Goal: Task Accomplishment & Management: Manage account settings

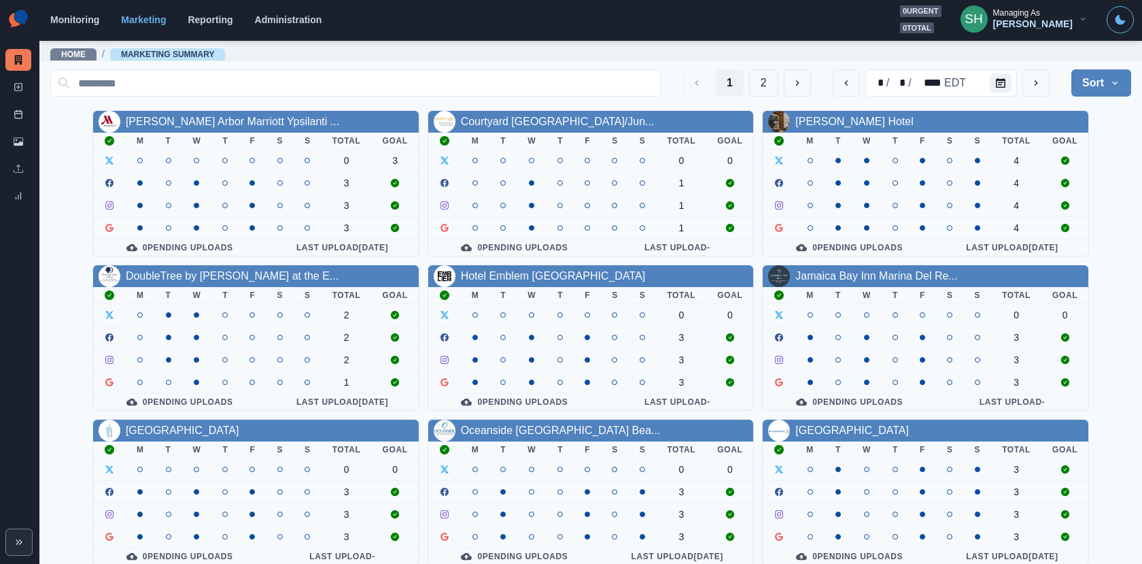
click at [1045, 25] on div "[PERSON_NAME]" at bounding box center [1033, 24] width 80 height 12
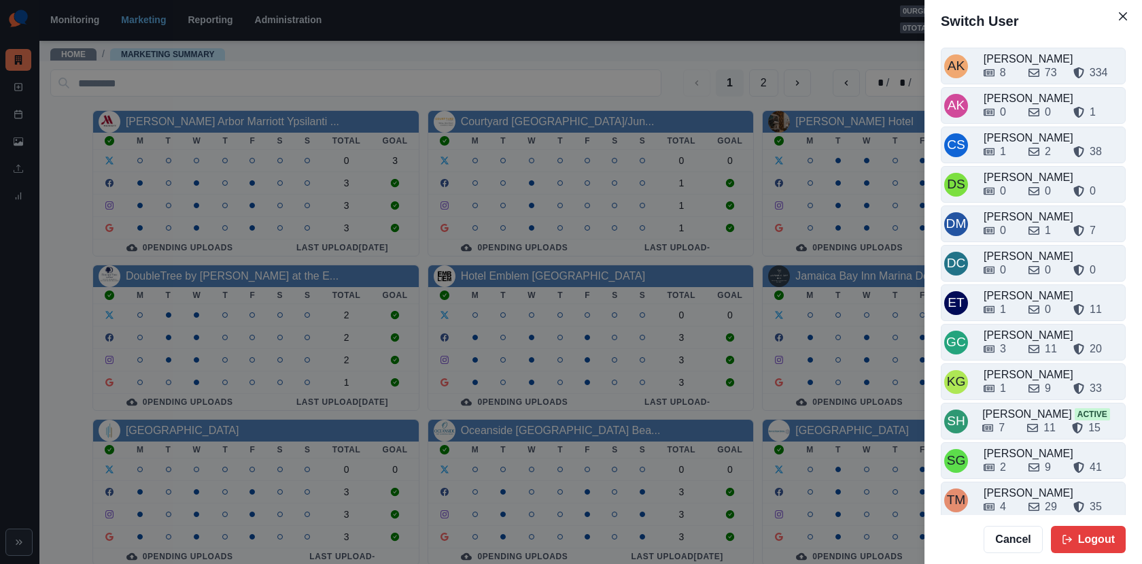
click at [409, 86] on div "Switch User AK [PERSON_NAME] 8 73 334 AK [PERSON_NAME] 0 0 1 CS Crizalyn Servid…" at bounding box center [571, 282] width 1142 height 564
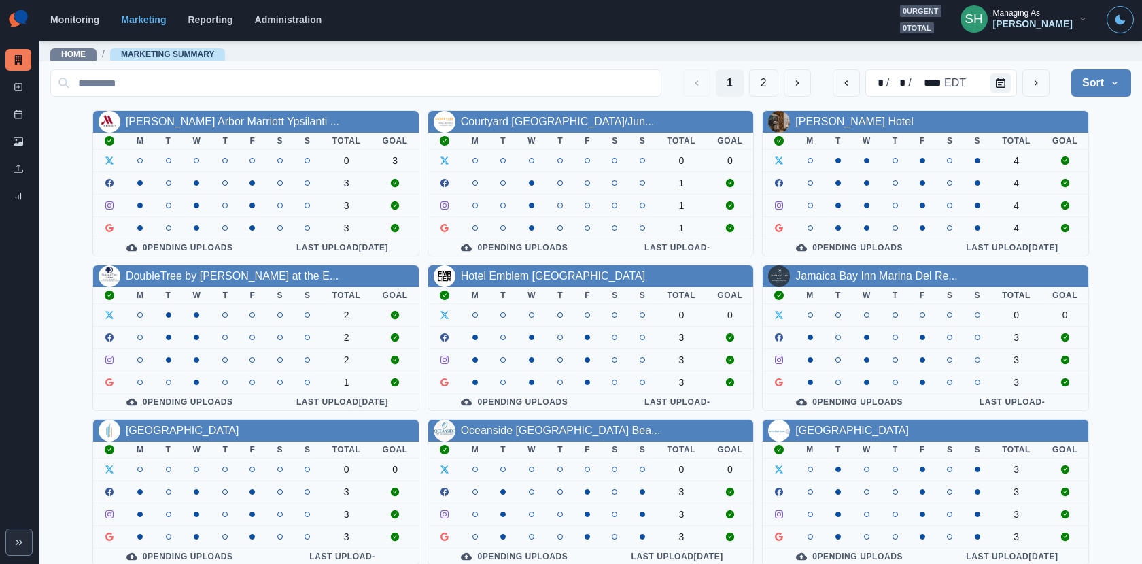
click at [1061, 22] on div "[PERSON_NAME]" at bounding box center [1033, 24] width 80 height 12
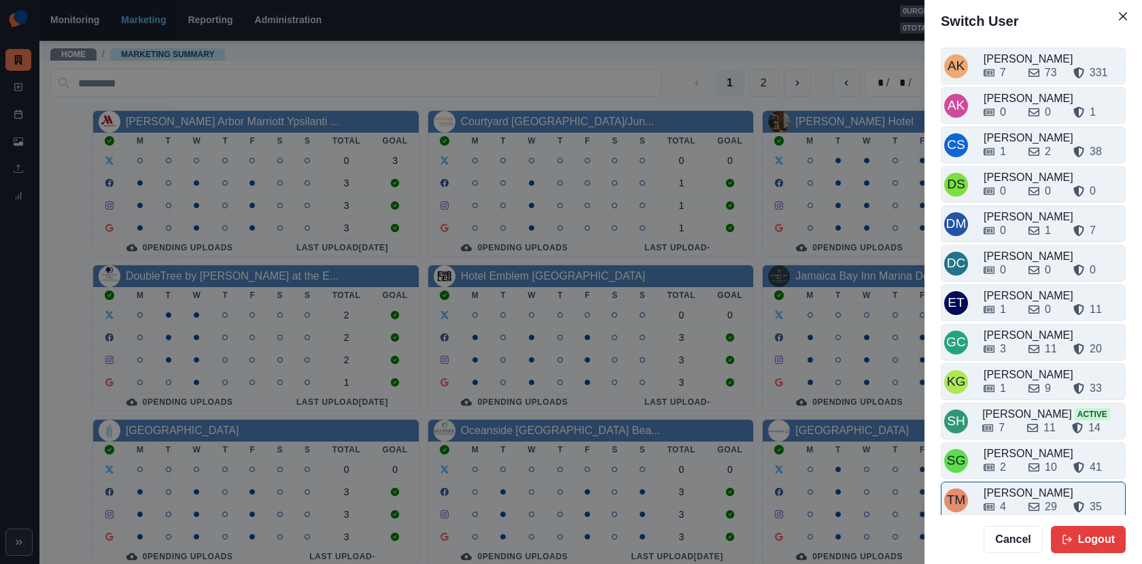
click at [1019, 485] on div "[PERSON_NAME]" at bounding box center [1053, 493] width 139 height 16
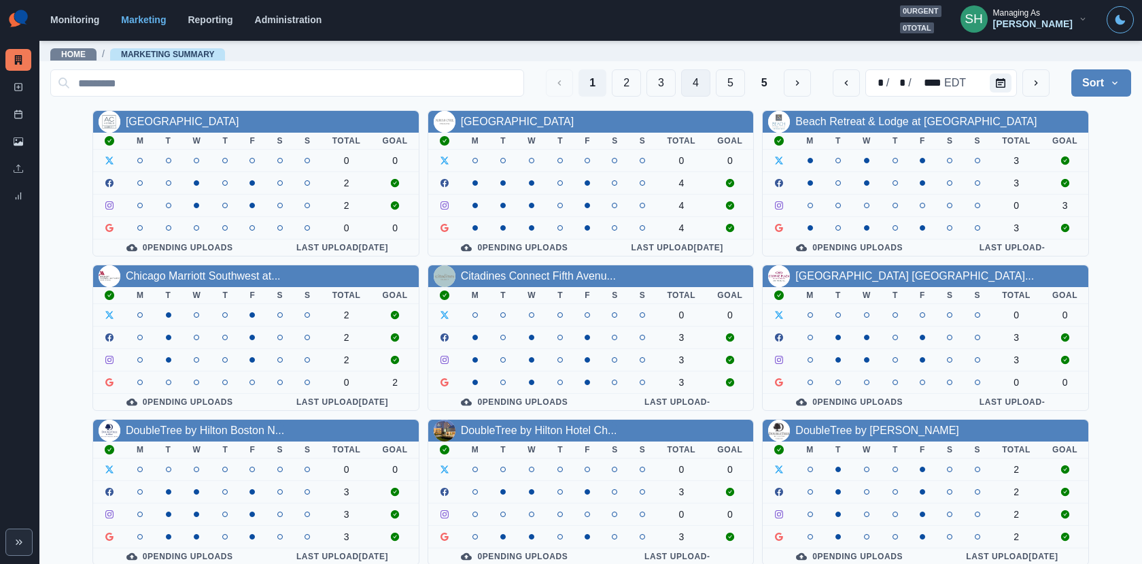
click at [706, 81] on button "4" at bounding box center [695, 82] width 29 height 27
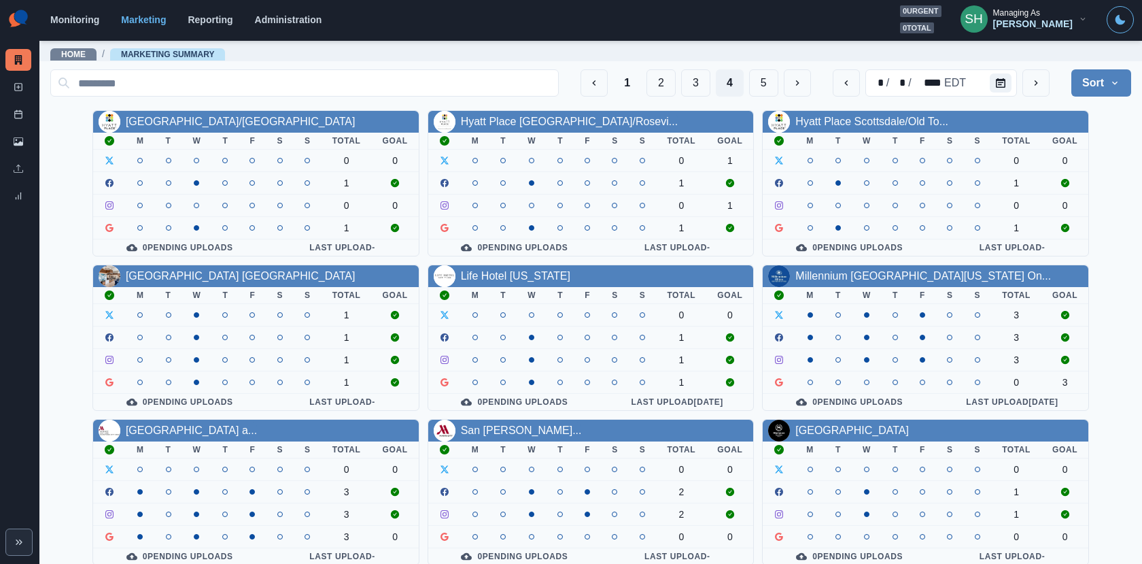
scroll to position [158, 0]
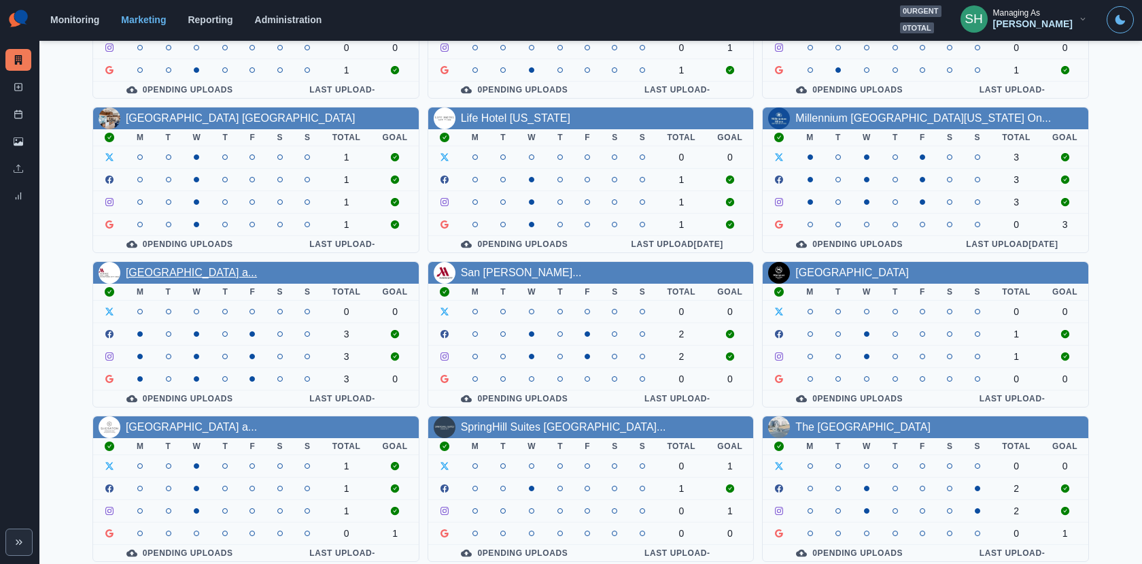
click at [179, 267] on link "[GEOGRAPHIC_DATA] a..." at bounding box center [191, 273] width 131 height 12
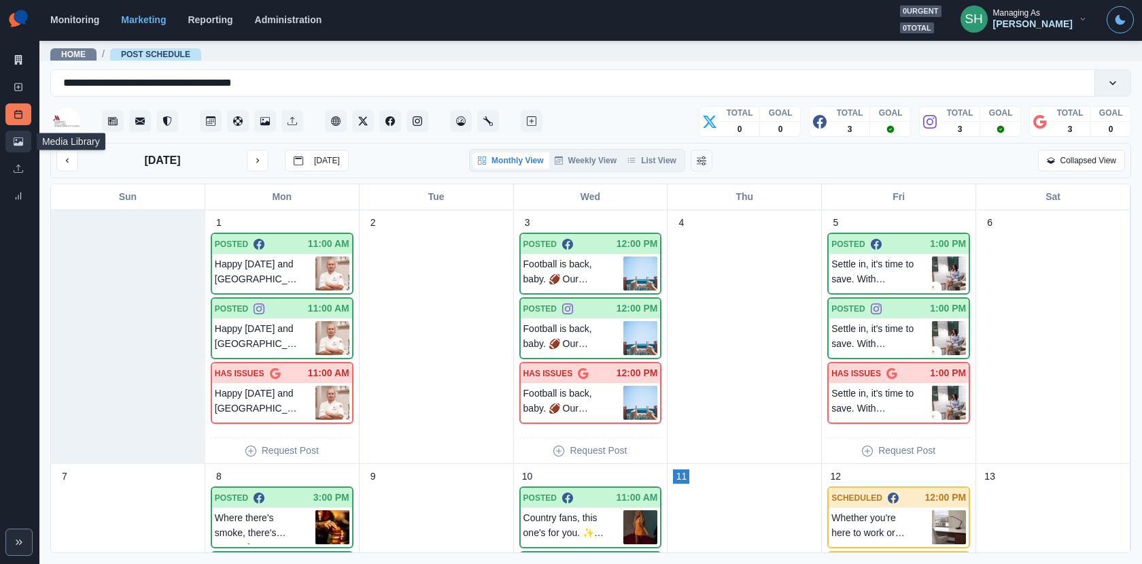
click at [16, 137] on icon at bounding box center [19, 142] width 10 height 10
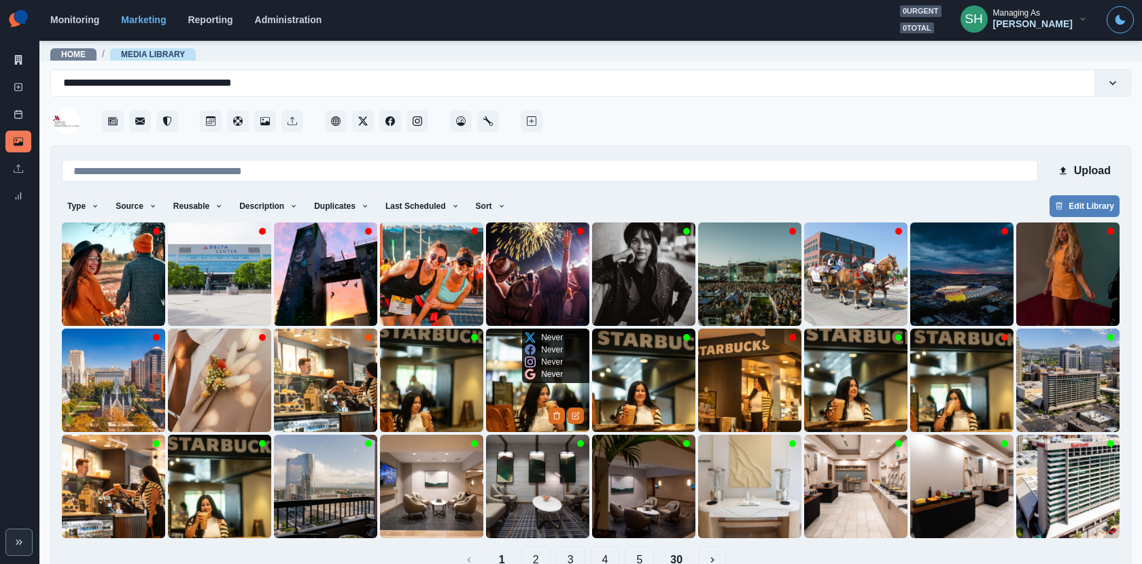
scroll to position [31, 0]
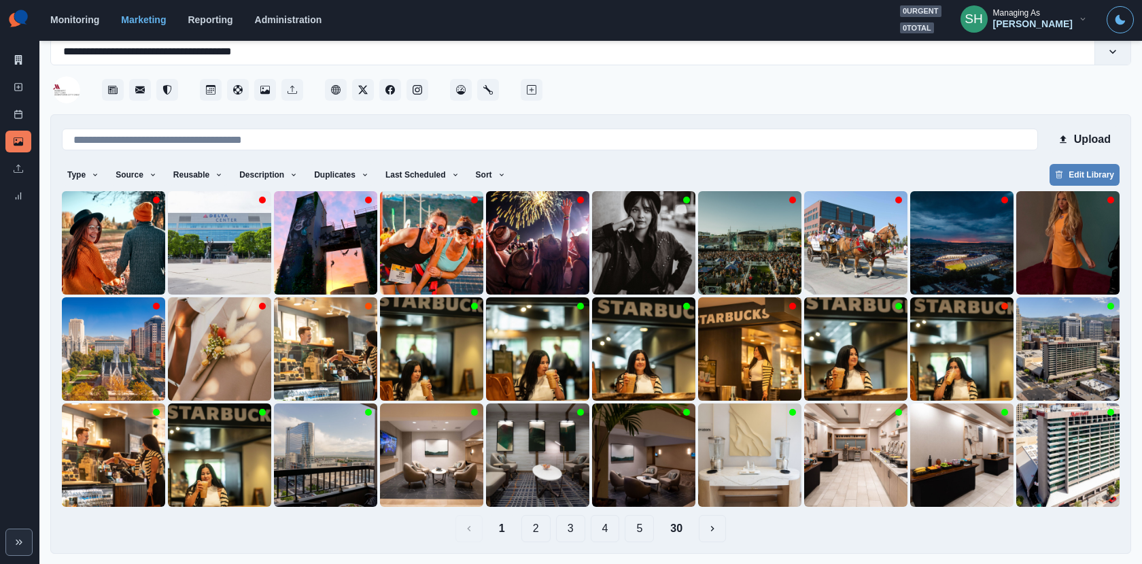
click at [648, 531] on button "5" at bounding box center [639, 528] width 29 height 27
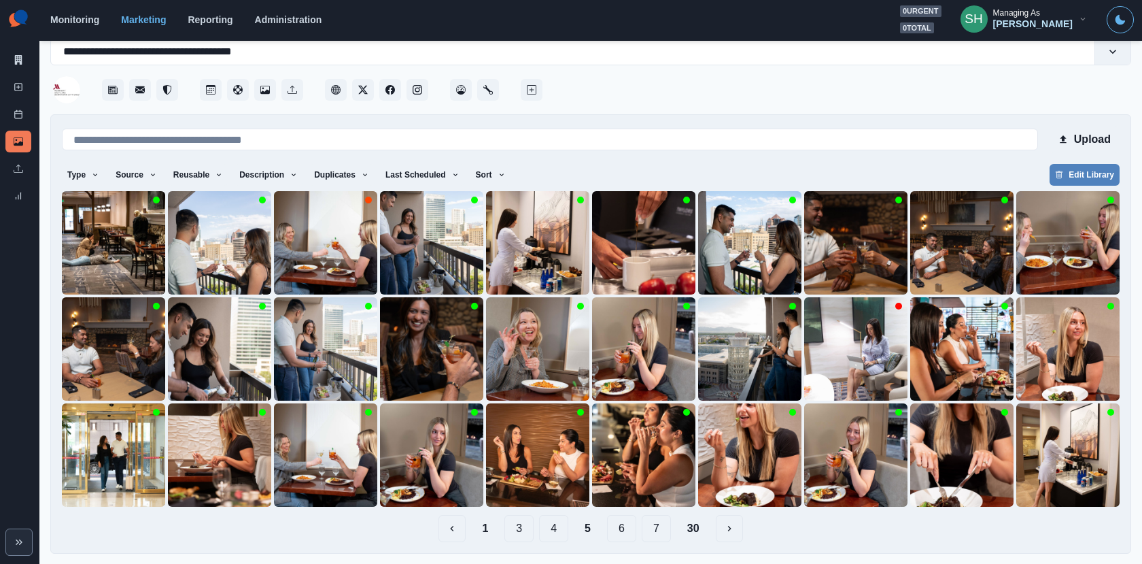
click at [656, 525] on button "7" at bounding box center [656, 528] width 29 height 27
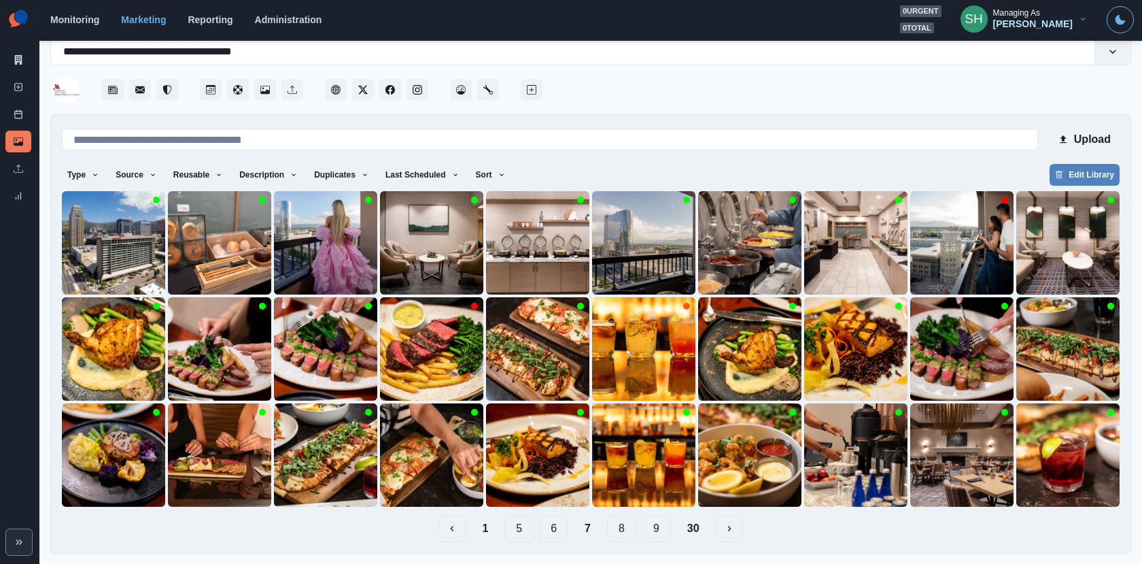
click at [661, 528] on button "9" at bounding box center [656, 528] width 29 height 27
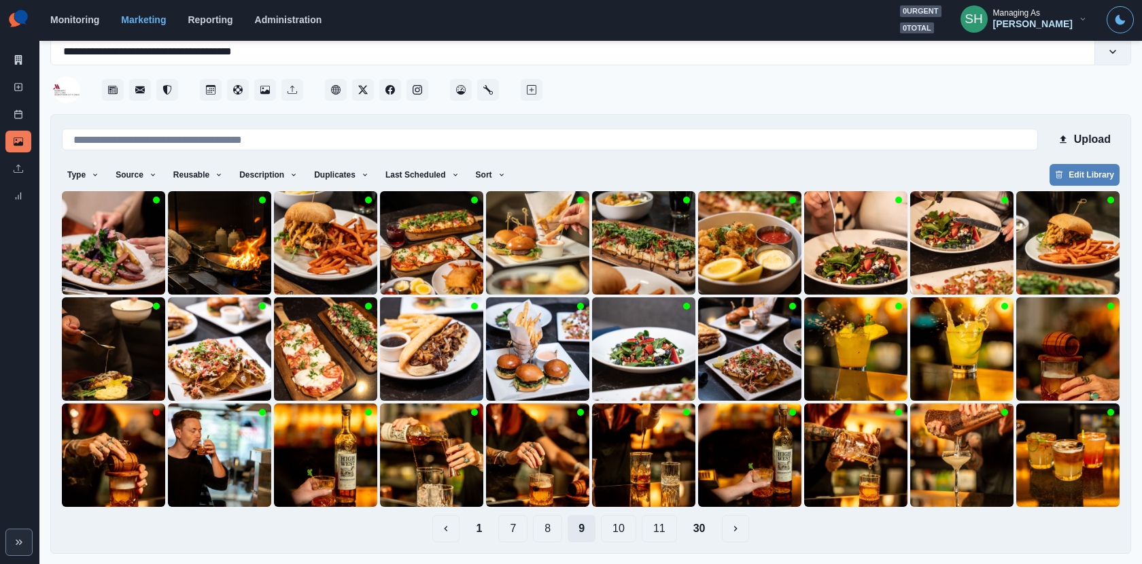
click at [661, 528] on button "11" at bounding box center [659, 528] width 35 height 27
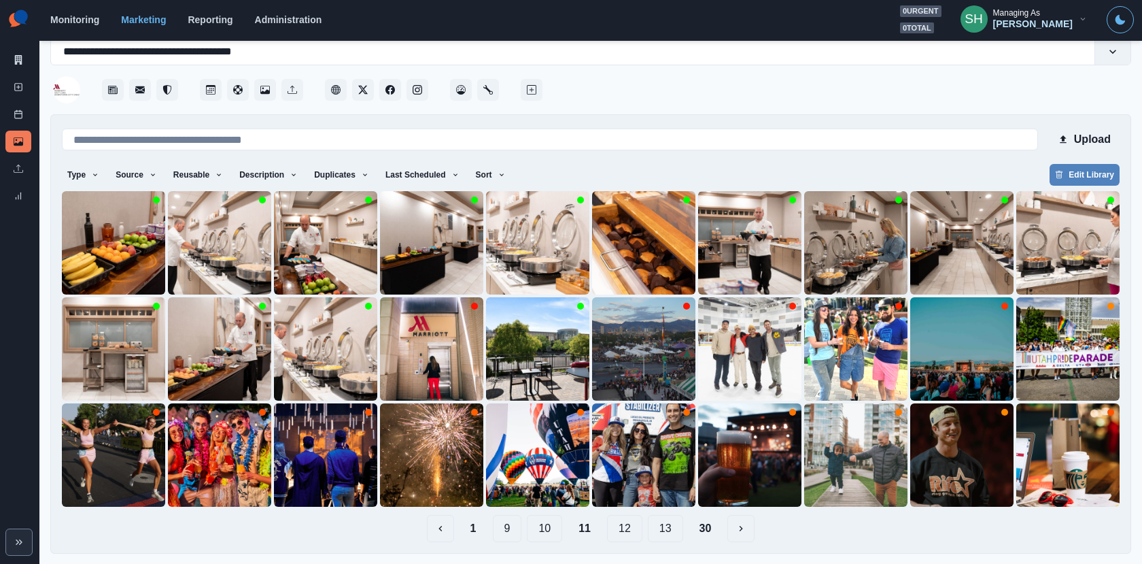
click at [617, 531] on button "12" at bounding box center [624, 528] width 35 height 27
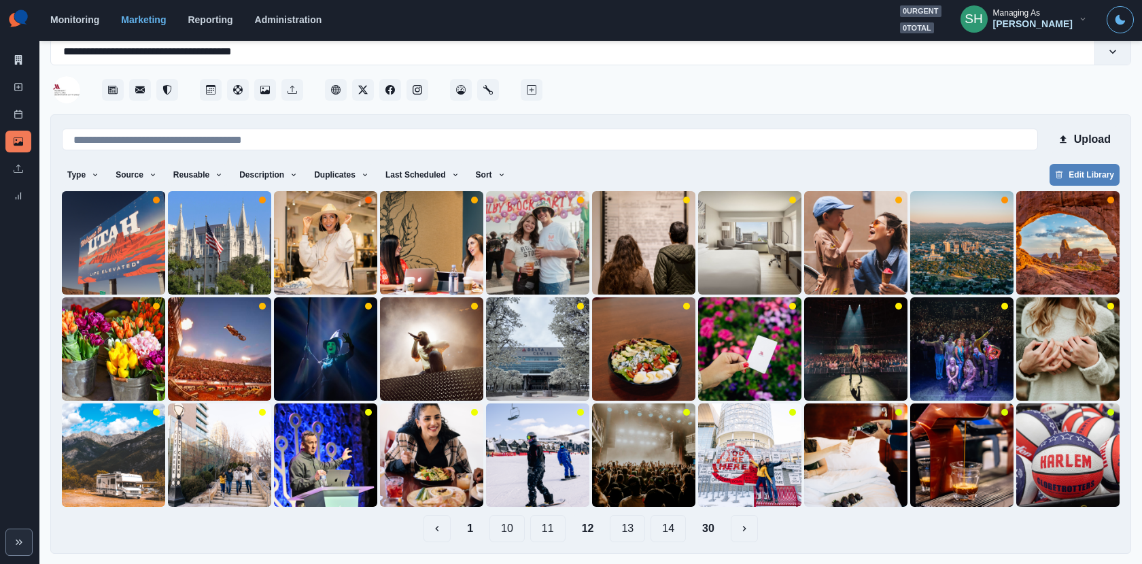
click at [625, 526] on button "13" at bounding box center [627, 528] width 35 height 27
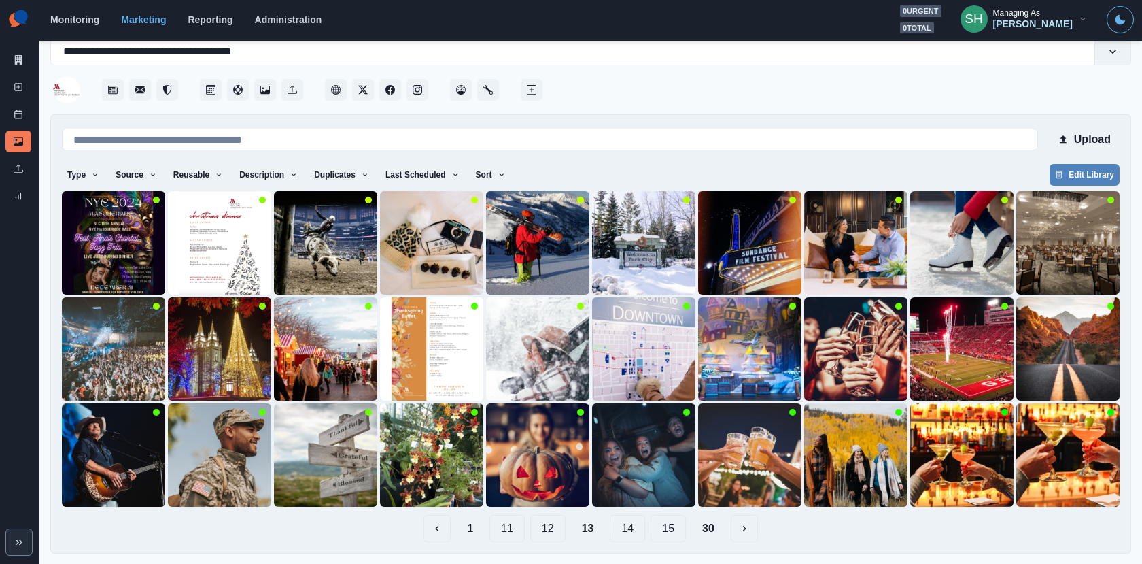
click at [631, 529] on button "14" at bounding box center [627, 528] width 35 height 27
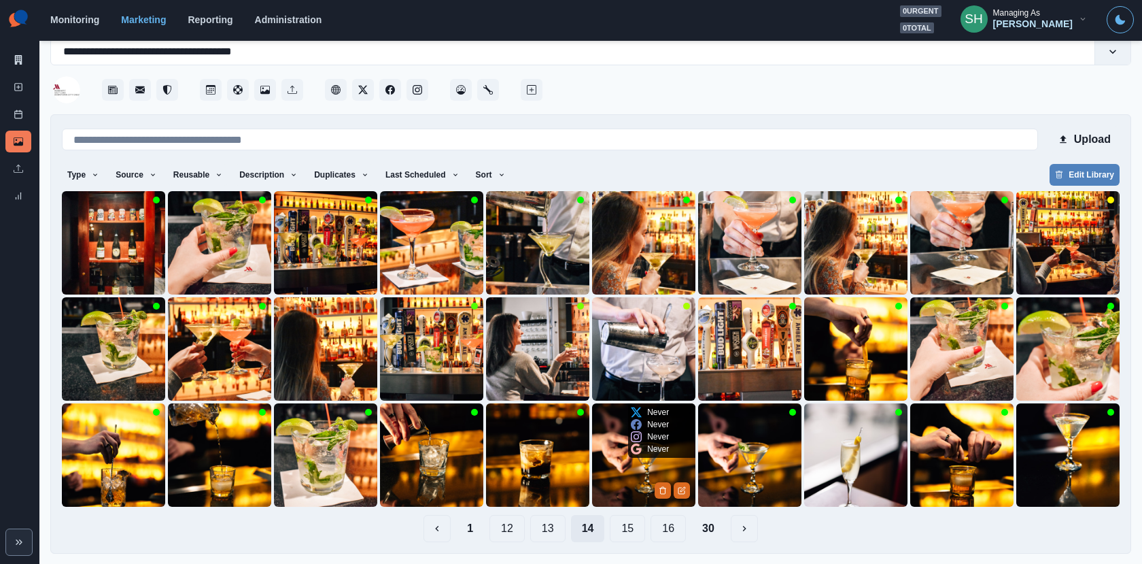
click at [631, 529] on button "15" at bounding box center [627, 528] width 35 height 27
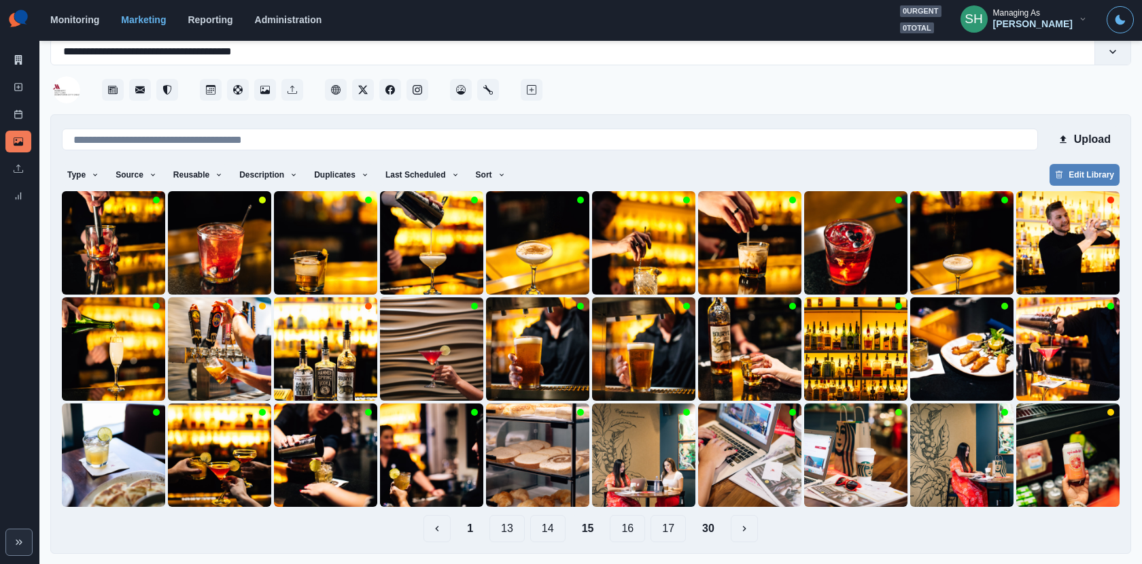
click at [674, 525] on button "17" at bounding box center [668, 528] width 35 height 27
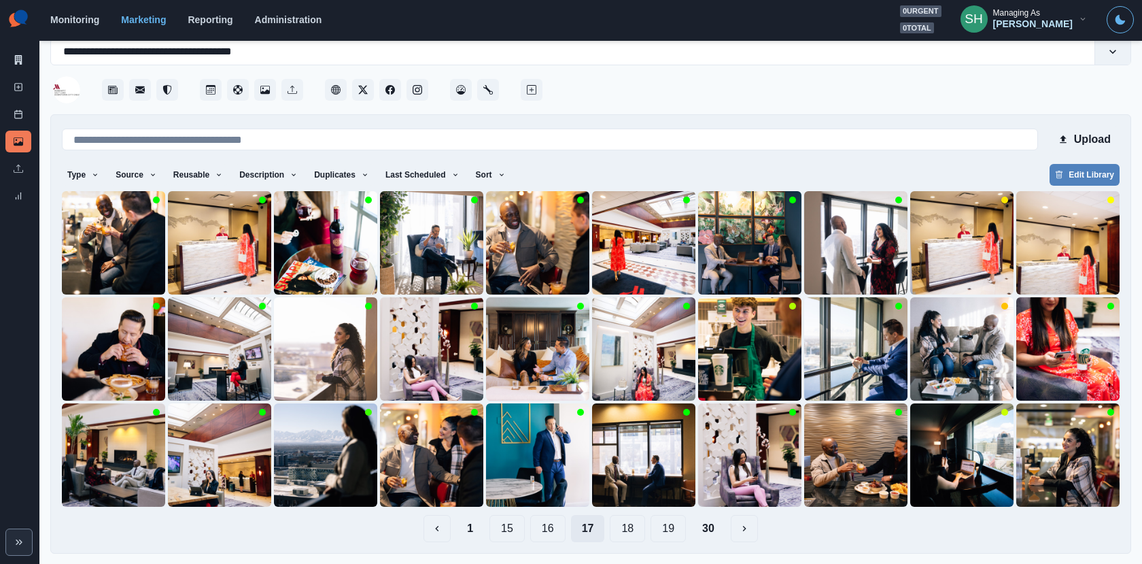
click at [674, 525] on button "19" at bounding box center [668, 528] width 35 height 27
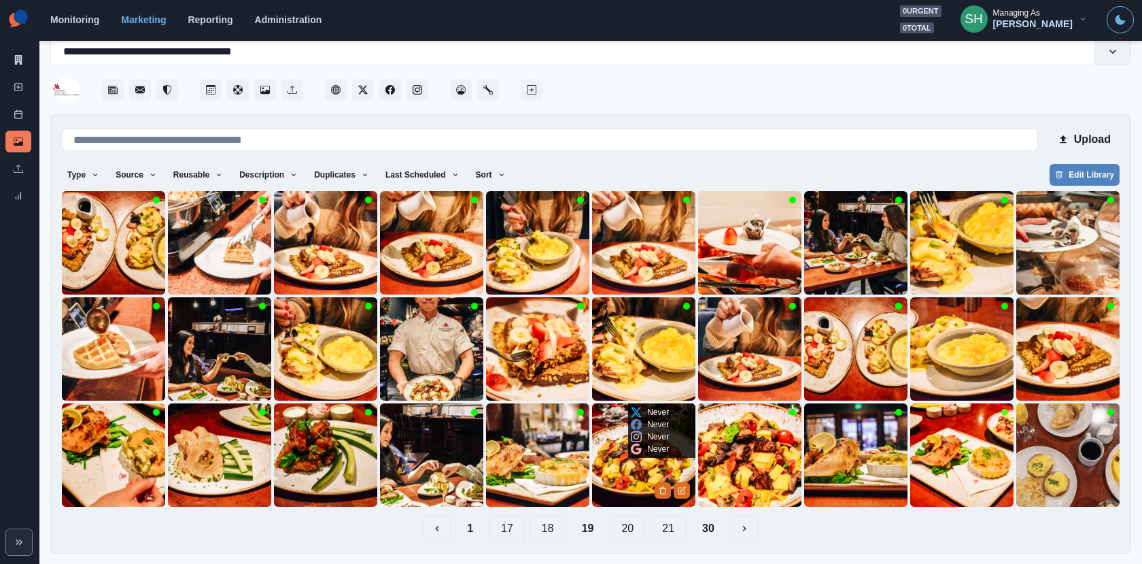
click at [674, 525] on button "21" at bounding box center [668, 528] width 35 height 27
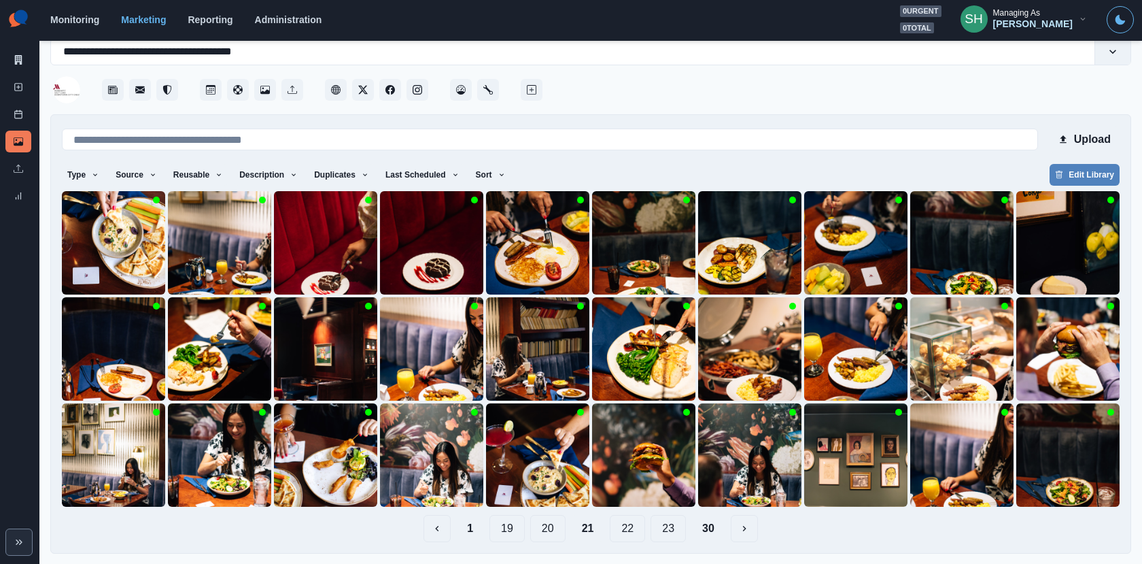
click at [674, 527] on button "23" at bounding box center [668, 528] width 35 height 27
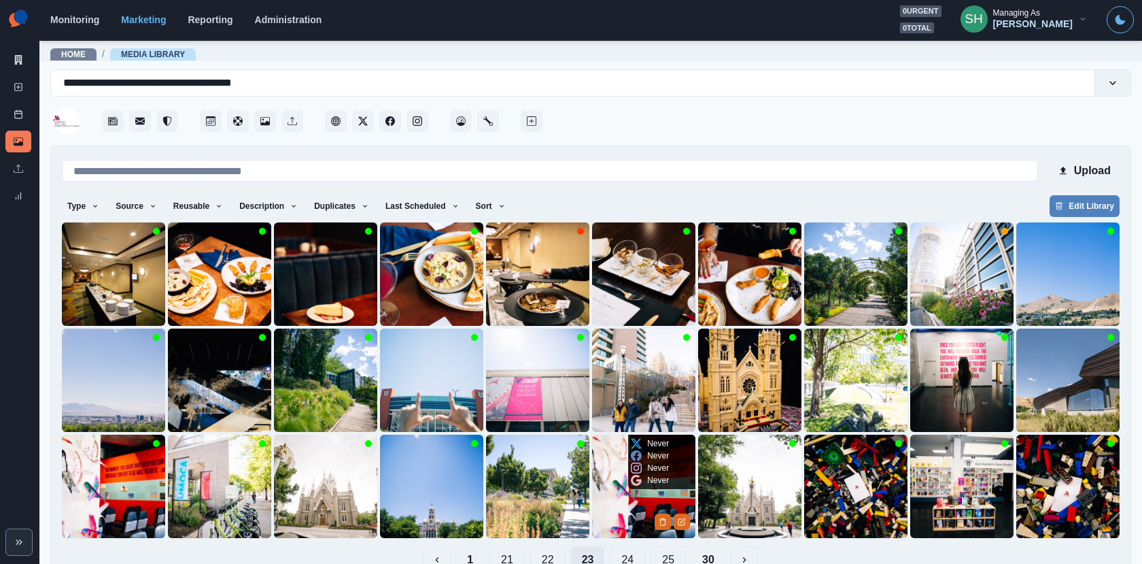
scroll to position [1, 0]
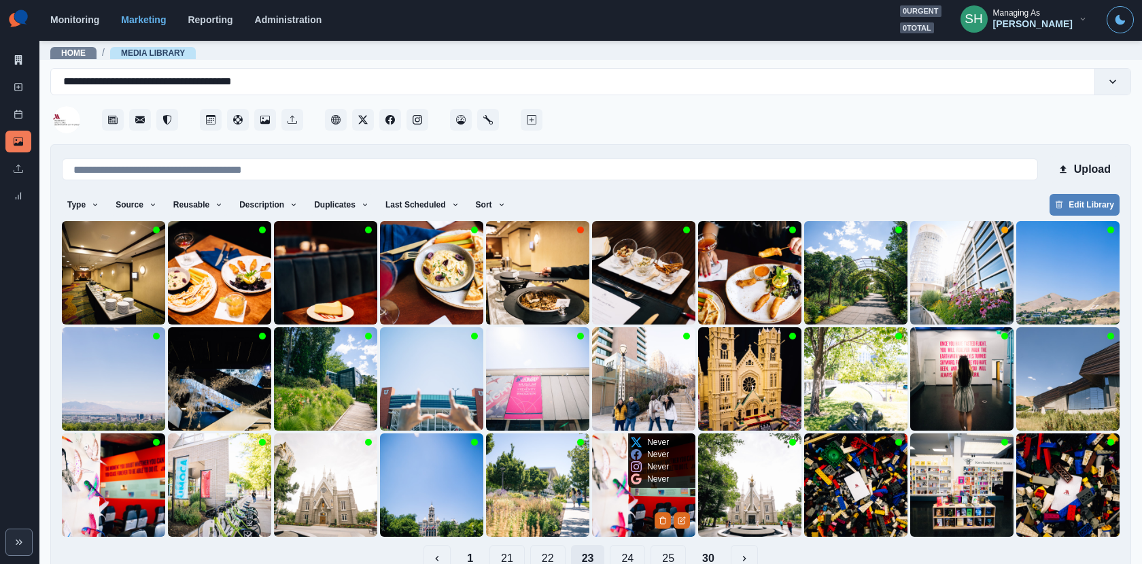
click at [674, 527] on div at bounding box center [672, 519] width 35 height 17
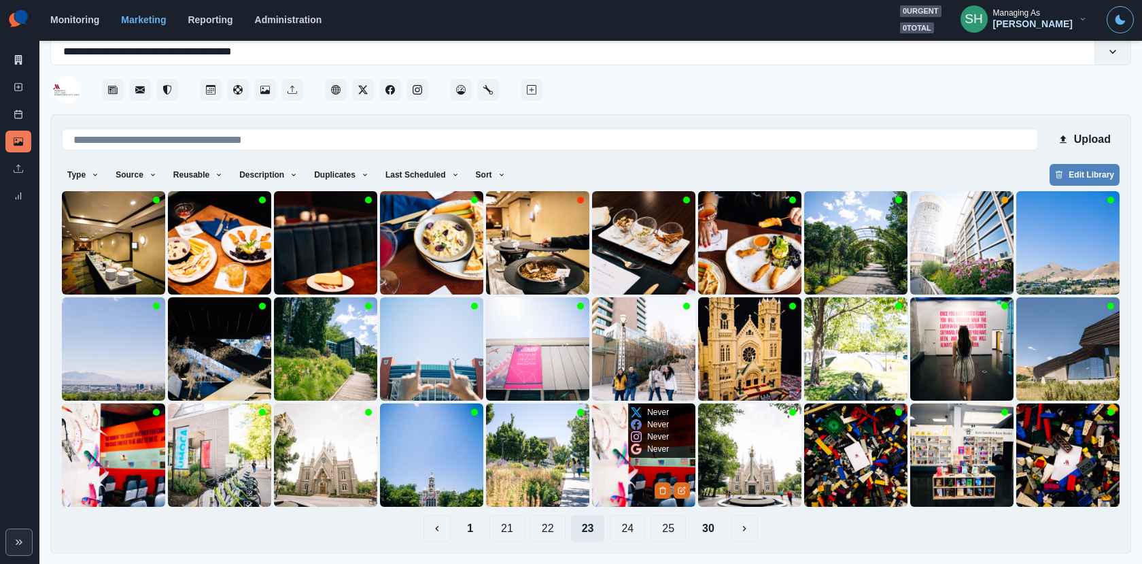
click at [674, 527] on button "25" at bounding box center [668, 528] width 35 height 27
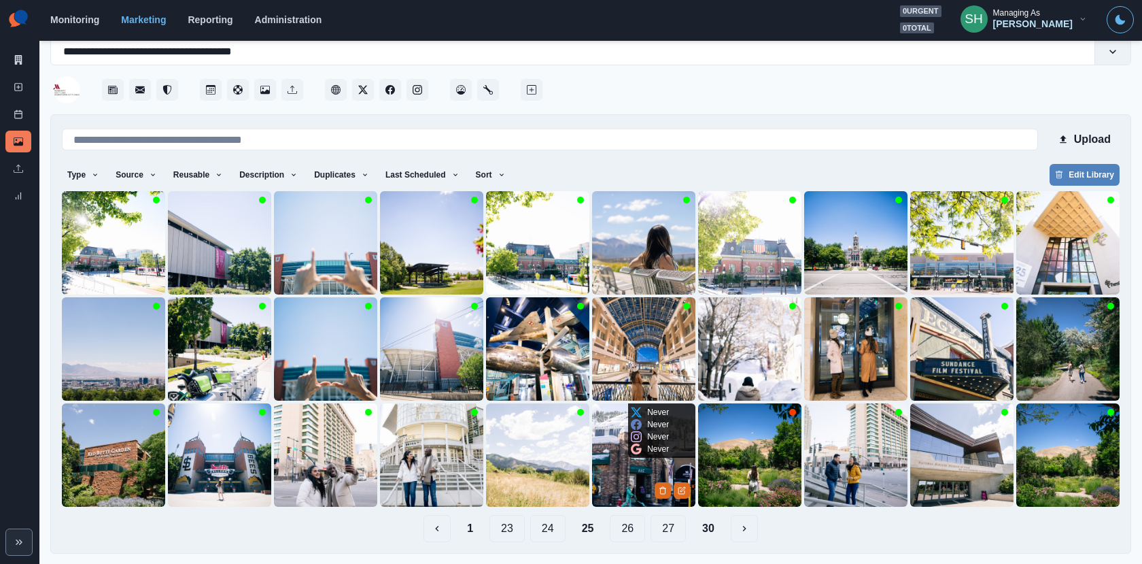
click at [672, 528] on button "27" at bounding box center [668, 528] width 35 height 27
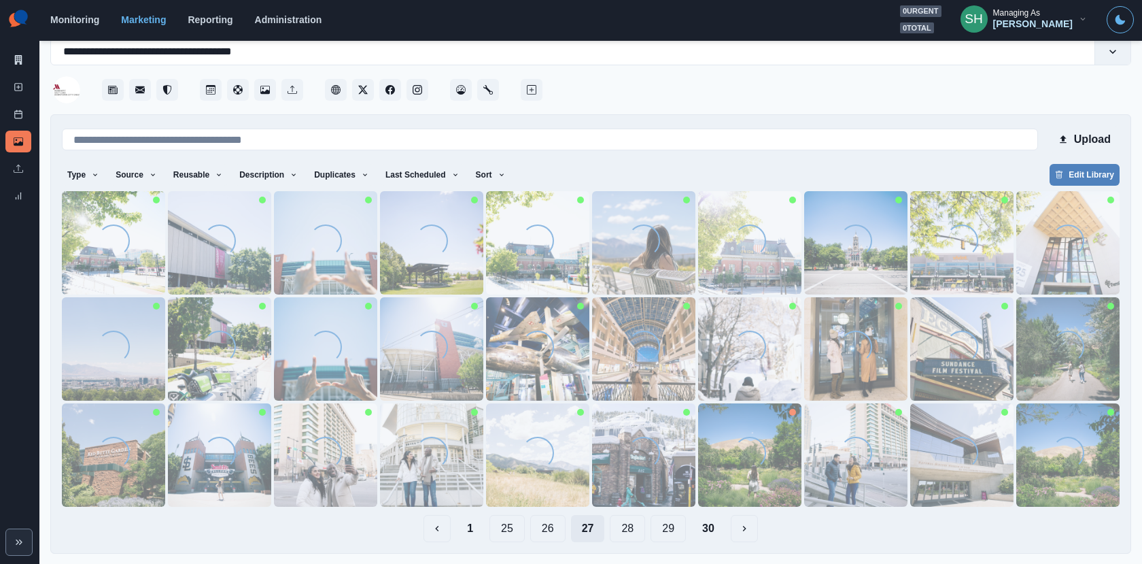
scroll to position [0, 0]
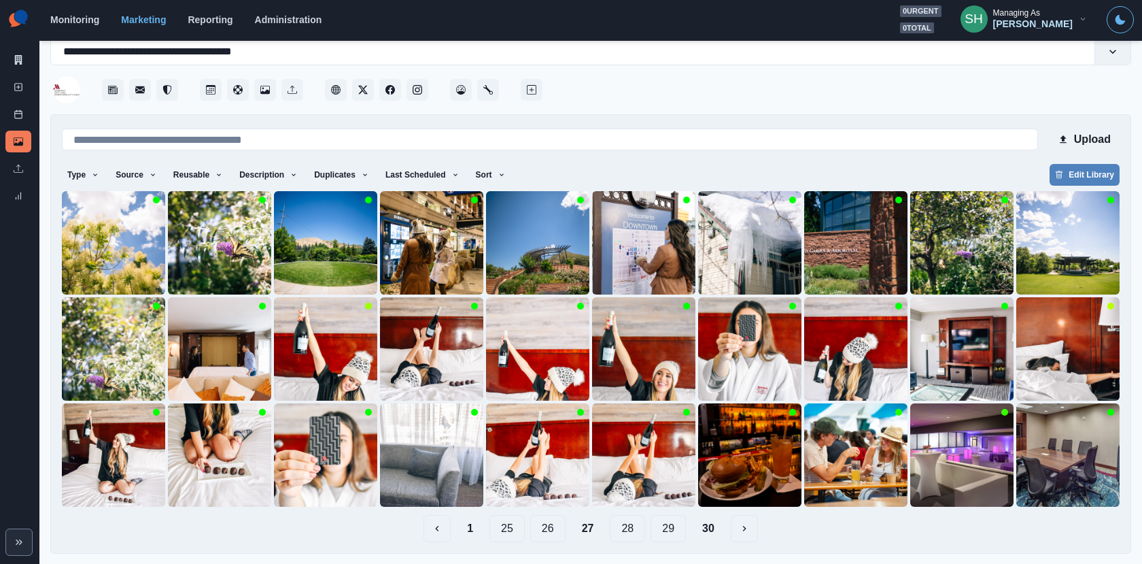
click at [657, 523] on button "29" at bounding box center [668, 528] width 35 height 27
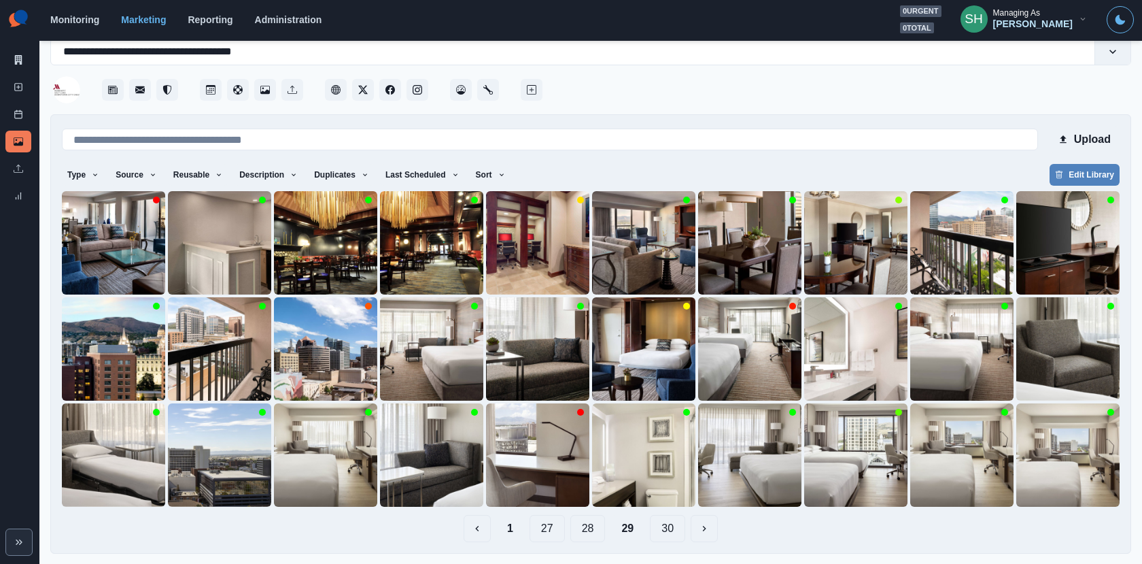
click at [557, 525] on button "27" at bounding box center [547, 528] width 35 height 27
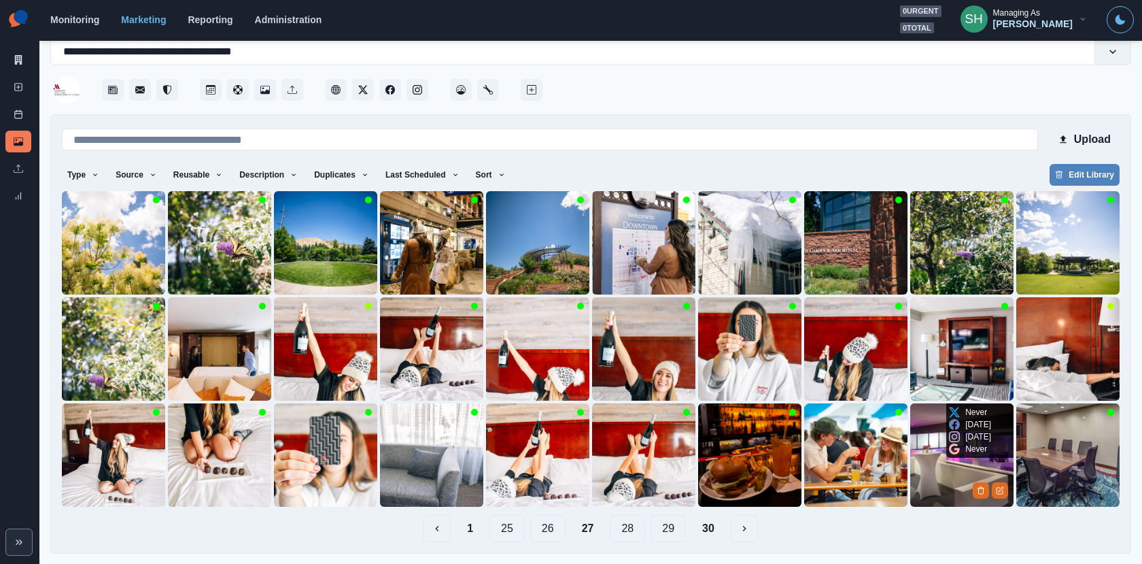
type button "26"
click at [23, 55] on link "Marketing Summary" at bounding box center [18, 60] width 26 height 22
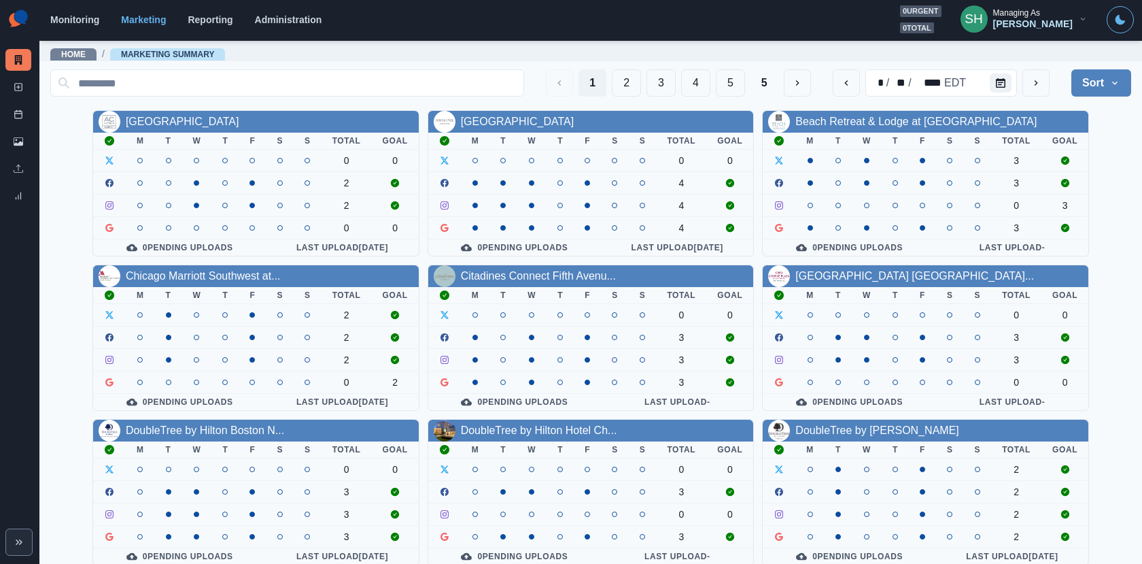
click at [1029, 16] on div "Managing As" at bounding box center [1016, 13] width 47 height 10
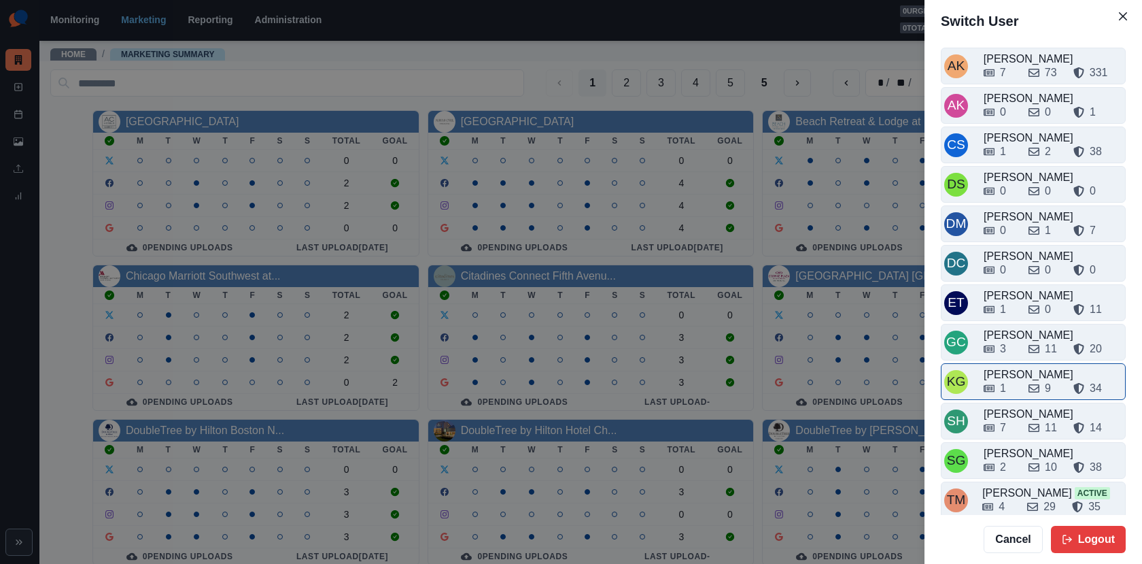
click at [1013, 380] on div "1" at bounding box center [1001, 388] width 34 height 16
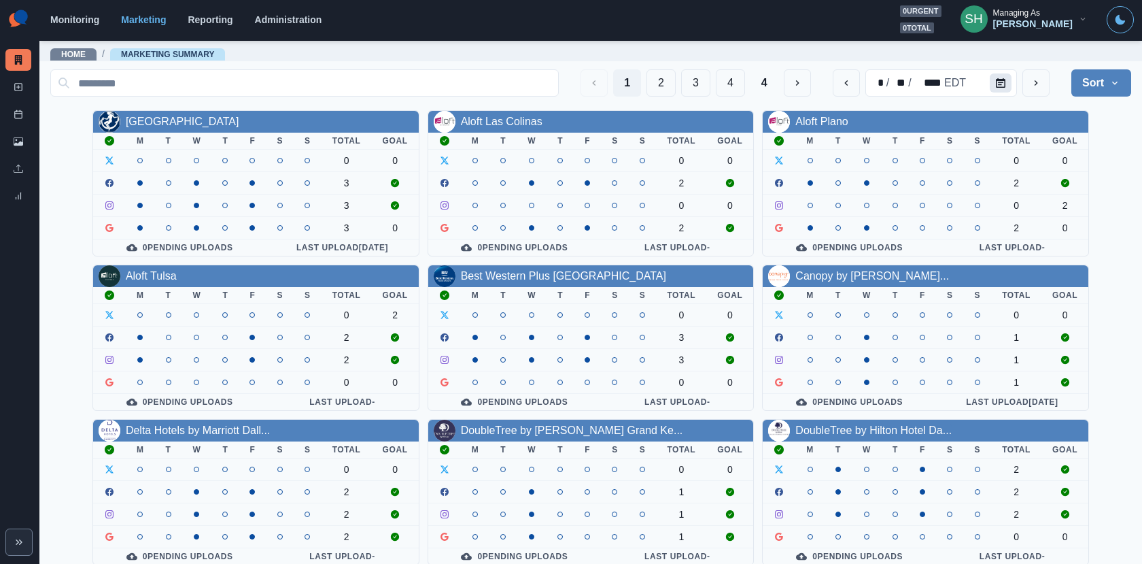
click at [1011, 78] on button "Calendar" at bounding box center [1001, 82] width 22 height 19
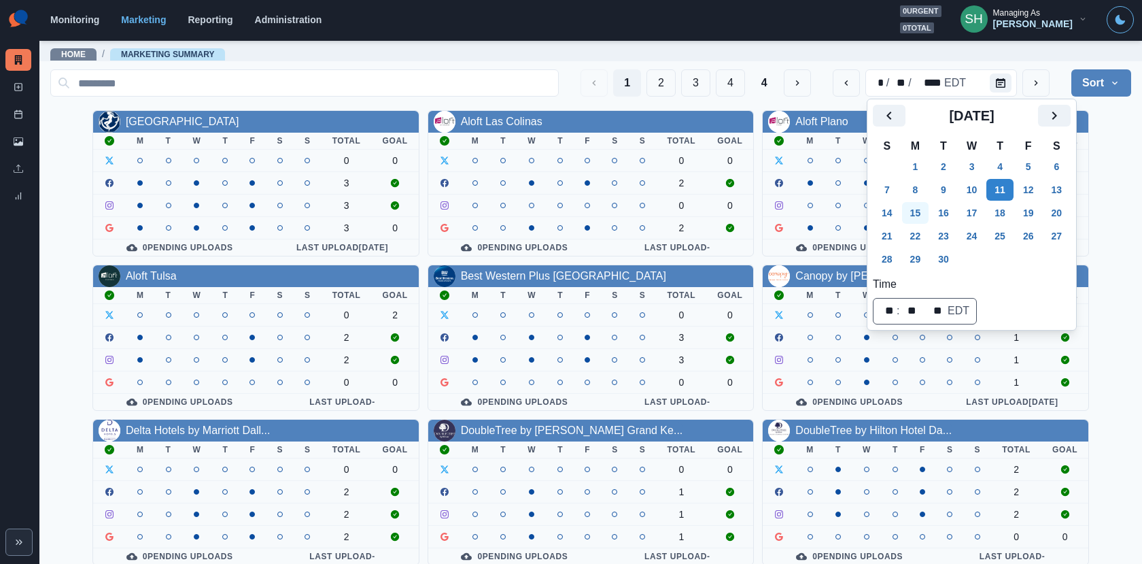
click at [921, 215] on button "15" at bounding box center [915, 213] width 27 height 22
click at [1110, 194] on div "Allegria Hotel M T W T F S S Total Goal 0 0 3 3 3 0 0 Pending Uploads Last Uplo…" at bounding box center [590, 414] width 1081 height 609
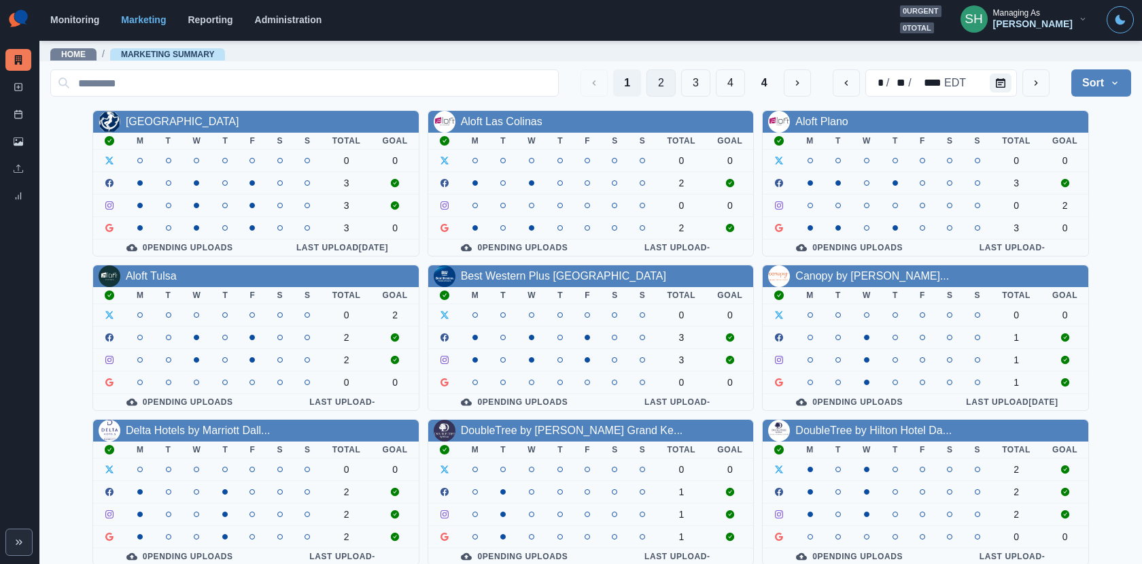
click at [655, 79] on button "2" at bounding box center [661, 82] width 29 height 27
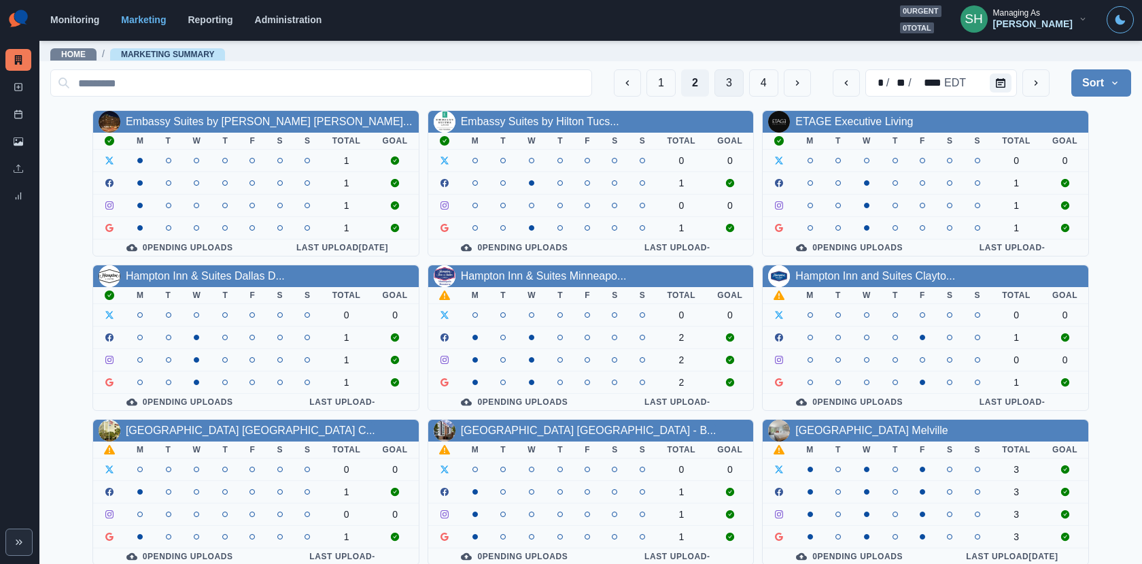
click at [721, 75] on button "3" at bounding box center [729, 82] width 29 height 27
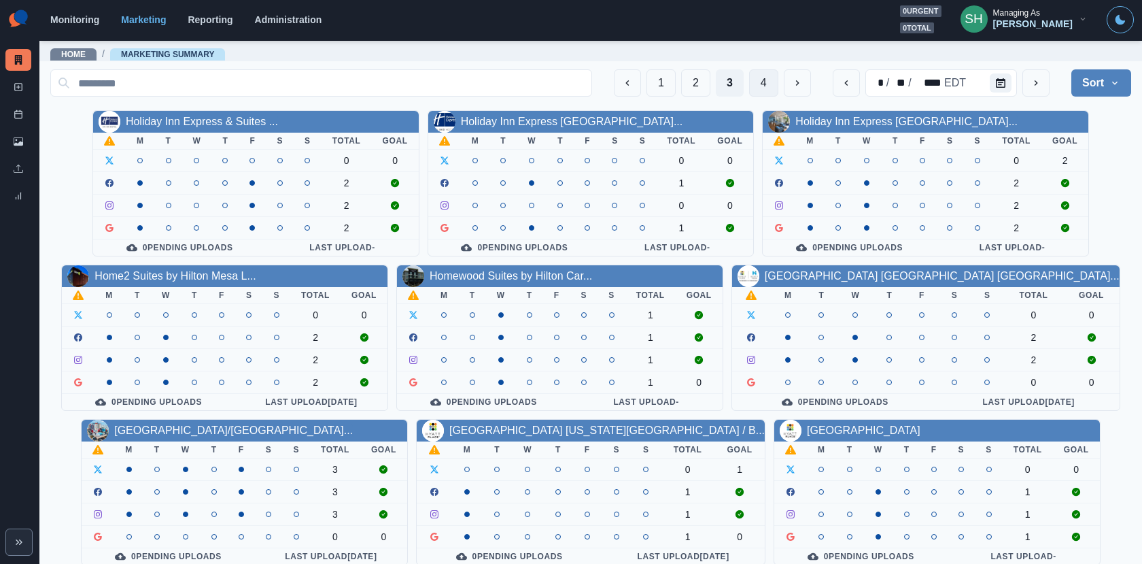
click at [766, 91] on button "4" at bounding box center [763, 82] width 29 height 27
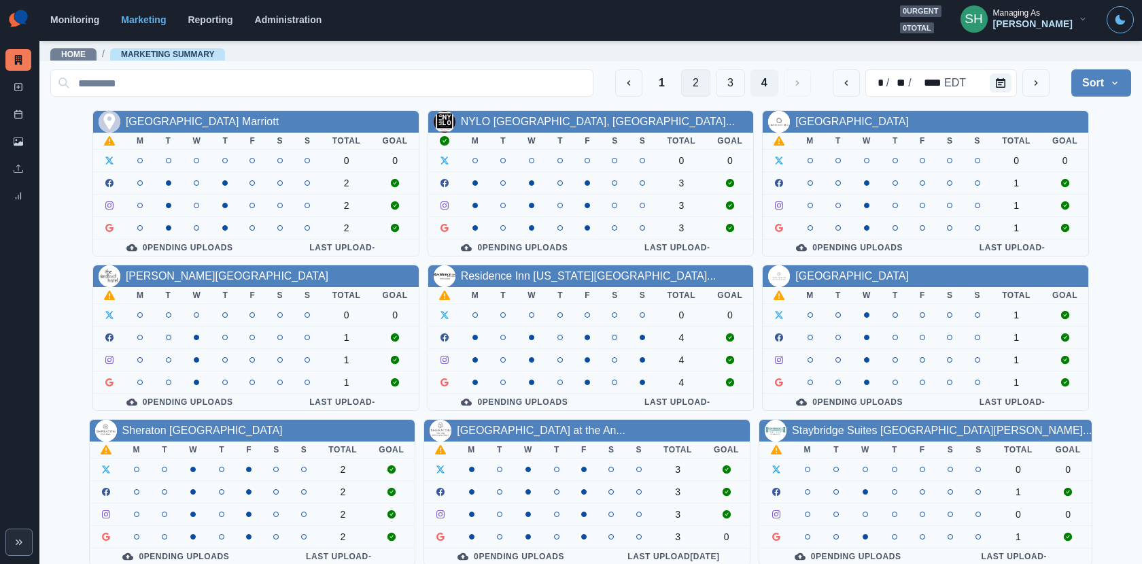
click at [700, 88] on button "2" at bounding box center [695, 82] width 29 height 27
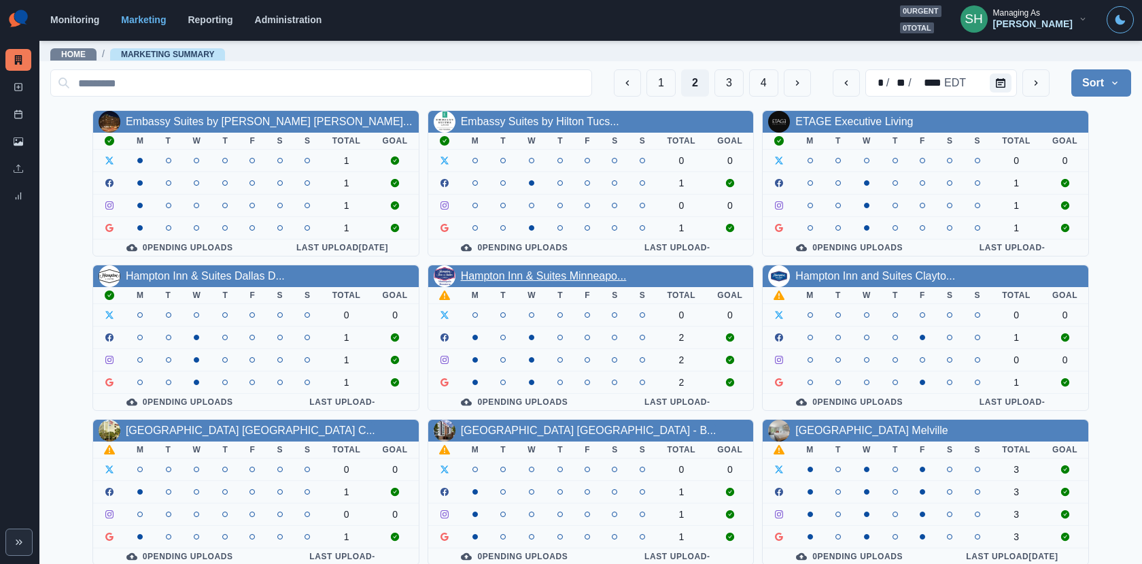
click at [505, 270] on link "Hampton Inn & Suites Minneapo..." at bounding box center [544, 276] width 166 height 12
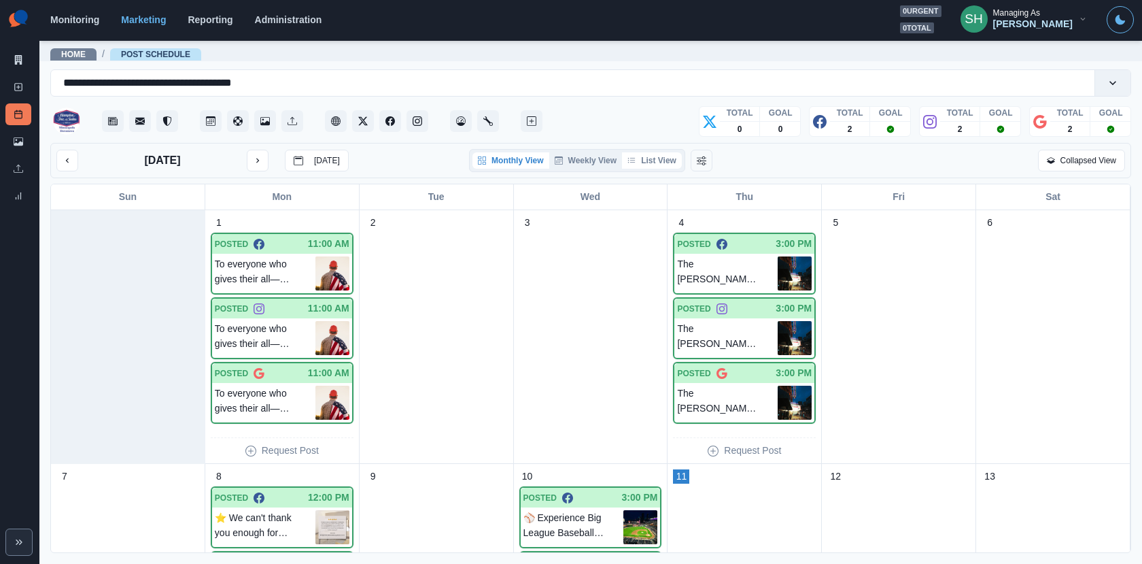
click at [635, 158] on icon "button" at bounding box center [631, 160] width 7 height 5
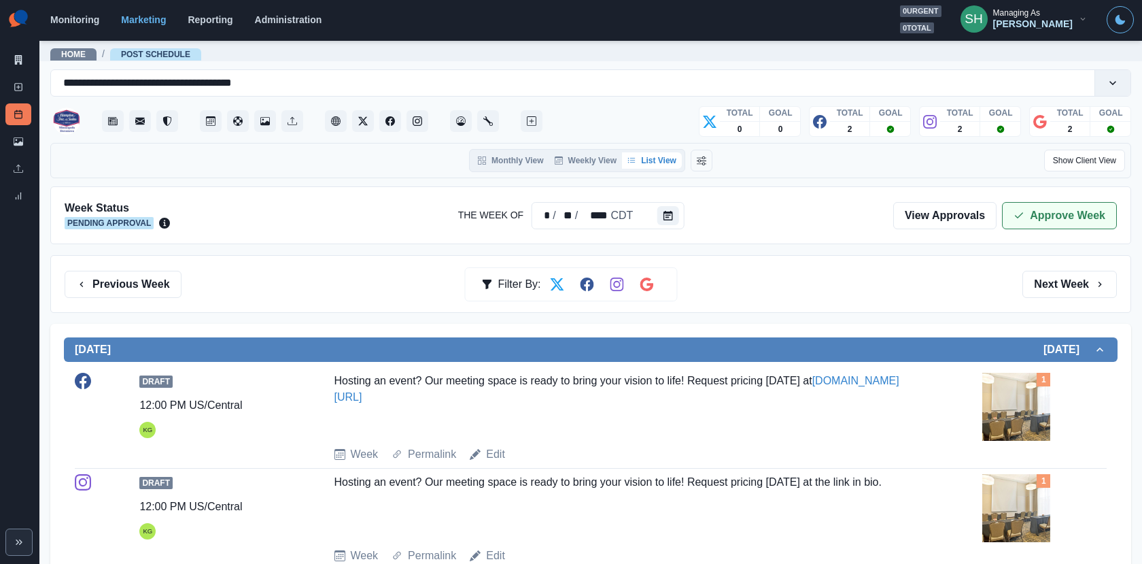
click at [1036, 220] on button "Approve Week" at bounding box center [1059, 215] width 115 height 27
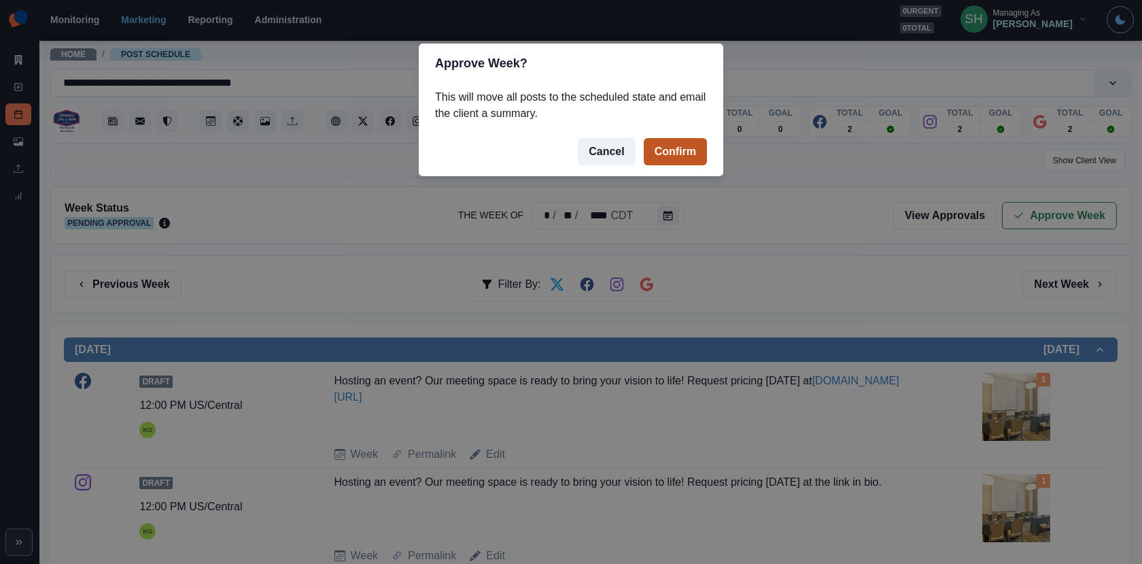
click at [682, 146] on button "Confirm" at bounding box center [675, 151] width 63 height 27
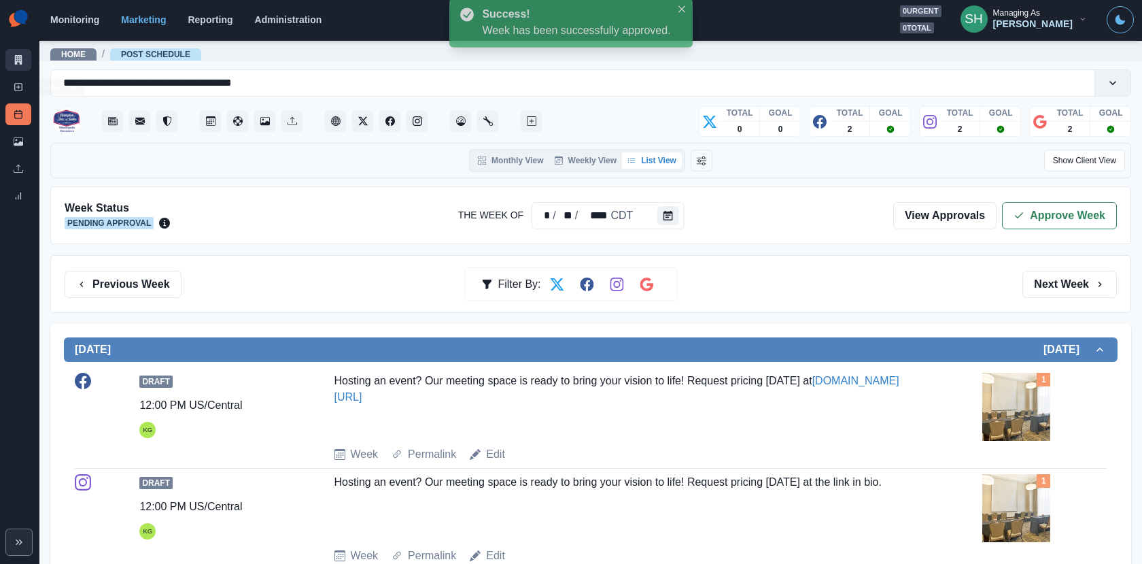
click at [15, 62] on icon at bounding box center [18, 60] width 7 height 10
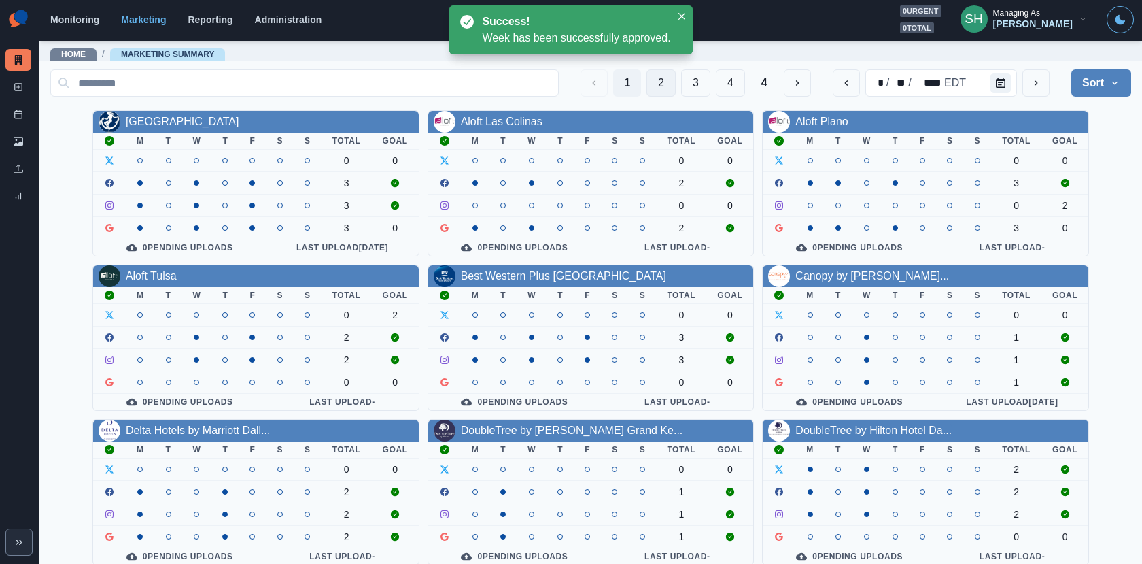
click at [666, 77] on button "2" at bounding box center [661, 82] width 29 height 27
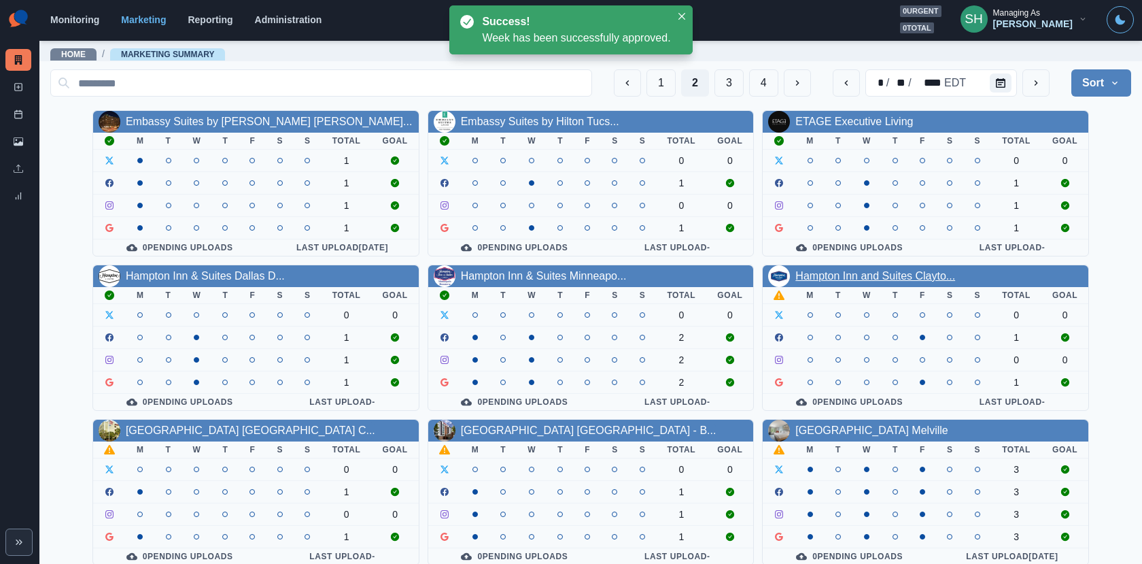
click at [864, 273] on link "Hampton Inn and Suites Clayto..." at bounding box center [876, 276] width 160 height 12
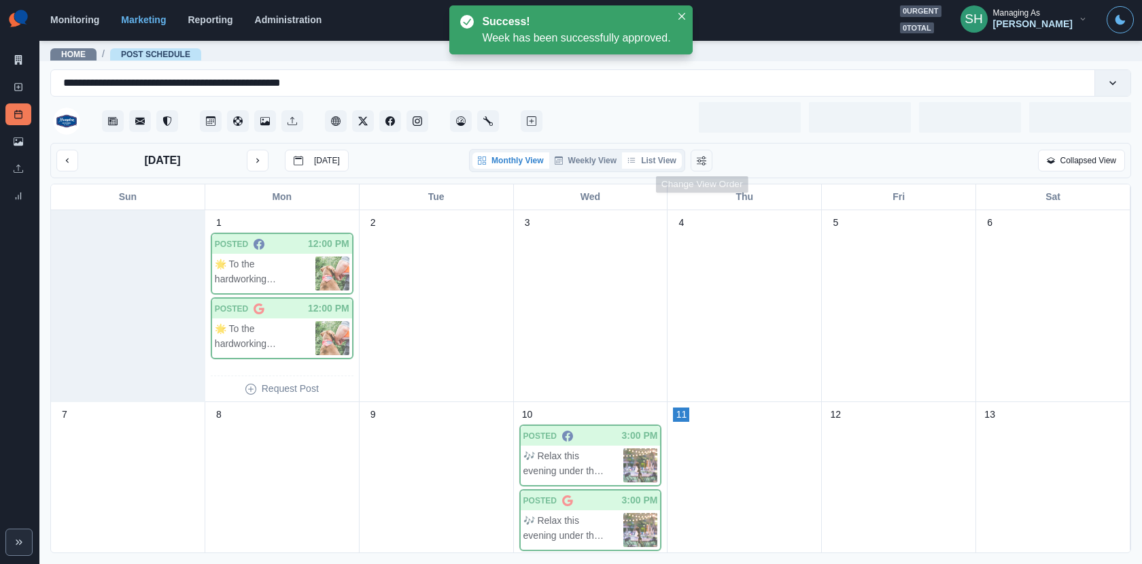
click at [667, 163] on button "List View" at bounding box center [652, 160] width 60 height 16
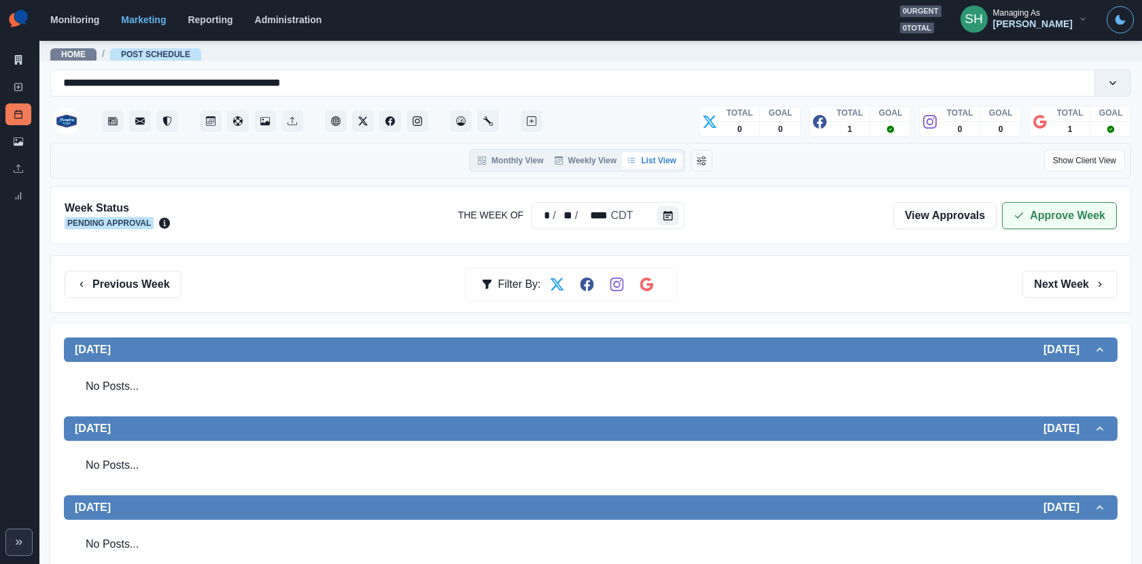
click at [1029, 202] on button "Approve Week" at bounding box center [1059, 215] width 115 height 27
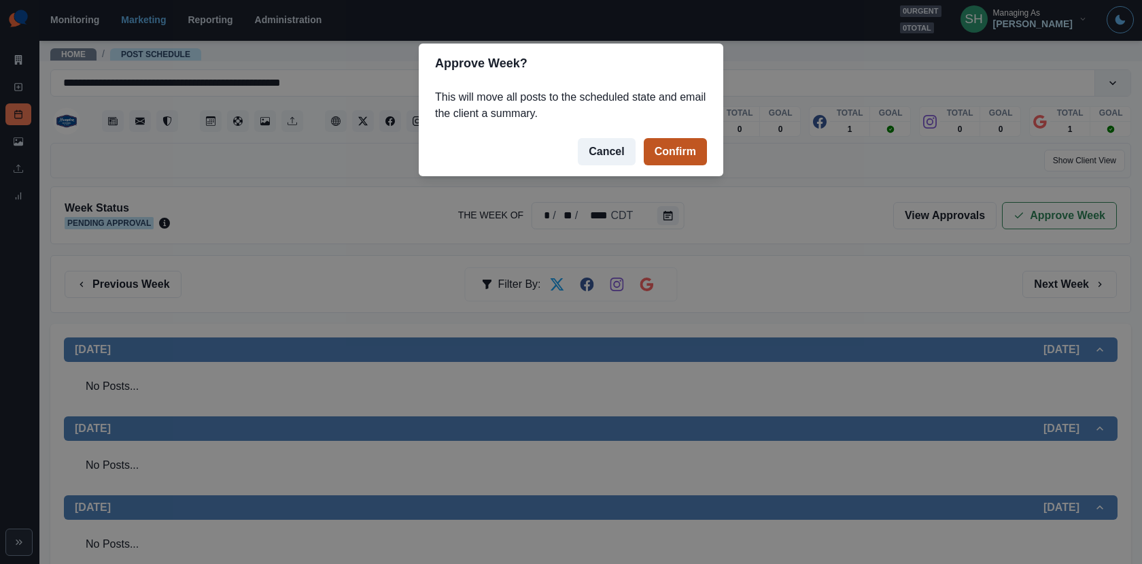
click at [687, 143] on button "Confirm" at bounding box center [675, 151] width 63 height 27
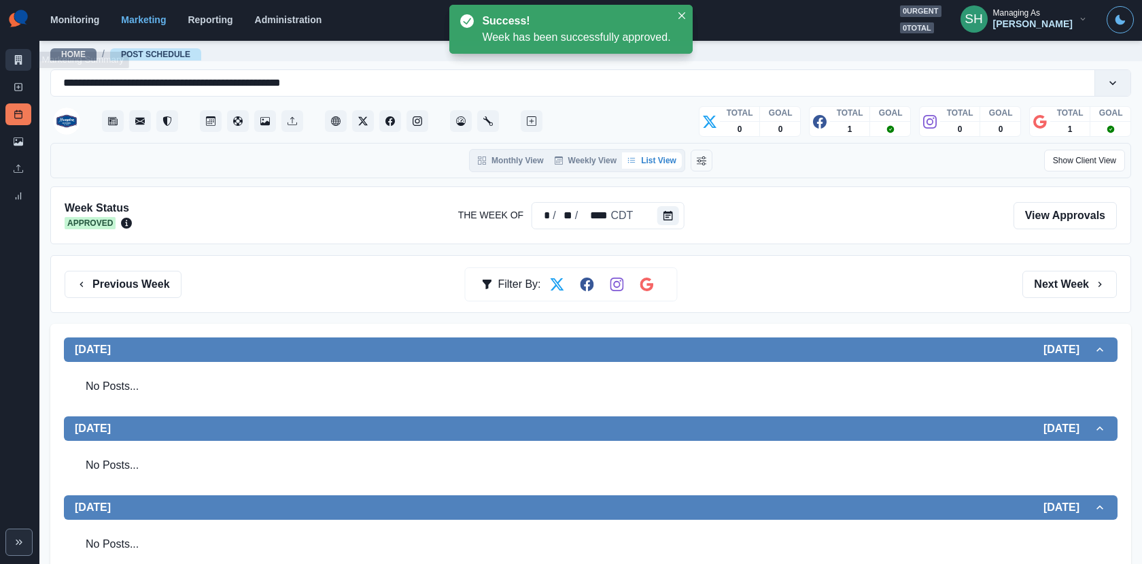
click at [18, 65] on link "Marketing Summary" at bounding box center [18, 60] width 26 height 22
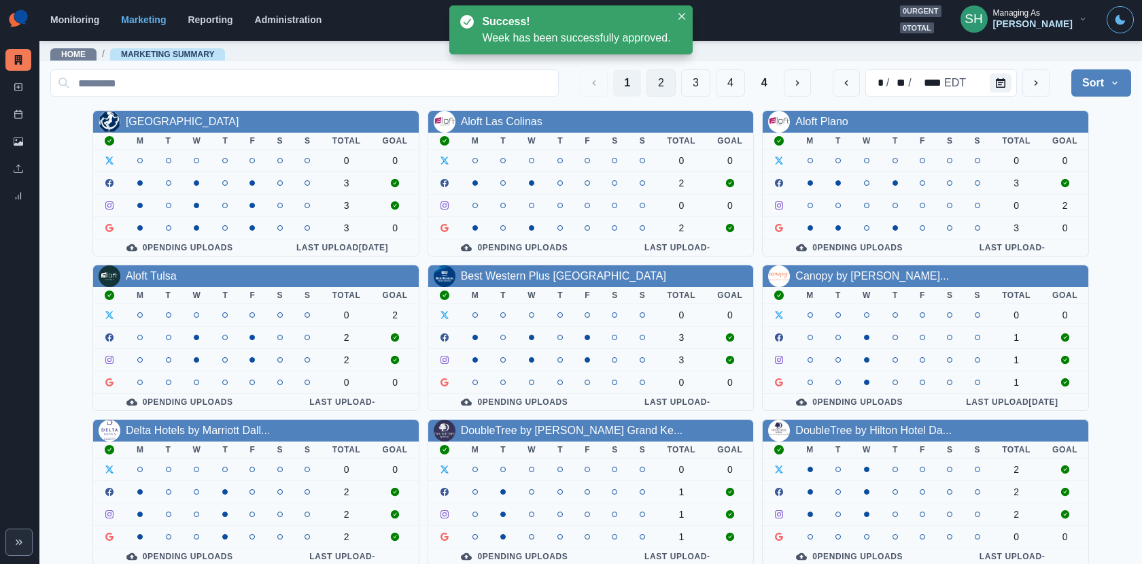
click at [667, 76] on button "2" at bounding box center [661, 82] width 29 height 27
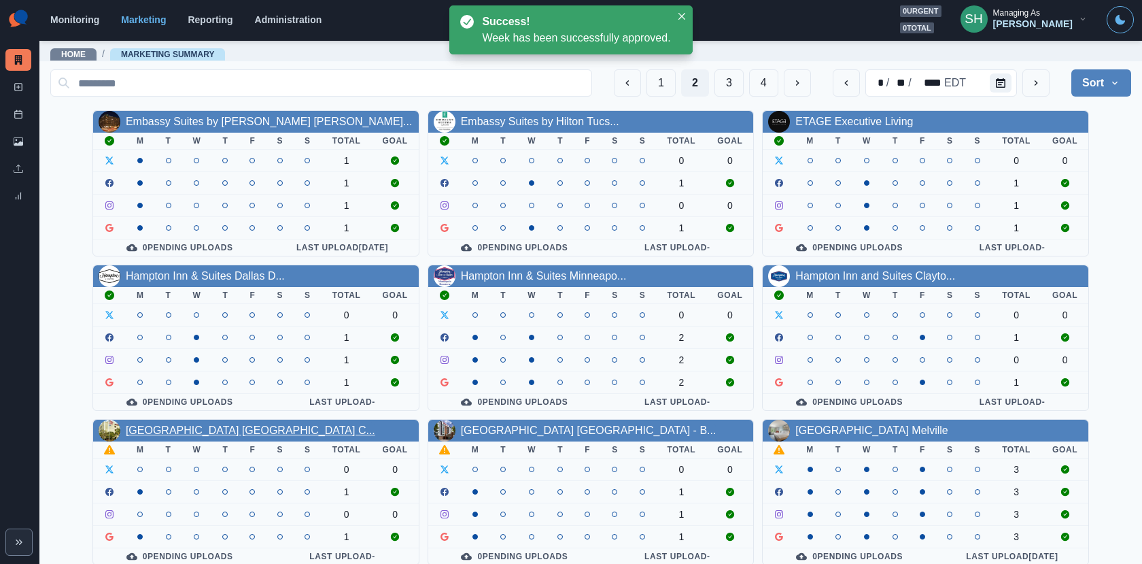
click at [175, 424] on link "[GEOGRAPHIC_DATA] [GEOGRAPHIC_DATA] C..." at bounding box center [251, 430] width 250 height 12
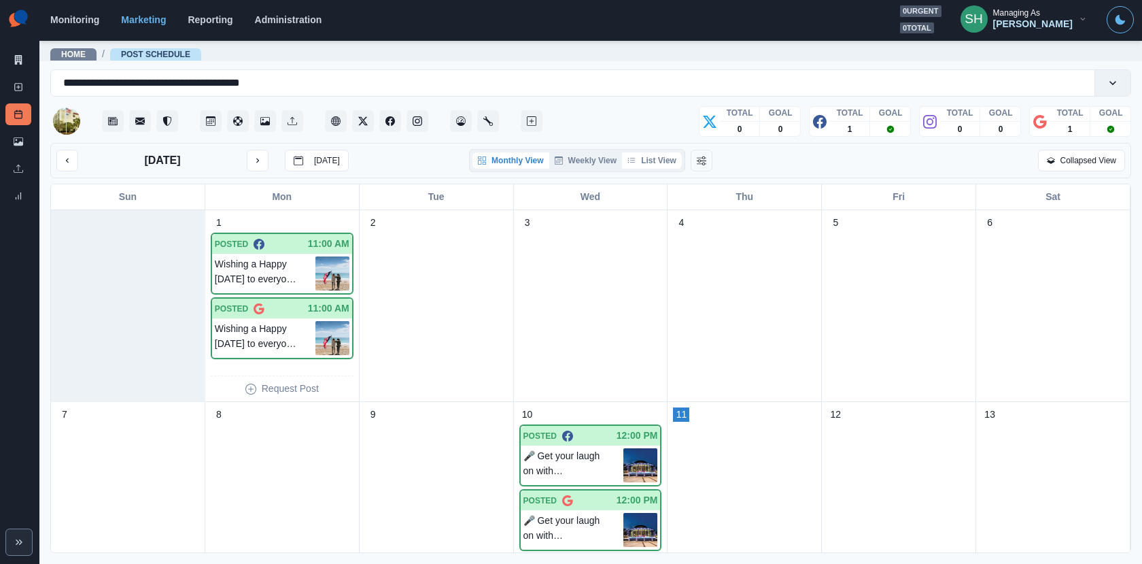
click at [646, 152] on button "List View" at bounding box center [652, 160] width 60 height 16
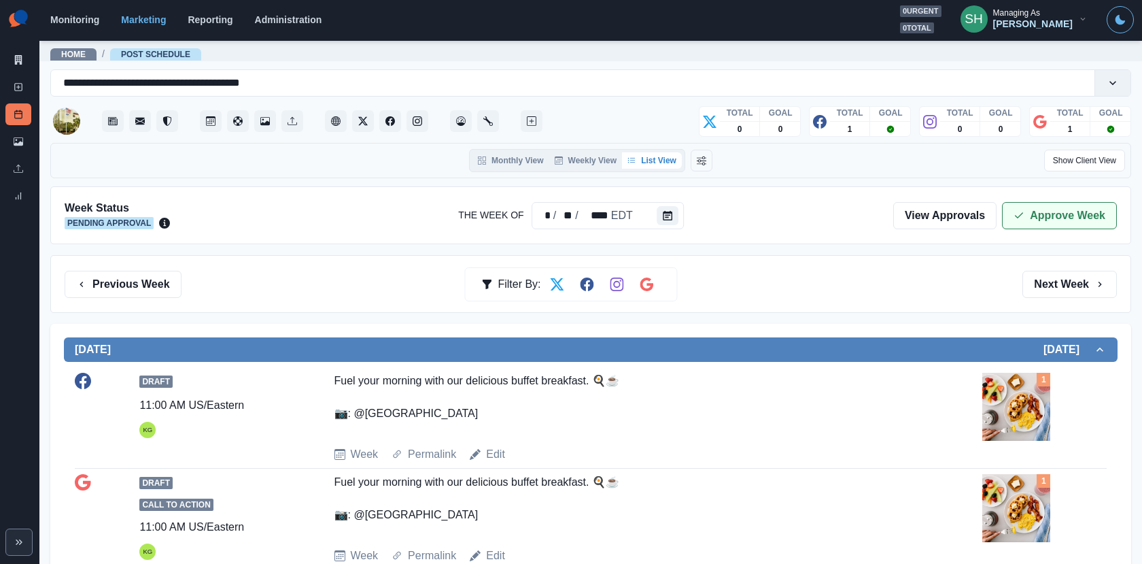
click at [1022, 205] on button "Approve Week" at bounding box center [1059, 215] width 115 height 27
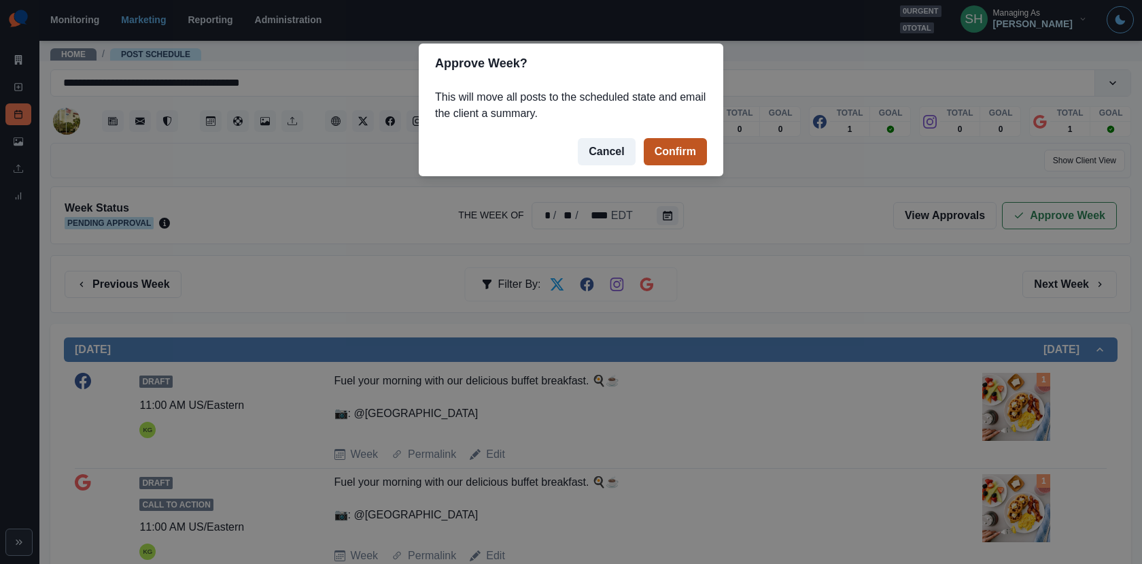
click at [655, 152] on button "Confirm" at bounding box center [675, 151] width 63 height 27
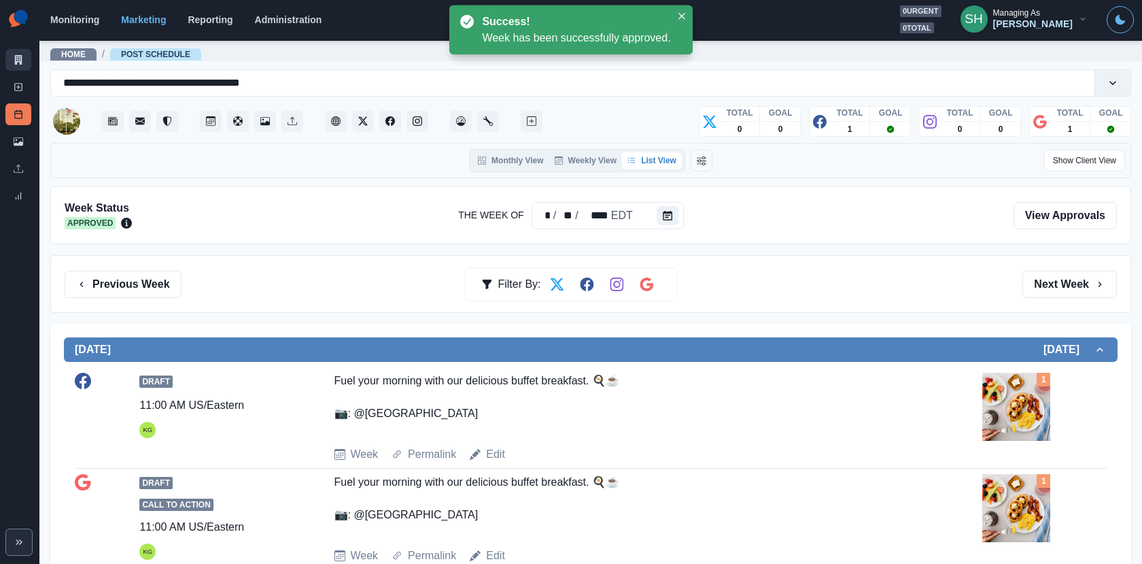
click at [15, 57] on icon at bounding box center [18, 60] width 7 height 10
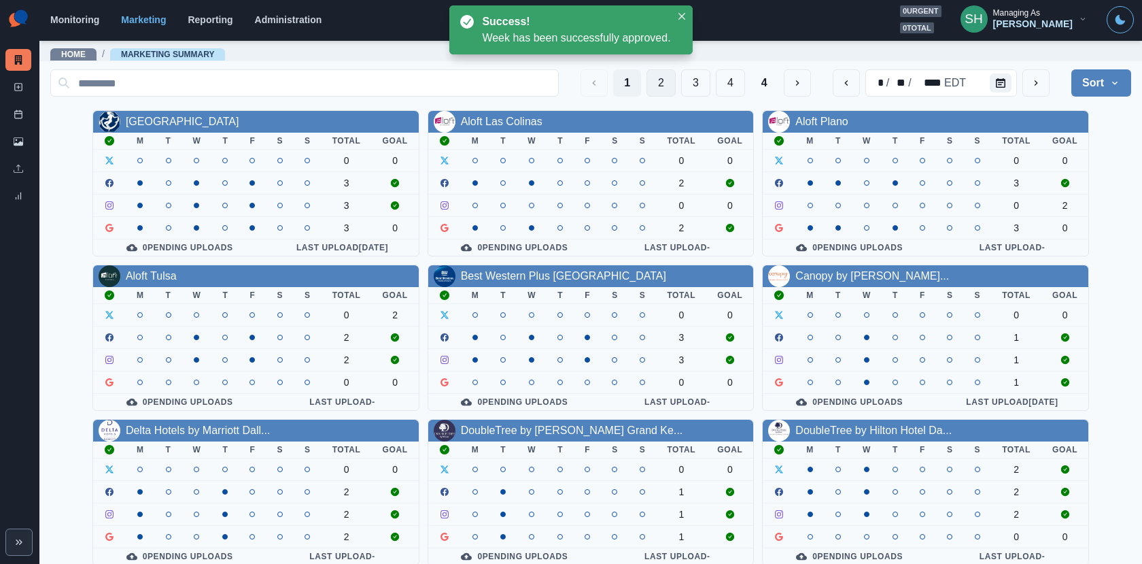
click at [668, 79] on button "2" at bounding box center [661, 82] width 29 height 27
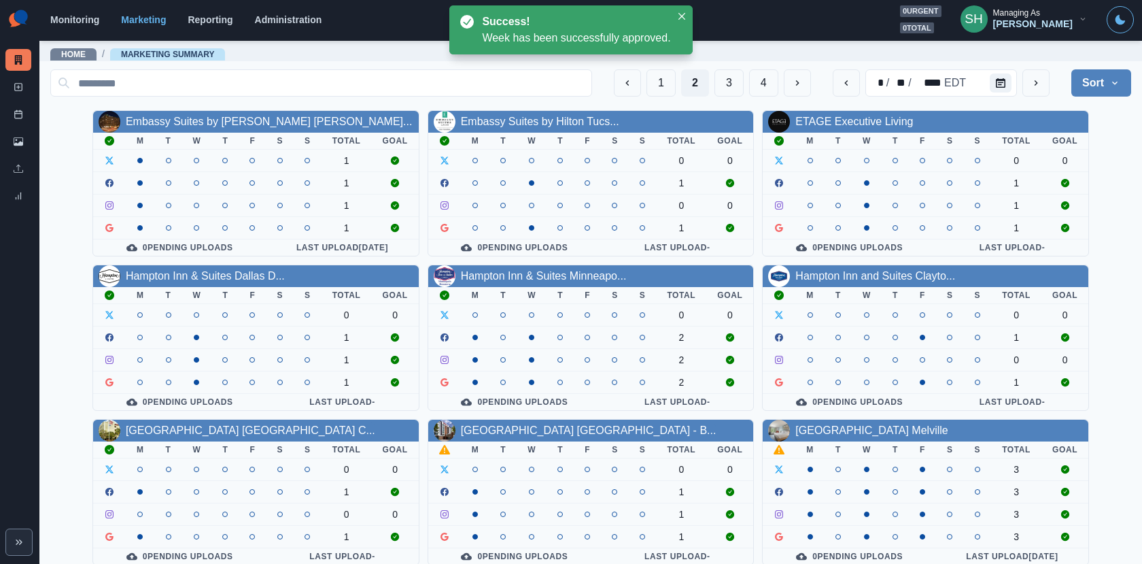
scroll to position [158, 0]
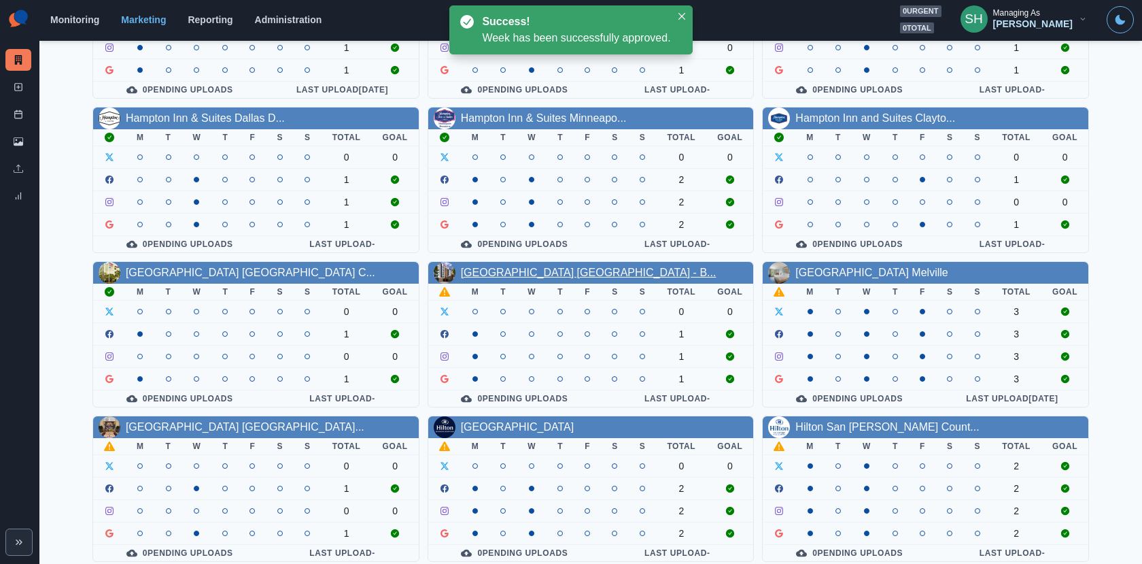
click at [466, 267] on link "[GEOGRAPHIC_DATA] [GEOGRAPHIC_DATA] - B..." at bounding box center [589, 273] width 256 height 12
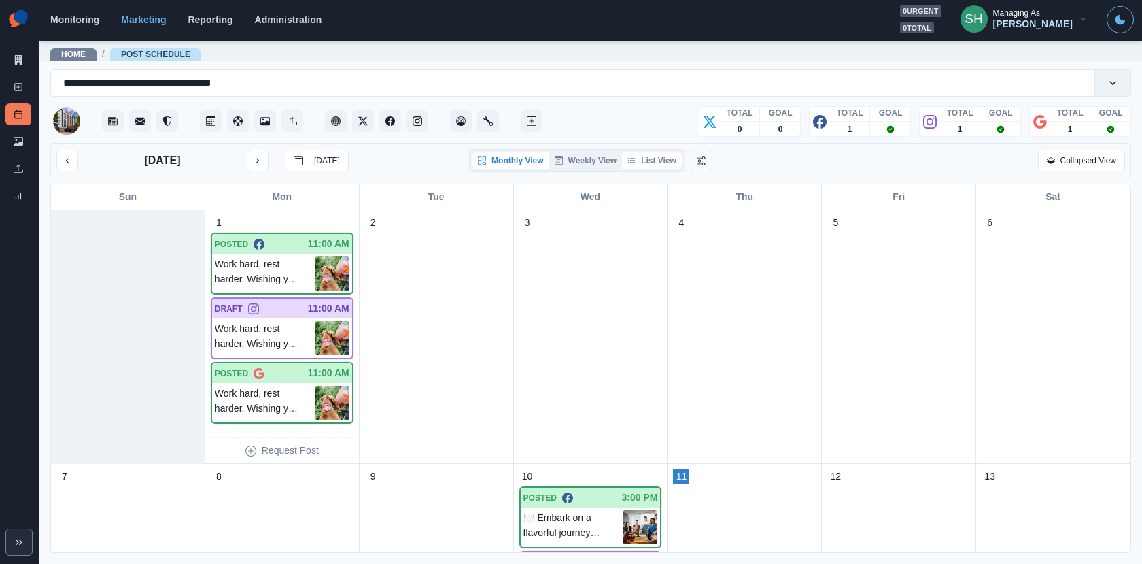
click at [649, 163] on button "List View" at bounding box center [652, 160] width 60 height 16
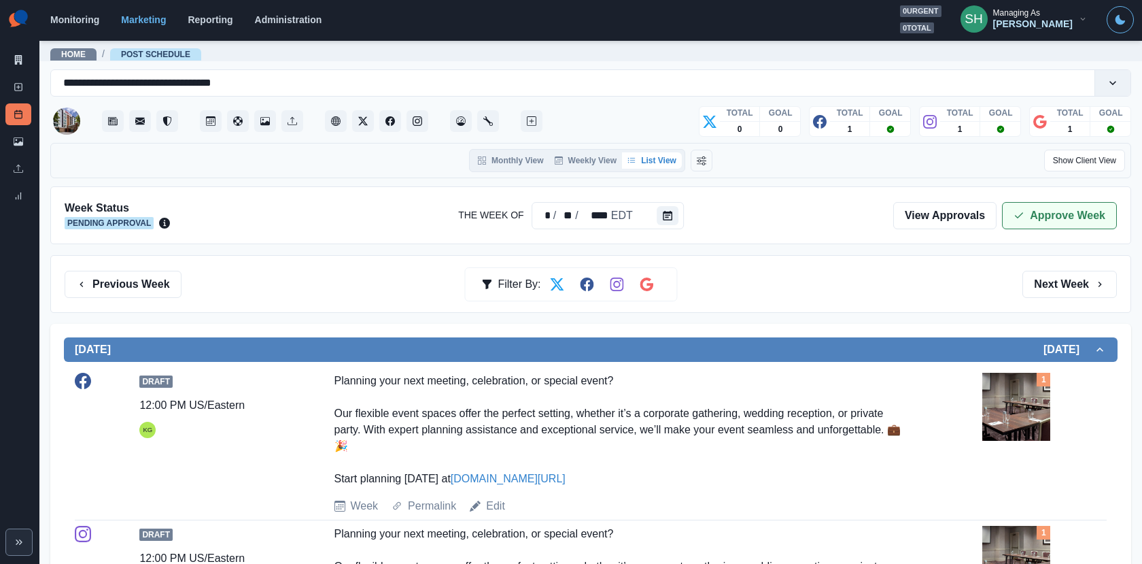
click at [1018, 211] on icon "button" at bounding box center [1019, 215] width 11 height 11
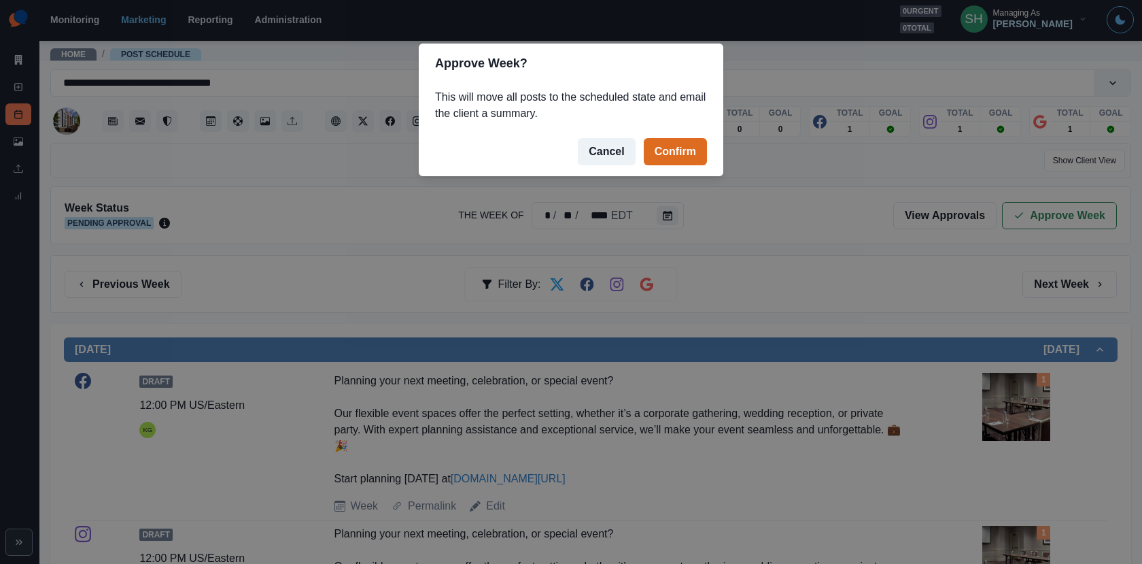
click at [697, 130] on footer "Cancel Confirm" at bounding box center [571, 151] width 305 height 49
click at [664, 169] on footer "Cancel Confirm" at bounding box center [571, 151] width 305 height 49
click at [653, 154] on button "Confirm" at bounding box center [675, 151] width 63 height 27
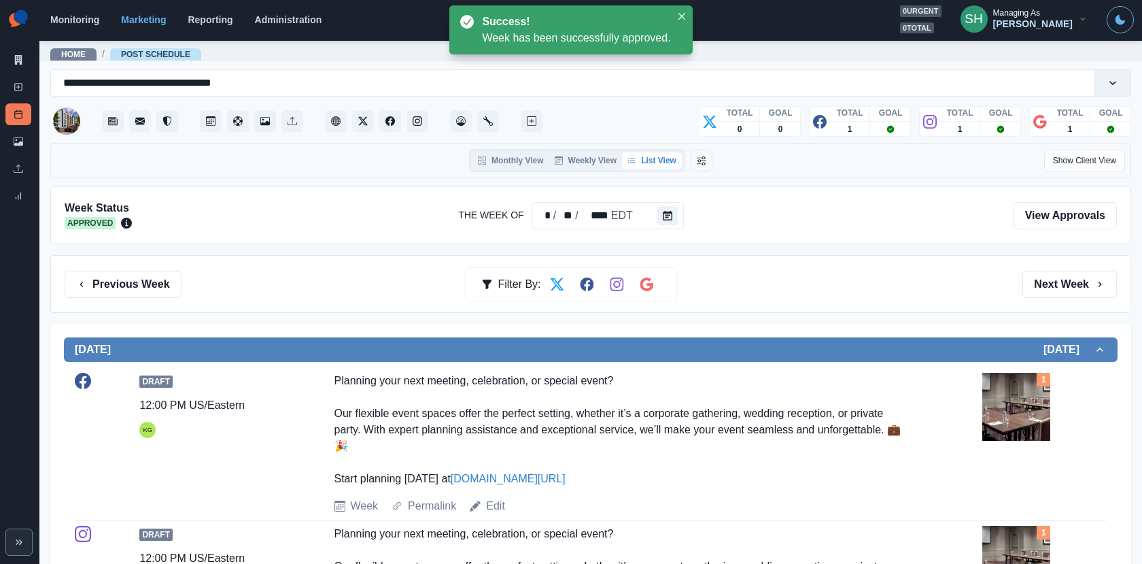
click at [4, 69] on div "Marketing Summary New Post Post Schedule Media Library Uploads Review Summary" at bounding box center [19, 106] width 39 height 212
click at [6, 65] on link "Marketing Summary" at bounding box center [18, 60] width 26 height 22
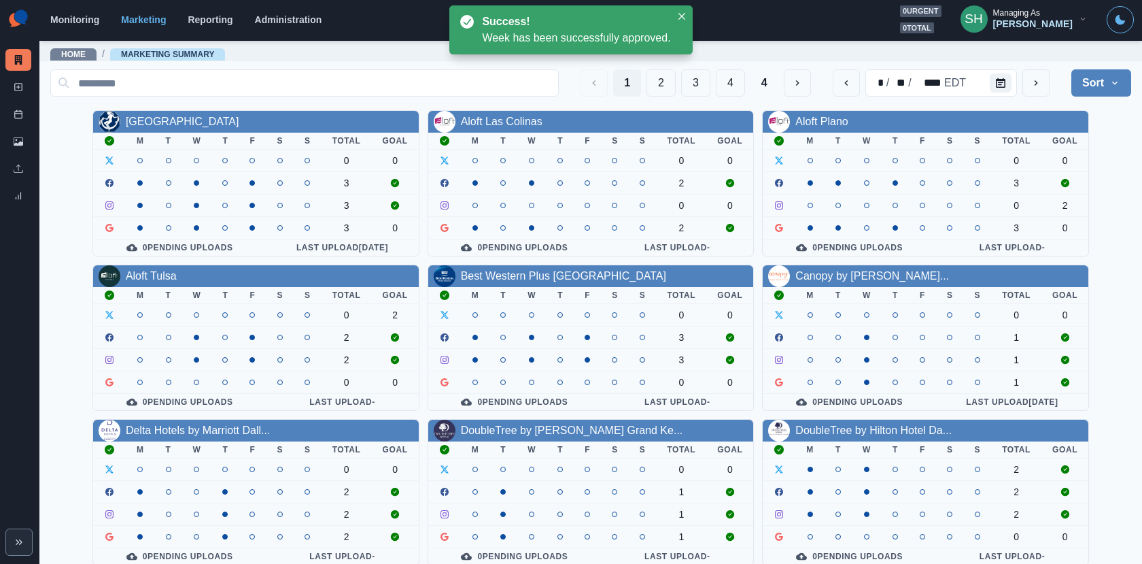
click at [647, 74] on div "1 2 3 4 4" at bounding box center [696, 82] width 231 height 27
click at [664, 84] on button "2" at bounding box center [661, 82] width 29 height 27
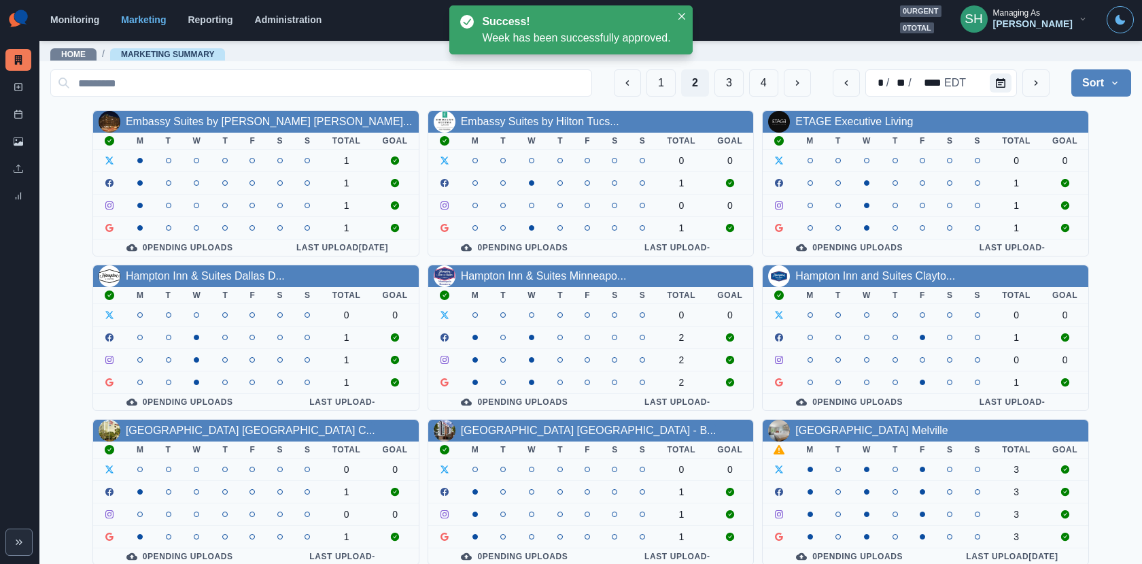
scroll to position [158, 0]
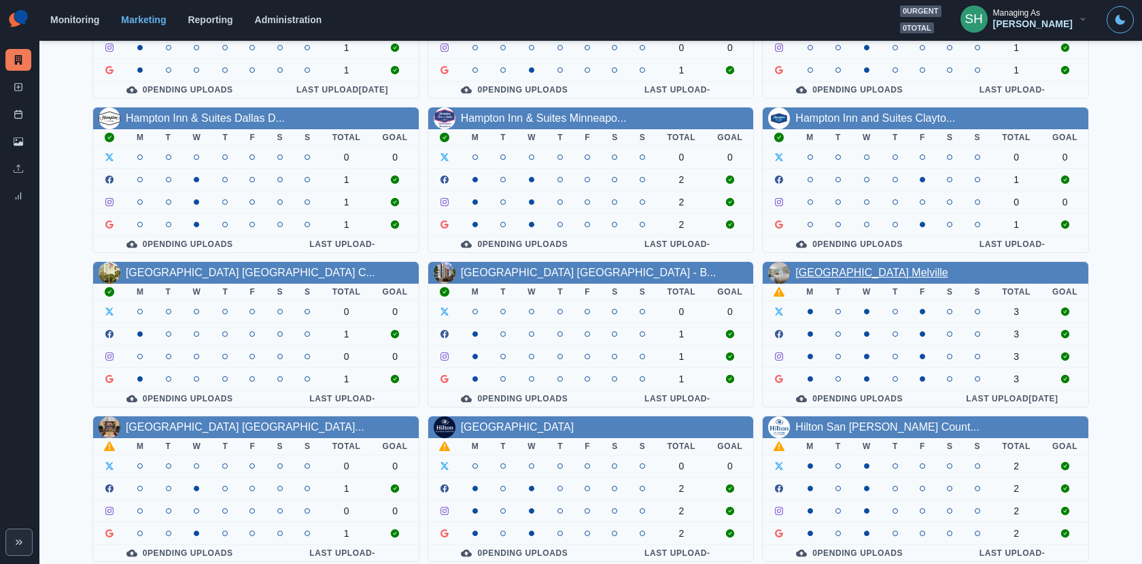
click at [847, 268] on link "[GEOGRAPHIC_DATA] Melville" at bounding box center [872, 273] width 152 height 12
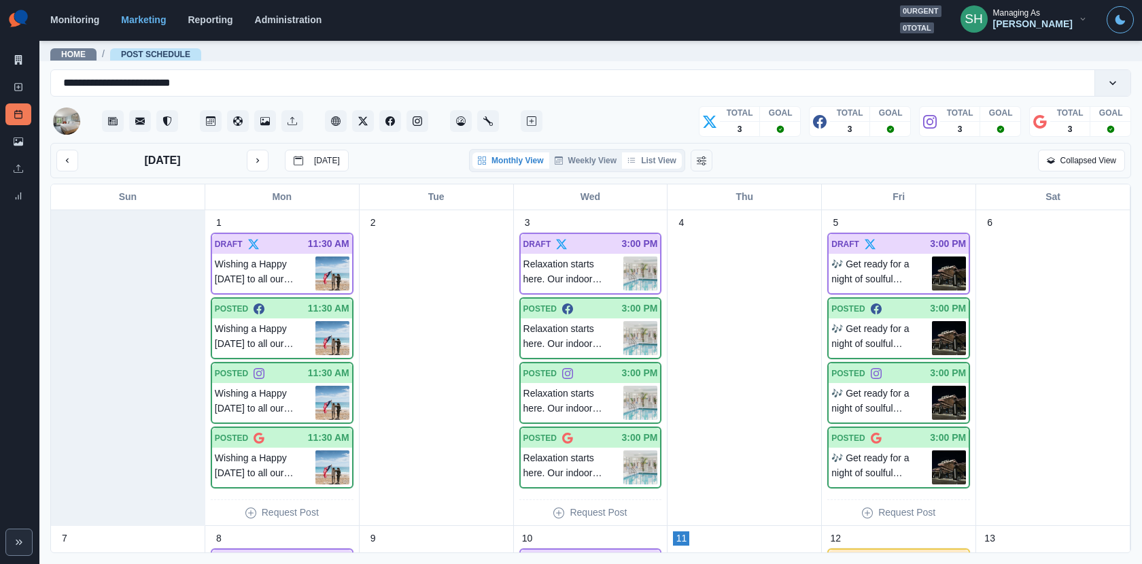
click at [655, 152] on button "List View" at bounding box center [652, 160] width 60 height 16
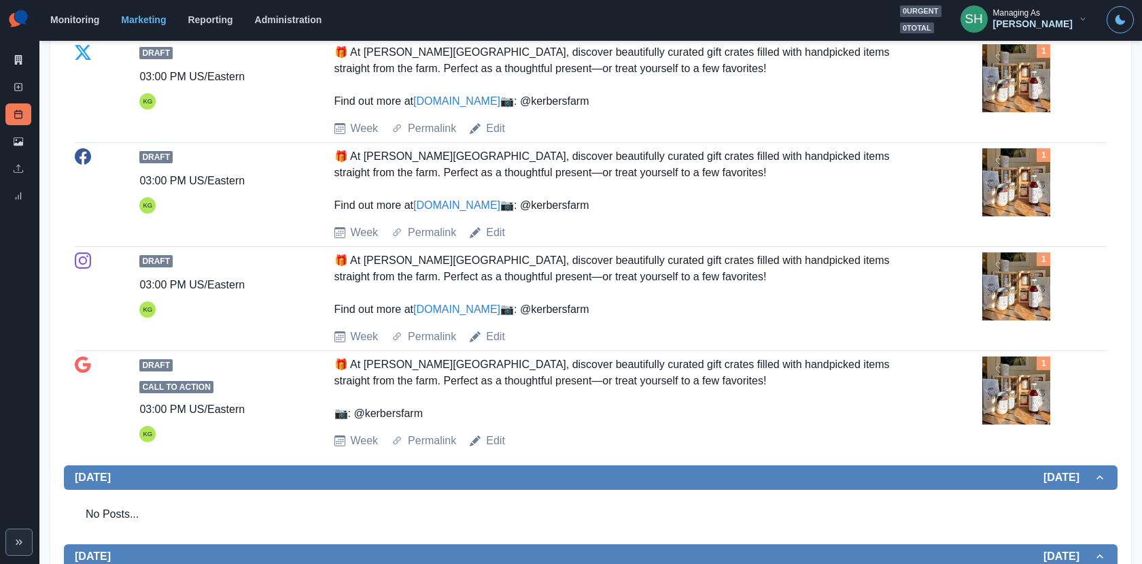
scroll to position [336, 0]
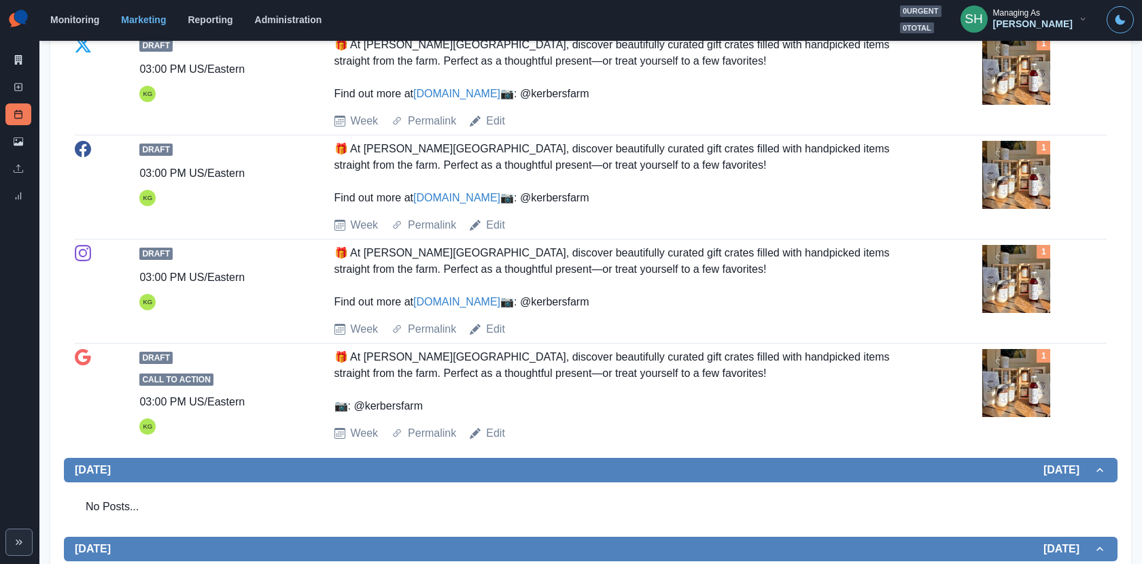
click at [1028, 209] on img at bounding box center [1017, 175] width 68 height 68
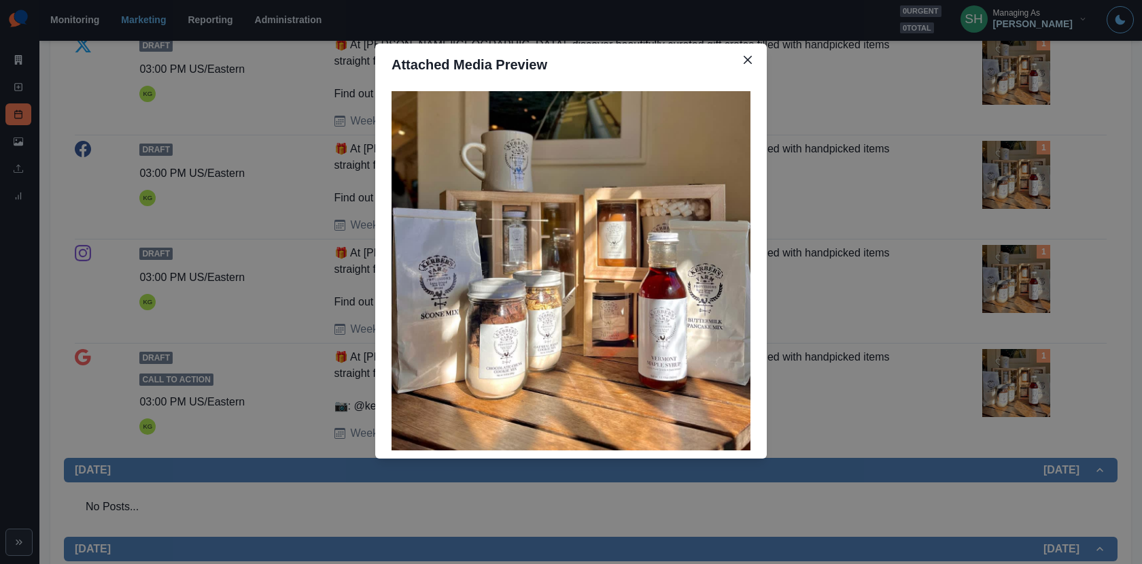
click at [1028, 219] on div "Attached Media Preview" at bounding box center [571, 282] width 1142 height 564
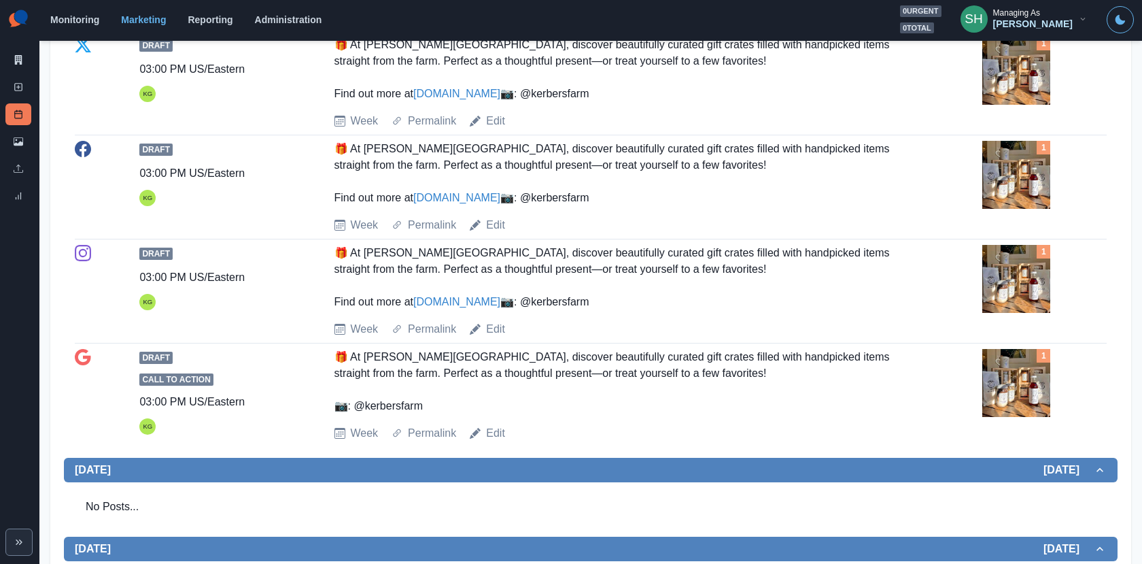
scroll to position [376, 0]
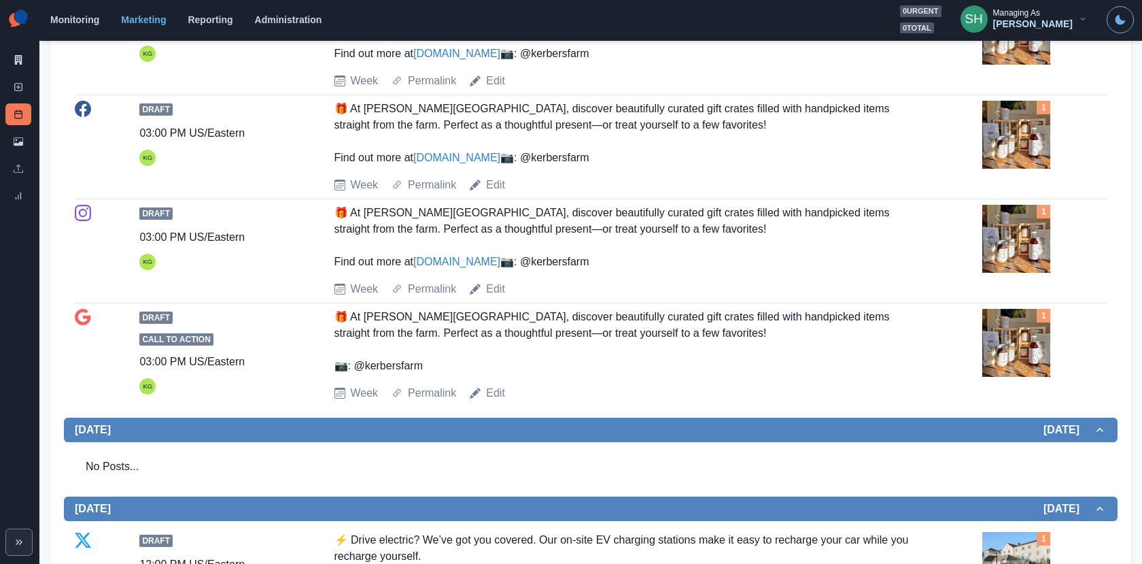
click at [983, 273] on img at bounding box center [1017, 239] width 68 height 68
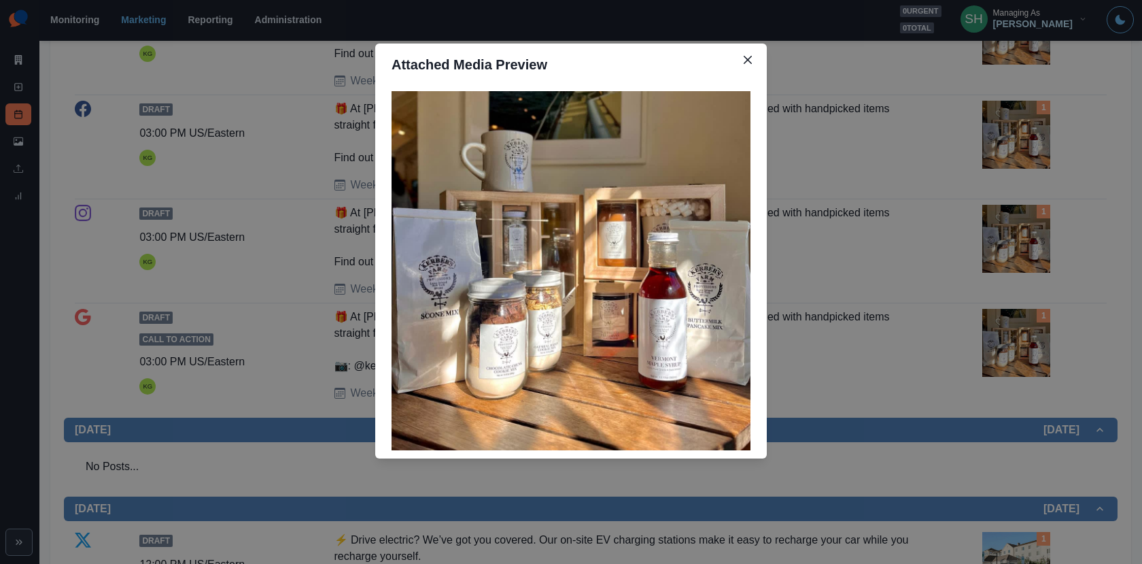
click at [1010, 153] on div "Attached Media Preview" at bounding box center [571, 282] width 1142 height 564
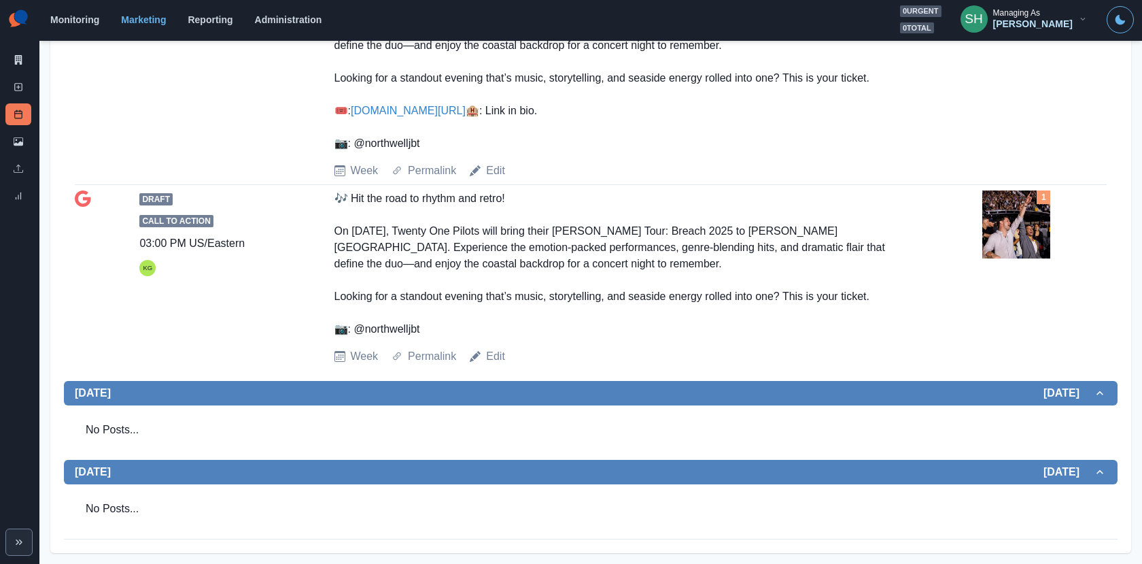
scroll to position [1967, 0]
click at [1022, 204] on img at bounding box center [1017, 224] width 68 height 68
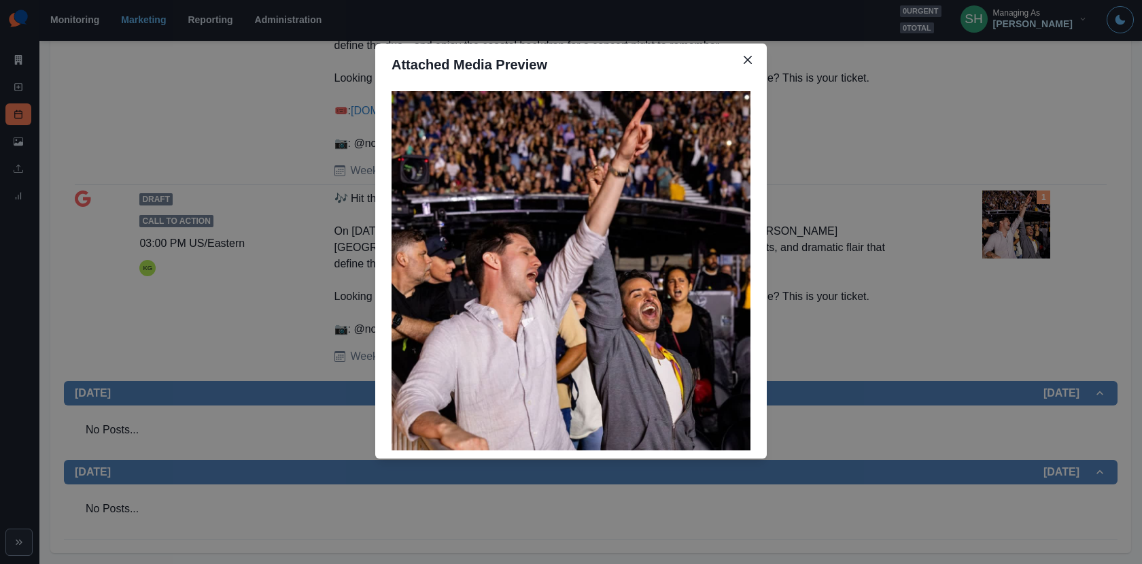
click at [806, 267] on div "Attached Media Preview" at bounding box center [571, 282] width 1142 height 564
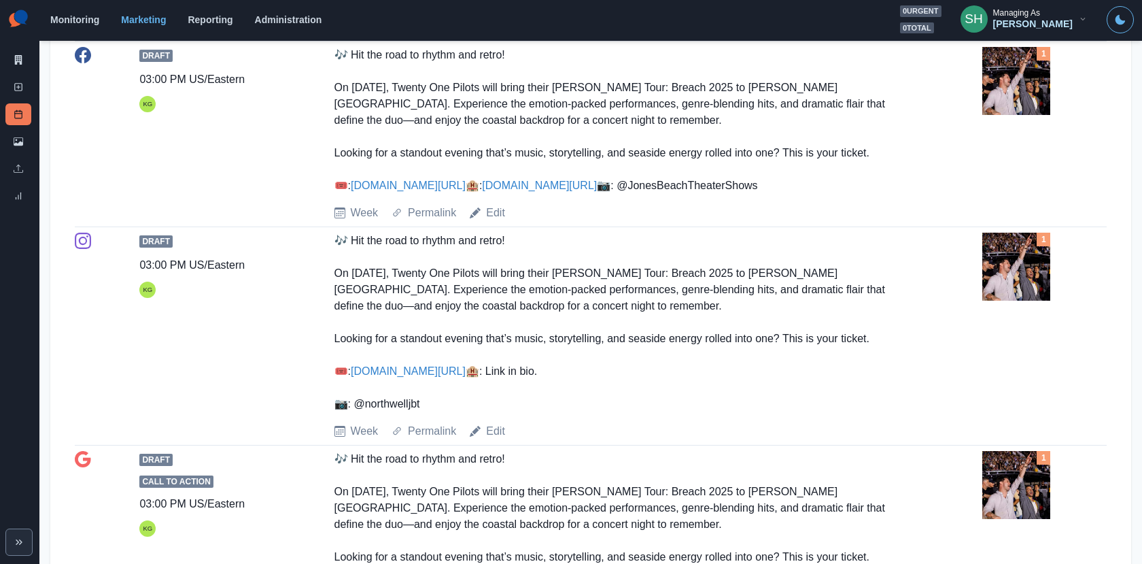
scroll to position [1758, 0]
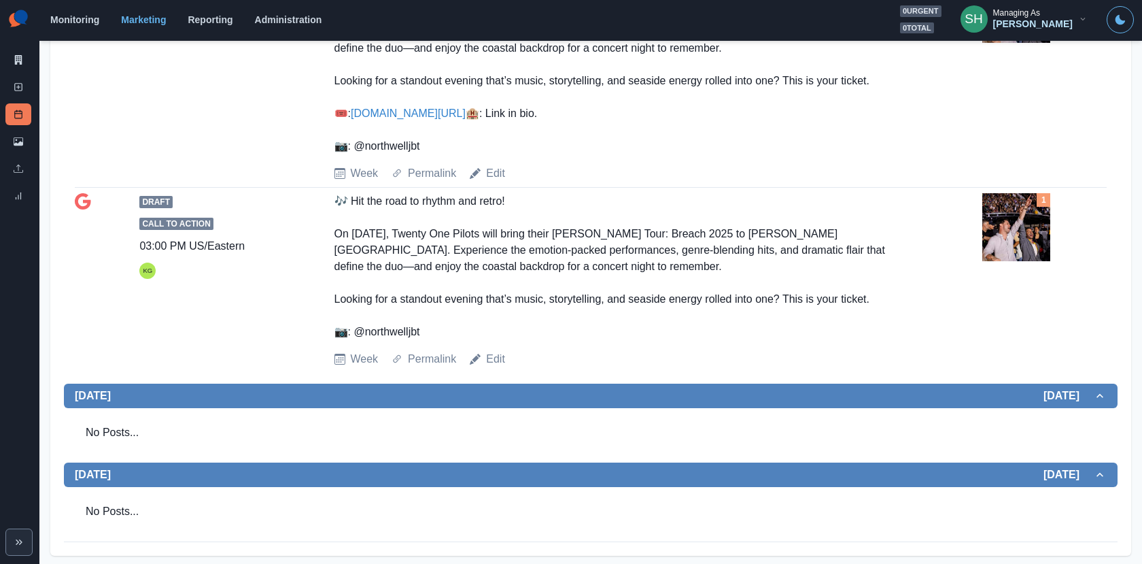
click at [985, 43] on img at bounding box center [1017, 9] width 68 height 68
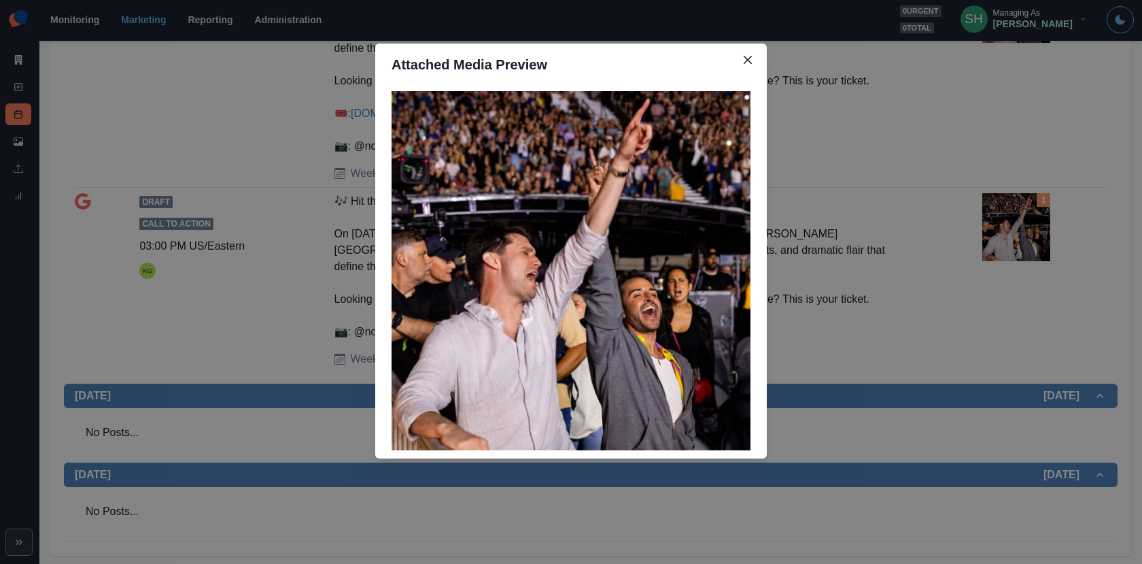
click at [868, 256] on div "Attached Media Preview" at bounding box center [571, 282] width 1142 height 564
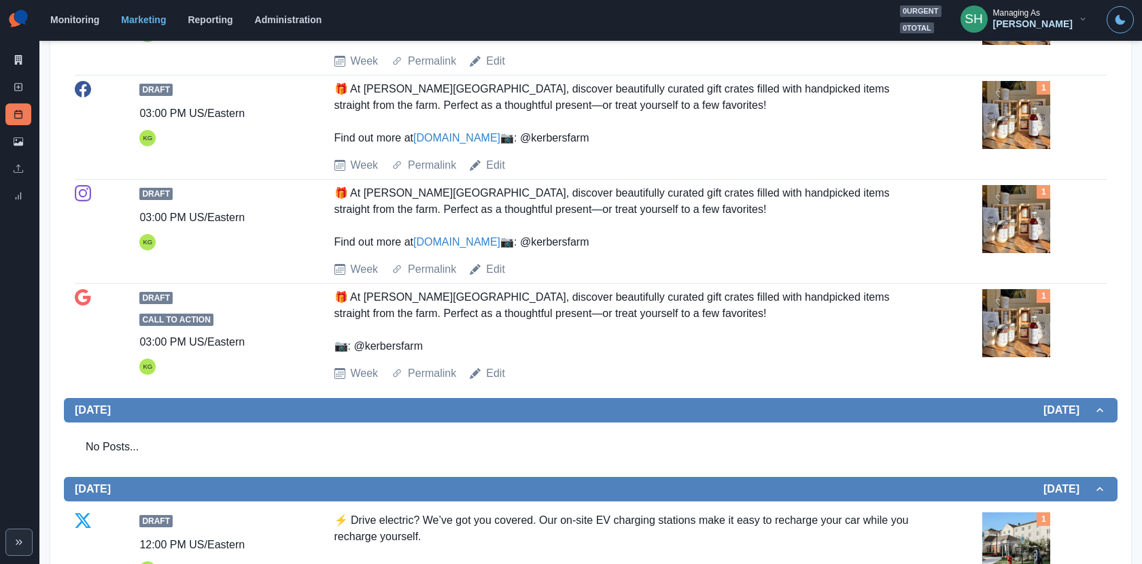
scroll to position [0, 0]
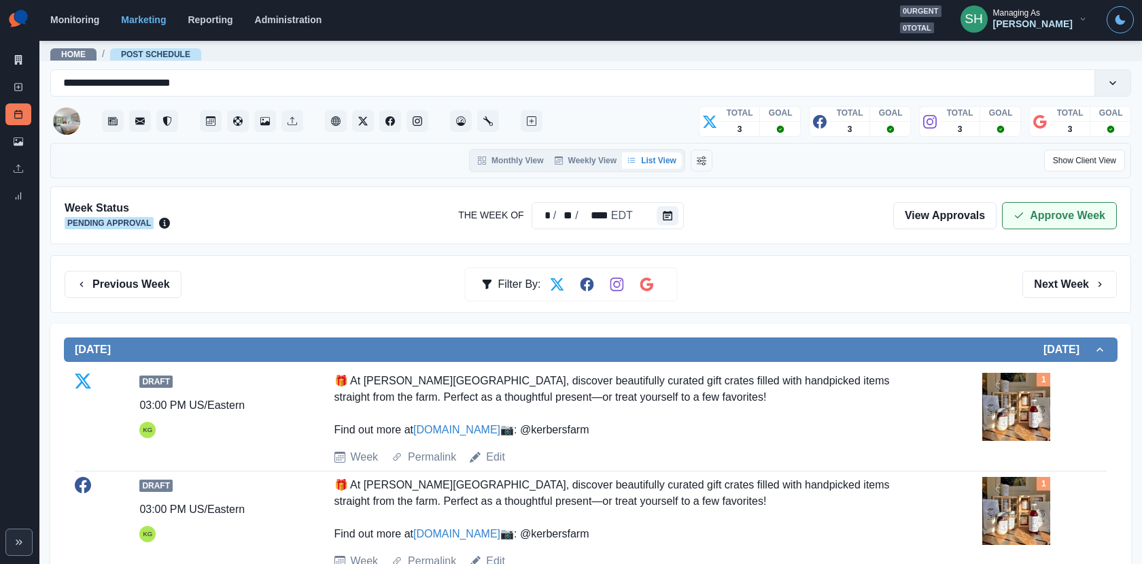
click at [1019, 226] on button "Approve Week" at bounding box center [1059, 215] width 115 height 27
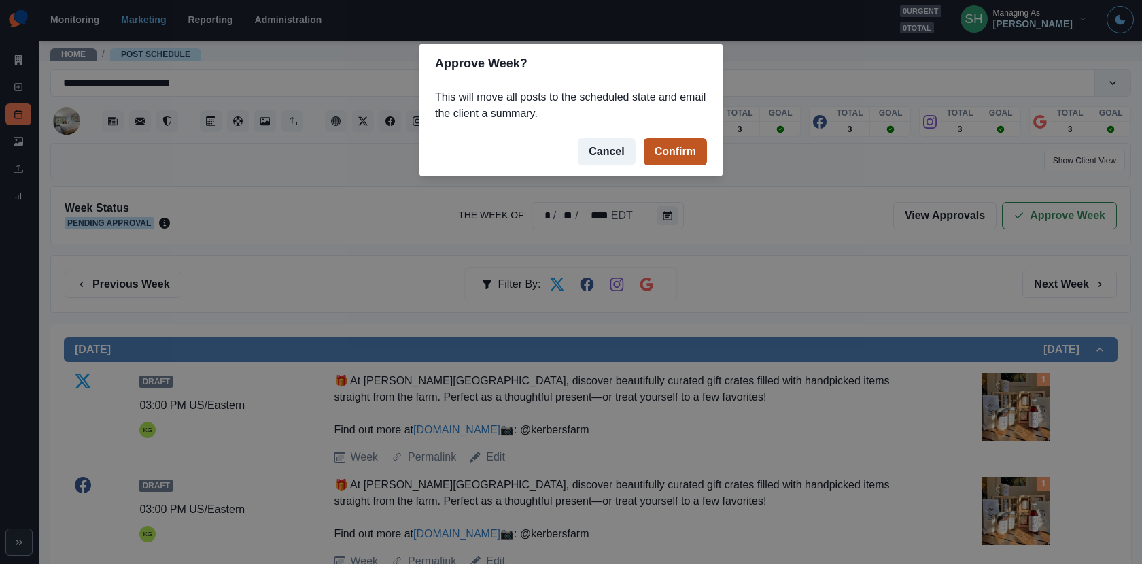
click at [687, 164] on button "Confirm" at bounding box center [675, 151] width 63 height 27
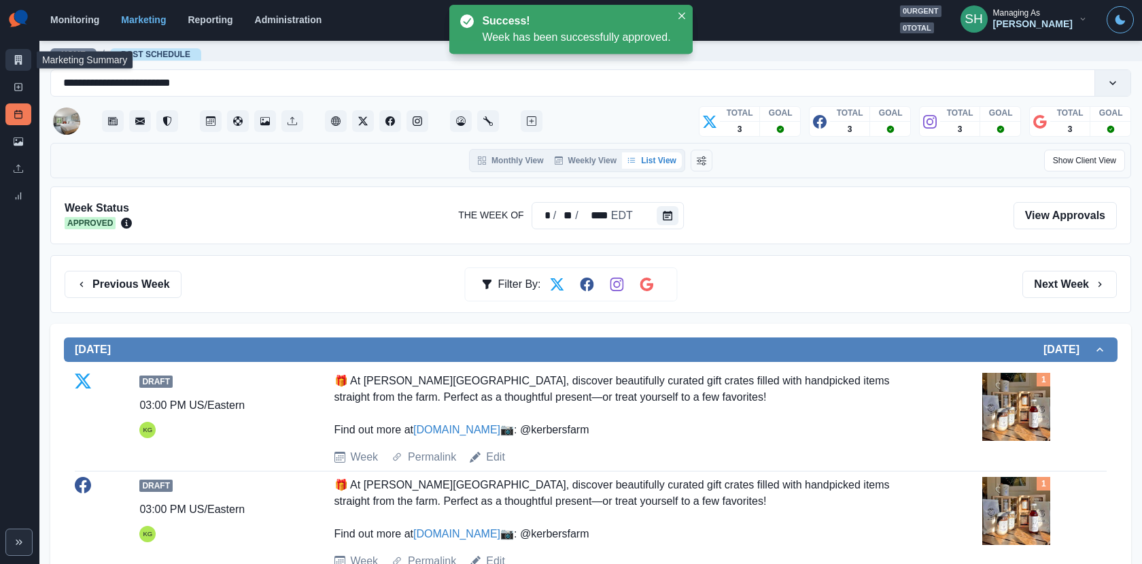
click at [14, 57] on icon at bounding box center [19, 60] width 10 height 10
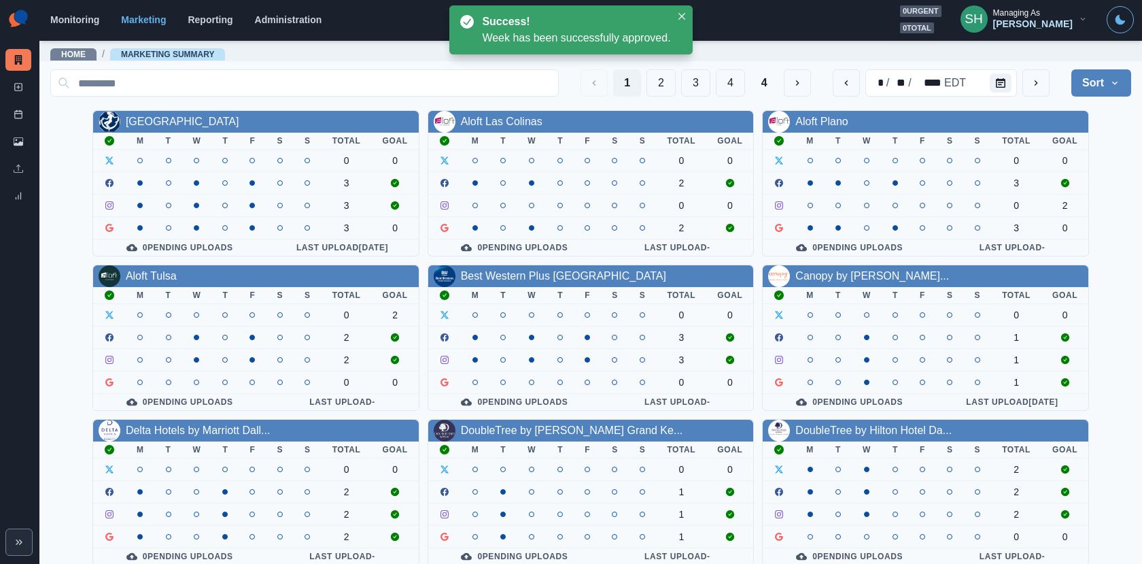
click at [680, 90] on div "1 2 3 4 4" at bounding box center [696, 82] width 231 height 27
click at [669, 86] on button "2" at bounding box center [661, 82] width 29 height 27
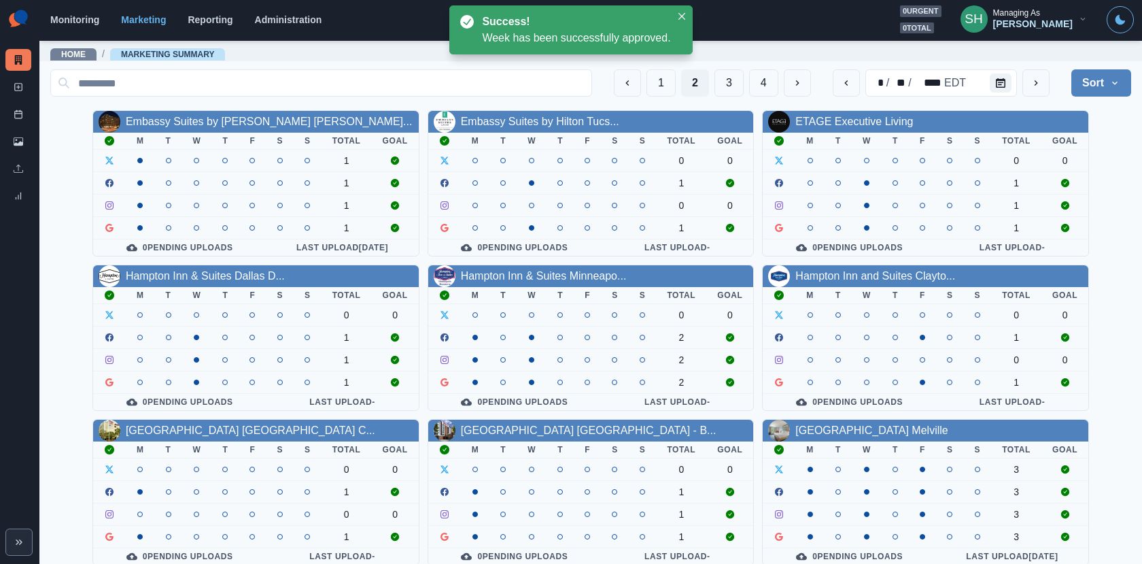
scroll to position [158, 0]
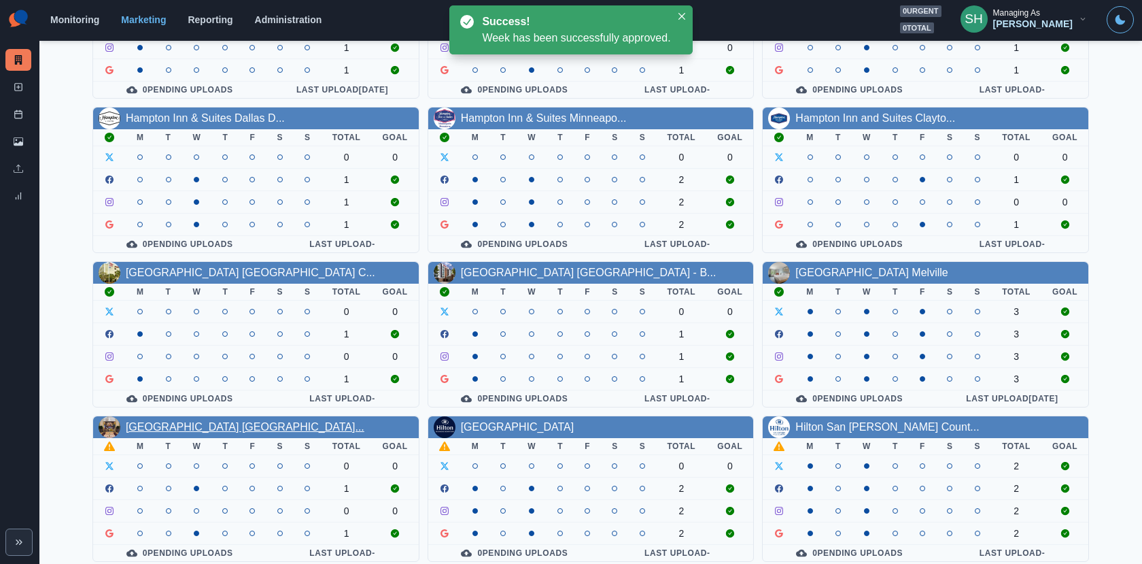
click at [137, 424] on link "[GEOGRAPHIC_DATA] [GEOGRAPHIC_DATA]..." at bounding box center [245, 427] width 239 height 12
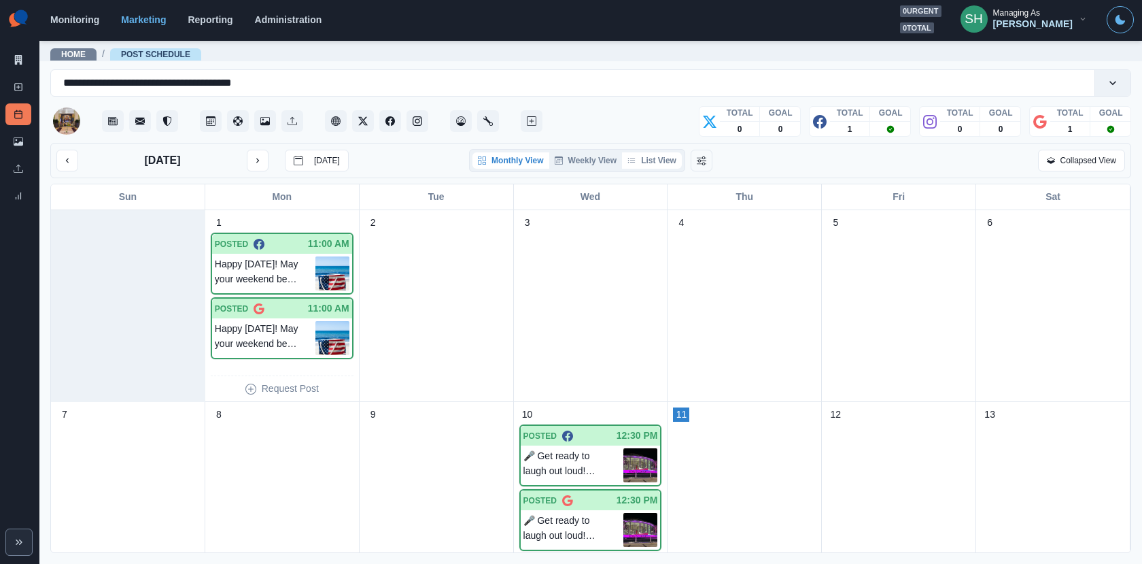
click at [664, 166] on button "List View" at bounding box center [652, 160] width 60 height 16
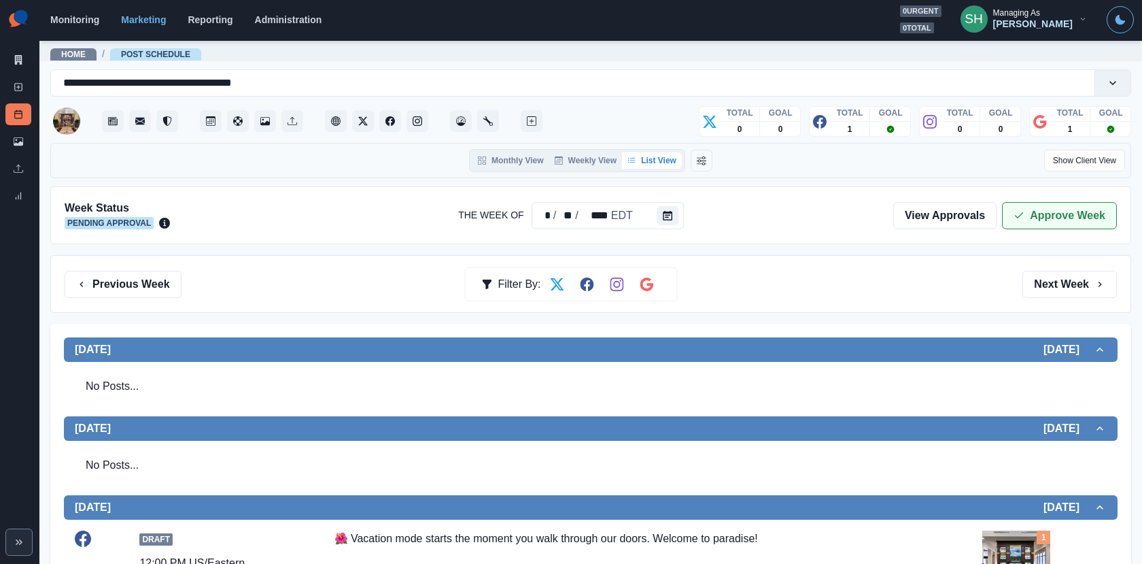
click at [1055, 205] on button "Approve Week" at bounding box center [1059, 215] width 115 height 27
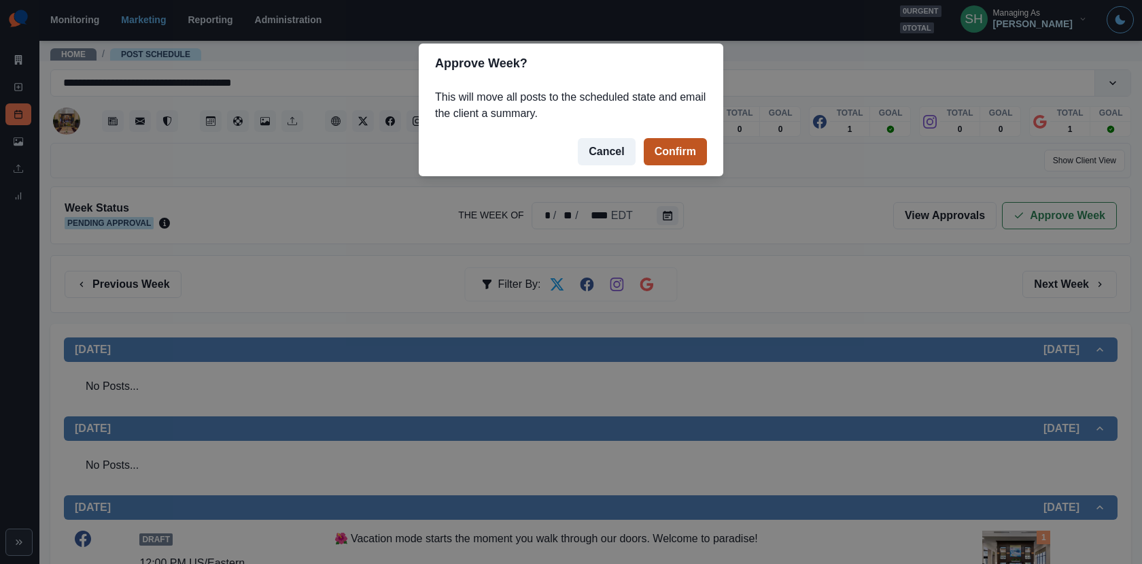
click at [699, 159] on button "Confirm" at bounding box center [675, 151] width 63 height 27
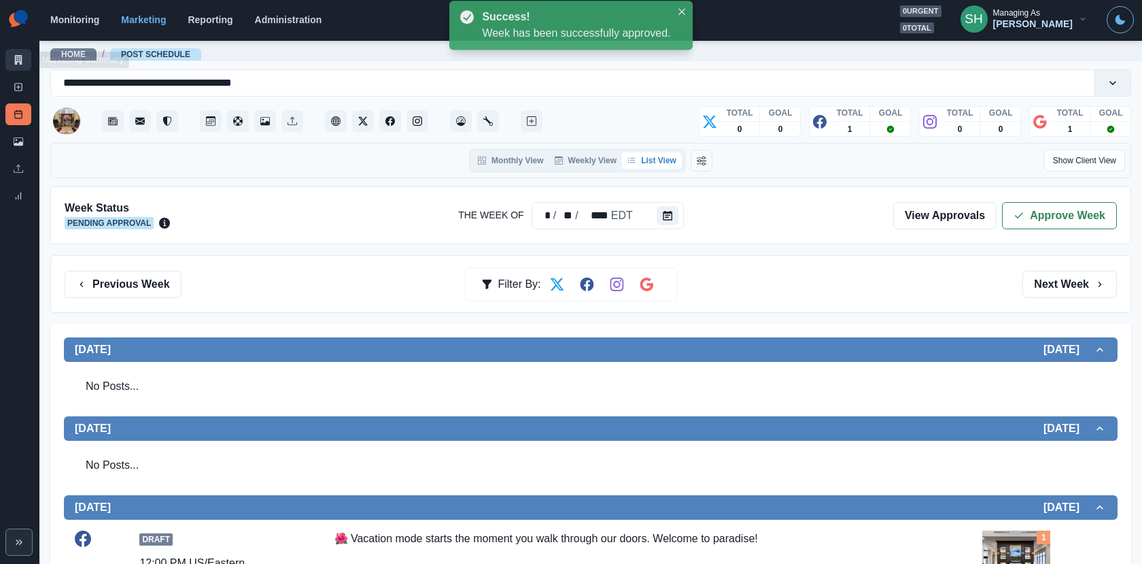
click at [22, 56] on icon at bounding box center [19, 60] width 10 height 10
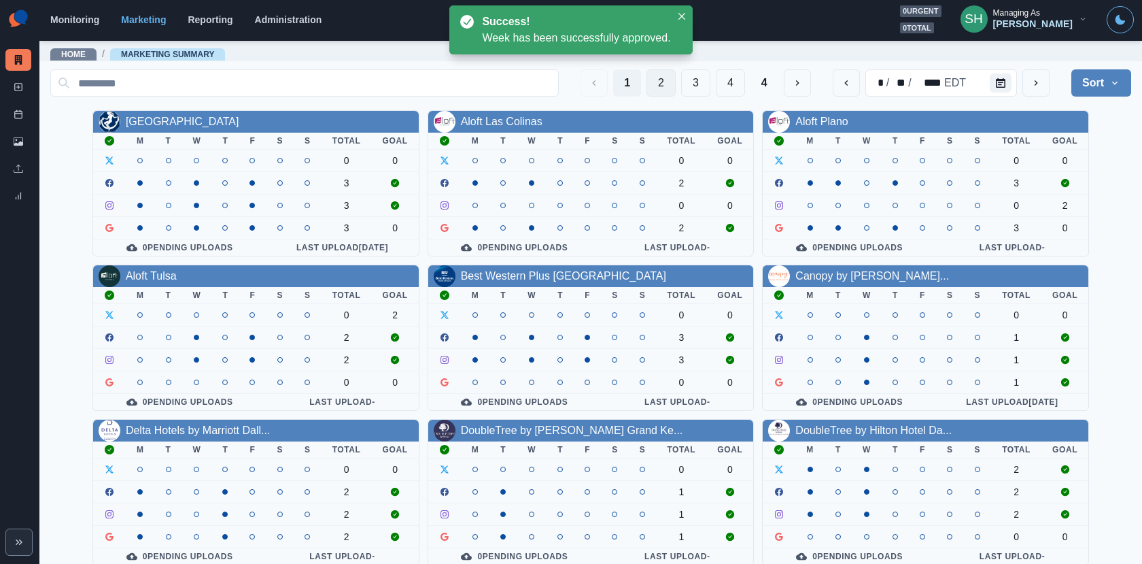
click at [664, 83] on button "2" at bounding box center [661, 82] width 29 height 27
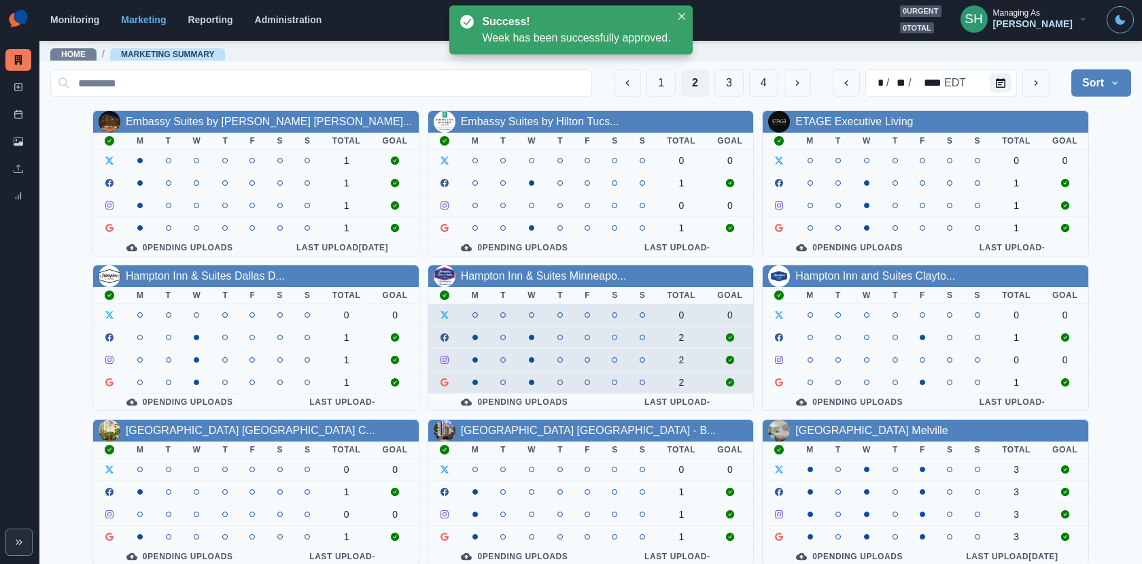
scroll to position [158, 0]
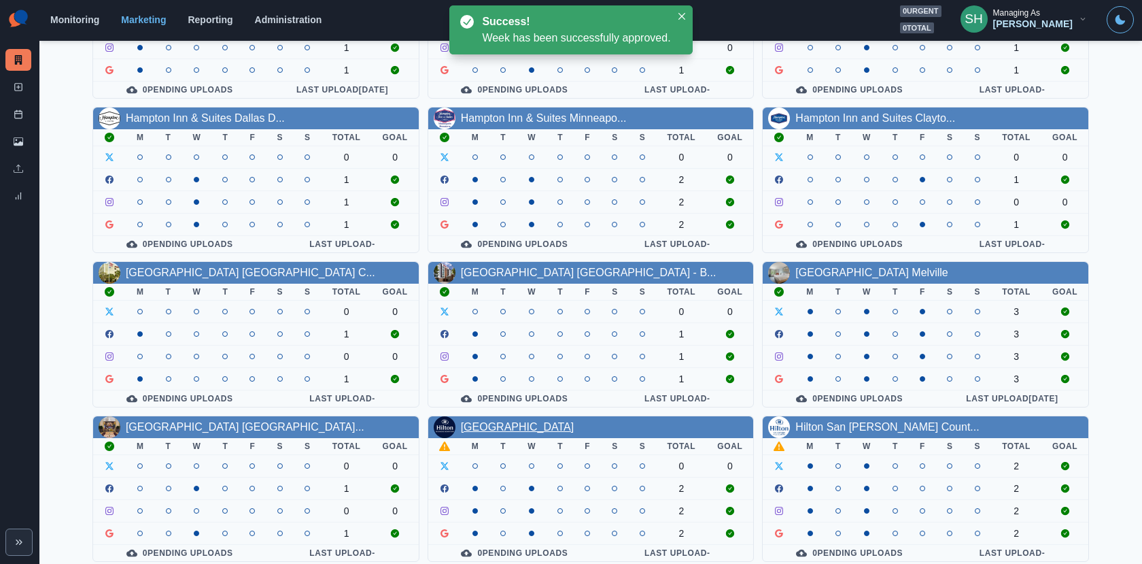
click at [502, 421] on link "[GEOGRAPHIC_DATA]" at bounding box center [518, 427] width 114 height 12
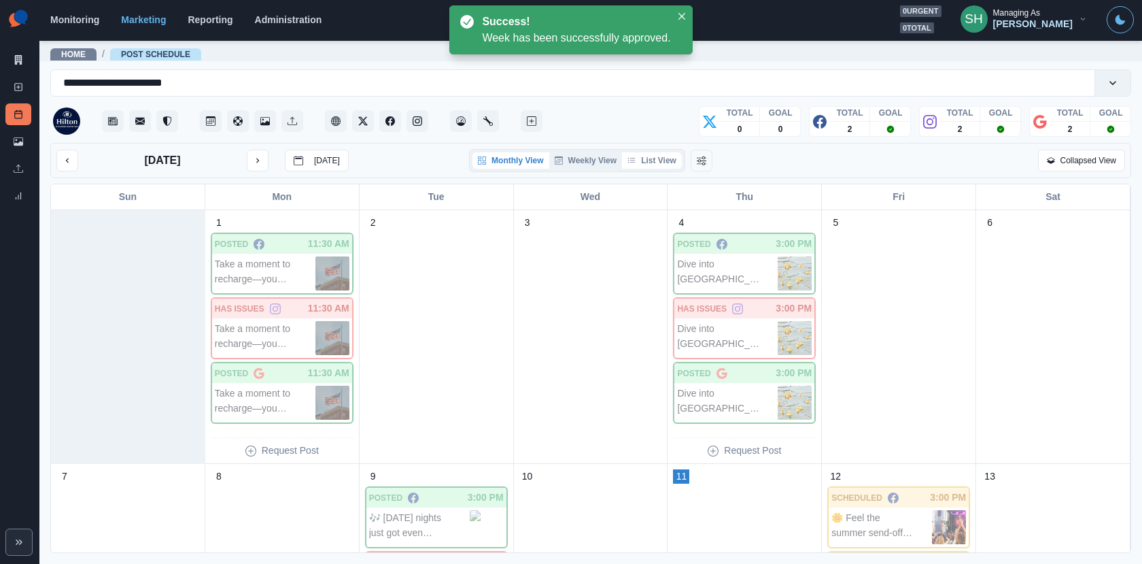
click at [668, 167] on button "List View" at bounding box center [652, 160] width 60 height 16
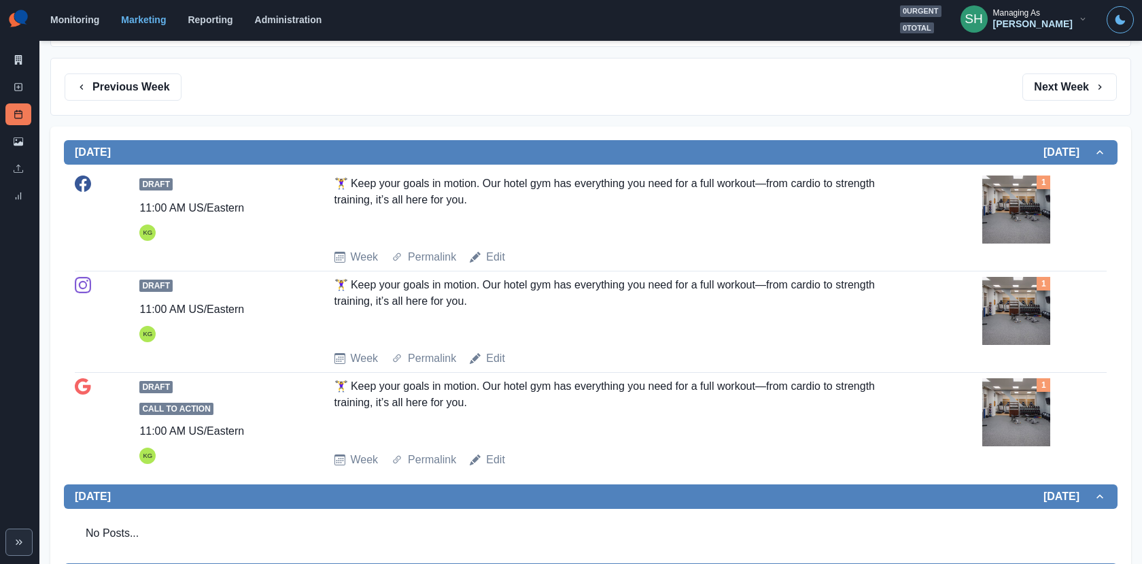
scroll to position [214, 0]
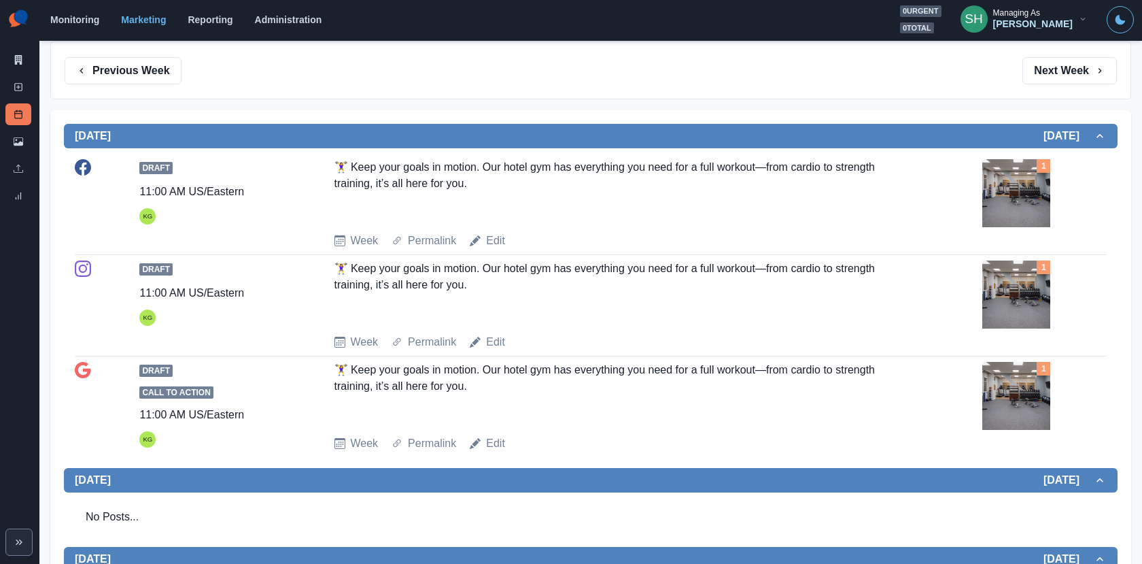
click at [1010, 200] on img at bounding box center [1017, 193] width 68 height 68
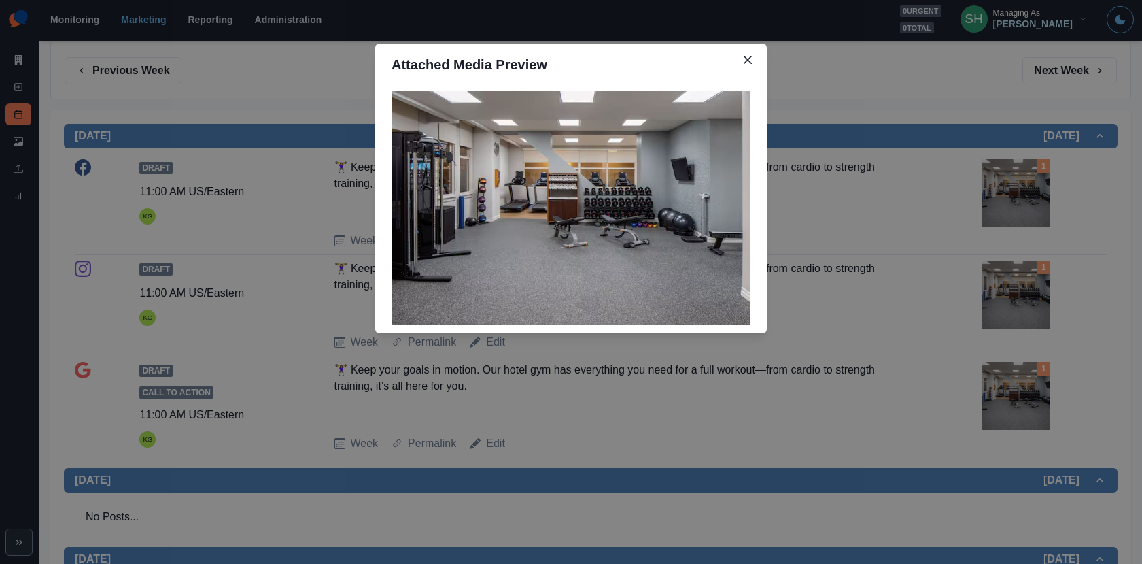
click at [1010, 200] on div "Attached Media Preview" at bounding box center [571, 282] width 1142 height 564
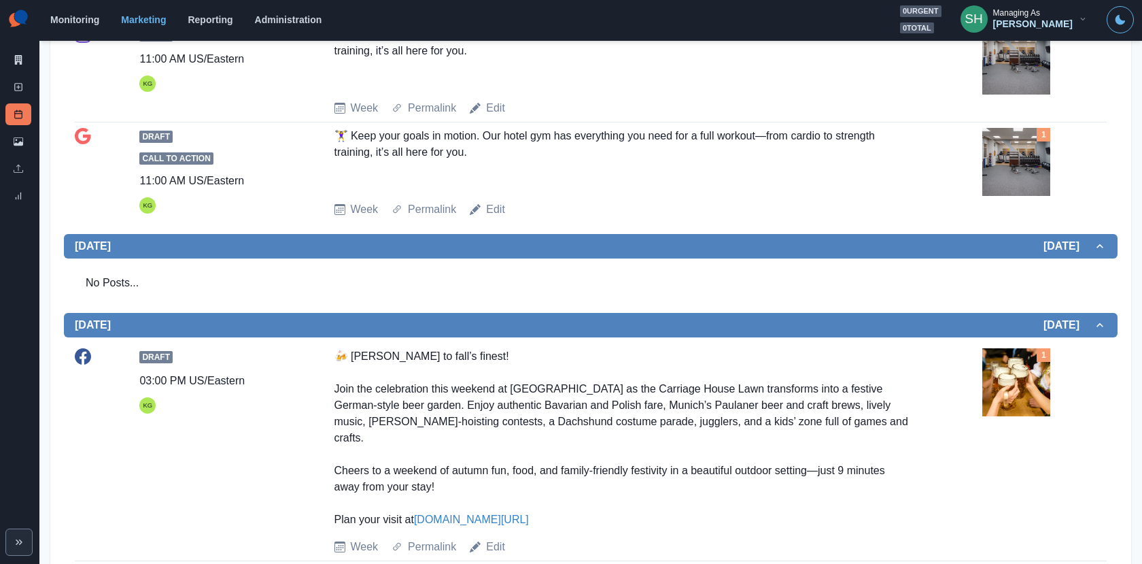
scroll to position [0, 0]
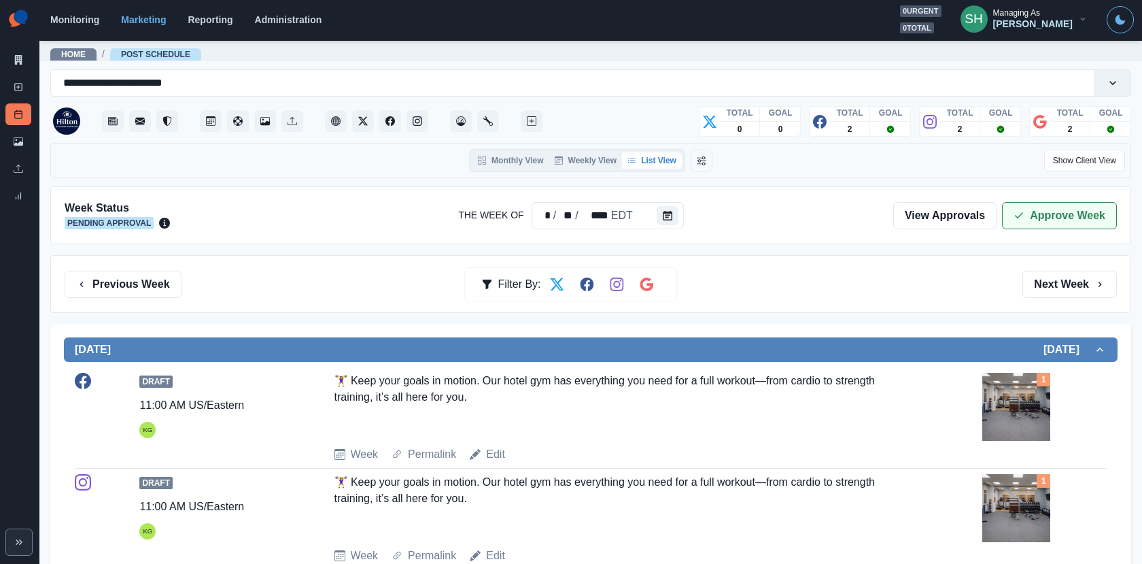
click at [1042, 216] on button "Approve Week" at bounding box center [1059, 215] width 115 height 27
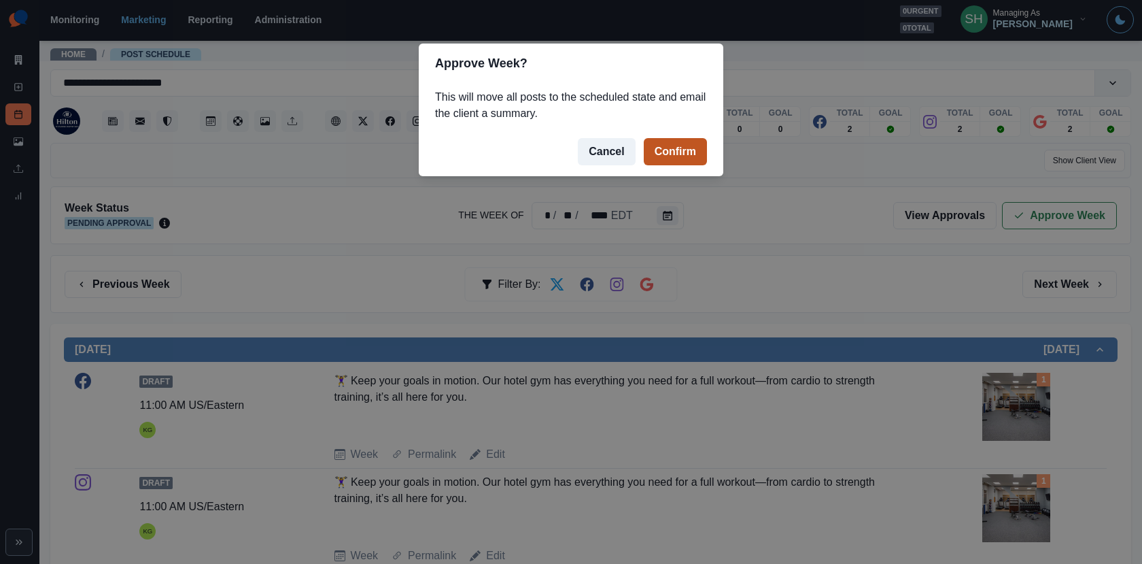
click at [688, 150] on button "Confirm" at bounding box center [675, 151] width 63 height 27
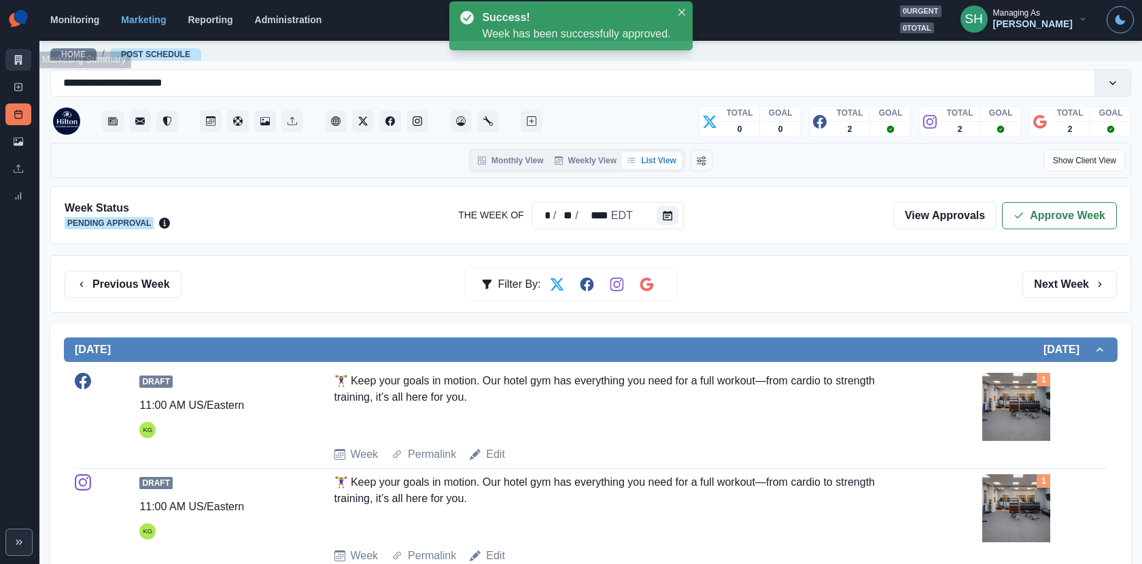
click at [22, 62] on icon at bounding box center [19, 60] width 10 height 10
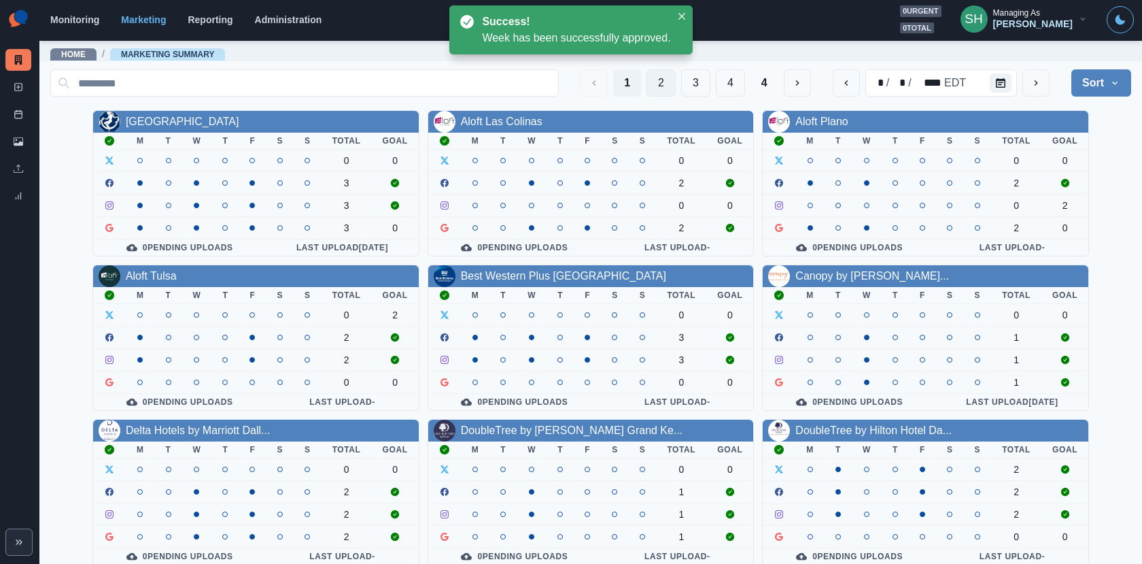
click at [666, 82] on button "2" at bounding box center [661, 82] width 29 height 27
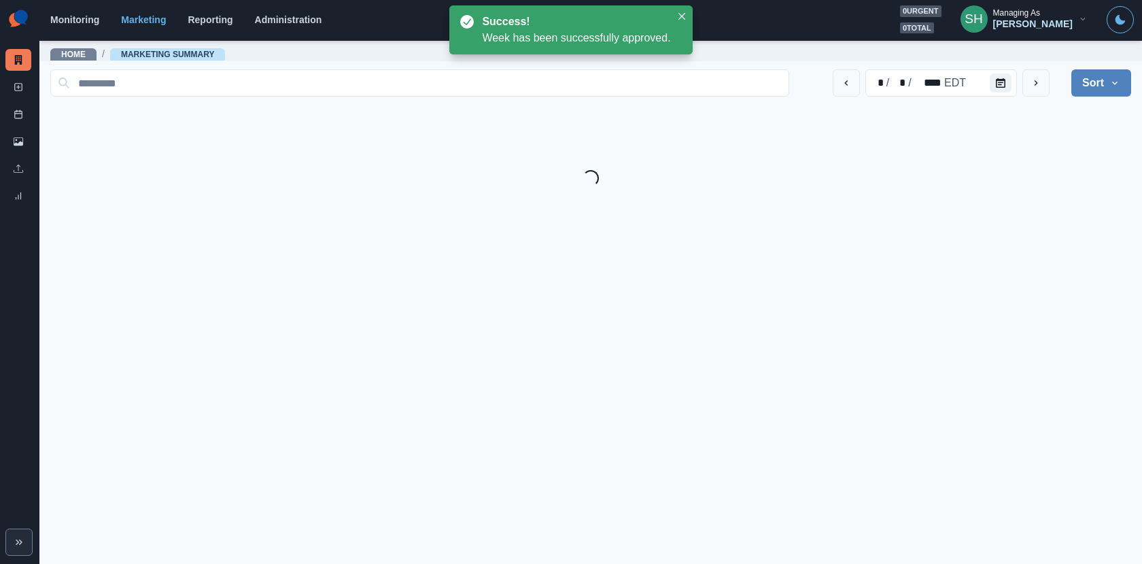
scroll to position [158, 0]
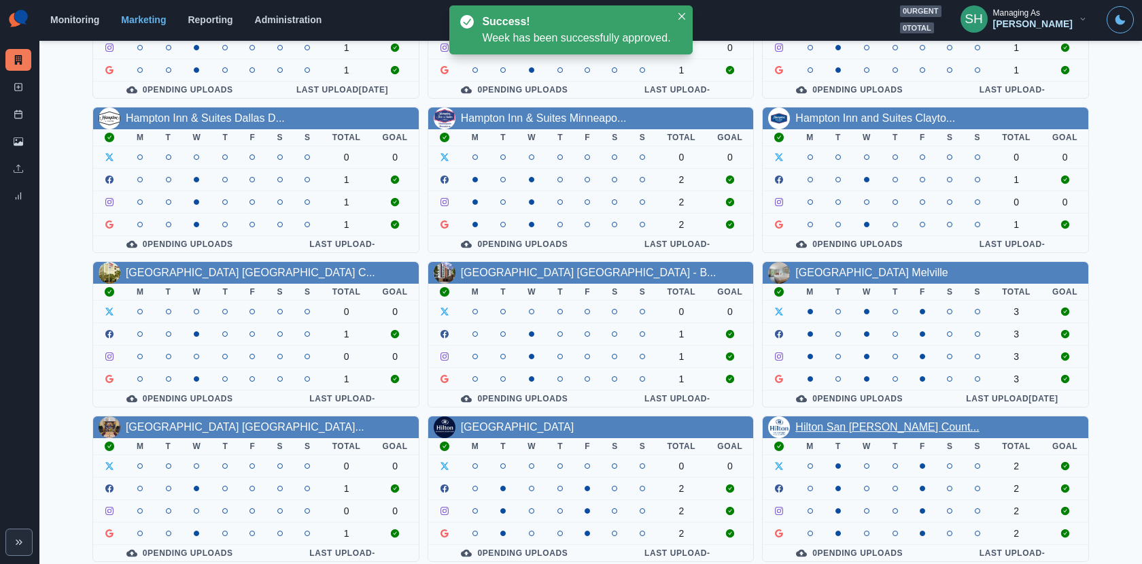
click at [877, 421] on link "Hilton San [PERSON_NAME] Count..." at bounding box center [888, 427] width 184 height 12
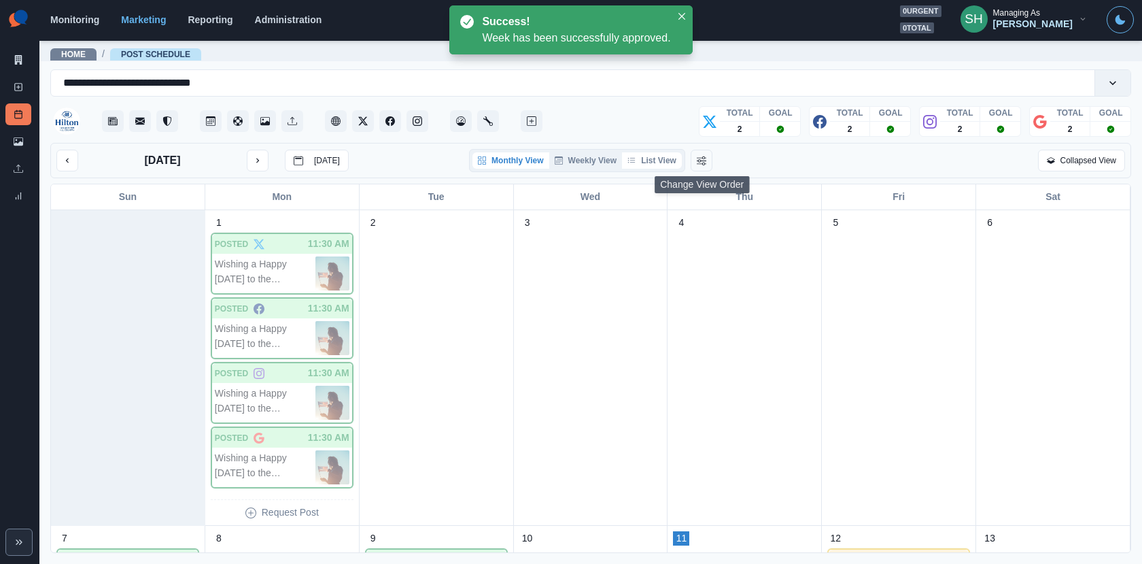
click at [666, 160] on button "List View" at bounding box center [652, 160] width 60 height 16
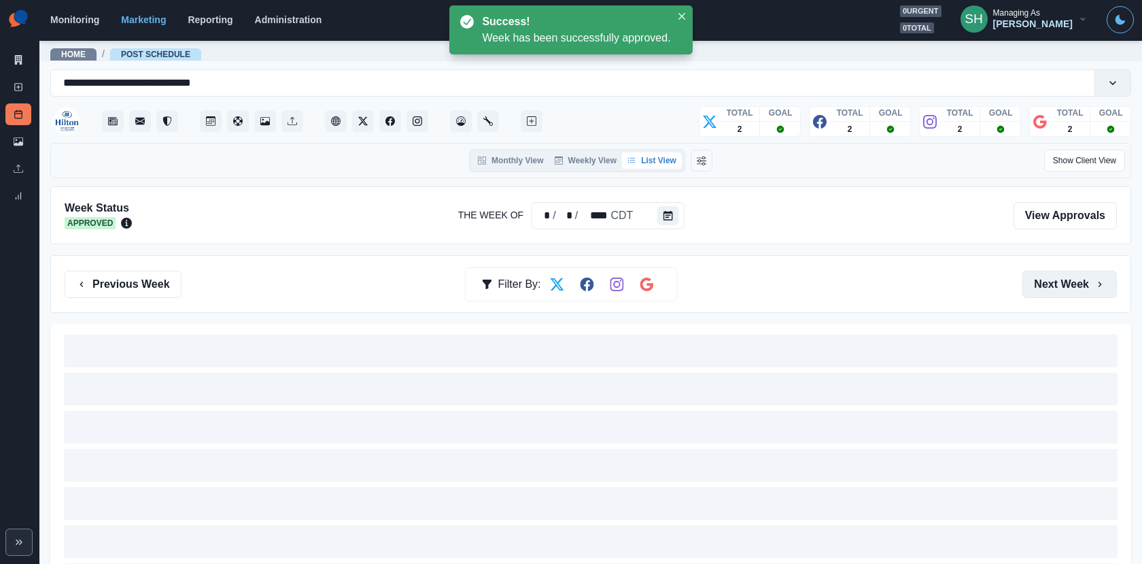
click at [1074, 292] on button "Next Week" at bounding box center [1070, 284] width 95 height 27
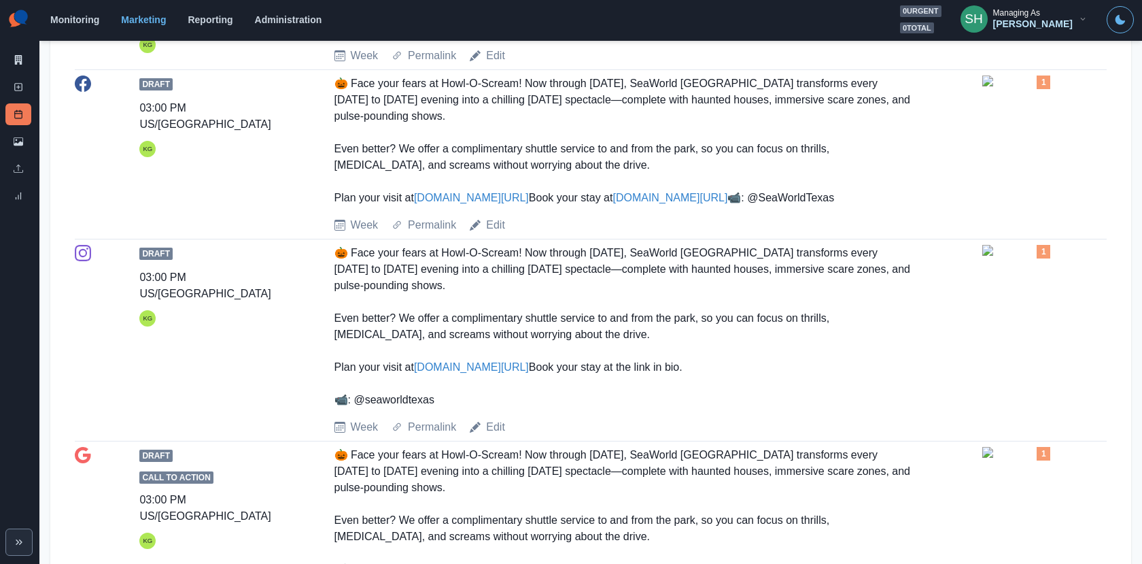
scroll to position [403, 0]
click at [993, 85] on img at bounding box center [1017, 79] width 68 height 11
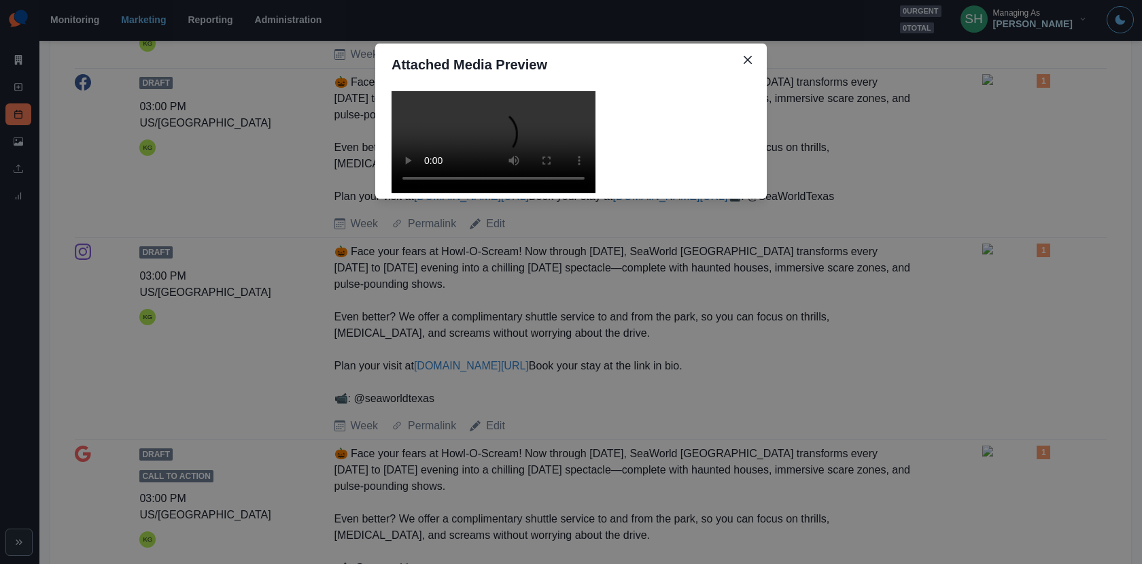
click at [522, 193] on video at bounding box center [494, 142] width 204 height 102
click at [836, 180] on div "Attached Media Preview" at bounding box center [571, 282] width 1142 height 564
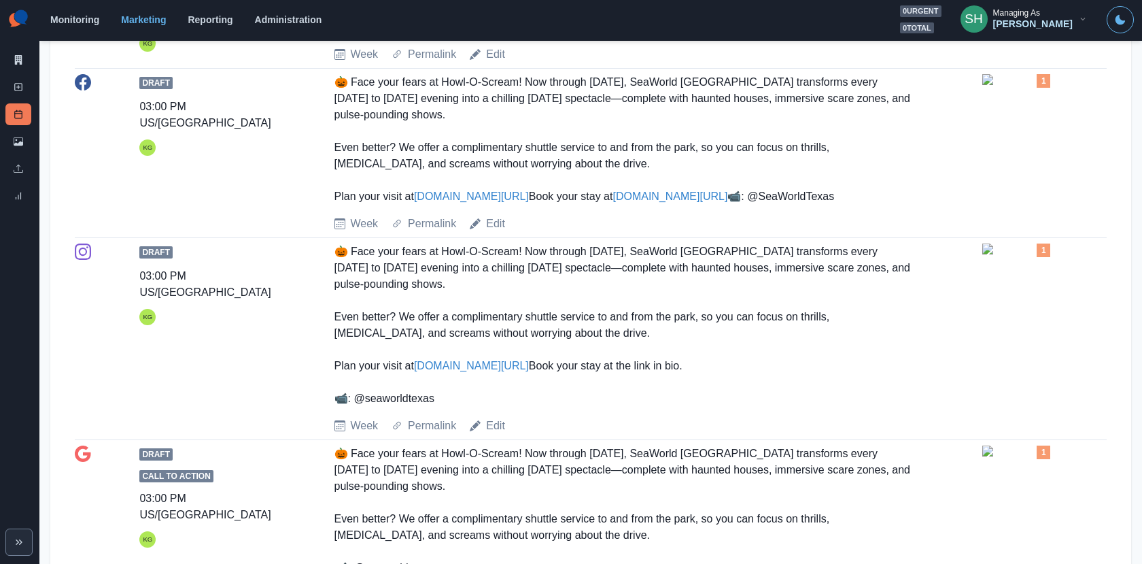
click at [446, 202] on link "[DOMAIN_NAME][URL]" at bounding box center [471, 196] width 115 height 12
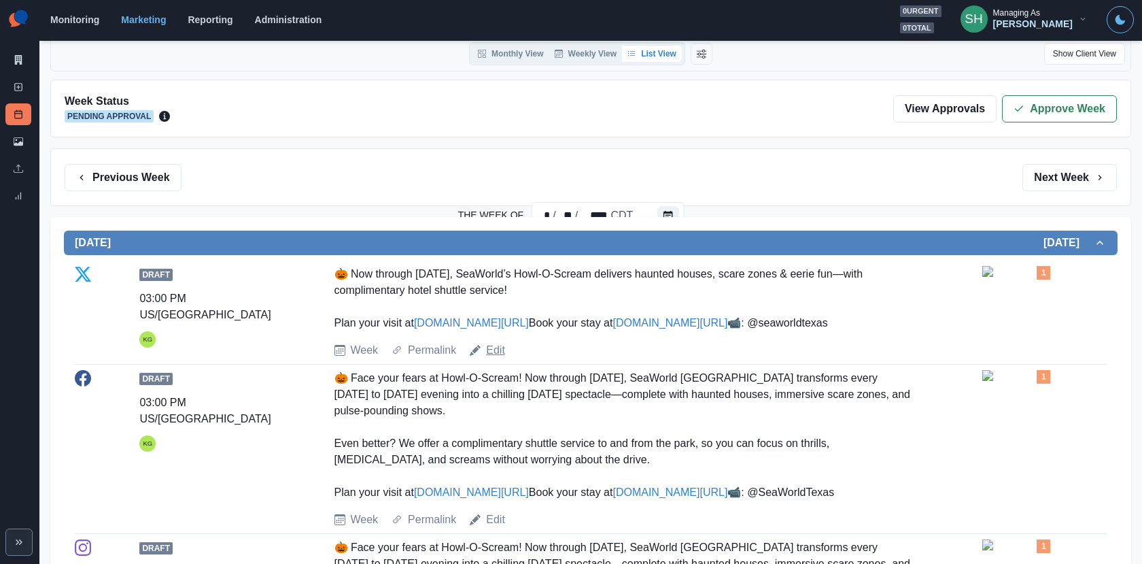
click at [490, 358] on link "Edit" at bounding box center [495, 350] width 19 height 16
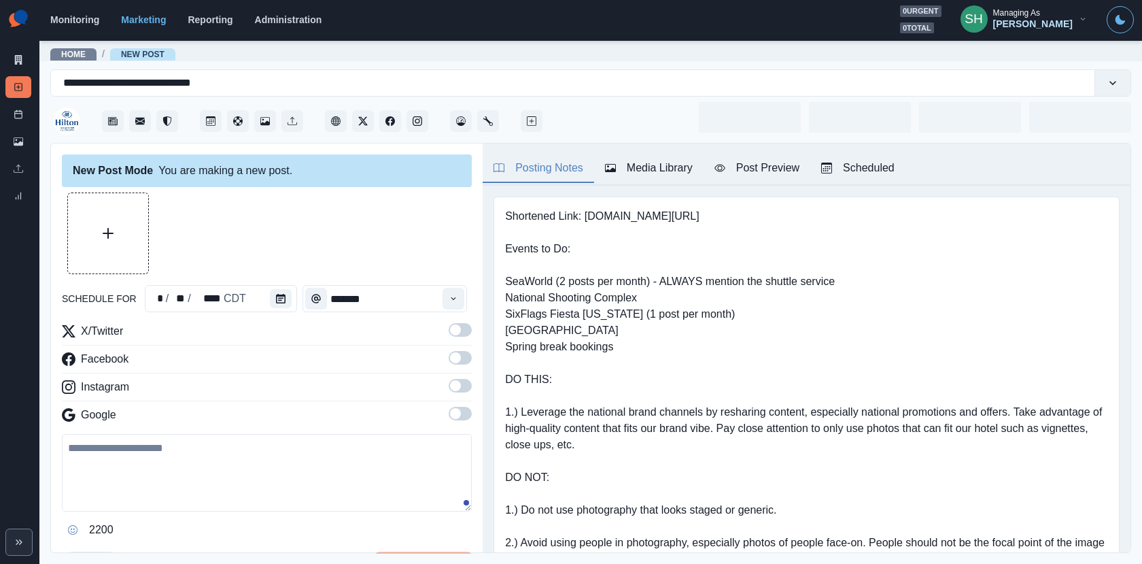
type input "*******"
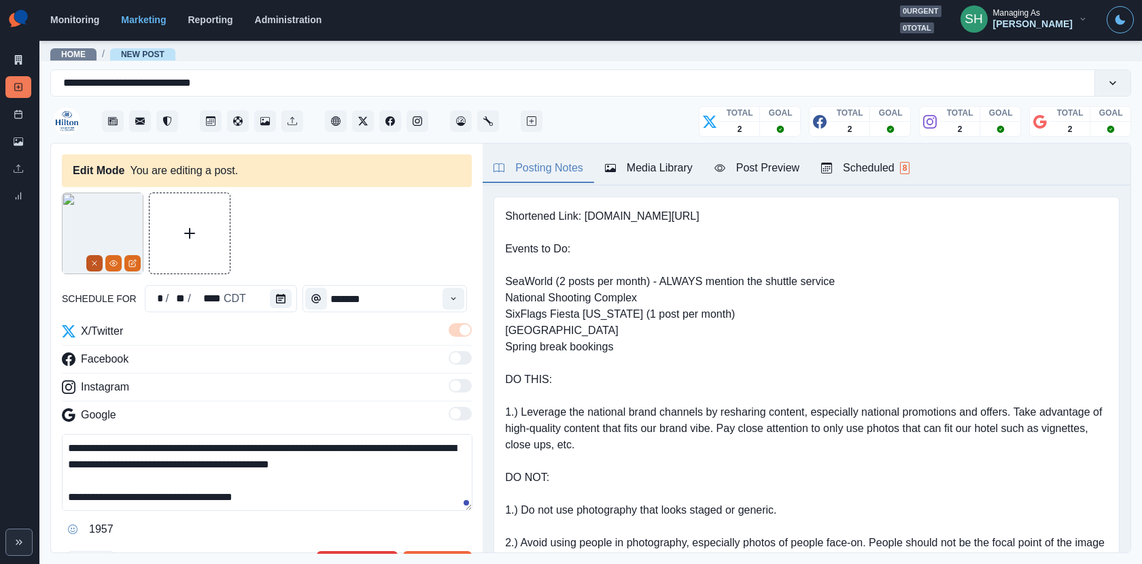
click at [93, 264] on icon "Remove" at bounding box center [94, 263] width 8 height 8
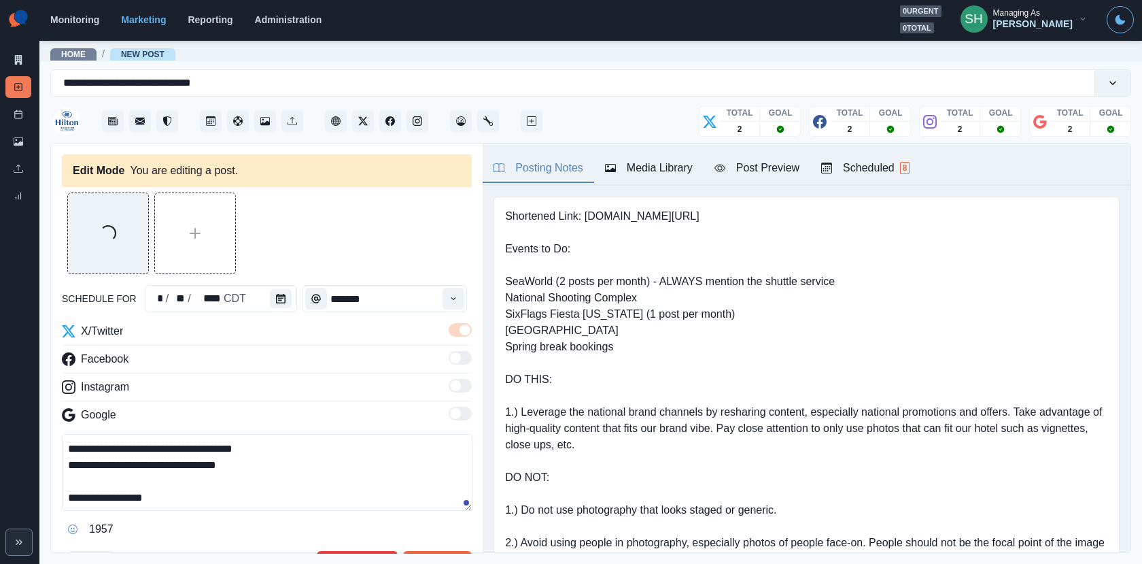
click at [76, 490] on textarea "**********" at bounding box center [267, 472] width 411 height 77
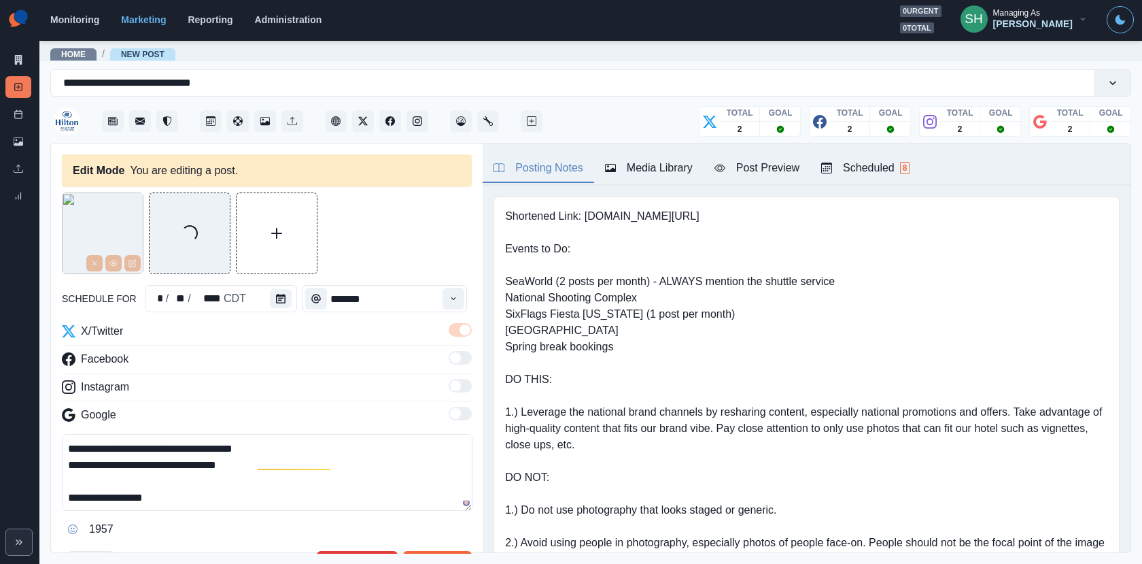
type textarea "**********"
click at [627, 165] on div "Media Library" at bounding box center [649, 168] width 88 height 16
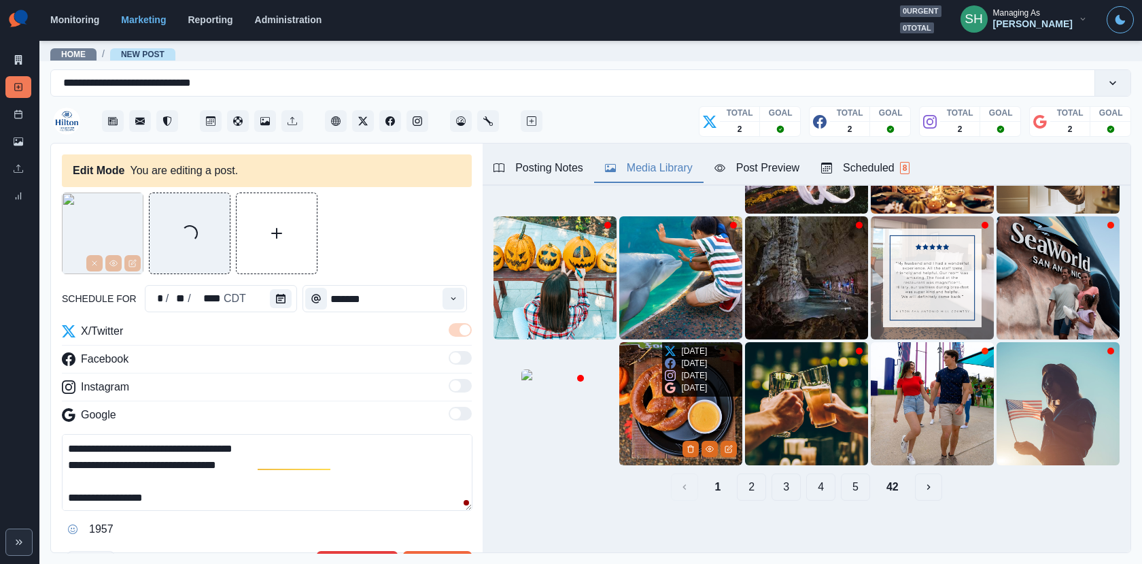
scroll to position [0, 0]
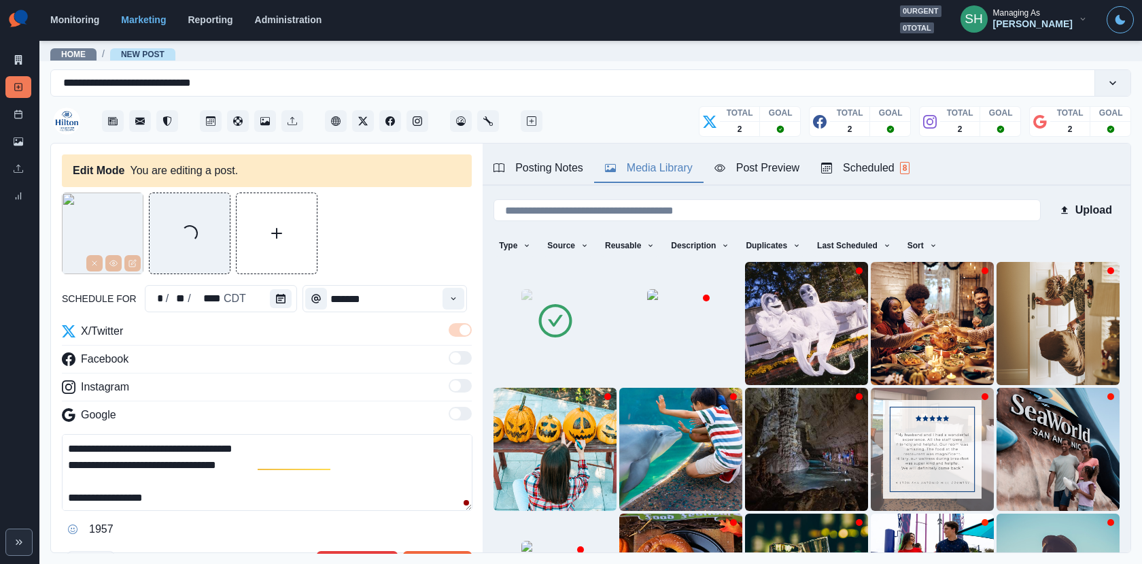
drag, startPoint x: 75, startPoint y: 493, endPoint x: 53, endPoint y: 493, distance: 22.4
click at [53, 493] on div "**********" at bounding box center [267, 348] width 432 height 410
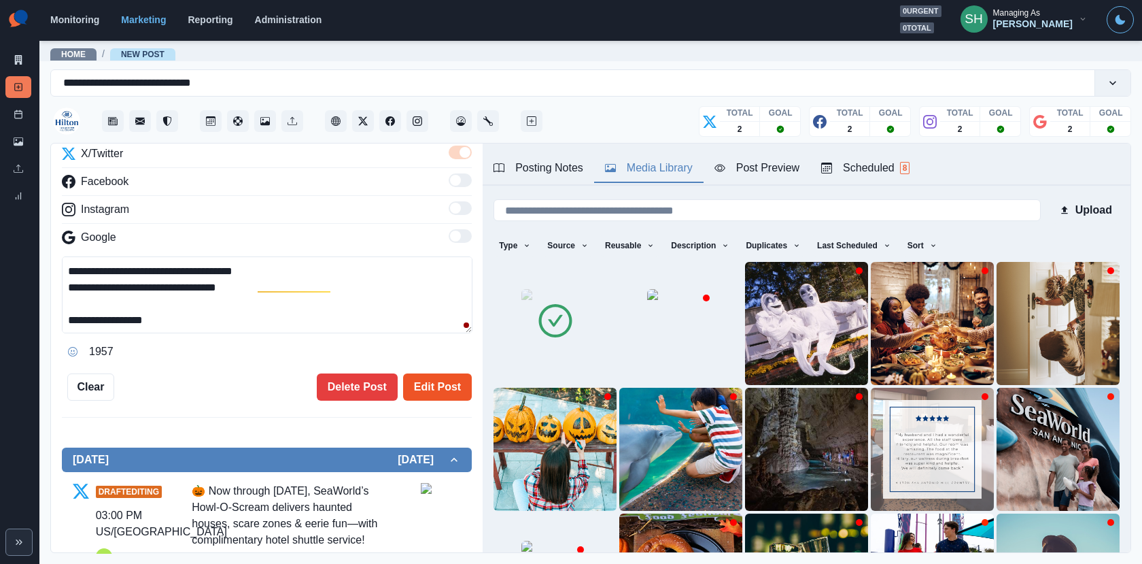
click at [419, 383] on button "Edit Post" at bounding box center [437, 386] width 69 height 27
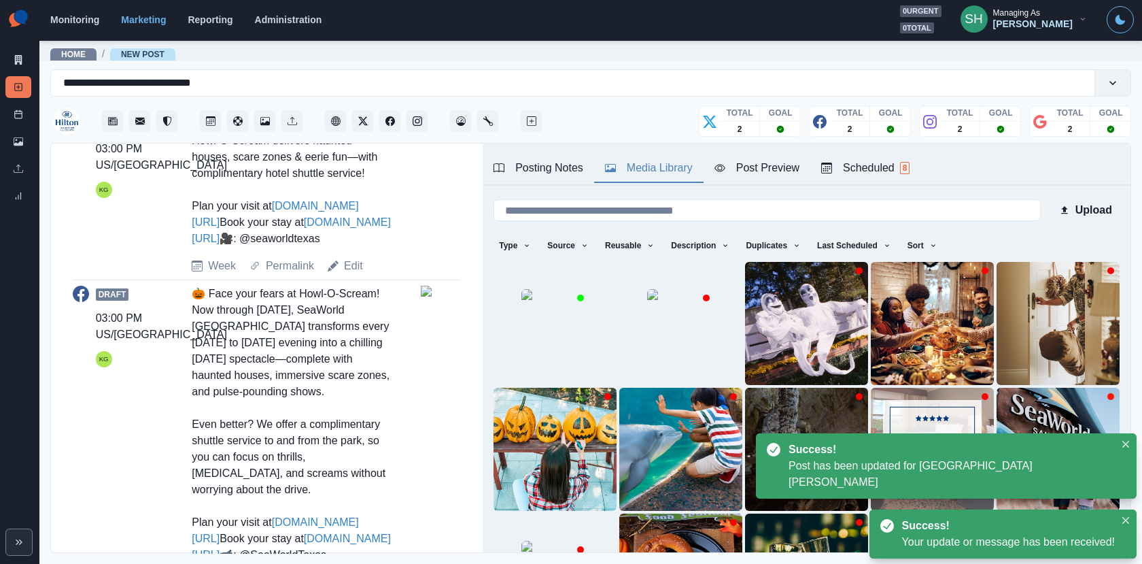
scroll to position [637, 0]
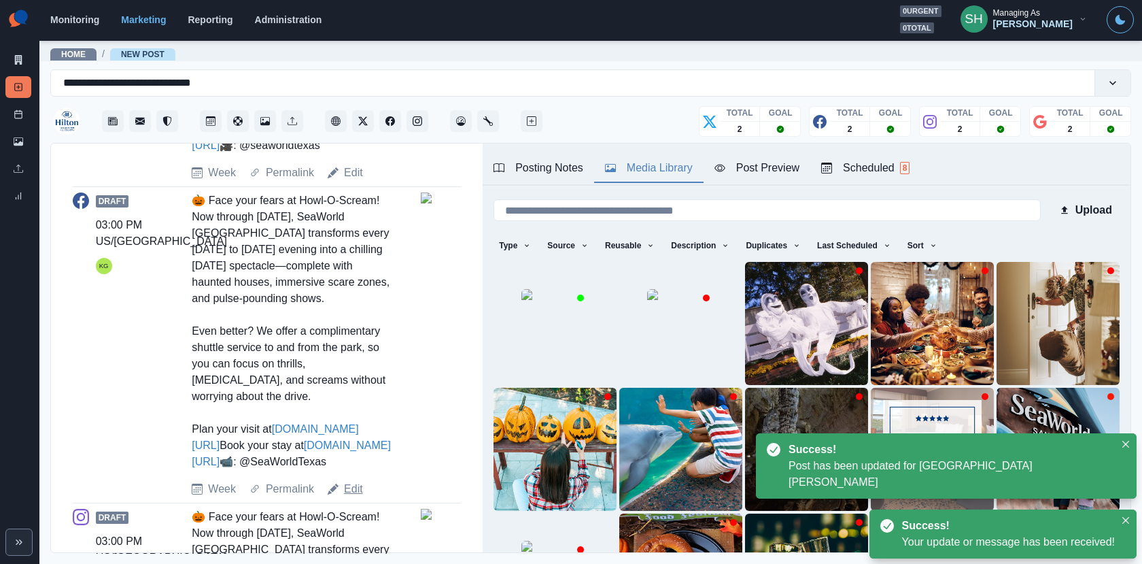
click at [358, 497] on link "Edit" at bounding box center [353, 489] width 19 height 16
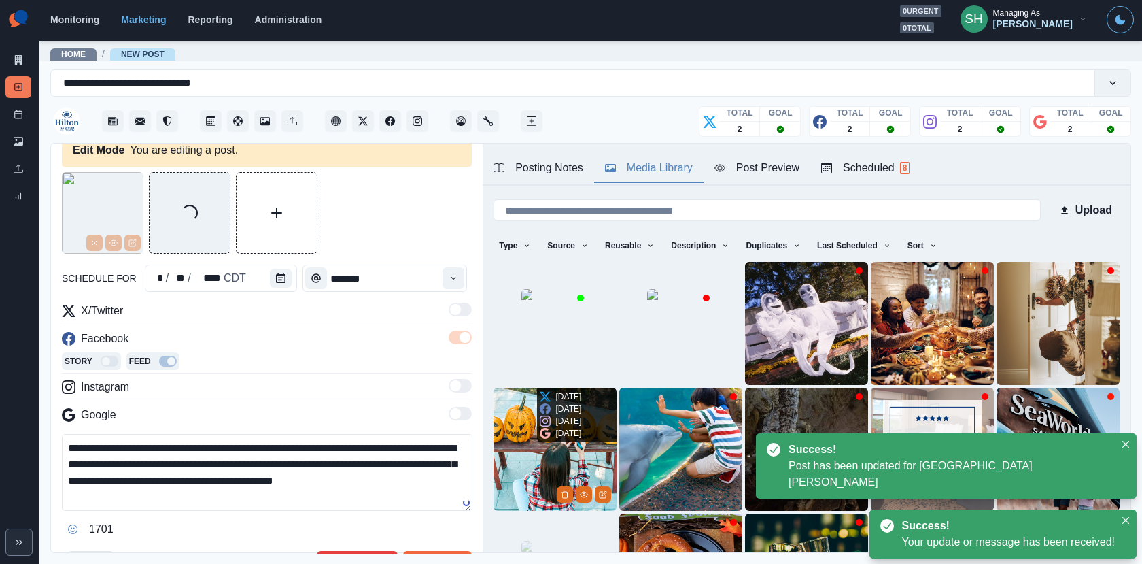
scroll to position [171, 0]
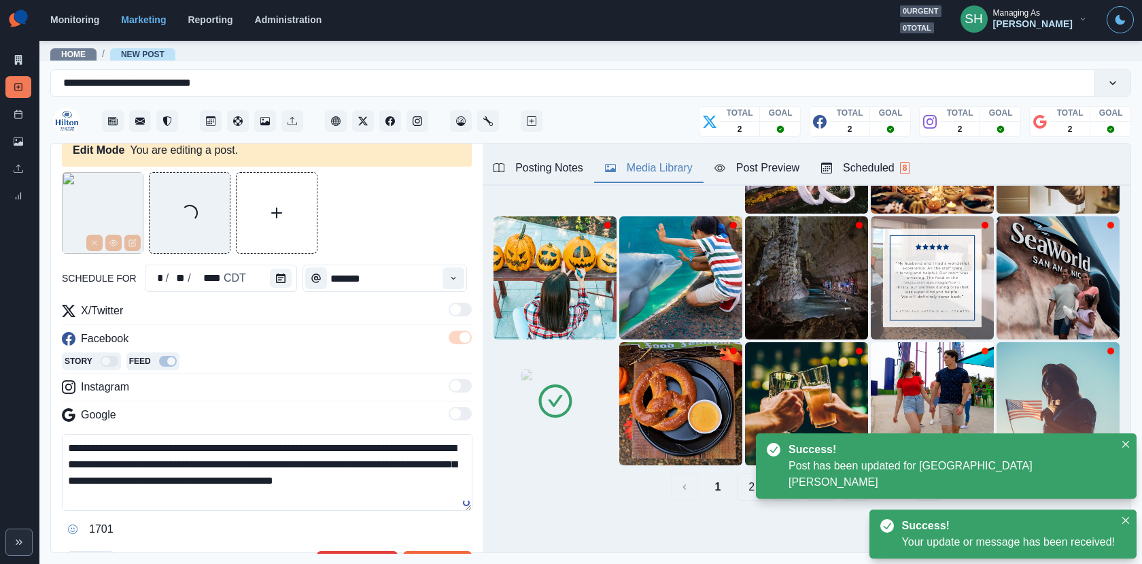
click at [560, 403] on icon at bounding box center [555, 401] width 38 height 38
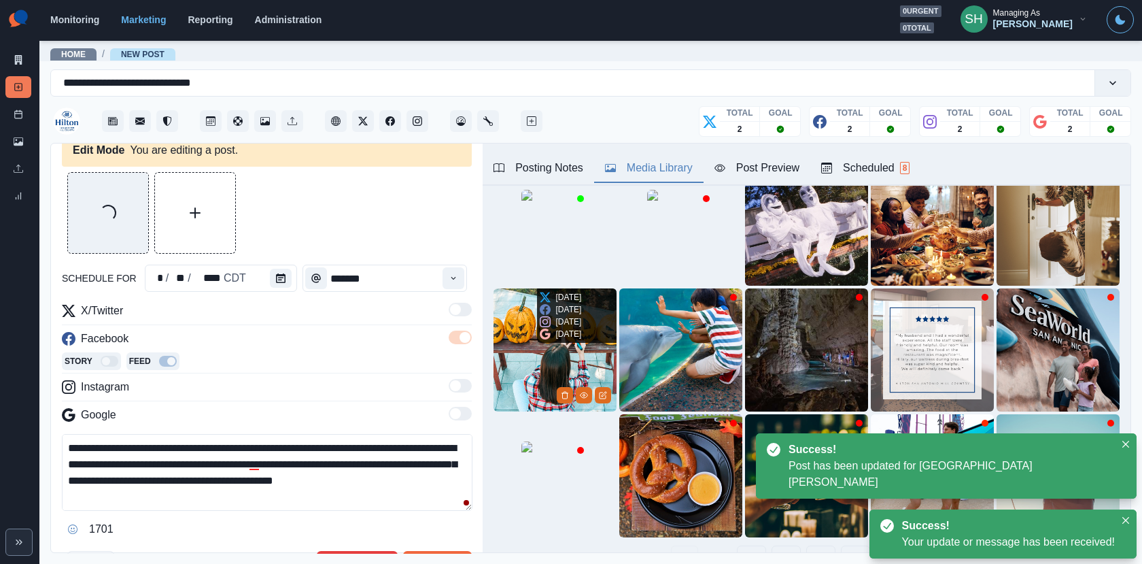
scroll to position [48, 0]
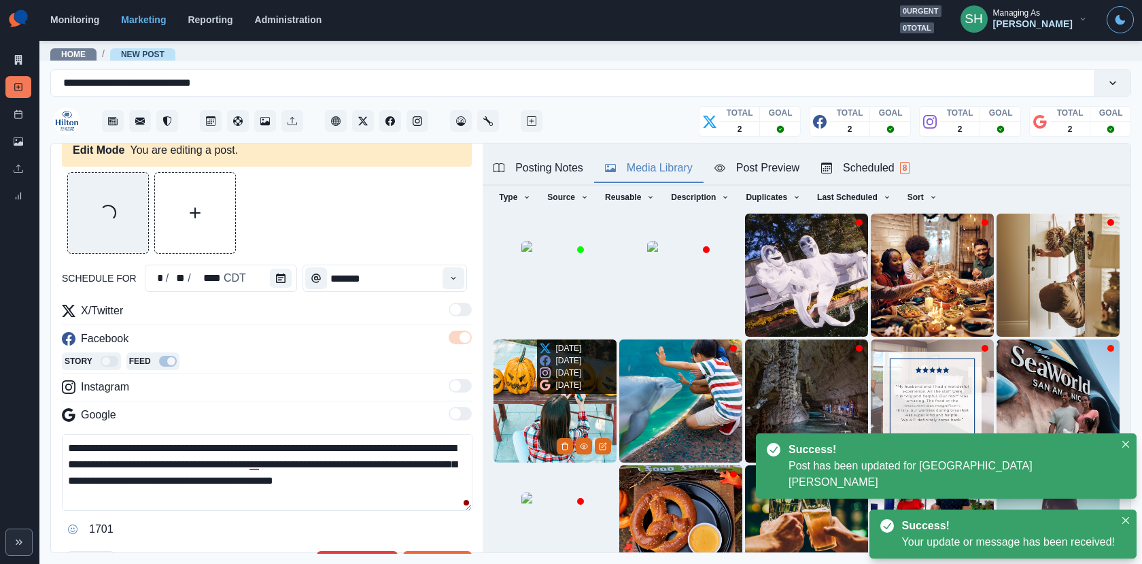
click at [530, 286] on img at bounding box center [556, 275] width 68 height 68
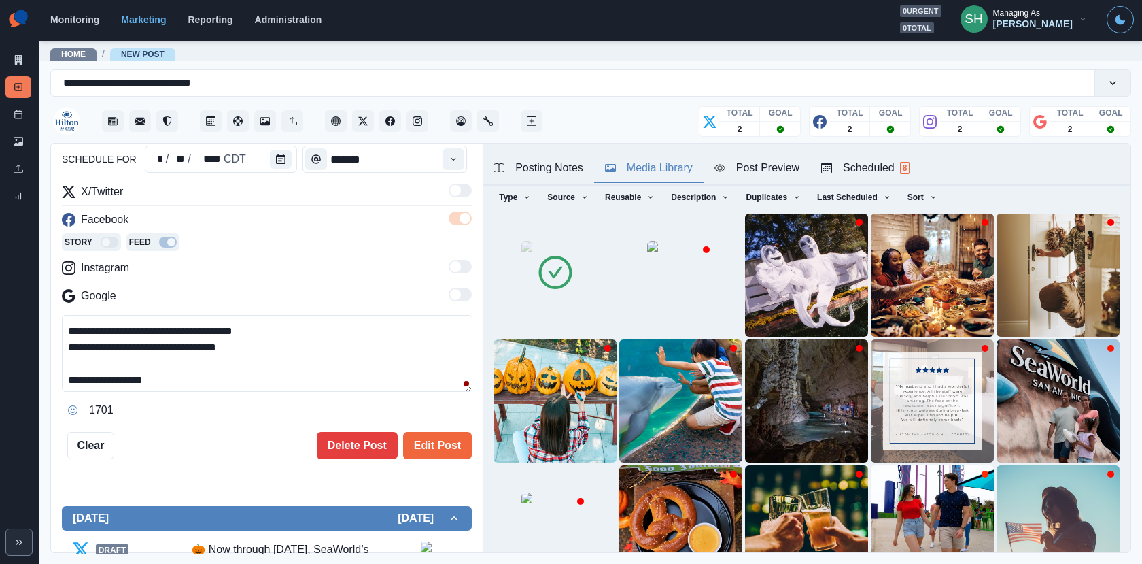
scroll to position [130, 0]
click at [75, 371] on textarea "**********" at bounding box center [267, 353] width 411 height 77
paste textarea "**"
type textarea "**********"
click at [418, 453] on button "Edit Post" at bounding box center [437, 445] width 69 height 27
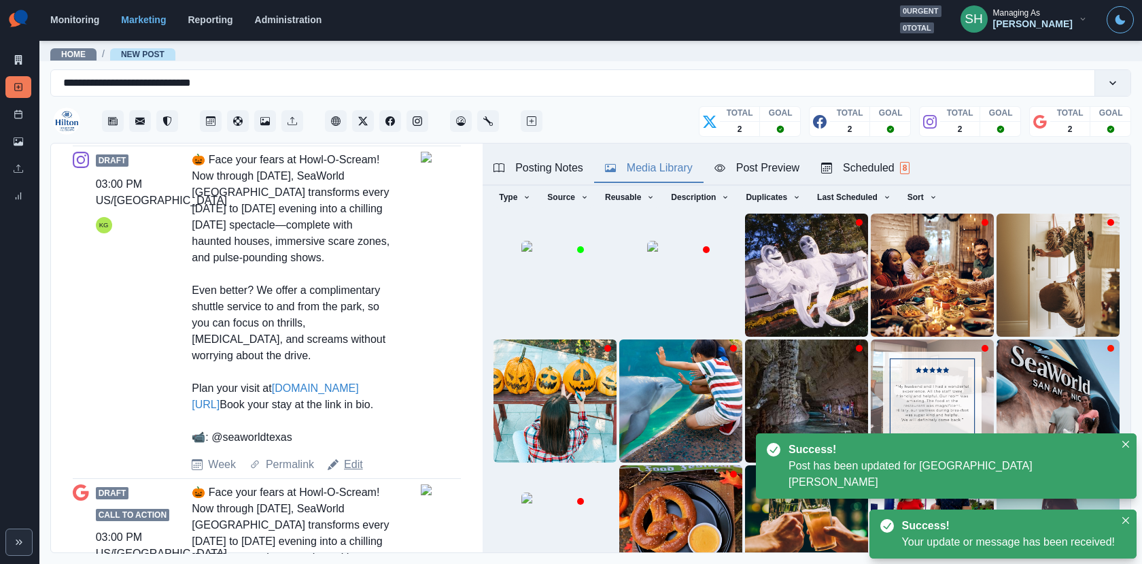
click at [352, 473] on link "Edit" at bounding box center [353, 464] width 19 height 16
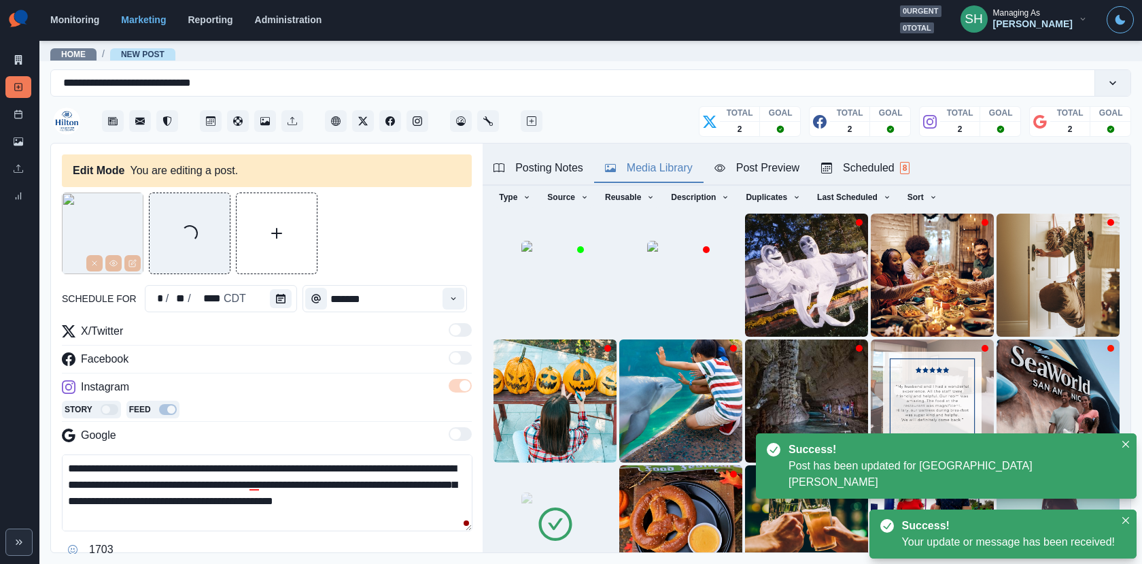
click at [523, 492] on img at bounding box center [556, 526] width 68 height 68
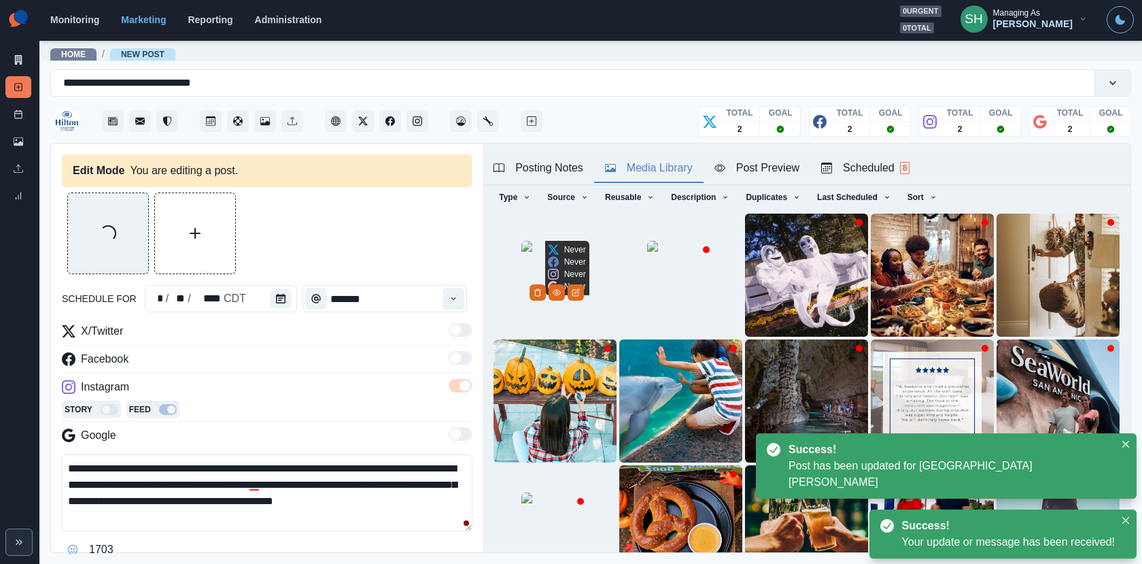
click at [523, 281] on img at bounding box center [556, 275] width 68 height 68
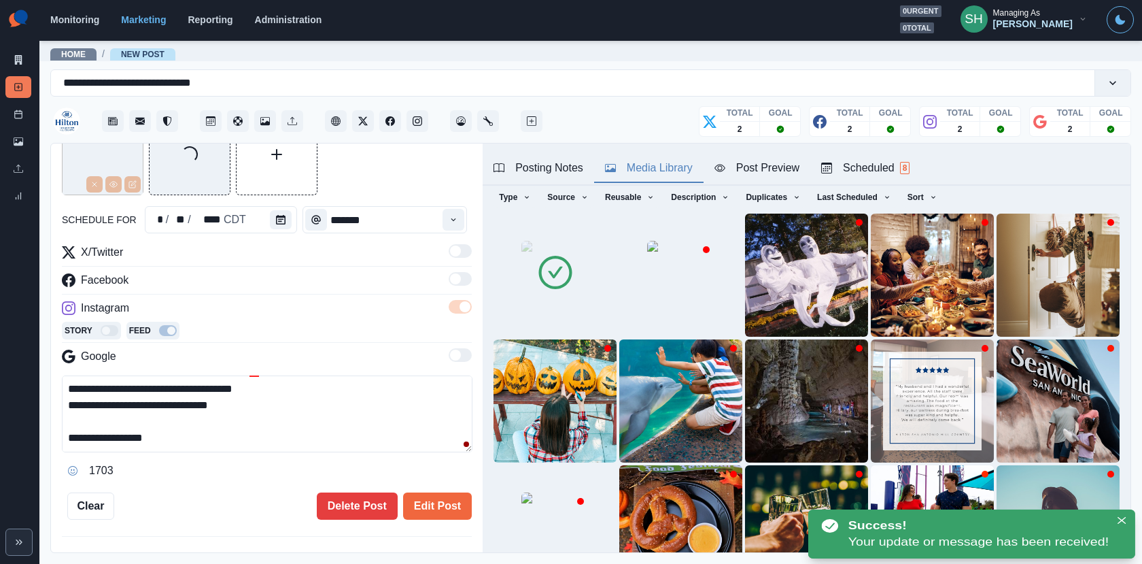
scroll to position [130, 0]
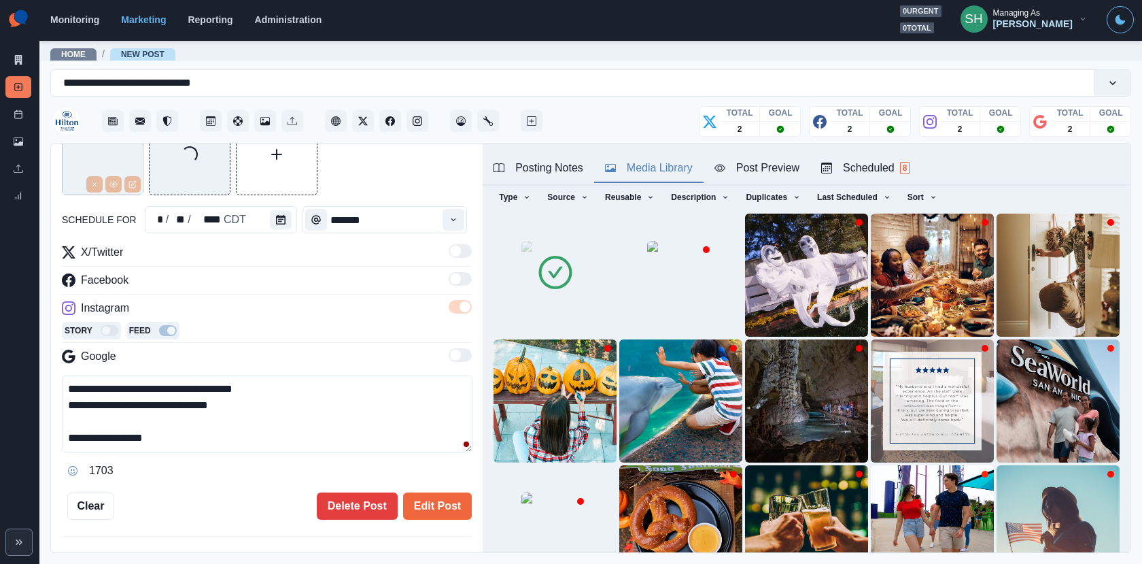
click at [72, 432] on textarea "**********" at bounding box center [267, 413] width 411 height 77
paste textarea "**"
type textarea "**********"
click at [408, 492] on button "Edit Post" at bounding box center [437, 505] width 69 height 27
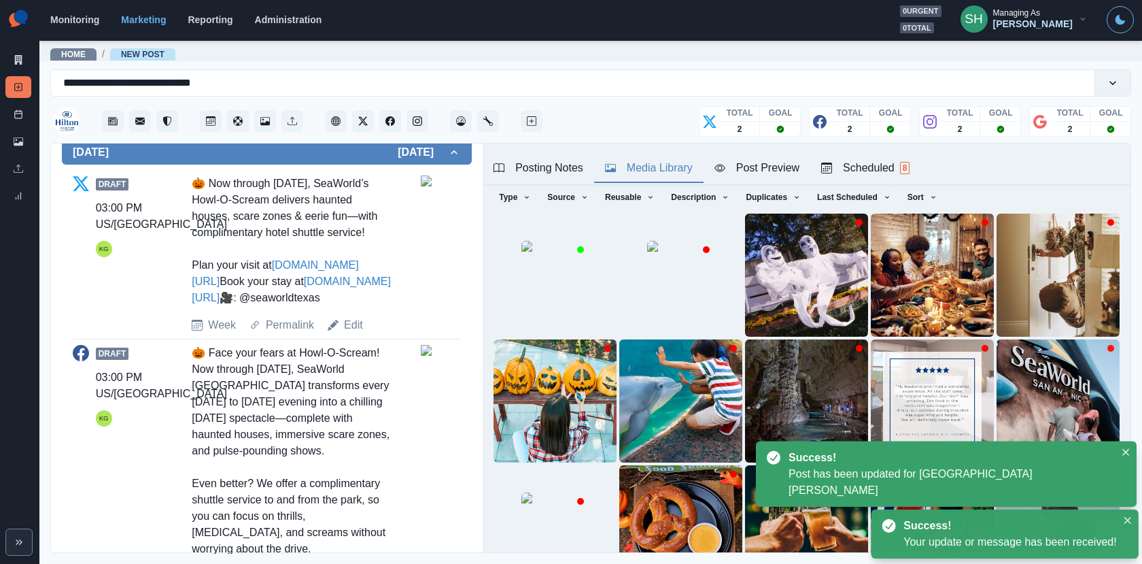
scroll to position [1284, 0]
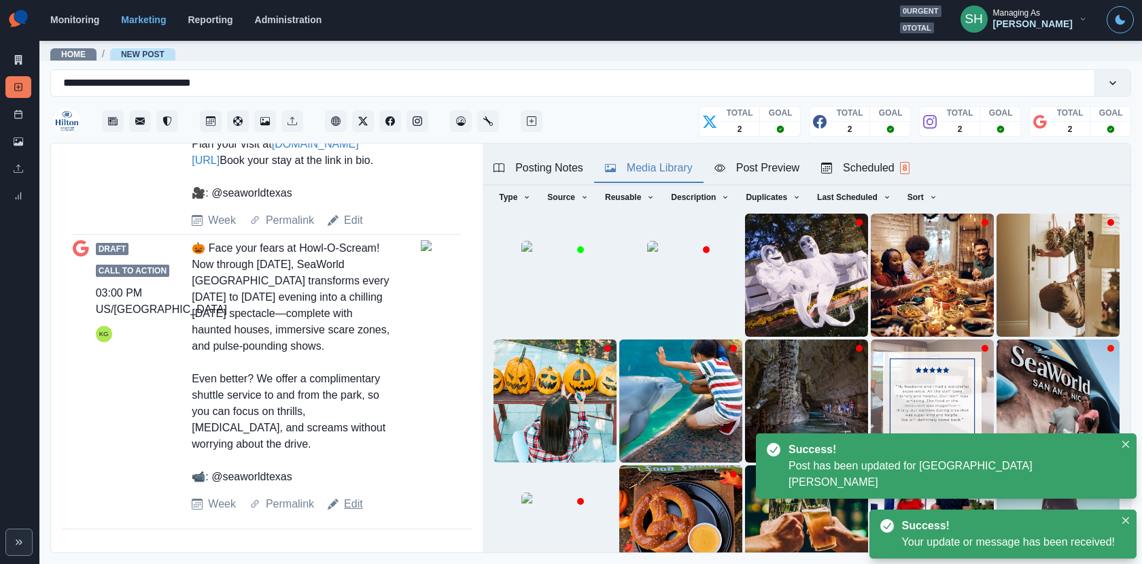
click at [353, 499] on link "Edit" at bounding box center [353, 504] width 19 height 16
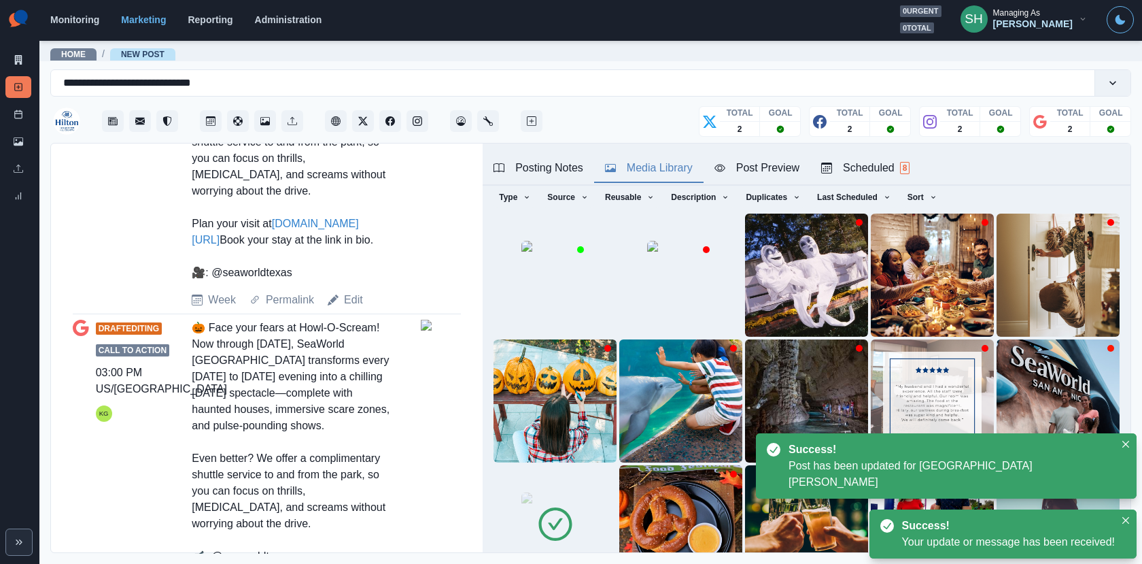
scroll to position [48, 0]
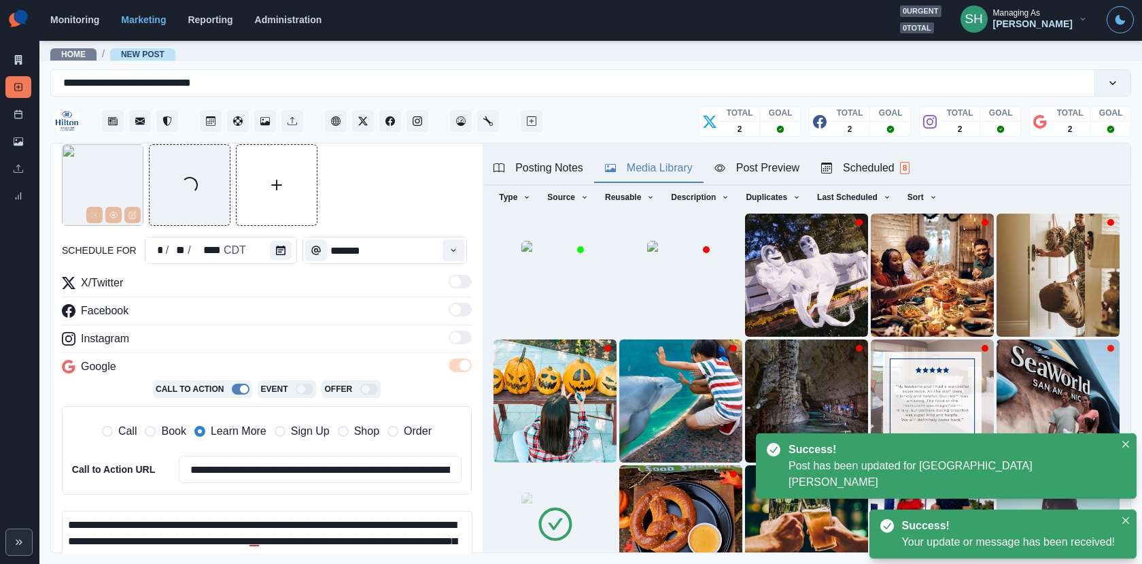
click at [590, 522] on img at bounding box center [556, 526] width 68 height 68
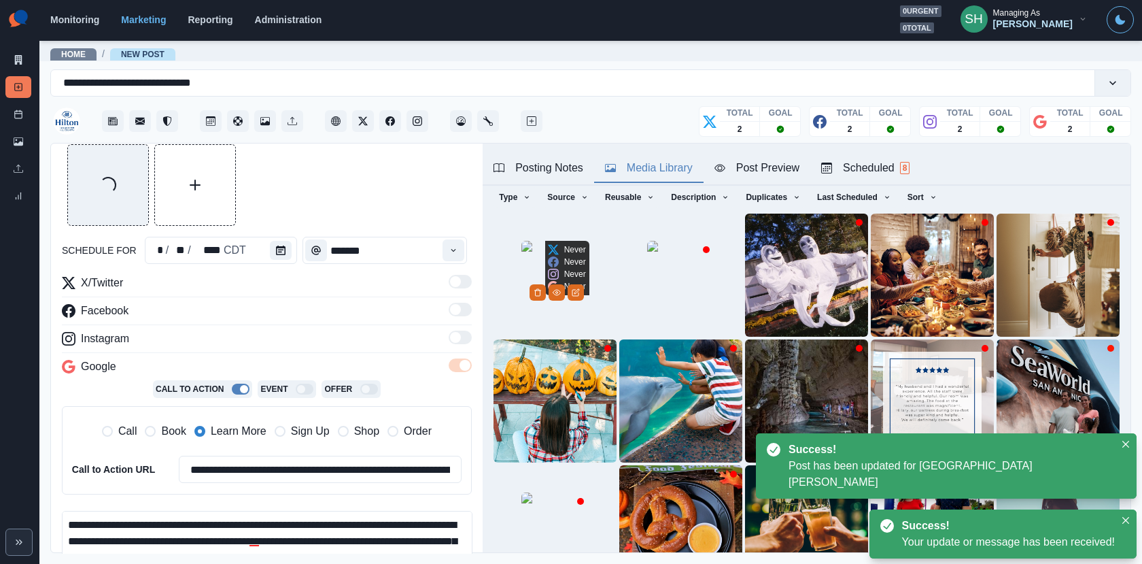
click at [522, 285] on img at bounding box center [556, 275] width 68 height 68
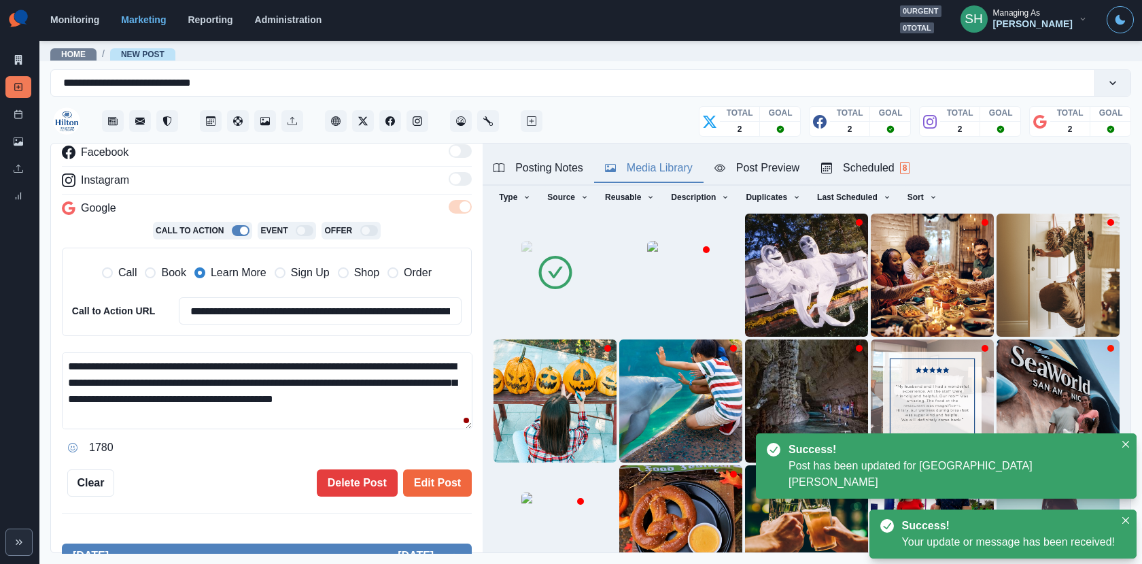
scroll to position [81, 0]
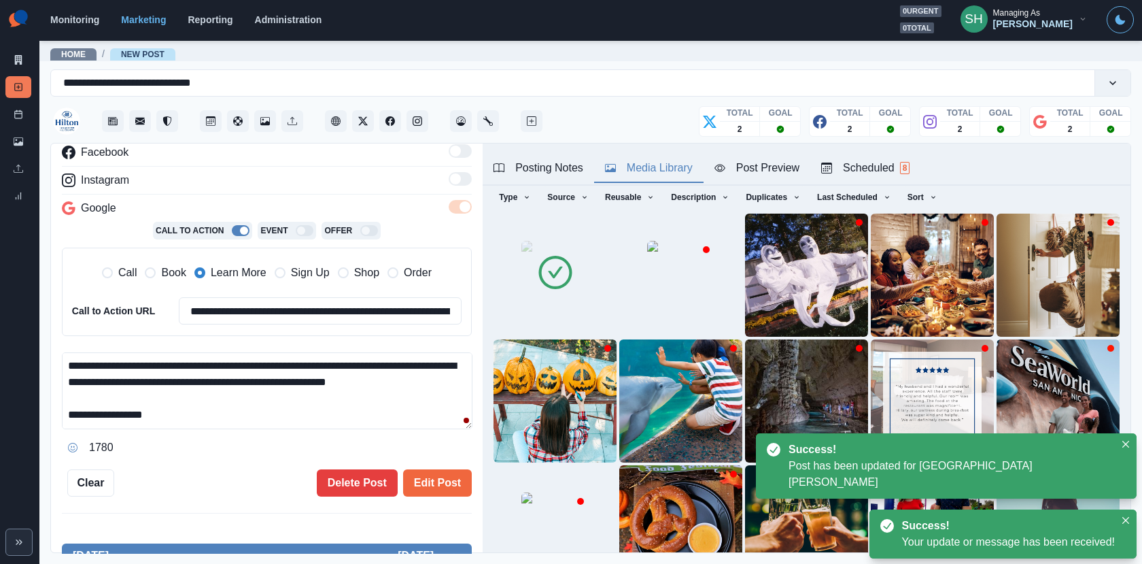
click at [80, 409] on textarea "**********" at bounding box center [267, 390] width 411 height 77
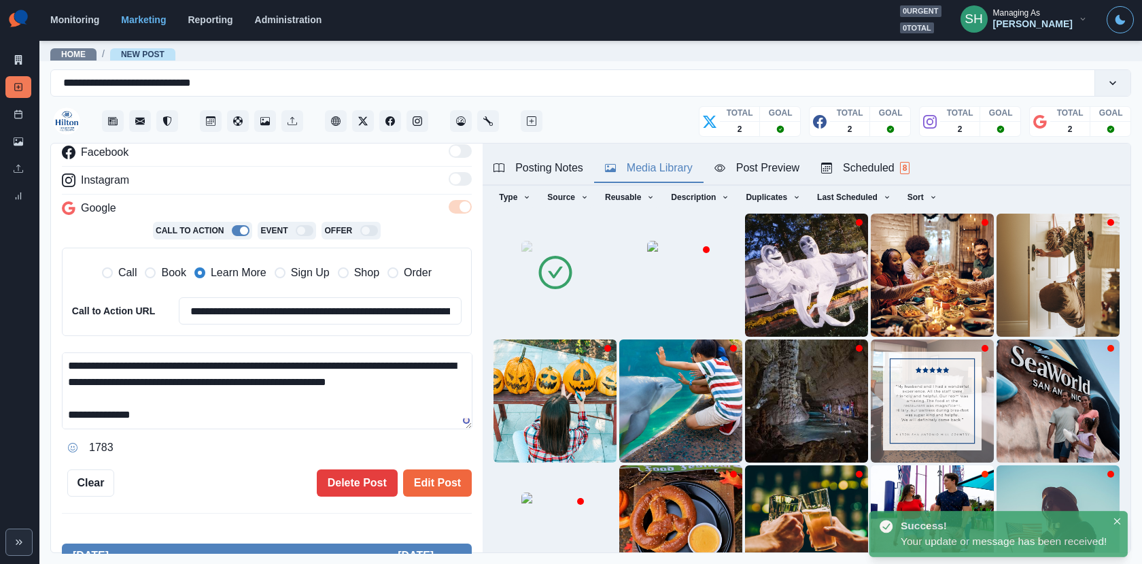
paste textarea "**"
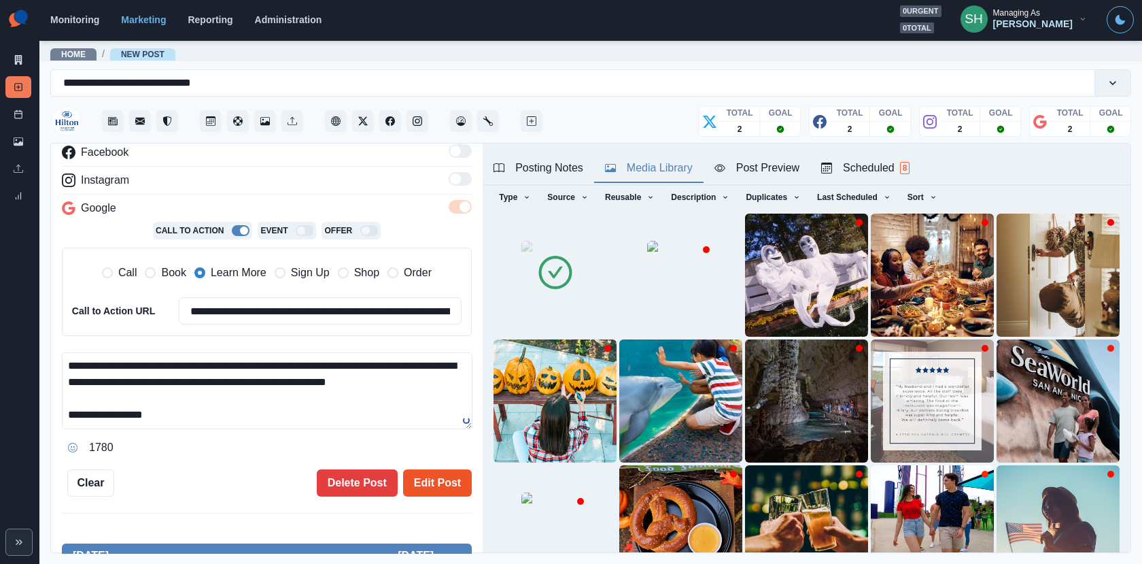
type textarea "**********"
click at [440, 476] on button "Edit Post" at bounding box center [437, 482] width 69 height 27
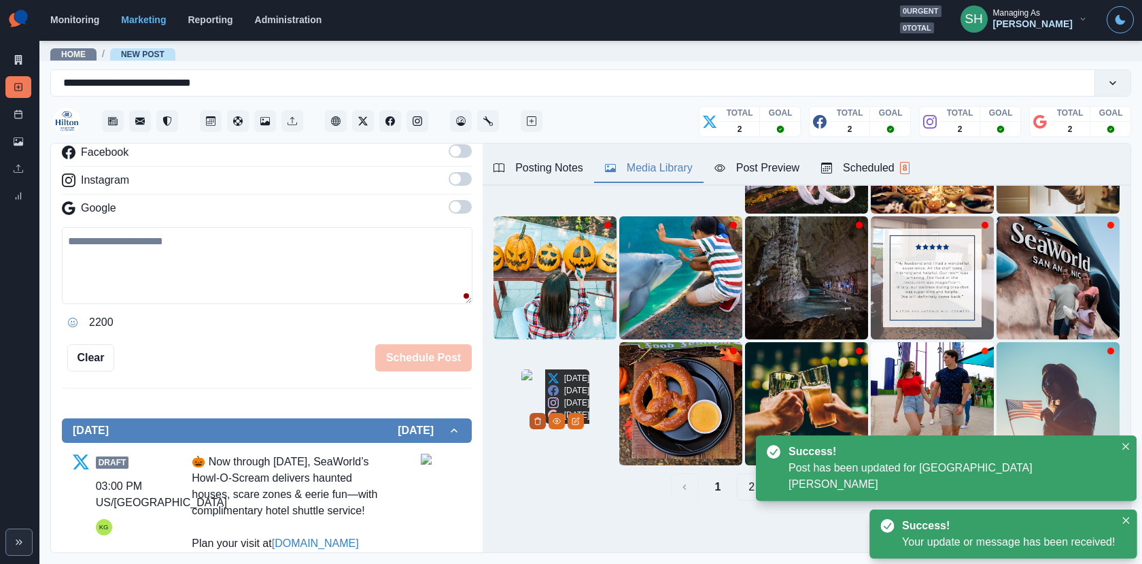
click at [546, 429] on button "Delete Media" at bounding box center [538, 421] width 16 height 16
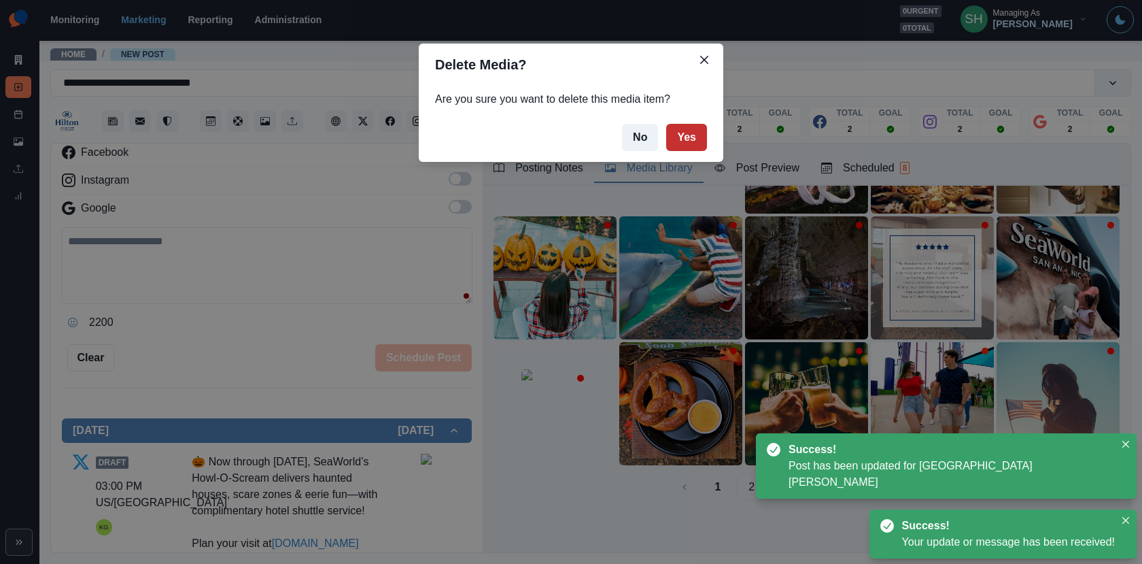
click at [678, 133] on button "Yes" at bounding box center [686, 137] width 41 height 27
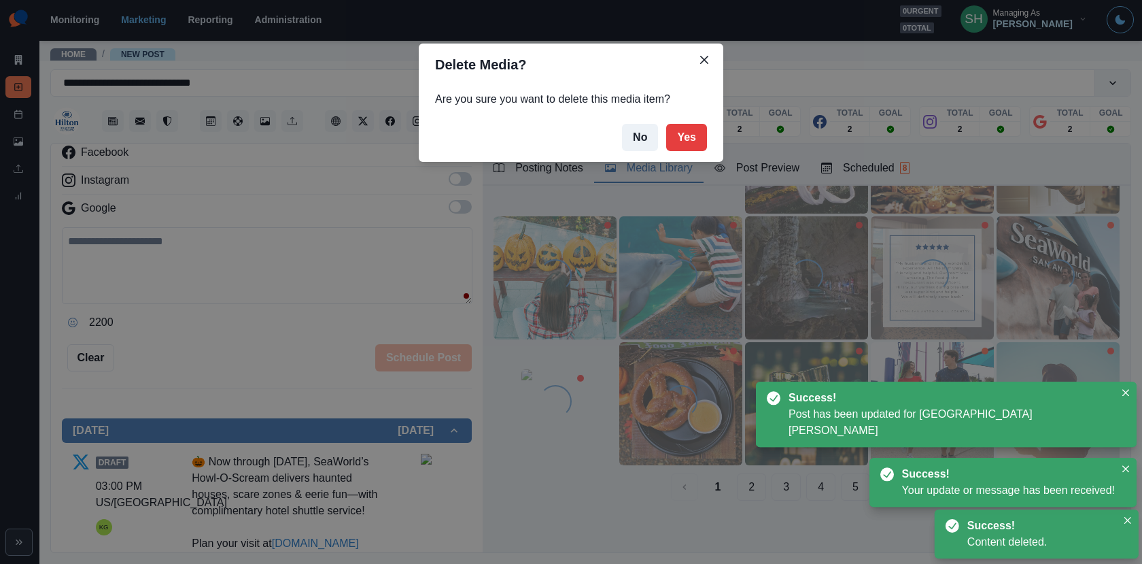
click at [11, 113] on link "Post Schedule" at bounding box center [18, 114] width 26 height 22
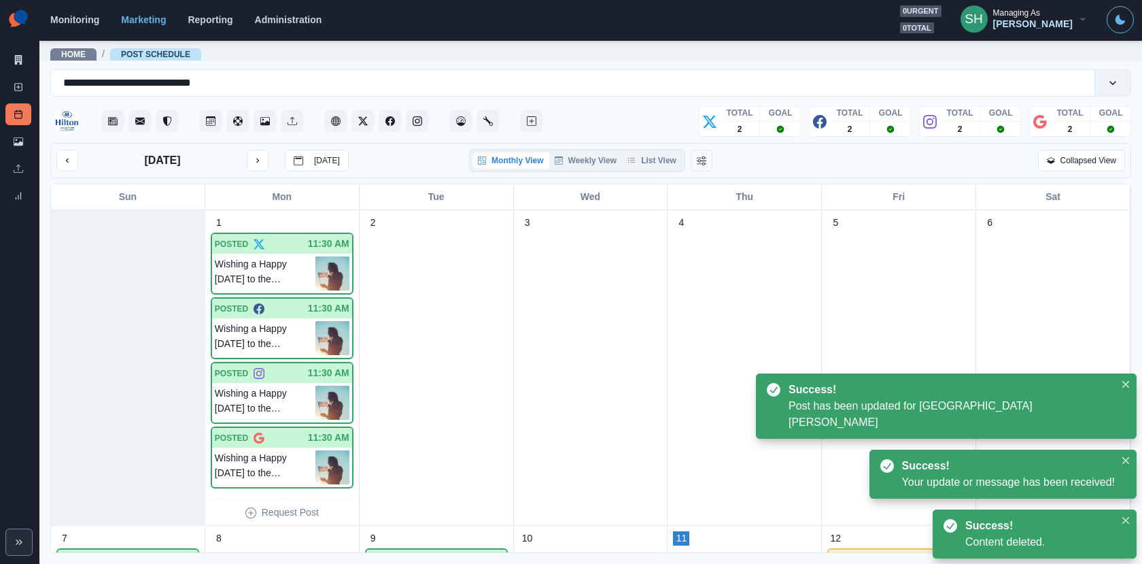
click at [649, 147] on div "[DATE] [DATE] Monthly View Weekly View List View Collapsed View" at bounding box center [590, 160] width 1081 height 35
click at [649, 164] on button "List View" at bounding box center [652, 160] width 60 height 16
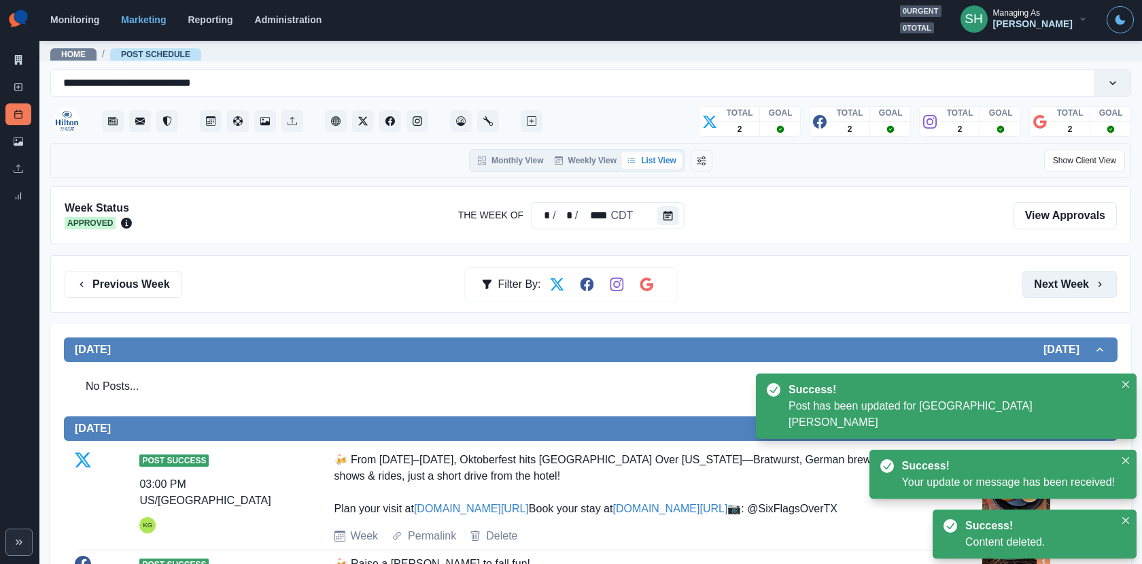
click at [1054, 279] on button "Next Week" at bounding box center [1070, 284] width 95 height 27
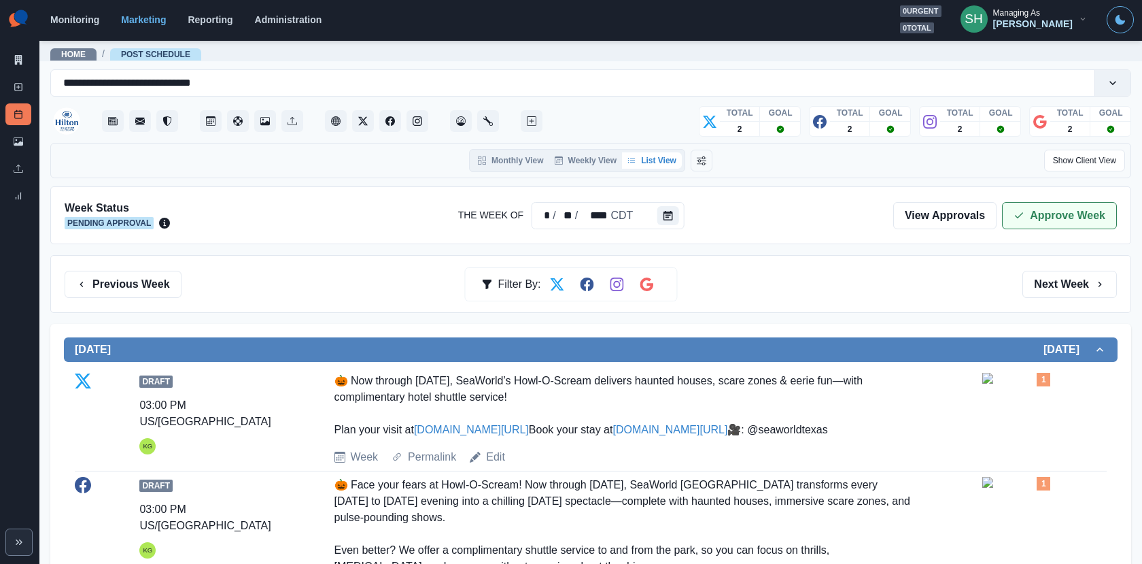
click at [1039, 208] on button "Approve Week" at bounding box center [1059, 215] width 115 height 27
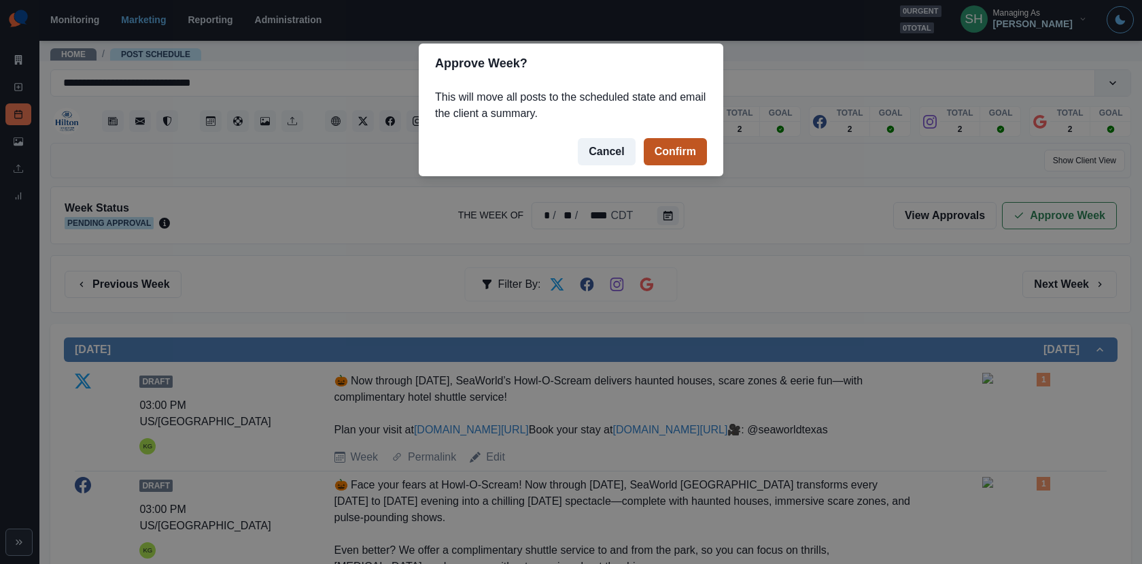
click at [690, 152] on button "Confirm" at bounding box center [675, 151] width 63 height 27
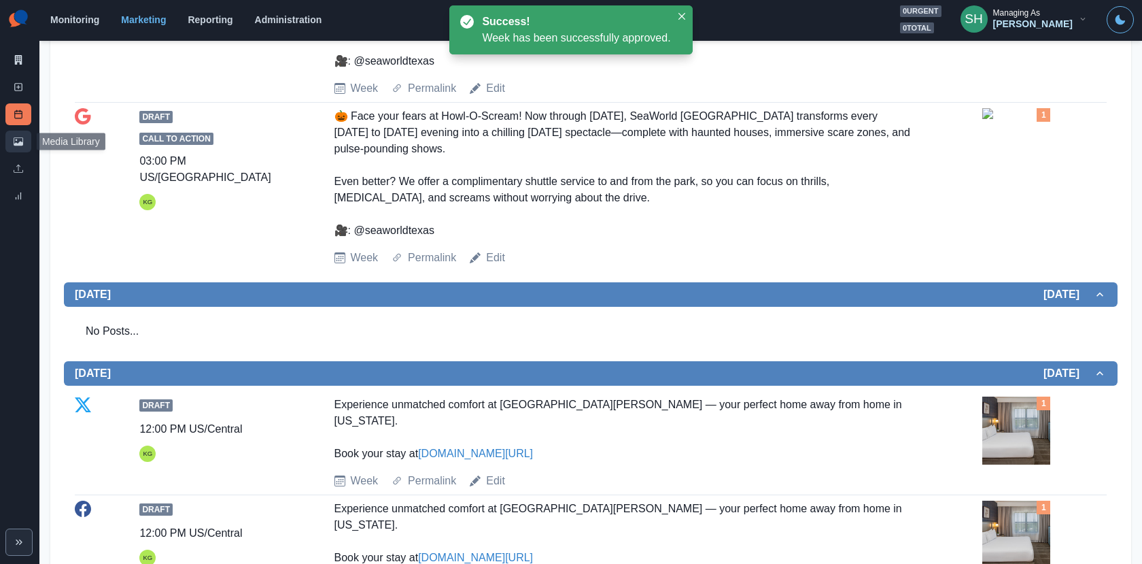
click at [19, 137] on icon at bounding box center [19, 142] width 10 height 10
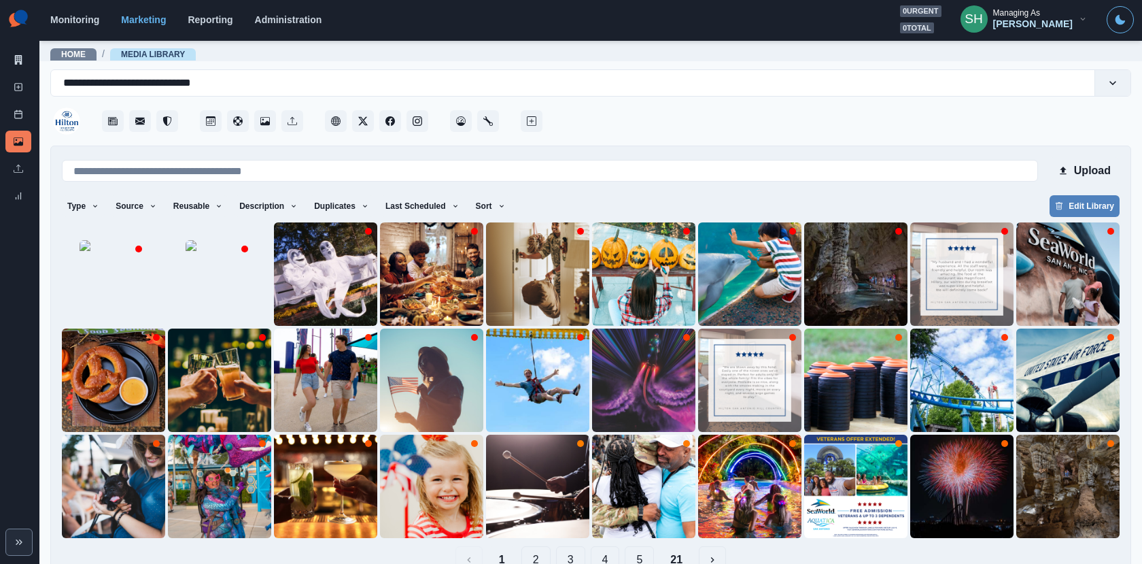
click at [16, 40] on div "Marketing Summary New Post Post Schedule Media Library Uploads Review Summary" at bounding box center [19, 106] width 39 height 212
click at [16, 50] on link "Marketing Summary" at bounding box center [18, 60] width 26 height 22
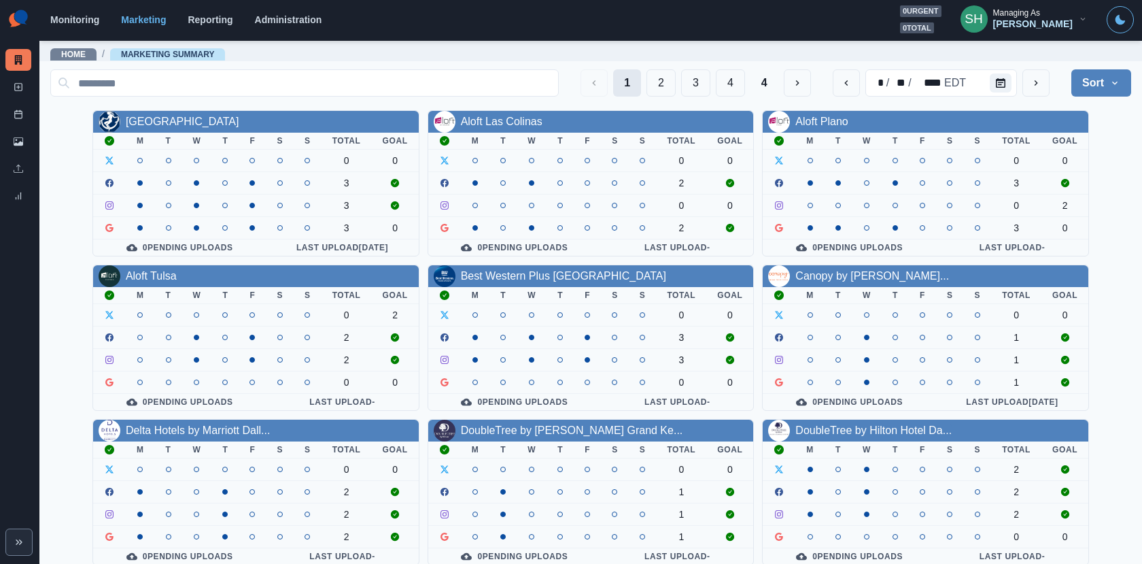
click at [649, 75] on button "2" at bounding box center [661, 82] width 29 height 27
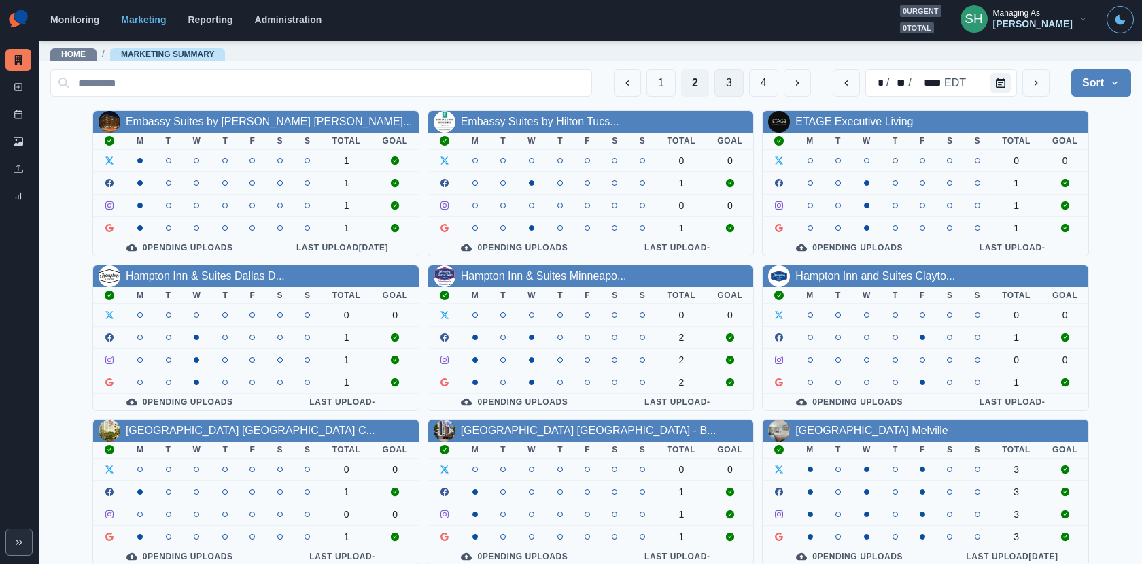
click at [730, 83] on button "3" at bounding box center [729, 82] width 29 height 27
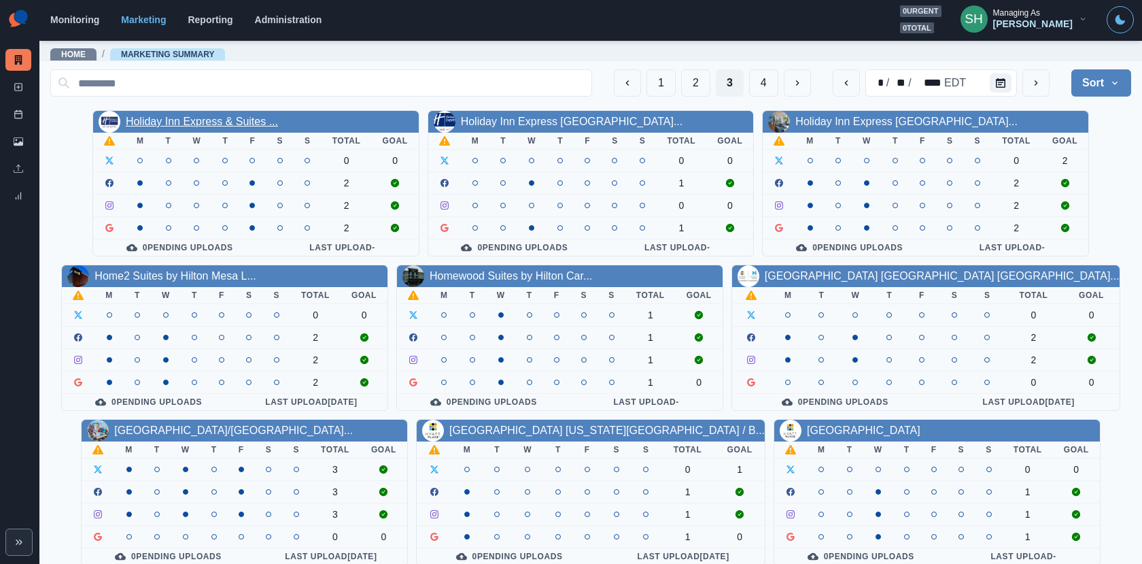
click at [213, 118] on link "Holiday Inn Express & Suites ..." at bounding box center [202, 122] width 152 height 12
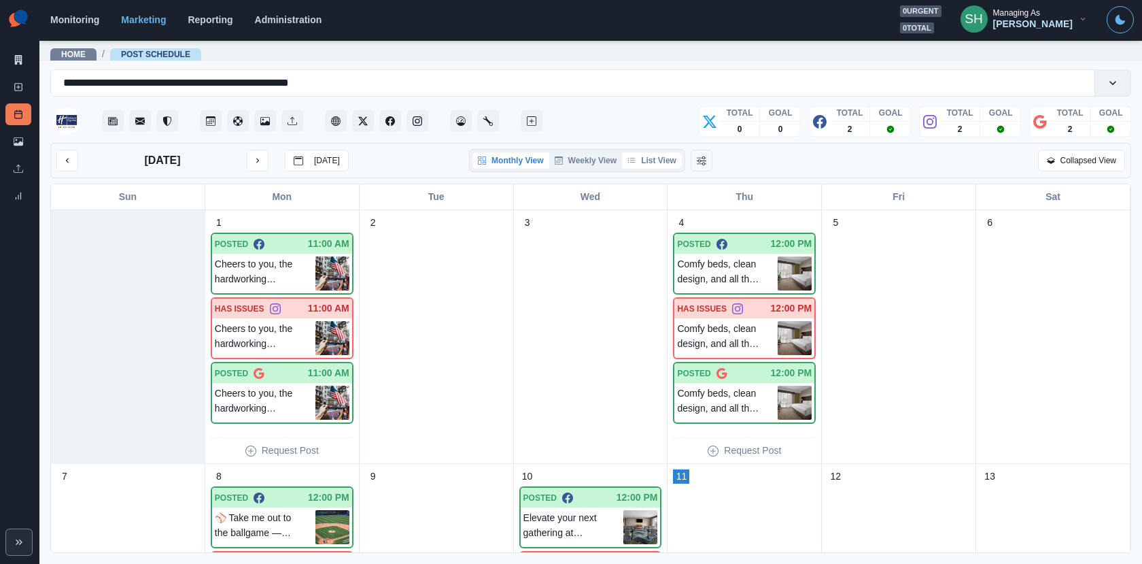
click at [640, 155] on button "List View" at bounding box center [652, 160] width 60 height 16
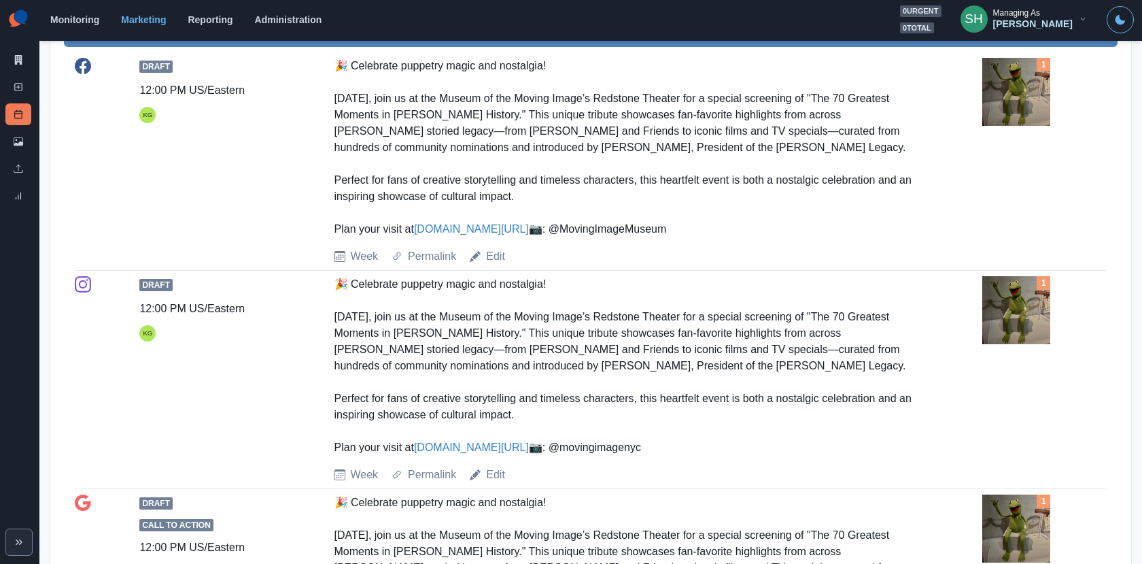
click at [1026, 65] on img at bounding box center [1017, 92] width 68 height 68
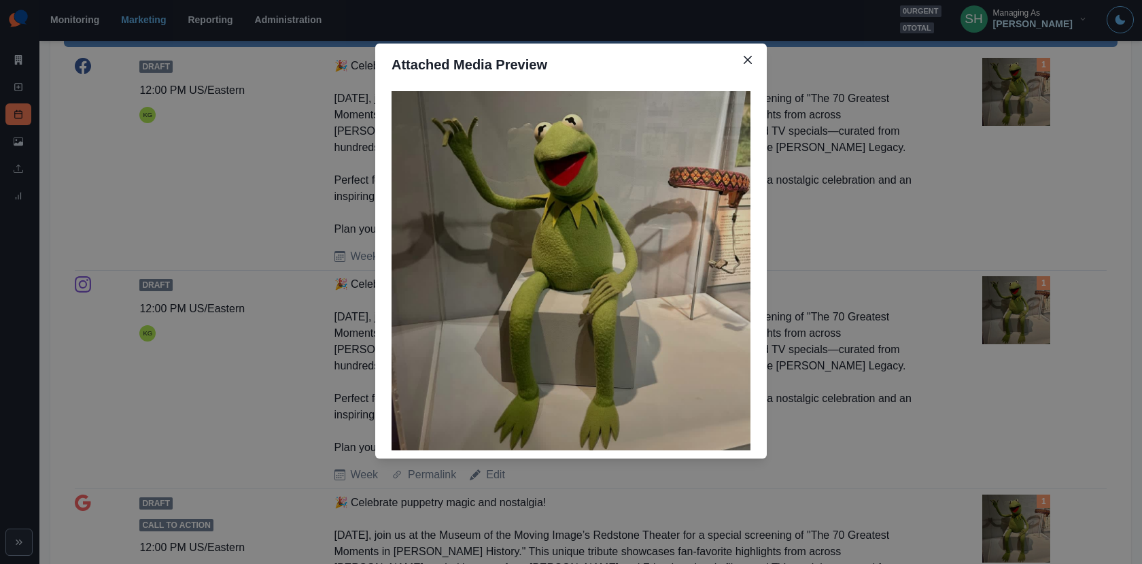
click at [959, 133] on div "Attached Media Preview" at bounding box center [571, 282] width 1142 height 564
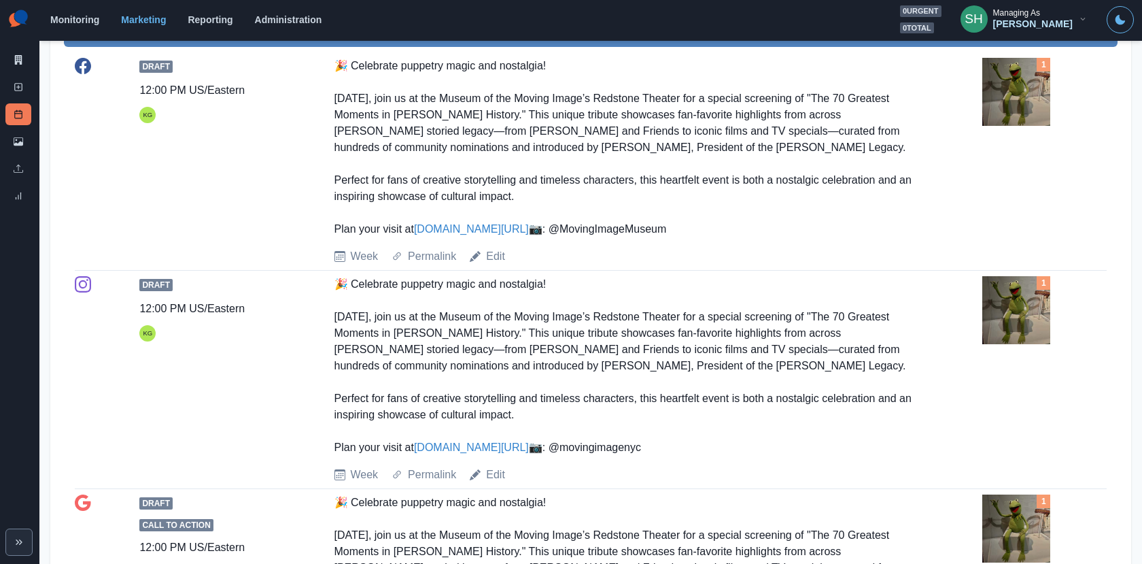
click at [488, 228] on link "[DOMAIN_NAME][URL]" at bounding box center [471, 229] width 115 height 12
click at [489, 264] on link "Edit" at bounding box center [495, 256] width 19 height 16
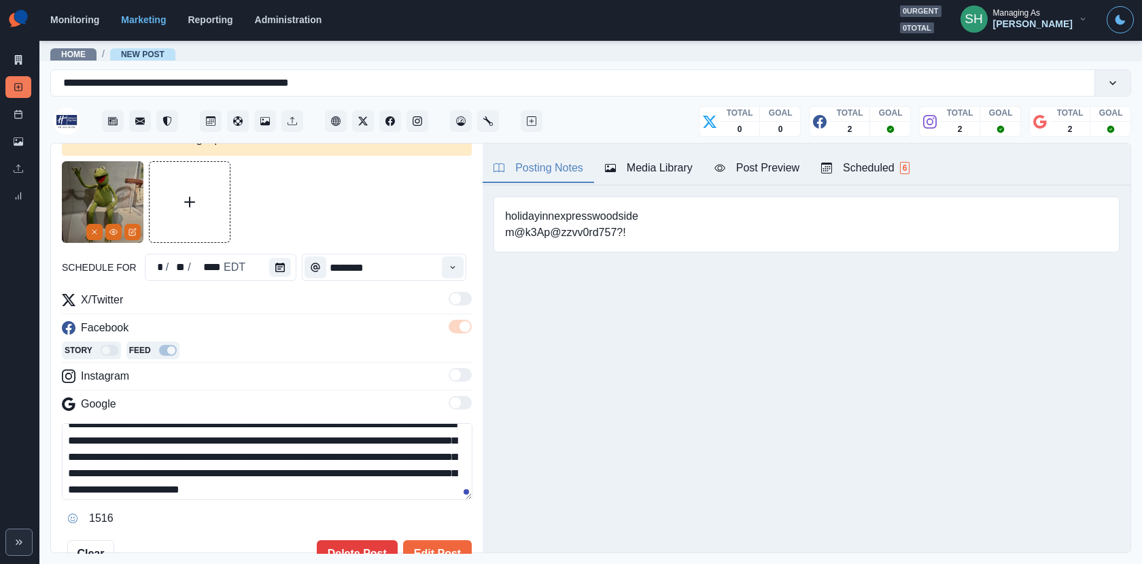
scroll to position [51, 0]
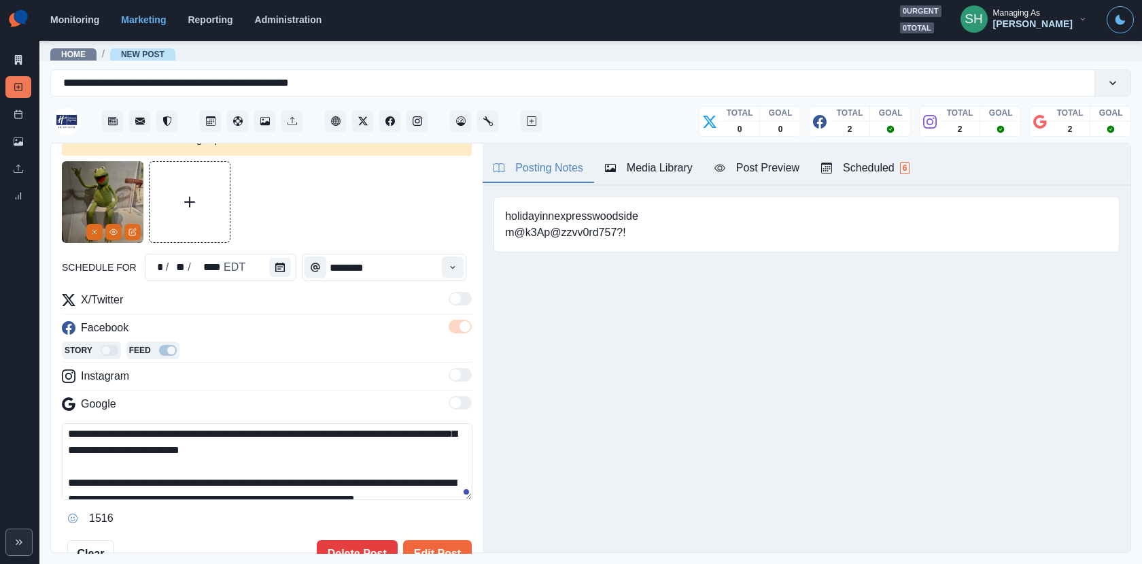
click at [241, 462] on textarea "**********" at bounding box center [267, 461] width 411 height 77
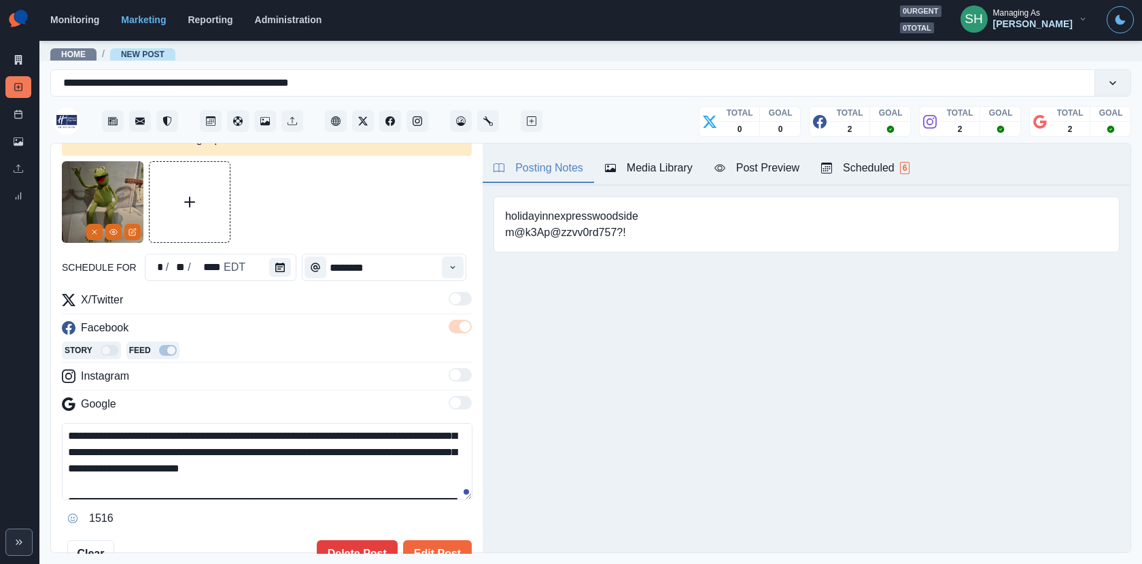
scroll to position [61, 0]
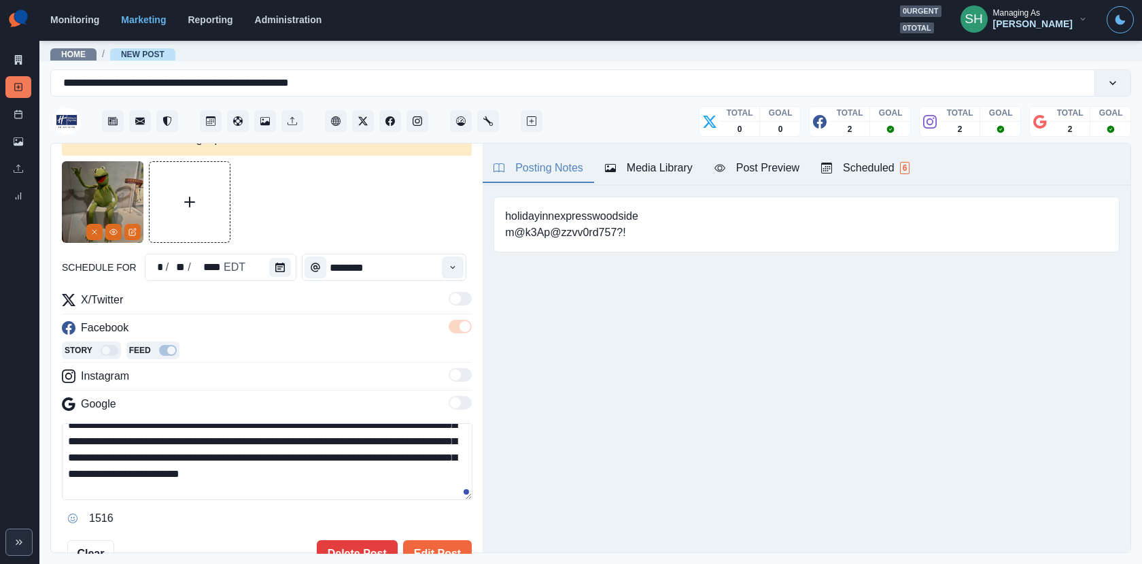
drag, startPoint x: 257, startPoint y: 481, endPoint x: 140, endPoint y: 457, distance: 119.5
click at [140, 457] on textarea "**********" at bounding box center [267, 461] width 411 height 77
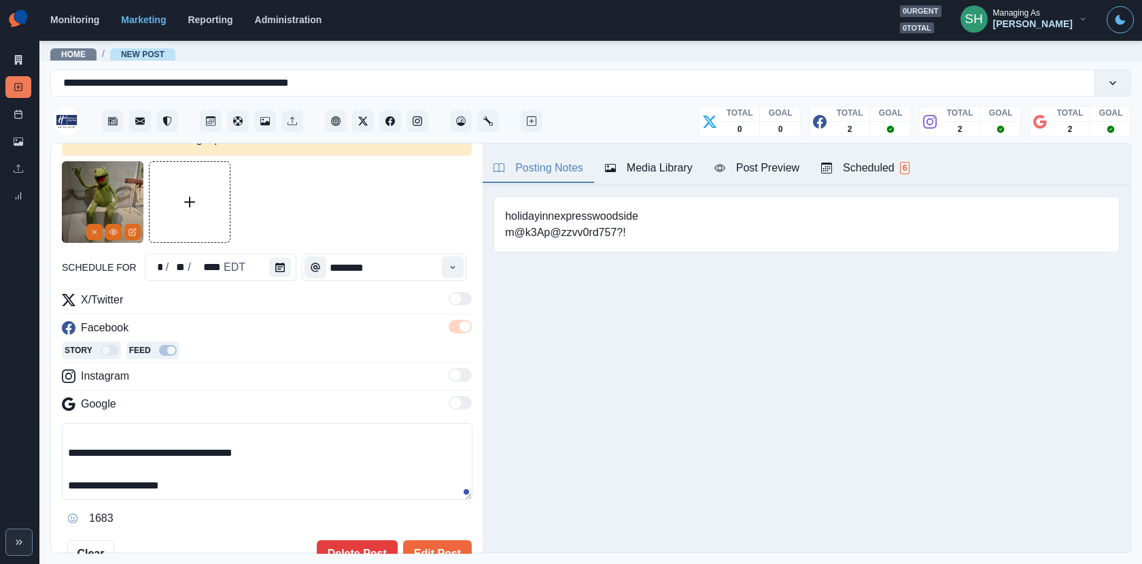
scroll to position [0, 0]
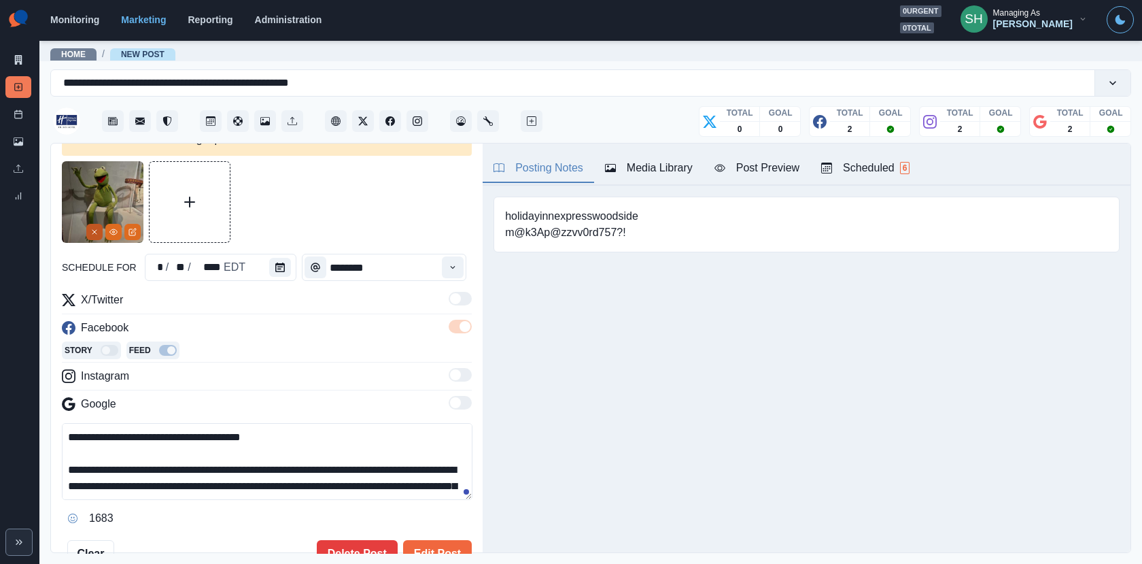
click at [96, 224] on button "Remove" at bounding box center [94, 232] width 16 height 16
drag, startPoint x: 181, startPoint y: 433, endPoint x: 141, endPoint y: 433, distance: 40.1
click at [141, 433] on textarea "**********" at bounding box center [267, 461] width 411 height 77
drag, startPoint x: 67, startPoint y: 464, endPoint x: 66, endPoint y: 405, distance: 58.5
click at [66, 405] on div "**********" at bounding box center [267, 410] width 410 height 237
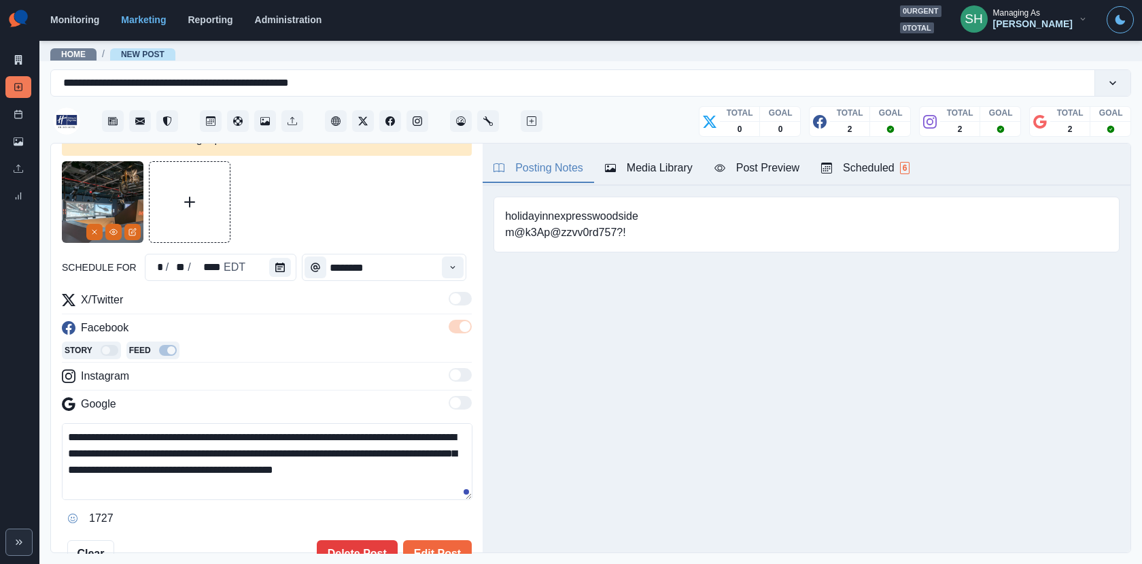
drag, startPoint x: 165, startPoint y: 435, endPoint x: 135, endPoint y: 435, distance: 29.2
click at [135, 435] on textarea "**********" at bounding box center [267, 461] width 411 height 77
drag, startPoint x: 185, startPoint y: 435, endPoint x: 170, endPoint y: 435, distance: 15.0
click at [170, 435] on textarea "**********" at bounding box center [267, 461] width 411 height 77
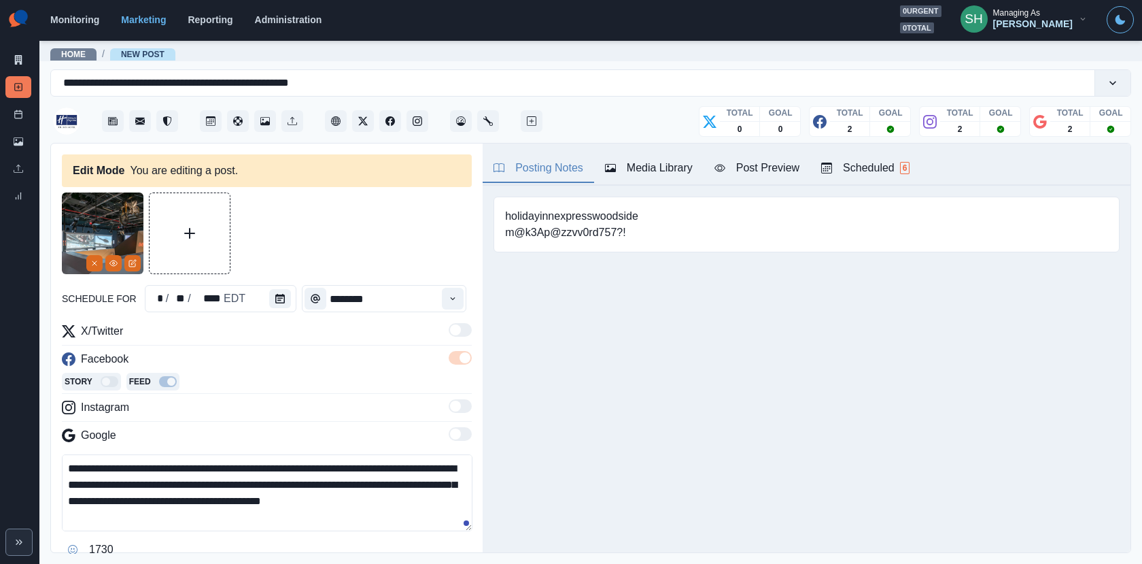
drag, startPoint x: 439, startPoint y: 465, endPoint x: 335, endPoint y: 467, distance: 104.1
click at [335, 467] on textarea "**********" at bounding box center [267, 492] width 411 height 77
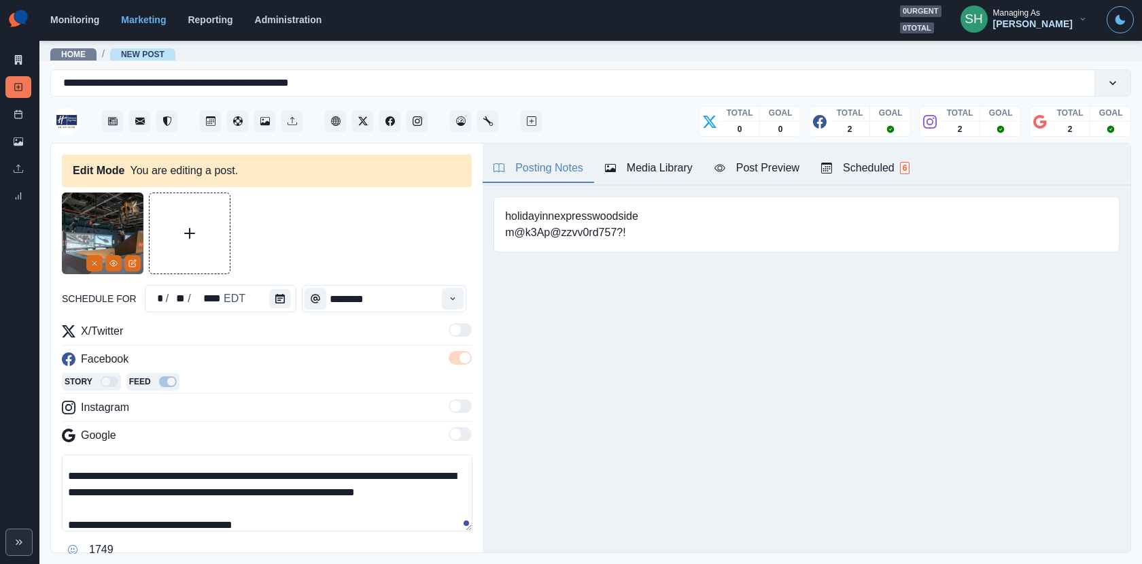
scroll to position [114, 0]
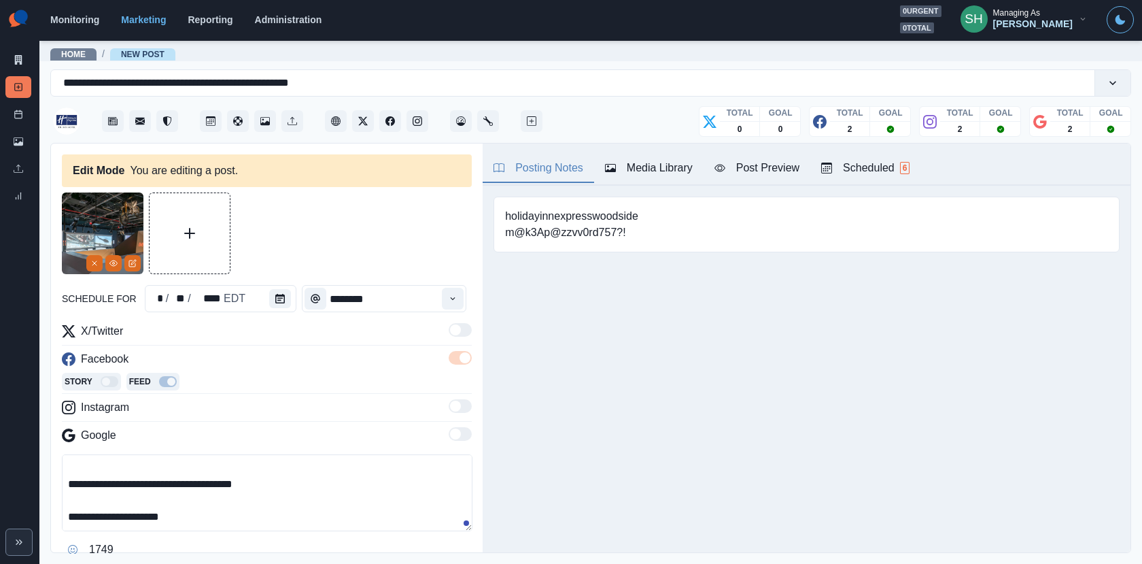
type textarea "**********"
click at [217, 530] on div "**********" at bounding box center [267, 507] width 410 height 106
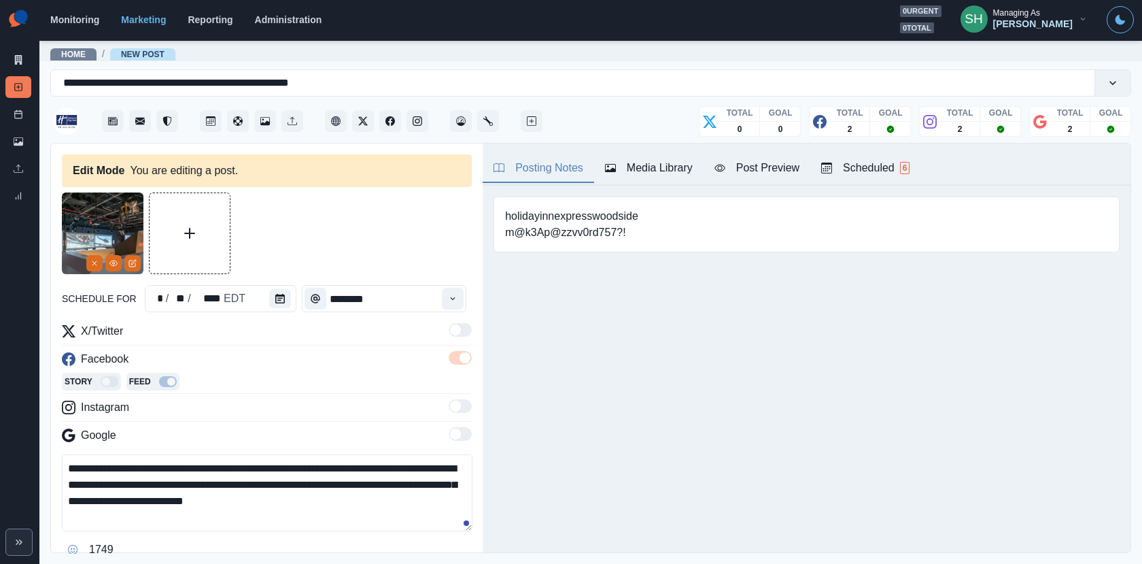
drag, startPoint x: 216, startPoint y: 525, endPoint x: 217, endPoint y: 331, distance: 193.8
click at [217, 331] on div "**********" at bounding box center [267, 441] width 410 height 237
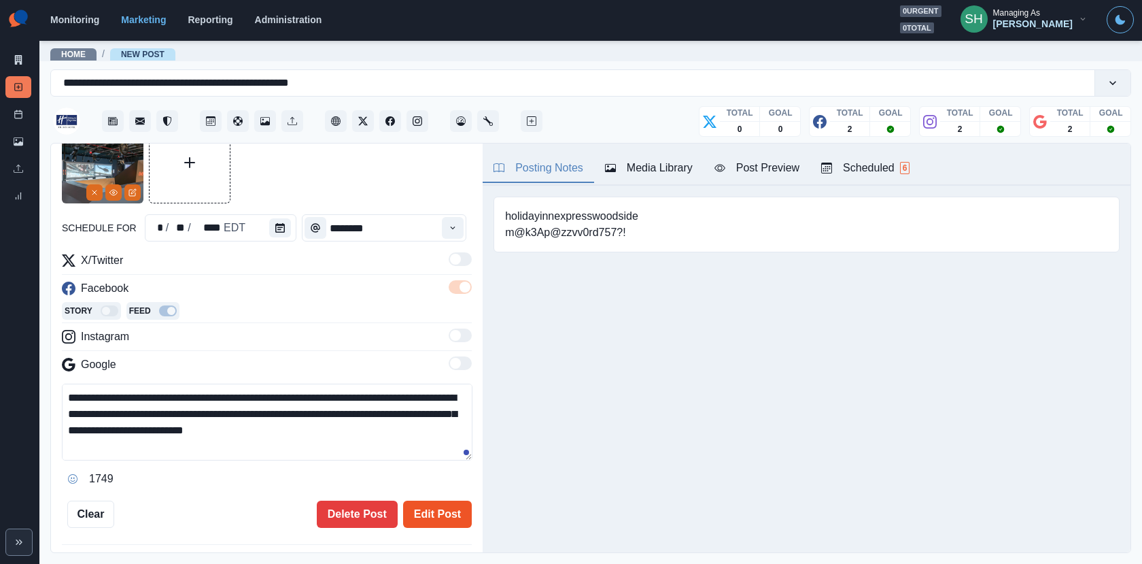
click at [427, 509] on button "Edit Post" at bounding box center [437, 513] width 69 height 27
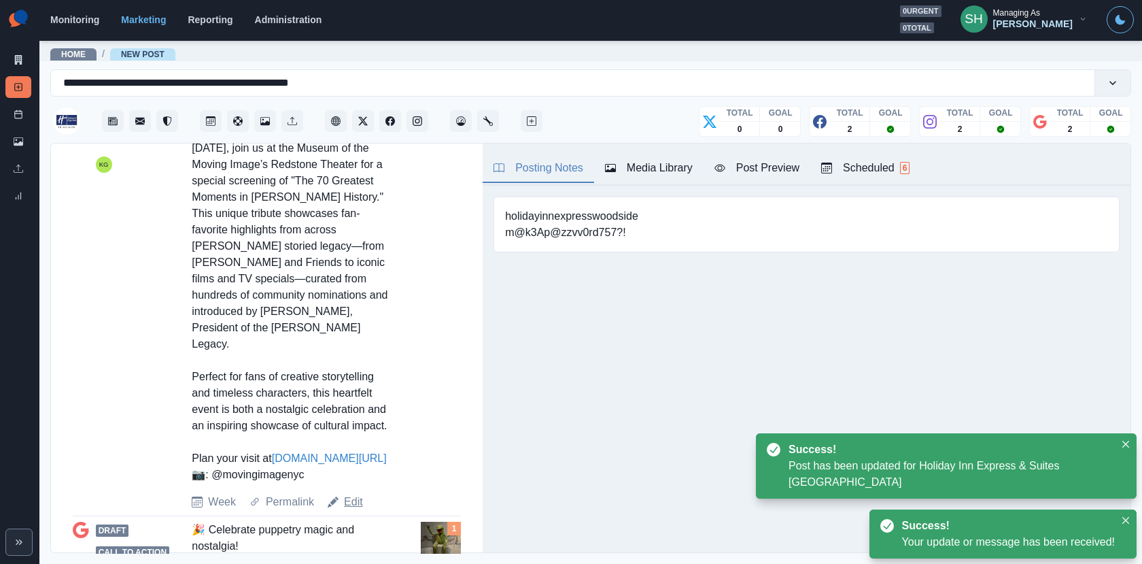
click at [352, 499] on link "Edit" at bounding box center [353, 502] width 19 height 16
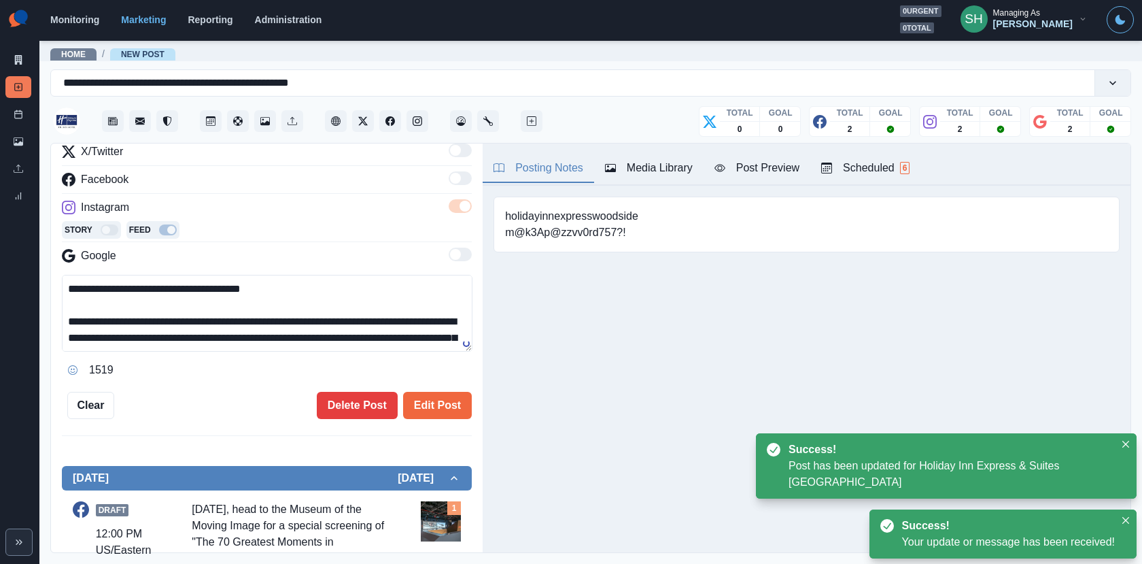
drag, startPoint x: 244, startPoint y: 339, endPoint x: 244, endPoint y: 159, distance: 180.2
click at [244, 159] on div "**********" at bounding box center [267, 261] width 410 height 237
paste textarea "**********"
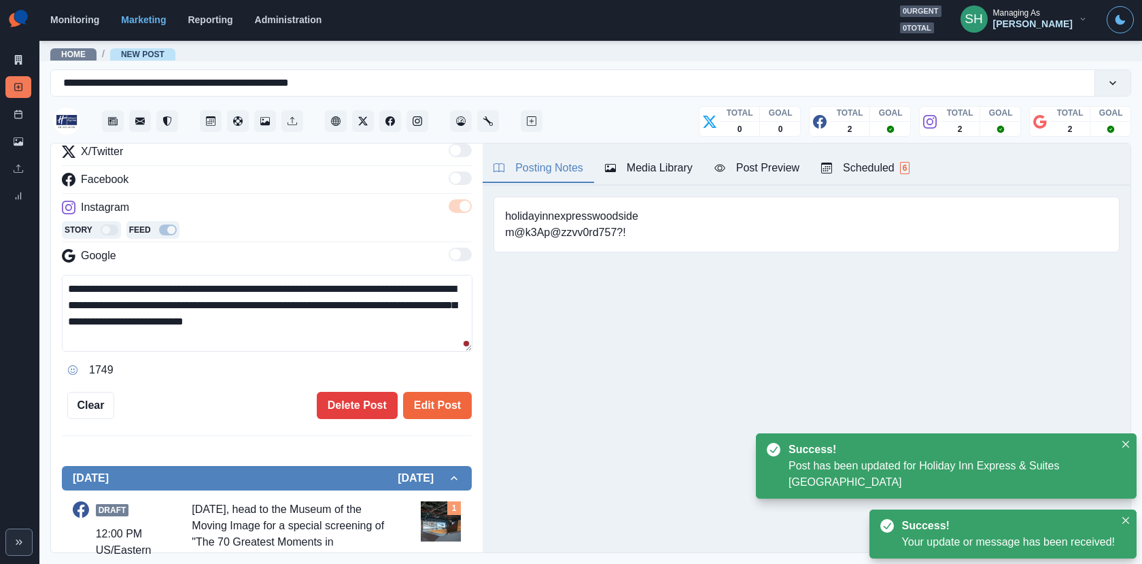
scroll to position [107, 0]
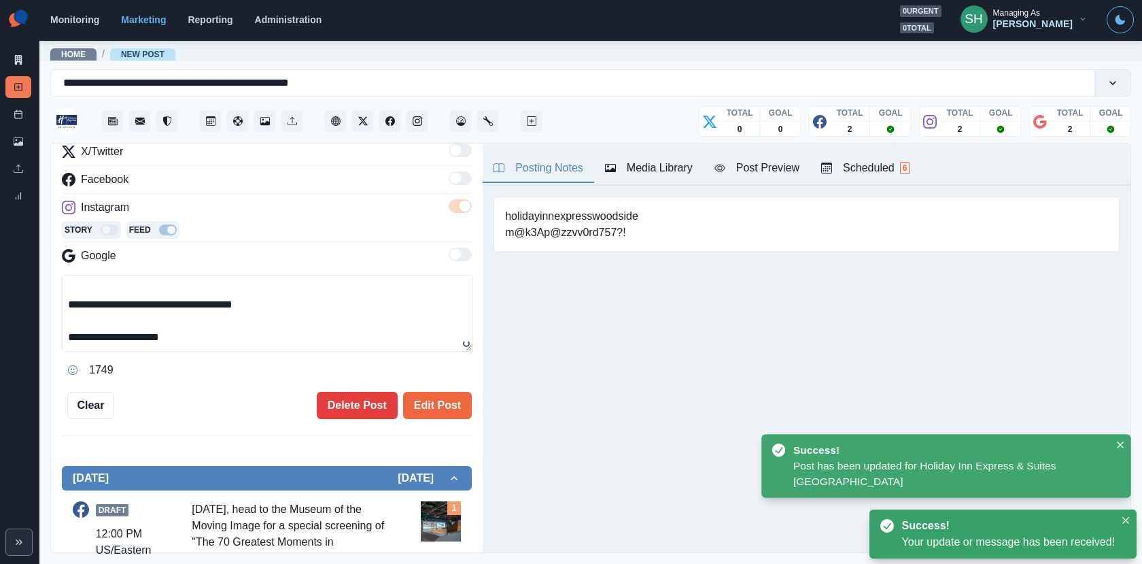
click at [628, 158] on button "Media Library" at bounding box center [648, 168] width 109 height 29
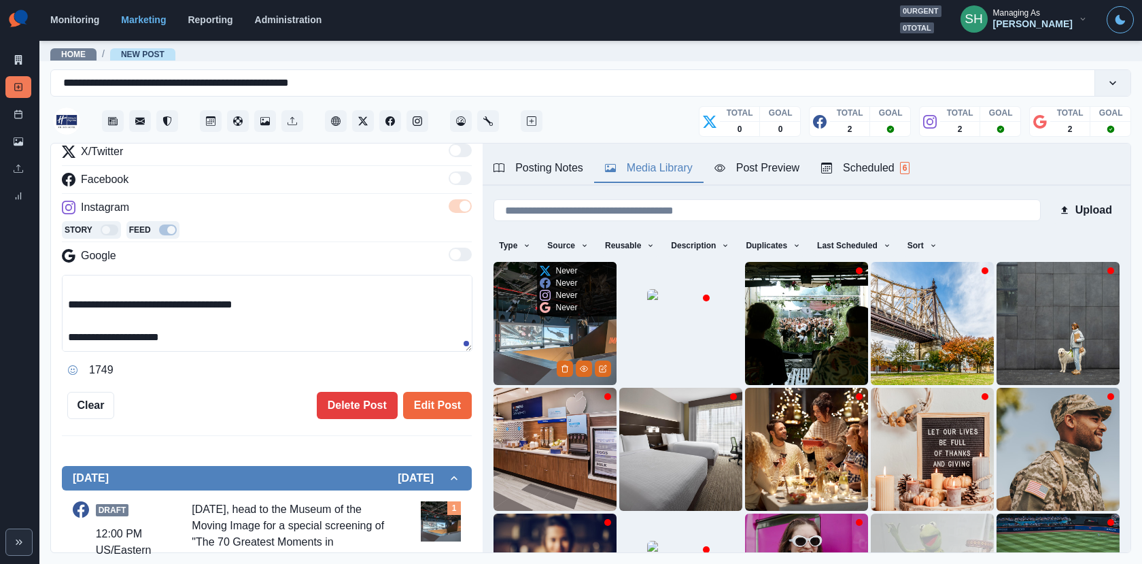
click at [560, 322] on img at bounding box center [555, 323] width 123 height 123
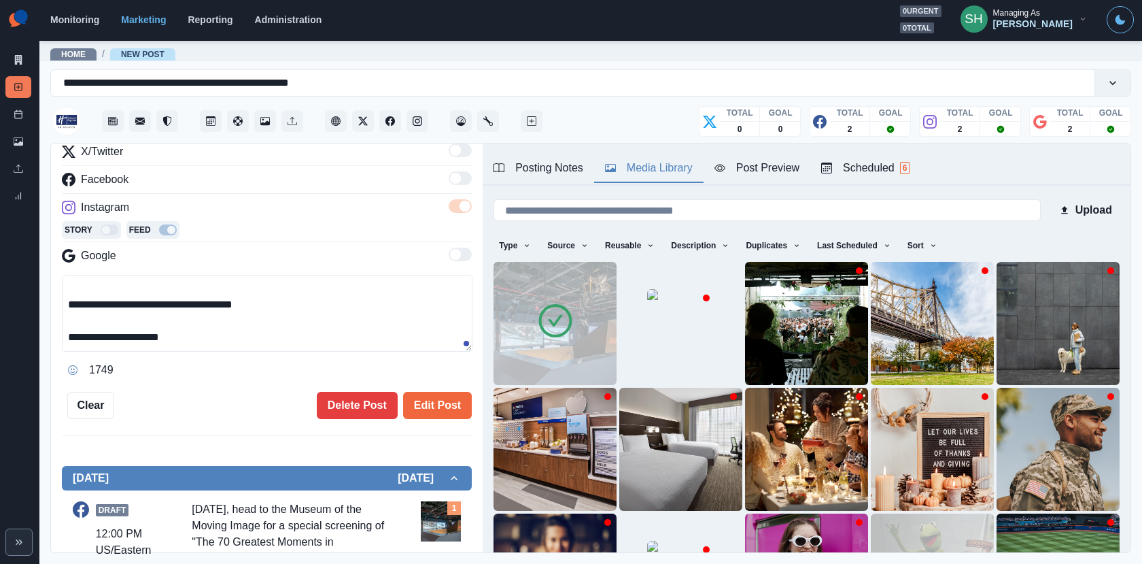
scroll to position [0, 0]
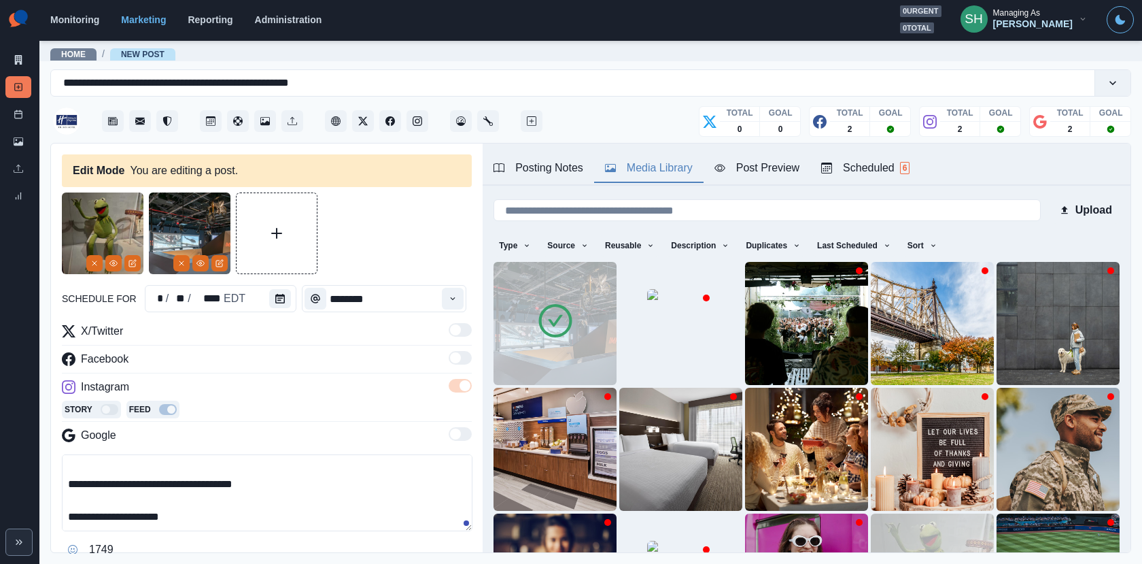
click at [89, 274] on div "**********" at bounding box center [267, 395] width 410 height 406
click at [90, 266] on icon "Remove" at bounding box center [94, 263] width 8 height 8
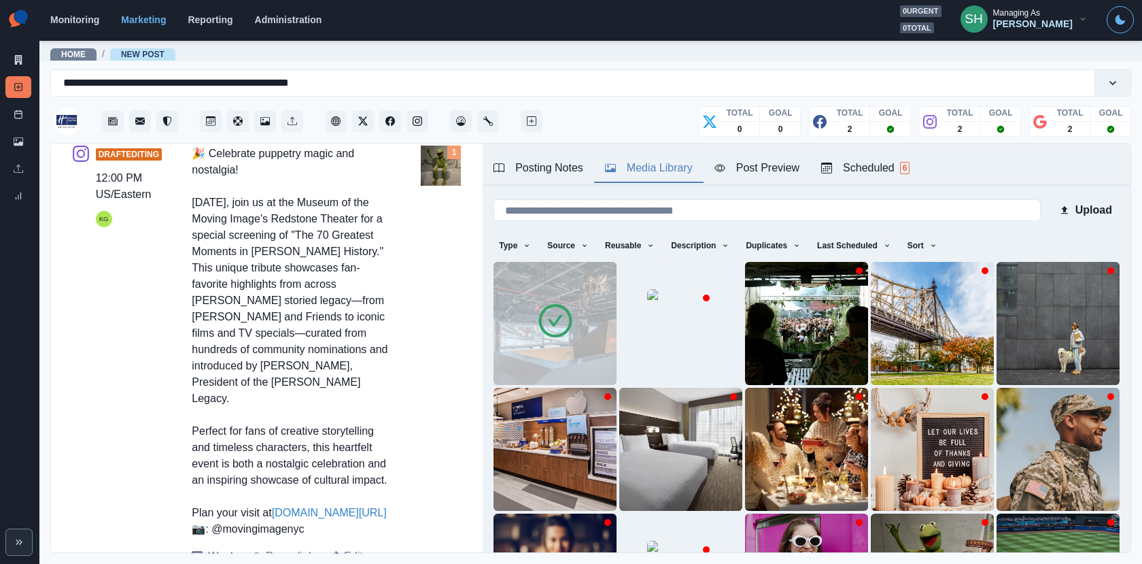
scroll to position [891, 0]
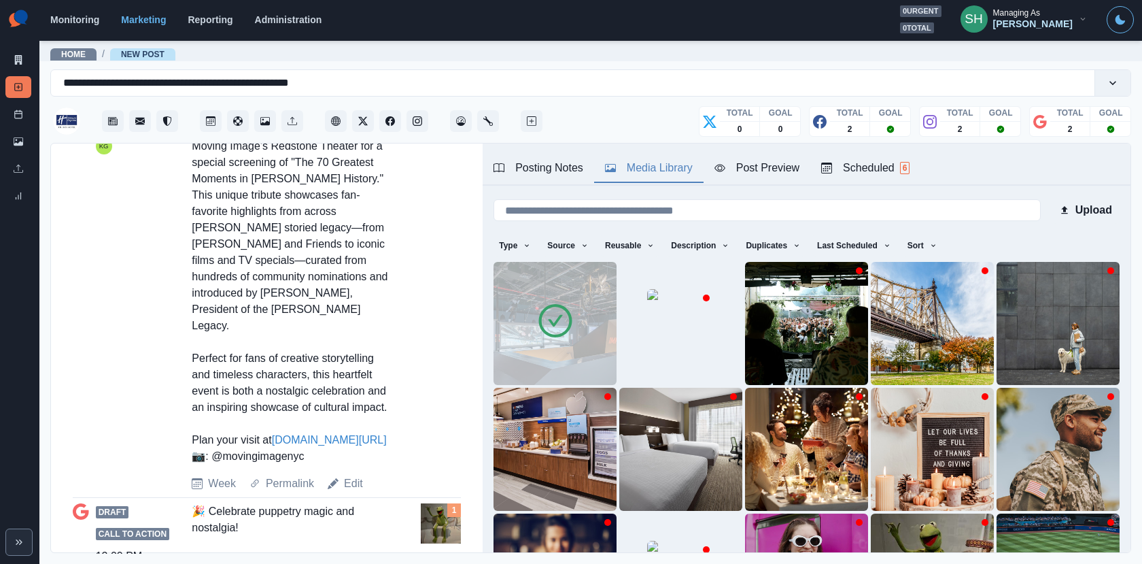
drag, startPoint x: 315, startPoint y: 458, endPoint x: 213, endPoint y: 460, distance: 102.0
click at [213, 460] on div "🎉 Celebrate puppetry magic and nostalgia! [DATE], join us at the Museum of the …" at bounding box center [292, 269] width 201 height 392
copy div "movingimagenyc"
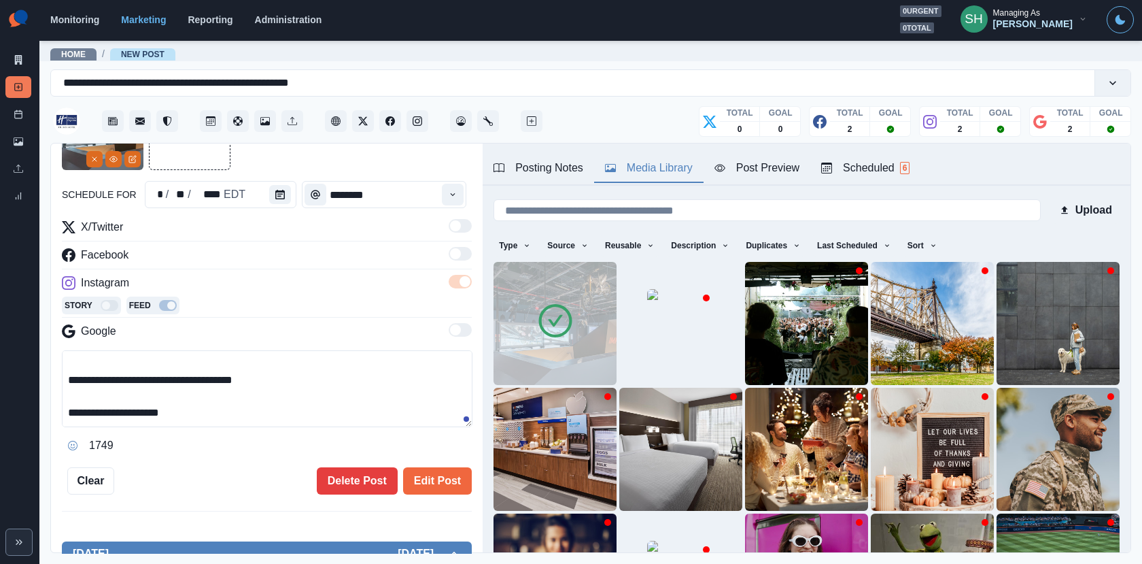
scroll to position [114, 0]
drag, startPoint x: 207, startPoint y: 413, endPoint x: 86, endPoint y: 414, distance: 120.4
click at [86, 414] on textarea "**********" at bounding box center [267, 388] width 411 height 77
paste textarea
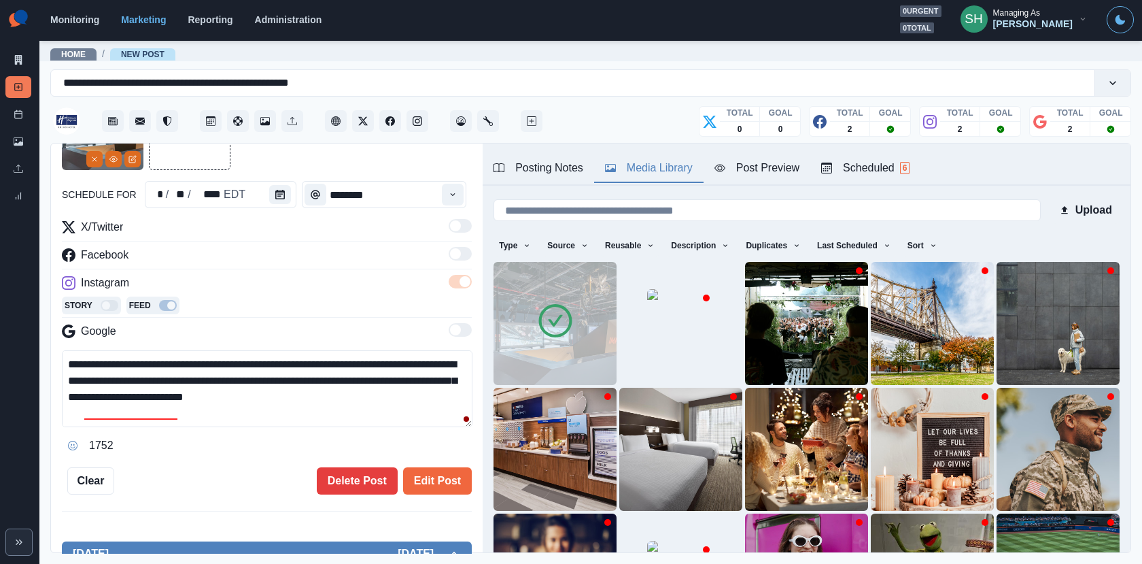
drag, startPoint x: 213, startPoint y: 412, endPoint x: 197, endPoint y: 249, distance: 164.0
click at [197, 249] on div "**********" at bounding box center [267, 337] width 410 height 237
type textarea "**********"
click at [443, 490] on button "Edit Post" at bounding box center [437, 480] width 69 height 27
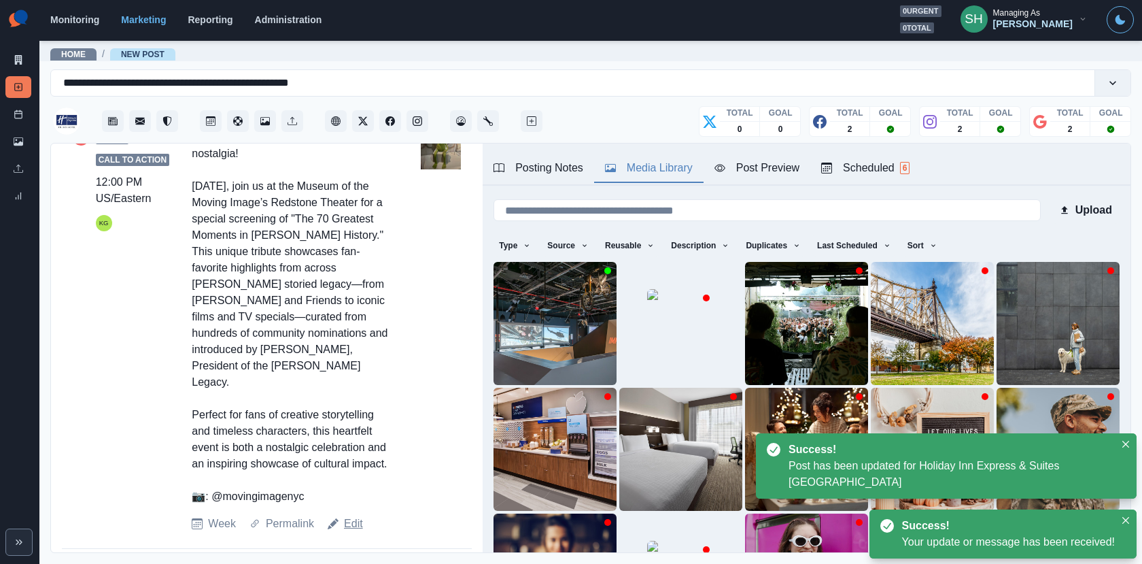
click at [354, 515] on link "Edit" at bounding box center [353, 523] width 19 height 16
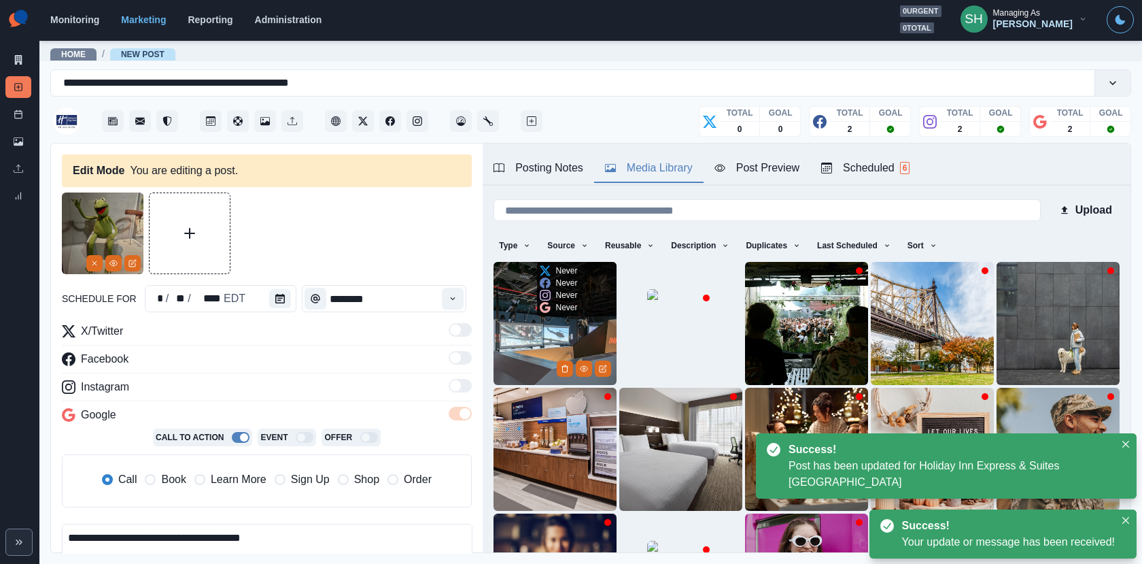
click at [494, 354] on img at bounding box center [555, 323] width 123 height 123
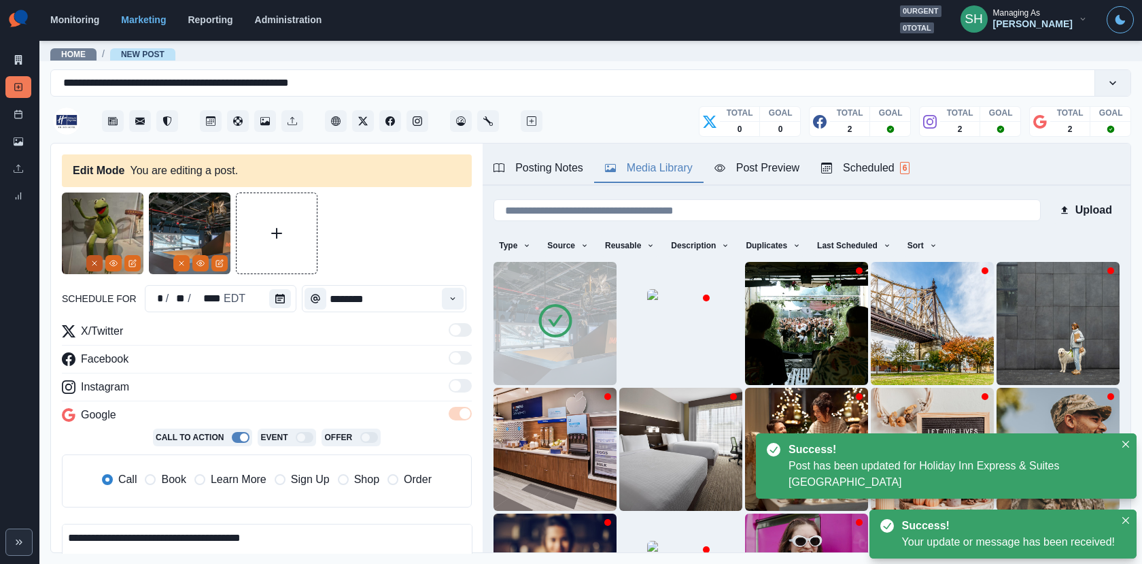
click at [91, 259] on icon "Remove" at bounding box center [94, 263] width 8 height 8
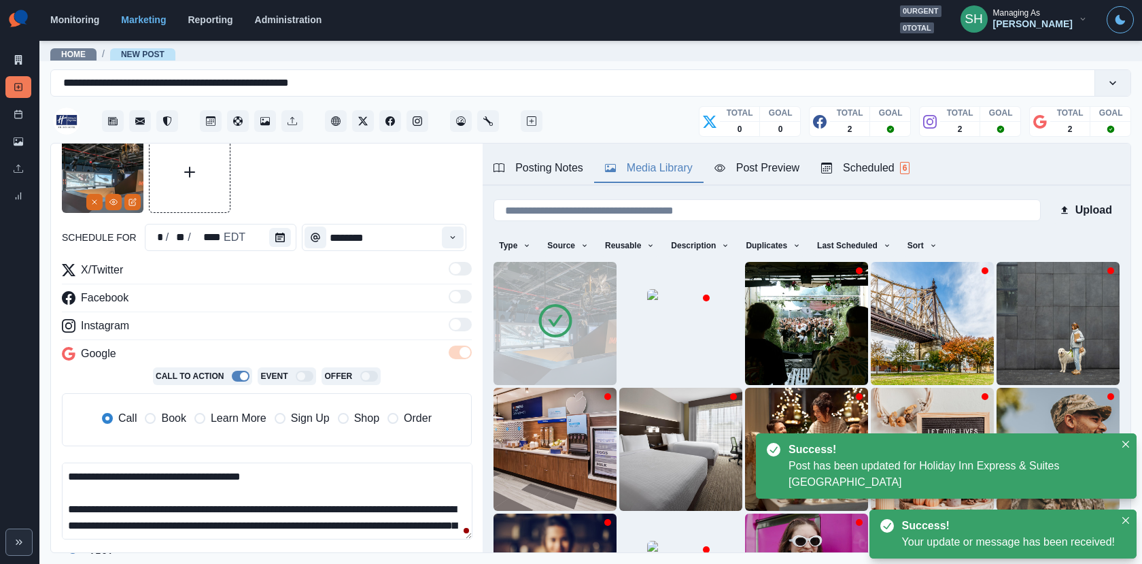
scroll to position [127, 0]
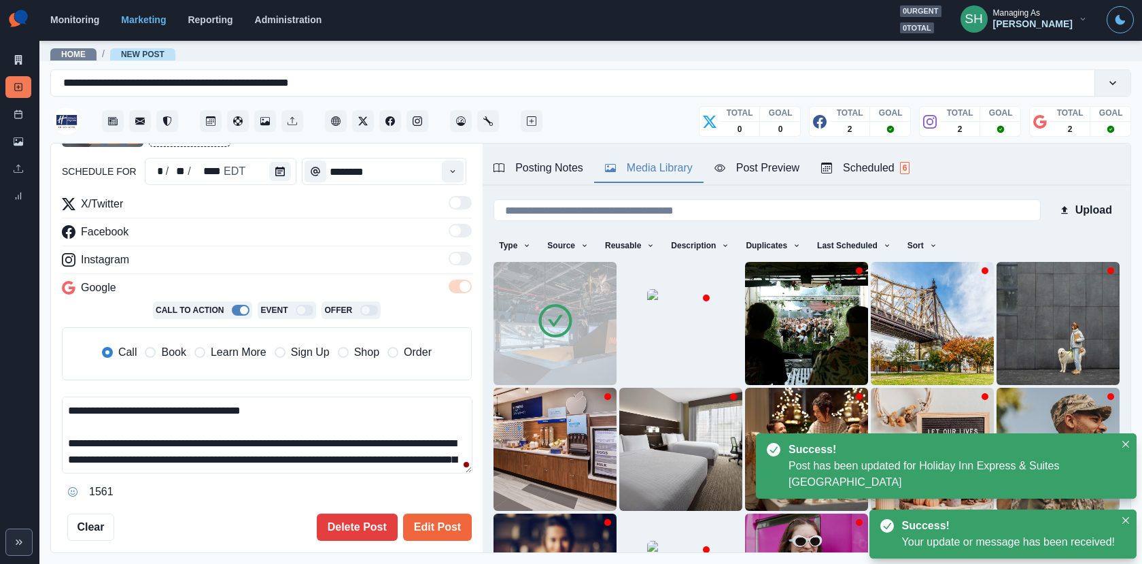
click at [211, 353] on span "Learn More" at bounding box center [239, 352] width 56 height 16
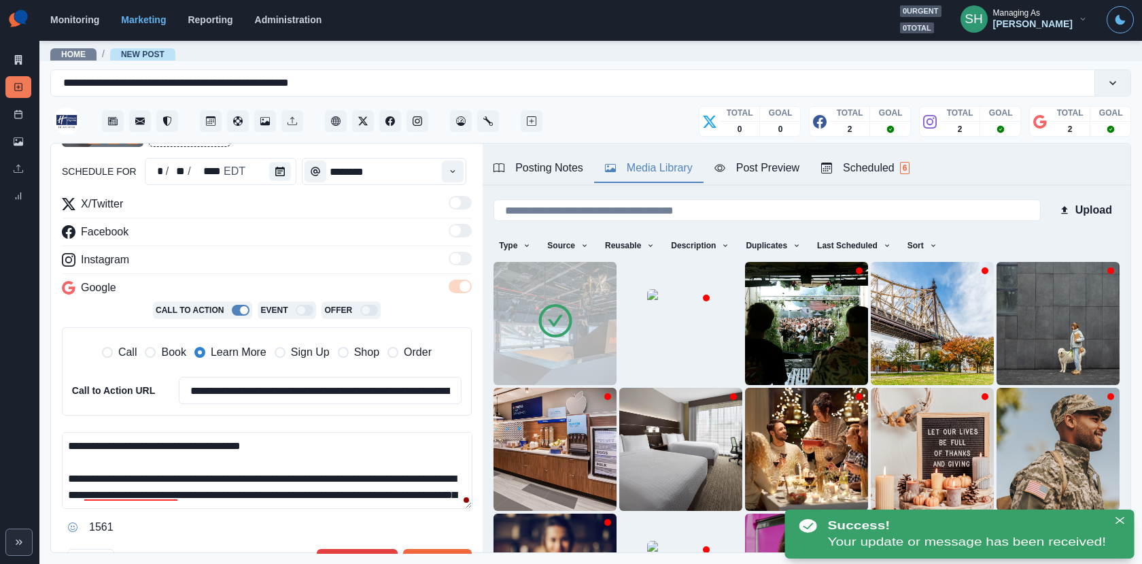
drag, startPoint x: 220, startPoint y: 490, endPoint x: 168, endPoint y: 336, distance: 162.1
click at [168, 336] on div "**********" at bounding box center [267, 367] width 410 height 342
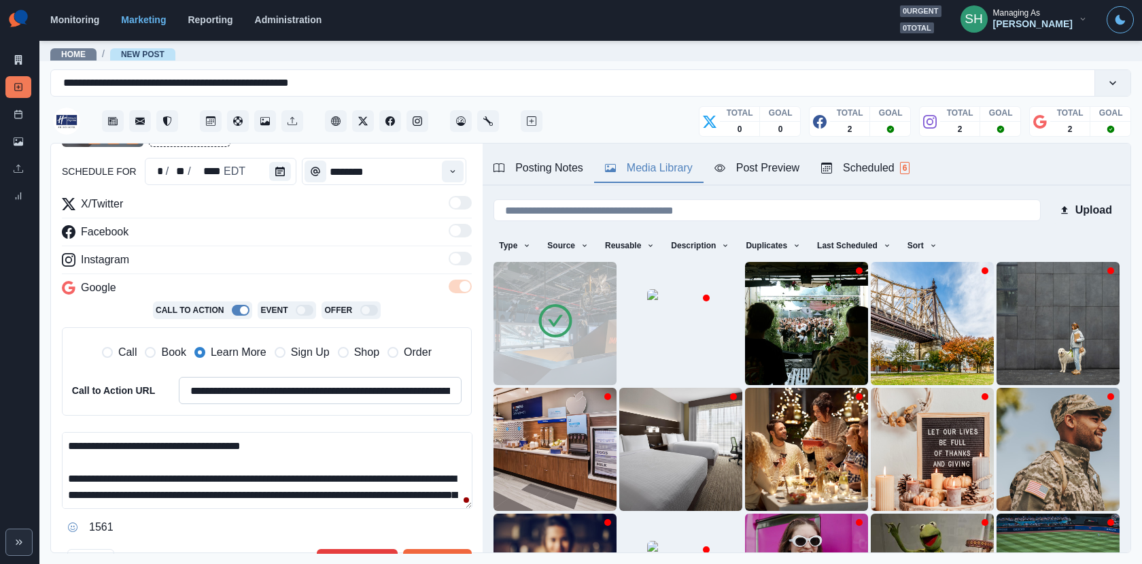
paste textarea "**********"
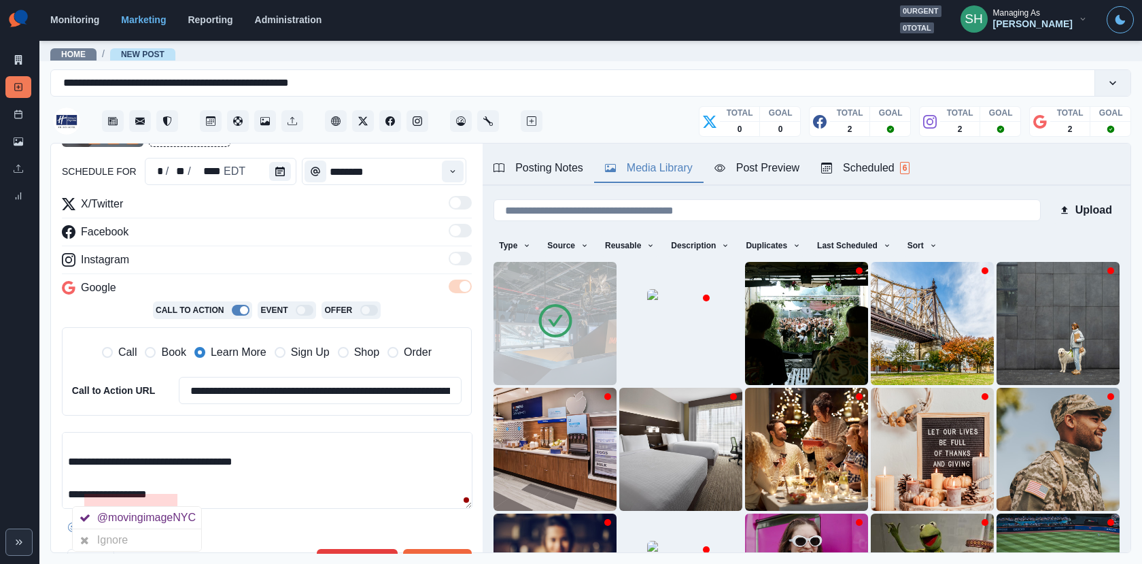
drag, startPoint x: 284, startPoint y: 473, endPoint x: 27, endPoint y: 460, distance: 257.3
click at [27, 460] on div "**********" at bounding box center [571, 282] width 1142 height 564
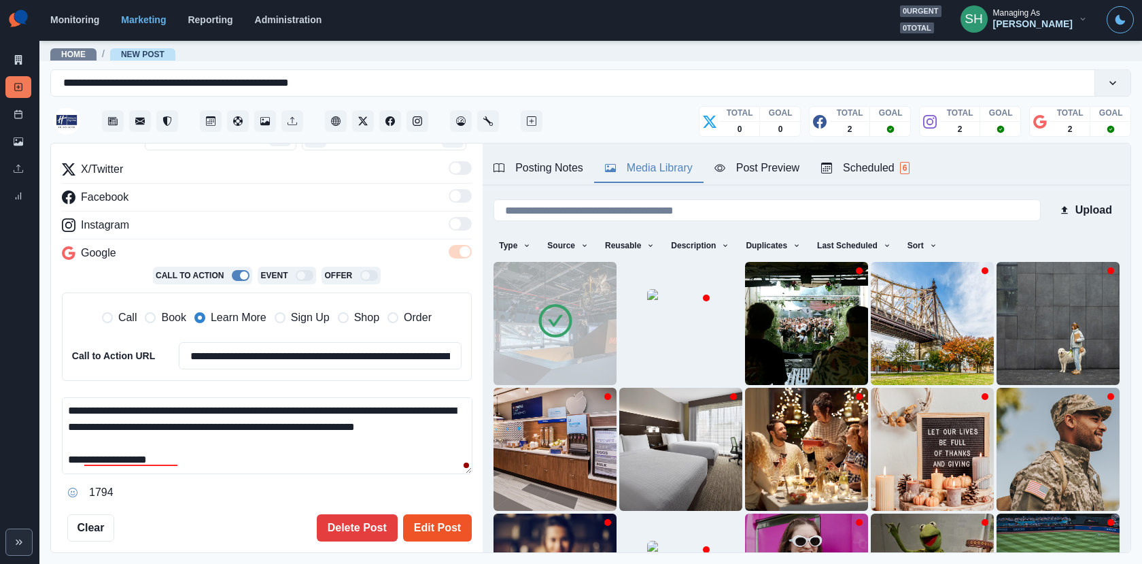
type textarea "**********"
click at [440, 537] on button "Edit Post" at bounding box center [437, 527] width 69 height 27
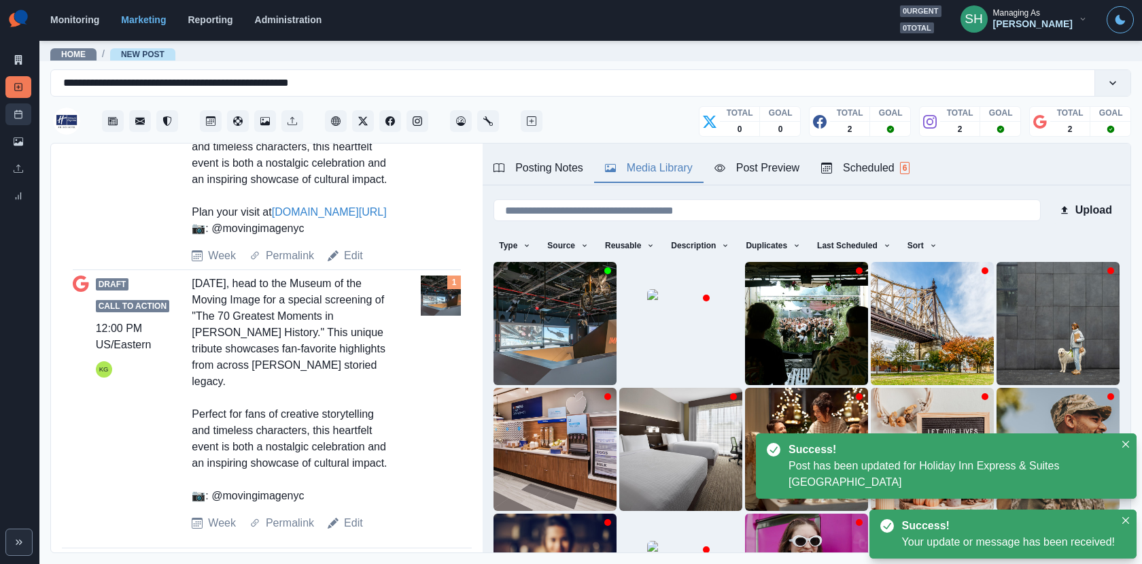
click at [14, 112] on icon at bounding box center [19, 114] width 10 height 10
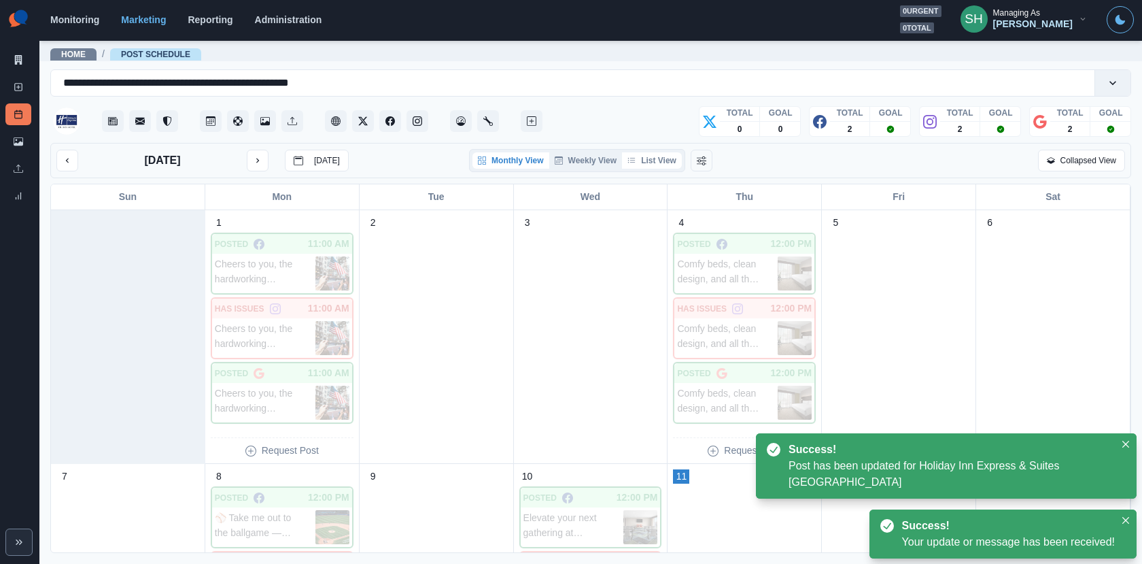
click at [664, 159] on button "List View" at bounding box center [652, 160] width 60 height 16
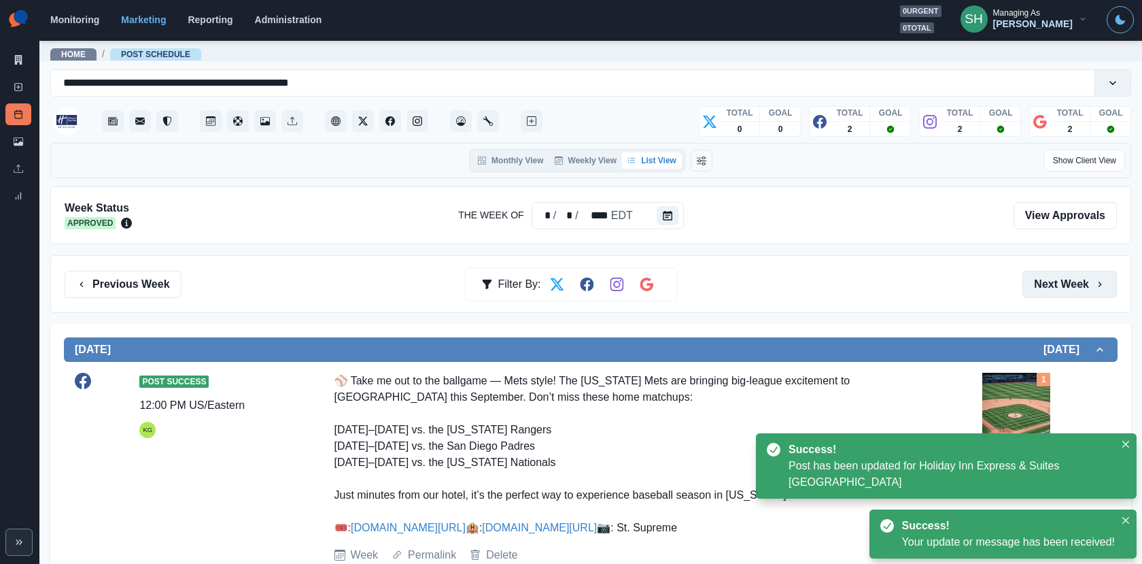
click at [1080, 281] on button "Next Week" at bounding box center [1070, 284] width 95 height 27
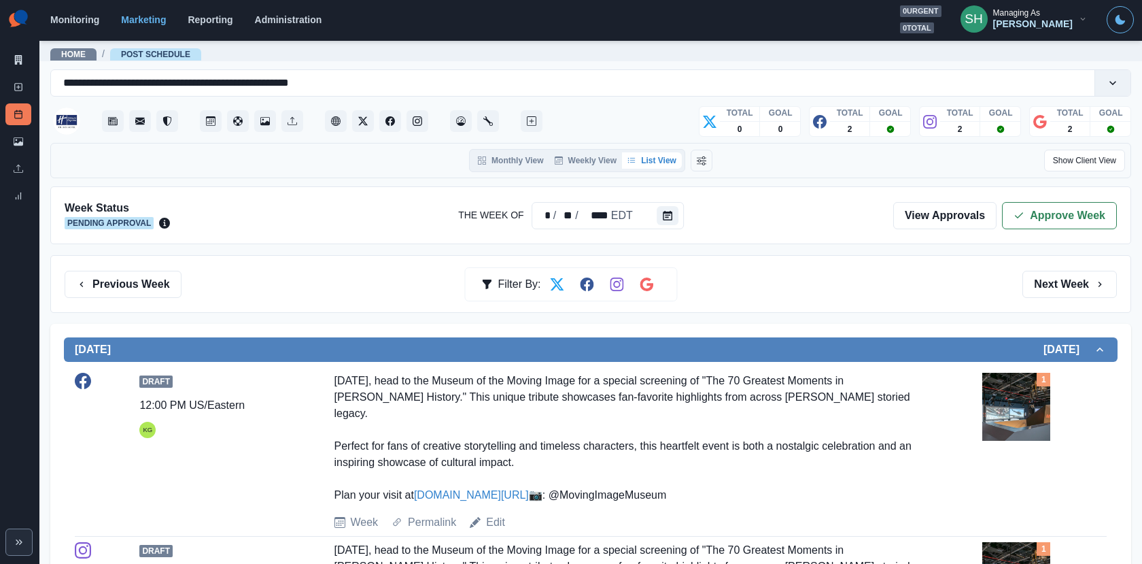
click at [1029, 192] on div "Week Status Pending Approval The Week Of * / ** / **** EDT View Approvals Appro…" at bounding box center [590, 215] width 1081 height 58
click at [1035, 215] on button "Approve Week" at bounding box center [1059, 215] width 115 height 27
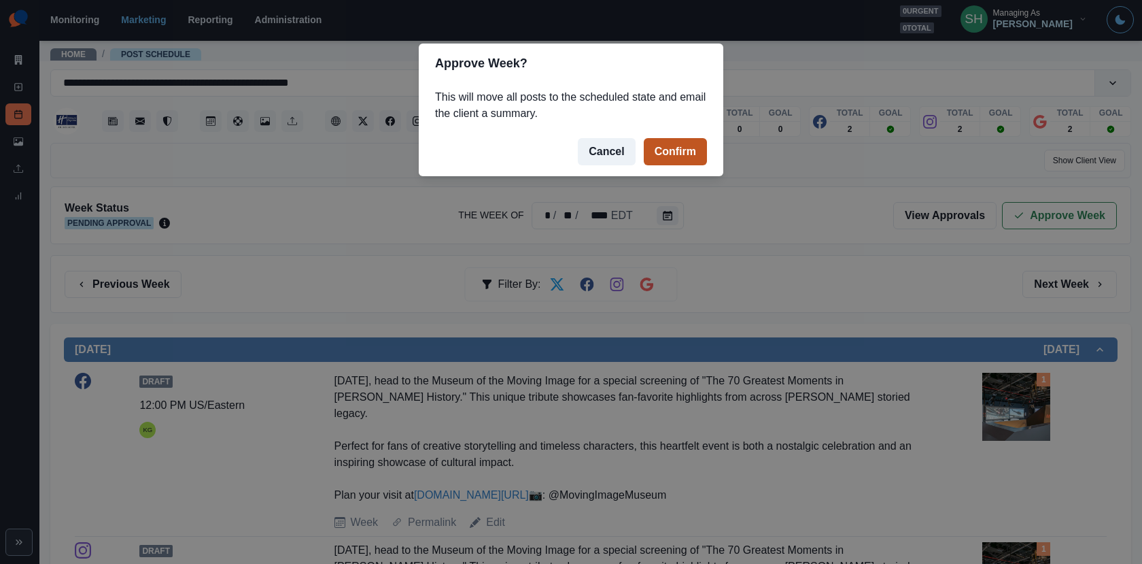
click at [688, 139] on button "Confirm" at bounding box center [675, 151] width 63 height 27
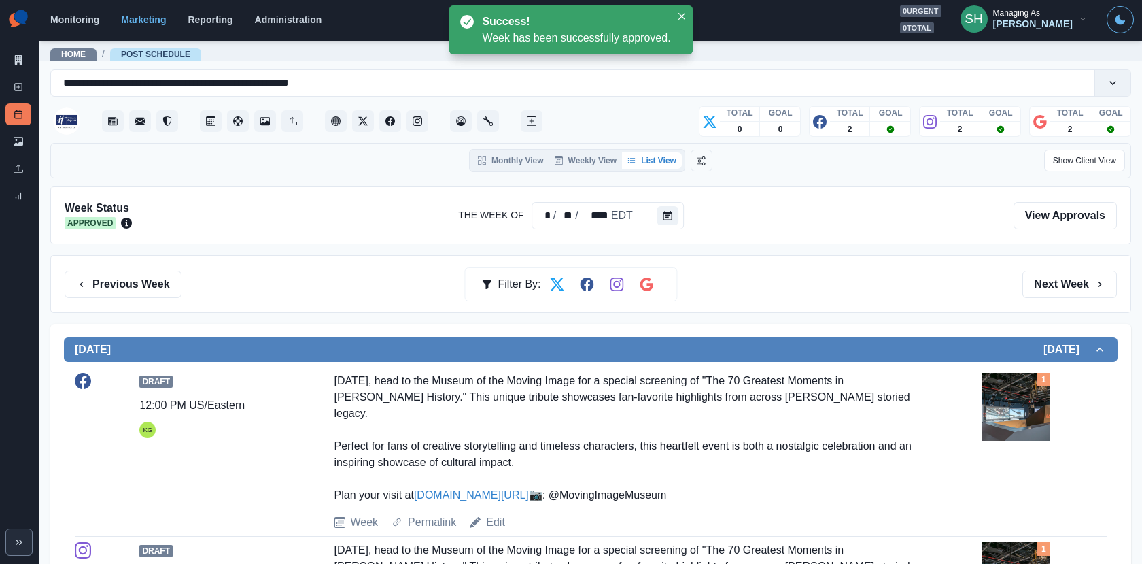
click at [32, 61] on div "Marketing Summary New Post Post Schedule Media Library Uploads Review Summary" at bounding box center [19, 106] width 39 height 212
click at [14, 59] on icon at bounding box center [19, 60] width 10 height 10
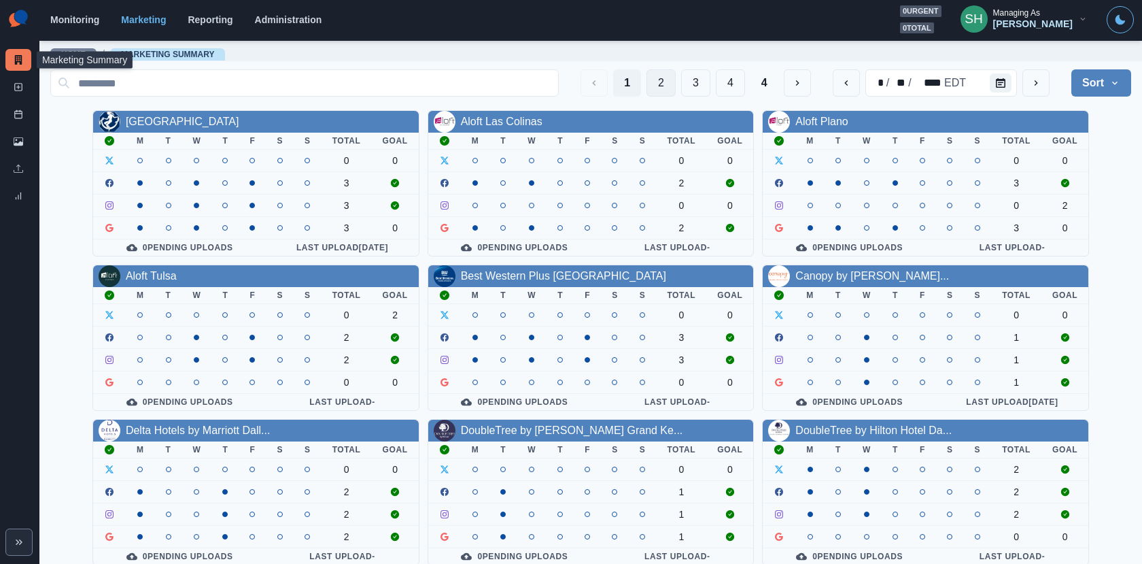
click at [667, 76] on button "2" at bounding box center [661, 82] width 29 height 27
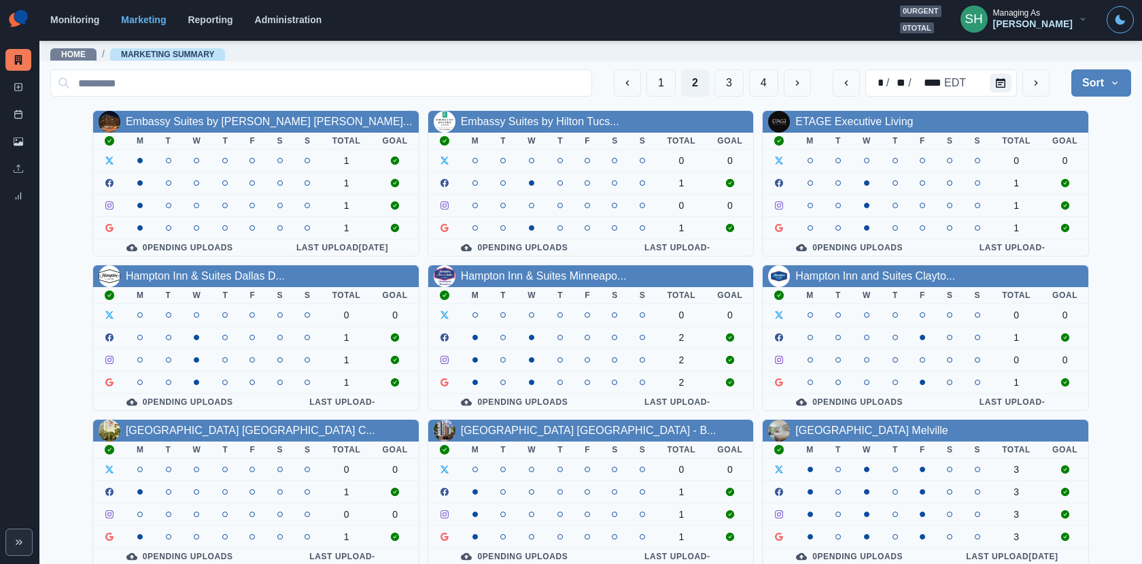
click at [715, 71] on div "1 2 3 4" at bounding box center [712, 82] width 197 height 27
click at [721, 78] on button "3" at bounding box center [729, 82] width 29 height 27
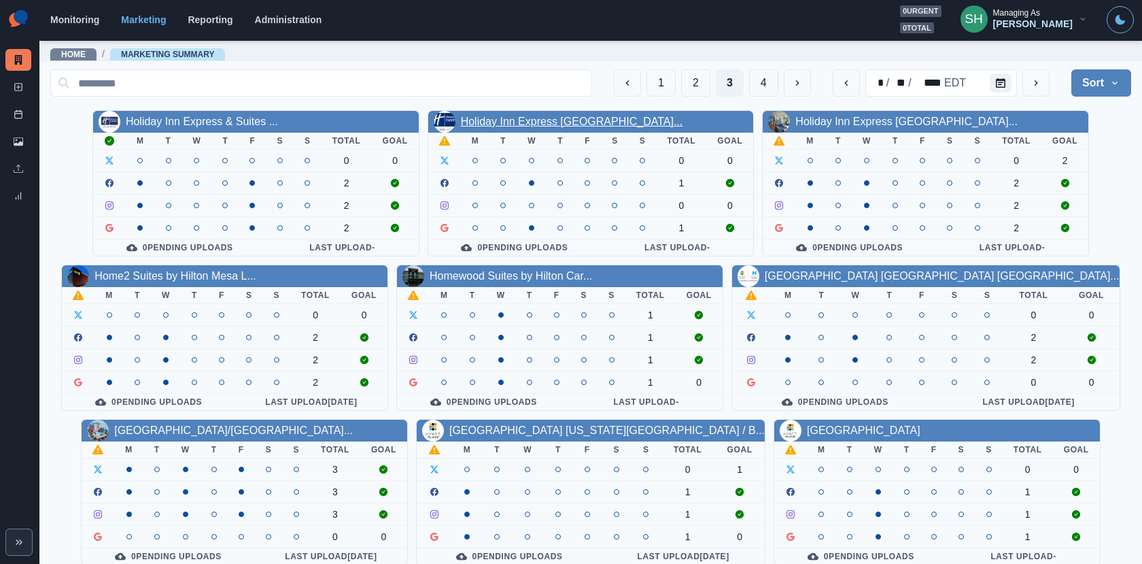
click at [581, 124] on link "Holiday Inn Express [GEOGRAPHIC_DATA]..." at bounding box center [572, 122] width 222 height 12
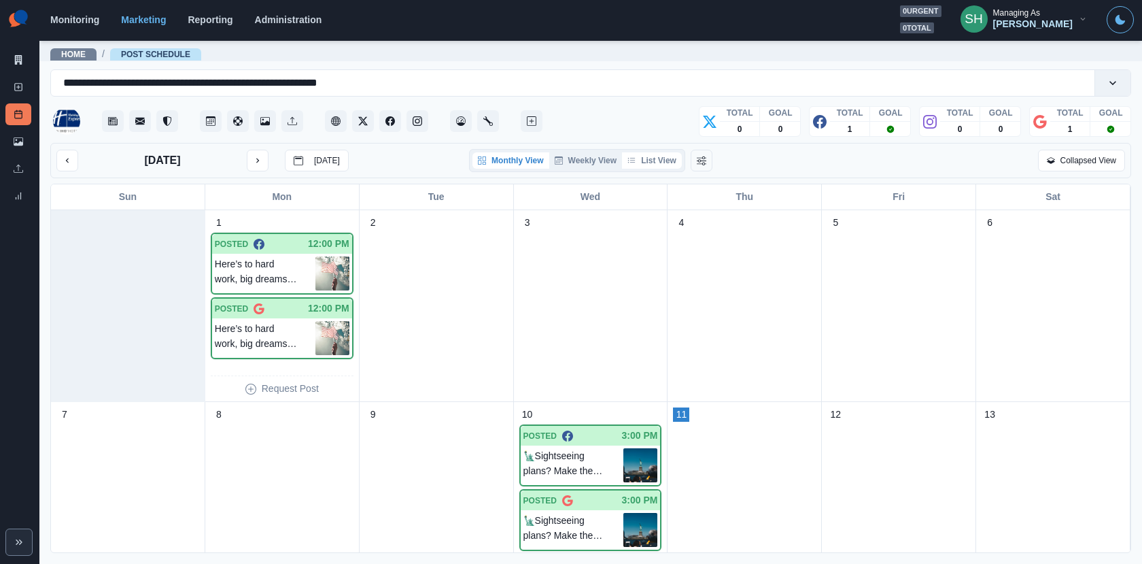
click at [631, 161] on icon "button" at bounding box center [632, 160] width 8 height 8
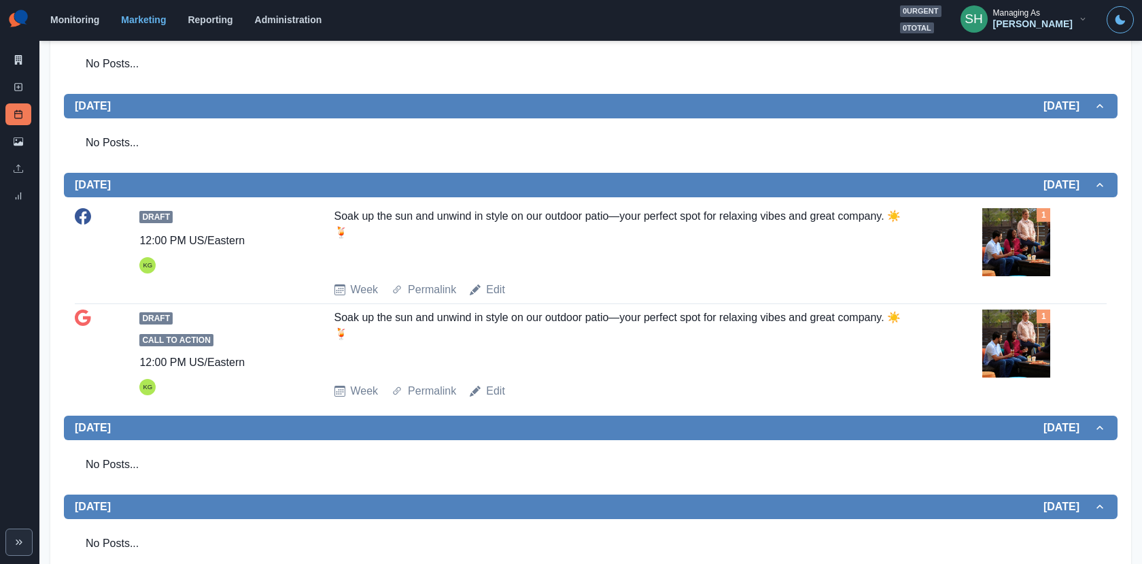
scroll to position [324, 0]
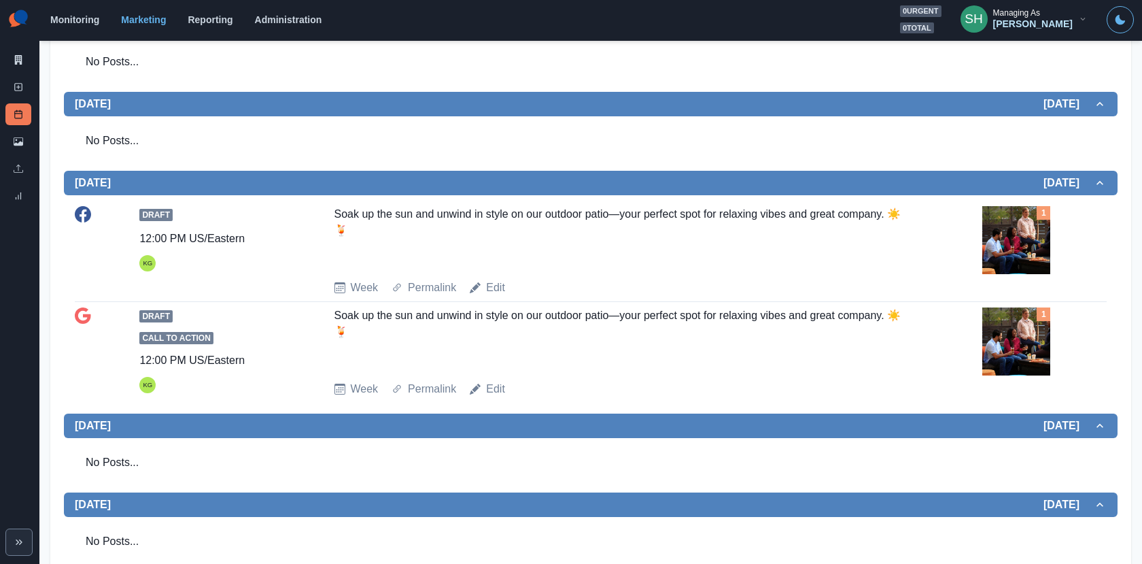
click at [1027, 339] on img at bounding box center [1017, 341] width 68 height 68
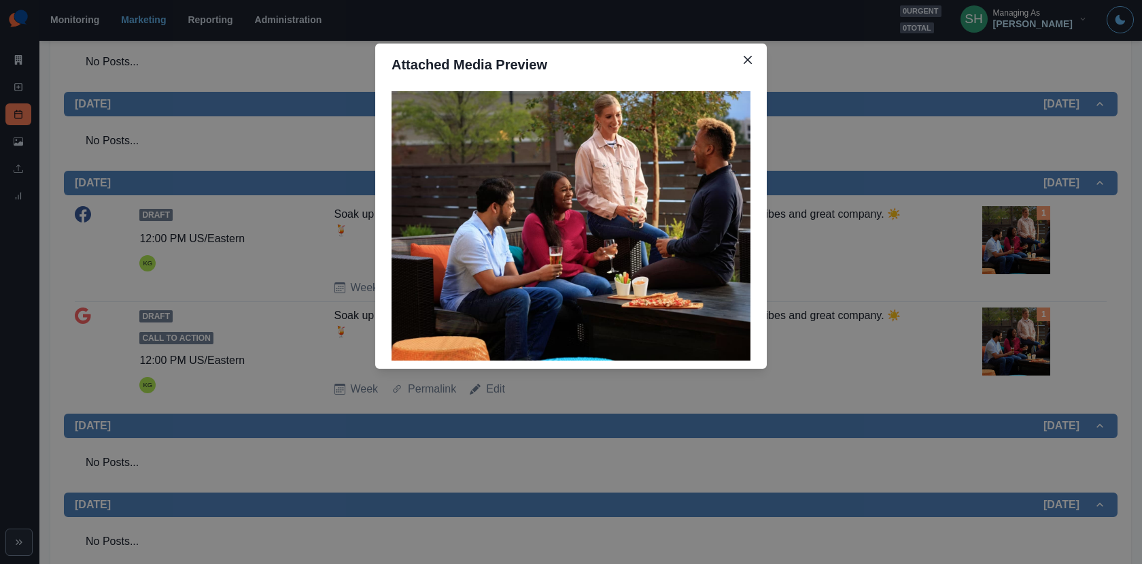
click at [1027, 339] on div "Attached Media Preview" at bounding box center [571, 282] width 1142 height 564
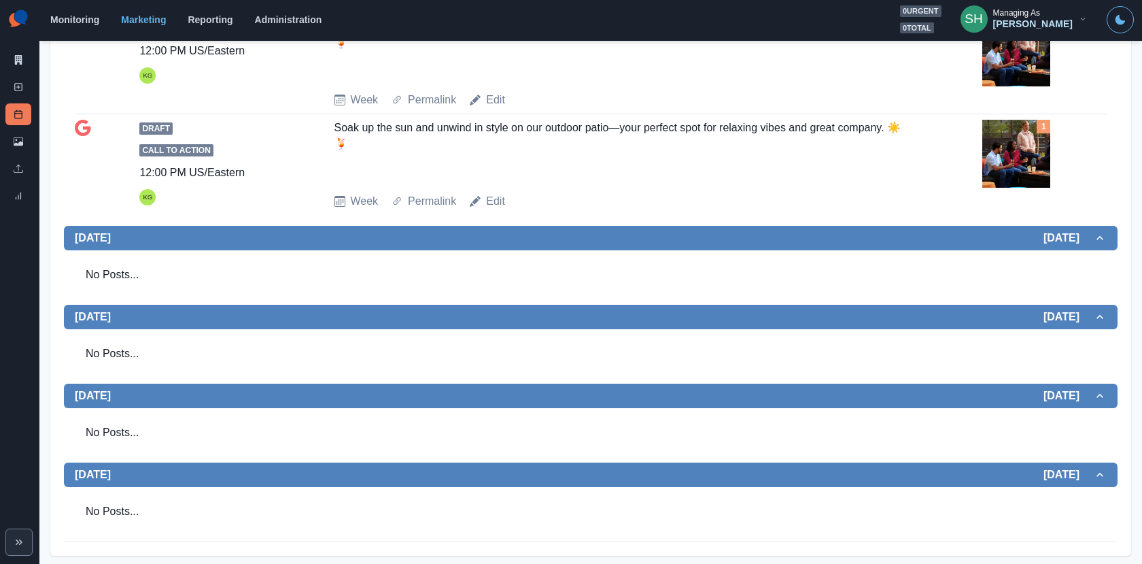
scroll to position [0, 0]
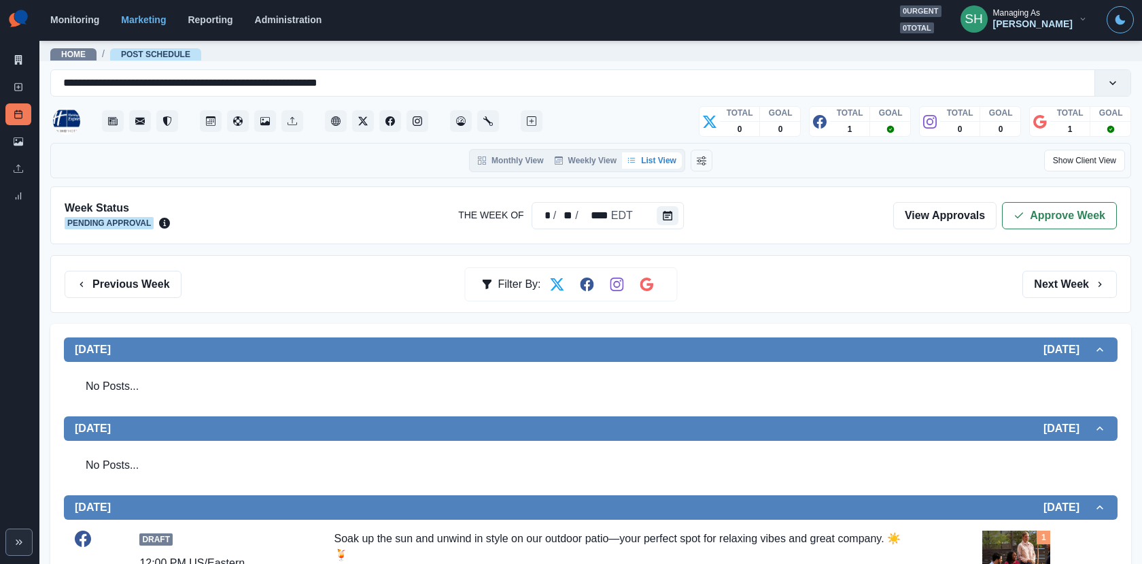
click at [1026, 229] on div "Week Status Pending Approval The Week Of * / ** / **** EDT View Approvals Appro…" at bounding box center [590, 215] width 1081 height 58
click at [1019, 202] on button "Approve Week" at bounding box center [1059, 215] width 115 height 27
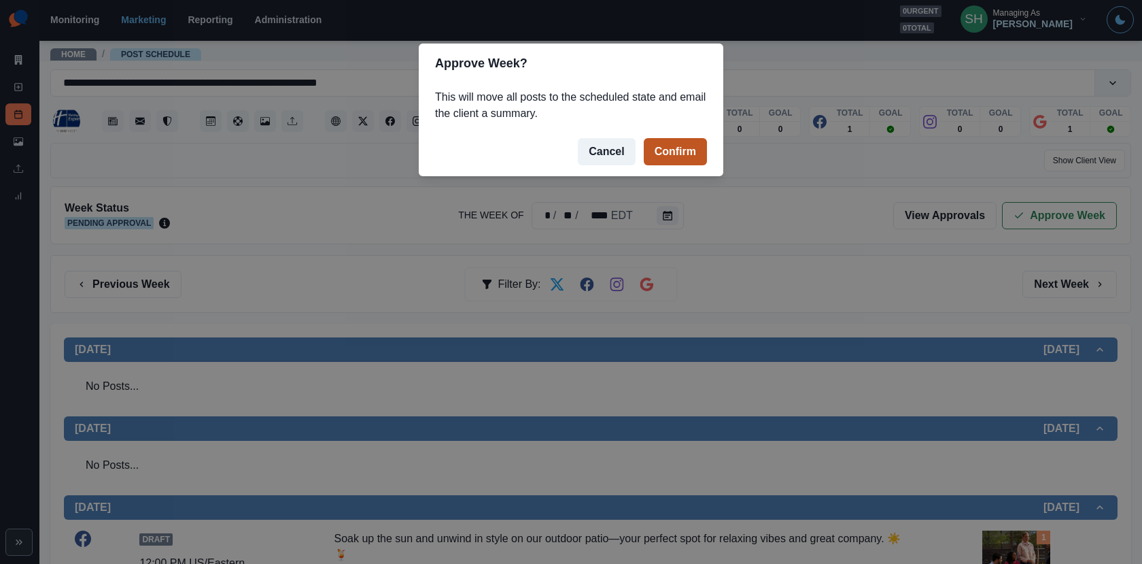
click at [677, 156] on button "Confirm" at bounding box center [675, 151] width 63 height 27
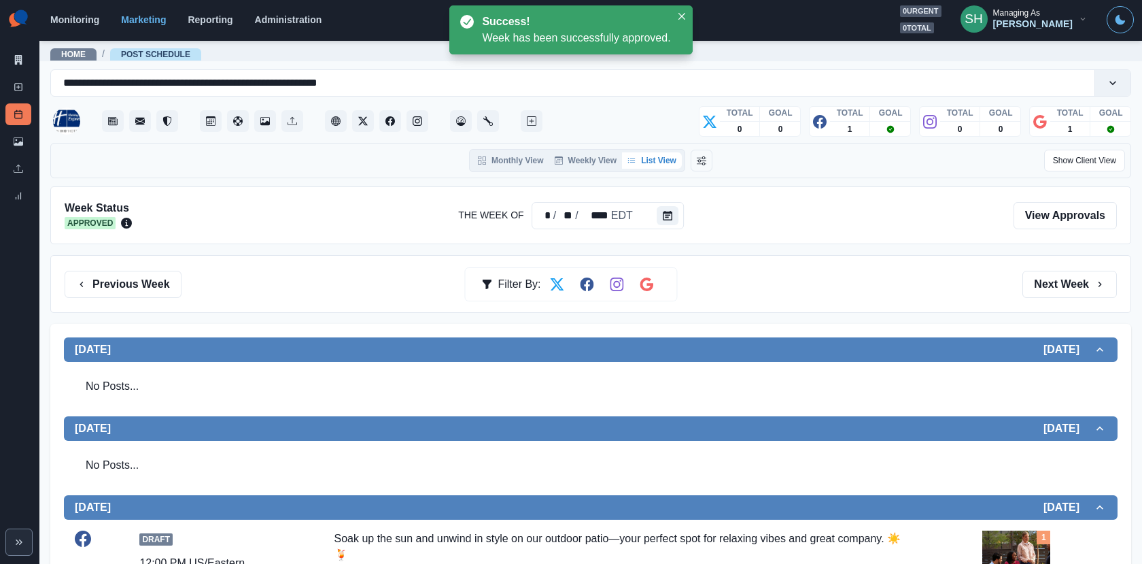
click at [20, 48] on div "Marketing Summary New Post Post Schedule Media Library Uploads Review Summary" at bounding box center [19, 106] width 39 height 212
click at [20, 58] on icon at bounding box center [18, 60] width 7 height 10
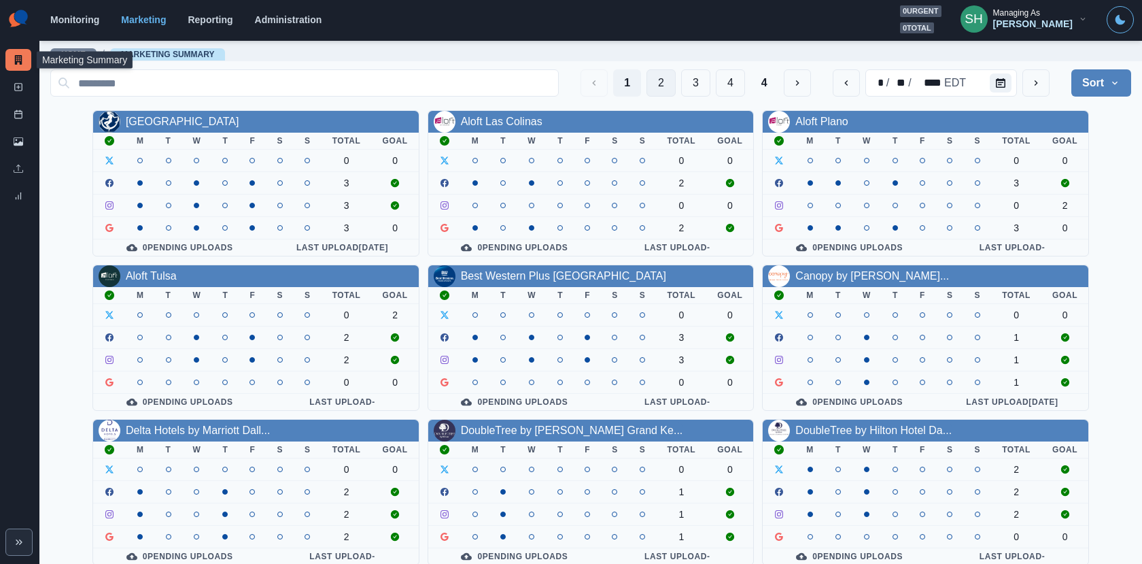
click at [668, 70] on button "2" at bounding box center [661, 82] width 29 height 27
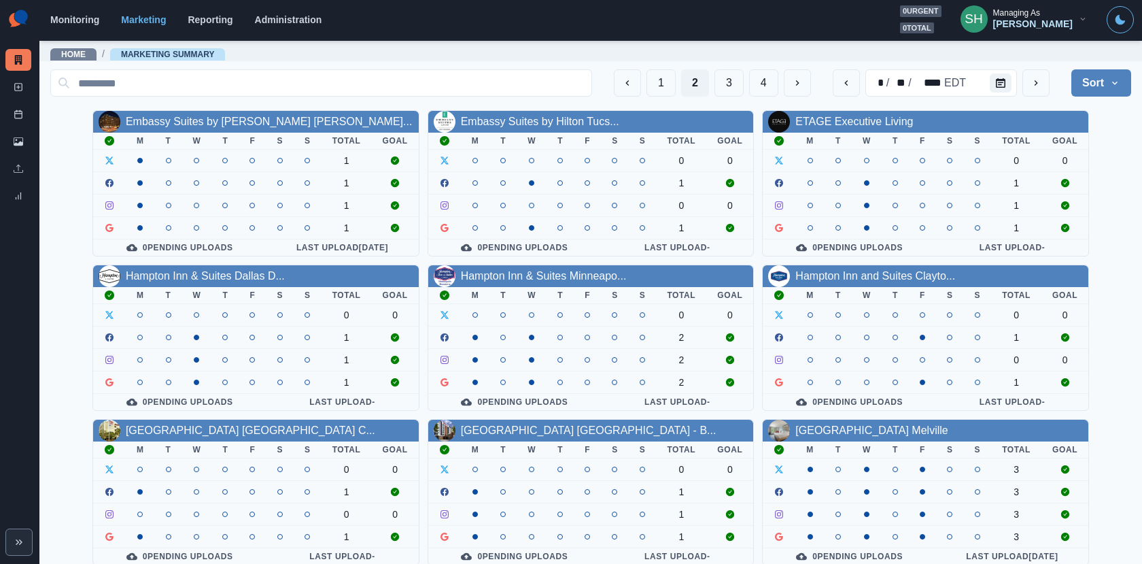
click at [714, 86] on div "1 2 3 4" at bounding box center [712, 82] width 197 height 27
click at [724, 86] on button "3" at bounding box center [729, 82] width 29 height 27
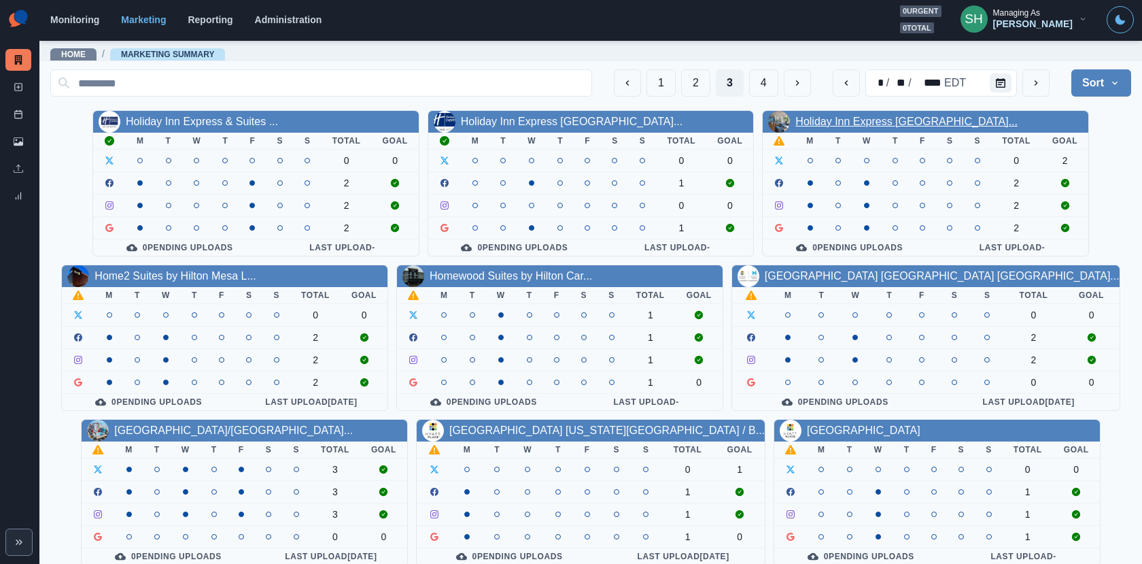
click at [815, 120] on link "Holiday Inn Express [GEOGRAPHIC_DATA]..." at bounding box center [907, 122] width 222 height 12
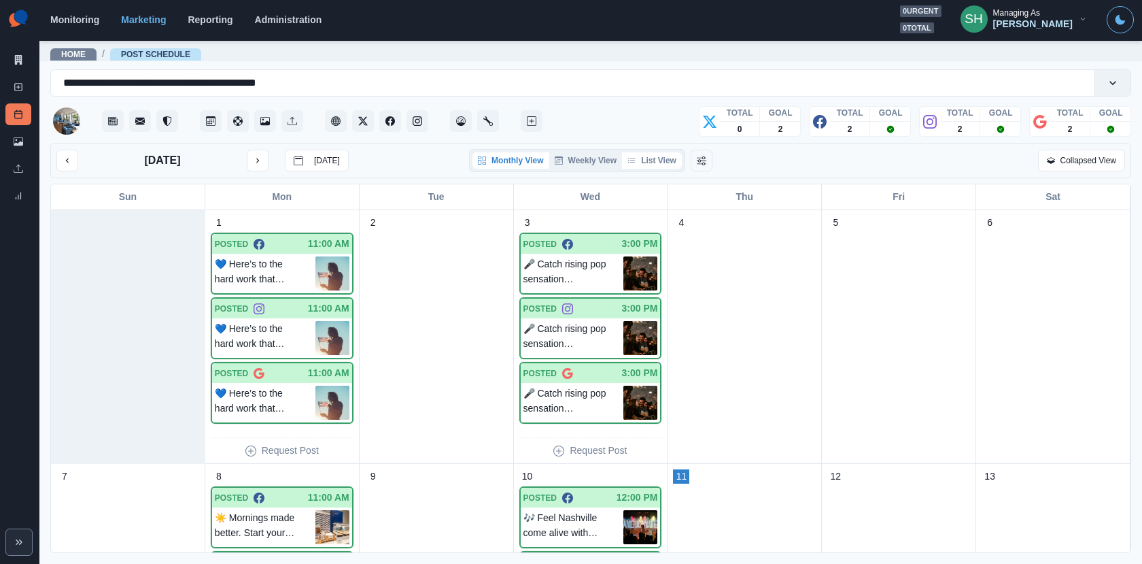
click at [641, 157] on button "List View" at bounding box center [652, 160] width 60 height 16
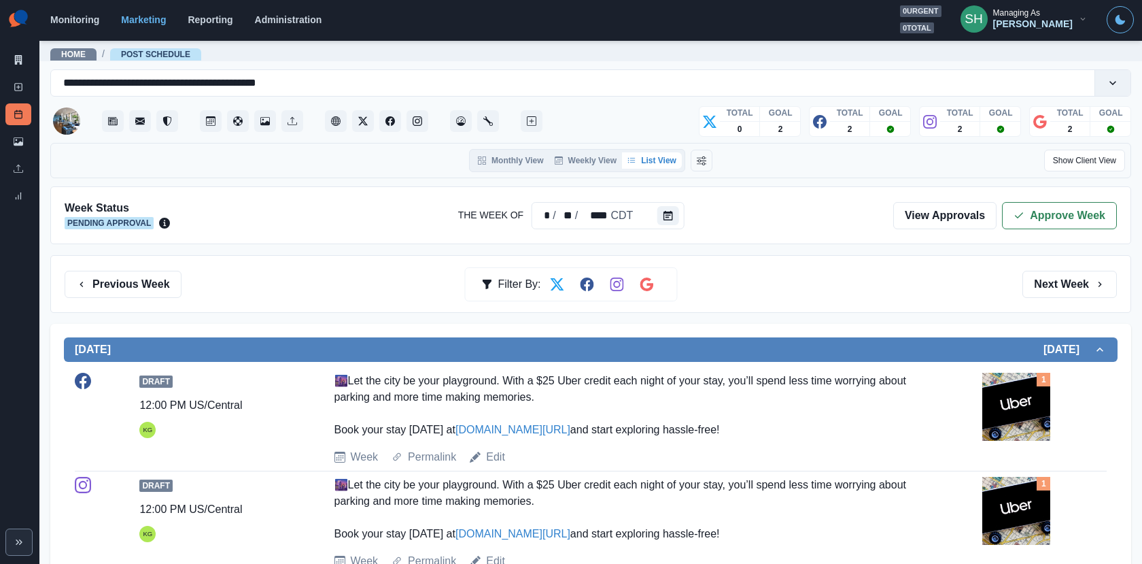
scroll to position [198, 0]
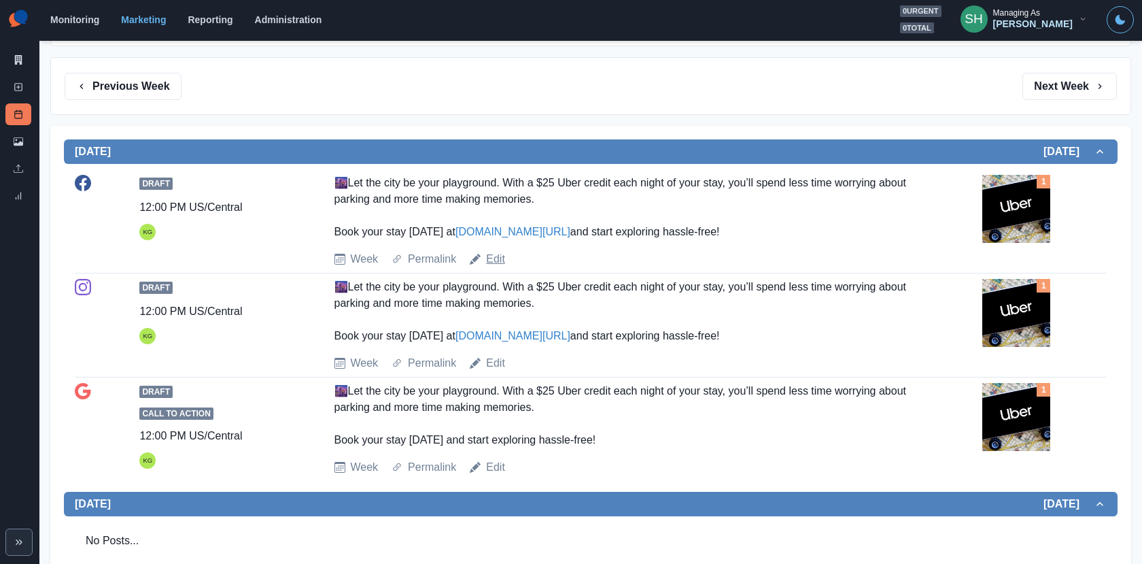
click at [495, 252] on link "Edit" at bounding box center [495, 259] width 19 height 16
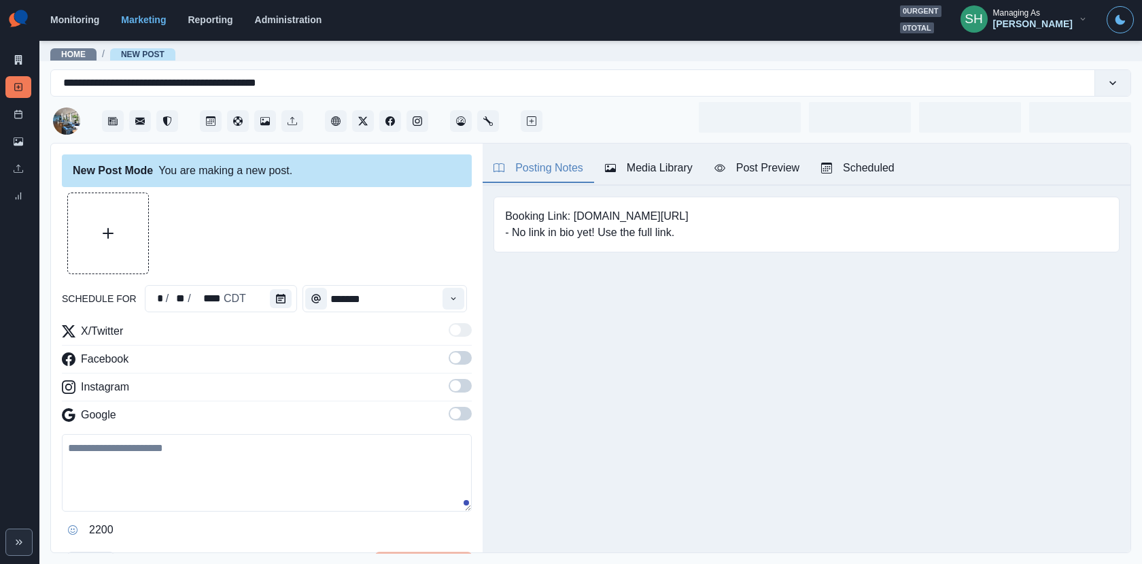
type input "********"
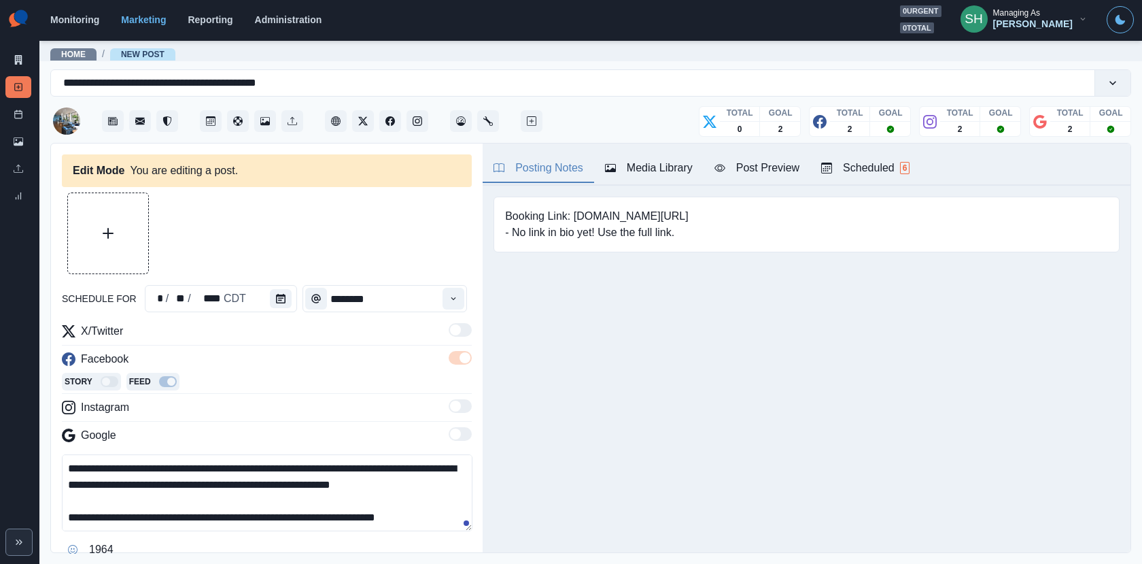
click at [77, 470] on textarea "**********" at bounding box center [267, 492] width 411 height 77
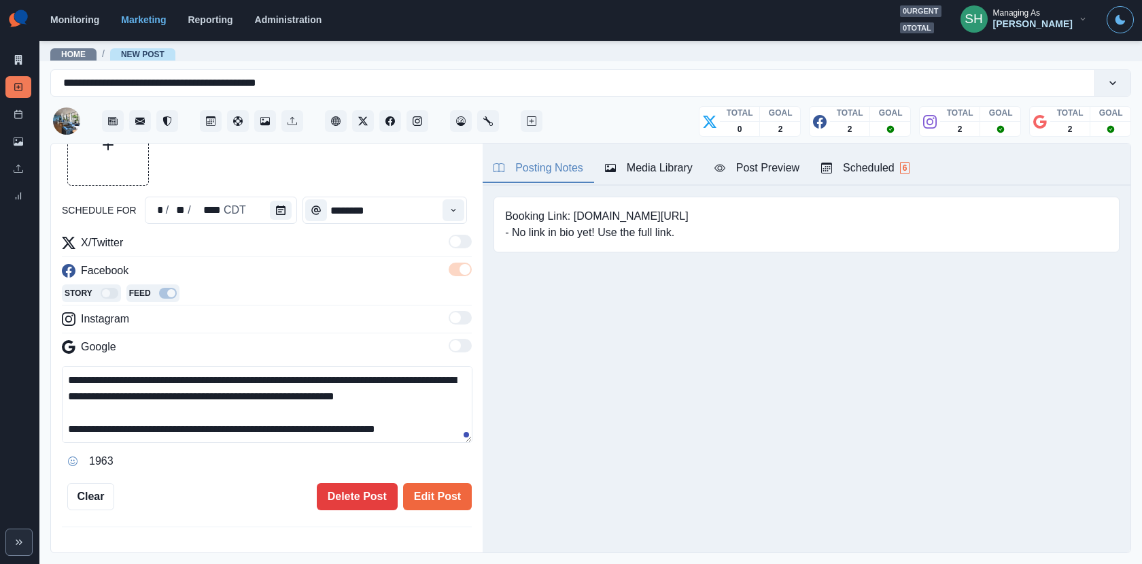
scroll to position [16, 0]
type textarea "**********"
click at [437, 483] on button "Edit Post" at bounding box center [437, 496] width 69 height 27
click at [445, 483] on button "Edit Post" at bounding box center [437, 496] width 69 height 27
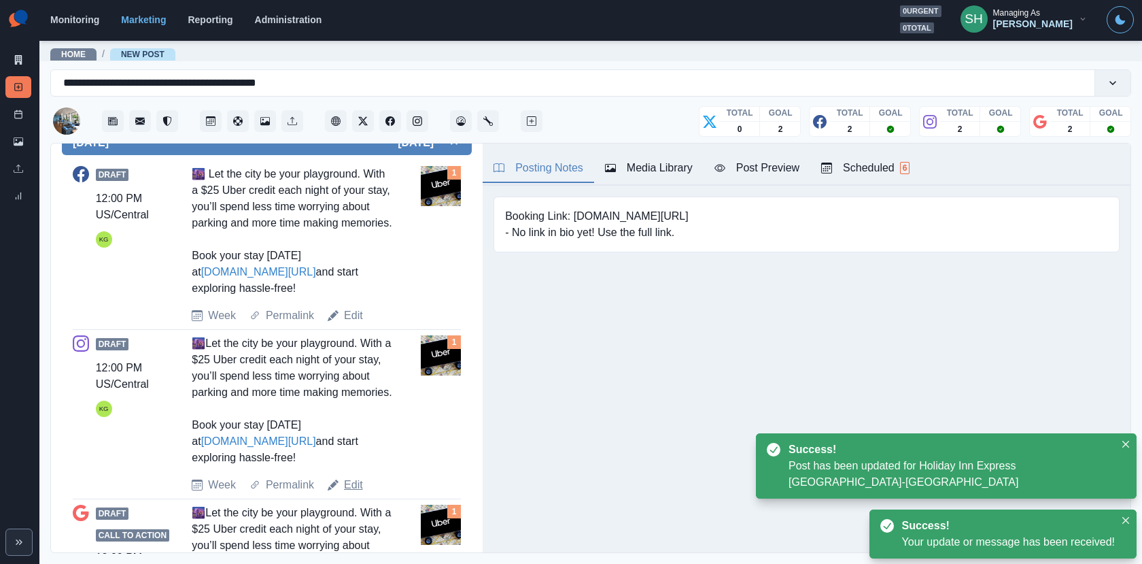
click at [353, 493] on link "Edit" at bounding box center [353, 485] width 19 height 16
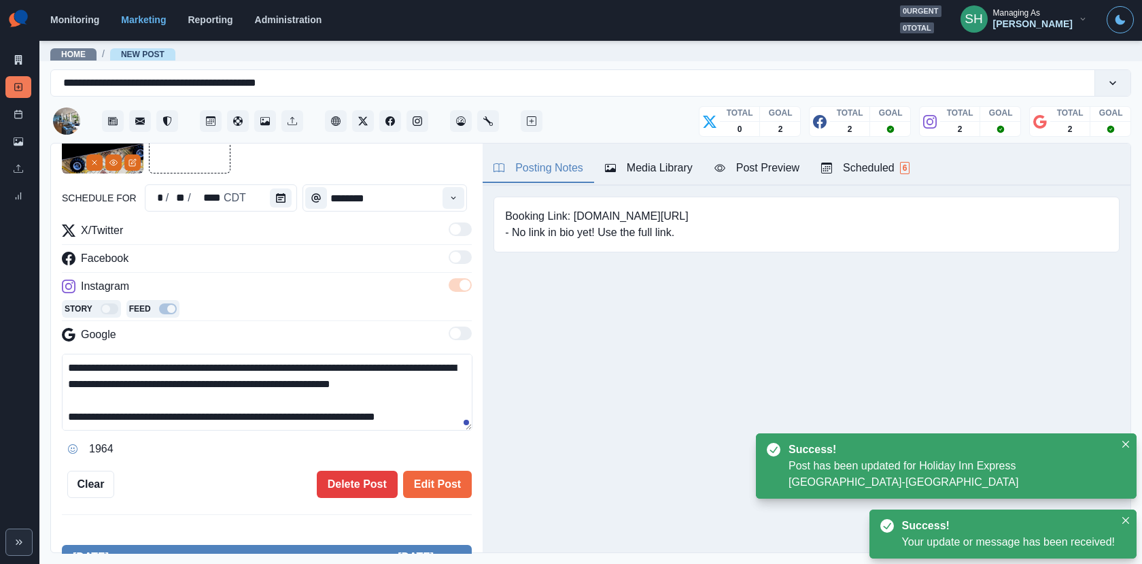
click at [78, 362] on textarea "**********" at bounding box center [267, 392] width 411 height 77
type textarea "**********"
click at [449, 476] on button "Edit Post" at bounding box center [437, 484] width 69 height 27
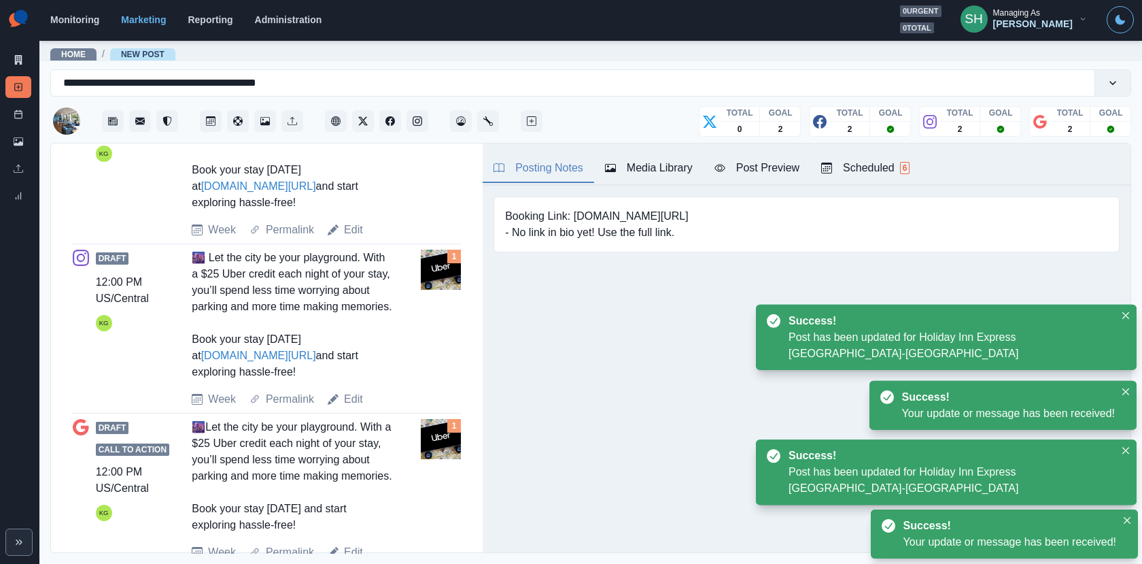
scroll to position [675, 0]
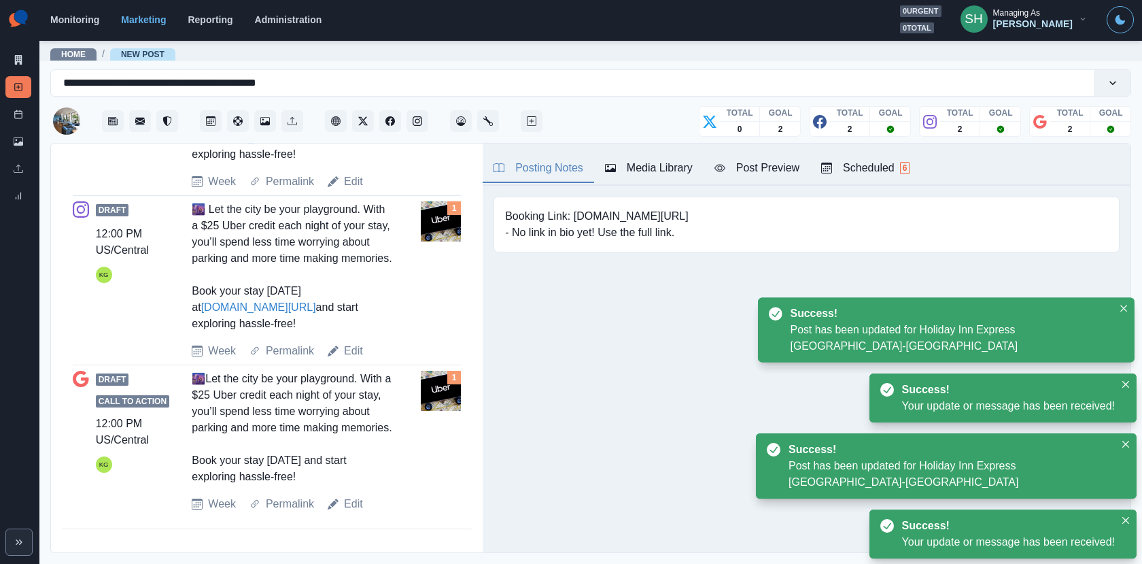
click at [354, 494] on div "Draft Call to Action 12:00 PM US/Central KG 🌆Let the city be your playground. W…" at bounding box center [267, 441] width 388 height 141
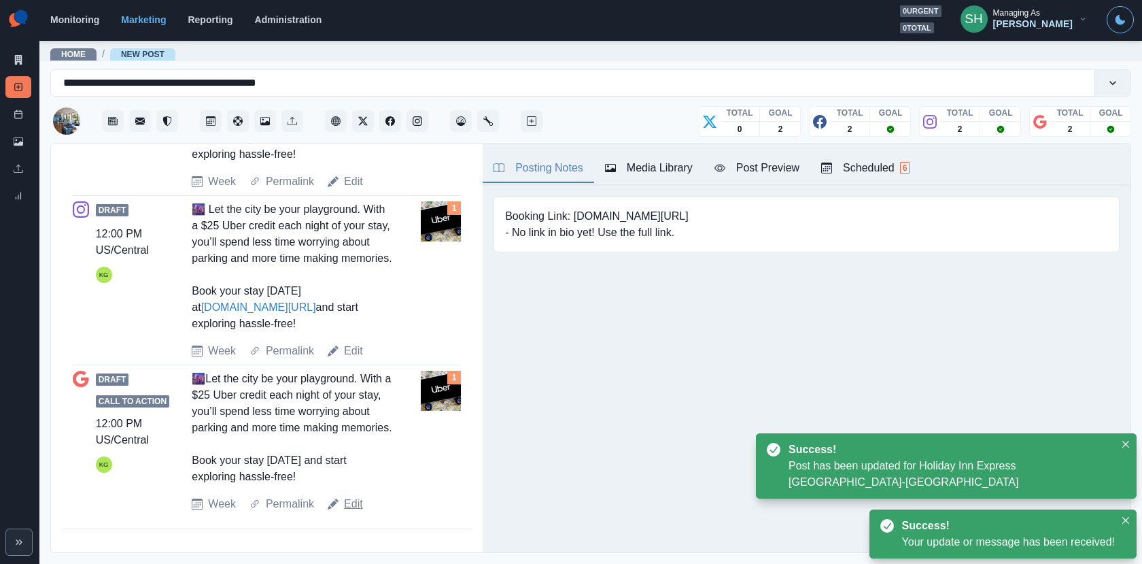
click at [354, 509] on link "Edit" at bounding box center [353, 504] width 19 height 16
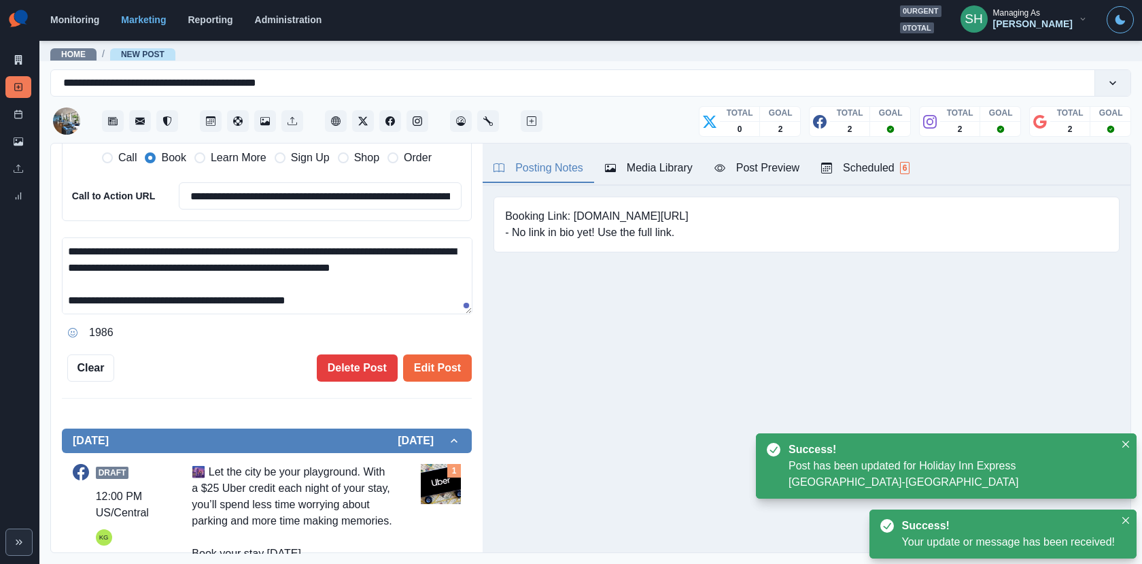
scroll to position [310, 0]
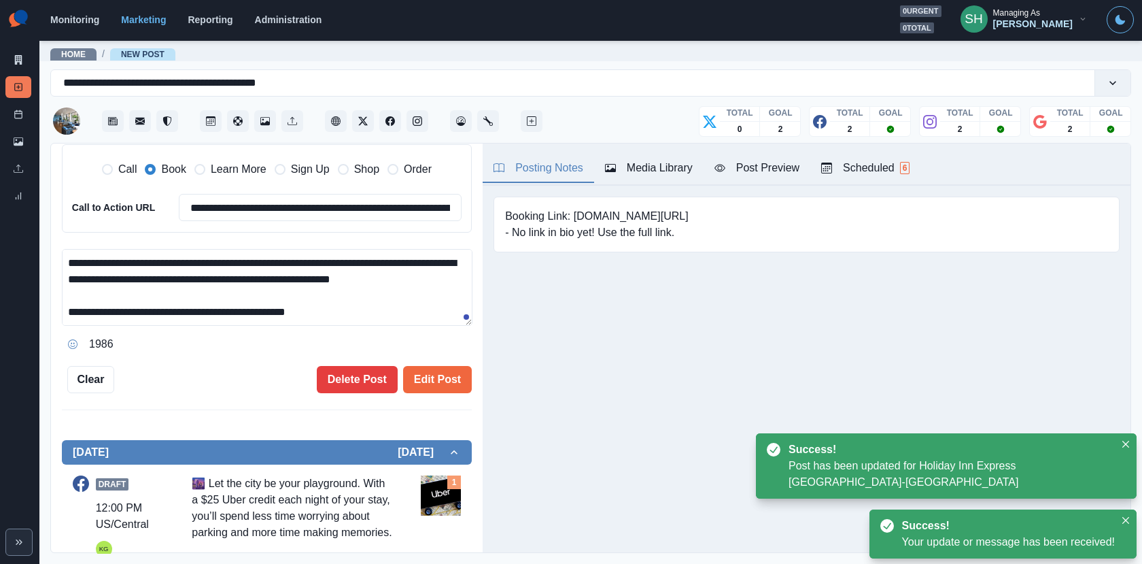
click at [74, 267] on textarea "**********" at bounding box center [267, 287] width 411 height 77
type textarea "**********"
click at [439, 369] on button "Edit Post" at bounding box center [437, 379] width 69 height 27
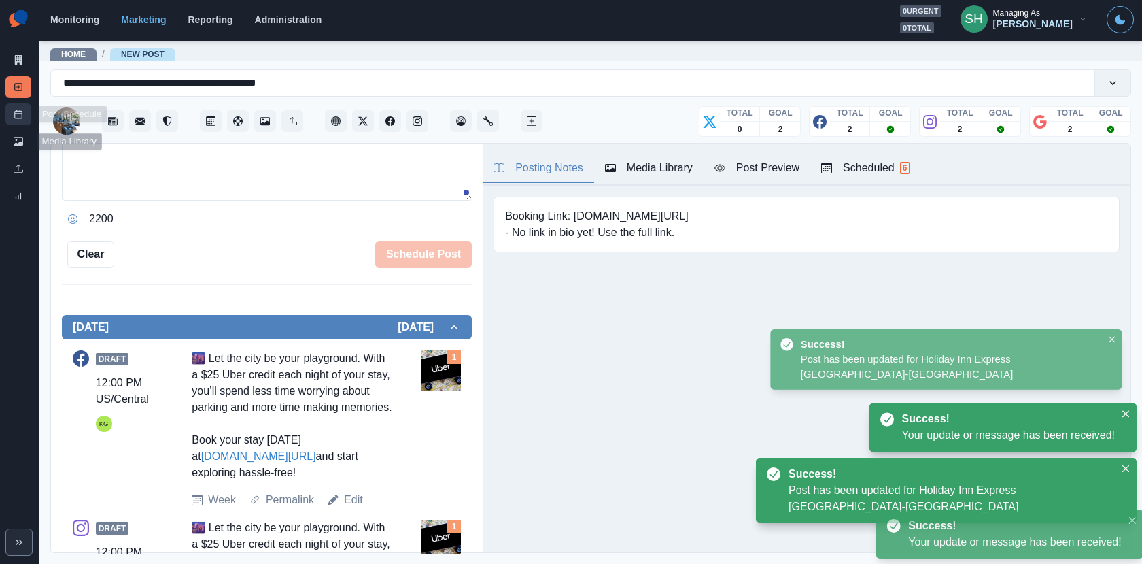
click at [12, 117] on link "Post Schedule" at bounding box center [18, 114] width 26 height 22
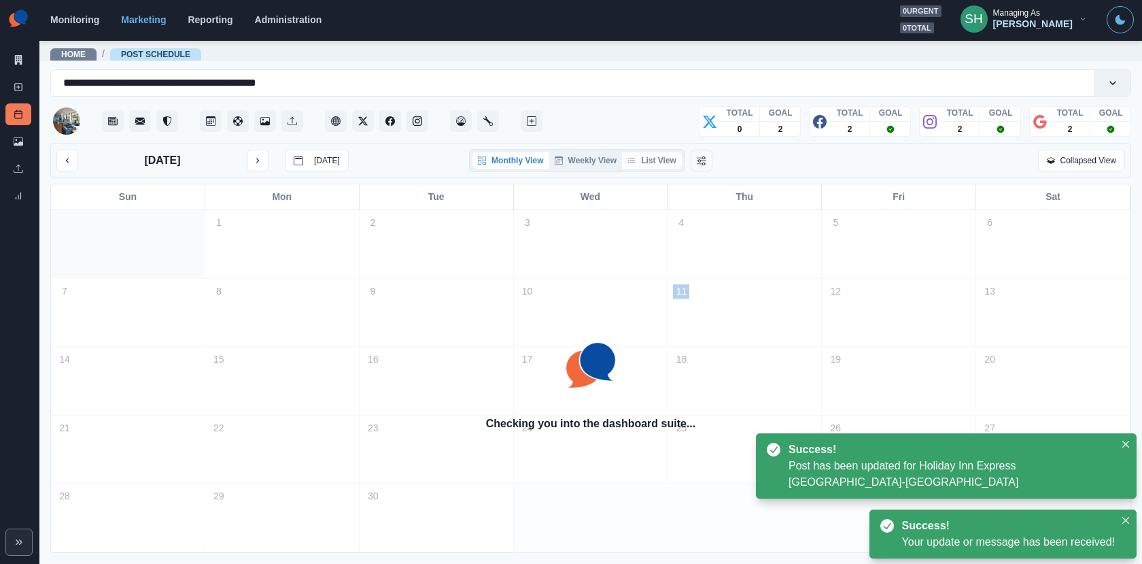
click at [653, 153] on button "List View" at bounding box center [652, 160] width 60 height 16
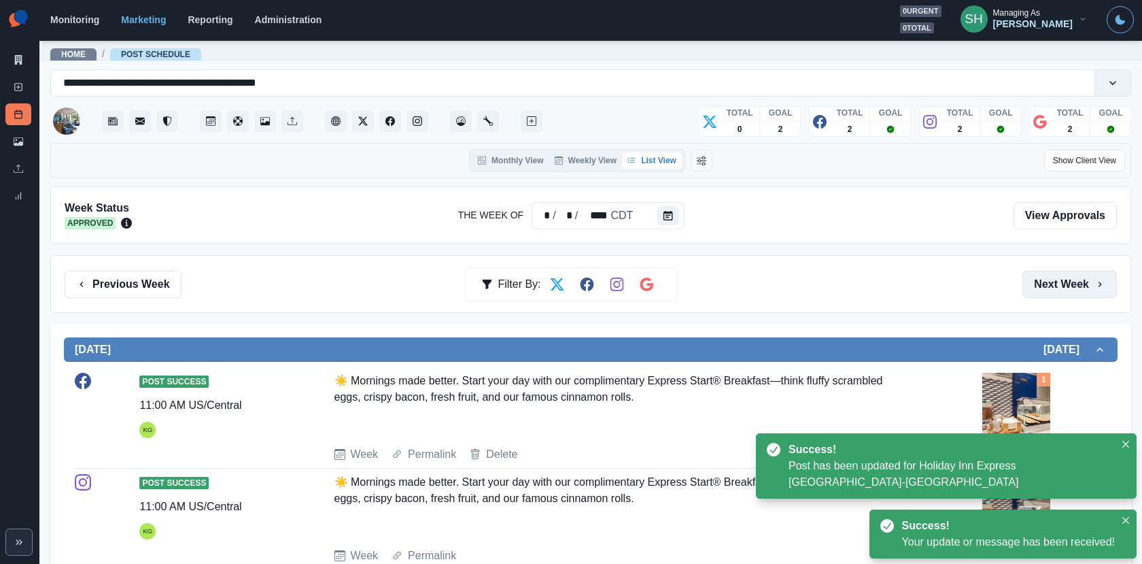
click at [1066, 286] on button "Next Week" at bounding box center [1070, 284] width 95 height 27
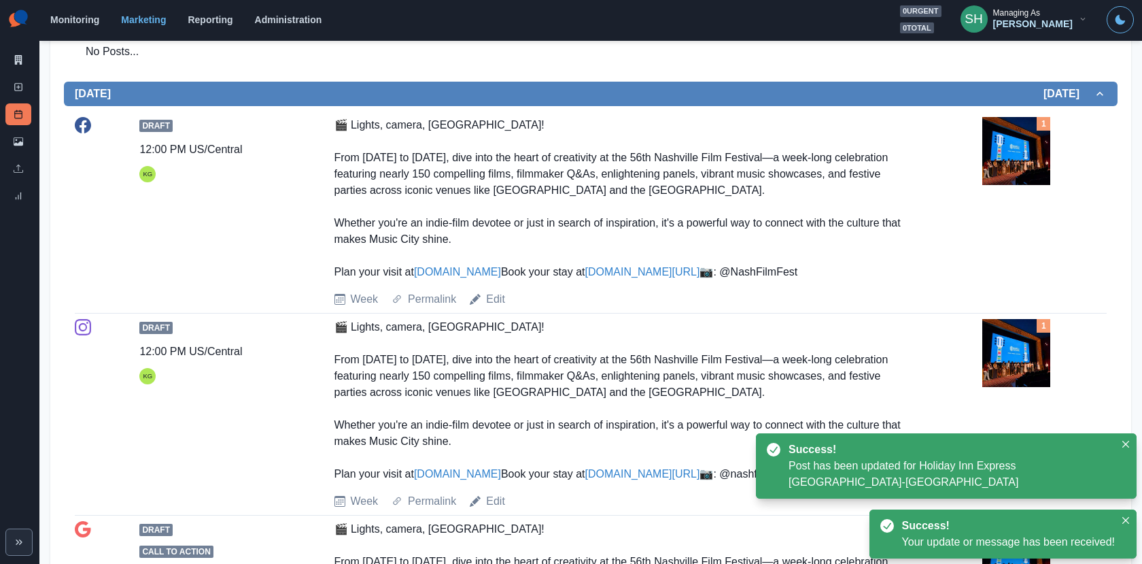
scroll to position [685, 0]
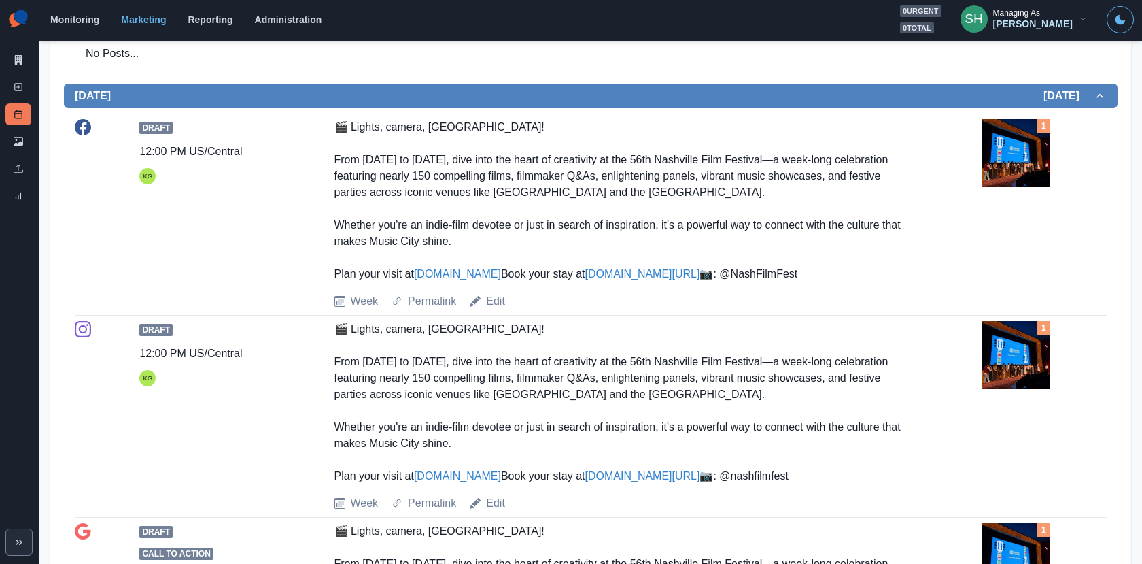
click at [1003, 161] on img at bounding box center [1017, 153] width 68 height 68
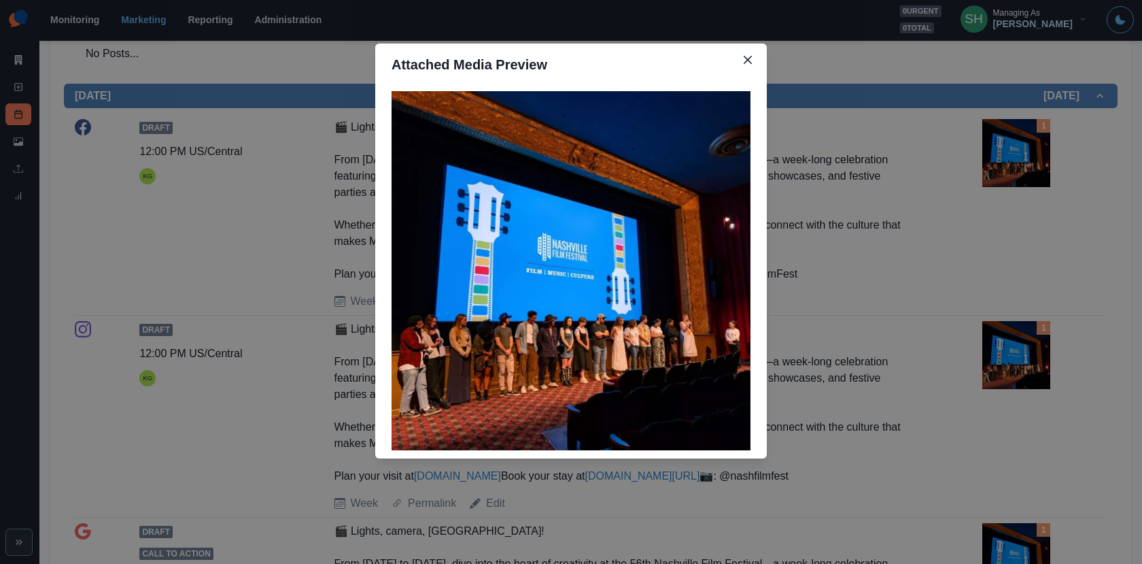
click at [917, 220] on div "Attached Media Preview" at bounding box center [571, 282] width 1142 height 564
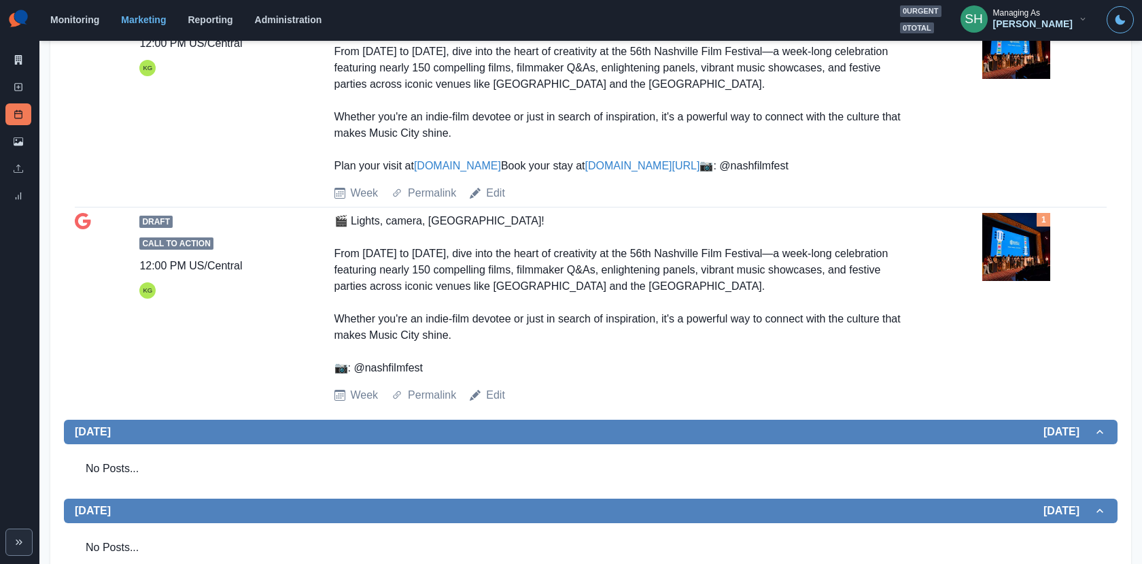
scroll to position [991, 0]
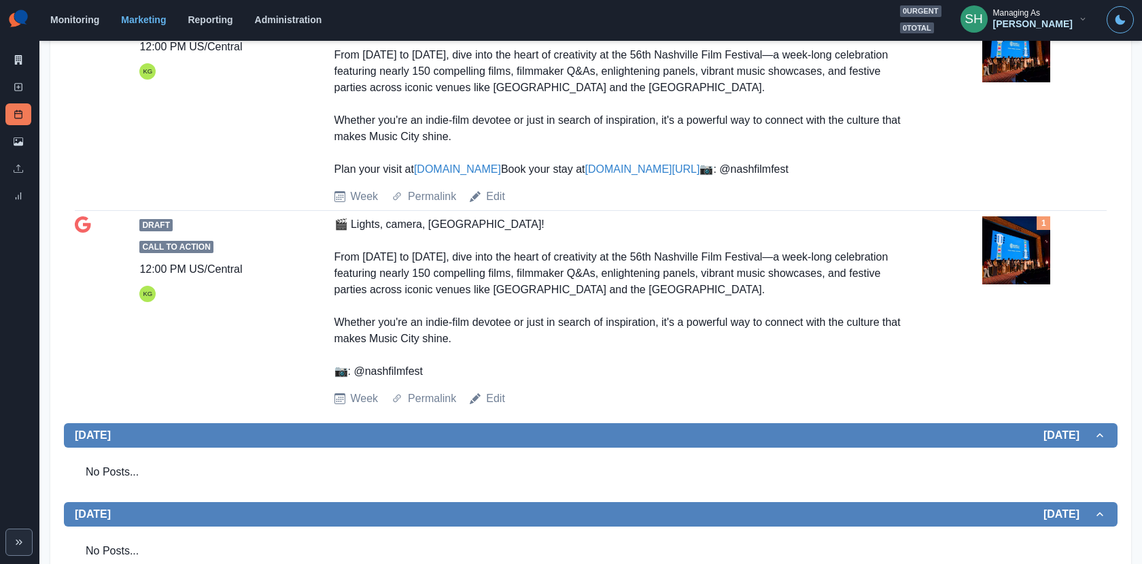
click at [1015, 284] on img at bounding box center [1017, 250] width 68 height 68
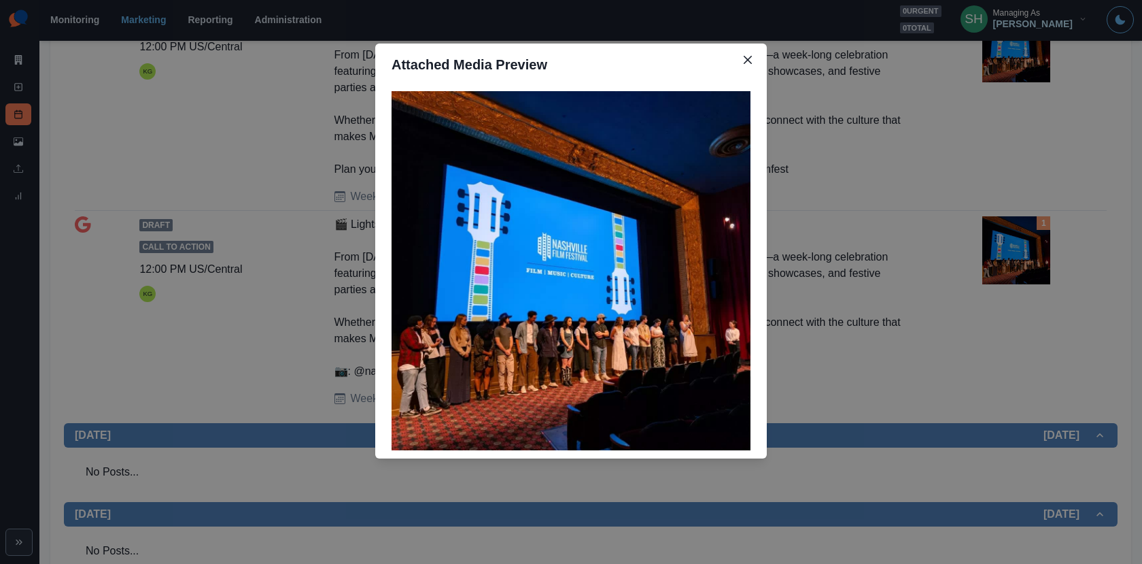
click at [881, 237] on div "Attached Media Preview" at bounding box center [571, 282] width 1142 height 564
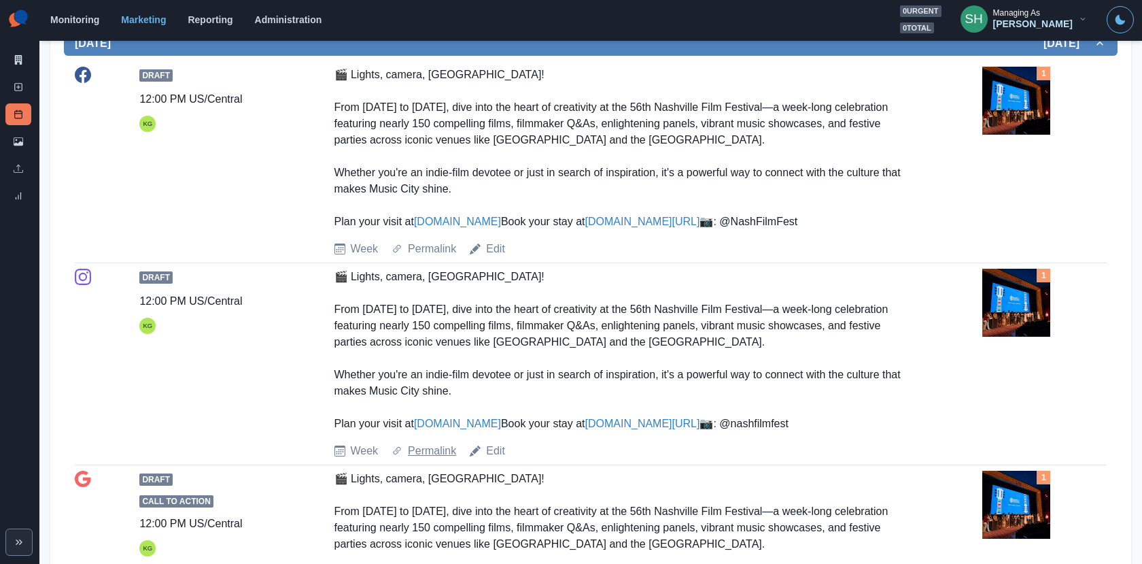
scroll to position [730, 0]
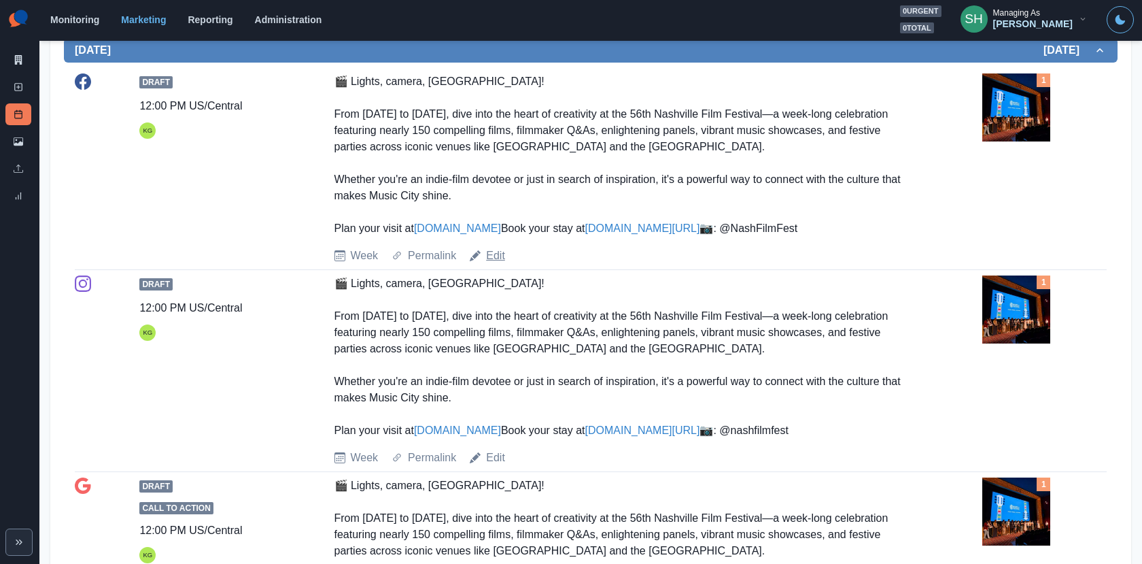
click at [495, 264] on link "Edit" at bounding box center [495, 256] width 19 height 16
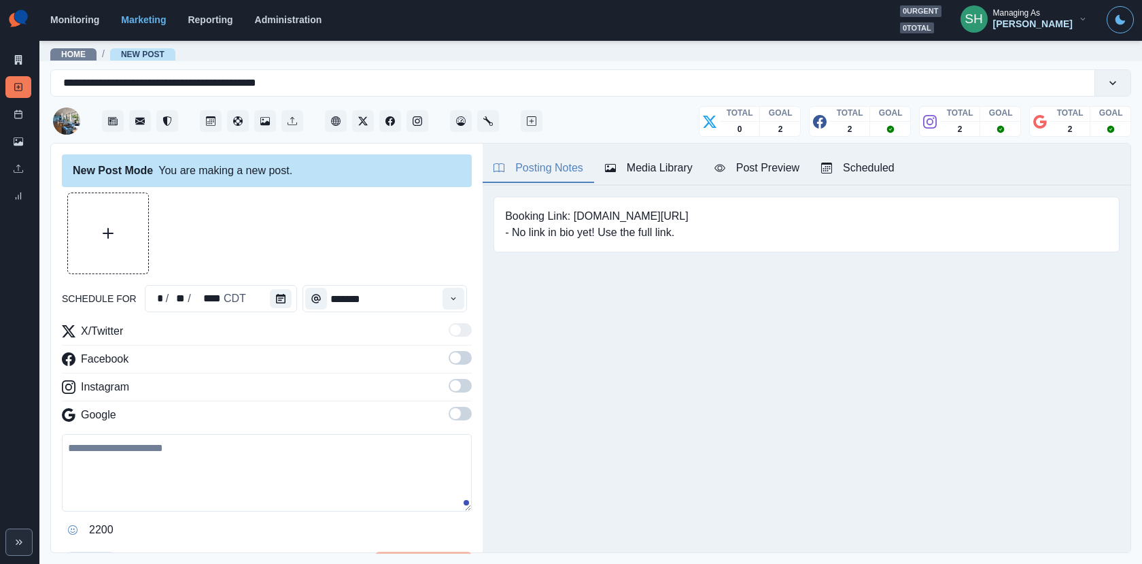
type input "********"
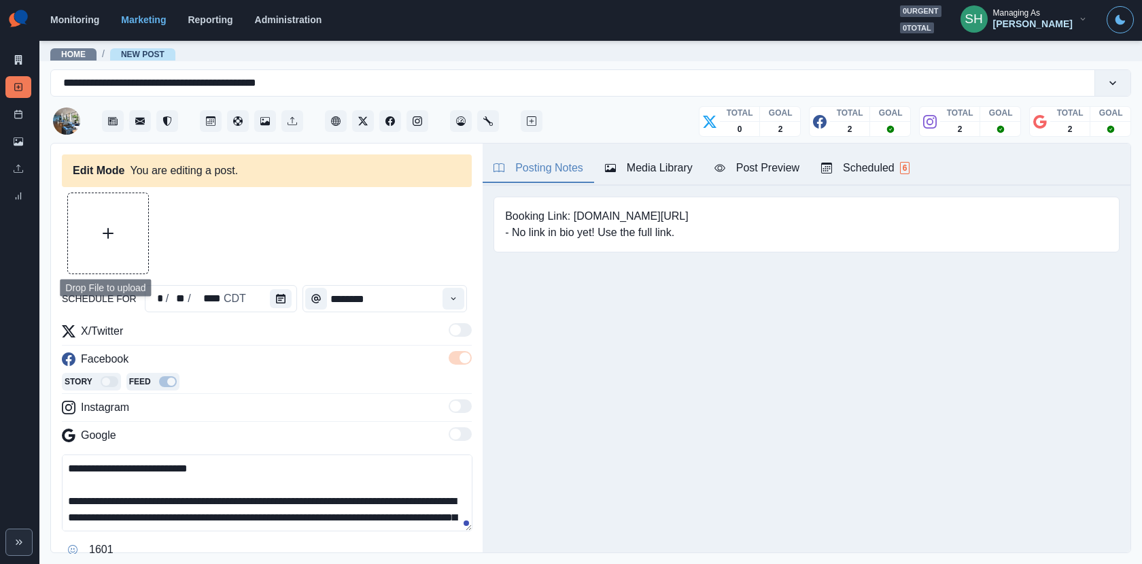
click at [97, 238] on button "Upload Media" at bounding box center [108, 233] width 80 height 80
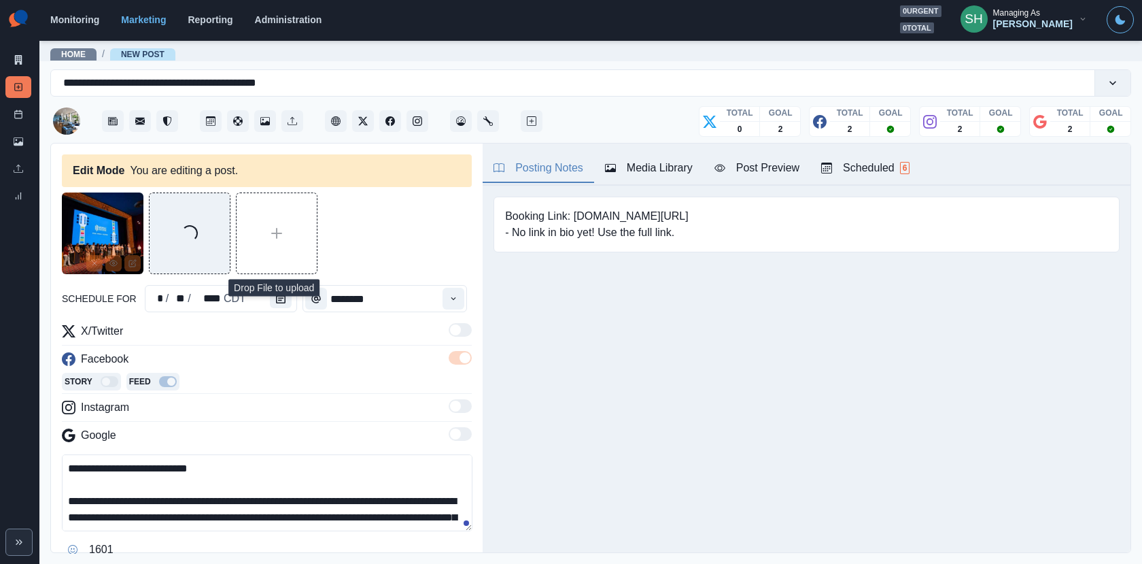
scroll to position [179, 0]
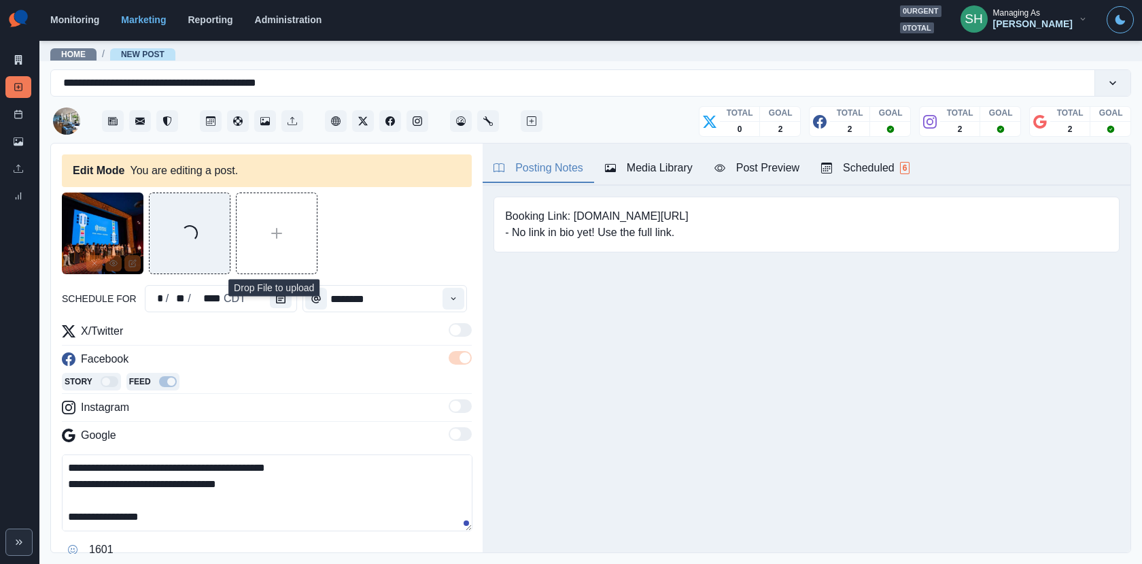
drag, startPoint x: 201, startPoint y: 512, endPoint x: 86, endPoint y: 514, distance: 114.2
click at [86, 514] on textarea "**********" at bounding box center [267, 492] width 411 height 77
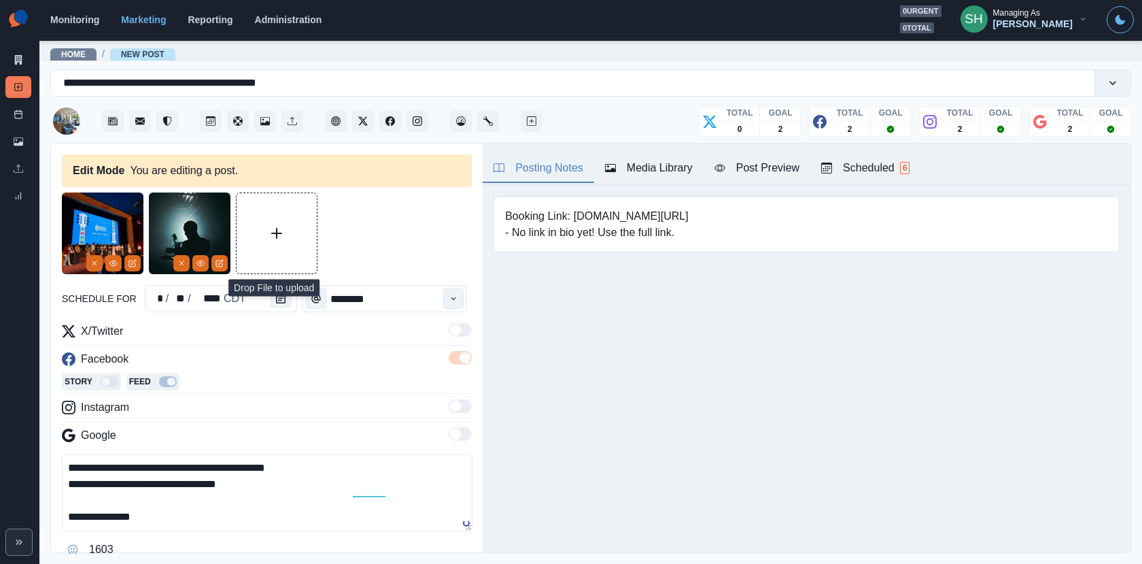
scroll to position [0, 0]
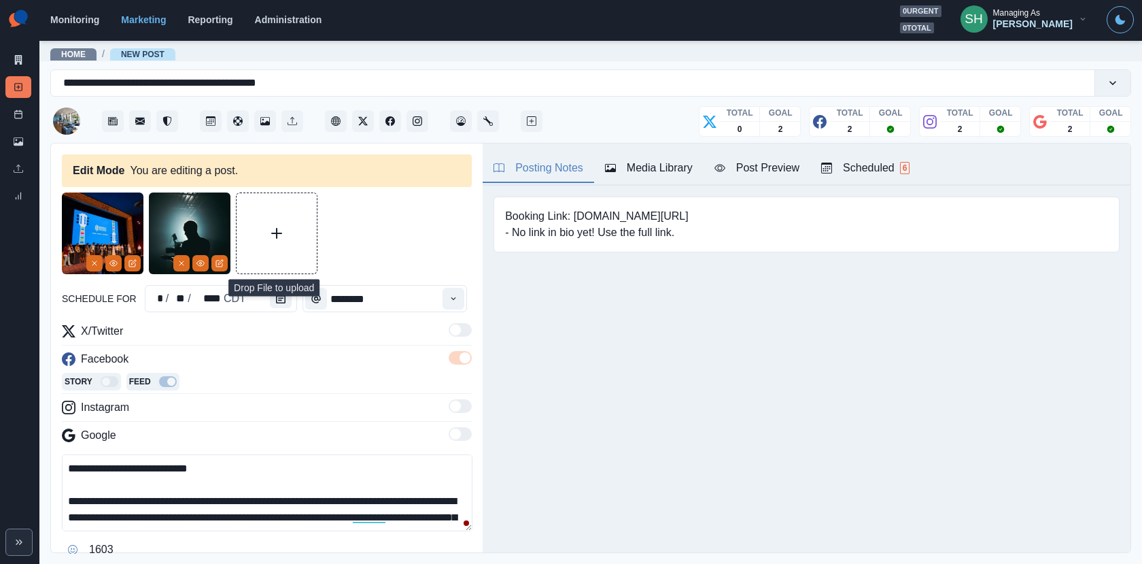
drag, startPoint x: 169, startPoint y: 513, endPoint x: 0, endPoint y: 513, distance: 168.6
click at [0, 513] on div "**********" at bounding box center [571, 282] width 1142 height 564
paste textarea
click at [154, 511] on textarea "**********" at bounding box center [267, 492] width 411 height 77
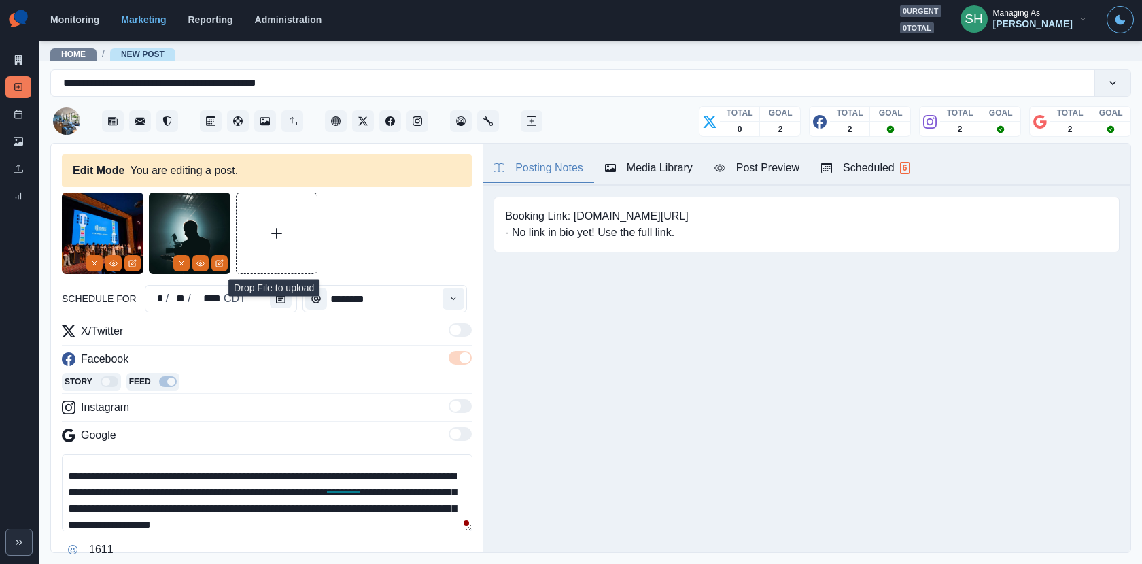
scroll to position [31, 0]
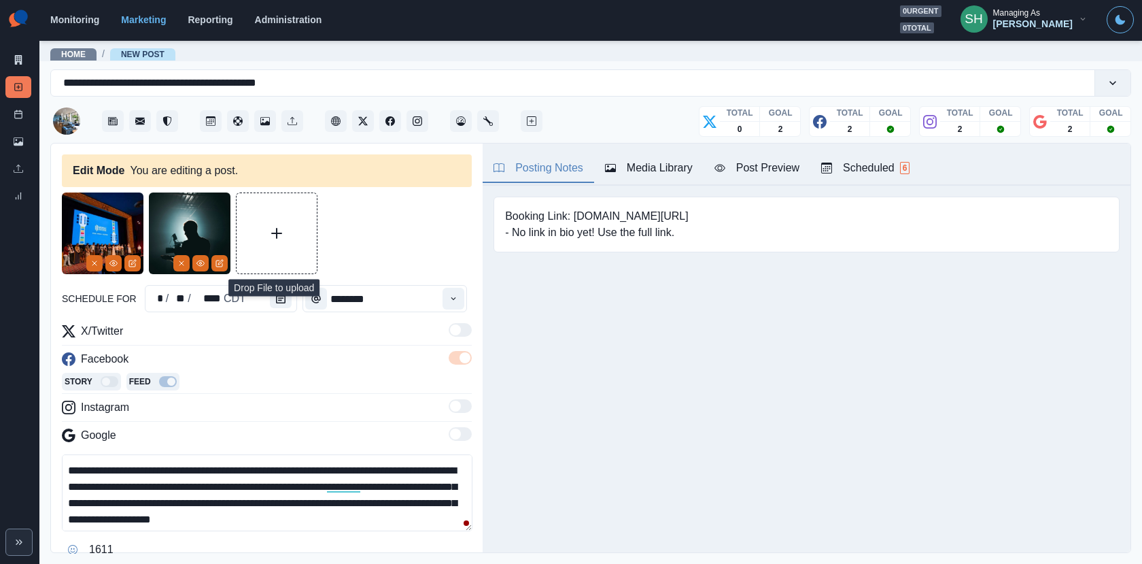
drag, startPoint x: 255, startPoint y: 502, endPoint x: 154, endPoint y: 504, distance: 100.6
click at [154, 504] on textarea "**********" at bounding box center [267, 492] width 411 height 77
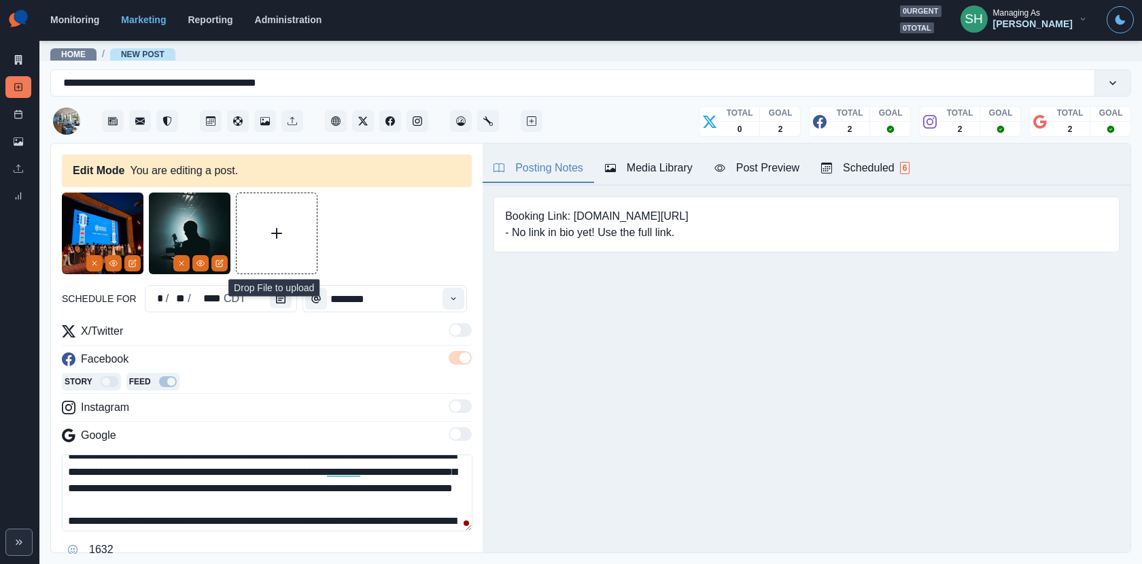
drag, startPoint x: 301, startPoint y: 505, endPoint x: 108, endPoint y: 502, distance: 192.4
click at [108, 502] on textarea "**********" at bounding box center [267, 492] width 411 height 77
click at [456, 488] on textarea "**********" at bounding box center [267, 492] width 411 height 77
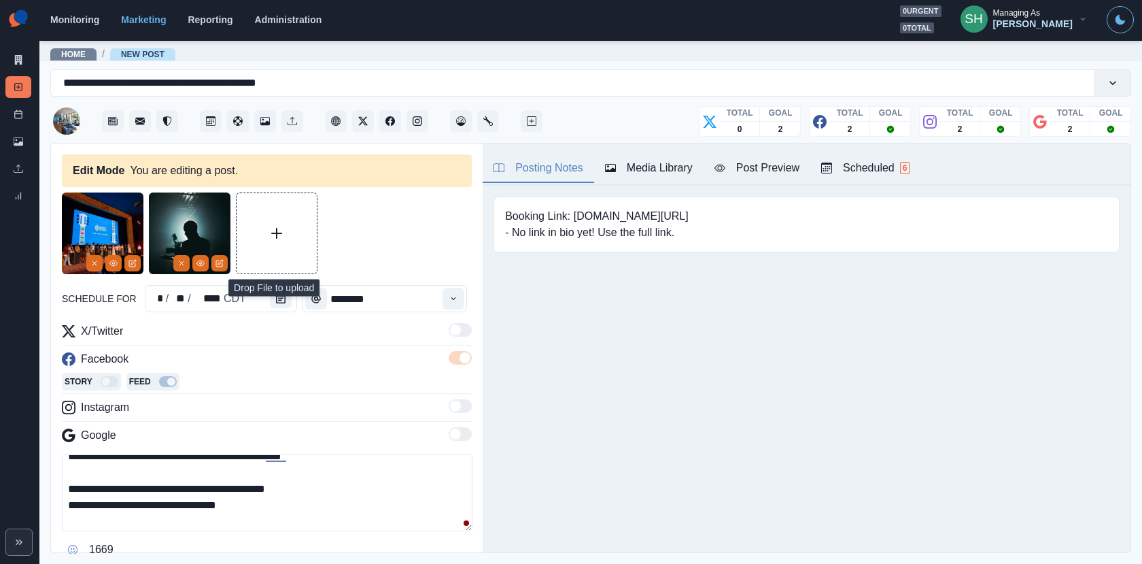
scroll to position [104, 0]
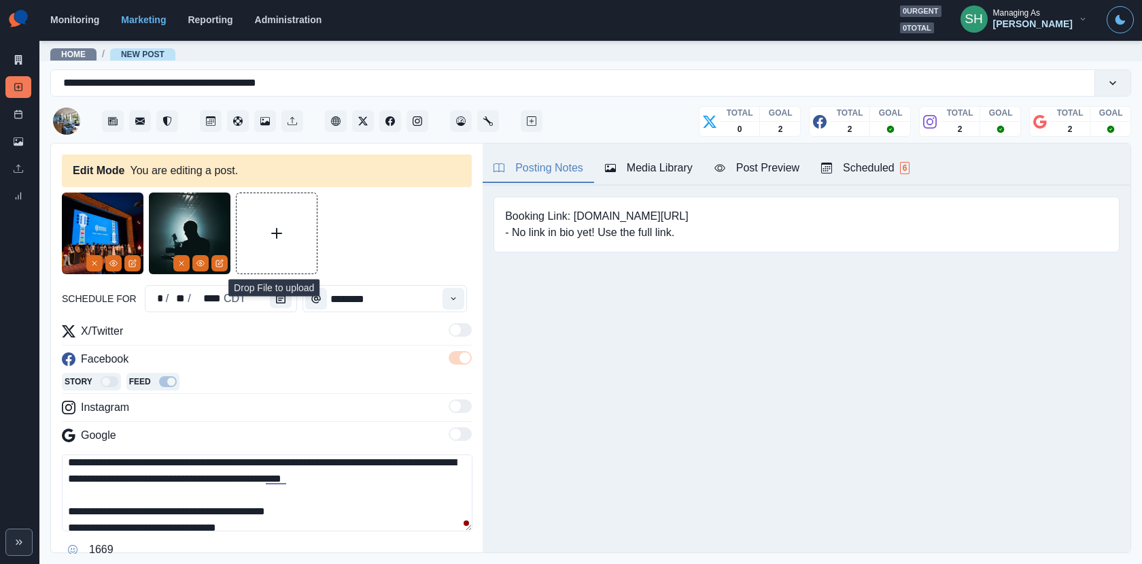
drag, startPoint x: 378, startPoint y: 494, endPoint x: 338, endPoint y: 492, distance: 40.2
click at [338, 492] on textarea "**********" at bounding box center [267, 492] width 411 height 77
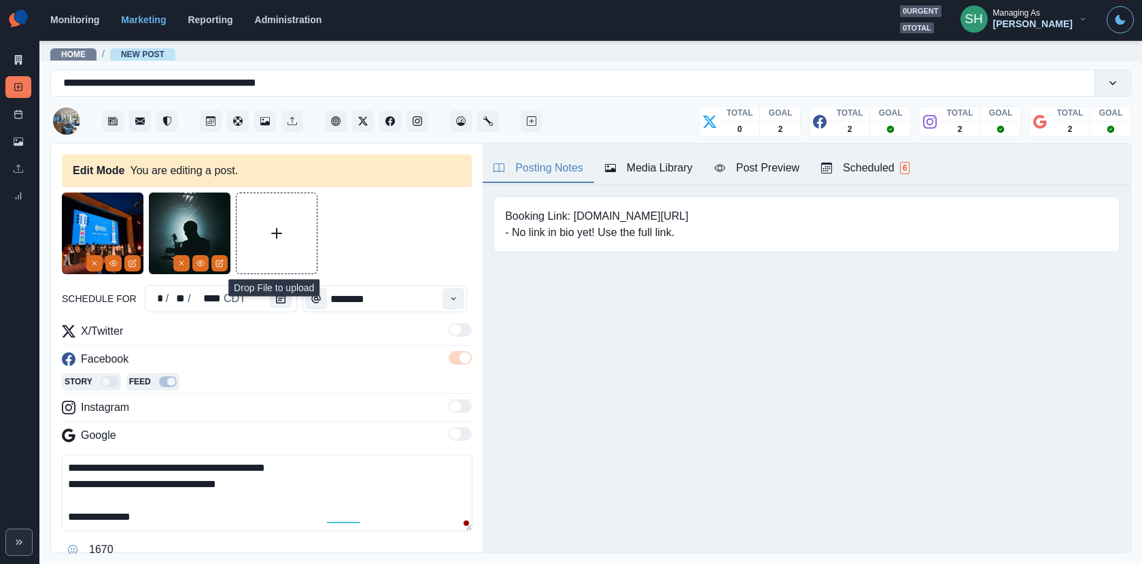
scroll to position [0, 0]
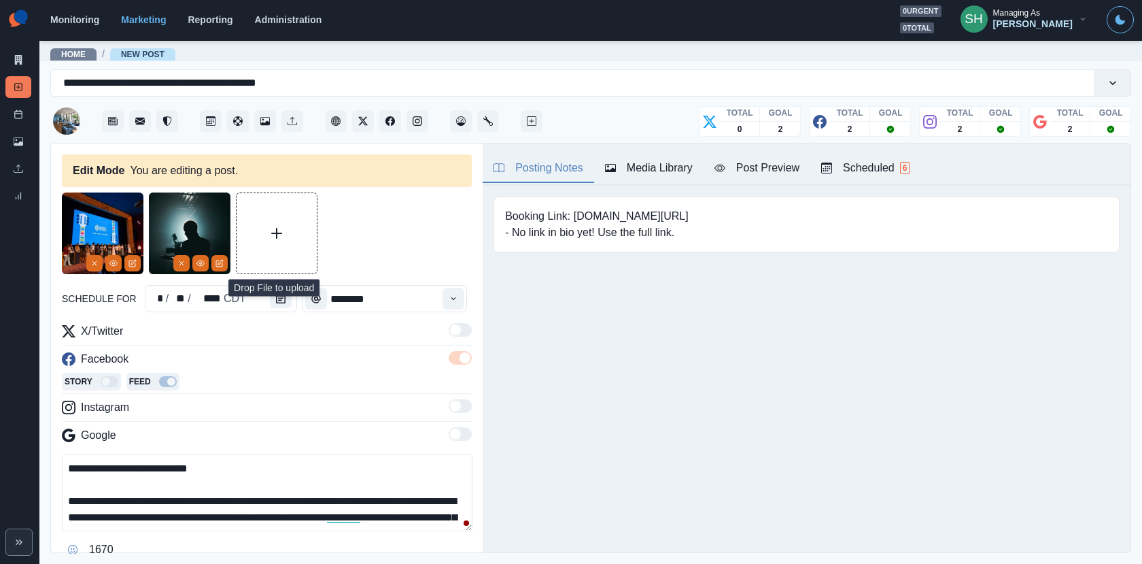
drag, startPoint x: 215, startPoint y: 515, endPoint x: 215, endPoint y: 353, distance: 162.5
click at [215, 352] on div "**********" at bounding box center [267, 441] width 410 height 237
type textarea "**********"
click at [90, 260] on icon "Remove" at bounding box center [94, 263] width 8 height 8
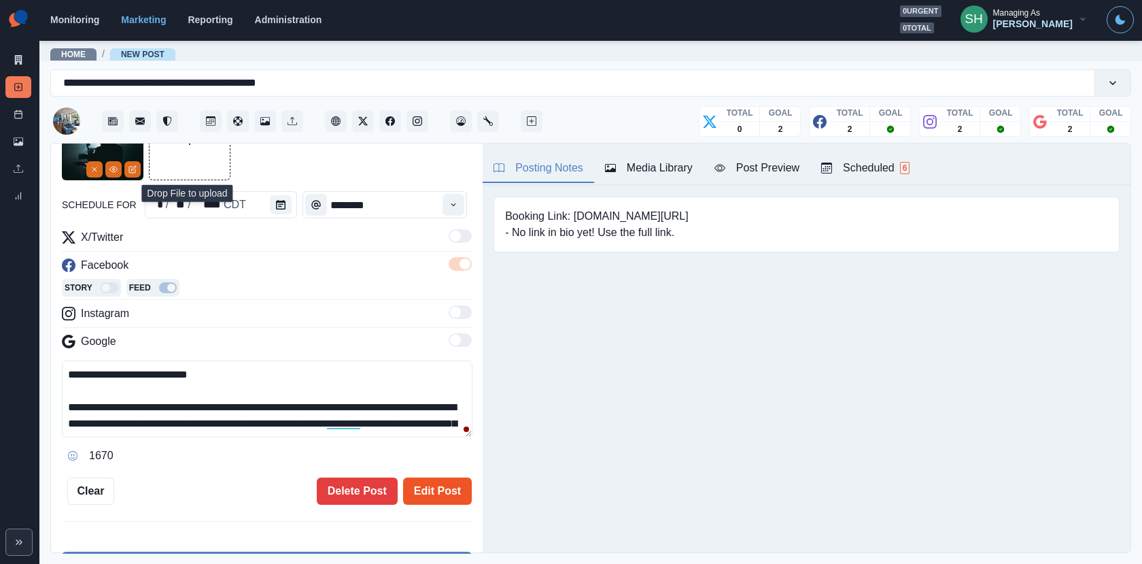
click at [442, 487] on button "Edit Post" at bounding box center [437, 490] width 69 height 27
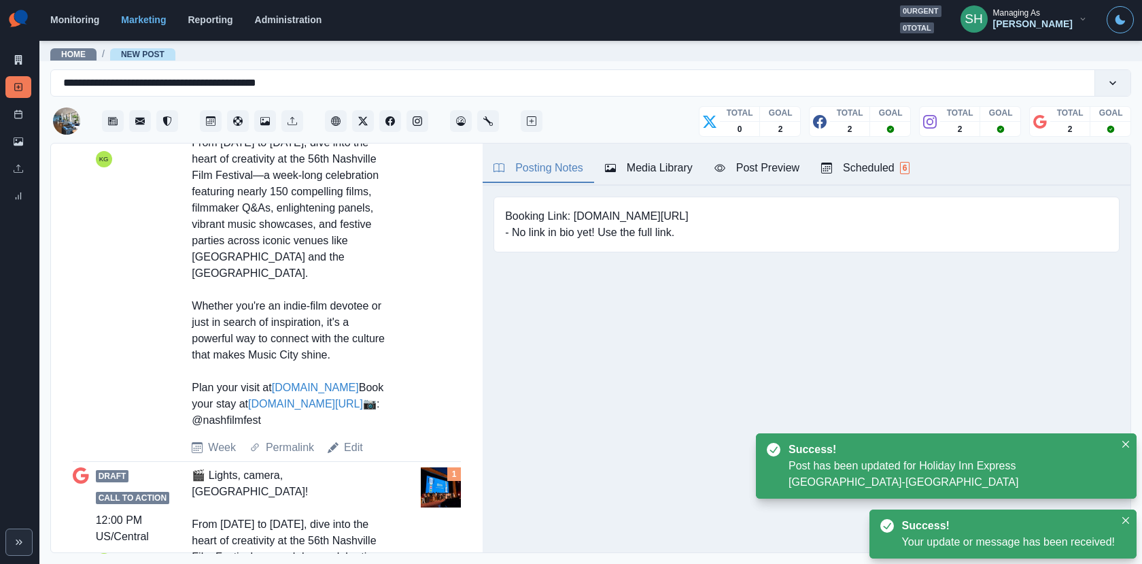
scroll to position [949, 0]
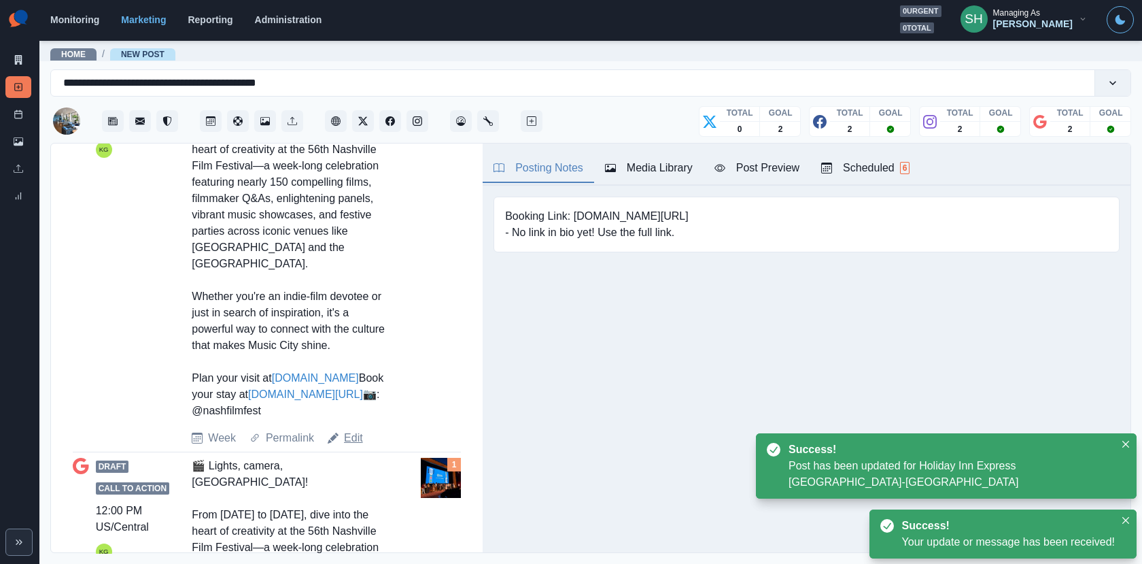
click at [353, 446] on link "Edit" at bounding box center [353, 438] width 19 height 16
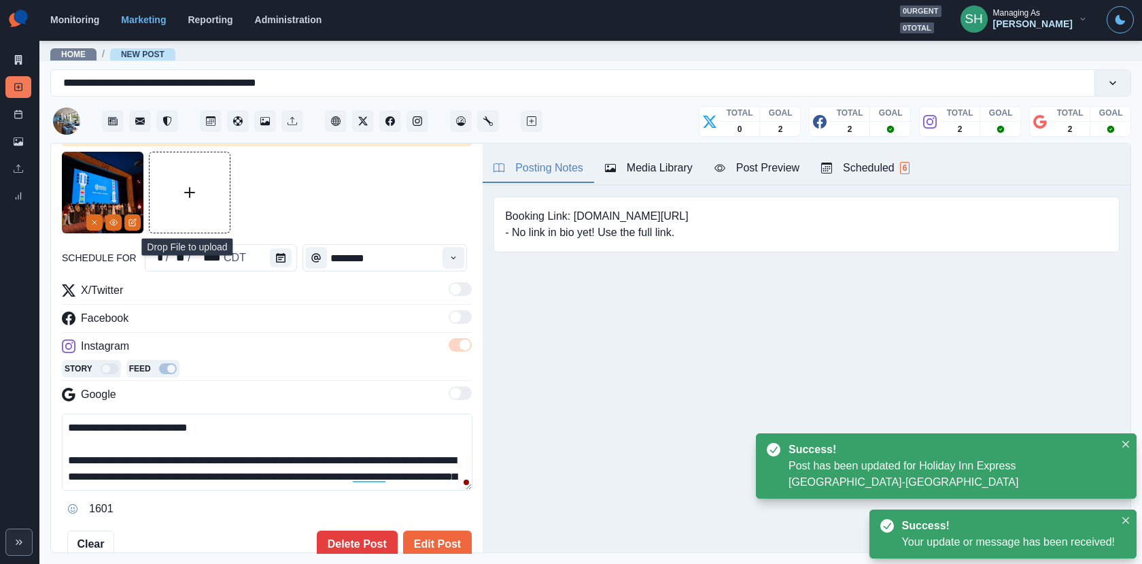
scroll to position [179, 0]
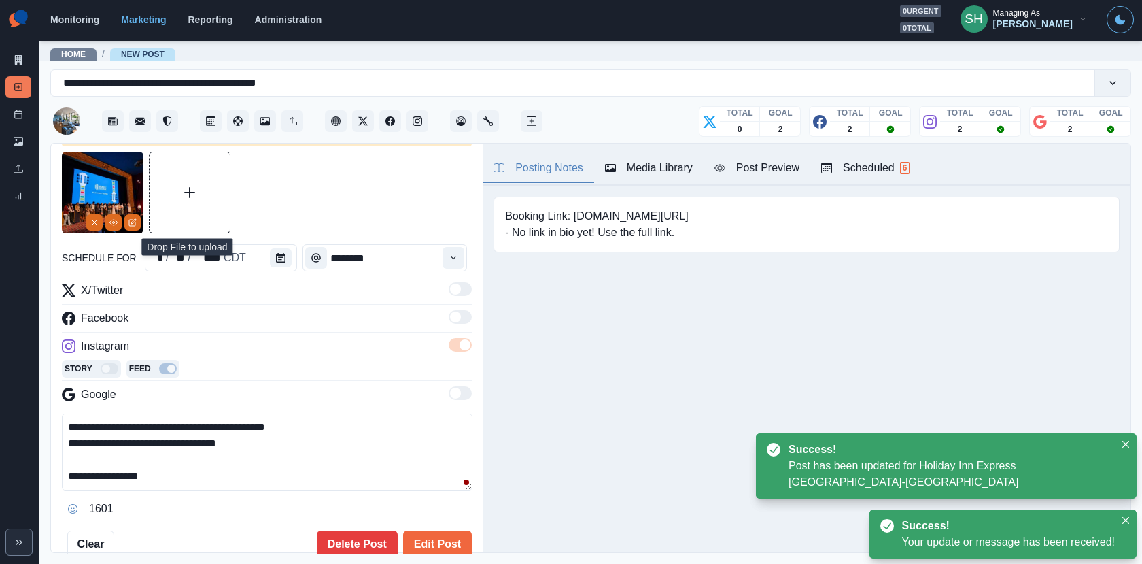
drag, startPoint x: 234, startPoint y: 471, endPoint x: 230, endPoint y: 284, distance: 187.0
click at [230, 285] on div "**********" at bounding box center [267, 400] width 410 height 237
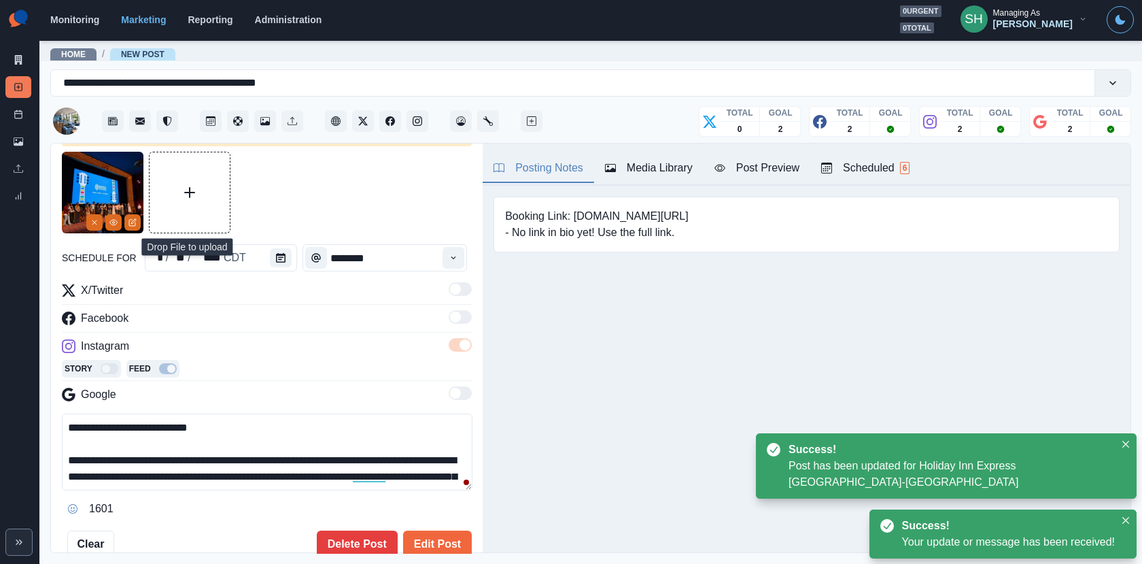
paste textarea "**********"
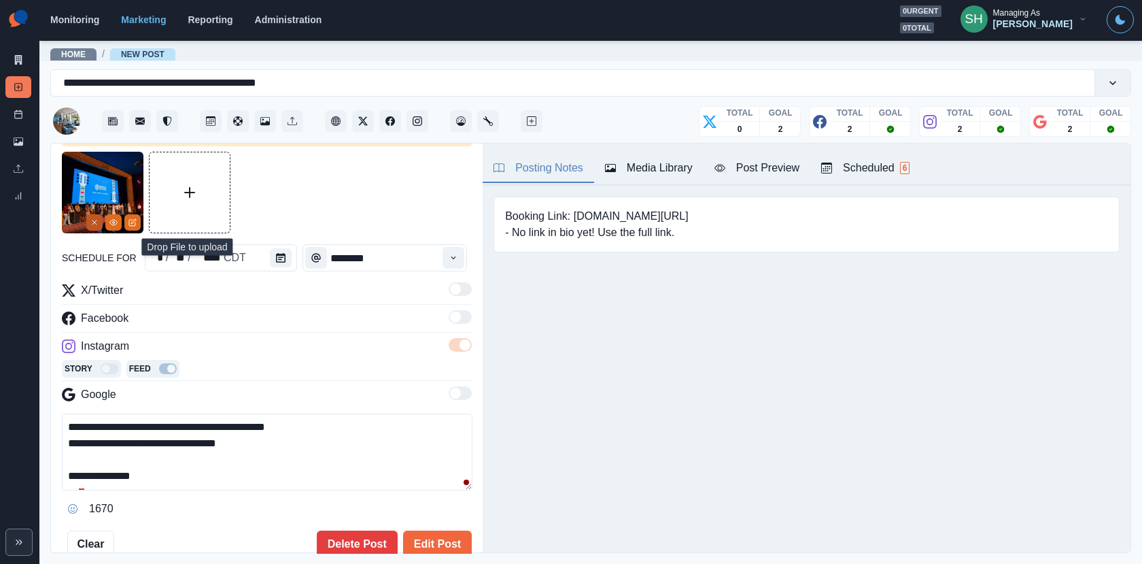
click at [95, 218] on icon "Remove" at bounding box center [94, 222] width 8 height 8
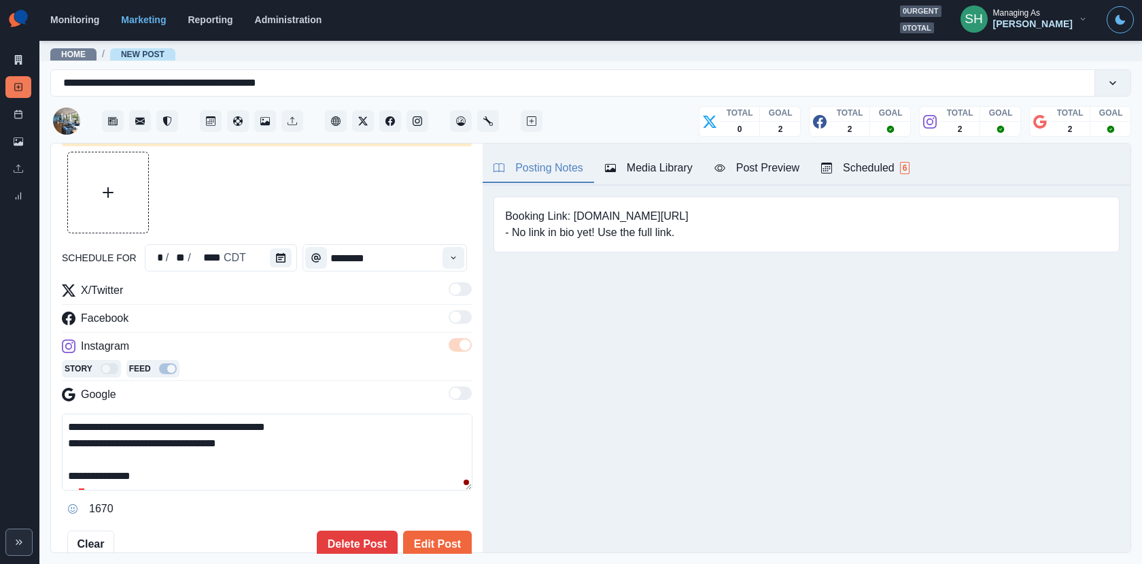
click at [658, 156] on button "Media Library" at bounding box center [648, 168] width 109 height 29
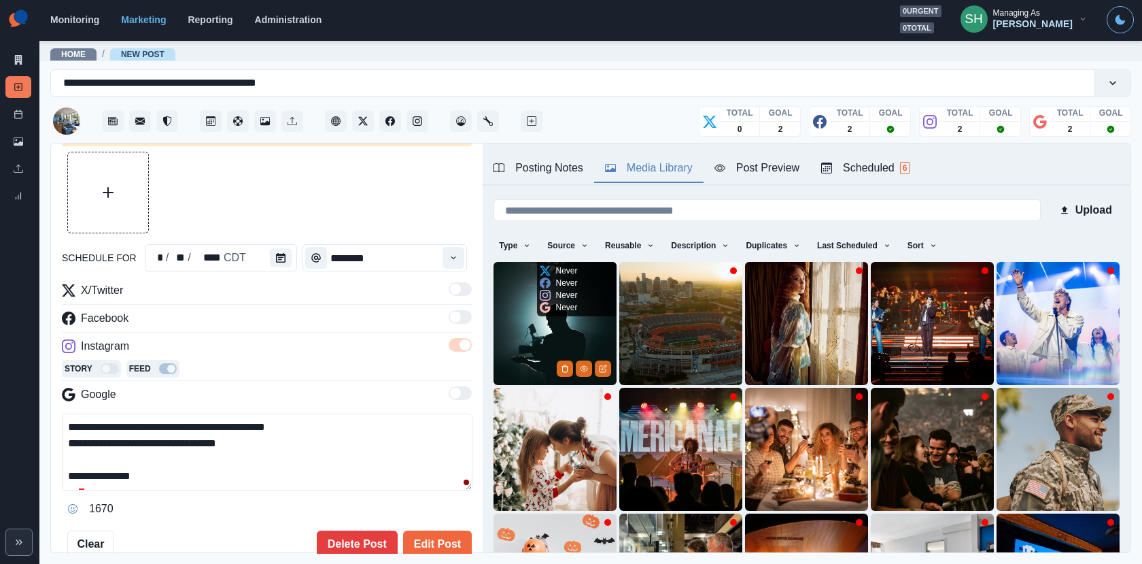
click at [581, 313] on div "Never Never Never Never" at bounding box center [559, 289] width 44 height 54
click at [568, 330] on img at bounding box center [555, 323] width 123 height 123
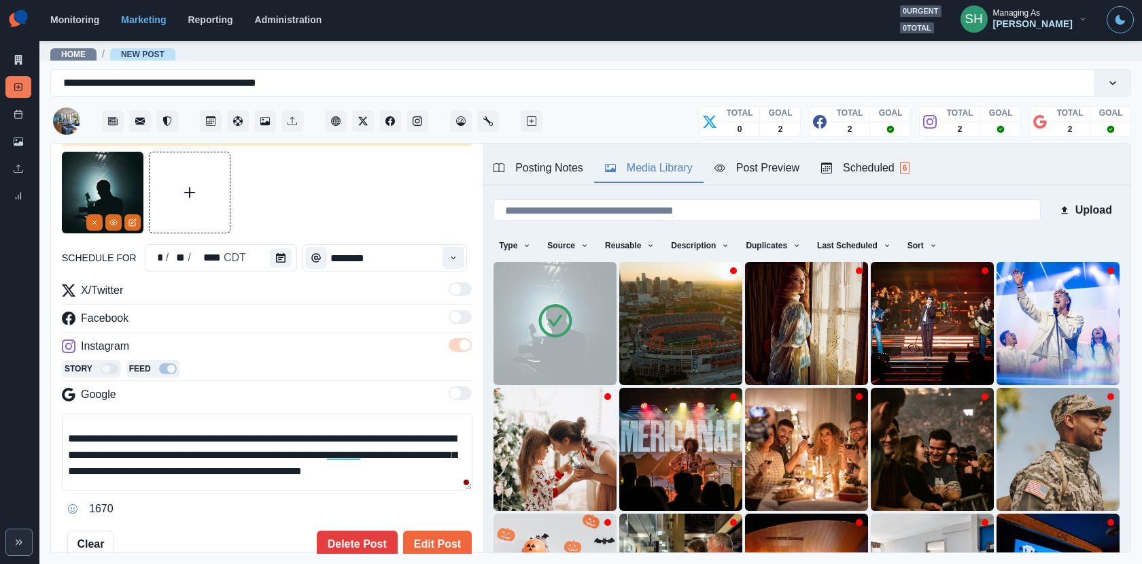
click at [129, 448] on textarea "**********" at bounding box center [267, 451] width 411 height 77
click at [107, 452] on textarea "**********" at bounding box center [267, 451] width 411 height 77
click at [82, 453] on textarea "**********" at bounding box center [267, 451] width 411 height 77
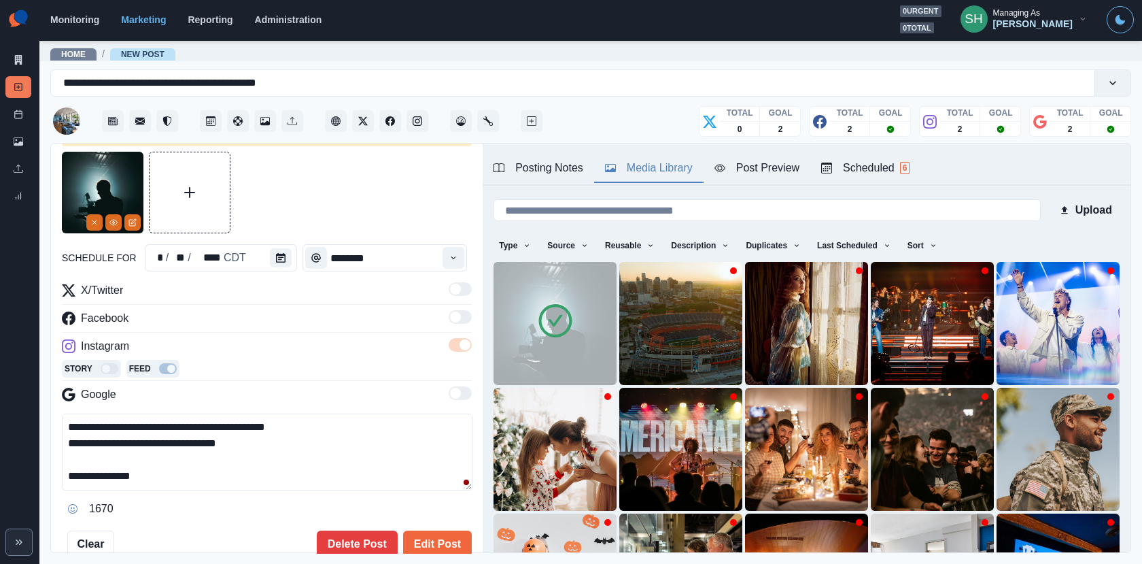
drag, startPoint x: 233, startPoint y: 463, endPoint x: 154, endPoint y: 461, distance: 78.9
click at [154, 461] on textarea "**********" at bounding box center [267, 451] width 411 height 77
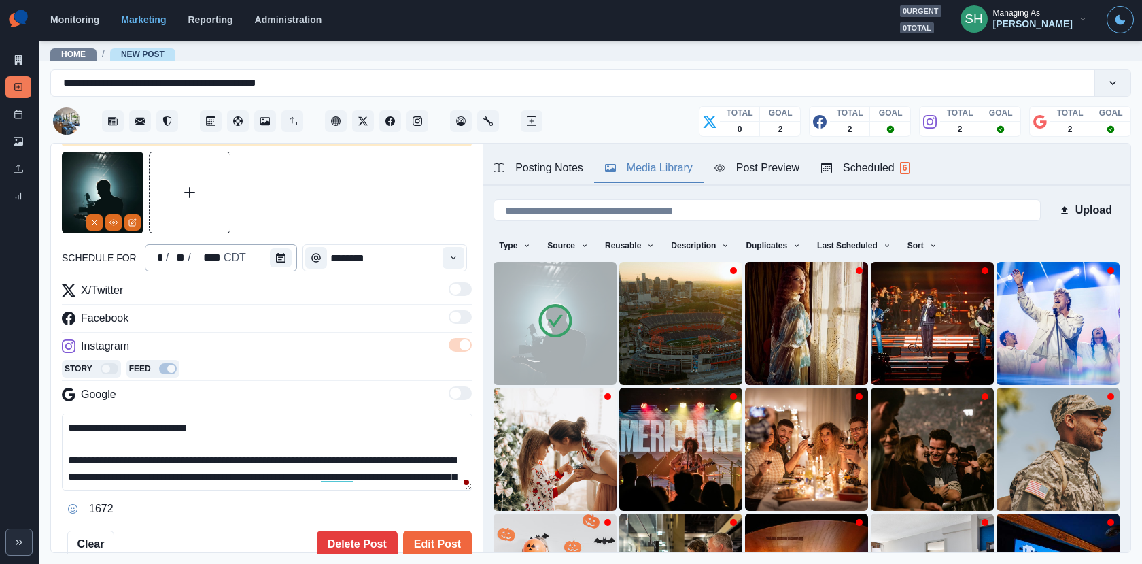
drag, startPoint x: 213, startPoint y: 478, endPoint x: 213, endPoint y: 270, distance: 208.1
click at [213, 270] on div "**********" at bounding box center [267, 355] width 410 height 406
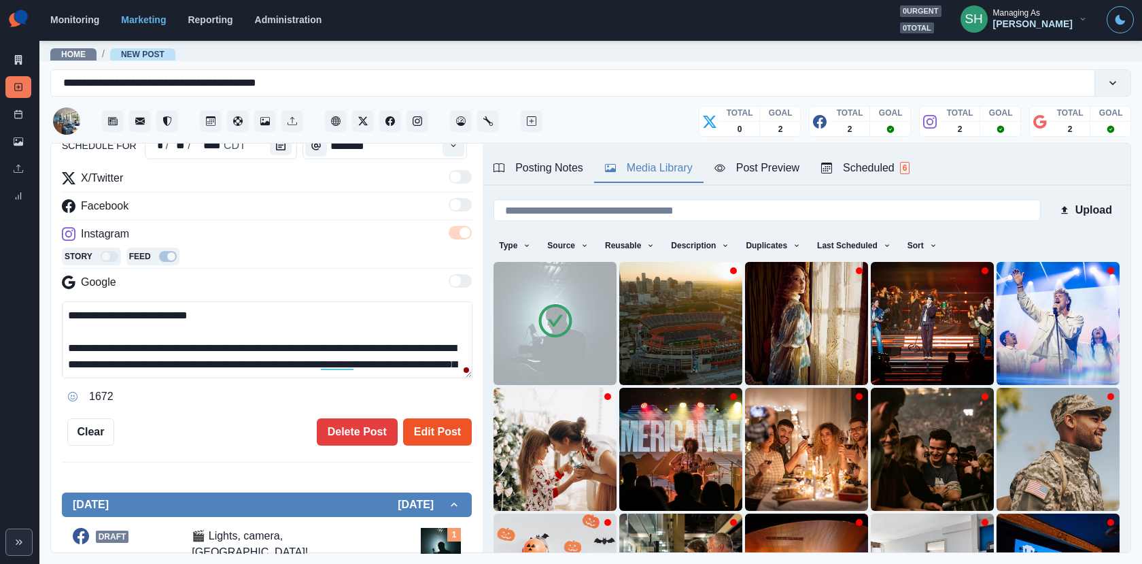
type textarea "**********"
click at [429, 426] on button "Edit Post" at bounding box center [437, 431] width 69 height 27
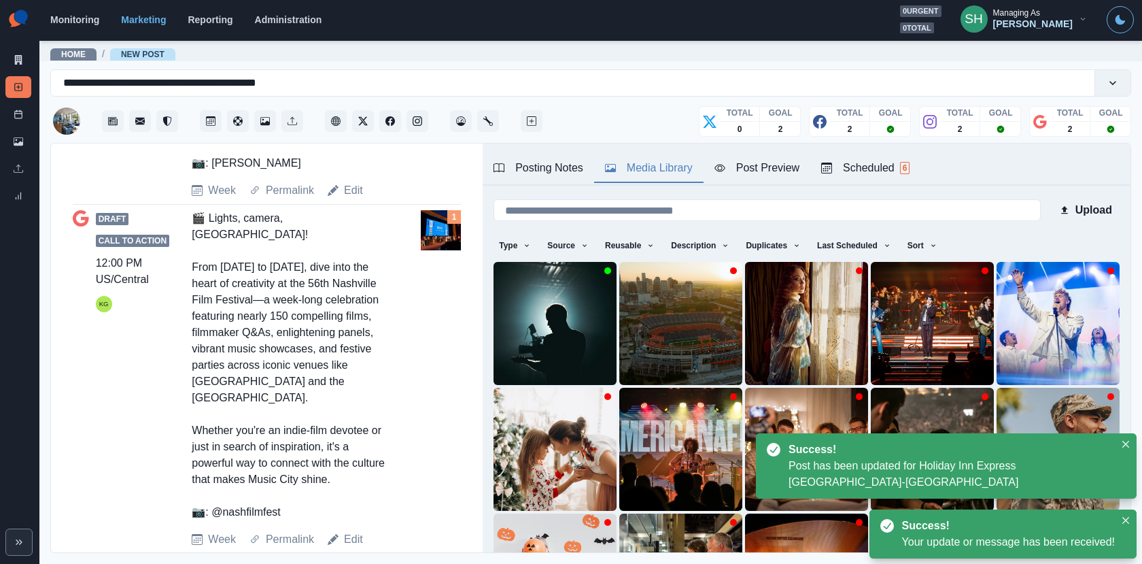
click at [352, 491] on div "Draft Call to Action 12:00 PM US/Central KG 🎬 Lights, camera, [GEOGRAPHIC_DATA]…" at bounding box center [267, 378] width 388 height 337
click at [352, 531] on link "Edit" at bounding box center [353, 539] width 19 height 16
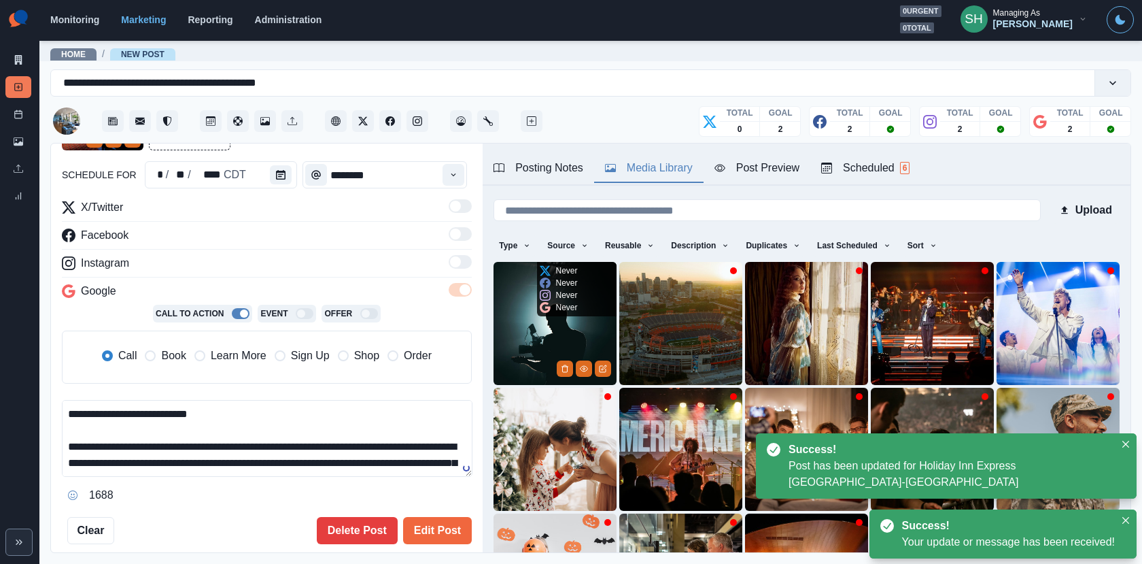
click at [510, 344] on img at bounding box center [555, 323] width 123 height 123
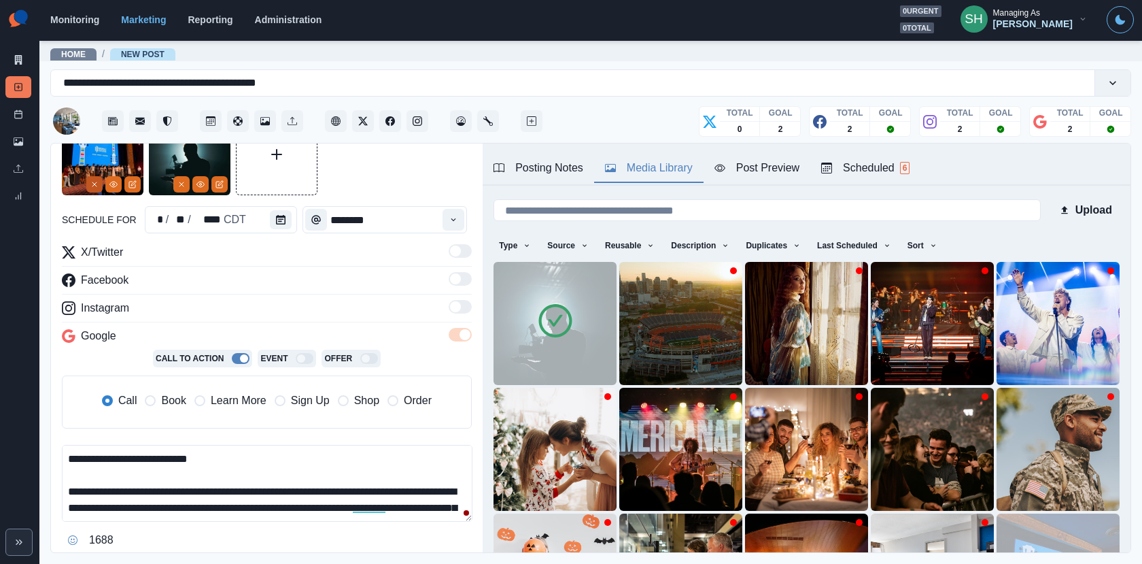
click at [97, 184] on icon "Remove" at bounding box center [94, 184] width 8 height 8
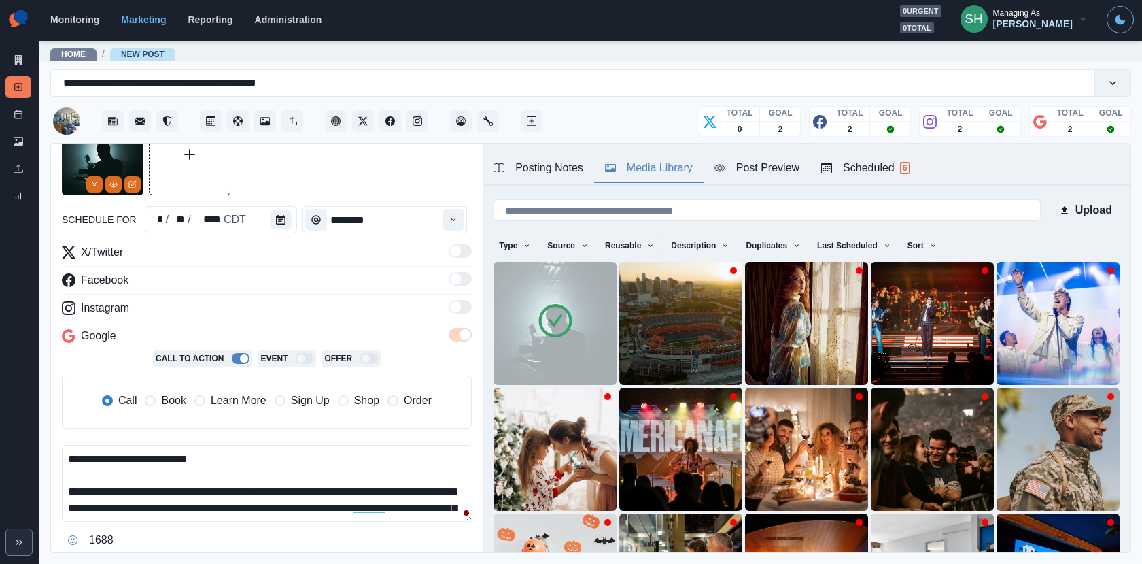
click at [156, 397] on label "Book" at bounding box center [165, 400] width 41 height 16
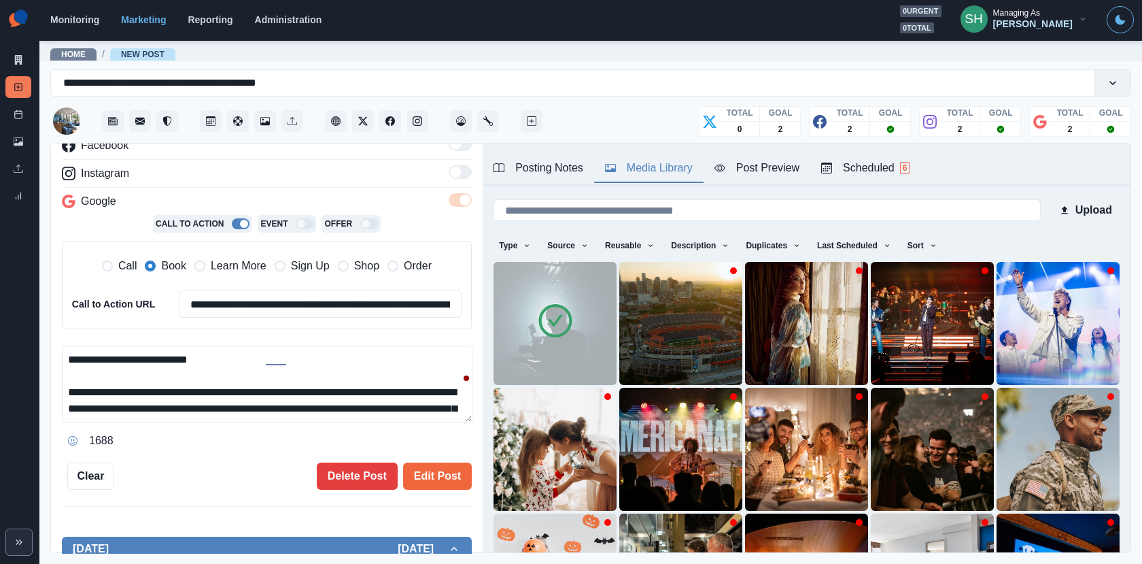
drag, startPoint x: 190, startPoint y: 406, endPoint x: 174, endPoint y: 264, distance: 142.4
click at [174, 264] on div "**********" at bounding box center [267, 280] width 410 height 342
paste textarea "**********"
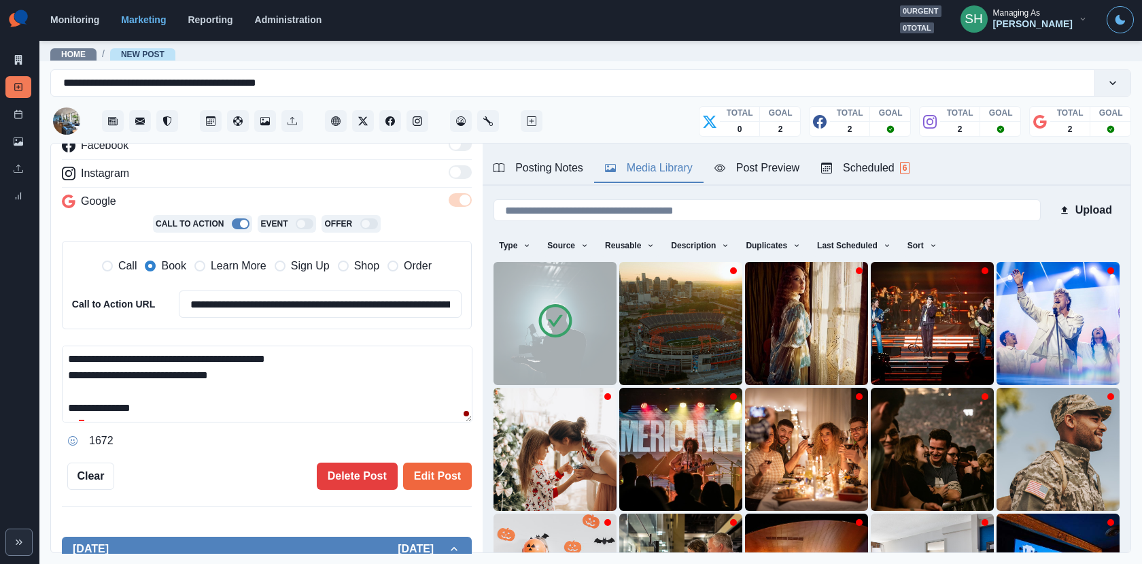
drag, startPoint x: 252, startPoint y: 381, endPoint x: 58, endPoint y: 369, distance: 193.5
click at [58, 369] on div "**********" at bounding box center [267, 348] width 432 height 410
type textarea "**********"
click at [439, 464] on button "Edit Post" at bounding box center [437, 475] width 69 height 27
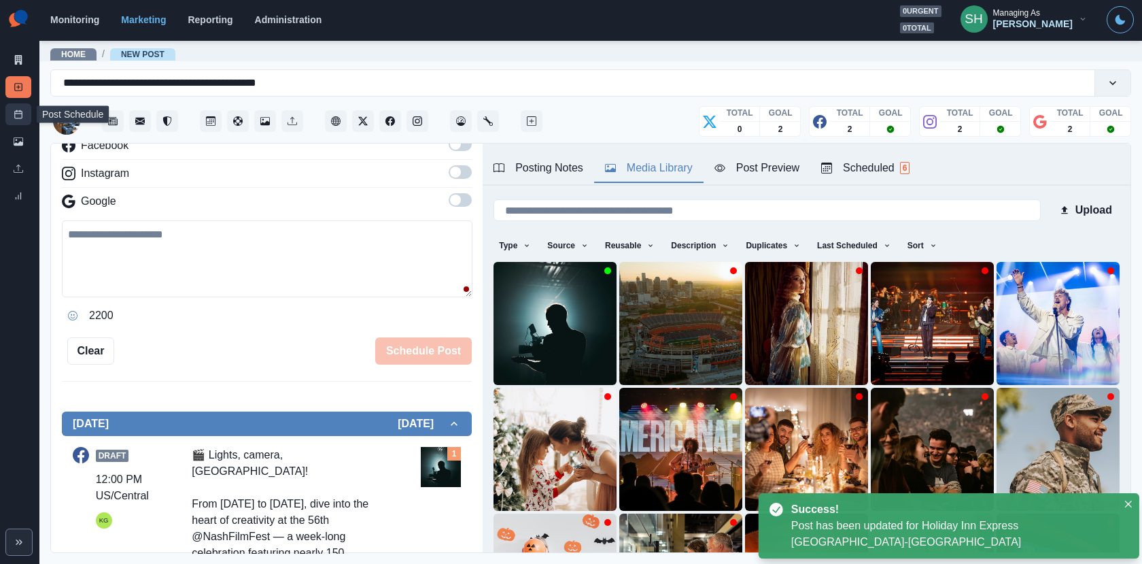
click at [11, 107] on link "Post Schedule" at bounding box center [18, 114] width 26 height 22
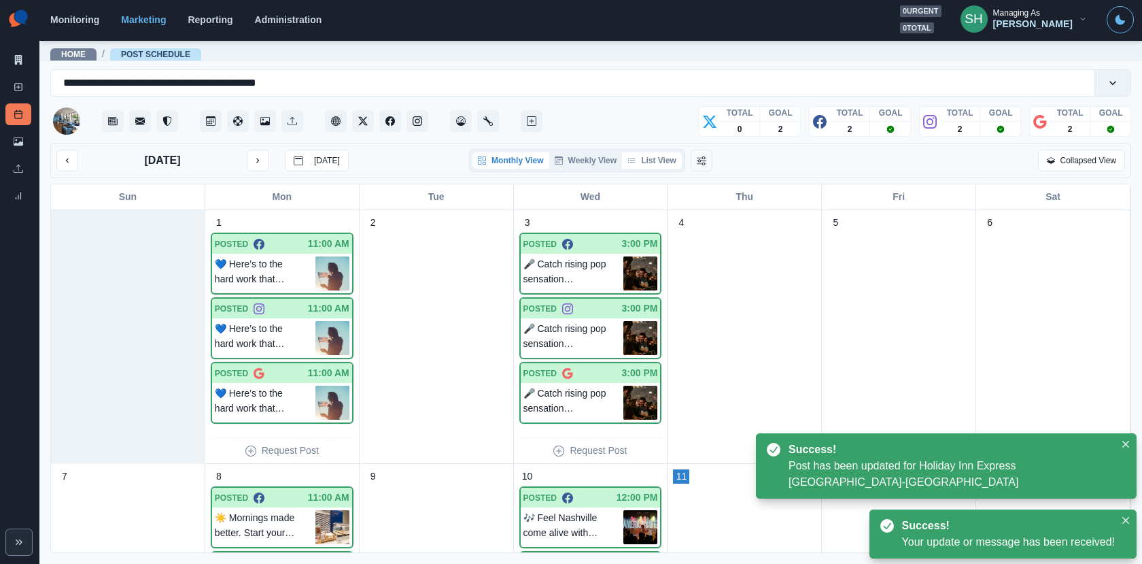
click at [658, 156] on button "List View" at bounding box center [652, 160] width 60 height 16
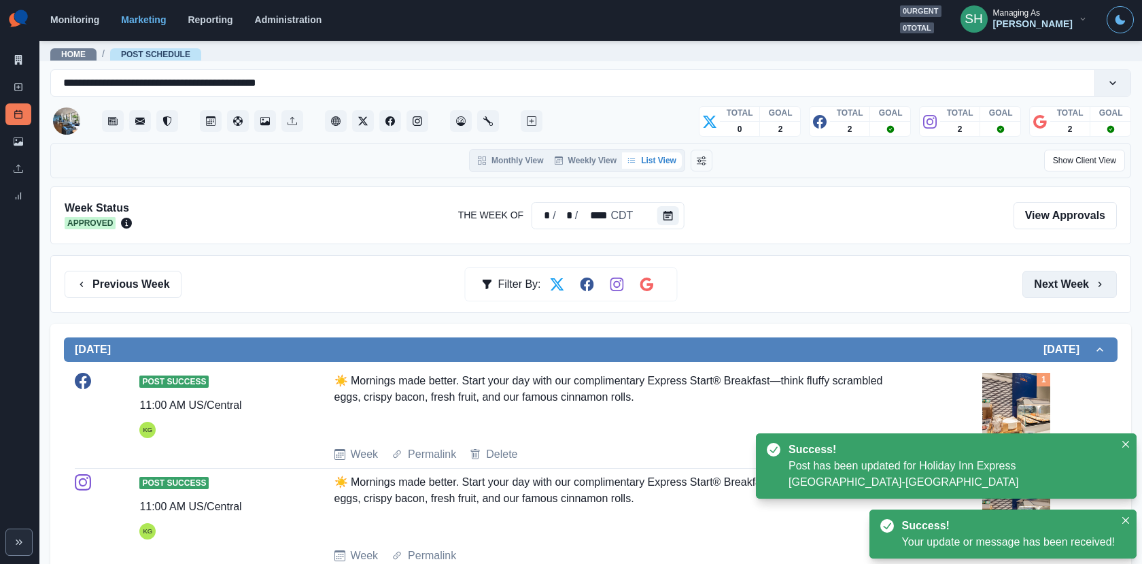
click at [1064, 290] on button "Next Week" at bounding box center [1070, 284] width 95 height 27
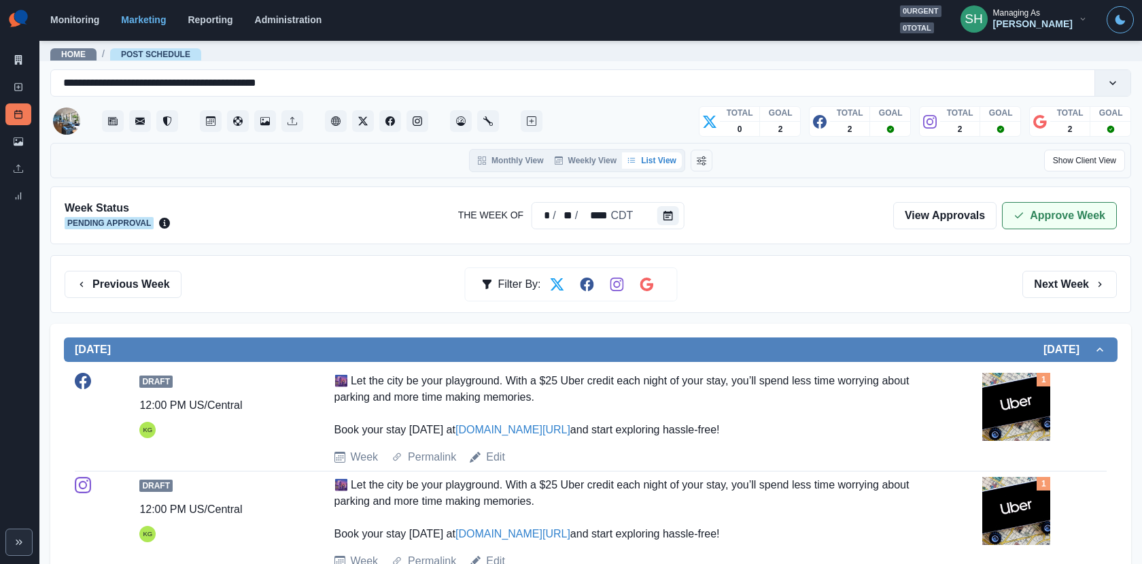
click at [1038, 221] on button "Approve Week" at bounding box center [1059, 215] width 115 height 27
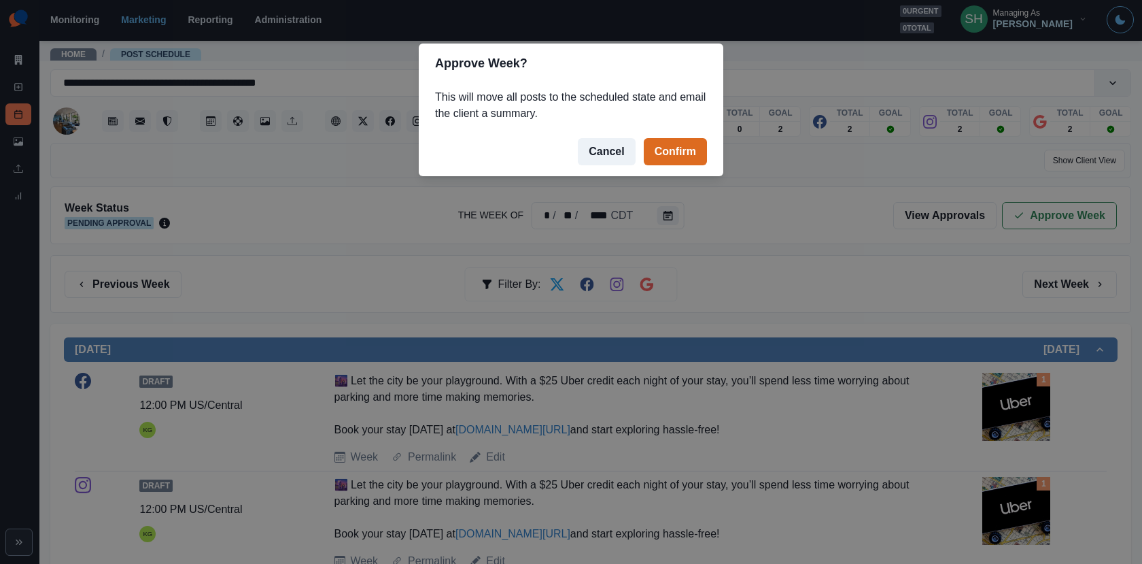
click at [664, 167] on footer "Cancel Confirm" at bounding box center [571, 151] width 305 height 49
click at [647, 148] on button "Confirm" at bounding box center [675, 151] width 63 height 27
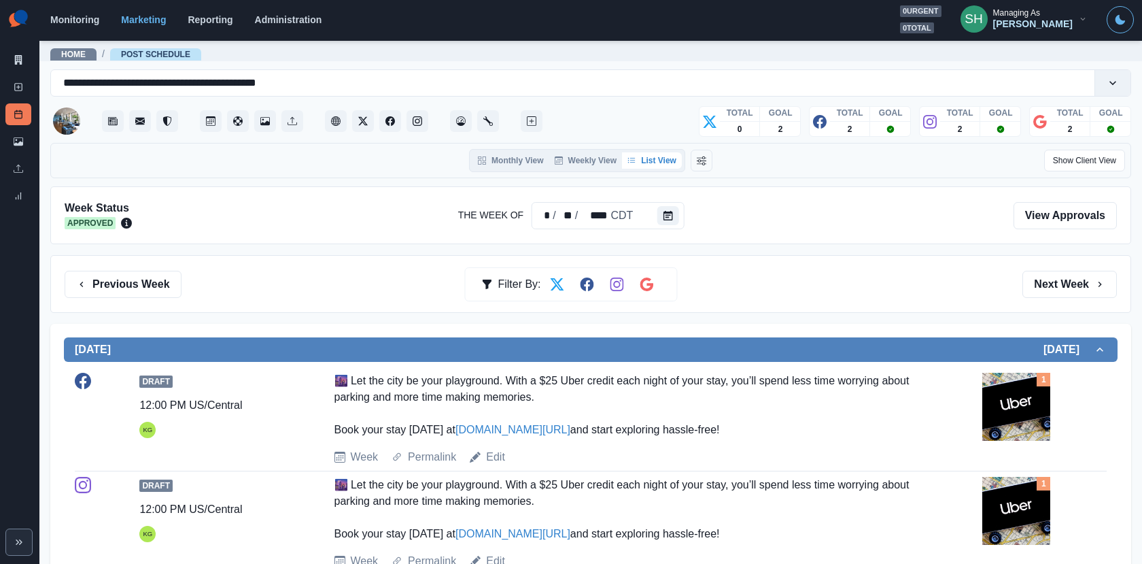
click at [21, 44] on div "Marketing Summary New Post Post Schedule Media Library Uploads Review Summary" at bounding box center [19, 106] width 39 height 212
click at [18, 54] on link "Marketing Summary" at bounding box center [18, 60] width 26 height 22
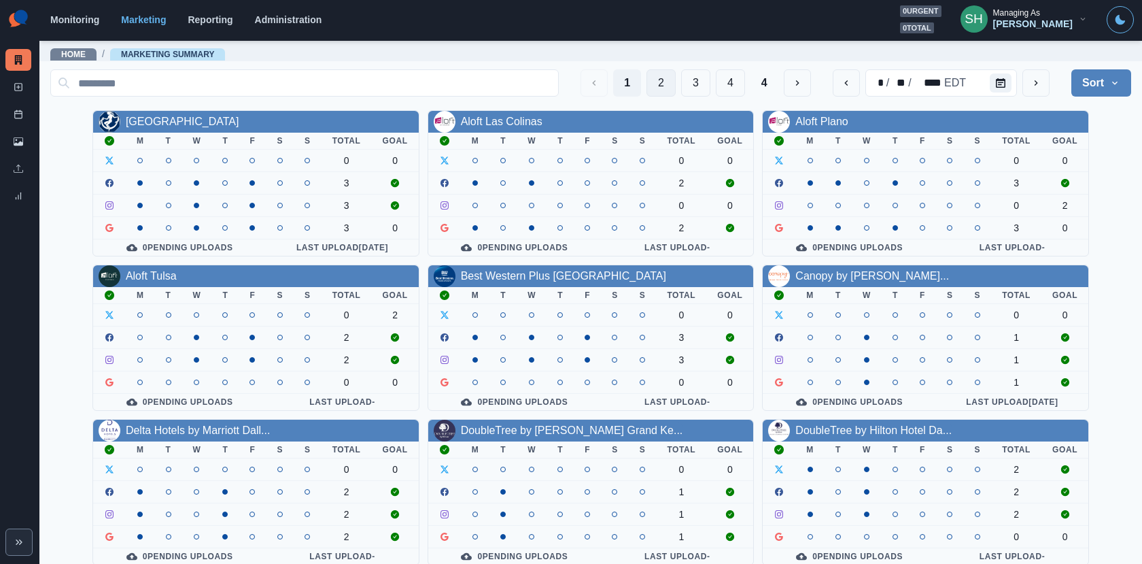
click at [670, 83] on button "2" at bounding box center [661, 82] width 29 height 27
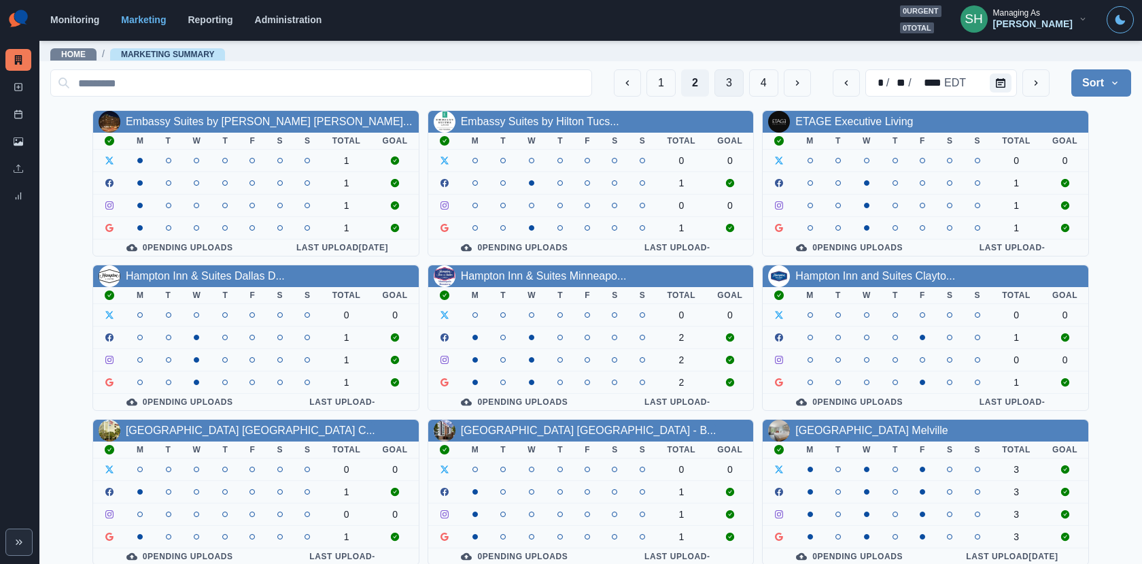
click at [730, 82] on button "3" at bounding box center [729, 82] width 29 height 27
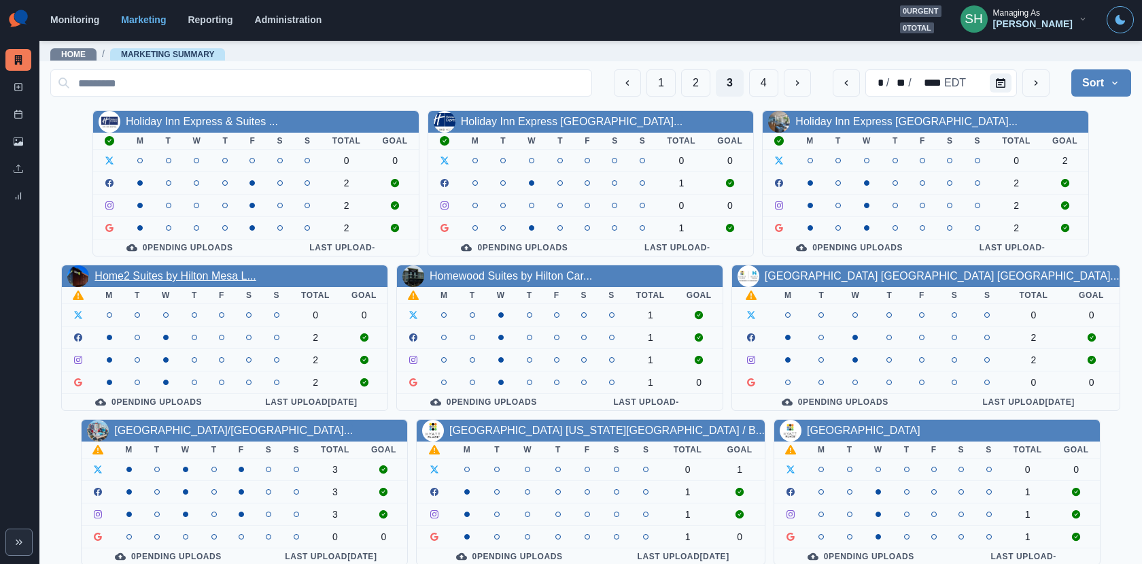
click at [190, 277] on link "Home2 Suites by Hilton Mesa L..." at bounding box center [175, 276] width 161 height 12
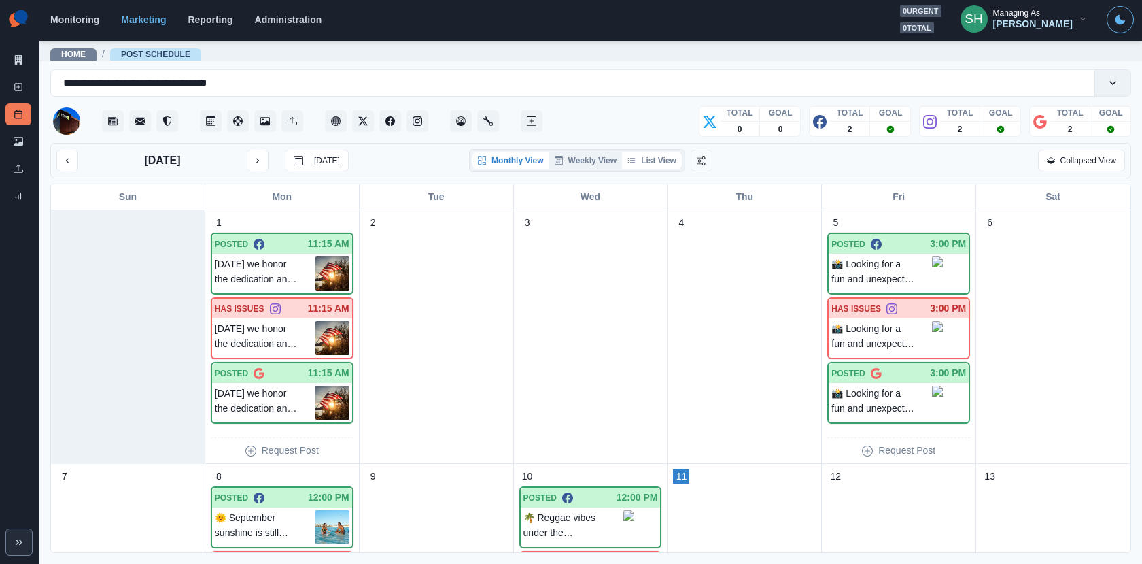
click at [676, 162] on button "List View" at bounding box center [652, 160] width 60 height 16
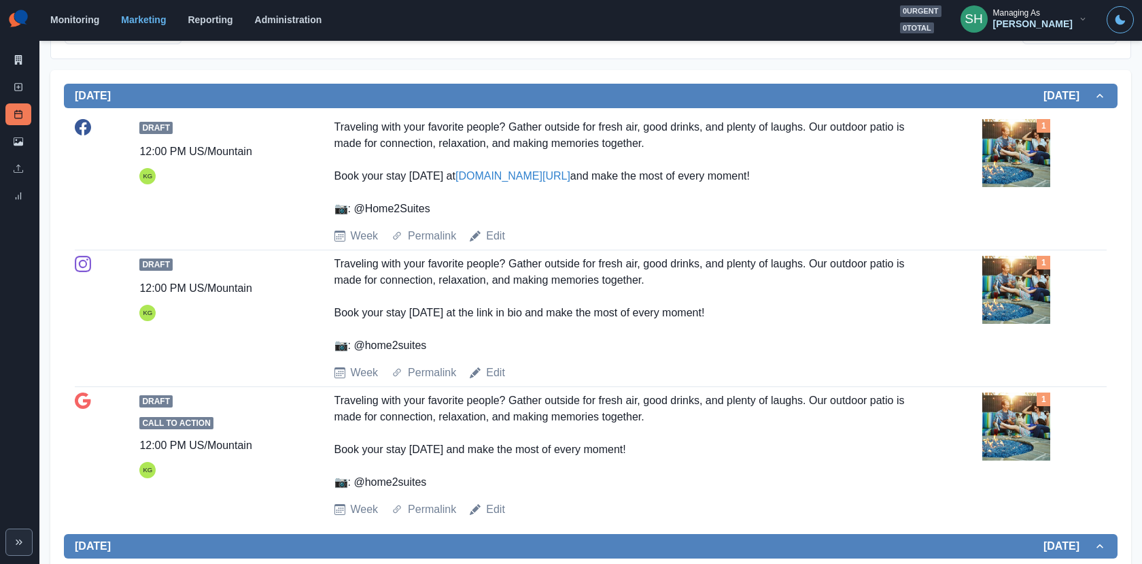
click at [1019, 161] on img at bounding box center [1017, 153] width 68 height 68
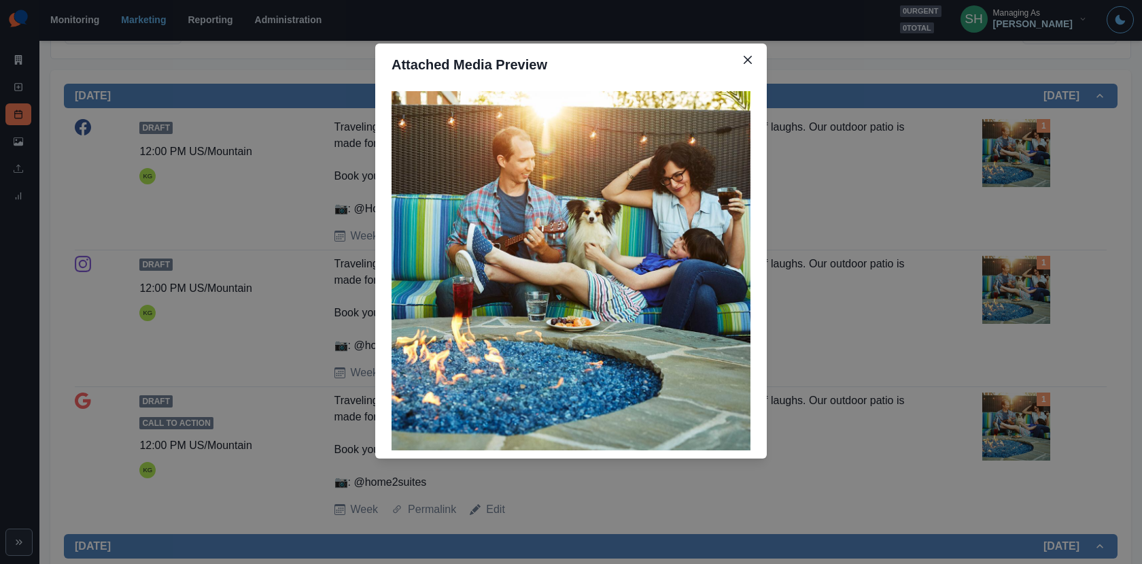
click at [1019, 162] on div "Attached Media Preview" at bounding box center [571, 282] width 1142 height 564
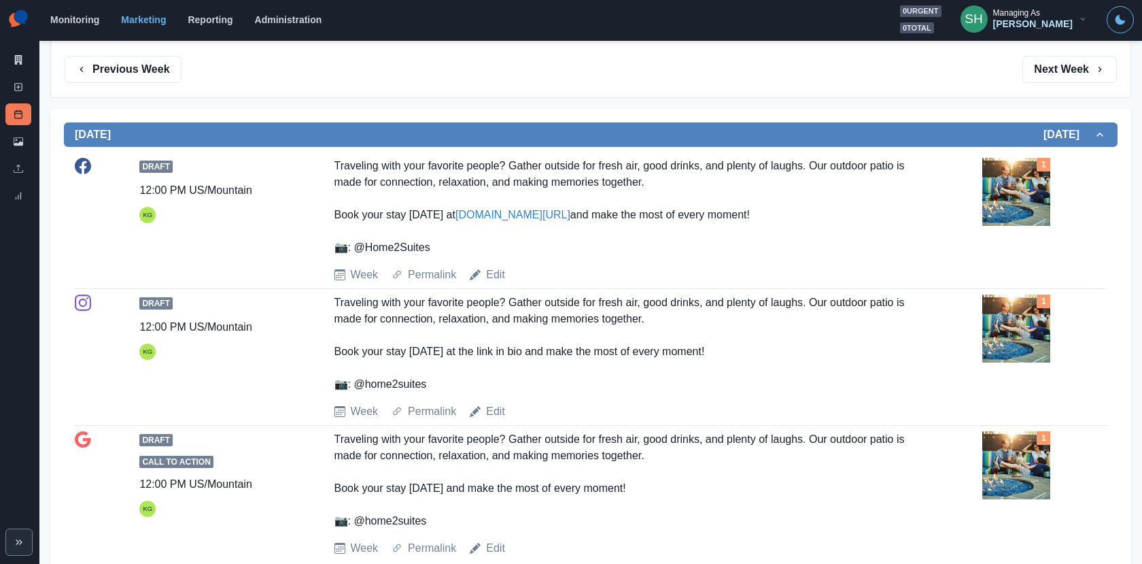
click at [1006, 279] on div "Draft 12:00 PM US/Mountain KG Traveling with your favorite people? Gather outsi…" at bounding box center [591, 220] width 1032 height 125
click at [1005, 335] on img at bounding box center [1017, 328] width 68 height 68
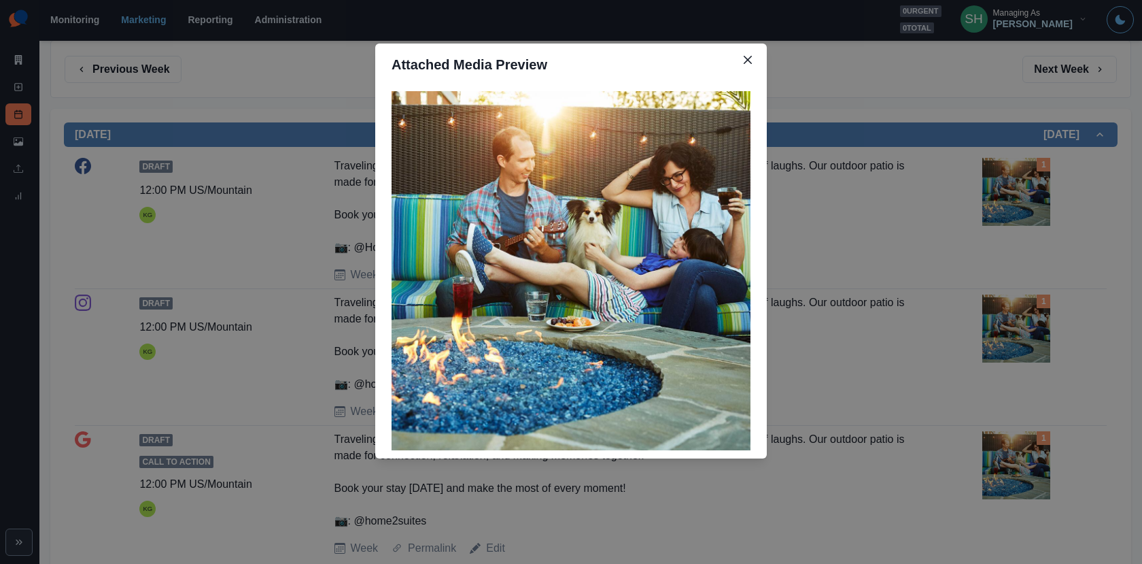
click at [1005, 335] on div "Attached Media Preview" at bounding box center [571, 282] width 1142 height 564
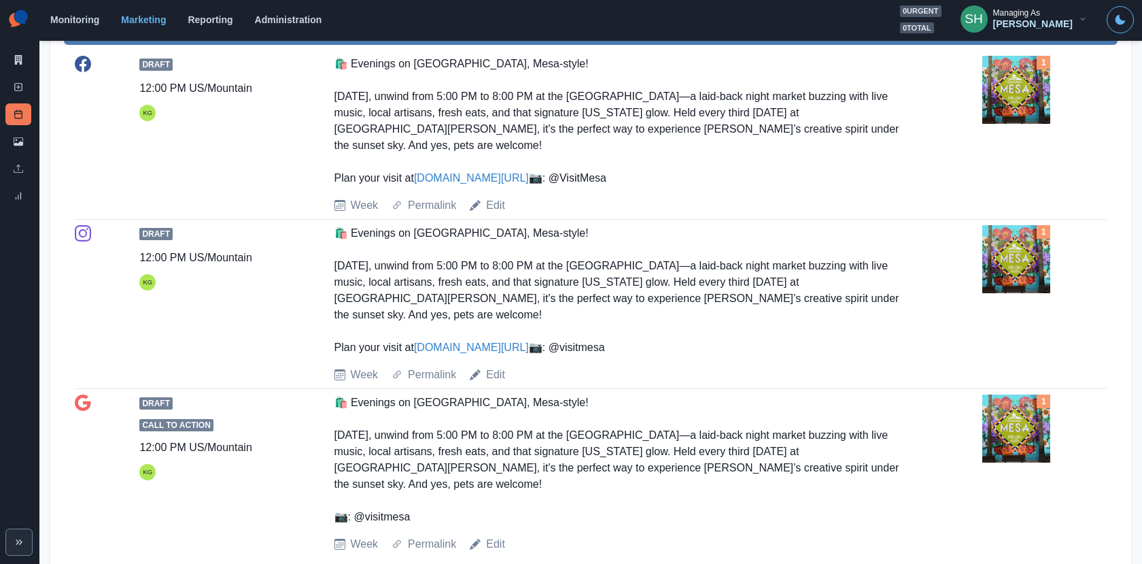
scroll to position [847, 0]
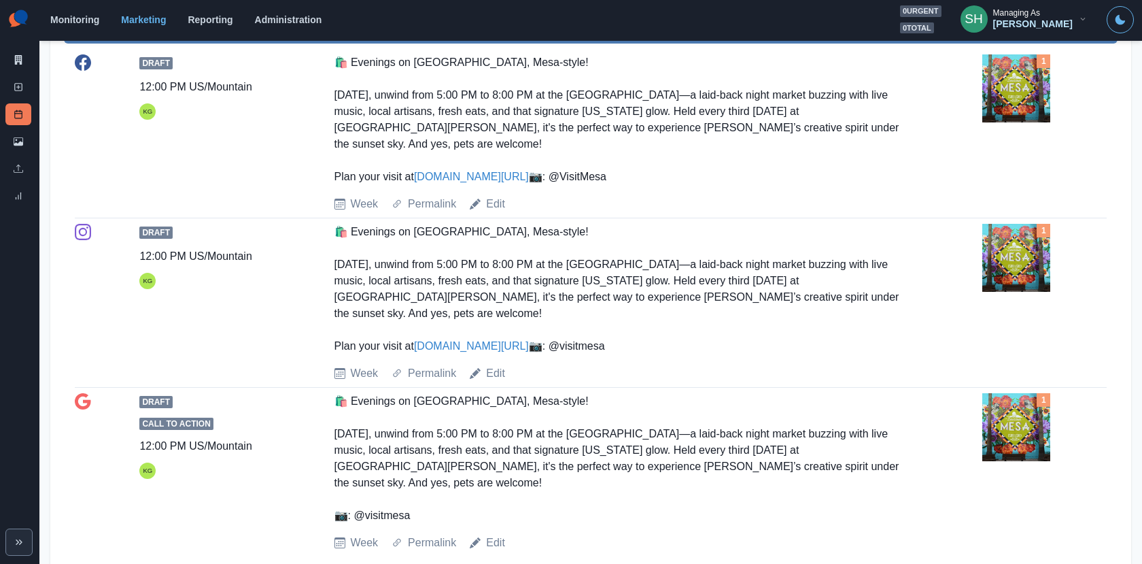
click at [473, 171] on link "[DOMAIN_NAME][URL]" at bounding box center [471, 177] width 115 height 12
click at [1004, 109] on img at bounding box center [1017, 88] width 68 height 68
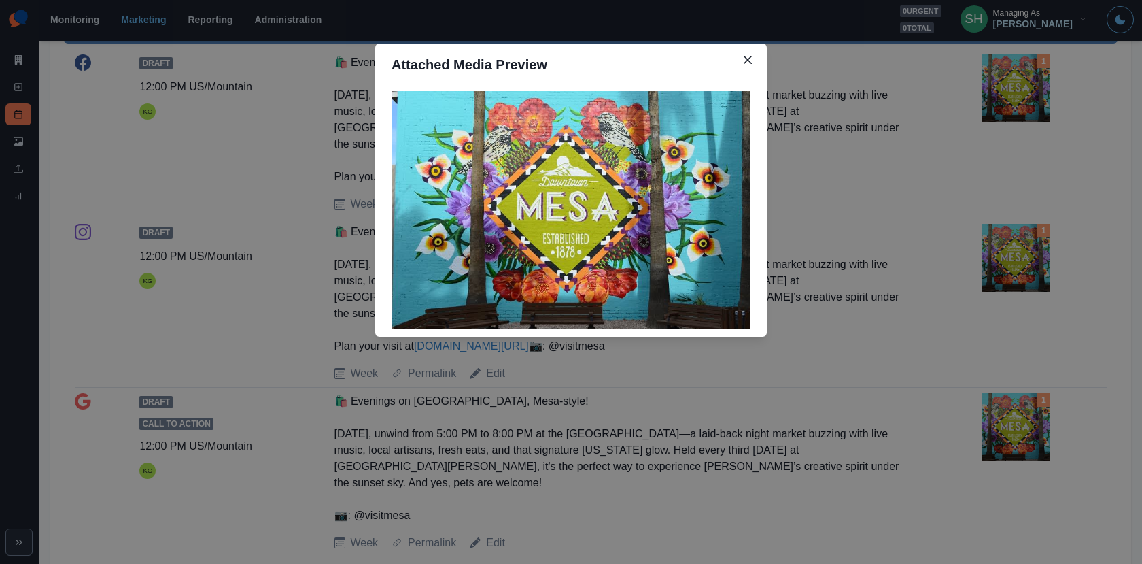
click at [970, 238] on div "Attached Media Preview" at bounding box center [571, 282] width 1142 height 564
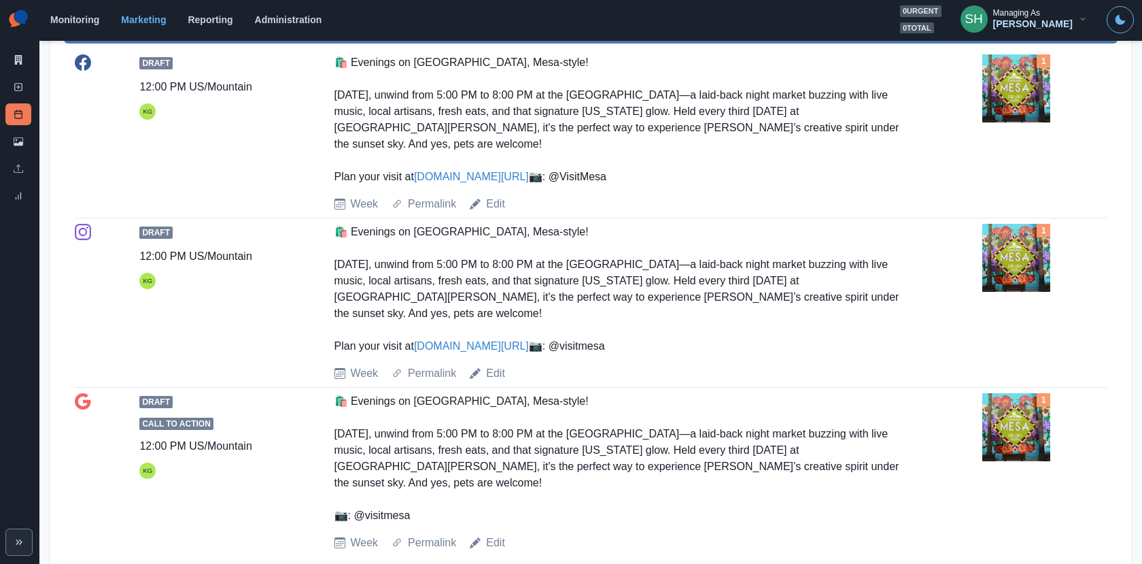
click at [490, 218] on div "Draft 12:00 PM US/Mountain KG 🛍️ Evenings on [GEOGRAPHIC_DATA]-style! [DATE], u…" at bounding box center [591, 133] width 1032 height 169
click at [492, 212] on link "Edit" at bounding box center [495, 204] width 19 height 16
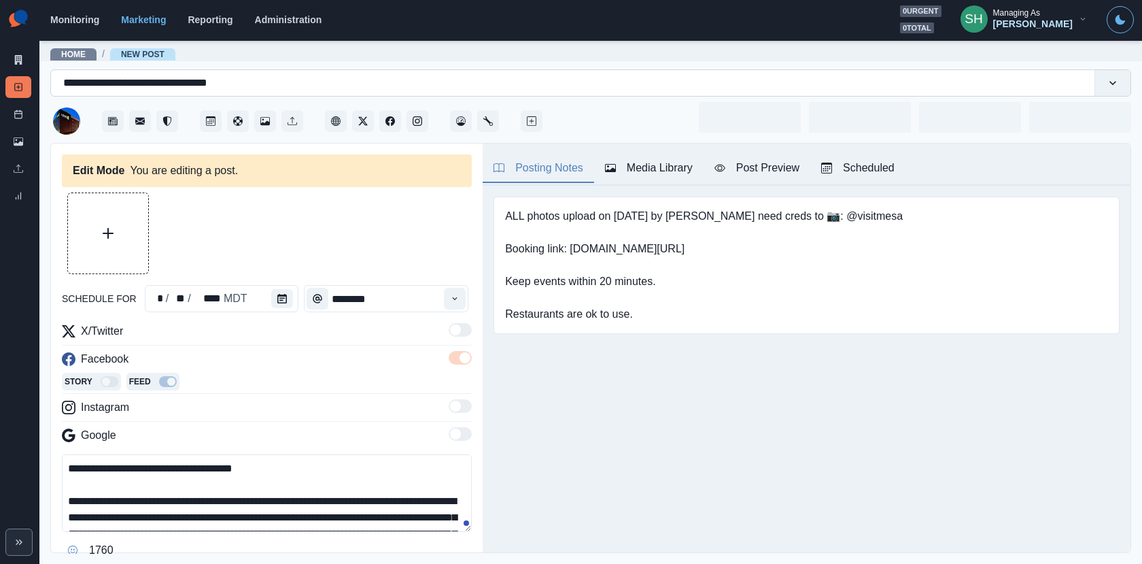
type input "********"
type textarea "**********"
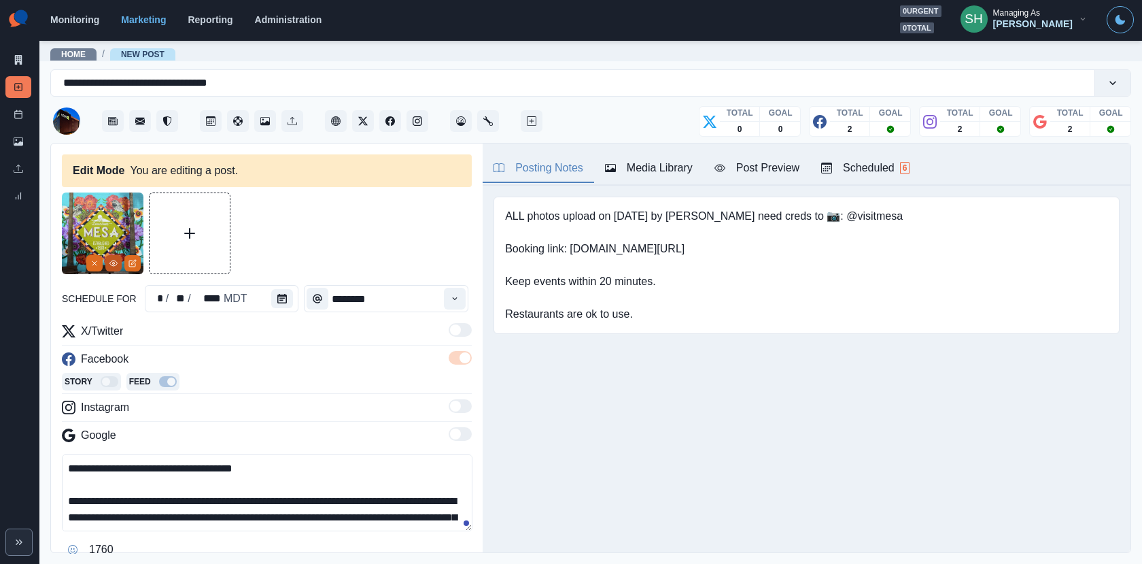
click at [107, 261] on button "View Media" at bounding box center [113, 263] width 16 height 16
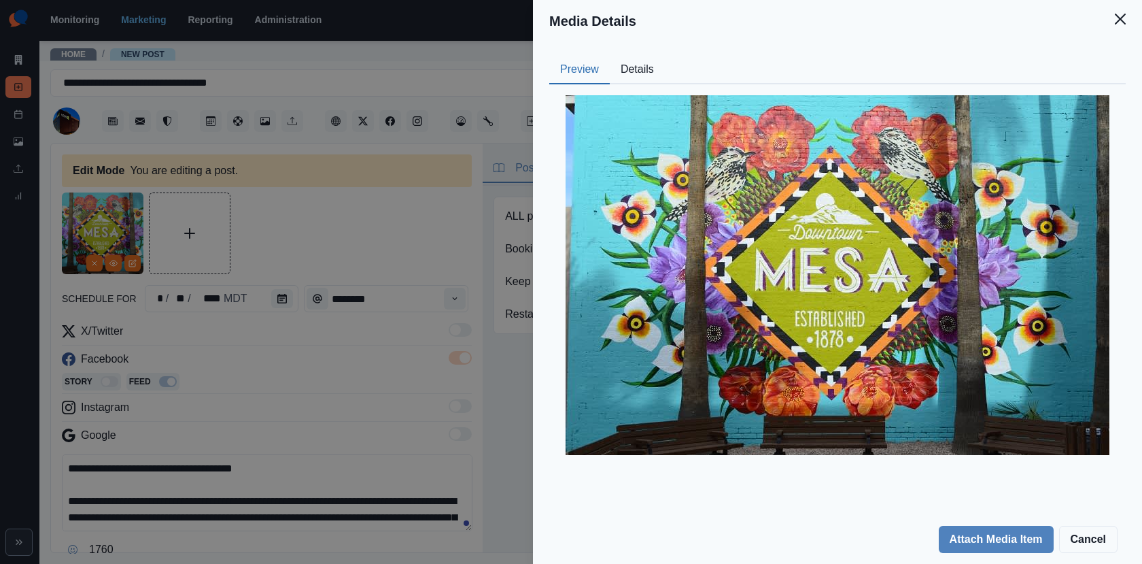
click at [638, 55] on div "Preview Details Our Description Downtown Mesa Mural_2 Reusable Yes Tags [DATE] …" at bounding box center [837, 278] width 609 height 473
click at [635, 91] on div at bounding box center [837, 274] width 577 height 381
click at [635, 68] on button "Details" at bounding box center [637, 70] width 55 height 29
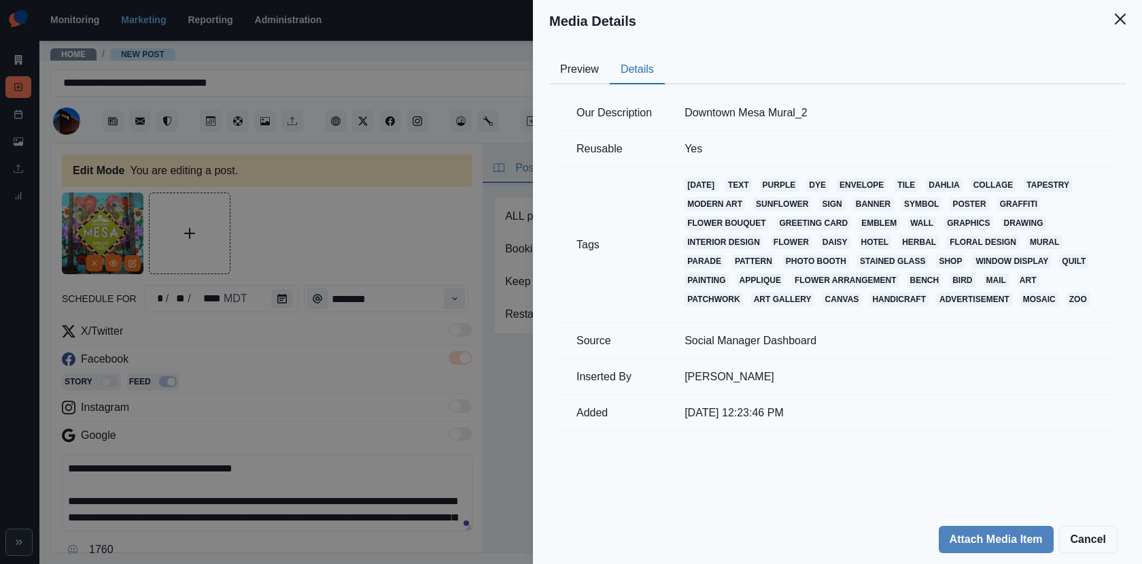
click at [409, 182] on div "Media Details Preview Details Our Description Downtown Mesa Mural_2 Reusable Ye…" at bounding box center [571, 282] width 1142 height 564
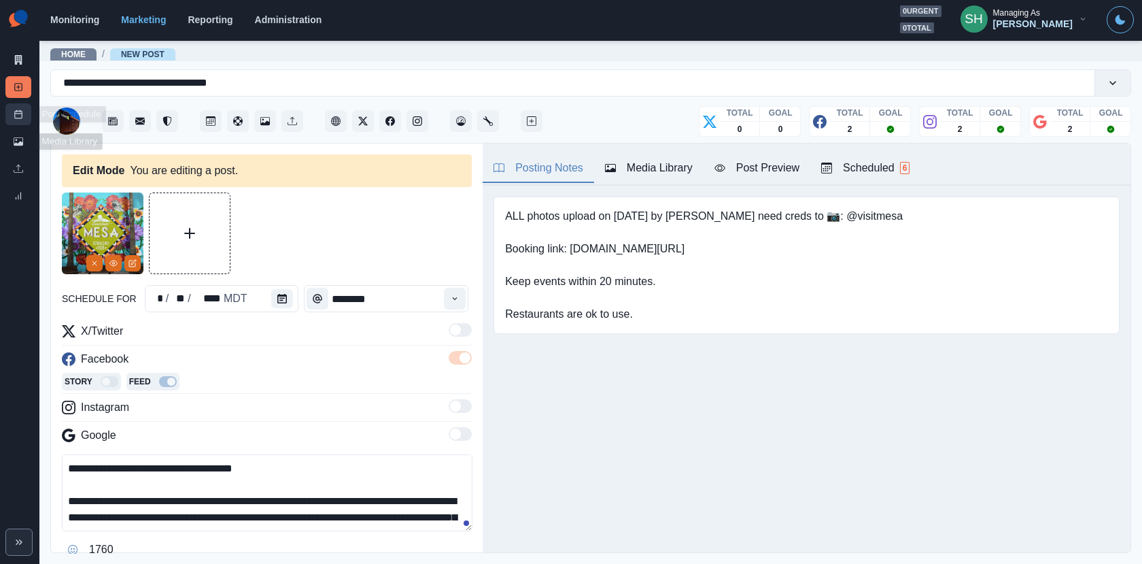
click at [11, 118] on link "Post Schedule" at bounding box center [18, 114] width 26 height 22
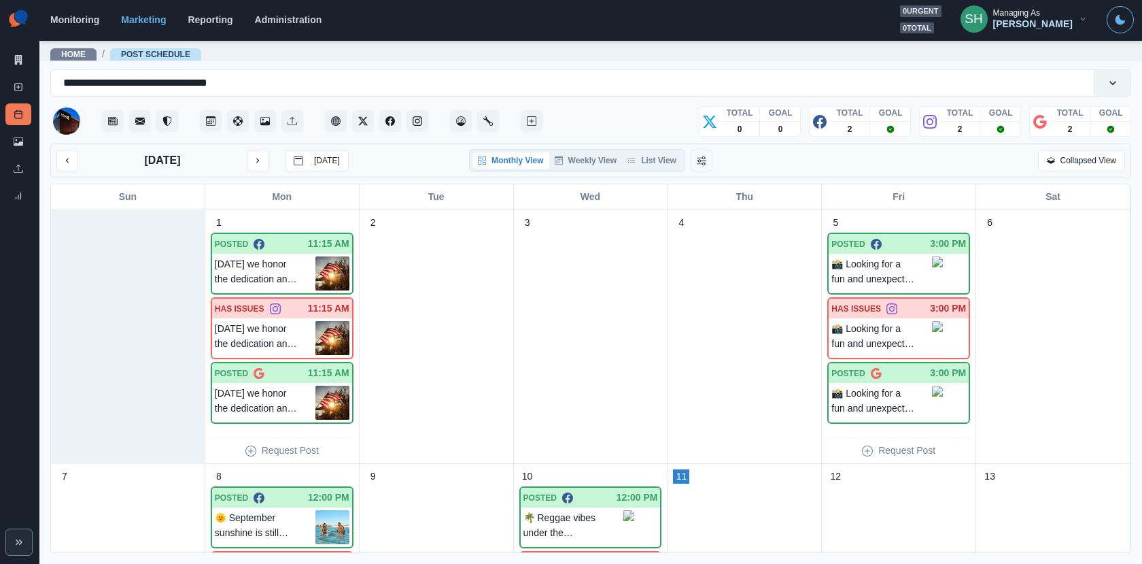
click at [628, 179] on div "[DATE] [DATE] Monthly View Weekly View List View Collapsed View Sun Mon Tue Wed…" at bounding box center [590, 348] width 1081 height 410
click at [629, 154] on button "List View" at bounding box center [652, 160] width 60 height 16
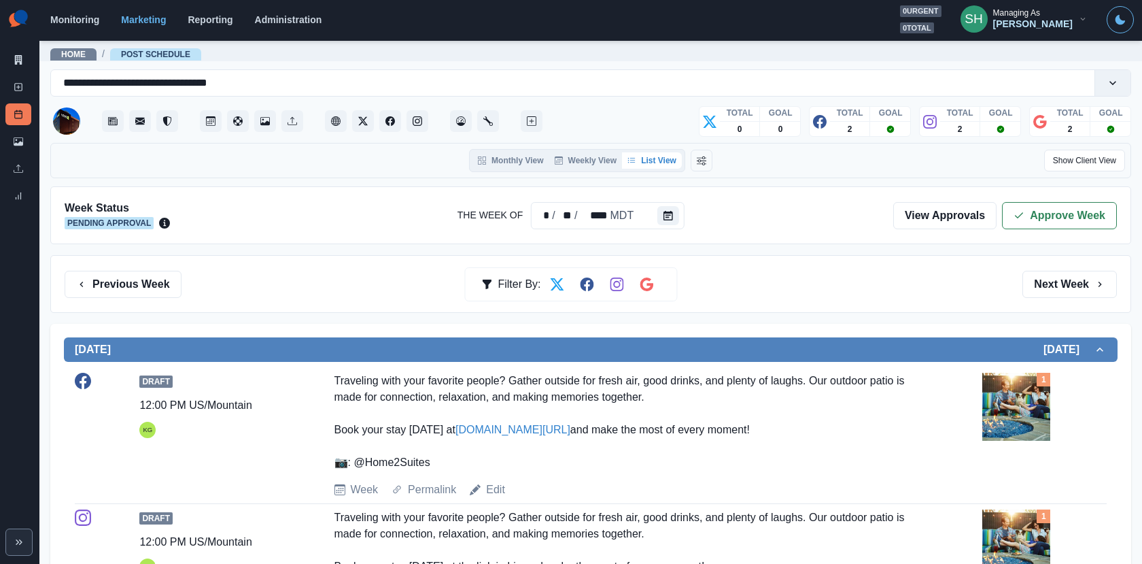
click at [1080, 192] on div "Week Status Pending Approval The Week Of * / ** / **** MDT View Approvals Appro…" at bounding box center [590, 215] width 1081 height 58
click at [1076, 207] on button "Approve Week" at bounding box center [1059, 215] width 115 height 27
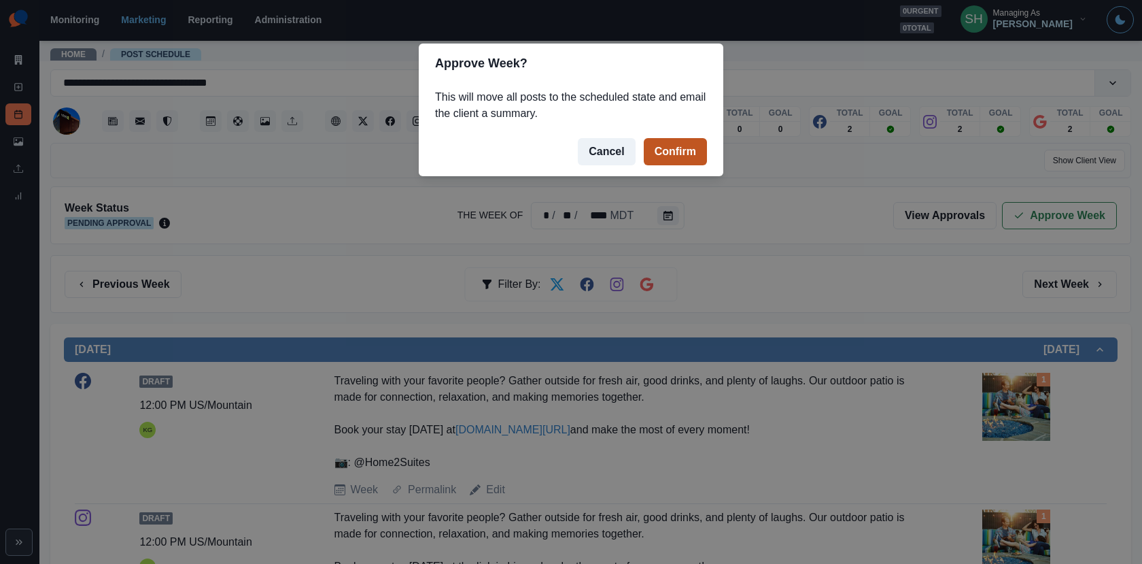
click at [699, 149] on button "Confirm" at bounding box center [675, 151] width 63 height 27
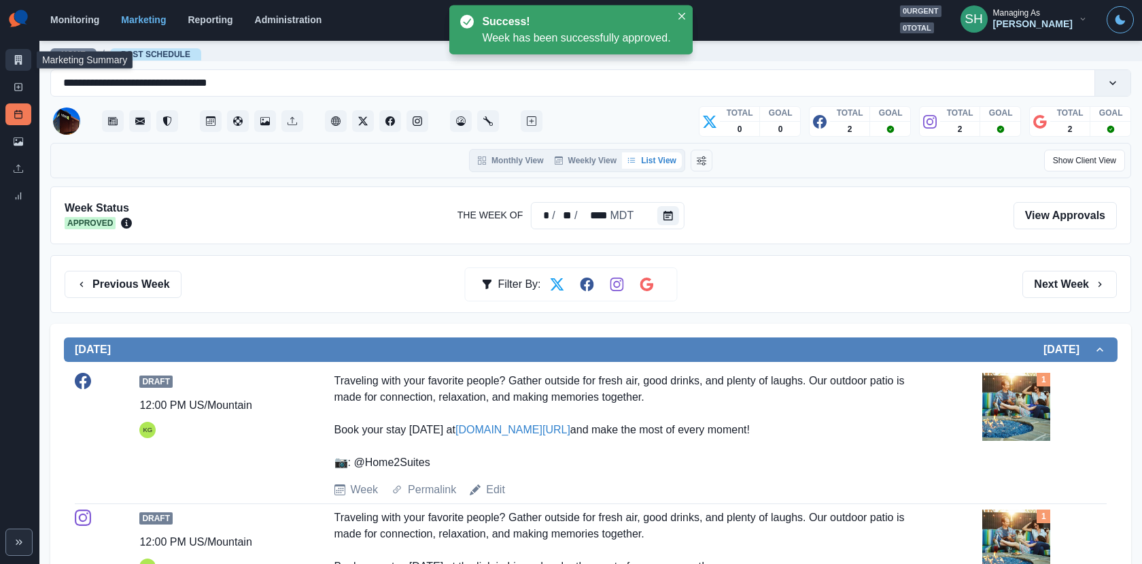
click at [24, 58] on link "Marketing Summary" at bounding box center [18, 60] width 26 height 22
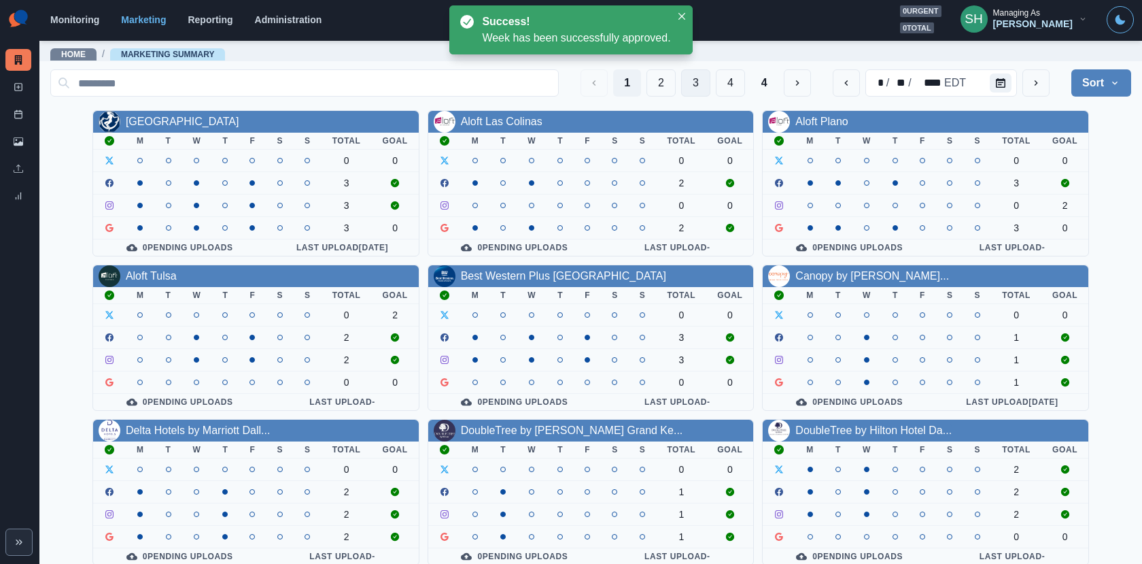
click at [700, 80] on button "3" at bounding box center [695, 82] width 29 height 27
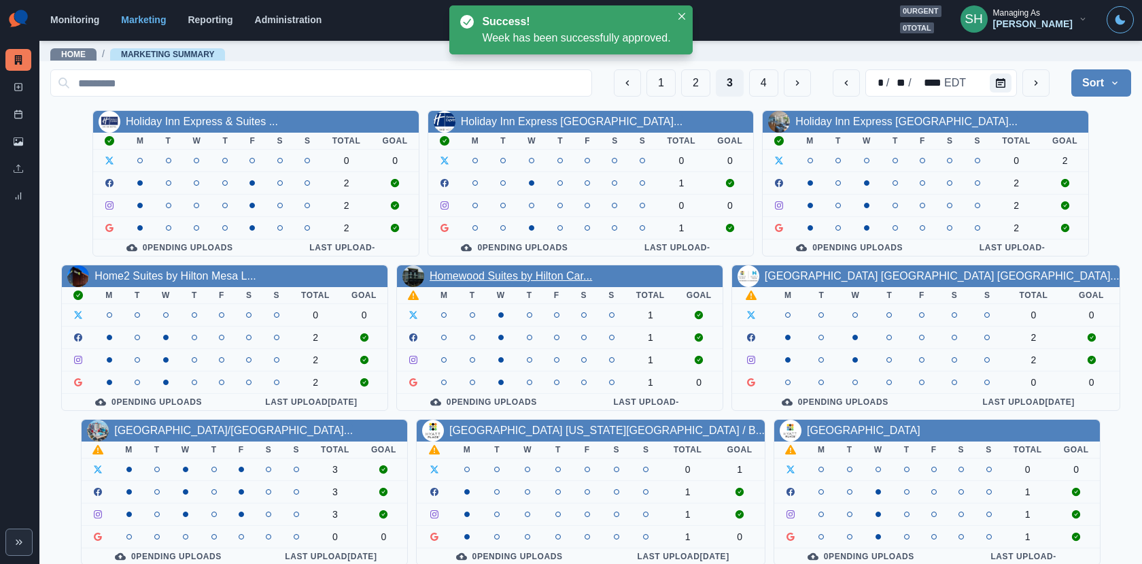
click at [568, 270] on link "Homewood Suites by Hilton Car..." at bounding box center [511, 276] width 163 height 12
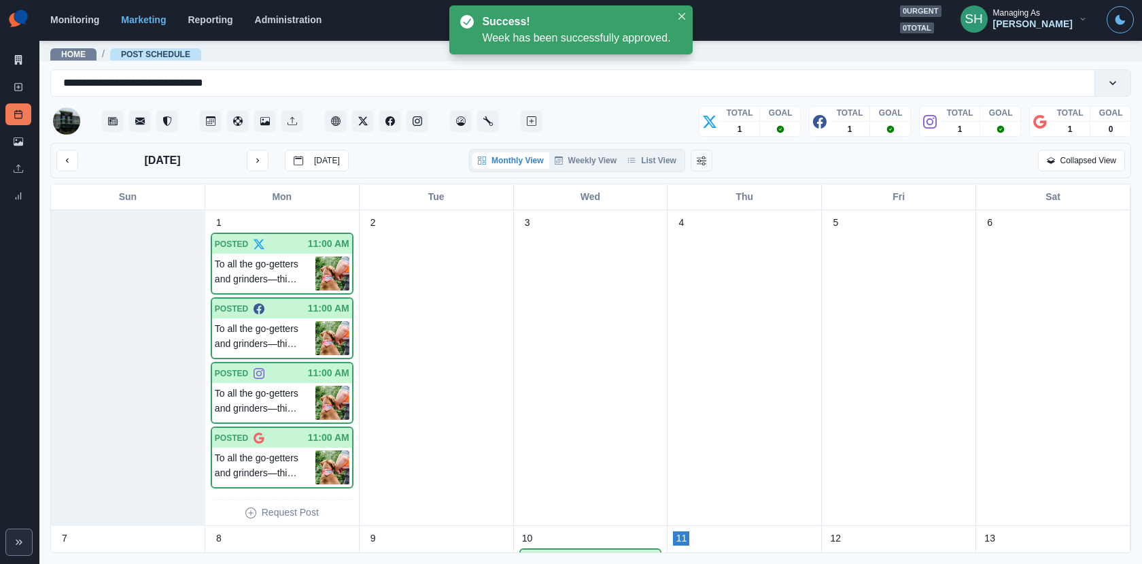
click at [682, 152] on div "Monthly View Weekly View List View" at bounding box center [577, 160] width 209 height 16
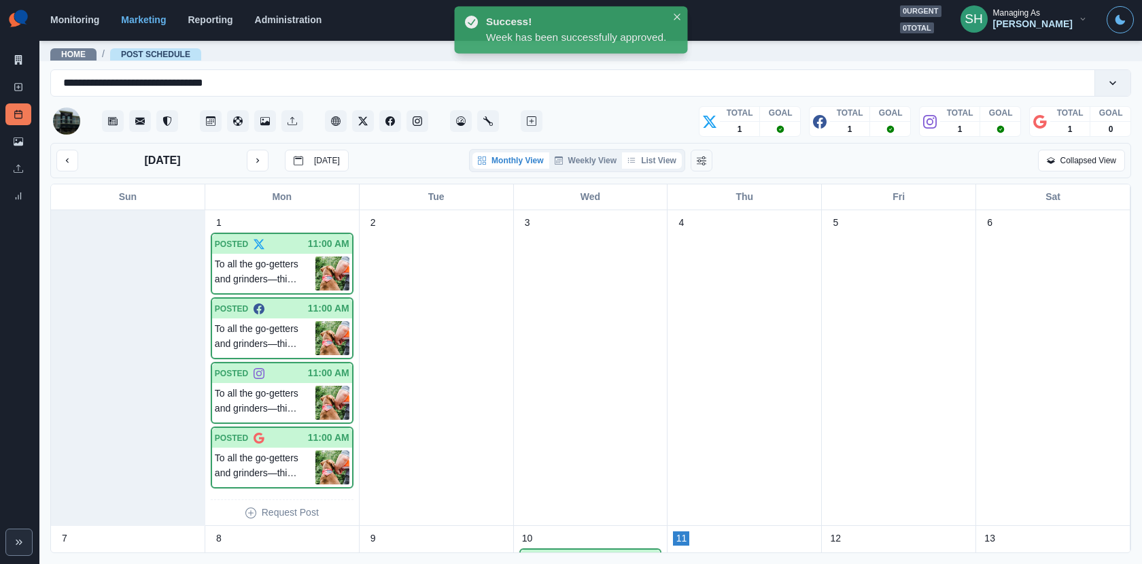
click at [668, 156] on button "List View" at bounding box center [652, 160] width 60 height 16
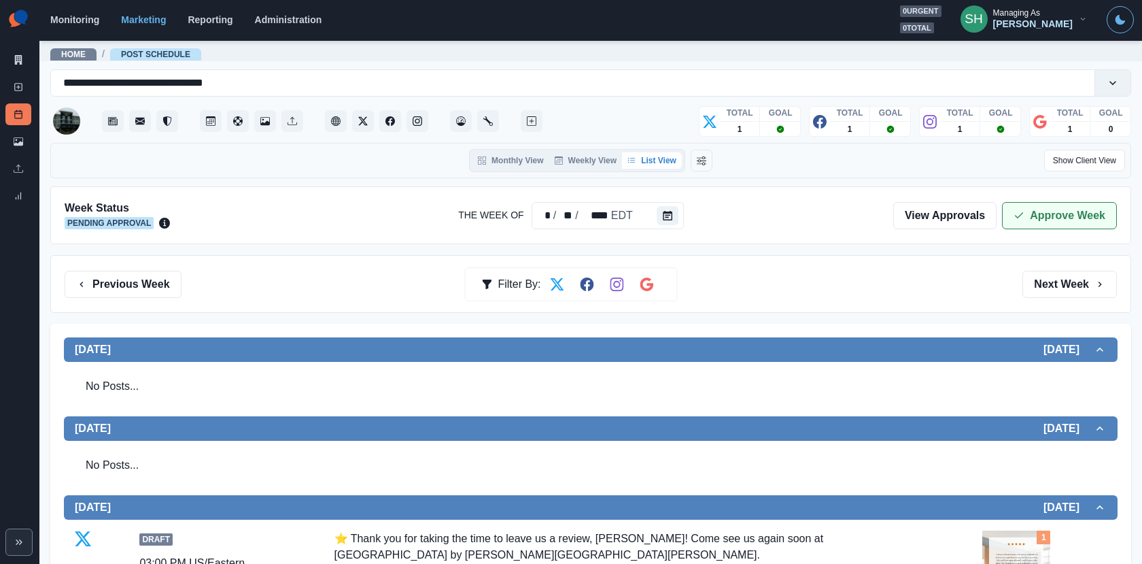
click at [1046, 218] on button "Approve Week" at bounding box center [1059, 215] width 115 height 27
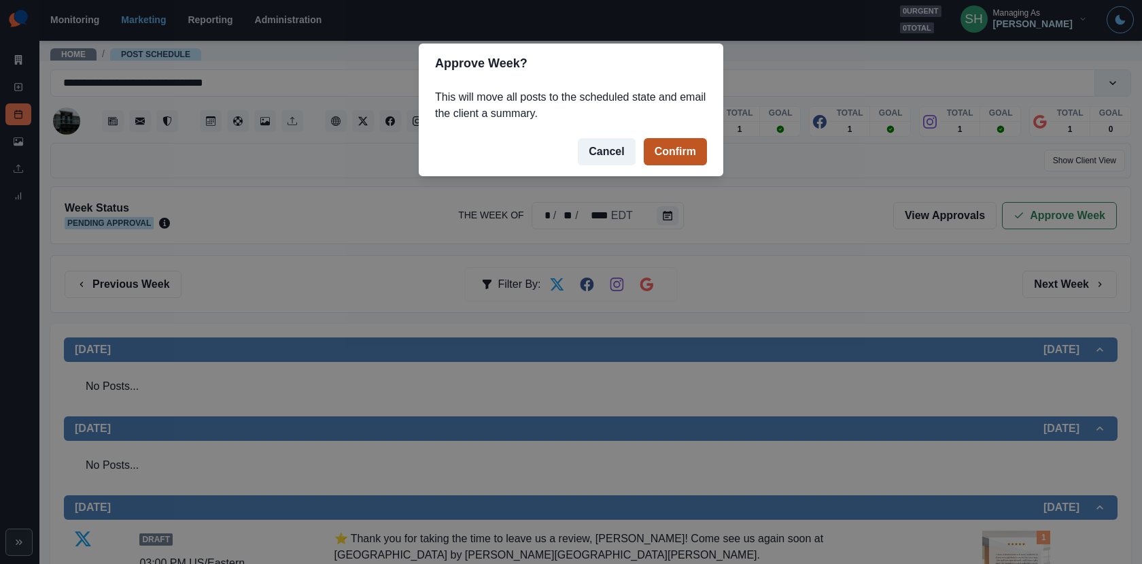
click at [679, 139] on button "Confirm" at bounding box center [675, 151] width 63 height 27
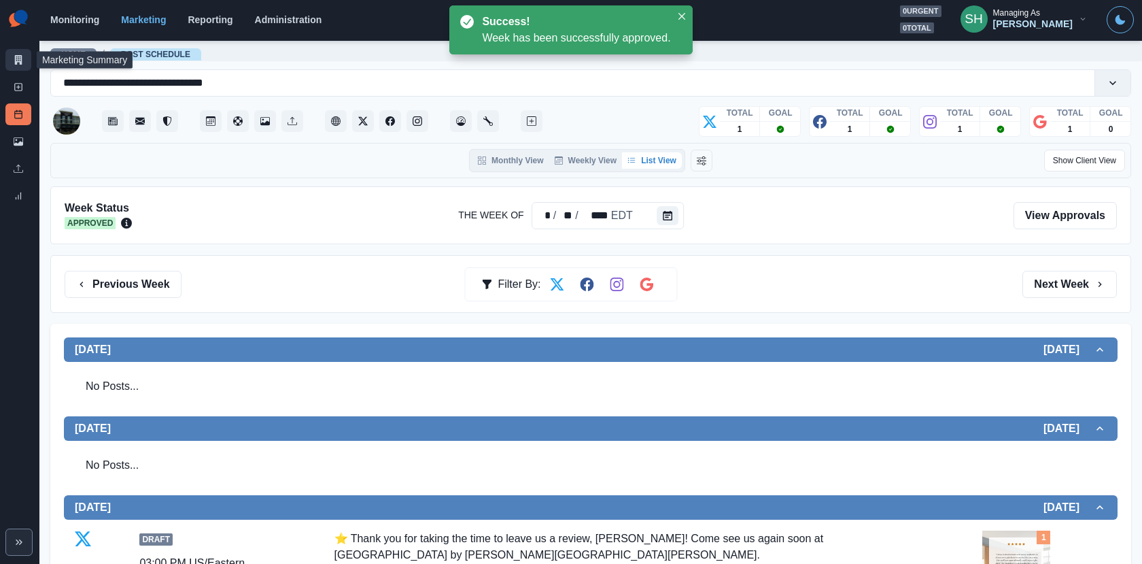
click at [12, 59] on link "Marketing Summary" at bounding box center [18, 60] width 26 height 22
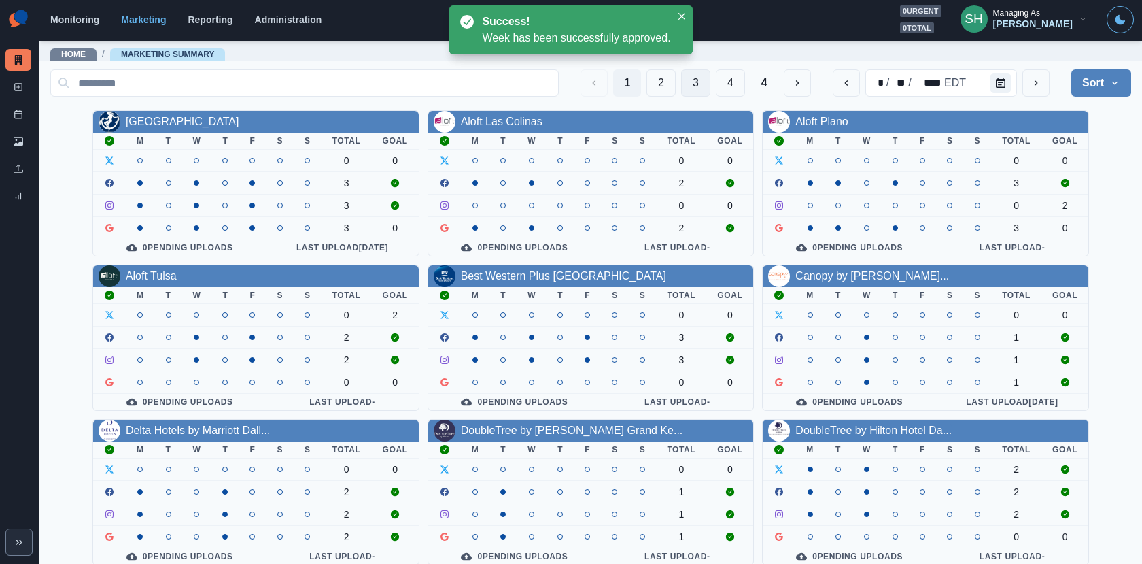
click at [709, 80] on button "3" at bounding box center [695, 82] width 29 height 27
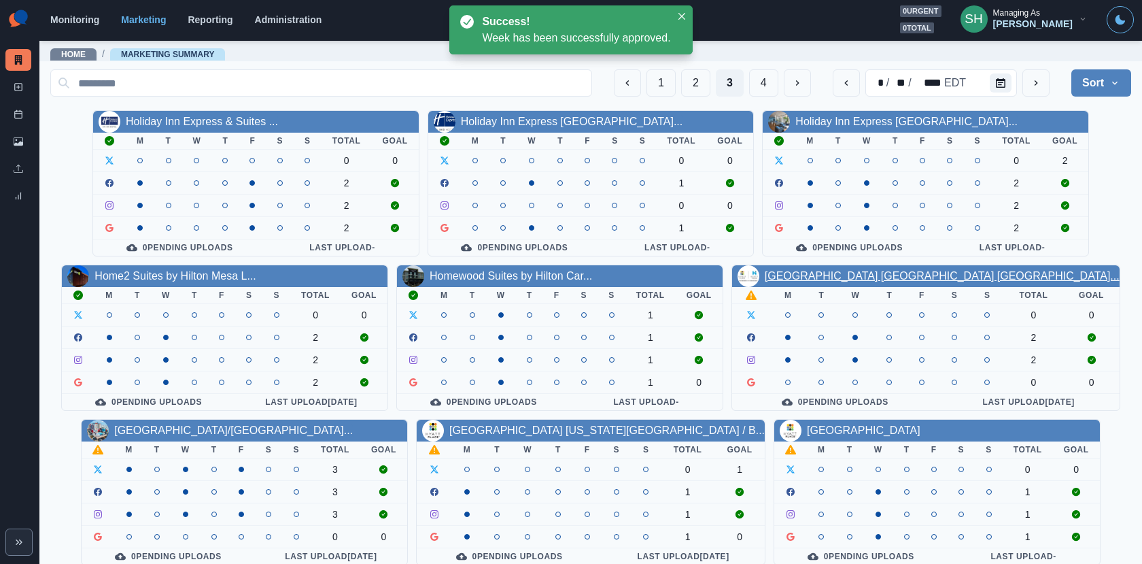
click at [885, 277] on link "[GEOGRAPHIC_DATA] [GEOGRAPHIC_DATA] [GEOGRAPHIC_DATA]..." at bounding box center [942, 276] width 355 height 12
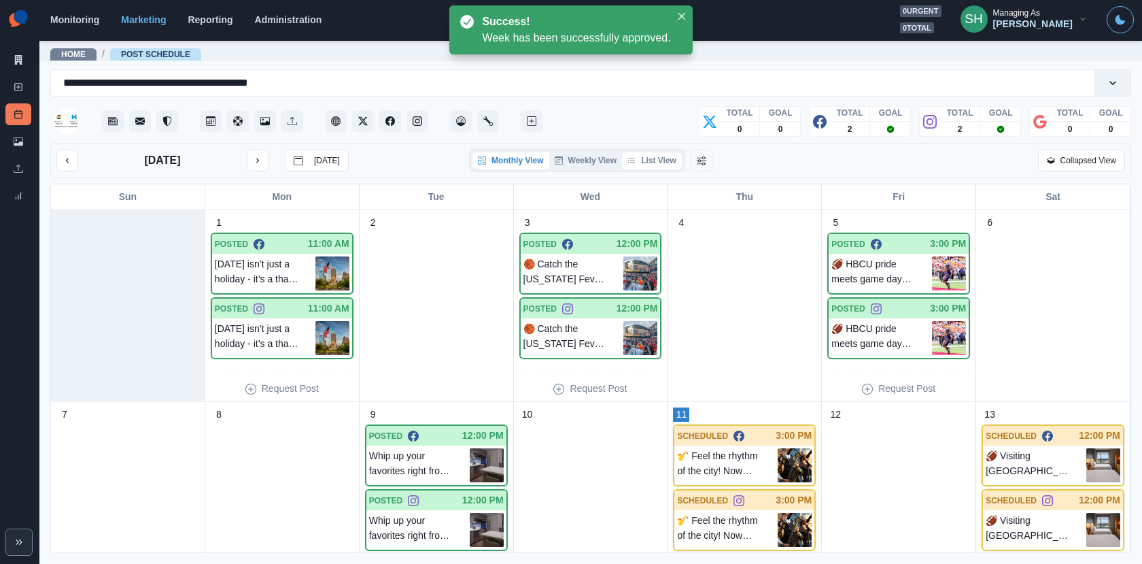
click at [666, 153] on button "List View" at bounding box center [652, 160] width 60 height 16
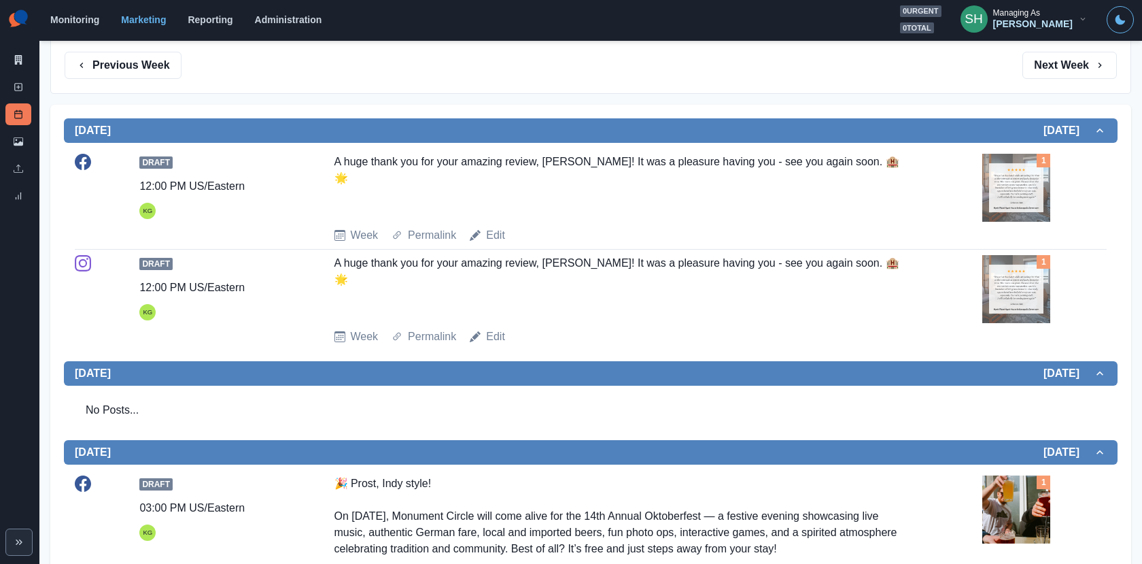
scroll to position [279, 0]
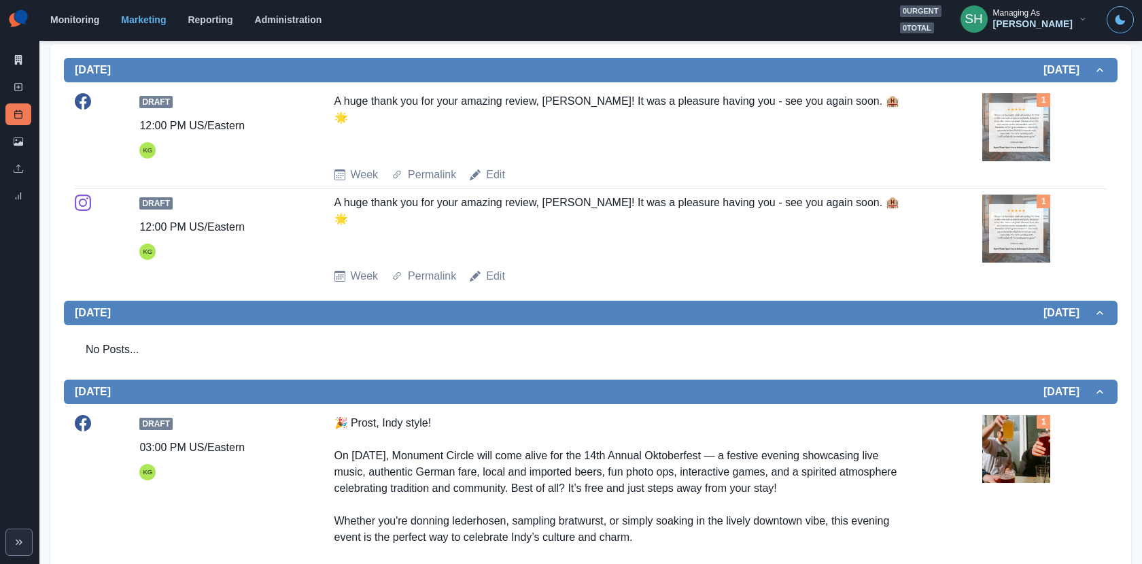
click at [1045, 237] on img at bounding box center [1017, 228] width 68 height 68
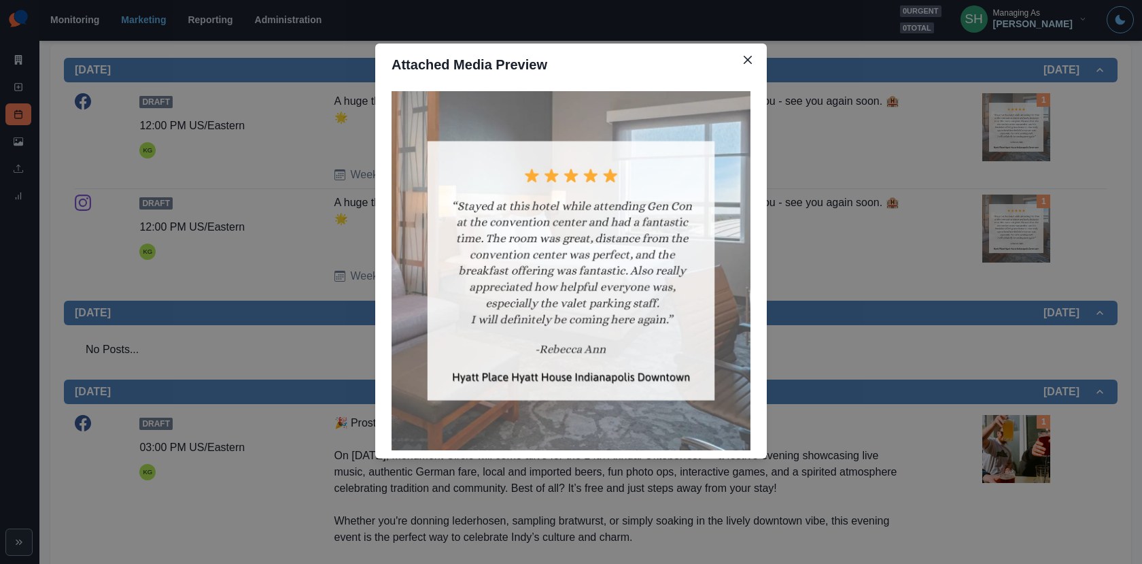
click at [900, 232] on div "Attached Media Preview" at bounding box center [571, 282] width 1142 height 564
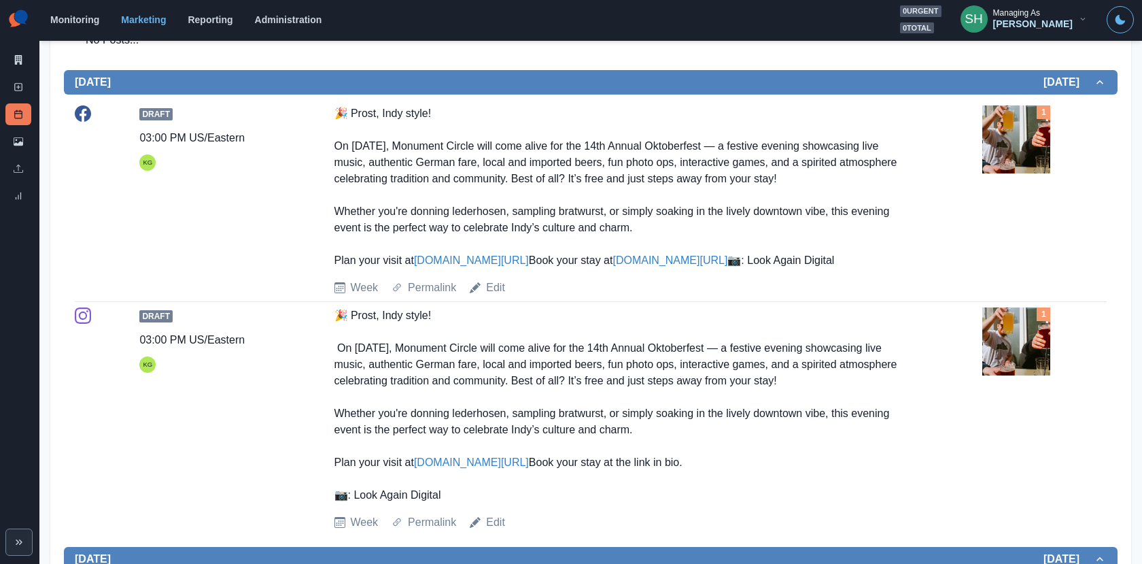
scroll to position [593, 0]
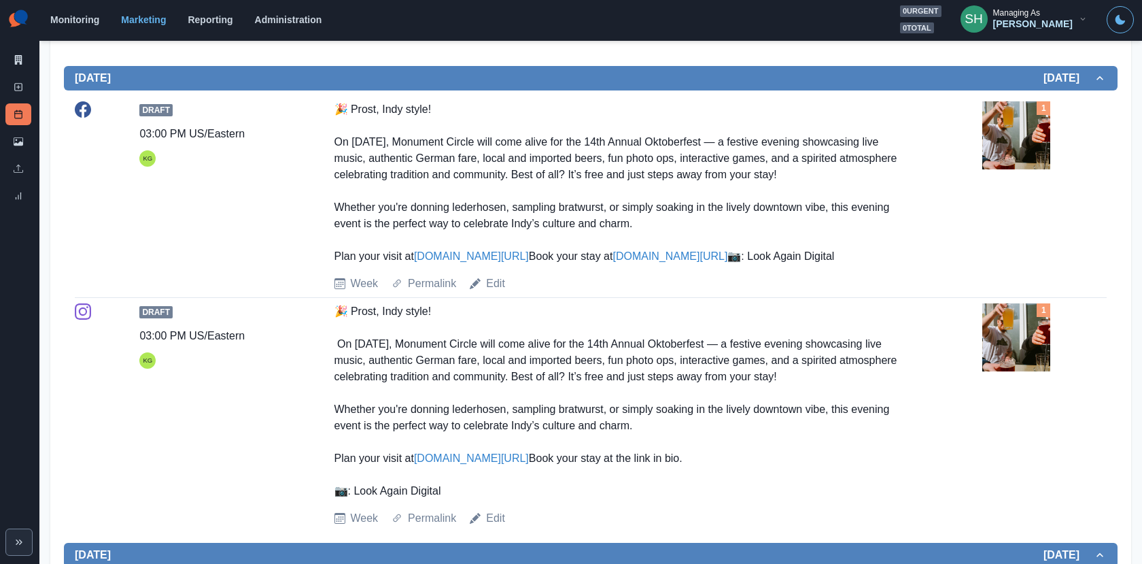
click at [1012, 139] on img at bounding box center [1017, 135] width 68 height 68
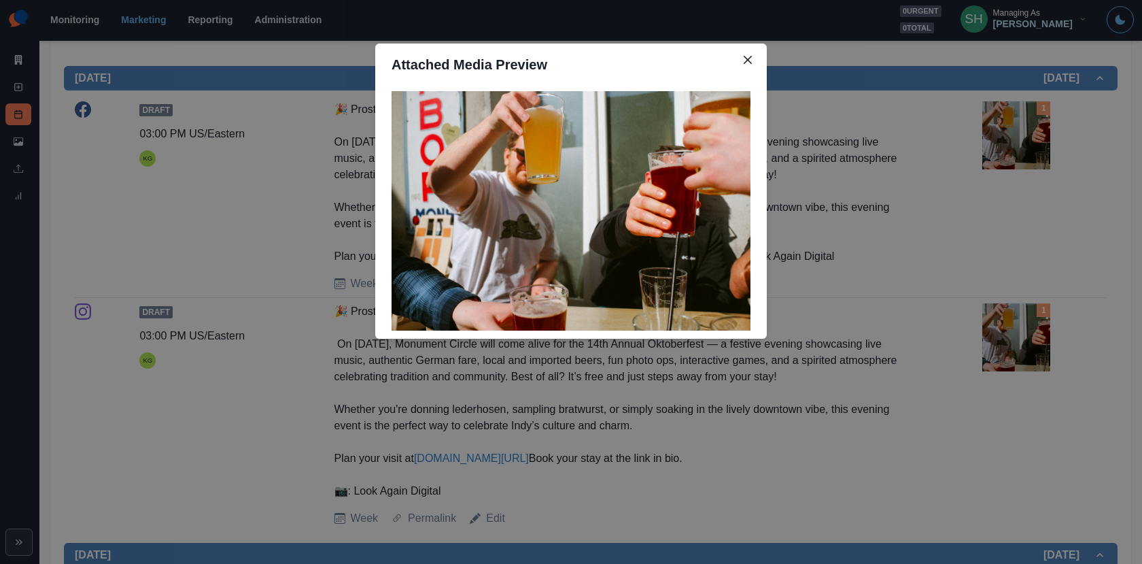
click at [969, 192] on div "Attached Media Preview" at bounding box center [571, 282] width 1142 height 564
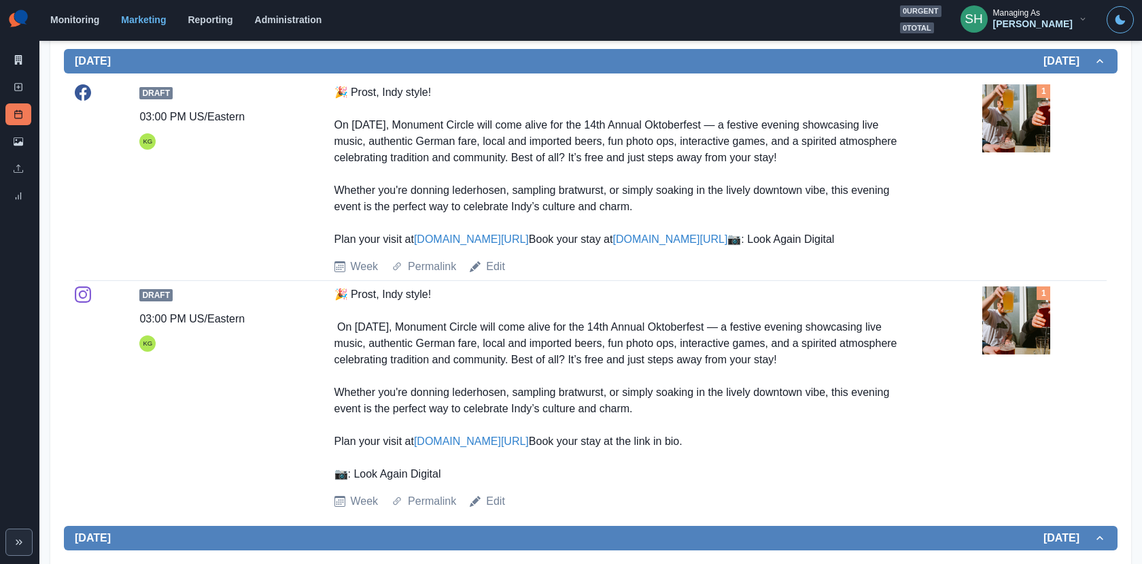
scroll to position [617, 0]
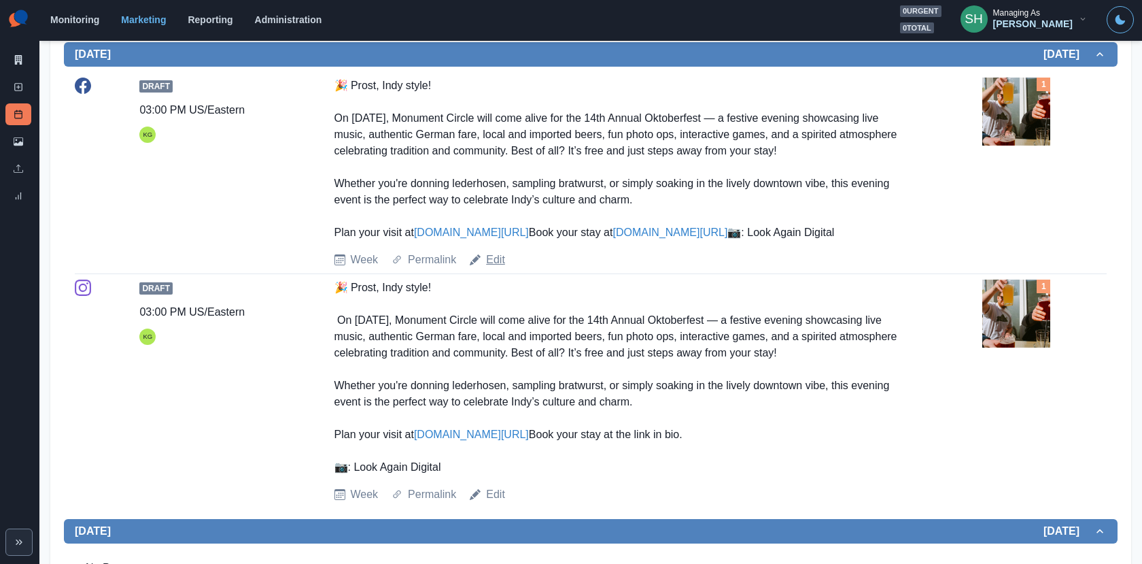
click at [498, 268] on link "Edit" at bounding box center [495, 260] width 19 height 16
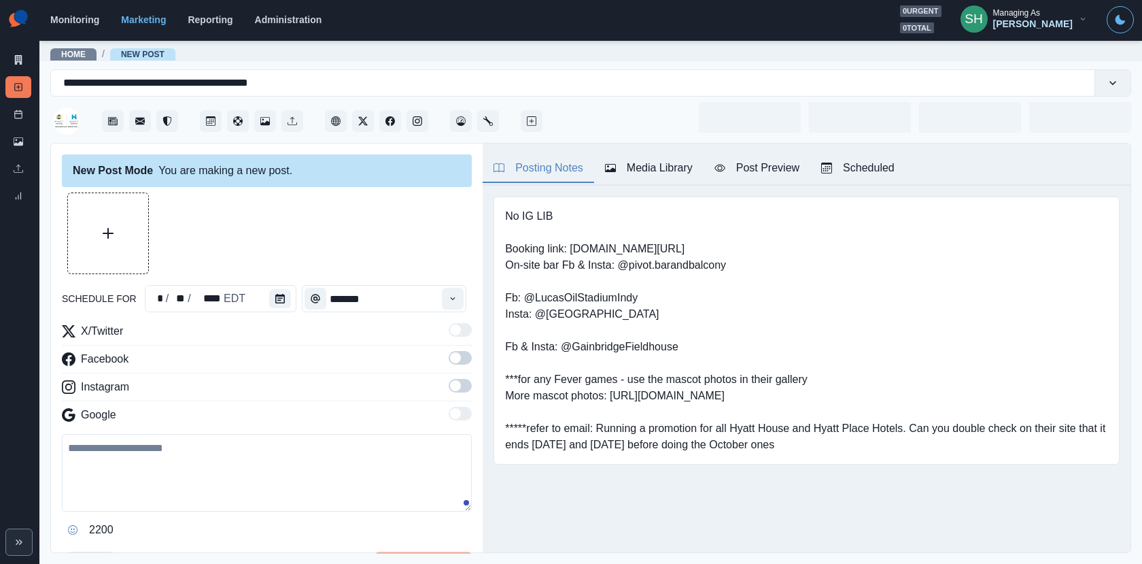
type input "*******"
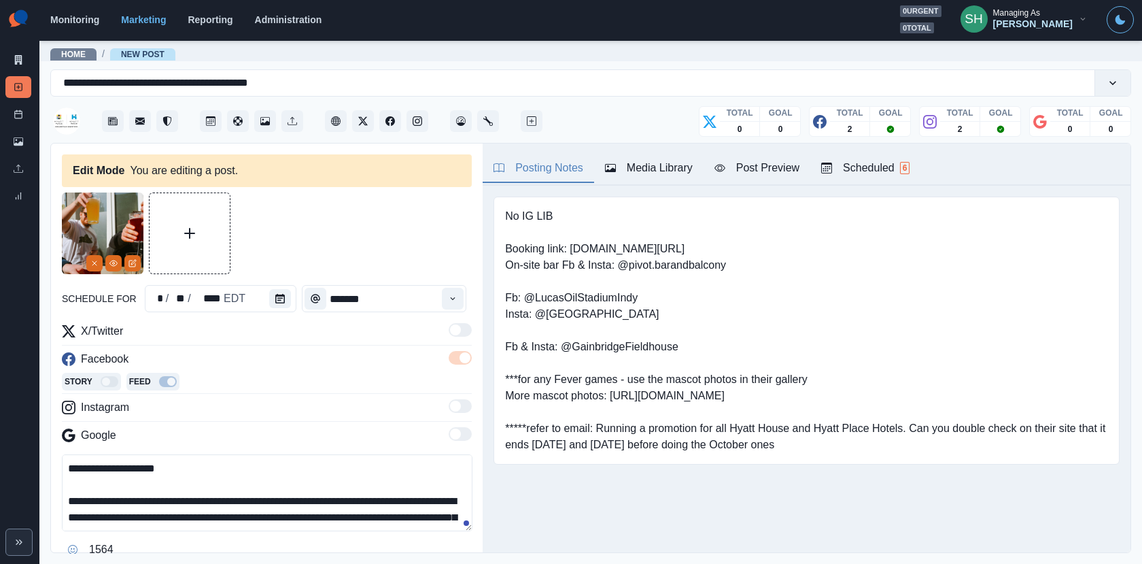
scroll to position [93, 0]
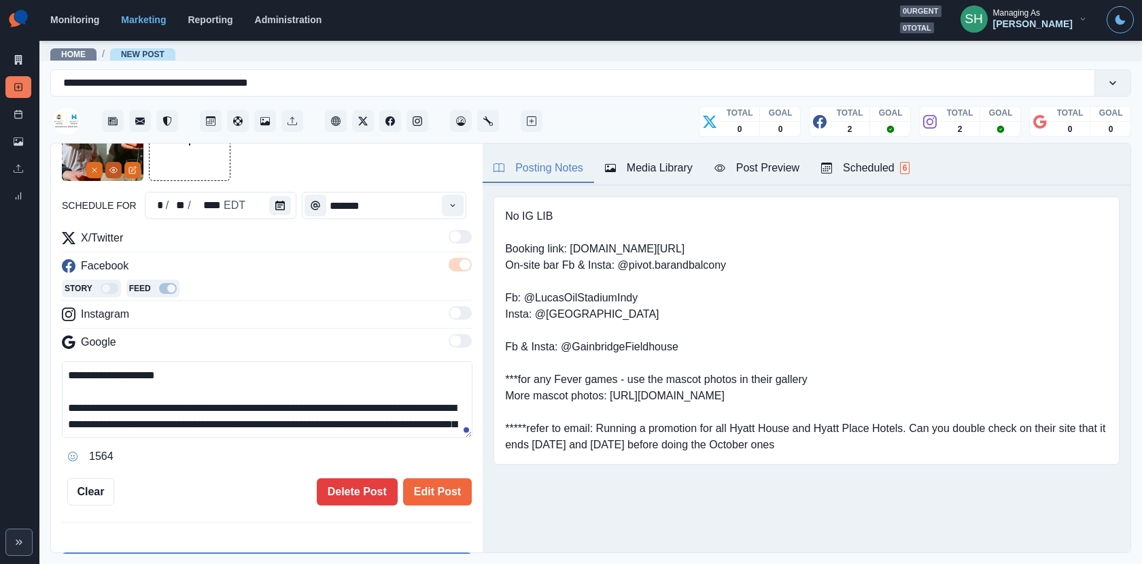
click at [112, 174] on button "View Media" at bounding box center [113, 170] width 16 height 16
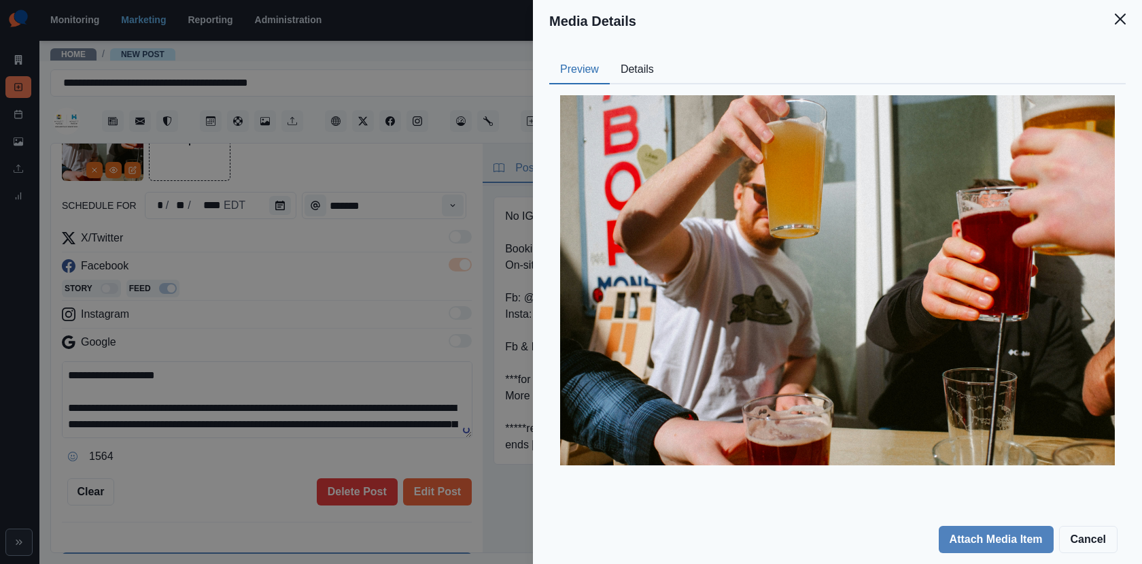
click at [651, 67] on button "Details" at bounding box center [637, 70] width 55 height 29
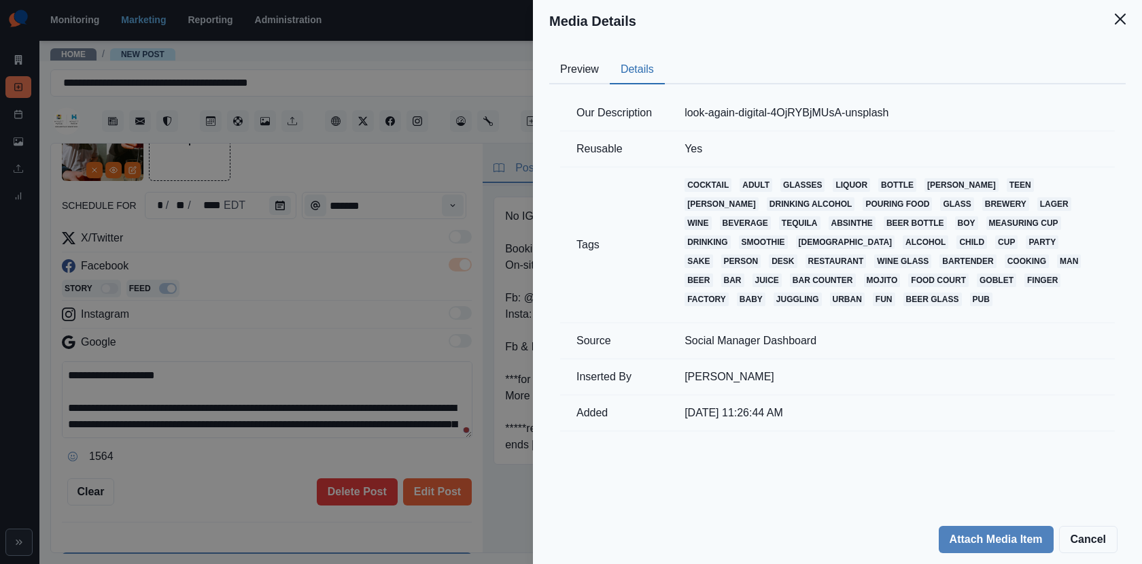
click at [342, 278] on div "Media Details Preview Details Our Description look-again-digital-4OjRYBjMUsA-un…" at bounding box center [571, 282] width 1142 height 564
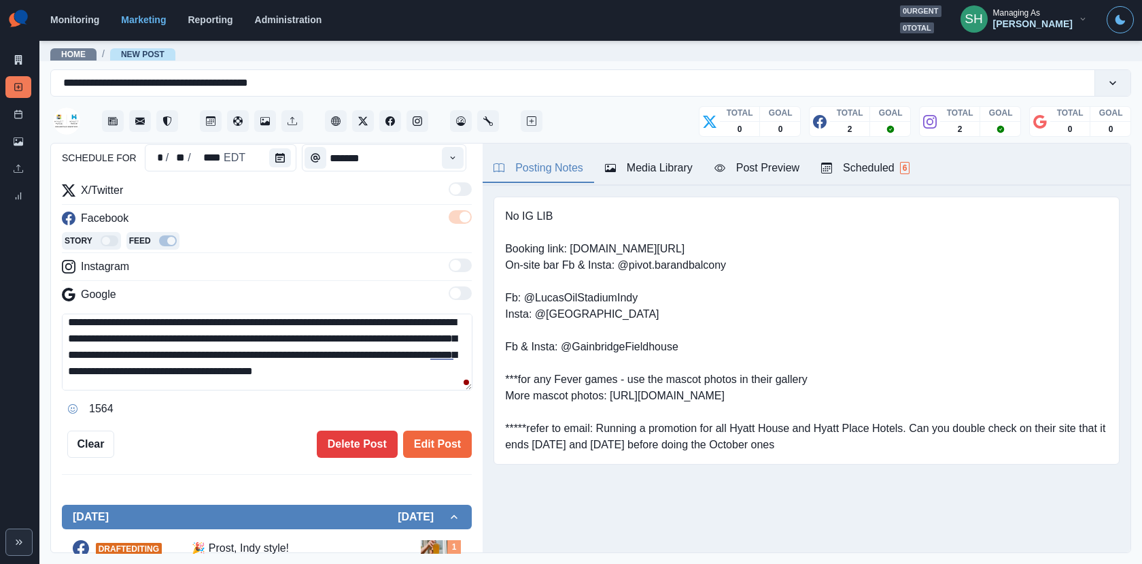
scroll to position [55, 0]
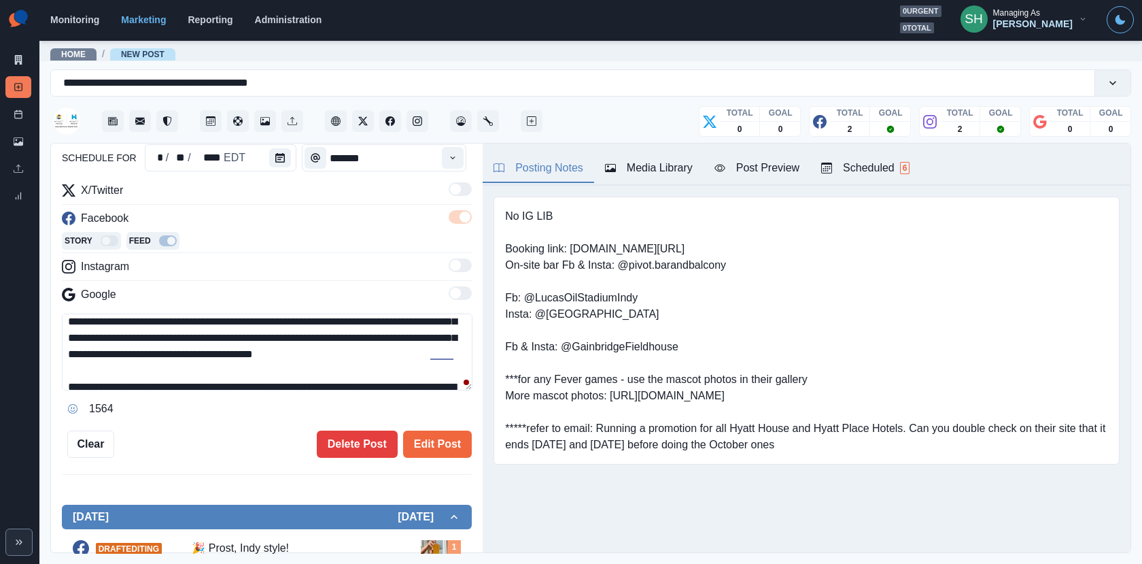
drag, startPoint x: 306, startPoint y: 351, endPoint x: 385, endPoint y: 339, distance: 79.7
click at [385, 339] on textarea "**********" at bounding box center [267, 351] width 411 height 77
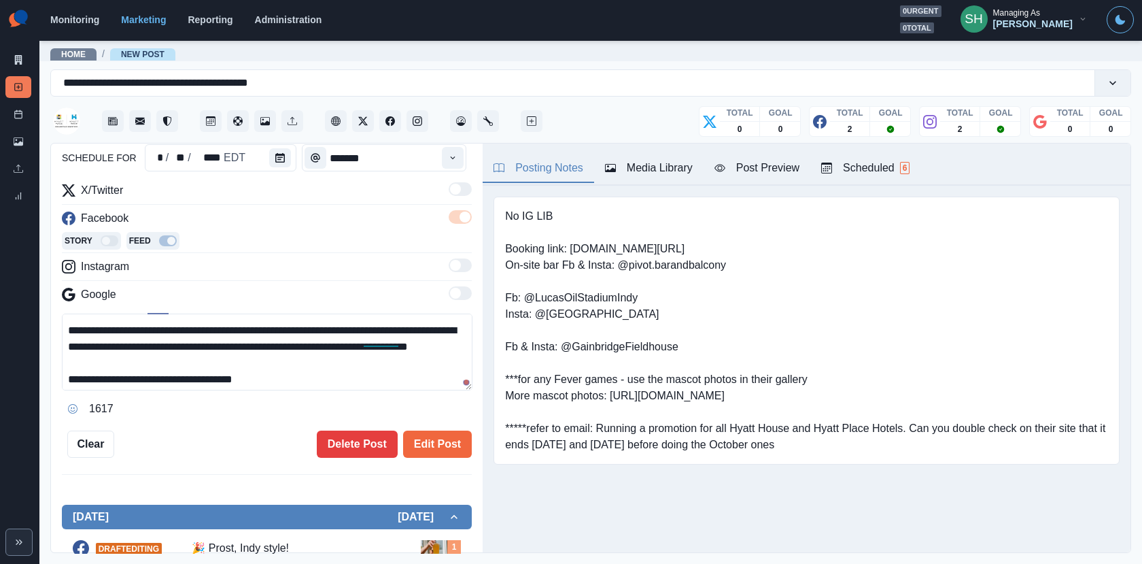
scroll to position [100, 0]
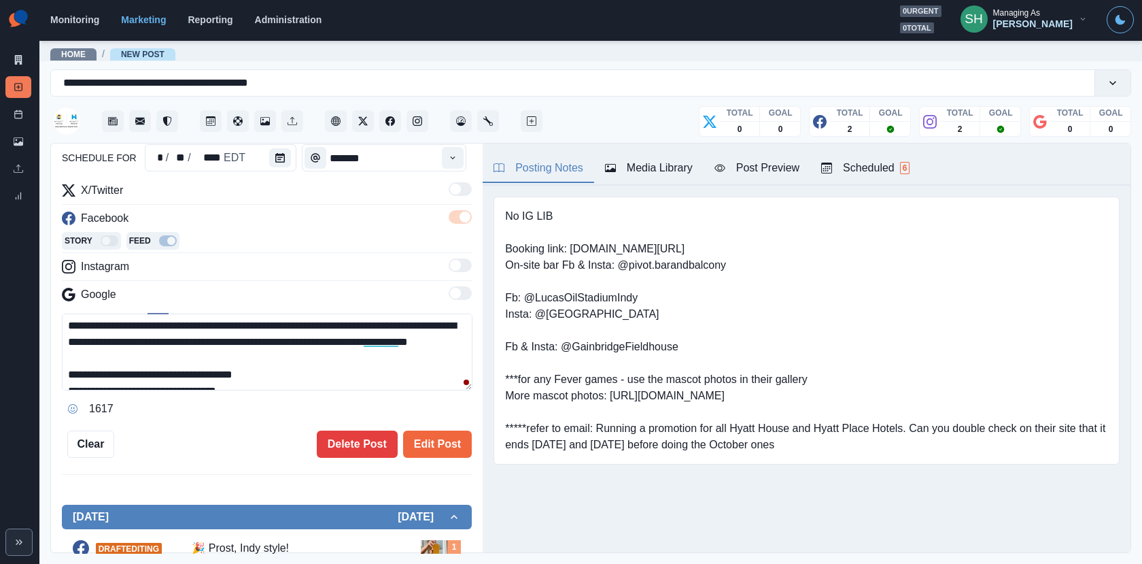
click at [249, 369] on textarea "**********" at bounding box center [267, 351] width 411 height 77
drag, startPoint x: 235, startPoint y: 370, endPoint x: 65, endPoint y: 341, distance: 171.7
click at [65, 341] on textarea "**********" at bounding box center [267, 351] width 411 height 77
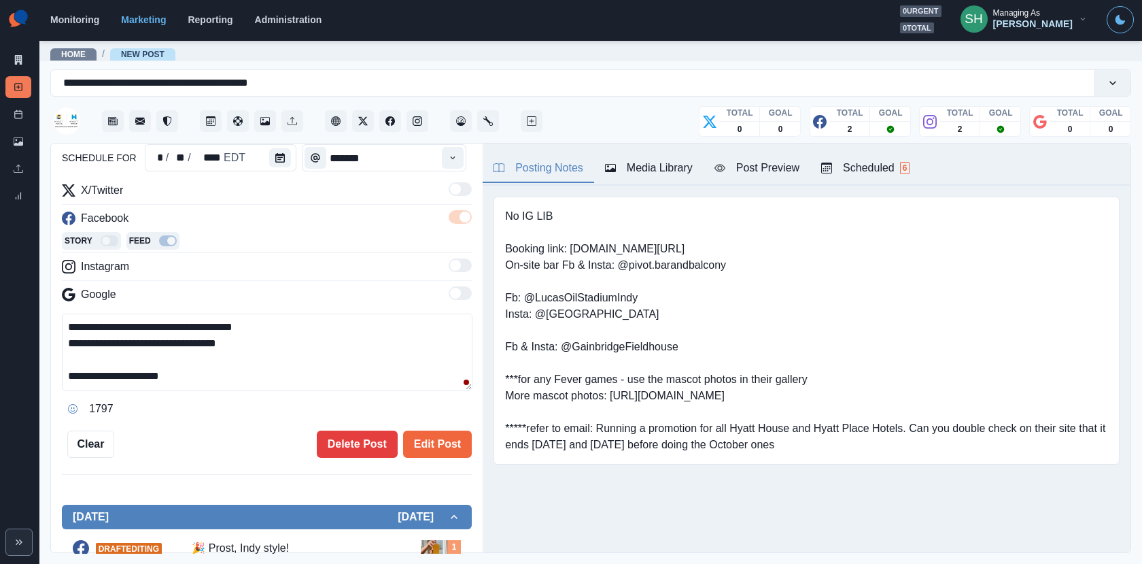
scroll to position [0, 0]
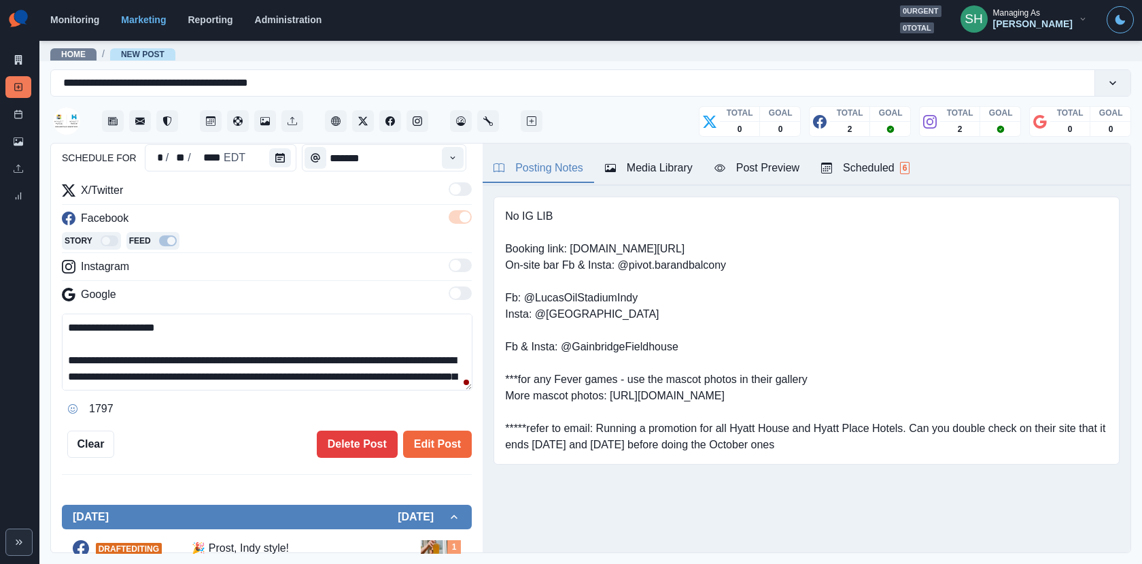
drag, startPoint x: 216, startPoint y: 377, endPoint x: 211, endPoint y: 203, distance: 173.5
click at [211, 203] on div "**********" at bounding box center [267, 300] width 410 height 237
type textarea "**********"
click at [451, 445] on button "Edit Post" at bounding box center [437, 443] width 69 height 27
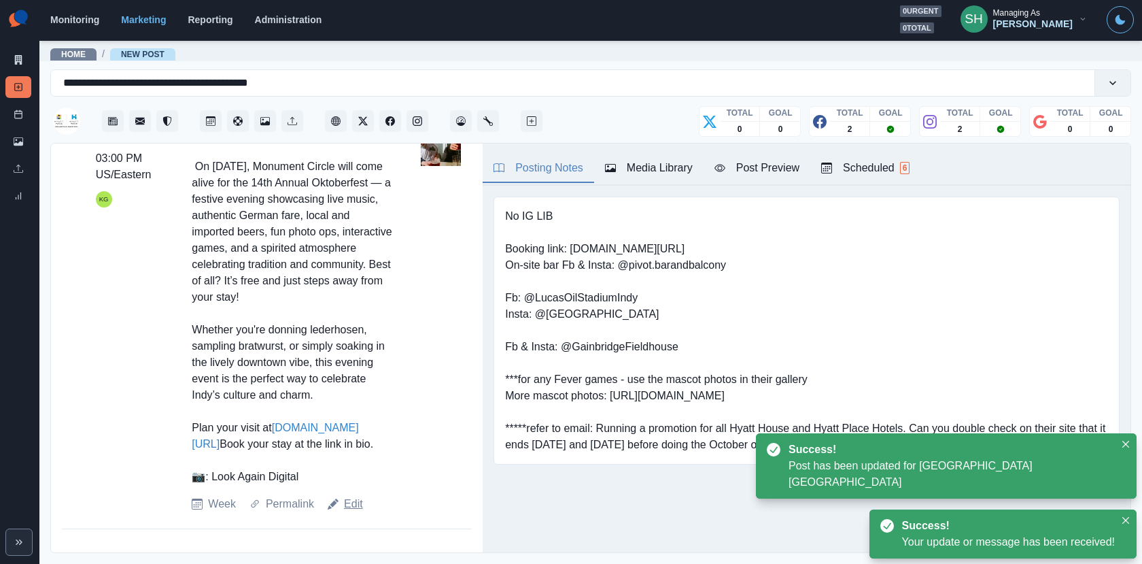
click at [347, 503] on link "Edit" at bounding box center [353, 504] width 19 height 16
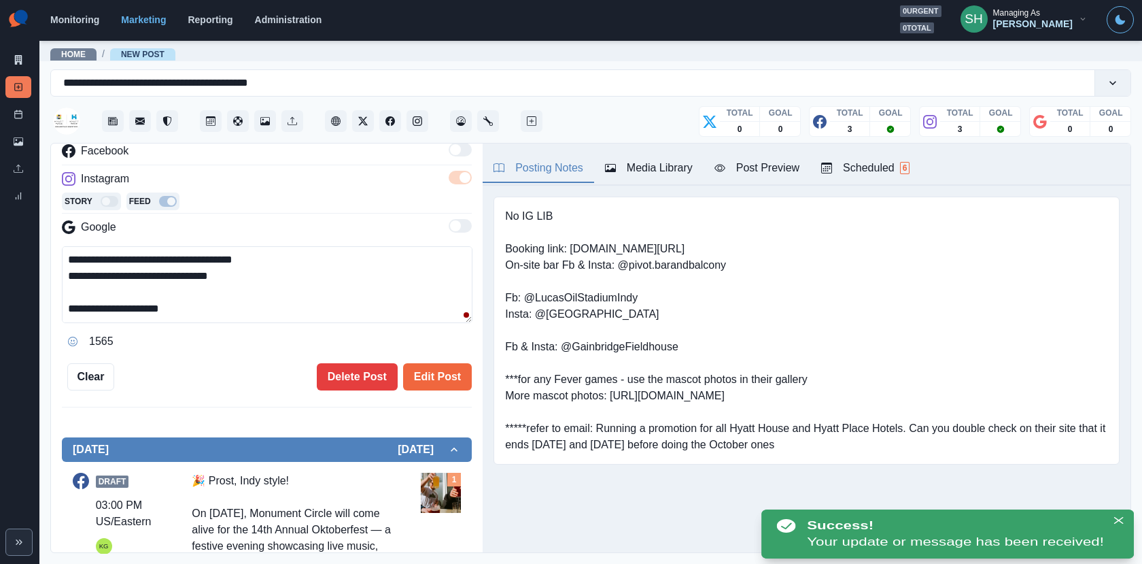
drag, startPoint x: 236, startPoint y: 303, endPoint x: 236, endPoint y: 136, distance: 166.6
click at [236, 137] on div "**********" at bounding box center [590, 308] width 1081 height 489
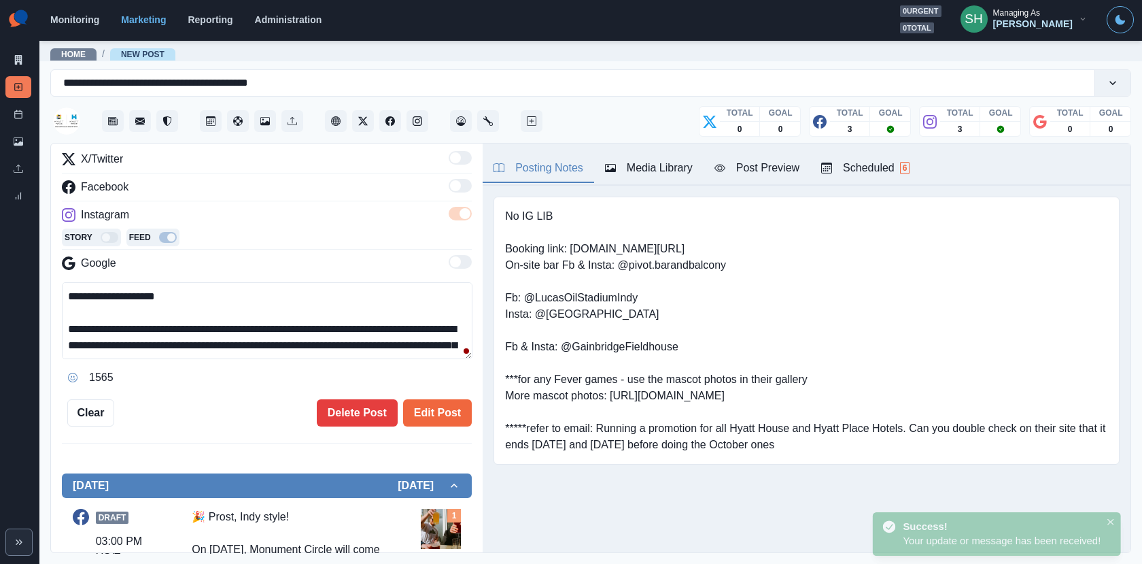
paste textarea "**********"
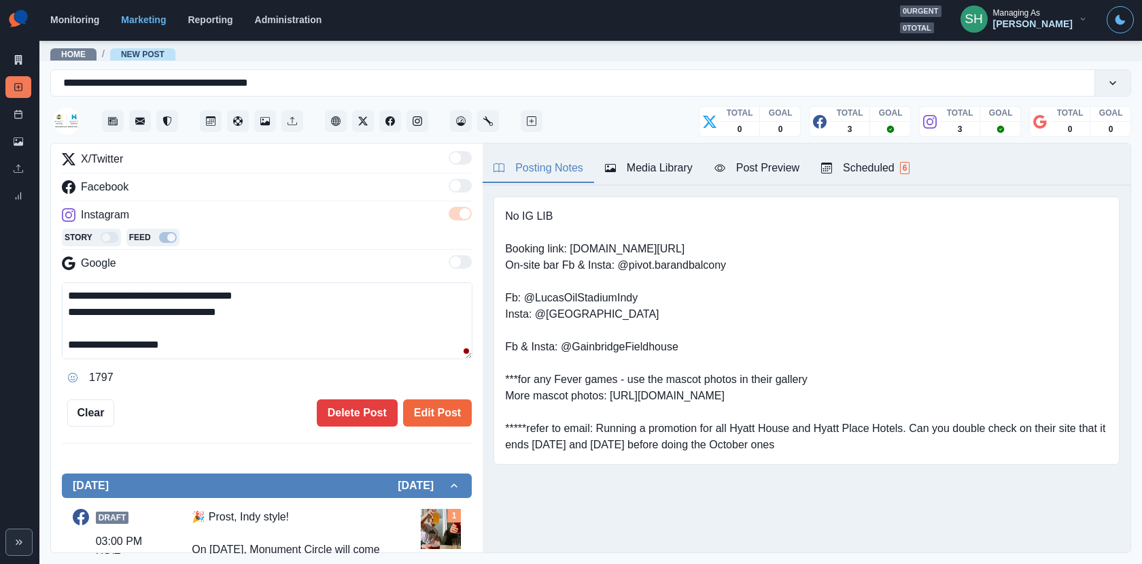
drag, startPoint x: 177, startPoint y: 320, endPoint x: 146, endPoint y: 320, distance: 31.3
click at [146, 320] on textarea "**********" at bounding box center [267, 320] width 411 height 77
type textarea "**********"
click at [424, 406] on button "Edit Post" at bounding box center [437, 412] width 69 height 27
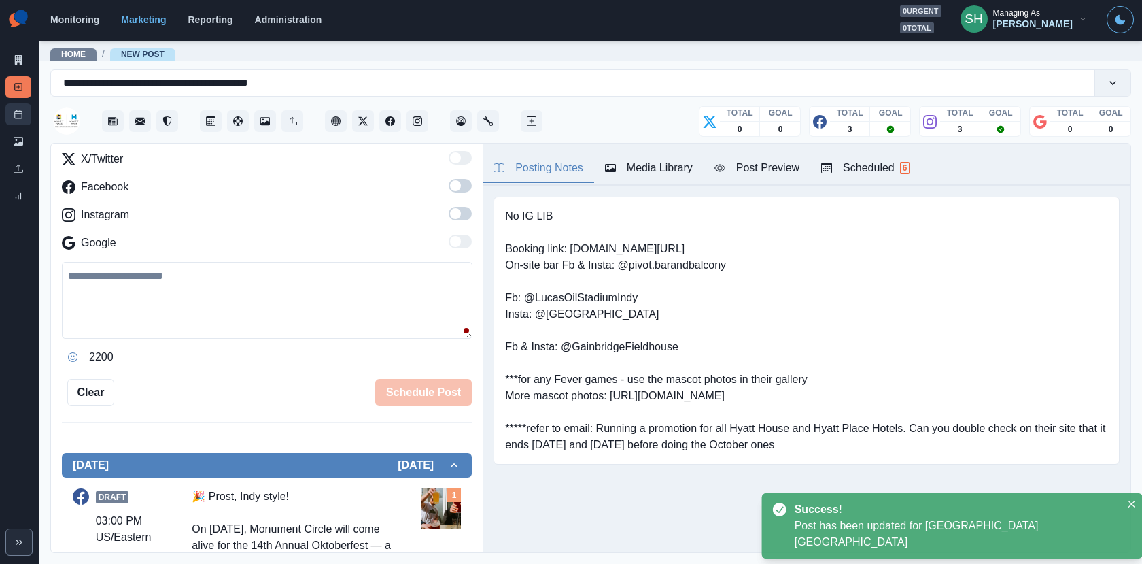
click at [27, 114] on link "Post Schedule" at bounding box center [18, 114] width 26 height 22
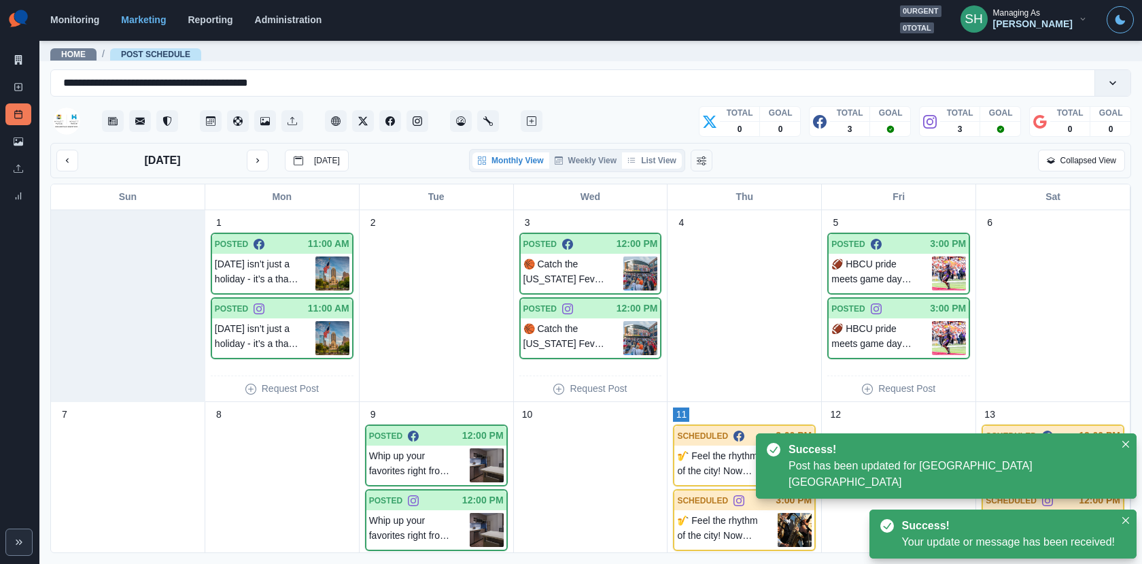
click at [673, 155] on button "List View" at bounding box center [652, 160] width 60 height 16
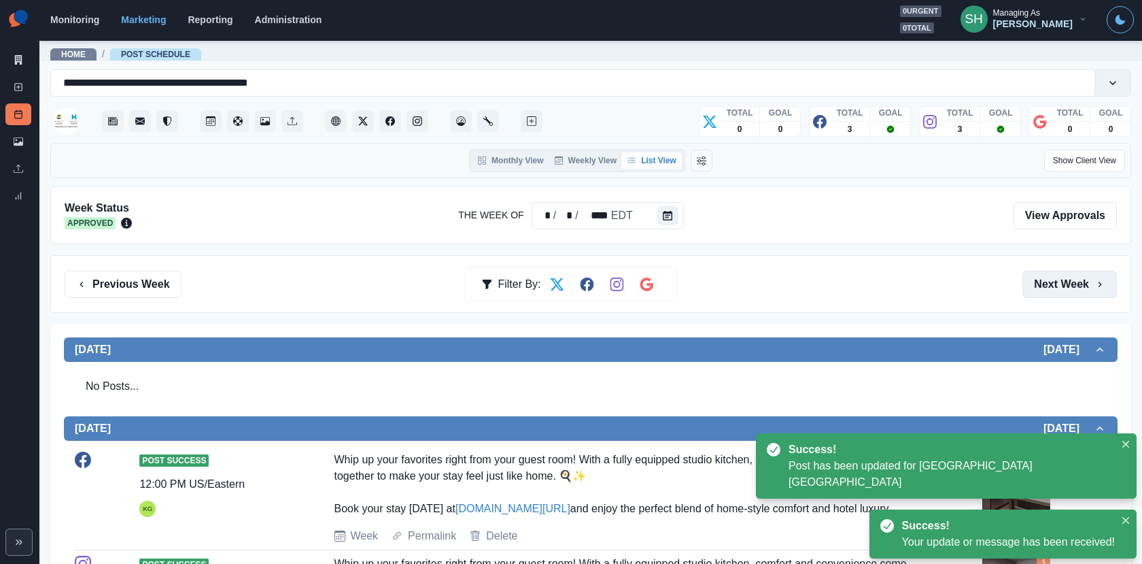
click at [1079, 279] on button "Next Week" at bounding box center [1070, 284] width 95 height 27
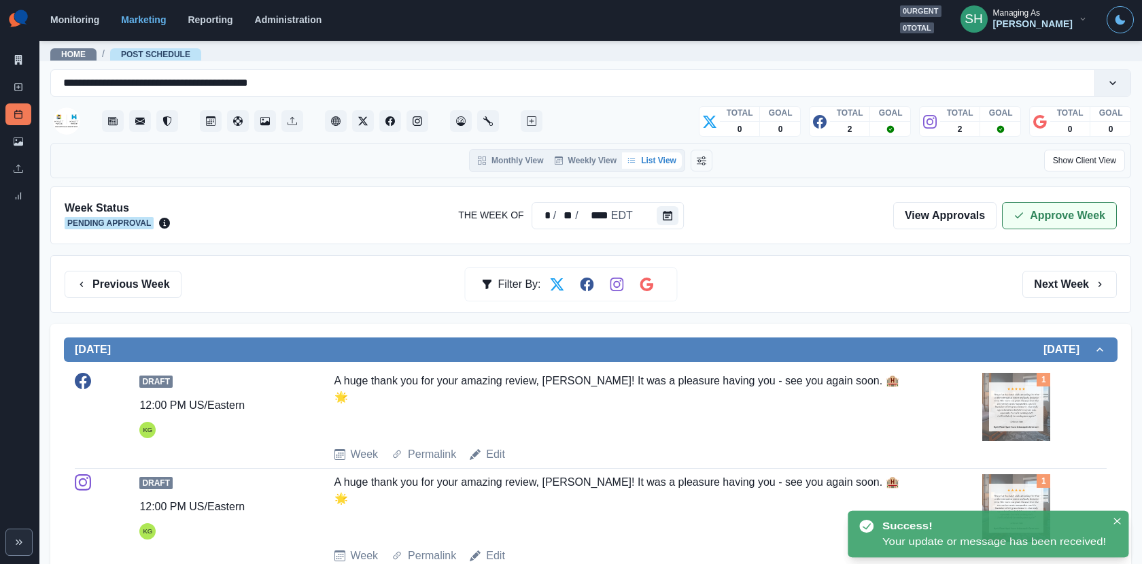
click at [1038, 207] on button "Approve Week" at bounding box center [1059, 215] width 115 height 27
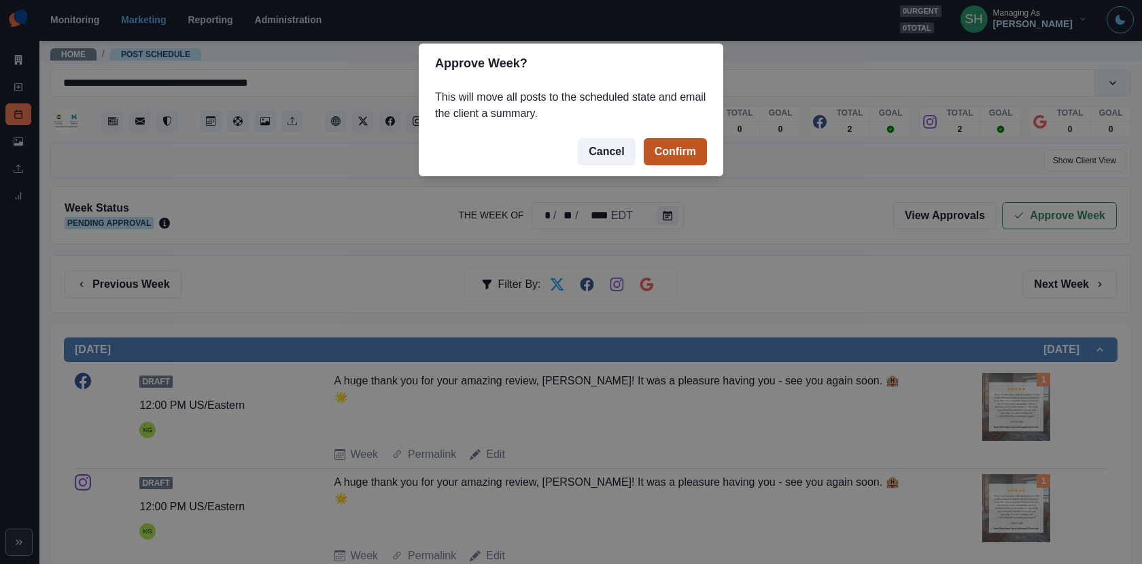
click at [681, 154] on button "Confirm" at bounding box center [675, 151] width 63 height 27
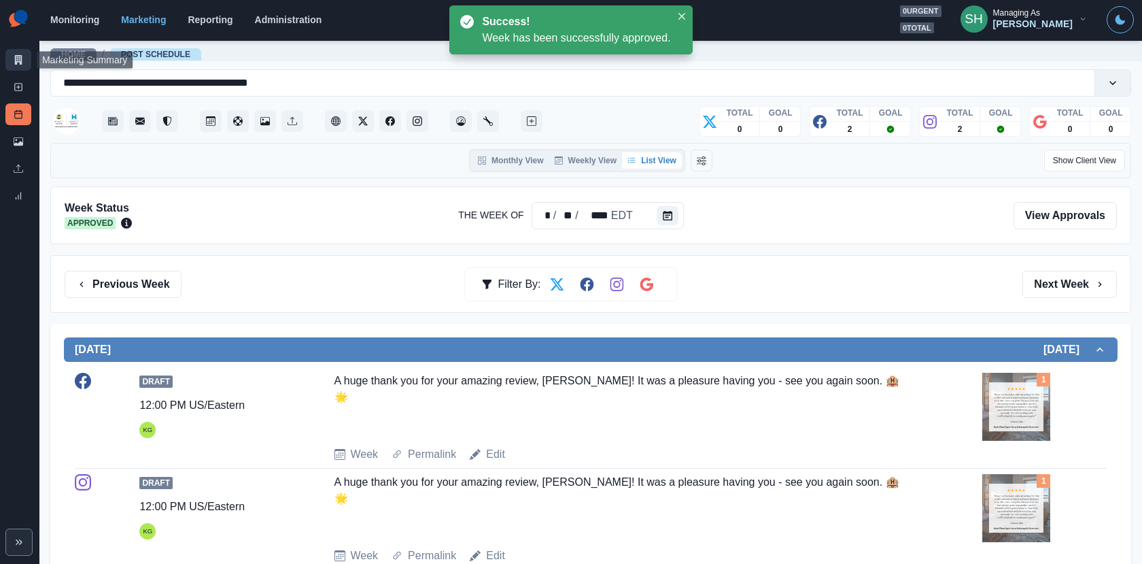
click at [22, 56] on link "Marketing Summary" at bounding box center [18, 60] width 26 height 22
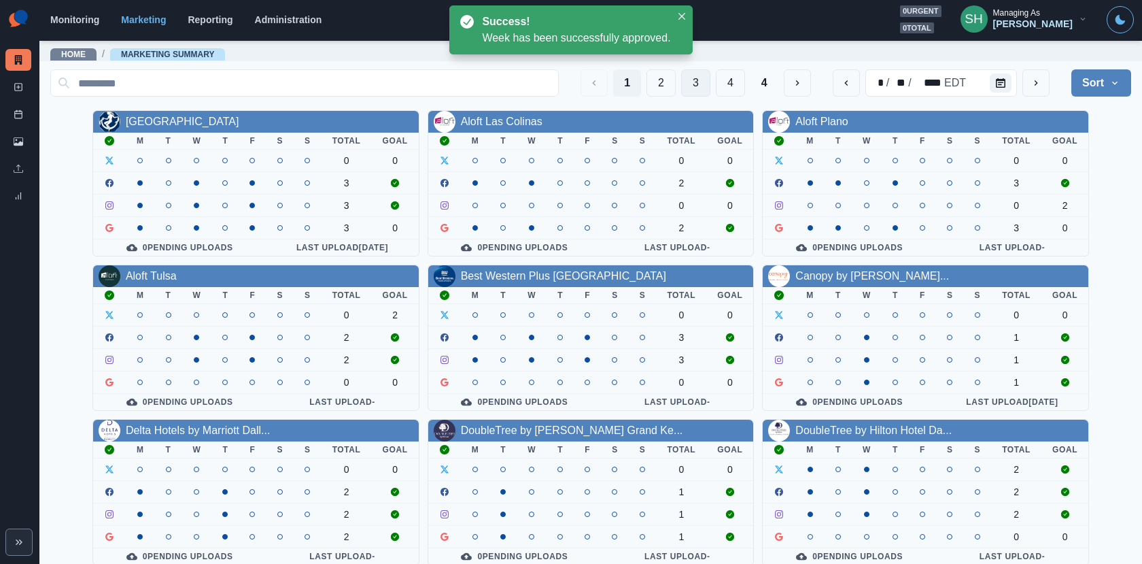
click at [702, 89] on button "3" at bounding box center [695, 82] width 29 height 27
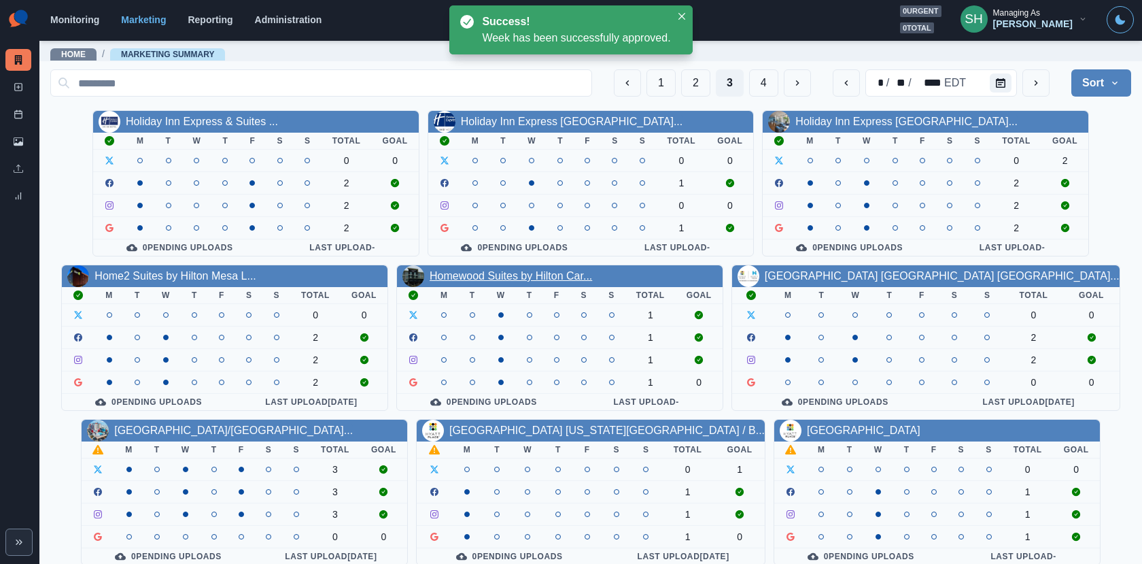
click at [545, 276] on link "Homewood Suites by Hilton Car..." at bounding box center [511, 276] width 163 height 12
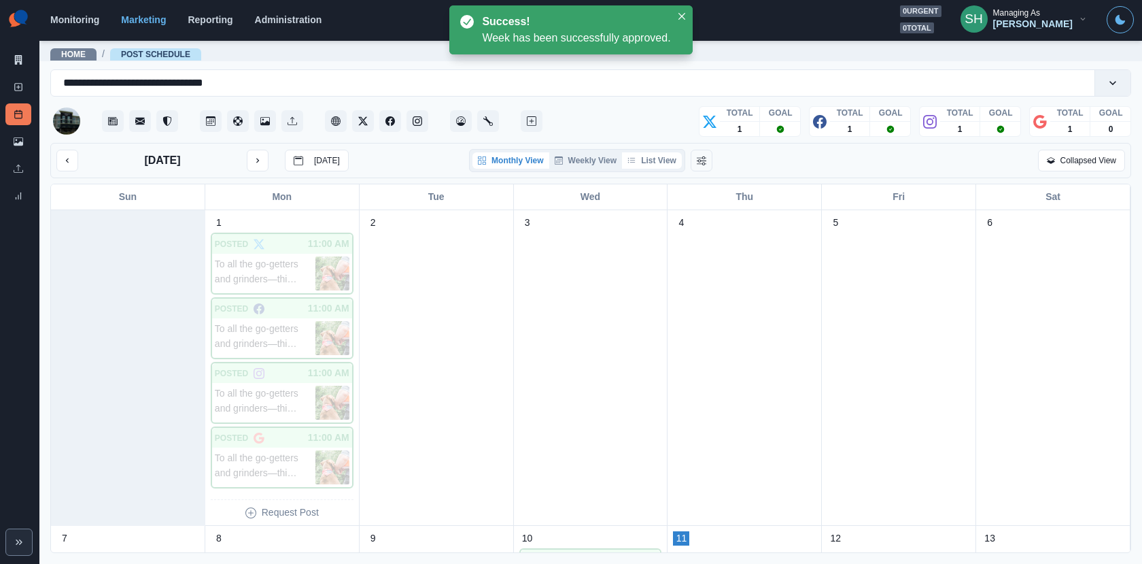
click at [651, 163] on button "List View" at bounding box center [652, 160] width 60 height 16
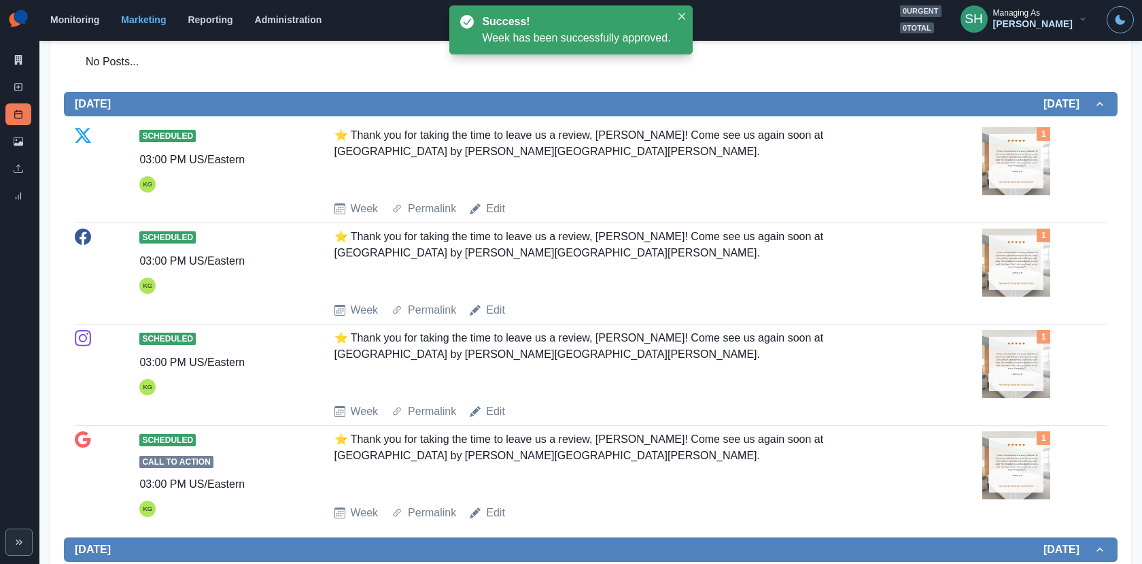
click at [1029, 267] on img at bounding box center [1017, 262] width 68 height 68
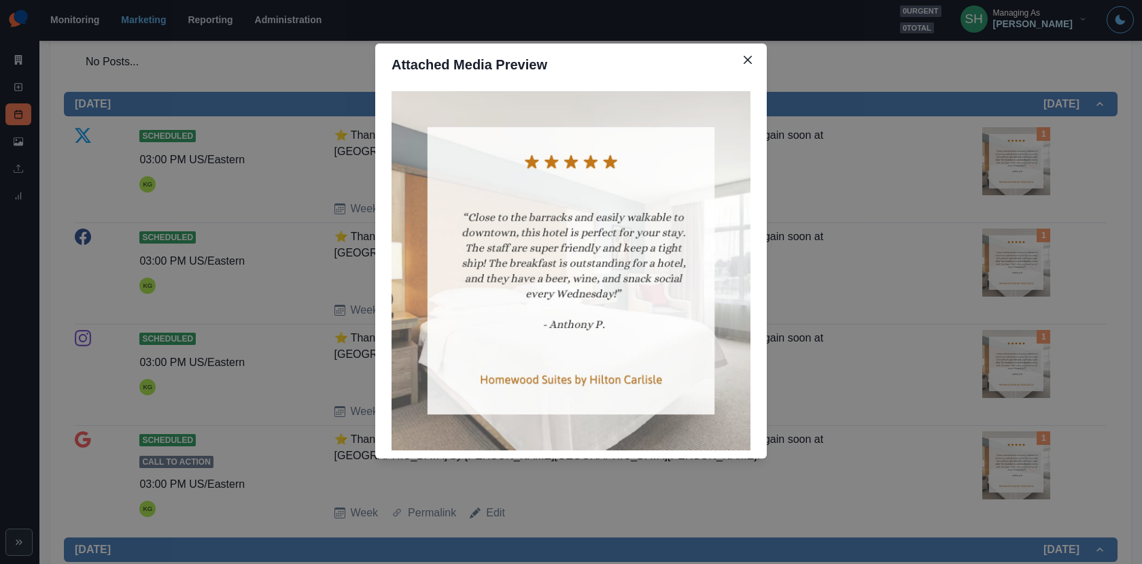
click at [886, 301] on div "Attached Media Preview" at bounding box center [571, 282] width 1142 height 564
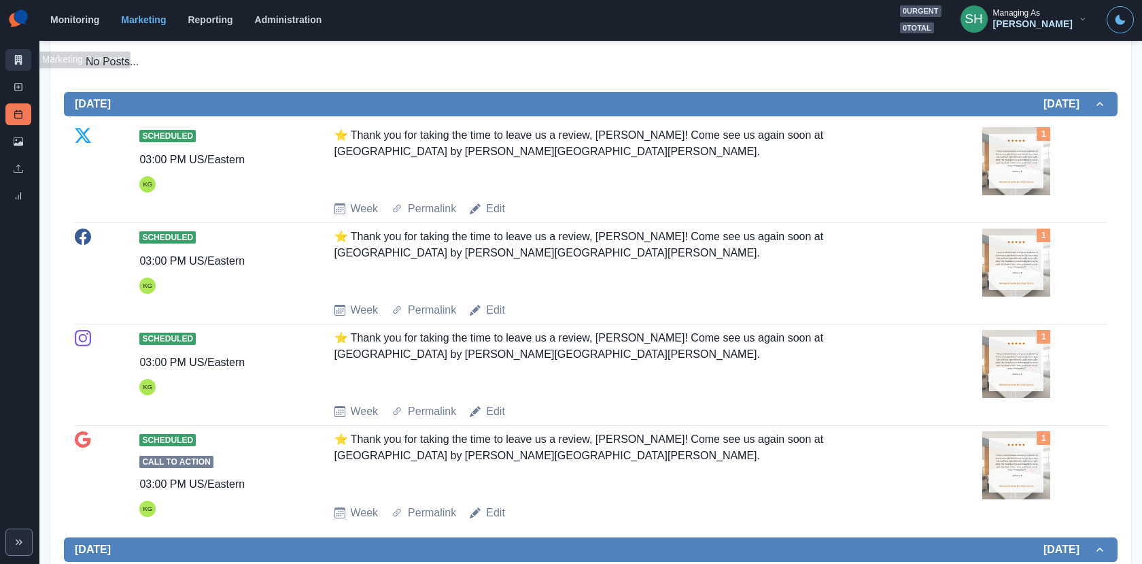
click at [14, 60] on icon at bounding box center [19, 60] width 10 height 10
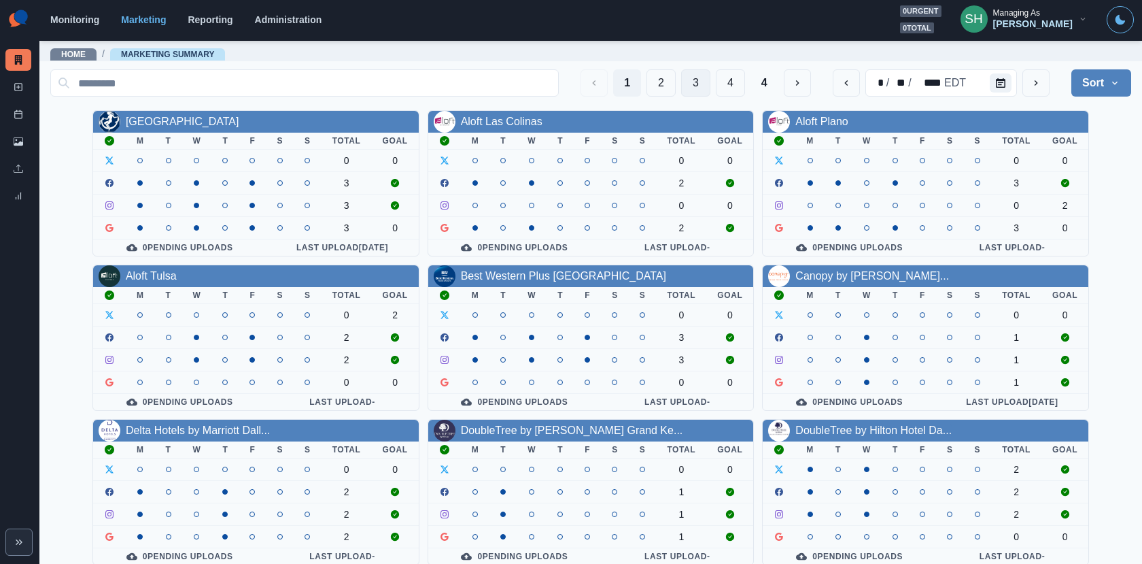
click at [698, 81] on button "3" at bounding box center [695, 82] width 29 height 27
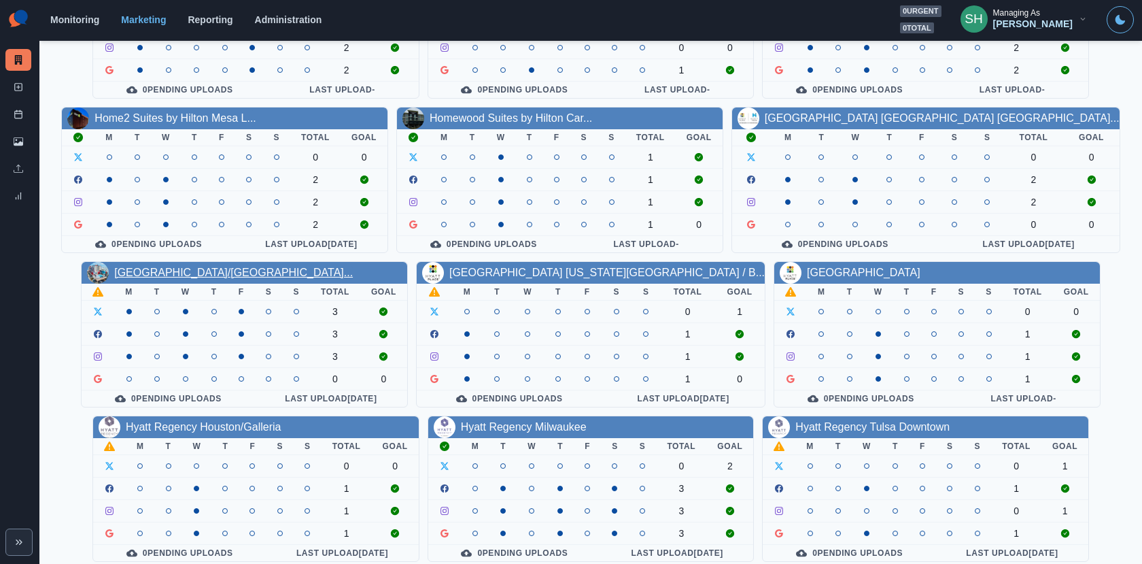
click at [214, 267] on link "[GEOGRAPHIC_DATA]/[GEOGRAPHIC_DATA]..." at bounding box center [233, 273] width 239 height 12
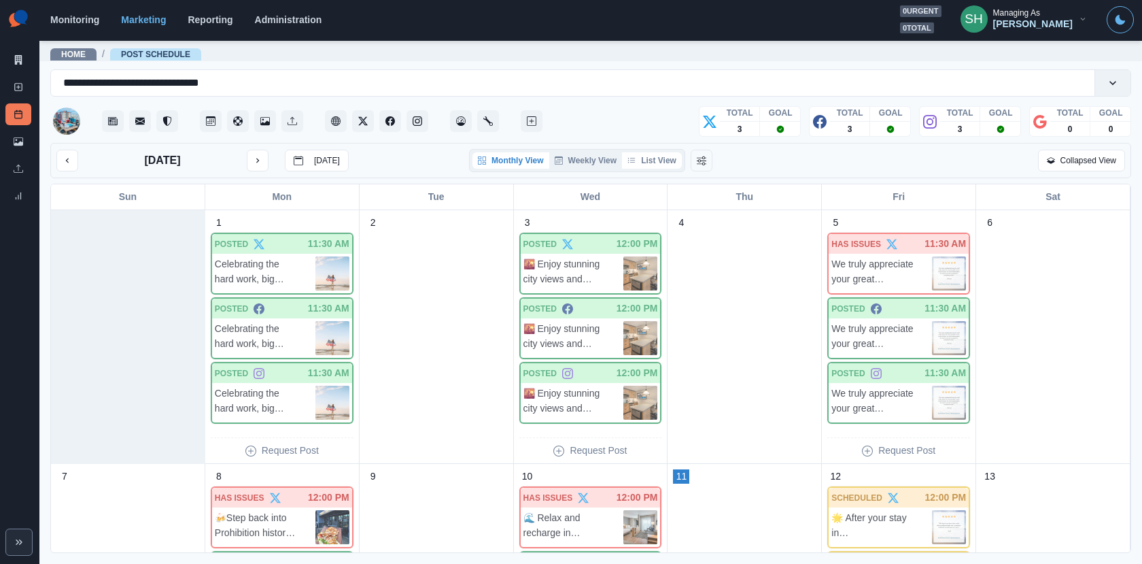
click at [668, 162] on button "List View" at bounding box center [652, 160] width 60 height 16
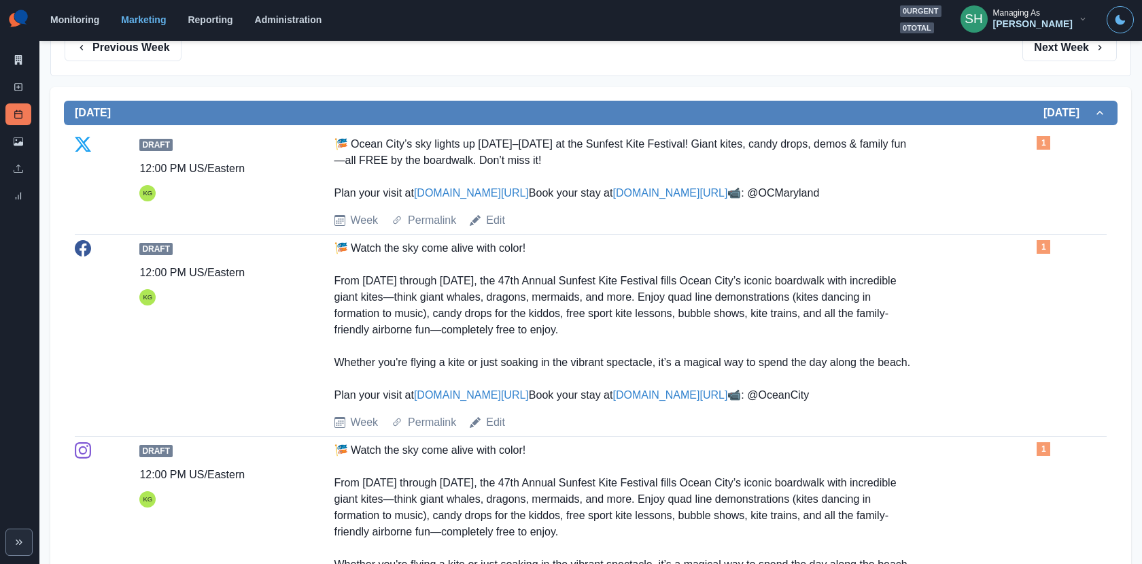
click at [1010, 240] on img at bounding box center [1017, 240] width 68 height 0
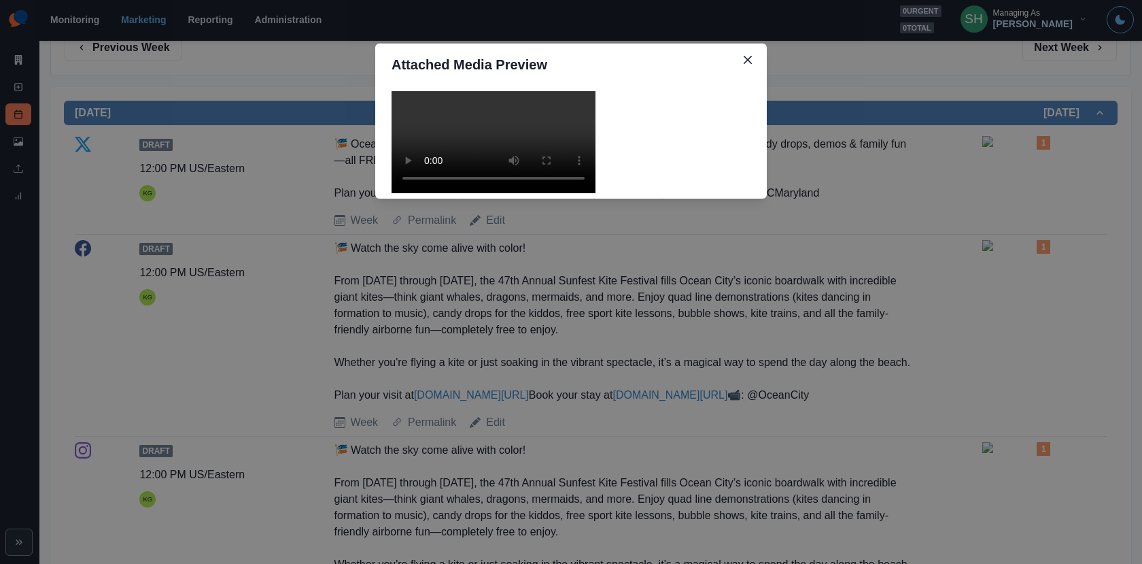
click at [563, 193] on video at bounding box center [494, 142] width 204 height 102
click at [834, 315] on div "Attached Media Preview" at bounding box center [571, 282] width 1142 height 564
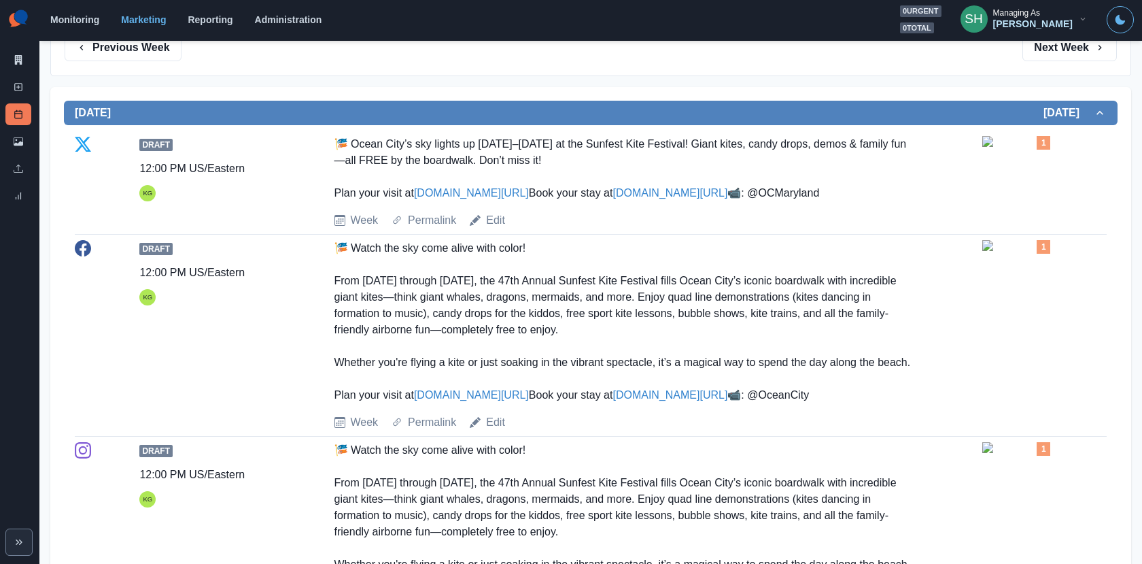
click at [474, 400] on link "[DOMAIN_NAME][URL]" at bounding box center [471, 395] width 115 height 12
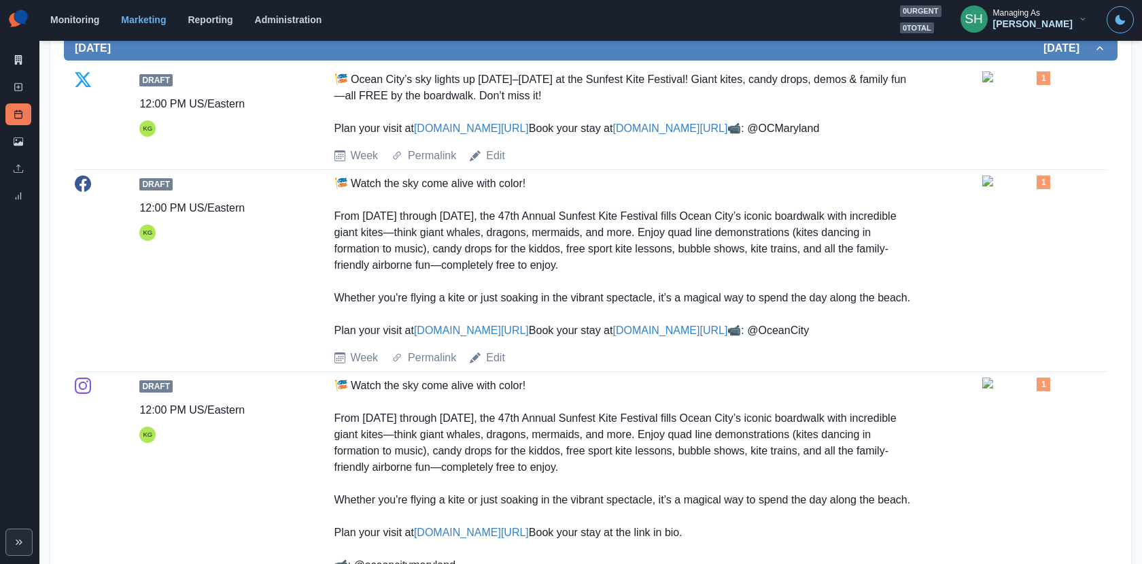
scroll to position [322, 0]
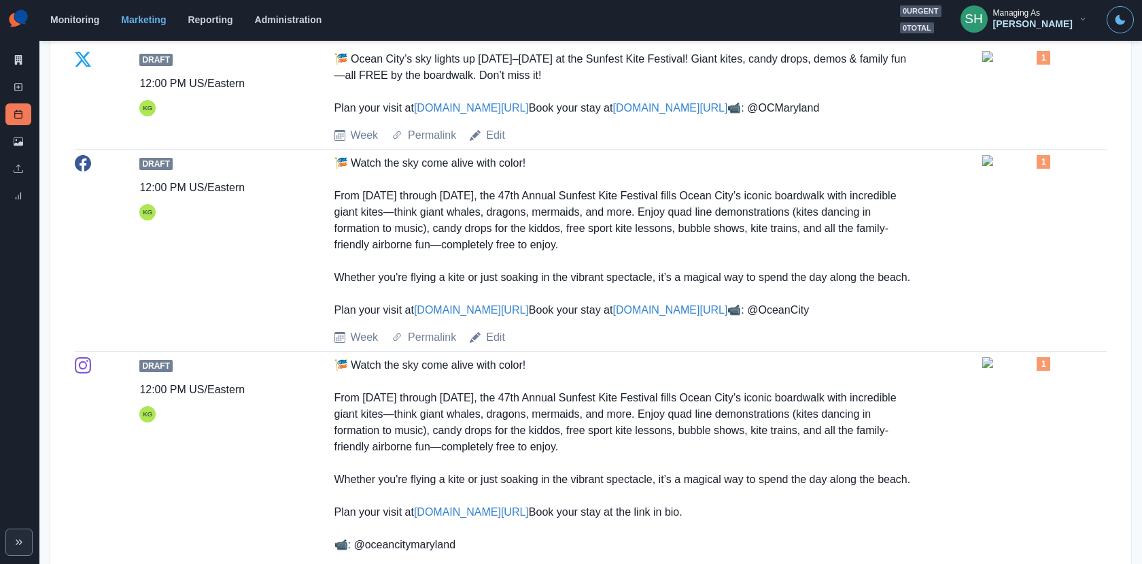
click at [1015, 62] on img at bounding box center [1017, 56] width 68 height 11
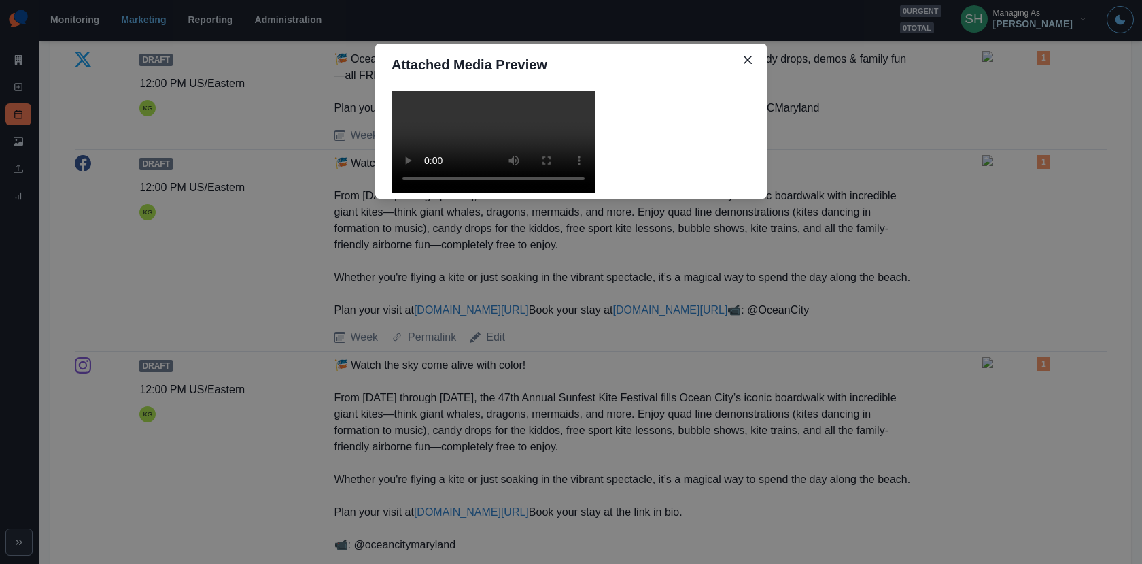
click at [315, 194] on div "Attached Media Preview" at bounding box center [571, 282] width 1142 height 564
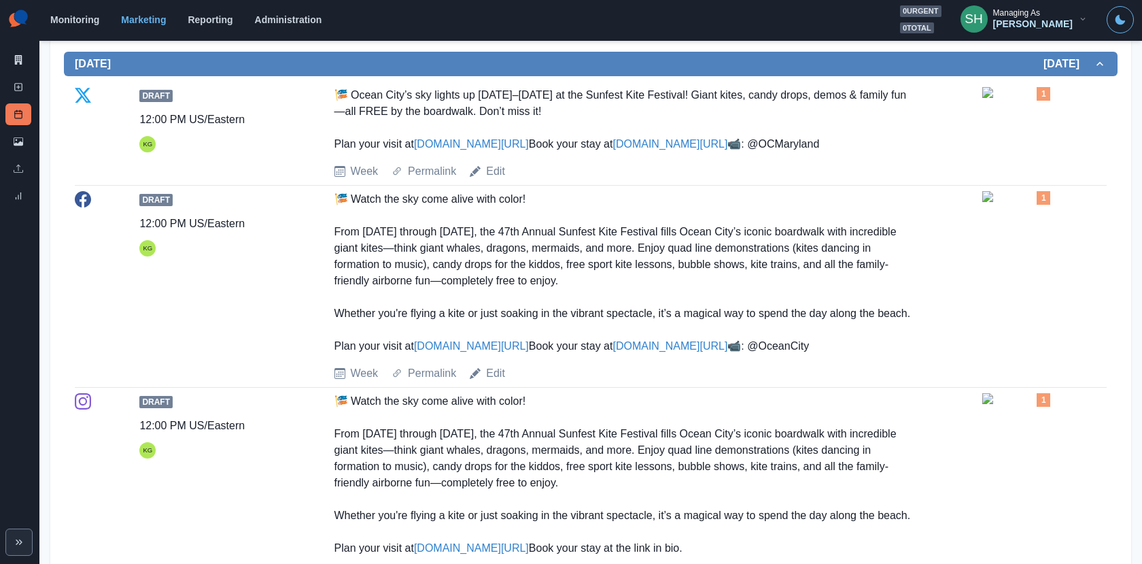
scroll to position [260, 0]
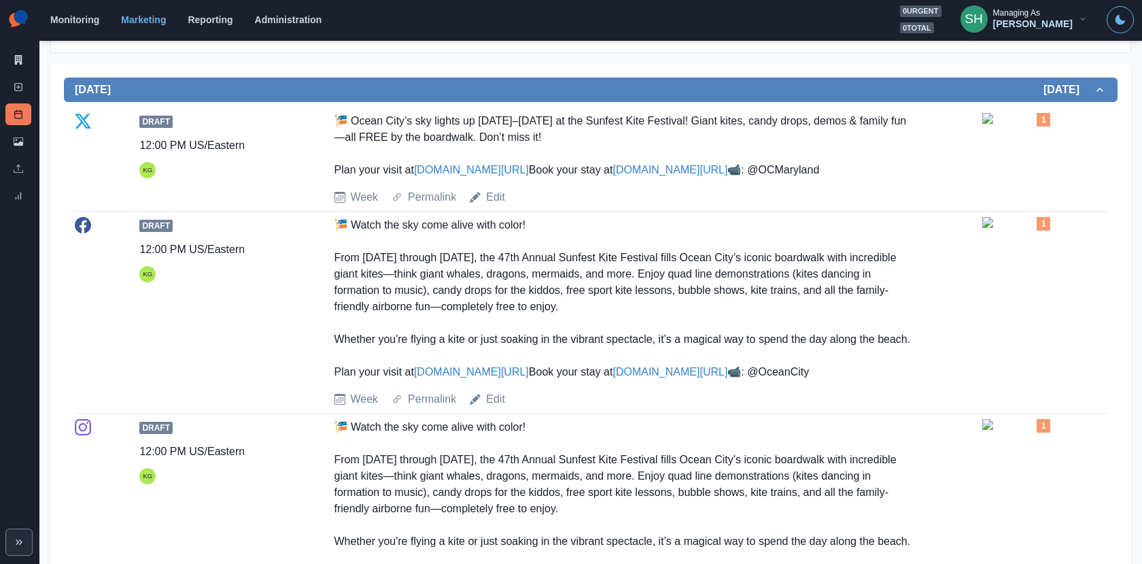
click at [498, 211] on div "Draft 12:00 PM US/Eastern KG 🎏 Ocean City’s sky lights up [DATE]–[DATE] at the …" at bounding box center [591, 159] width 1032 height 104
click at [491, 205] on link "Edit" at bounding box center [495, 197] width 19 height 16
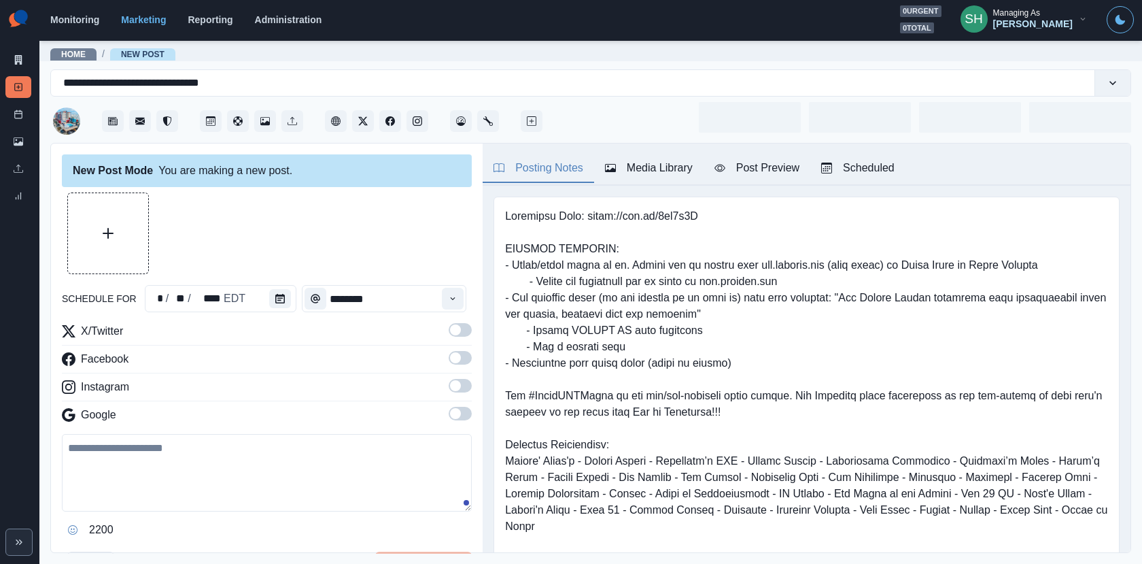
type input "********"
type textarea "**********"
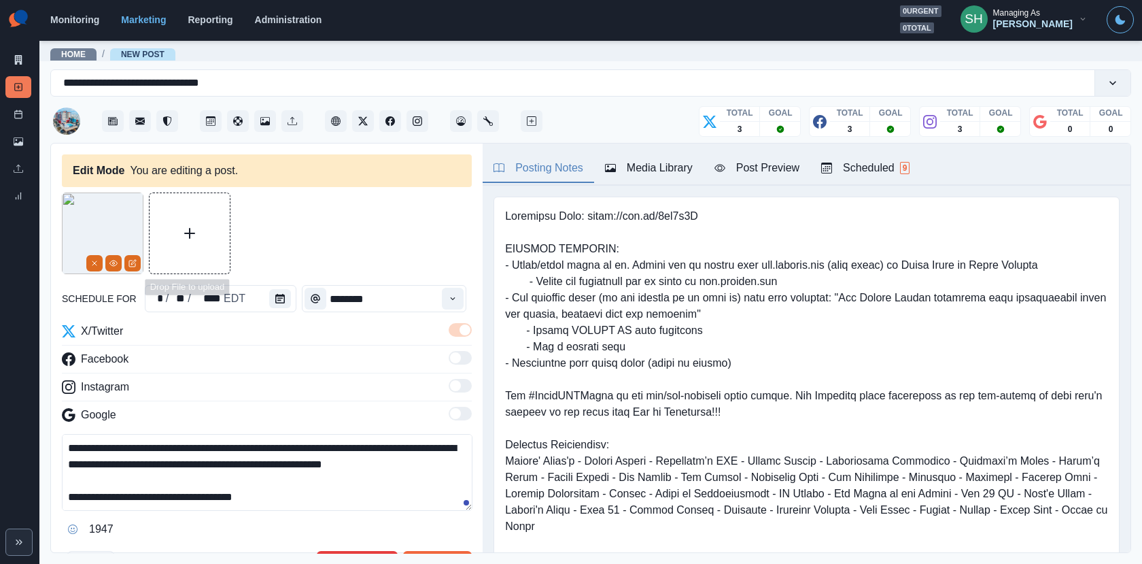
click at [75, 237] on img at bounding box center [103, 233] width 82 height 82
click at [90, 263] on icon "Remove" at bounding box center [94, 263] width 8 height 8
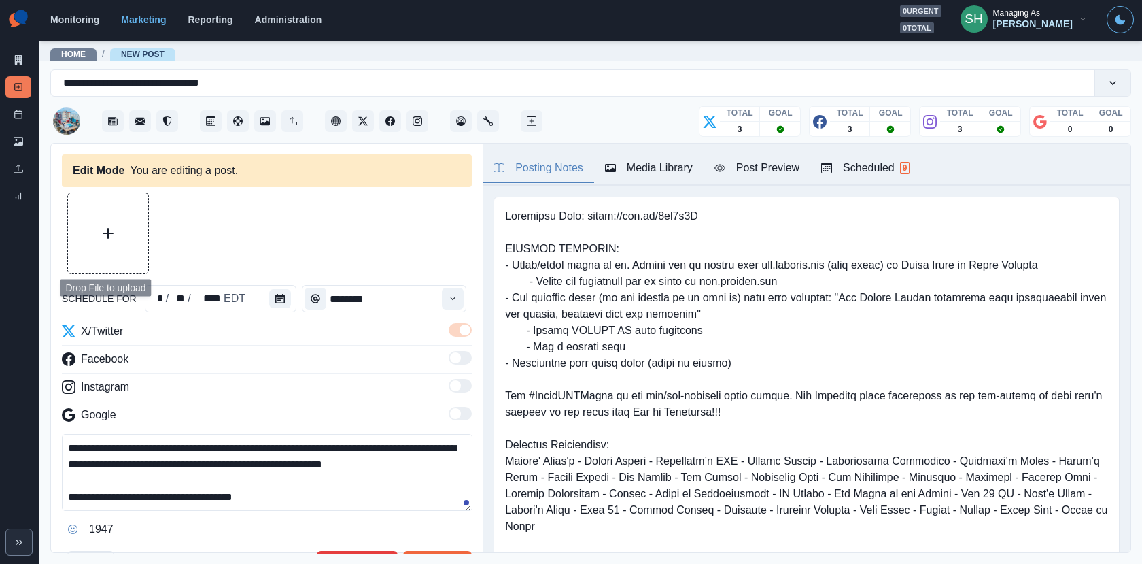
click at [74, 218] on button "Upload Media" at bounding box center [108, 233] width 80 height 80
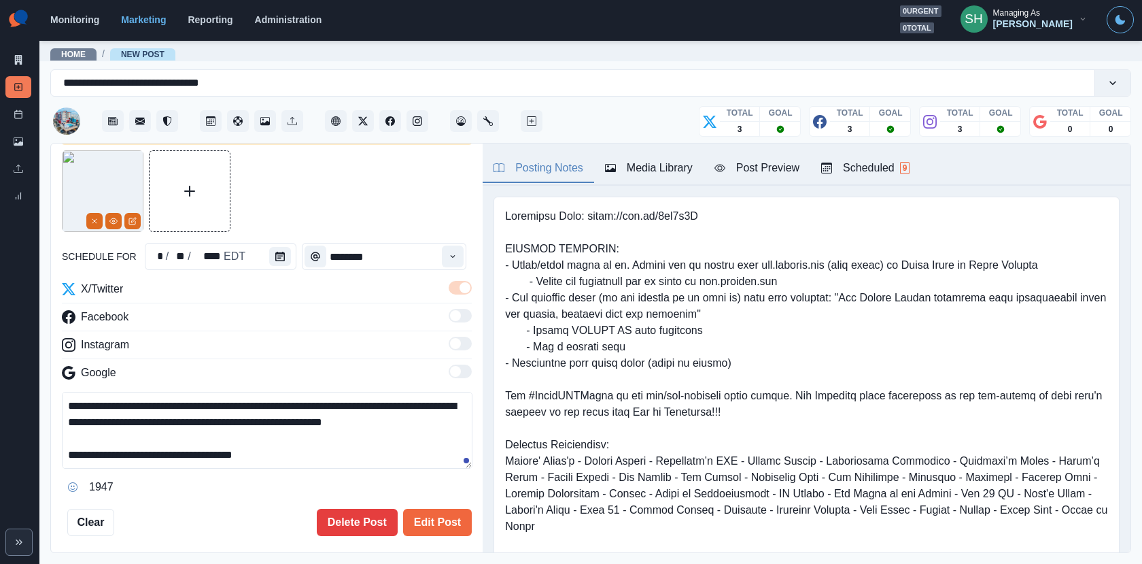
click at [630, 169] on div "Media Library" at bounding box center [649, 168] width 88 height 16
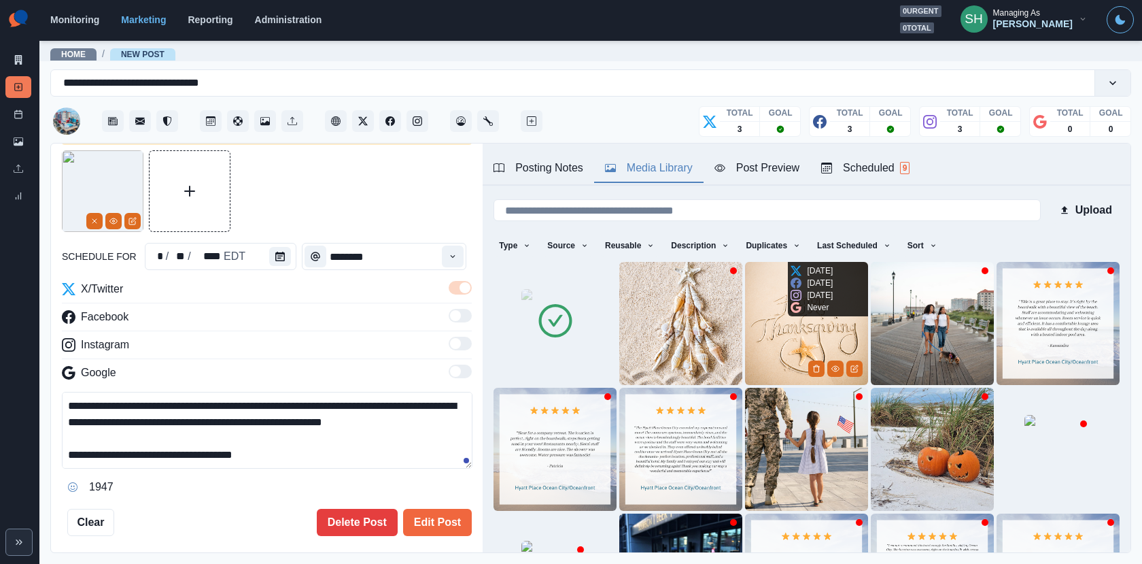
scroll to position [171, 0]
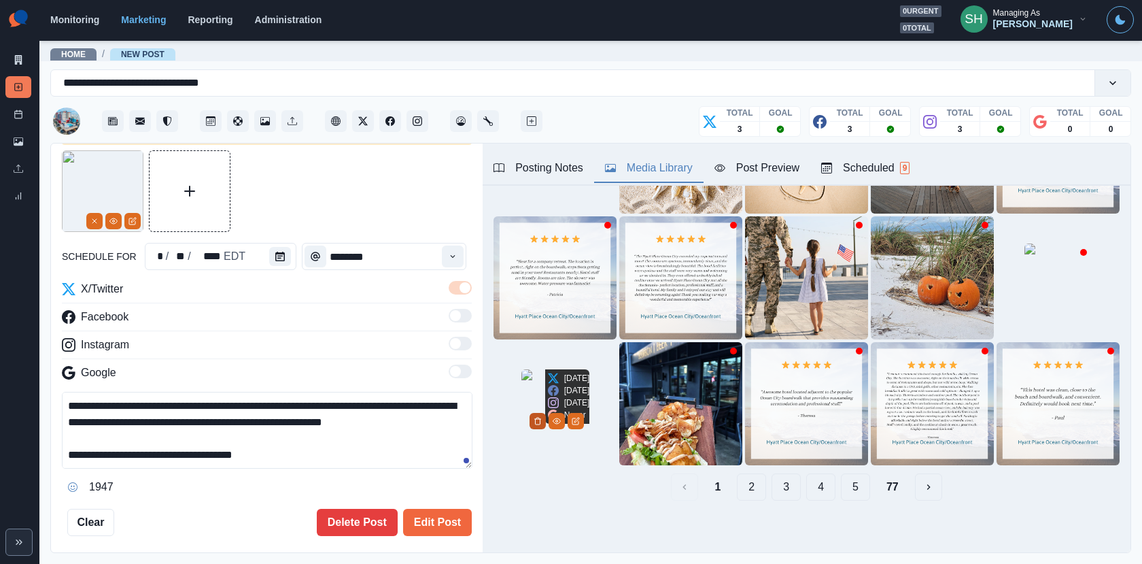
click at [546, 429] on button "Delete Media" at bounding box center [538, 421] width 16 height 16
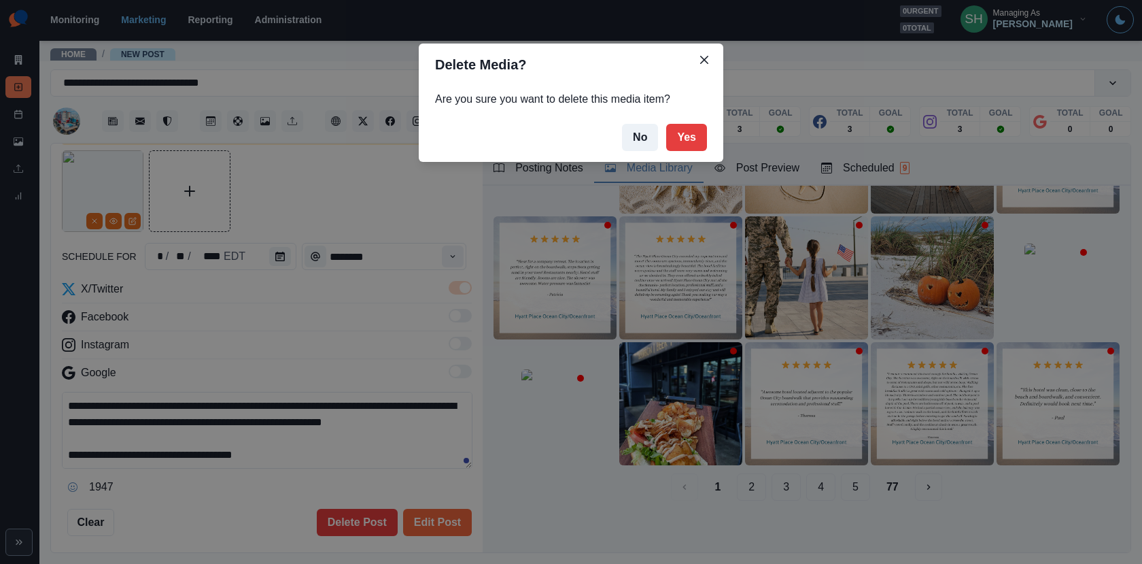
click at [666, 143] on footer "No Yes" at bounding box center [571, 137] width 305 height 49
click at [689, 135] on button "Yes" at bounding box center [686, 137] width 41 height 27
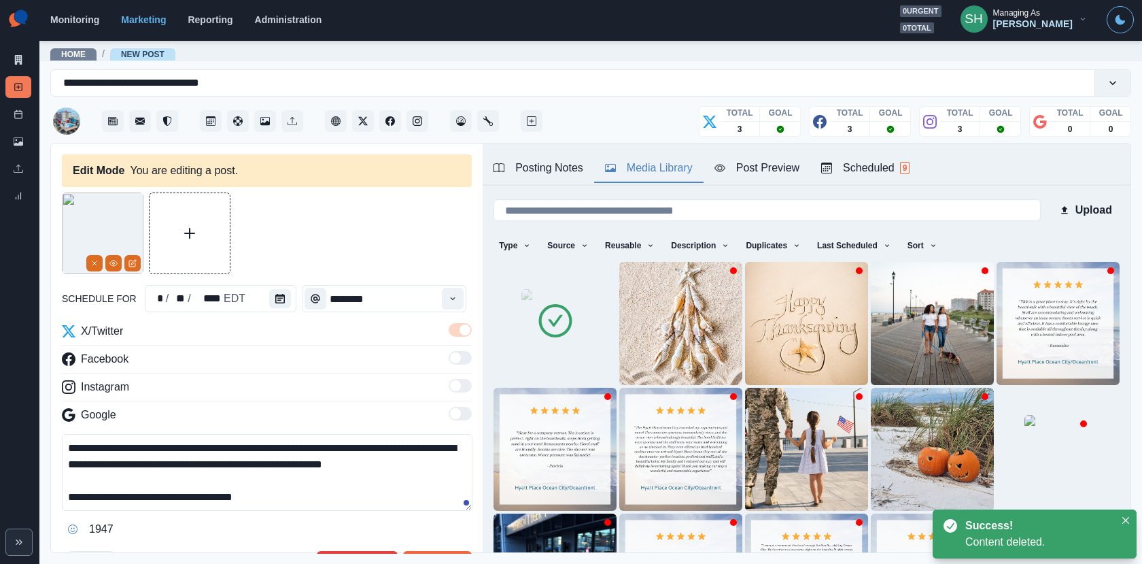
scroll to position [165, 0]
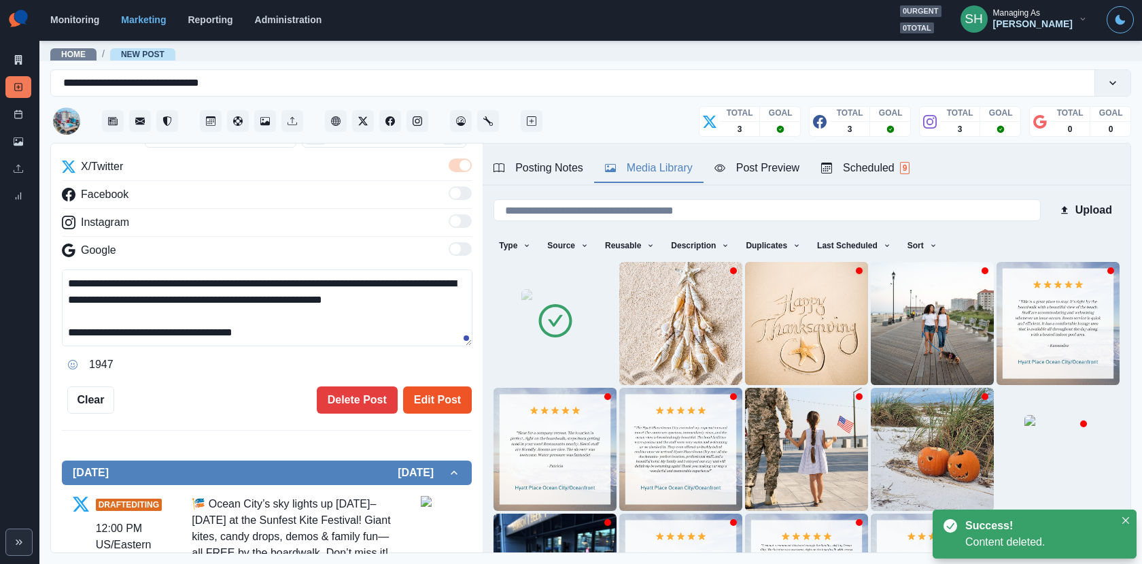
click at [420, 401] on button "Edit Post" at bounding box center [437, 399] width 69 height 27
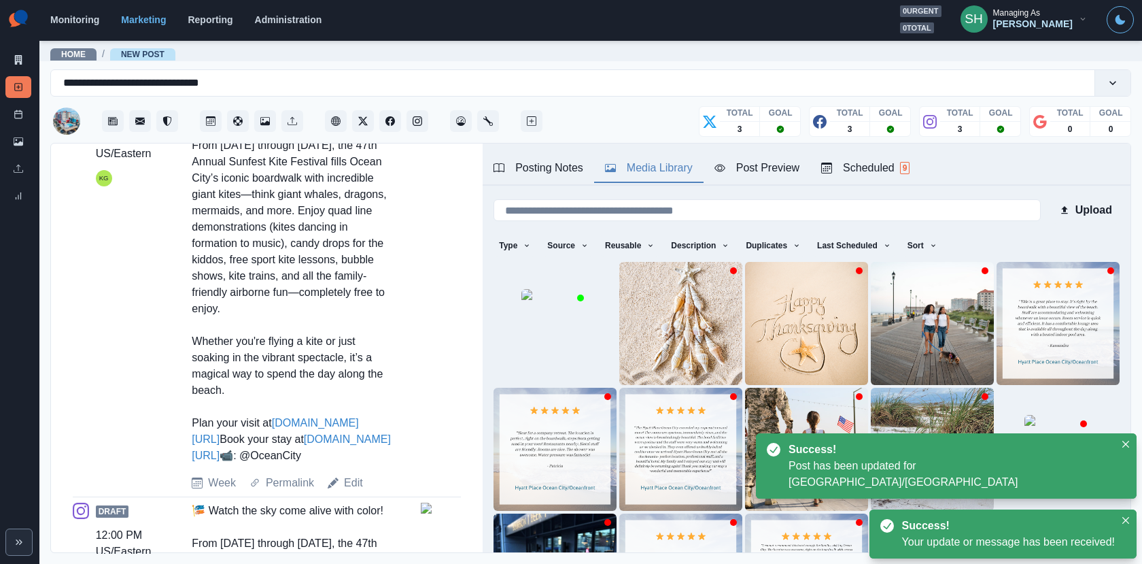
scroll to position [424, 0]
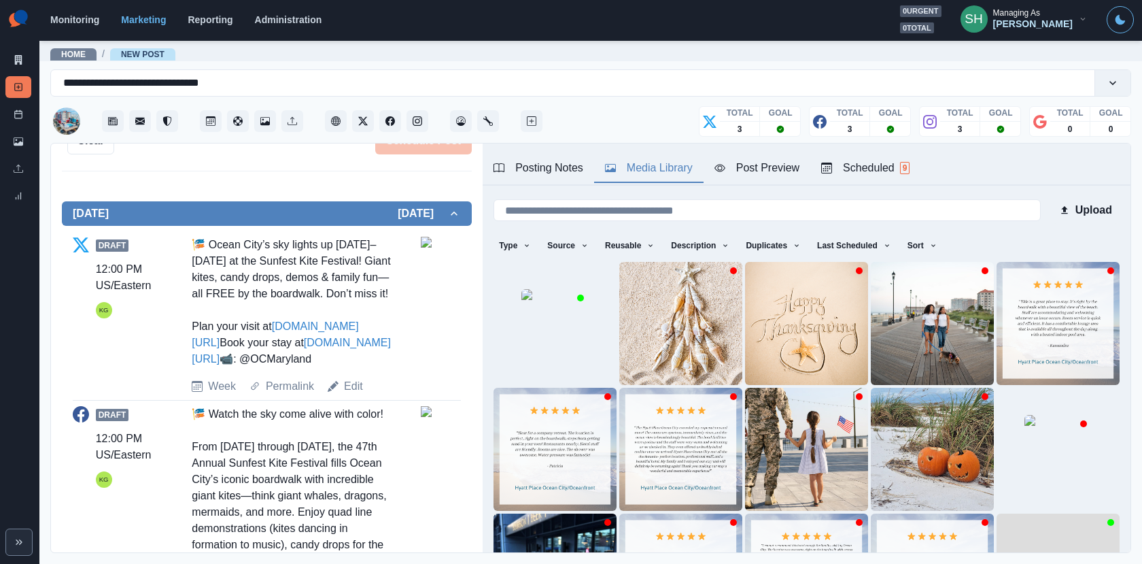
drag, startPoint x: 185, startPoint y: 239, endPoint x: 305, endPoint y: 388, distance: 190.9
click at [305, 388] on div "Draft 12:00 PM US/Eastern KG 🎏 Ocean City’s sky lights up [DATE]–[DATE] at the …" at bounding box center [267, 316] width 388 height 158
copy div "🎏 Ocean City’s sky lights up [DATE]–[DATE] at the Sunfest Kite Festival! Giant …"
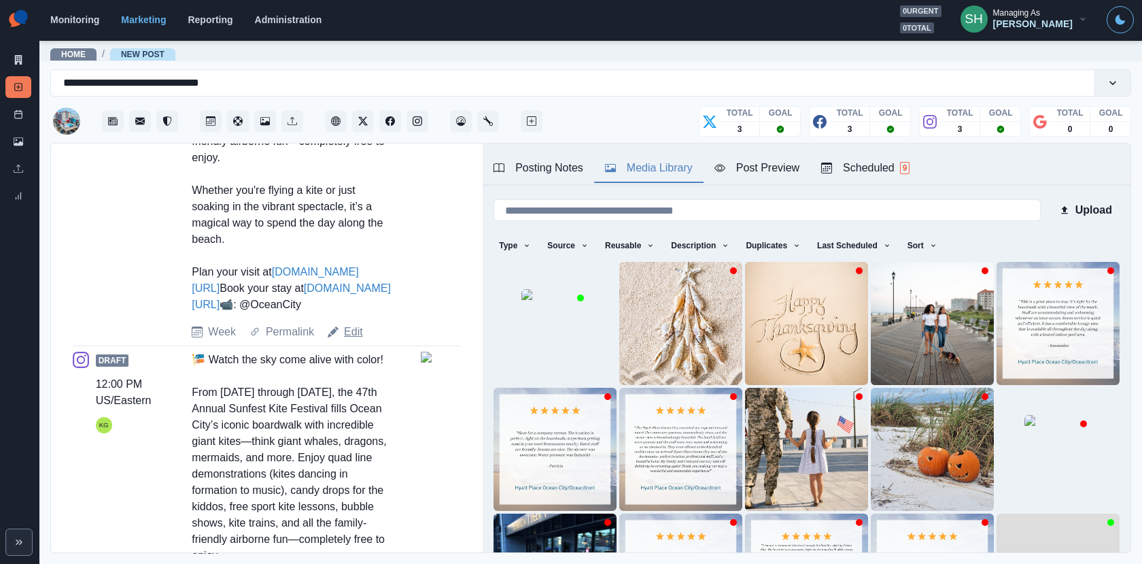
click at [349, 340] on link "Edit" at bounding box center [353, 332] width 19 height 16
click at [350, 340] on link "Edit" at bounding box center [353, 332] width 19 height 16
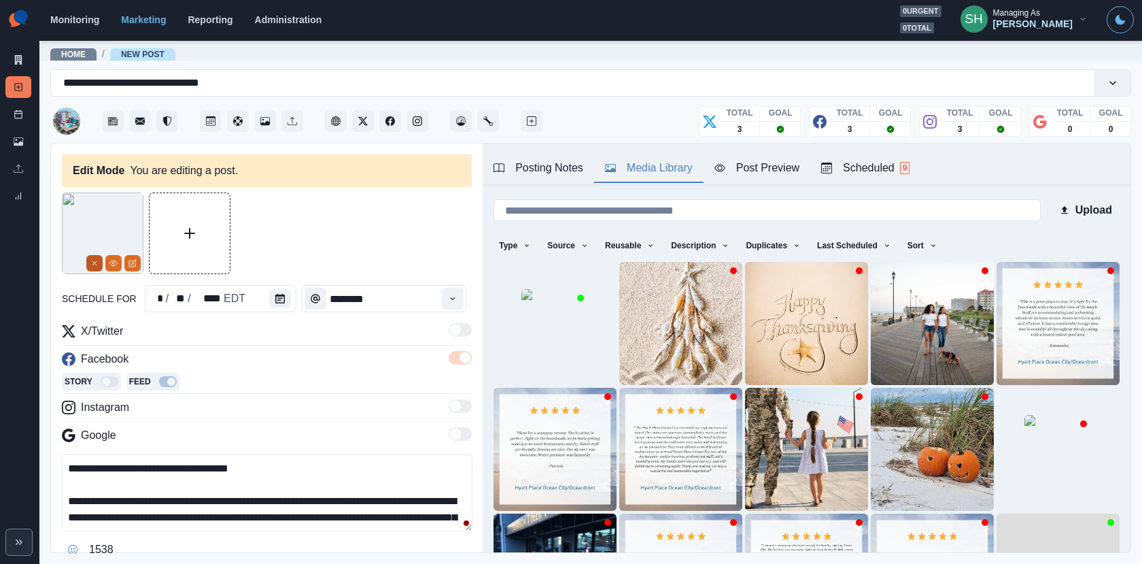
click at [92, 258] on button "Remove" at bounding box center [94, 263] width 16 height 16
drag, startPoint x: 217, startPoint y: 519, endPoint x: 199, endPoint y: 406, distance: 115.0
click at [199, 407] on div "**********" at bounding box center [267, 441] width 410 height 237
paste textarea "**********"
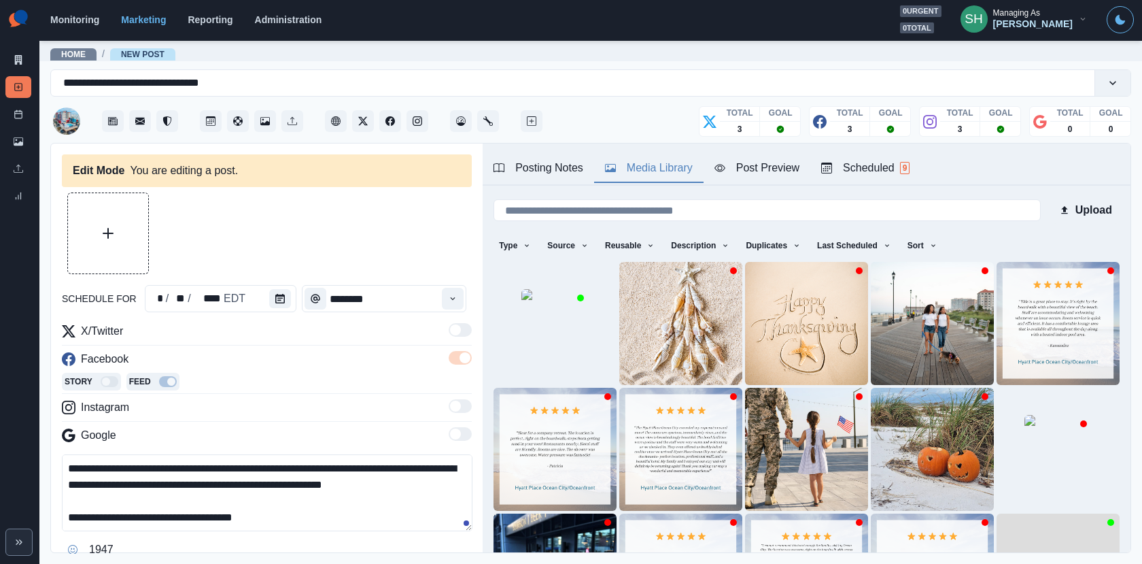
scroll to position [35, 0]
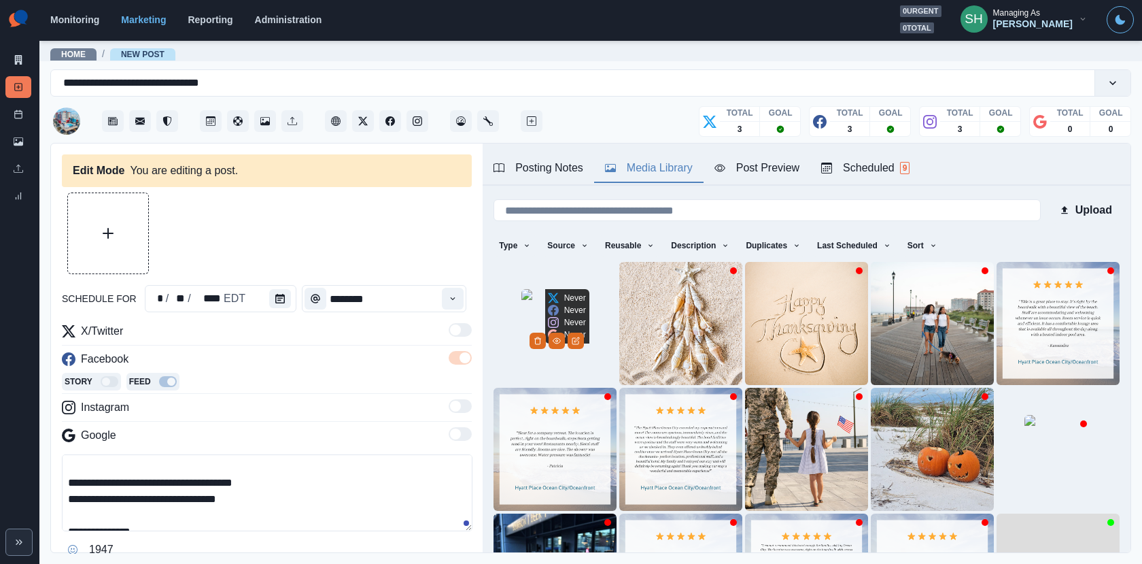
click at [538, 347] on img at bounding box center [556, 323] width 68 height 68
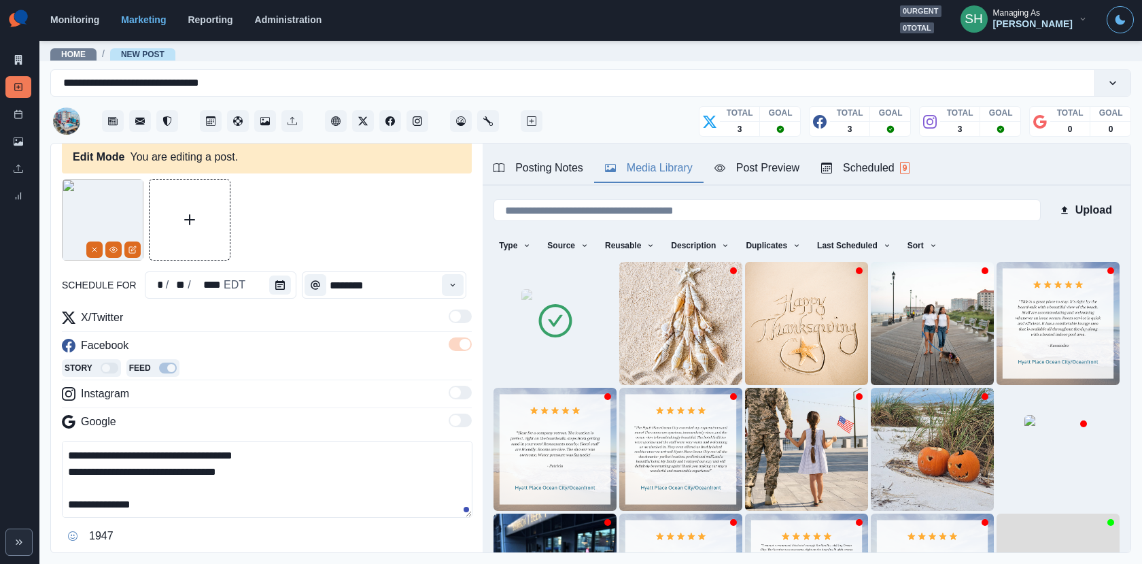
scroll to position [55, 0]
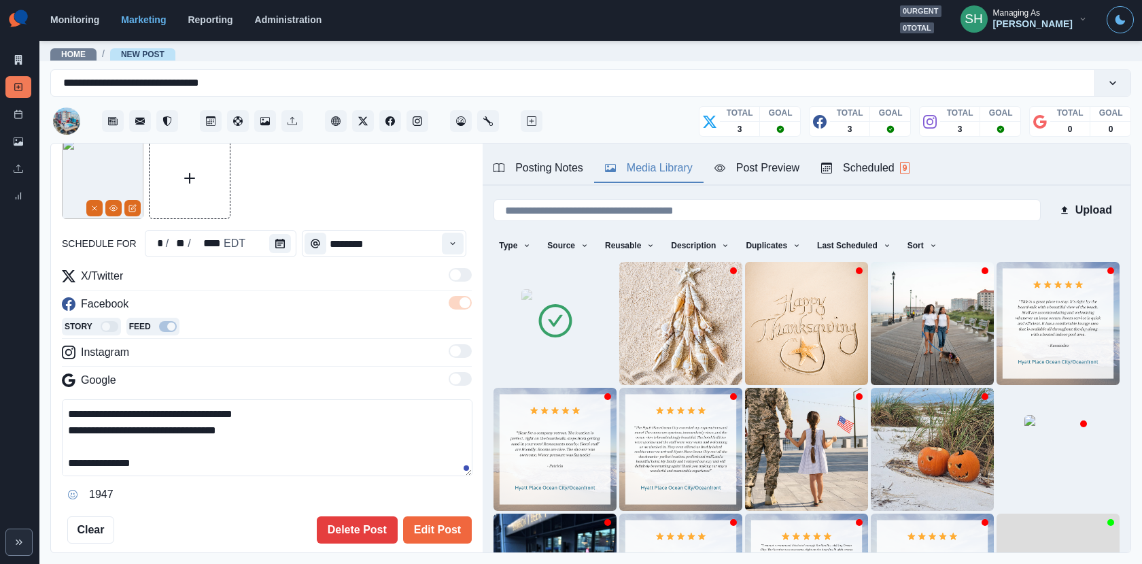
drag, startPoint x: 172, startPoint y: 468, endPoint x: 100, endPoint y: 464, distance: 72.2
click at [100, 464] on textarea "**********" at bounding box center [267, 437] width 411 height 77
type textarea "**********"
click at [430, 522] on button "Edit Post" at bounding box center [437, 529] width 69 height 27
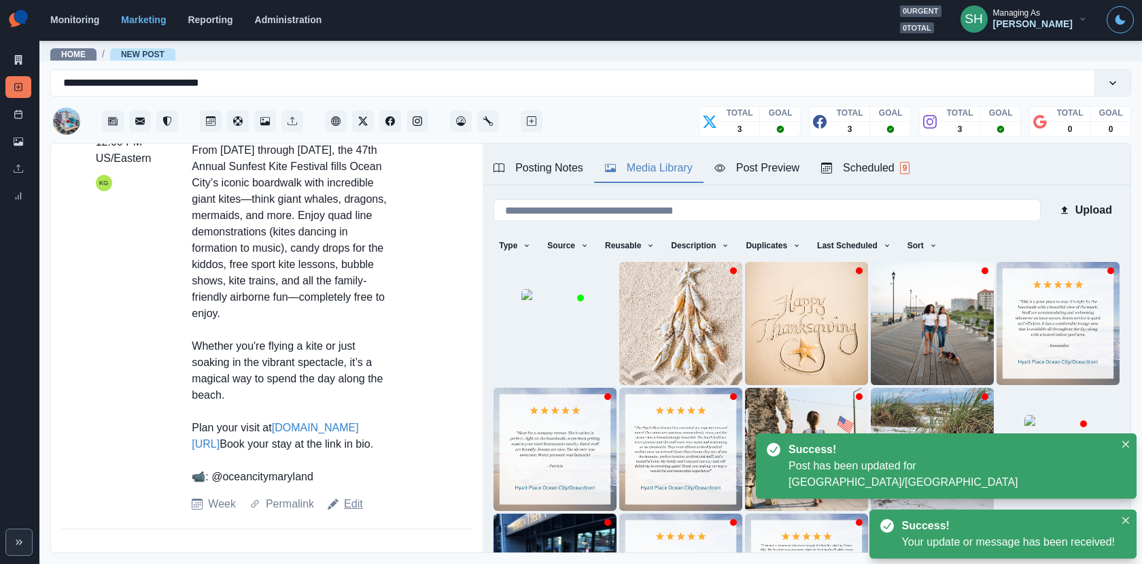
click at [357, 502] on link "Edit" at bounding box center [353, 504] width 19 height 16
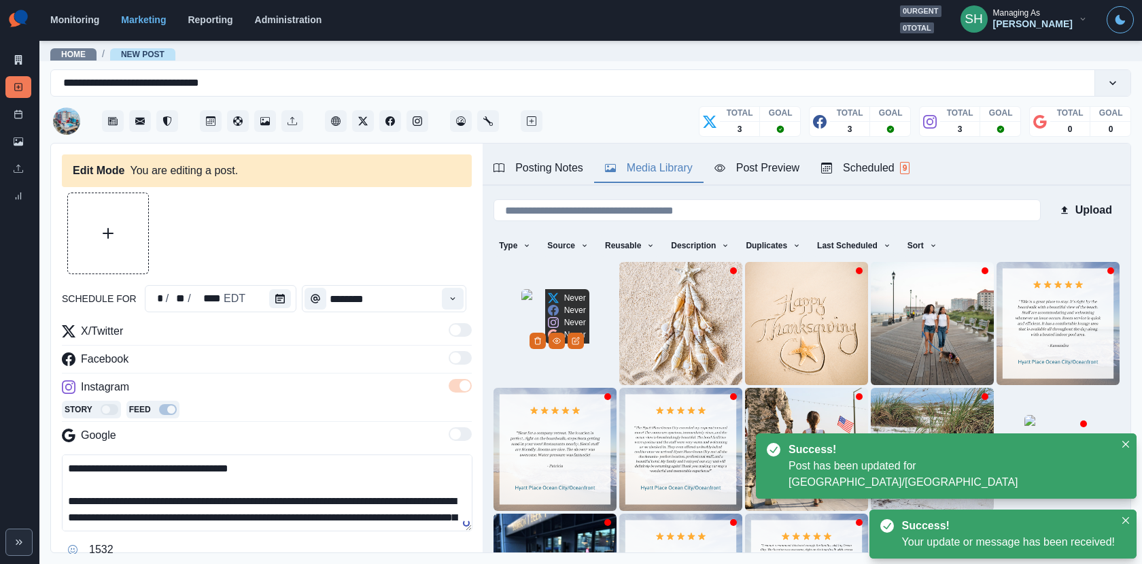
click at [547, 356] on img at bounding box center [556, 323] width 68 height 68
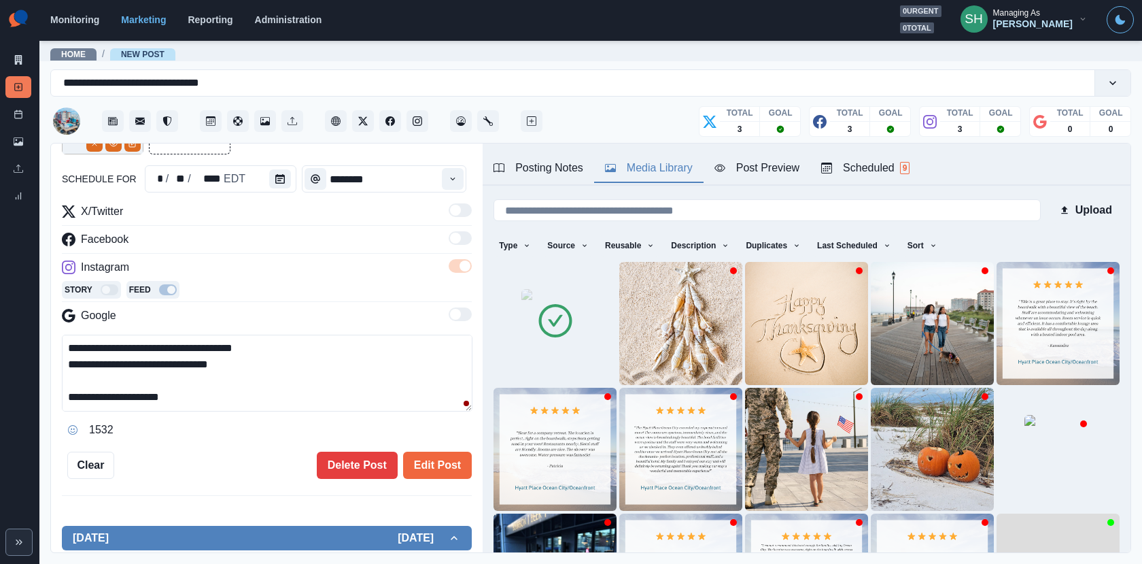
drag, startPoint x: 220, startPoint y: 396, endPoint x: 160, endPoint y: 216, distance: 190.1
click at [160, 218] on div "**********" at bounding box center [267, 321] width 410 height 237
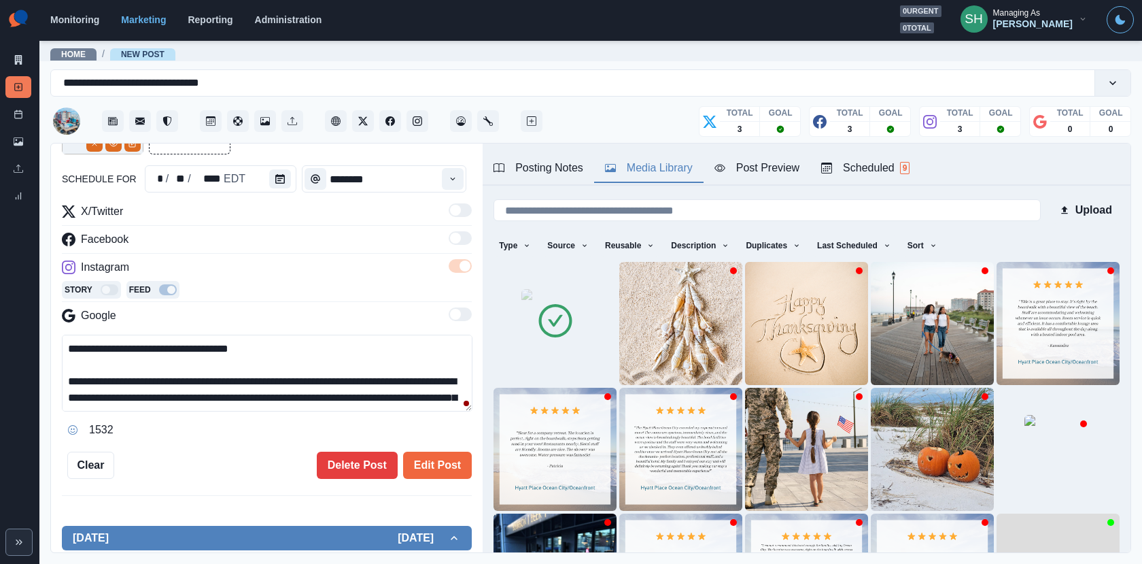
paste textarea "**********"
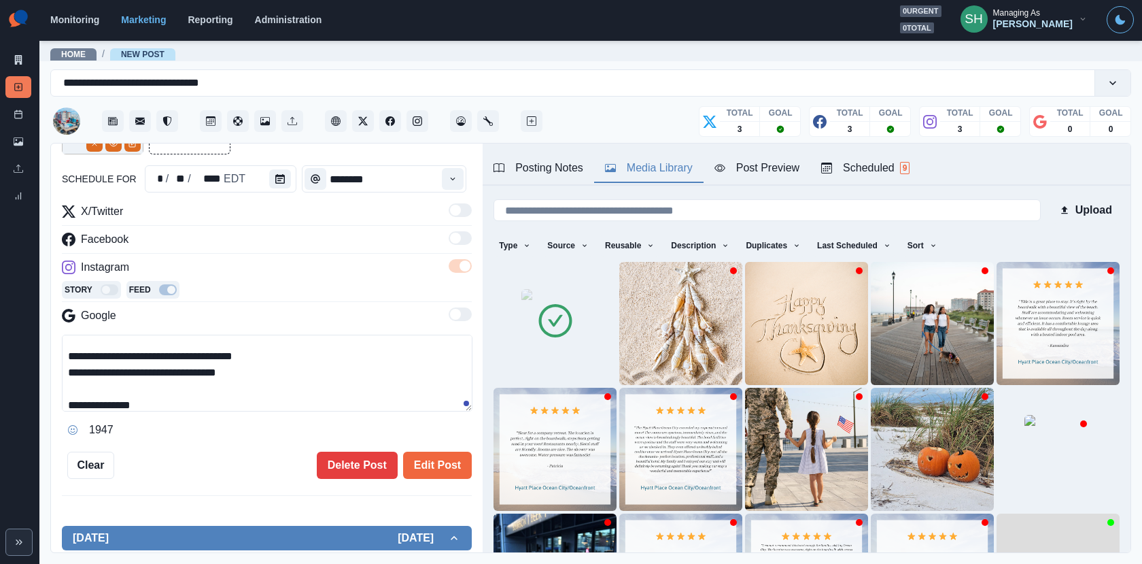
drag, startPoint x: 266, startPoint y: 367, endPoint x: 154, endPoint y: 367, distance: 112.2
click at [154, 367] on textarea "**********" at bounding box center [267, 373] width 411 height 77
drag, startPoint x: 135, startPoint y: 406, endPoint x: 97, endPoint y: 396, distance: 39.9
click at [97, 396] on textarea "**********" at bounding box center [267, 373] width 411 height 77
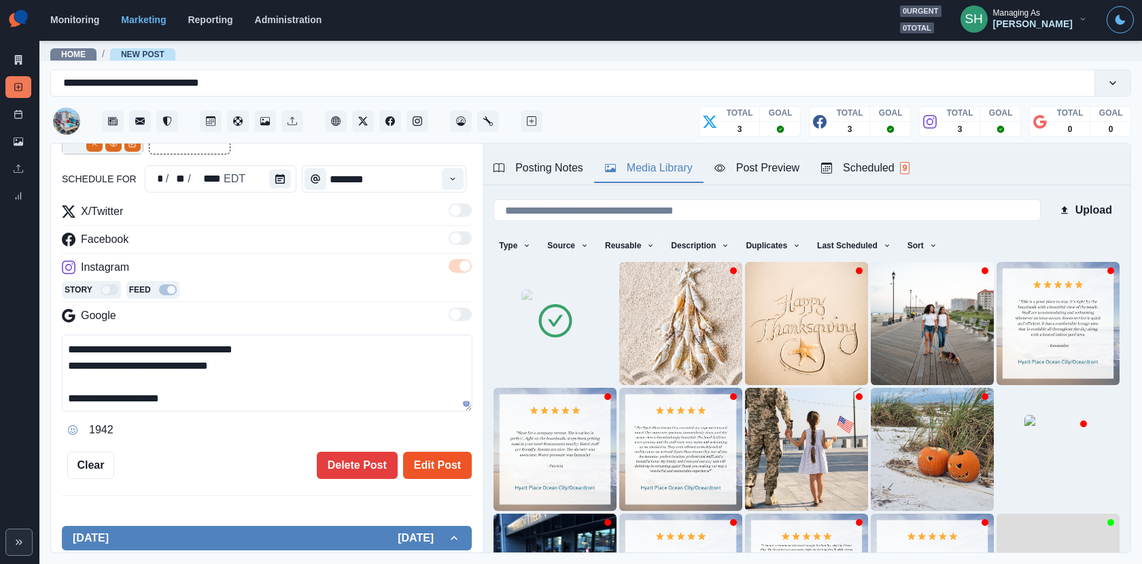
type textarea "**********"
click at [437, 464] on button "Edit Post" at bounding box center [437, 464] width 69 height 27
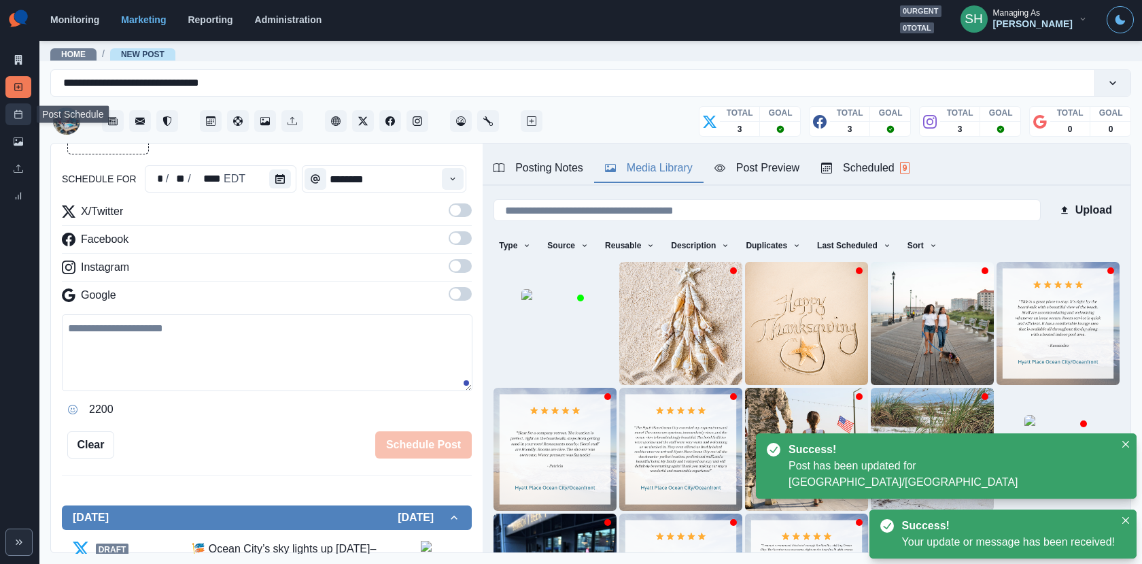
click at [20, 110] on icon at bounding box center [19, 114] width 10 height 10
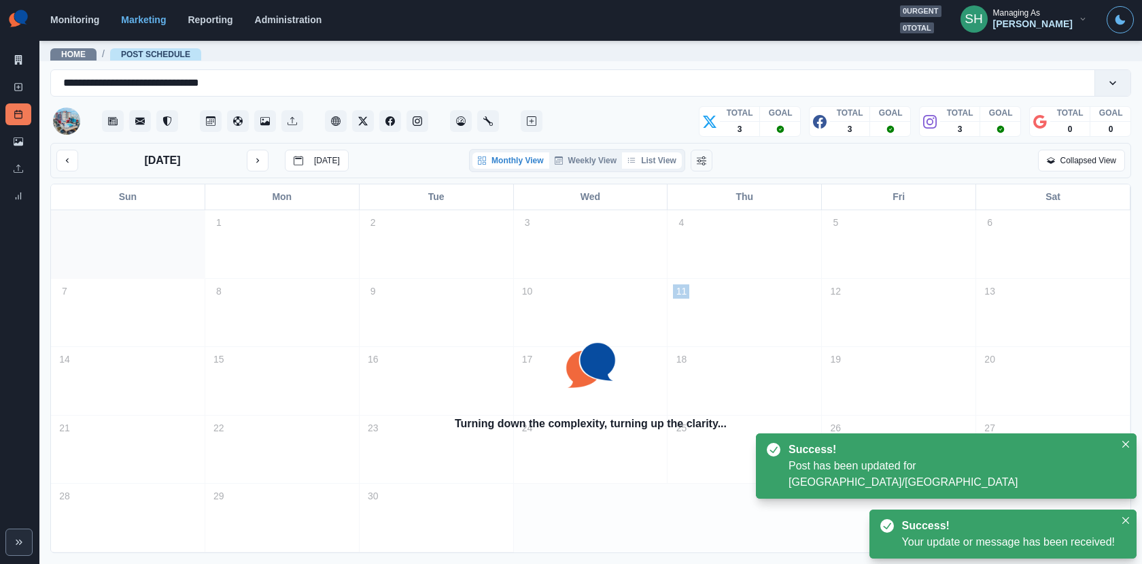
click at [668, 158] on button "List View" at bounding box center [652, 160] width 60 height 16
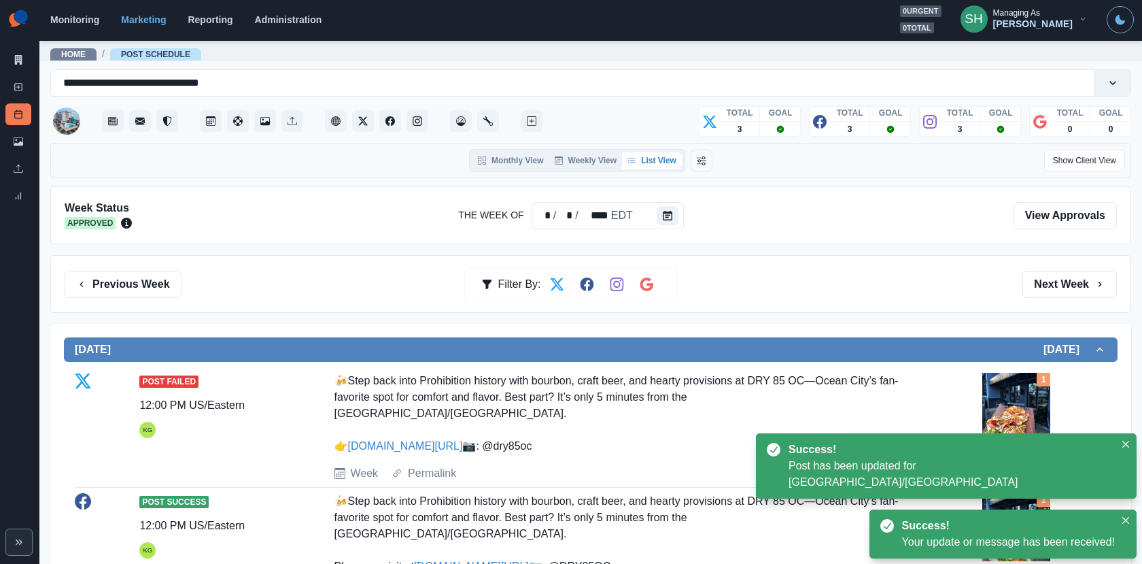
click at [1048, 265] on div "Previous Week Filter By: Next Week" at bounding box center [590, 284] width 1081 height 58
click at [1048, 275] on button "Next Week" at bounding box center [1070, 284] width 95 height 27
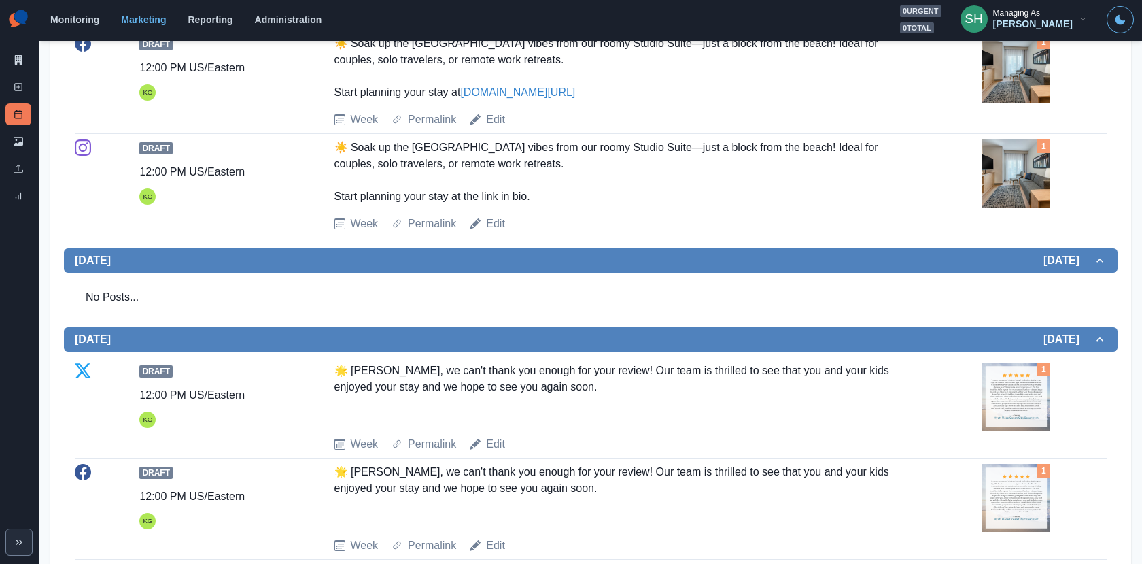
click at [1048, 207] on img at bounding box center [1017, 173] width 68 height 68
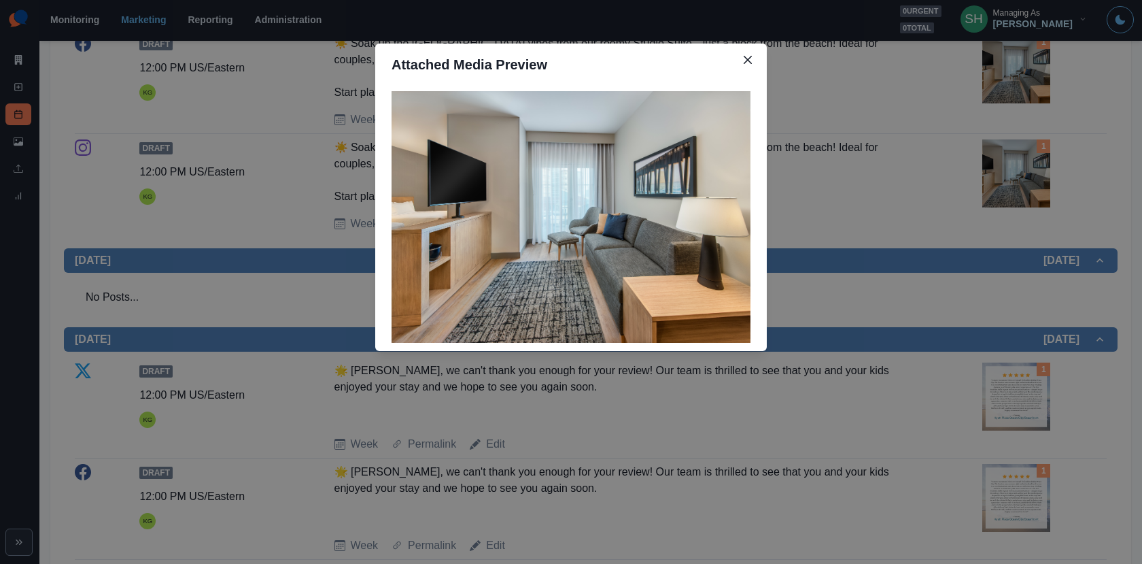
click at [893, 238] on div "Attached Media Preview" at bounding box center [571, 282] width 1142 height 564
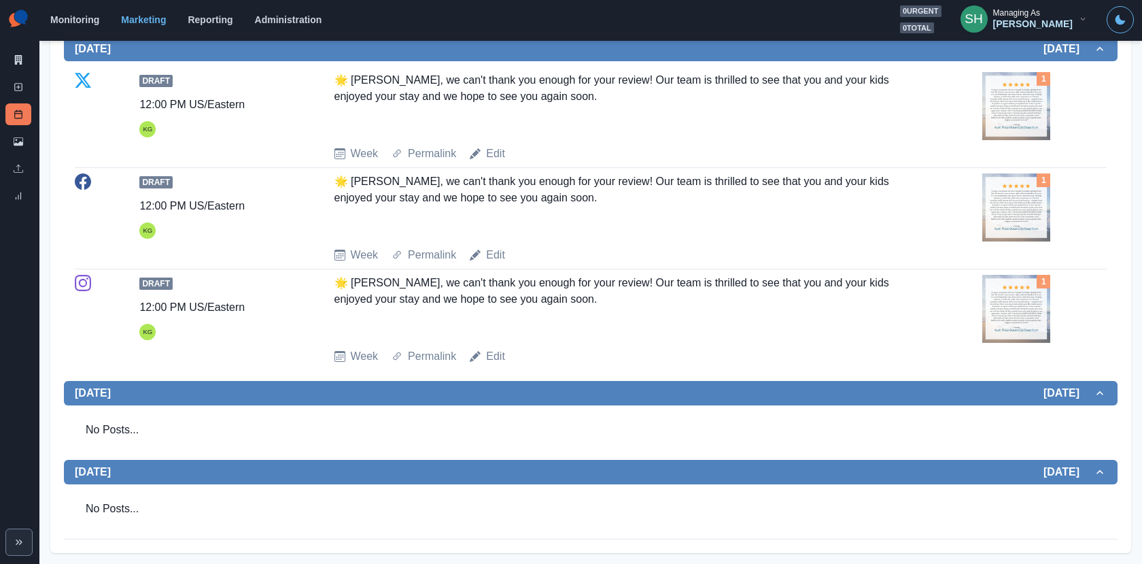
click at [999, 140] on img at bounding box center [1017, 106] width 68 height 68
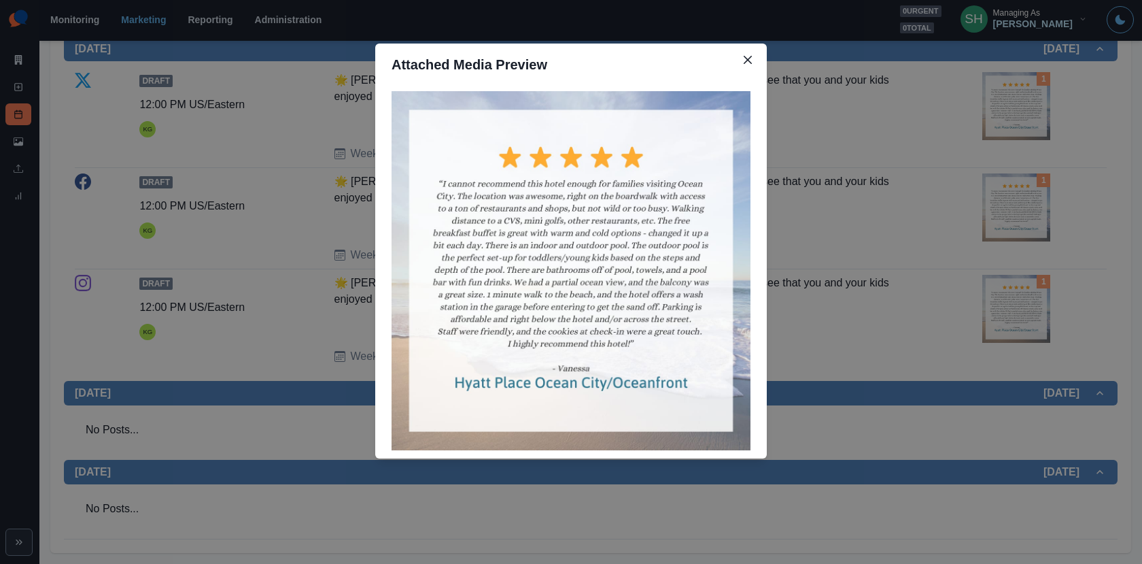
click at [999, 162] on div "Attached Media Preview" at bounding box center [571, 282] width 1142 height 564
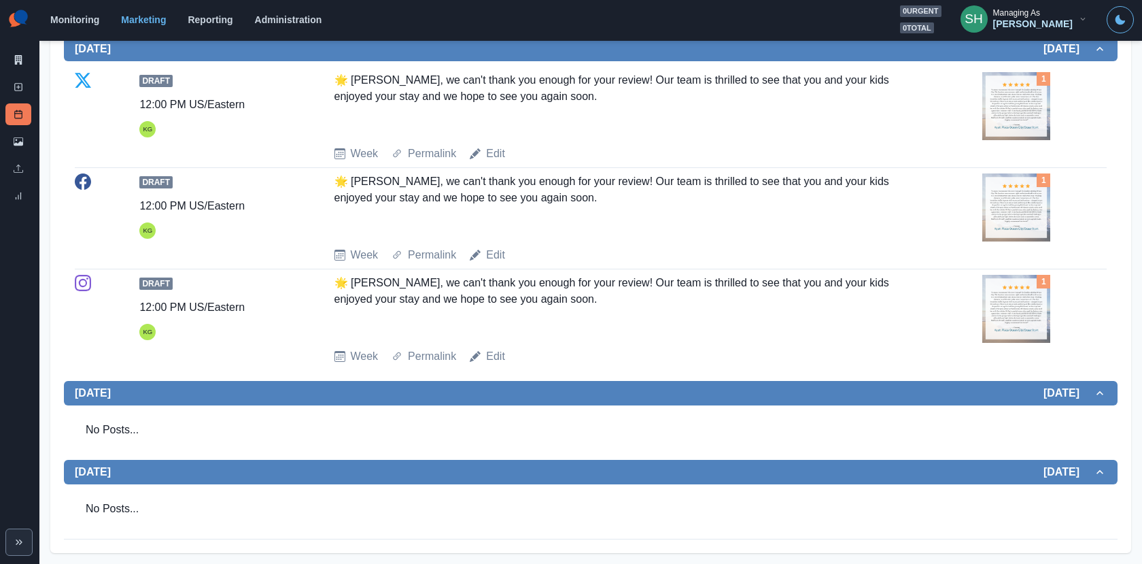
click at [1051, 140] on div "1" at bounding box center [1045, 106] width 124 height 68
click at [1012, 140] on img at bounding box center [1017, 106] width 68 height 68
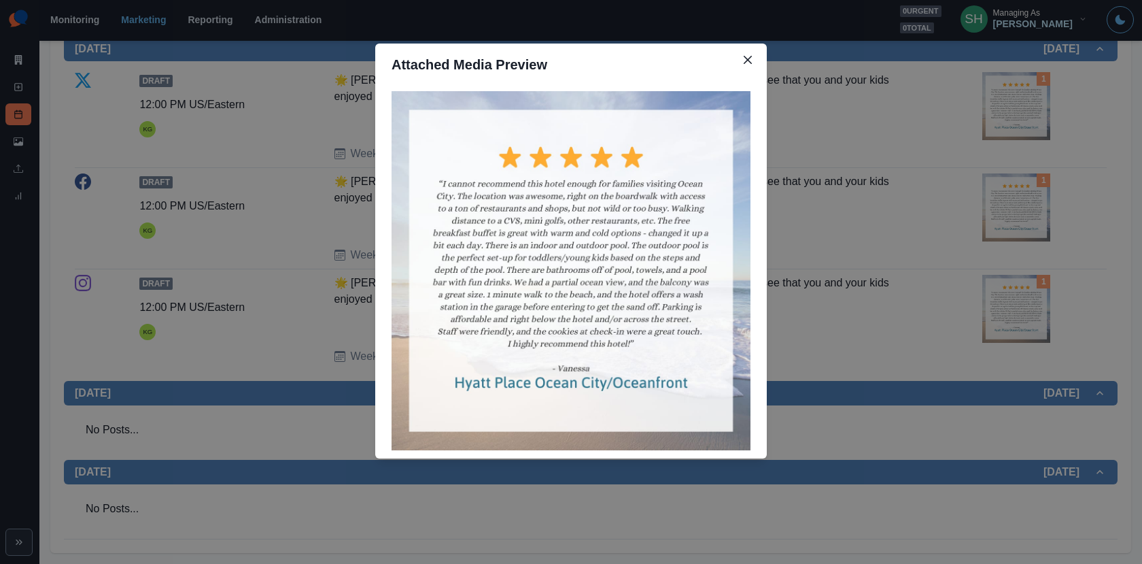
click at [936, 220] on div "Attached Media Preview" at bounding box center [571, 282] width 1142 height 564
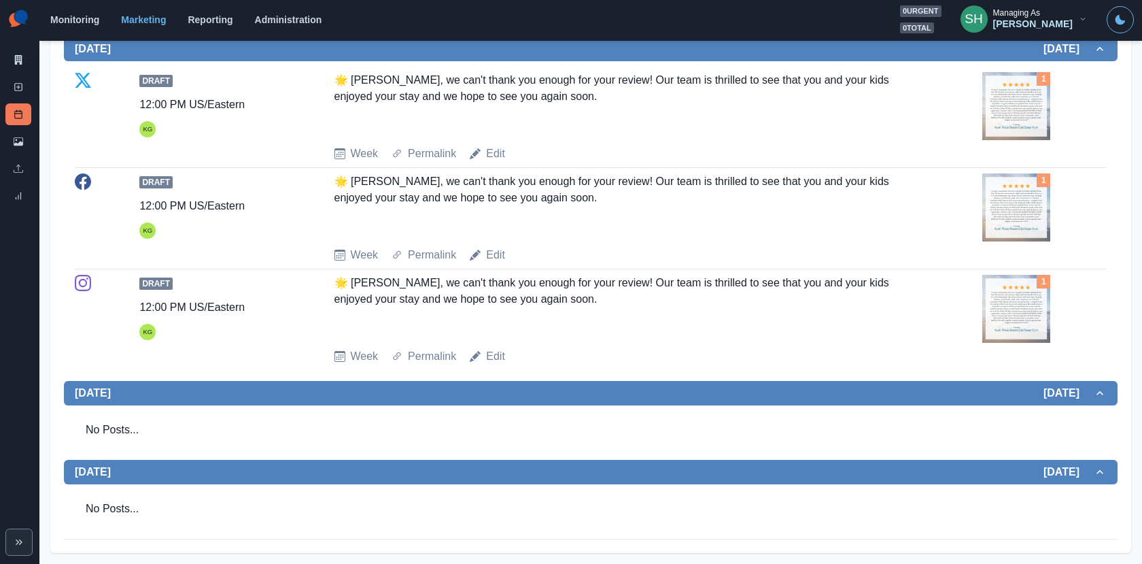
click at [1035, 330] on img at bounding box center [1017, 309] width 68 height 68
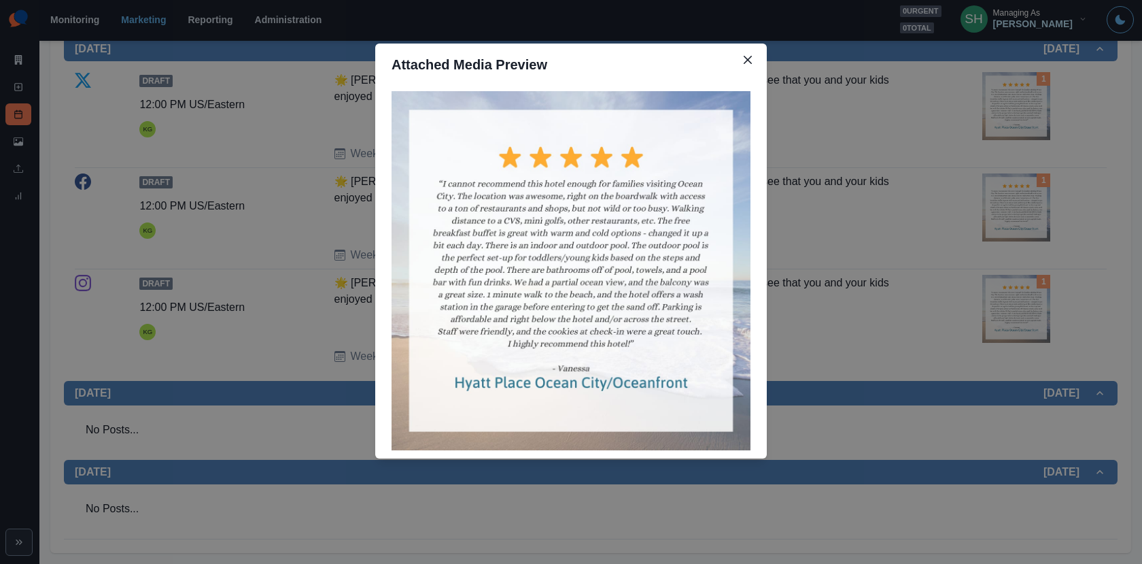
click at [1035, 330] on div "Attached Media Preview" at bounding box center [571, 282] width 1142 height 564
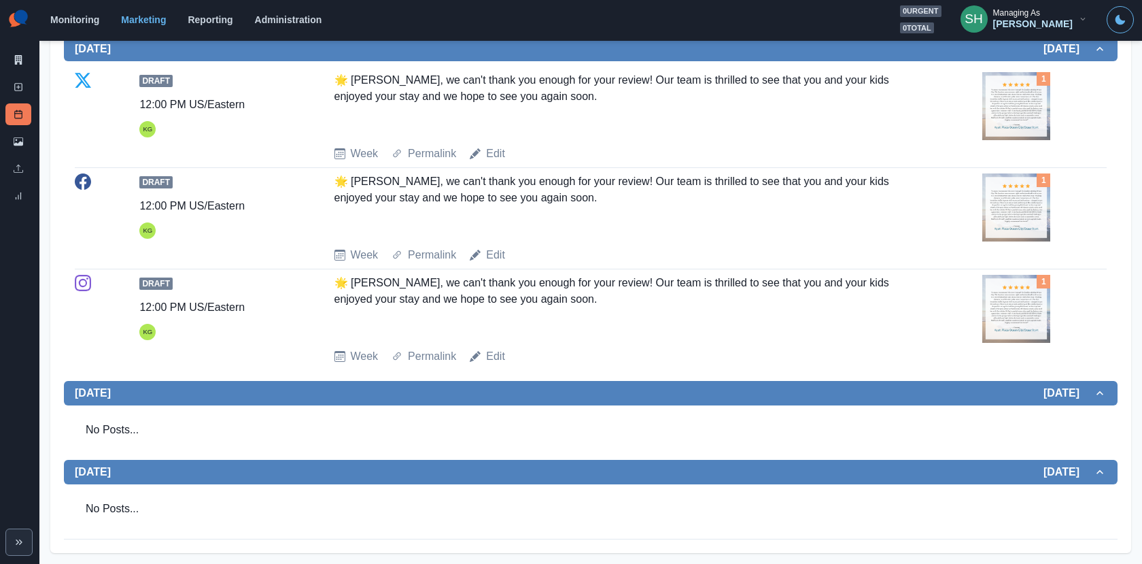
click at [1025, 193] on img at bounding box center [1017, 207] width 68 height 68
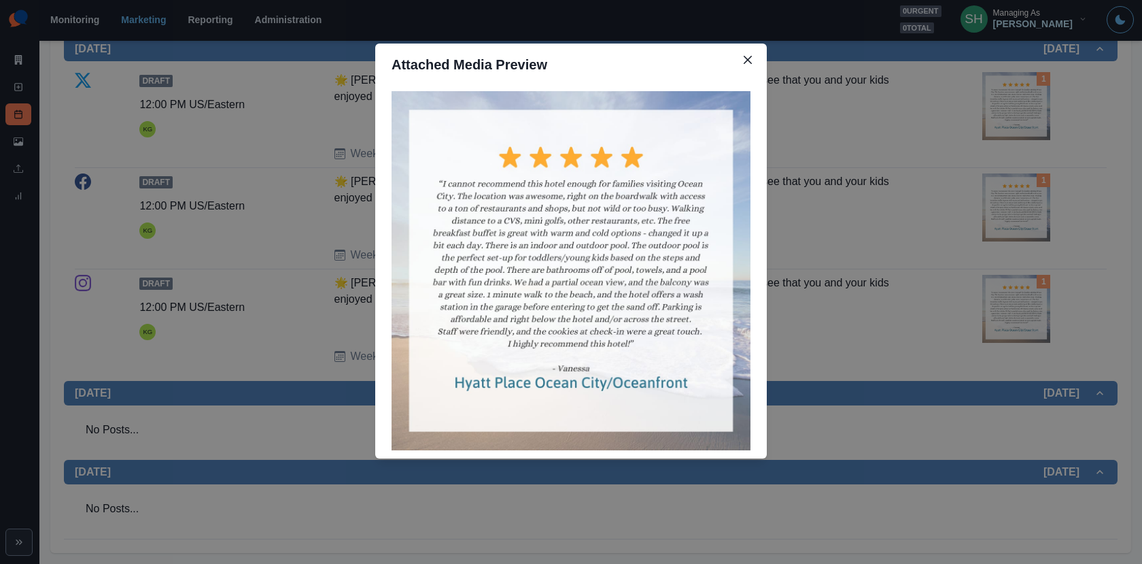
click at [1025, 193] on div "Attached Media Preview" at bounding box center [571, 282] width 1142 height 564
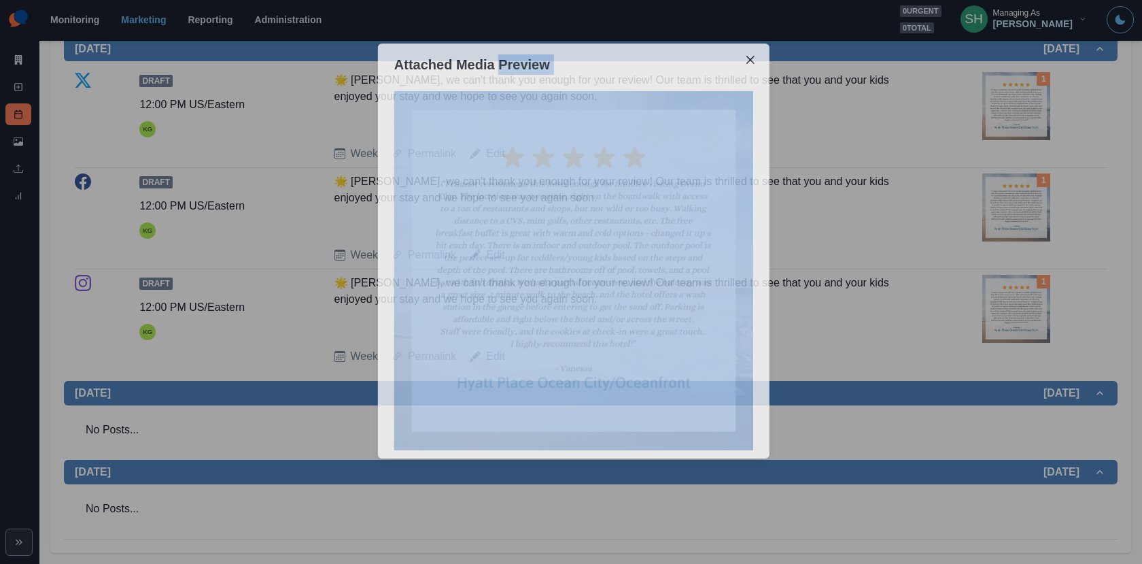
click at [1025, 193] on img at bounding box center [1017, 207] width 68 height 68
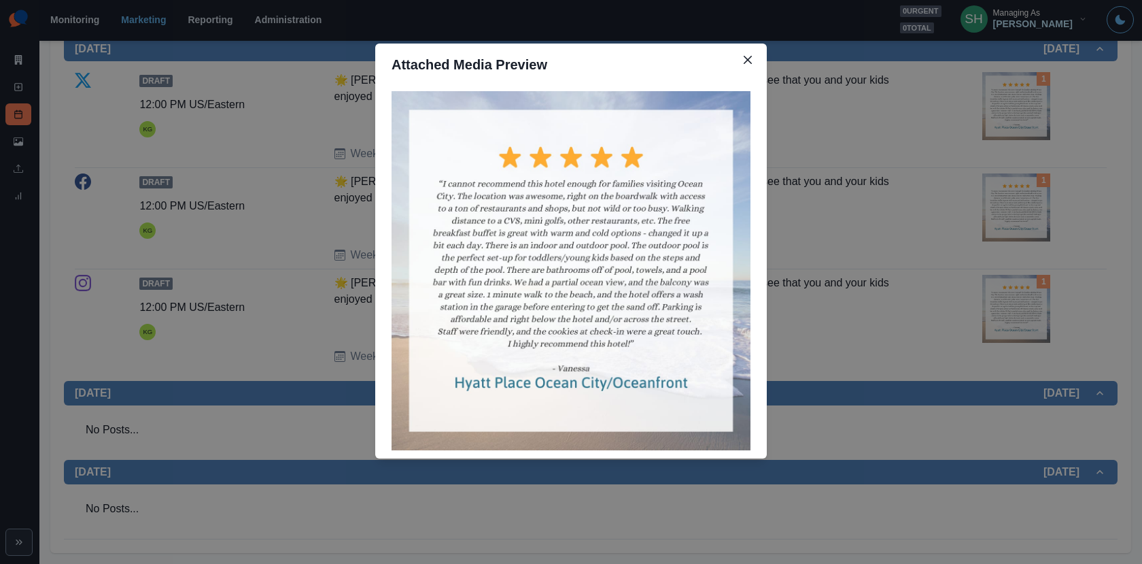
click at [1025, 193] on div "Attached Media Preview" at bounding box center [571, 282] width 1142 height 564
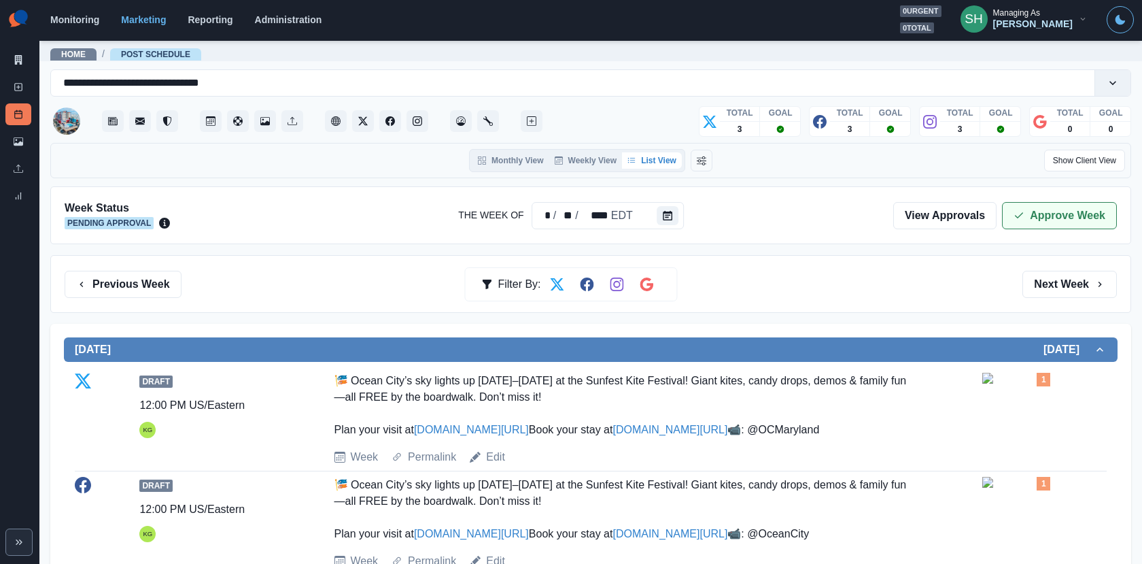
click at [1014, 203] on button "Approve Week" at bounding box center [1059, 215] width 115 height 27
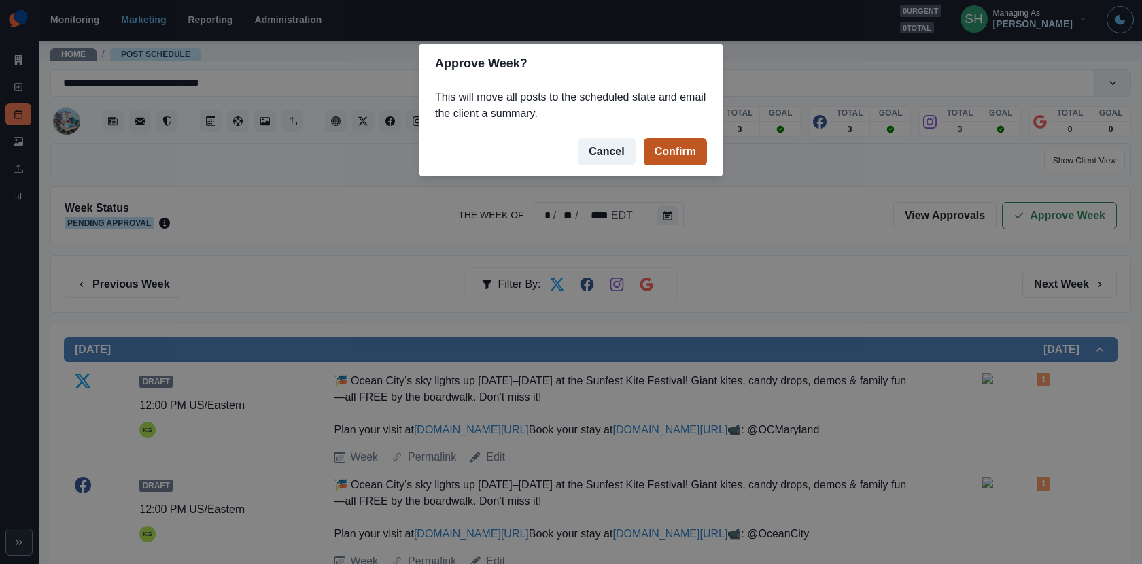
click at [664, 146] on button "Confirm" at bounding box center [675, 151] width 63 height 27
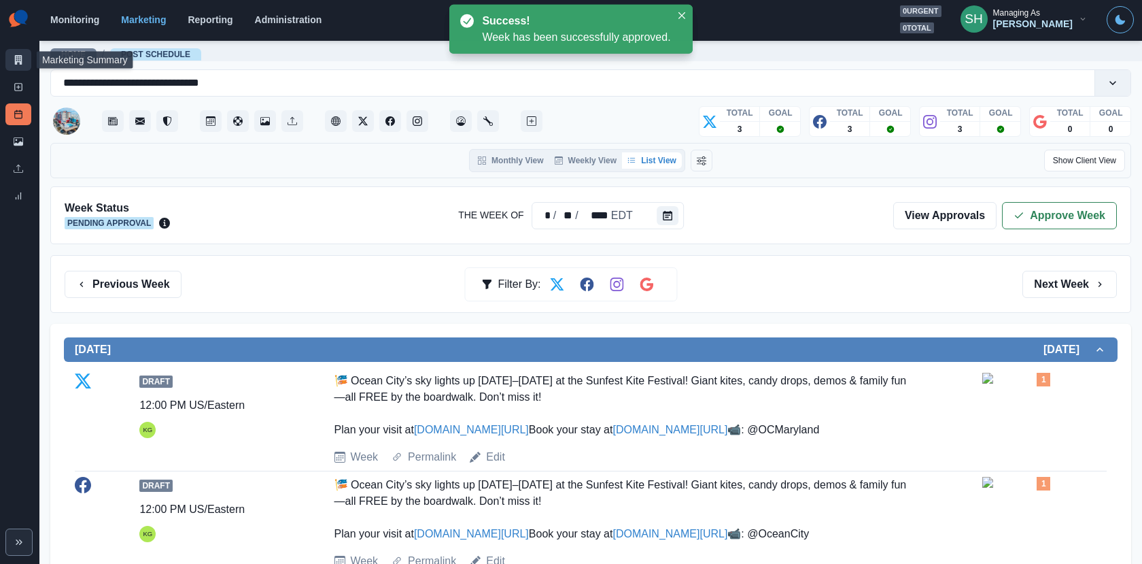
click at [19, 59] on icon at bounding box center [18, 60] width 7 height 10
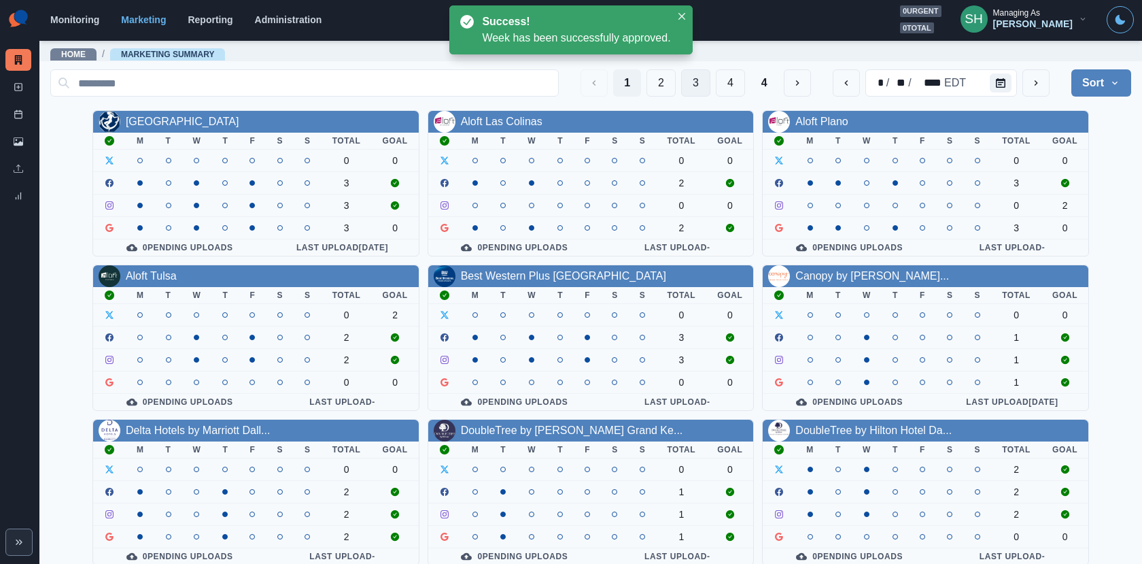
click at [685, 84] on button "3" at bounding box center [695, 82] width 29 height 27
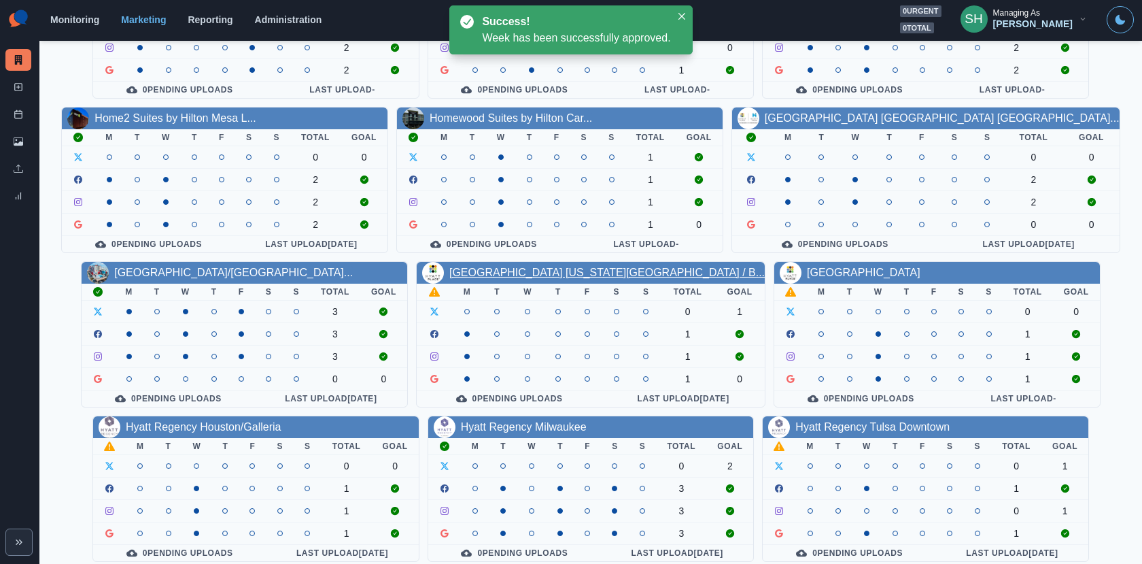
click at [561, 268] on link "[GEOGRAPHIC_DATA] [US_STATE][GEOGRAPHIC_DATA] / B..." at bounding box center [606, 273] width 315 height 12
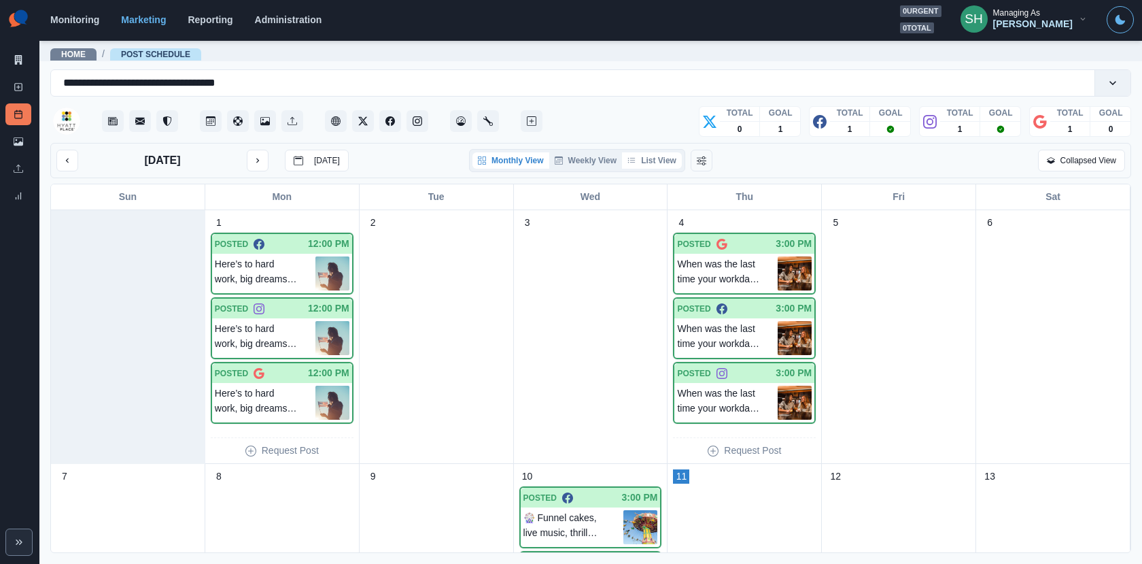
click at [638, 154] on button "List View" at bounding box center [652, 160] width 60 height 16
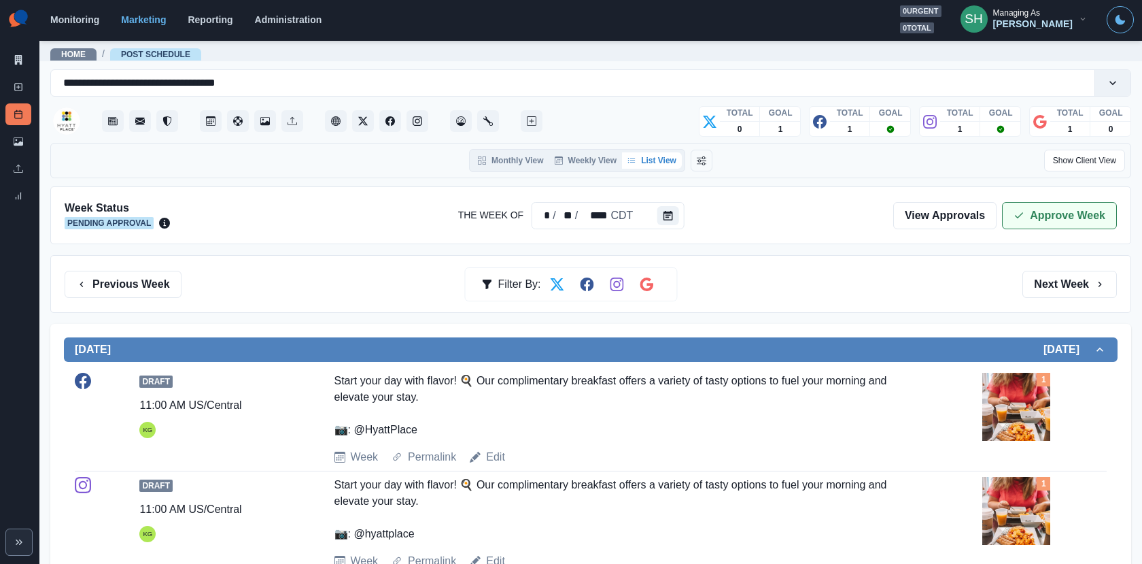
click at [1029, 211] on button "Approve Week" at bounding box center [1059, 215] width 115 height 27
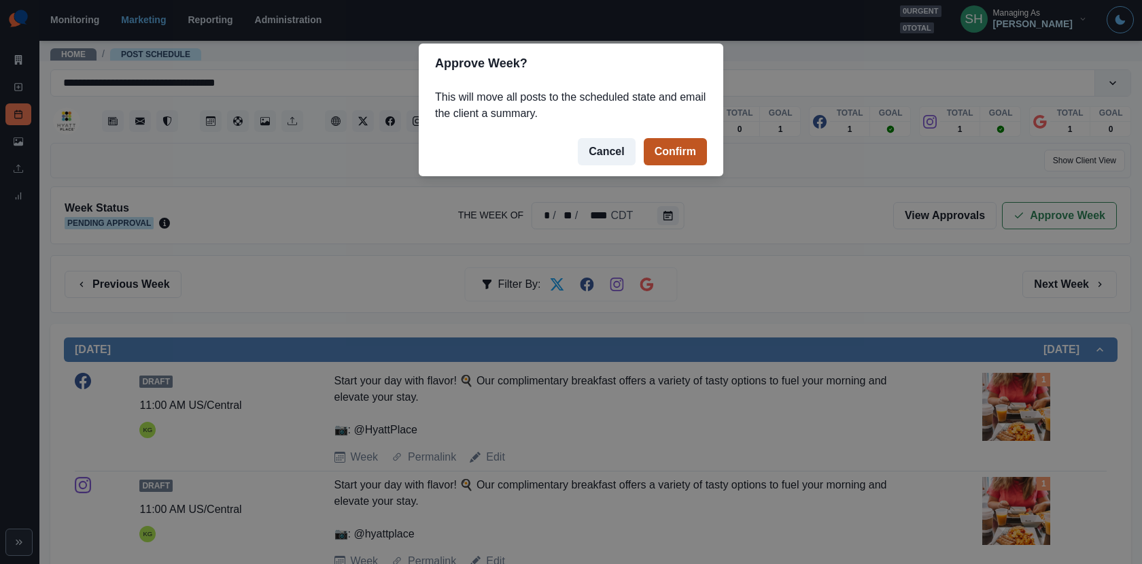
click at [692, 141] on button "Confirm" at bounding box center [675, 151] width 63 height 27
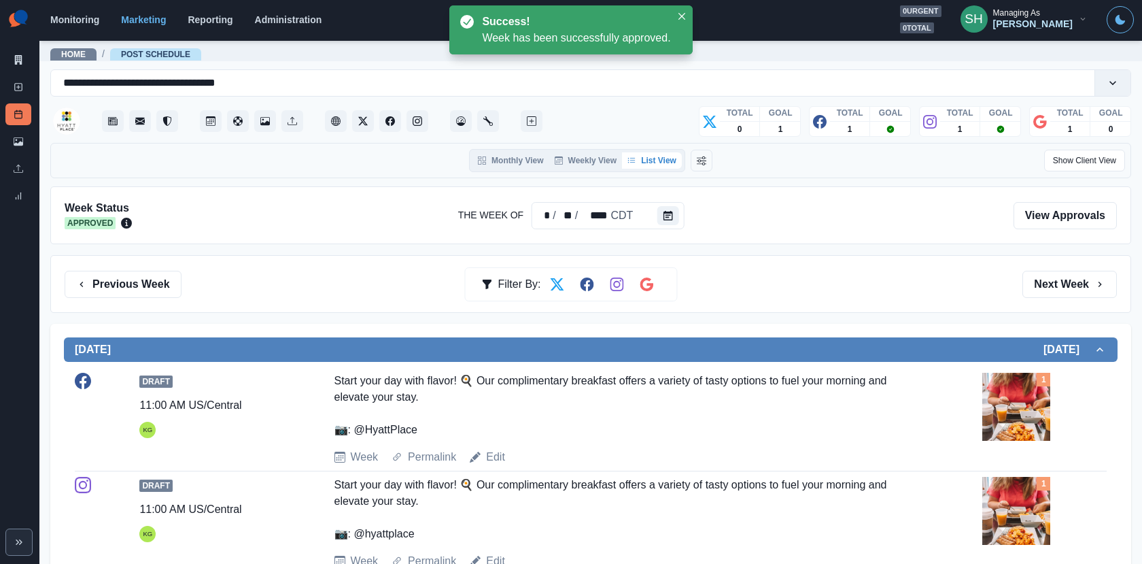
click at [12, 44] on div "Marketing Summary New Post Post Schedule Media Library Uploads Review Summary" at bounding box center [19, 106] width 39 height 212
click at [14, 54] on link "Marketing Summary" at bounding box center [18, 60] width 26 height 22
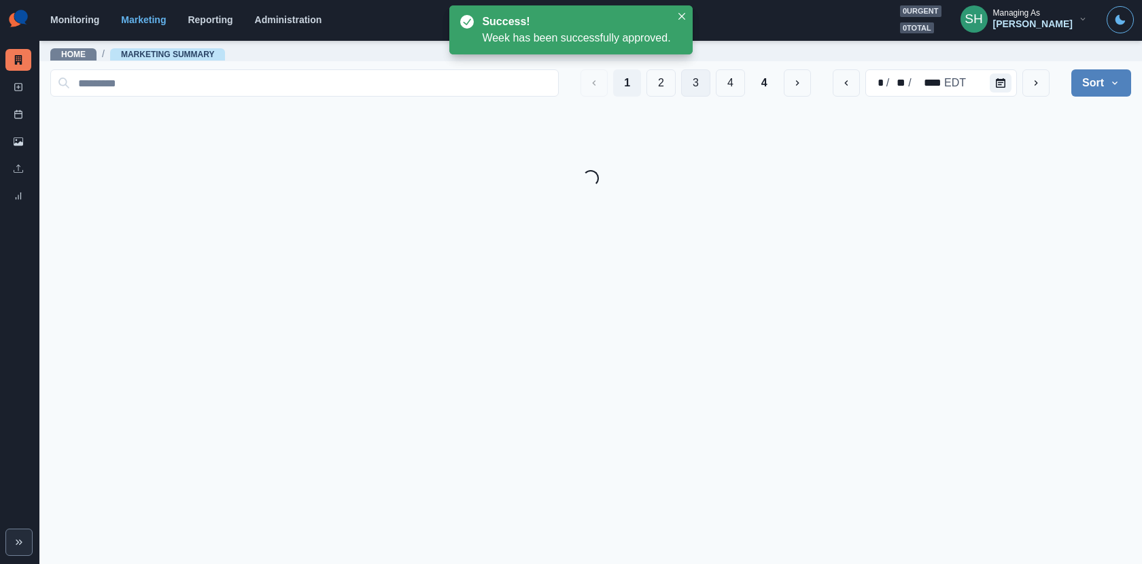
click at [693, 91] on button "3" at bounding box center [695, 82] width 29 height 27
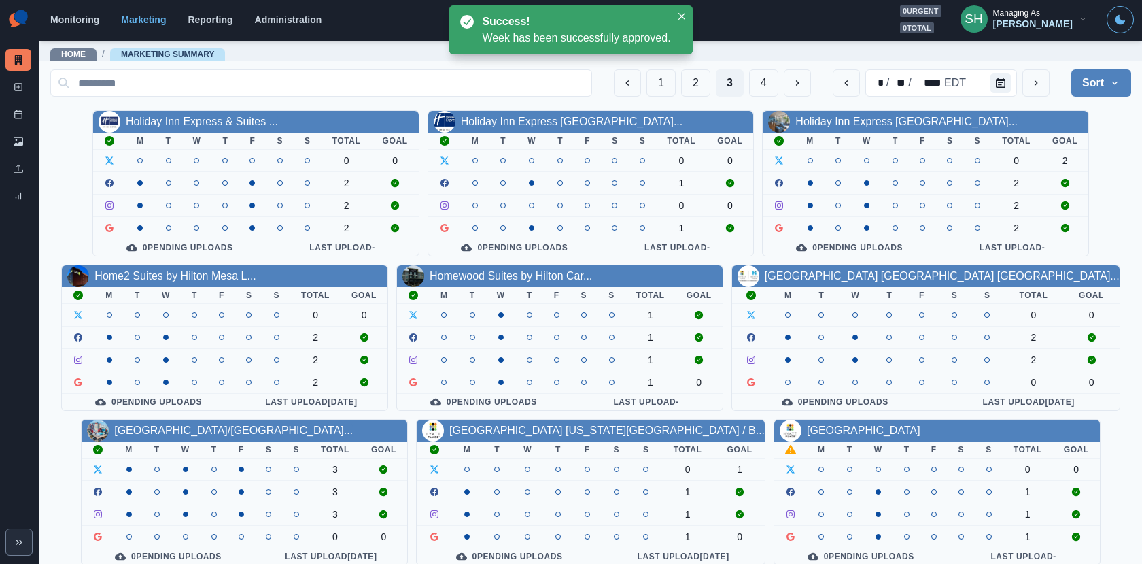
scroll to position [158, 0]
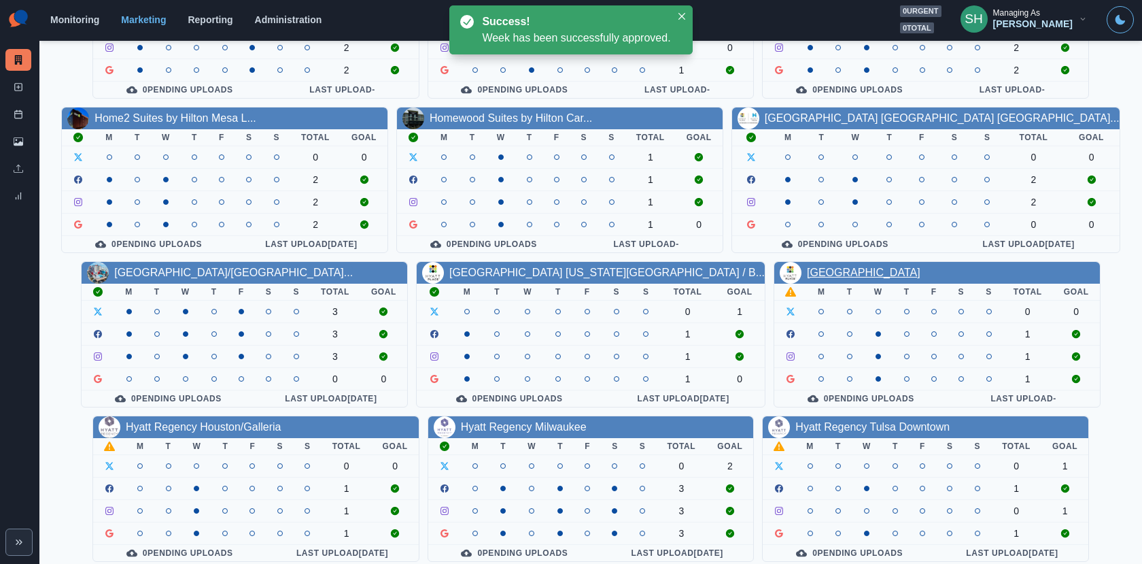
click at [820, 267] on link "[GEOGRAPHIC_DATA]" at bounding box center [864, 273] width 114 height 12
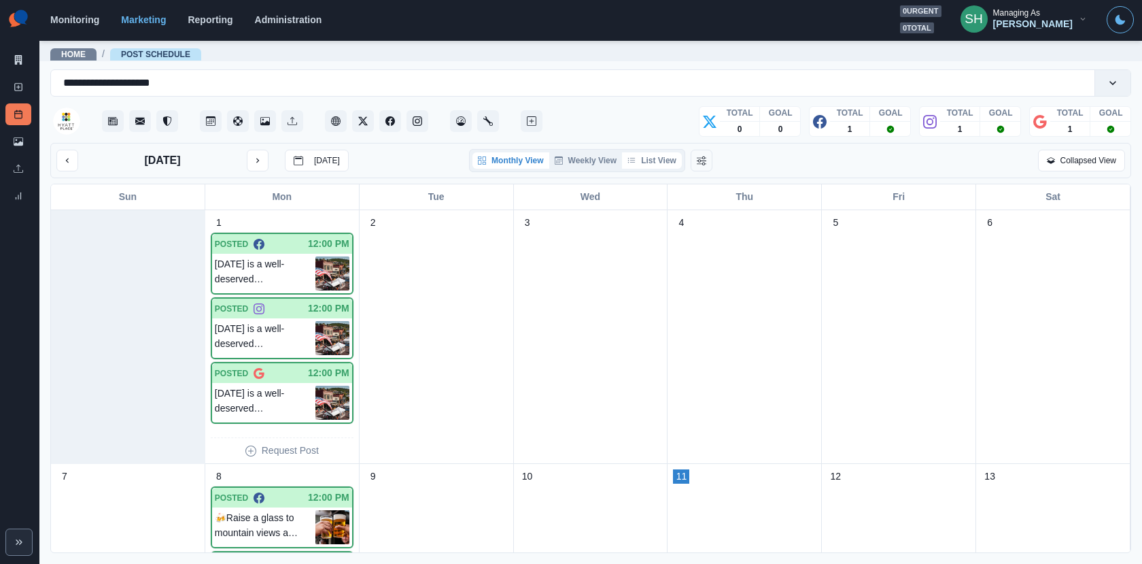
click at [647, 165] on button "List View" at bounding box center [652, 160] width 60 height 16
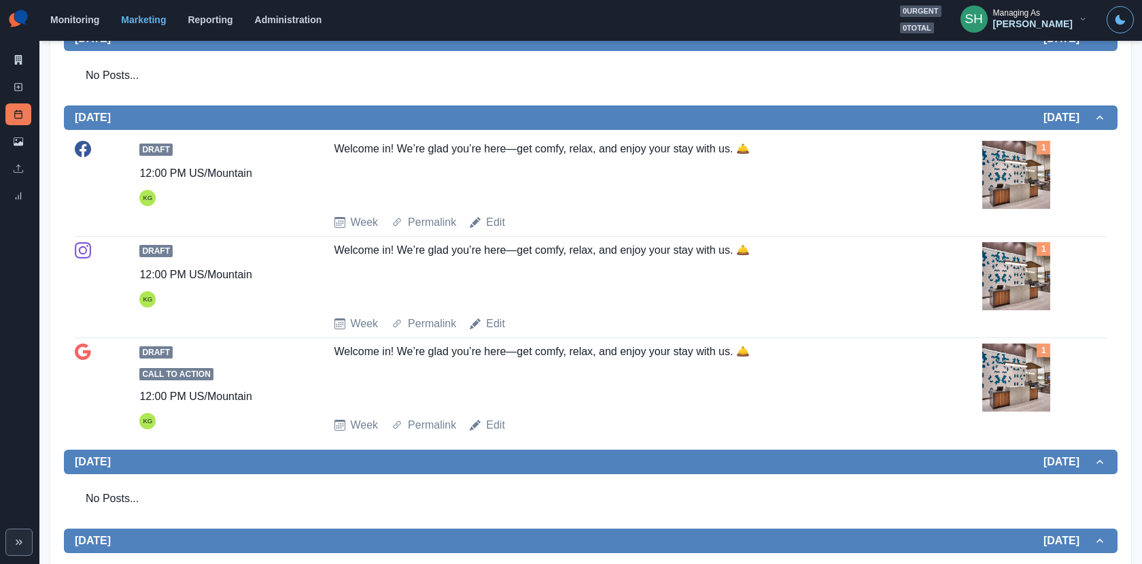
scroll to position [396, 0]
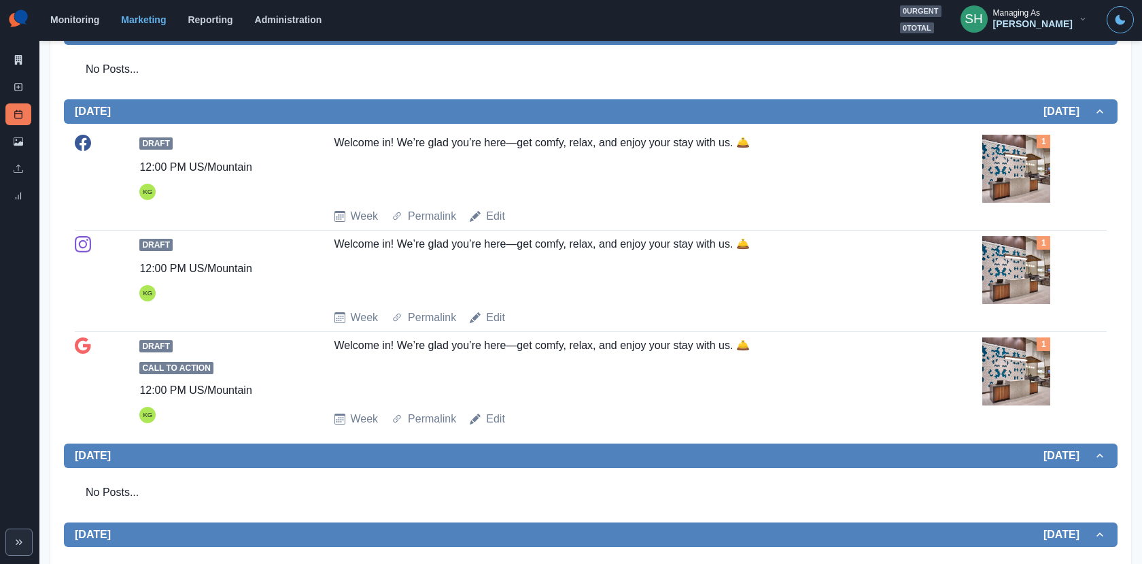
click at [1046, 167] on img at bounding box center [1017, 169] width 68 height 68
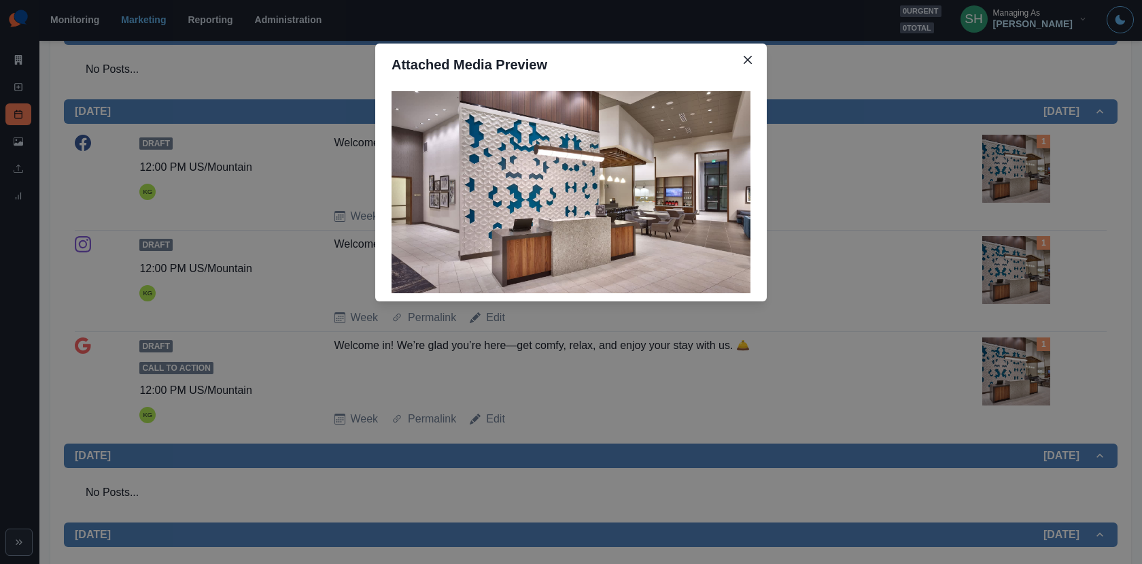
click at [1046, 167] on div "Attached Media Preview" at bounding box center [571, 282] width 1142 height 564
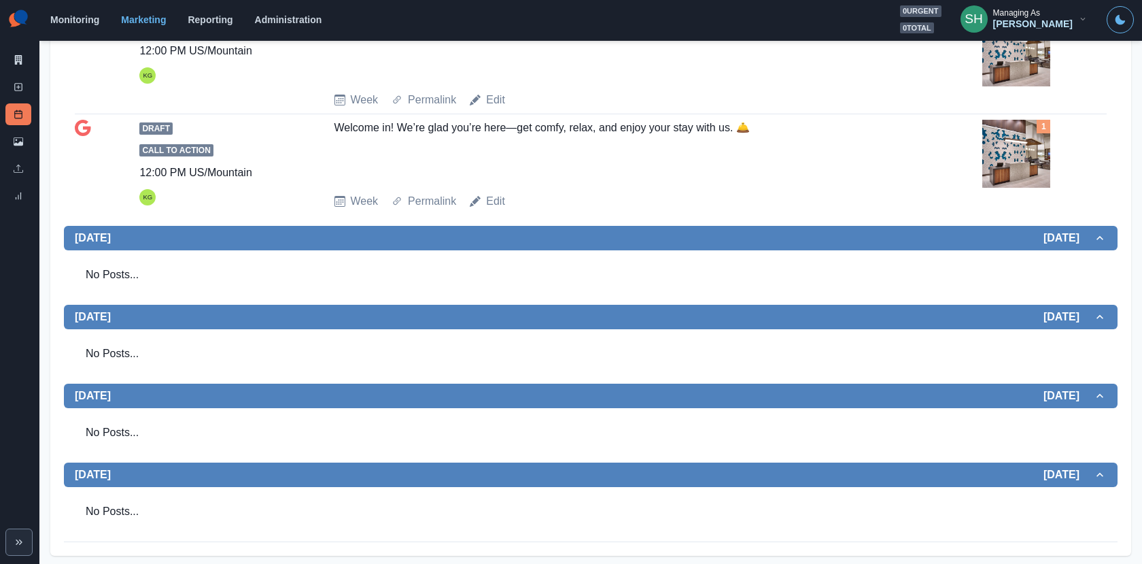
scroll to position [0, 0]
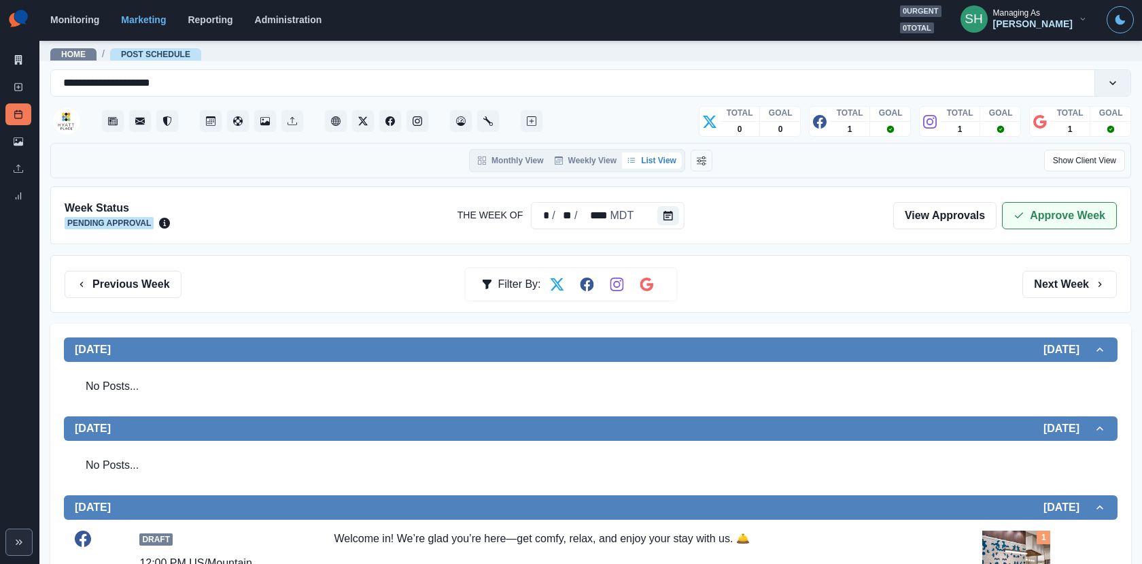
click at [1045, 211] on button "Approve Week" at bounding box center [1059, 215] width 115 height 27
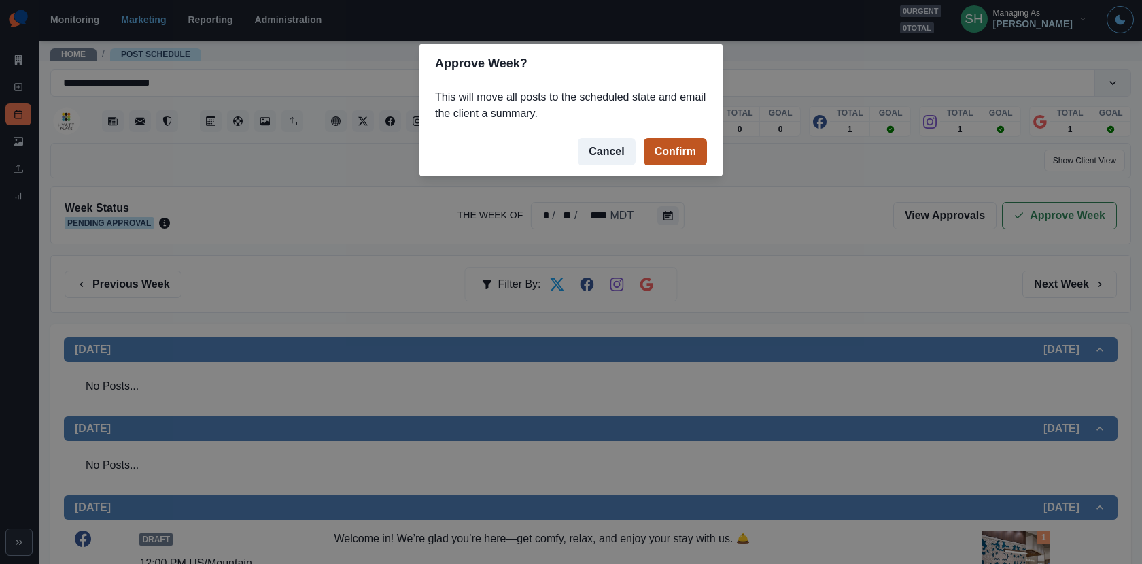
click at [668, 152] on button "Confirm" at bounding box center [675, 151] width 63 height 27
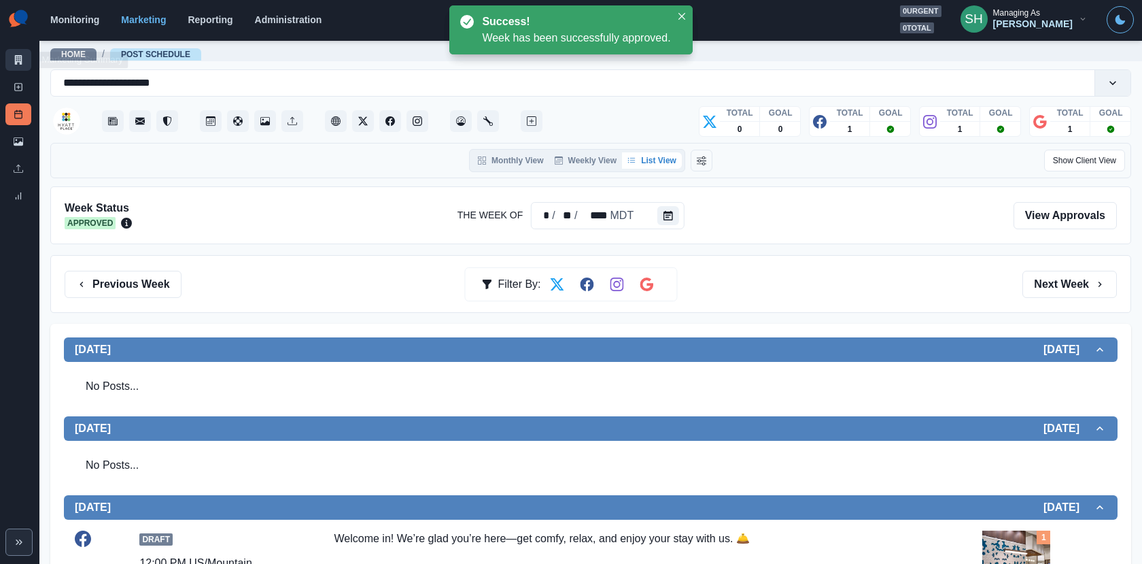
click at [24, 60] on link "Marketing Summary" at bounding box center [18, 60] width 26 height 22
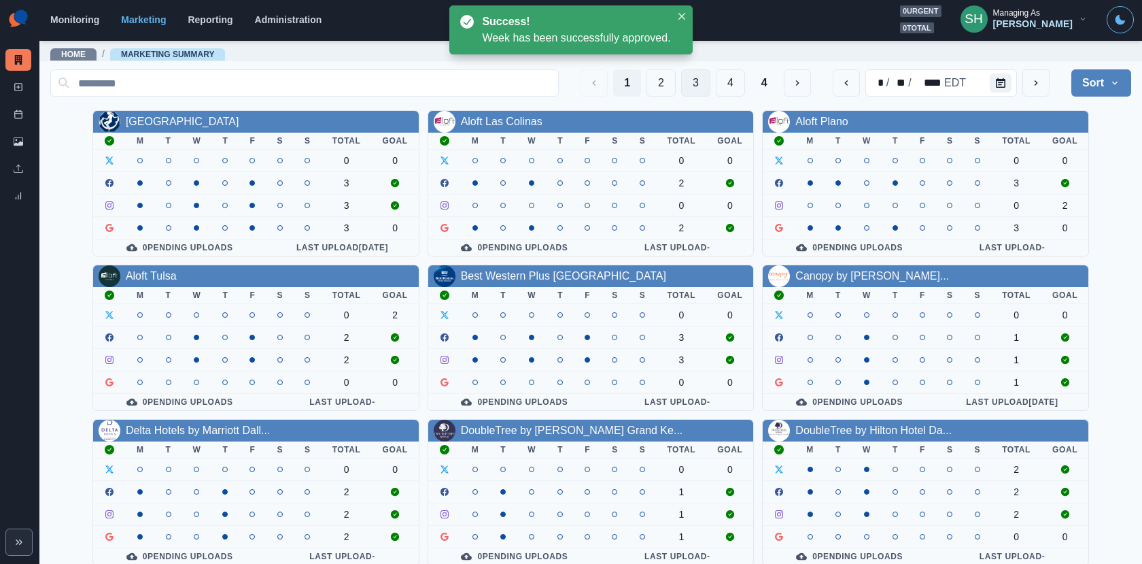
click at [701, 86] on button "3" at bounding box center [695, 82] width 29 height 27
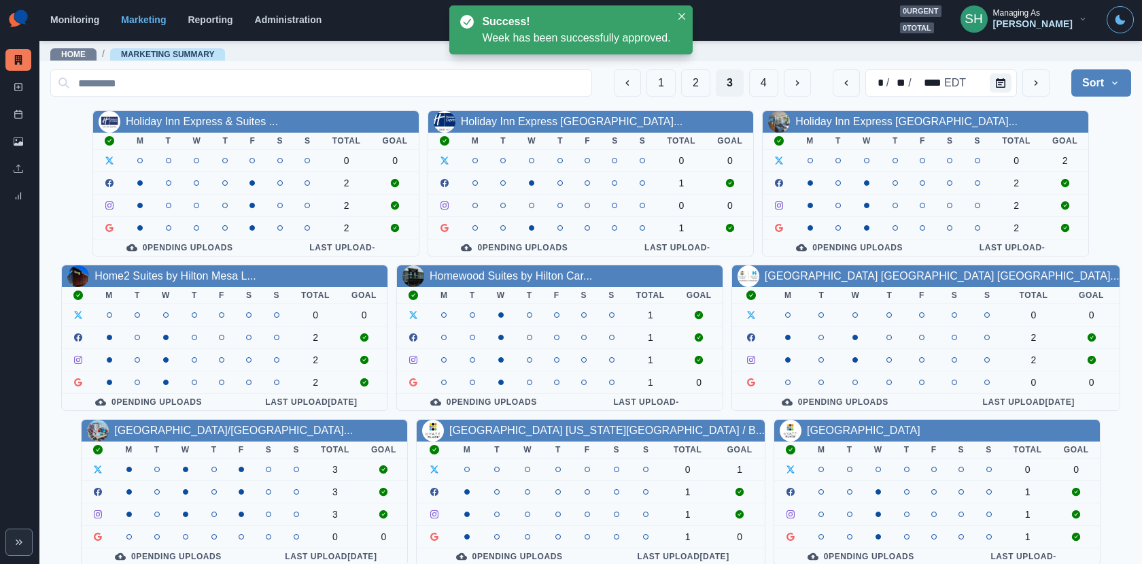
scroll to position [158, 0]
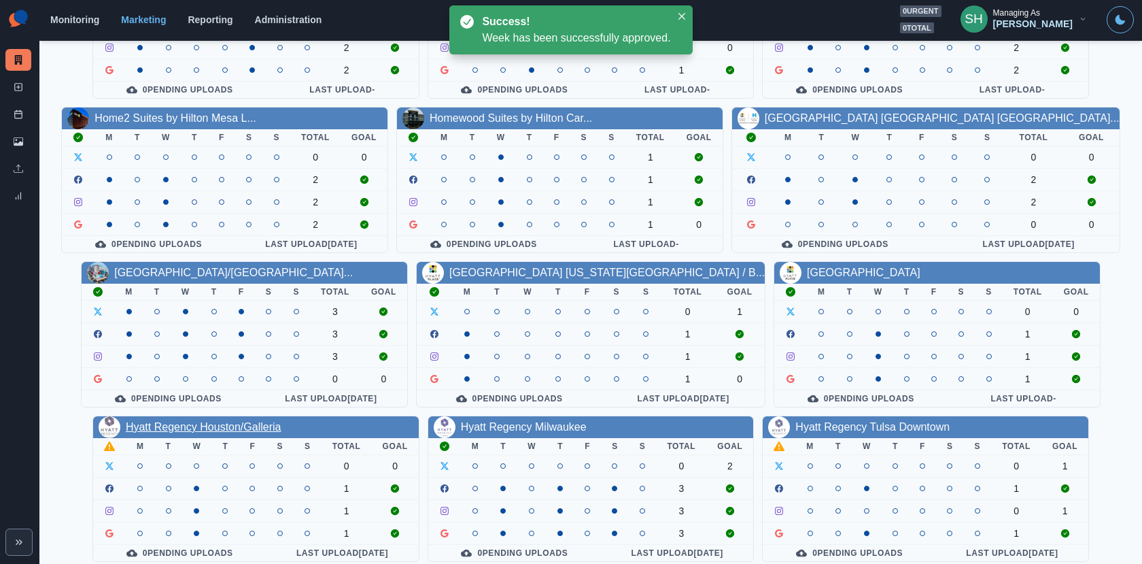
click at [190, 424] on link "Hyatt Regency Houston/Galleria" at bounding box center [204, 427] width 156 height 12
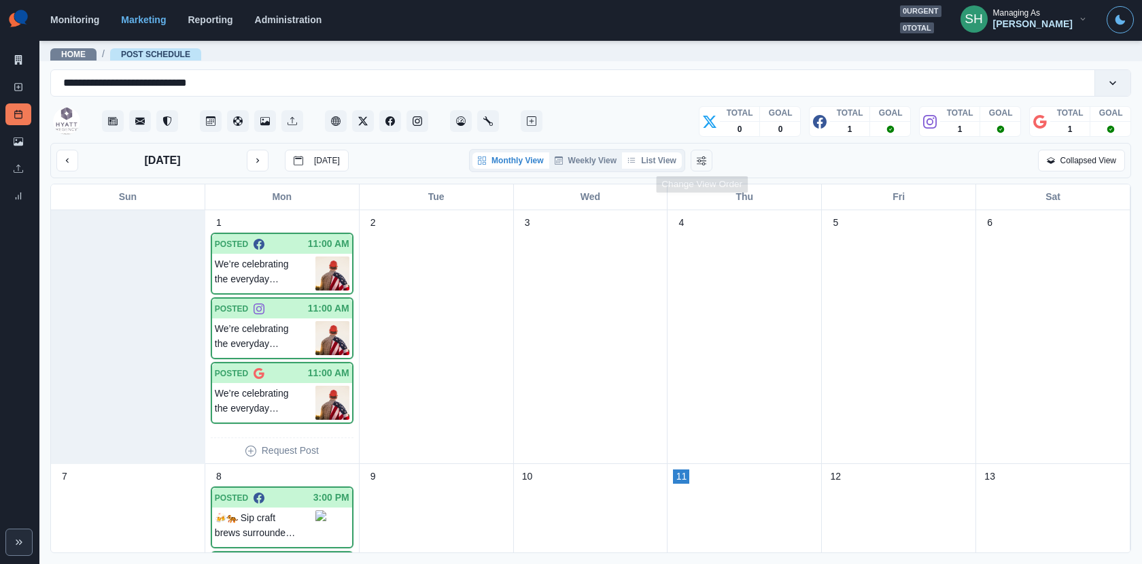
click at [645, 158] on button "List View" at bounding box center [652, 160] width 60 height 16
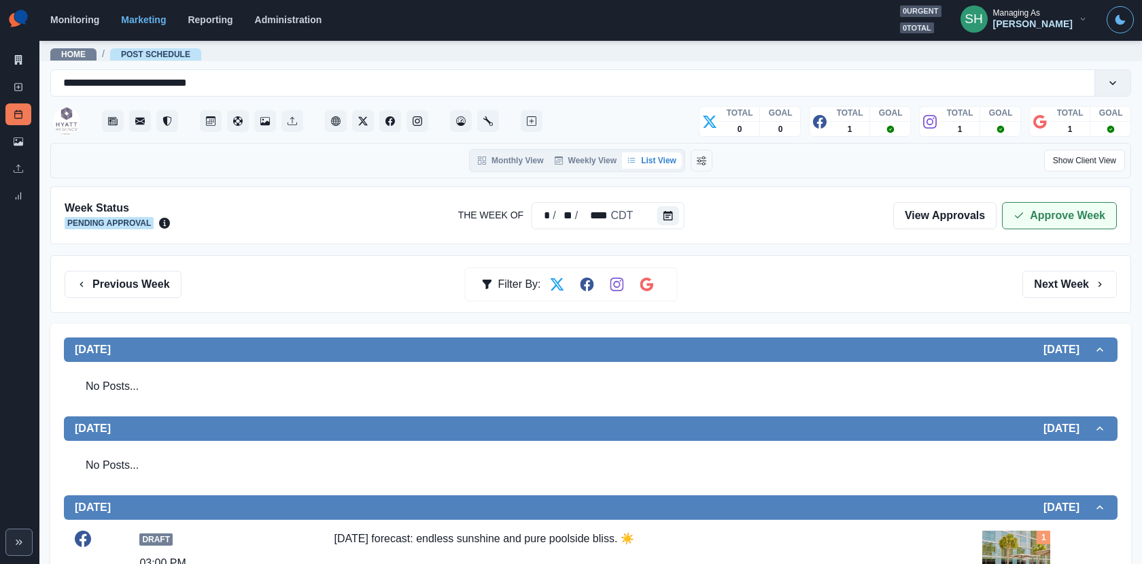
click at [1048, 210] on button "Approve Week" at bounding box center [1059, 215] width 115 height 27
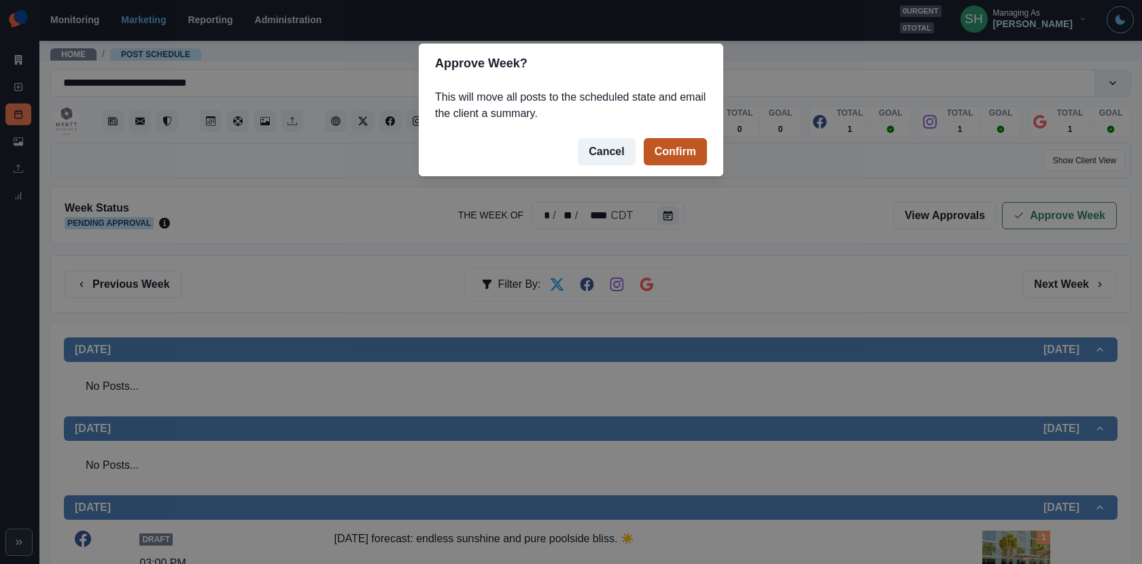
click at [671, 139] on button "Confirm" at bounding box center [675, 151] width 63 height 27
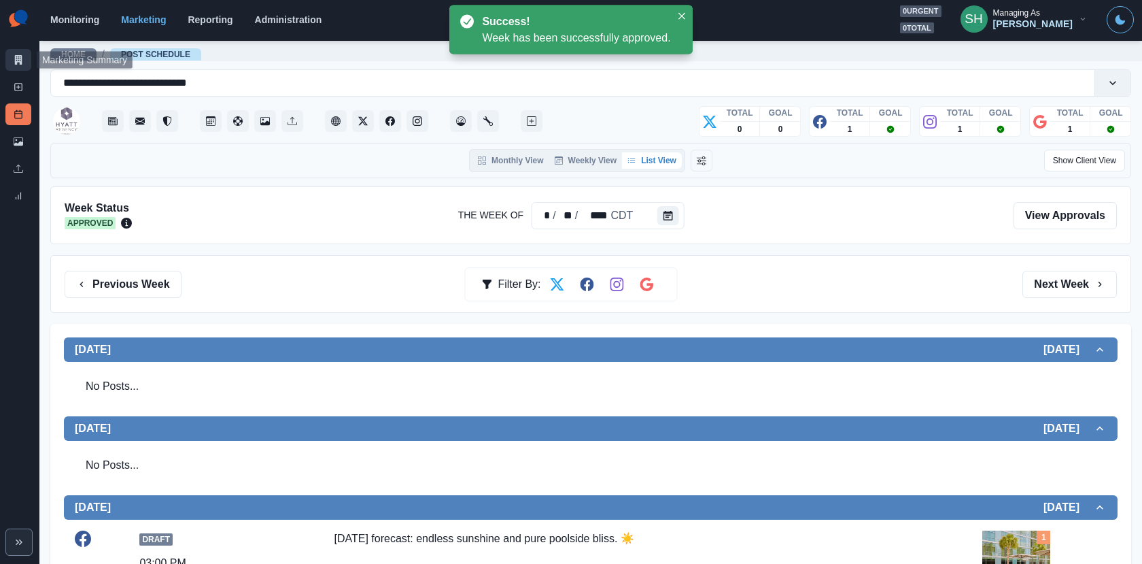
click at [12, 64] on link "Marketing Summary" at bounding box center [18, 60] width 26 height 22
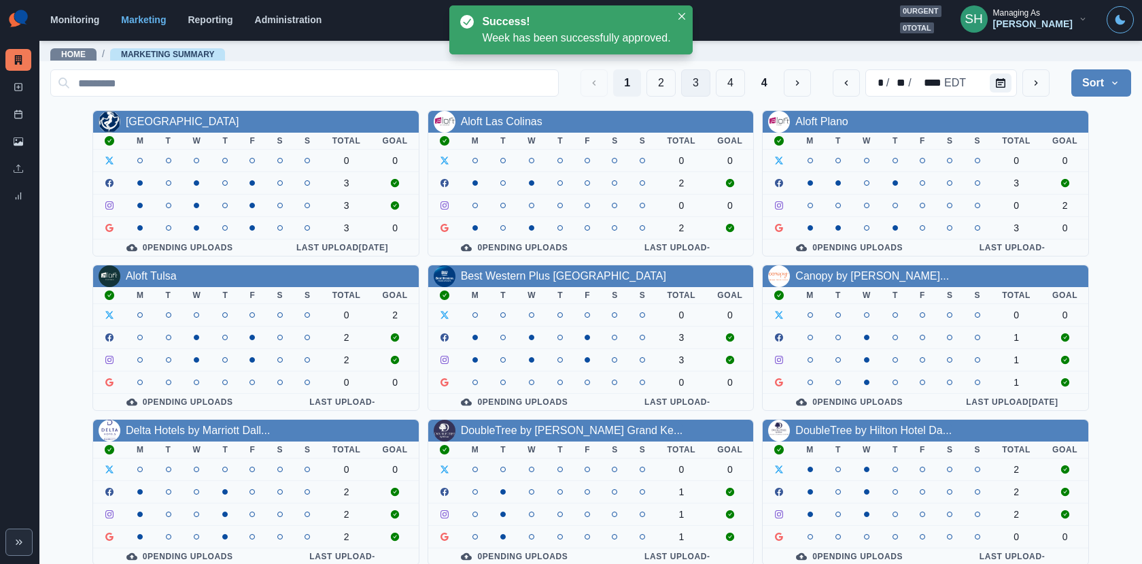
click at [696, 96] on button "3" at bounding box center [695, 82] width 29 height 27
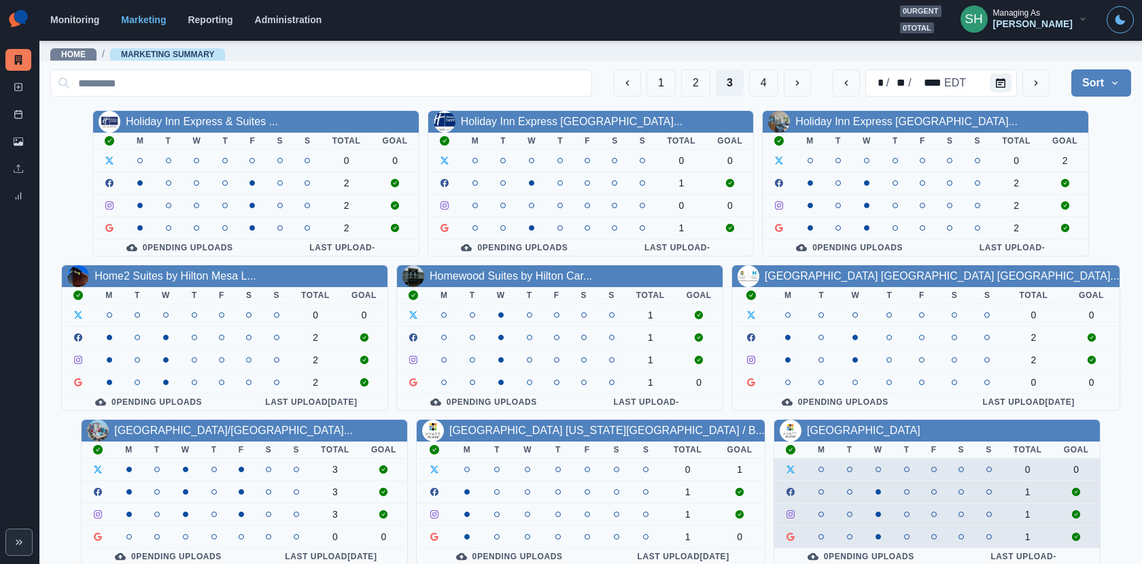
scroll to position [158, 0]
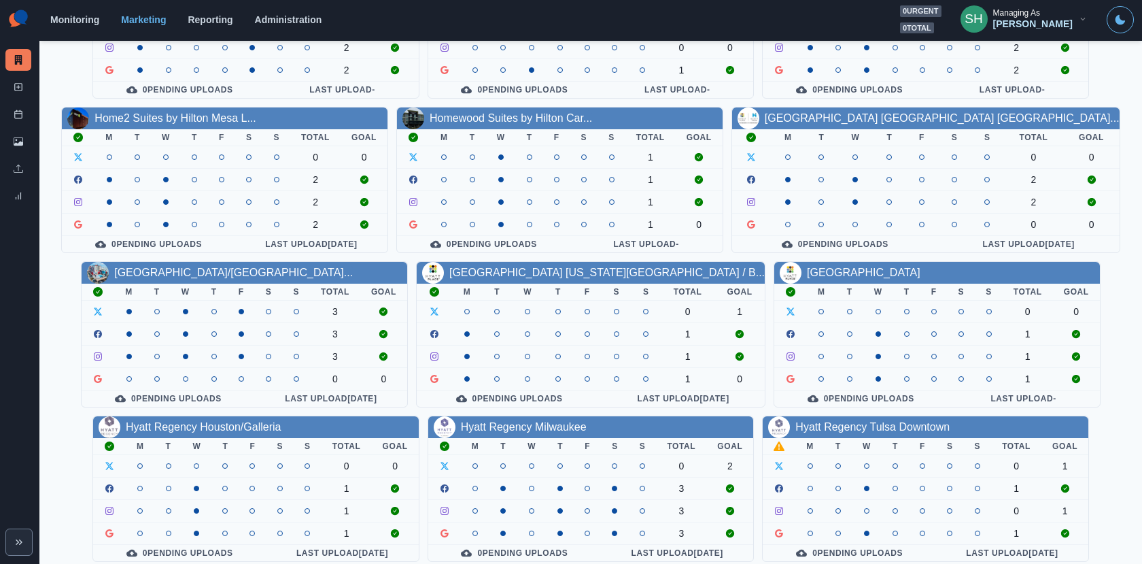
click at [835, 416] on div "Hyatt Regency Tulsa Downtown" at bounding box center [926, 427] width 326 height 22
click at [835, 421] on link "Hyatt Regency Tulsa Downtown" at bounding box center [873, 427] width 154 height 12
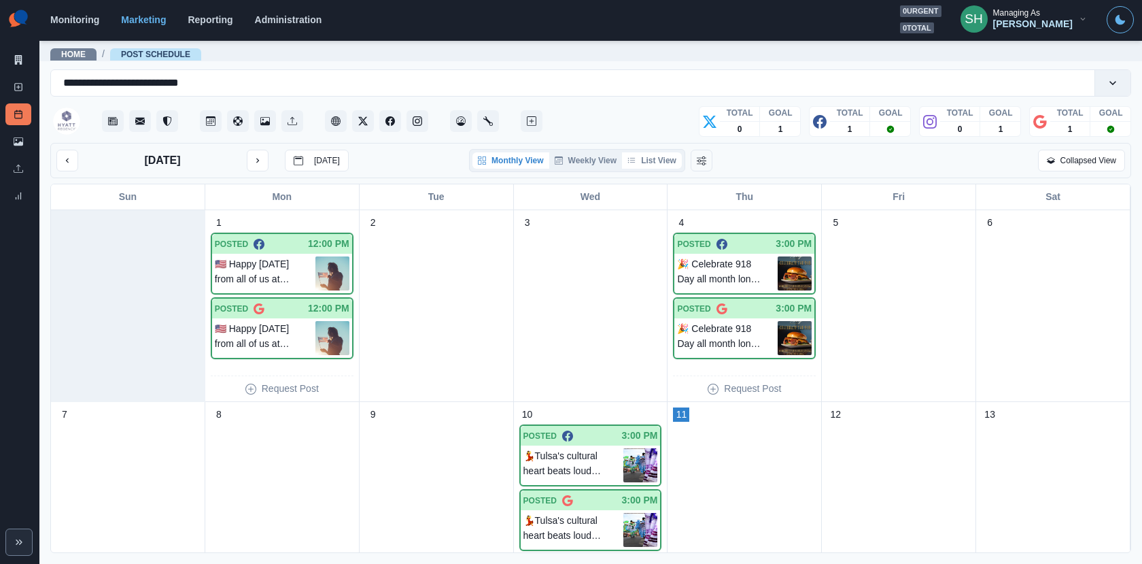
click at [655, 167] on button "List View" at bounding box center [652, 160] width 60 height 16
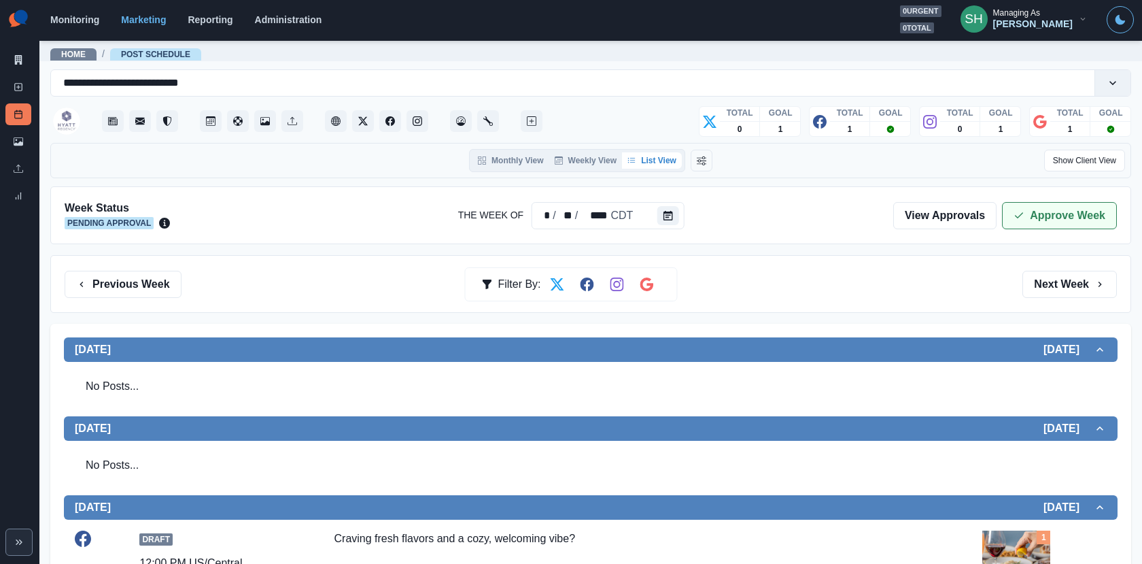
click at [1044, 204] on button "Approve Week" at bounding box center [1059, 215] width 115 height 27
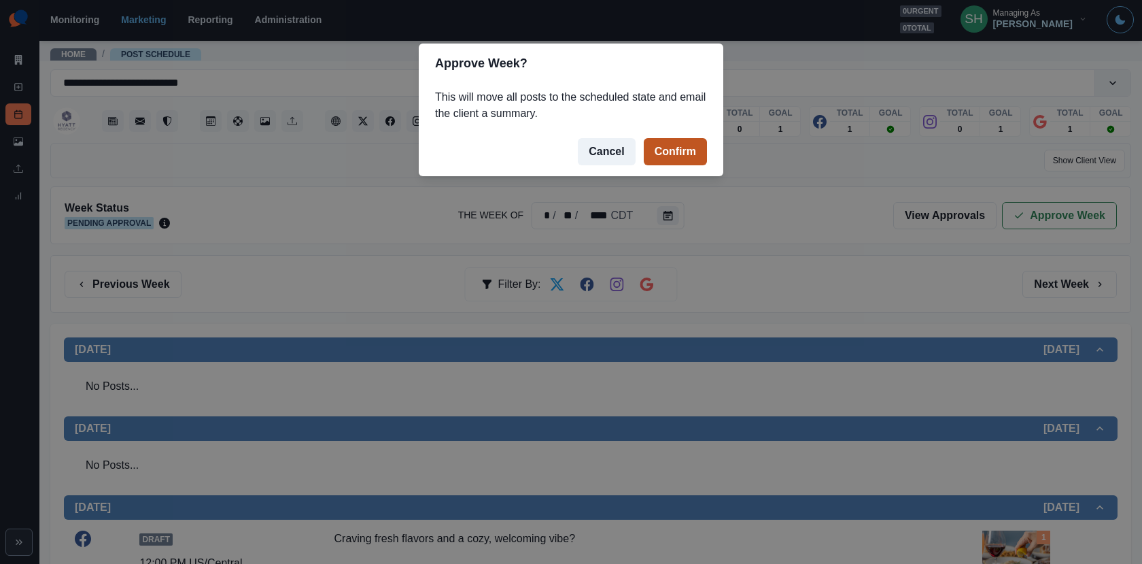
click at [675, 154] on button "Confirm" at bounding box center [675, 151] width 63 height 27
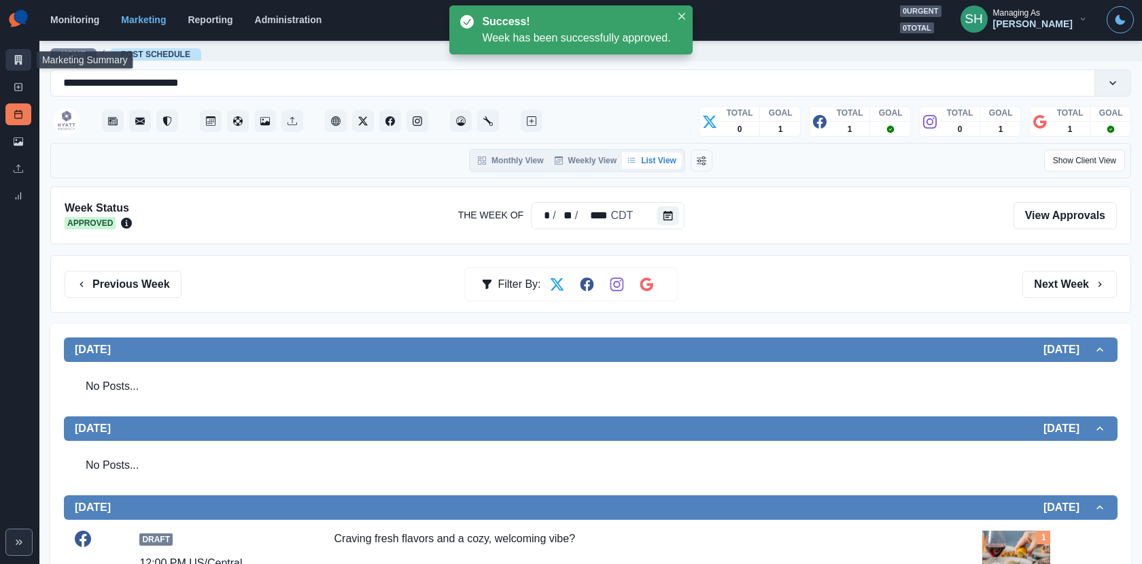
click at [22, 65] on link "Marketing Summary" at bounding box center [18, 60] width 26 height 22
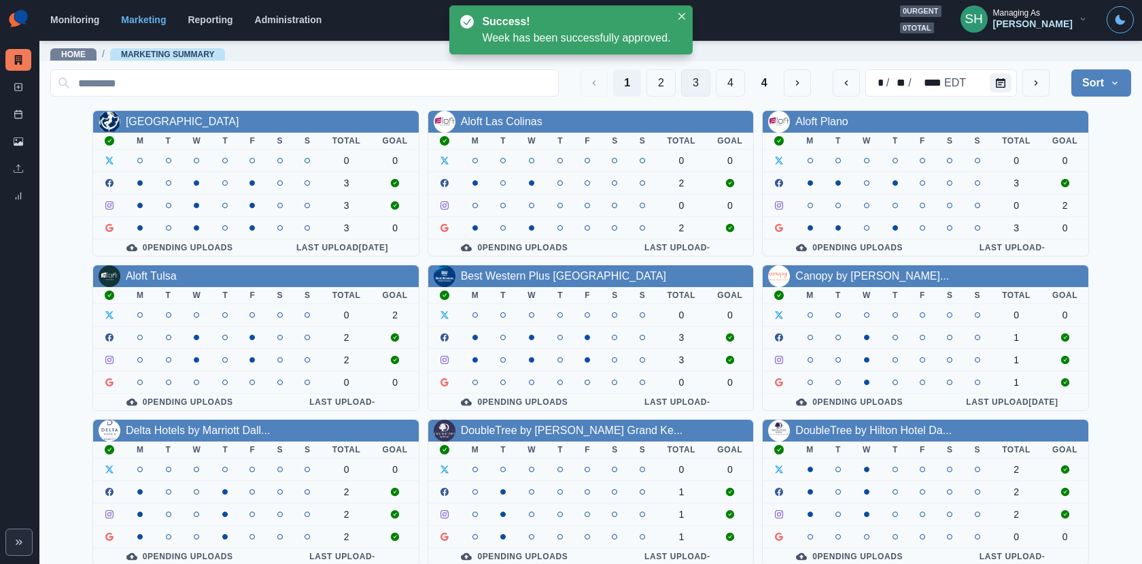
click at [694, 88] on button "3" at bounding box center [695, 82] width 29 height 27
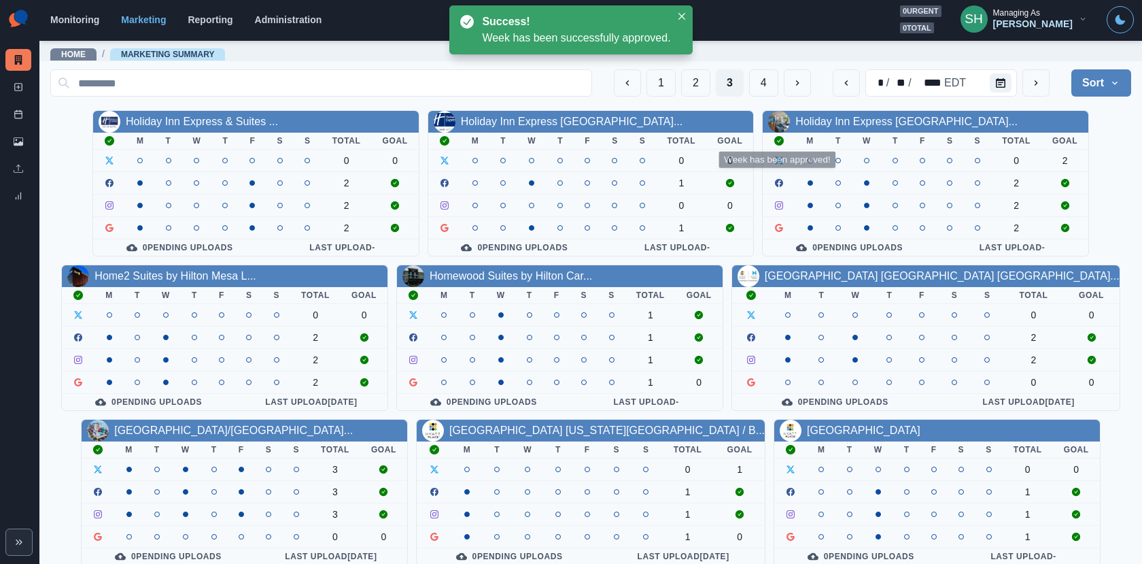
click at [764, 68] on div "1 2 3 4 * / ** / **** EDT Sort Client Name Uploads Pending Post Approval" at bounding box center [590, 83] width 1081 height 38
click at [763, 78] on button "4" at bounding box center [763, 82] width 29 height 27
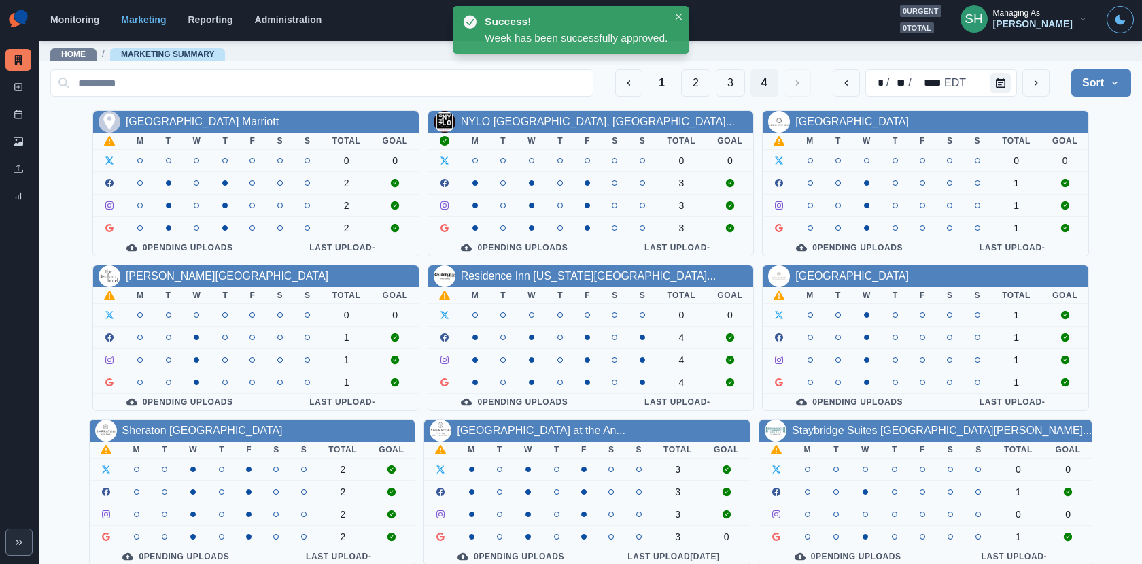
click at [184, 114] on div "[GEOGRAPHIC_DATA] Marriott" at bounding box center [202, 122] width 153 height 16
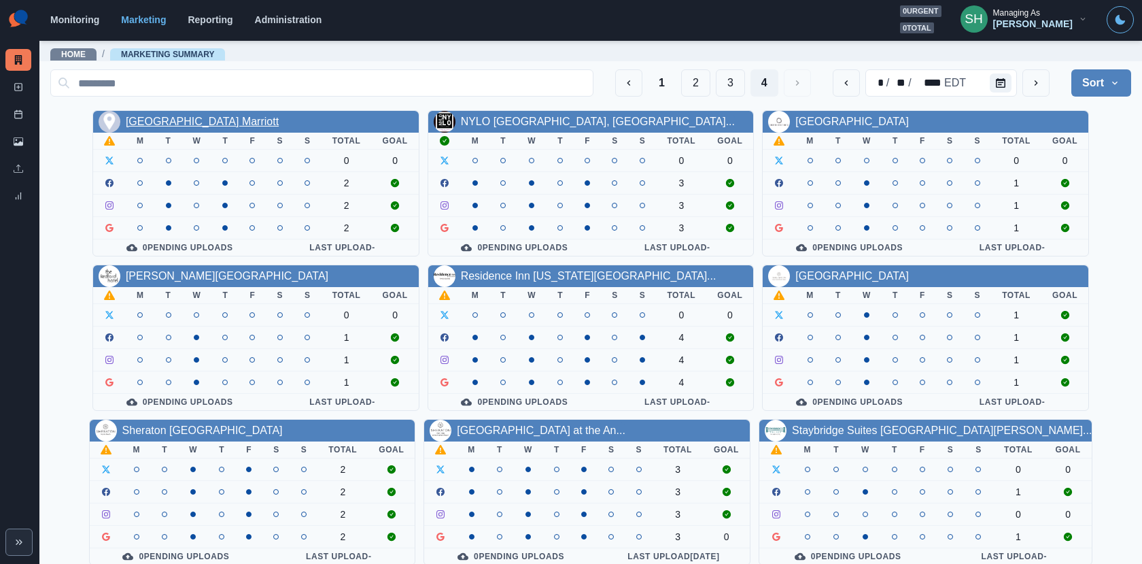
click at [186, 124] on link "[GEOGRAPHIC_DATA] Marriott" at bounding box center [202, 122] width 153 height 12
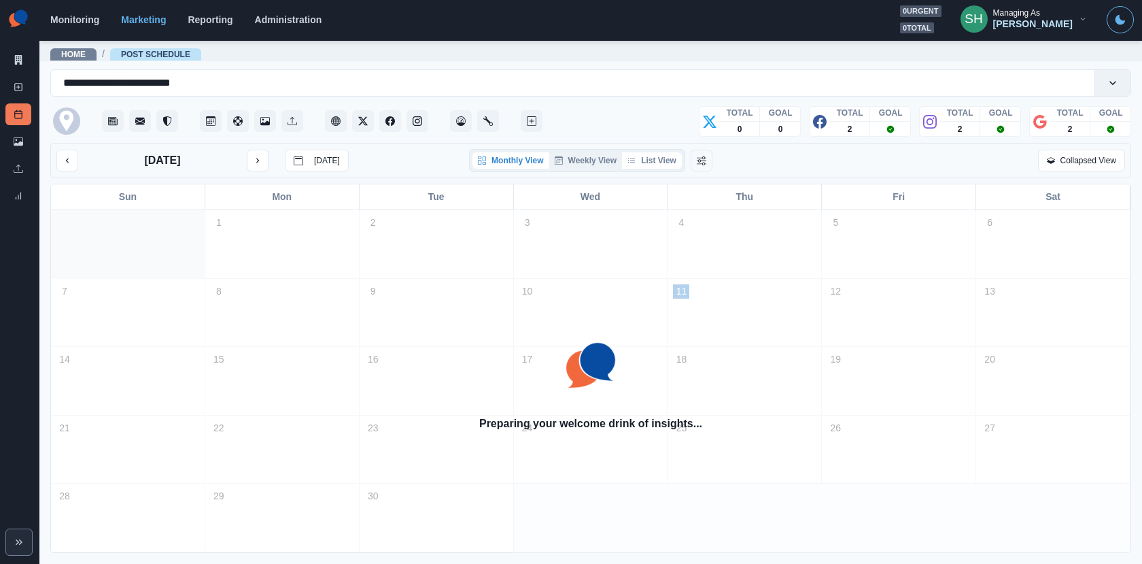
click at [653, 167] on button "List View" at bounding box center [652, 160] width 60 height 16
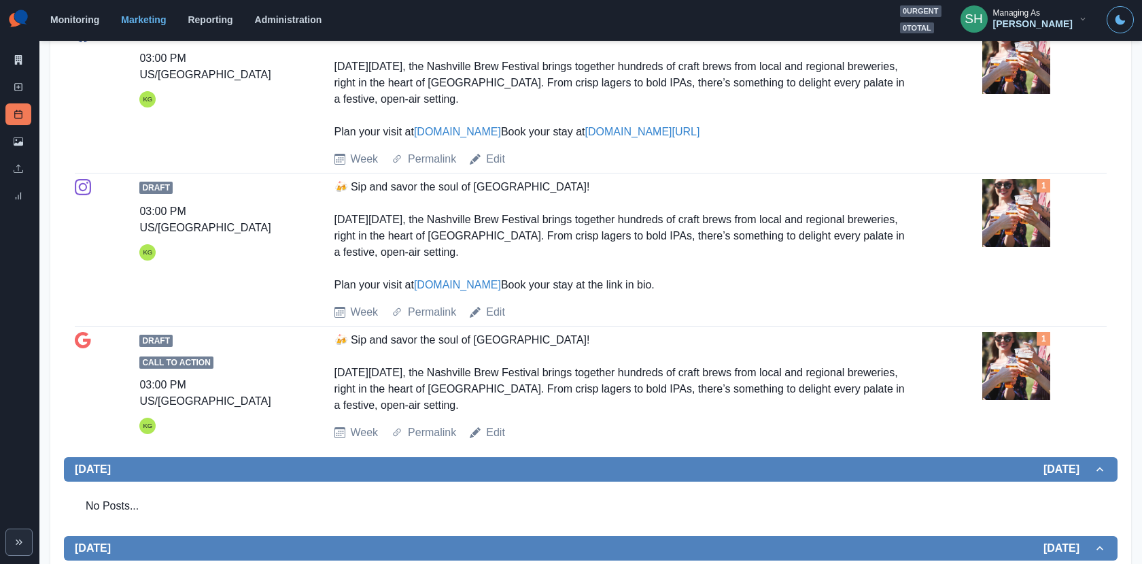
scroll to position [1021, 0]
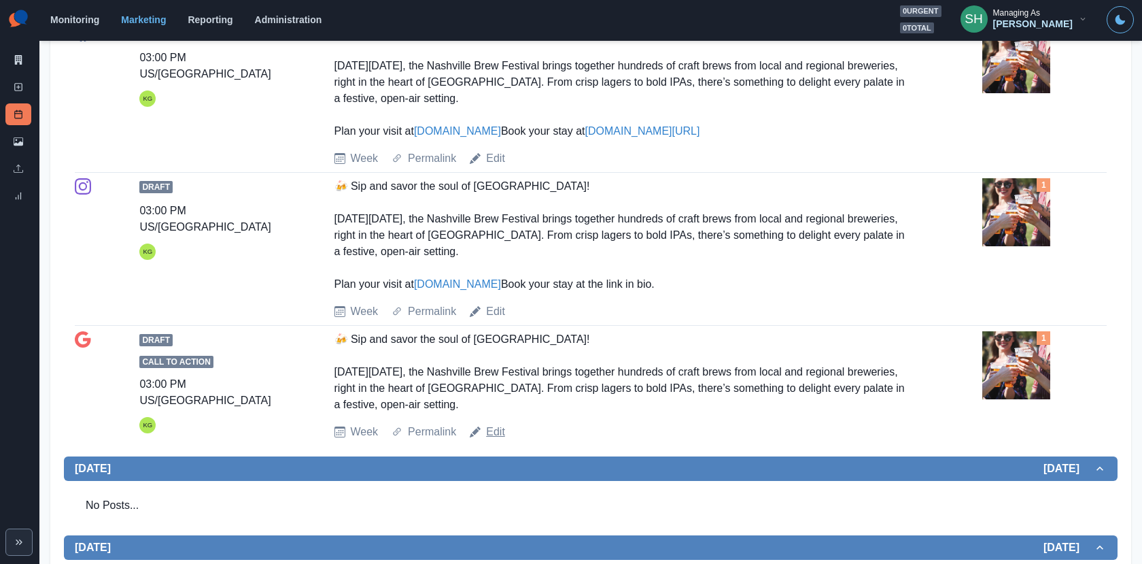
click at [494, 440] on link "Edit" at bounding box center [495, 432] width 19 height 16
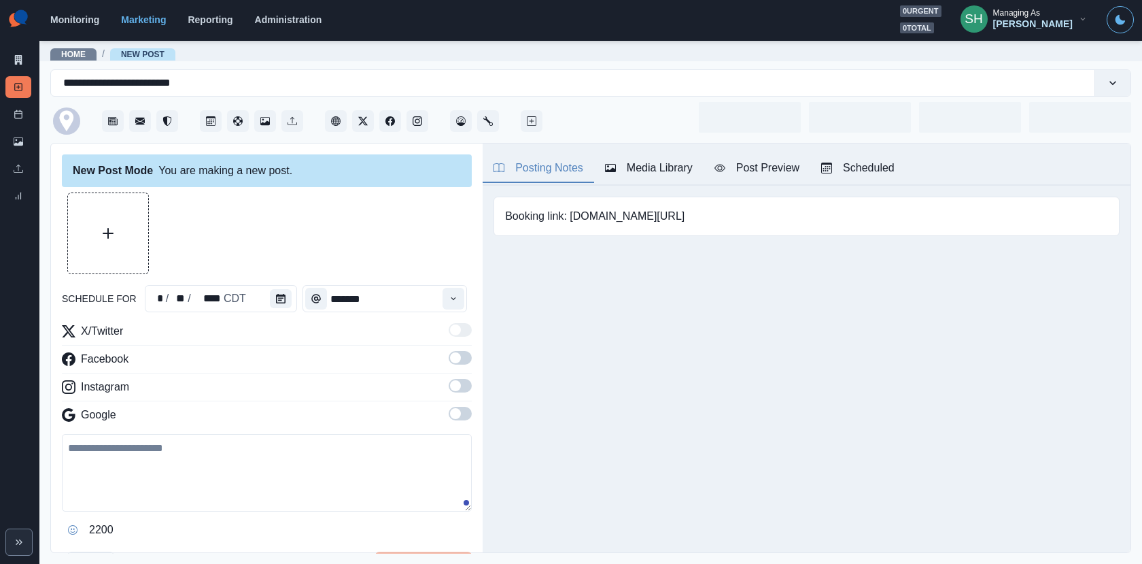
type input "*******"
type textarea "**********"
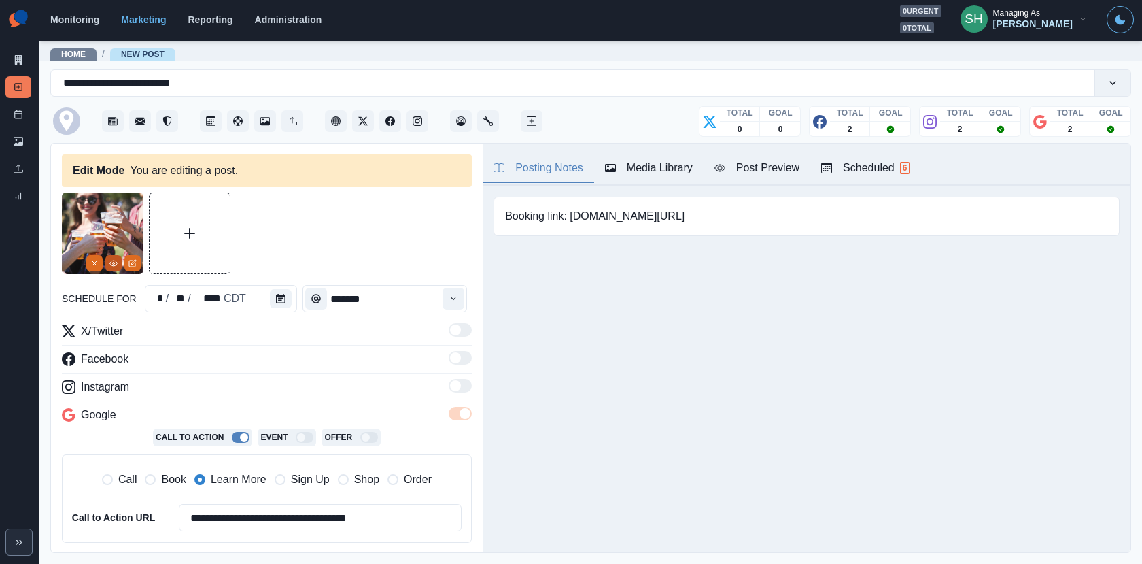
click at [113, 262] on icon "View Media" at bounding box center [113, 263] width 8 height 8
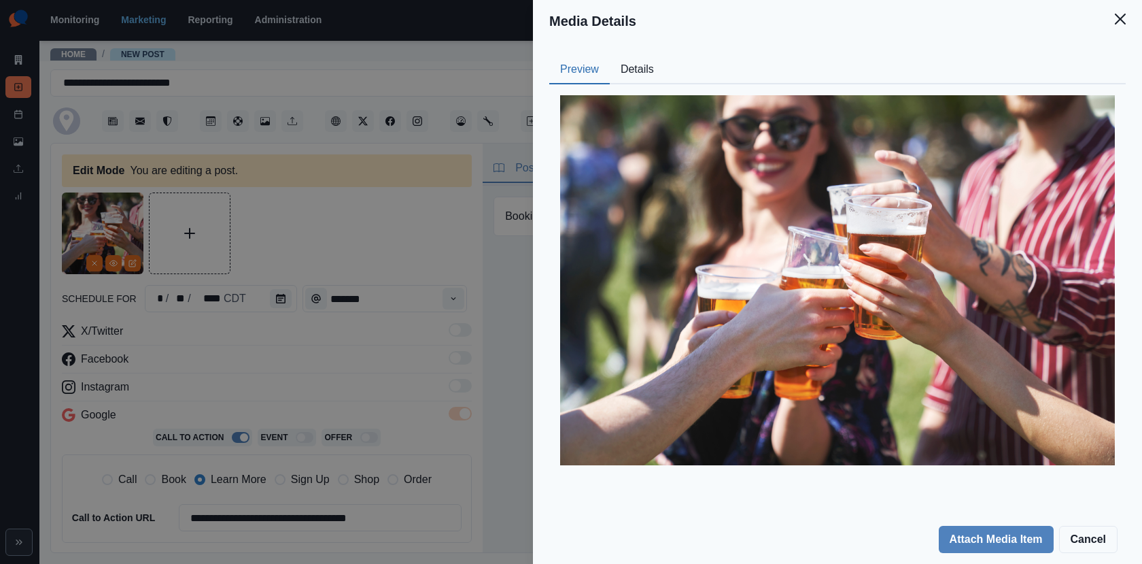
click at [636, 73] on button "Details" at bounding box center [637, 70] width 55 height 29
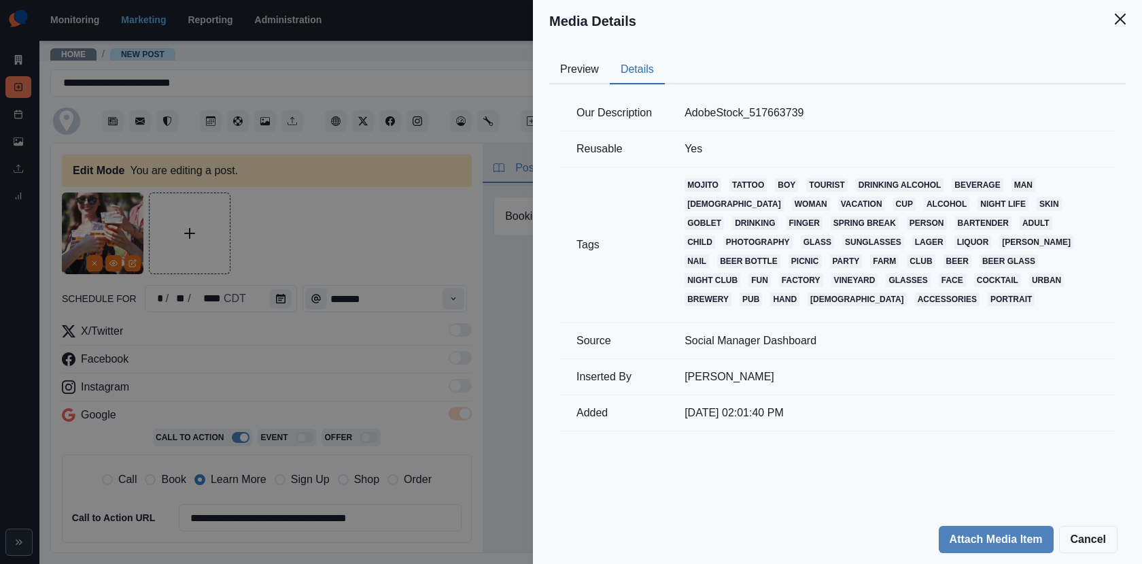
click at [362, 230] on div "Media Details Preview Details Our Description AdobeStock_517663739 Reusable Yes…" at bounding box center [571, 282] width 1142 height 564
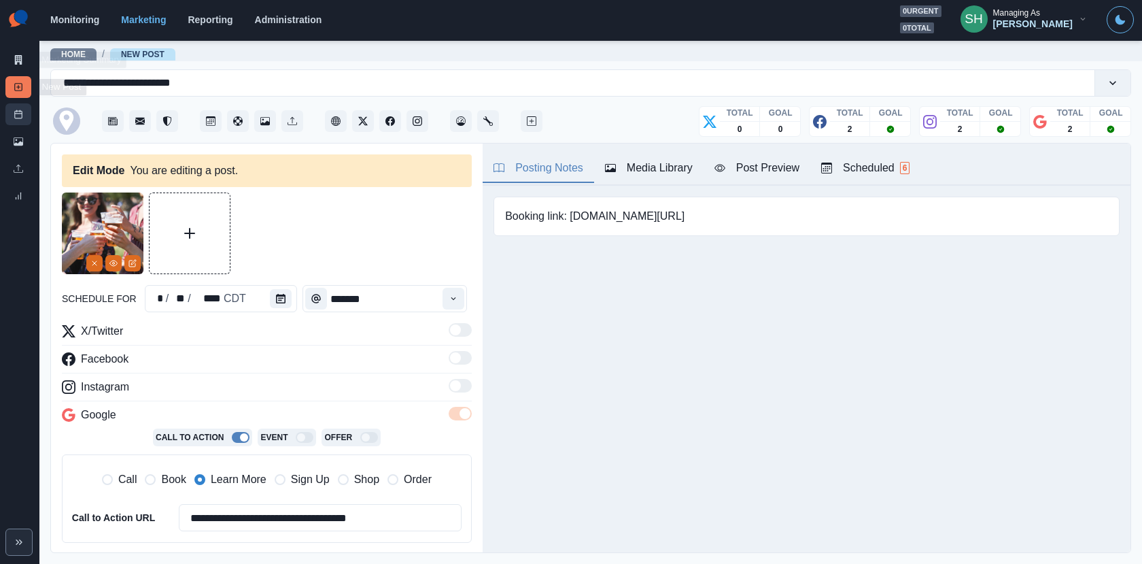
click at [14, 105] on link "Post Schedule" at bounding box center [18, 114] width 26 height 22
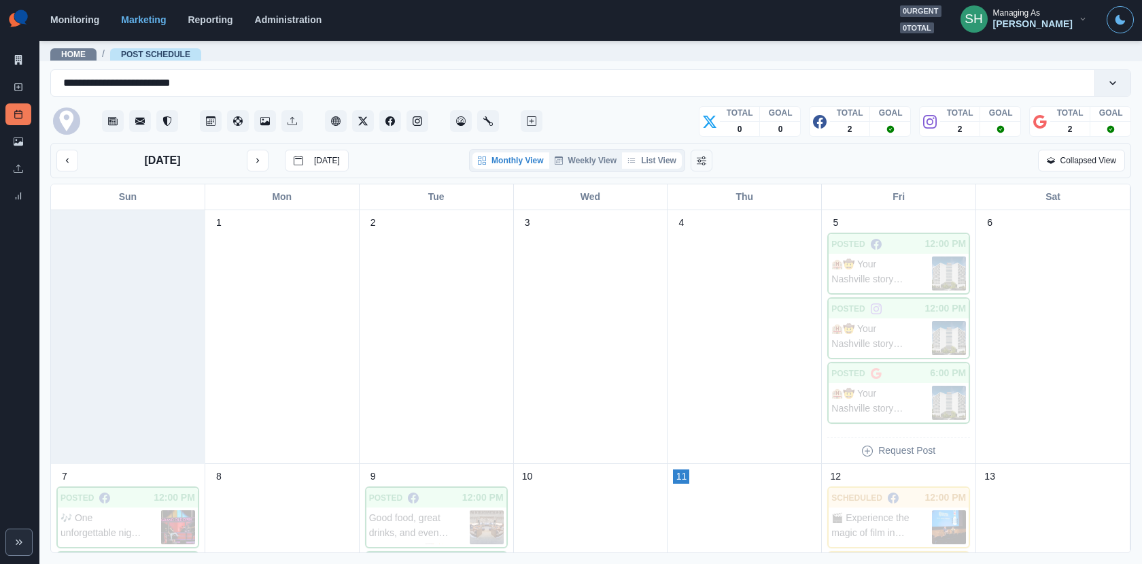
click at [659, 160] on button "List View" at bounding box center [652, 160] width 60 height 16
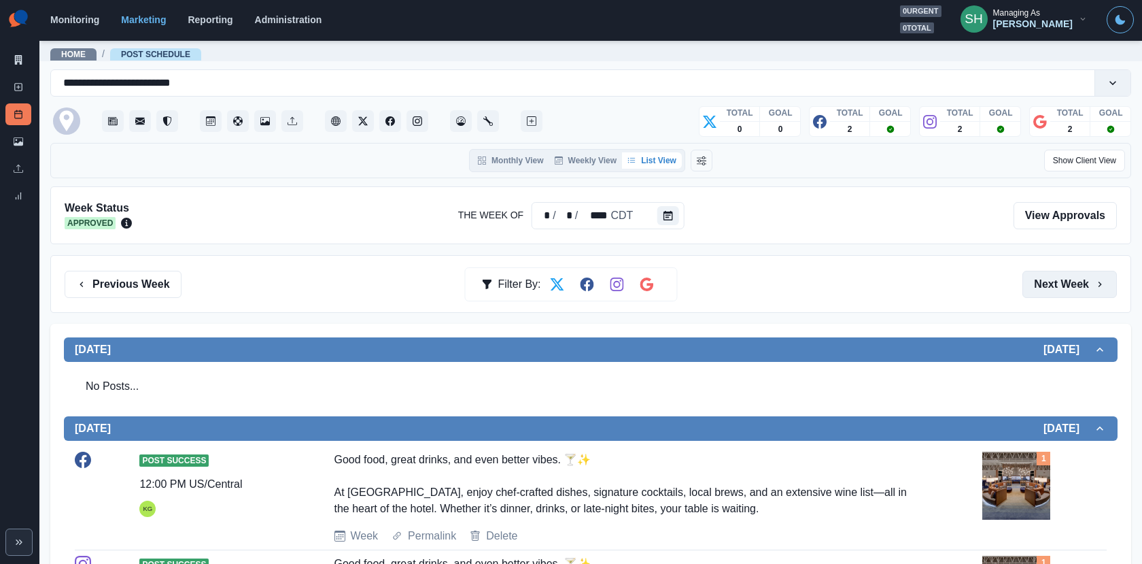
click at [1072, 277] on button "Next Week" at bounding box center [1070, 284] width 95 height 27
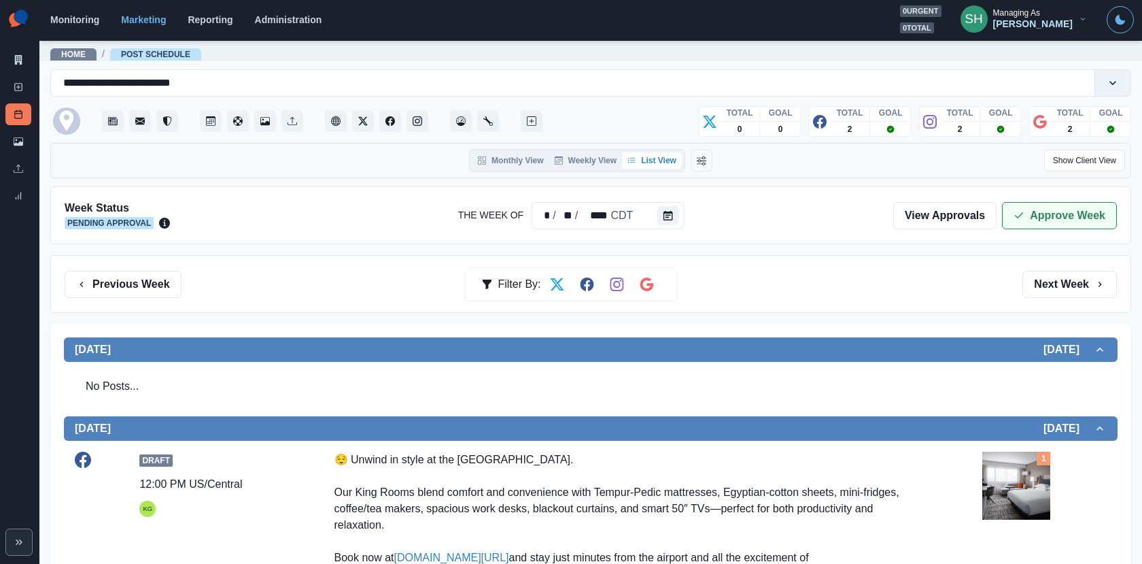
click at [1057, 227] on button "Approve Week" at bounding box center [1059, 215] width 115 height 27
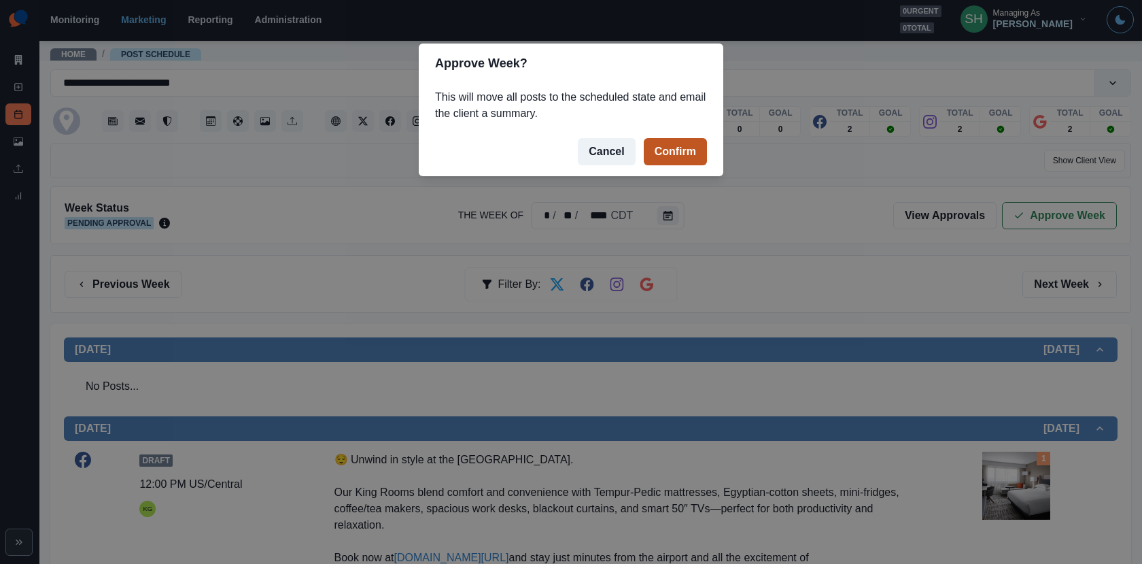
click at [674, 155] on button "Confirm" at bounding box center [675, 151] width 63 height 27
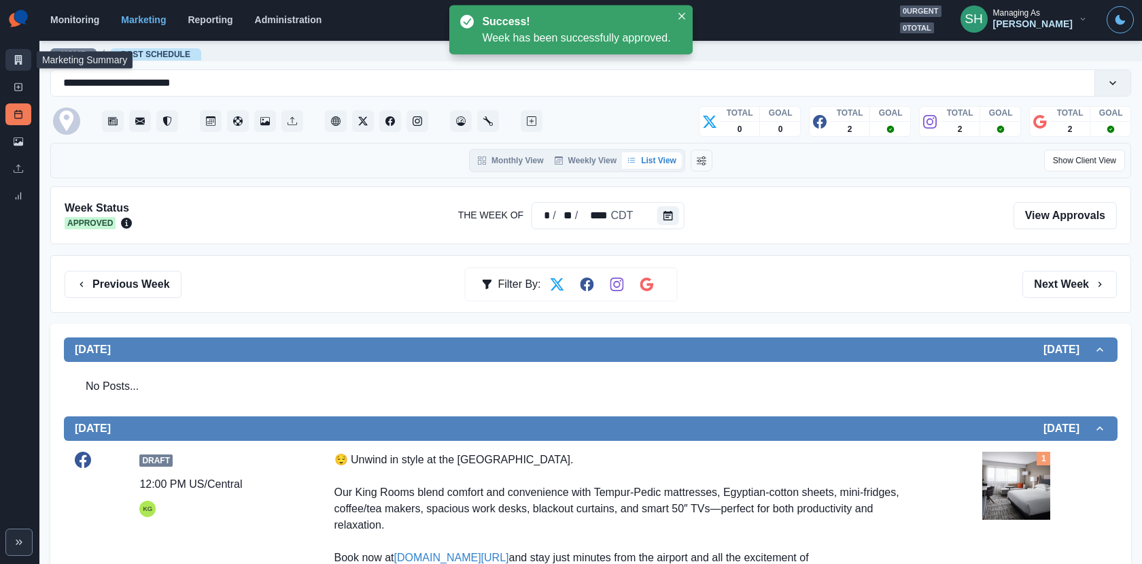
click at [15, 51] on link "Marketing Summary" at bounding box center [18, 60] width 26 height 22
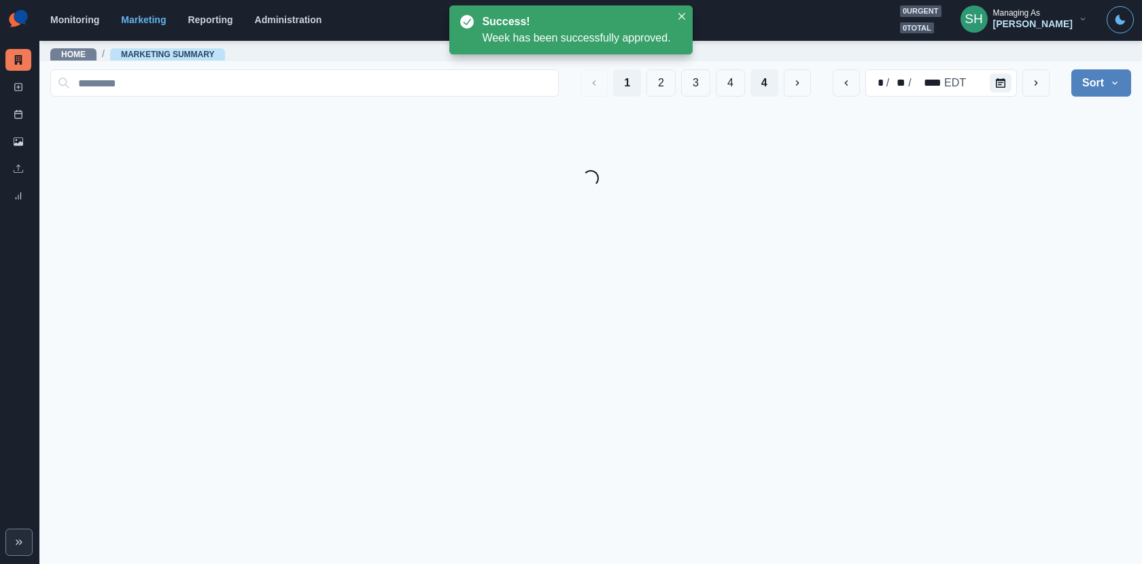
click at [757, 84] on button "4" at bounding box center [765, 82] width 28 height 27
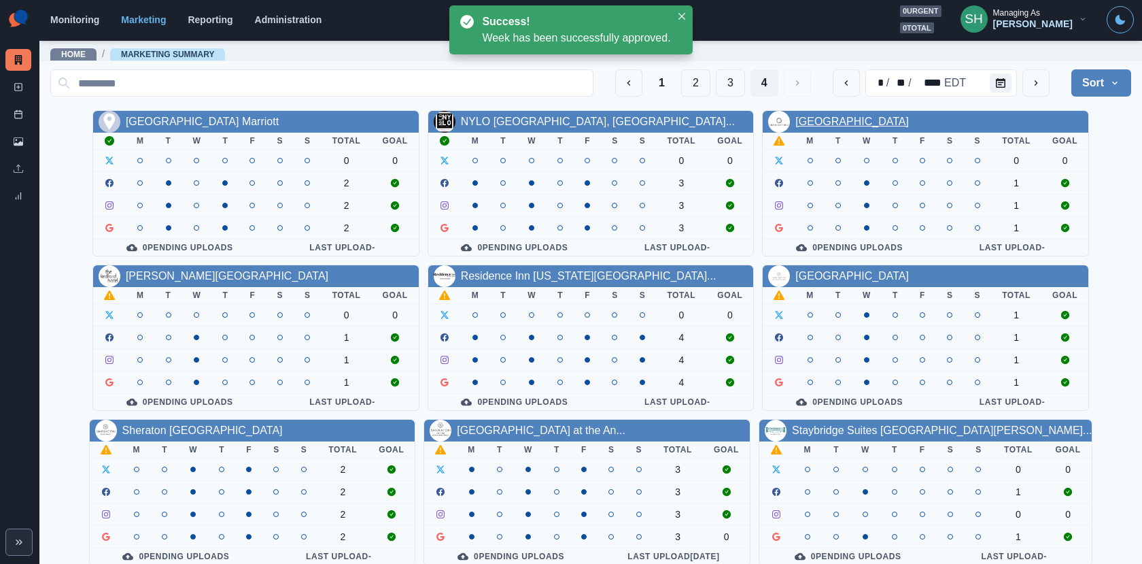
click at [857, 122] on link "[GEOGRAPHIC_DATA]" at bounding box center [853, 122] width 114 height 12
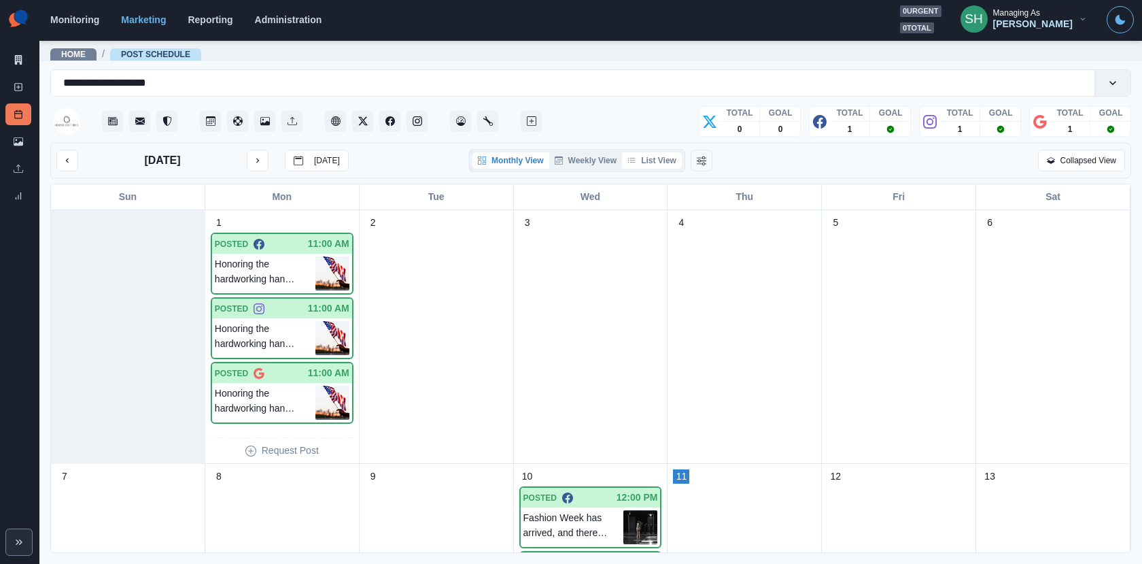
click at [649, 161] on button "List View" at bounding box center [652, 160] width 60 height 16
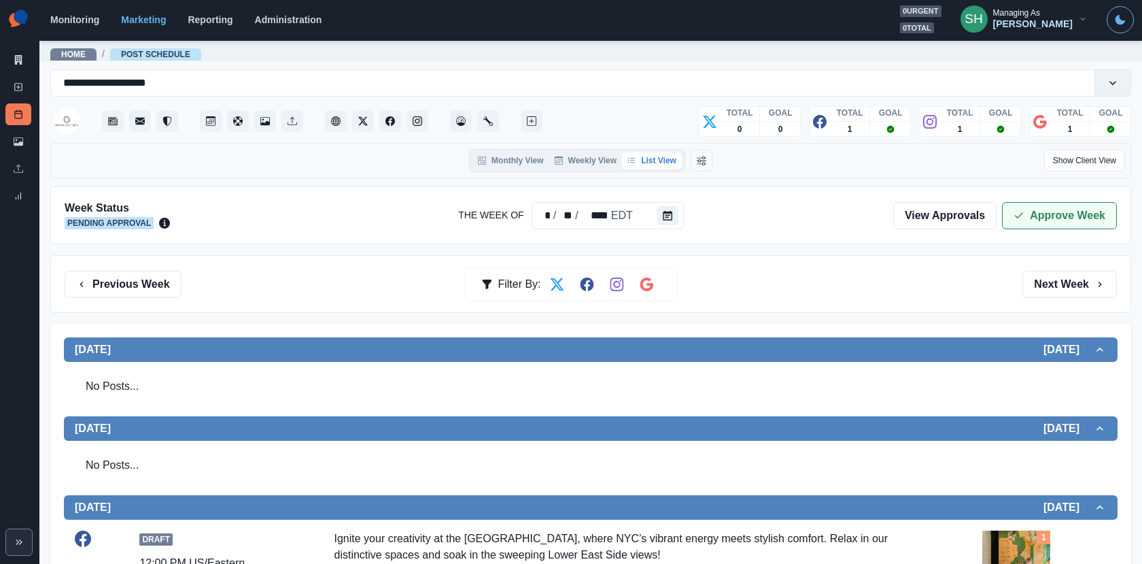
click at [1040, 210] on button "Approve Week" at bounding box center [1059, 215] width 115 height 27
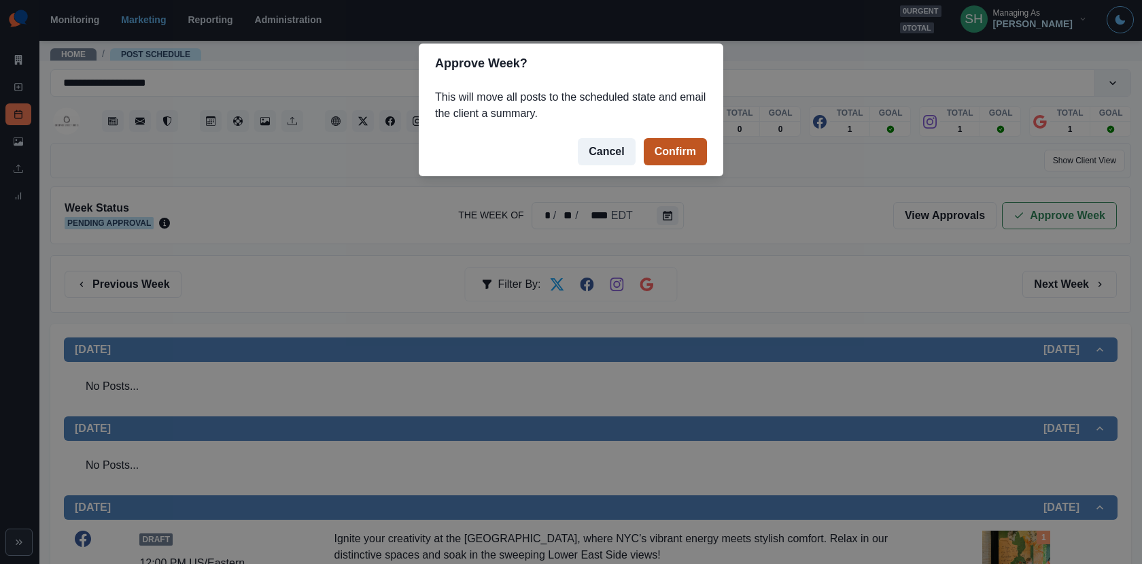
click at [706, 160] on button "Confirm" at bounding box center [675, 151] width 63 height 27
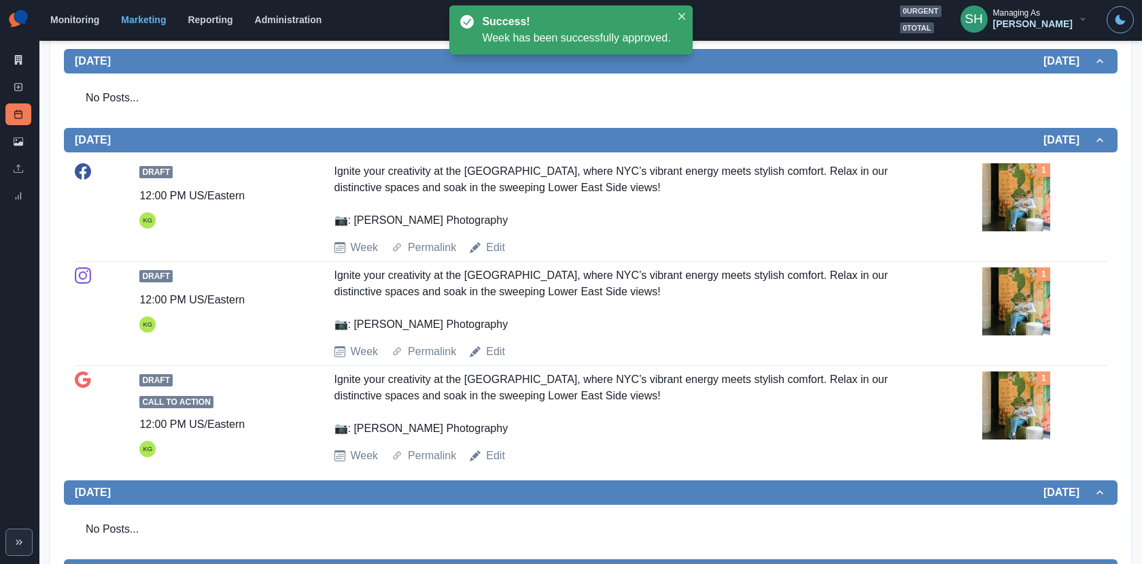
scroll to position [621, 0]
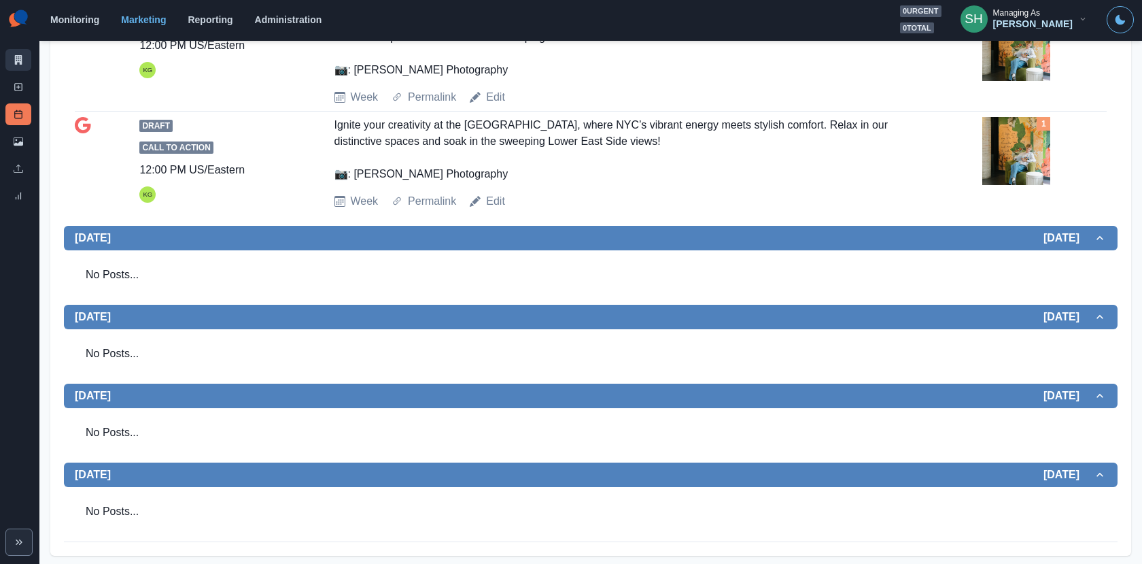
click at [23, 54] on link "Marketing Summary" at bounding box center [18, 60] width 26 height 22
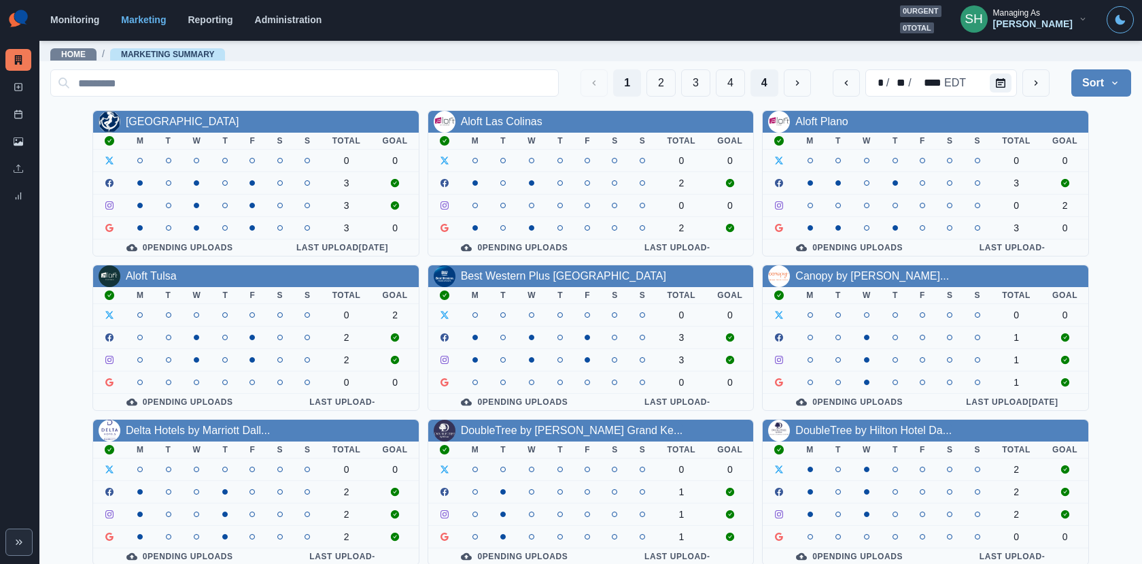
click at [774, 86] on button "4" at bounding box center [765, 82] width 28 height 27
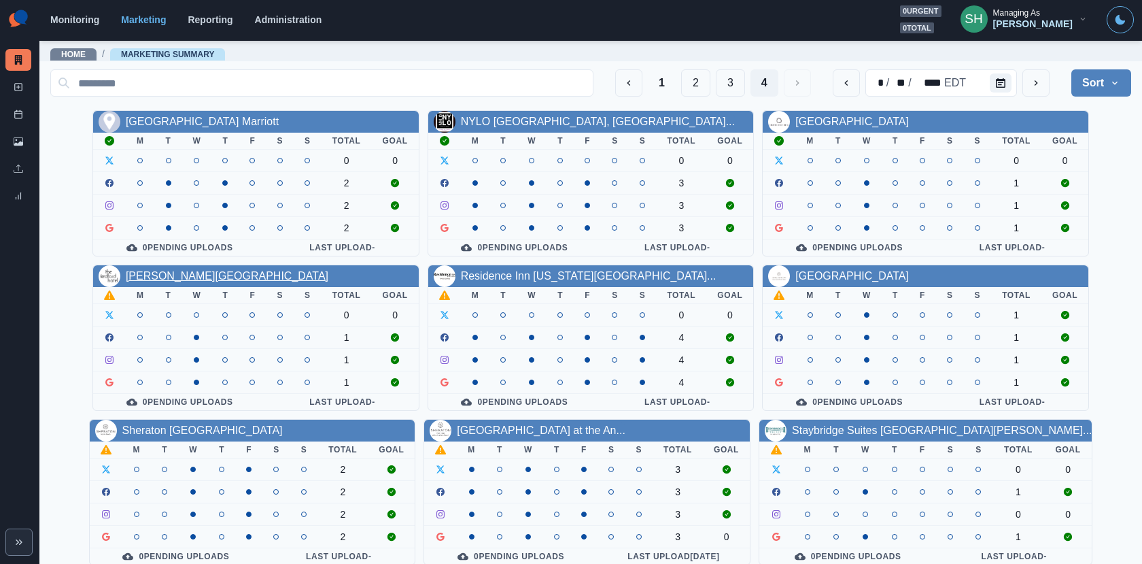
click at [190, 272] on link "[PERSON_NAME][GEOGRAPHIC_DATA]" at bounding box center [227, 276] width 203 height 12
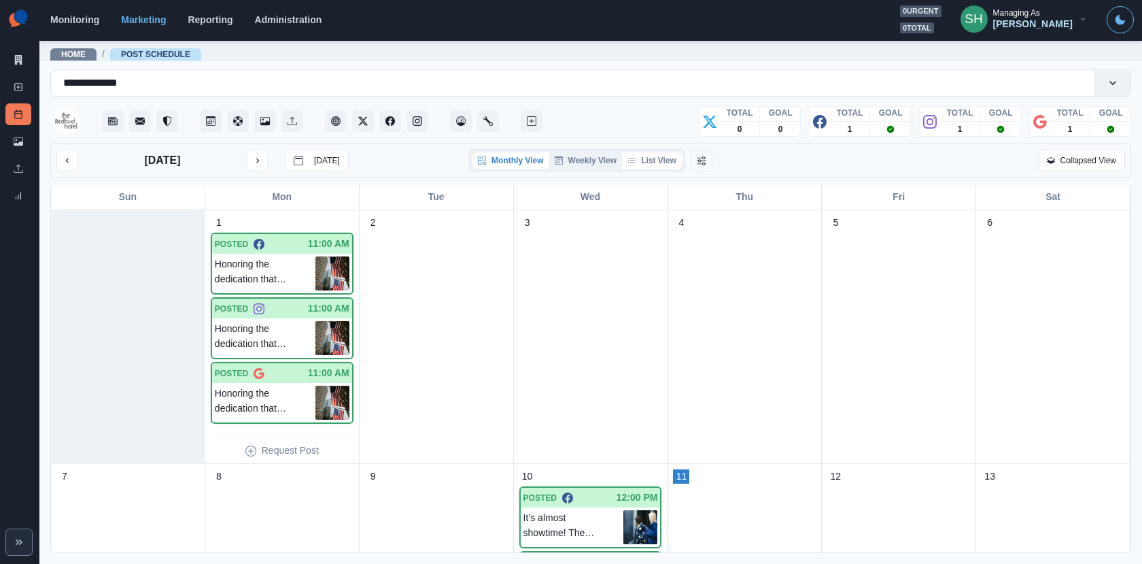
click at [663, 154] on button "List View" at bounding box center [652, 160] width 60 height 16
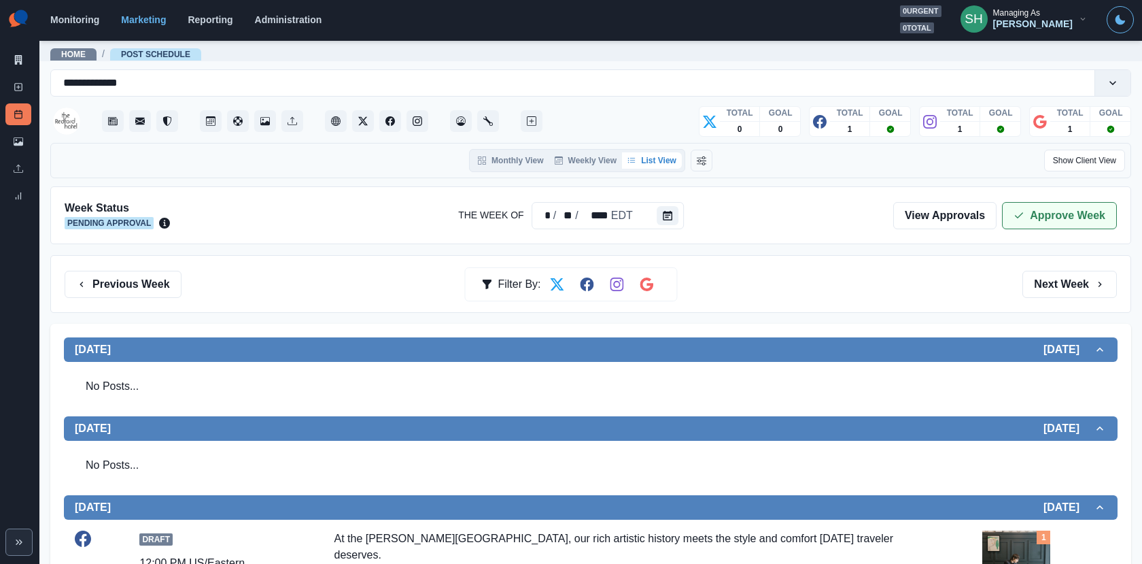
click at [1024, 215] on icon "button" at bounding box center [1019, 215] width 11 height 11
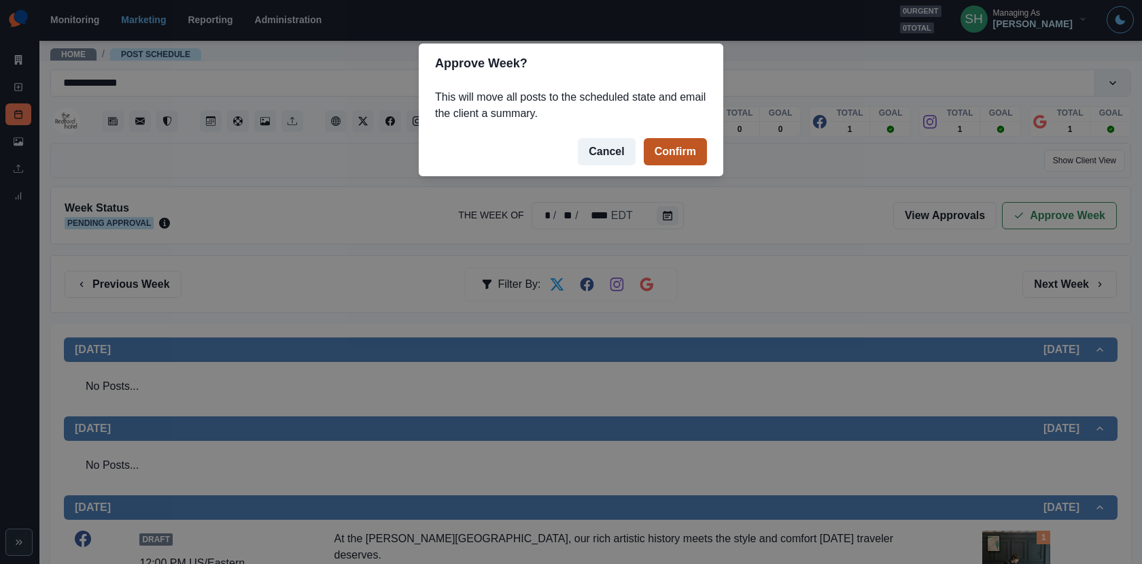
click at [674, 152] on button "Confirm" at bounding box center [675, 151] width 63 height 27
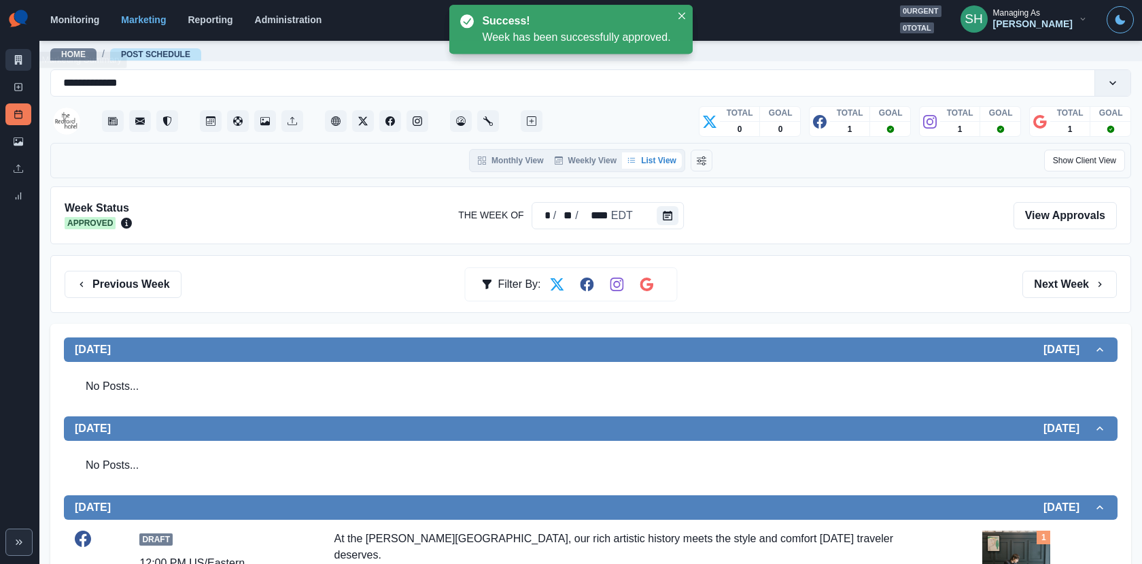
click at [7, 55] on link "Marketing Summary" at bounding box center [18, 60] width 26 height 22
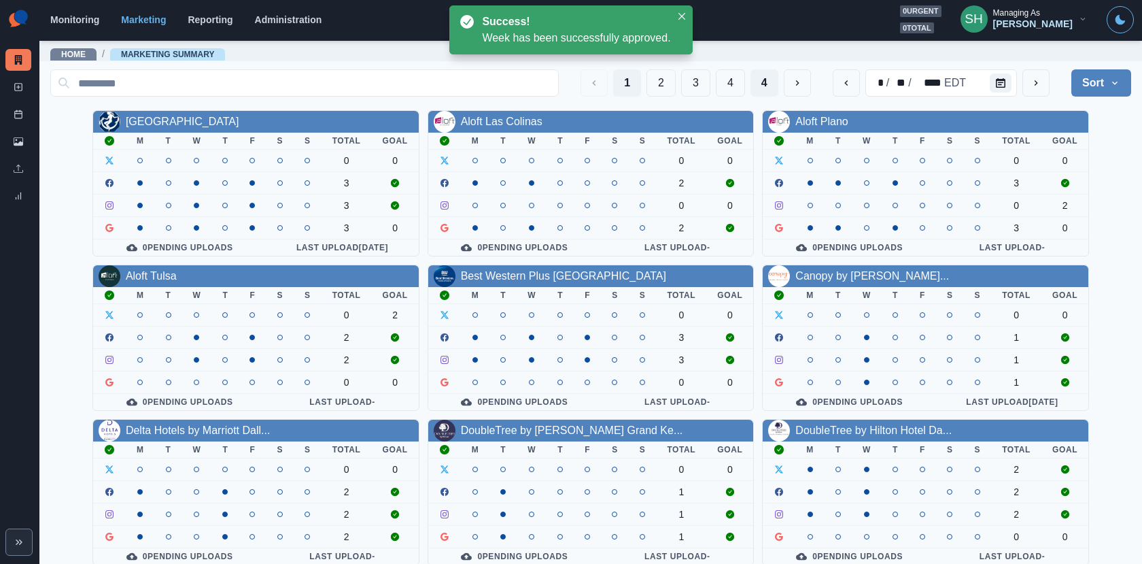
click at [766, 80] on button "4" at bounding box center [765, 82] width 28 height 27
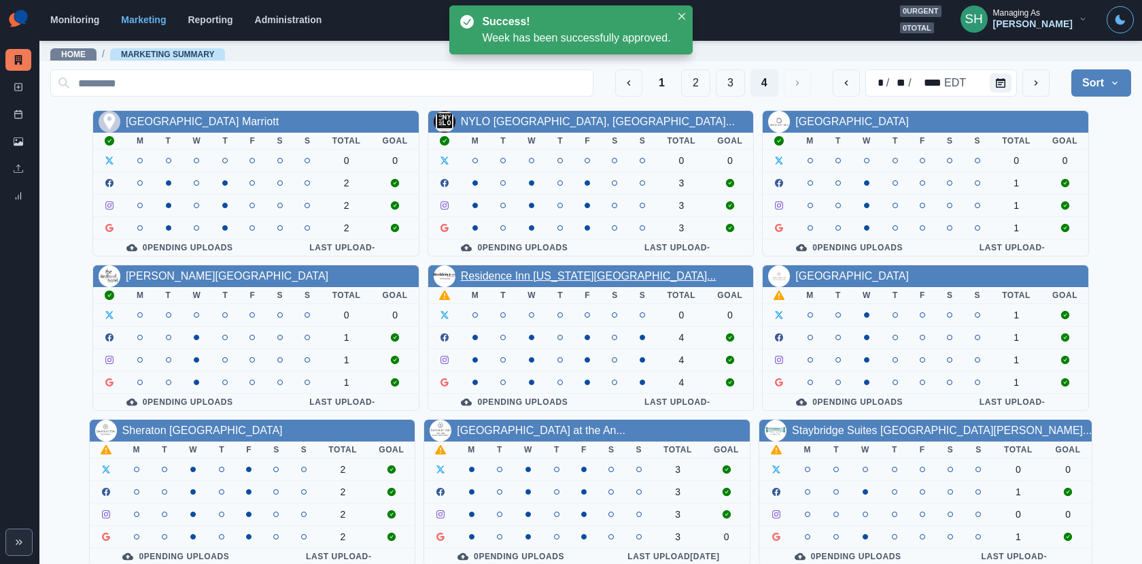
click at [520, 275] on link "Residence Inn [US_STATE][GEOGRAPHIC_DATA]..." at bounding box center [589, 276] width 256 height 12
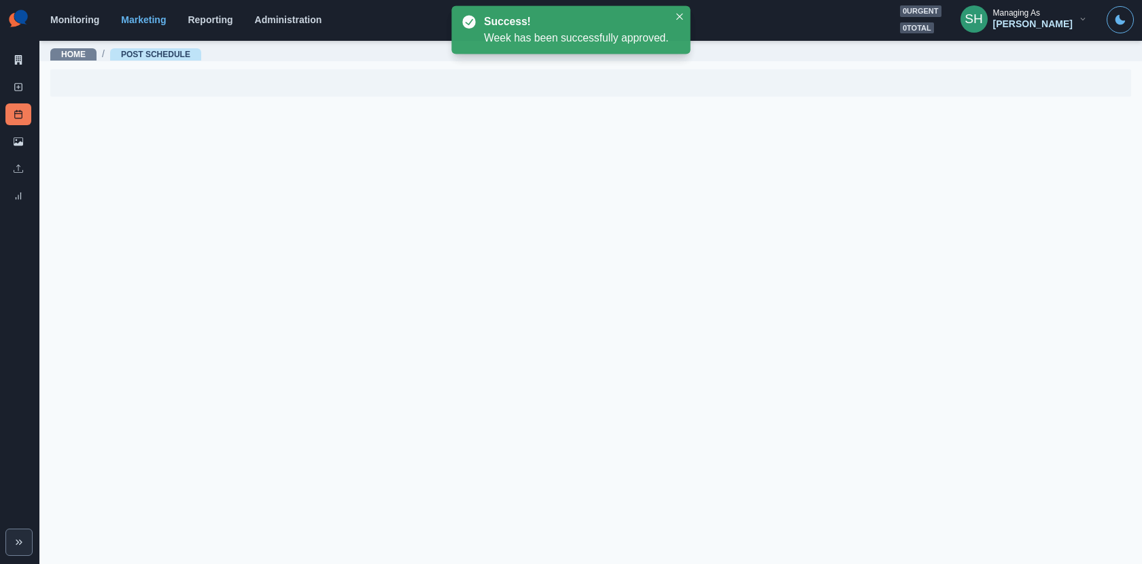
click at [520, 275] on main "Home / Post Schedule" at bounding box center [590, 301] width 1103 height 524
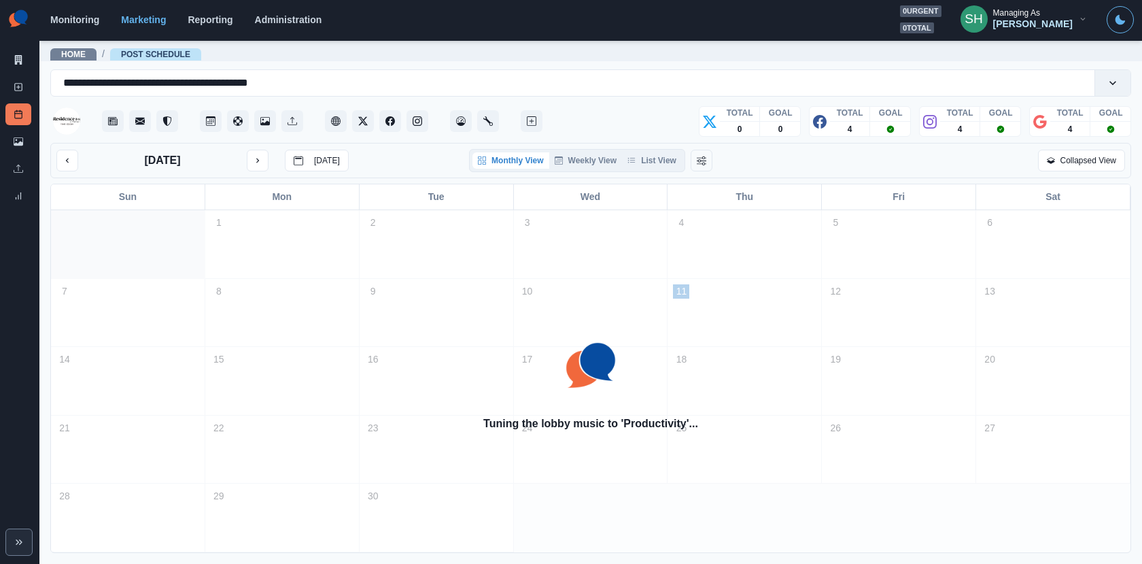
click at [649, 146] on div "[DATE] [DATE] Monthly View Weekly View List View Collapsed View" at bounding box center [590, 160] width 1081 height 35
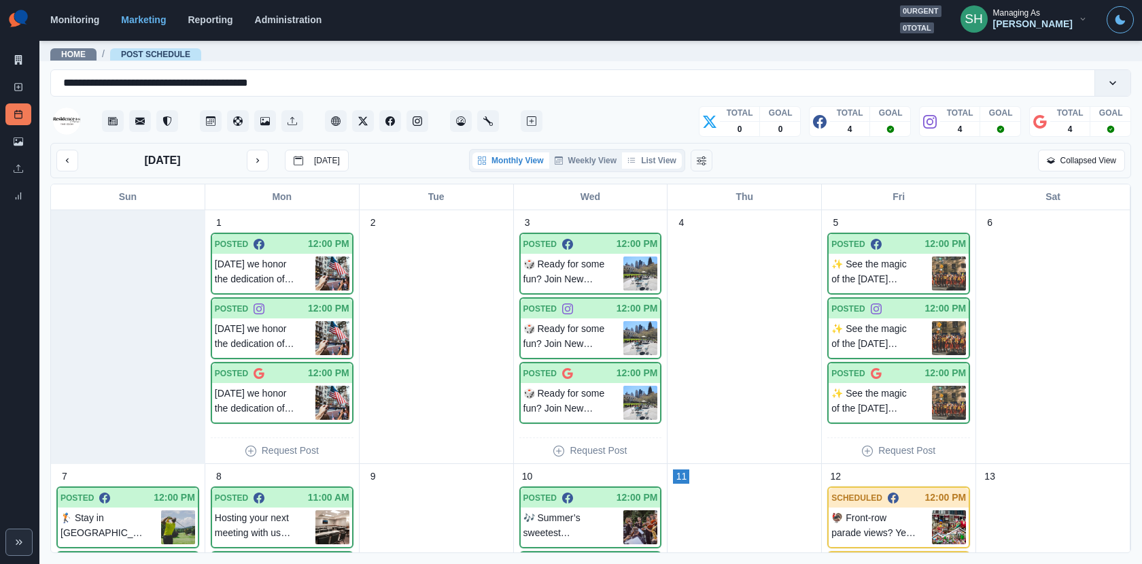
click at [650, 159] on button "List View" at bounding box center [652, 160] width 60 height 16
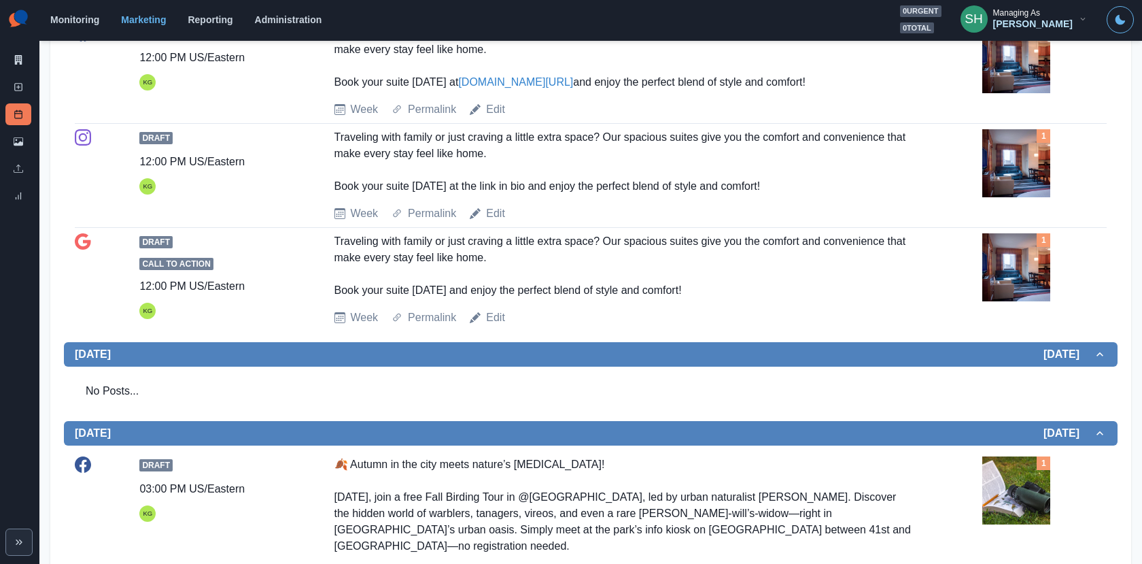
scroll to position [345, 0]
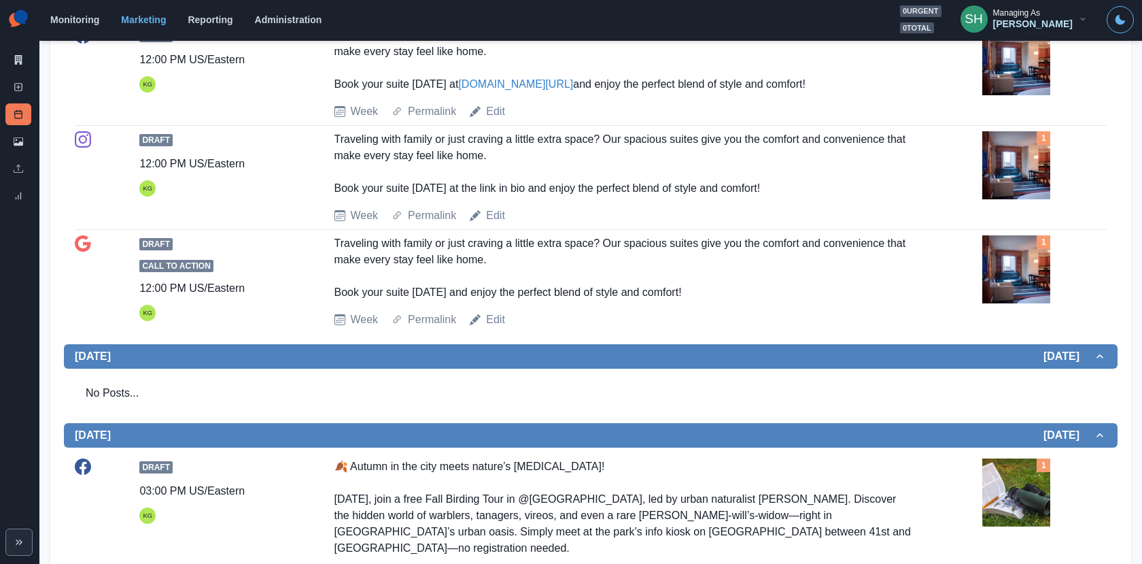
click at [1025, 263] on img at bounding box center [1017, 269] width 68 height 68
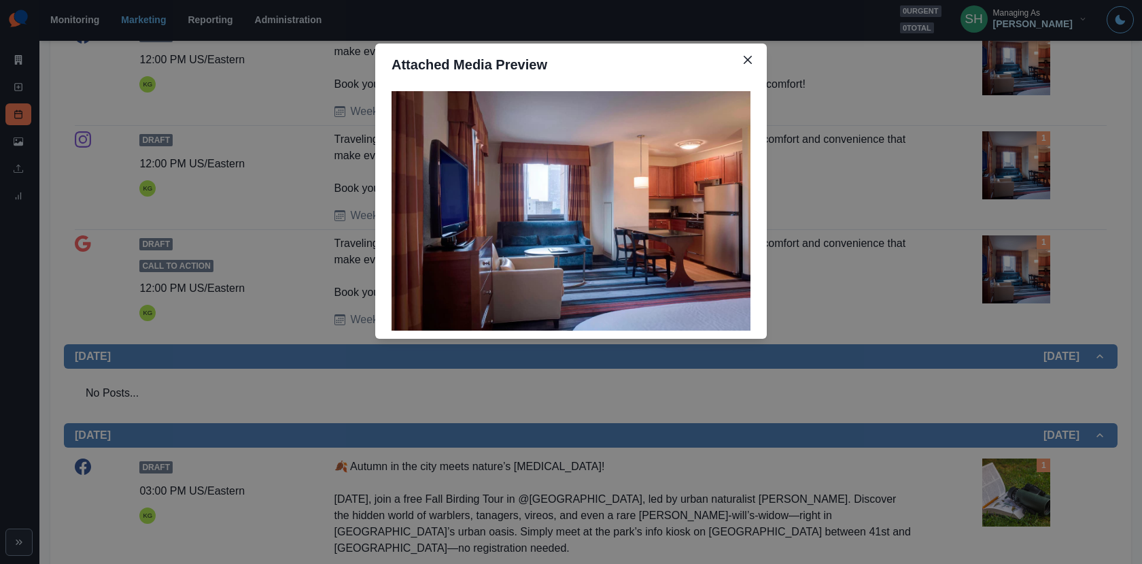
click at [1025, 263] on div "Attached Media Preview" at bounding box center [571, 282] width 1142 height 564
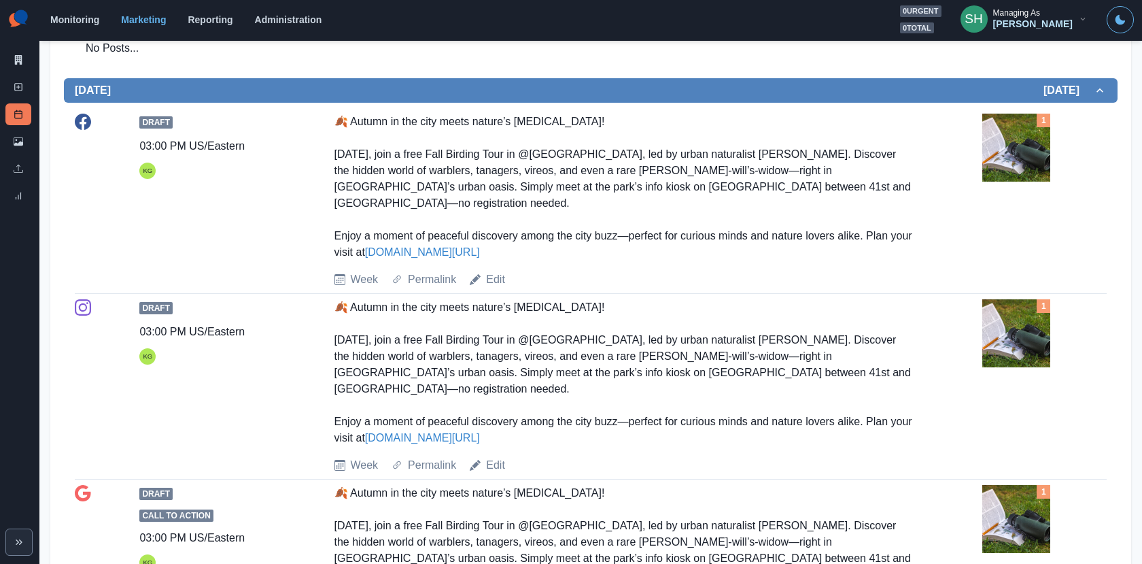
scroll to position [736, 0]
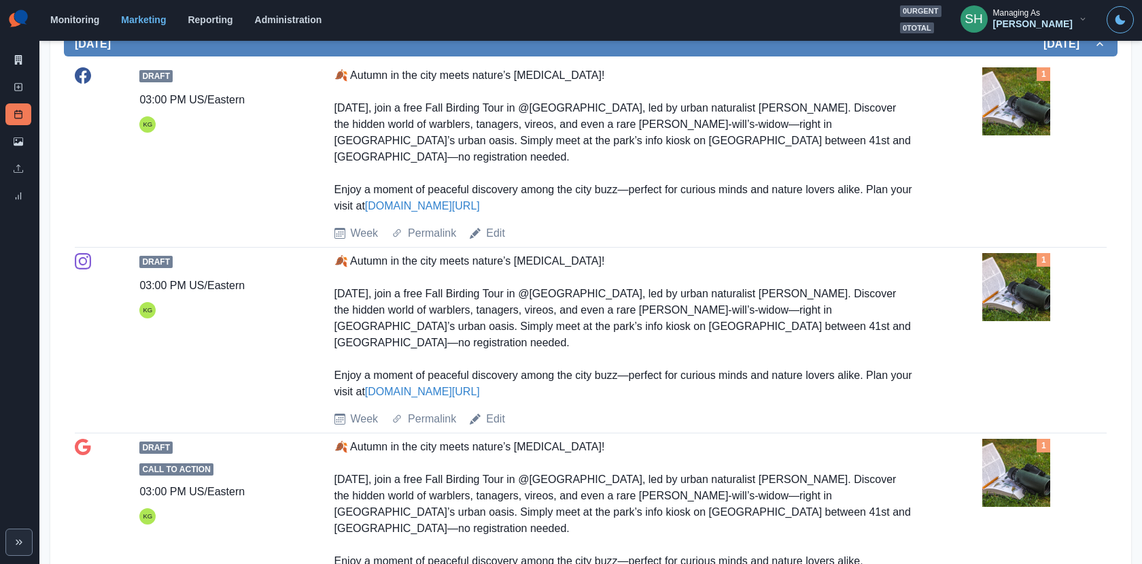
click at [1015, 87] on img at bounding box center [1017, 101] width 68 height 68
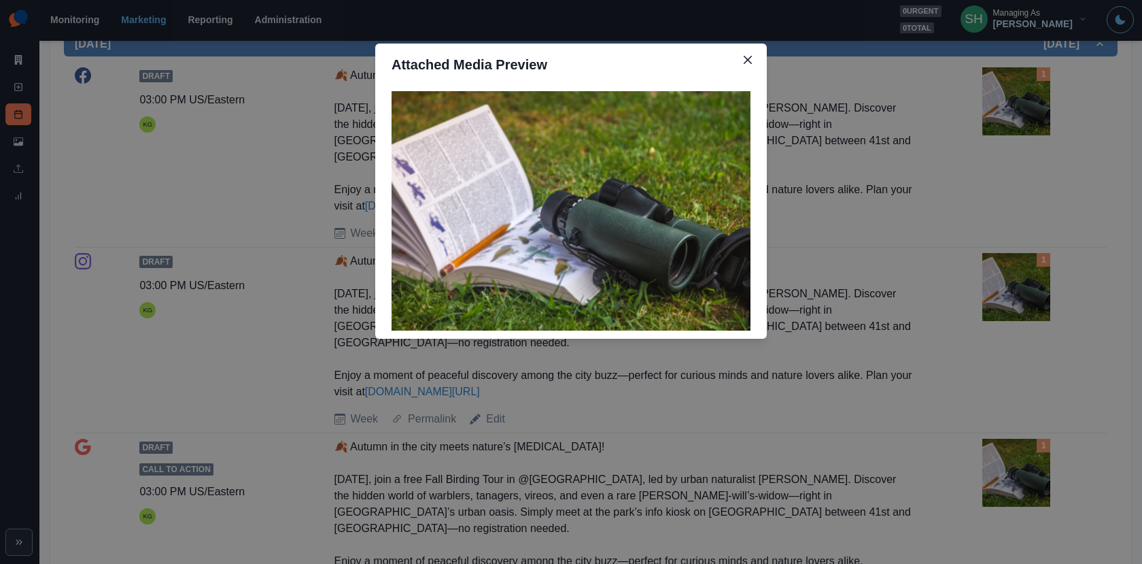
click at [1015, 87] on div "Attached Media Preview" at bounding box center [571, 282] width 1142 height 564
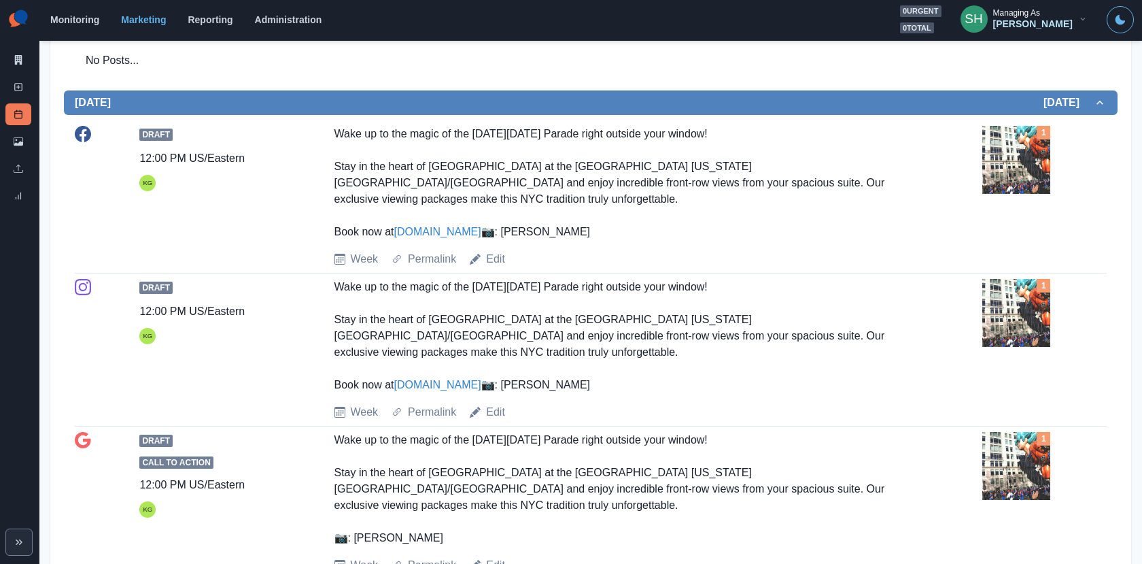
scroll to position [1347, 0]
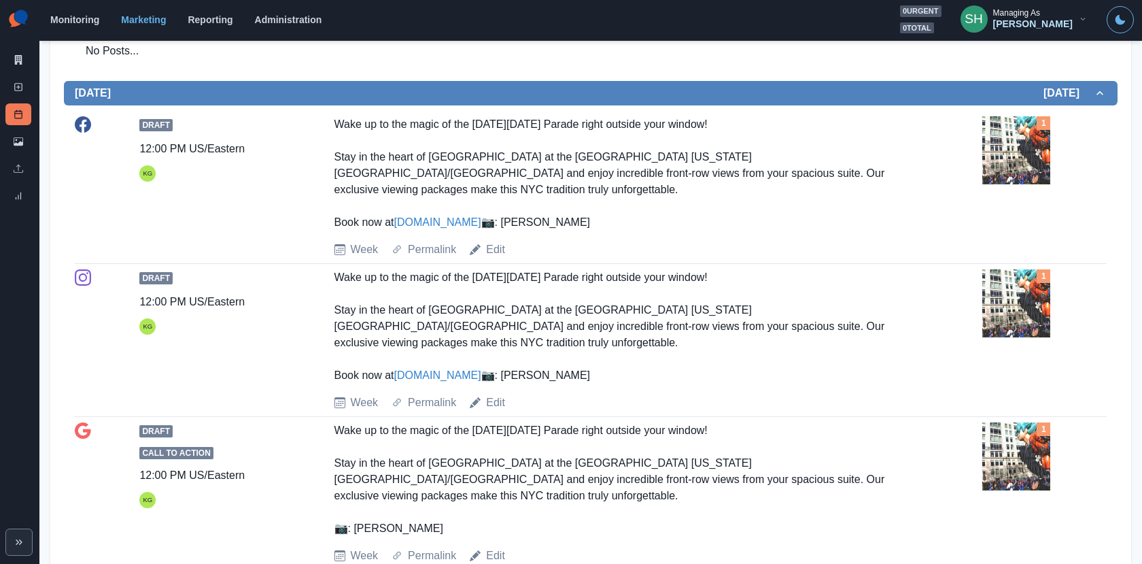
click at [1007, 116] on img at bounding box center [1017, 150] width 68 height 68
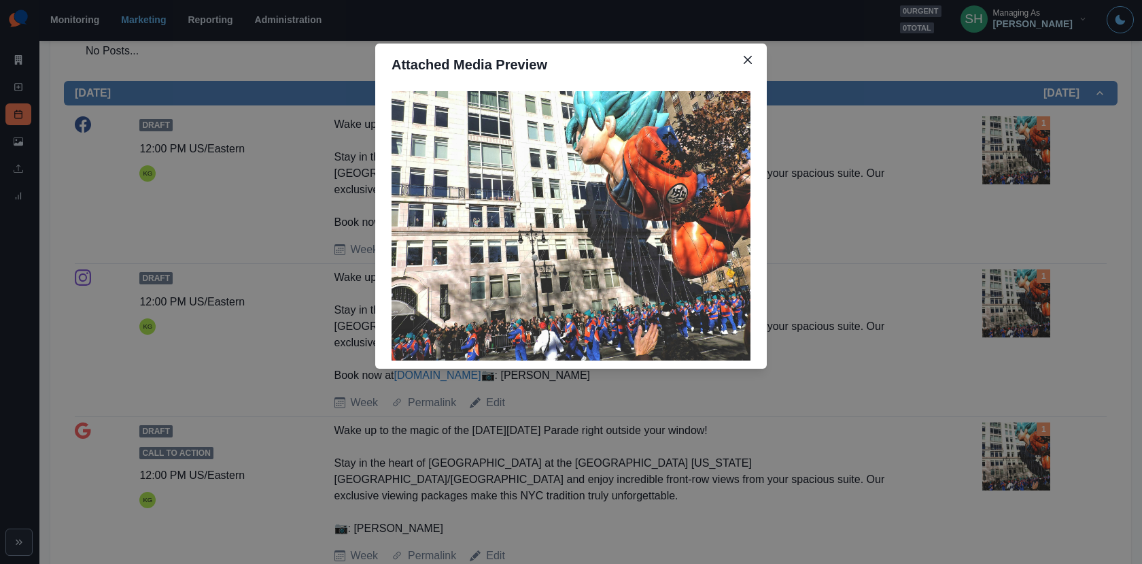
click at [921, 163] on div "Attached Media Preview" at bounding box center [571, 282] width 1142 height 564
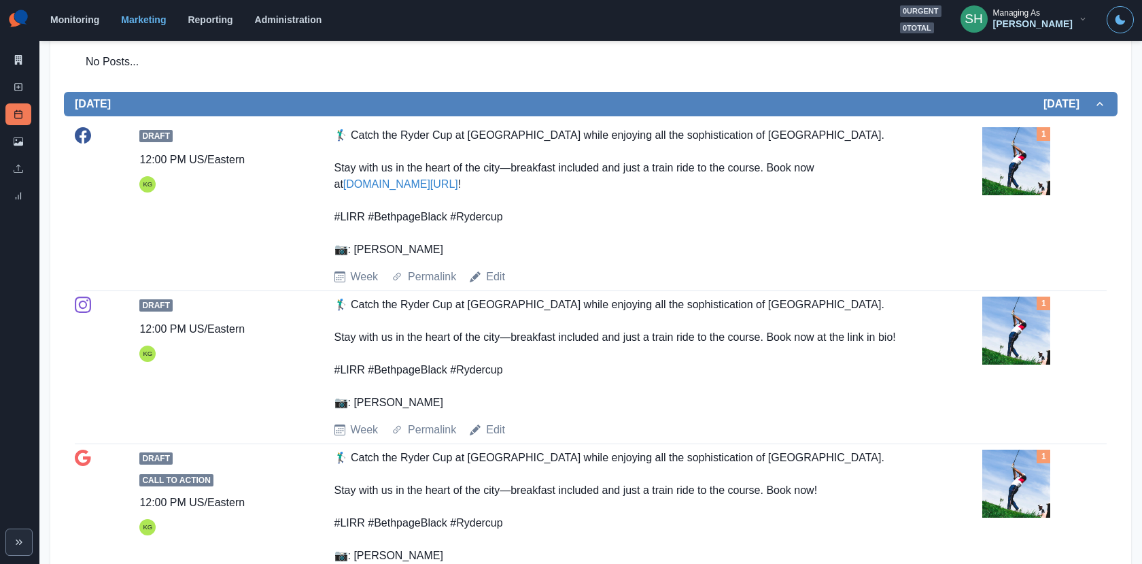
scroll to position [1912, 0]
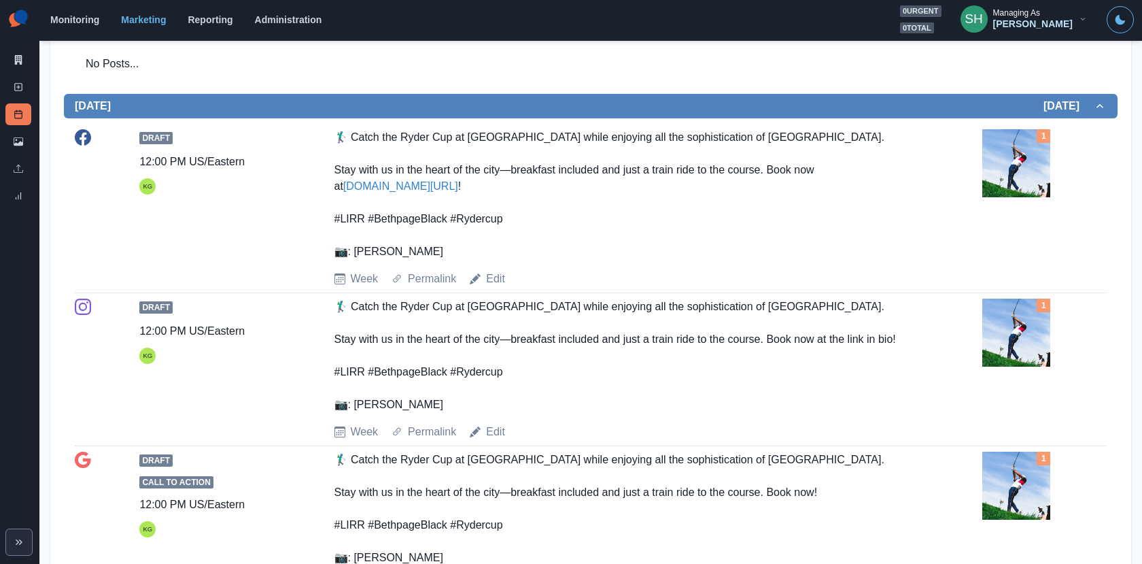
click at [1014, 135] on img at bounding box center [1017, 163] width 68 height 68
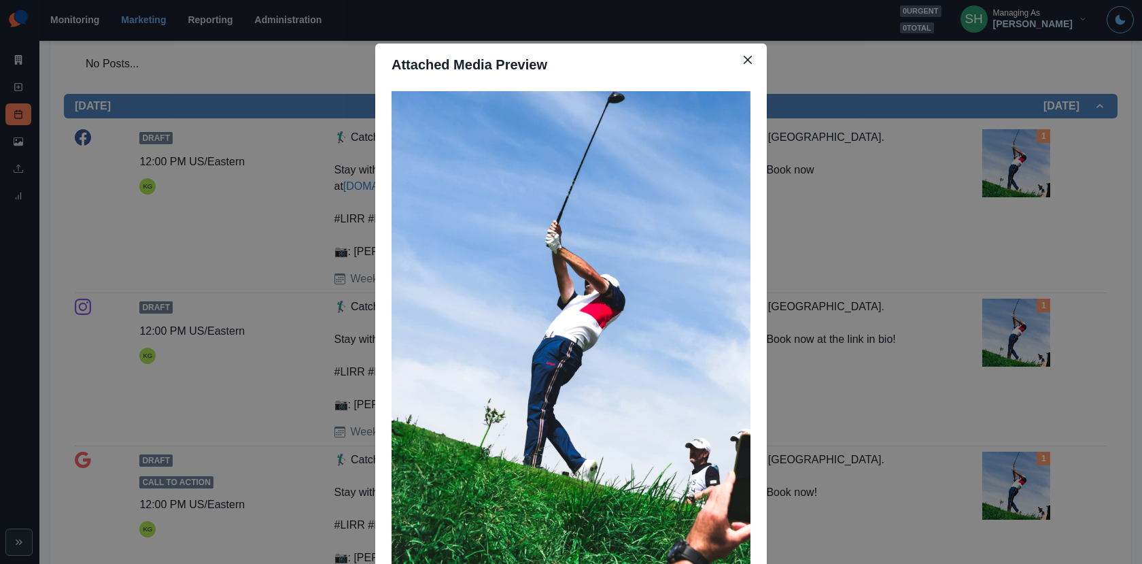
click at [921, 243] on div "Attached Media Preview" at bounding box center [571, 282] width 1142 height 564
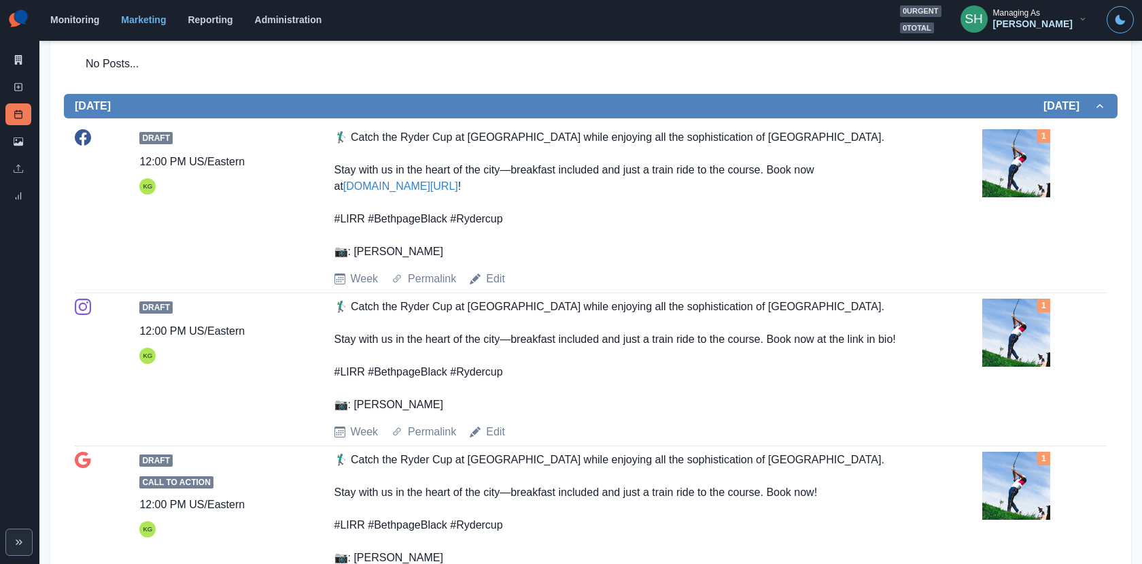
scroll to position [1945, 0]
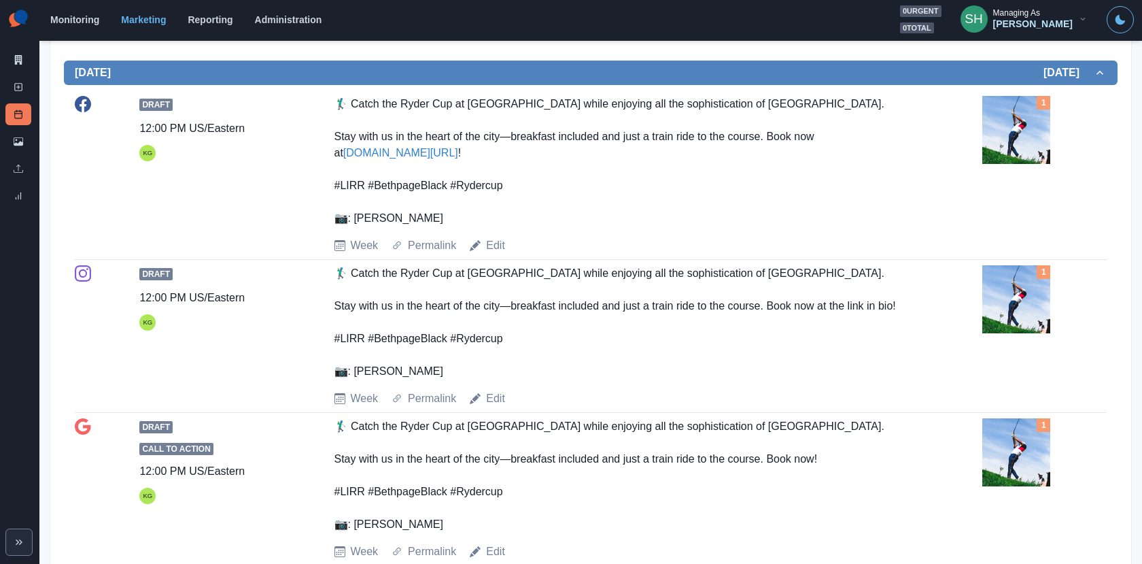
click at [1035, 101] on img at bounding box center [1017, 130] width 68 height 68
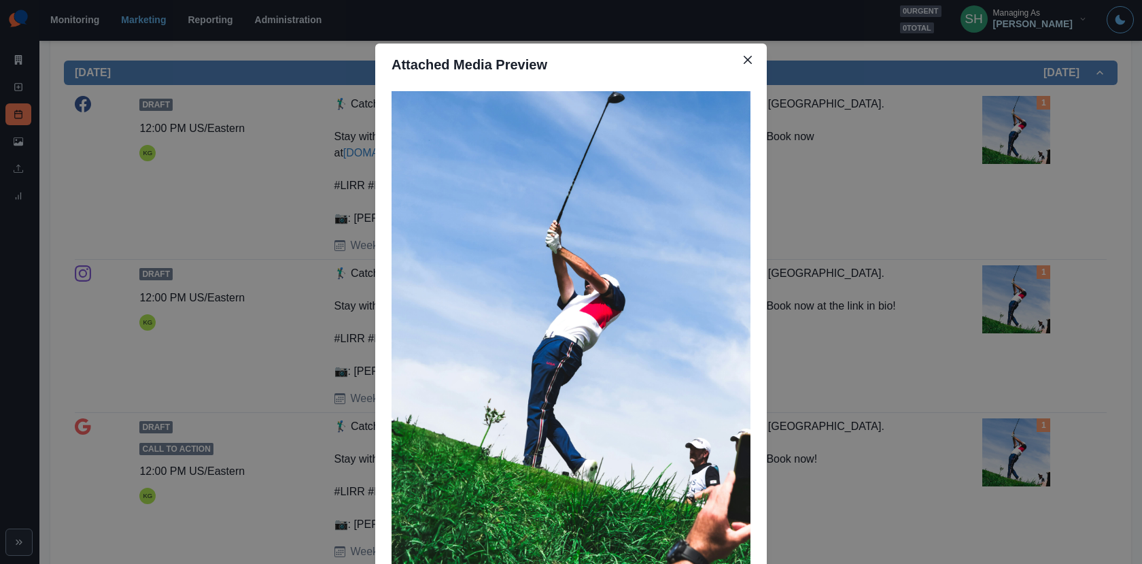
click at [1035, 101] on div "Attached Media Preview" at bounding box center [571, 282] width 1142 height 564
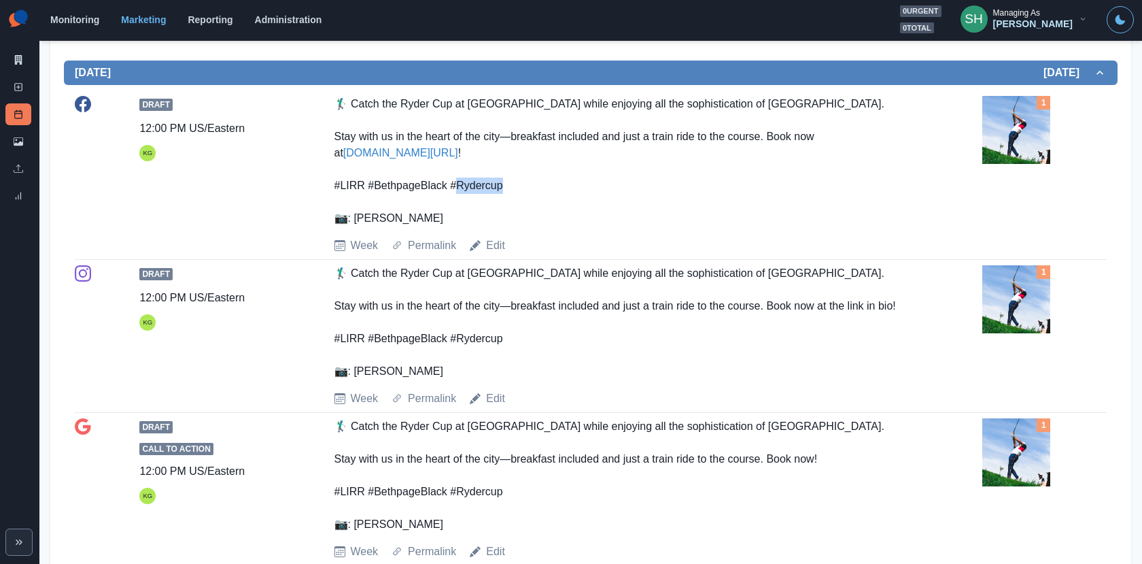
drag, startPoint x: 505, startPoint y: 146, endPoint x: 457, endPoint y: 148, distance: 47.6
click at [457, 148] on div "🏌️‍♂️ Catch the Ryder Cup at [GEOGRAPHIC_DATA] while enjoying all the sophistic…" at bounding box center [624, 161] width 578 height 131
copy div "Rydercup"
click at [634, 301] on div "🏌️‍♂️ Catch the Ryder Cup at [GEOGRAPHIC_DATA] while enjoying all the sophistic…" at bounding box center [624, 322] width 578 height 114
click at [499, 543] on link "Edit" at bounding box center [495, 551] width 19 height 16
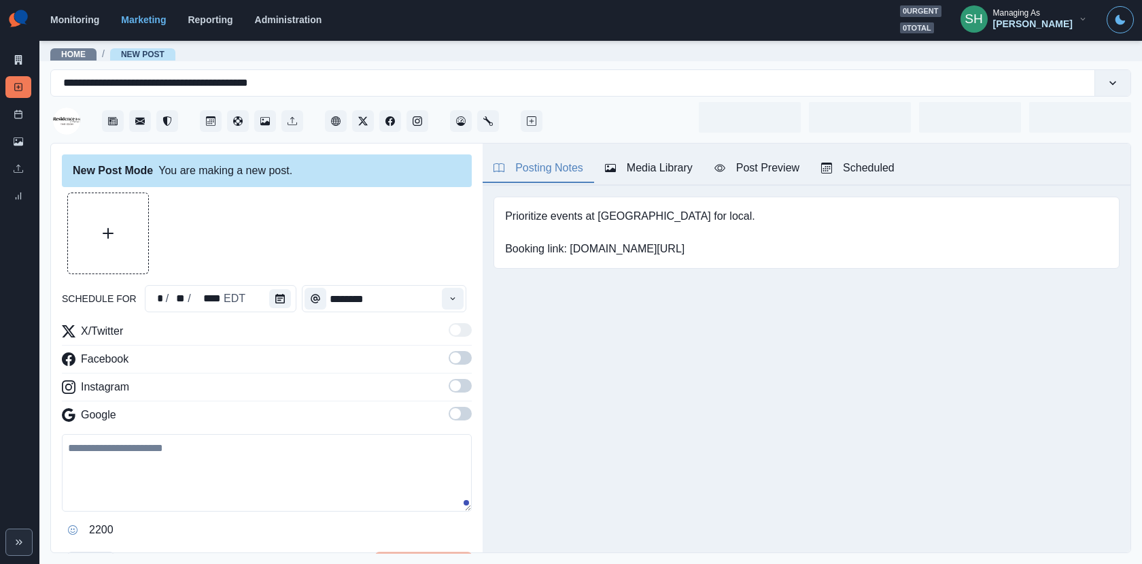
type input "********"
type textarea "**********"
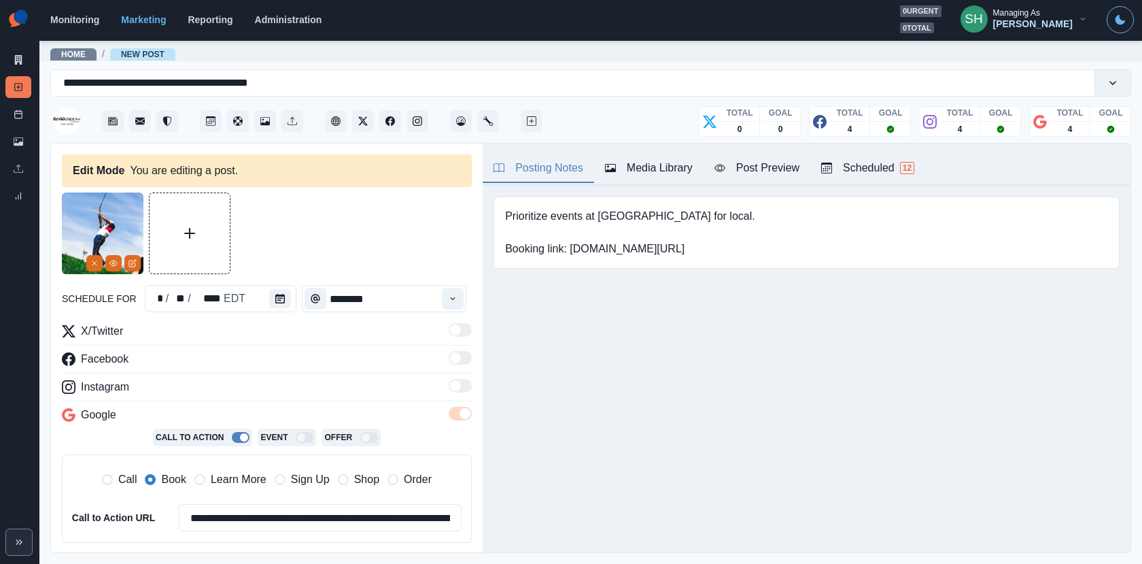
click at [643, 186] on div "Prioritize events at [GEOGRAPHIC_DATA] for local. Booking link: [DOMAIN_NAME][U…" at bounding box center [807, 233] width 648 height 94
click at [117, 264] on icon "View Media" at bounding box center [113, 263] width 8 height 8
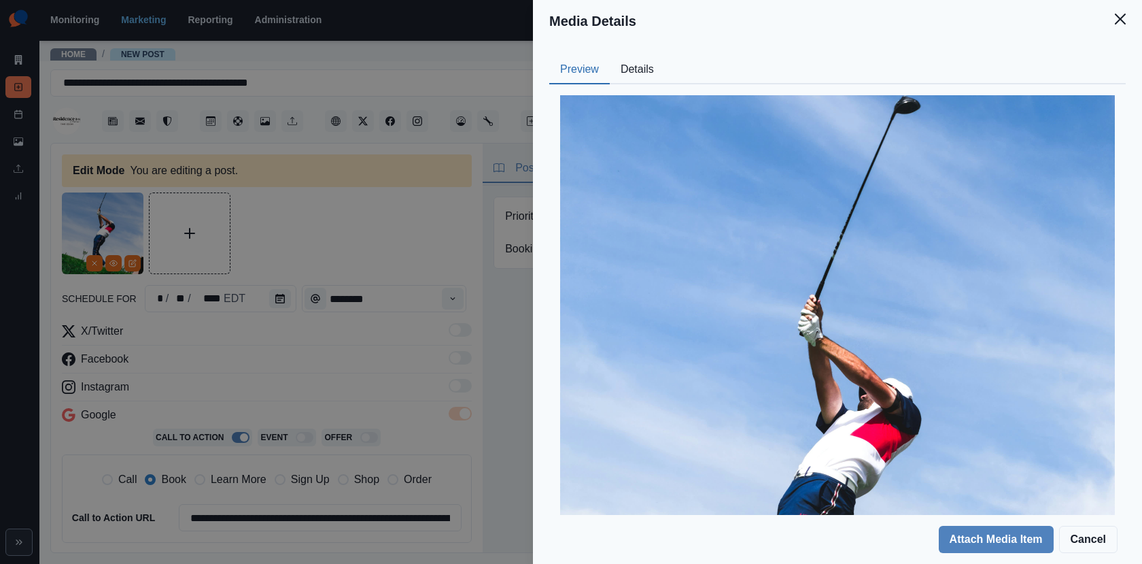
click at [628, 74] on button "Details" at bounding box center [637, 70] width 55 height 29
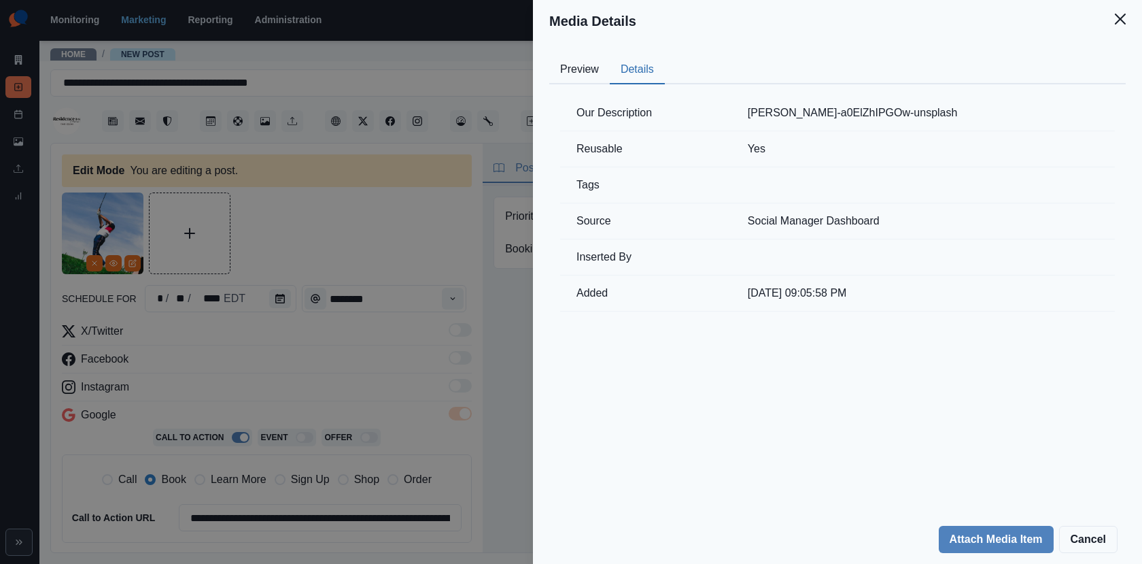
click at [301, 222] on div "Media Details Preview Details Our Description [PERSON_NAME]-a0ElZhIPGOw-unsplas…" at bounding box center [571, 282] width 1142 height 564
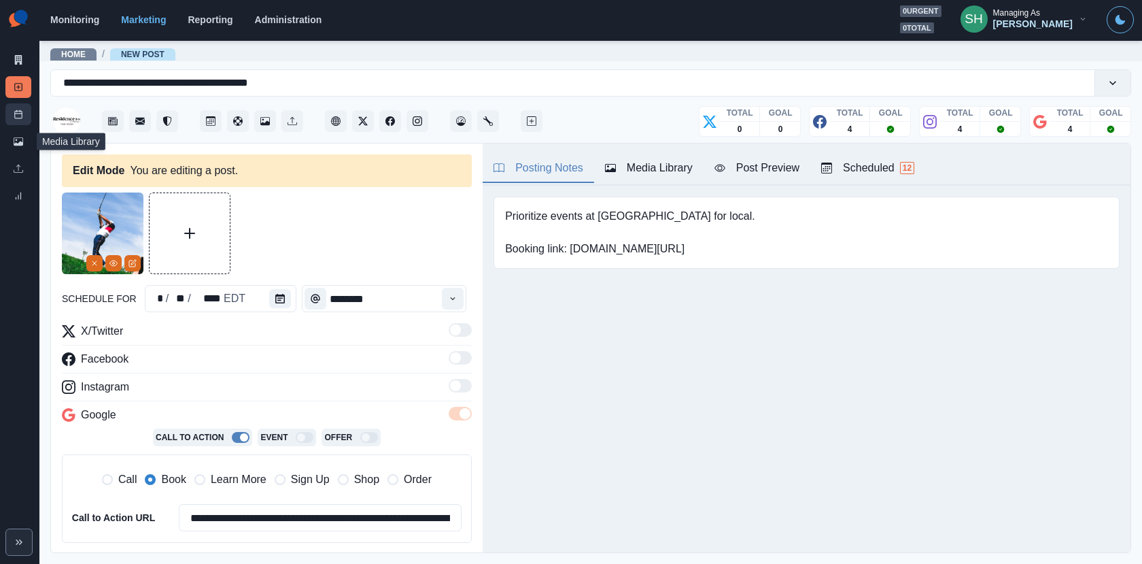
click at [15, 118] on rect at bounding box center [18, 114] width 7 height 7
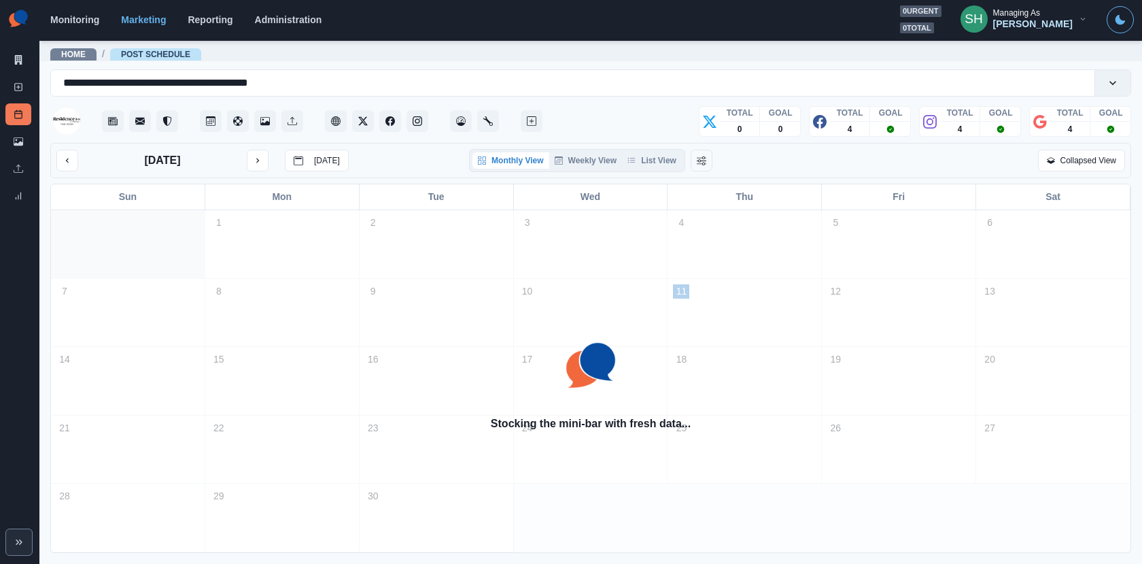
click at [670, 169] on div "Monthly View Weekly View List View" at bounding box center [577, 160] width 216 height 23
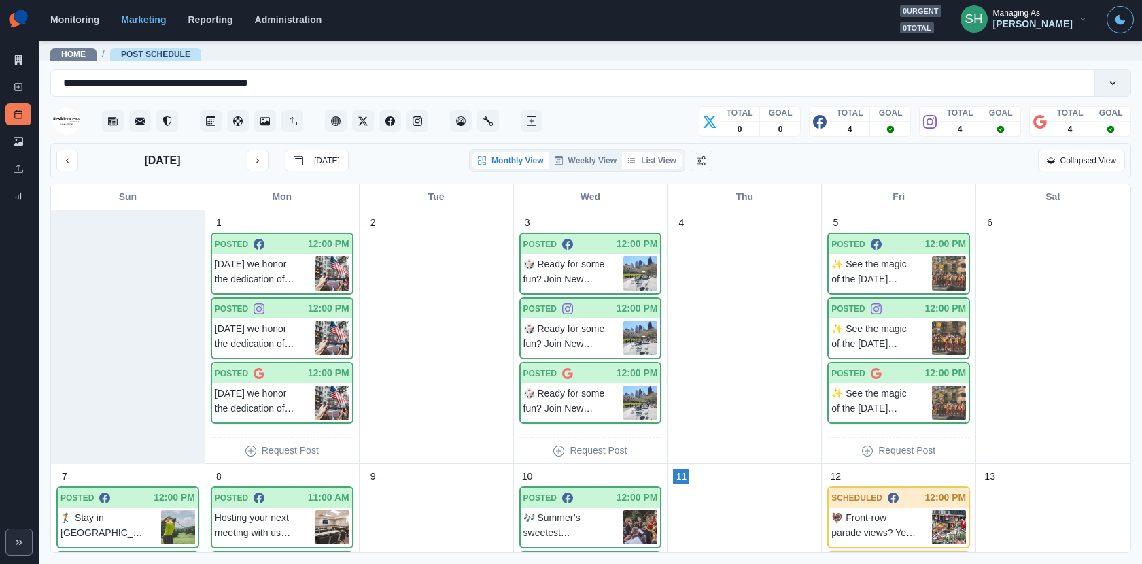
click at [662, 160] on button "List View" at bounding box center [652, 160] width 60 height 16
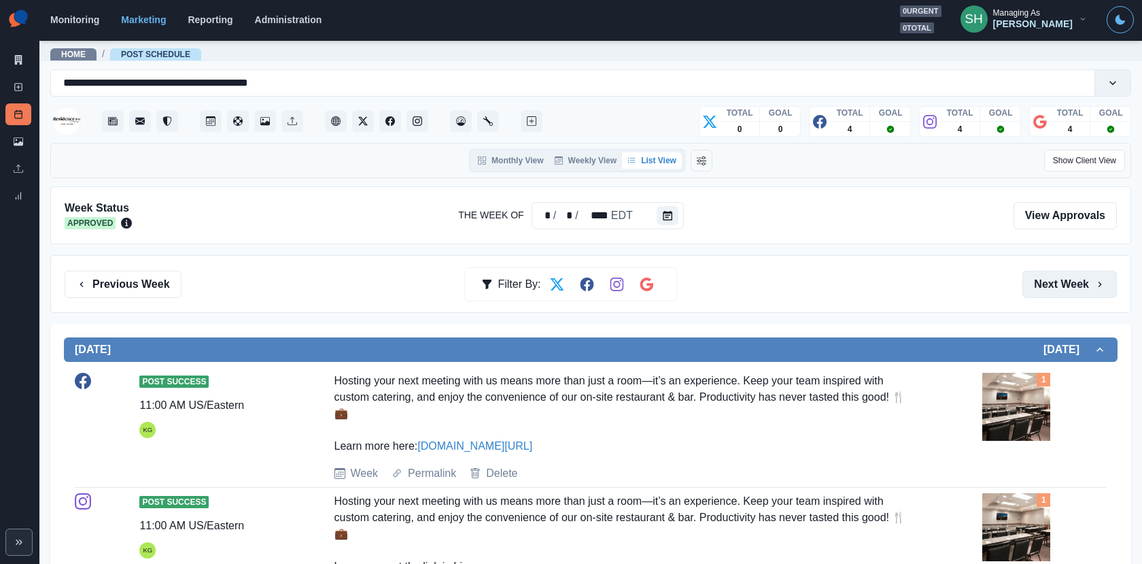
click at [1101, 279] on icon "button" at bounding box center [1100, 284] width 11 height 11
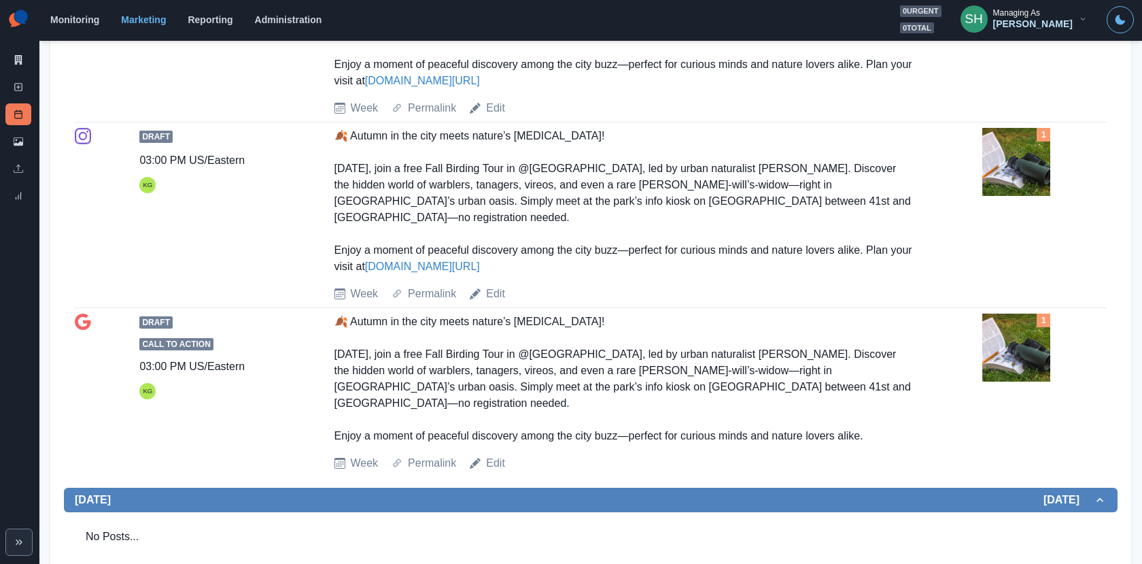
scroll to position [1391, 0]
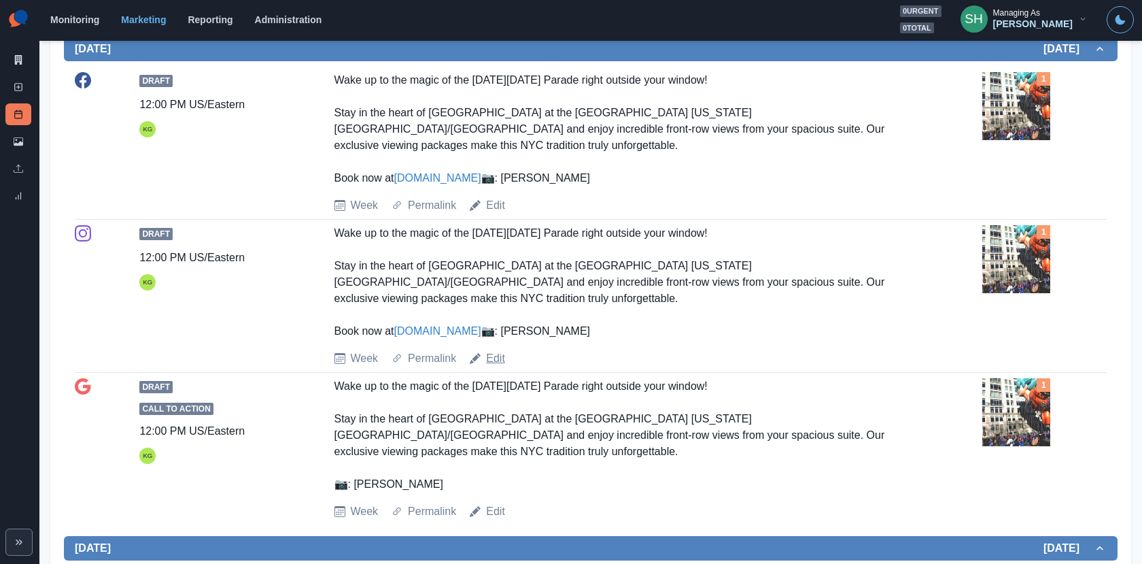
click at [488, 350] on link "Edit" at bounding box center [495, 358] width 19 height 16
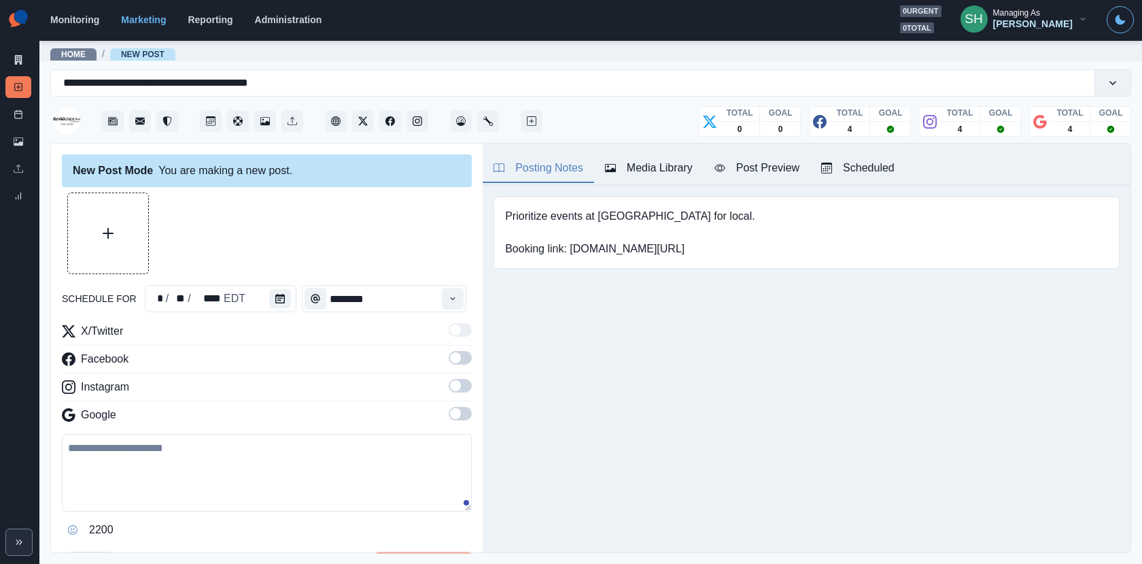
type input "********"
type textarea "**********"
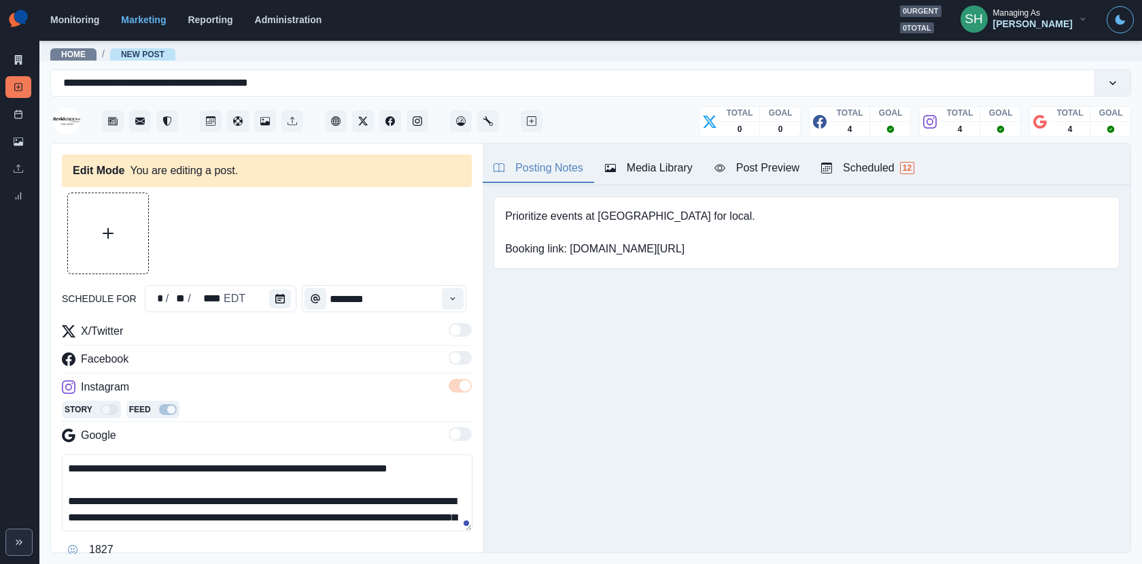
click at [630, 143] on div "Posting Notes Media Library Post Preview Scheduled 12" at bounding box center [807, 164] width 648 height 42
click at [630, 165] on div "Media Library" at bounding box center [649, 168] width 88 height 16
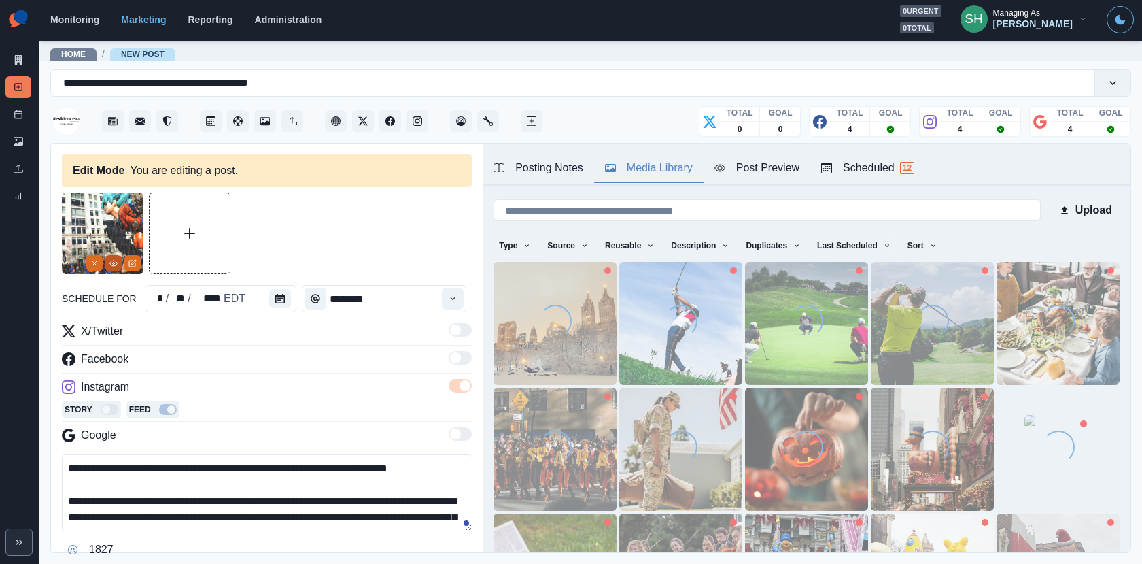
click at [110, 264] on icon "View Media" at bounding box center [113, 262] width 7 height 5
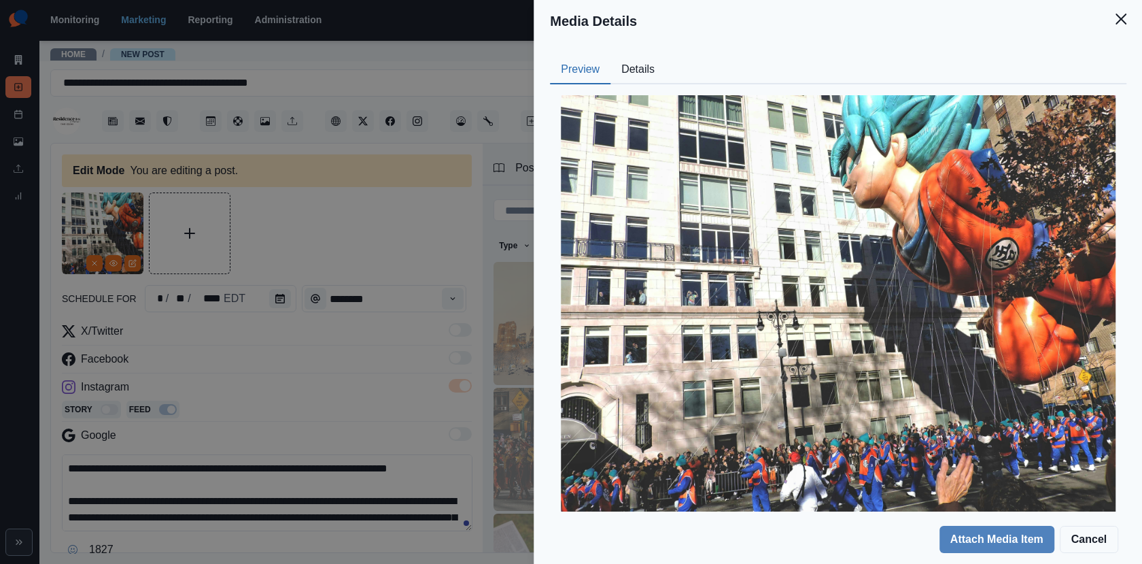
click at [628, 64] on button "Details" at bounding box center [638, 70] width 55 height 29
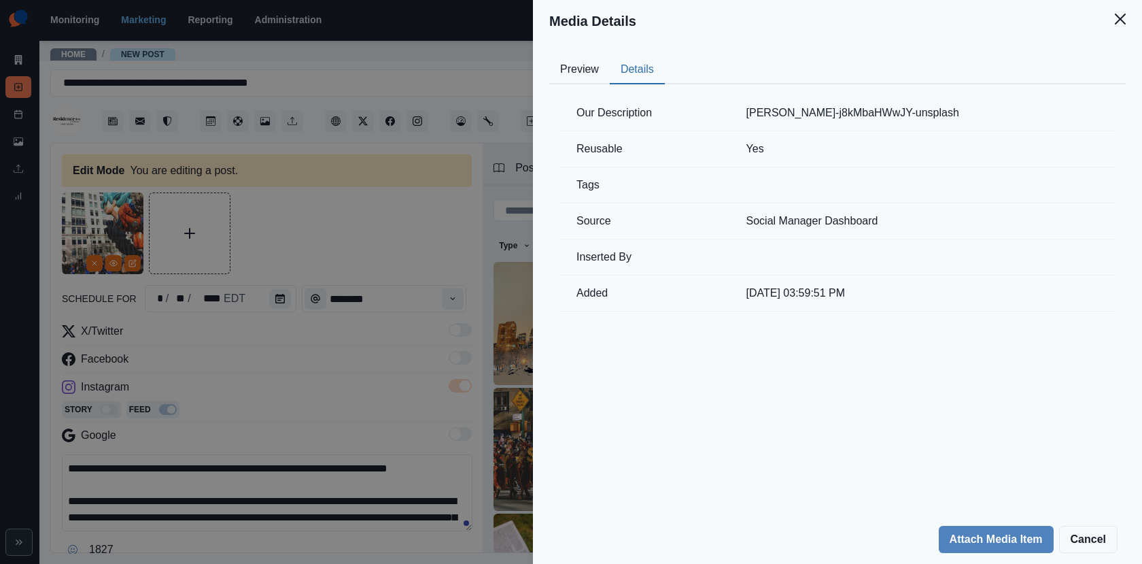
click at [346, 218] on div "Media Details Preview Details Our Description [PERSON_NAME]-j8kMbaHWwJY-unsplas…" at bounding box center [571, 282] width 1142 height 564
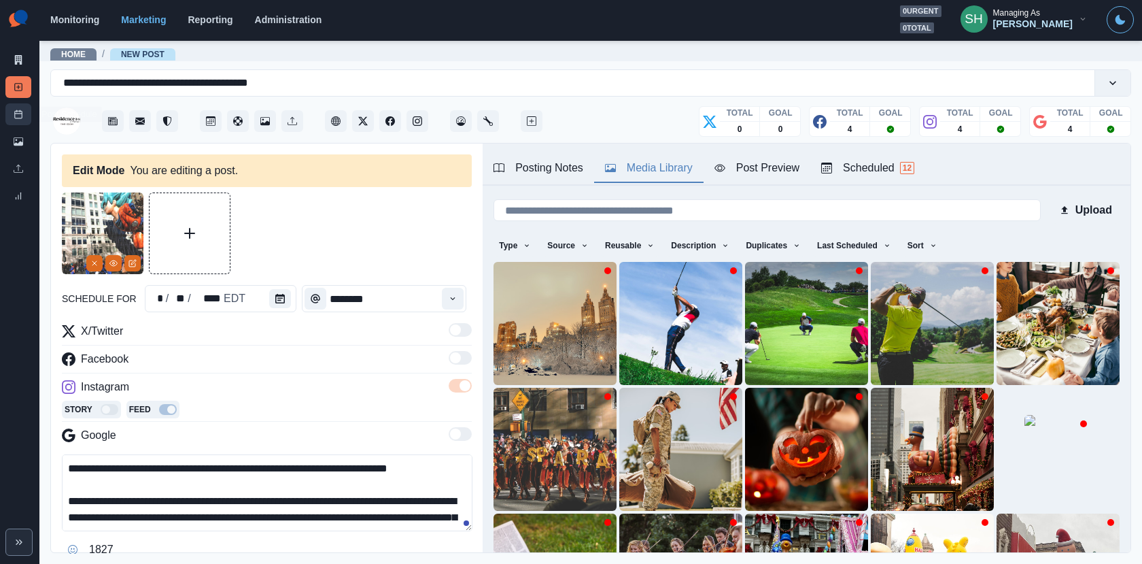
click at [24, 113] on link "Post Schedule" at bounding box center [18, 114] width 26 height 22
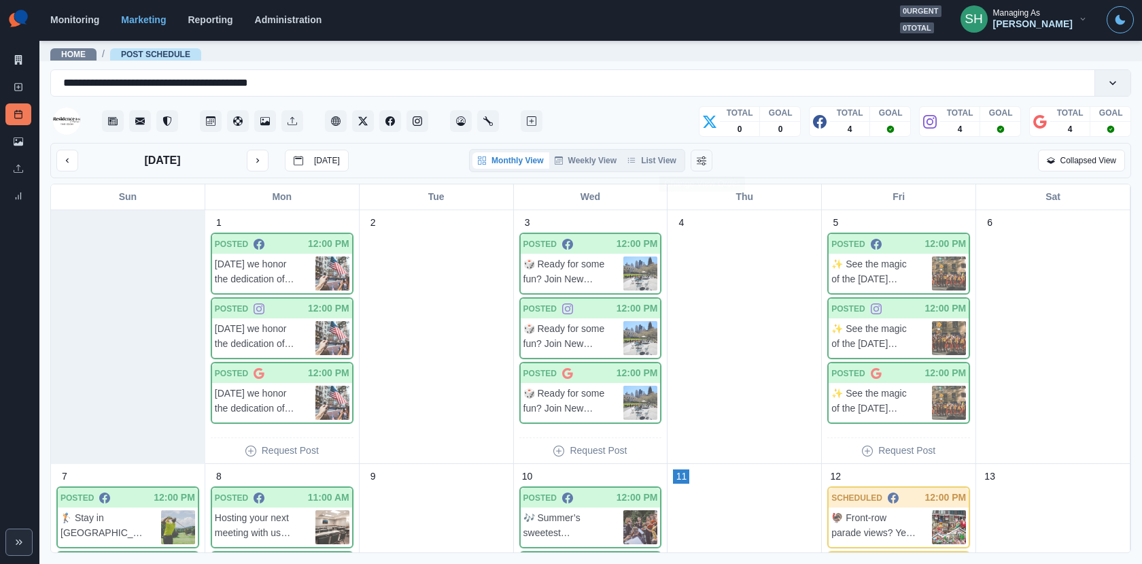
click at [649, 171] on div "[DATE] [DATE] Monthly View Weekly View List View Collapsed View" at bounding box center [590, 160] width 1081 height 35
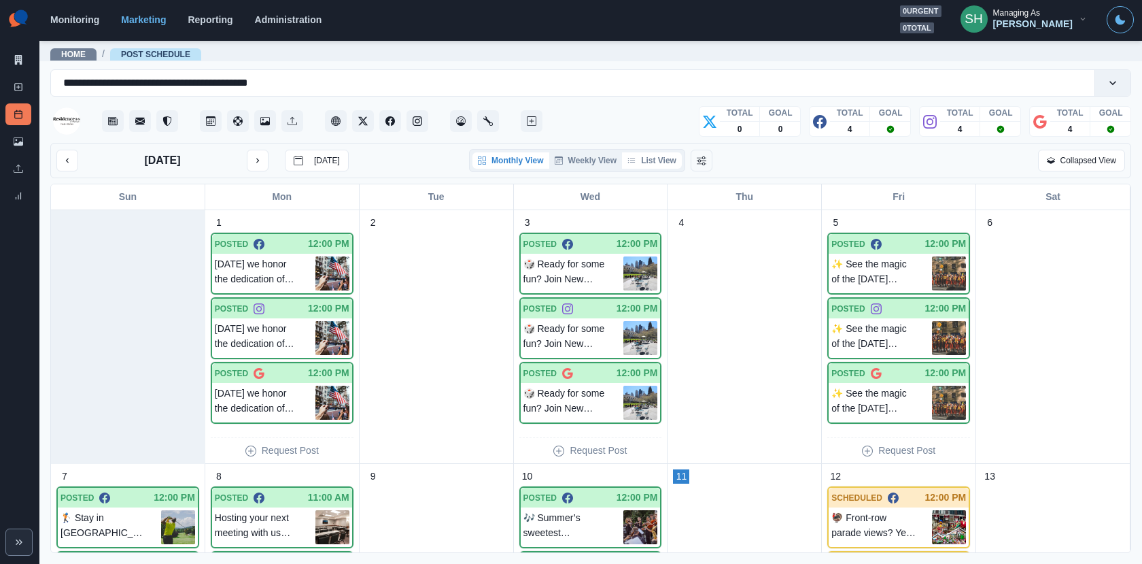
click at [648, 162] on button "List View" at bounding box center [652, 160] width 60 height 16
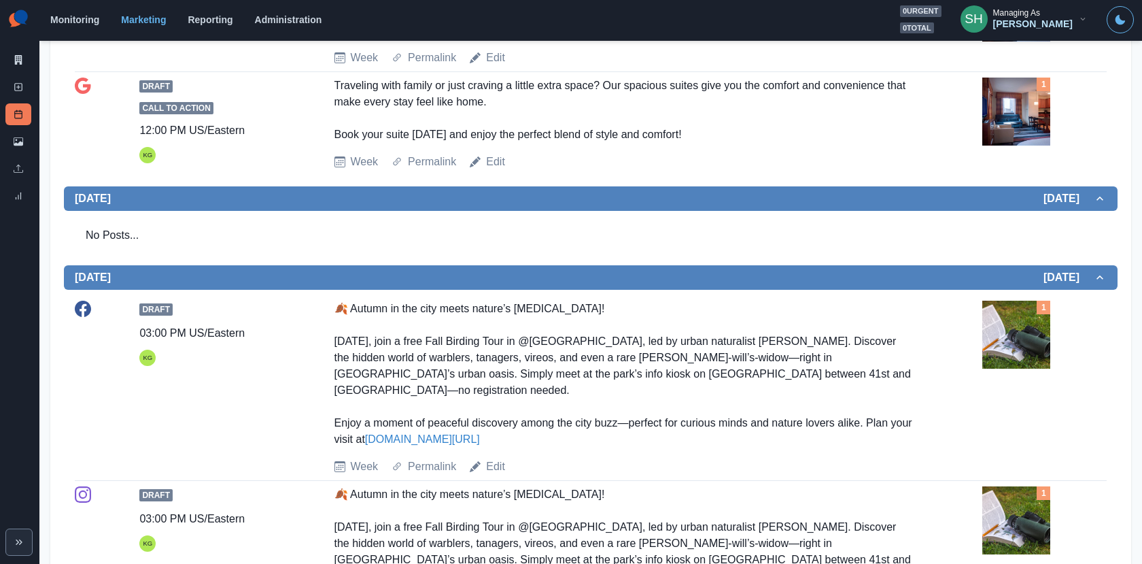
scroll to position [674, 0]
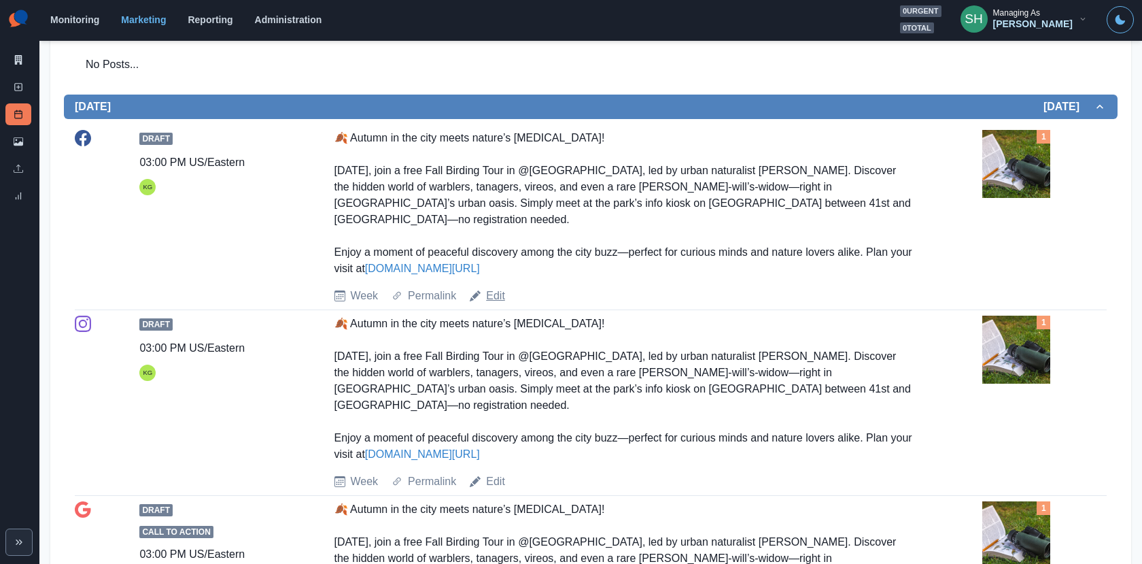
click at [500, 288] on link "Edit" at bounding box center [495, 296] width 19 height 16
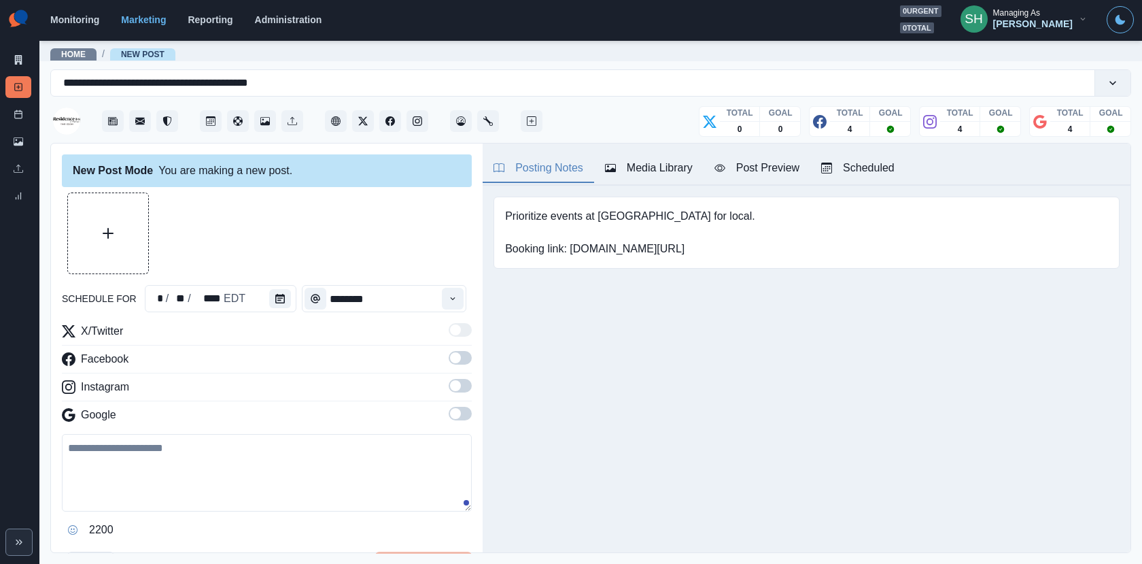
type input "*******"
type textarea "**********"
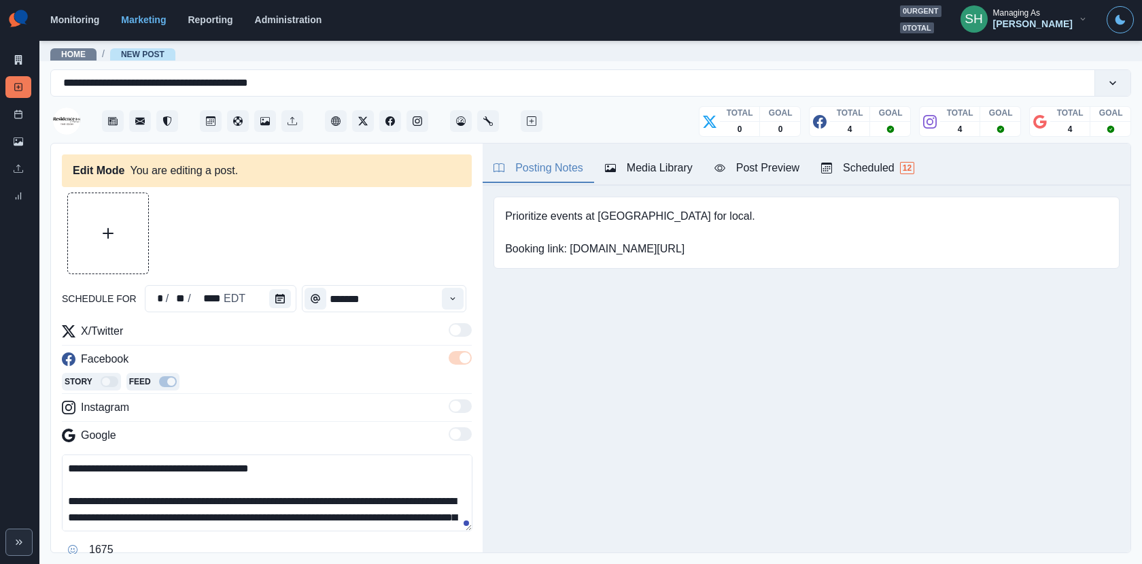
click at [613, 167] on icon "button" at bounding box center [610, 168] width 11 height 11
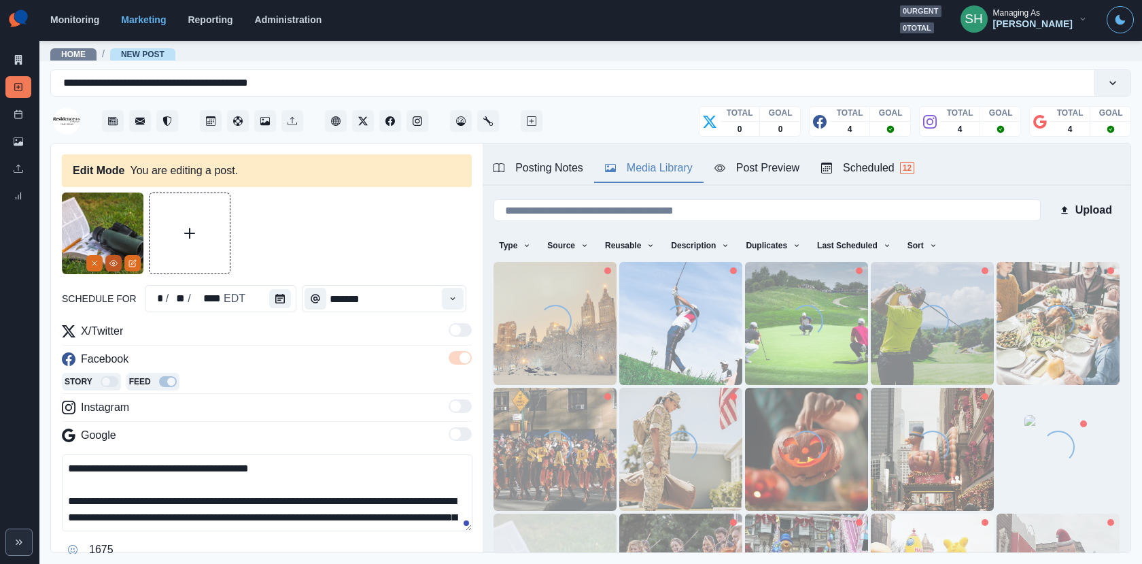
click at [113, 260] on icon "View Media" at bounding box center [113, 263] width 8 height 8
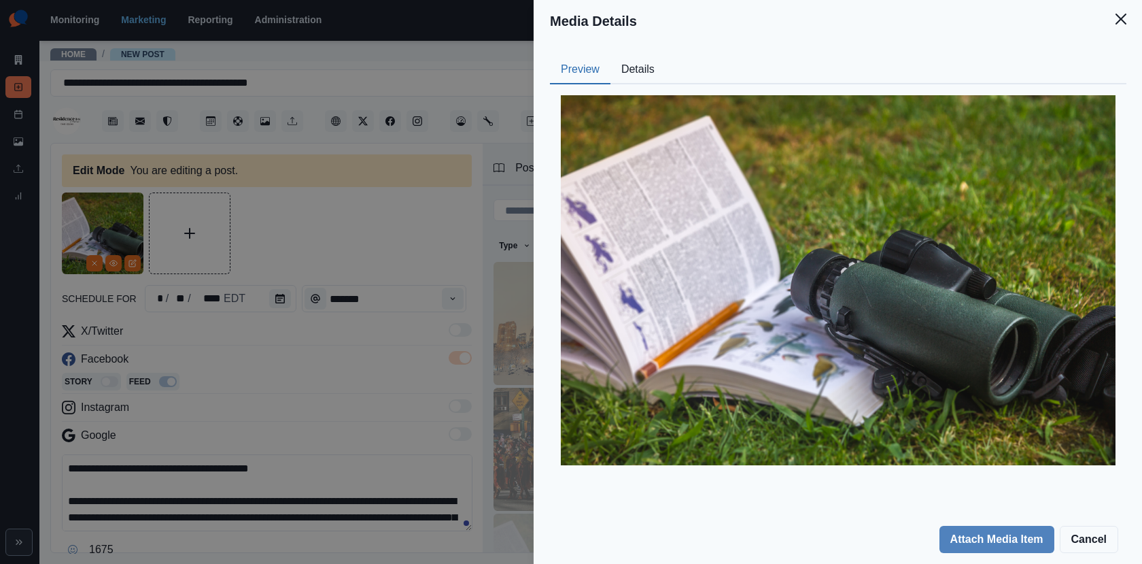
click at [657, 62] on button "Details" at bounding box center [638, 70] width 55 height 29
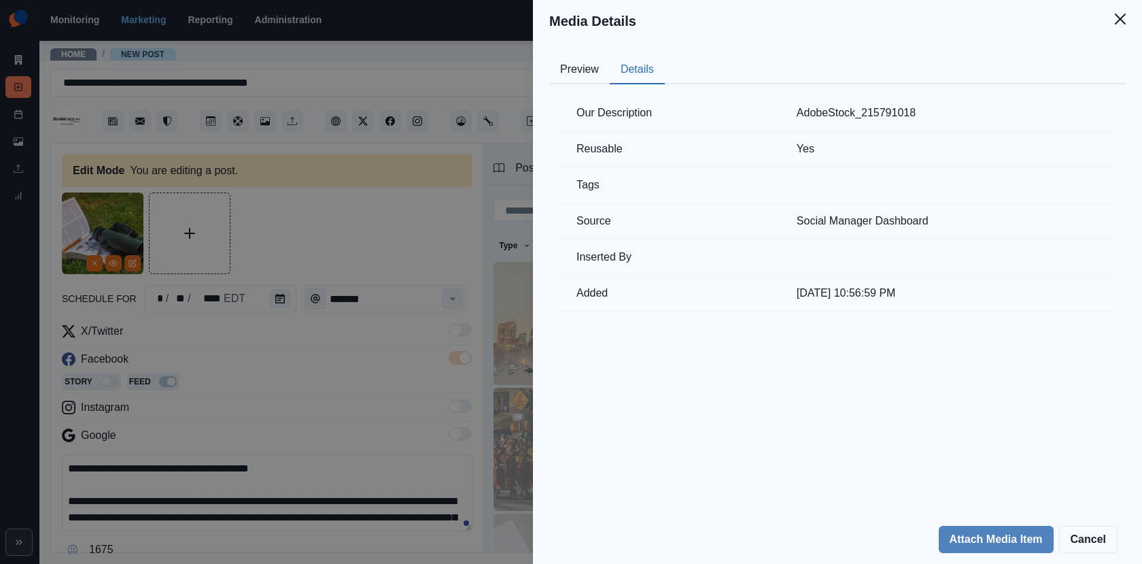
click at [411, 221] on div "Media Details Preview Details Our Description AdobeStock_215791018 Reusable Yes…" at bounding box center [571, 282] width 1142 height 564
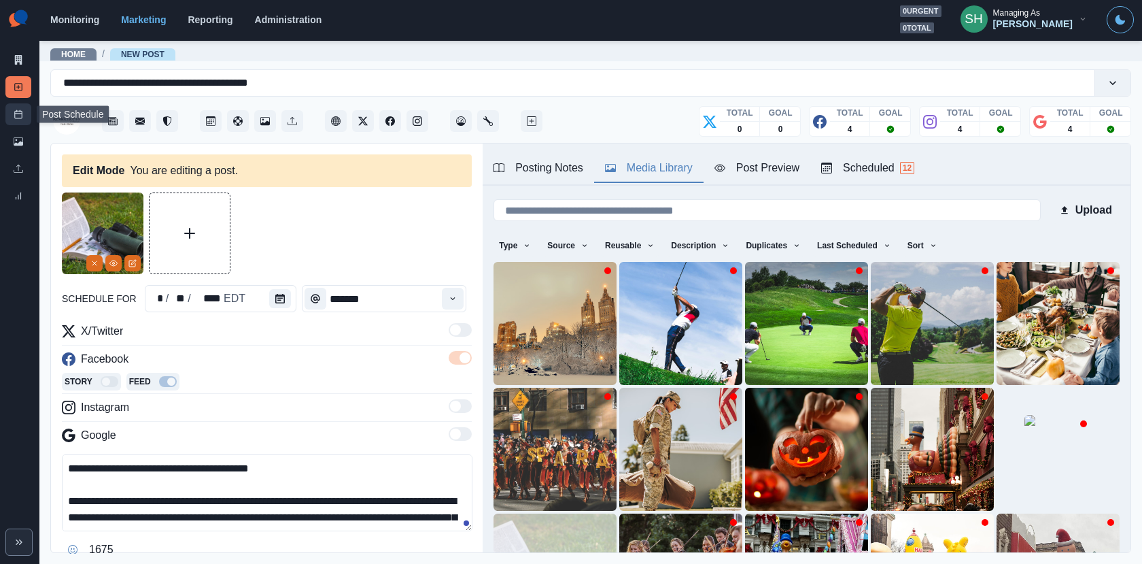
click at [21, 110] on icon at bounding box center [19, 114] width 10 height 10
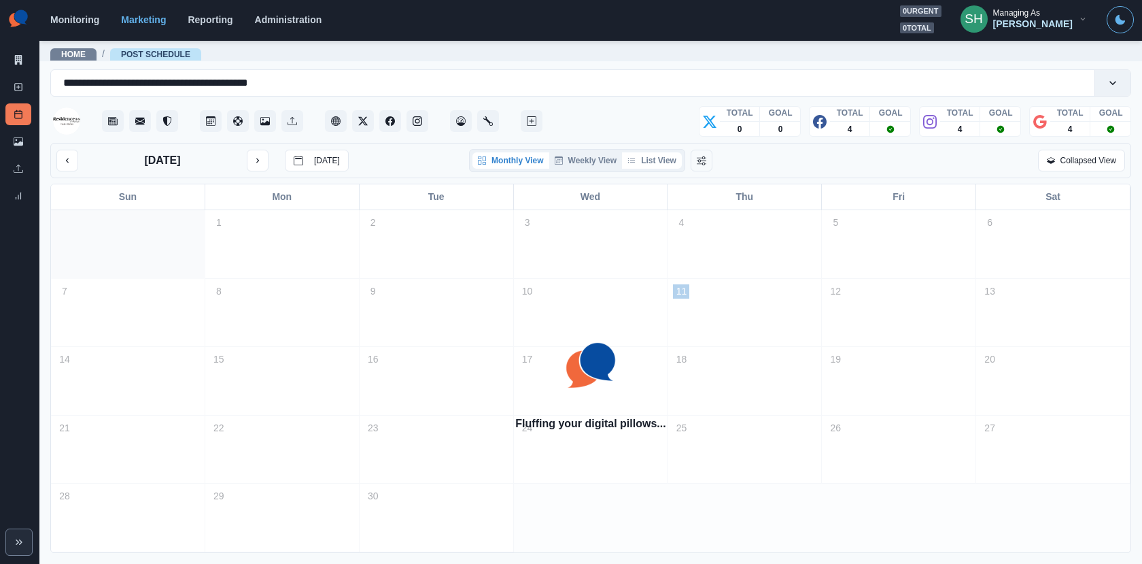
click at [653, 159] on button "List View" at bounding box center [652, 160] width 60 height 16
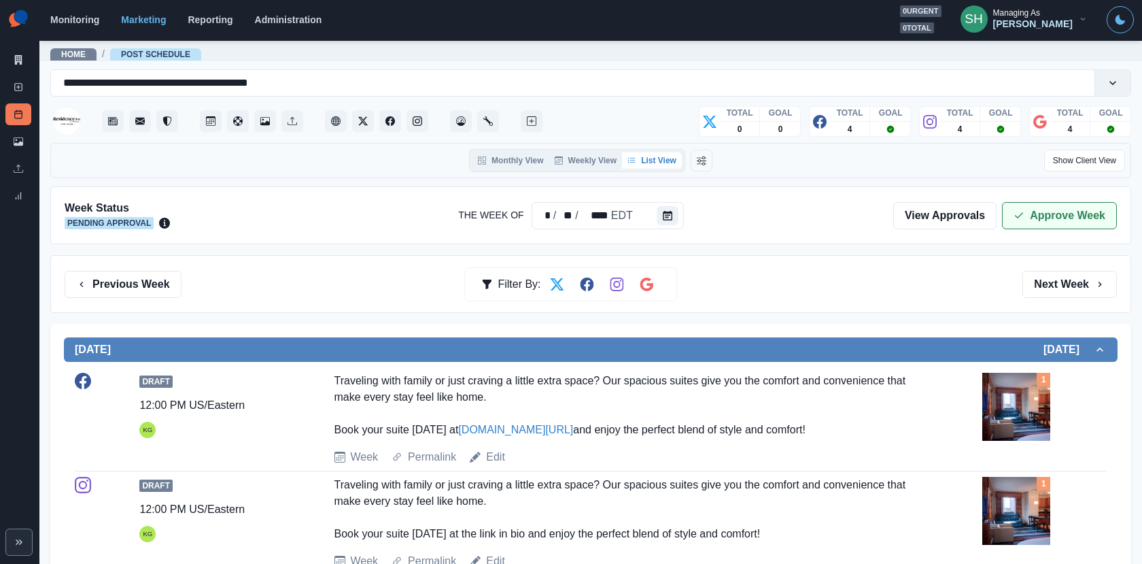
click at [1051, 216] on button "Approve Week" at bounding box center [1059, 215] width 115 height 27
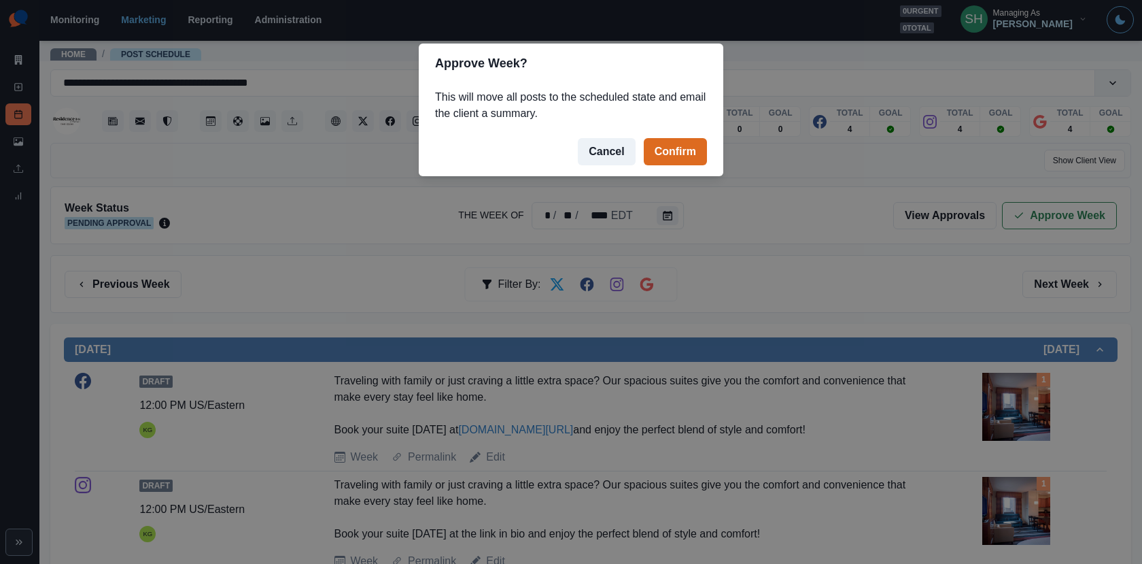
click at [637, 149] on footer "Cancel Confirm" at bounding box center [571, 151] width 305 height 49
click at [660, 154] on button "Confirm" at bounding box center [675, 151] width 63 height 27
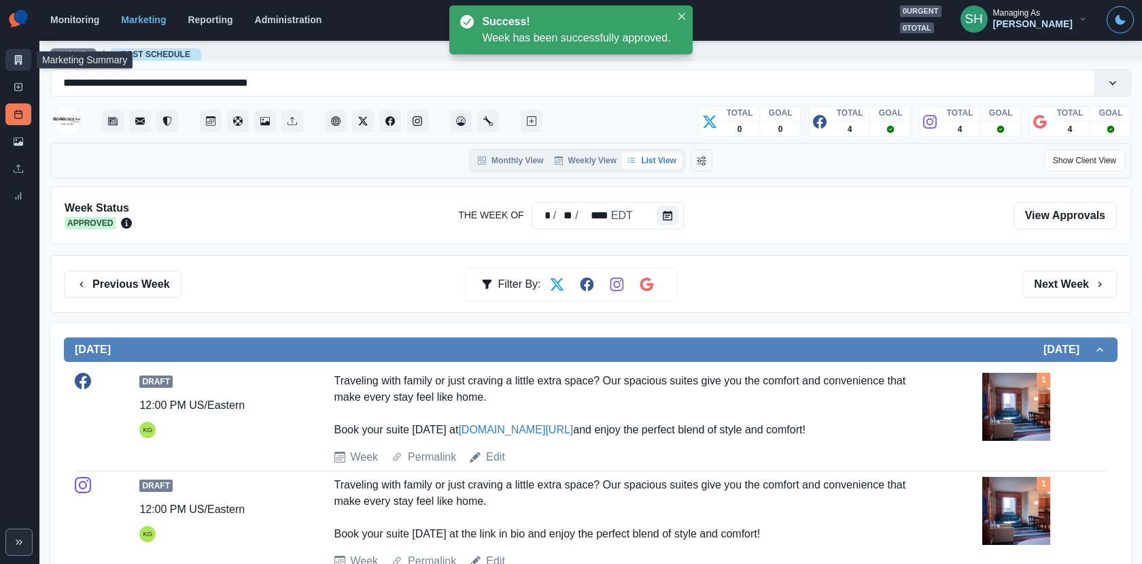
click at [21, 57] on icon at bounding box center [18, 60] width 7 height 10
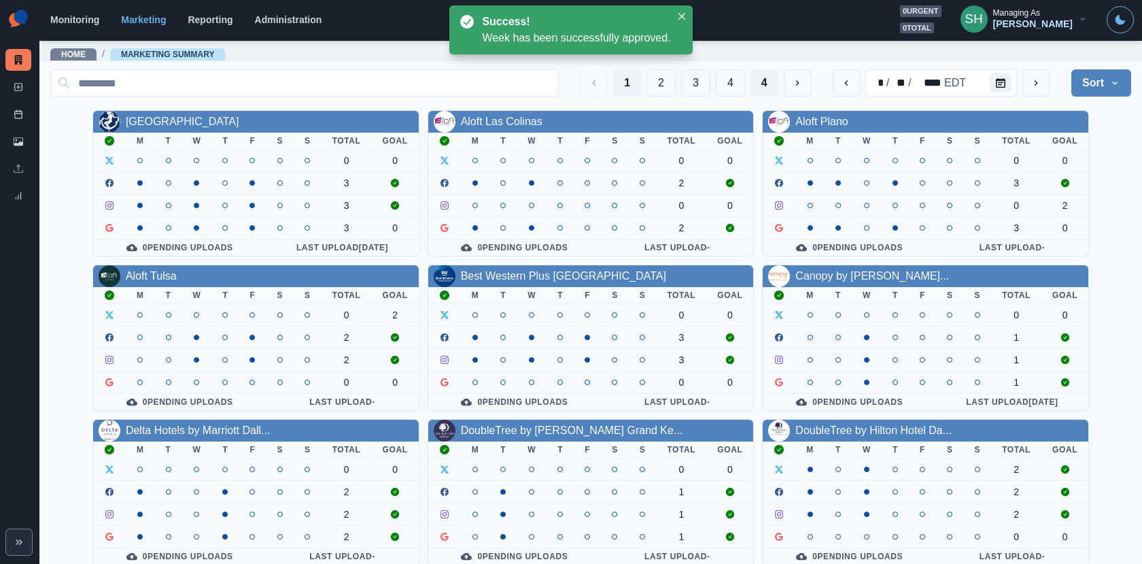
click at [770, 87] on button "4" at bounding box center [765, 82] width 28 height 27
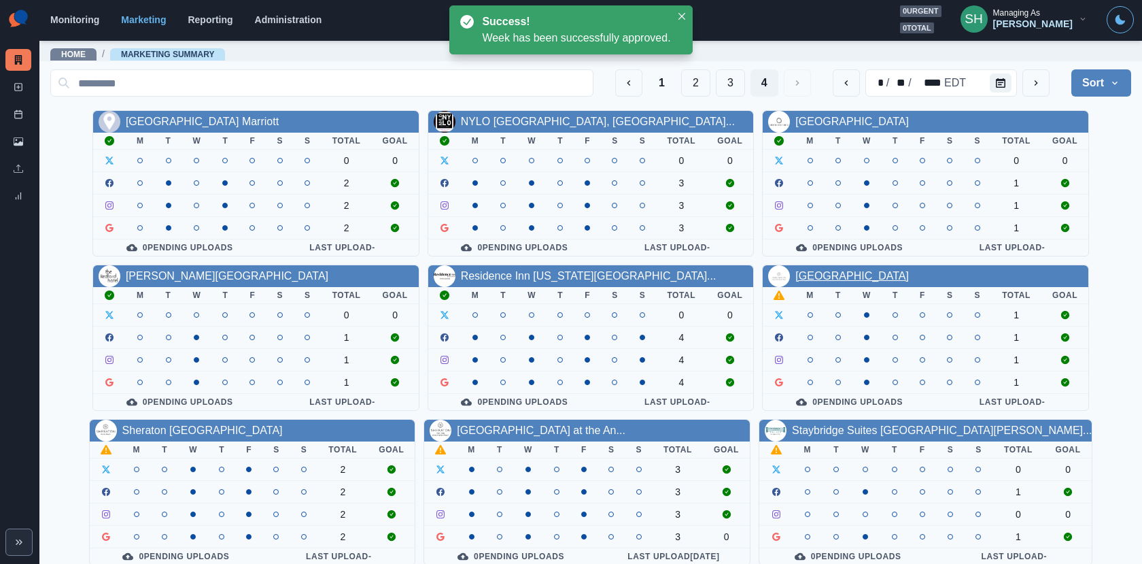
click at [870, 271] on link "[GEOGRAPHIC_DATA]" at bounding box center [853, 276] width 114 height 12
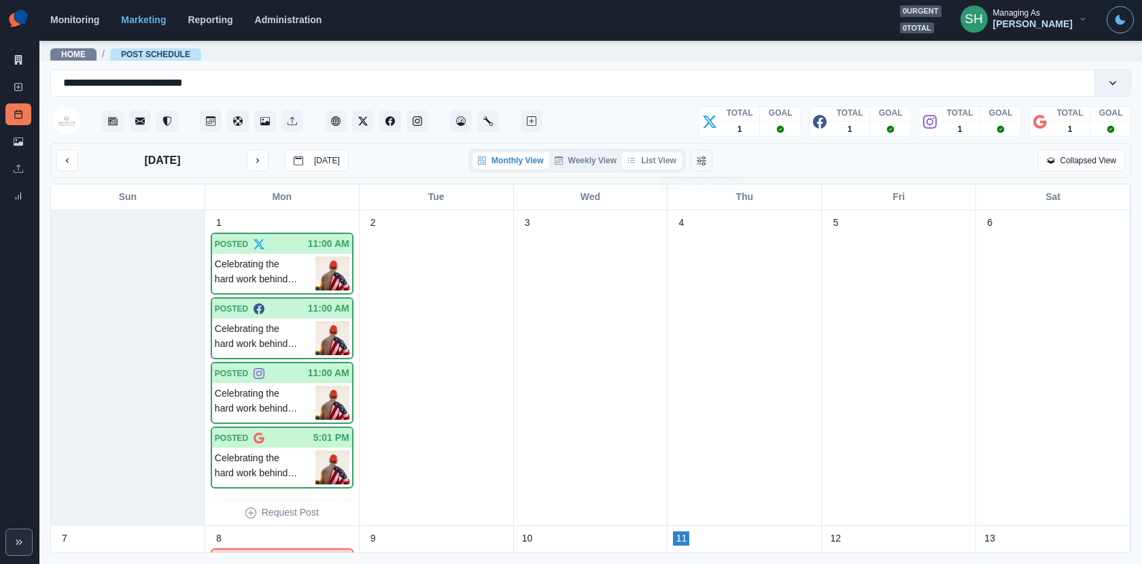
click at [658, 160] on button "List View" at bounding box center [652, 160] width 60 height 16
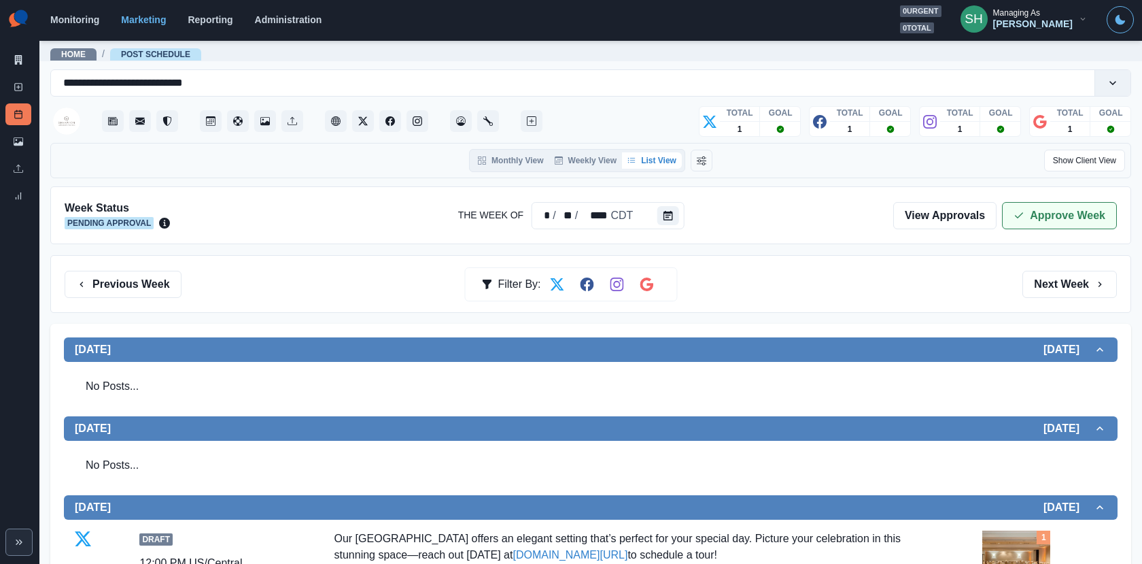
click at [1067, 226] on button "Approve Week" at bounding box center [1059, 215] width 115 height 27
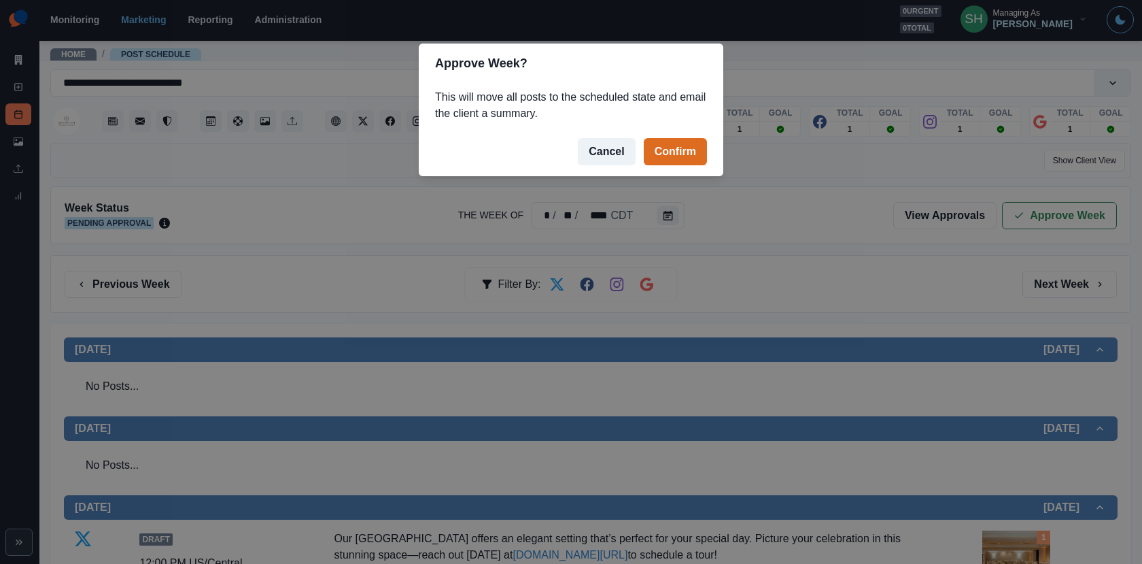
click at [643, 129] on footer "Cancel Confirm" at bounding box center [571, 151] width 305 height 49
click at [665, 146] on button "Confirm" at bounding box center [675, 151] width 63 height 27
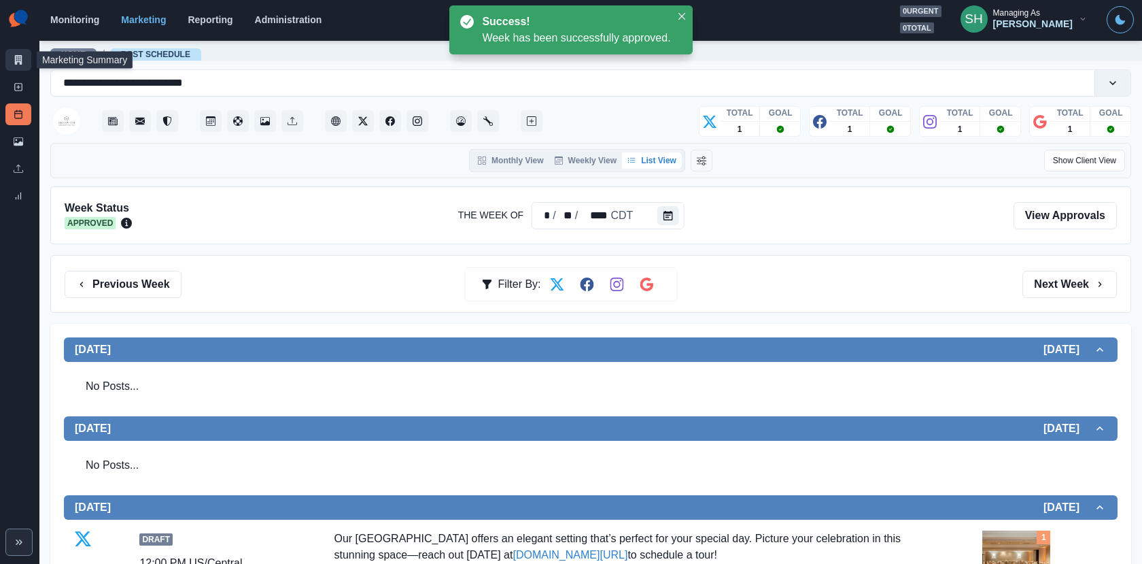
click at [22, 58] on icon at bounding box center [19, 60] width 10 height 10
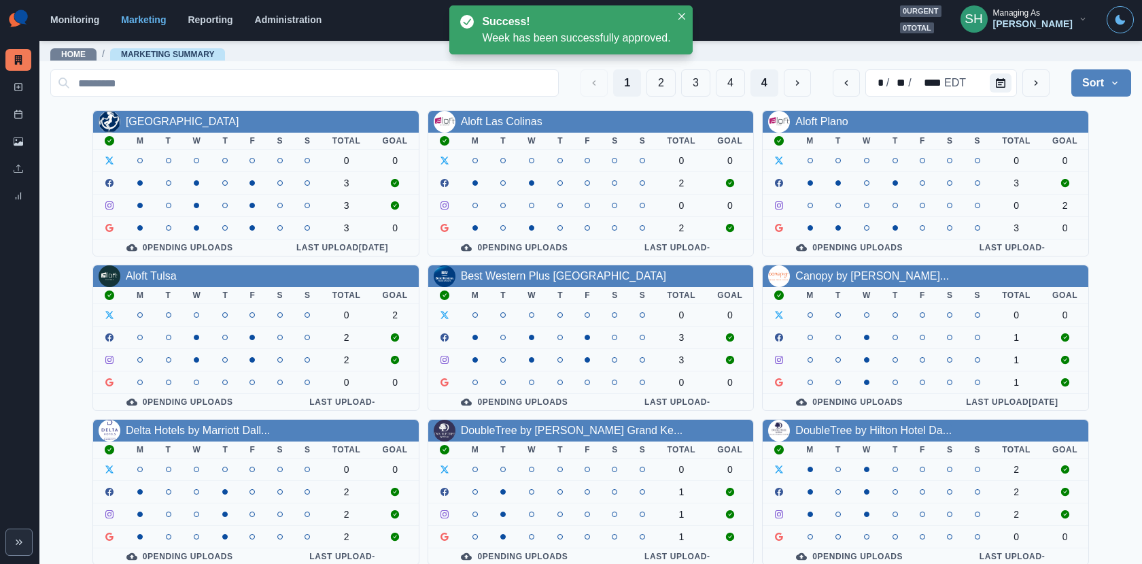
click at [771, 86] on button "4" at bounding box center [765, 82] width 28 height 27
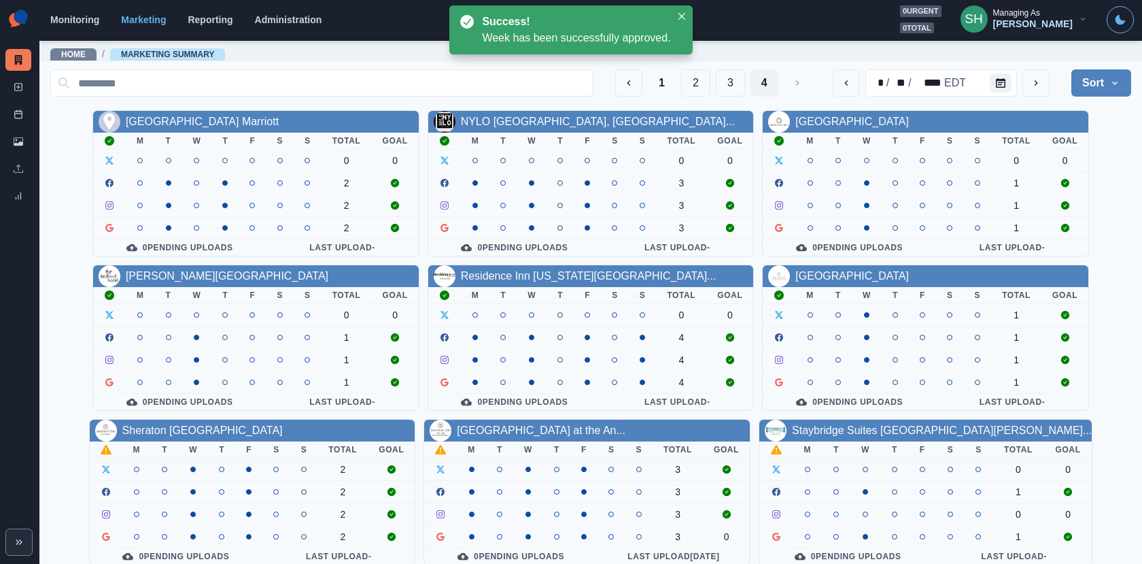
scroll to position [158, 0]
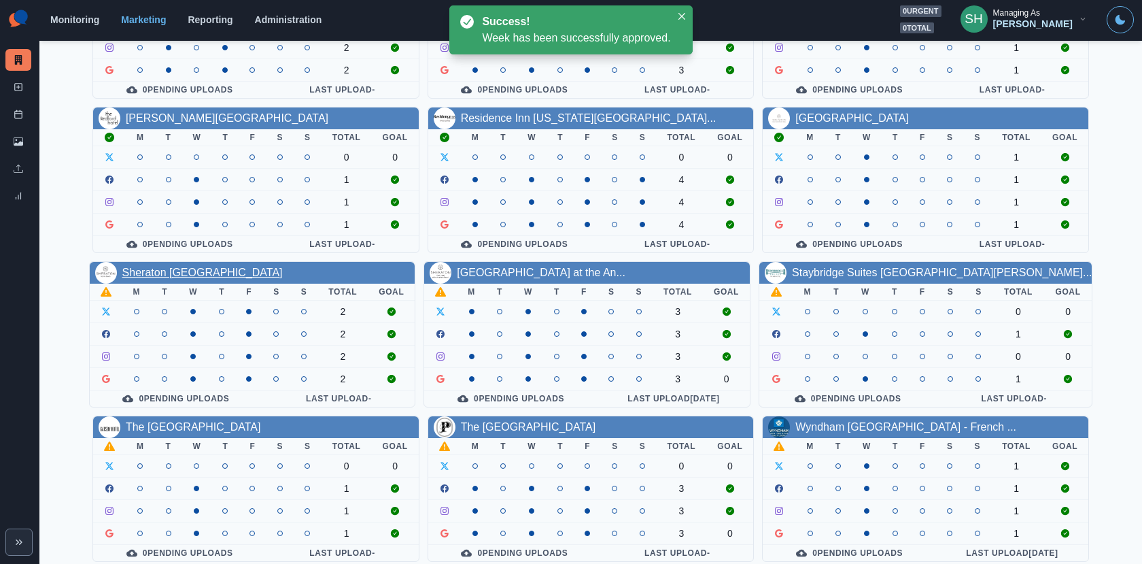
click at [197, 267] on link "Sheraton [GEOGRAPHIC_DATA]" at bounding box center [202, 273] width 160 height 12
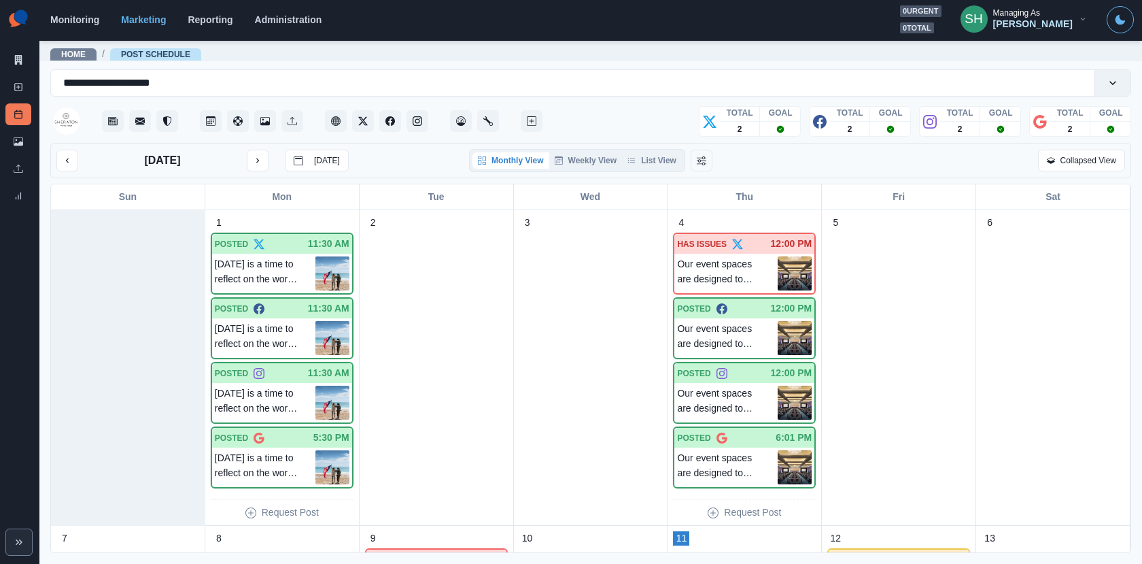
click at [639, 150] on div "Monthly View Weekly View List View" at bounding box center [577, 160] width 216 height 23
click at [640, 163] on button "List View" at bounding box center [652, 160] width 60 height 16
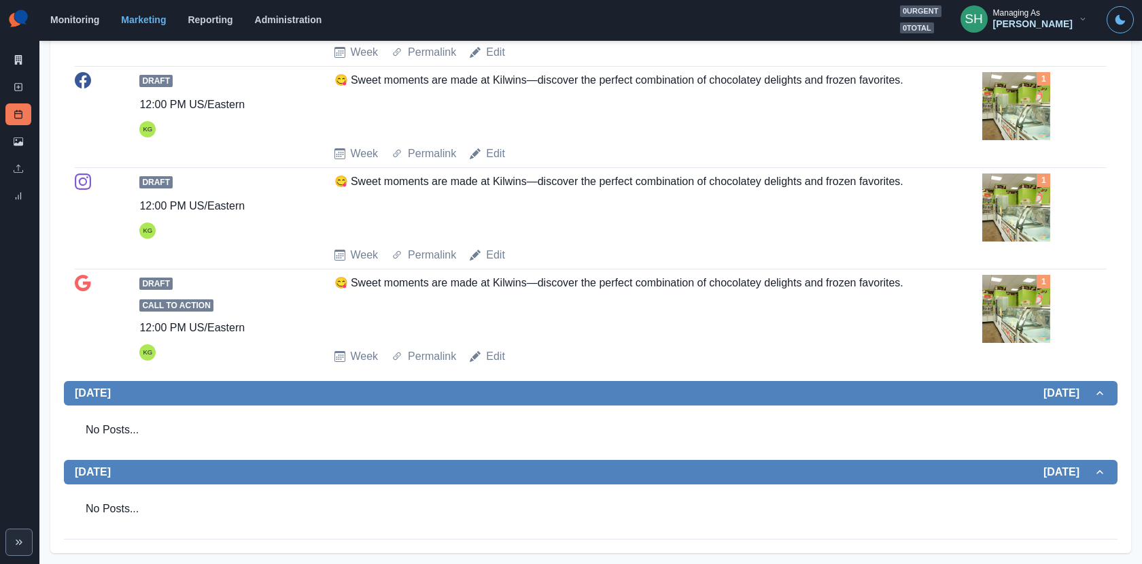
scroll to position [1088, 0]
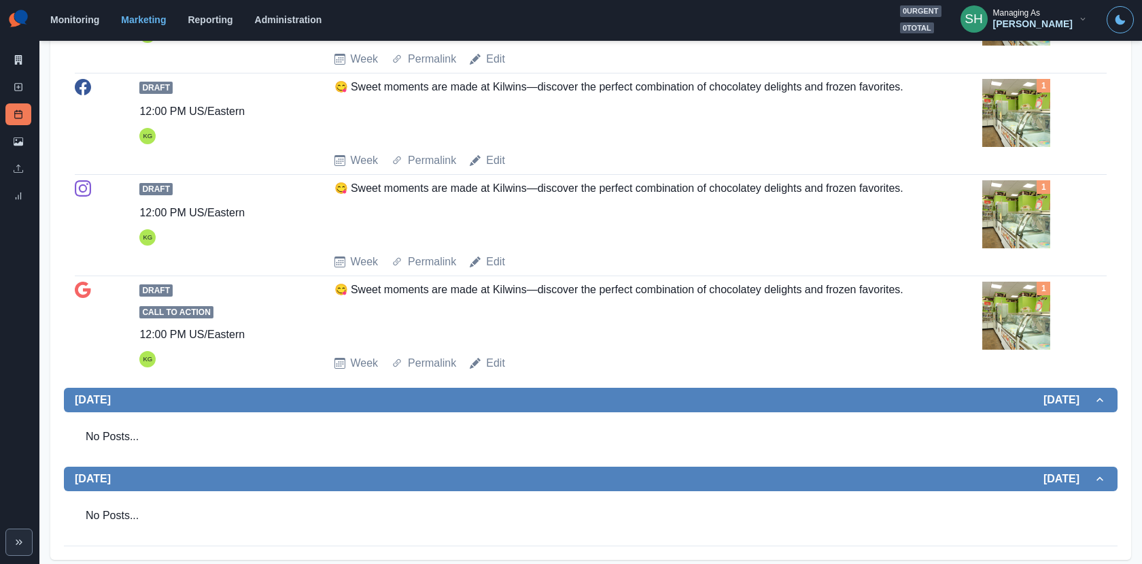
click at [1028, 147] on img at bounding box center [1017, 113] width 68 height 68
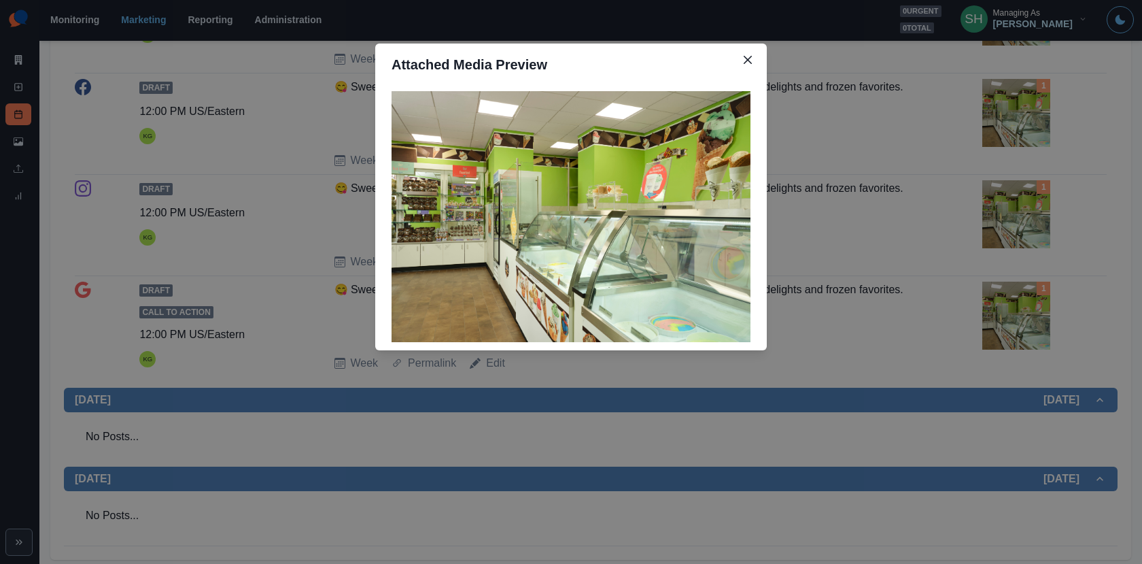
click at [1028, 214] on div "Attached Media Preview" at bounding box center [571, 282] width 1142 height 564
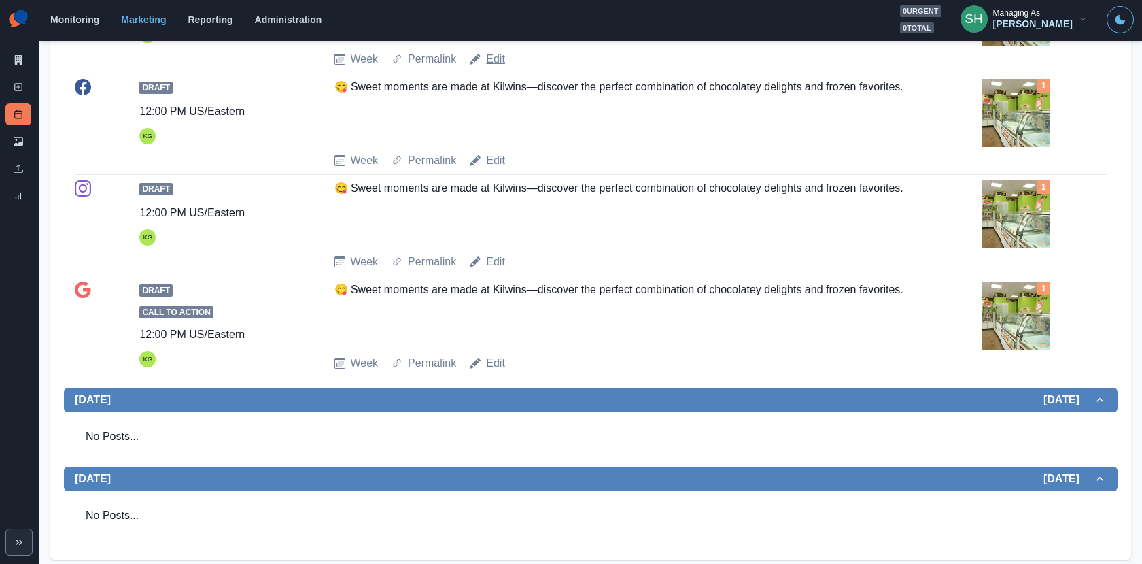
click at [494, 67] on link "Edit" at bounding box center [495, 59] width 19 height 16
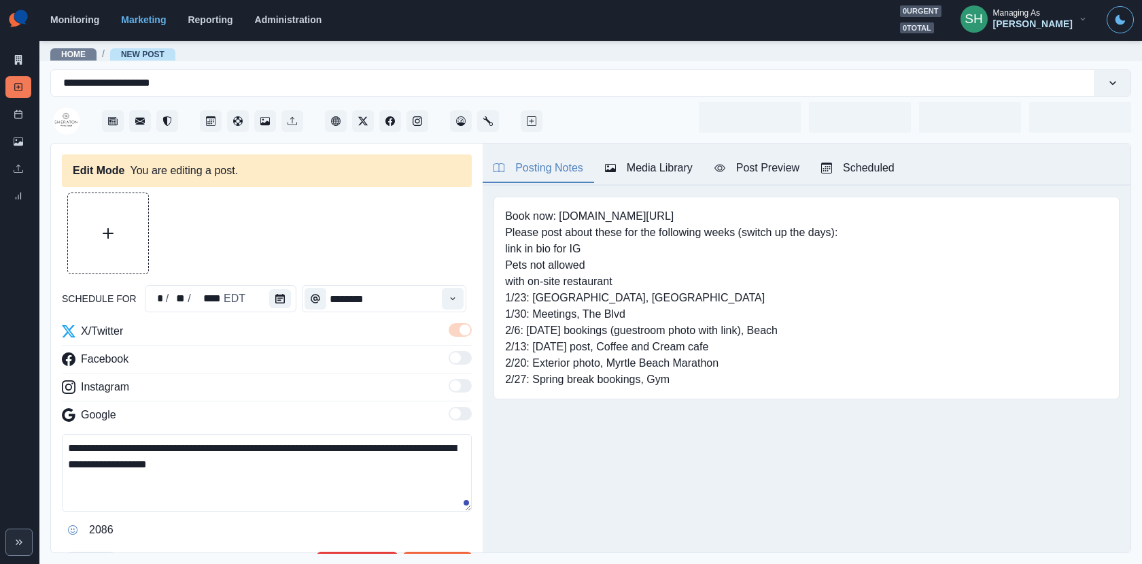
type input "********"
type textarea "**********"
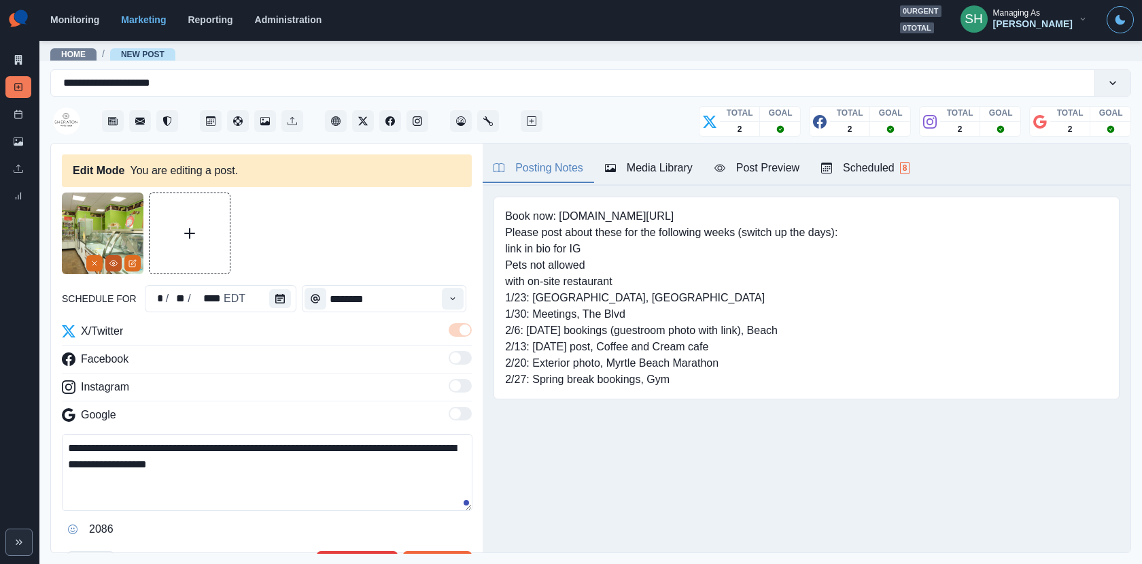
click at [116, 266] on icon "View Media" at bounding box center [113, 263] width 8 height 8
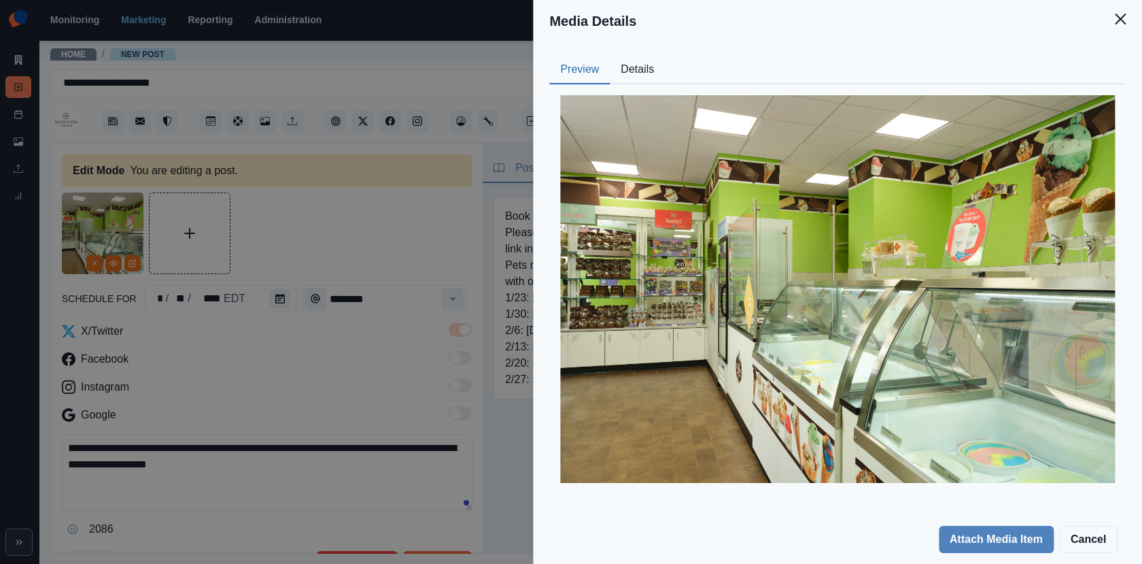
click at [643, 67] on button "Details" at bounding box center [637, 70] width 55 height 29
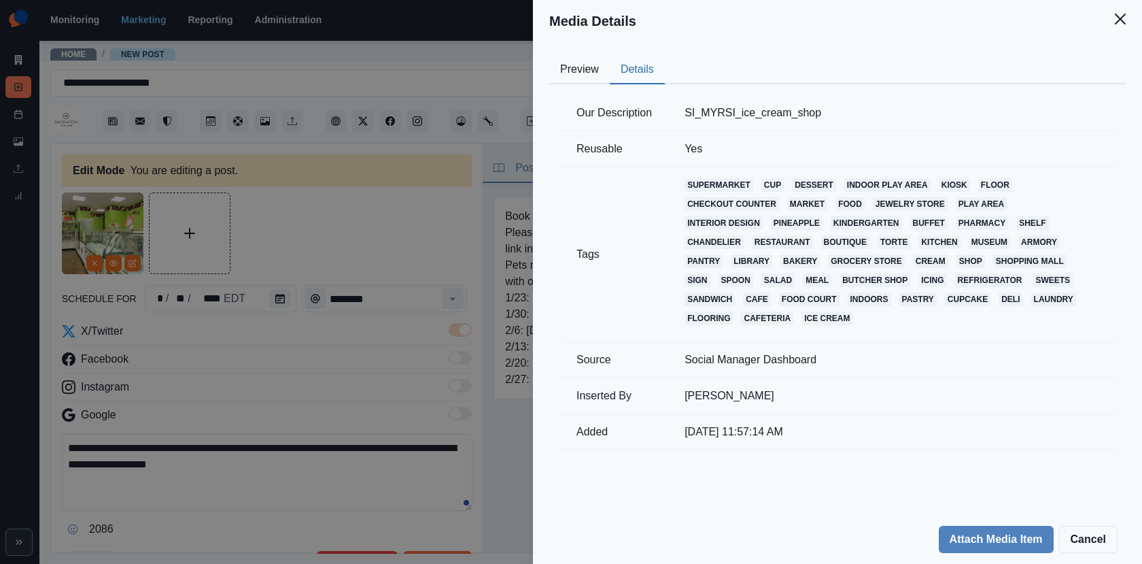
click at [405, 160] on div "Media Details Preview Details Our Description SI_MYRSI_ice_cream_shop Reusable …" at bounding box center [571, 282] width 1142 height 564
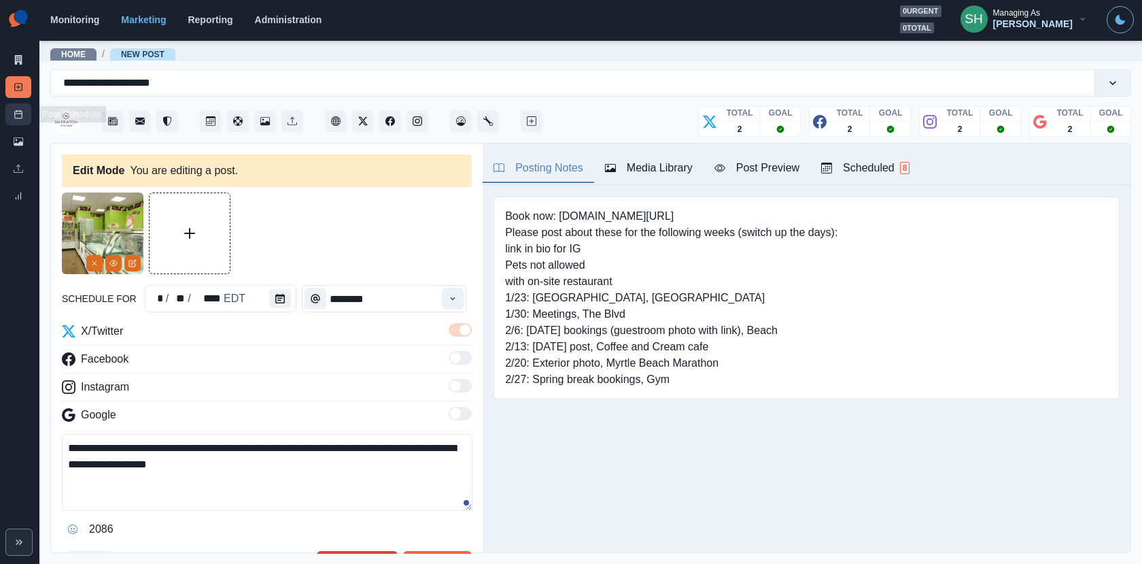
click at [20, 111] on rect at bounding box center [18, 114] width 7 height 7
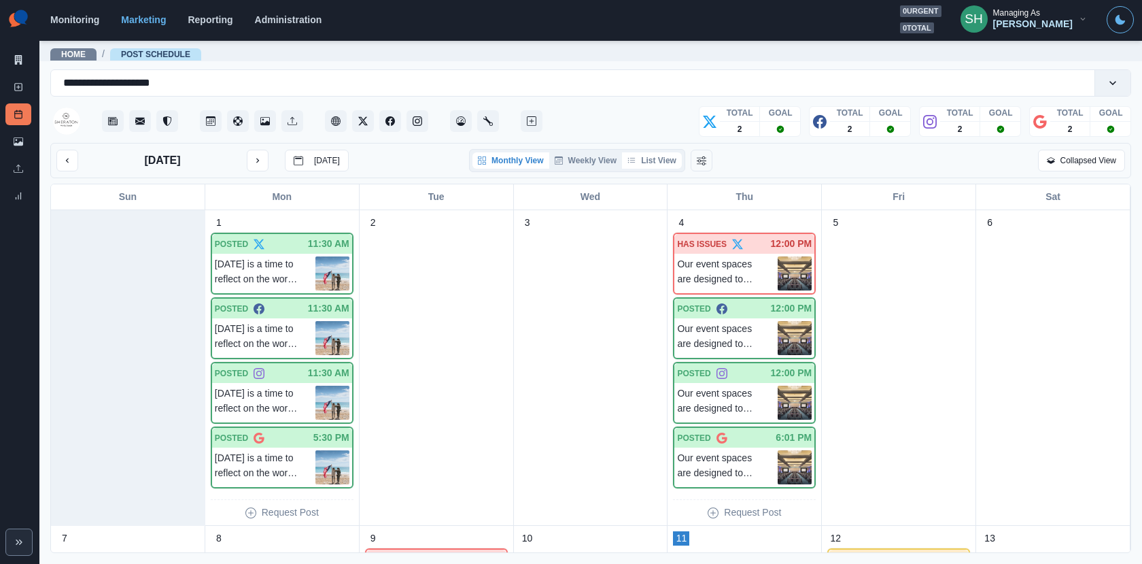
click at [655, 154] on button "List View" at bounding box center [652, 160] width 60 height 16
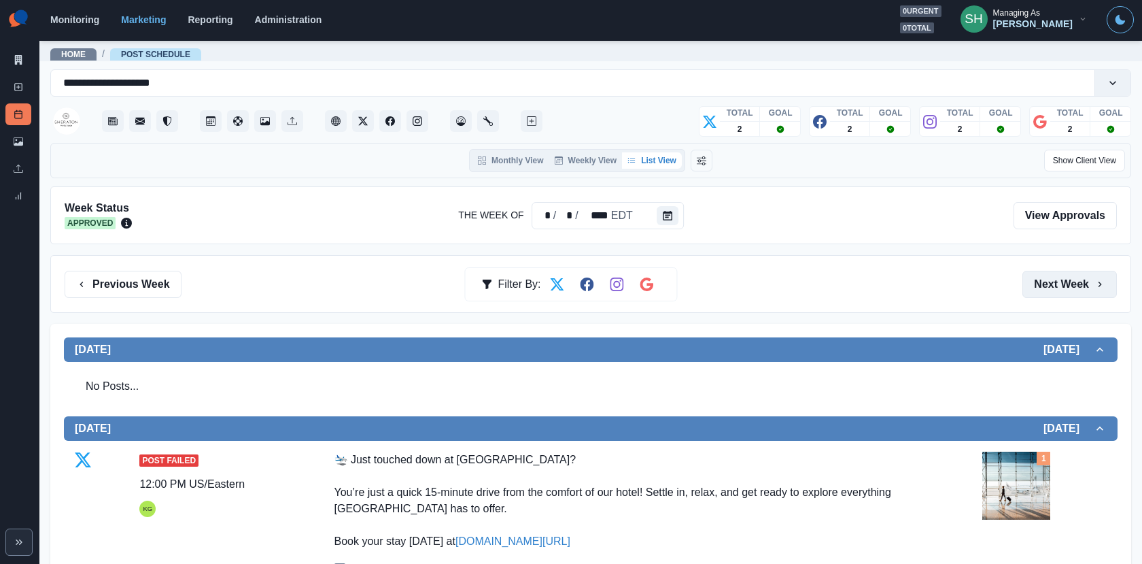
click at [1053, 279] on button "Next Week" at bounding box center [1070, 284] width 95 height 27
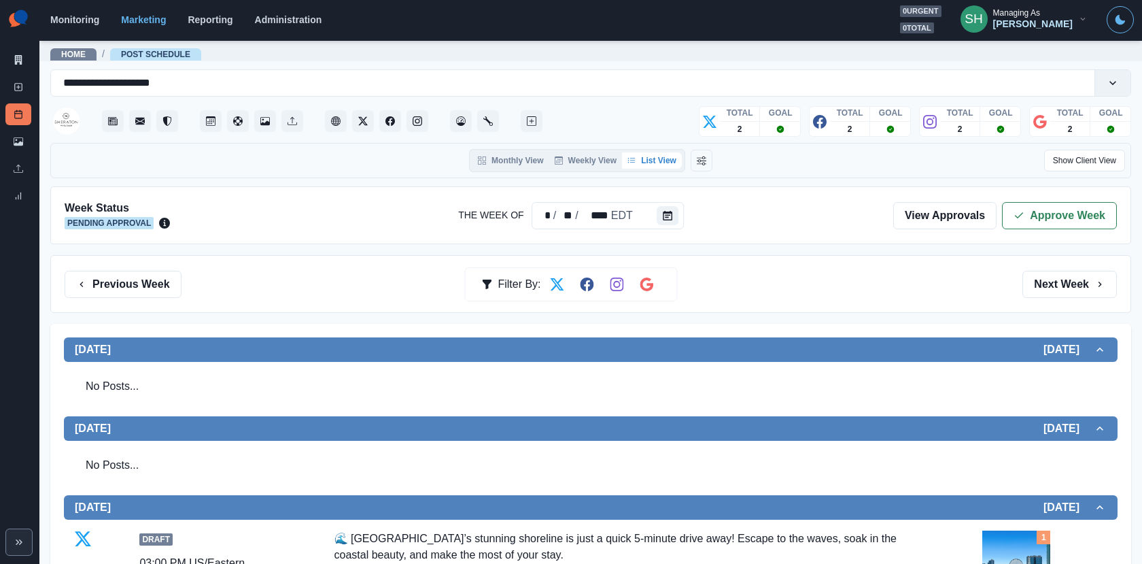
click at [1038, 235] on div "Week Status Pending Approval The Week Of * / ** / **** EDT View Approvals Appro…" at bounding box center [590, 215] width 1081 height 58
click at [1033, 214] on button "Approve Week" at bounding box center [1059, 215] width 115 height 27
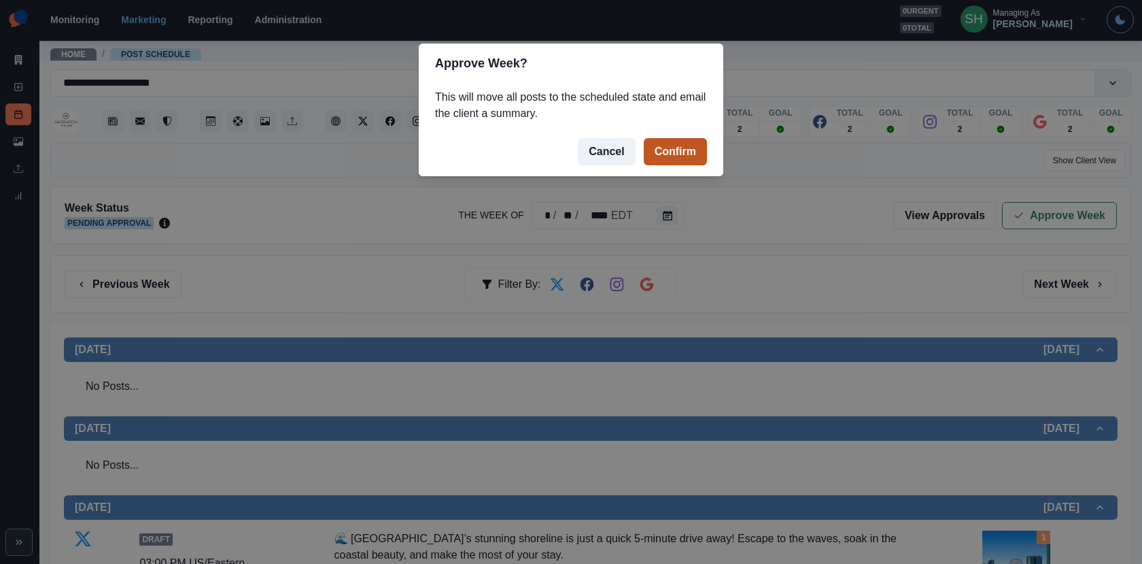
click at [677, 150] on button "Confirm" at bounding box center [675, 151] width 63 height 27
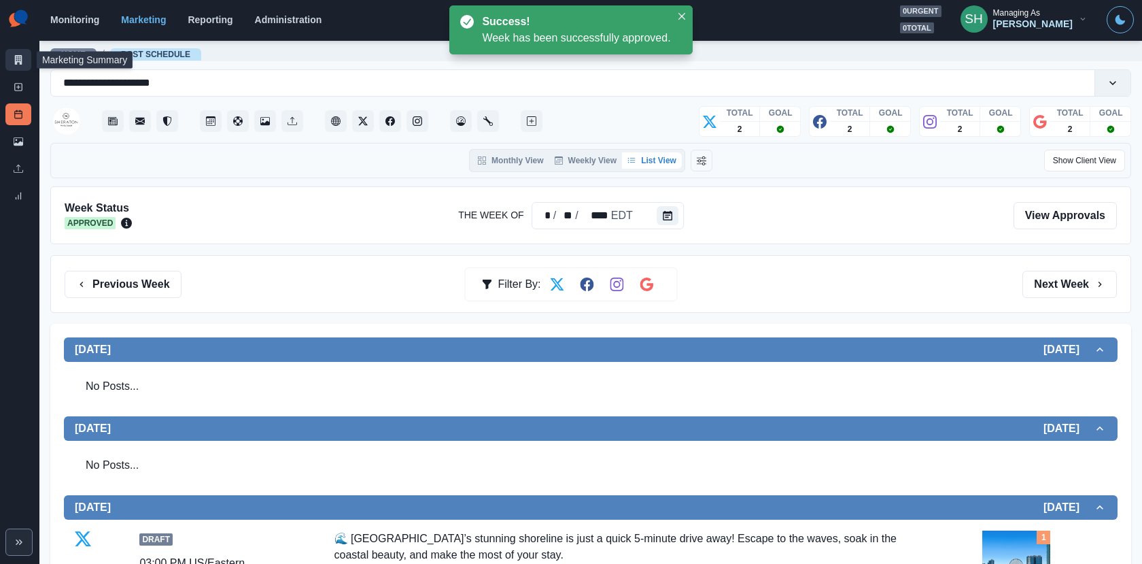
click at [15, 68] on link "Marketing Summary" at bounding box center [18, 60] width 26 height 22
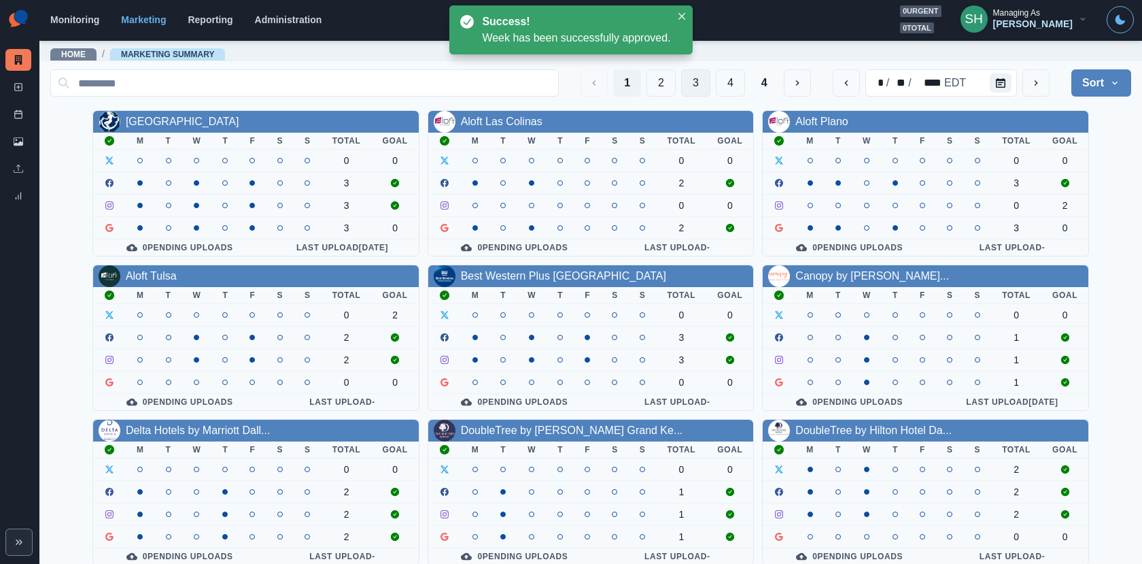
click at [717, 80] on button "4" at bounding box center [730, 82] width 29 height 27
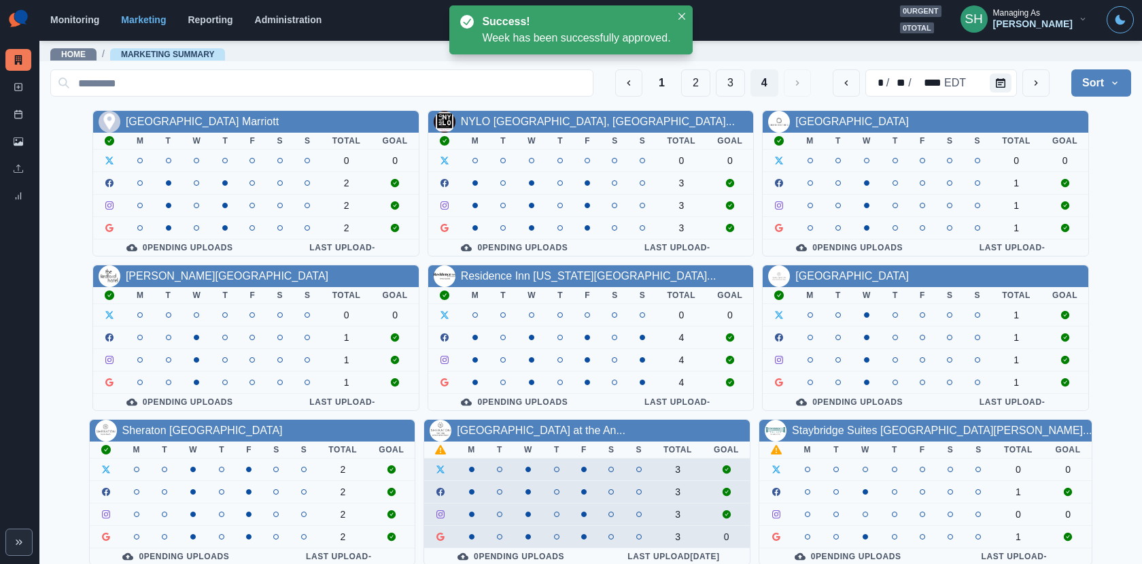
scroll to position [158, 0]
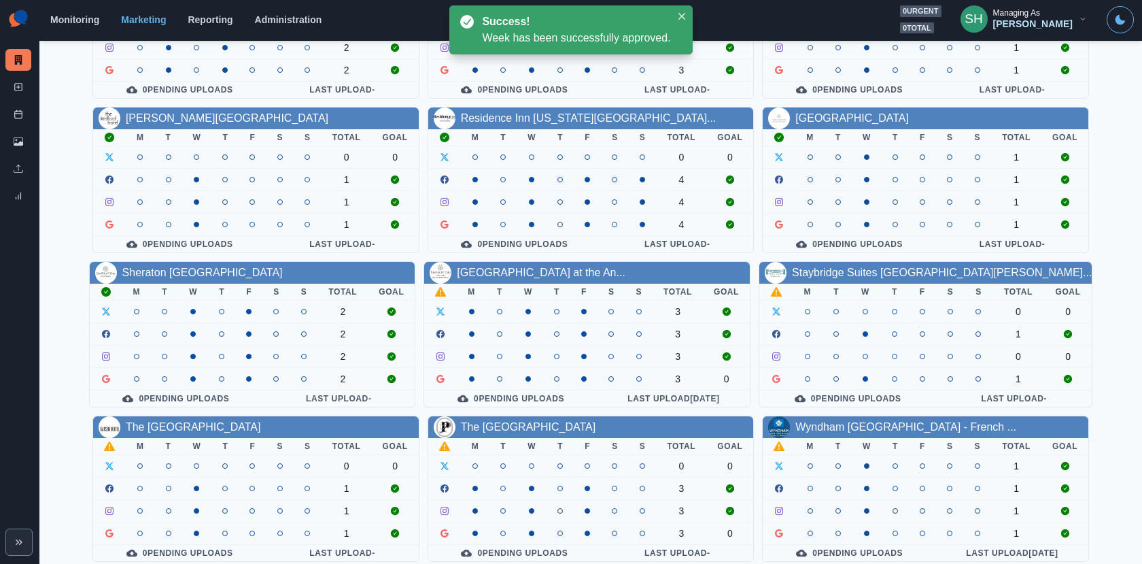
click at [500, 275] on div "[GEOGRAPHIC_DATA] at the An..." at bounding box center [541, 272] width 169 height 16
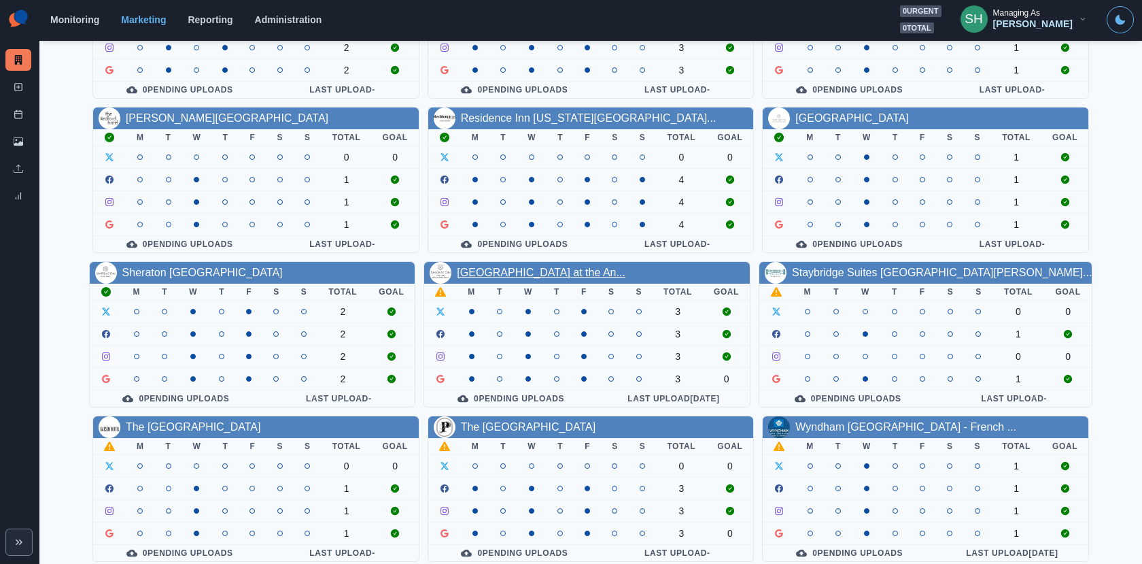
click at [494, 267] on link "[GEOGRAPHIC_DATA] at the An..." at bounding box center [541, 273] width 169 height 12
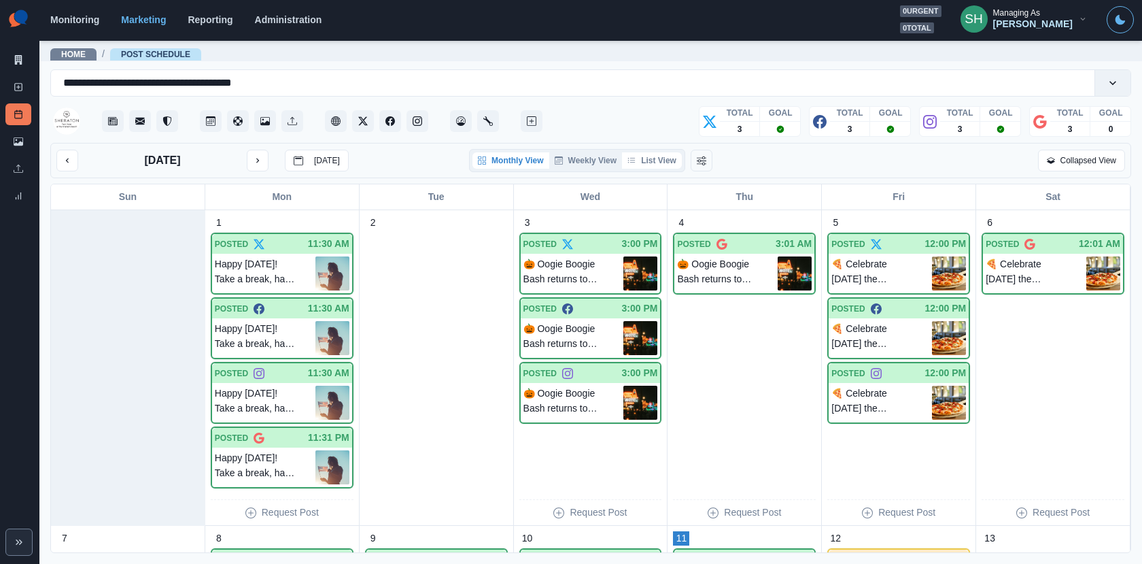
click at [658, 156] on button "List View" at bounding box center [652, 160] width 60 height 16
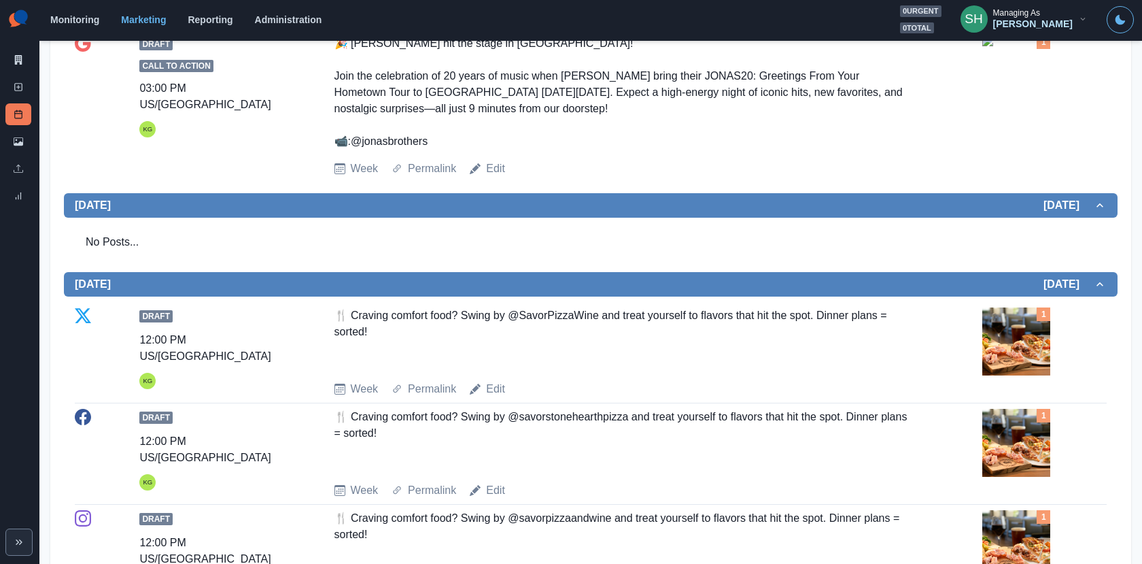
scroll to position [1112, 0]
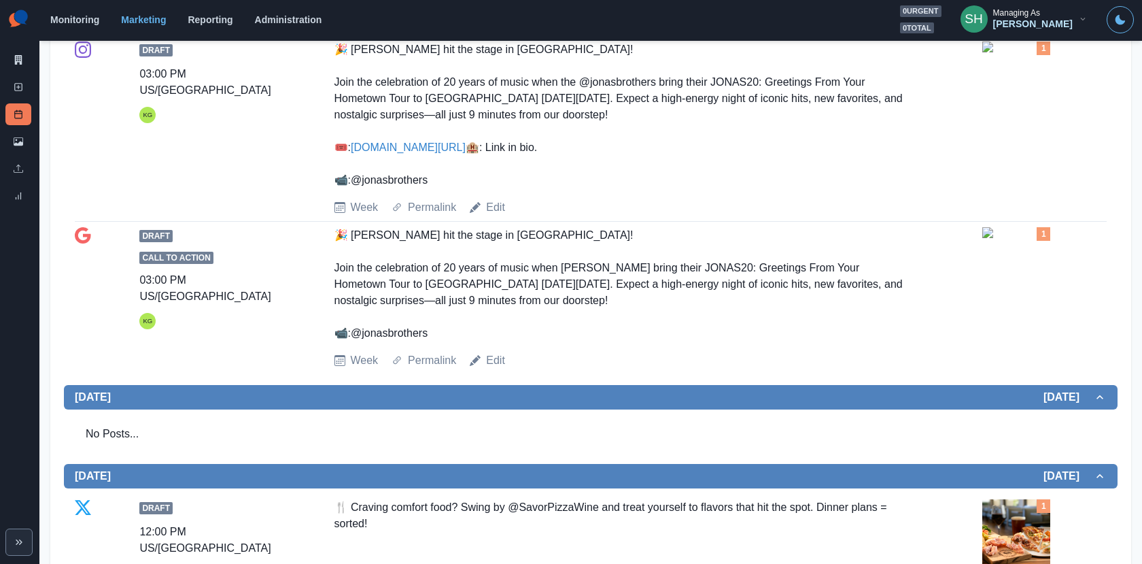
click at [1011, 52] on img at bounding box center [1017, 46] width 68 height 11
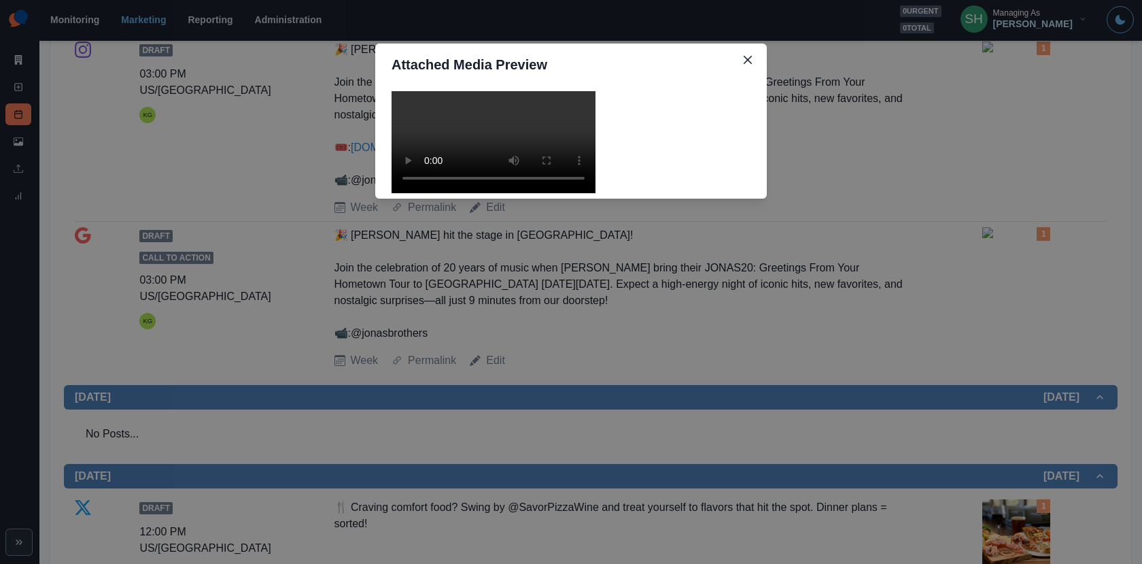
click at [314, 143] on div "Attached Media Preview" at bounding box center [571, 282] width 1142 height 564
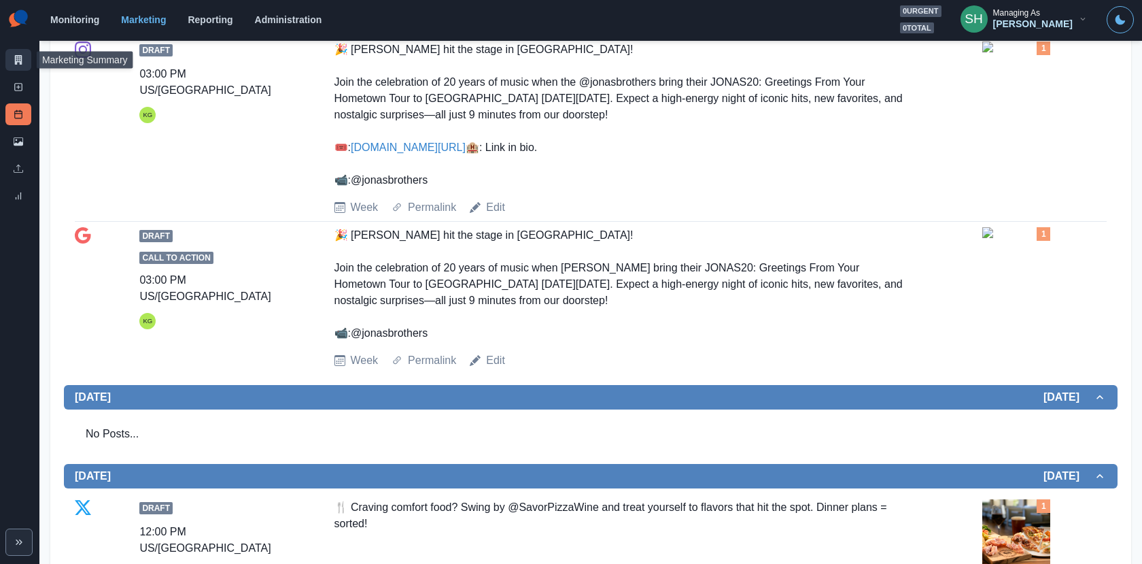
click at [10, 69] on link "Marketing Summary" at bounding box center [18, 60] width 26 height 22
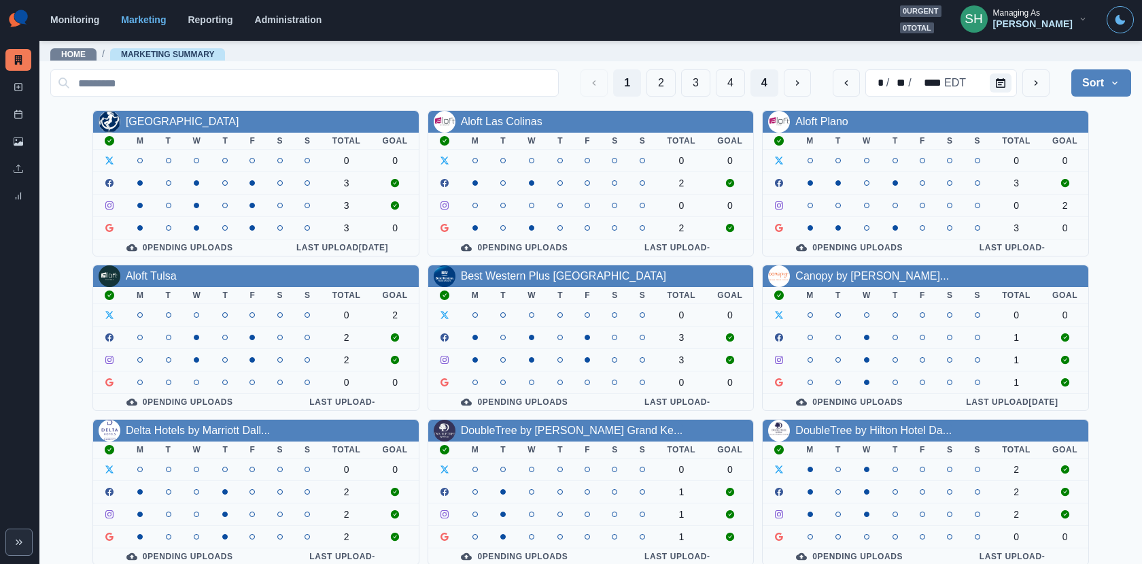
click at [762, 82] on button "4" at bounding box center [765, 82] width 28 height 27
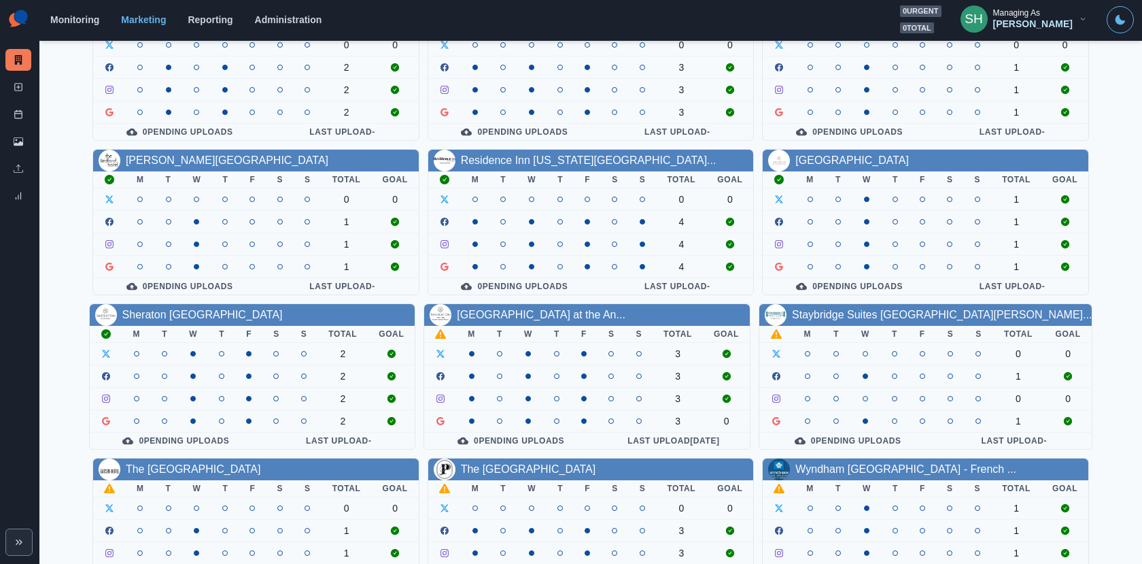
scroll to position [158, 0]
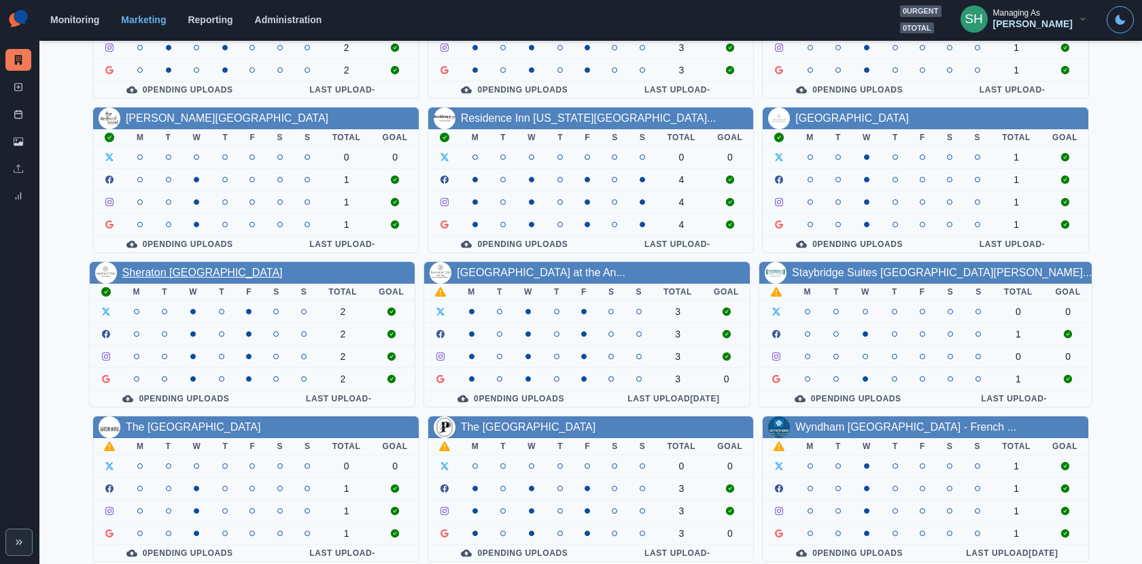
click at [179, 269] on link "Sheraton [GEOGRAPHIC_DATA]" at bounding box center [202, 273] width 160 height 12
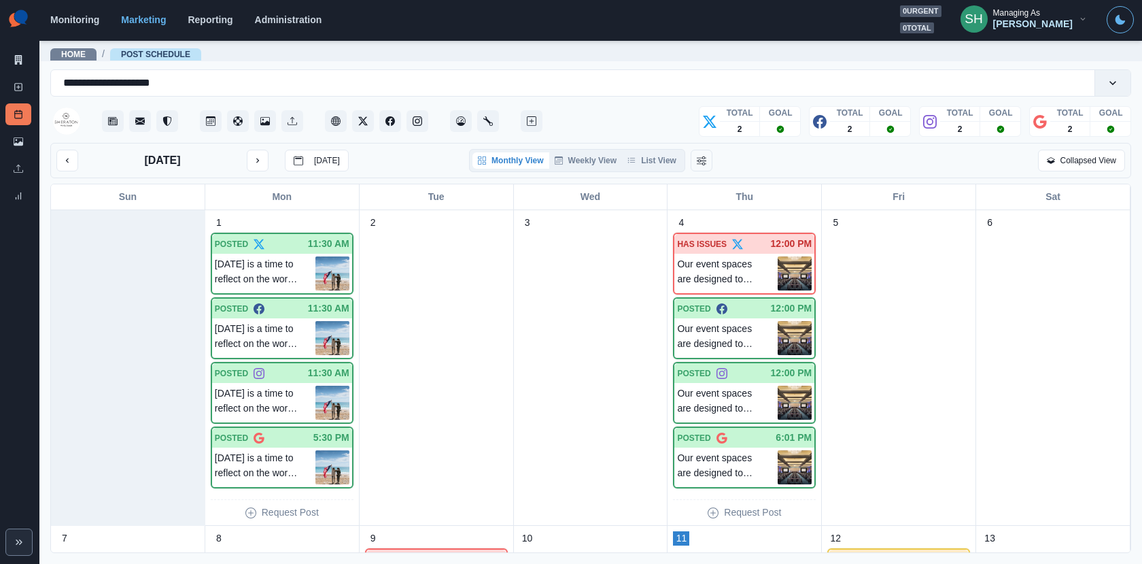
click at [654, 172] on div "[DATE] [DATE] Monthly View Weekly View List View Collapsed View" at bounding box center [590, 160] width 1081 height 35
click at [643, 156] on button "List View" at bounding box center [652, 160] width 60 height 16
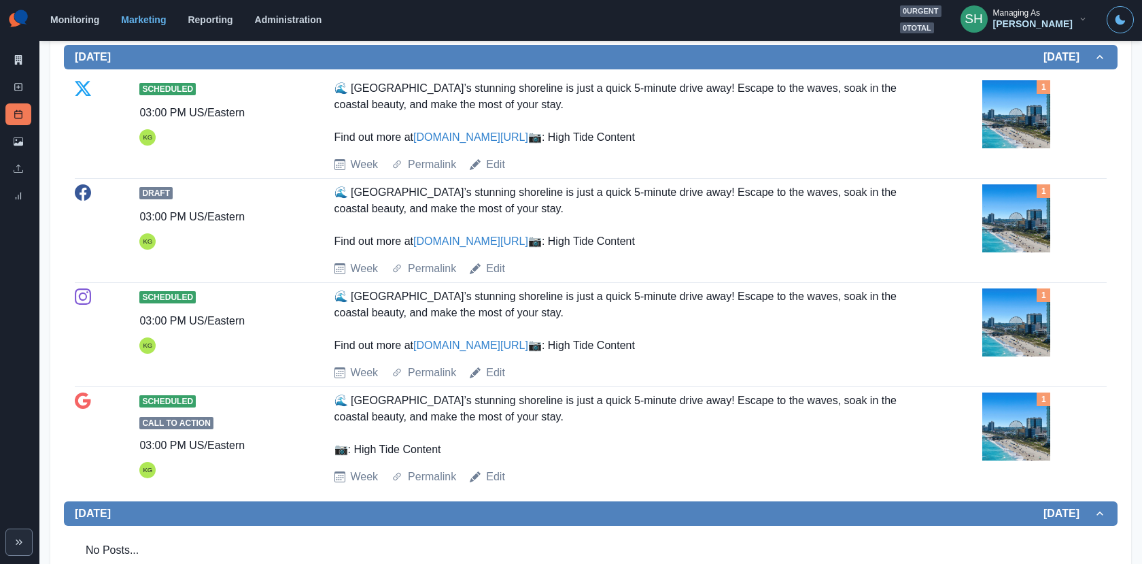
scroll to position [417, 0]
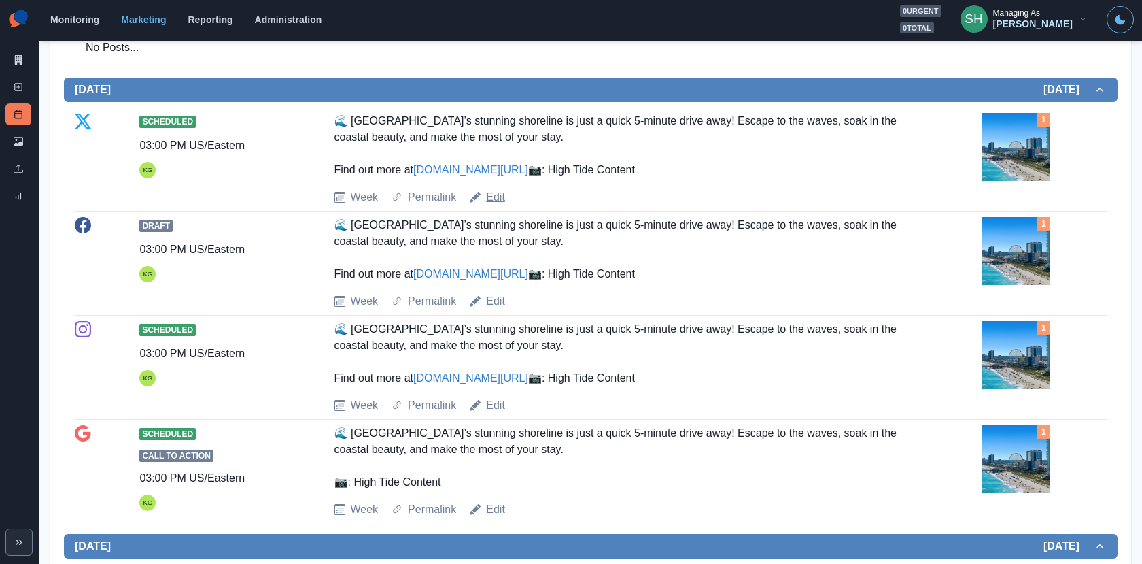
click at [489, 205] on link "Edit" at bounding box center [495, 197] width 19 height 16
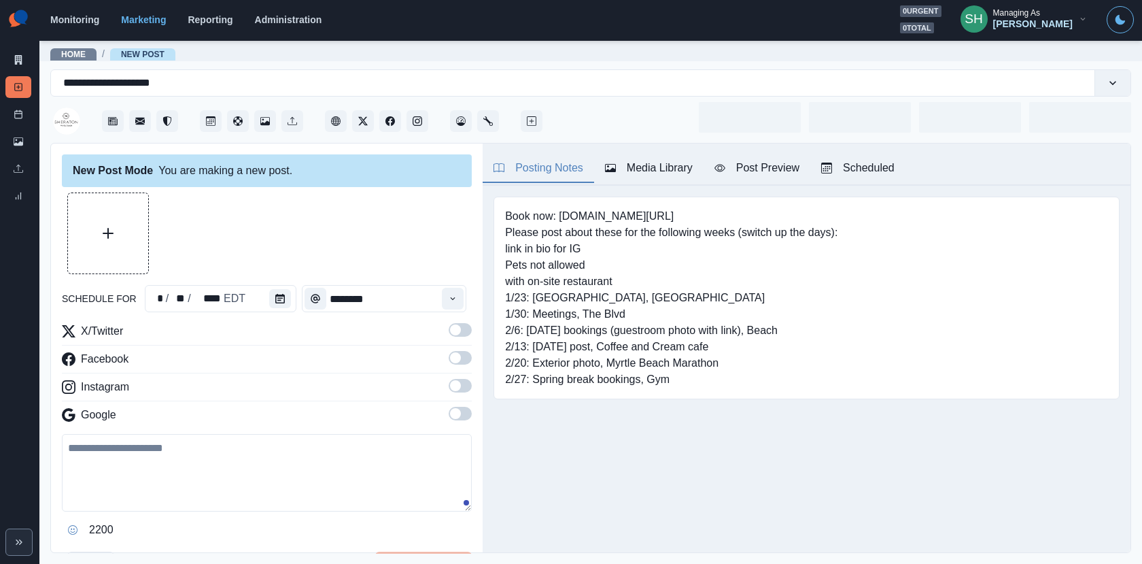
type input "*******"
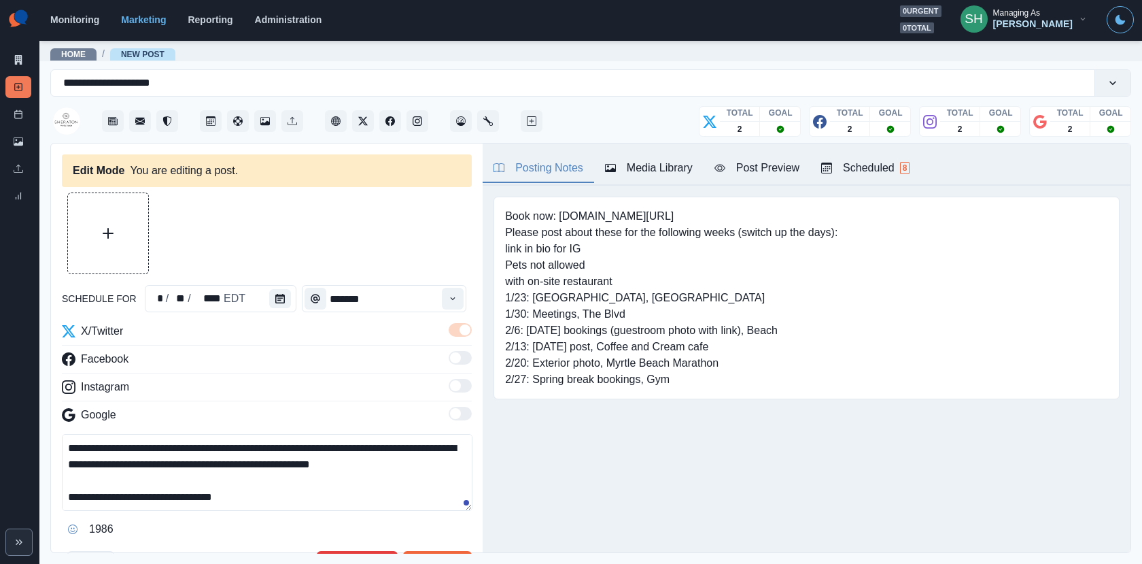
drag, startPoint x: 449, startPoint y: 462, endPoint x: 383, endPoint y: 339, distance: 140.0
click at [383, 339] on div "**********" at bounding box center [267, 431] width 410 height 217
paste textarea
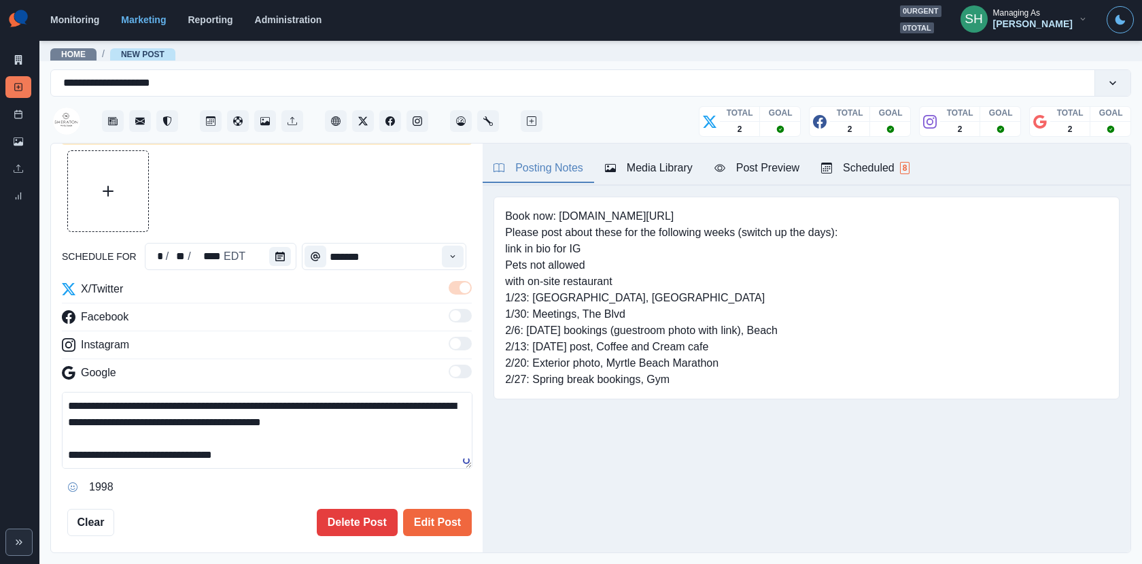
scroll to position [48, 0]
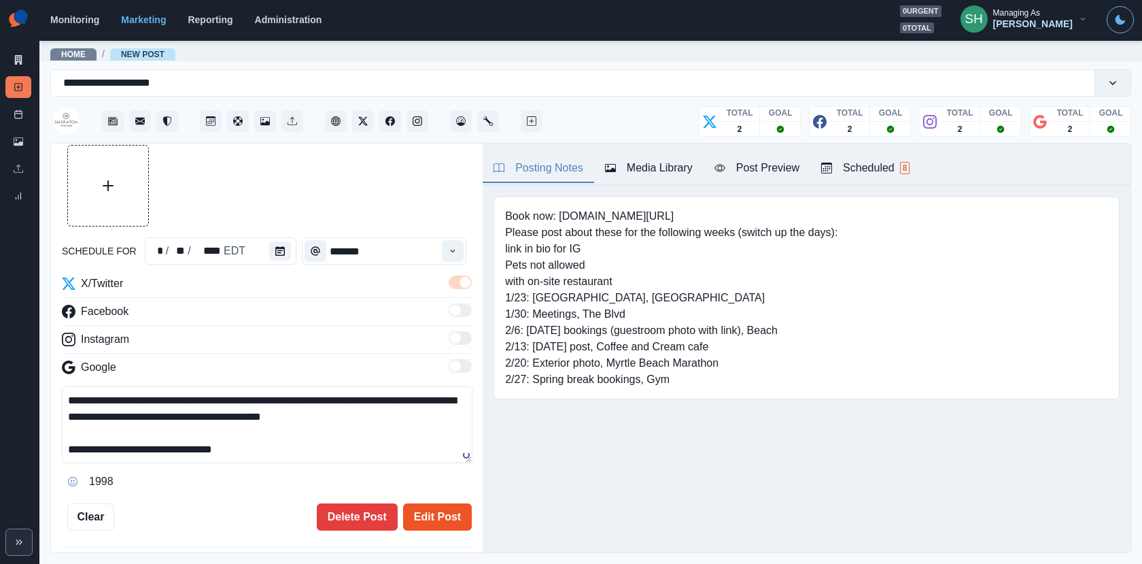
type textarea "**********"
click at [461, 517] on button "Edit Post" at bounding box center [437, 516] width 69 height 27
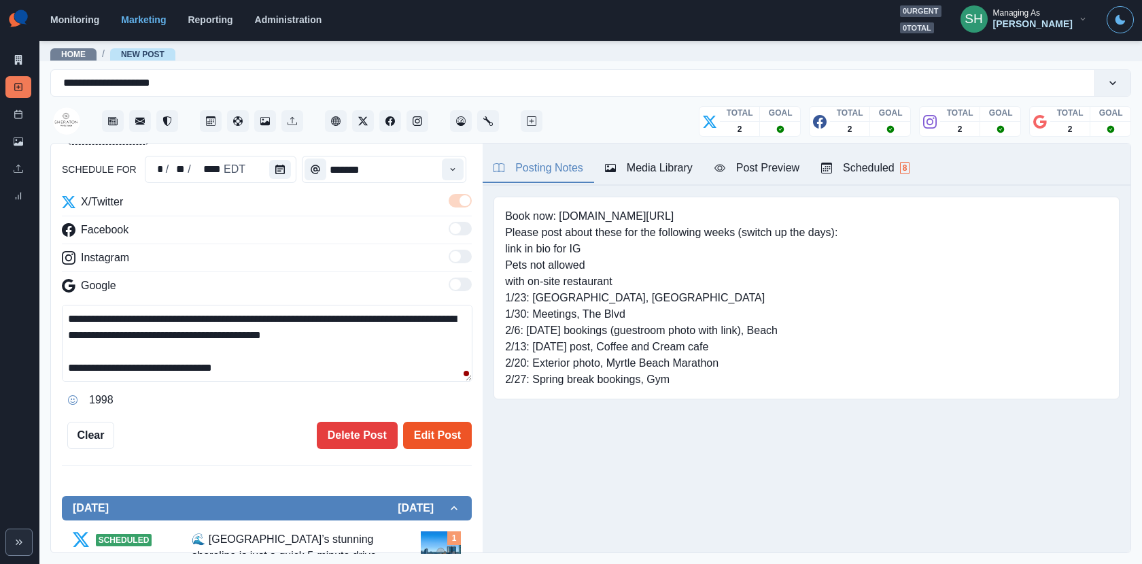
scroll to position [264, 0]
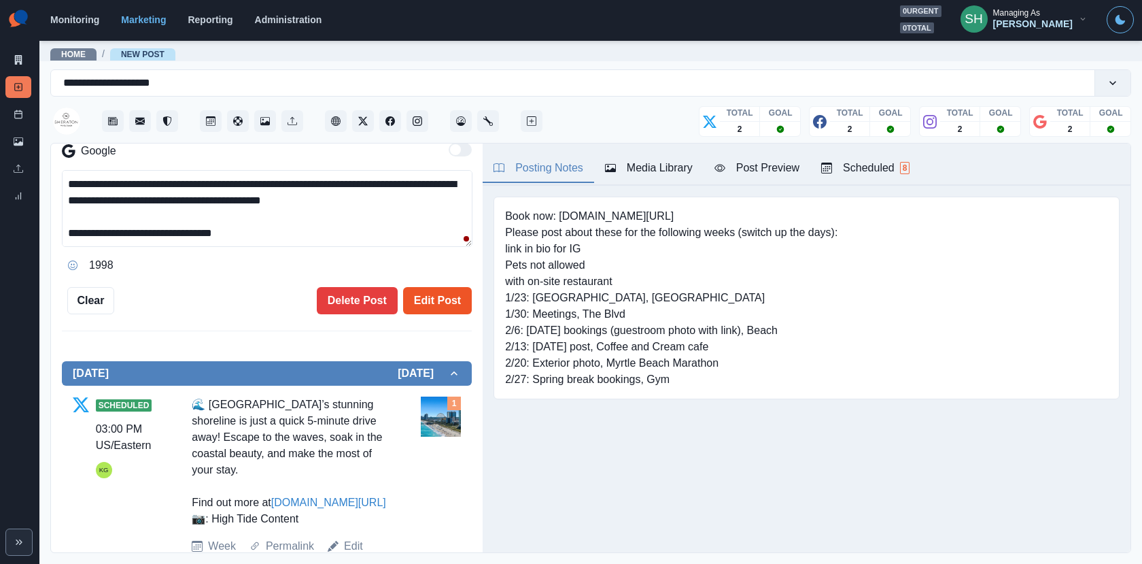
click at [460, 296] on button "Edit Post" at bounding box center [437, 300] width 69 height 27
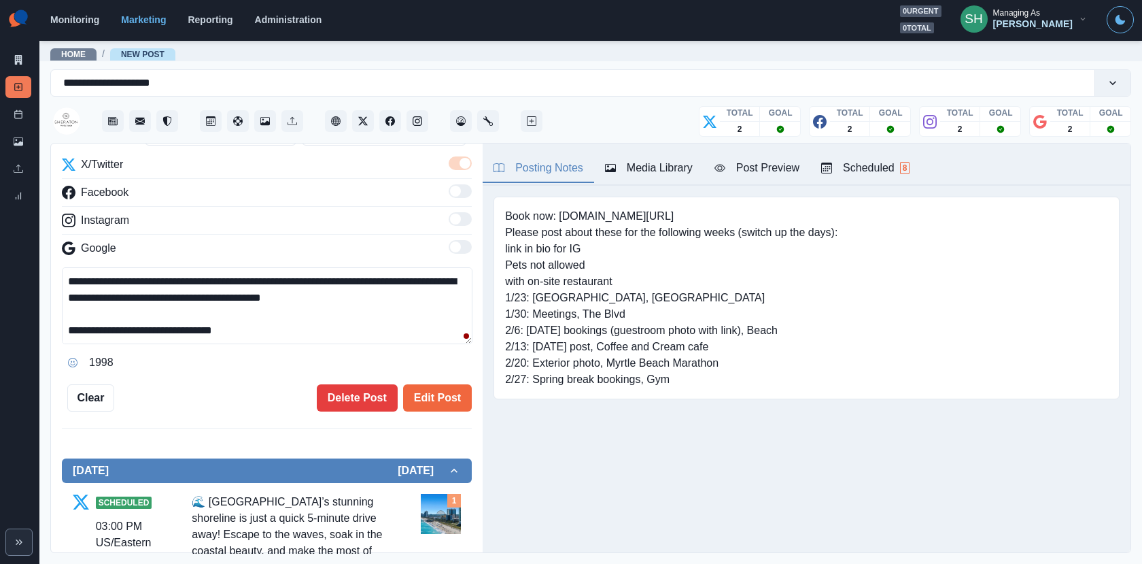
scroll to position [68, 0]
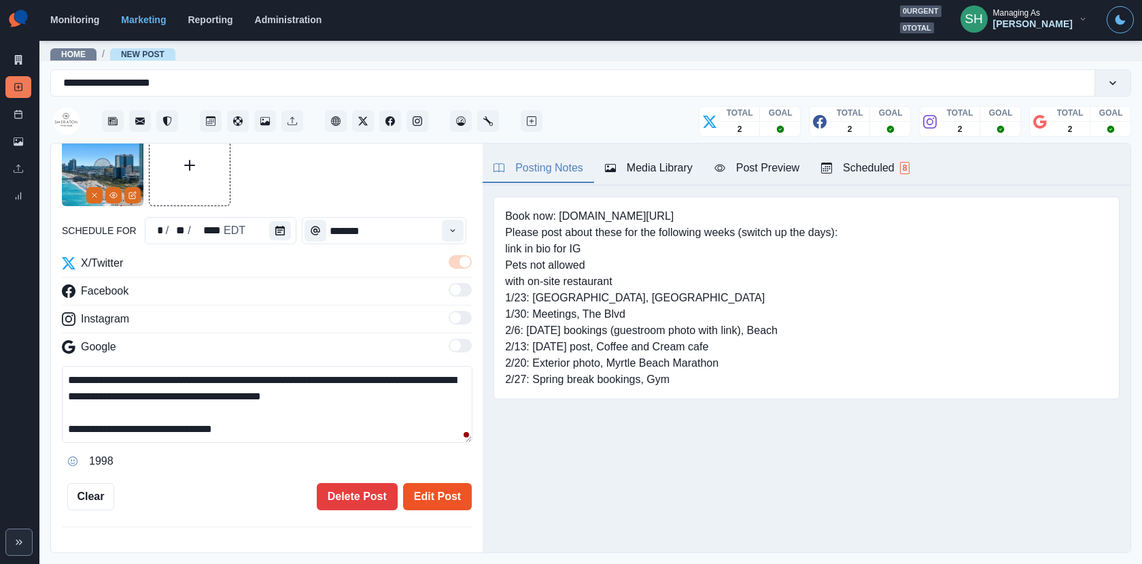
click at [427, 494] on button "Edit Post" at bounding box center [437, 496] width 69 height 27
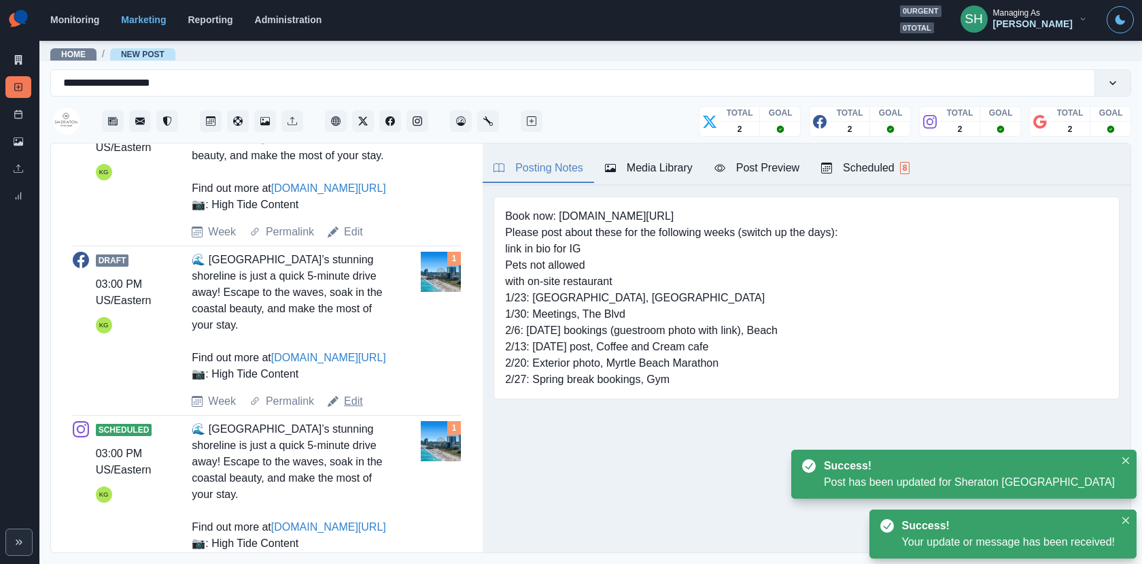
click at [358, 409] on link "Edit" at bounding box center [353, 401] width 19 height 16
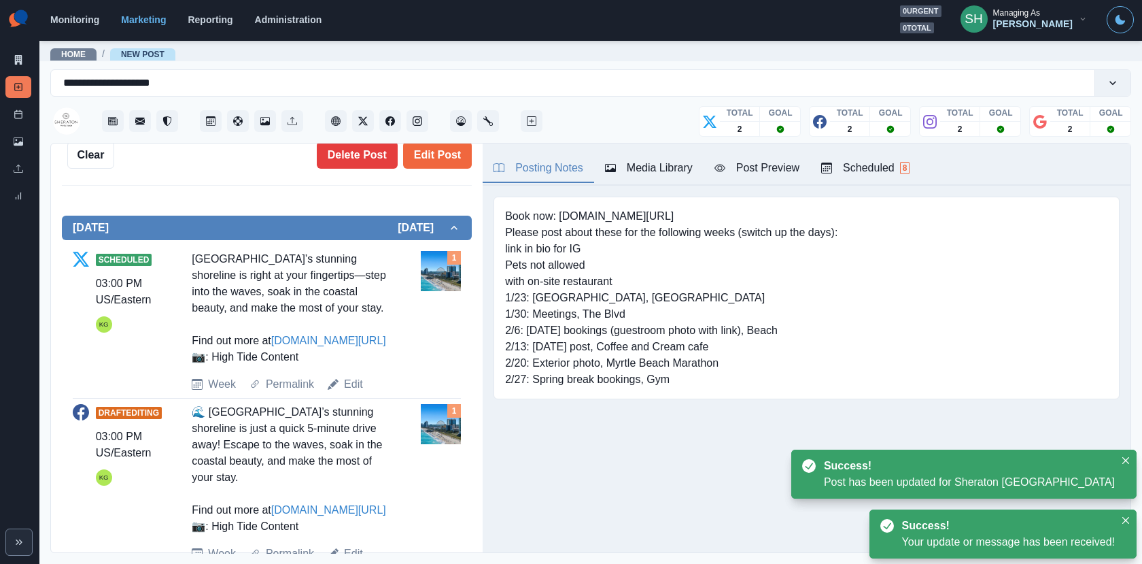
scroll to position [82, 0]
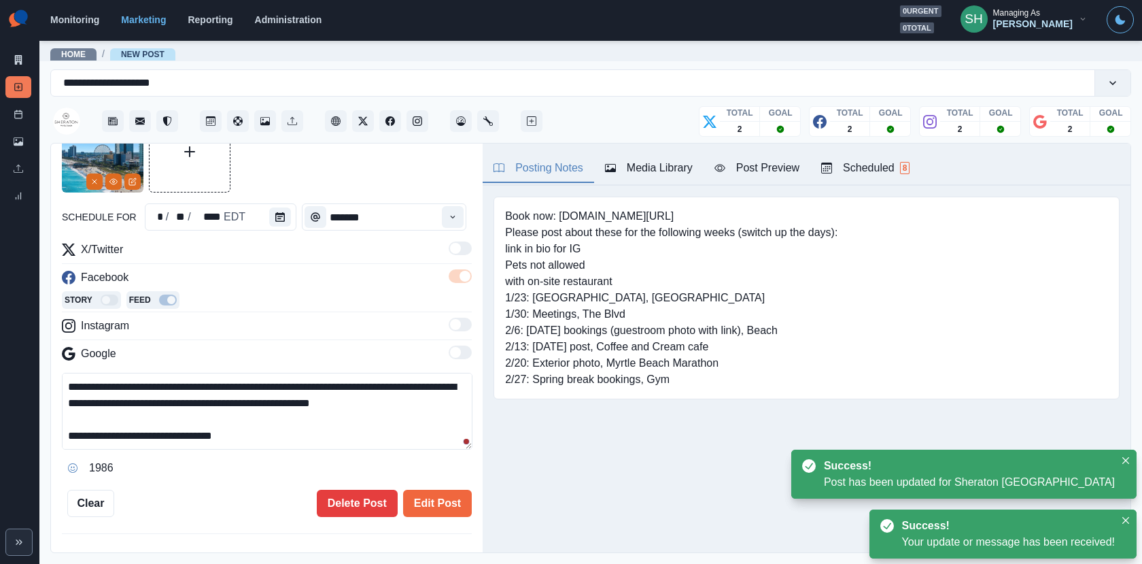
drag, startPoint x: 445, startPoint y: 402, endPoint x: 438, endPoint y: 286, distance: 116.5
click at [438, 286] on div "**********" at bounding box center [267, 359] width 410 height 237
paste textarea
type textarea "**********"
click at [437, 490] on button "Edit Post" at bounding box center [437, 503] width 69 height 27
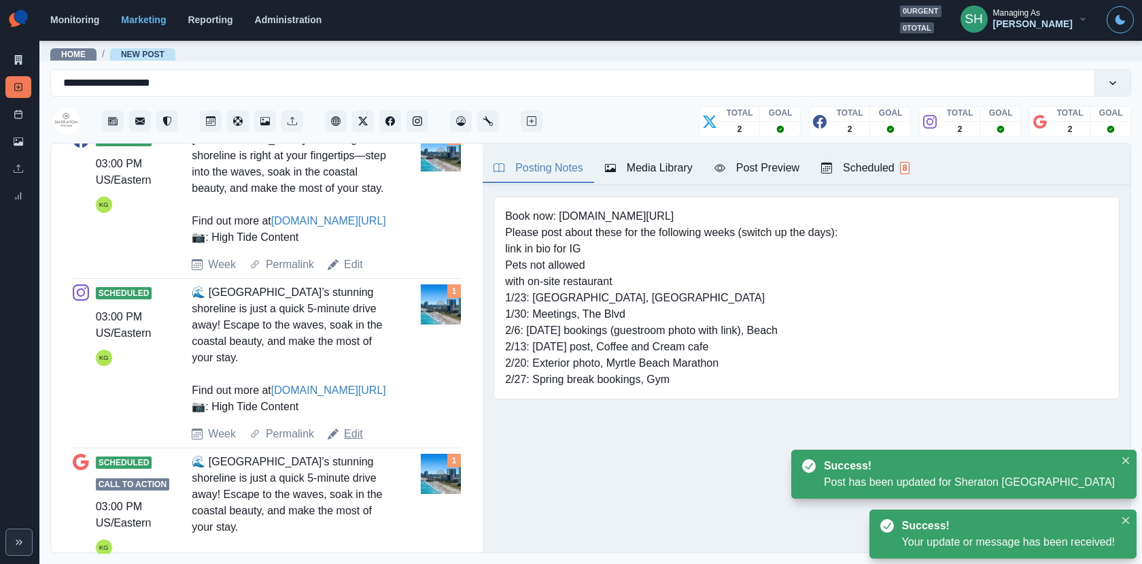
click at [360, 442] on link "Edit" at bounding box center [353, 434] width 19 height 16
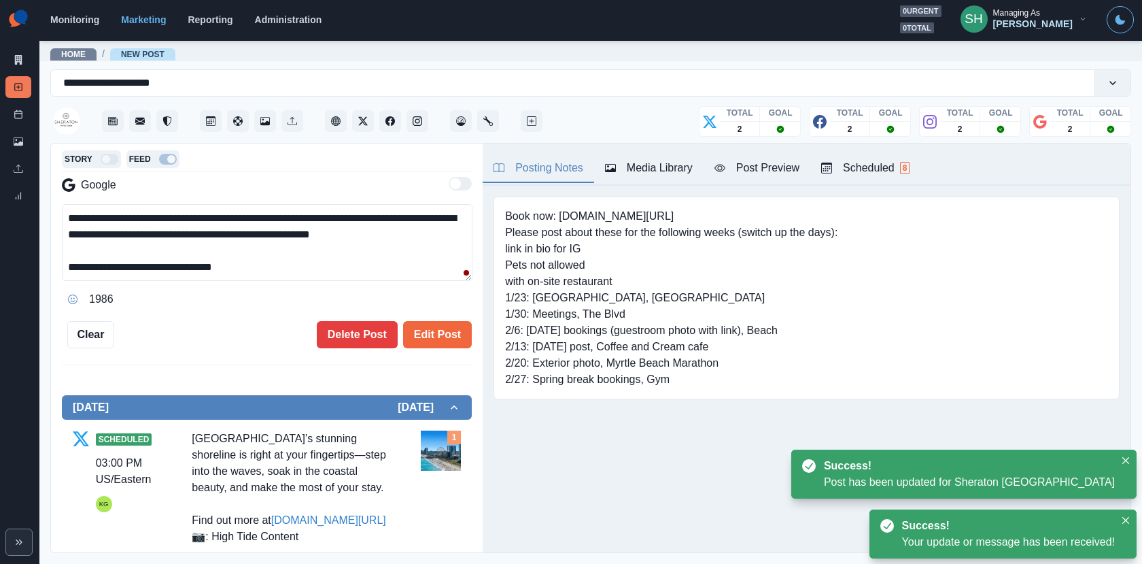
scroll to position [126, 0]
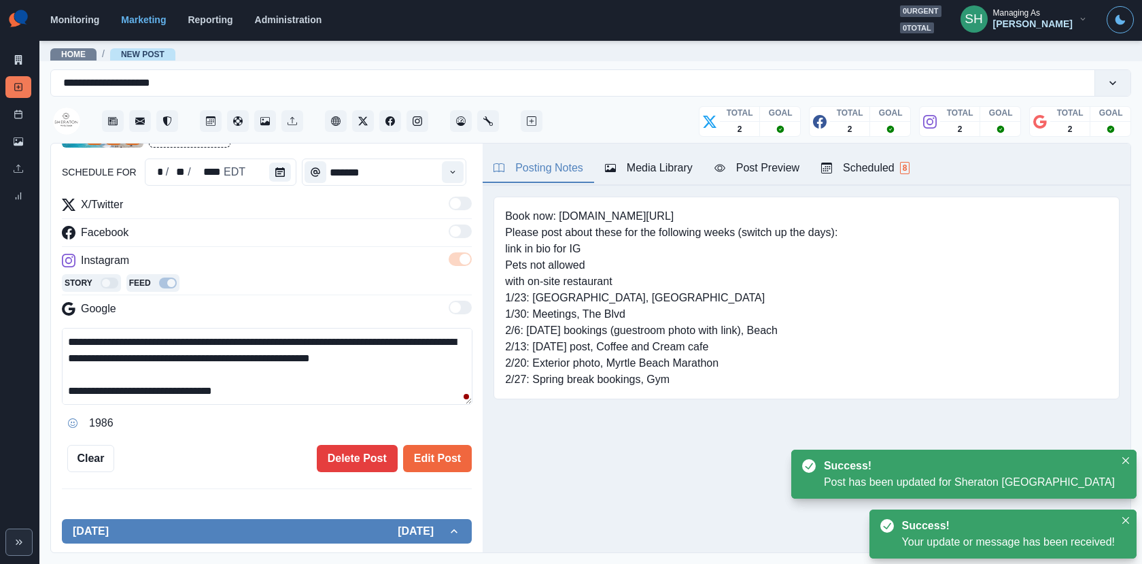
drag, startPoint x: 405, startPoint y: 241, endPoint x: 405, endPoint y: 203, distance: 37.4
click at [405, 203] on div "**********" at bounding box center [267, 315] width 410 height 237
paste textarea
type textarea "**********"
click at [423, 464] on button "Edit Post" at bounding box center [437, 458] width 69 height 27
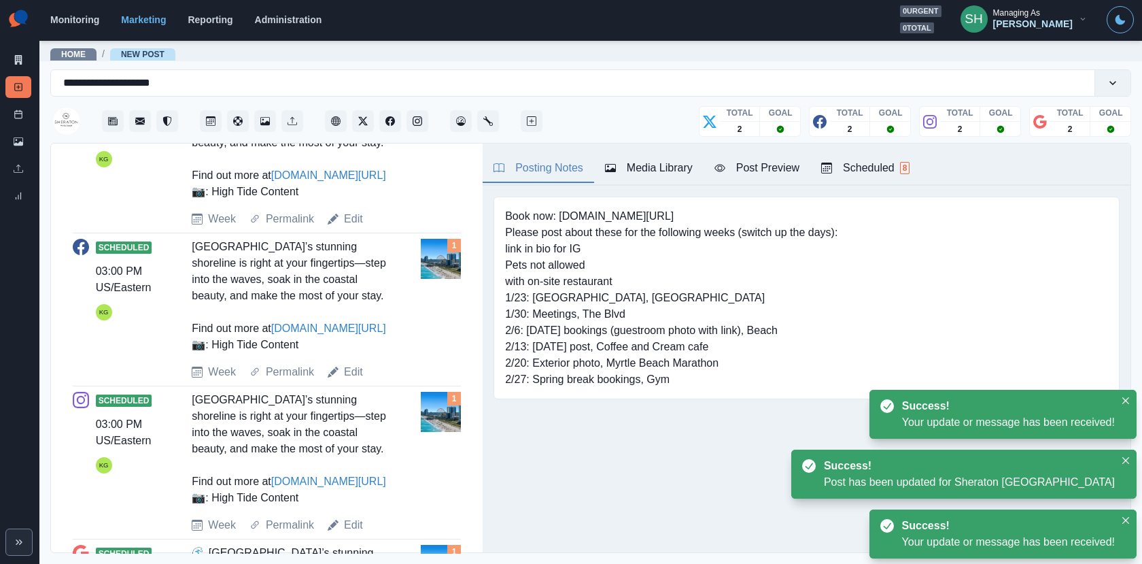
scroll to position [778, 0]
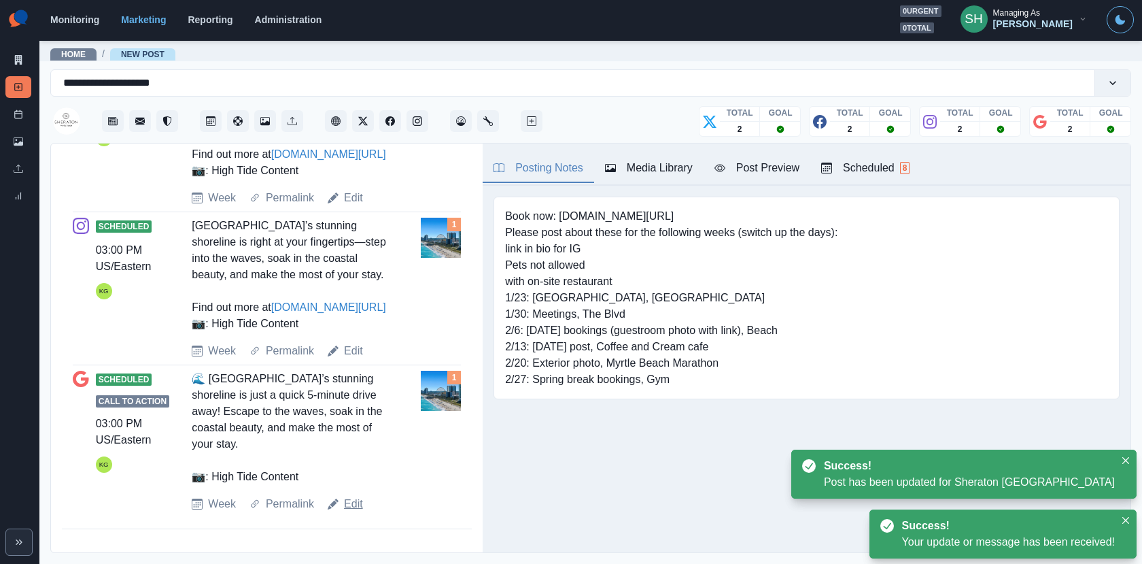
click at [349, 503] on link "Edit" at bounding box center [353, 504] width 19 height 16
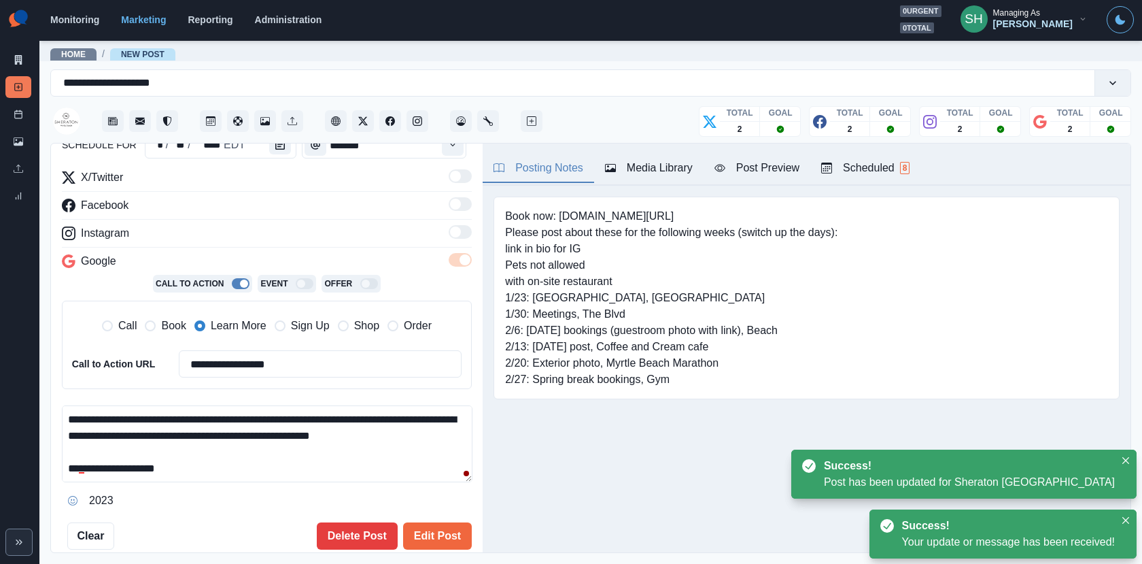
drag, startPoint x: 437, startPoint y: 436, endPoint x: 431, endPoint y: 320, distance: 116.4
click at [431, 320] on div "**********" at bounding box center [267, 340] width 410 height 342
paste textarea
type textarea "**********"
click at [439, 529] on button "Edit Post" at bounding box center [437, 535] width 69 height 27
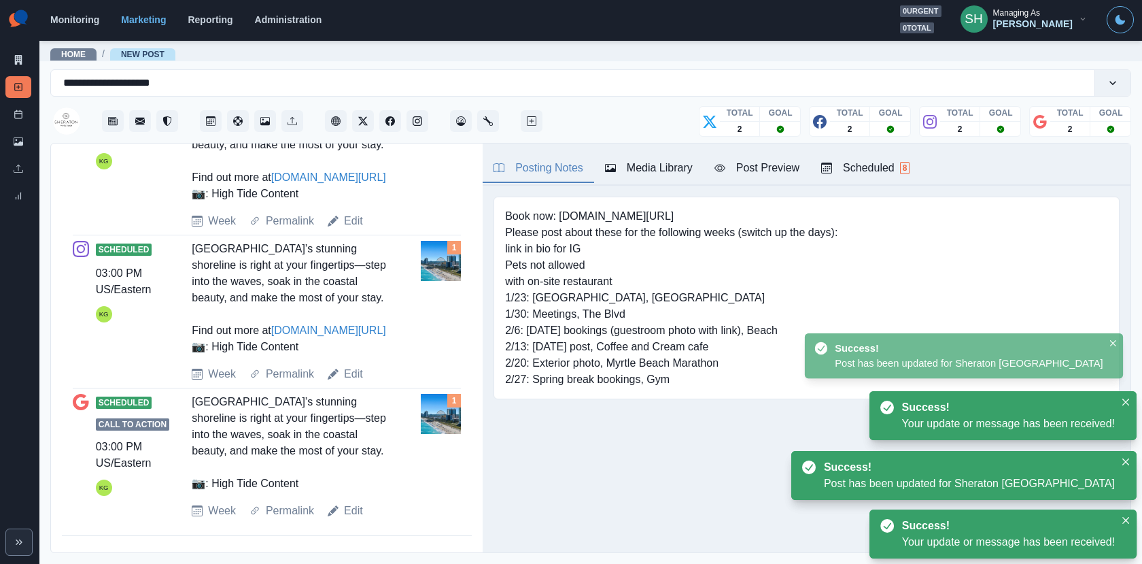
scroll to position [778, 0]
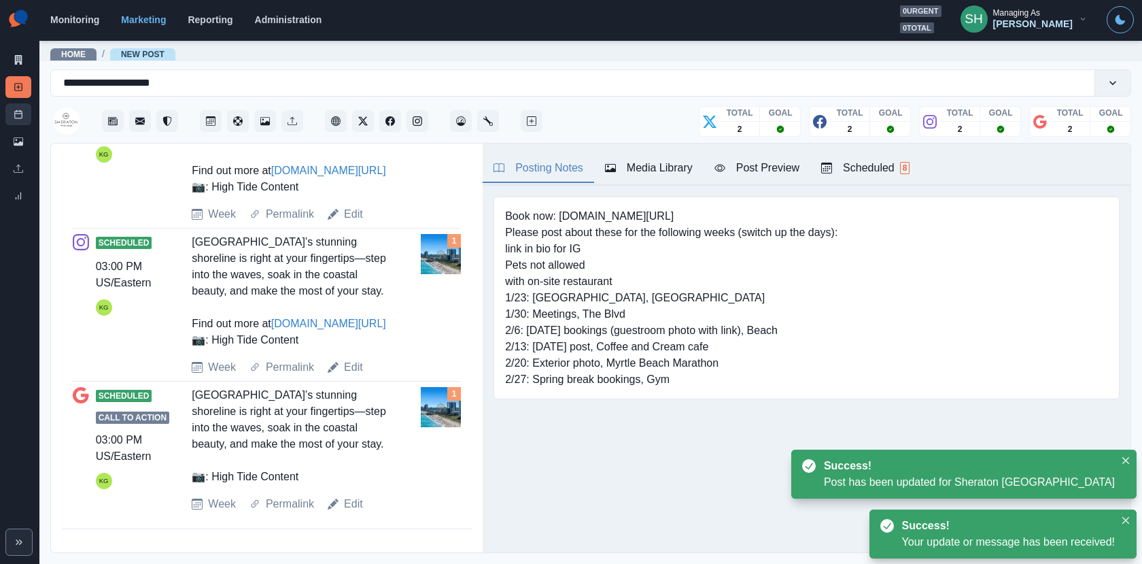
click at [22, 112] on icon at bounding box center [19, 114] width 10 height 10
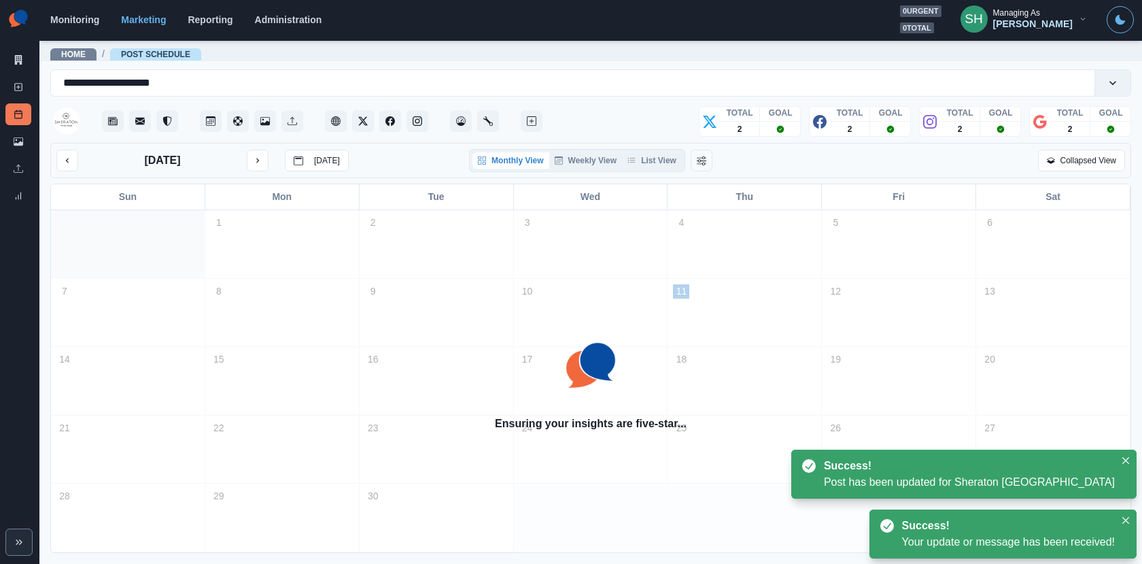
click at [651, 140] on div "**********" at bounding box center [590, 105] width 1081 height 73
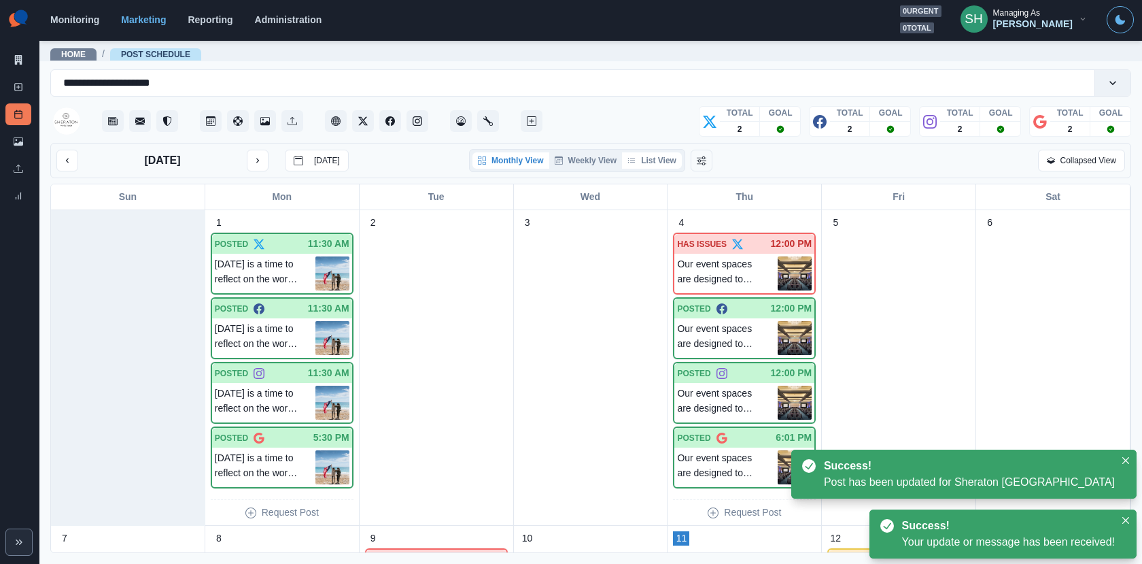
click at [653, 158] on button "List View" at bounding box center [652, 160] width 60 height 16
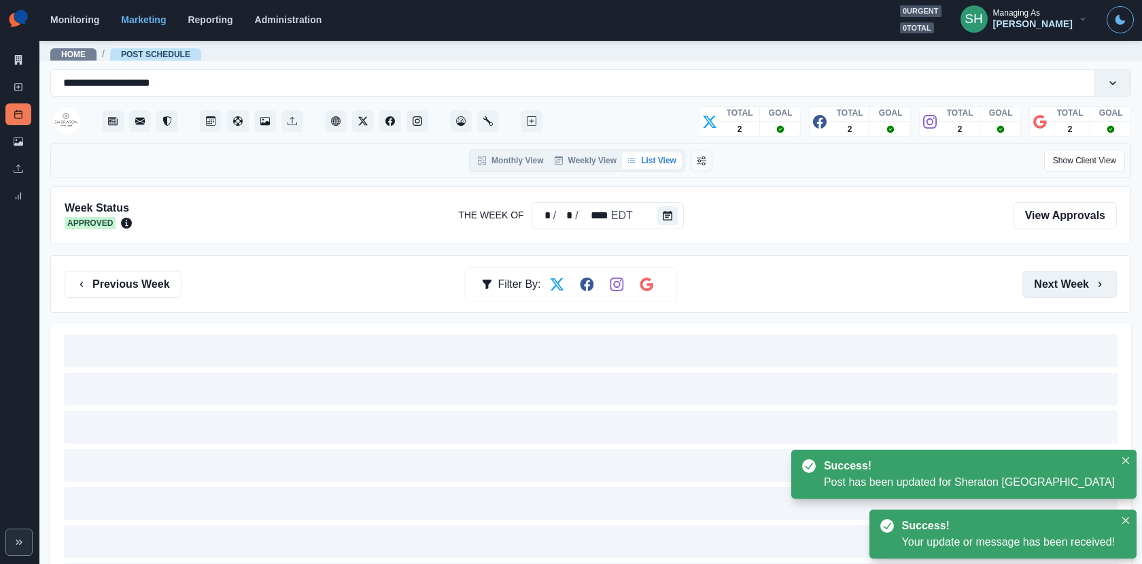
click at [1091, 284] on button "Next Week" at bounding box center [1070, 284] width 95 height 27
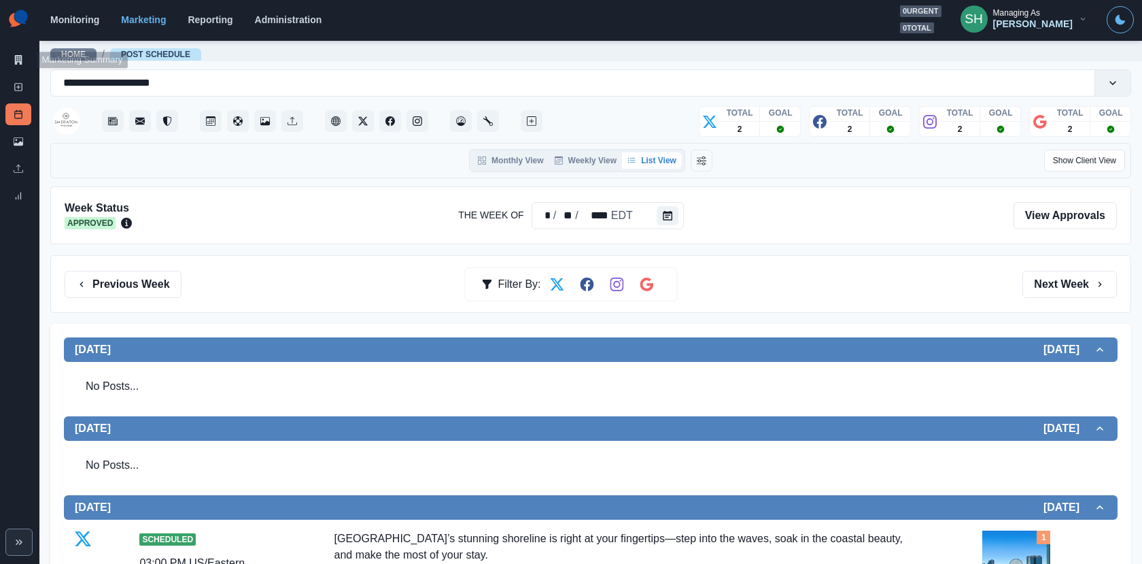
click at [12, 47] on div "Marketing Summary New Post Post Schedule Media Library Uploads Review Summary" at bounding box center [19, 106] width 39 height 212
click at [16, 57] on icon at bounding box center [18, 60] width 7 height 10
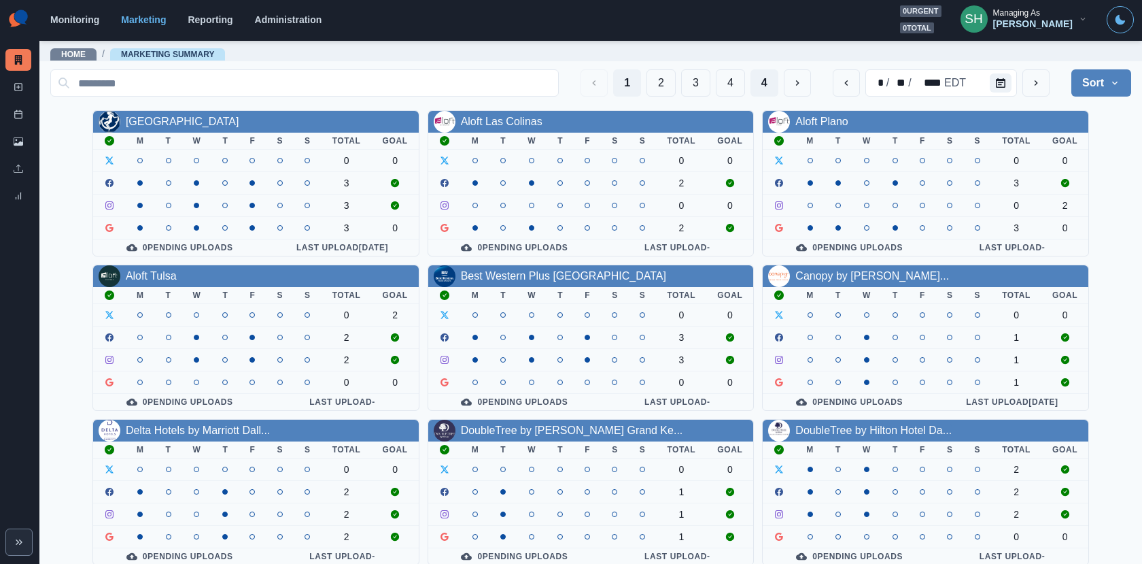
click at [764, 87] on button "4" at bounding box center [765, 82] width 28 height 27
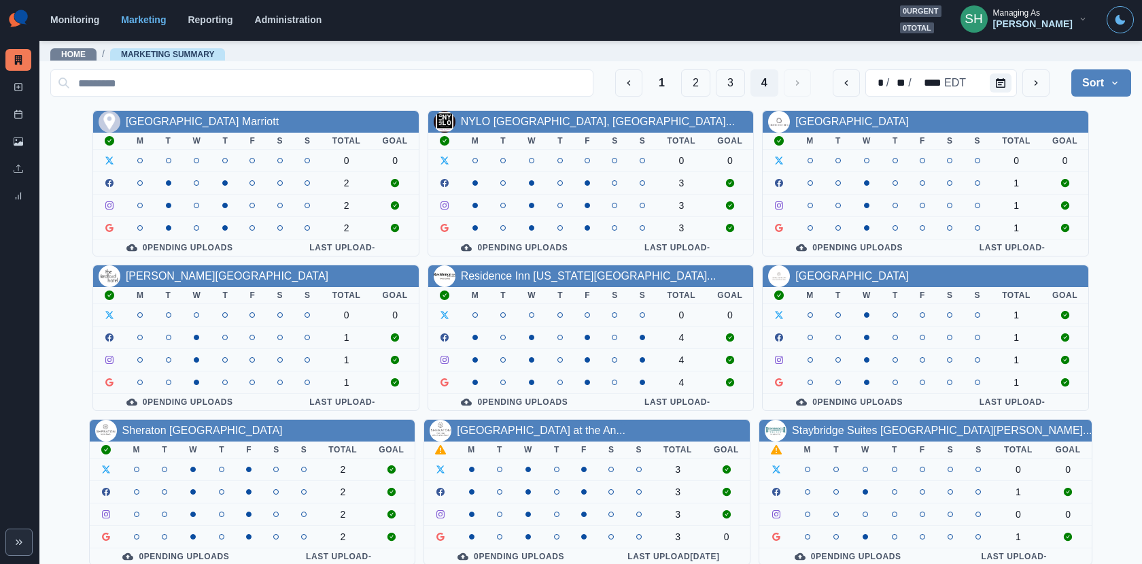
scroll to position [158, 0]
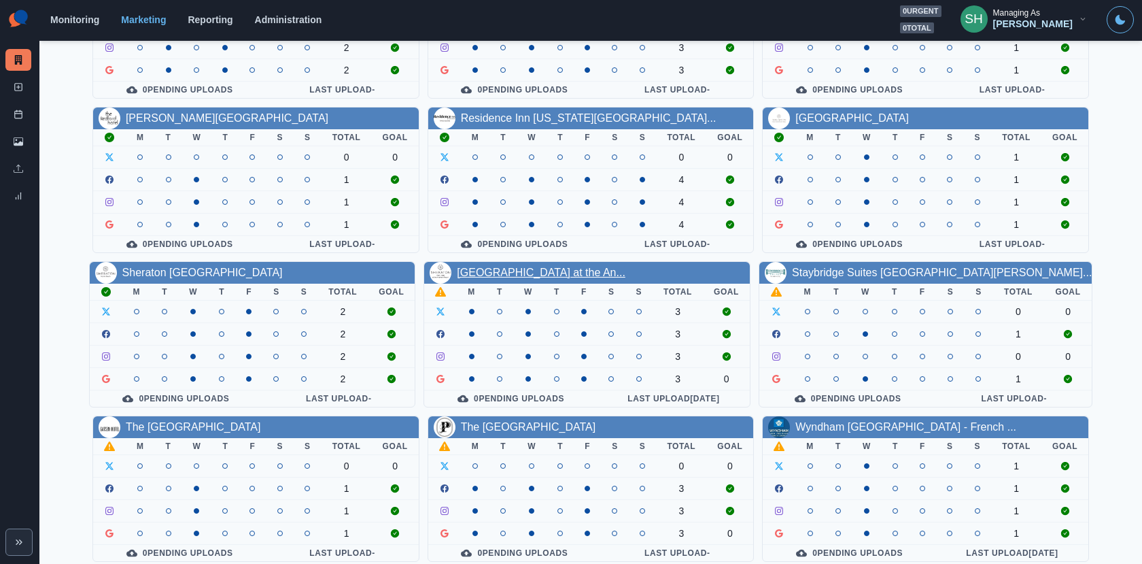
click at [505, 271] on link "[GEOGRAPHIC_DATA] at the An..." at bounding box center [541, 273] width 169 height 12
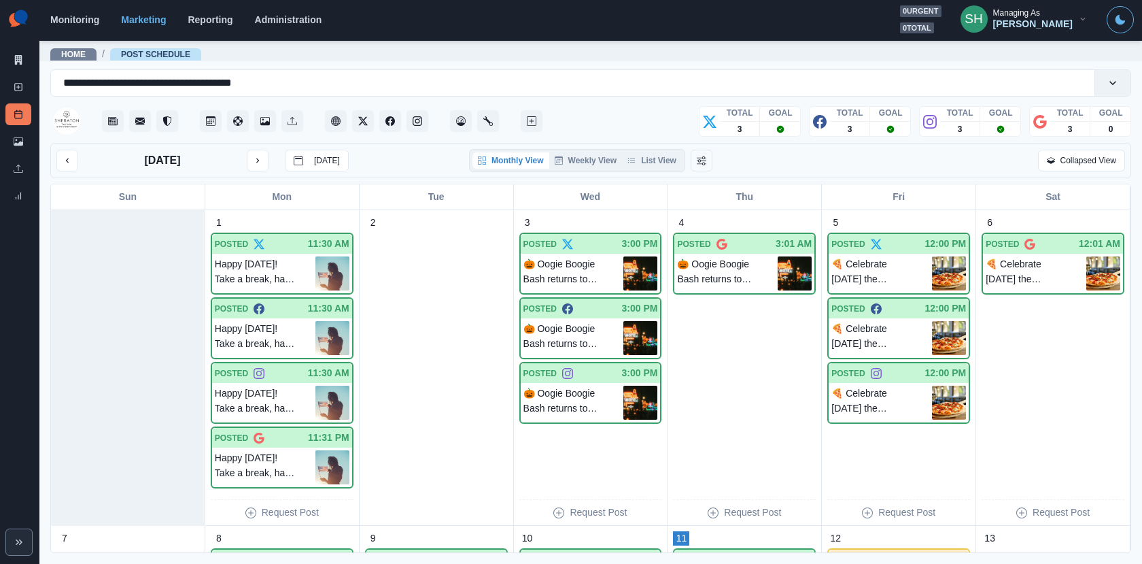
click at [657, 169] on div "Monthly View Weekly View List View" at bounding box center [577, 160] width 216 height 23
click at [647, 155] on button "List View" at bounding box center [652, 160] width 60 height 16
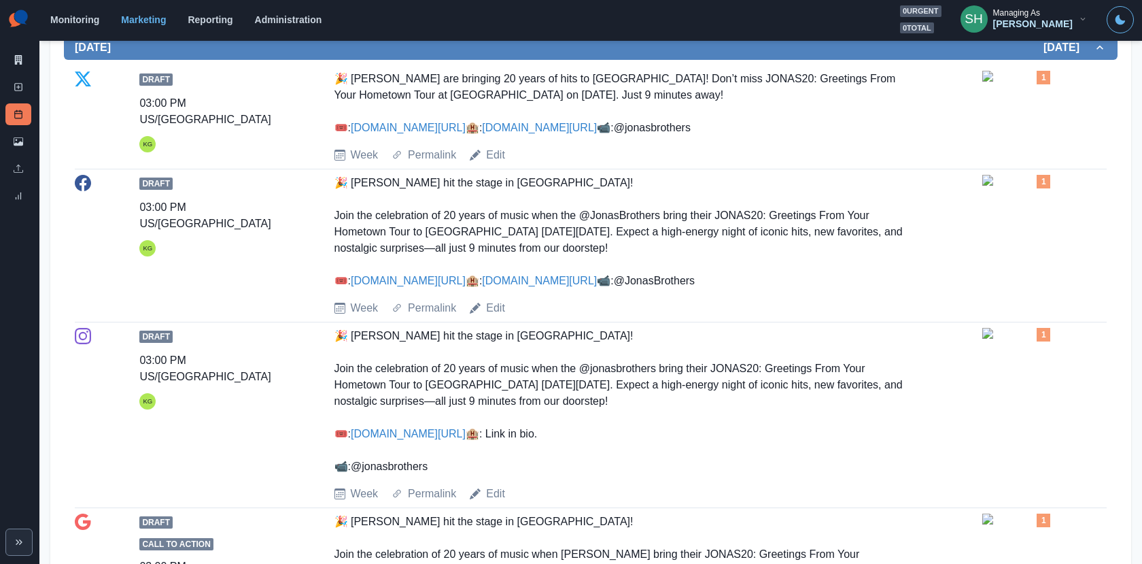
scroll to position [825, 0]
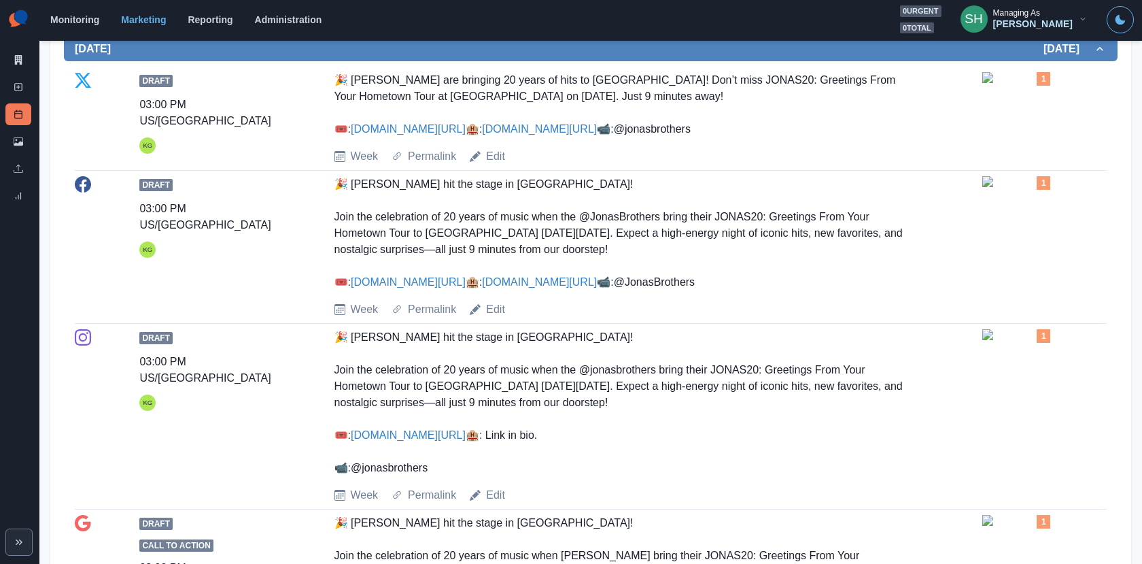
click at [1015, 187] on img at bounding box center [1017, 181] width 68 height 11
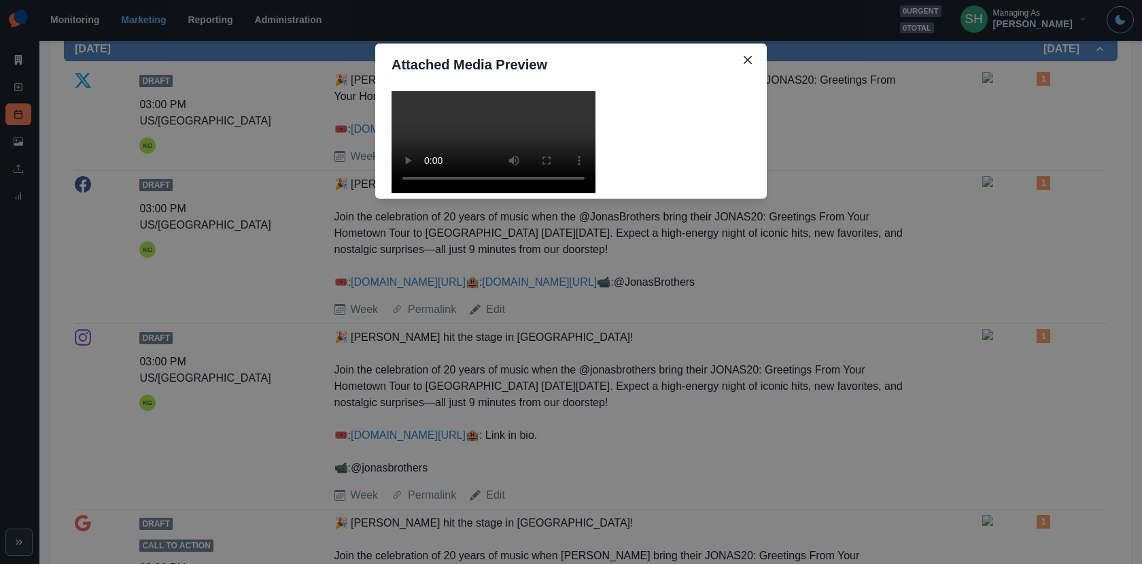
click at [522, 193] on video at bounding box center [494, 142] width 204 height 102
click at [855, 248] on div "Attached Media Preview" at bounding box center [571, 282] width 1142 height 564
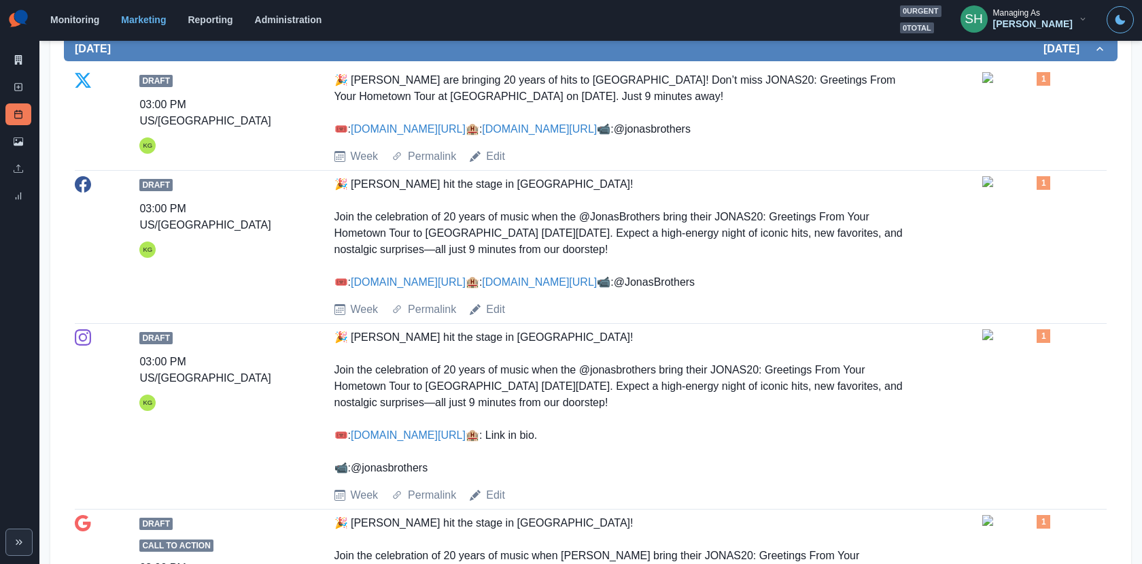
click at [1020, 187] on img at bounding box center [1017, 181] width 68 height 11
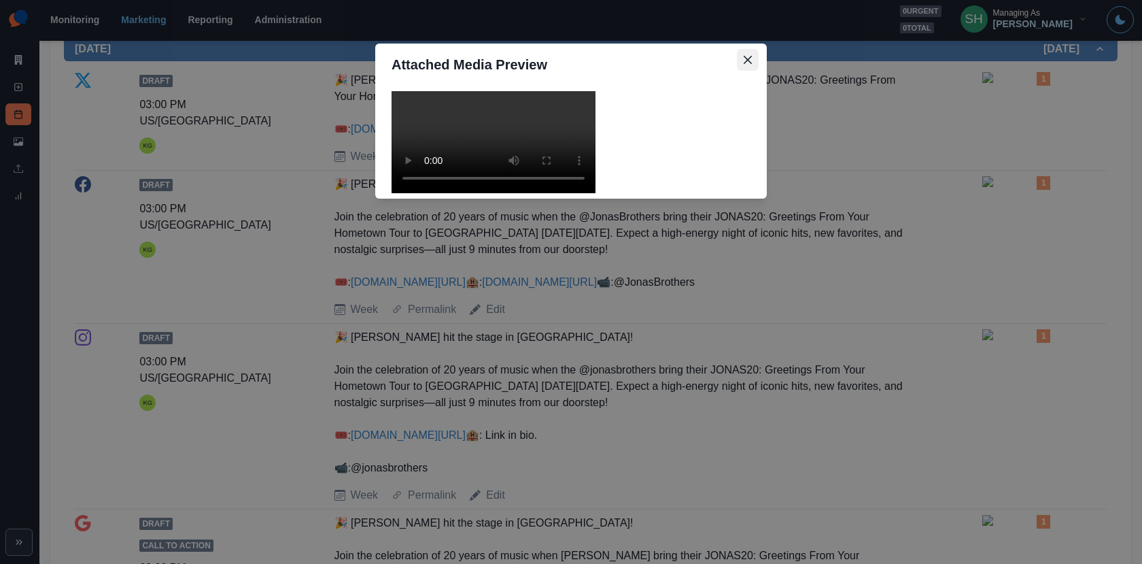
click at [747, 58] on icon "Close" at bounding box center [748, 60] width 8 height 8
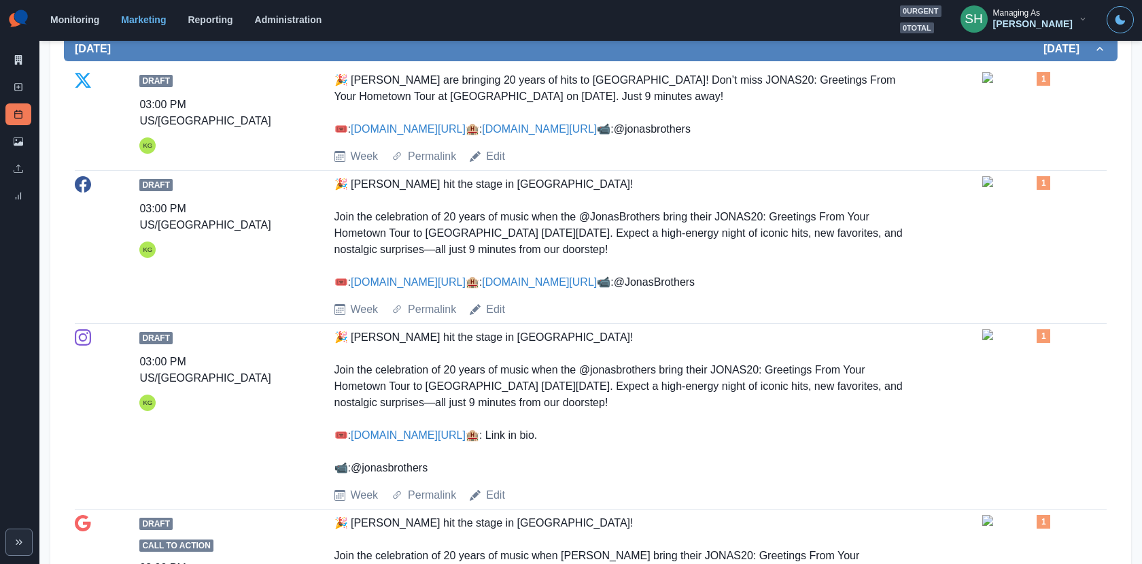
scroll to position [819, 0]
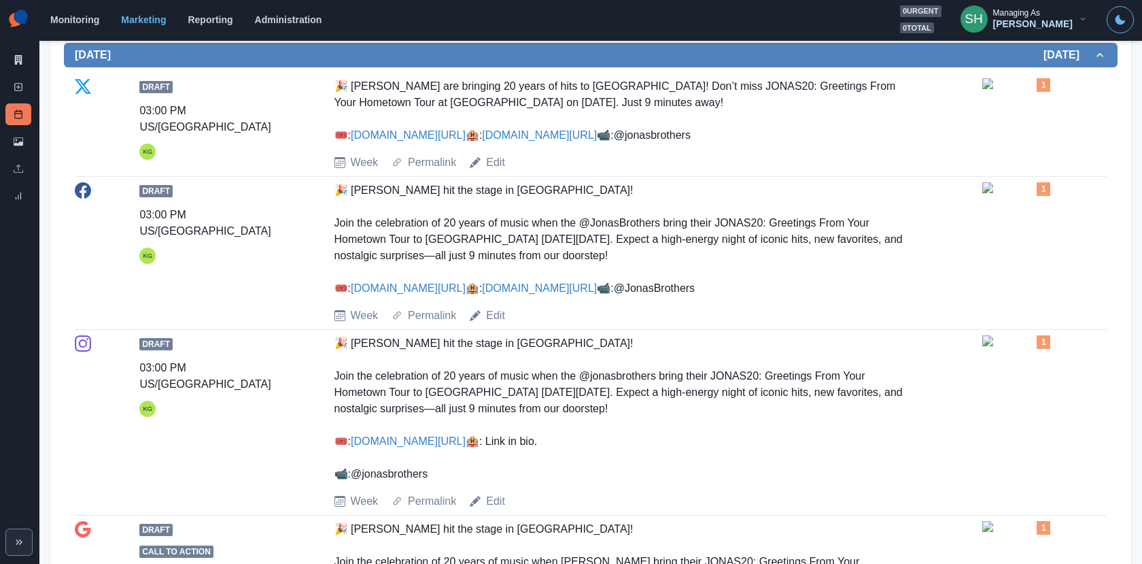
click at [496, 171] on div "Draft 03:00 PM US/Pacific KG 🎉 [PERSON_NAME] are bringing 20 years of hits to […" at bounding box center [591, 124] width 1032 height 92
click at [496, 171] on link "Edit" at bounding box center [495, 162] width 19 height 16
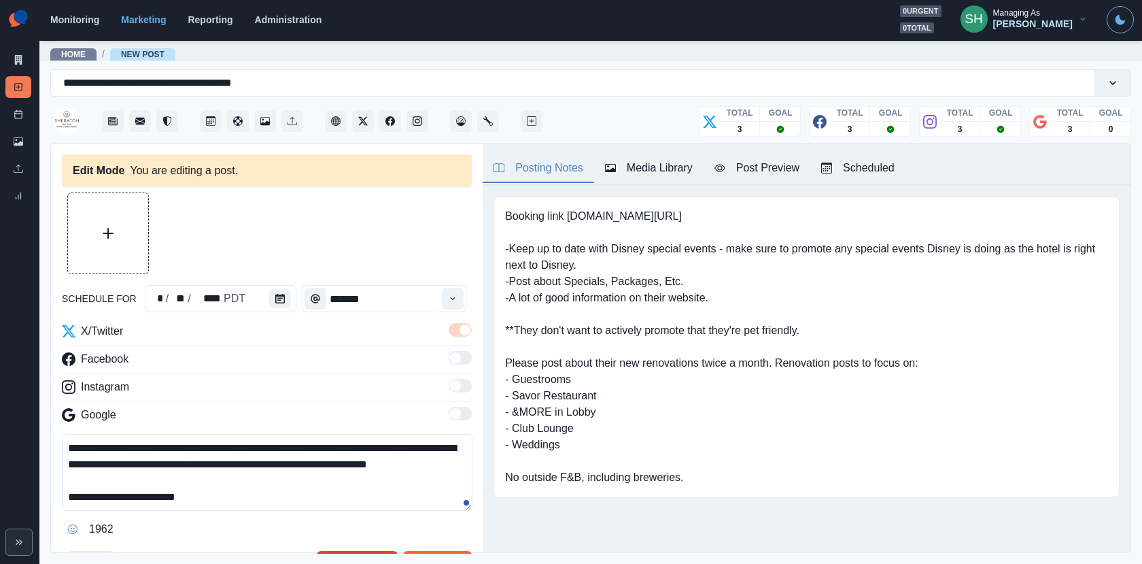
click at [662, 171] on div "Media Library" at bounding box center [649, 168] width 88 height 16
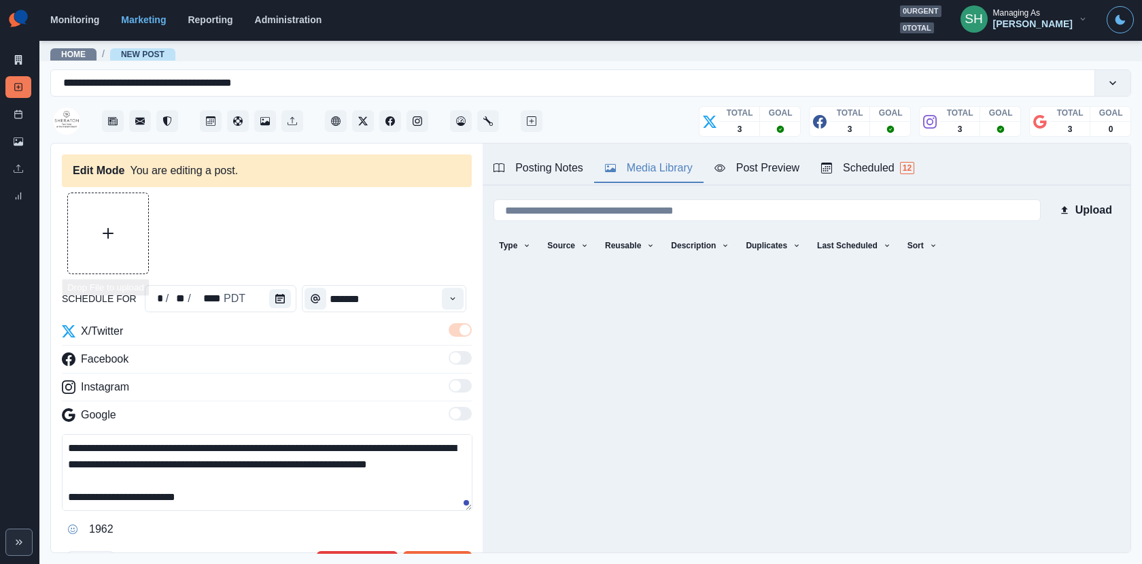
click at [97, 233] on button "Upload Media" at bounding box center [108, 233] width 80 height 80
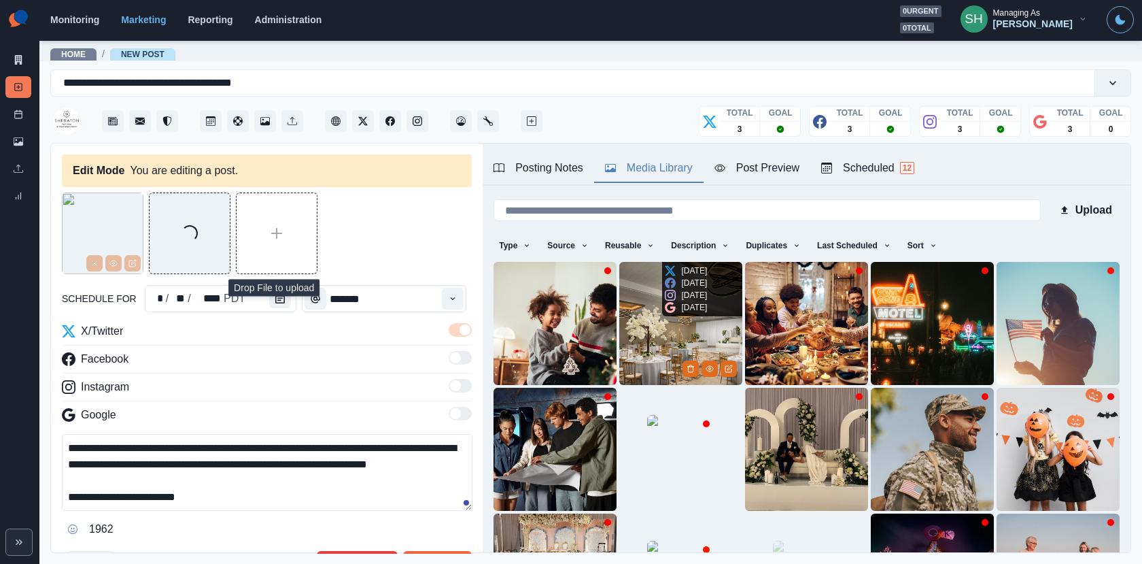
scroll to position [171, 0]
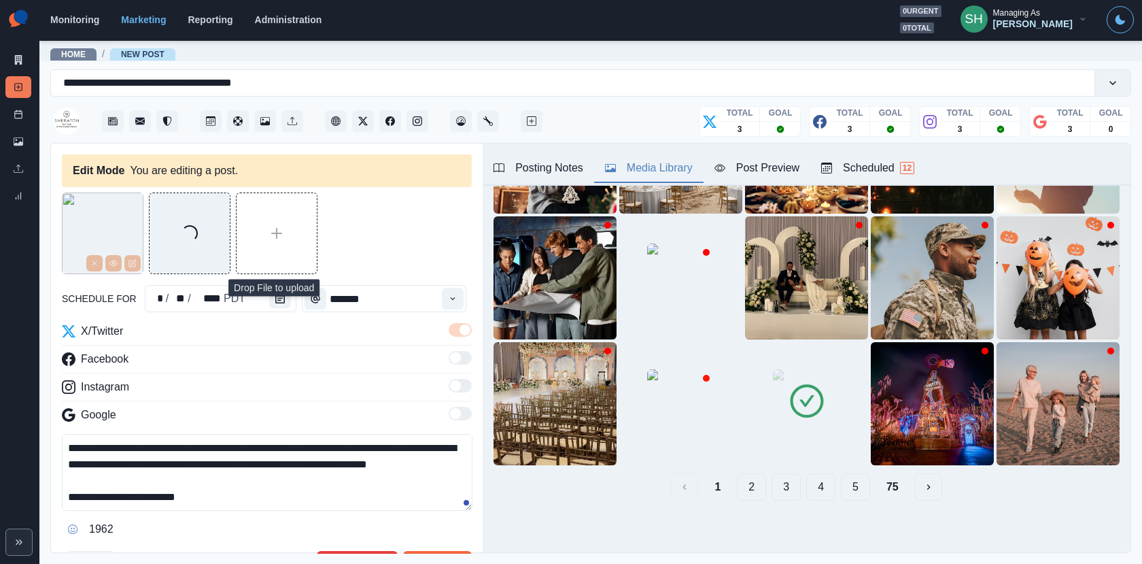
click at [802, 437] on img at bounding box center [807, 403] width 68 height 68
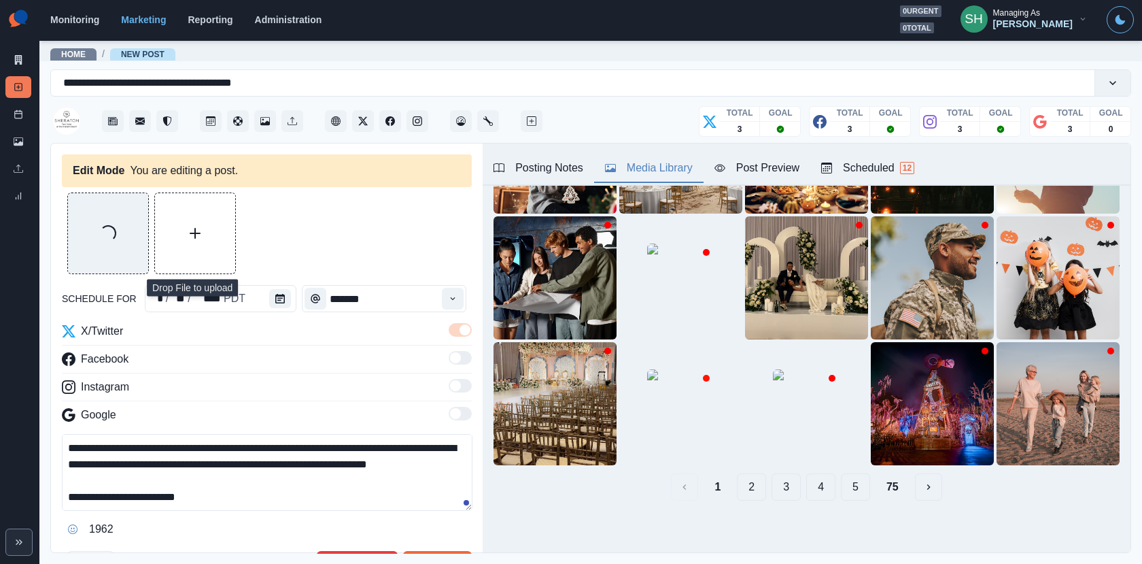
scroll to position [65, 0]
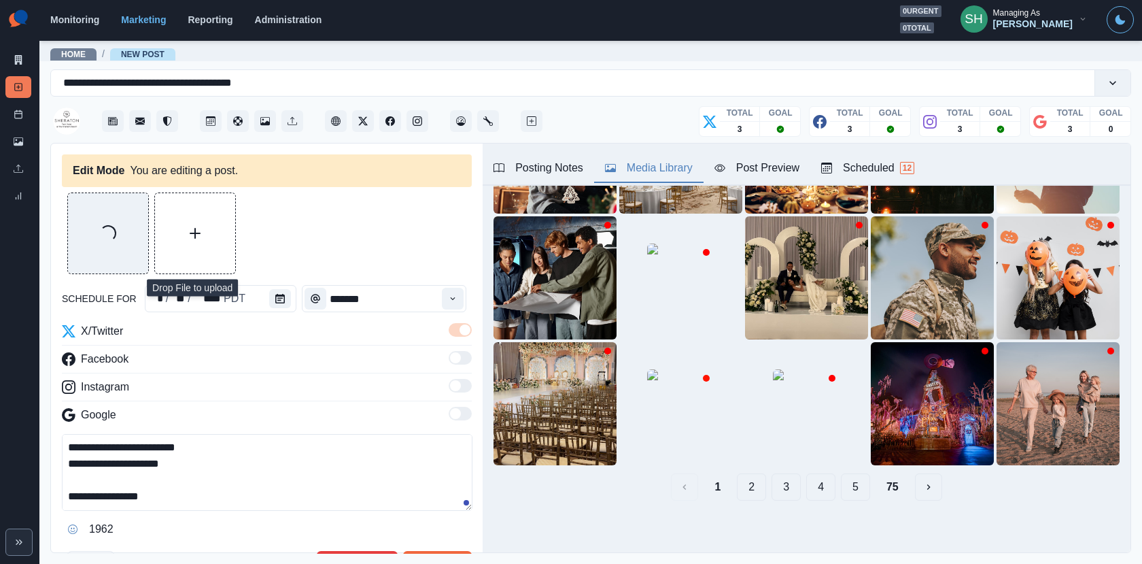
click at [80, 496] on textarea "**********" at bounding box center [267, 472] width 411 height 77
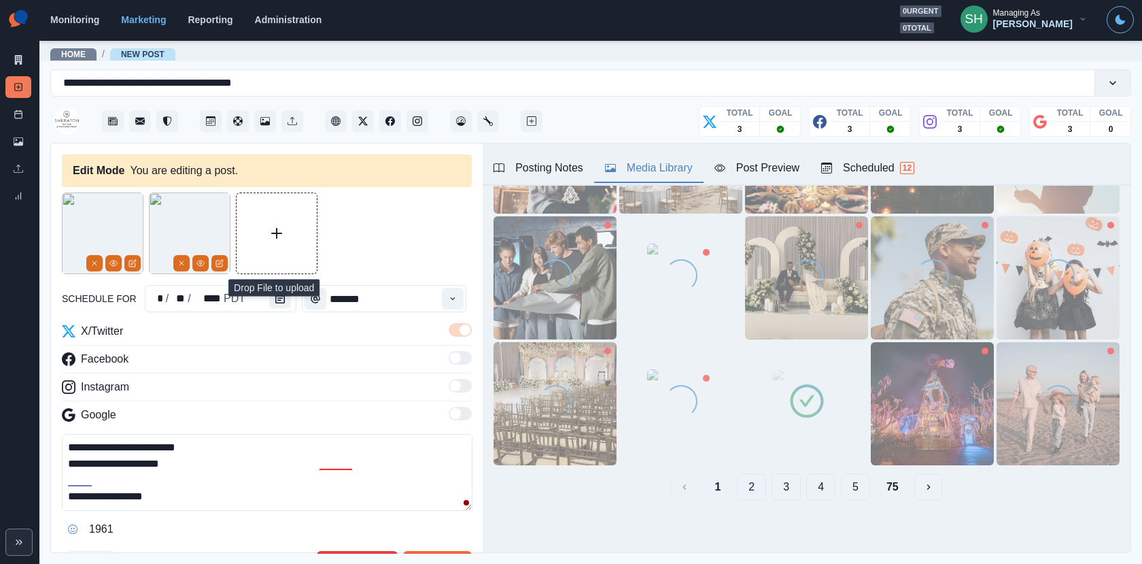
type textarea "**********"
click at [827, 405] on img at bounding box center [807, 403] width 68 height 68
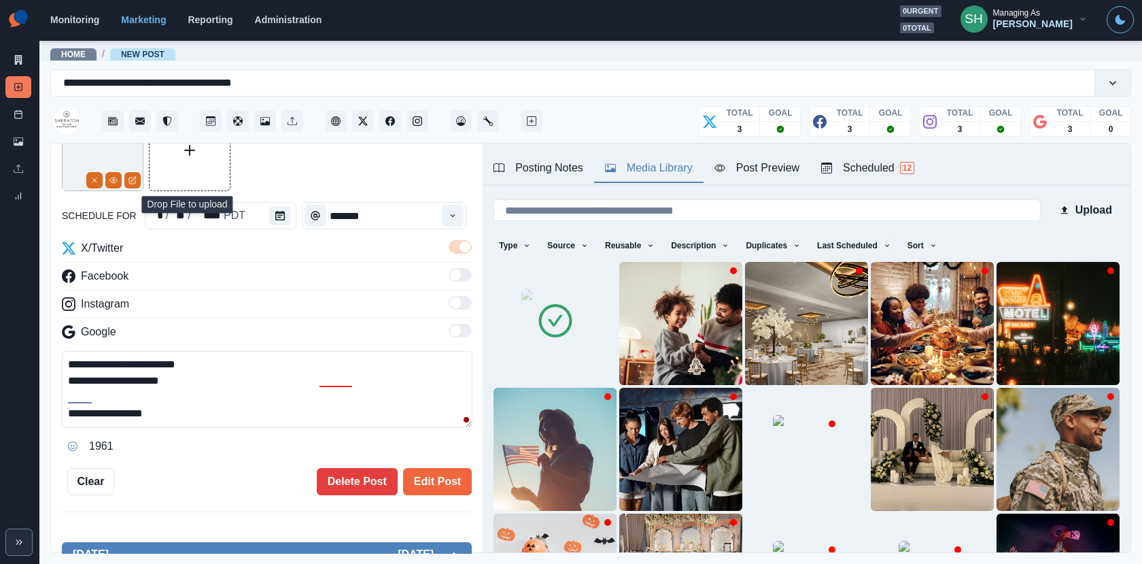
scroll to position [99, 0]
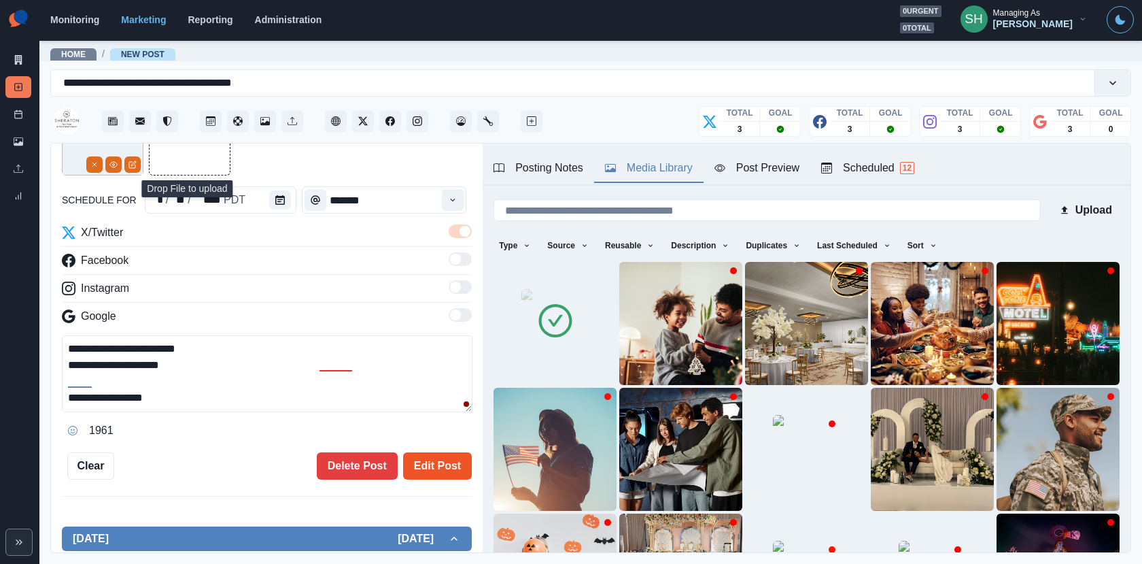
click at [421, 466] on button "Edit Post" at bounding box center [437, 465] width 69 height 27
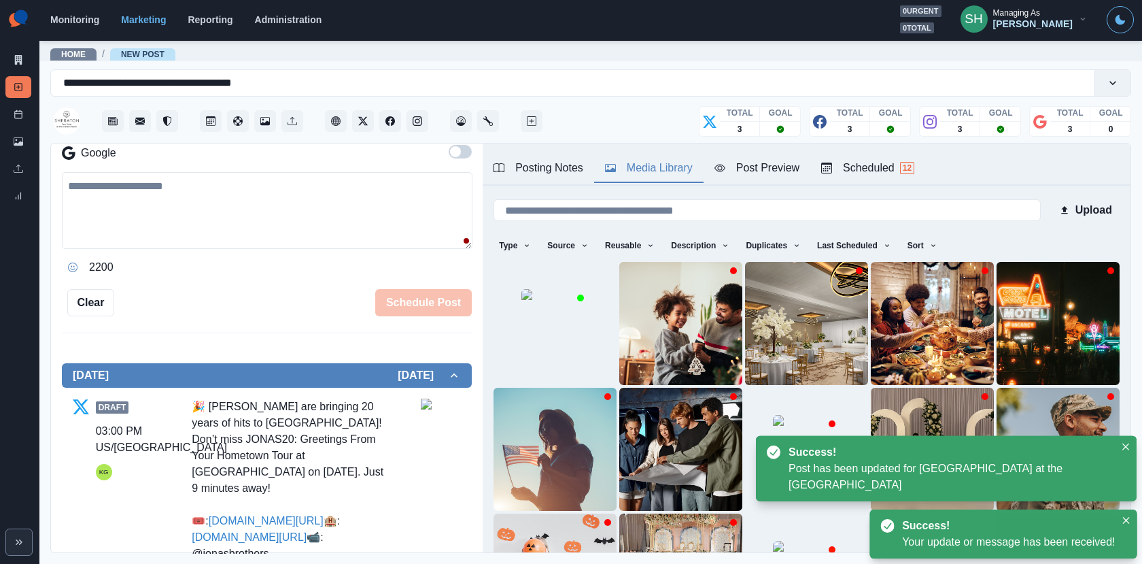
scroll to position [515, 0]
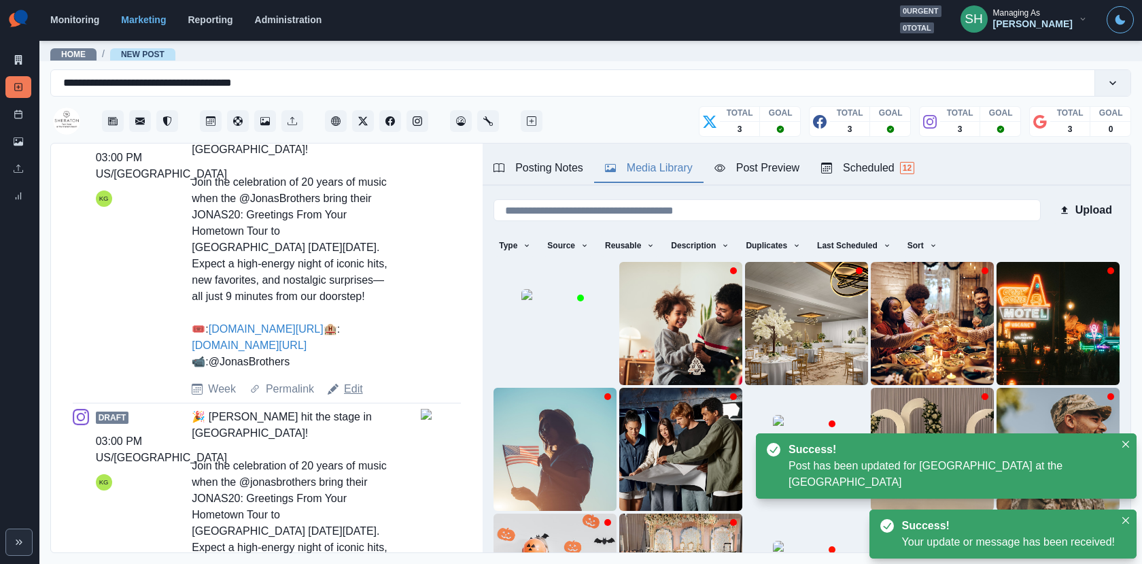
click at [354, 397] on link "Edit" at bounding box center [353, 389] width 19 height 16
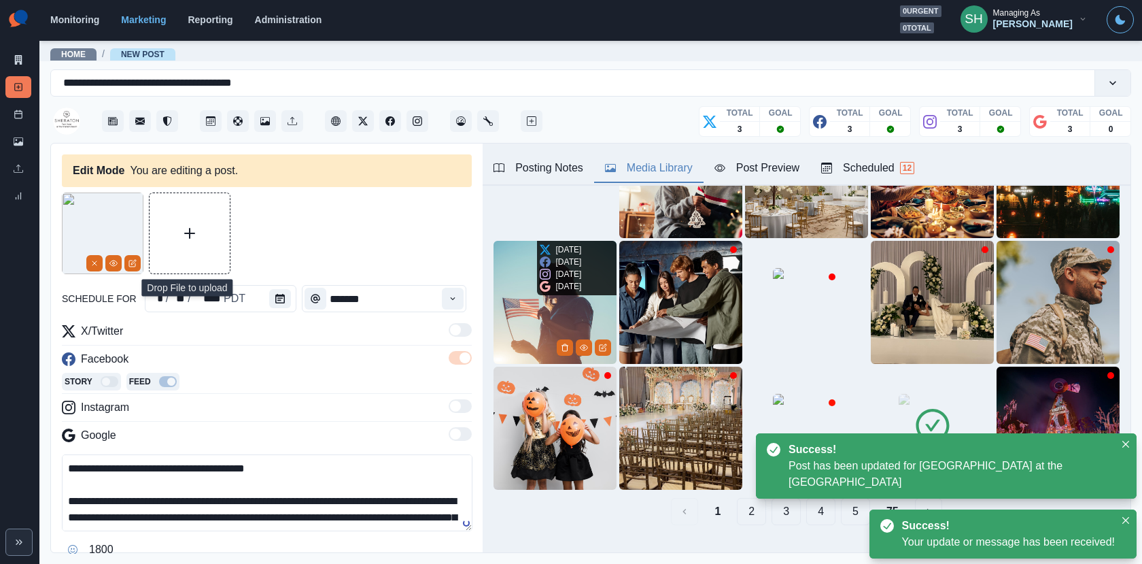
scroll to position [171, 0]
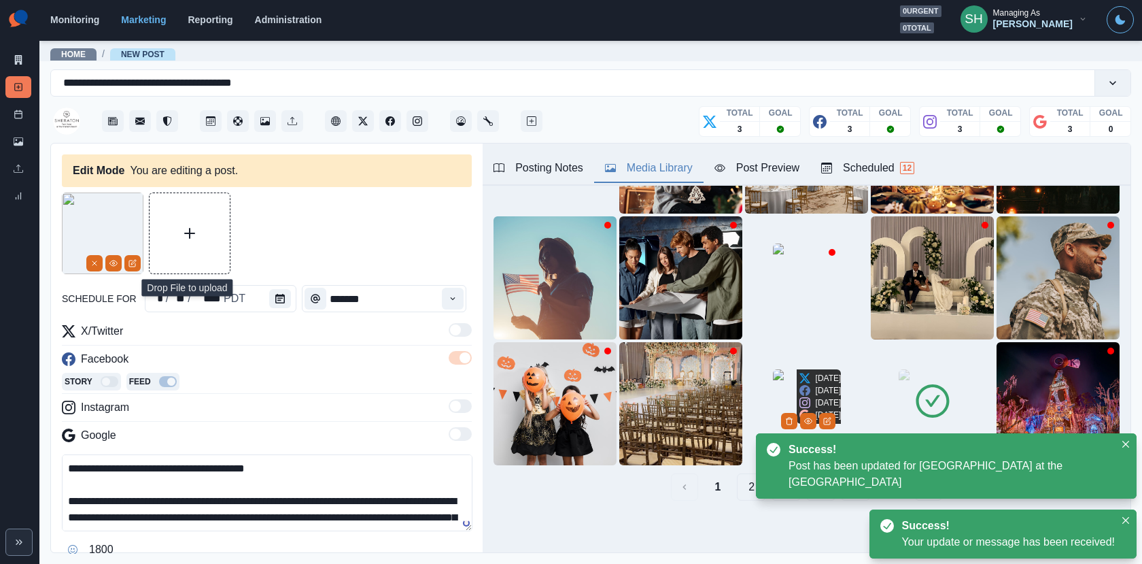
click at [779, 412] on img at bounding box center [807, 403] width 68 height 68
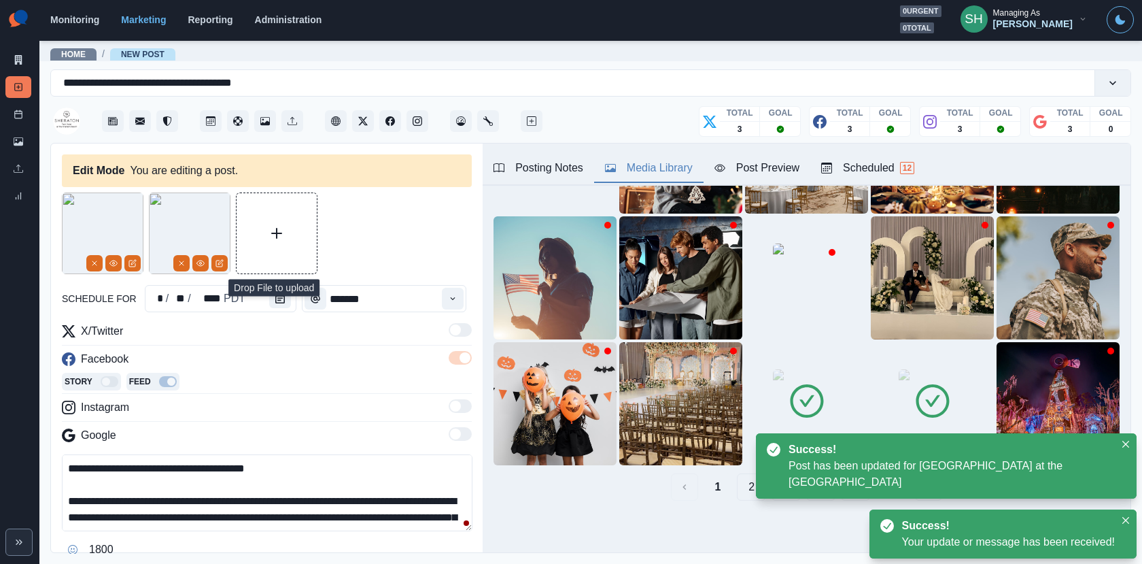
click at [804, 396] on icon at bounding box center [807, 401] width 38 height 38
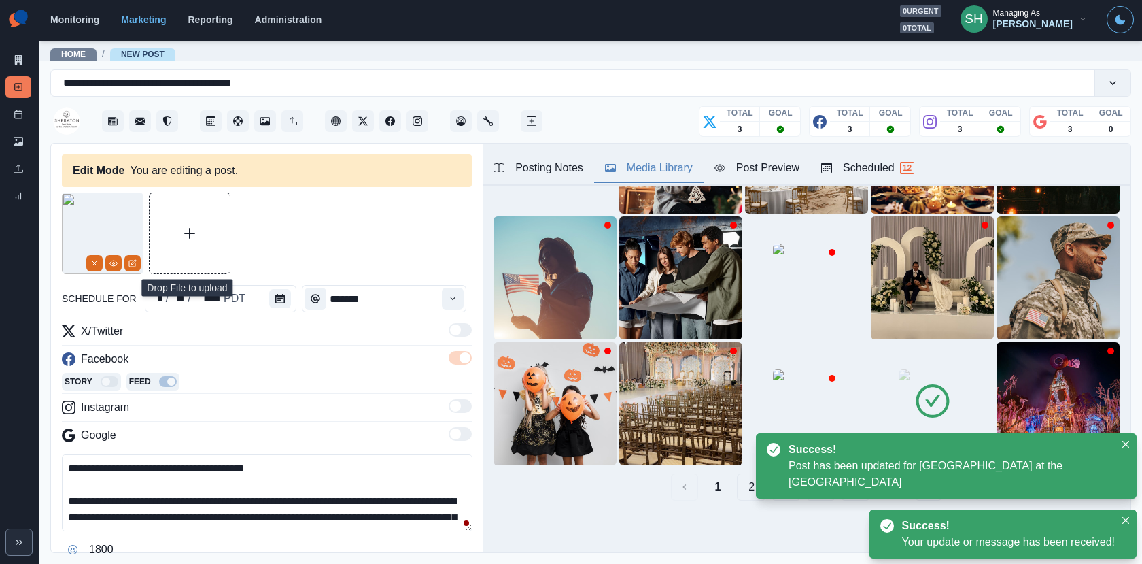
click at [927, 396] on icon at bounding box center [933, 401] width 38 height 38
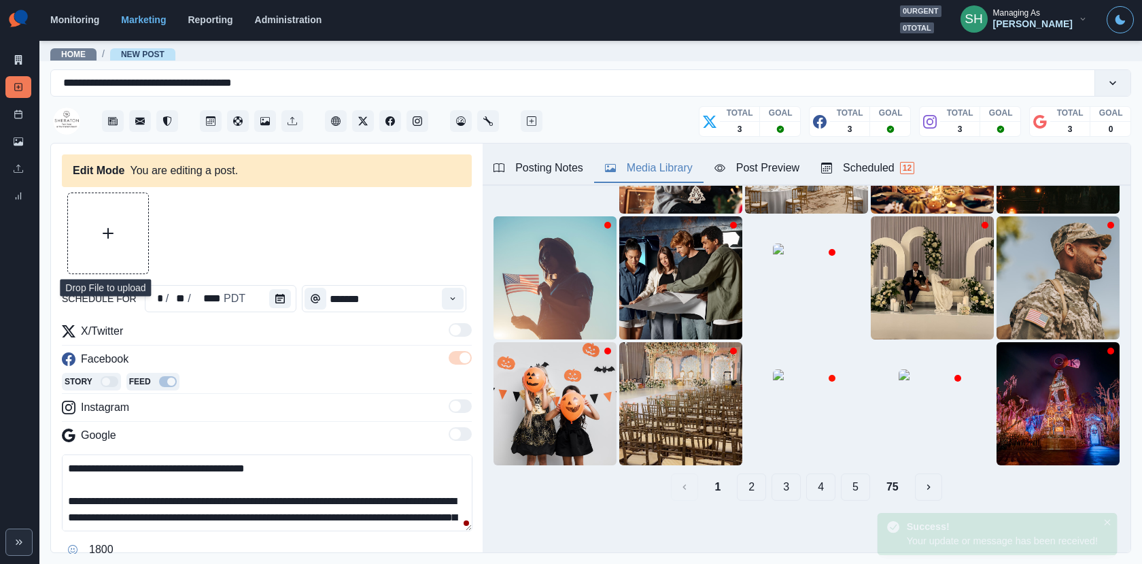
scroll to position [0, 0]
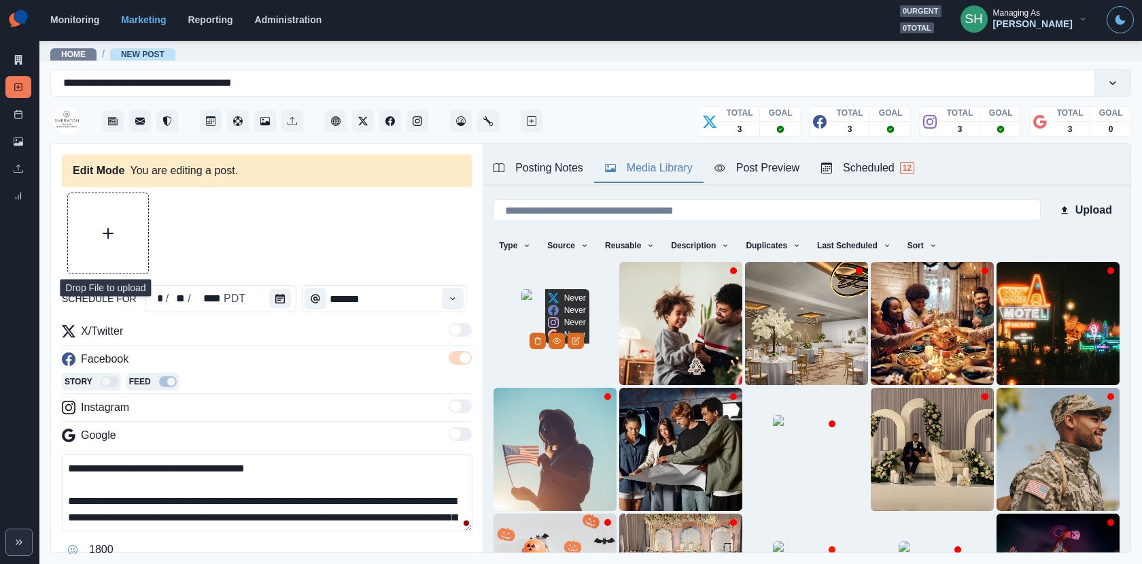
click at [571, 339] on img at bounding box center [556, 323] width 68 height 68
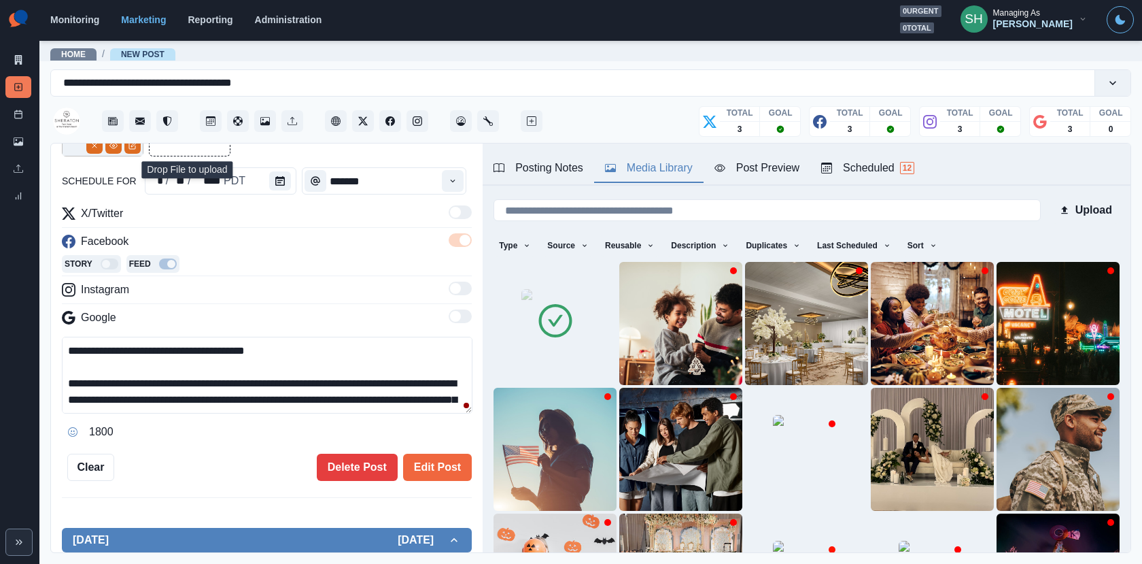
scroll to position [114, 0]
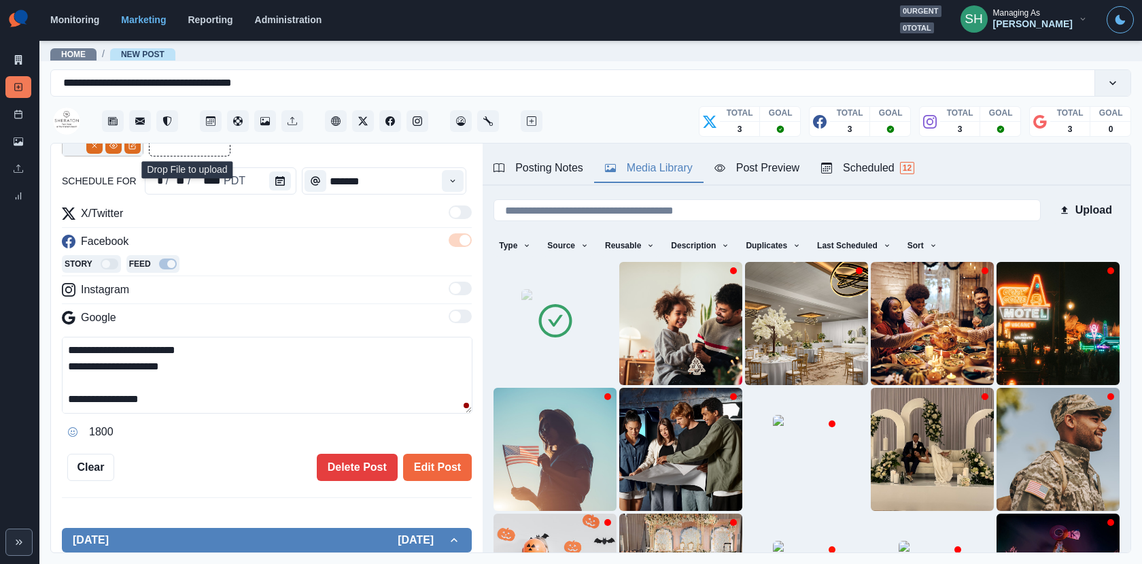
click at [80, 396] on textarea "**********" at bounding box center [267, 375] width 411 height 77
type textarea "**********"
click at [427, 460] on button "Edit Post" at bounding box center [437, 467] width 69 height 27
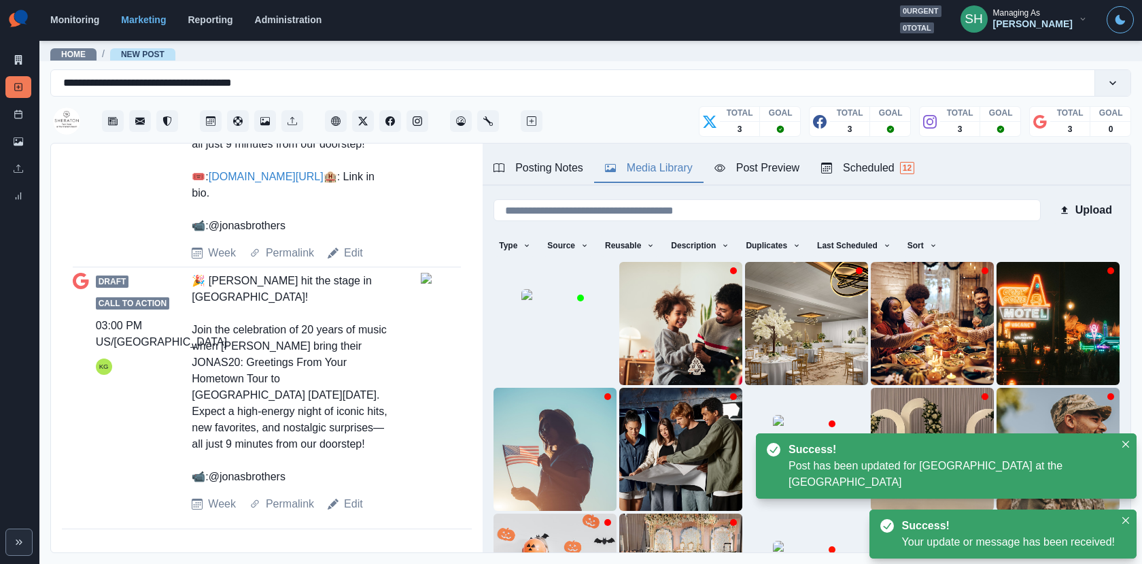
scroll to position [1051, 0]
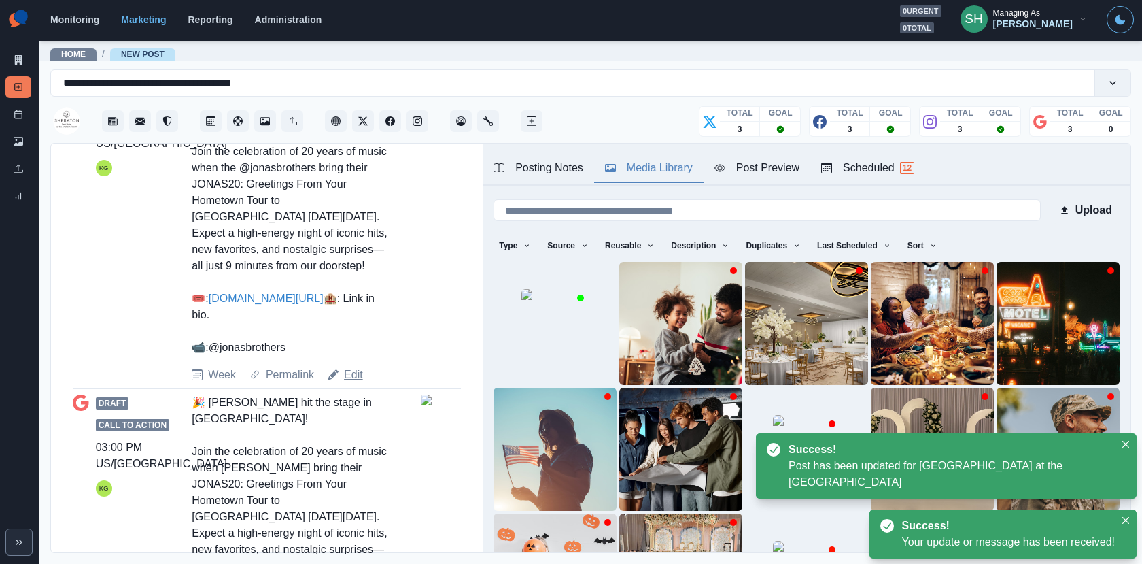
click at [352, 383] on link "Edit" at bounding box center [353, 374] width 19 height 16
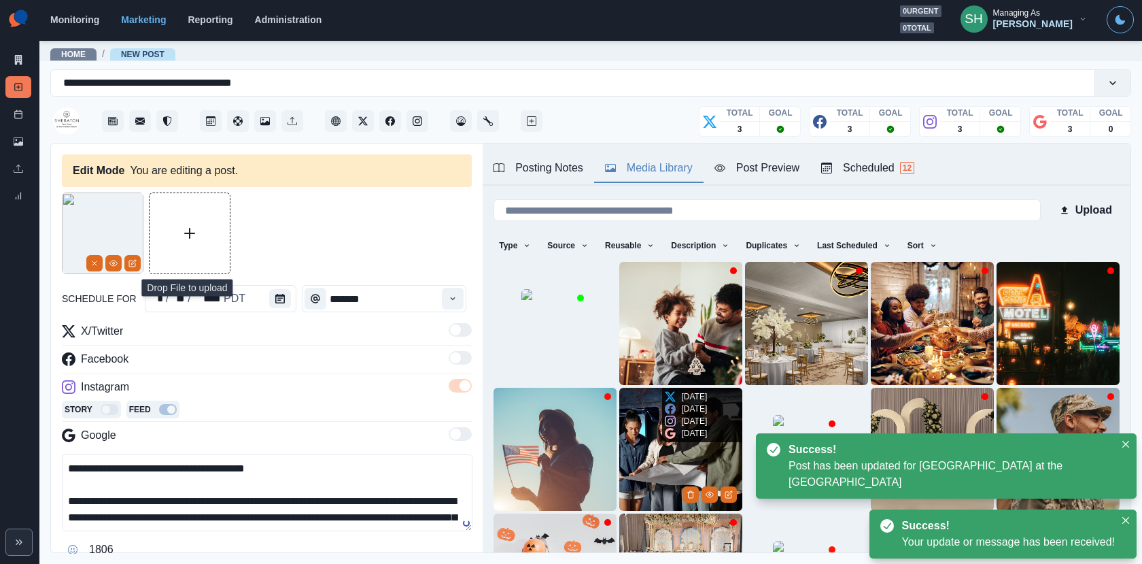
scroll to position [171, 0]
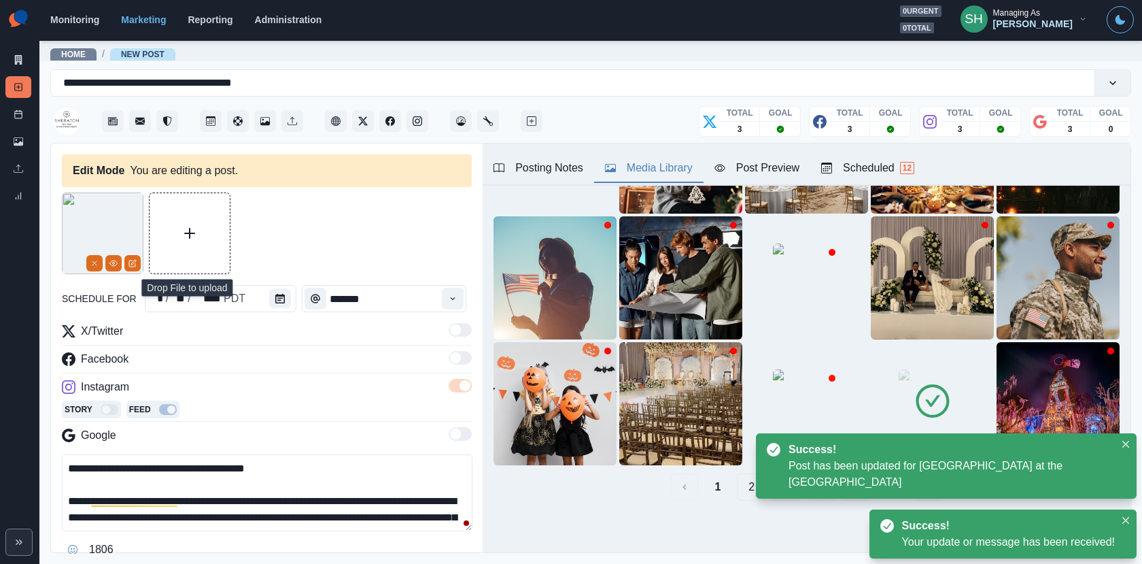
click at [926, 411] on icon at bounding box center [933, 401] width 38 height 38
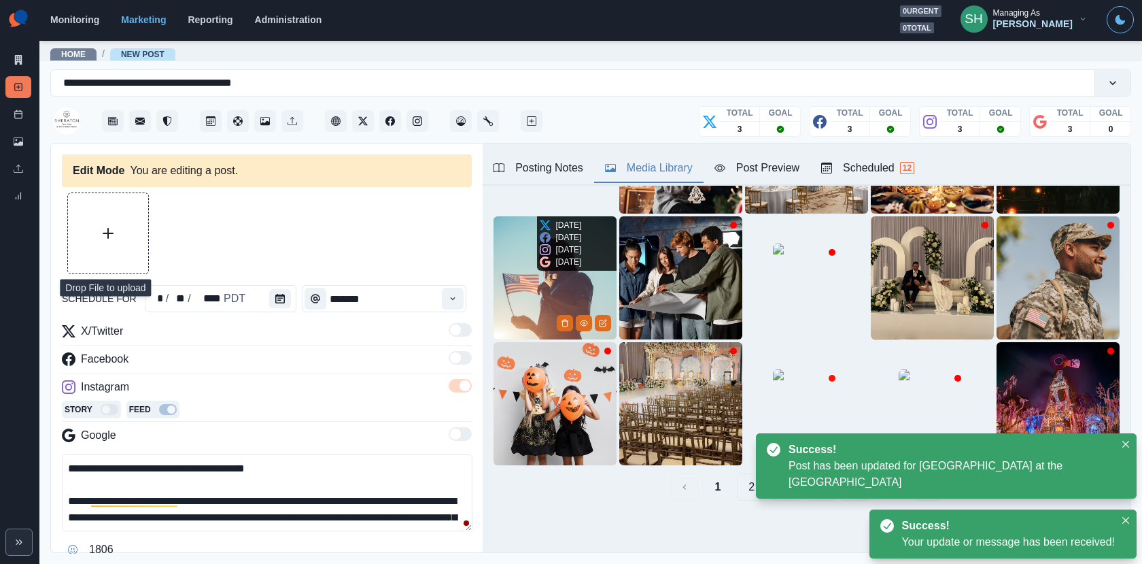
scroll to position [74, 0]
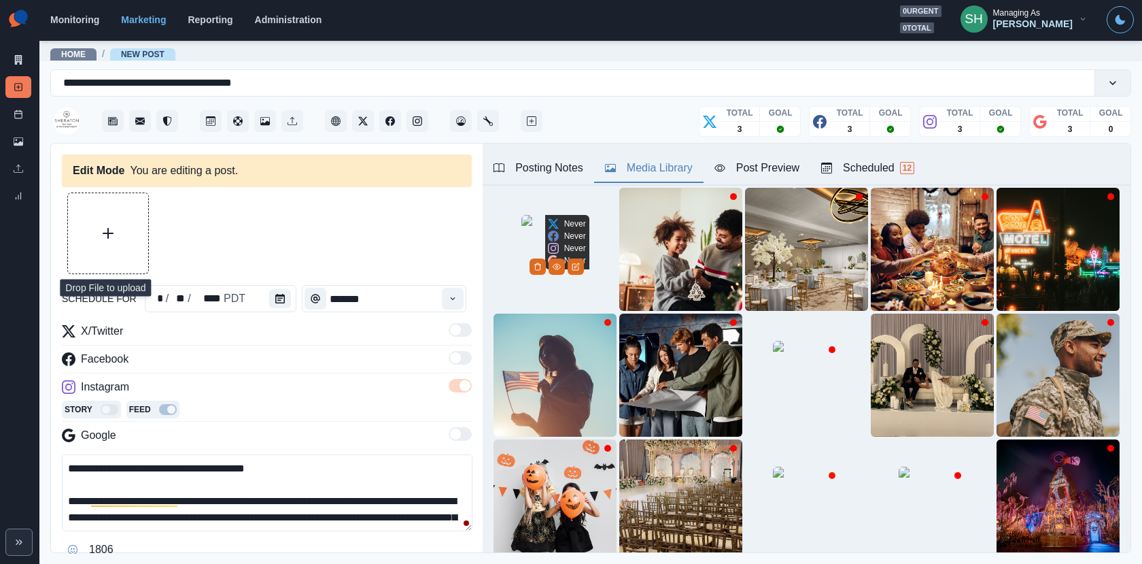
click at [542, 283] on img at bounding box center [556, 249] width 68 height 68
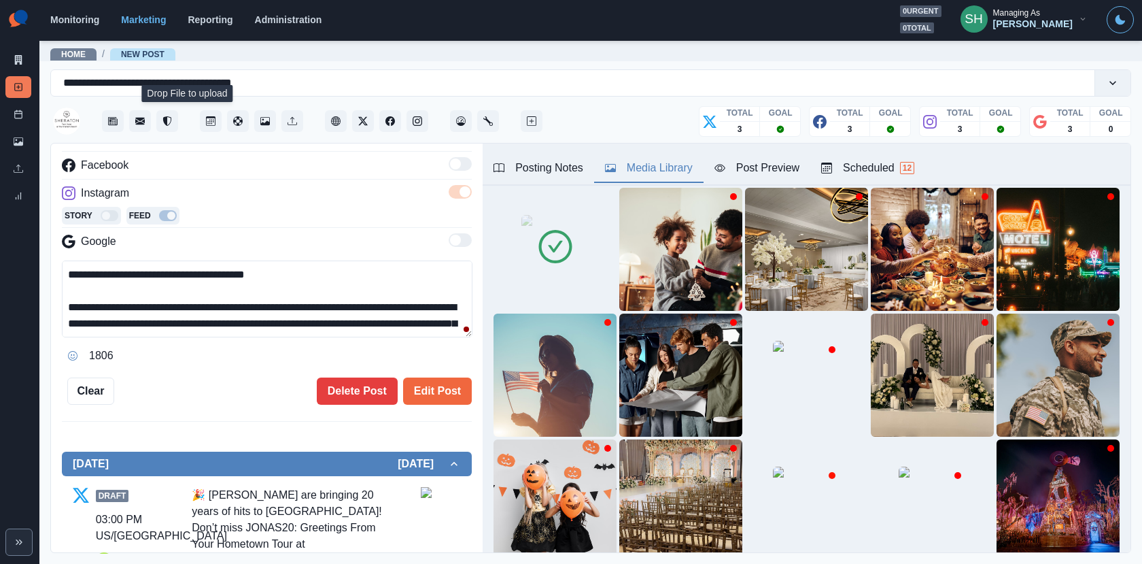
scroll to position [114, 0]
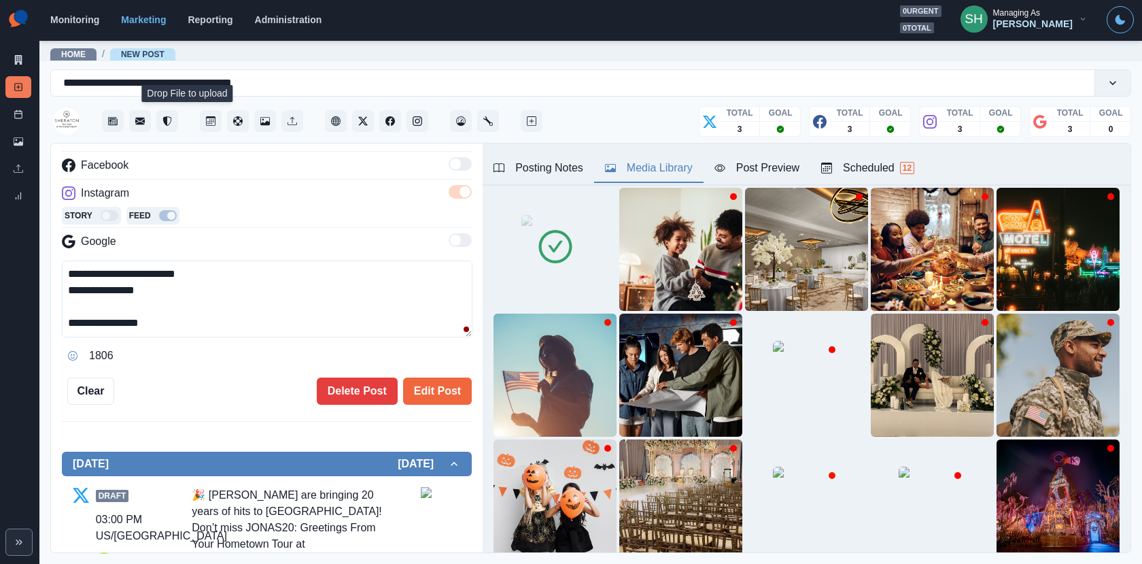
click at [86, 321] on textarea "**********" at bounding box center [267, 298] width 411 height 77
type textarea "**********"
click at [413, 392] on button "Edit Post" at bounding box center [437, 390] width 69 height 27
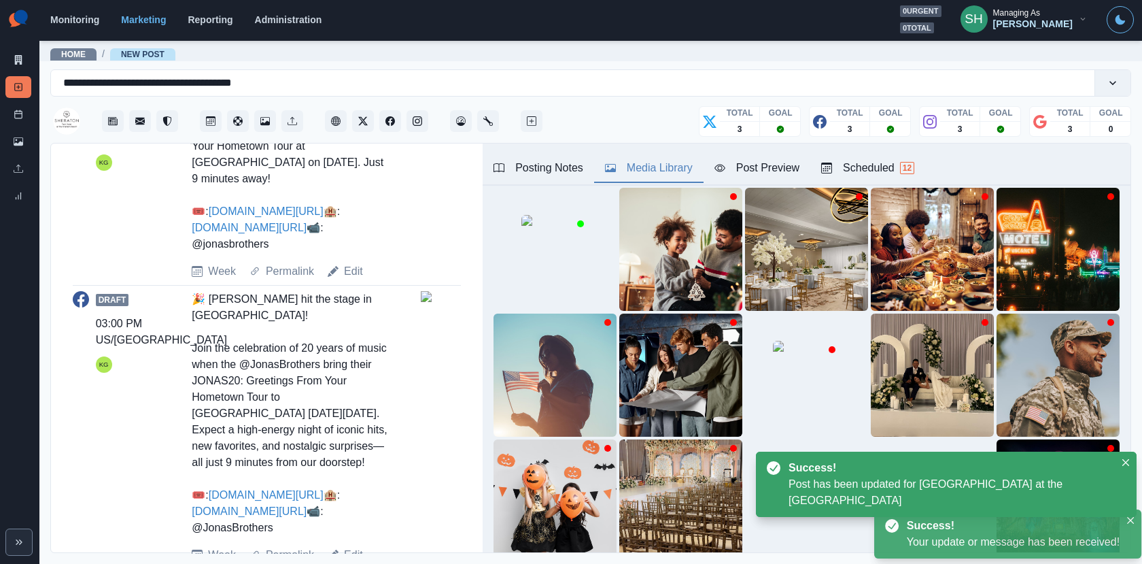
scroll to position [1186, 0]
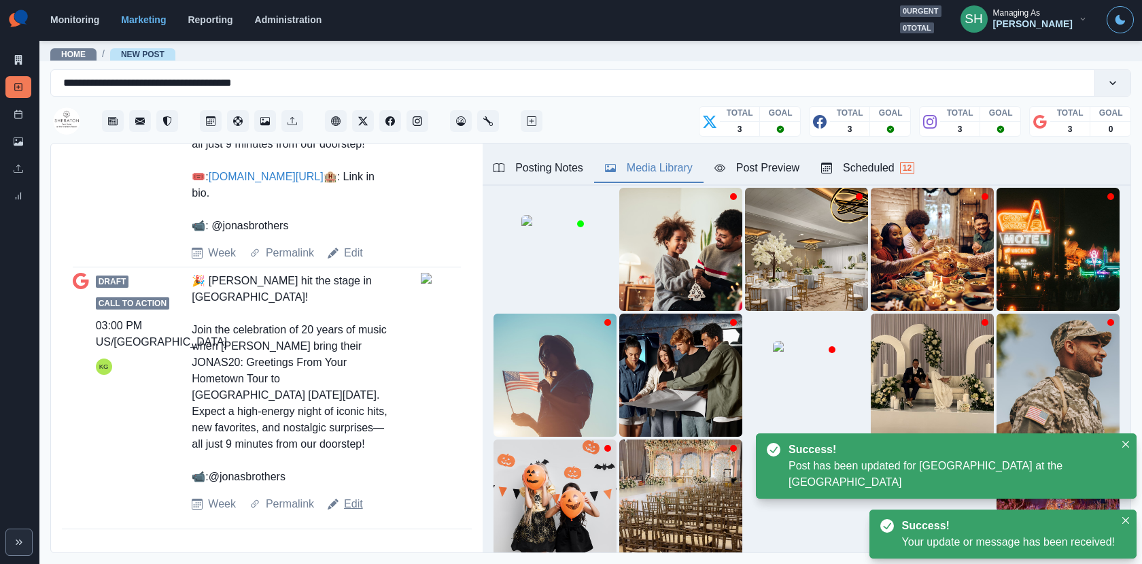
click at [348, 502] on link "Edit" at bounding box center [353, 504] width 19 height 16
click at [955, 496] on div "Success! Post has been updated for [GEOGRAPHIC_DATA] at the [GEOGRAPHIC_DATA]" at bounding box center [946, 465] width 381 height 65
click at [942, 502] on icon at bounding box center [933, 498] width 38 height 38
click at [565, 275] on button "View Media" at bounding box center [557, 266] width 16 height 16
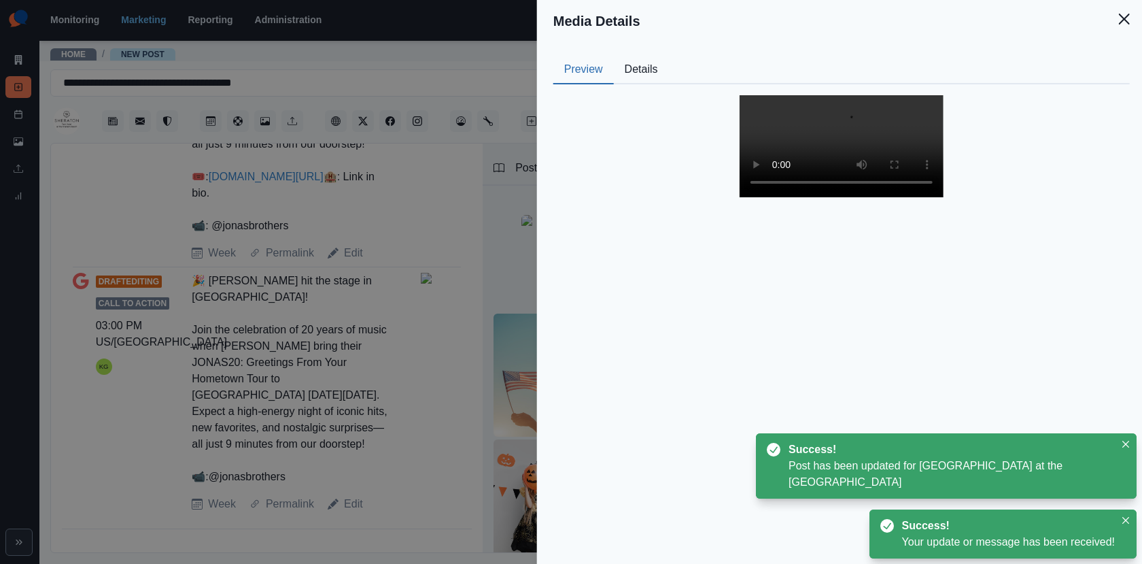
click at [473, 264] on div "Media Details Preview Details Our Description No audio JB Reusable Yes Tags Sou…" at bounding box center [571, 282] width 1142 height 564
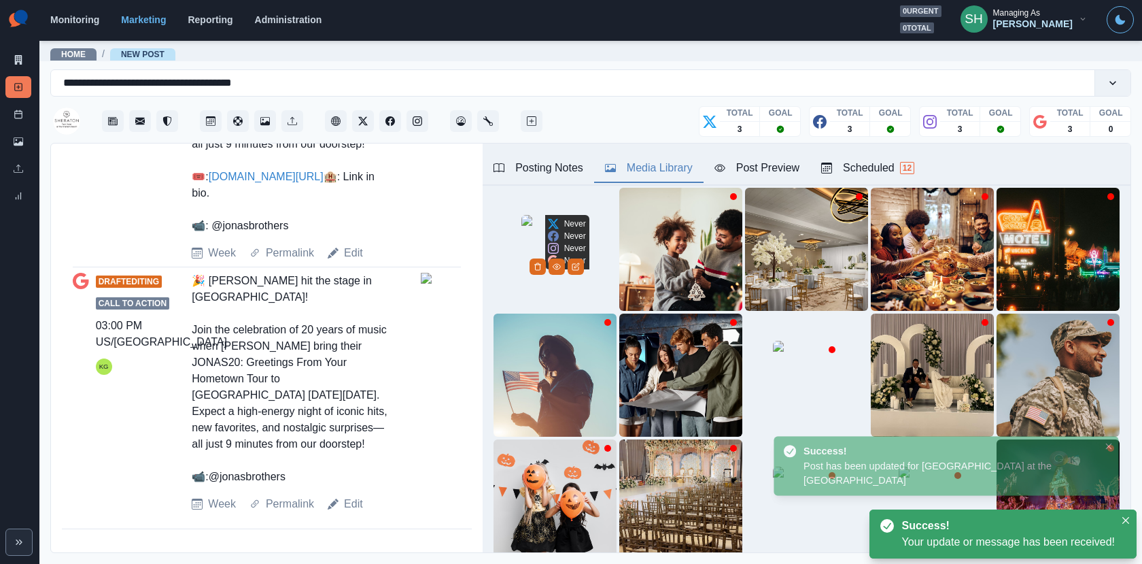
click at [522, 264] on img at bounding box center [556, 249] width 68 height 68
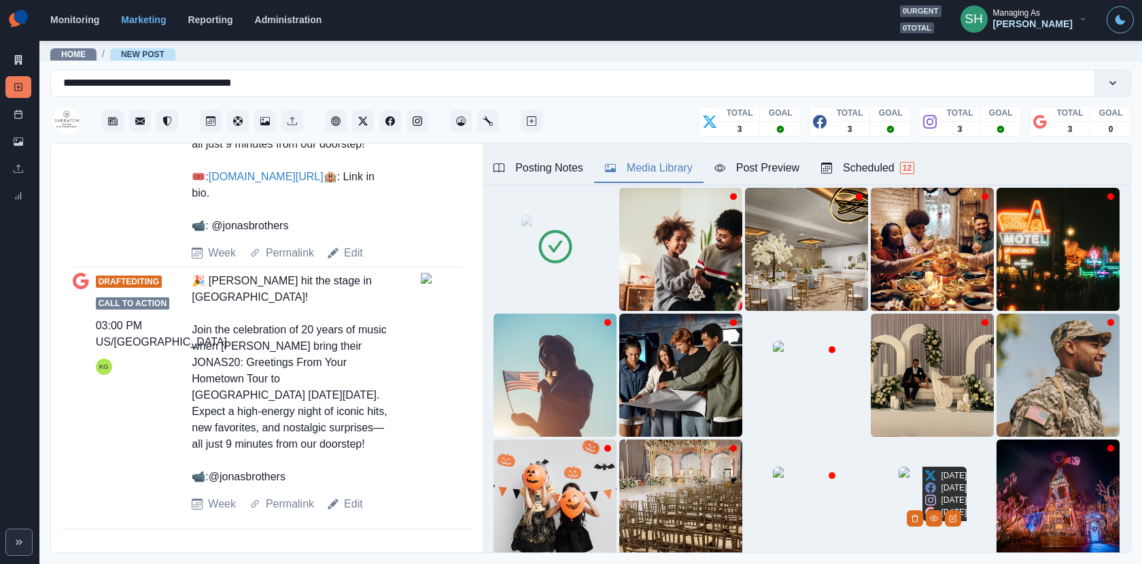
click at [919, 522] on icon "Delete Media" at bounding box center [915, 518] width 8 height 8
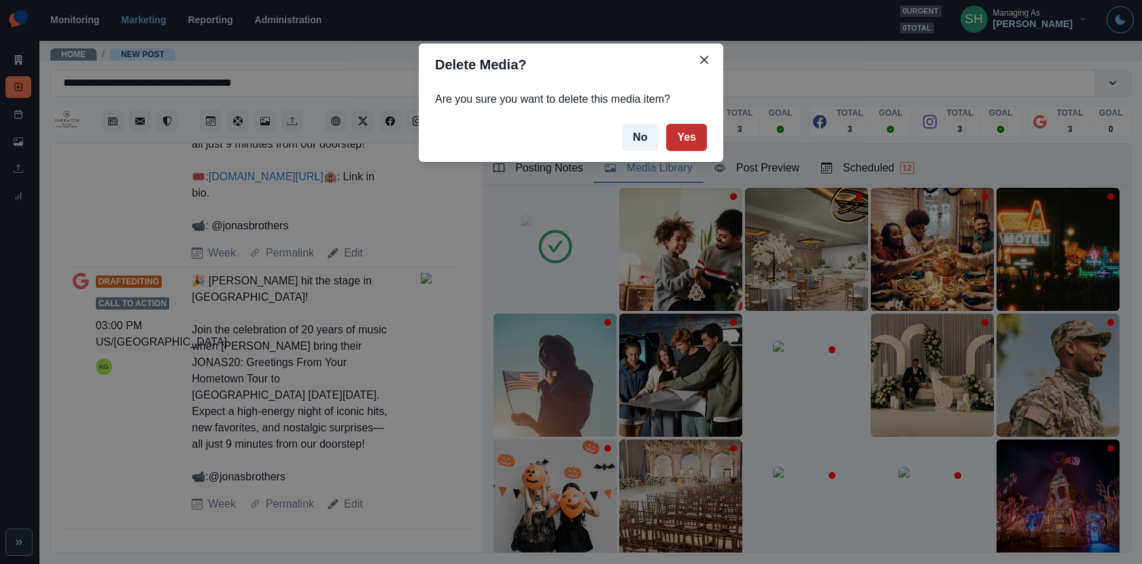
click at [689, 126] on button "Yes" at bounding box center [686, 137] width 41 height 27
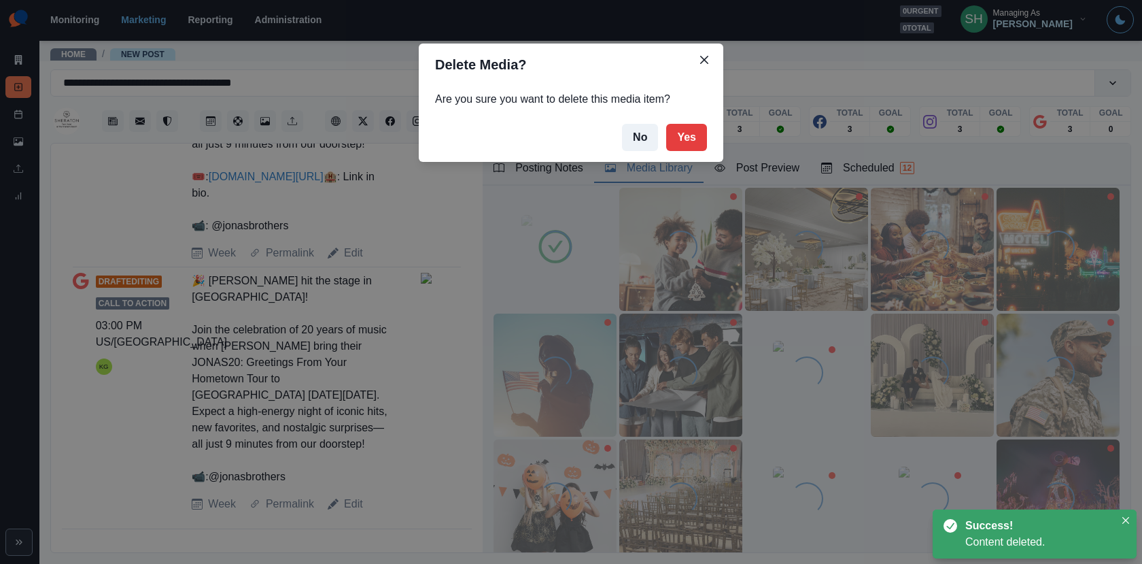
click at [341, 338] on div "Delete Media? Are you sure you want to delete this media item? No Yes" at bounding box center [571, 282] width 1142 height 564
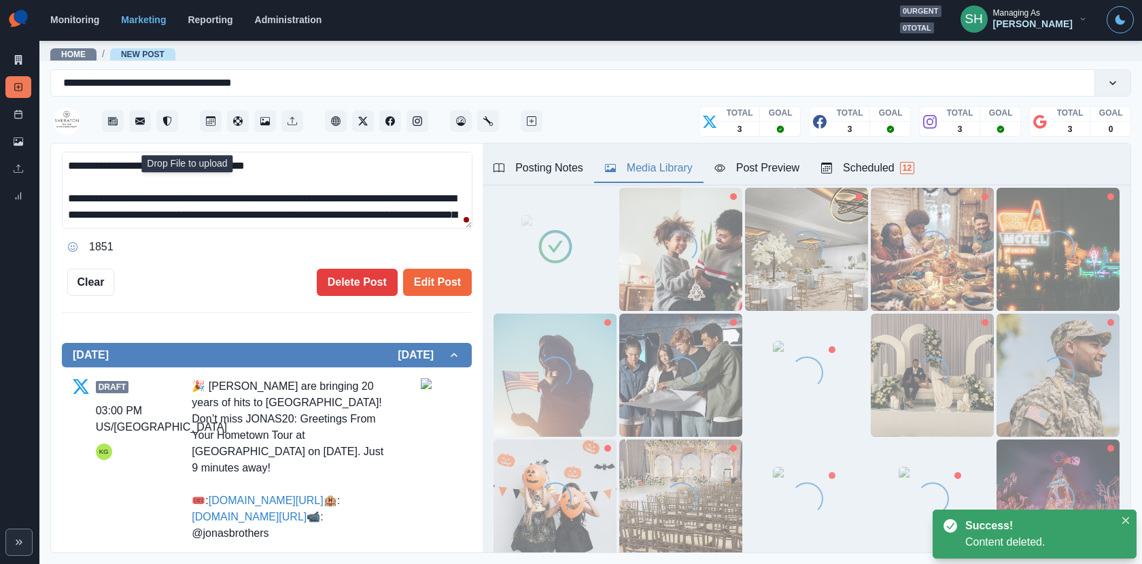
scroll to position [124, 0]
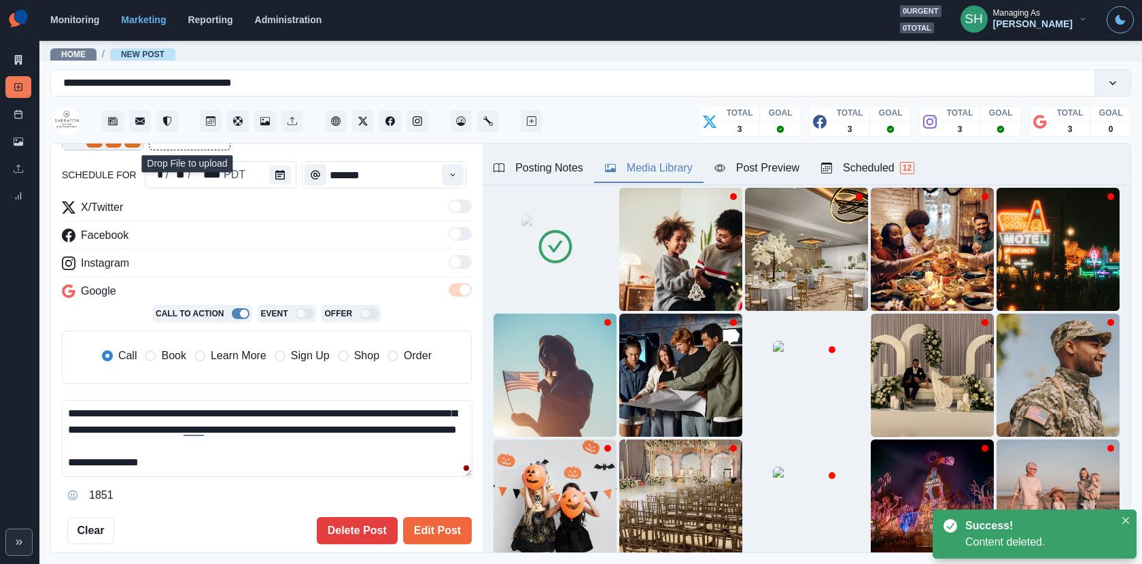
click at [84, 462] on textarea "**********" at bounding box center [267, 438] width 411 height 77
type textarea "**********"
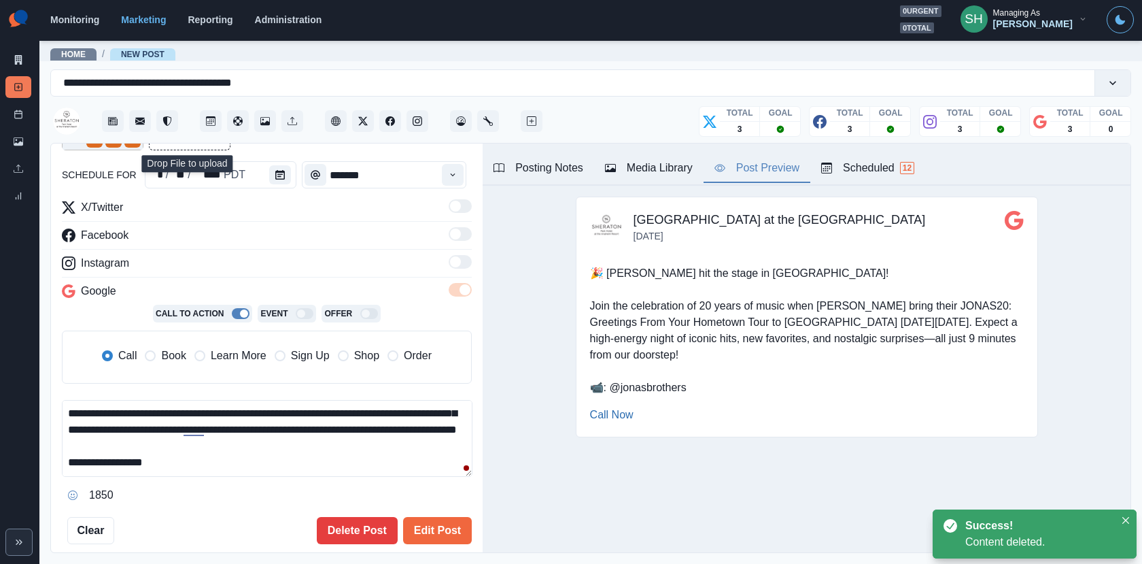
click at [738, 160] on div "Post Preview" at bounding box center [757, 168] width 85 height 16
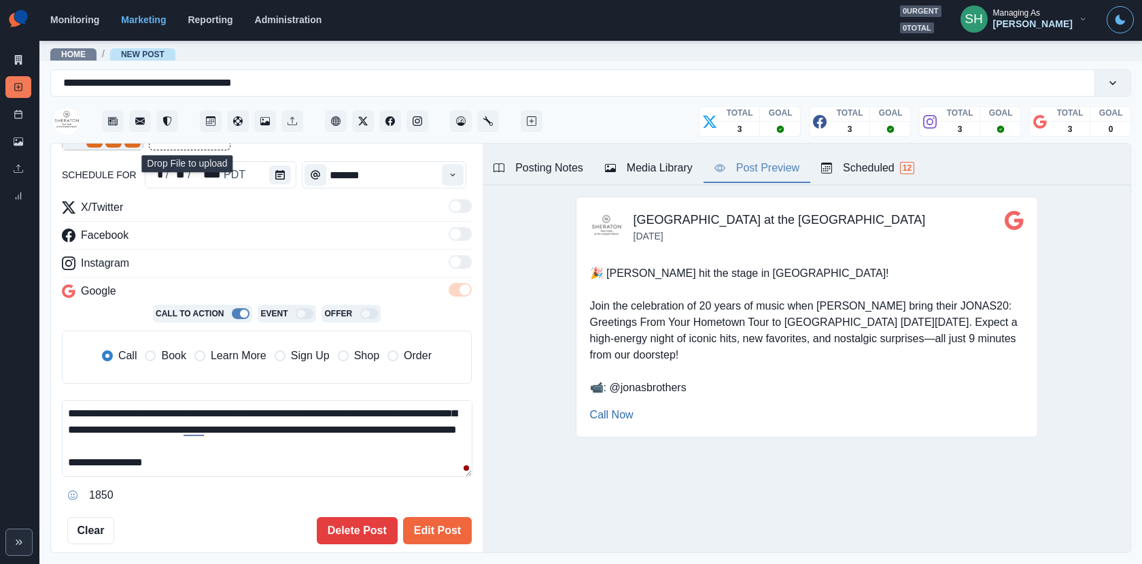
click at [177, 350] on span "Book" at bounding box center [173, 355] width 24 height 16
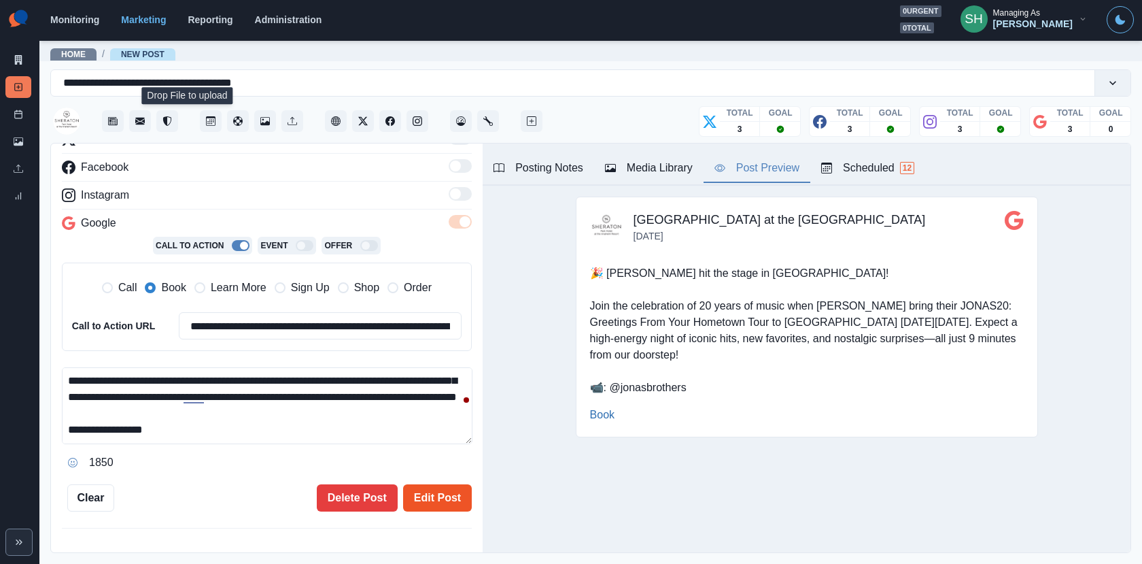
click at [441, 488] on button "Edit Post" at bounding box center [437, 497] width 69 height 27
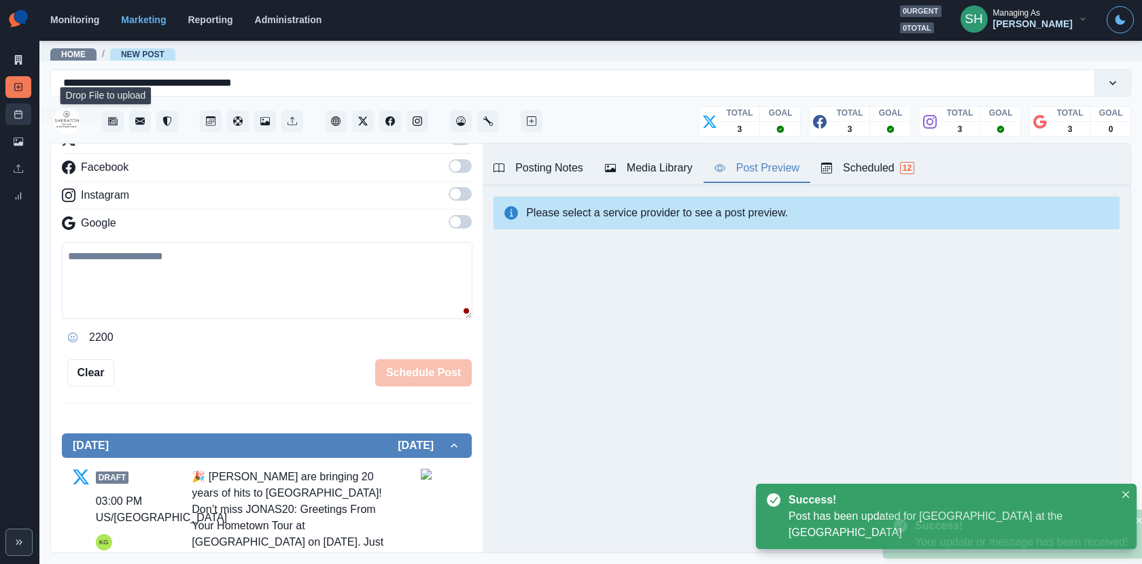
click at [24, 118] on link "Post Schedule" at bounding box center [18, 114] width 26 height 22
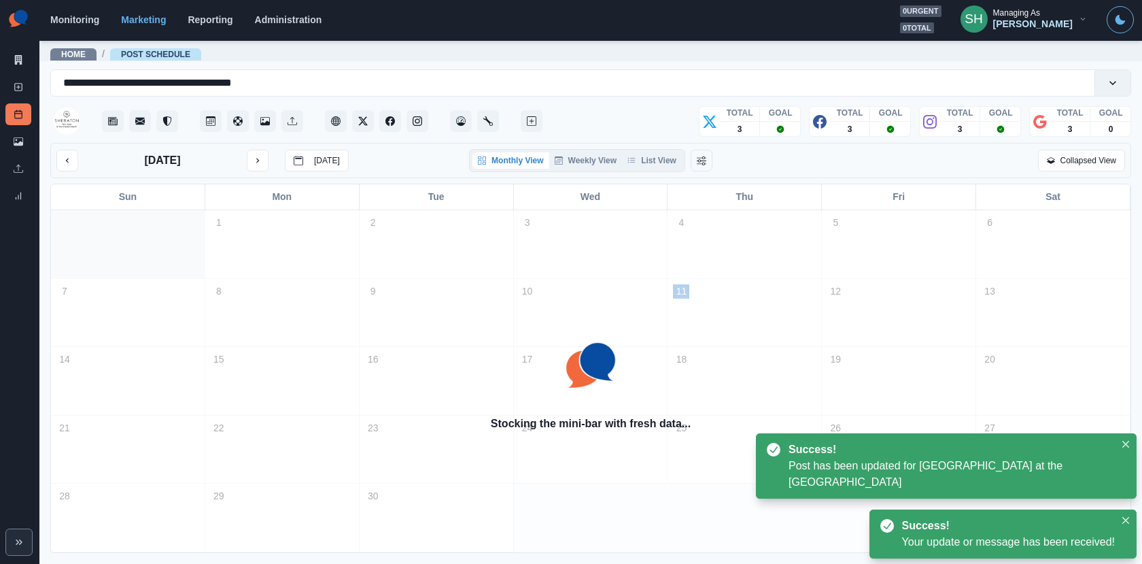
click at [638, 176] on div "[DATE] [DATE] Monthly View Weekly View List View Collapsed View" at bounding box center [590, 160] width 1081 height 35
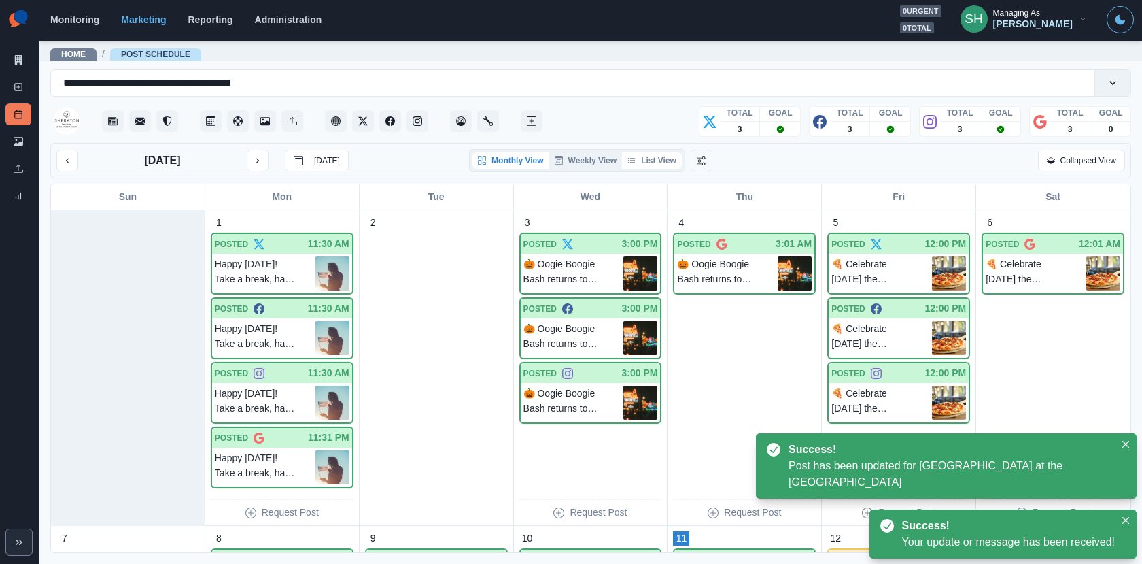
click at [636, 162] on icon "button" at bounding box center [632, 160] width 8 height 8
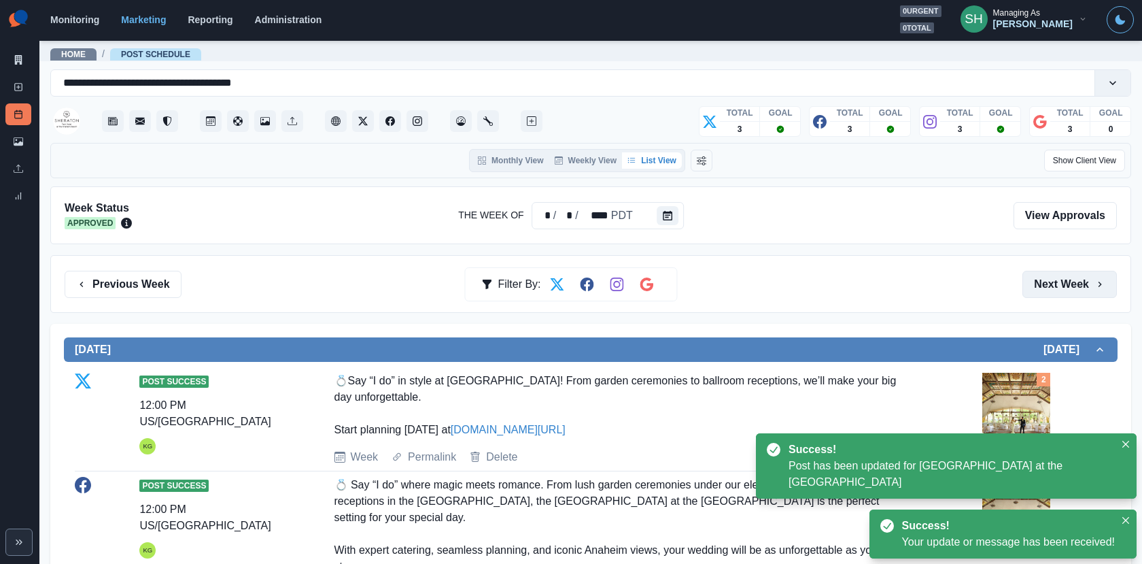
click at [1080, 280] on button "Next Week" at bounding box center [1070, 284] width 95 height 27
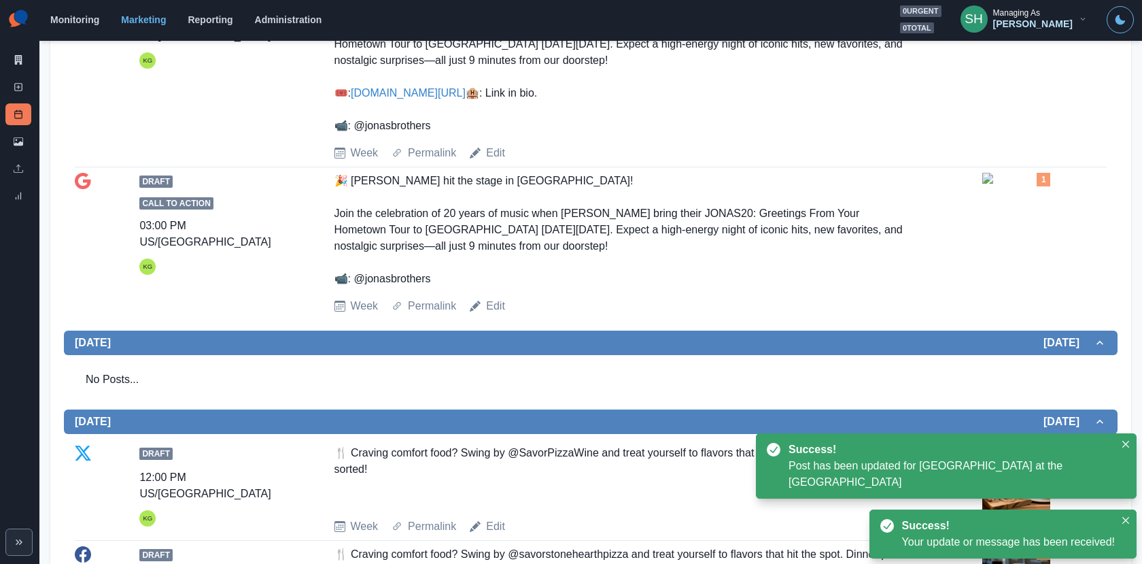
click at [1012, 184] on img at bounding box center [1017, 178] width 68 height 11
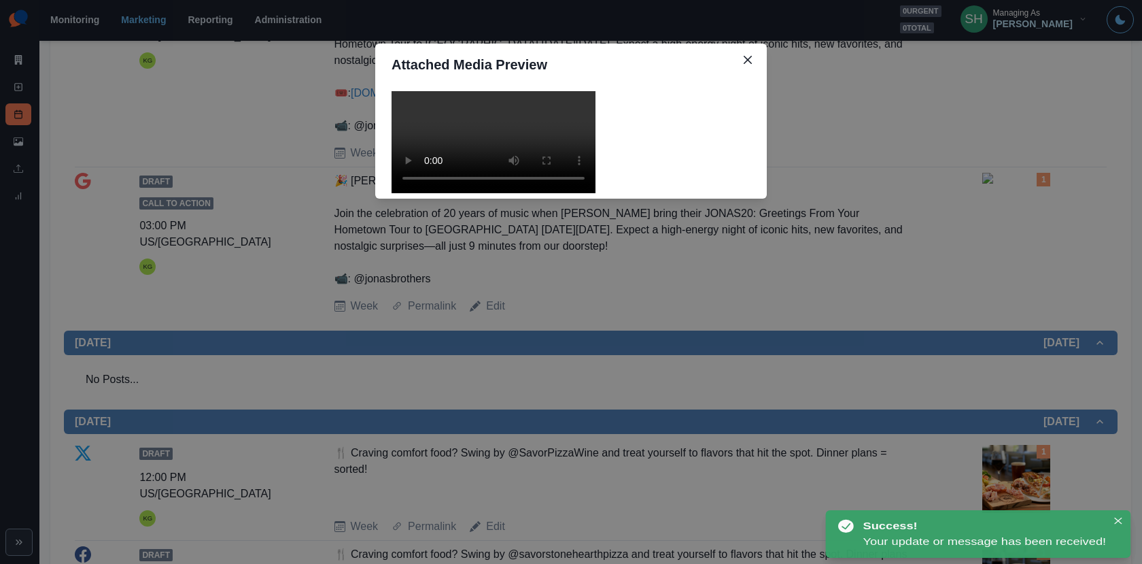
click at [460, 193] on video at bounding box center [494, 142] width 204 height 102
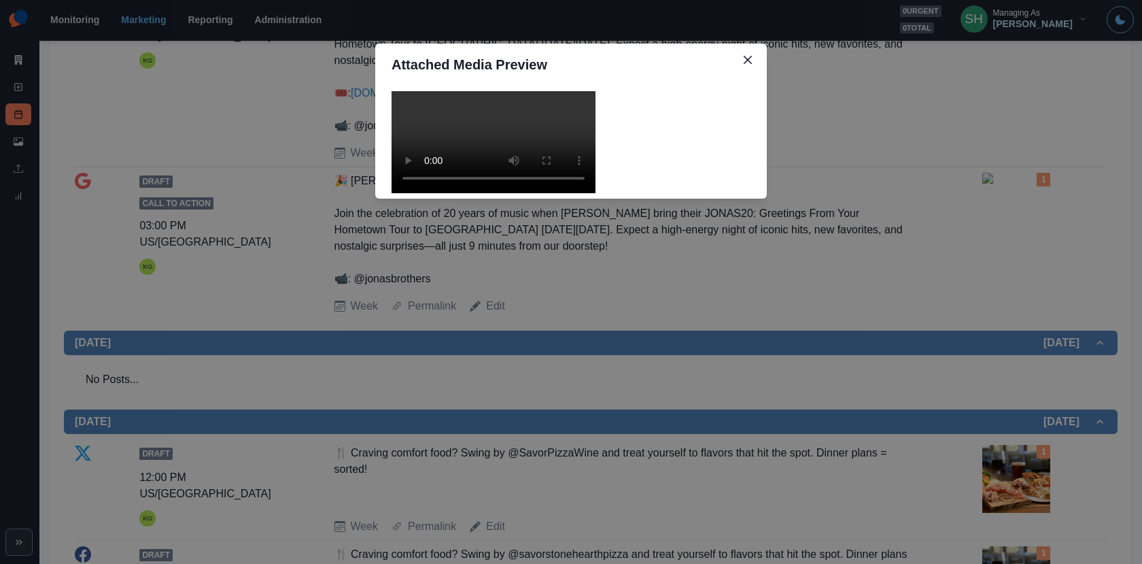
click at [817, 214] on div "Attached Media Preview" at bounding box center [571, 282] width 1142 height 564
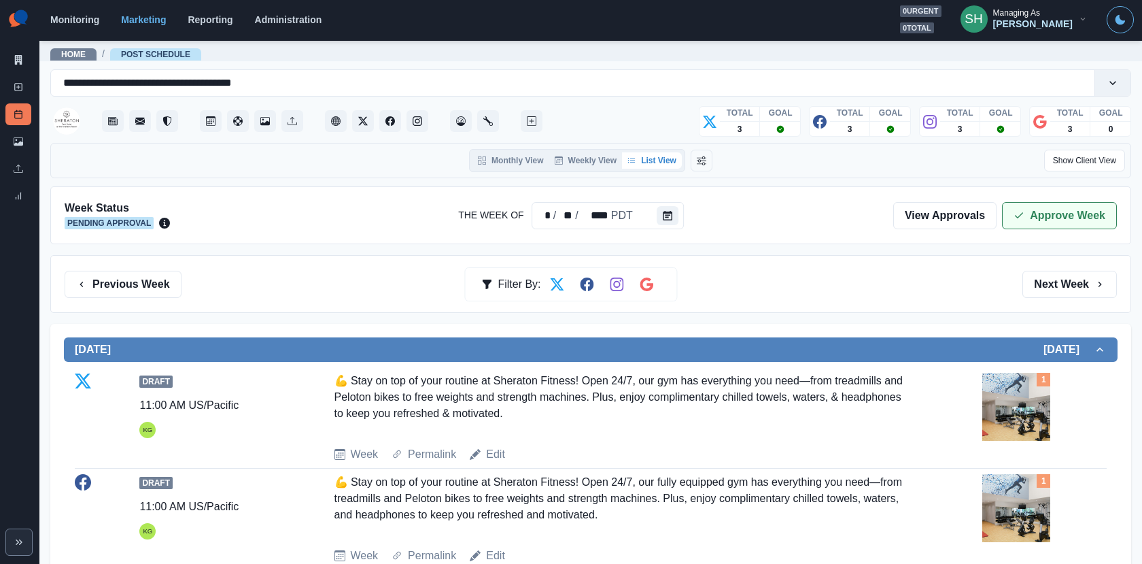
click at [1010, 203] on button "Approve Week" at bounding box center [1059, 215] width 115 height 27
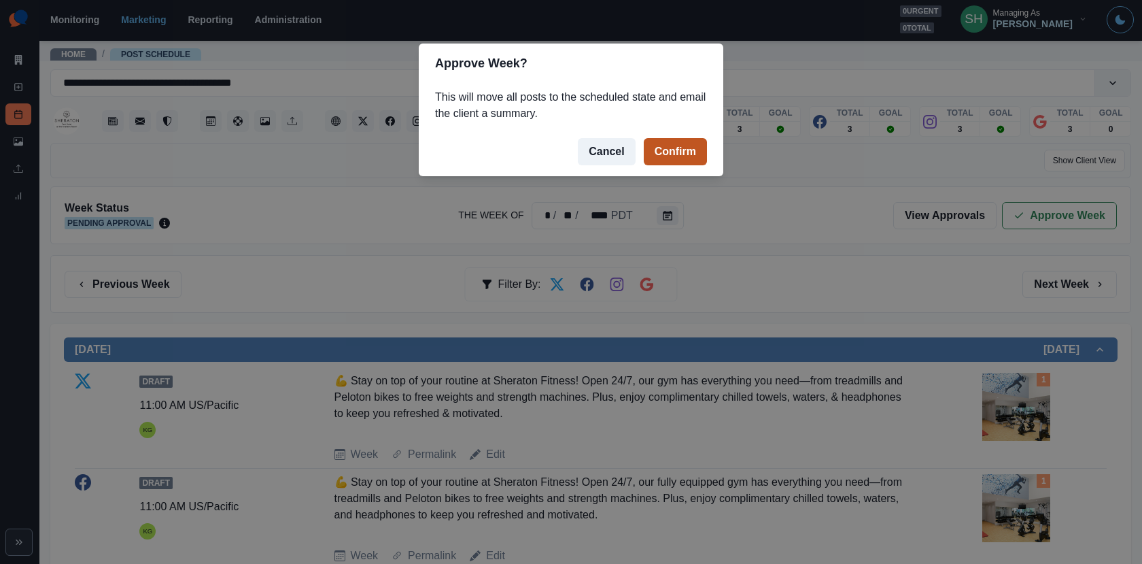
click at [680, 145] on button "Confirm" at bounding box center [675, 151] width 63 height 27
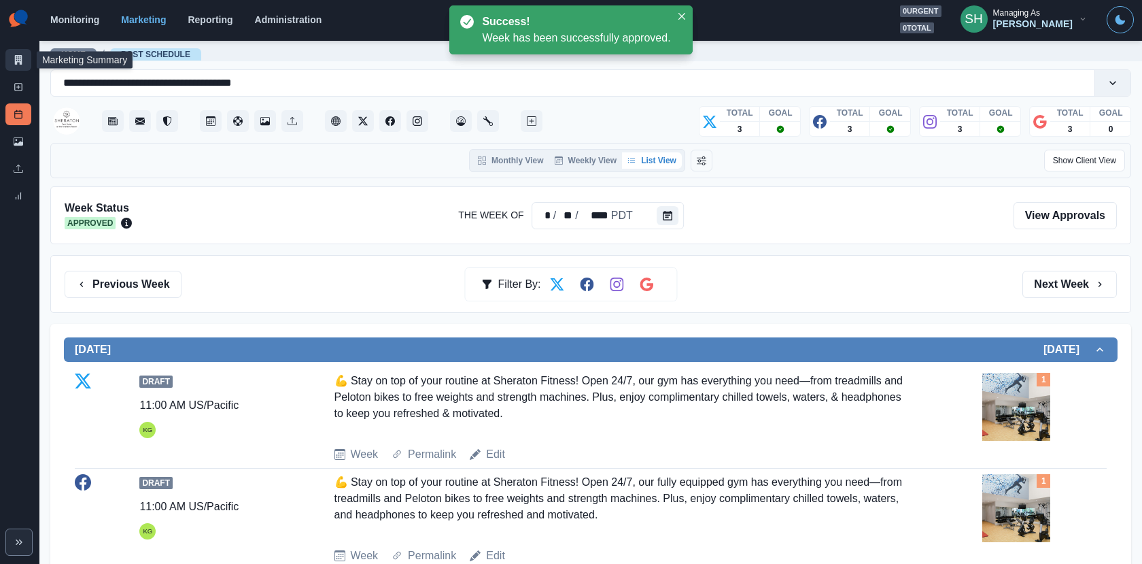
click at [15, 60] on icon at bounding box center [18, 60] width 7 height 10
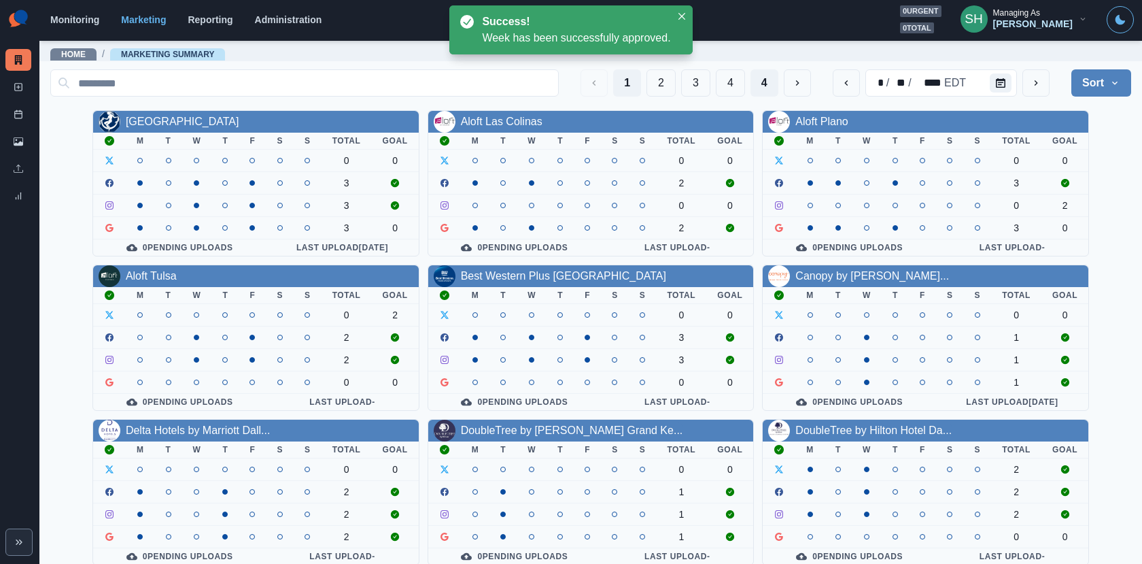
click at [763, 79] on button "4" at bounding box center [765, 82] width 28 height 27
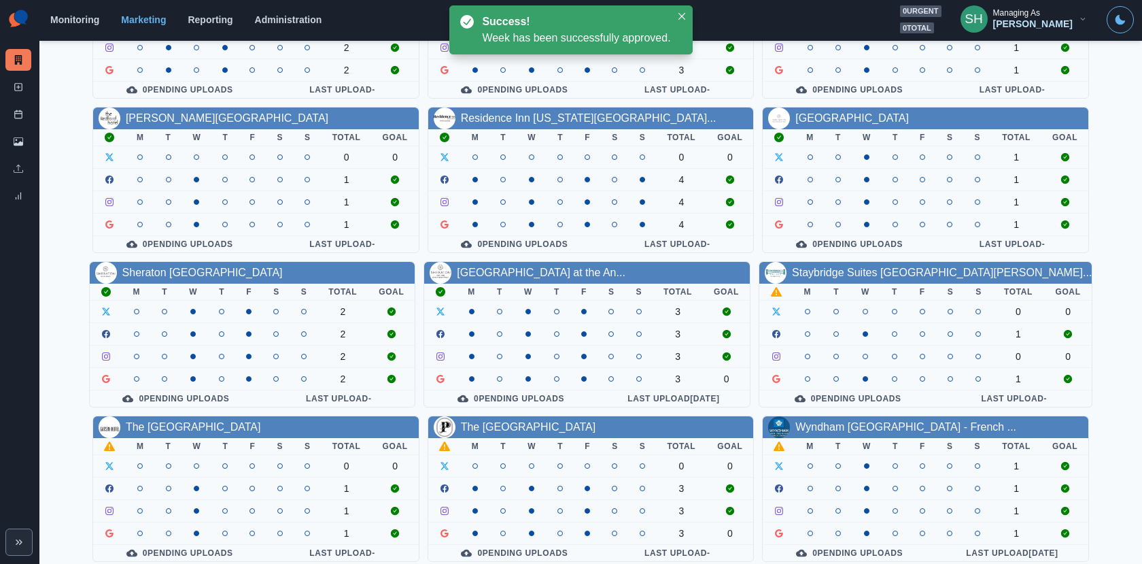
click at [821, 254] on div "[GEOGRAPHIC_DATA] Marriott M T W T F S S Total Goal 0 0 2 2 2 0 Pending Uploads…" at bounding box center [590, 256] width 1081 height 609
click at [821, 271] on link "Staybridge Suites [GEOGRAPHIC_DATA][PERSON_NAME]..." at bounding box center [942, 273] width 300 height 12
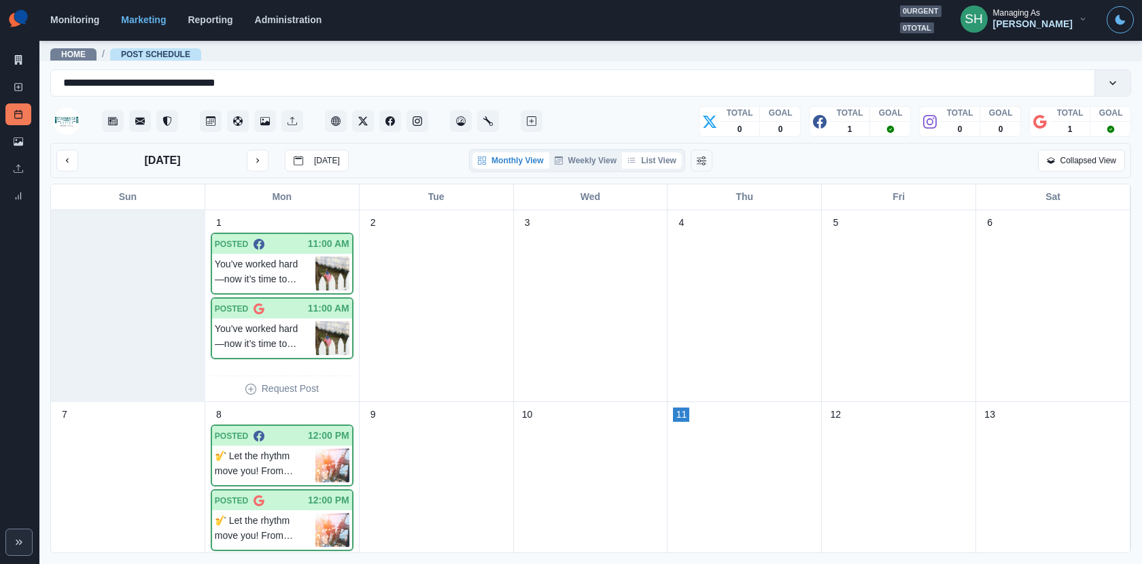
click at [640, 153] on button "List View" at bounding box center [652, 160] width 60 height 16
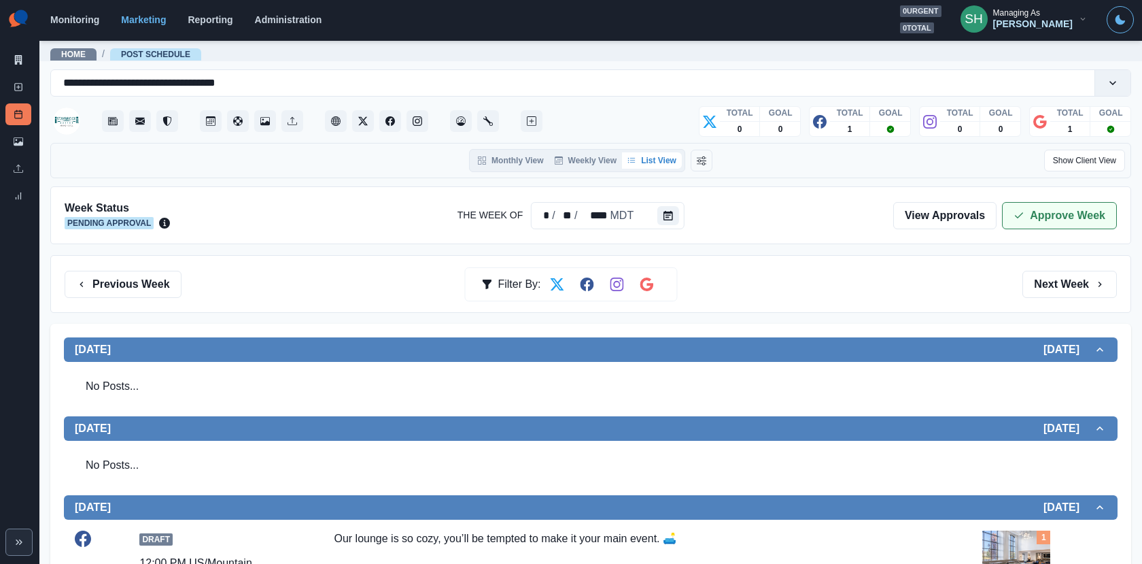
click at [1042, 205] on button "Approve Week" at bounding box center [1059, 215] width 115 height 27
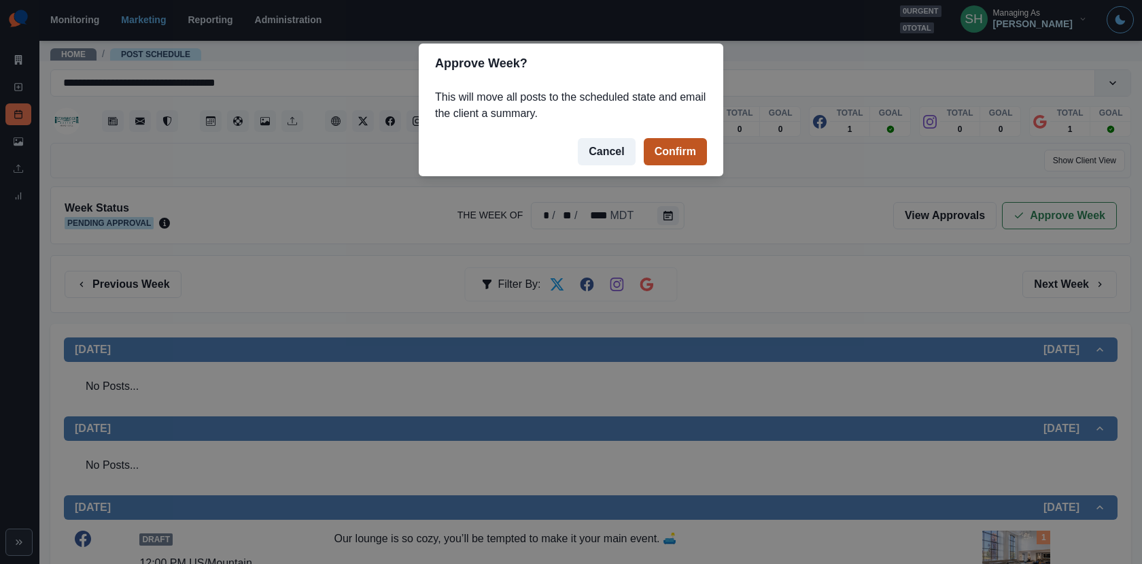
click at [674, 148] on button "Confirm" at bounding box center [675, 151] width 63 height 27
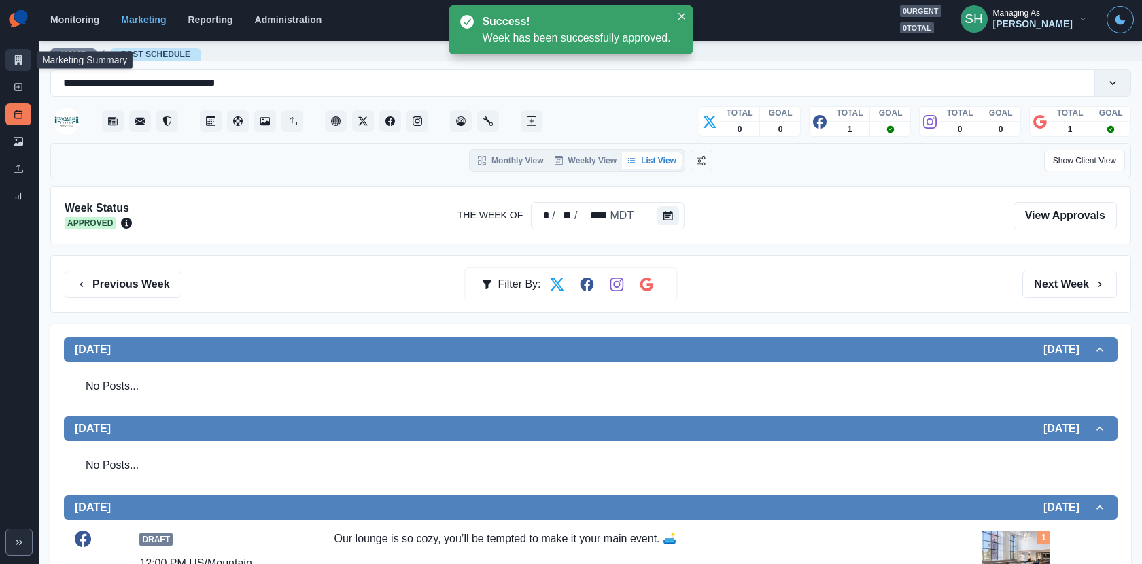
click at [12, 65] on link "Marketing Summary" at bounding box center [18, 60] width 26 height 22
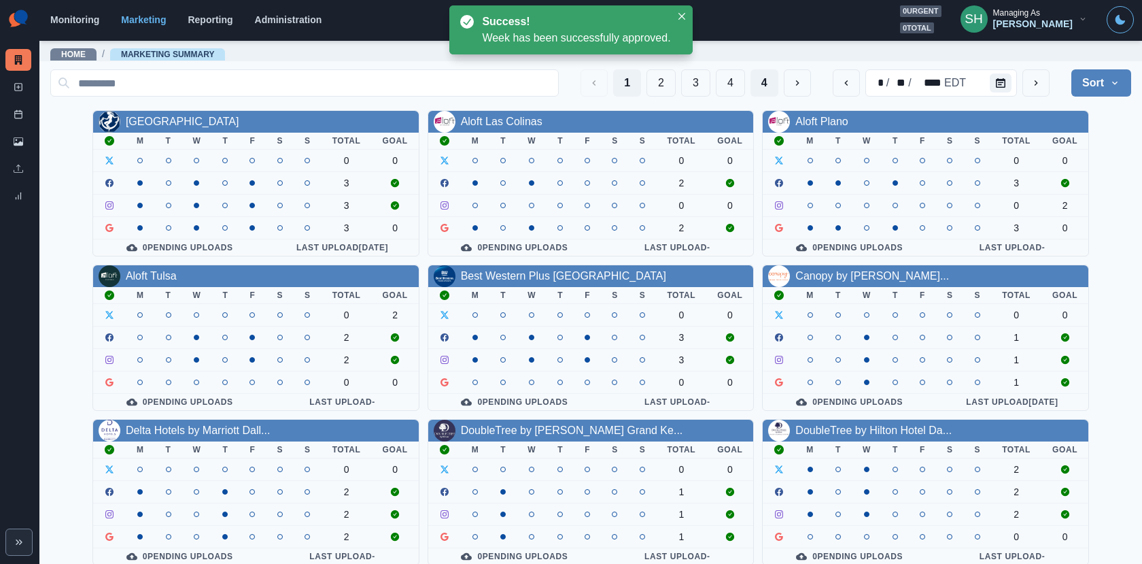
click at [758, 75] on button "4" at bounding box center [765, 82] width 28 height 27
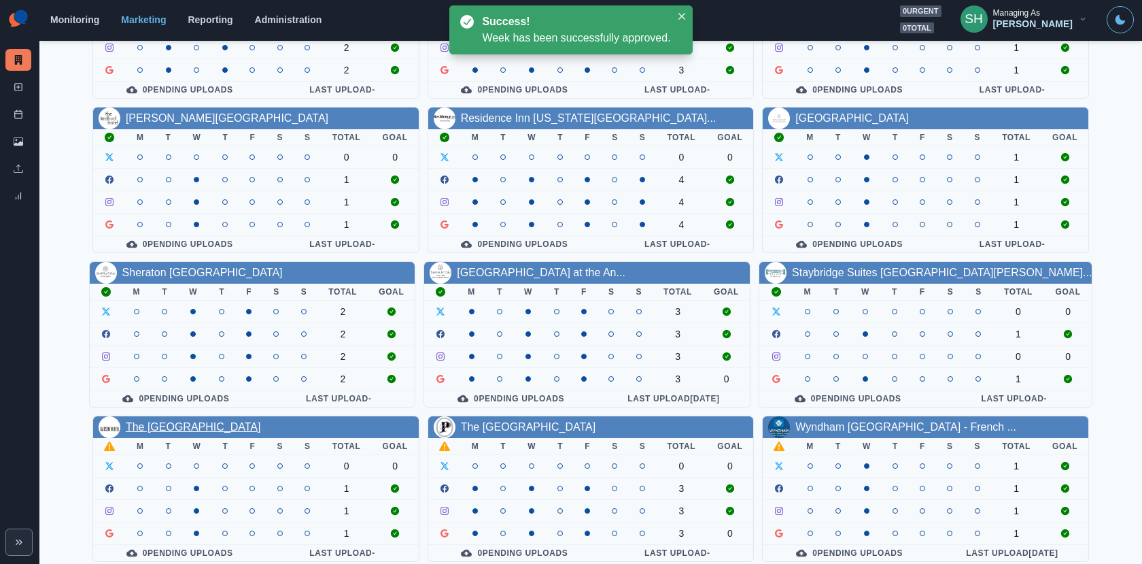
click at [195, 421] on link "The [GEOGRAPHIC_DATA]" at bounding box center [193, 427] width 135 height 12
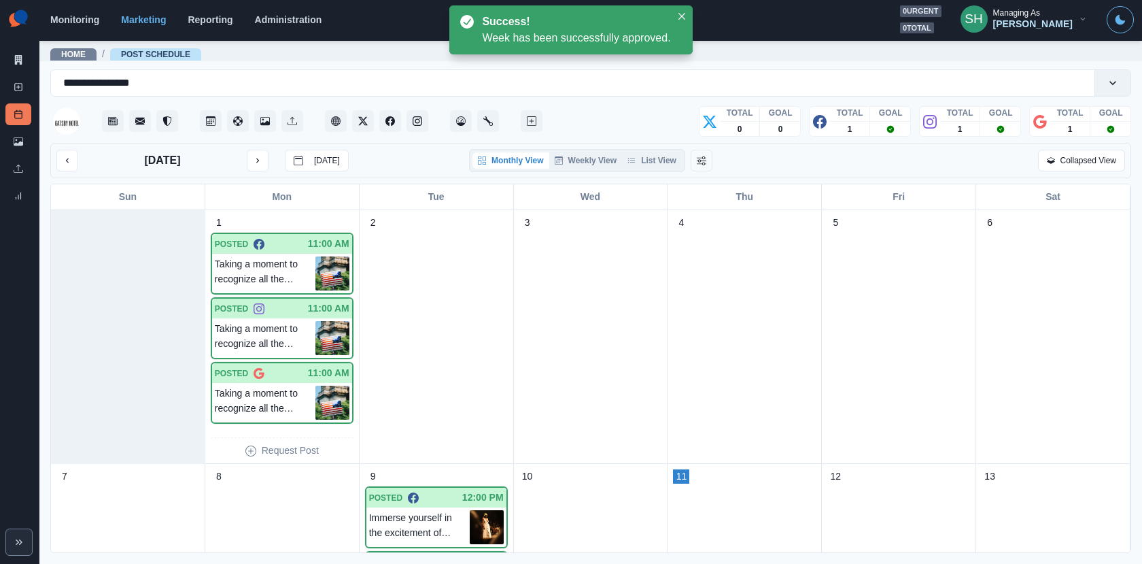
click at [655, 175] on div "[DATE] [DATE] Monthly View Weekly View List View Collapsed View" at bounding box center [590, 160] width 1081 height 35
click at [648, 160] on button "List View" at bounding box center [652, 160] width 60 height 16
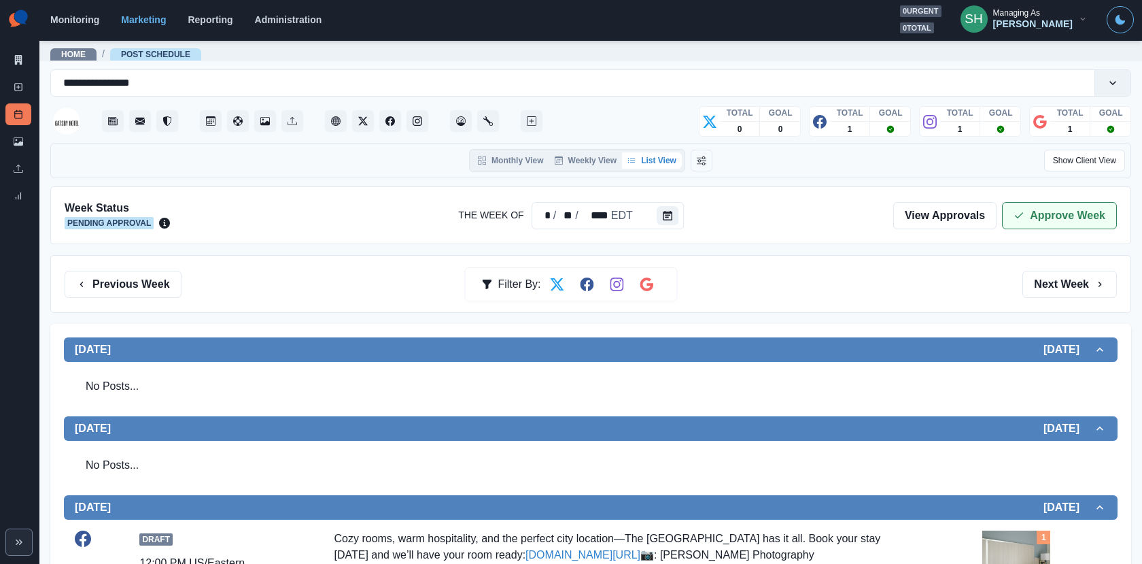
click at [1057, 211] on button "Approve Week" at bounding box center [1059, 215] width 115 height 27
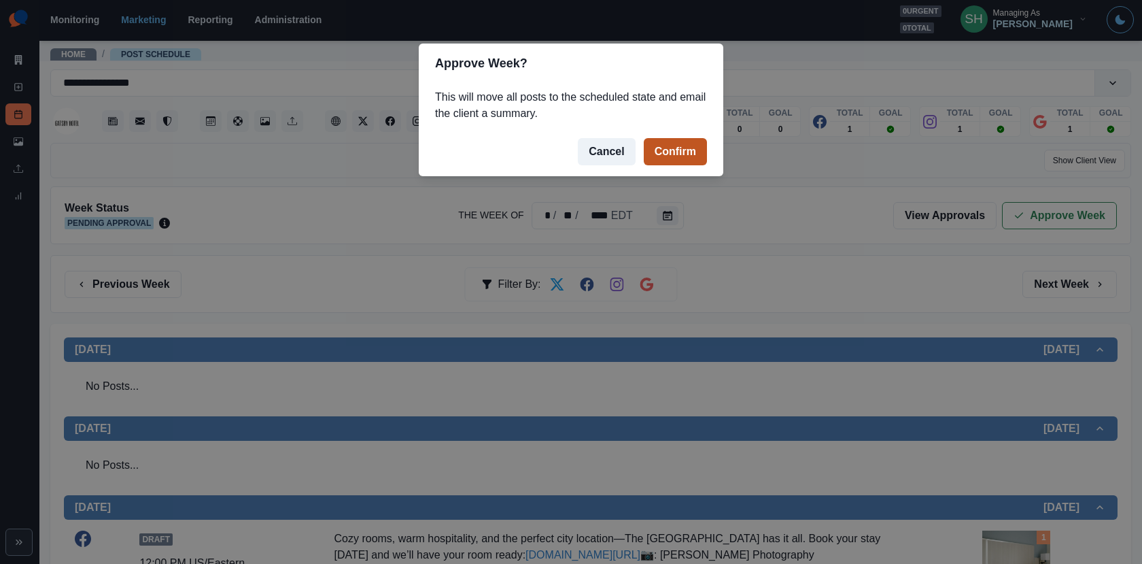
click at [678, 143] on button "Confirm" at bounding box center [675, 151] width 63 height 27
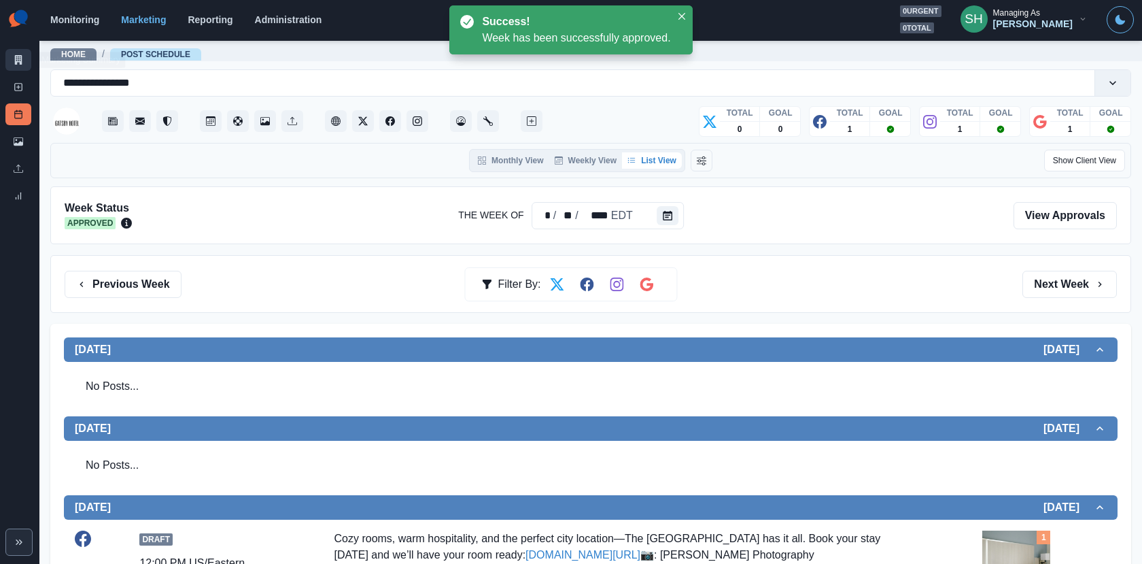
click at [16, 64] on link "Marketing Summary" at bounding box center [18, 60] width 26 height 22
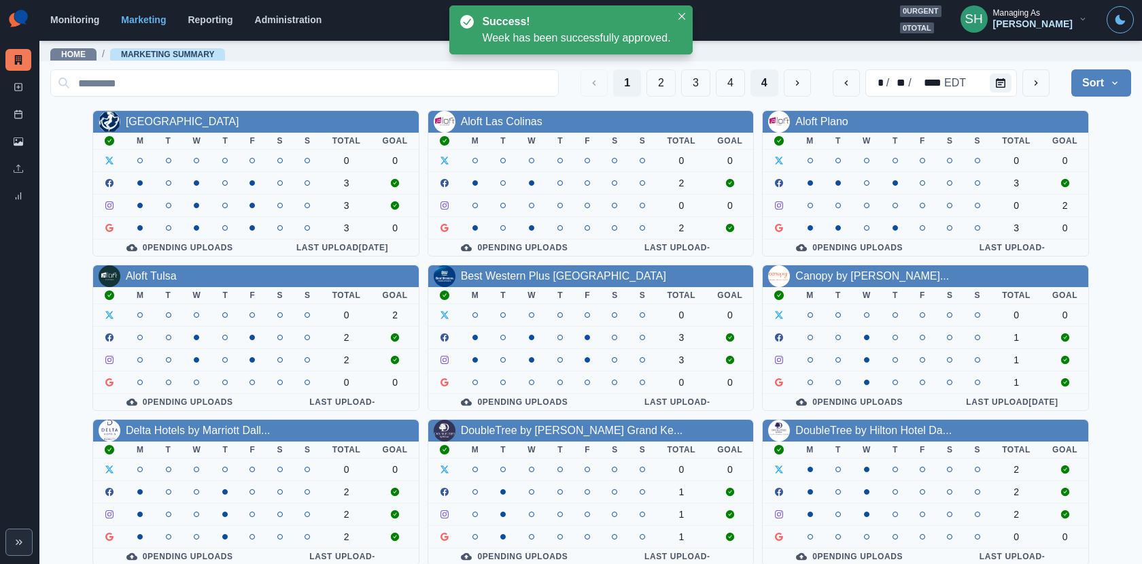
click at [764, 89] on button "4" at bounding box center [765, 82] width 28 height 27
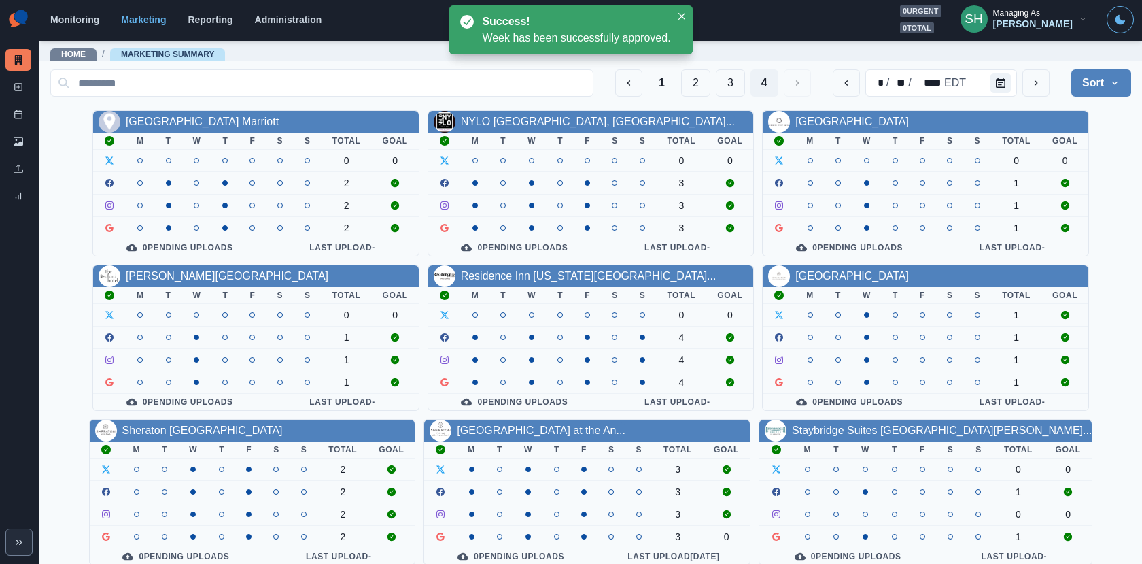
scroll to position [158, 0]
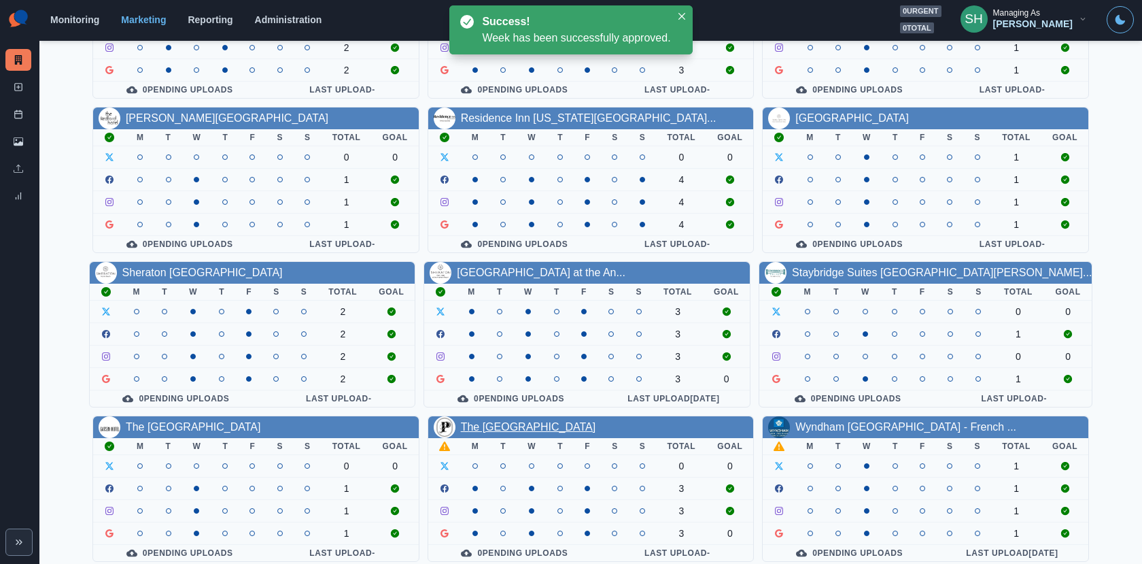
click at [521, 421] on link "The [GEOGRAPHIC_DATA]" at bounding box center [528, 427] width 135 height 12
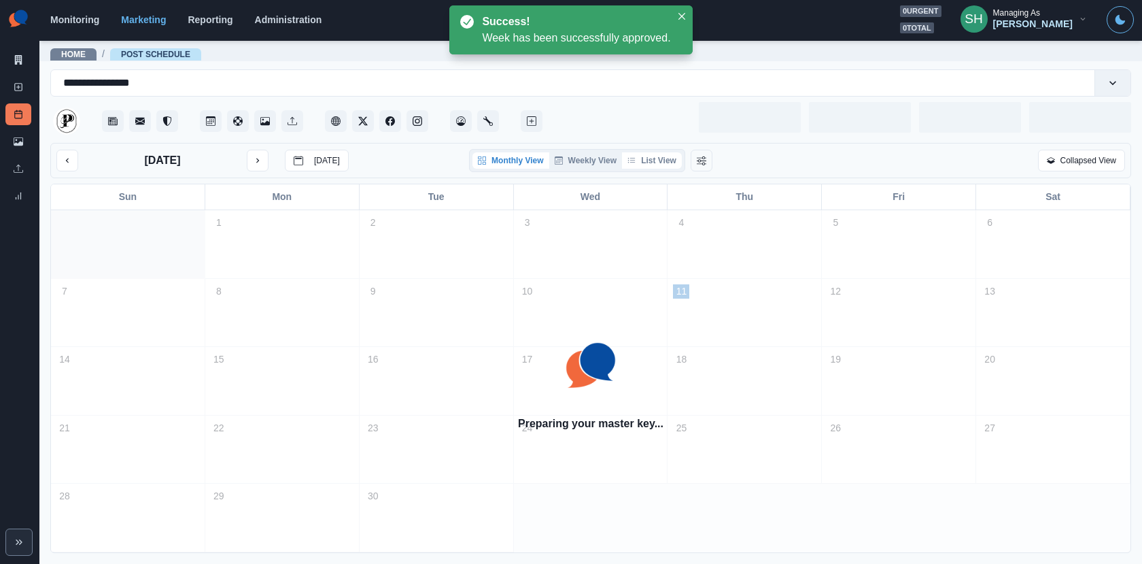
click at [654, 156] on button "List View" at bounding box center [652, 160] width 60 height 16
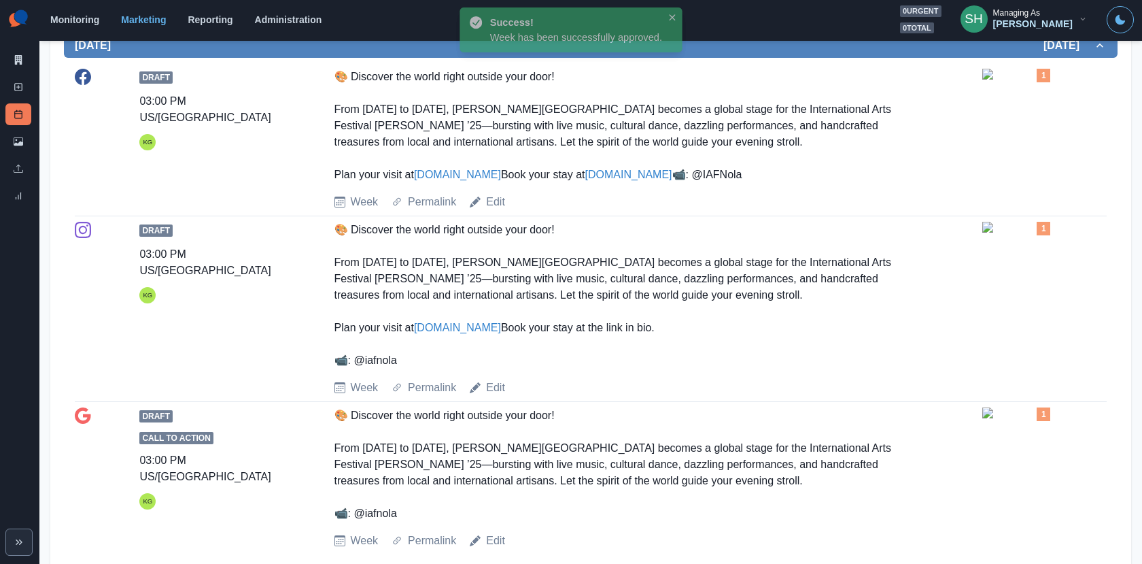
scroll to position [288, 0]
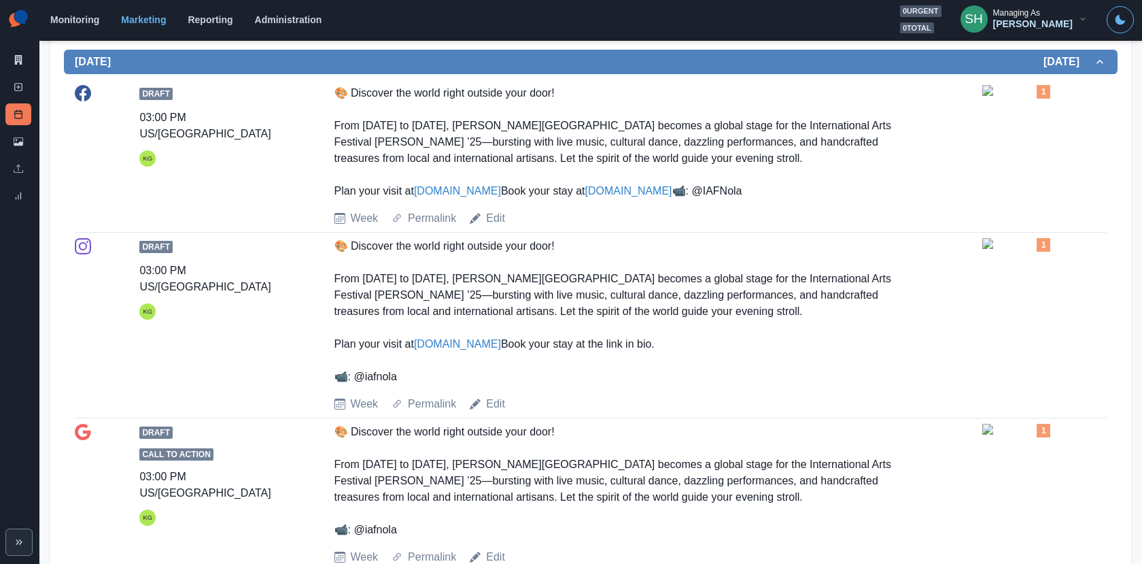
click at [1000, 96] on img at bounding box center [1017, 90] width 68 height 11
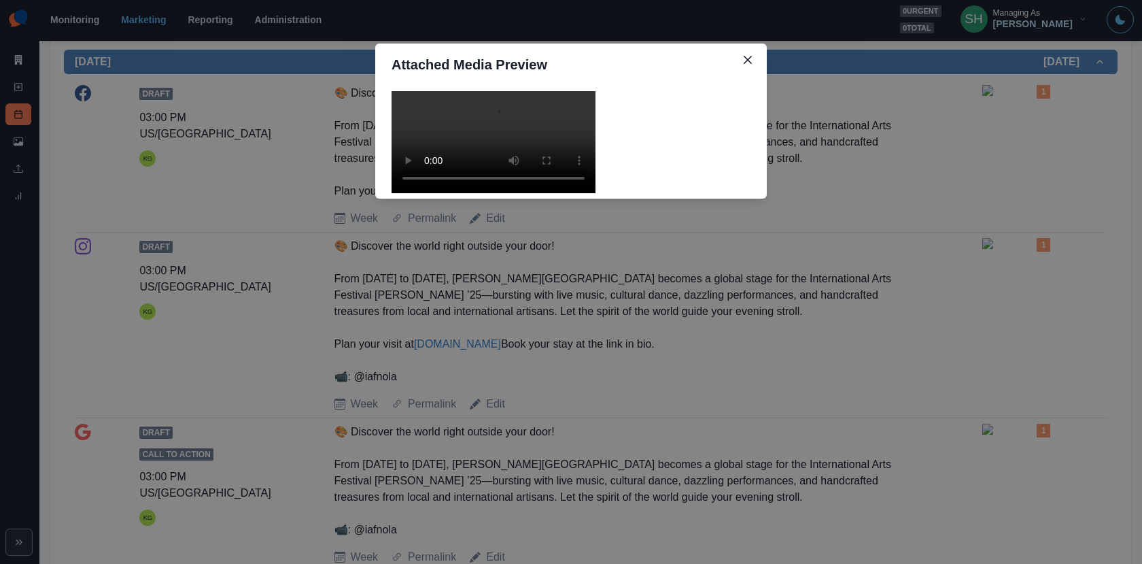
click at [520, 193] on video at bounding box center [494, 142] width 204 height 102
click at [935, 199] on div "Attached Media Preview" at bounding box center [571, 282] width 1142 height 564
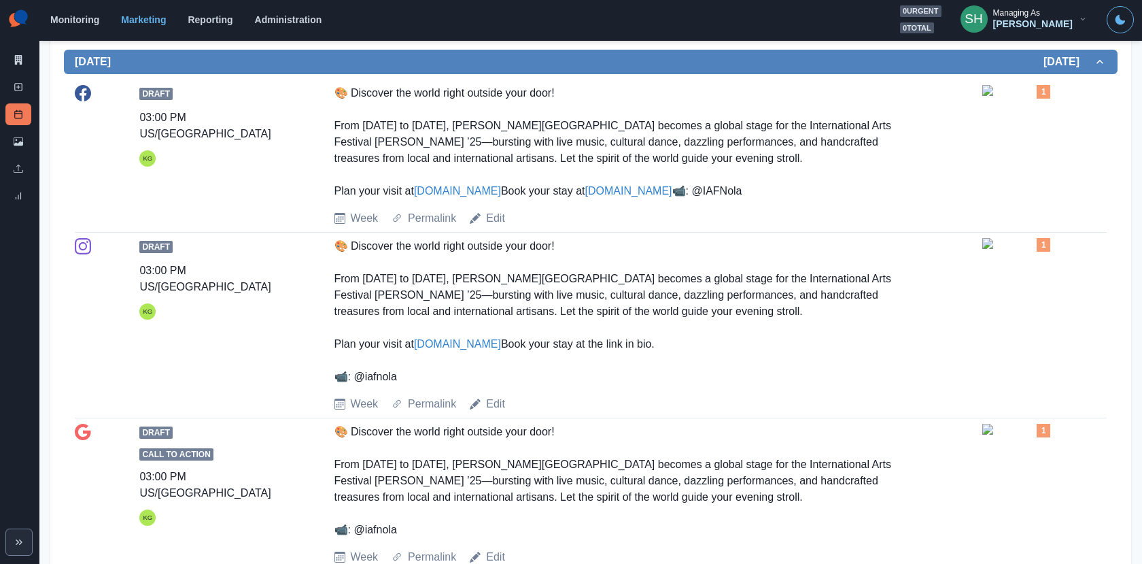
click at [460, 188] on link "[DOMAIN_NAME]" at bounding box center [457, 191] width 87 height 12
click at [498, 226] on link "Edit" at bounding box center [495, 218] width 19 height 16
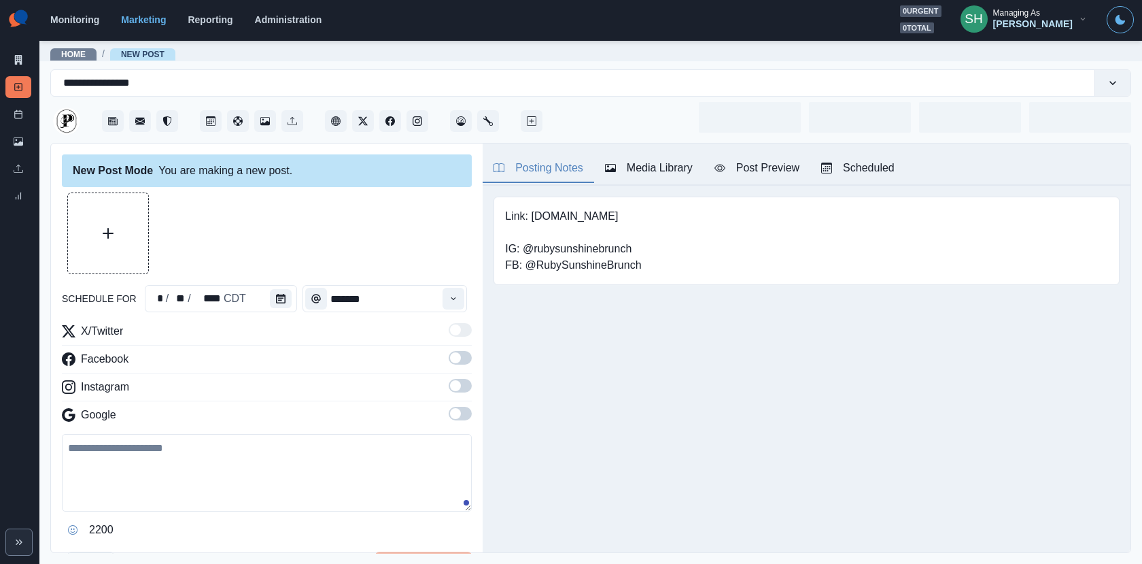
type input "*******"
type textarea "**********"
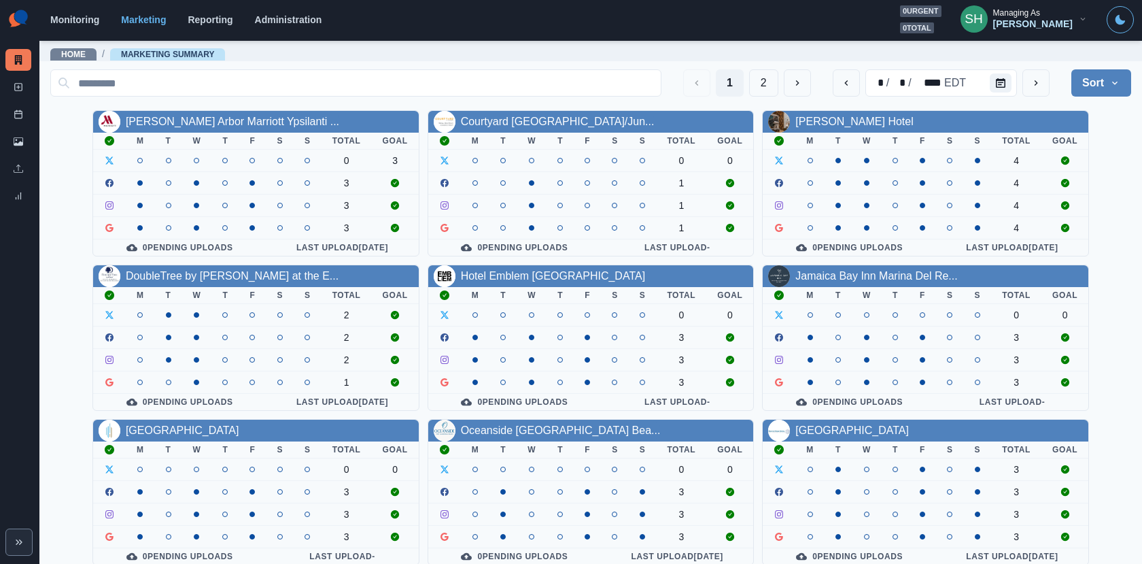
click at [1034, 24] on div "[PERSON_NAME]" at bounding box center [1033, 24] width 80 height 12
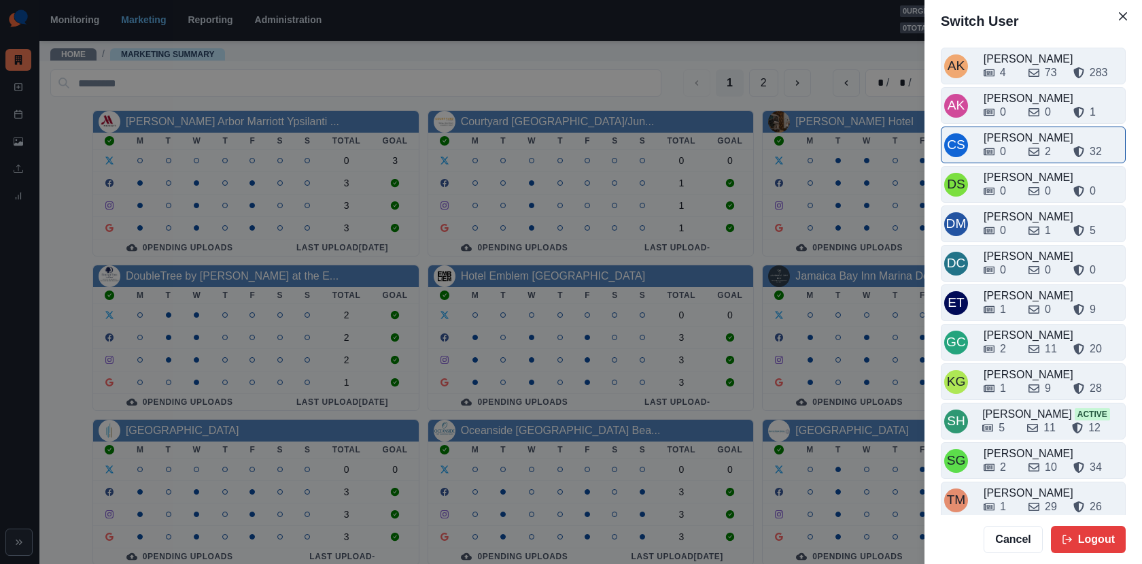
click at [1019, 133] on div "[PERSON_NAME]" at bounding box center [1053, 138] width 139 height 16
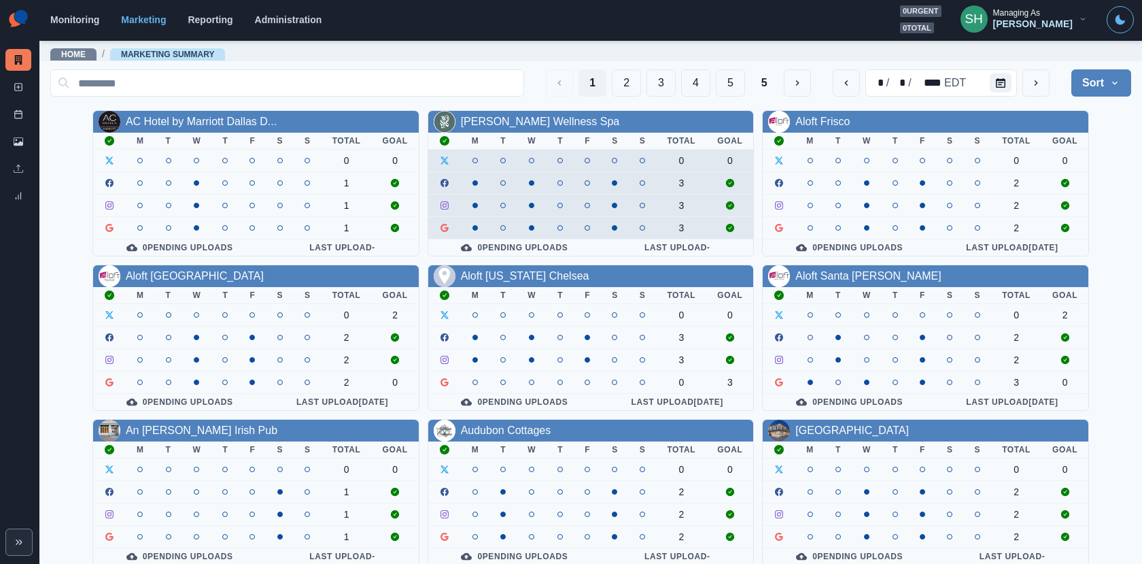
scroll to position [158, 0]
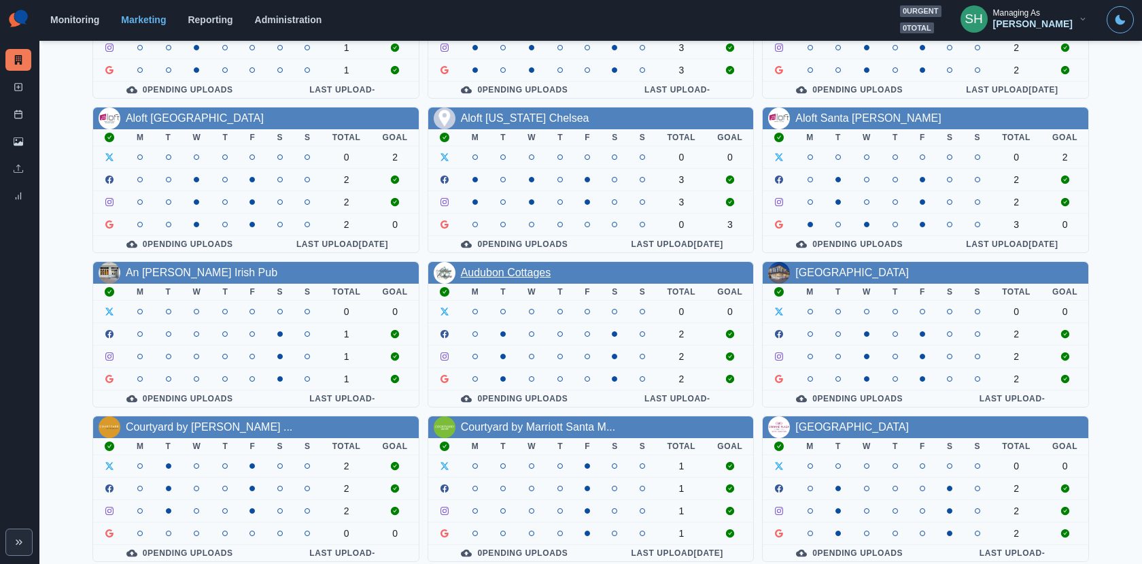
click at [493, 271] on link "Audubon Cottages" at bounding box center [506, 273] width 90 height 12
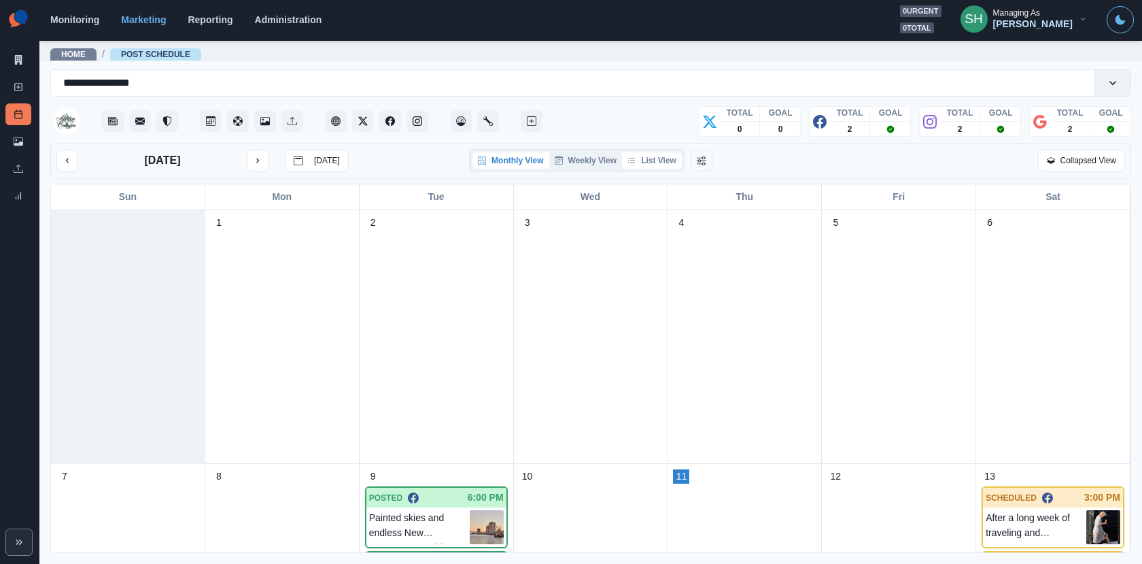
click at [656, 161] on button "List View" at bounding box center [652, 160] width 60 height 16
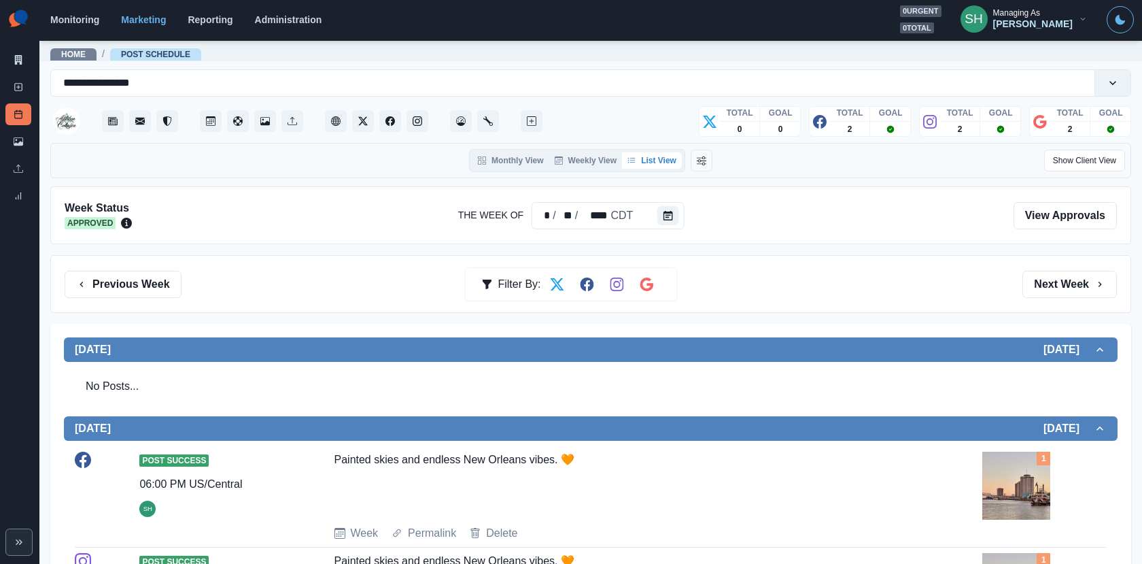
click at [1061, 266] on div "Previous Week Filter By: Next Week" at bounding box center [590, 284] width 1081 height 58
click at [1057, 279] on button "Next Week" at bounding box center [1070, 284] width 95 height 27
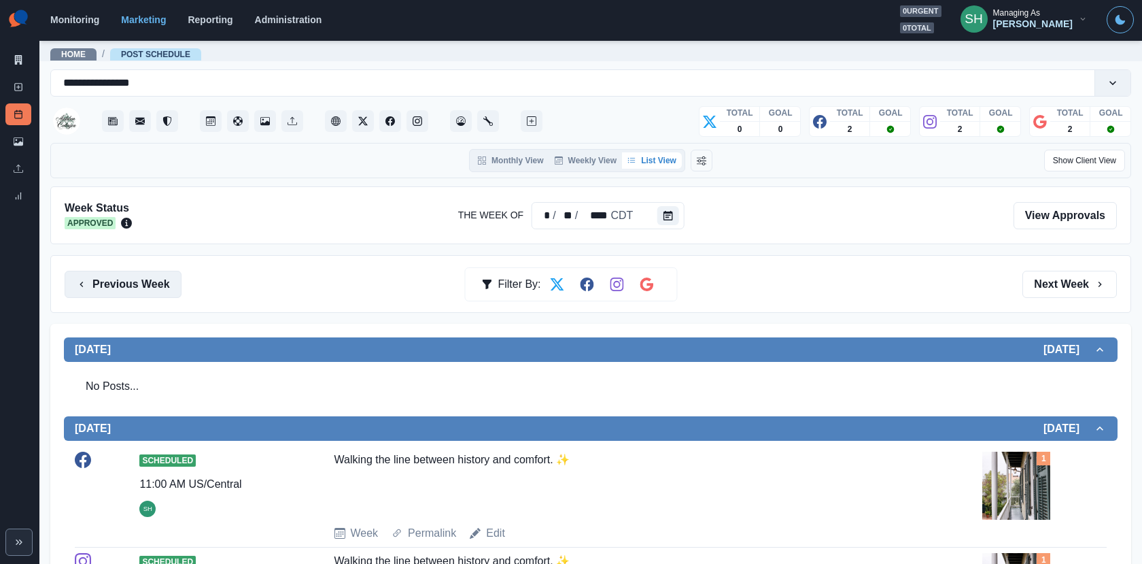
click at [148, 271] on button "Previous Week" at bounding box center [123, 284] width 117 height 27
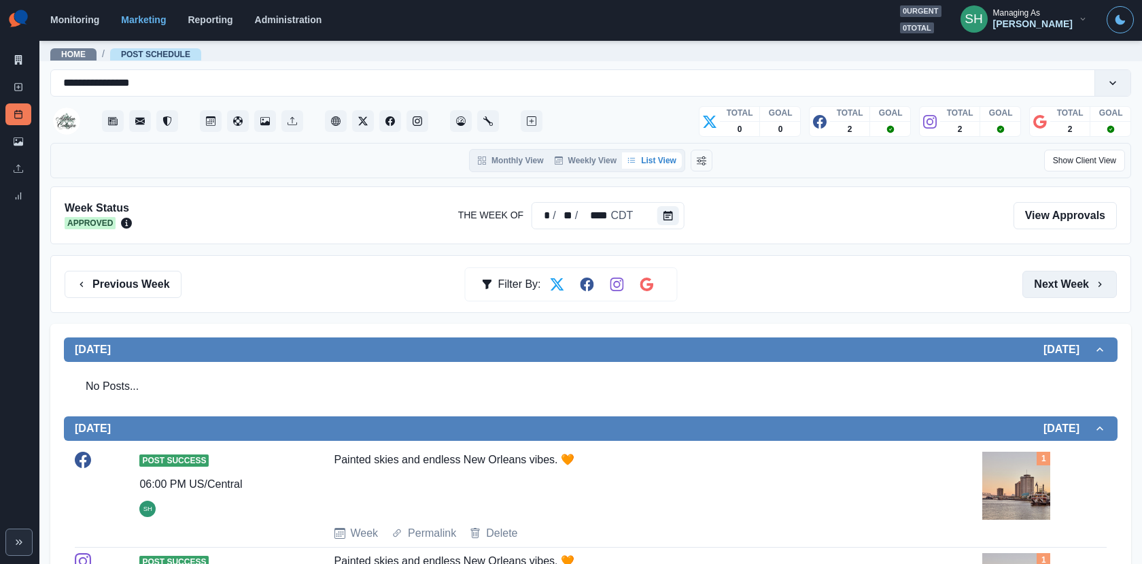
click at [1081, 285] on button "Next Week" at bounding box center [1070, 284] width 95 height 27
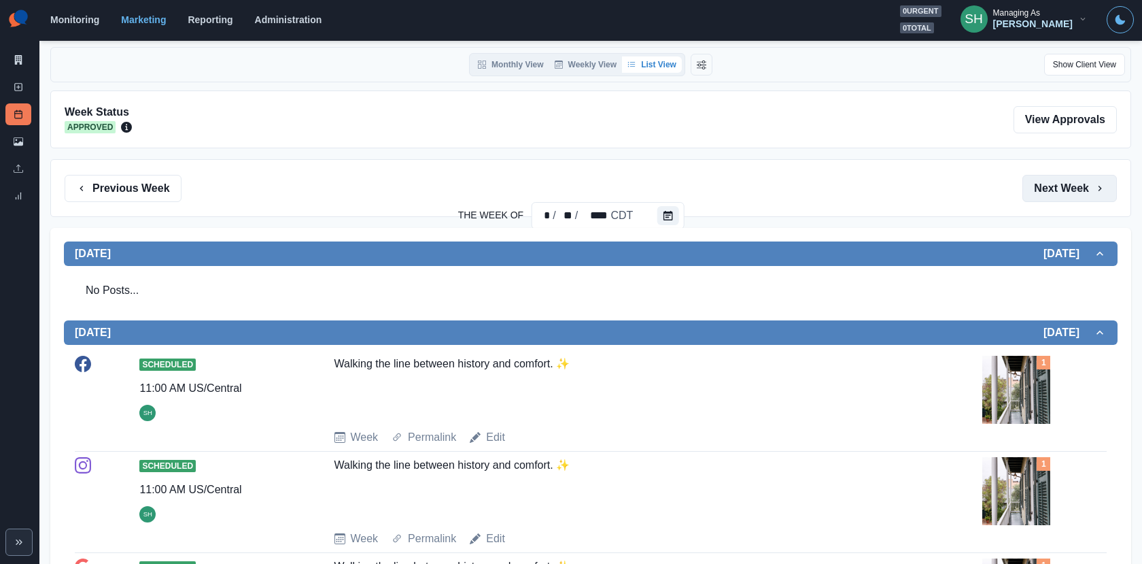
scroll to position [22, 0]
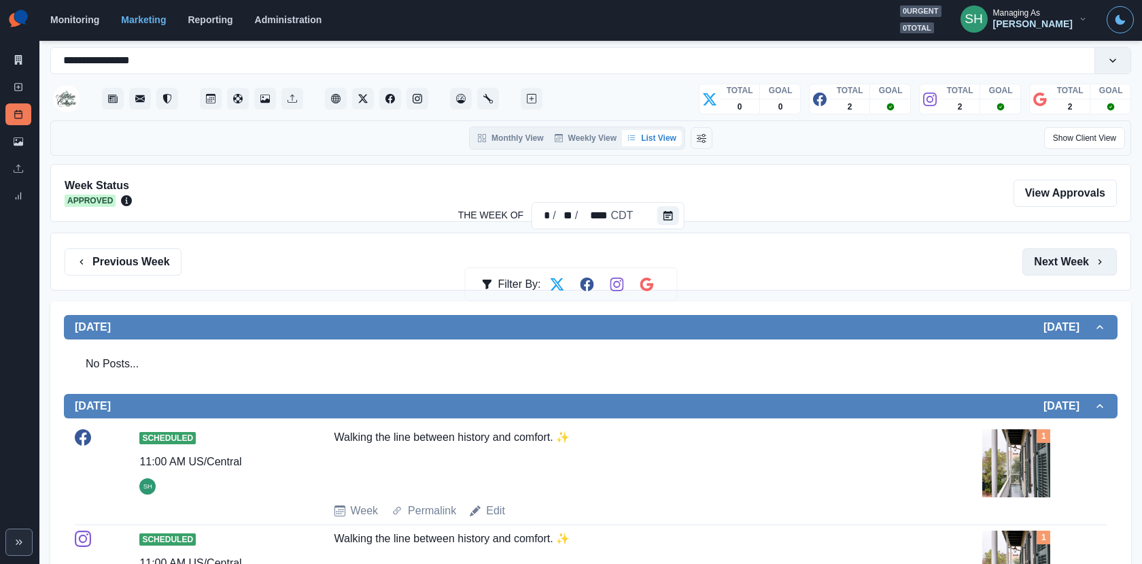
click at [1059, 254] on button "Next Week" at bounding box center [1070, 261] width 95 height 27
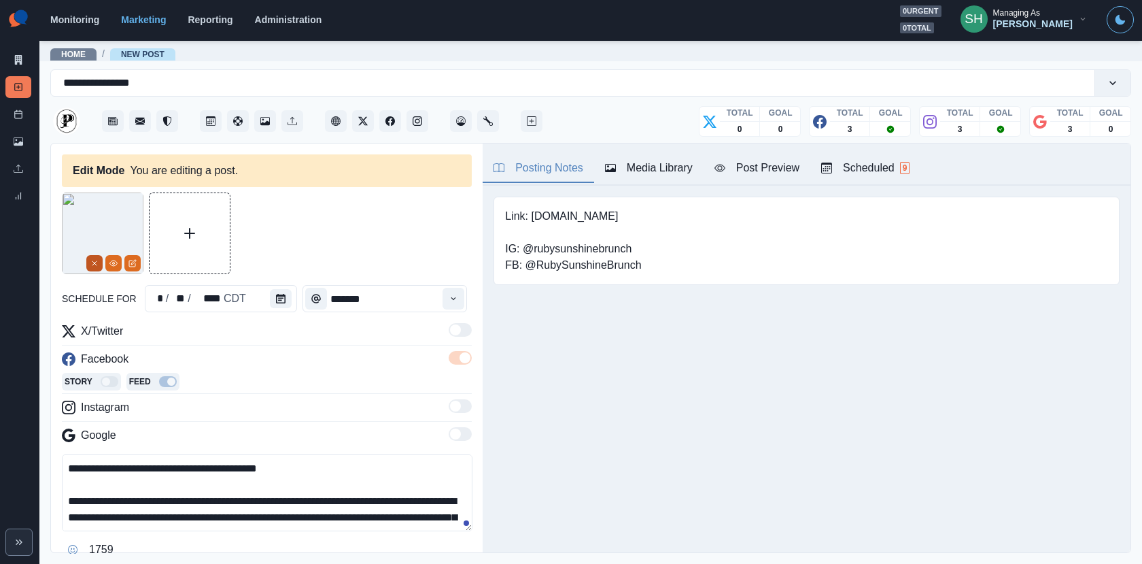
click at [92, 266] on icon "Remove" at bounding box center [94, 263] width 8 height 8
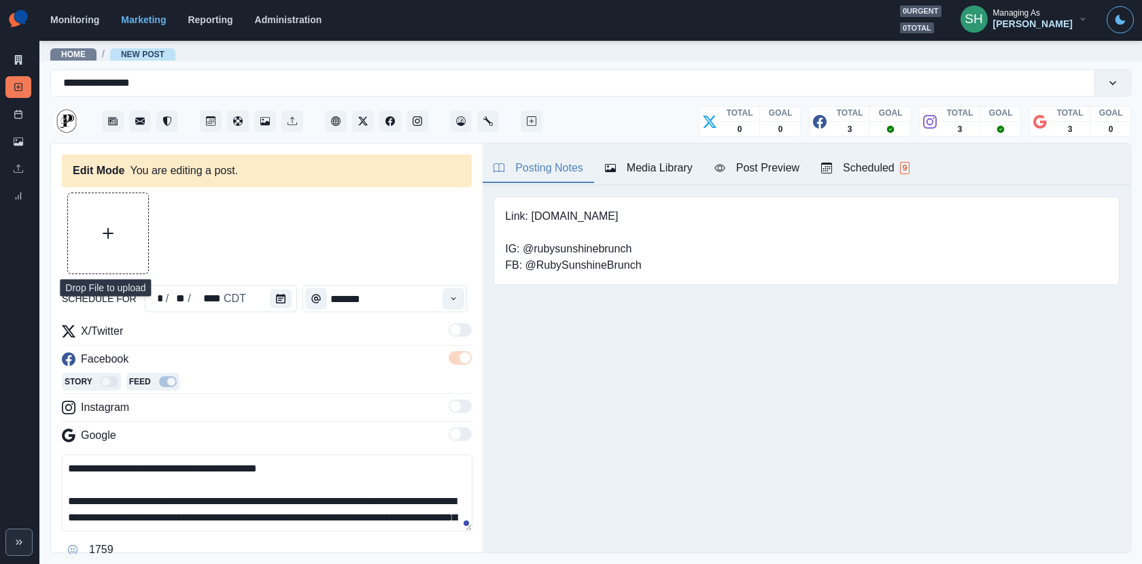
click at [96, 220] on button "Upload Media" at bounding box center [108, 233] width 80 height 80
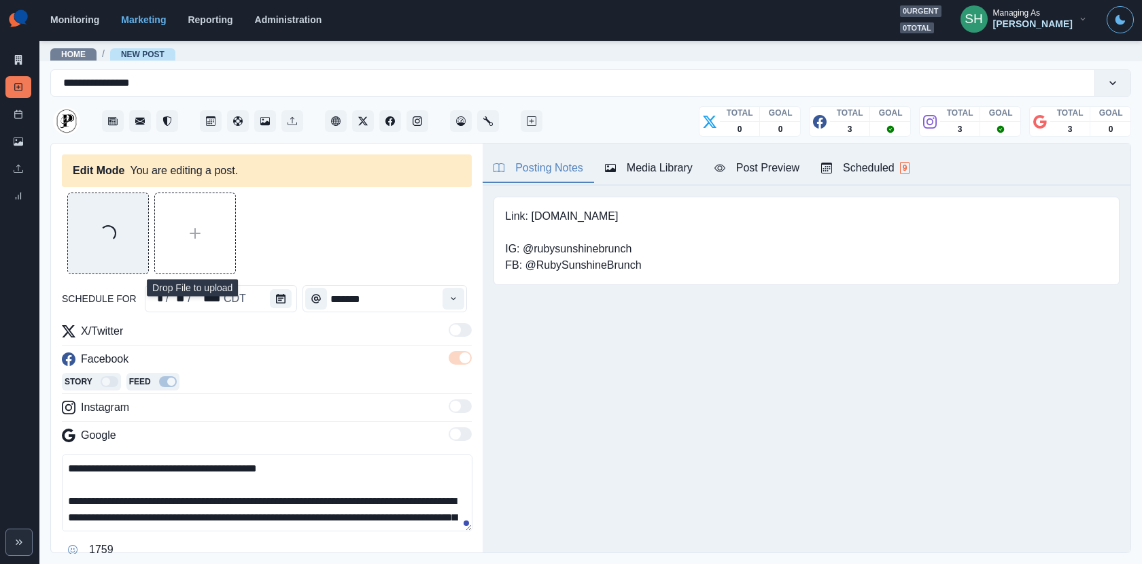
scroll to position [114, 0]
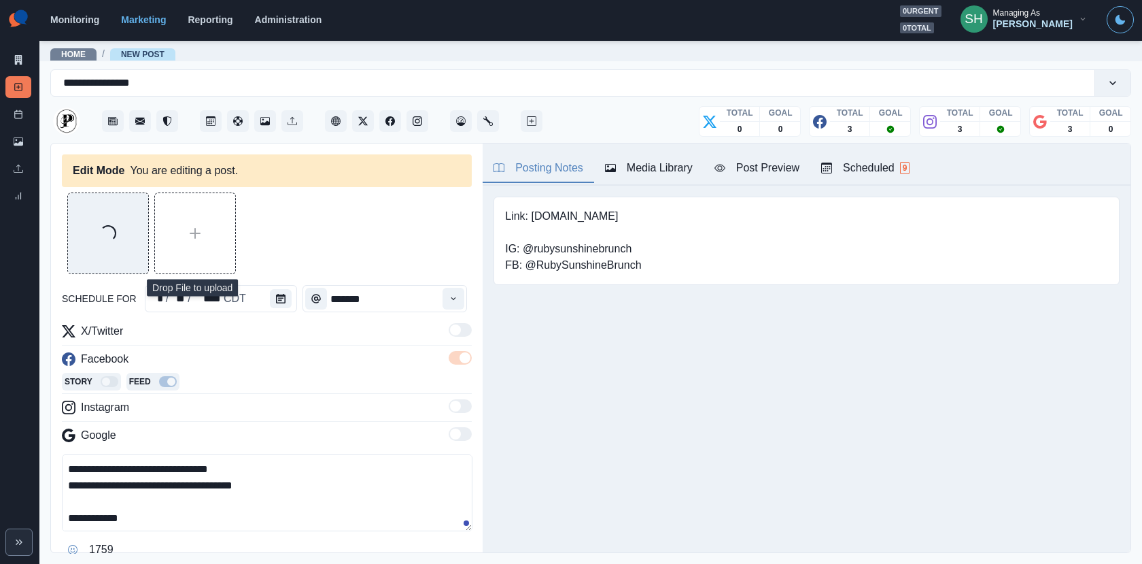
drag, startPoint x: 184, startPoint y: 505, endPoint x: 88, endPoint y: 507, distance: 96.6
click at [88, 507] on textarea "**********" at bounding box center [267, 492] width 411 height 77
drag, startPoint x: 86, startPoint y: 514, endPoint x: 236, endPoint y: 515, distance: 150.3
click at [236, 515] on textarea "**********" at bounding box center [267, 492] width 411 height 77
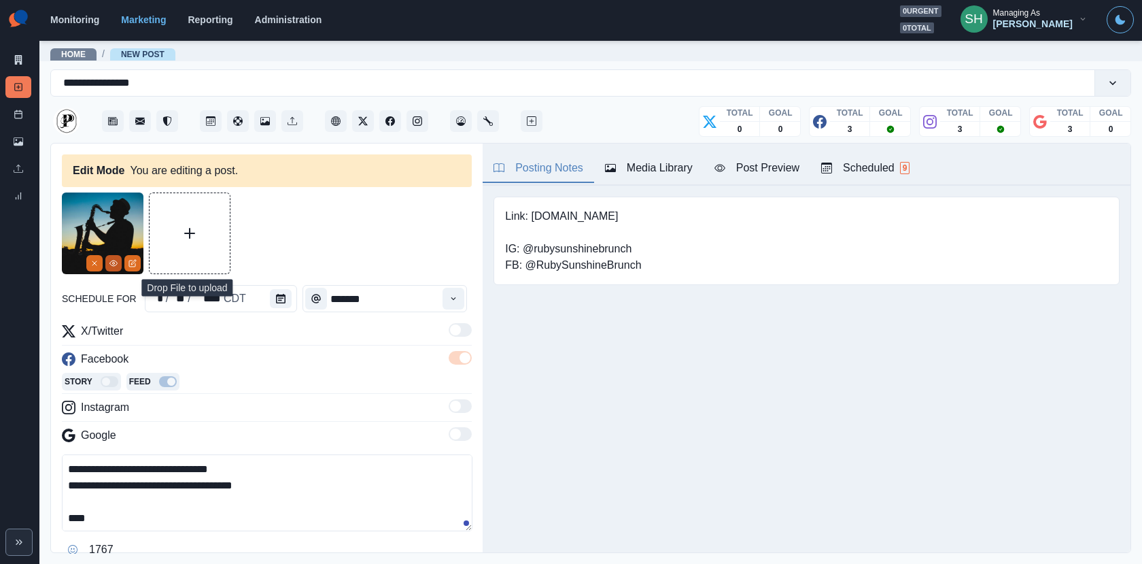
click at [115, 265] on icon "View Media" at bounding box center [113, 263] width 8 height 8
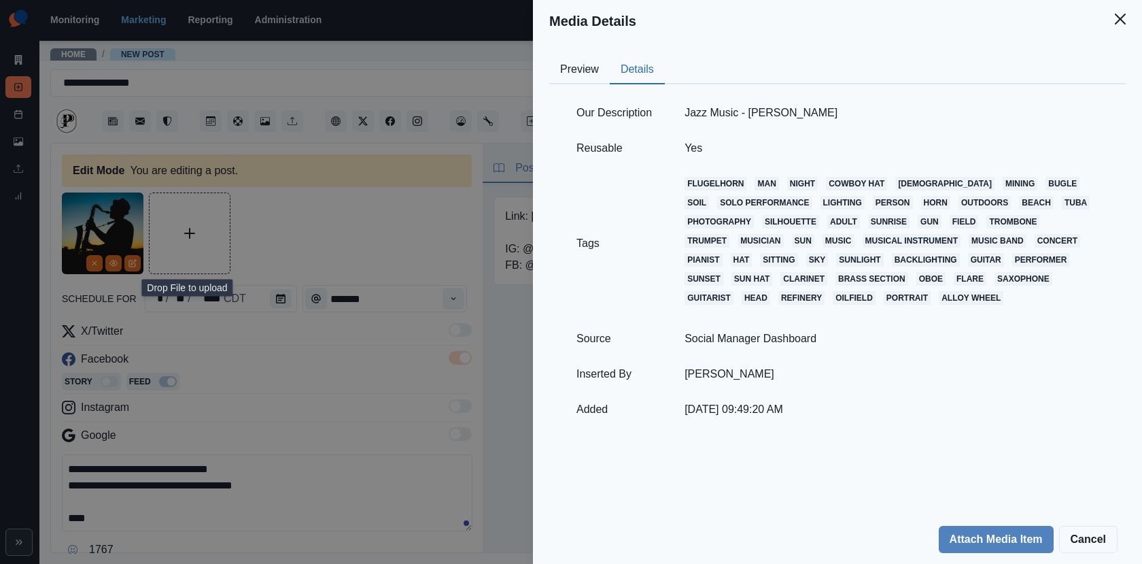
click at [664, 70] on button "Details" at bounding box center [637, 70] width 55 height 29
drag, startPoint x: 825, startPoint y: 124, endPoint x: 762, endPoint y: 123, distance: 63.2
click at [762, 123] on td "Jazz Music - Victor Freitas" at bounding box center [891, 112] width 447 height 35
drag, startPoint x: 753, startPoint y: 110, endPoint x: 876, endPoint y: 110, distance: 122.4
click at [876, 110] on td "Jazz Music - Victor Freitas" at bounding box center [891, 112] width 447 height 35
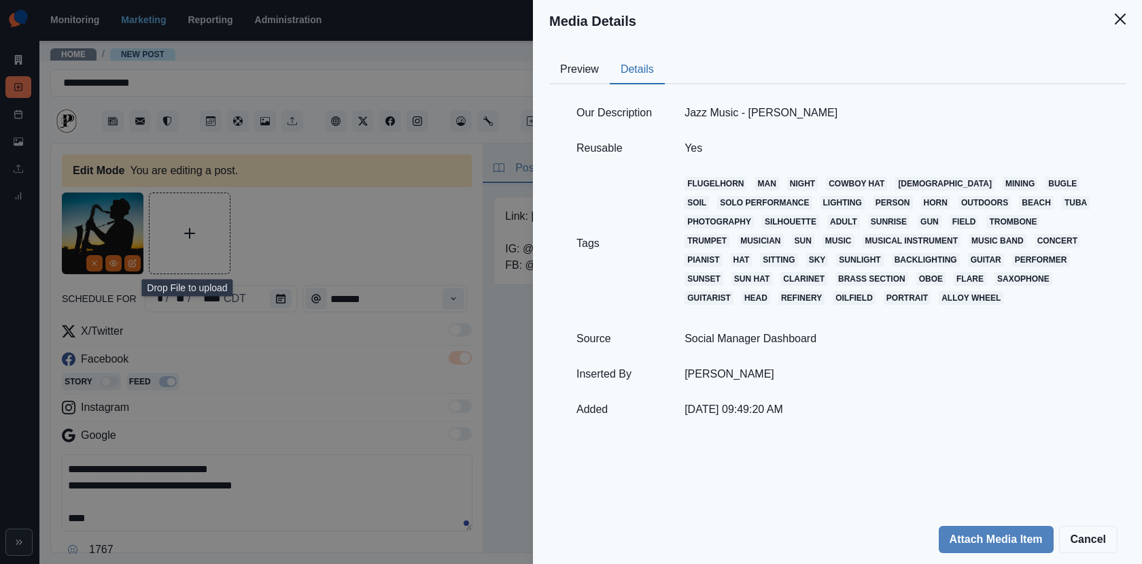
copy td "Victor Freitas"
click at [190, 396] on div "Media Details Preview Details Our Description Jazz Music - Victor Freitas Reusa…" at bounding box center [571, 282] width 1142 height 564
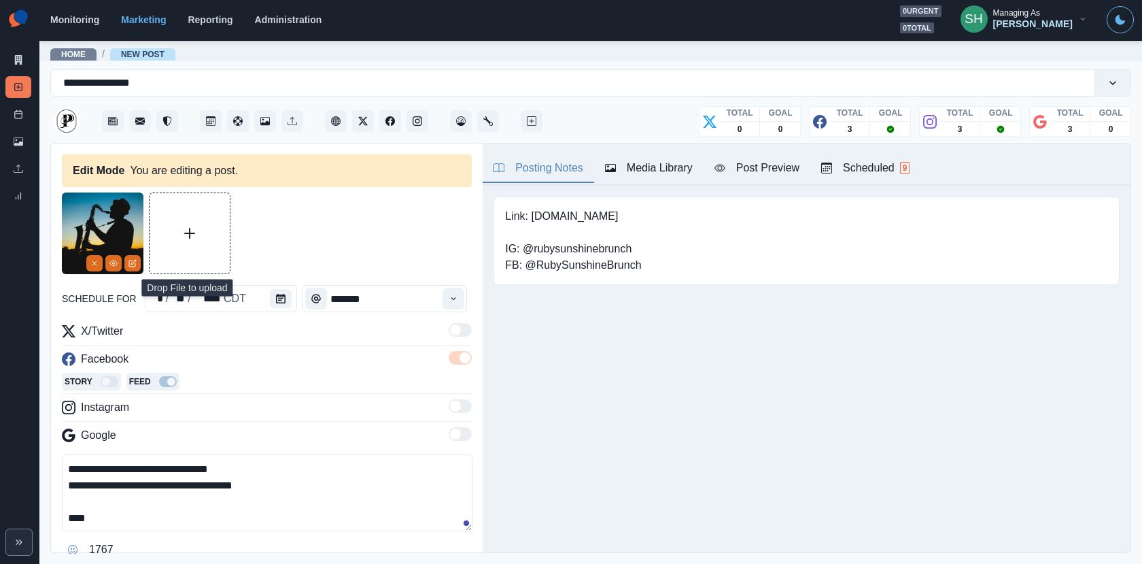
click at [133, 523] on textarea "**********" at bounding box center [267, 492] width 411 height 77
paste textarea "**********"
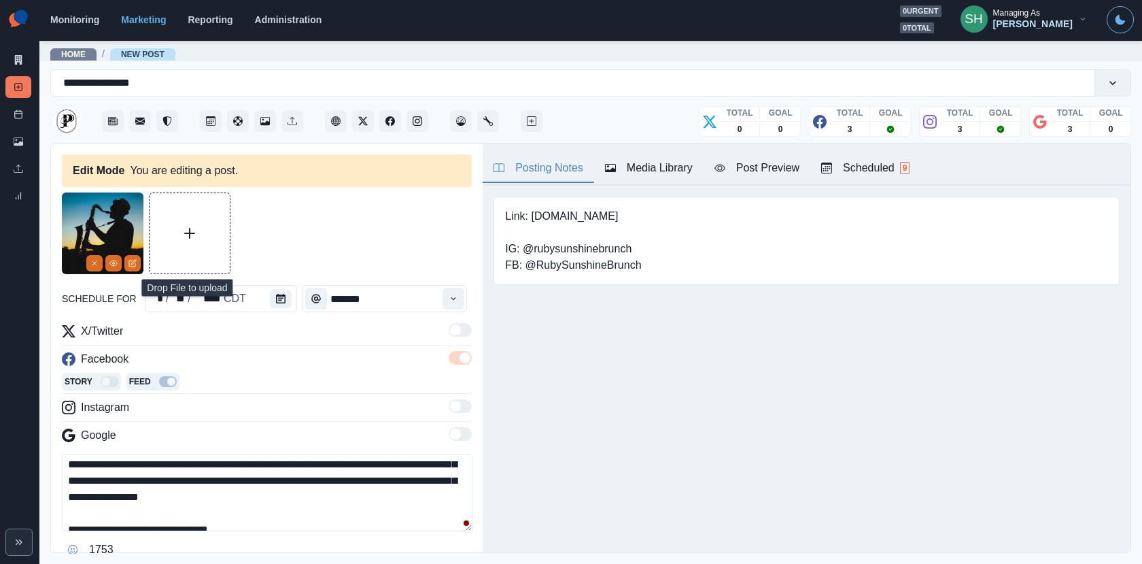
scroll to position [41, 0]
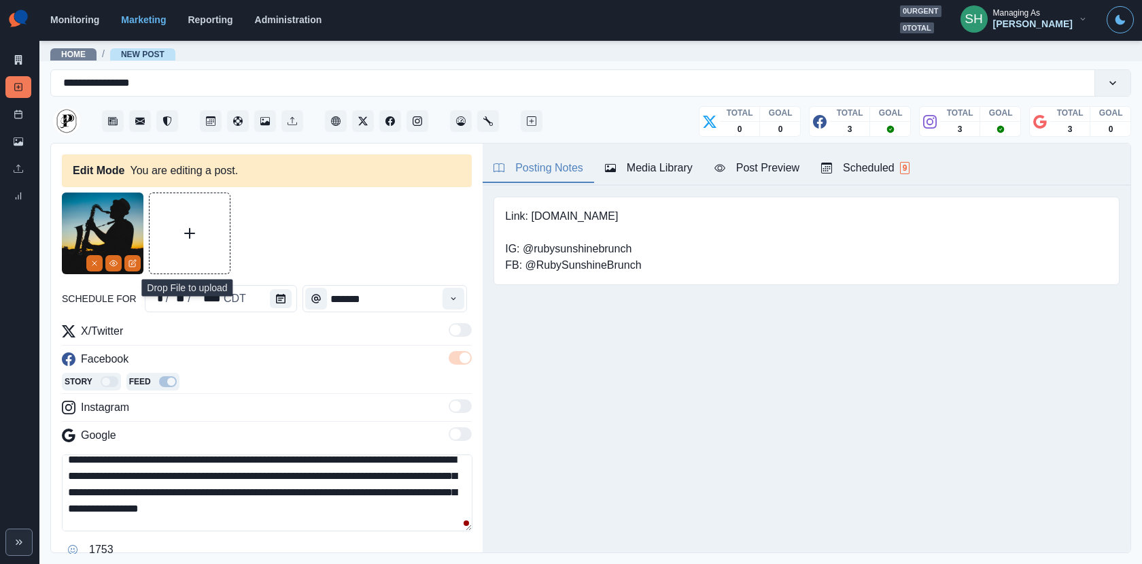
drag, startPoint x: 468, startPoint y: 460, endPoint x: 400, endPoint y: 459, distance: 68.0
click at [400, 459] on textarea "**********" at bounding box center [267, 492] width 411 height 77
drag, startPoint x: 465, startPoint y: 471, endPoint x: 391, endPoint y: 471, distance: 74.1
click at [391, 471] on textarea "**********" at bounding box center [267, 492] width 411 height 77
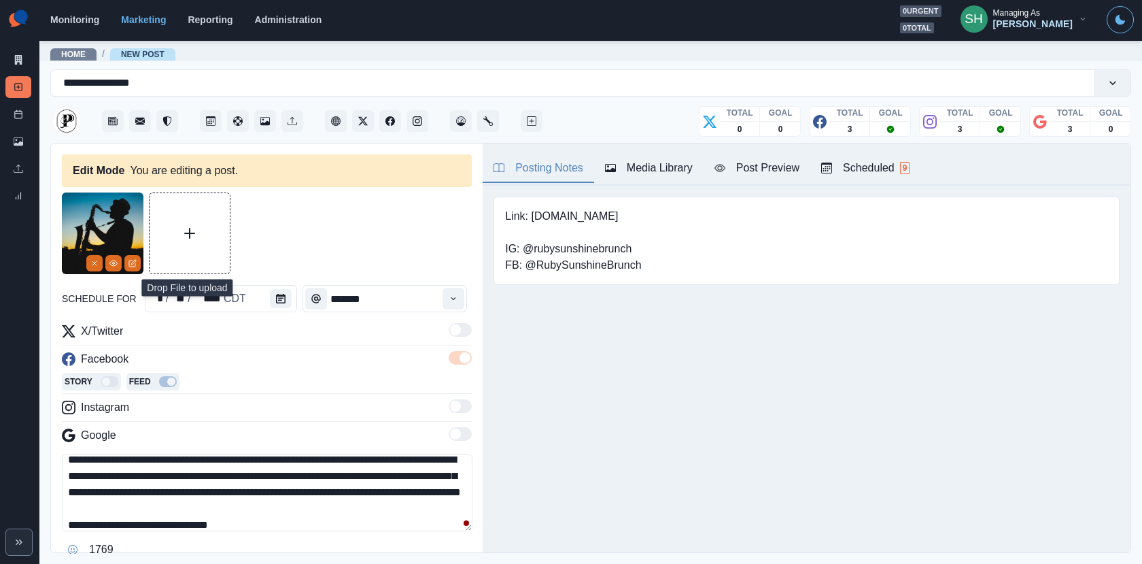
drag, startPoint x: 413, startPoint y: 489, endPoint x: 304, endPoint y: 487, distance: 108.8
click at [304, 487] on textarea "**********" at bounding box center [267, 492] width 411 height 77
click at [342, 505] on textarea "**********" at bounding box center [267, 492] width 411 height 77
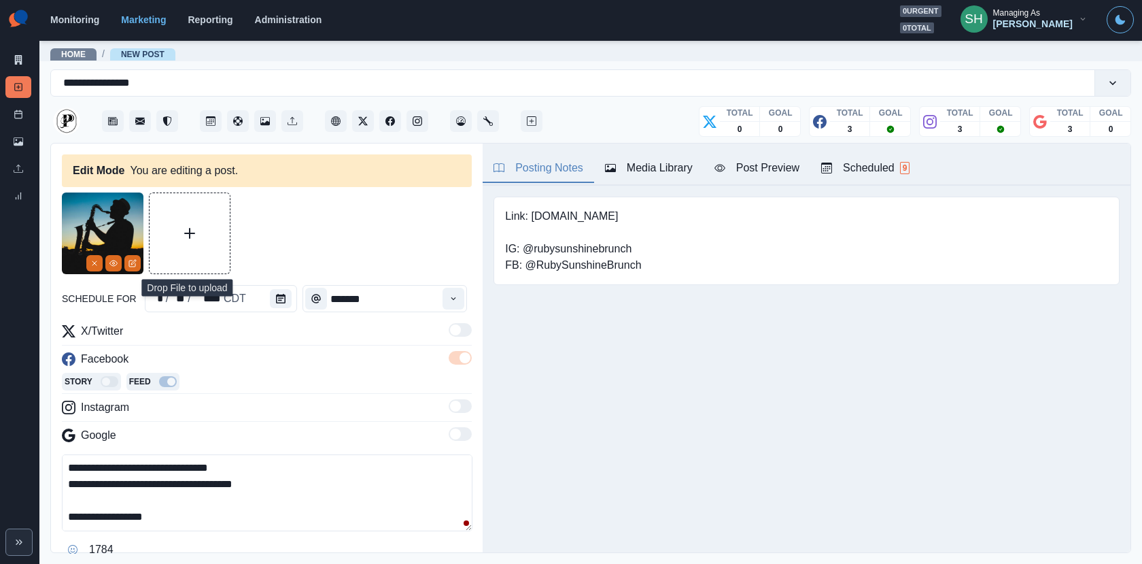
scroll to position [35, 0]
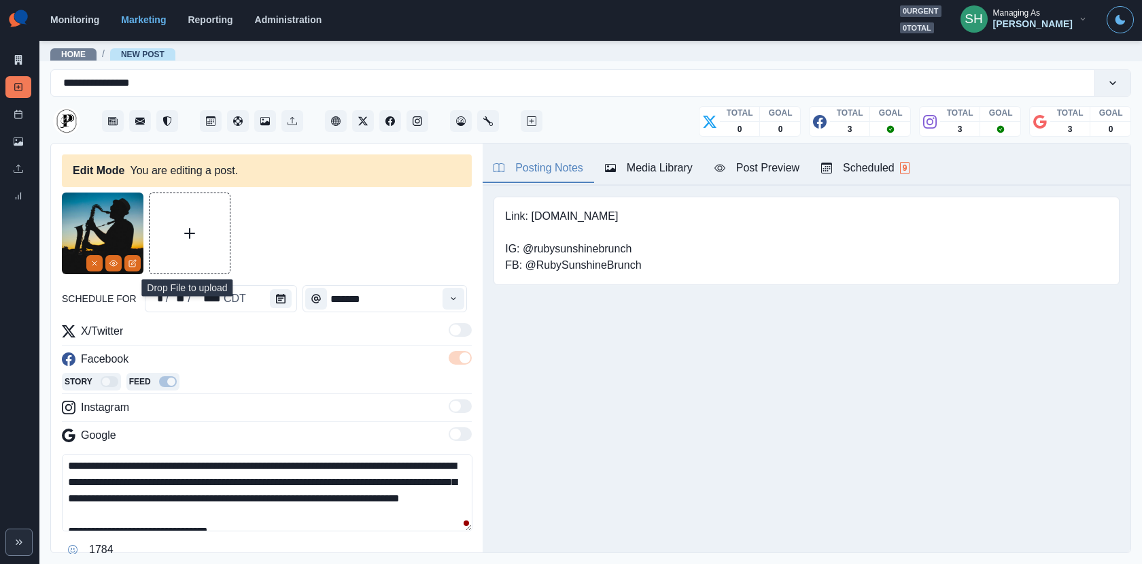
drag, startPoint x: 307, startPoint y: 508, endPoint x: 388, endPoint y: 498, distance: 80.9
click at [388, 498] on textarea "**********" at bounding box center [267, 492] width 411 height 77
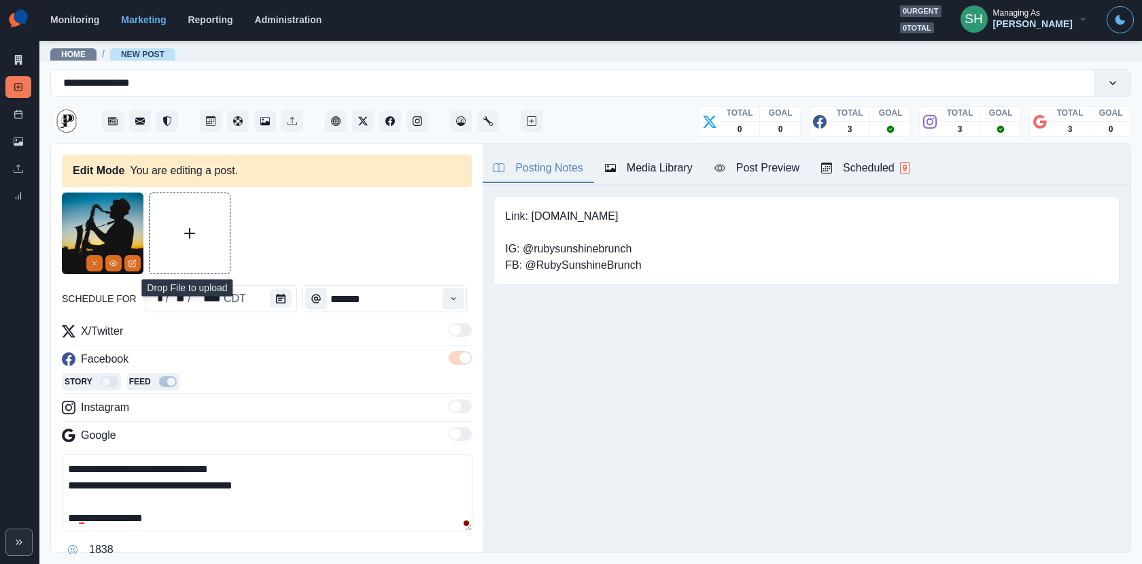
scroll to position [0, 0]
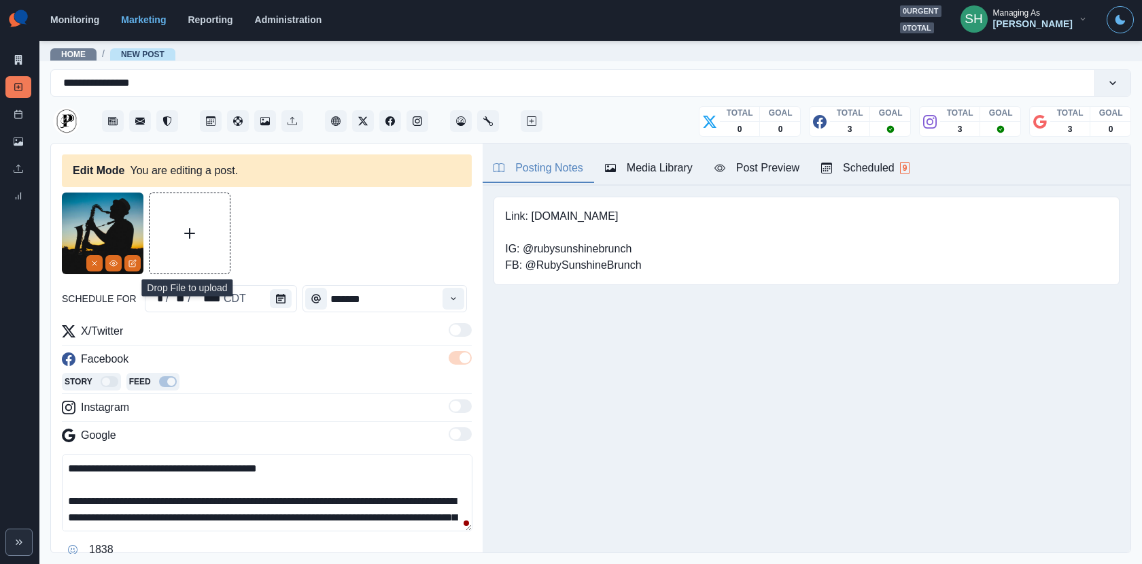
drag, startPoint x: 245, startPoint y: 515, endPoint x: 224, endPoint y: 359, distance: 157.0
click at [224, 359] on div "**********" at bounding box center [267, 441] width 410 height 237
click at [114, 474] on textarea "**********" at bounding box center [267, 492] width 411 height 77
drag, startPoint x: 85, startPoint y: 466, endPoint x: 17, endPoint y: 466, distance: 68.0
click at [17, 466] on div "**********" at bounding box center [571, 282] width 1142 height 564
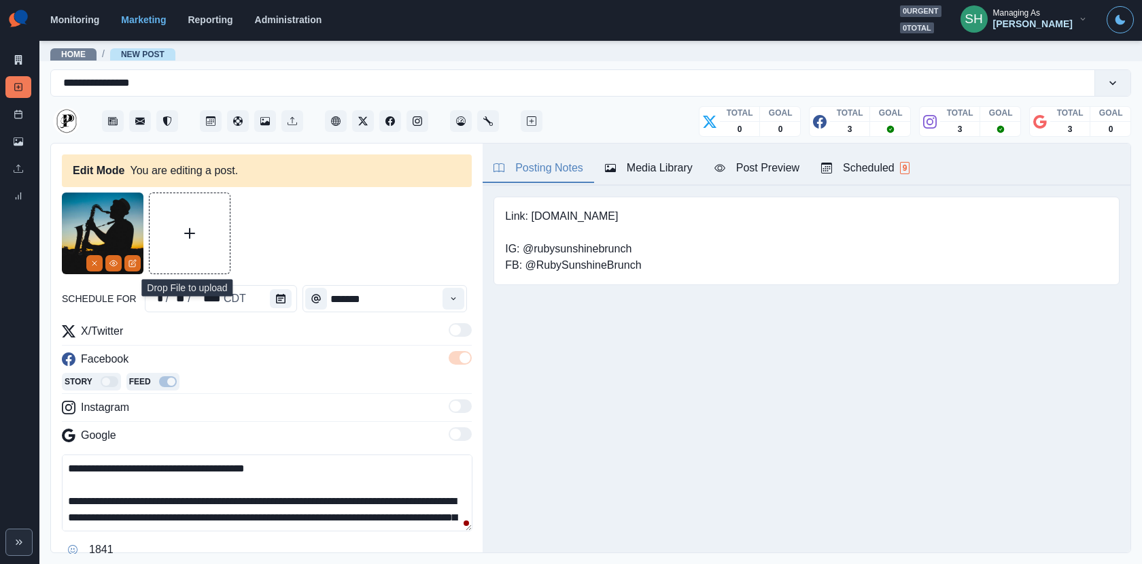
click at [176, 493] on textarea "**********" at bounding box center [267, 492] width 411 height 77
drag, startPoint x: 222, startPoint y: 519, endPoint x: 226, endPoint y: 373, distance: 146.3
click at [226, 373] on div "**********" at bounding box center [267, 441] width 410 height 237
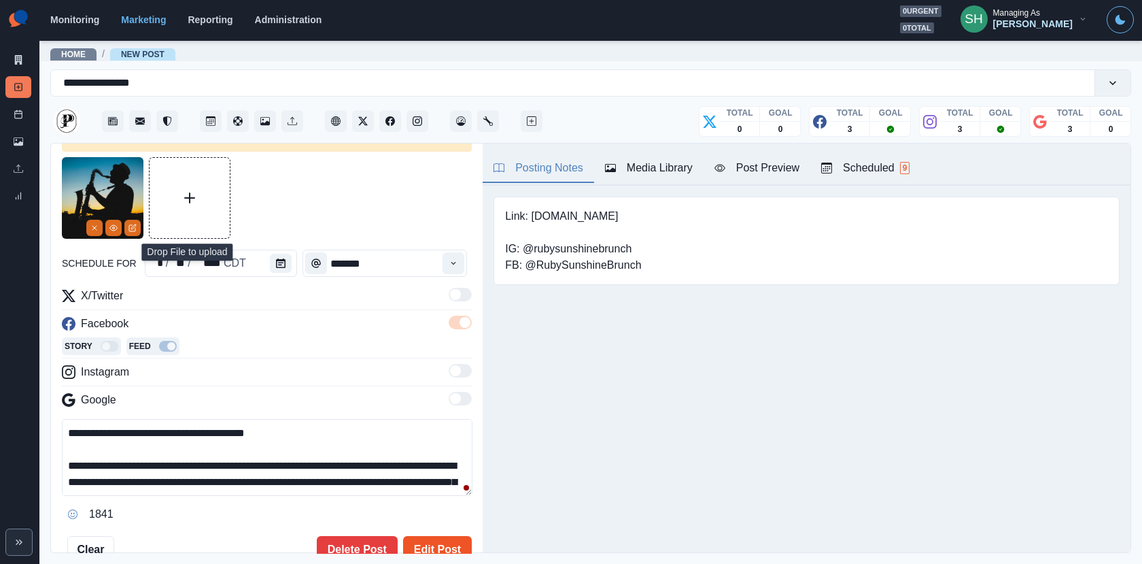
click at [439, 545] on button "Edit Post" at bounding box center [437, 549] width 69 height 27
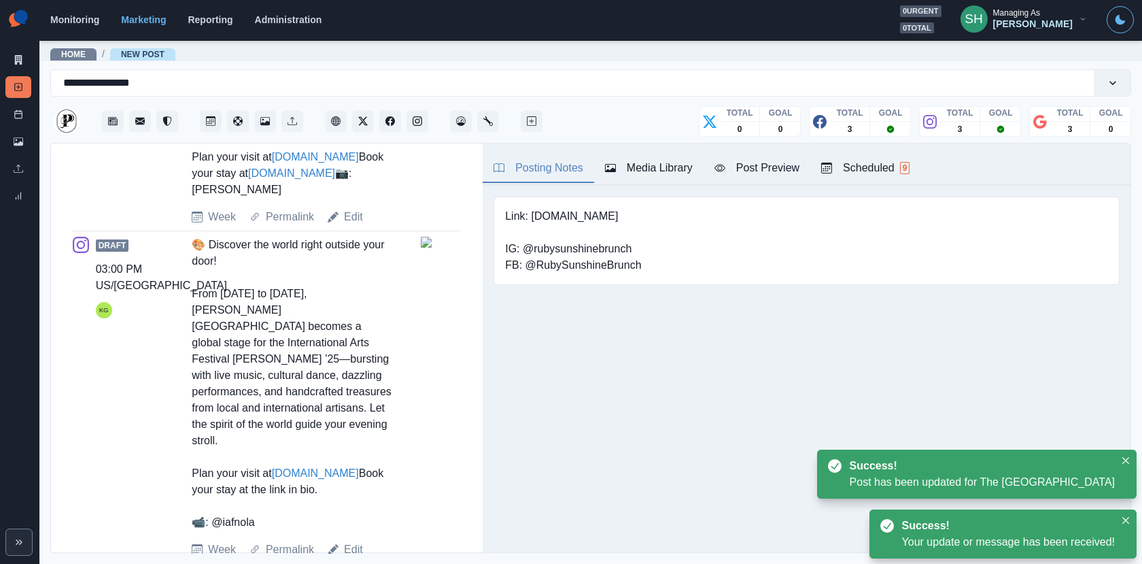
click at [347, 541] on link "Edit" at bounding box center [353, 549] width 19 height 16
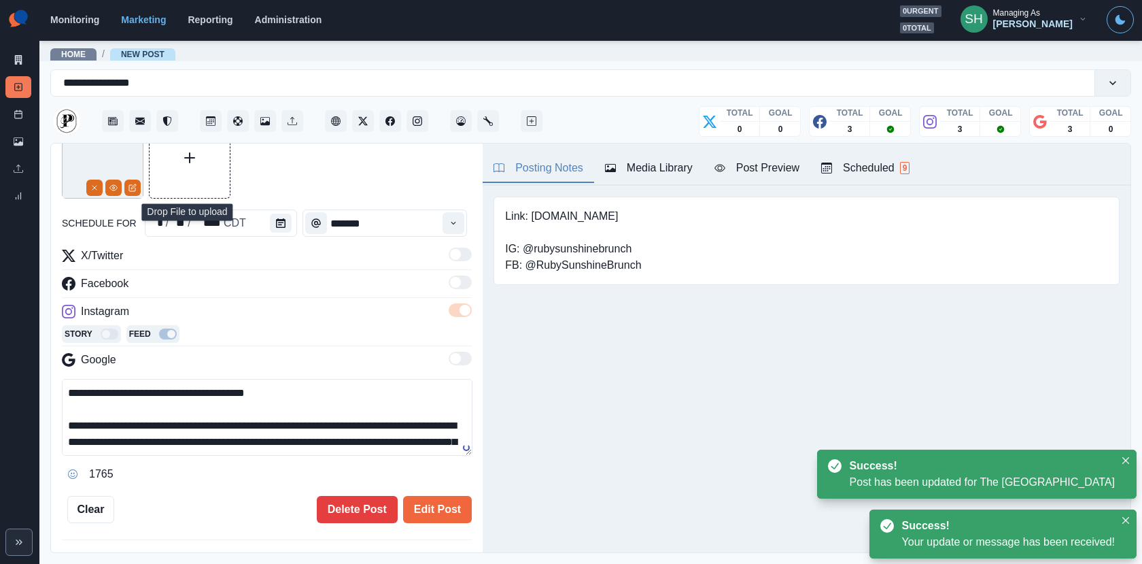
click at [663, 175] on div "Media Library" at bounding box center [649, 168] width 88 height 16
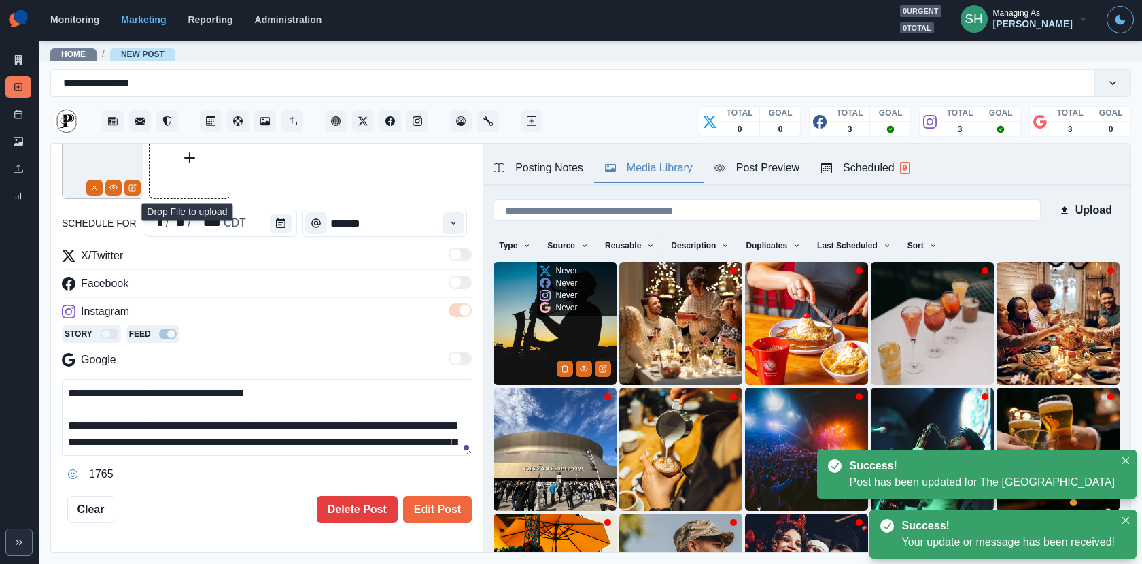
click at [558, 332] on img at bounding box center [555, 323] width 123 height 123
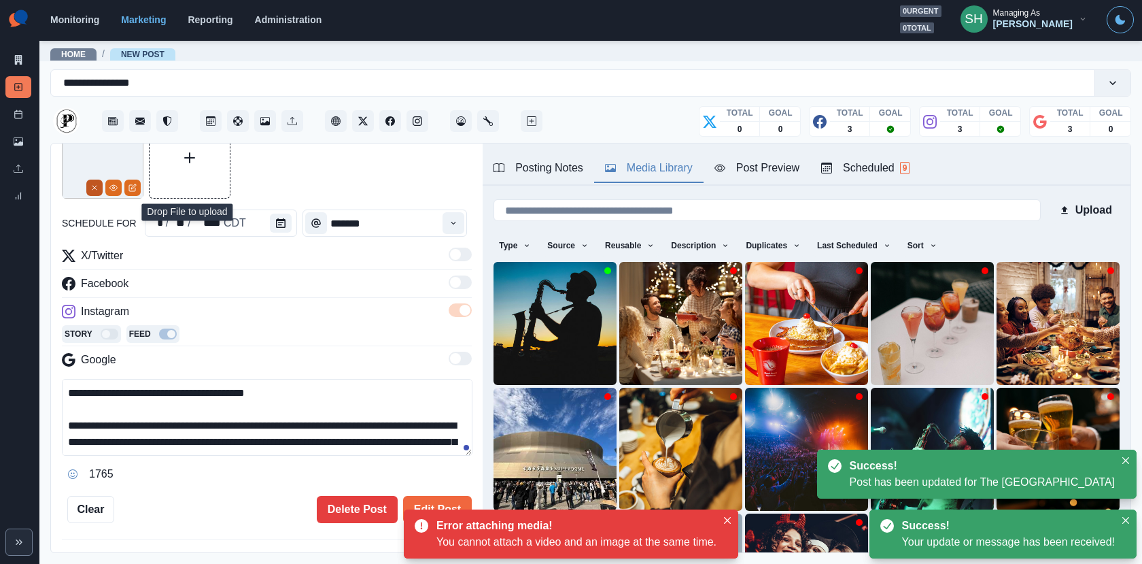
click at [90, 184] on icon "Remove" at bounding box center [94, 188] width 8 height 8
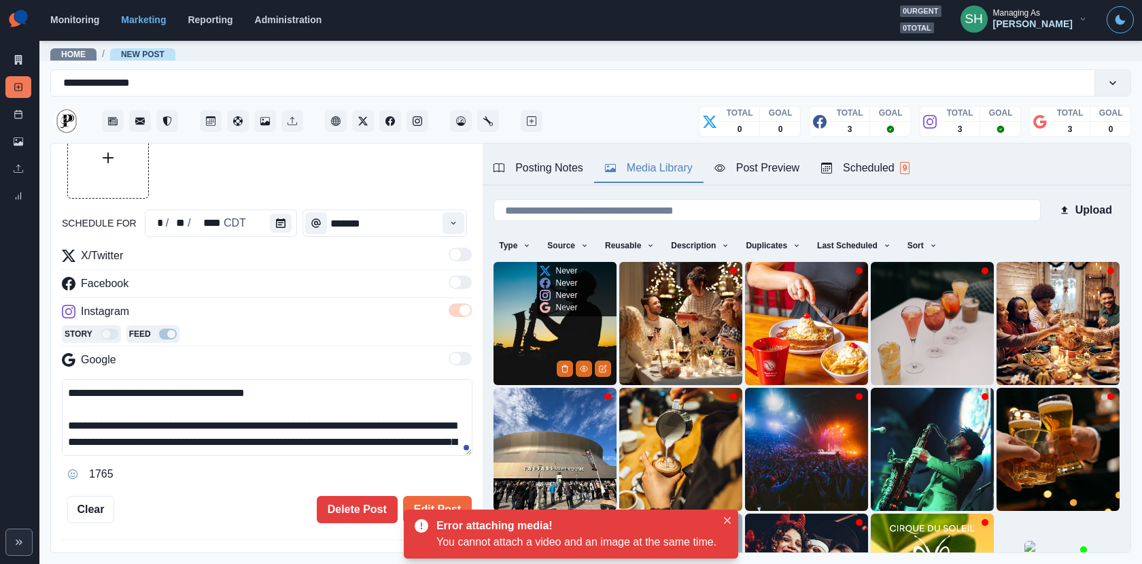
click at [534, 338] on img at bounding box center [555, 323] width 123 height 123
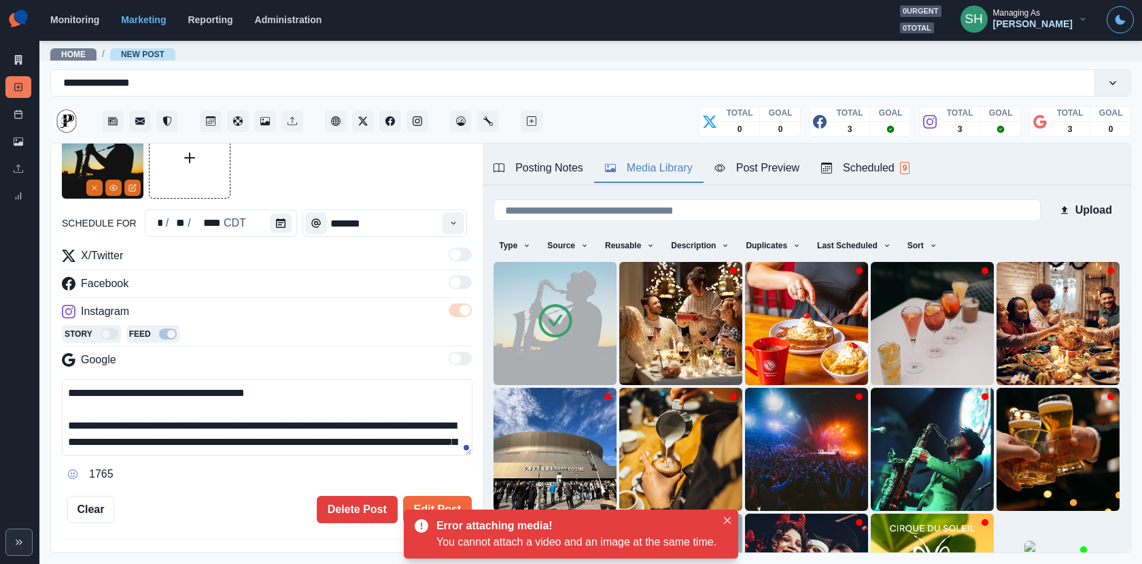
drag, startPoint x: 226, startPoint y: 439, endPoint x: 211, endPoint y: 313, distance: 126.8
click at [211, 313] on div "**********" at bounding box center [267, 366] width 410 height 237
paste textarea "**********"
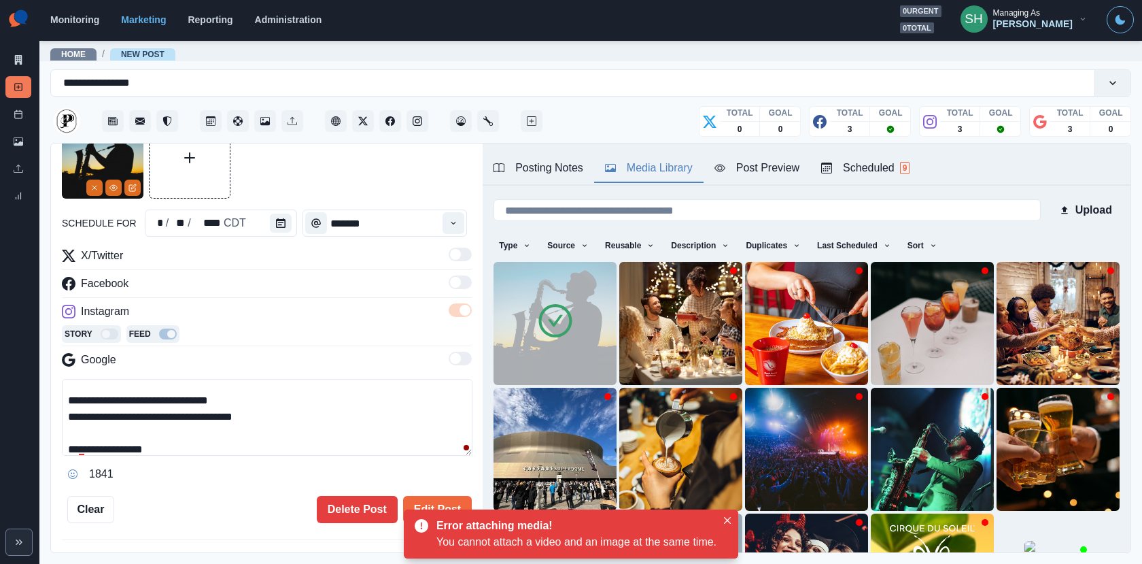
drag, startPoint x: 294, startPoint y: 414, endPoint x: 155, endPoint y: 411, distance: 138.7
click at [155, 411] on textarea "**********" at bounding box center [267, 417] width 411 height 77
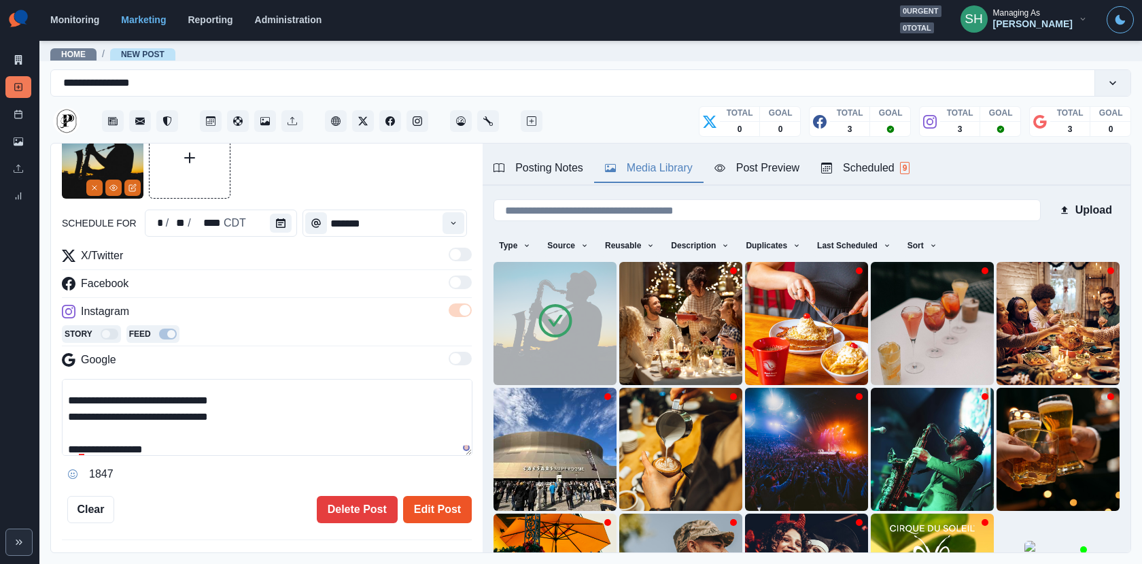
click at [424, 517] on button "Edit Post" at bounding box center [437, 509] width 69 height 27
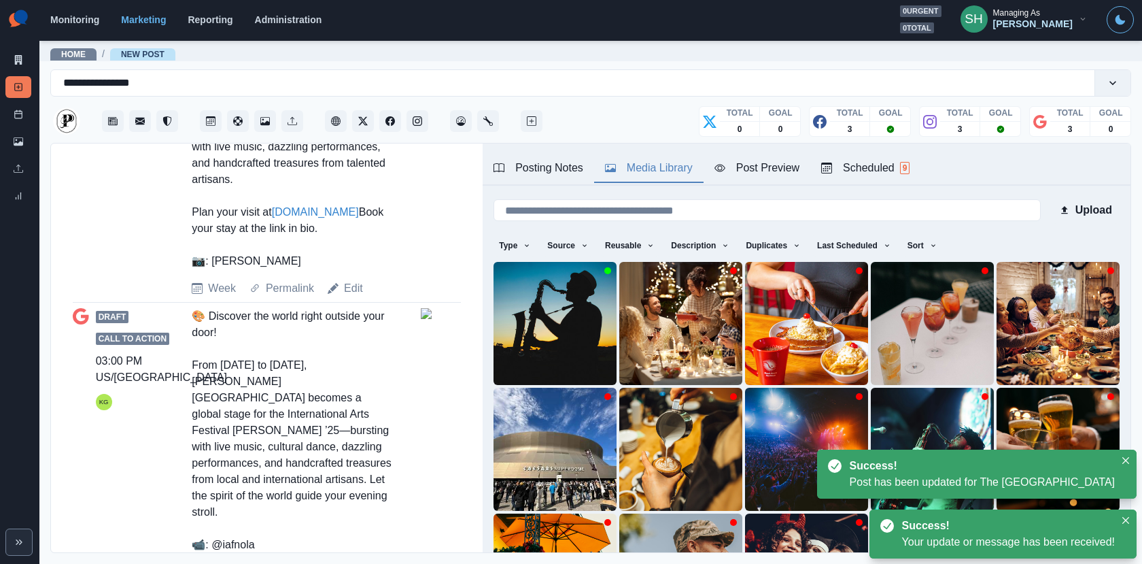
click at [349, 563] on link "Edit" at bounding box center [353, 572] width 19 height 16
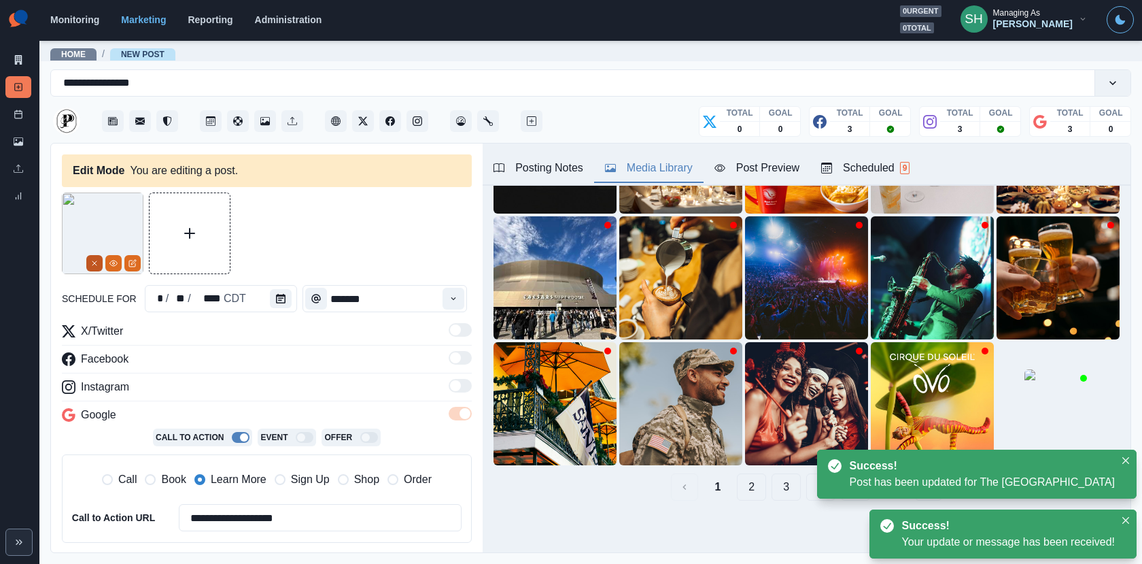
click at [99, 263] on button "Remove" at bounding box center [94, 263] width 16 height 16
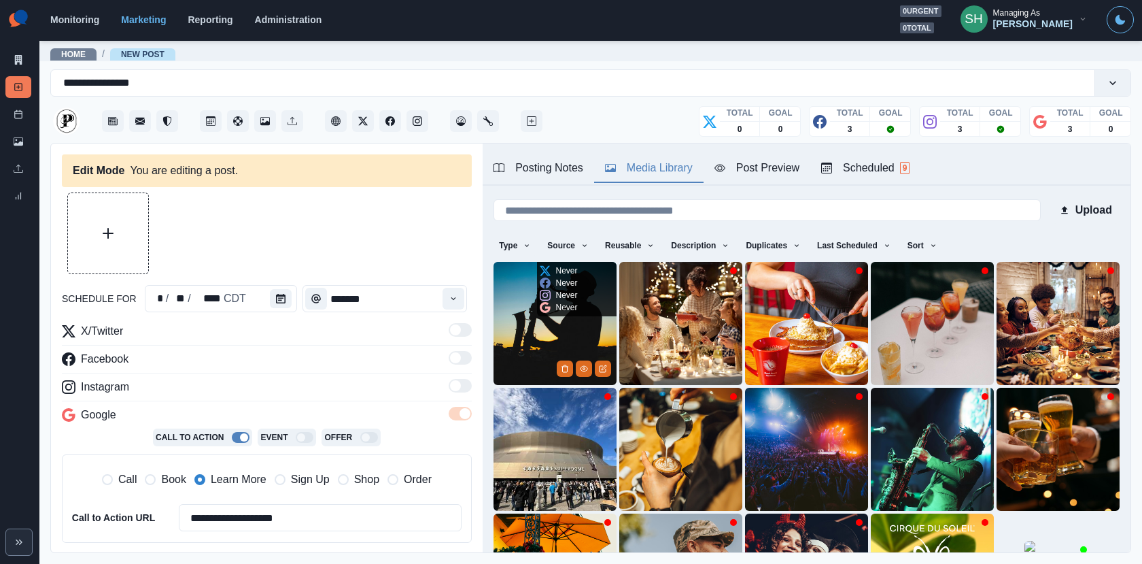
click at [551, 349] on img at bounding box center [555, 323] width 123 height 123
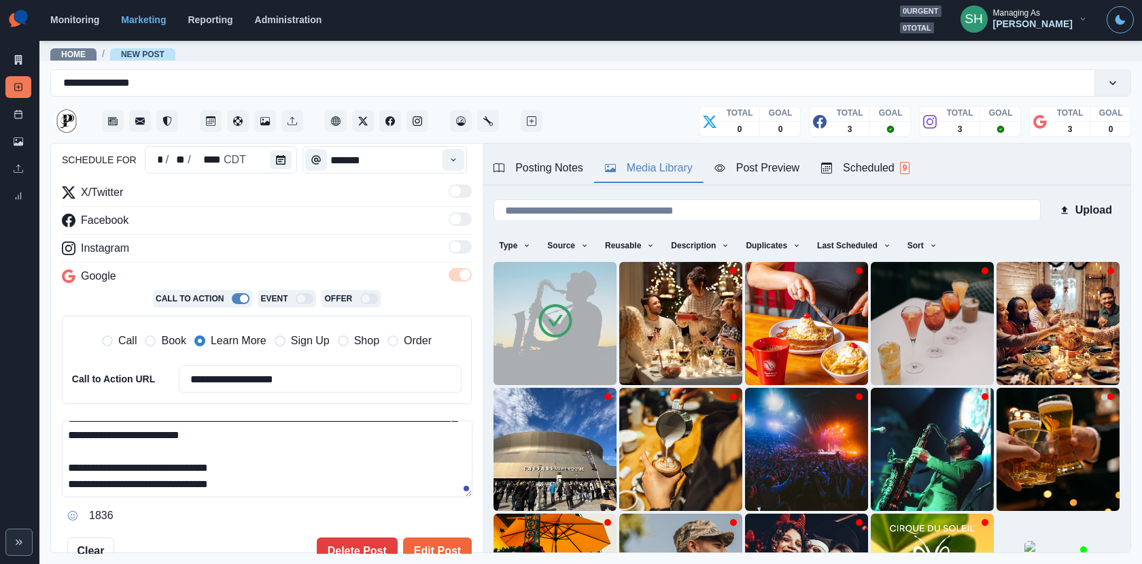
drag, startPoint x: 194, startPoint y: 488, endPoint x: 194, endPoint y: 315, distance: 172.0
click at [194, 315] on div "**********" at bounding box center [267, 355] width 410 height 342
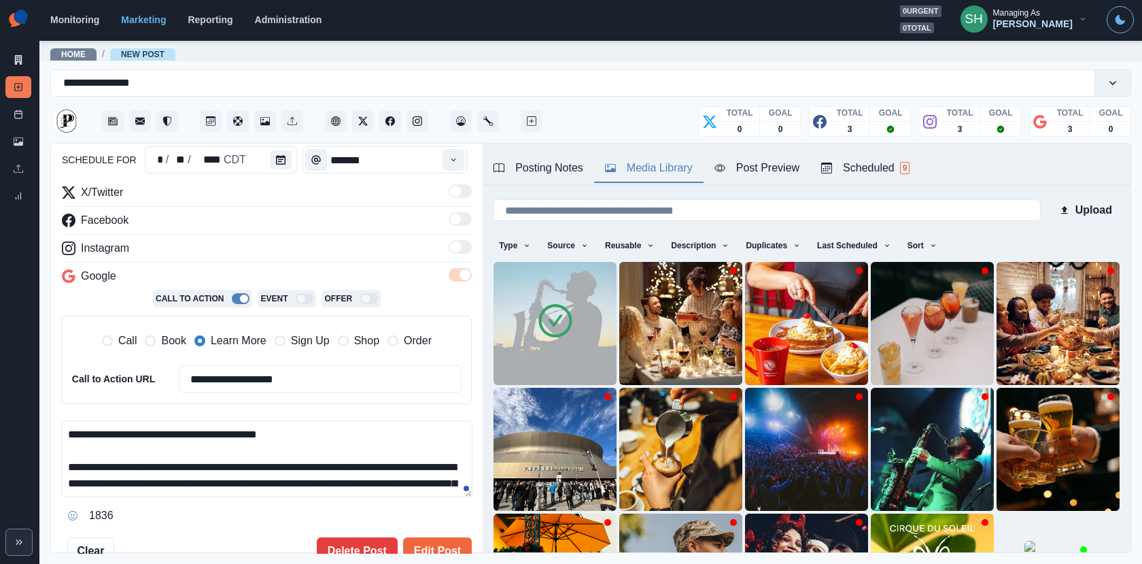
paste textarea "**********"
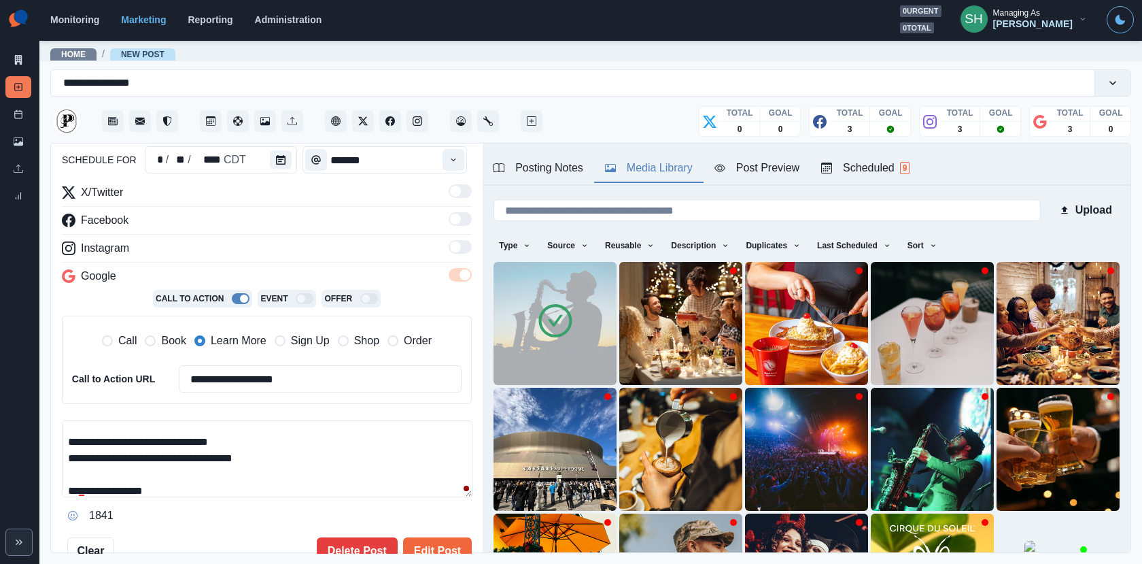
drag, startPoint x: 286, startPoint y: 456, endPoint x: 64, endPoint y: 442, distance: 222.1
click at [64, 442] on textarea "**********" at bounding box center [267, 458] width 411 height 77
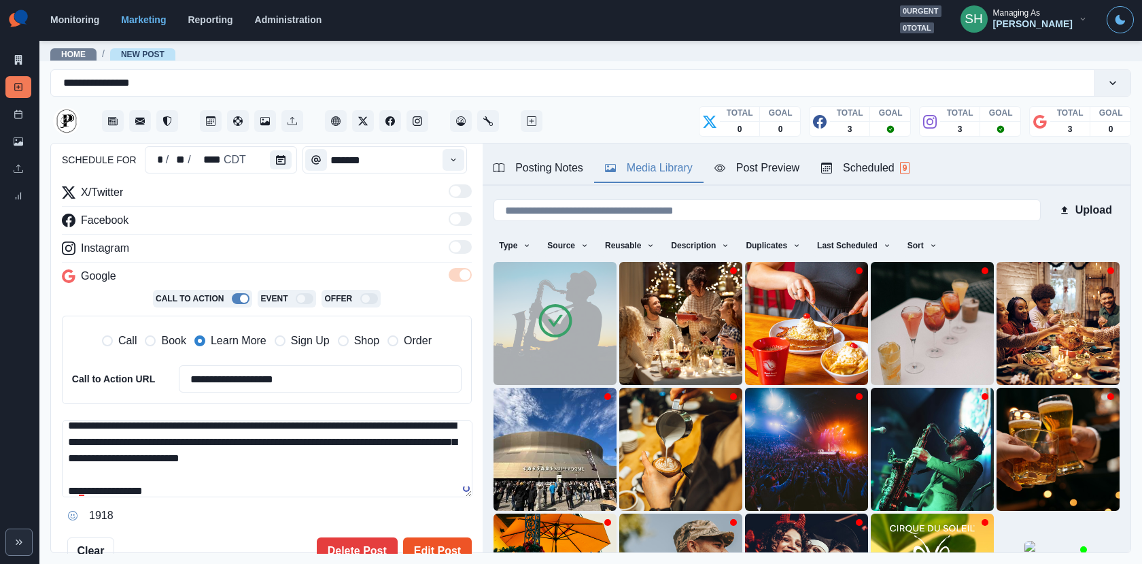
type textarea "**********"
click at [434, 537] on button "Edit Post" at bounding box center [437, 550] width 69 height 27
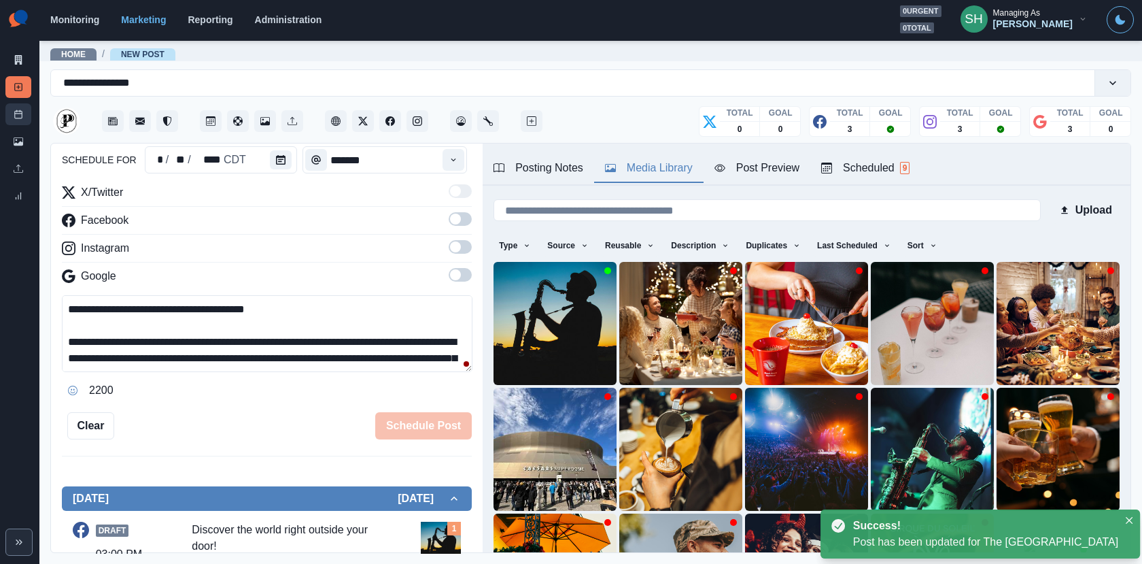
click at [19, 112] on icon at bounding box center [19, 114] width 10 height 10
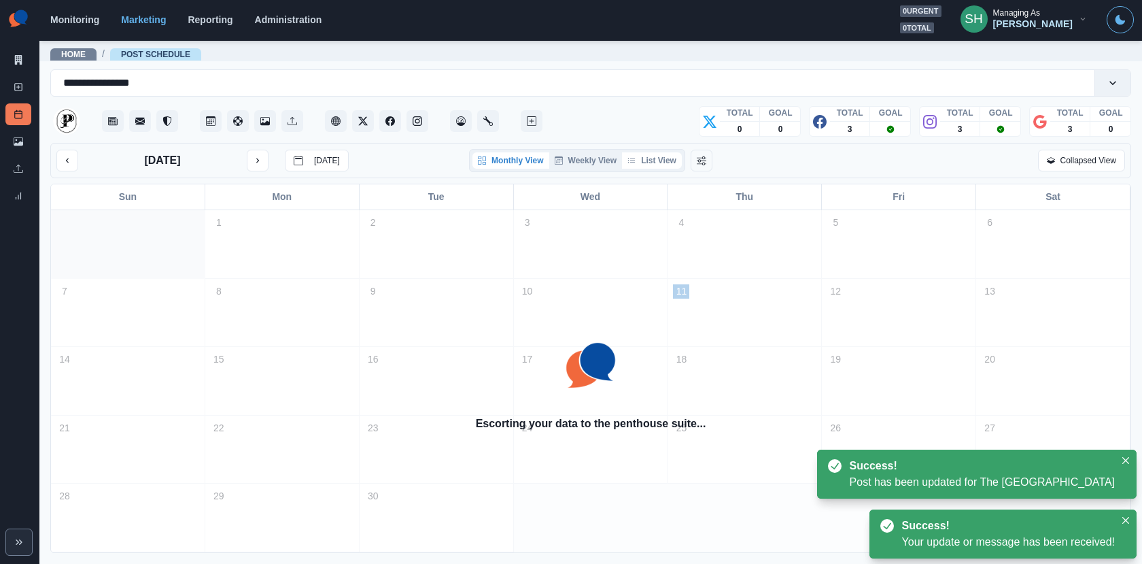
click at [668, 152] on button "List View" at bounding box center [652, 160] width 60 height 16
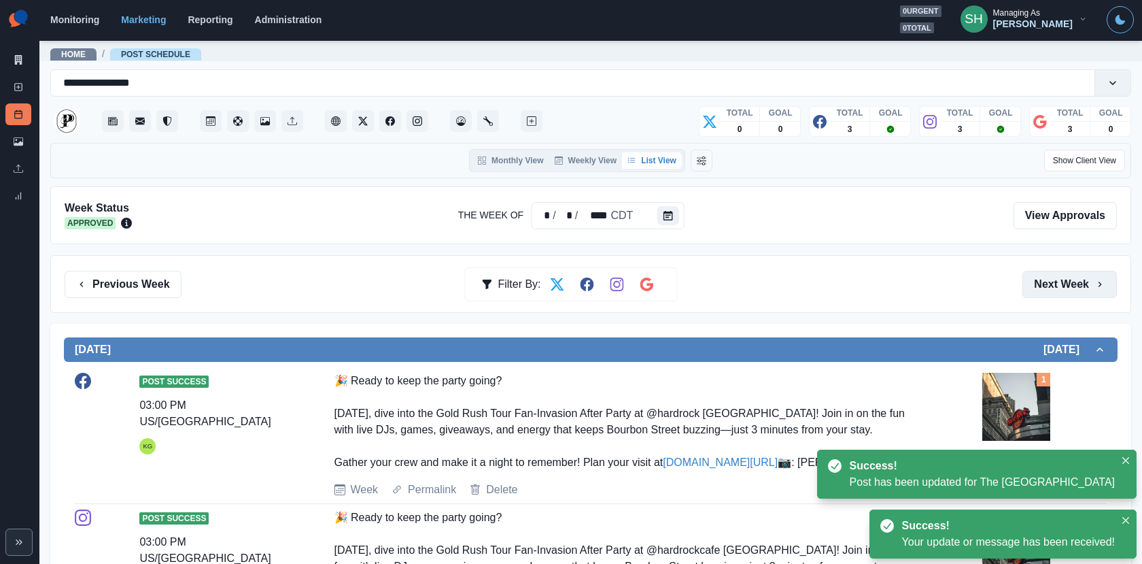
click at [1058, 287] on button "Next Week" at bounding box center [1070, 284] width 95 height 27
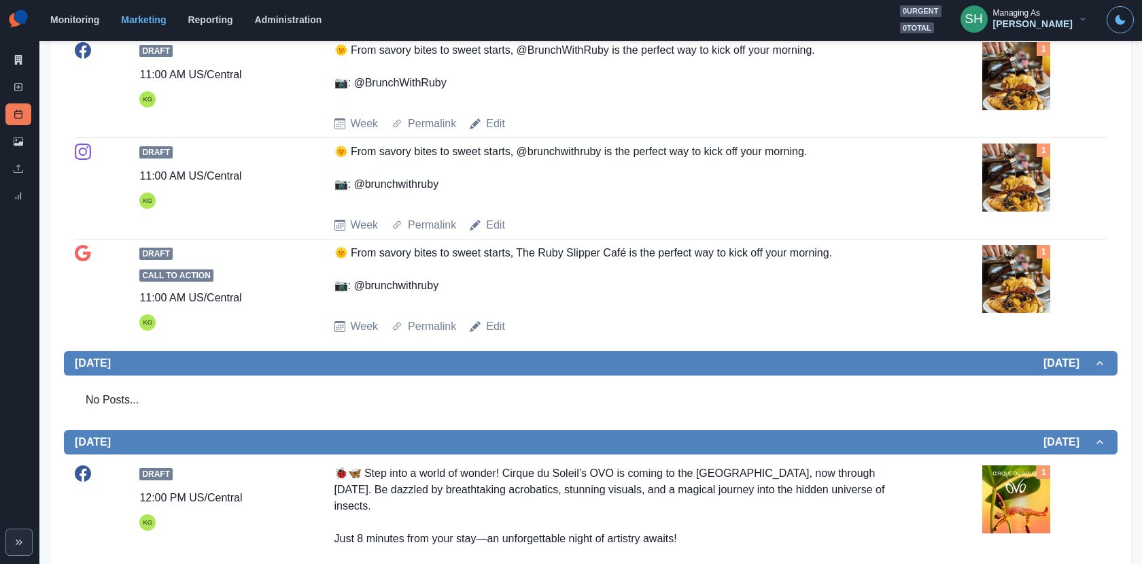
click at [1013, 84] on img at bounding box center [1017, 76] width 68 height 68
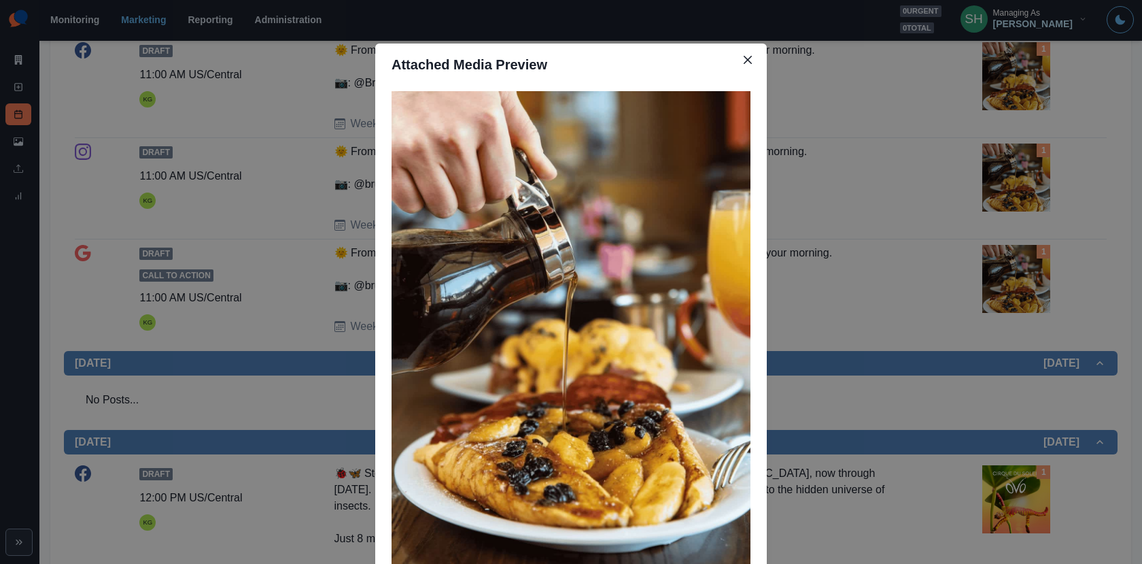
click at [1013, 84] on div "Attached Media Preview" at bounding box center [571, 282] width 1142 height 564
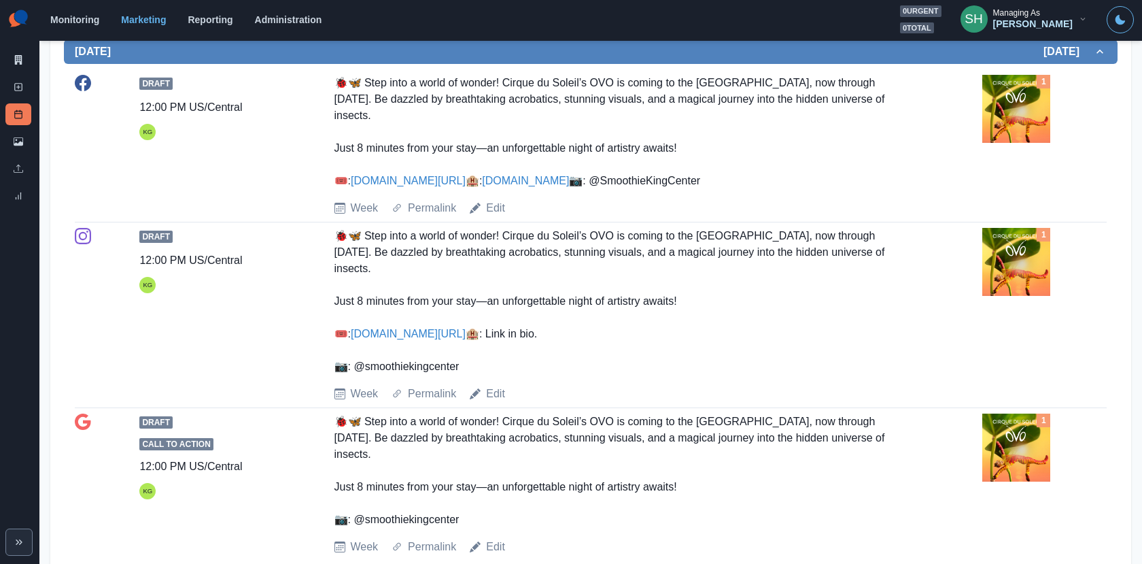
click at [1038, 130] on img at bounding box center [1017, 109] width 68 height 68
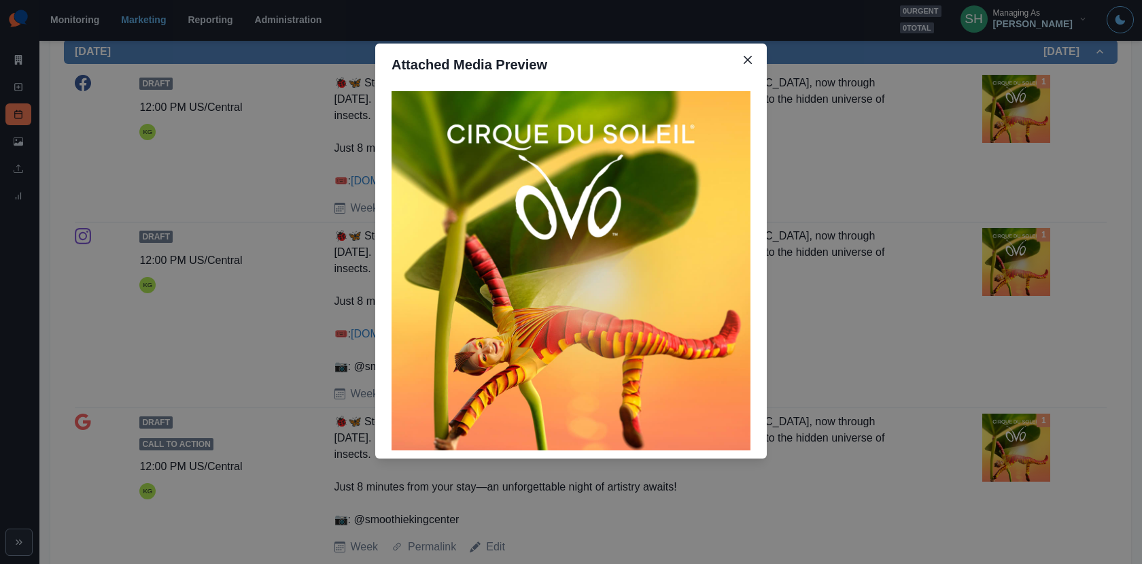
click at [1028, 160] on div "Attached Media Preview" at bounding box center [571, 282] width 1142 height 564
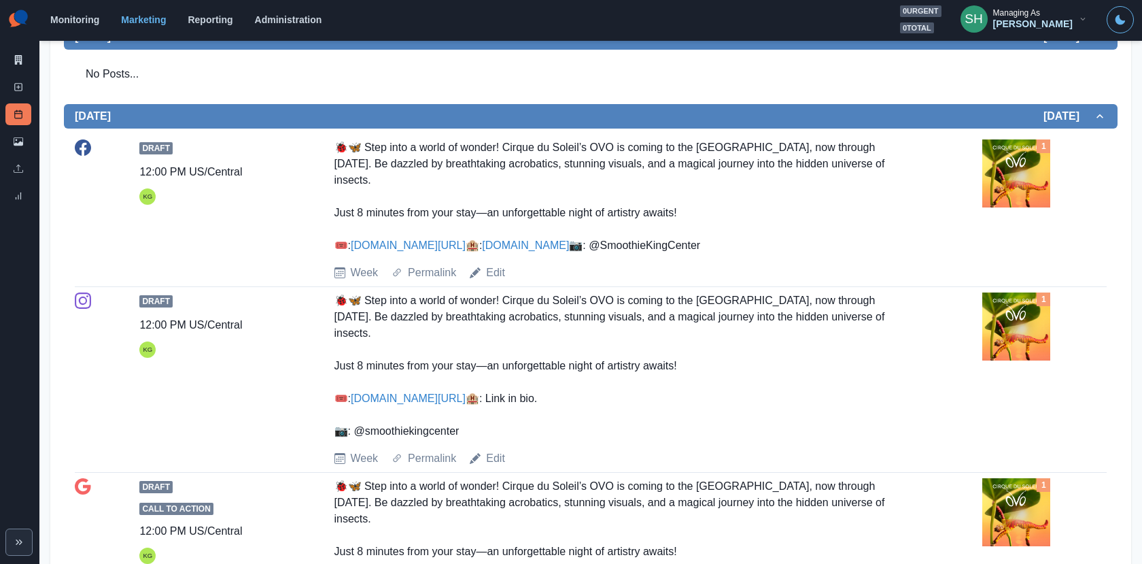
click at [485, 281] on div "Edit" at bounding box center [487, 272] width 35 height 16
click at [488, 281] on link "Edit" at bounding box center [495, 272] width 19 height 16
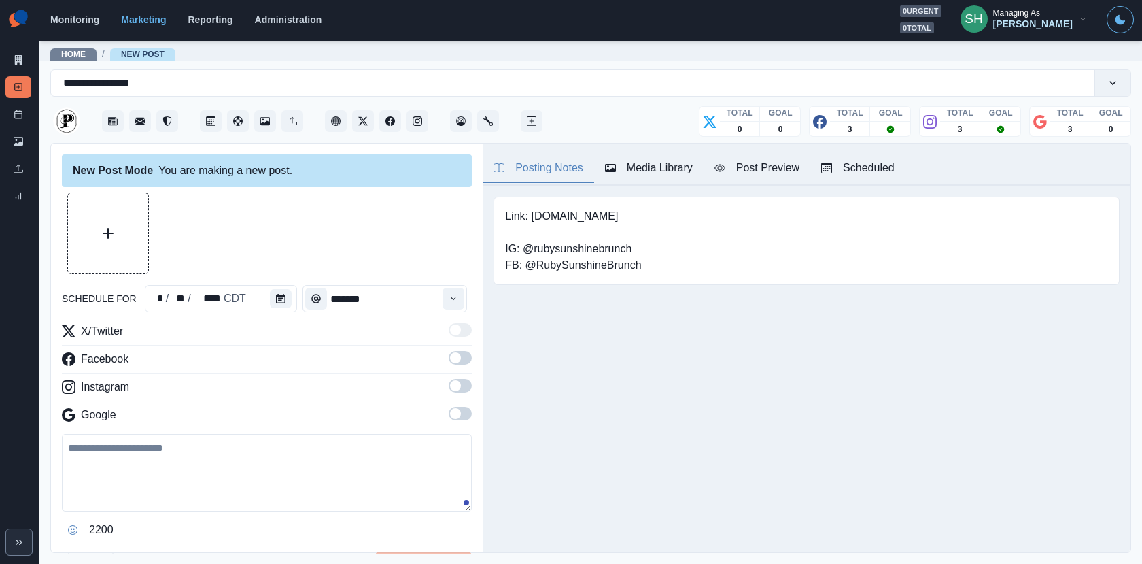
type input "********"
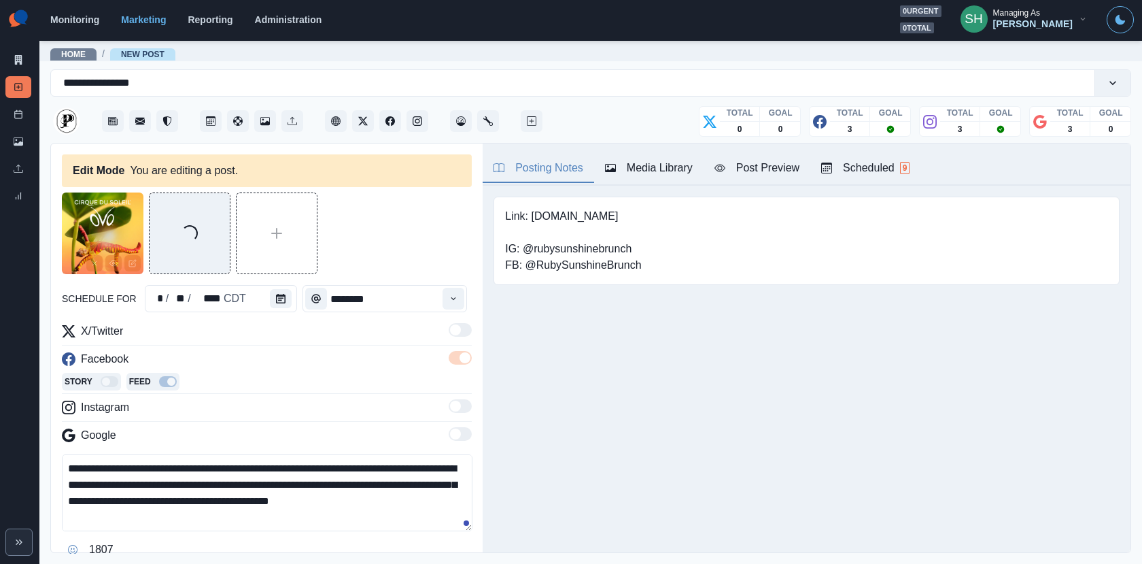
click at [662, 175] on button "Media Library" at bounding box center [648, 168] width 109 height 29
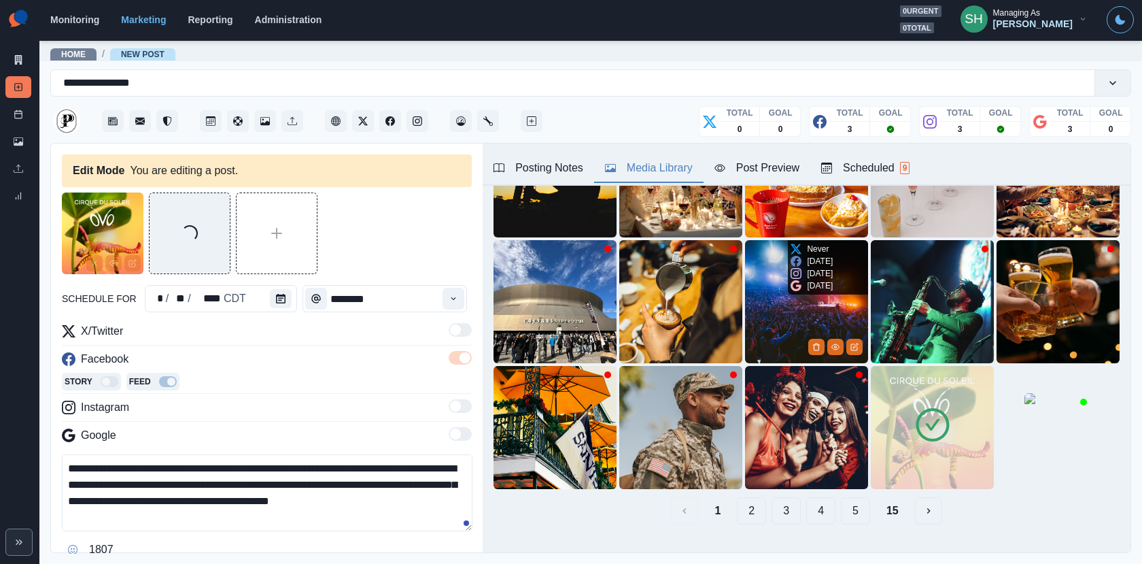
scroll to position [171, 0]
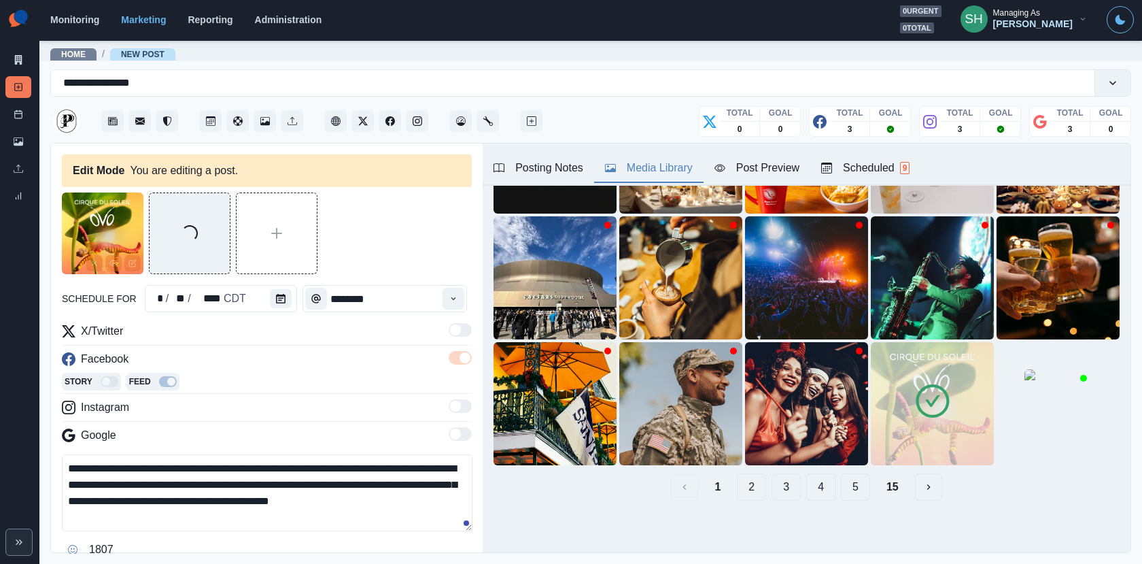
click at [936, 426] on img at bounding box center [932, 403] width 123 height 123
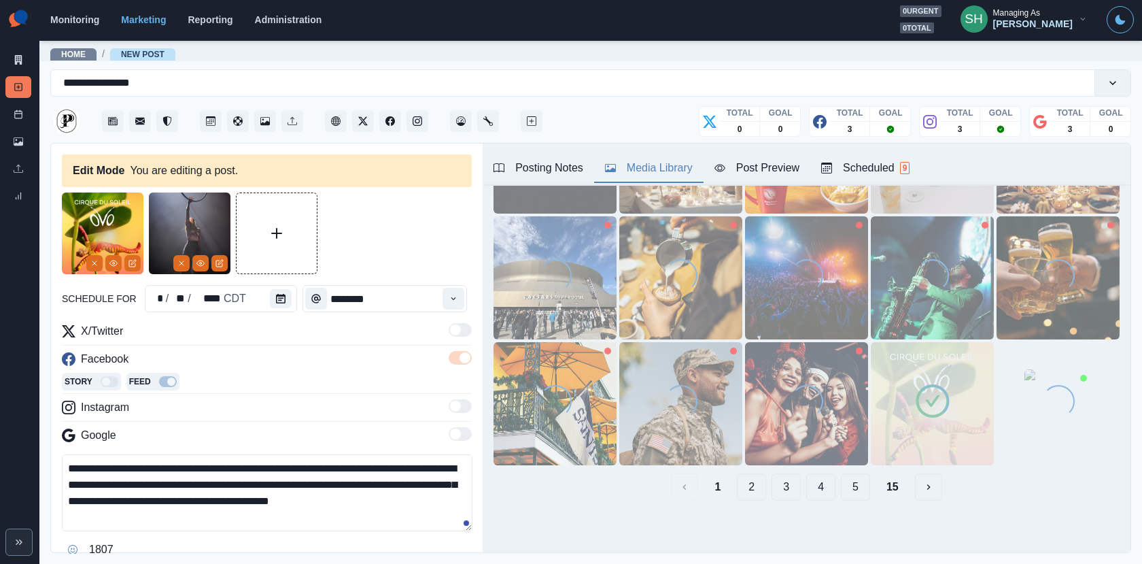
click at [937, 448] on img at bounding box center [932, 403] width 123 height 123
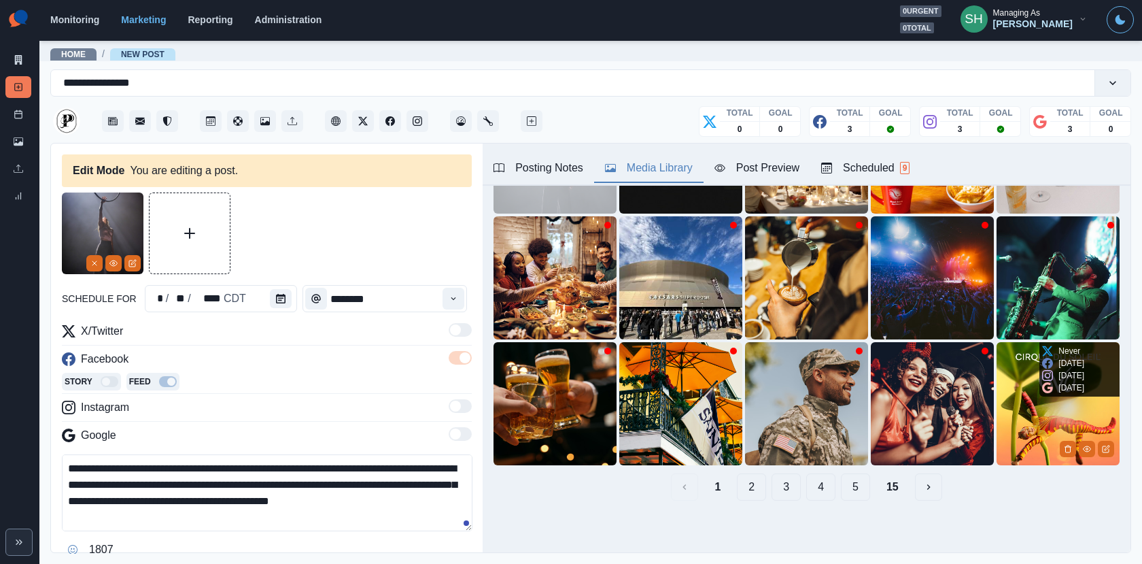
click at [1013, 413] on img at bounding box center [1058, 403] width 123 height 123
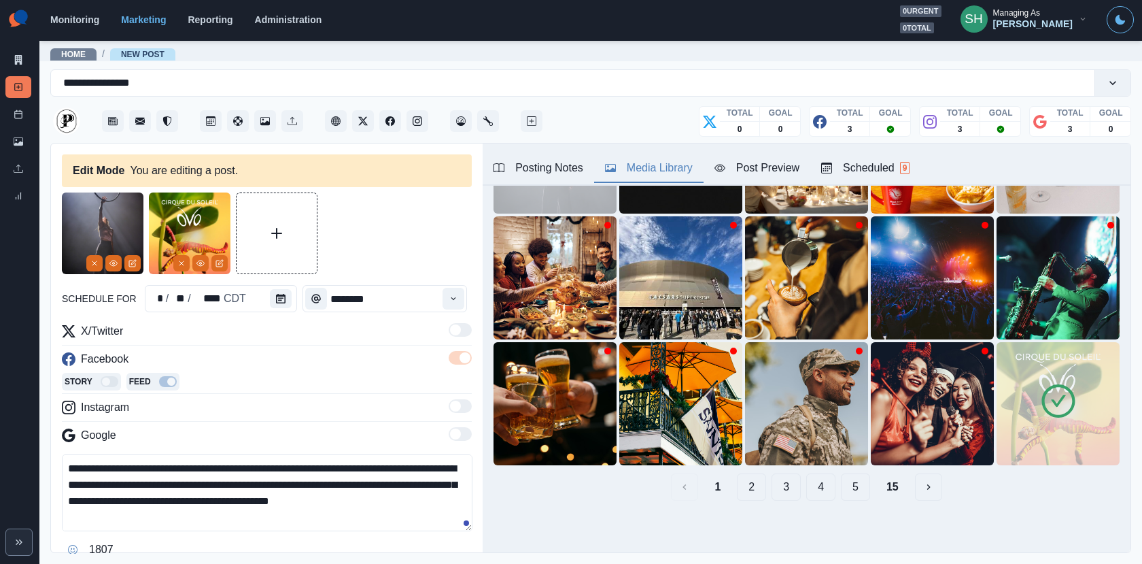
click at [1079, 447] on img at bounding box center [1058, 403] width 123 height 123
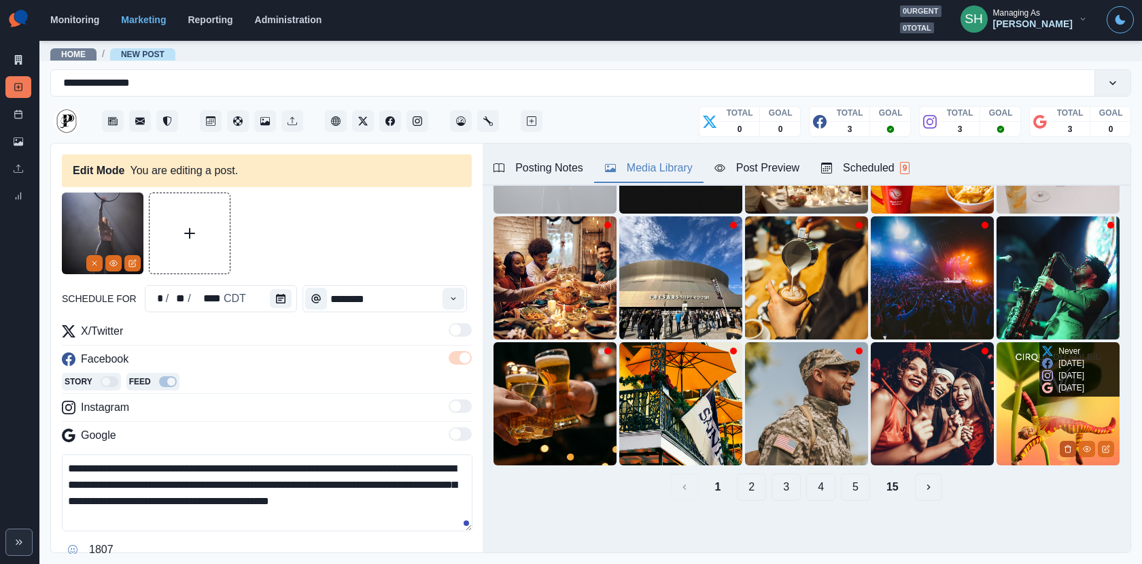
click at [1068, 446] on icon "Delete Media" at bounding box center [1068, 449] width 8 height 8
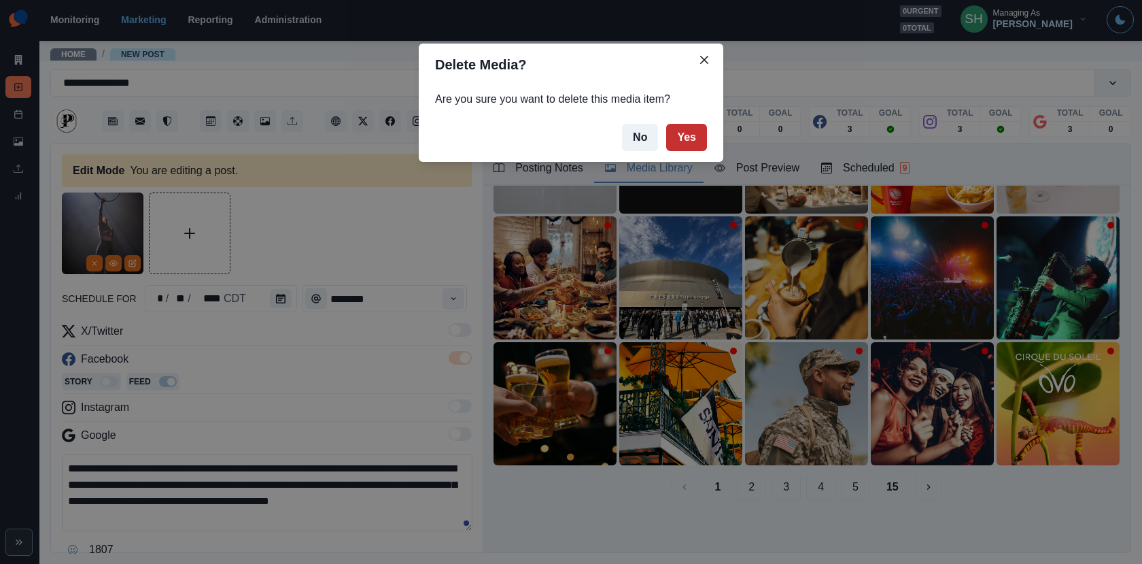
click at [688, 139] on button "Yes" at bounding box center [686, 137] width 41 height 27
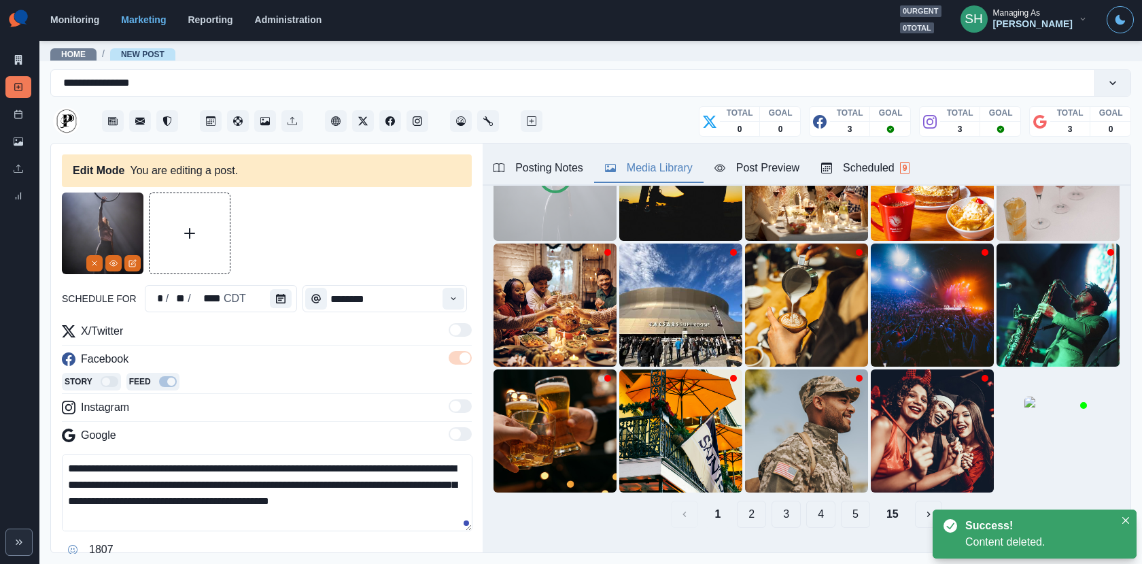
scroll to position [92, 0]
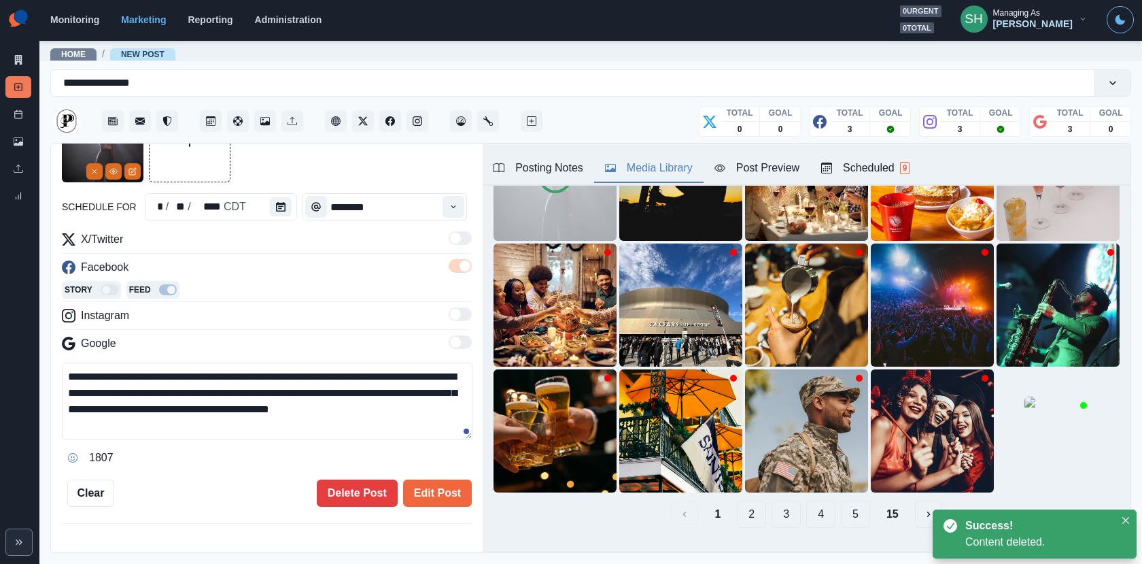
click at [234, 373] on textarea "**********" at bounding box center [267, 400] width 411 height 77
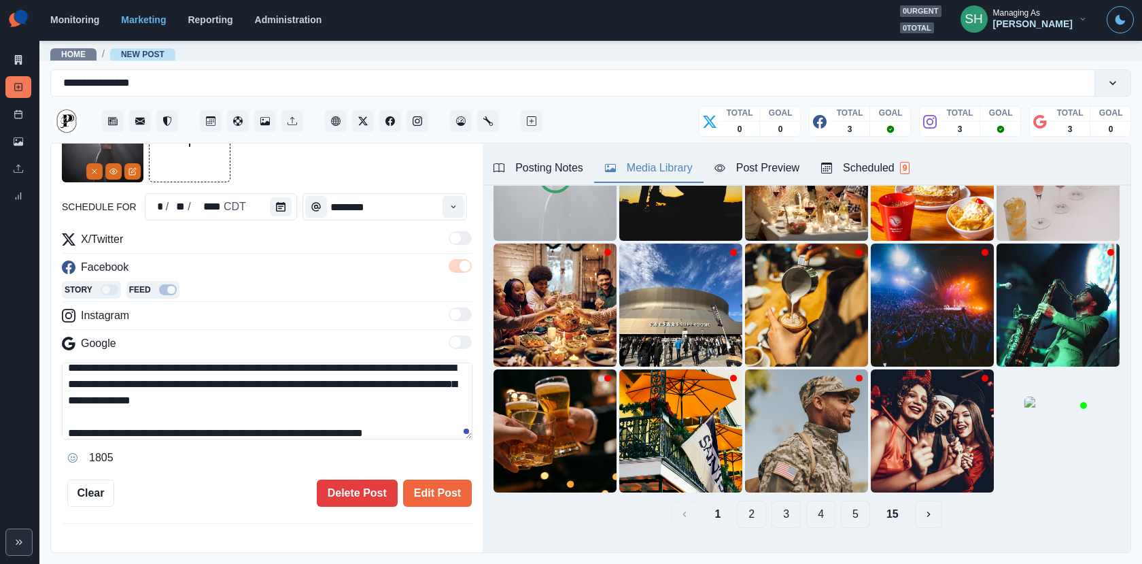
scroll to position [0, 0]
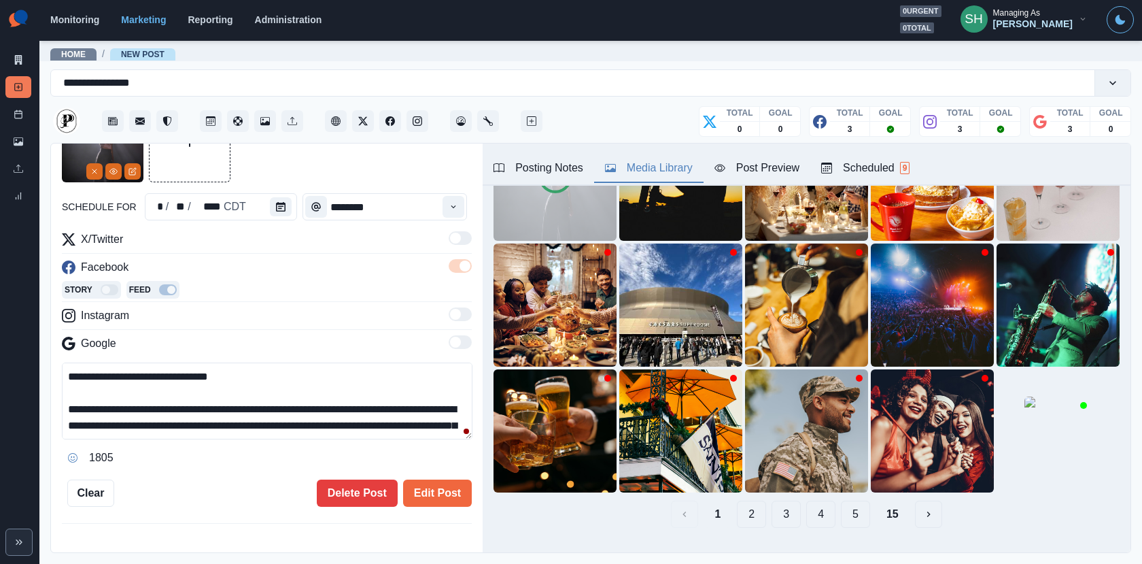
drag, startPoint x: 26, startPoint y: 375, endPoint x: 0, endPoint y: 375, distance: 25.8
click at [0, 375] on div "**********" at bounding box center [571, 282] width 1142 height 564
click at [205, 373] on textarea "**********" at bounding box center [267, 400] width 411 height 77
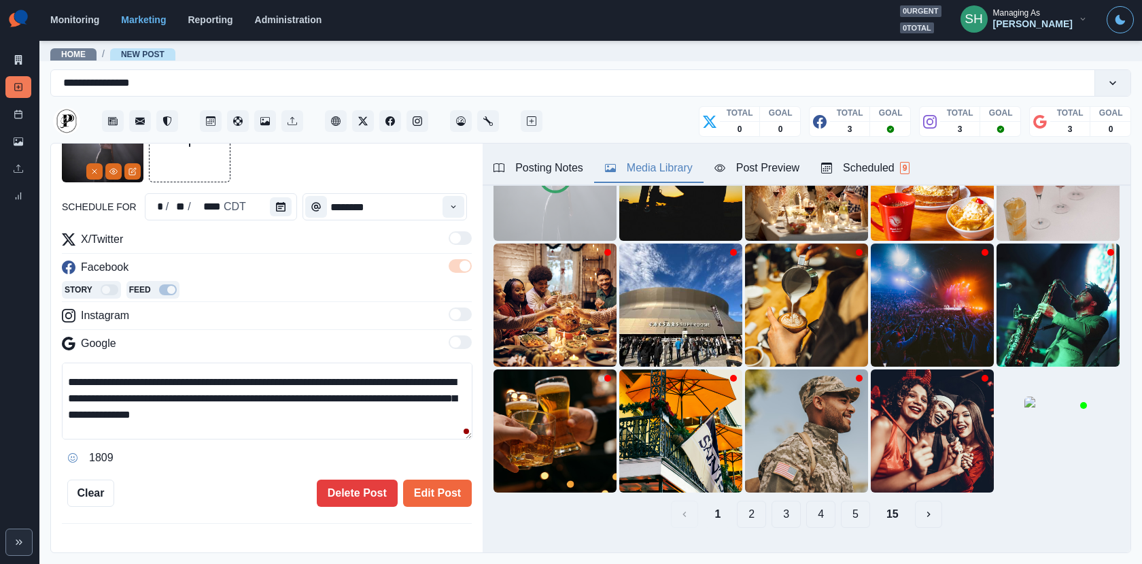
scroll to position [130, 0]
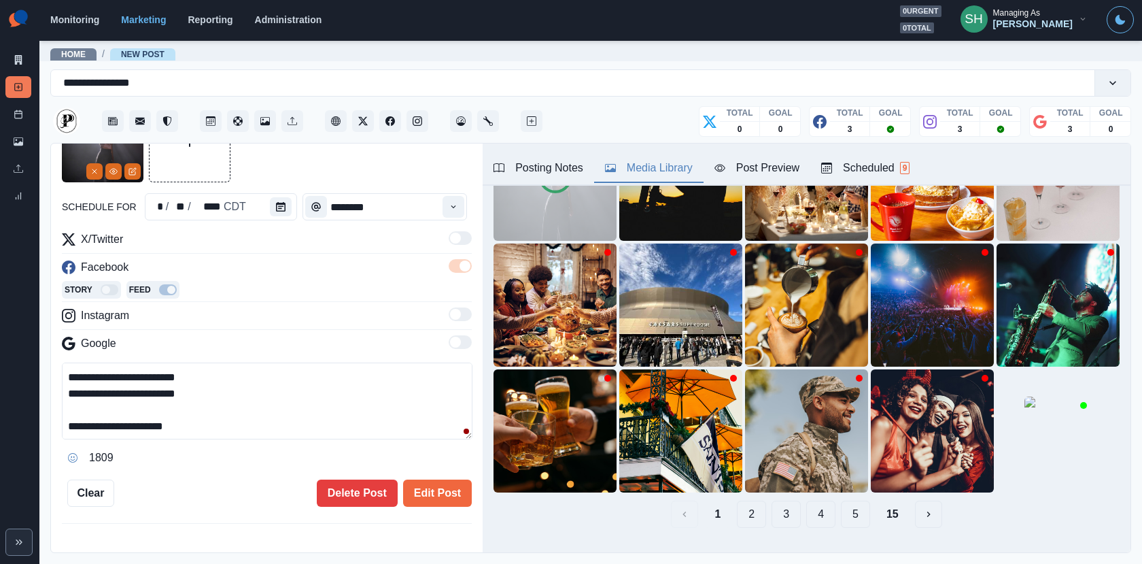
click at [217, 427] on textarea "**********" at bounding box center [267, 400] width 411 height 77
paste textarea "**********"
drag, startPoint x: 197, startPoint y: 420, endPoint x: 86, endPoint y: 421, distance: 110.2
click at [86, 421] on textarea "**********" at bounding box center [267, 400] width 411 height 77
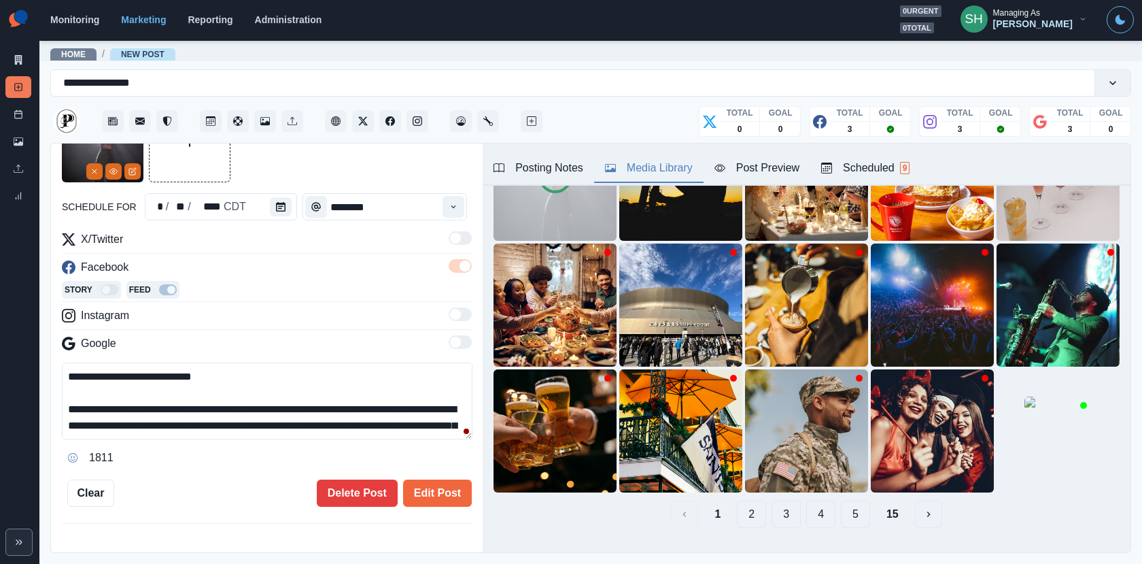
drag, startPoint x: 369, startPoint y: 407, endPoint x: 272, endPoint y: 406, distance: 97.2
click at [272, 406] on textarea "**********" at bounding box center [267, 400] width 411 height 77
paste textarea "**********"
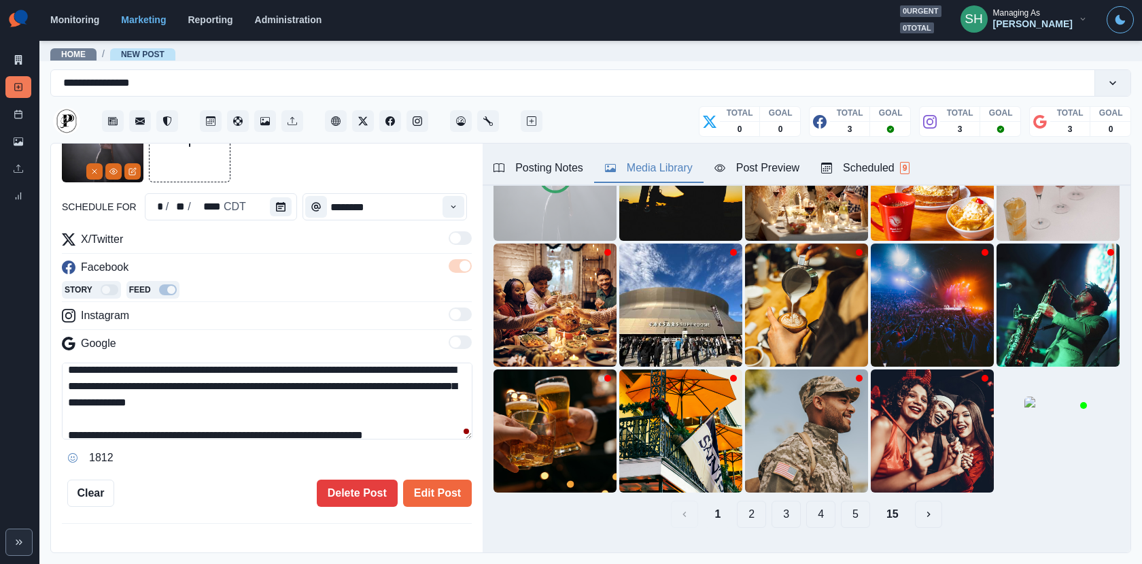
scroll to position [38, 0]
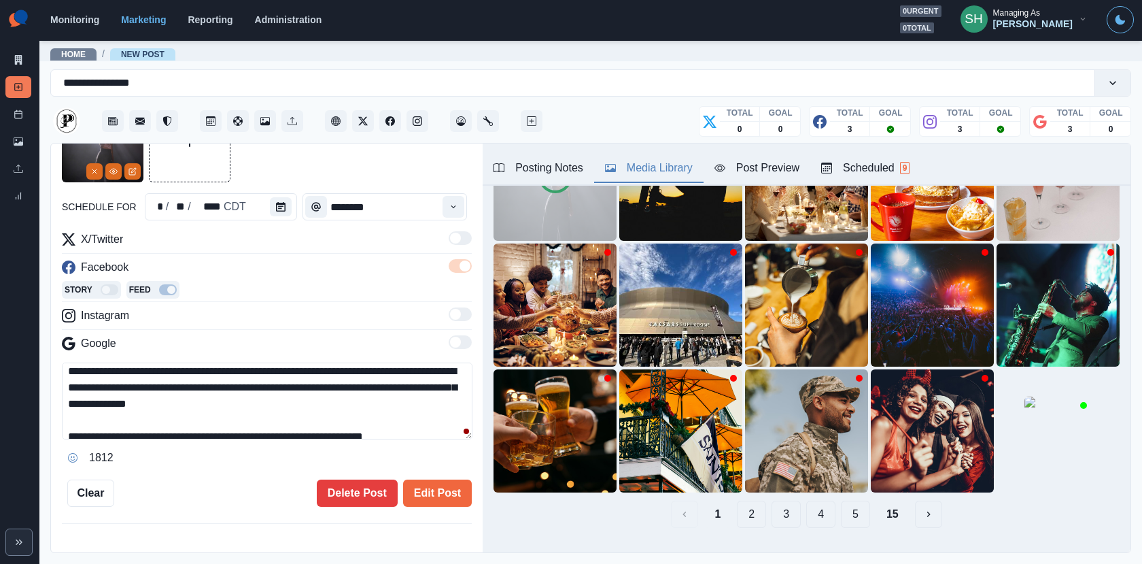
drag, startPoint x: 318, startPoint y: 399, endPoint x: 171, endPoint y: 398, distance: 146.9
click at [171, 398] on textarea "**********" at bounding box center [267, 400] width 411 height 77
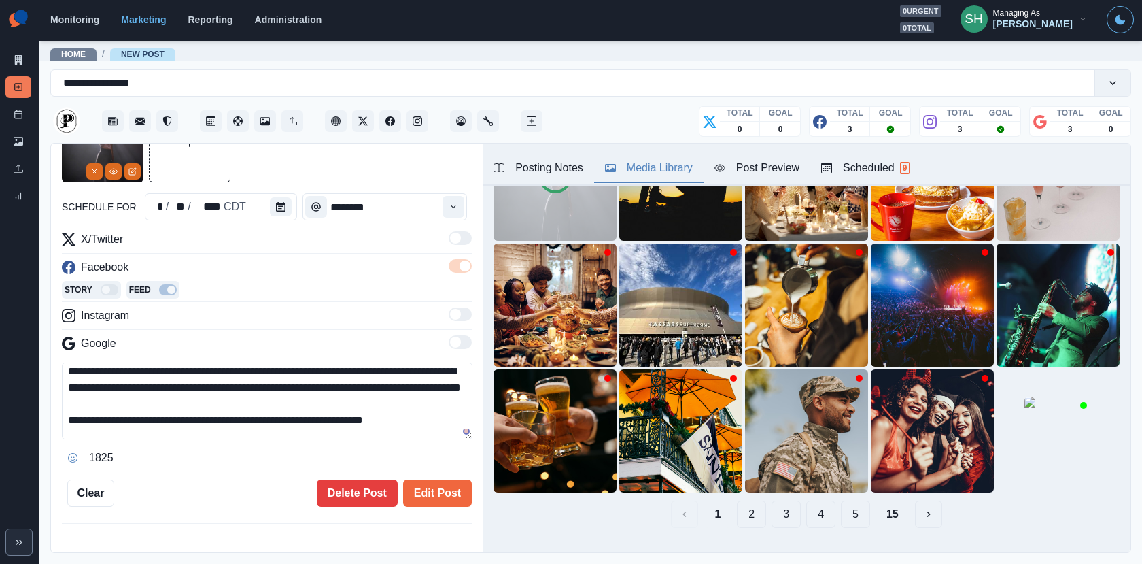
click at [300, 392] on textarea "**********" at bounding box center [267, 400] width 411 height 77
click at [302, 407] on textarea "**********" at bounding box center [267, 400] width 411 height 77
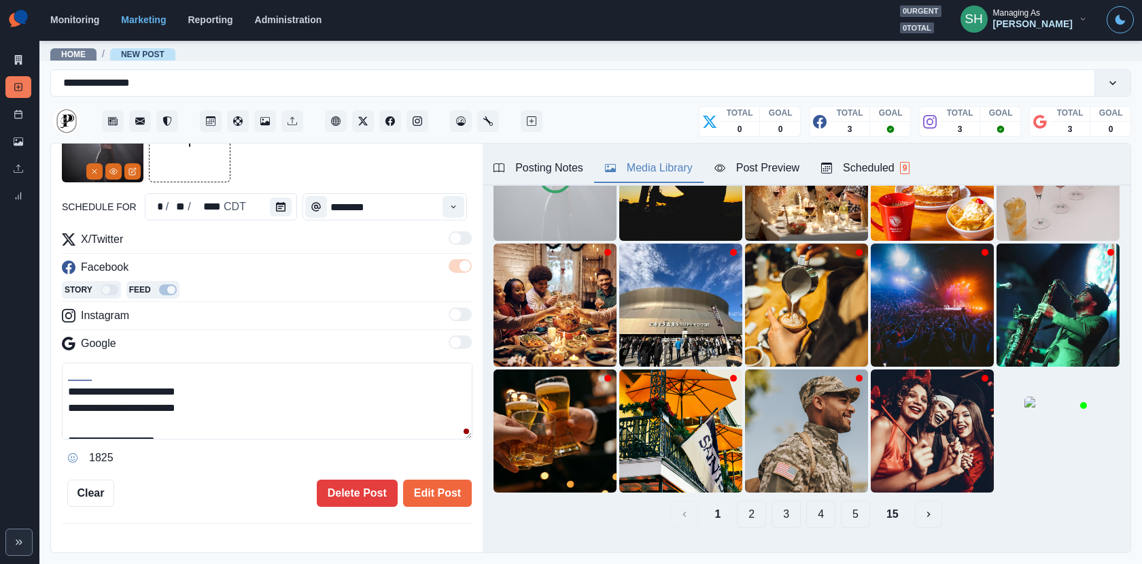
click at [214, 375] on textarea "**********" at bounding box center [267, 400] width 411 height 77
click at [224, 372] on textarea "**********" at bounding box center [267, 400] width 411 height 77
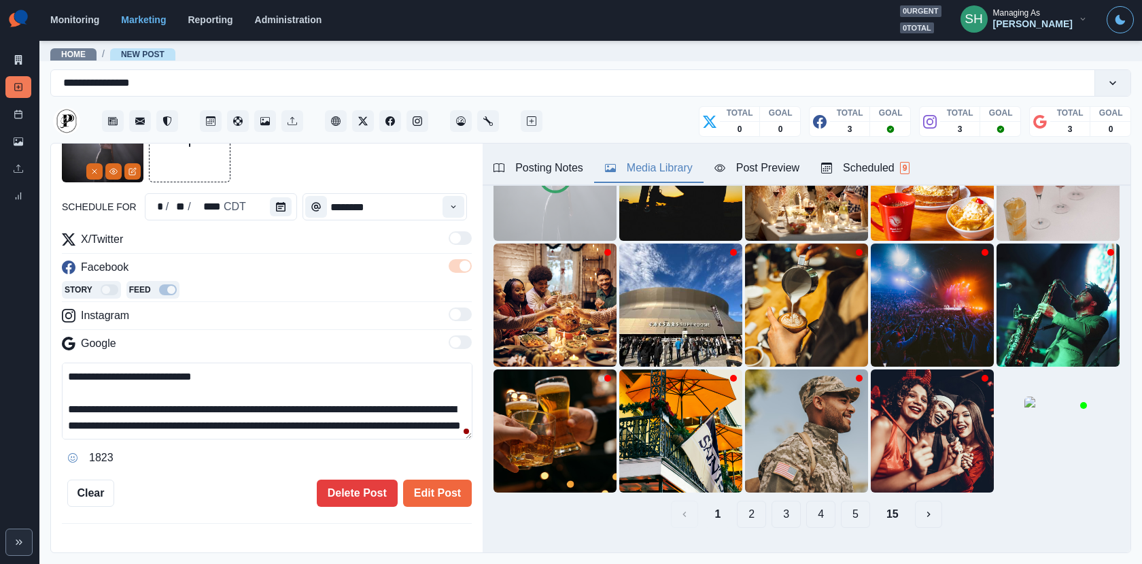
drag, startPoint x: 228, startPoint y: 426, endPoint x: 204, endPoint y: 288, distance: 140.2
click at [204, 288] on div "**********" at bounding box center [267, 349] width 410 height 237
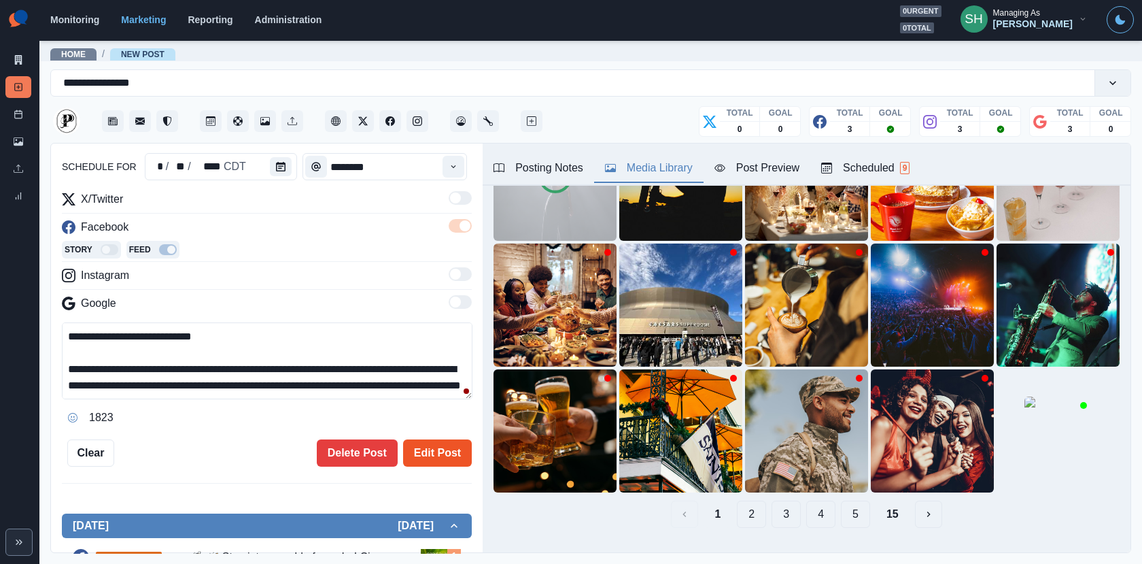
type textarea "**********"
click at [434, 448] on button "Edit Post" at bounding box center [437, 452] width 69 height 27
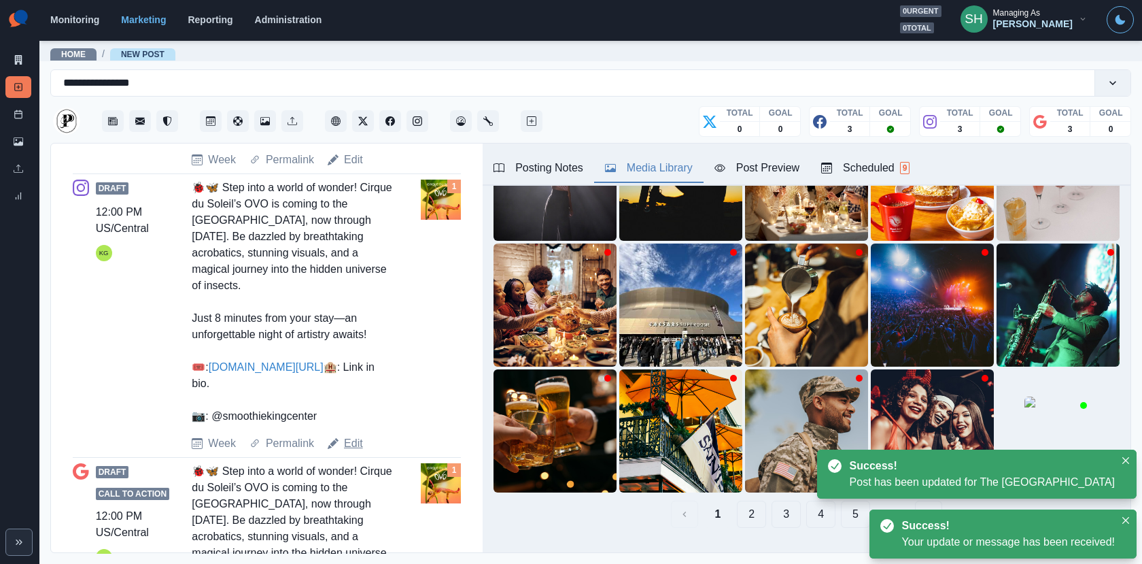
click at [345, 451] on link "Edit" at bounding box center [353, 443] width 19 height 16
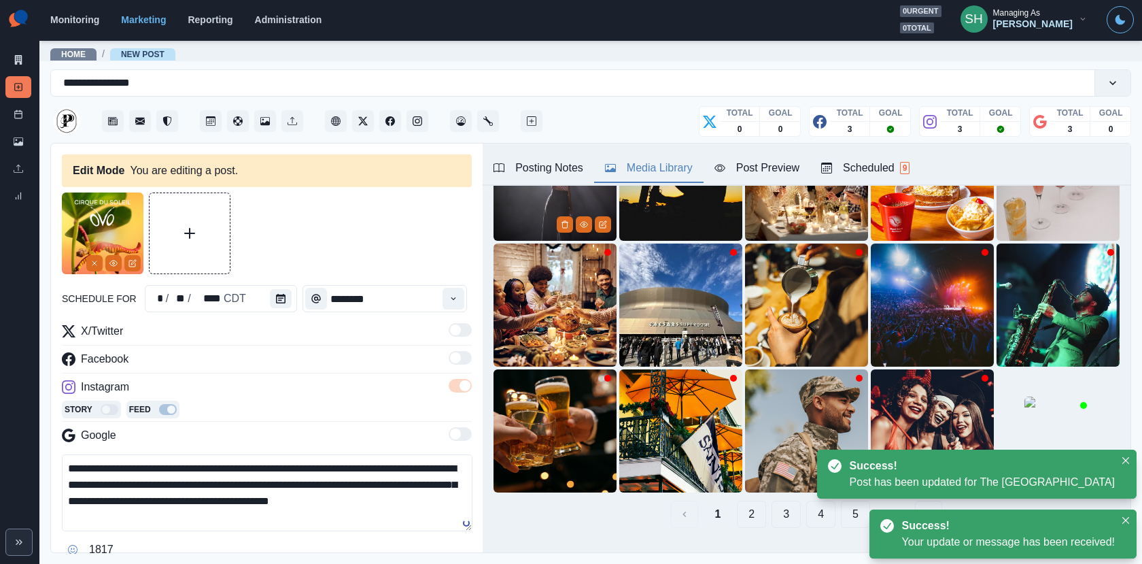
click at [508, 216] on img at bounding box center [555, 179] width 123 height 123
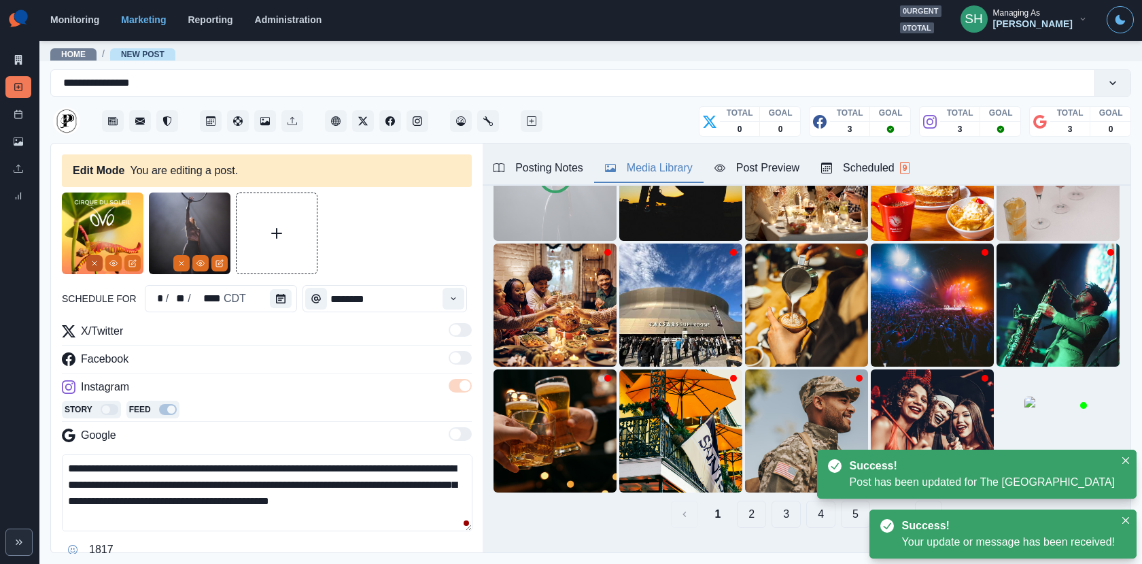
click at [87, 261] on button "Remove" at bounding box center [94, 263] width 16 height 16
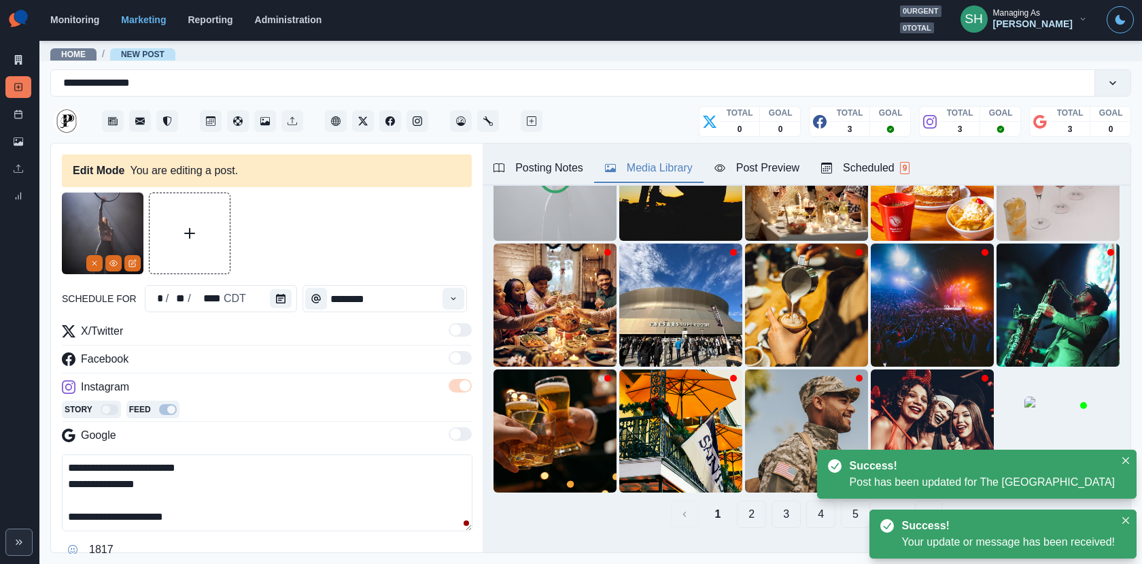
drag, startPoint x: 231, startPoint y: 519, endPoint x: 223, endPoint y: 448, distance: 71.2
click at [220, 461] on textarea "**********" at bounding box center [267, 492] width 411 height 77
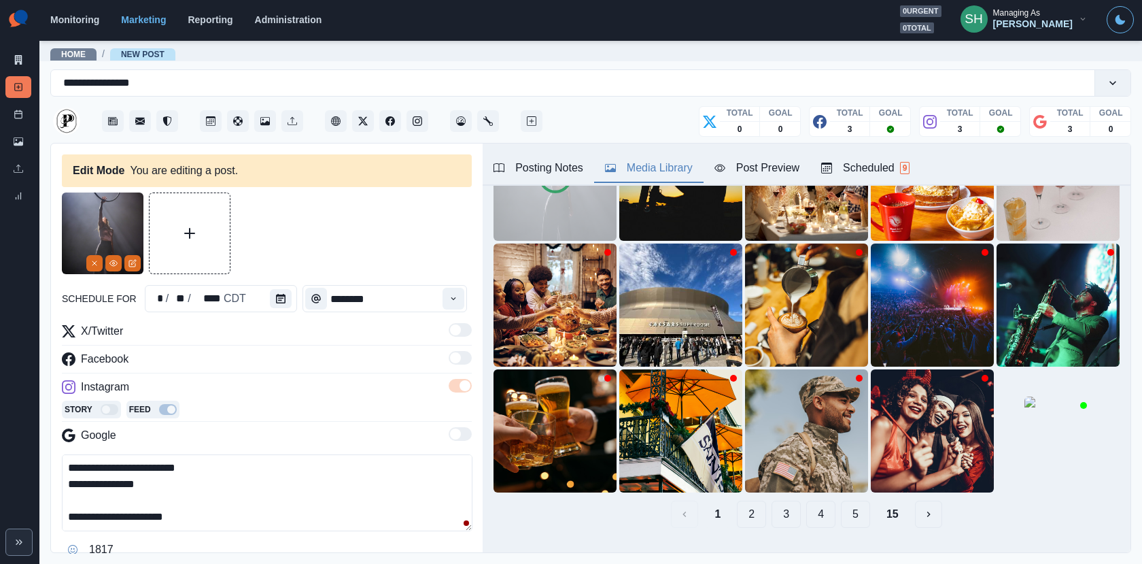
click at [230, 509] on textarea "**********" at bounding box center [267, 492] width 411 height 77
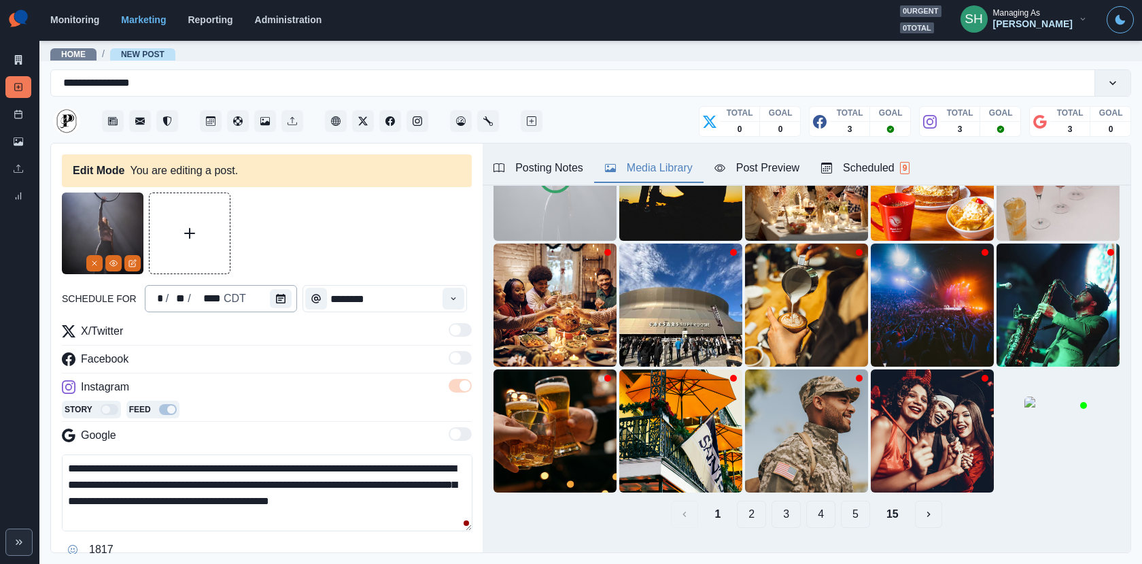
drag, startPoint x: 220, startPoint y: 337, endPoint x: 220, endPoint y: 295, distance: 41.5
click at [220, 295] on div "**********" at bounding box center [267, 395] width 410 height 406
paste textarea "**********"
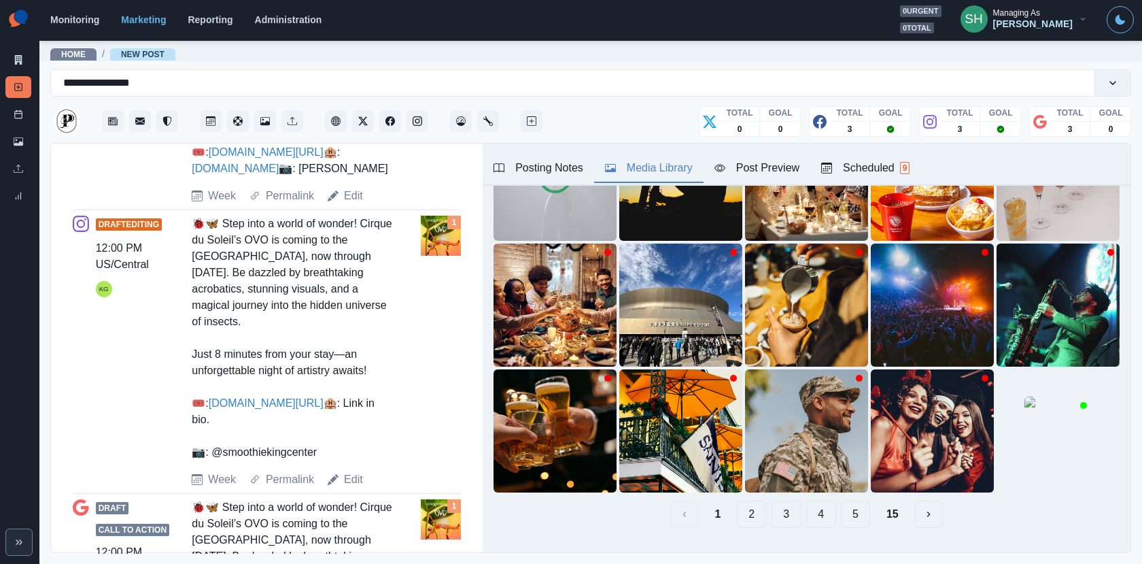
drag, startPoint x: 337, startPoint y: 492, endPoint x: 211, endPoint y: 492, distance: 125.1
click at [211, 460] on div "🐞🦋 Step into a world of wonder! Cirque du Soleil’s OVO is coming to the Smoothi…" at bounding box center [292, 338] width 201 height 245
copy div "moothiekingcenter"
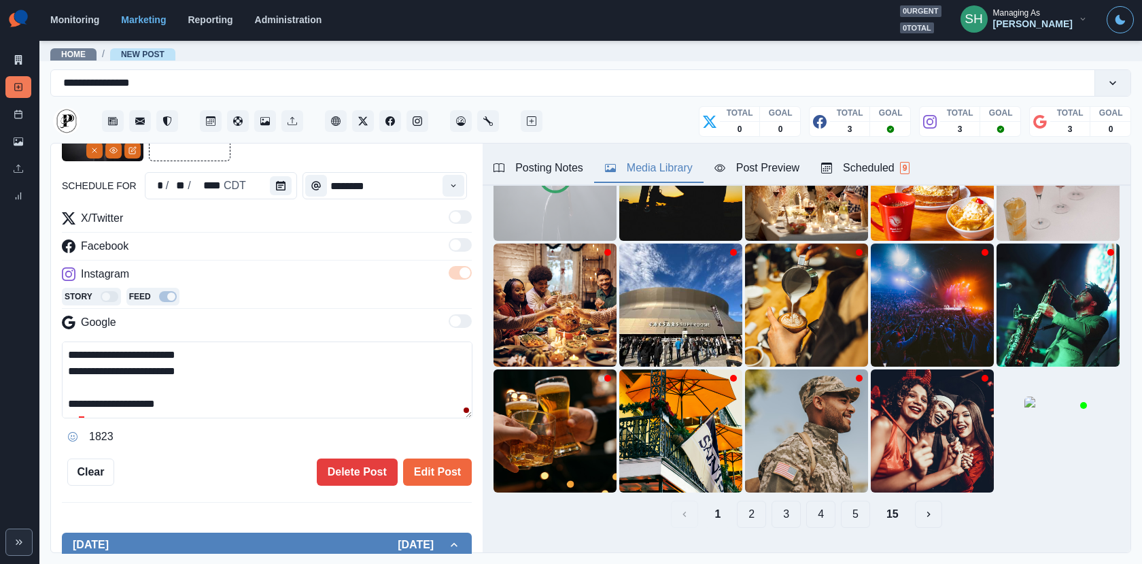
drag, startPoint x: 216, startPoint y: 375, endPoint x: 88, endPoint y: 375, distance: 127.8
click at [88, 375] on textarea "**********" at bounding box center [267, 379] width 411 height 77
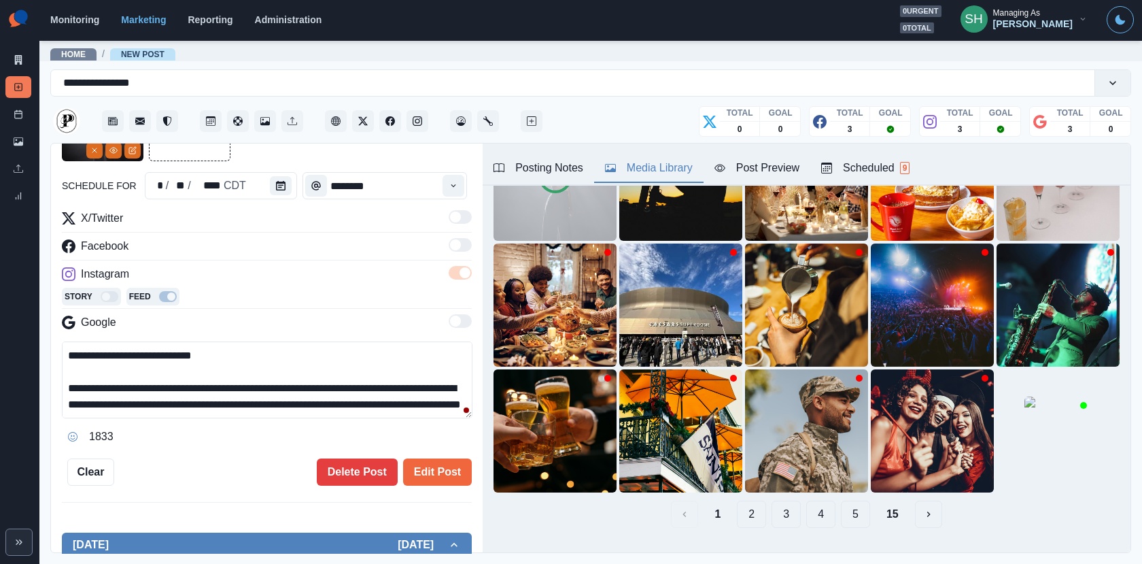
drag, startPoint x: 373, startPoint y: 383, endPoint x: 265, endPoint y: 380, distance: 108.1
click at [265, 380] on textarea "**********" at bounding box center [267, 379] width 411 height 77
paste textarea
drag, startPoint x: 227, startPoint y: 401, endPoint x: 211, endPoint y: 260, distance: 141.7
click at [211, 260] on div "**********" at bounding box center [267, 328] width 410 height 237
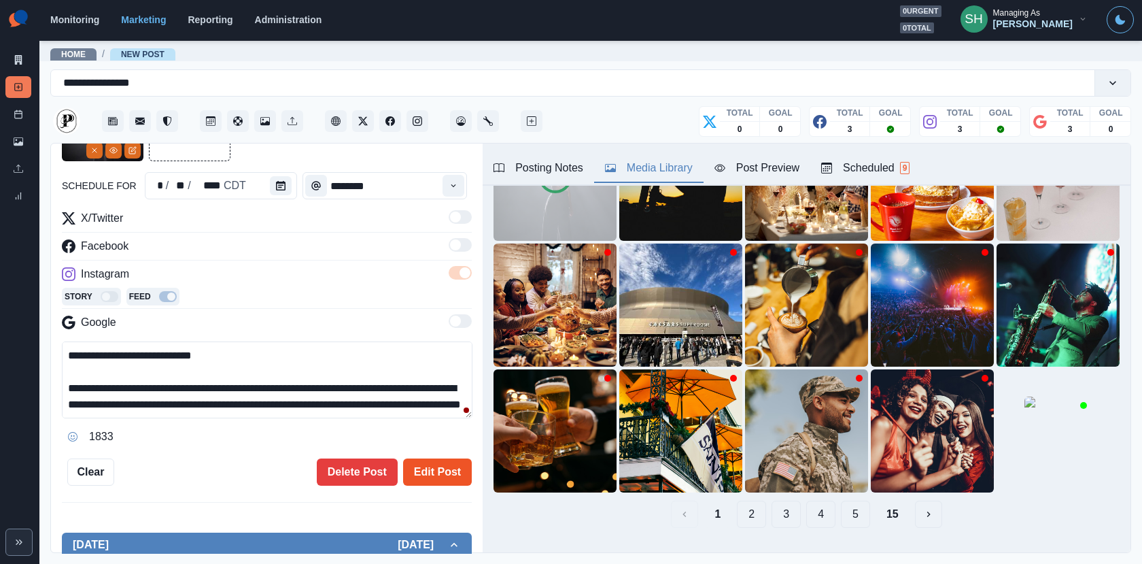
type textarea "**********"
click at [432, 466] on button "Edit Post" at bounding box center [437, 471] width 69 height 27
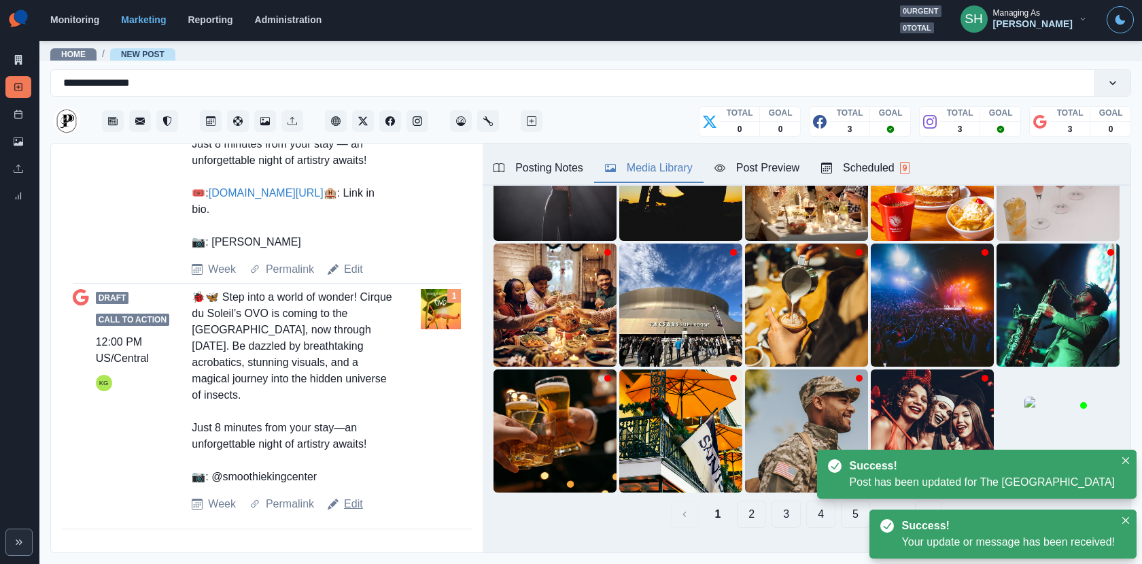
click at [347, 511] on link "Edit" at bounding box center [353, 504] width 19 height 16
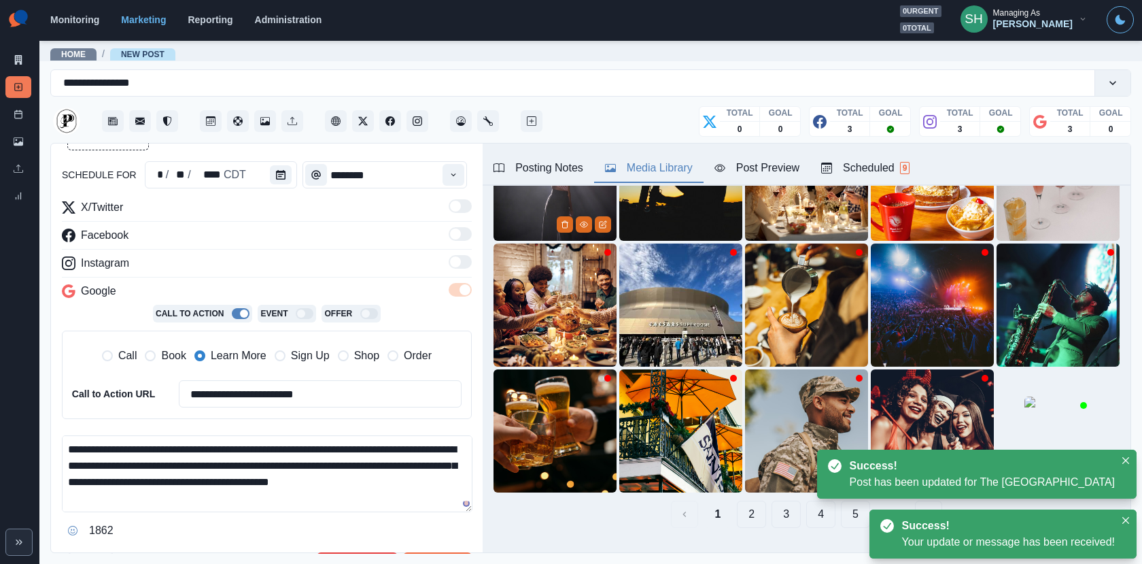
click at [524, 223] on img at bounding box center [555, 179] width 123 height 123
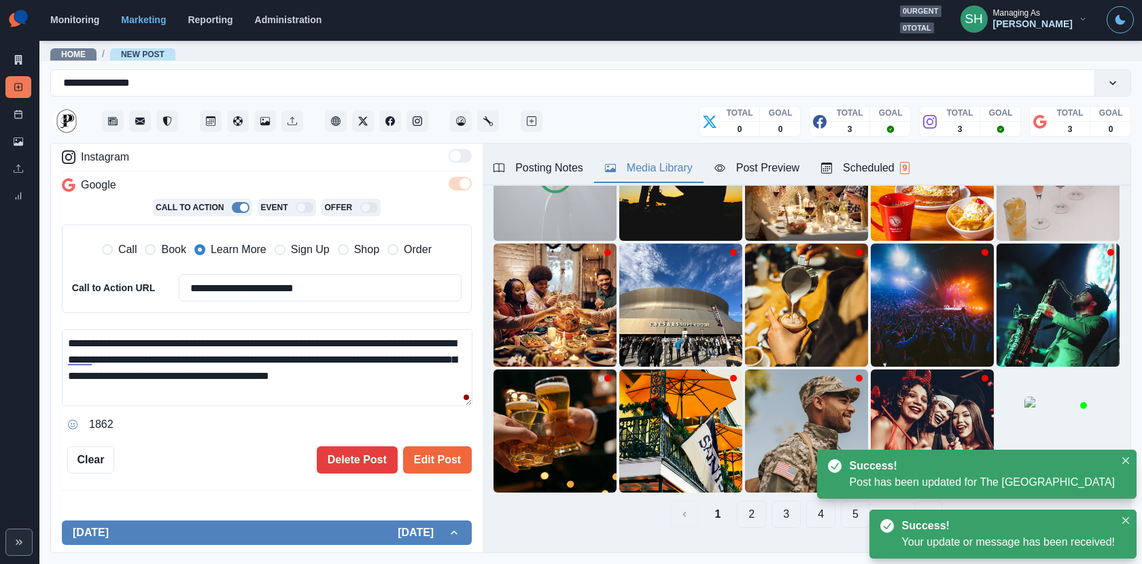
drag, startPoint x: 225, startPoint y: 398, endPoint x: 194, endPoint y: 237, distance: 164.2
click at [194, 239] on div "**********" at bounding box center [267, 264] width 410 height 342
paste textarea "**********"
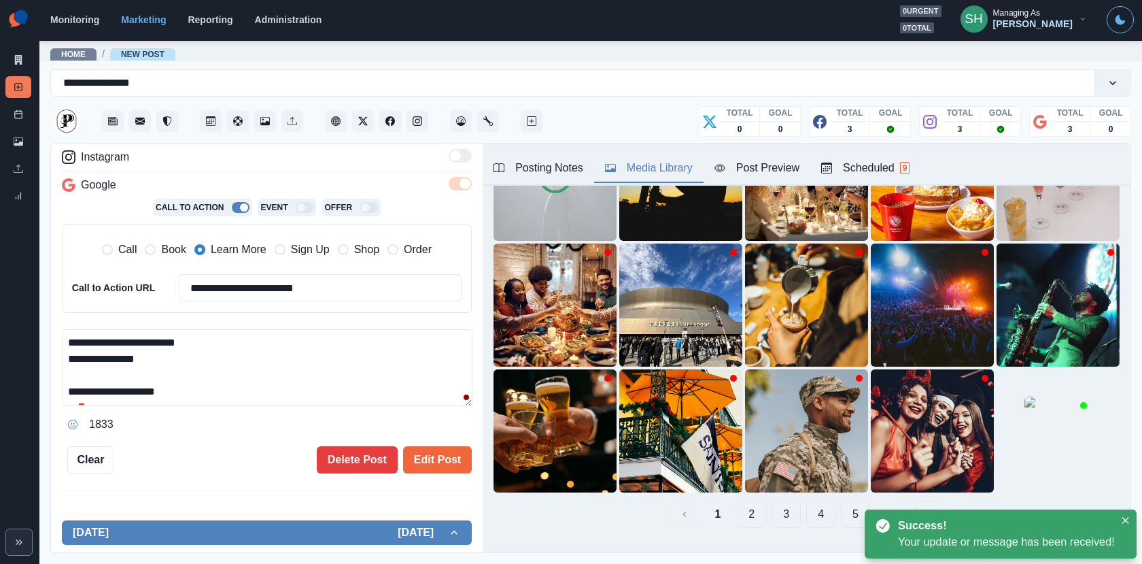
drag, startPoint x: 203, startPoint y: 361, endPoint x: 63, endPoint y: 352, distance: 139.7
click at [63, 352] on textarea "**********" at bounding box center [267, 367] width 411 height 77
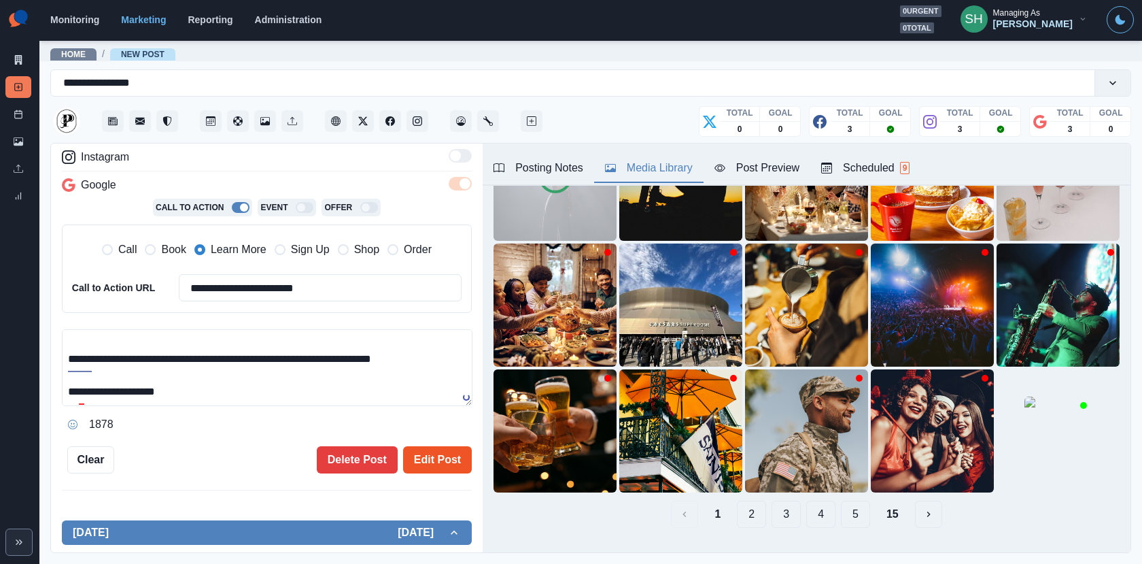
type textarea "**********"
click at [426, 450] on button "Edit Post" at bounding box center [437, 459] width 69 height 27
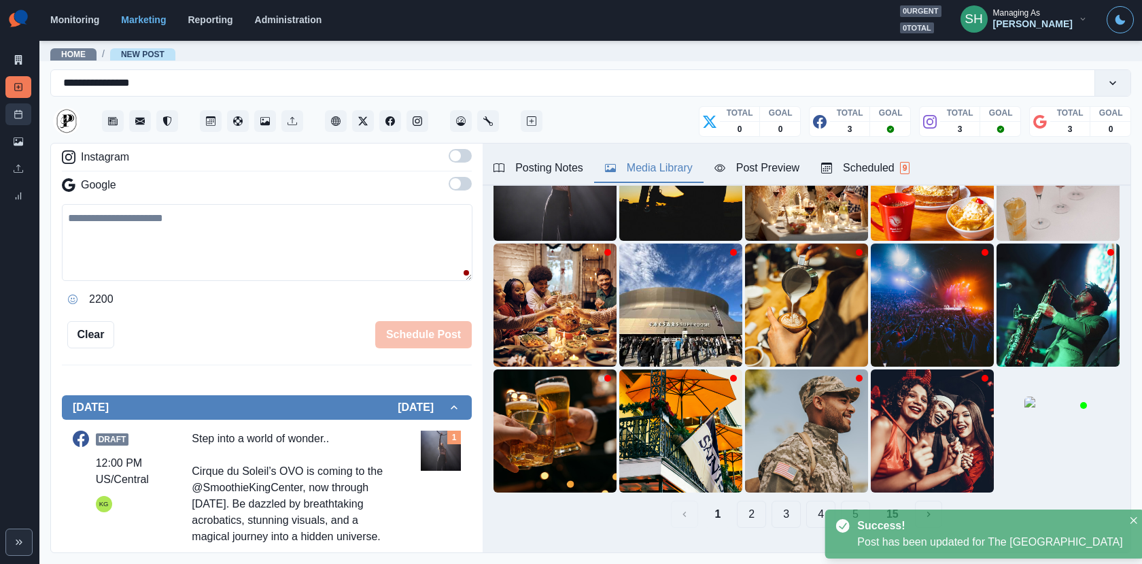
click at [20, 111] on rect at bounding box center [18, 114] width 7 height 7
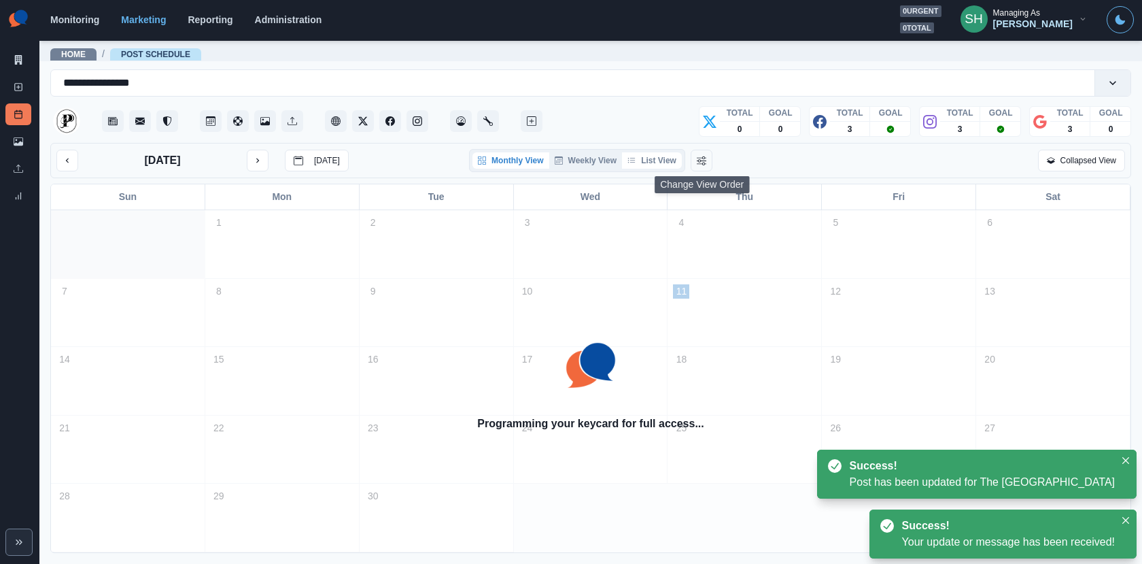
click at [666, 160] on button "List View" at bounding box center [652, 160] width 60 height 16
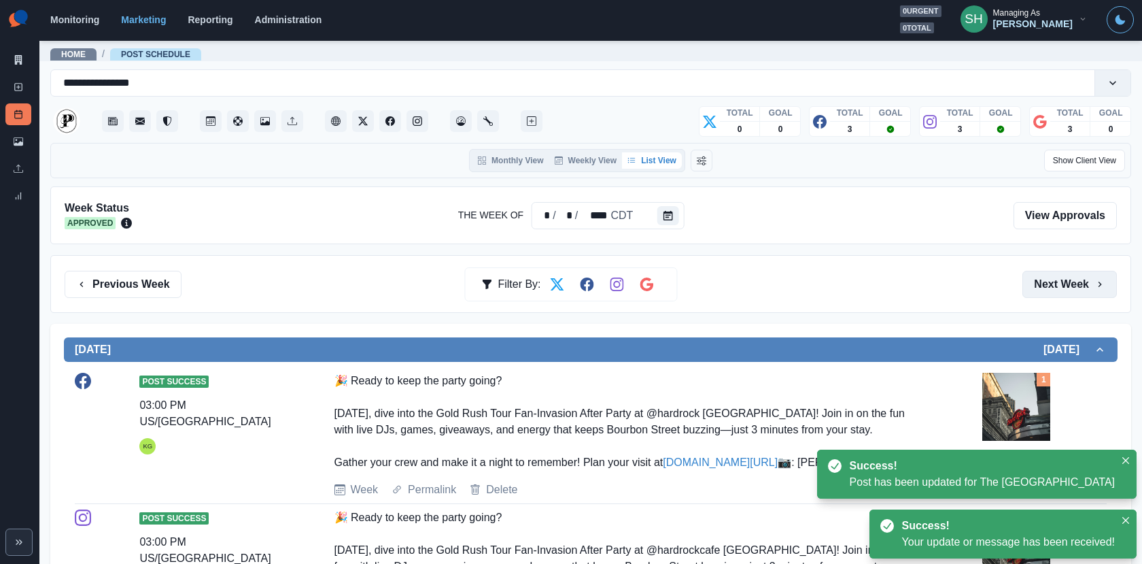
click at [1082, 290] on button "Next Week" at bounding box center [1070, 284] width 95 height 27
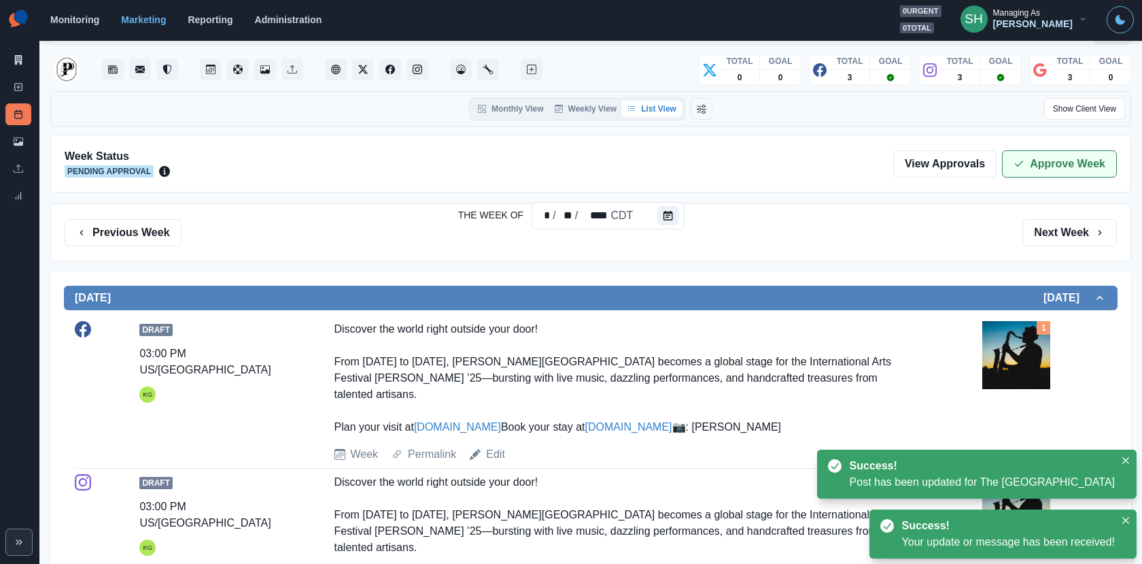
click at [1021, 165] on icon "button" at bounding box center [1019, 163] width 11 height 11
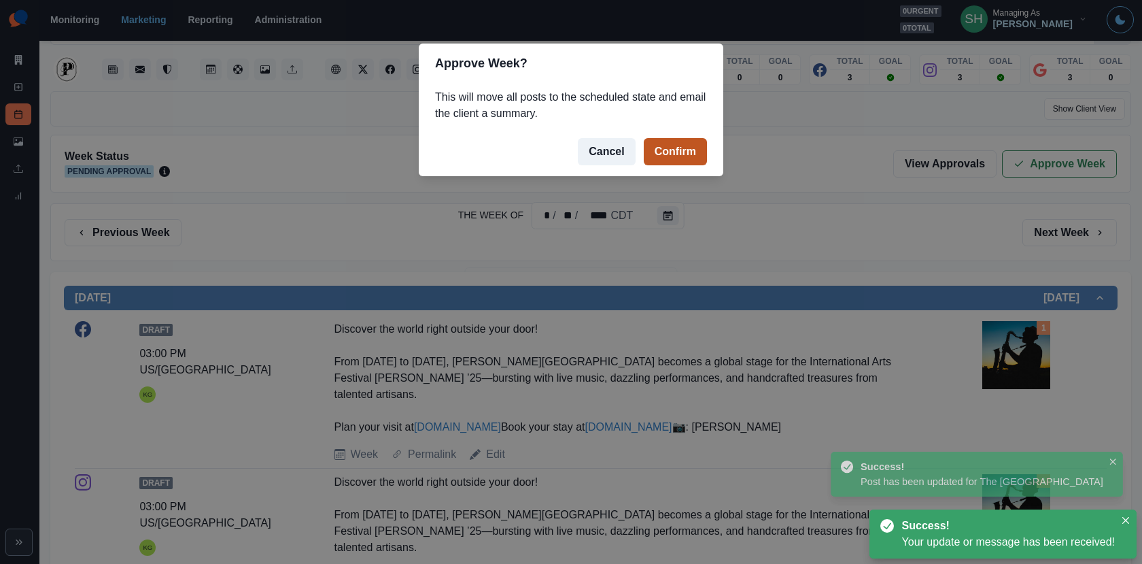
click at [693, 148] on button "Confirm" at bounding box center [675, 151] width 63 height 27
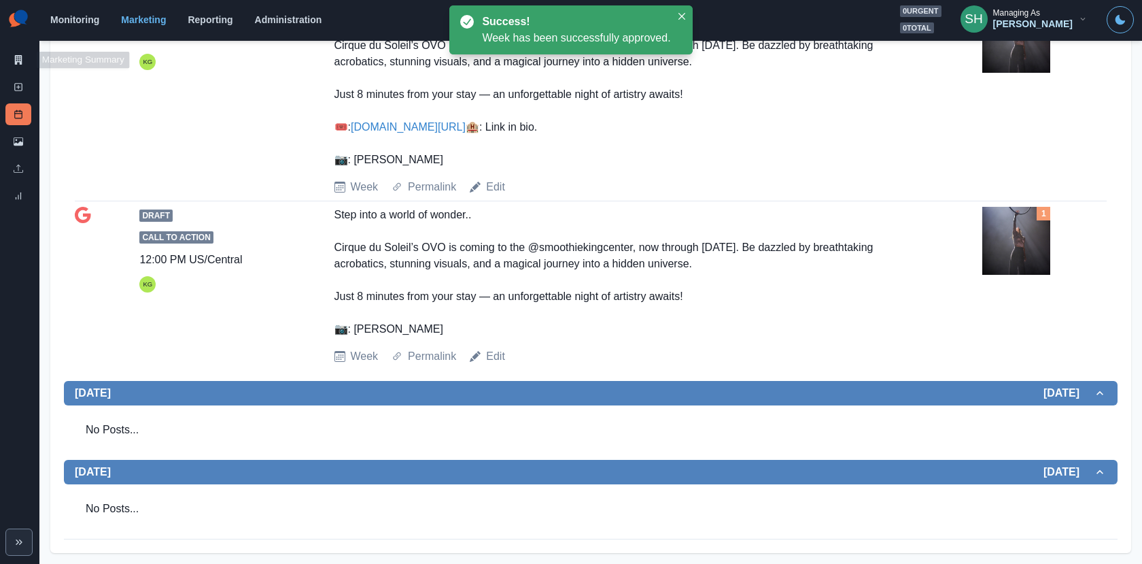
click at [20, 48] on div "Marketing Summary New Post Post Schedule Media Library Uploads Review Summary" at bounding box center [19, 106] width 39 height 212
click at [20, 53] on link "Marketing Summary" at bounding box center [18, 60] width 26 height 22
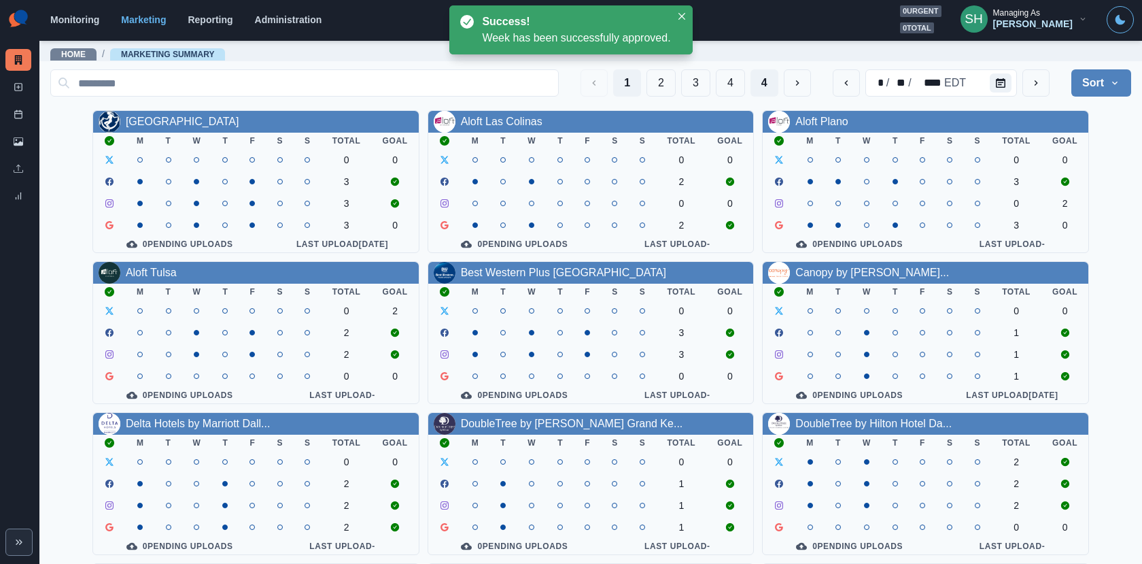
click at [768, 91] on button "4" at bounding box center [765, 82] width 28 height 27
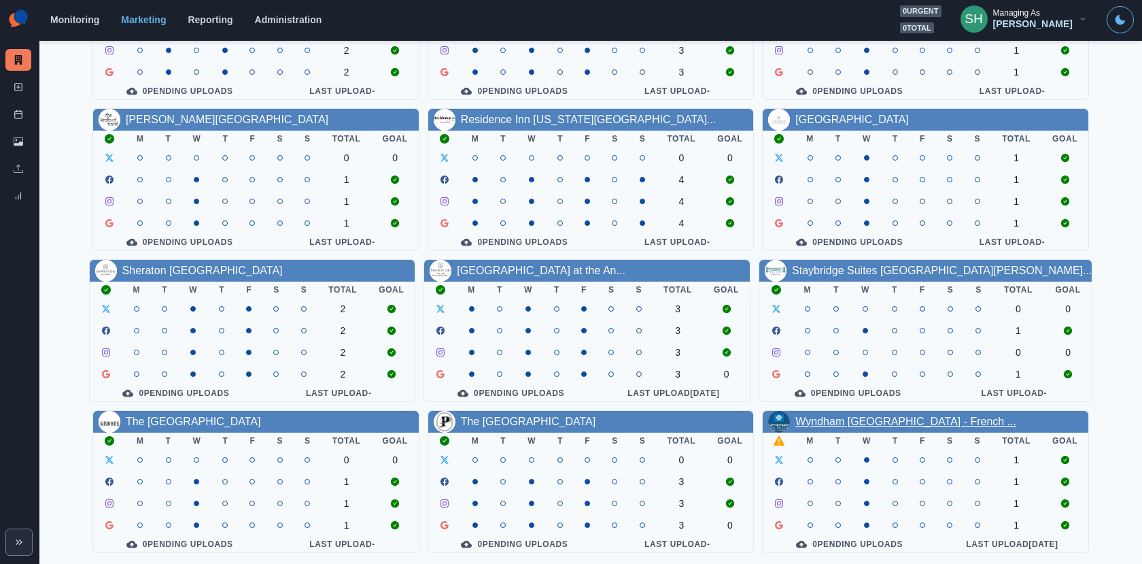
click at [864, 421] on link "Wyndham [GEOGRAPHIC_DATA] - French ..." at bounding box center [906, 421] width 221 height 12
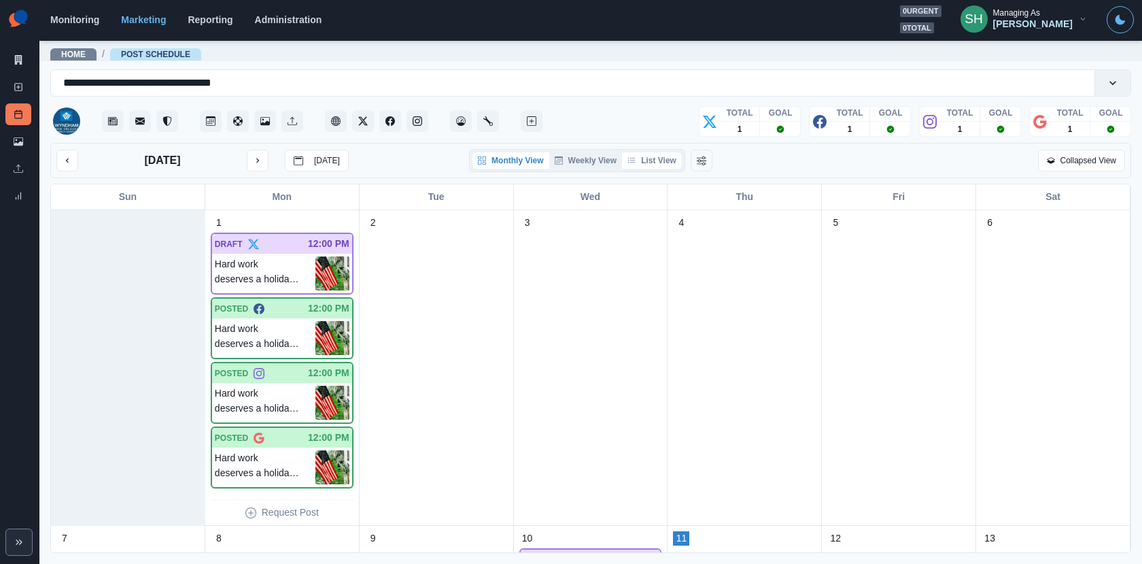
click at [663, 163] on button "List View" at bounding box center [652, 160] width 60 height 16
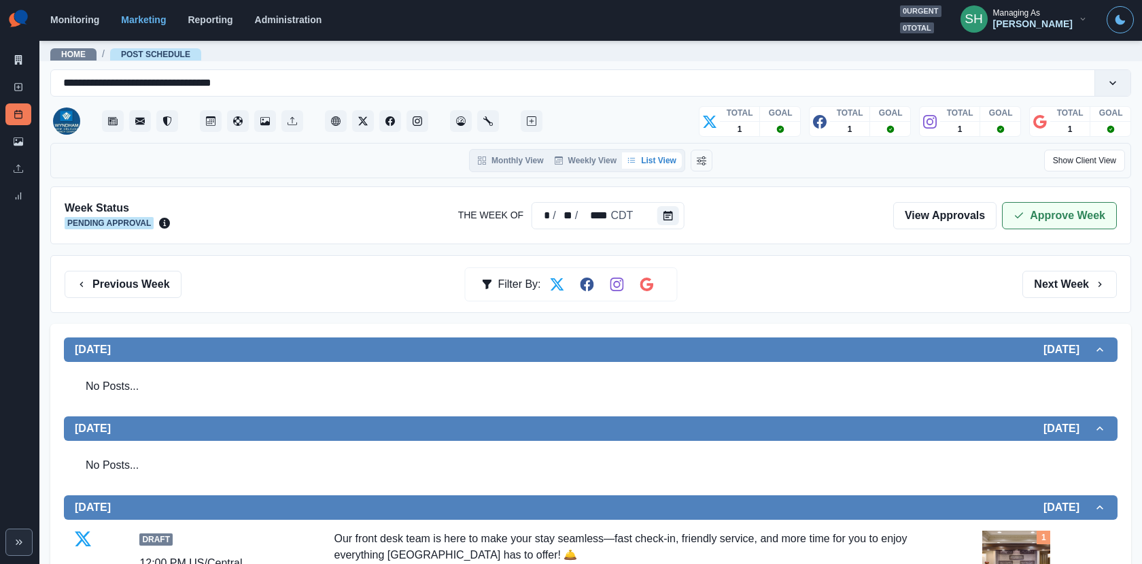
click at [1041, 206] on button "Approve Week" at bounding box center [1059, 215] width 115 height 27
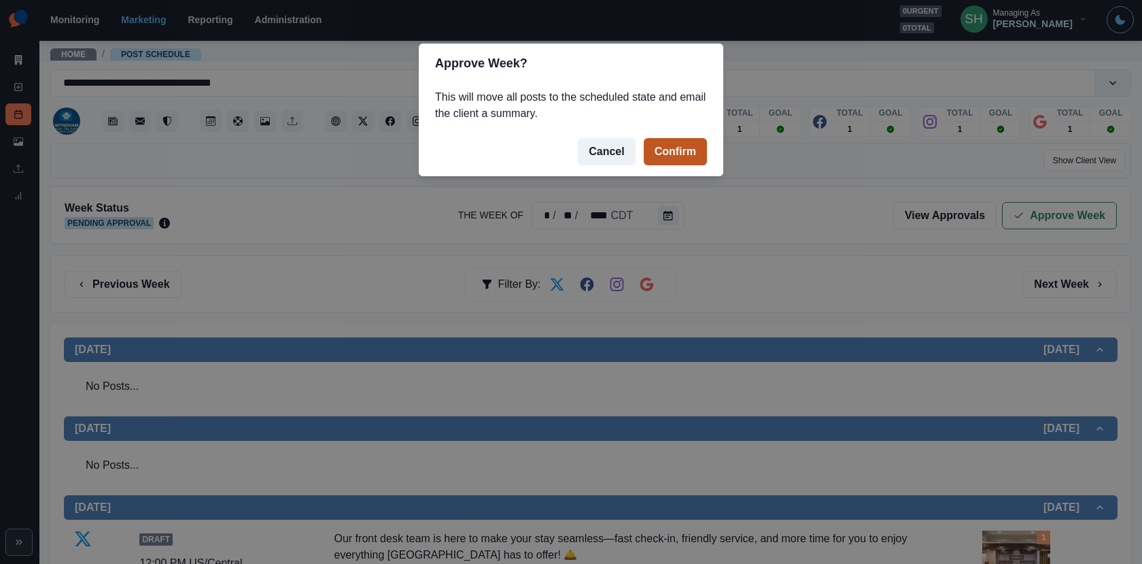
click at [683, 141] on button "Confirm" at bounding box center [675, 151] width 63 height 27
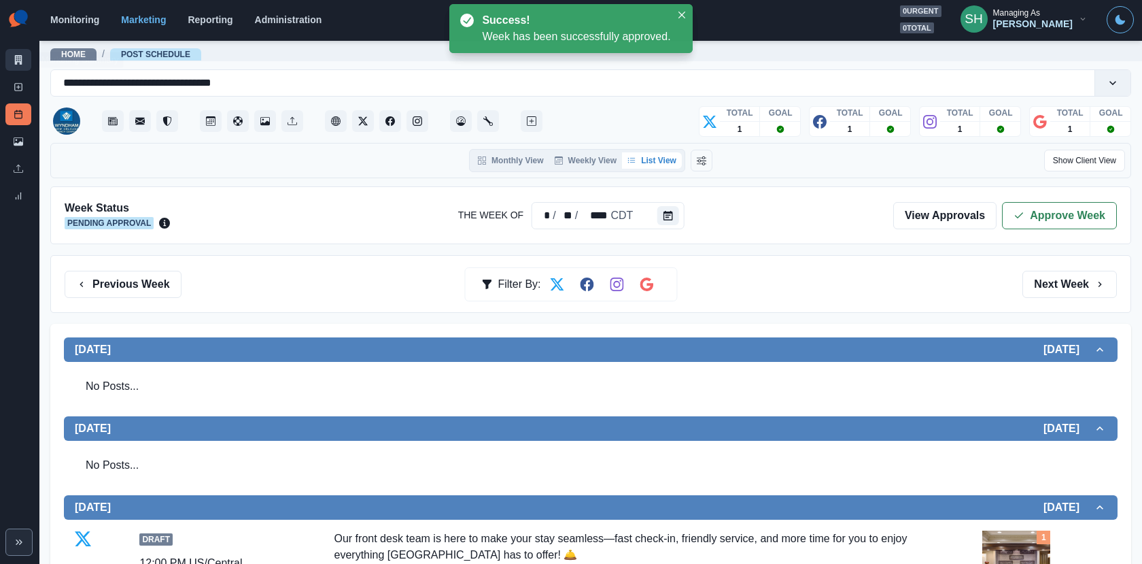
click at [20, 55] on icon at bounding box center [18, 60] width 7 height 10
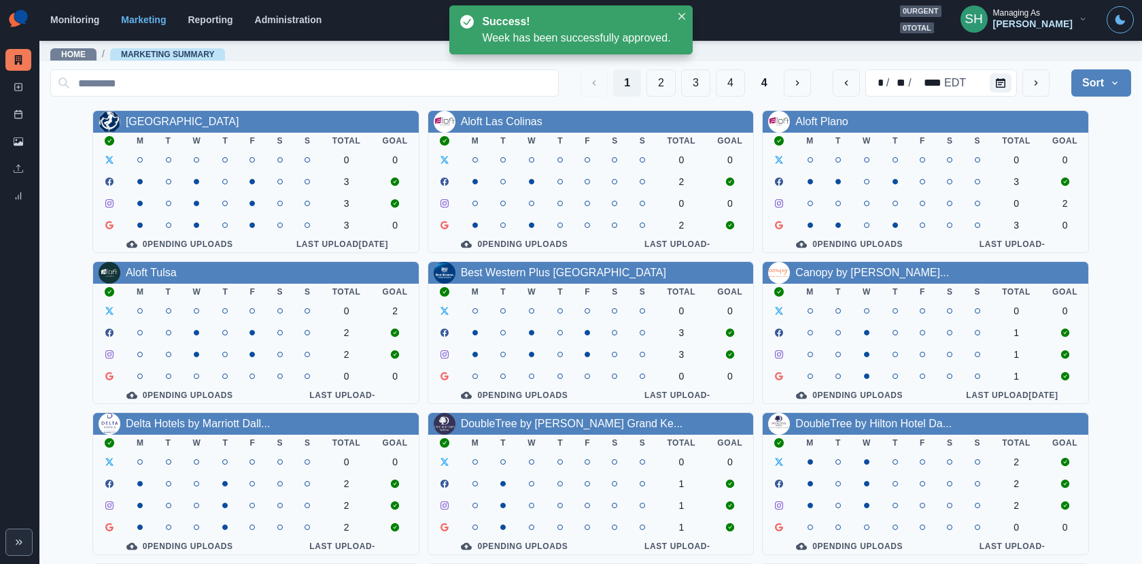
click at [1103, 84] on button "Sort" at bounding box center [1102, 82] width 60 height 27
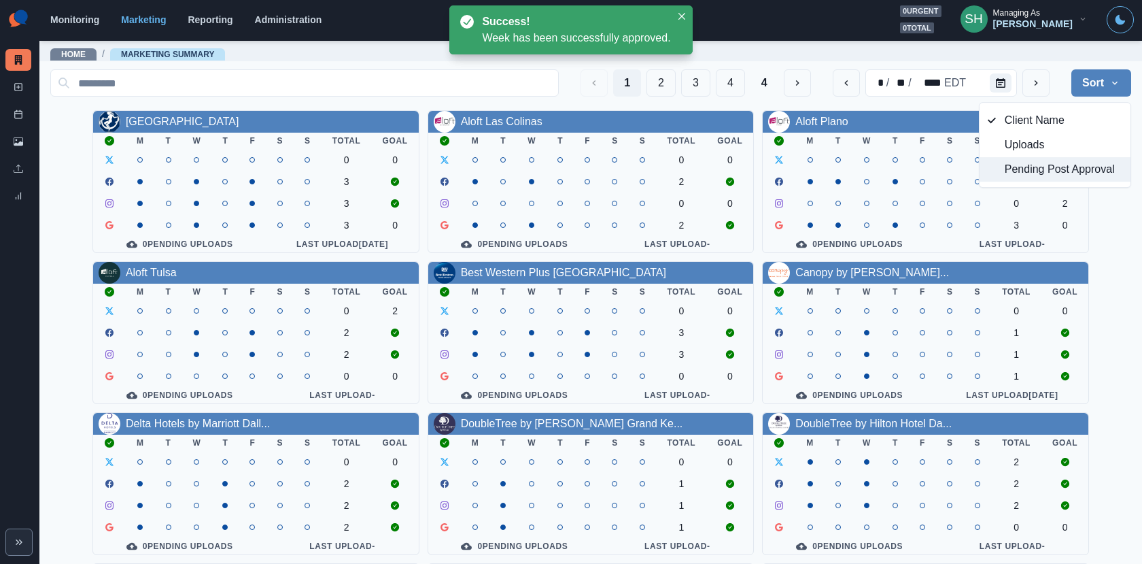
click at [1072, 178] on button "Pending Post Approval" at bounding box center [1055, 169] width 151 height 24
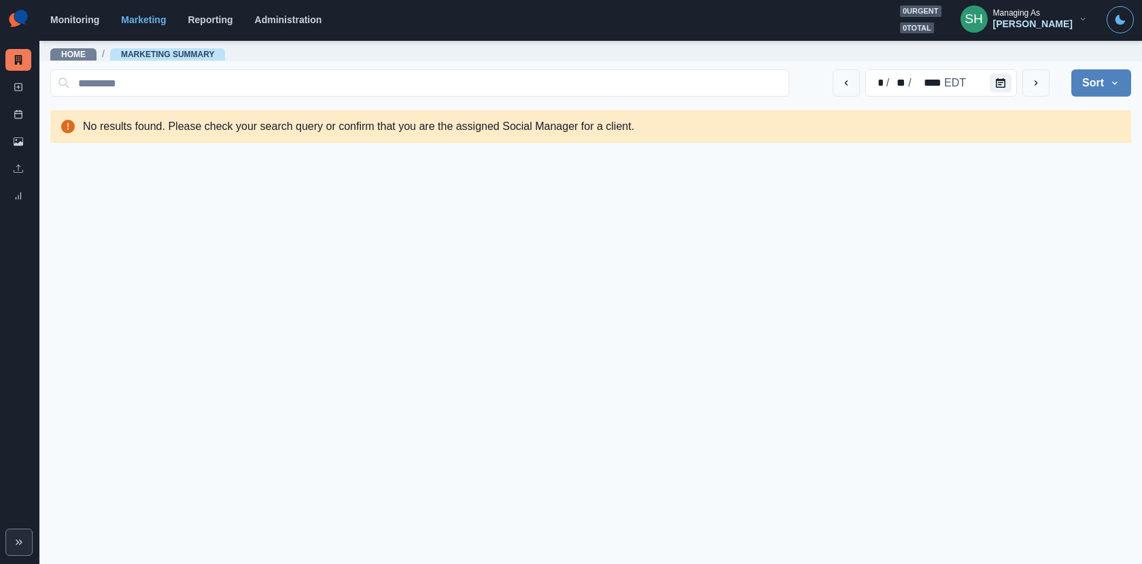
click at [1072, 56] on div "Home / Marketing Summary" at bounding box center [590, 50] width 1103 height 22
click at [1086, 91] on button "Sort" at bounding box center [1102, 82] width 60 height 27
click at [1044, 113] on span "Client Name" at bounding box center [1064, 120] width 118 height 16
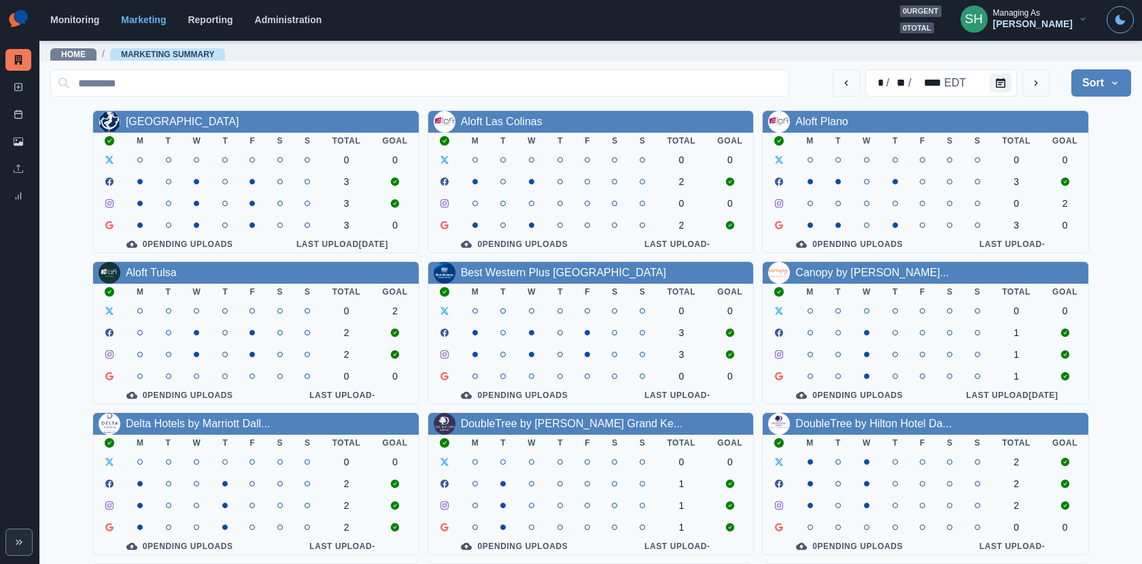
click at [1004, 18] on div "[PERSON_NAME]" at bounding box center [1033, 24] width 80 height 12
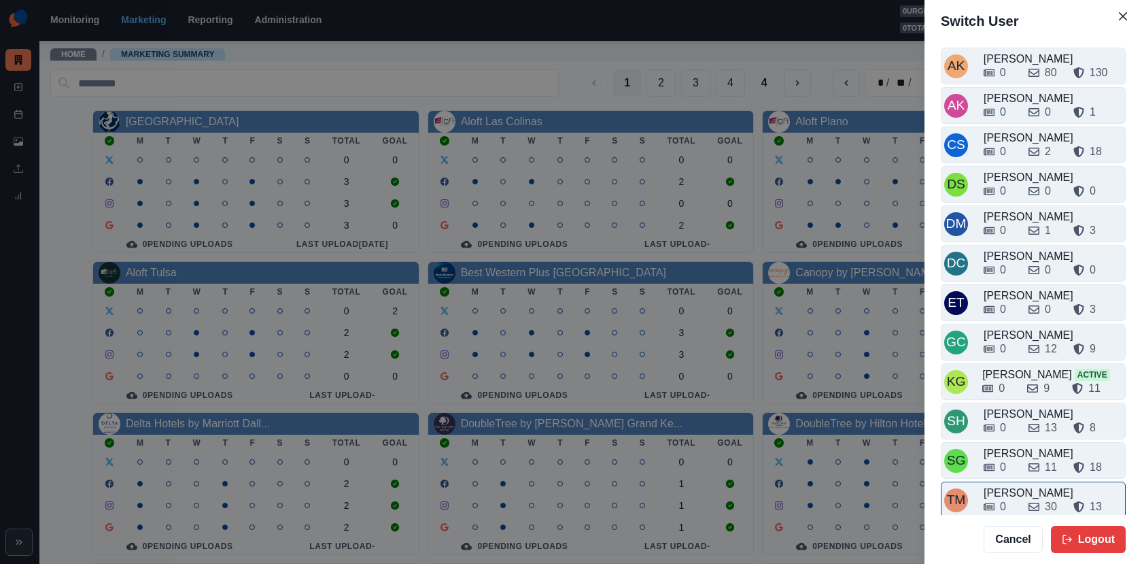
click at [1000, 501] on div "0" at bounding box center [1003, 506] width 6 height 16
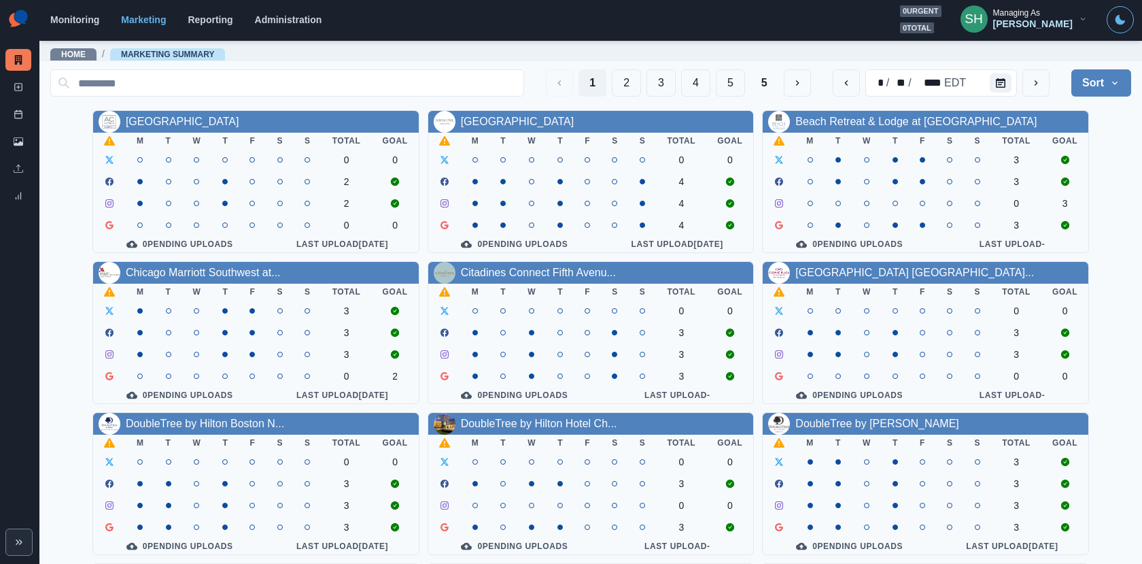
click at [236, 114] on div "[GEOGRAPHIC_DATA]" at bounding box center [183, 122] width 114 height 16
click at [235, 124] on link "[GEOGRAPHIC_DATA]" at bounding box center [183, 122] width 114 height 12
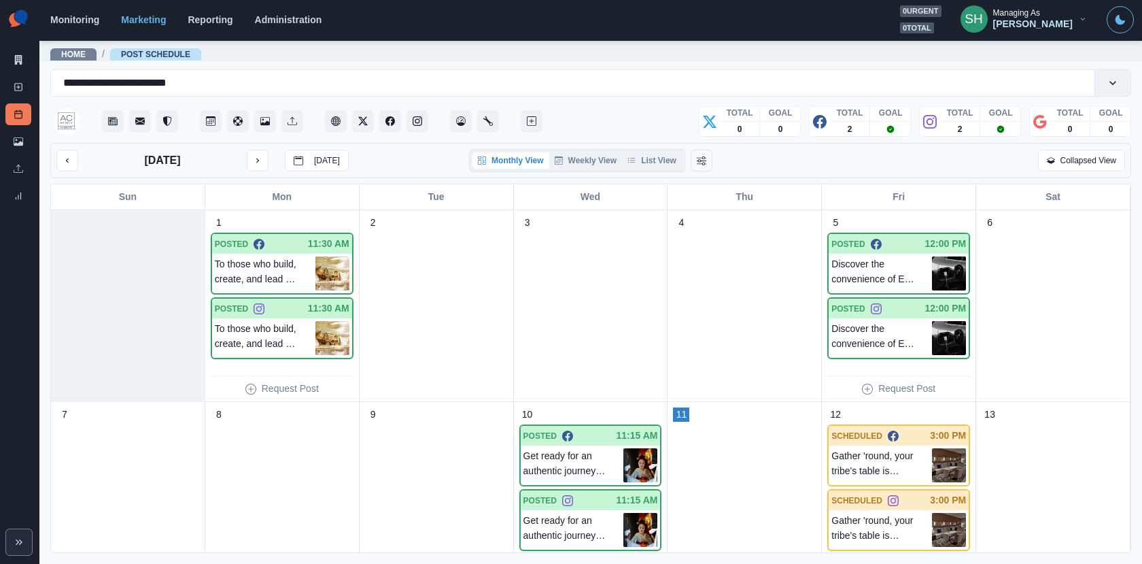
click at [648, 146] on div "[DATE] [DATE] Monthly View Weekly View List View Collapsed View" at bounding box center [590, 160] width 1081 height 35
click at [648, 163] on button "List View" at bounding box center [652, 160] width 60 height 16
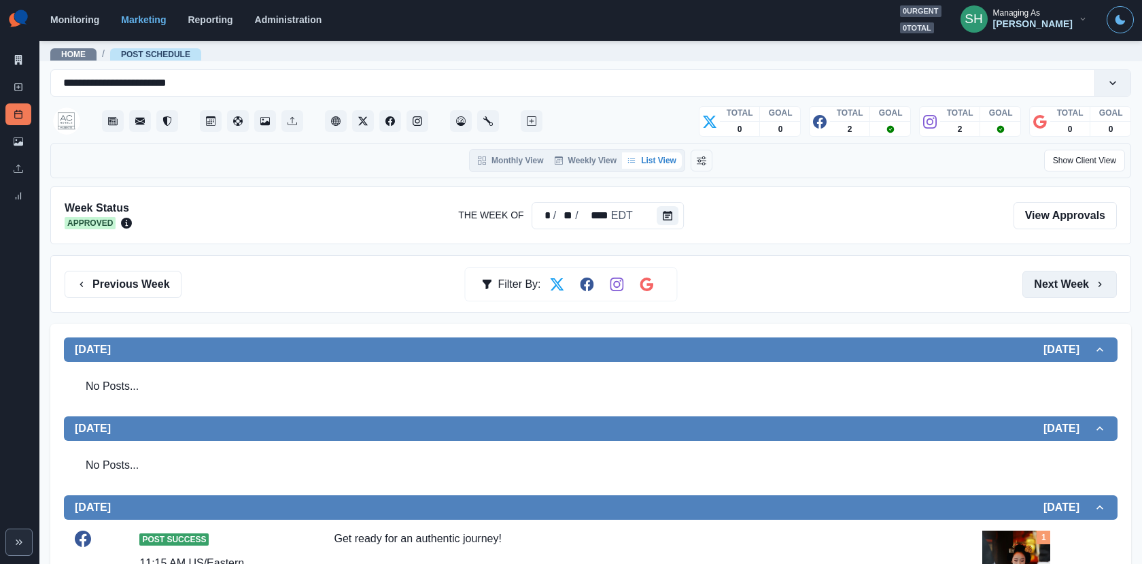
click at [1032, 271] on button "Next Week" at bounding box center [1070, 284] width 95 height 27
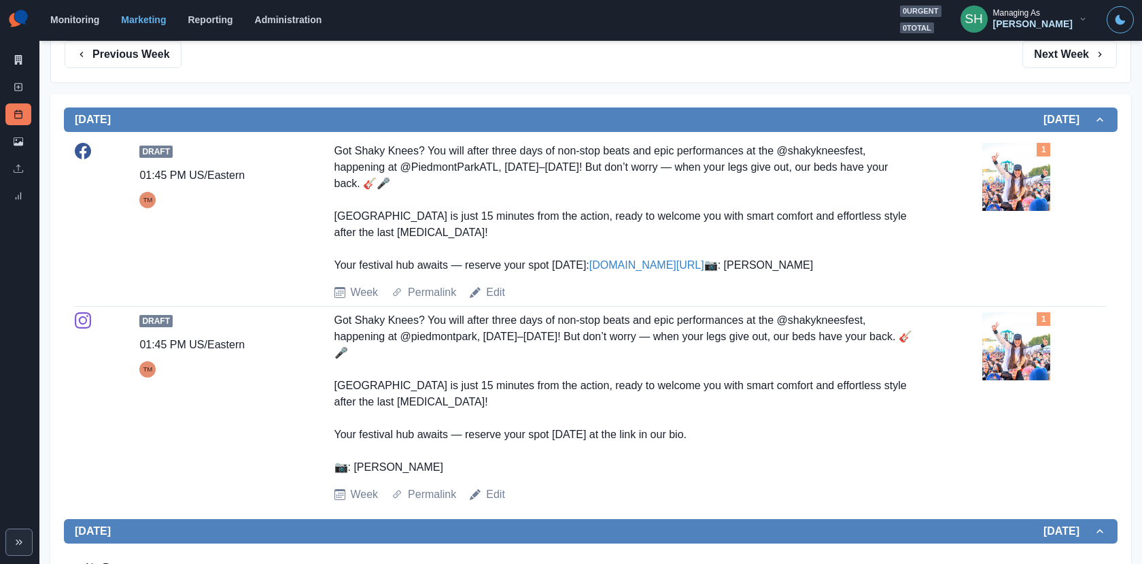
scroll to position [236, 0]
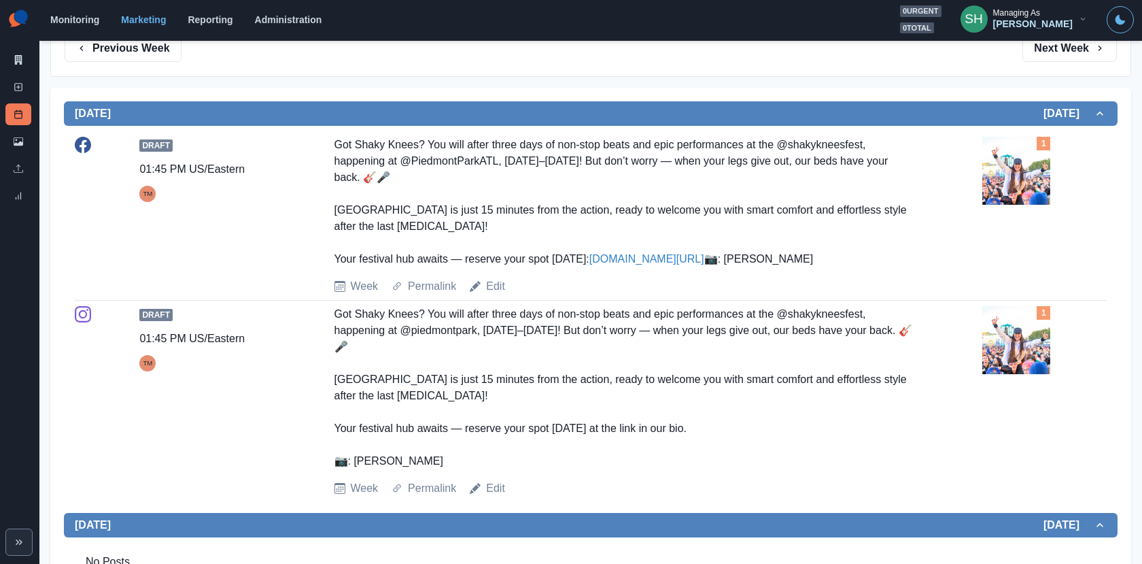
click at [991, 186] on img at bounding box center [1017, 171] width 68 height 68
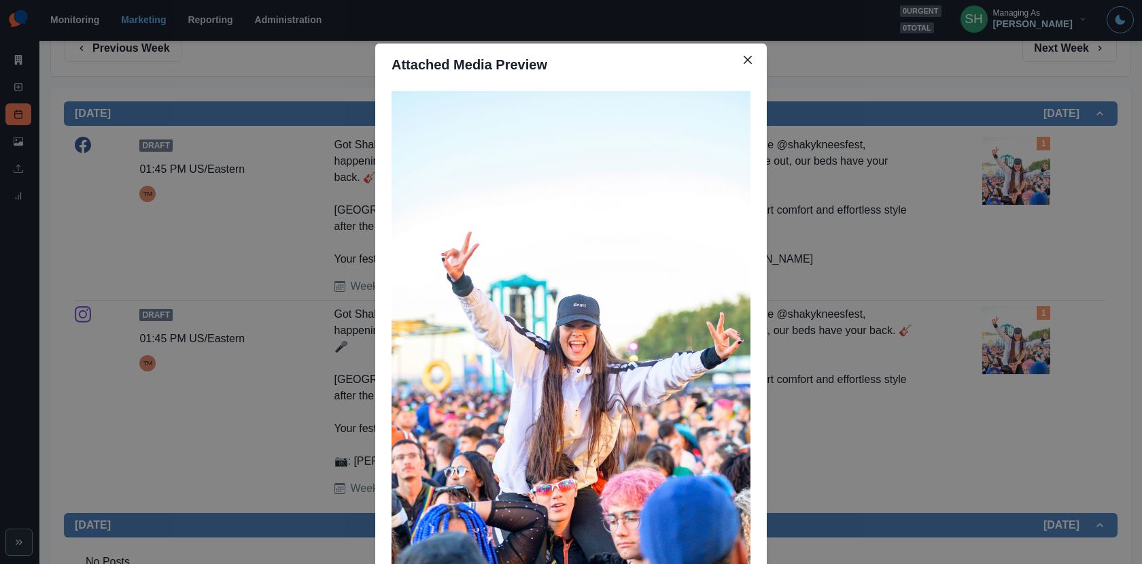
click at [991, 186] on div "Attached Media Preview" at bounding box center [571, 282] width 1142 height 564
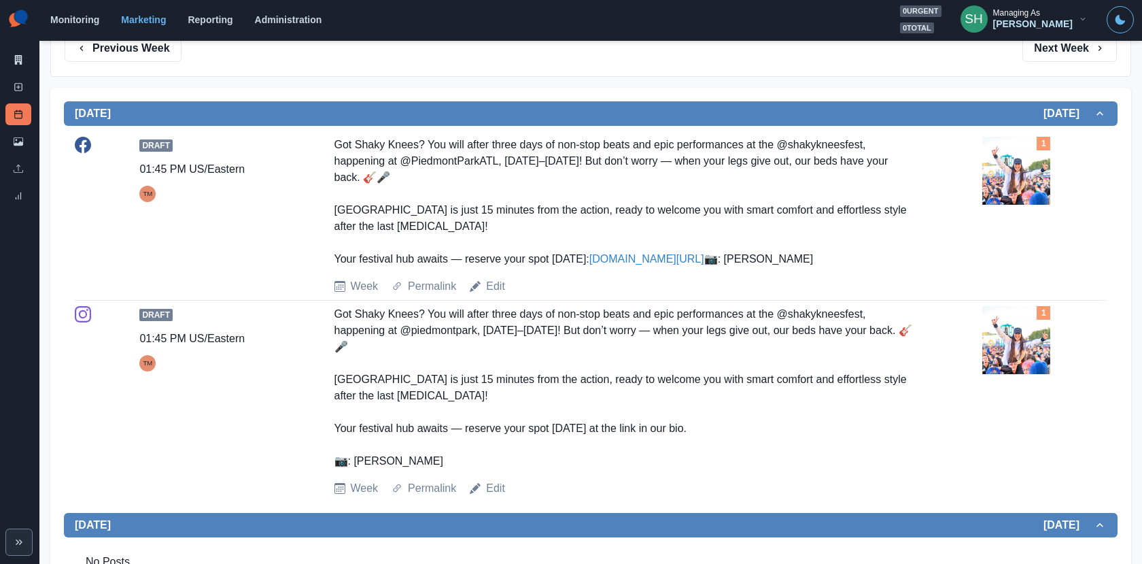
click at [596, 235] on div "Got Shaky Knees? You will after three days of non-stop beats and epic performan…" at bounding box center [624, 202] width 578 height 131
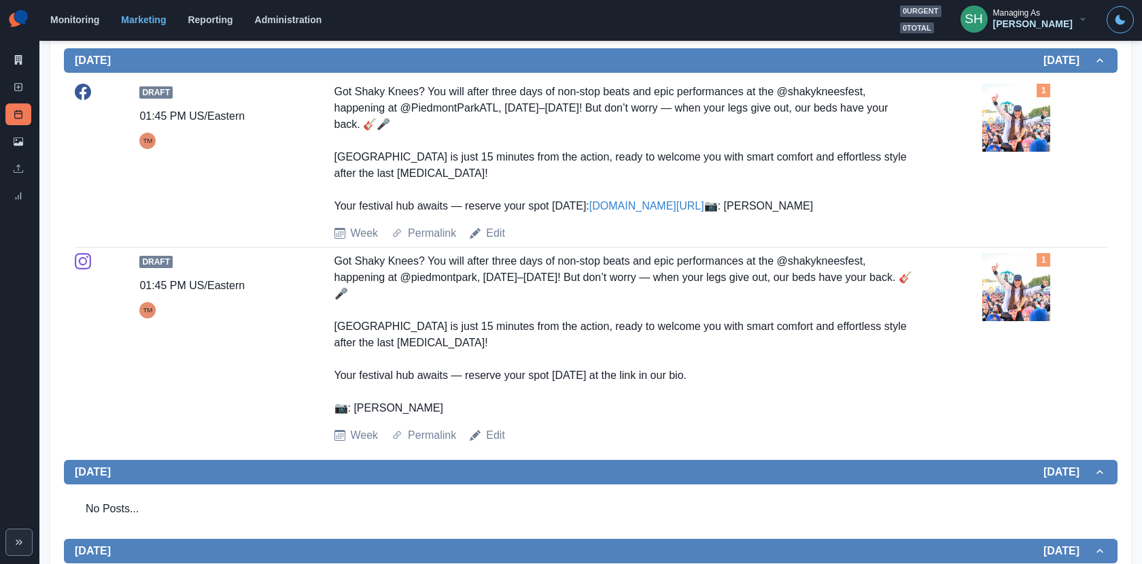
scroll to position [290, 0]
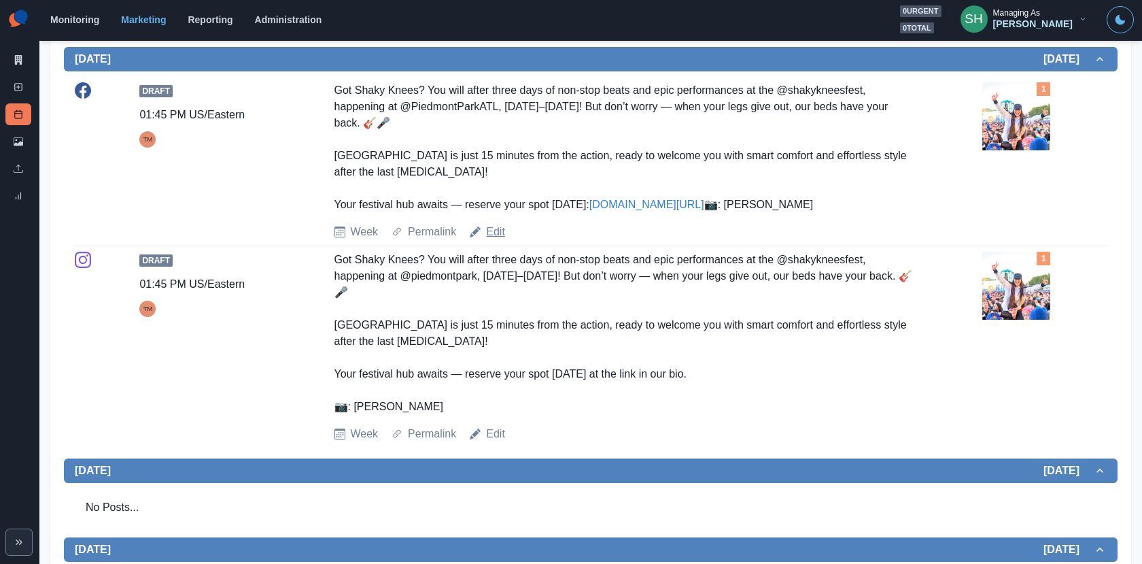
click at [498, 240] on link "Edit" at bounding box center [495, 232] width 19 height 16
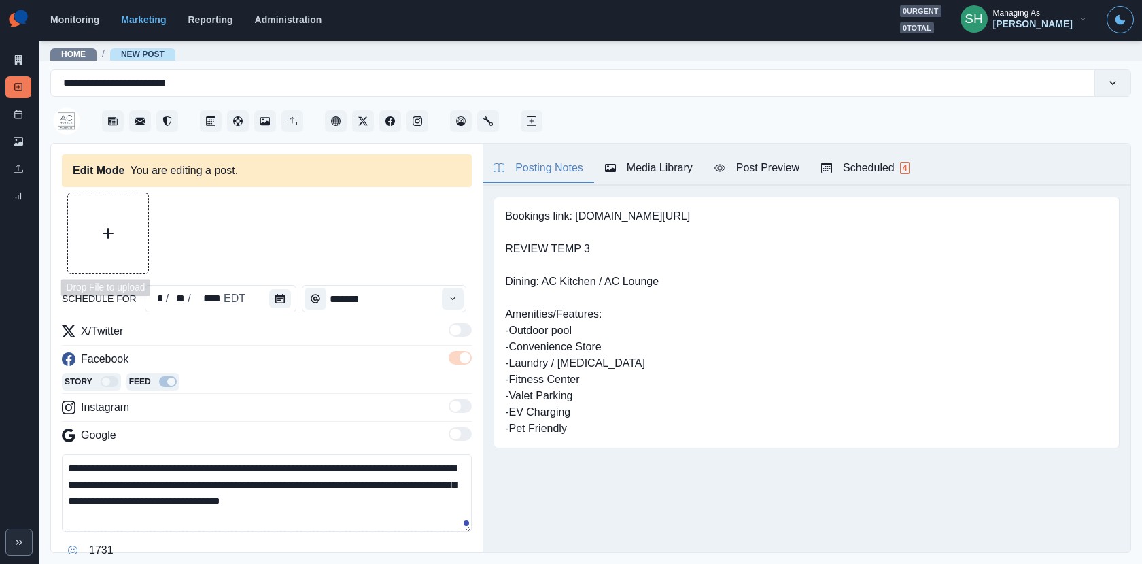
type input "*******"
type textarea "**********"
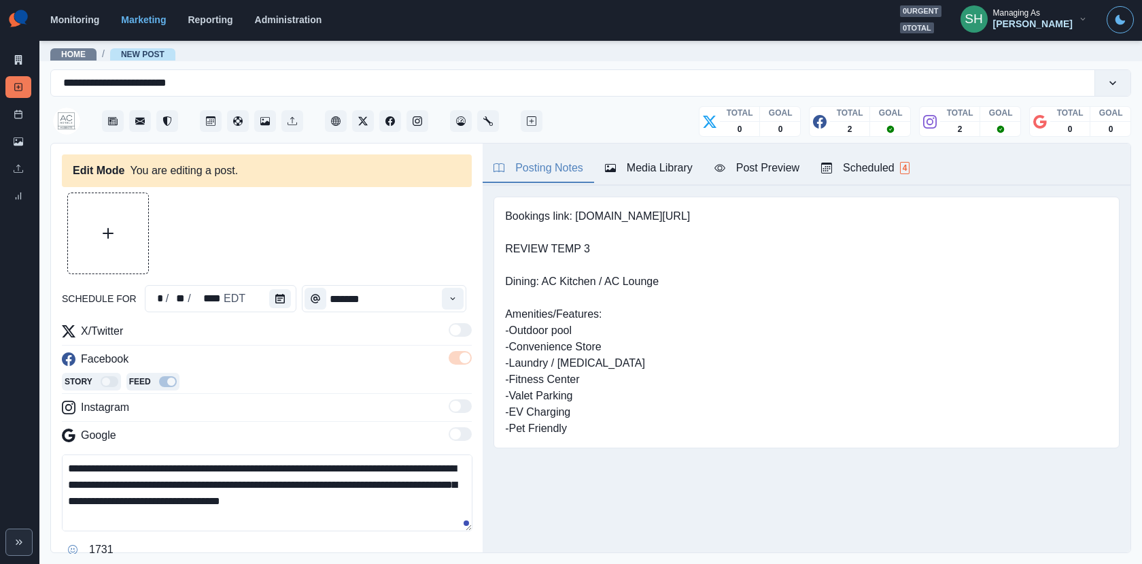
click at [651, 171] on div "Media Library" at bounding box center [649, 168] width 88 height 16
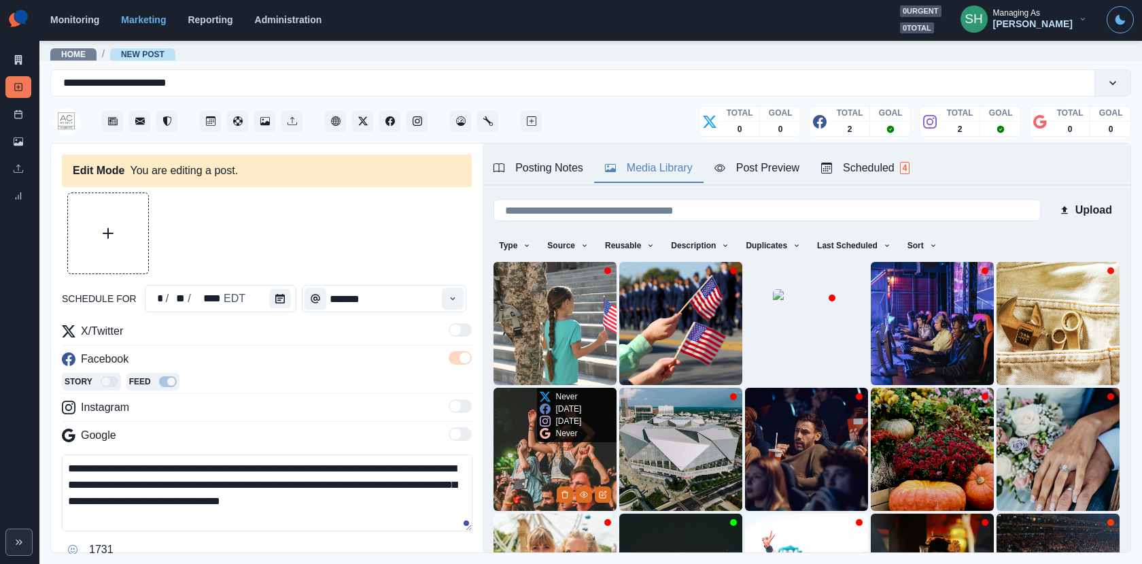
scroll to position [171, 0]
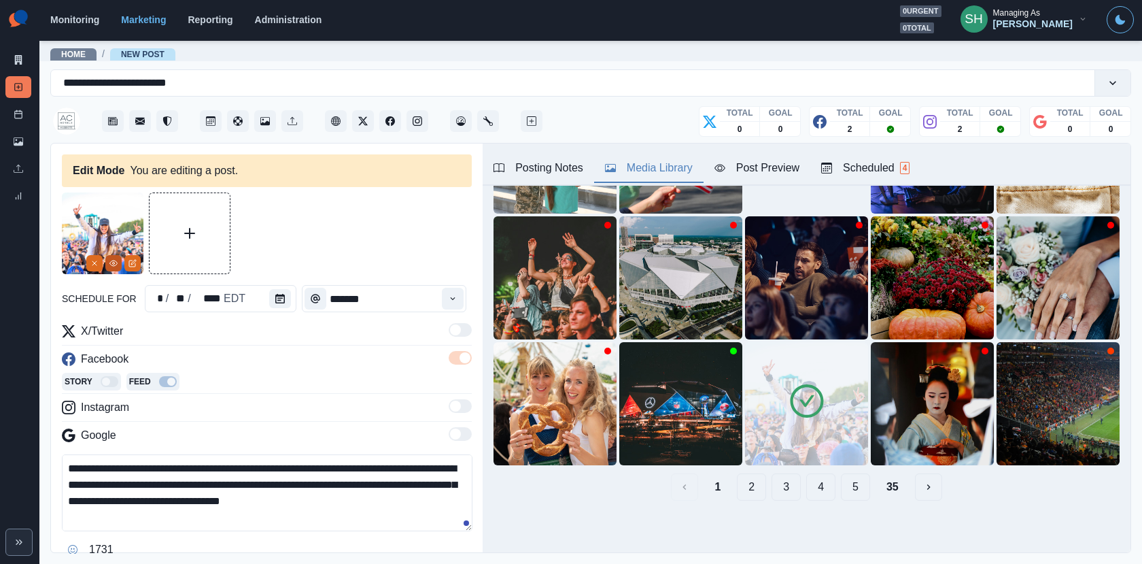
click at [114, 260] on icon "View Media" at bounding box center [113, 263] width 8 height 8
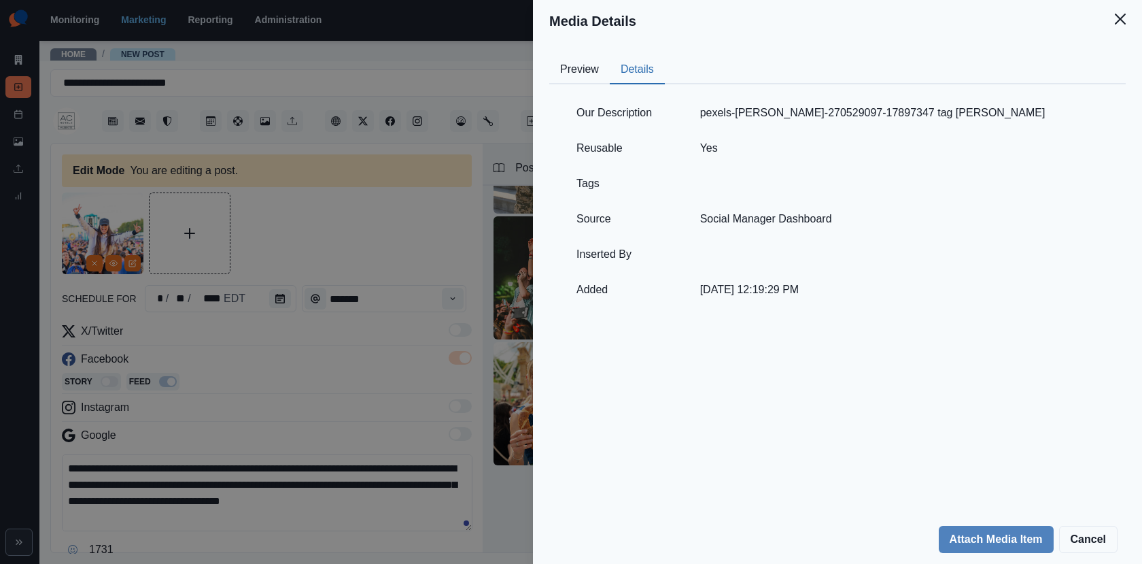
click at [658, 73] on button "Details" at bounding box center [637, 70] width 55 height 29
click at [316, 167] on div "Media Details Preview Details Our Description pexels-daniel-duarte-270529097-17…" at bounding box center [571, 282] width 1142 height 564
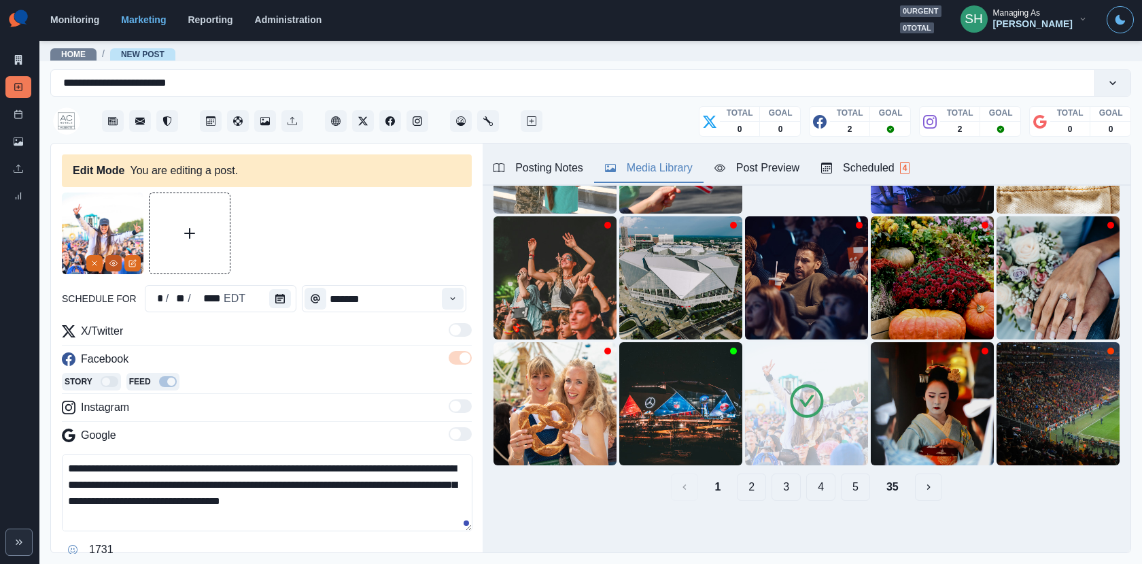
click at [118, 268] on button "View Media" at bounding box center [113, 263] width 16 height 16
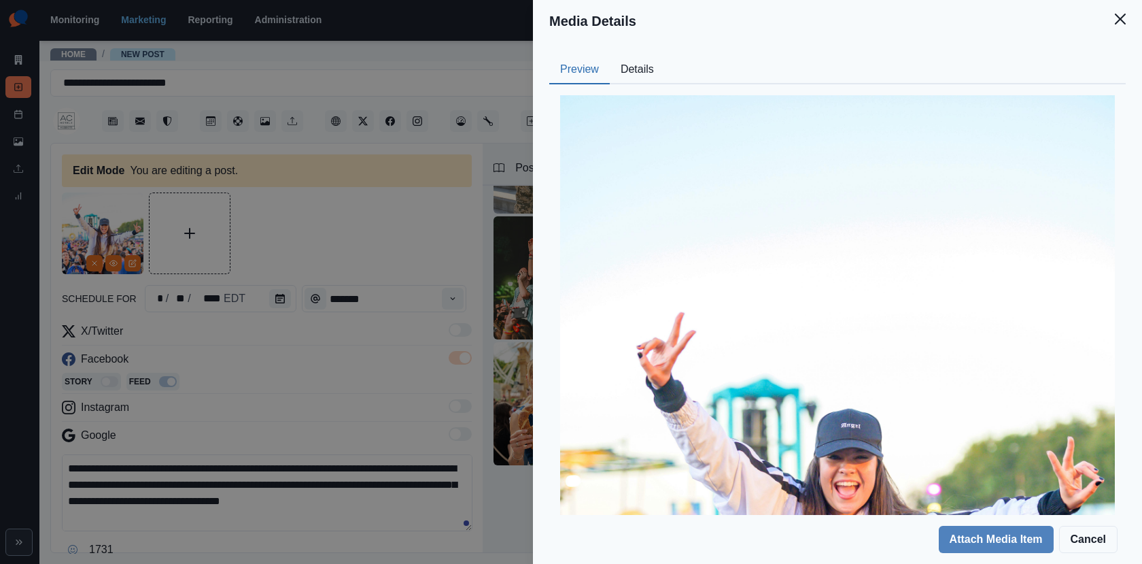
click at [628, 67] on button "Details" at bounding box center [637, 70] width 55 height 29
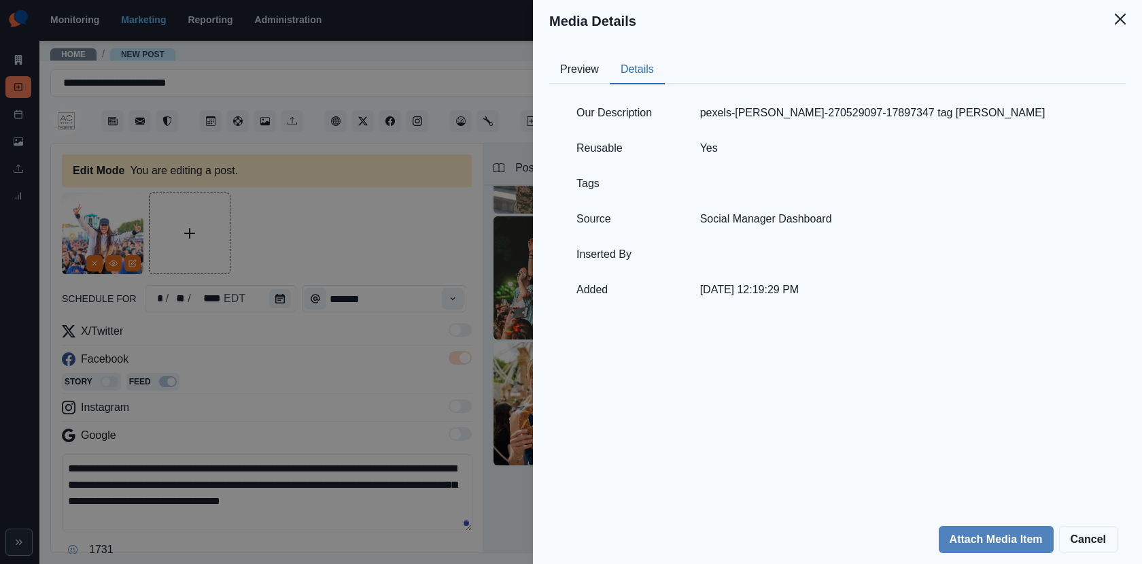
click at [325, 165] on div "Media Details Preview Details Our Description pexels-daniel-duarte-270529097-17…" at bounding box center [571, 282] width 1142 height 564
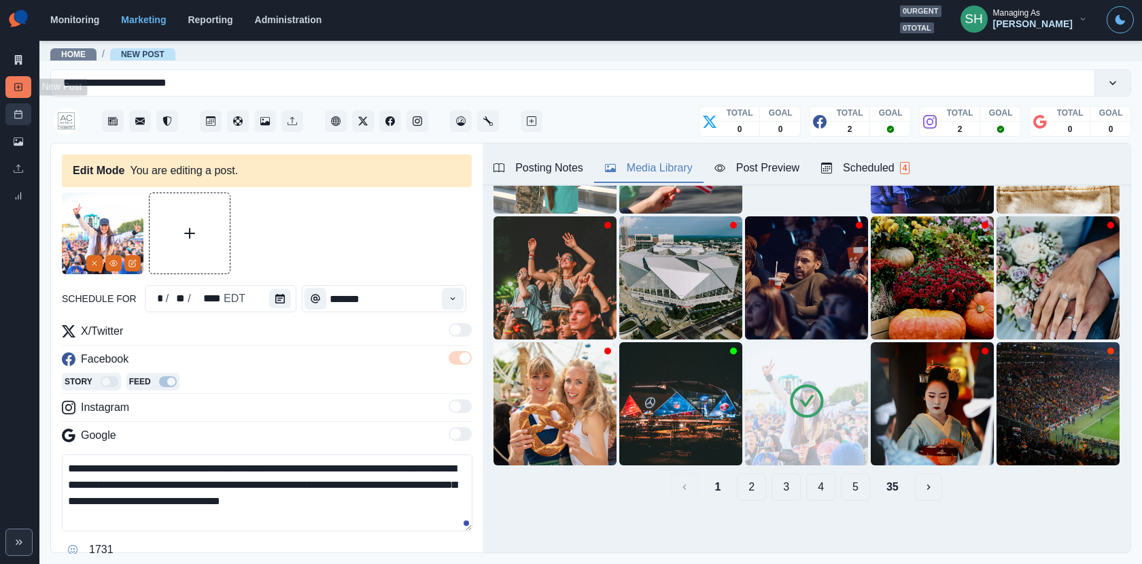
click at [21, 115] on icon at bounding box center [19, 114] width 10 height 10
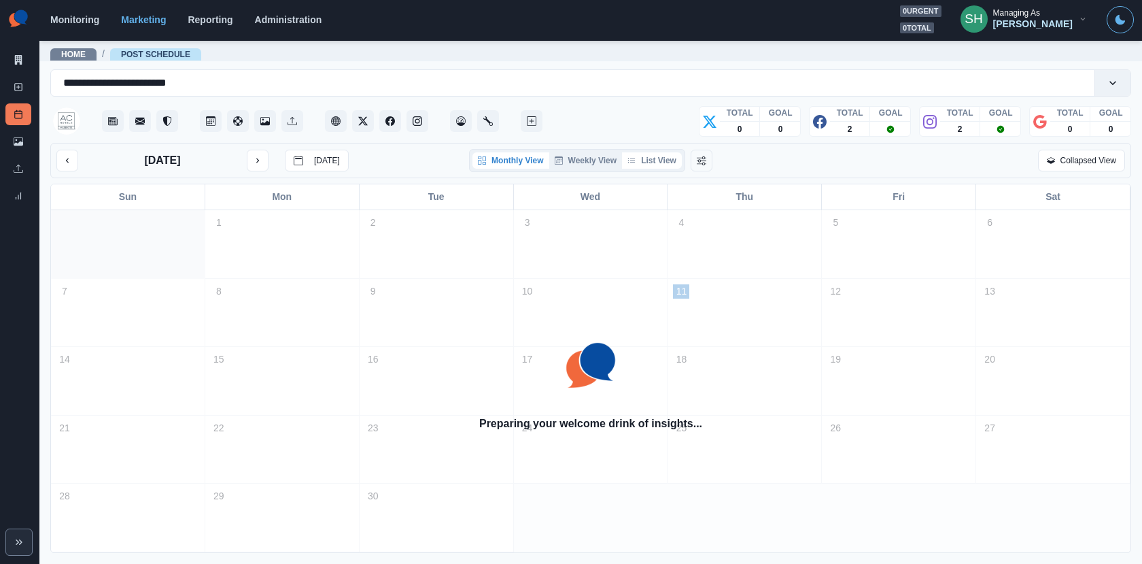
click at [658, 163] on button "List View" at bounding box center [652, 160] width 60 height 16
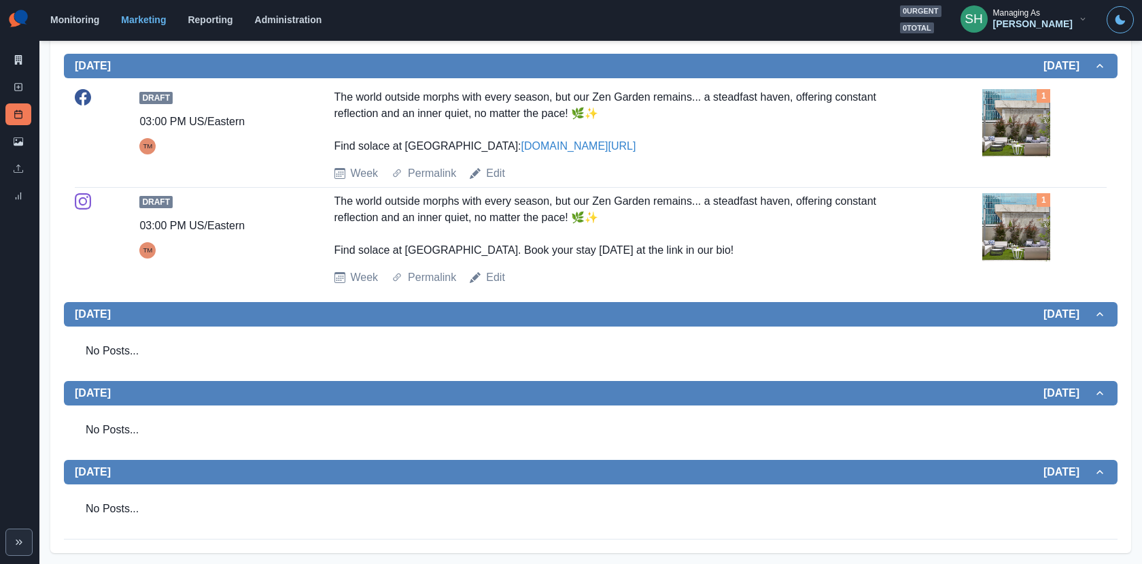
scroll to position [883, 0]
click at [1021, 130] on img at bounding box center [1017, 123] width 68 height 68
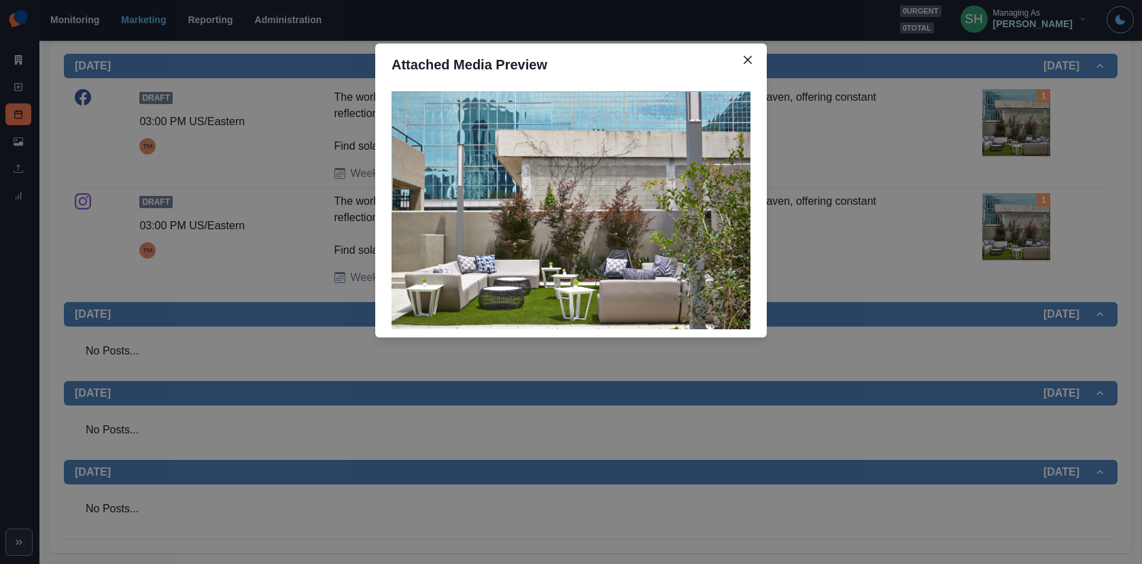
click at [1021, 130] on div "Attached Media Preview" at bounding box center [571, 282] width 1142 height 564
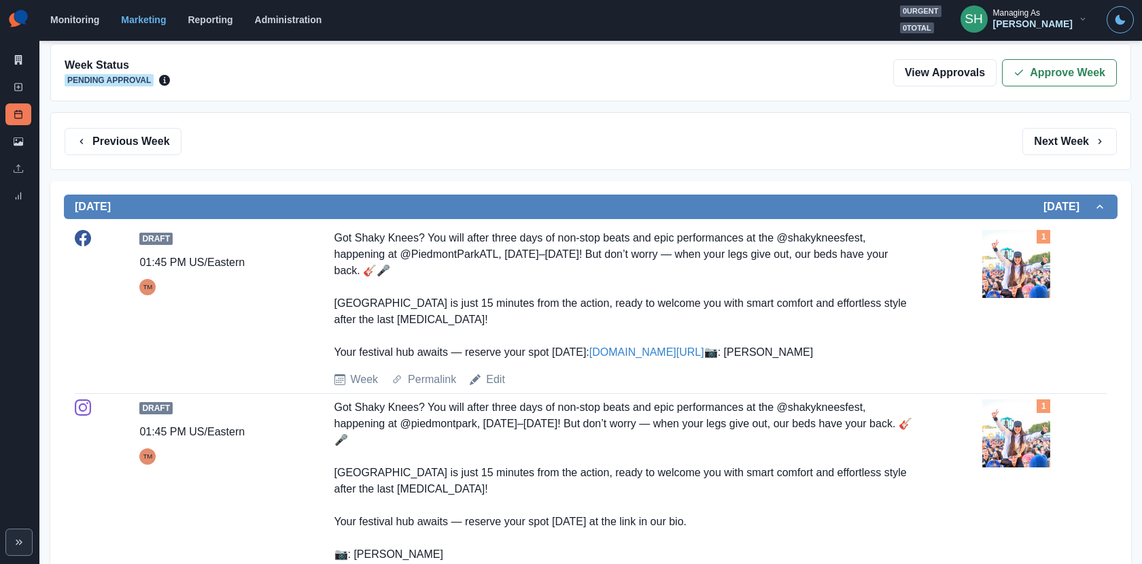
scroll to position [0, 0]
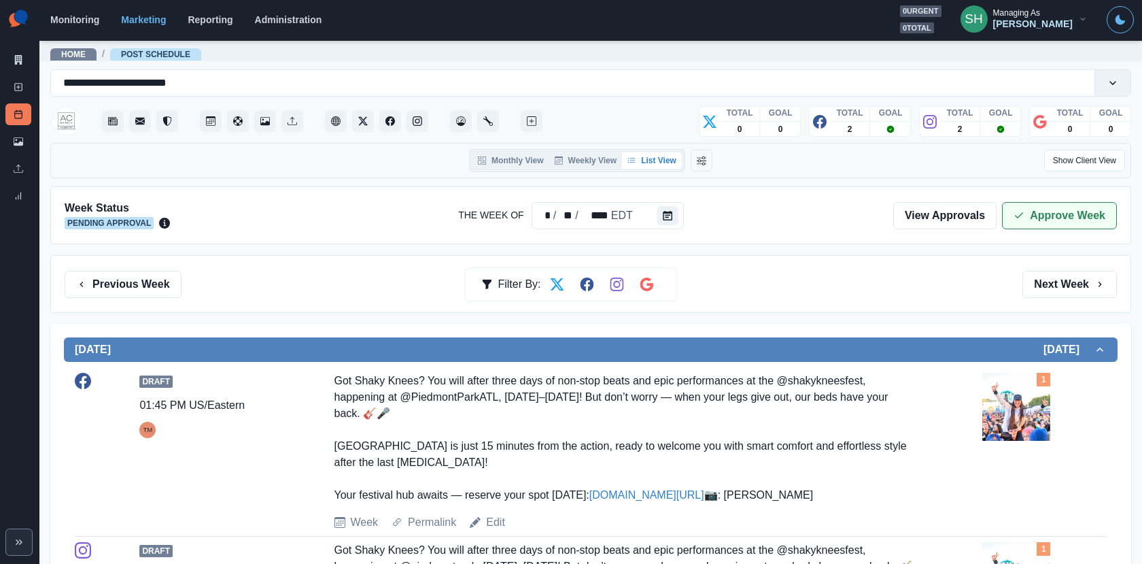
click at [1035, 210] on button "Approve Week" at bounding box center [1059, 215] width 115 height 27
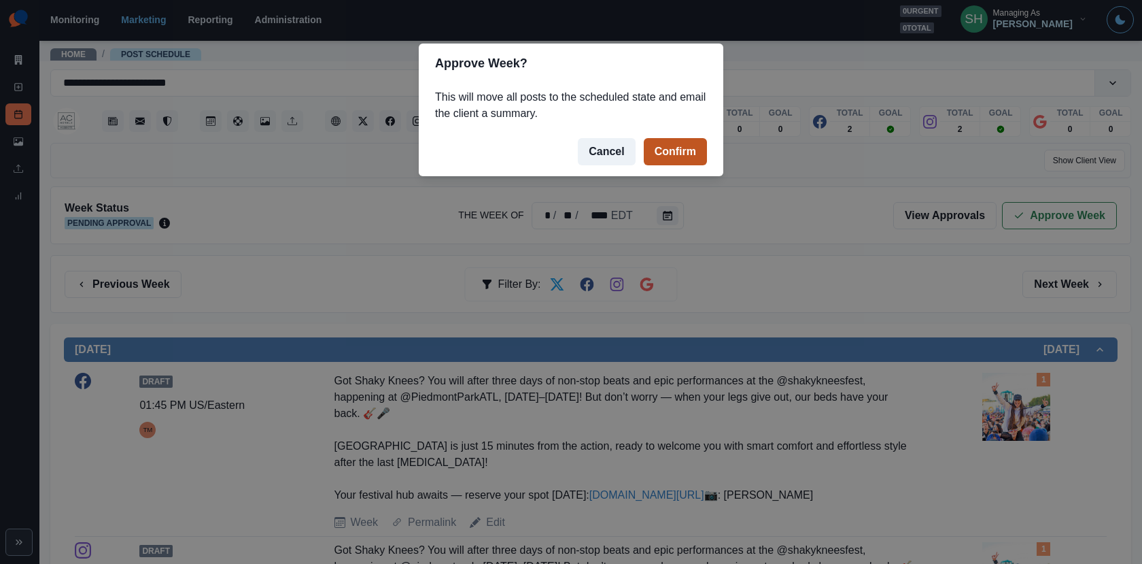
click at [677, 139] on button "Confirm" at bounding box center [675, 151] width 63 height 27
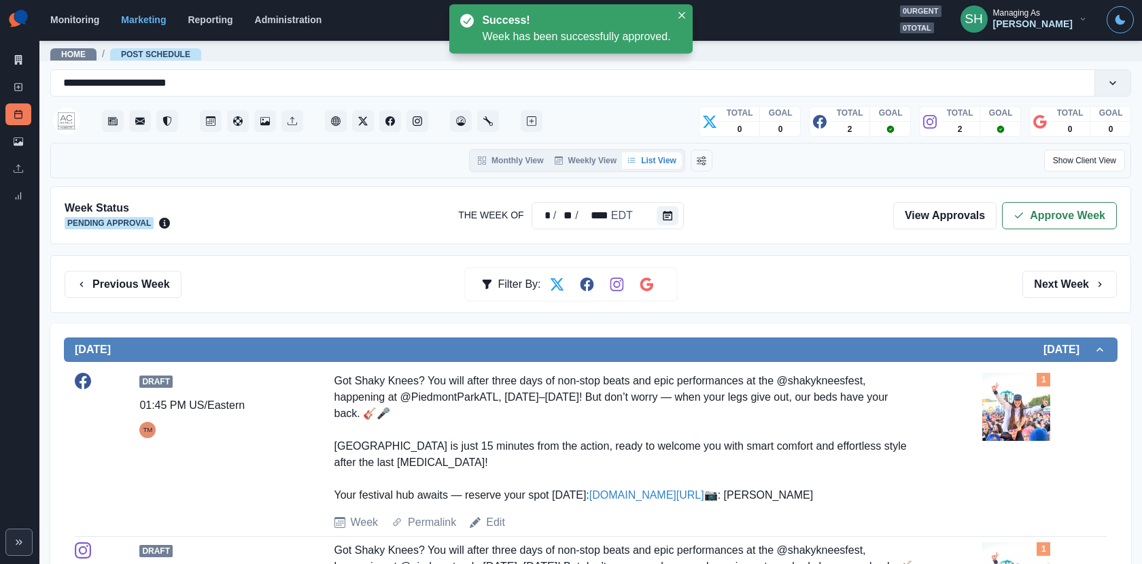
scroll to position [883, 0]
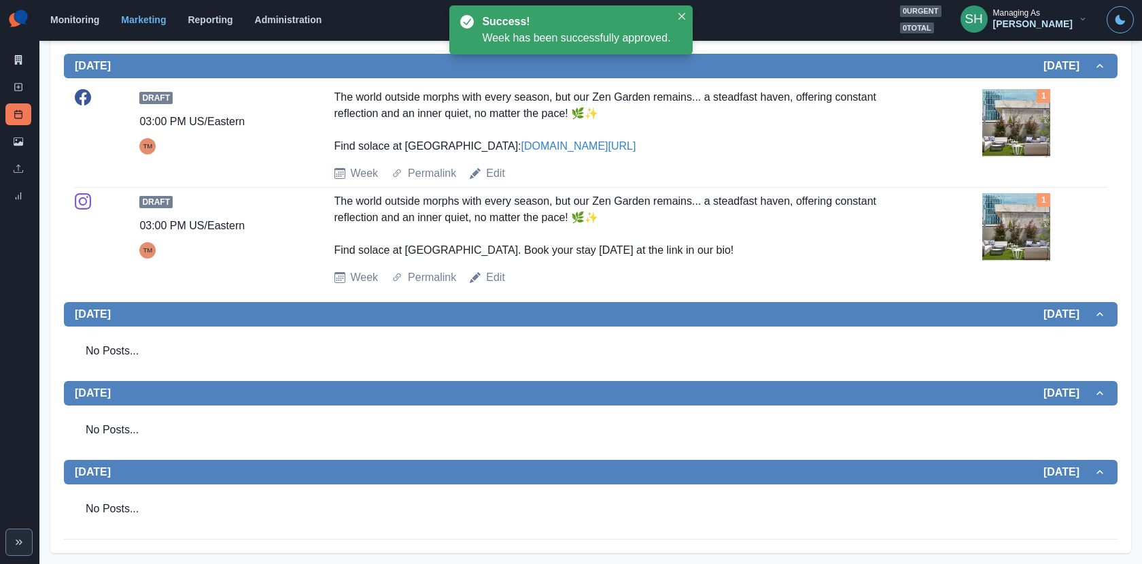
click at [984, 251] on img at bounding box center [1017, 227] width 68 height 68
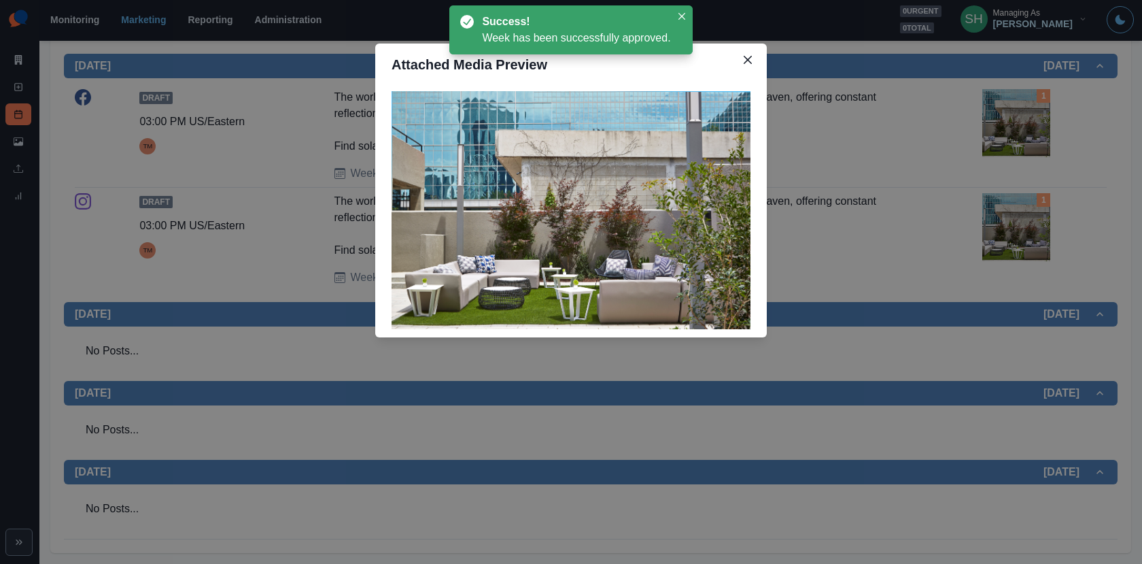
click at [893, 197] on div "Attached Media Preview" at bounding box center [571, 282] width 1142 height 564
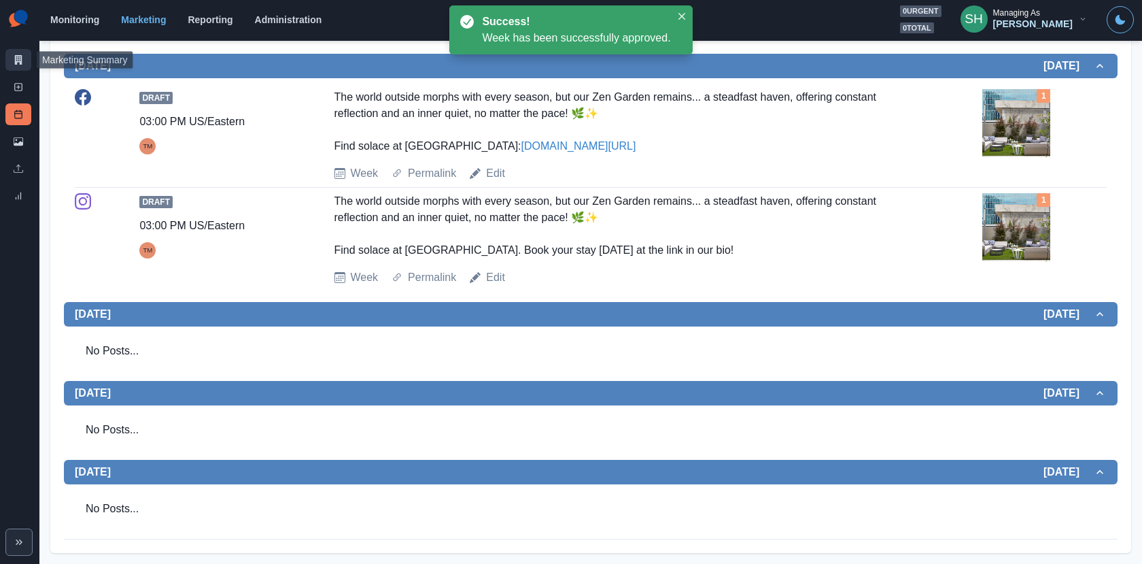
click at [17, 59] on icon at bounding box center [18, 60] width 7 height 10
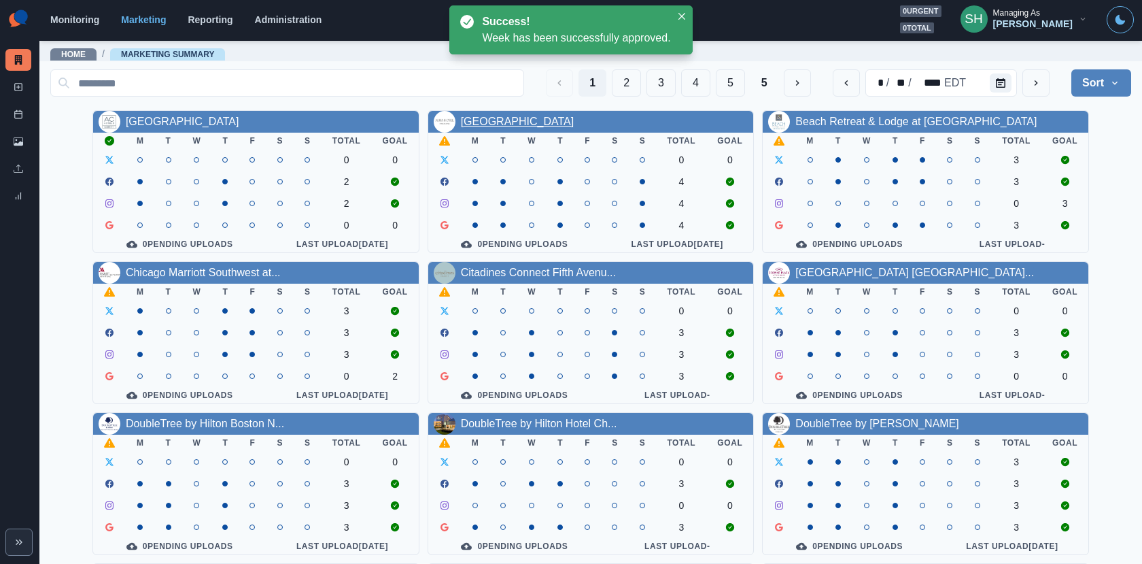
click at [558, 121] on link "[GEOGRAPHIC_DATA]" at bounding box center [518, 122] width 114 height 12
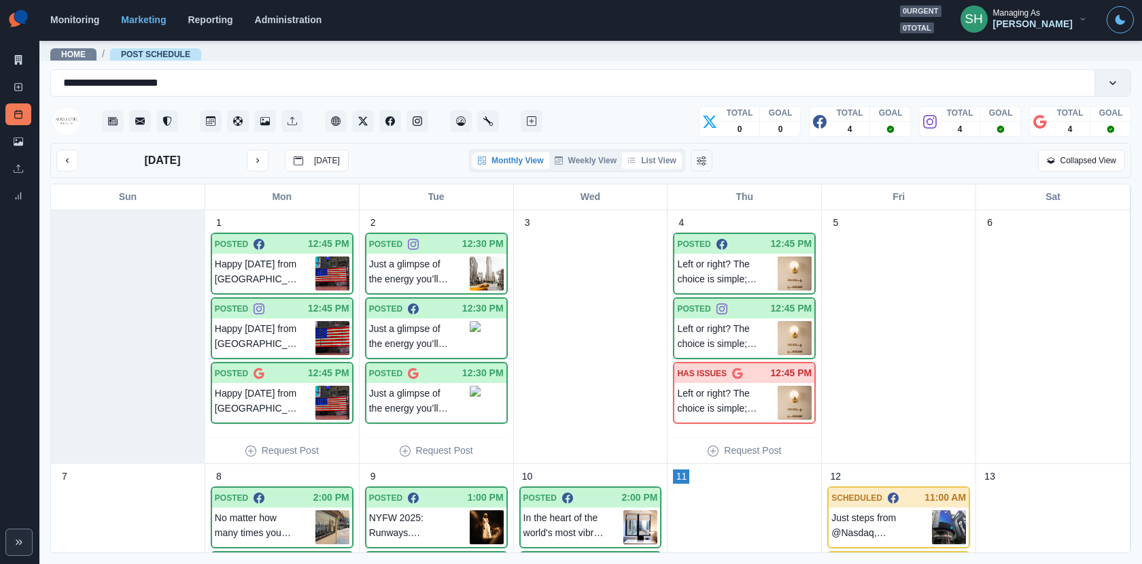
click at [666, 160] on button "List View" at bounding box center [652, 160] width 60 height 16
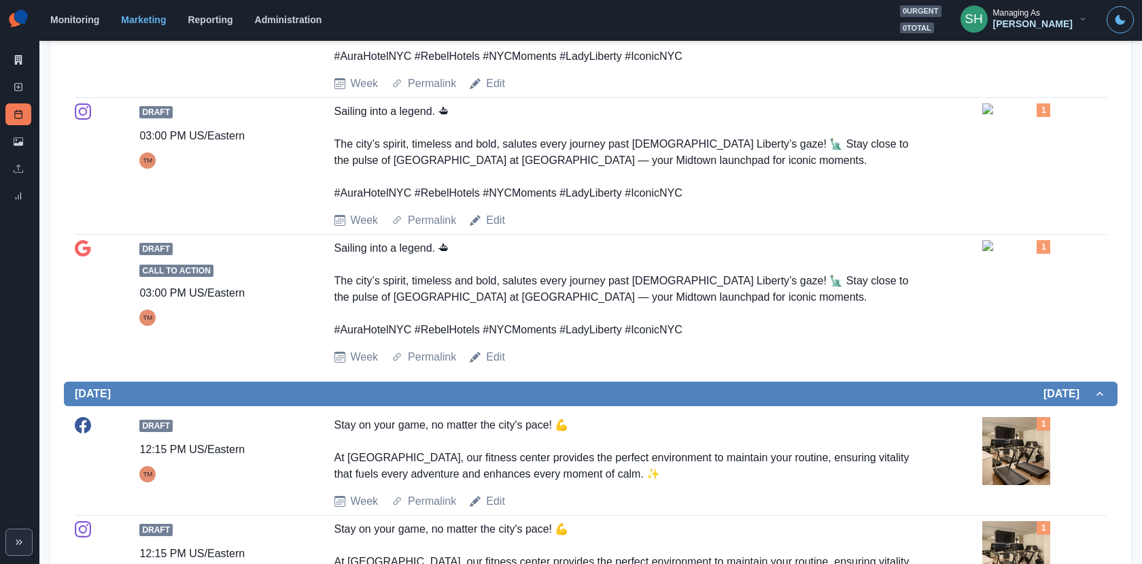
scroll to position [428, 0]
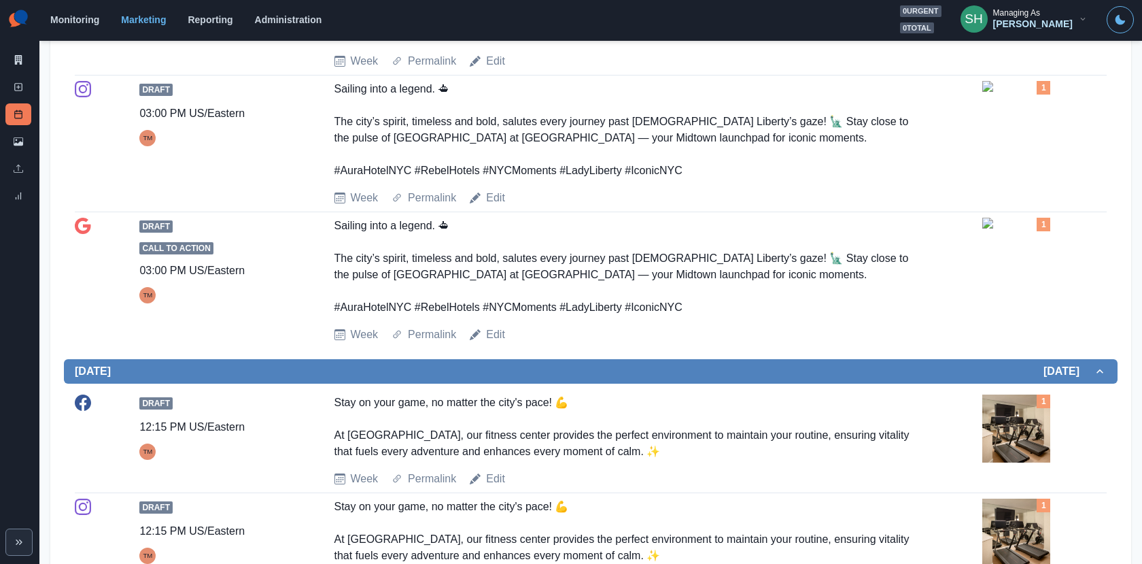
click at [1008, 92] on img at bounding box center [1017, 86] width 68 height 11
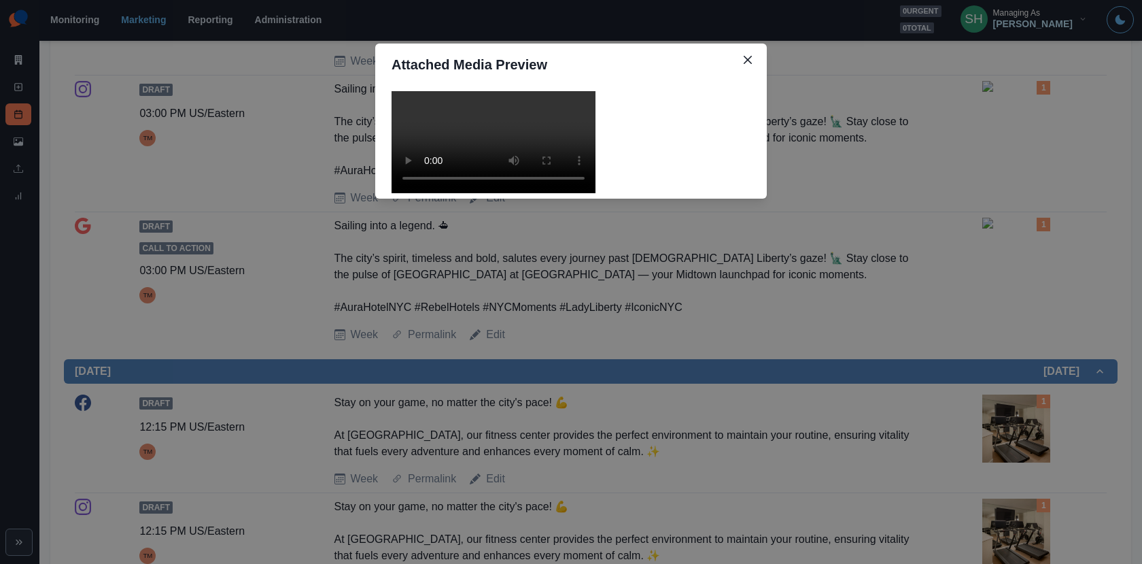
click at [483, 193] on video at bounding box center [494, 142] width 204 height 102
click at [857, 212] on div "Attached Media Preview" at bounding box center [571, 282] width 1142 height 564
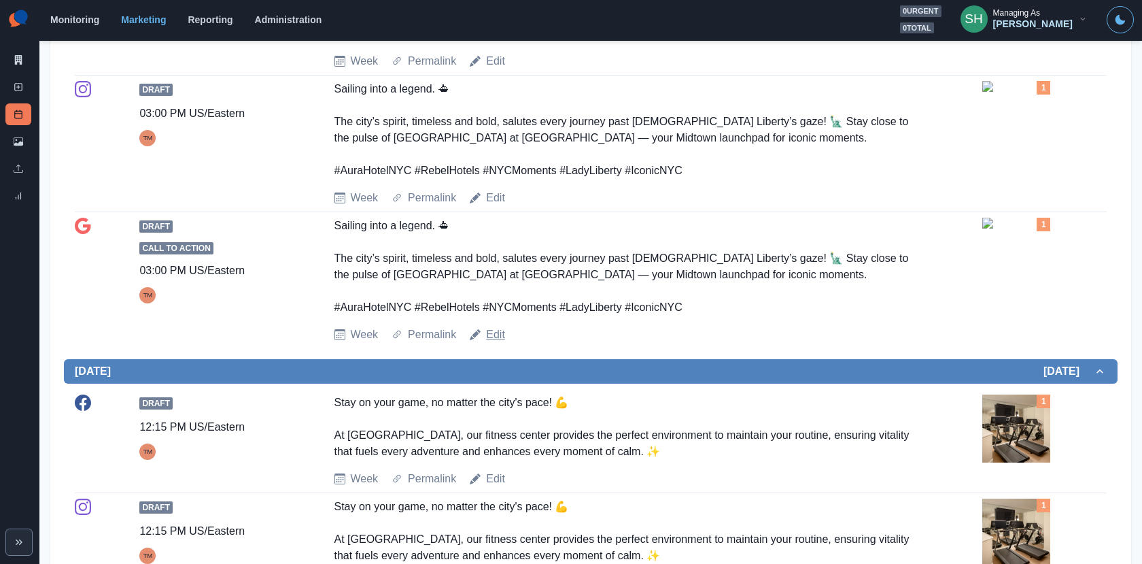
click at [490, 327] on link "Edit" at bounding box center [495, 334] width 19 height 16
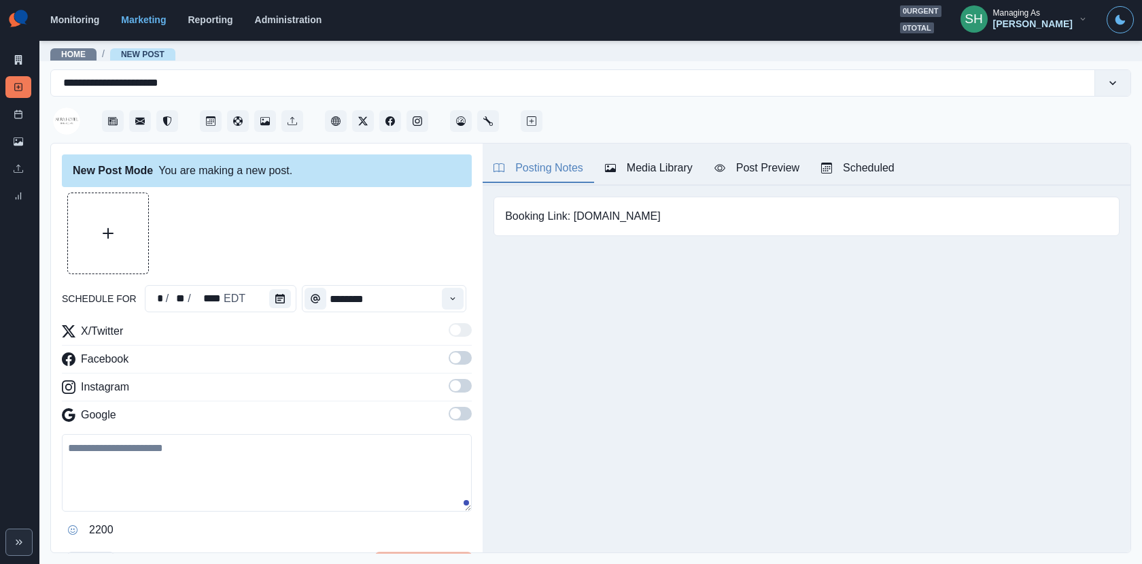
type input "*******"
type textarea "**********"
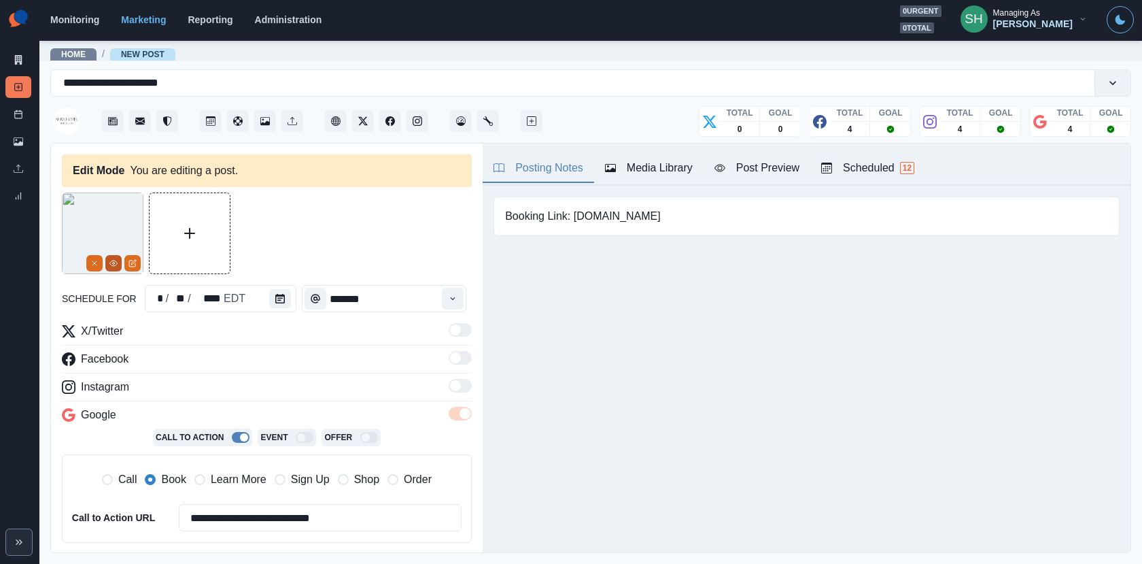
click at [109, 266] on icon "View Media" at bounding box center [113, 263] width 8 height 8
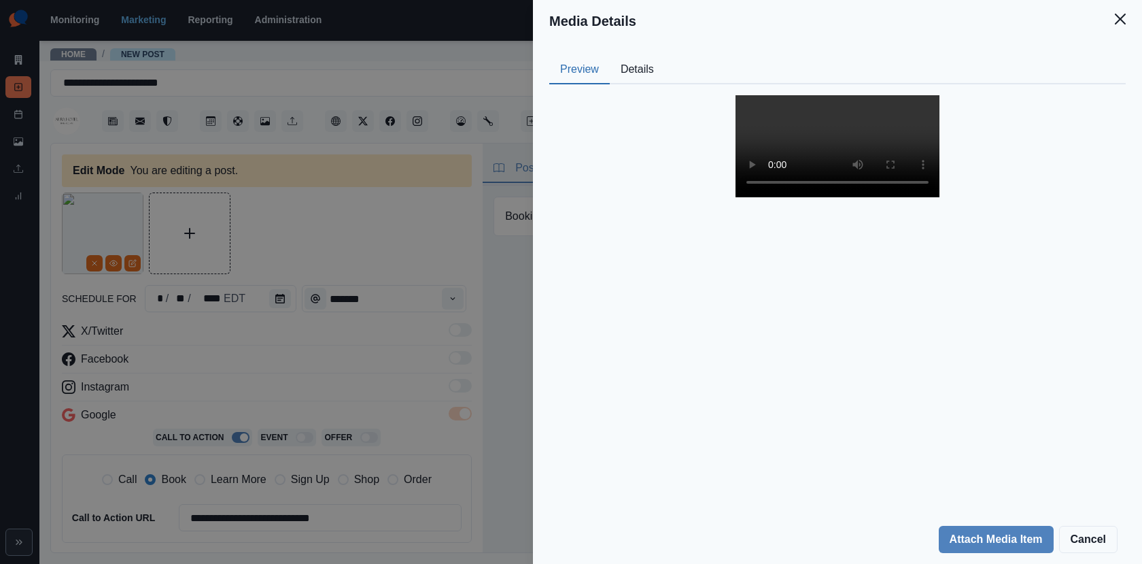
click at [623, 63] on button "Details" at bounding box center [637, 70] width 55 height 29
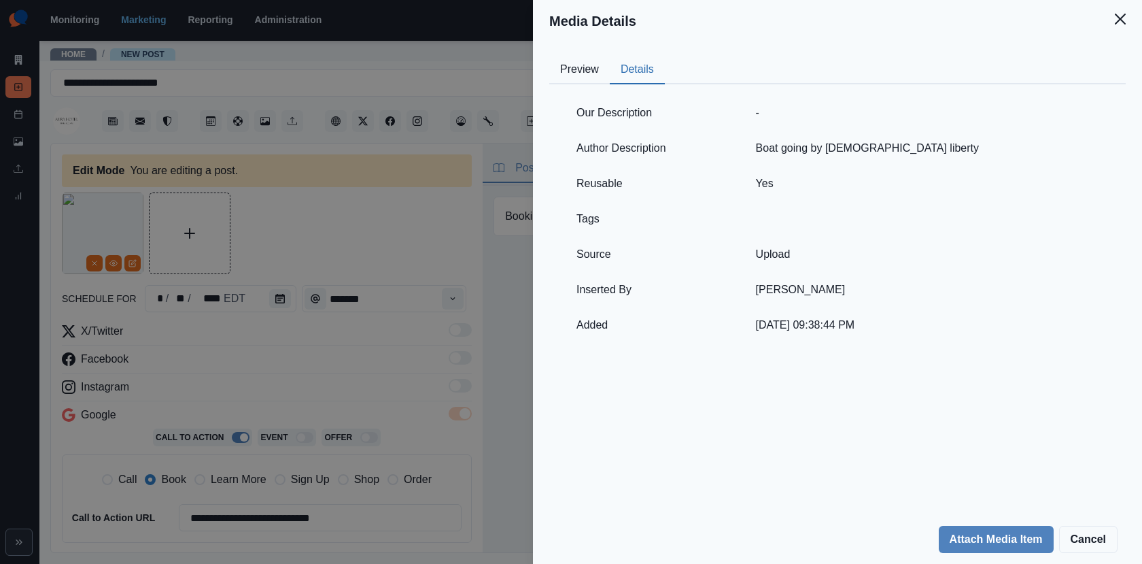
click at [438, 234] on div "Media Details Preview Details Our Description - Author Description Boat going b…" at bounding box center [571, 282] width 1142 height 564
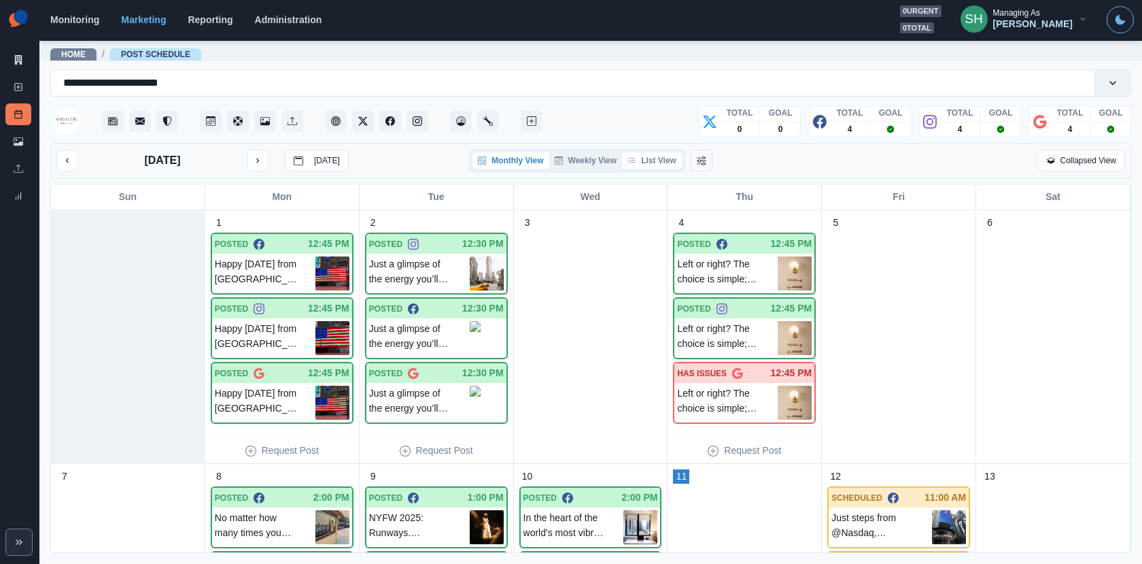
click at [675, 163] on button "List View" at bounding box center [652, 160] width 60 height 16
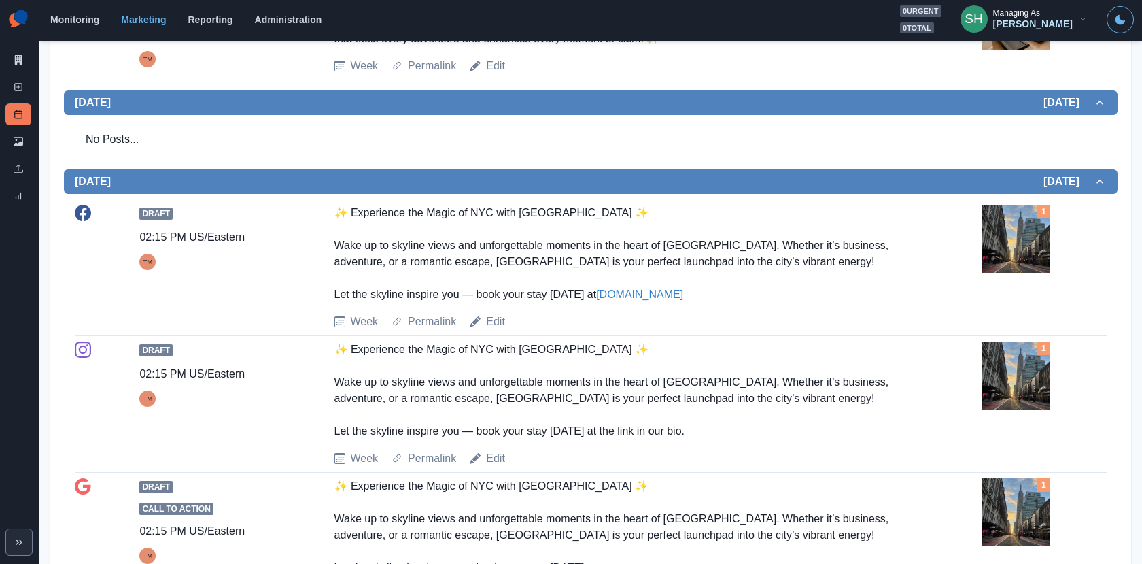
scroll to position [1199, 0]
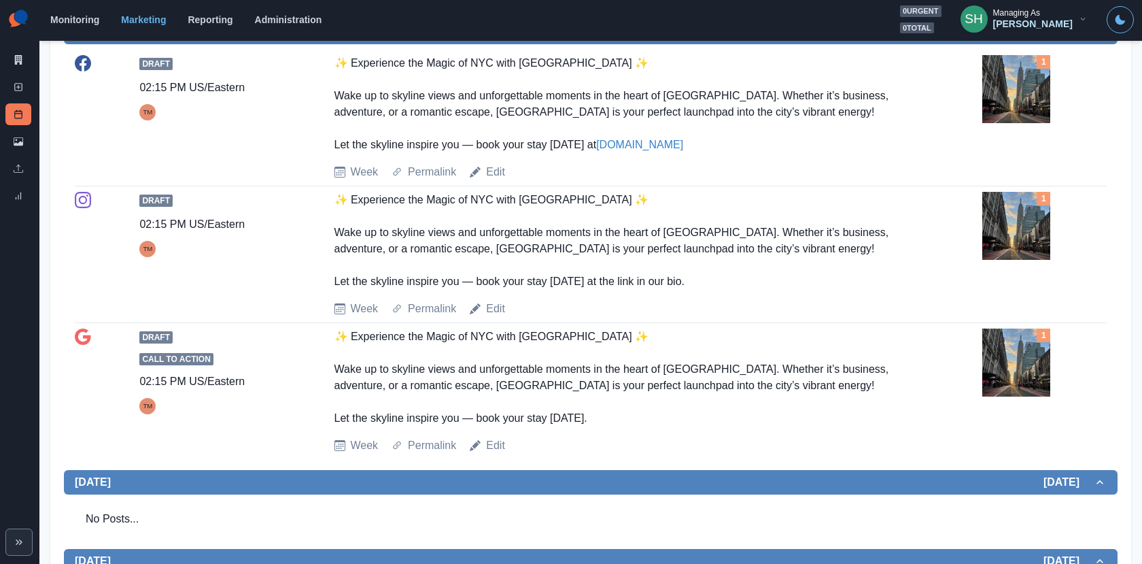
click at [1019, 79] on img at bounding box center [1017, 89] width 68 height 68
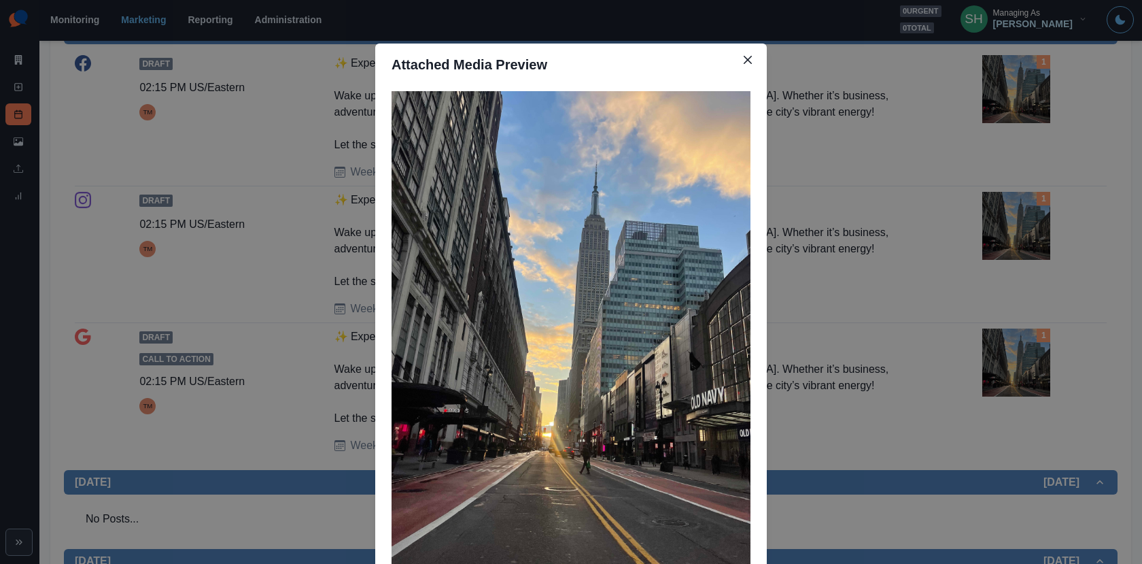
click at [980, 141] on div "Attached Media Preview" at bounding box center [571, 282] width 1142 height 564
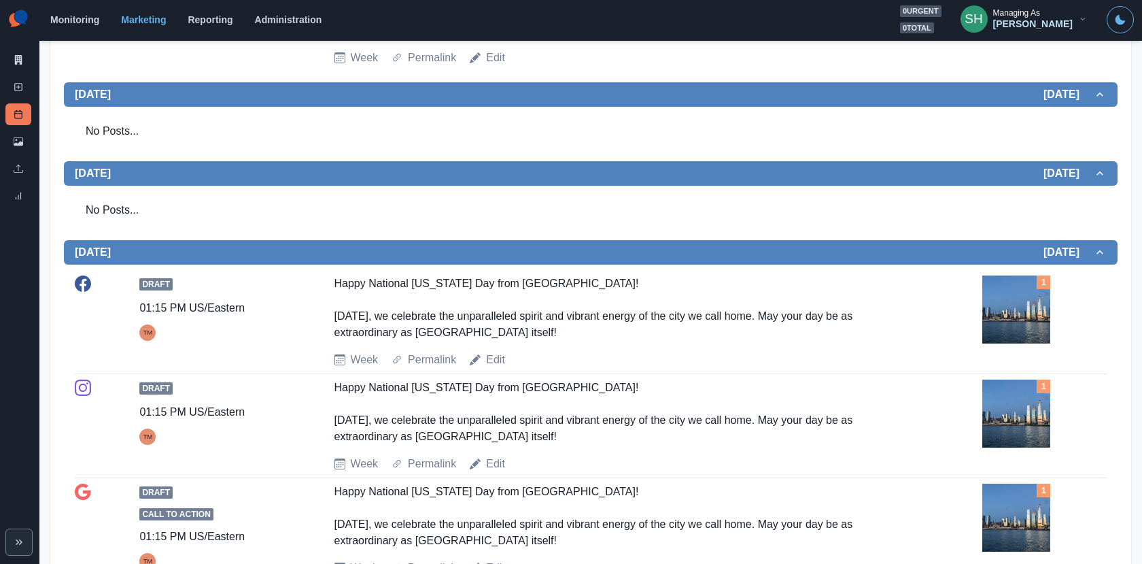
scroll to position [1635, 0]
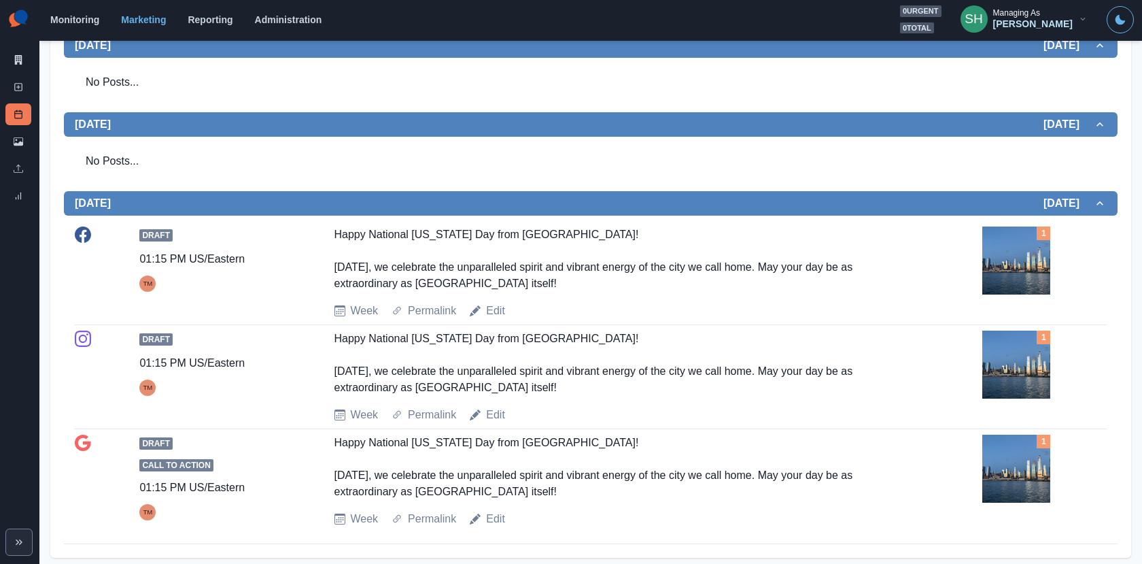
click at [1012, 260] on img at bounding box center [1017, 260] width 68 height 68
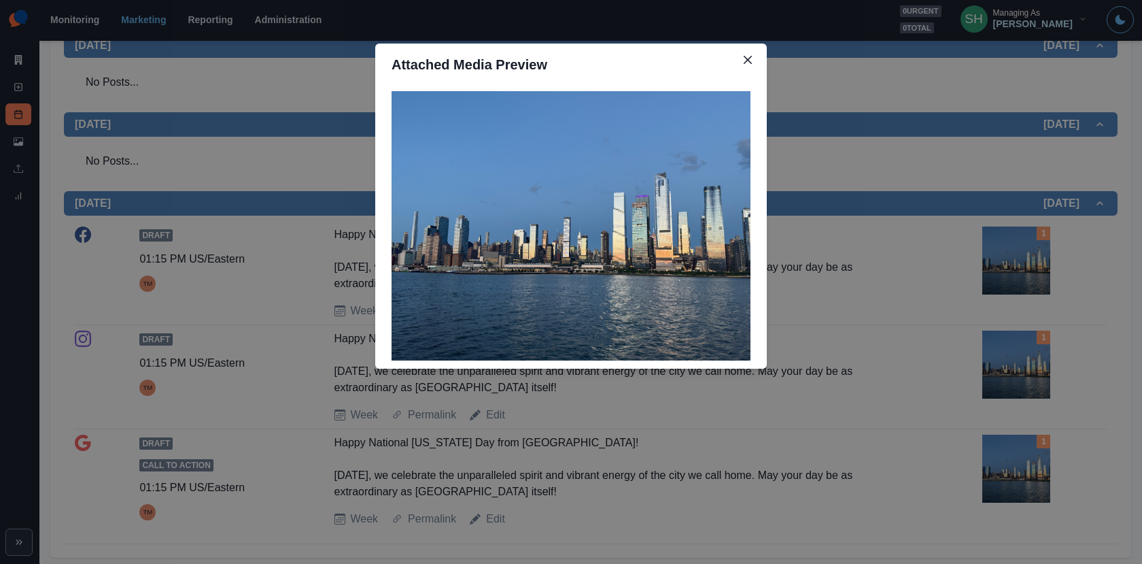
click at [1012, 260] on div "Attached Media Preview" at bounding box center [571, 282] width 1142 height 564
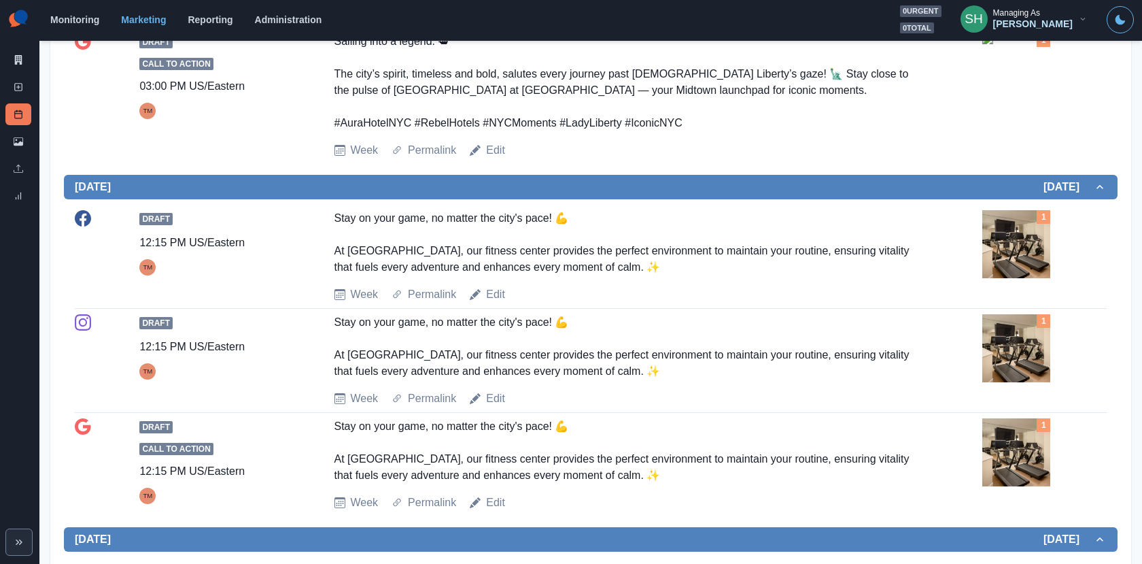
scroll to position [0, 0]
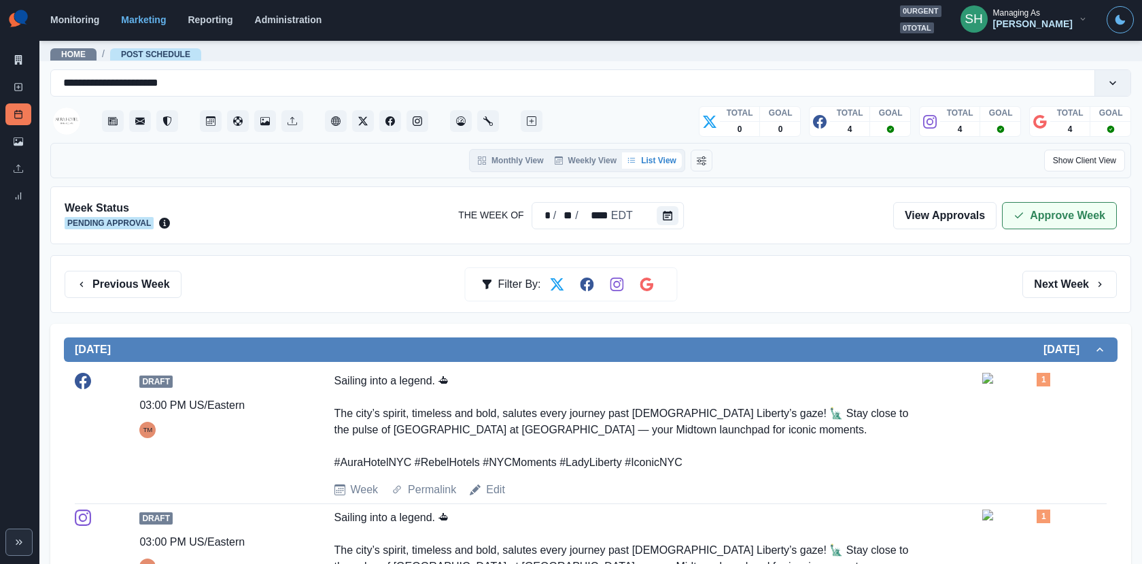
click at [1032, 211] on button "Approve Week" at bounding box center [1059, 215] width 115 height 27
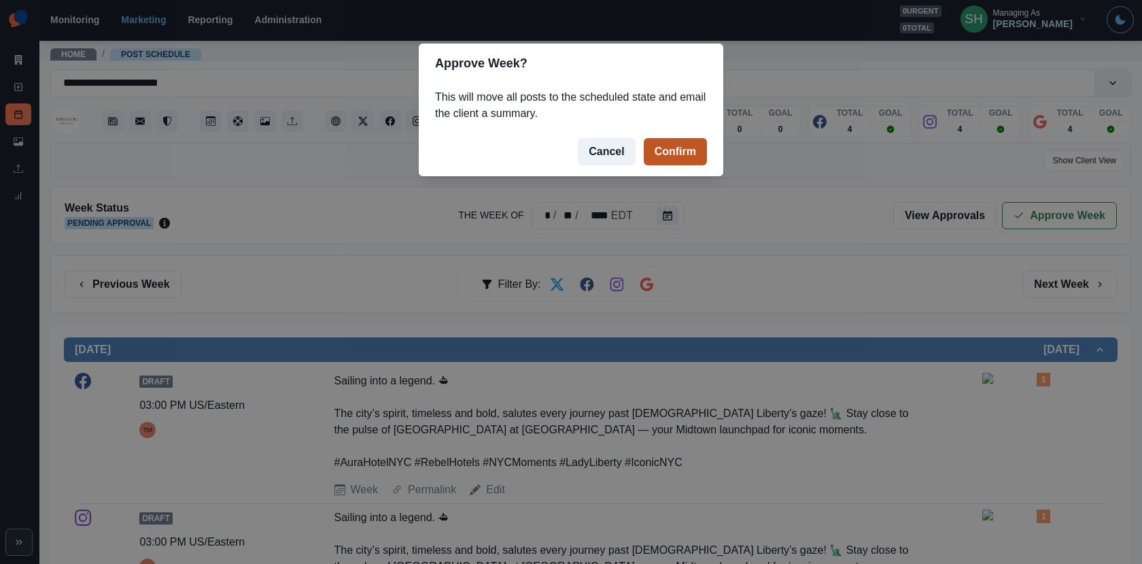
click at [671, 138] on button "Confirm" at bounding box center [675, 151] width 63 height 27
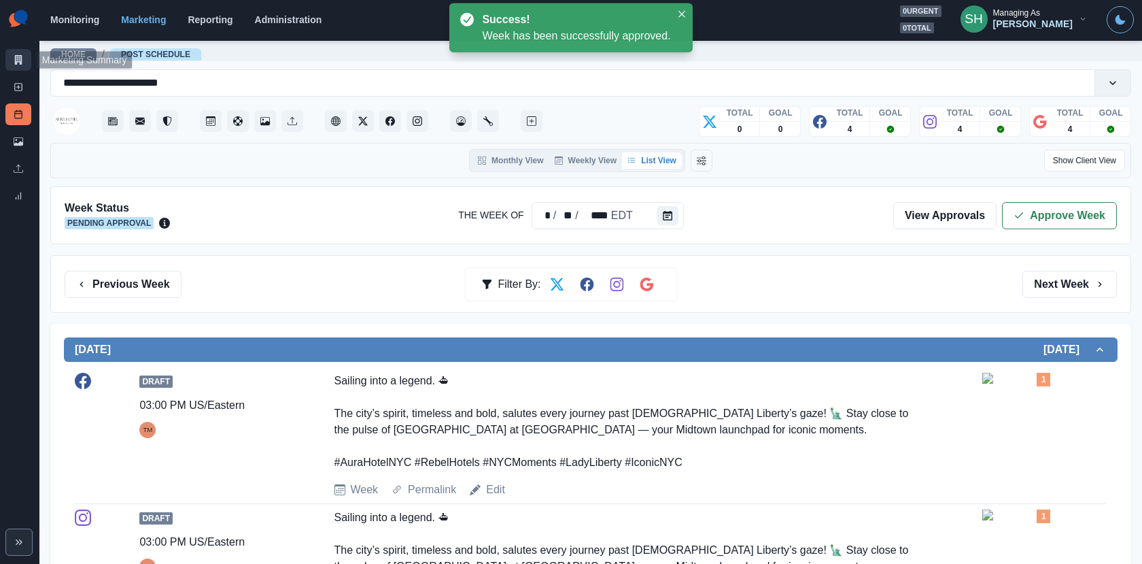
click at [20, 61] on icon at bounding box center [18, 60] width 7 height 10
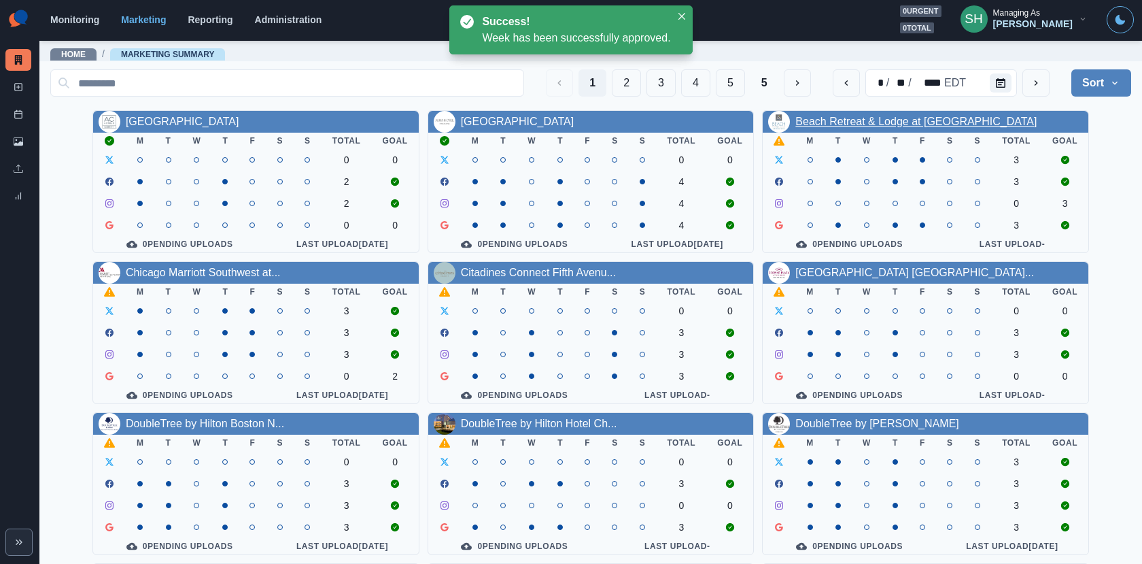
click at [831, 118] on link "Beach Retreat & Lodge at [GEOGRAPHIC_DATA]" at bounding box center [916, 122] width 241 height 12
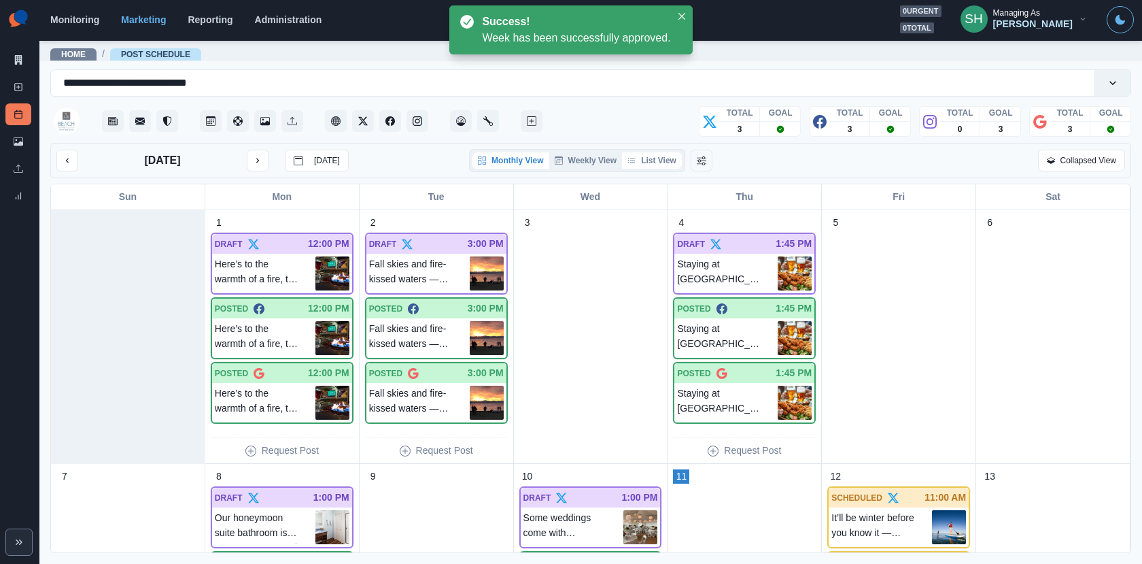
click at [675, 156] on button "List View" at bounding box center [652, 160] width 60 height 16
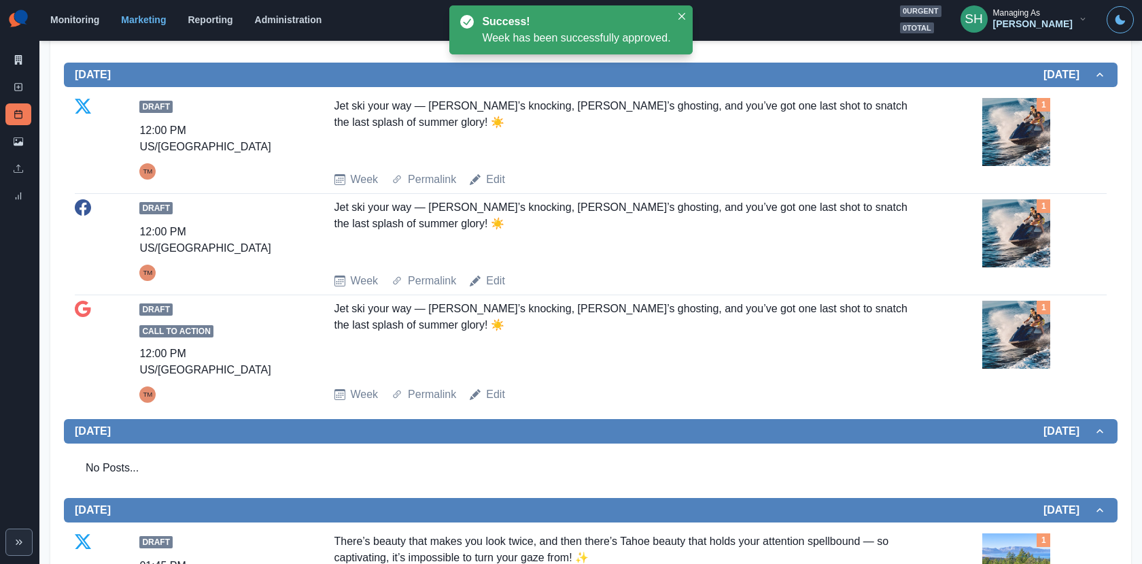
scroll to position [376, 0]
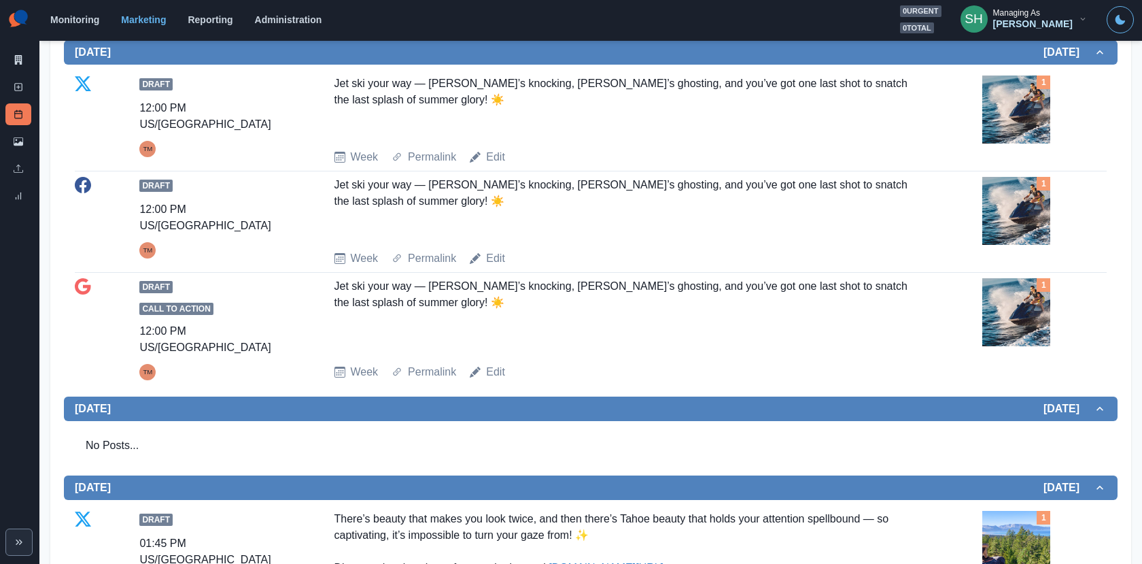
click at [1040, 218] on img at bounding box center [1017, 211] width 68 height 68
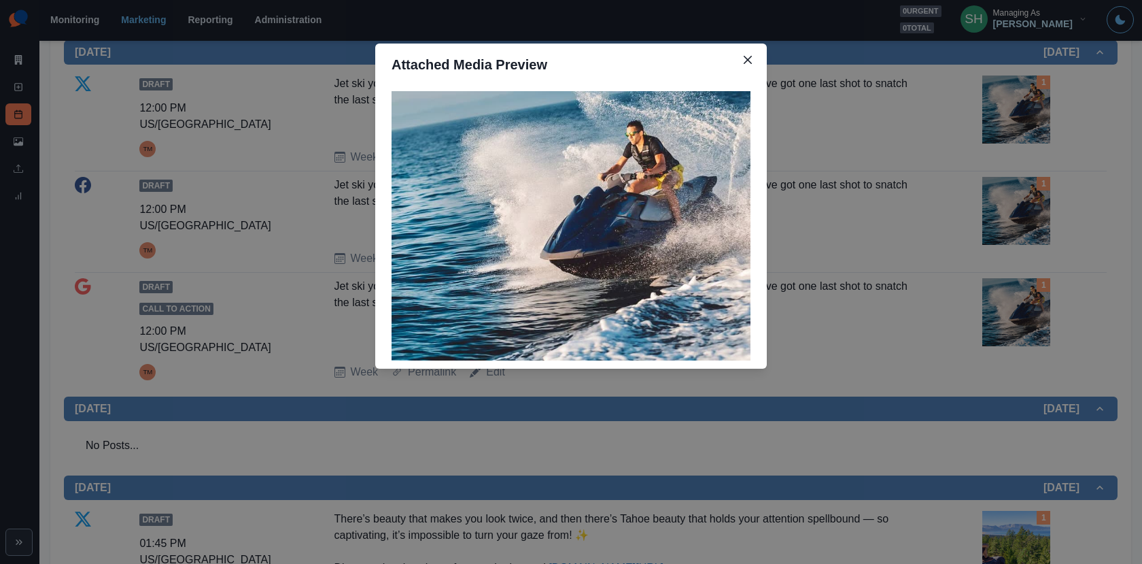
click at [902, 218] on div "Attached Media Preview" at bounding box center [571, 282] width 1142 height 564
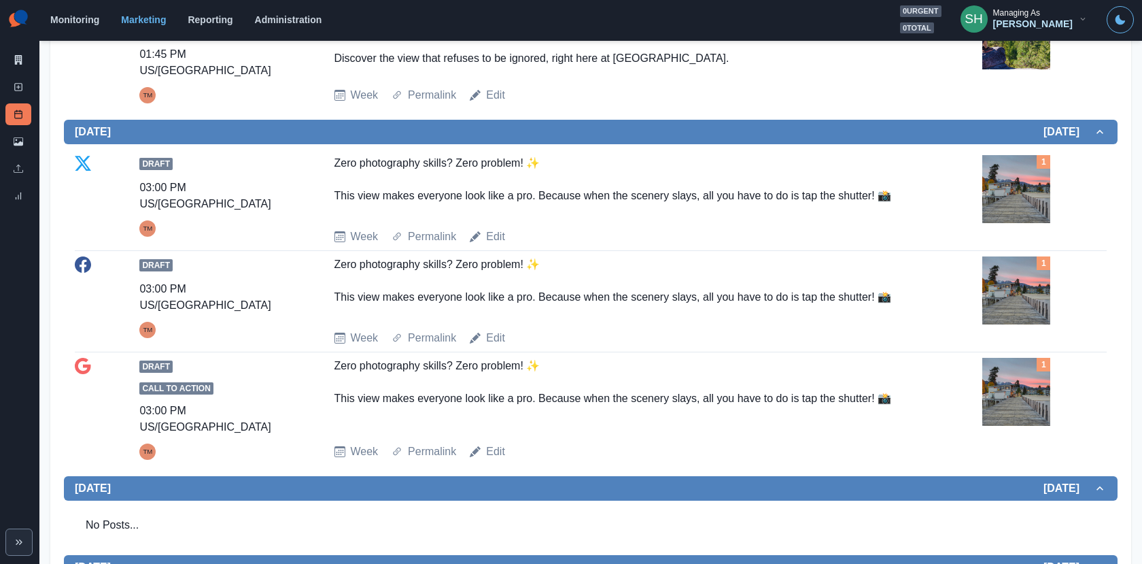
scroll to position [1095, 0]
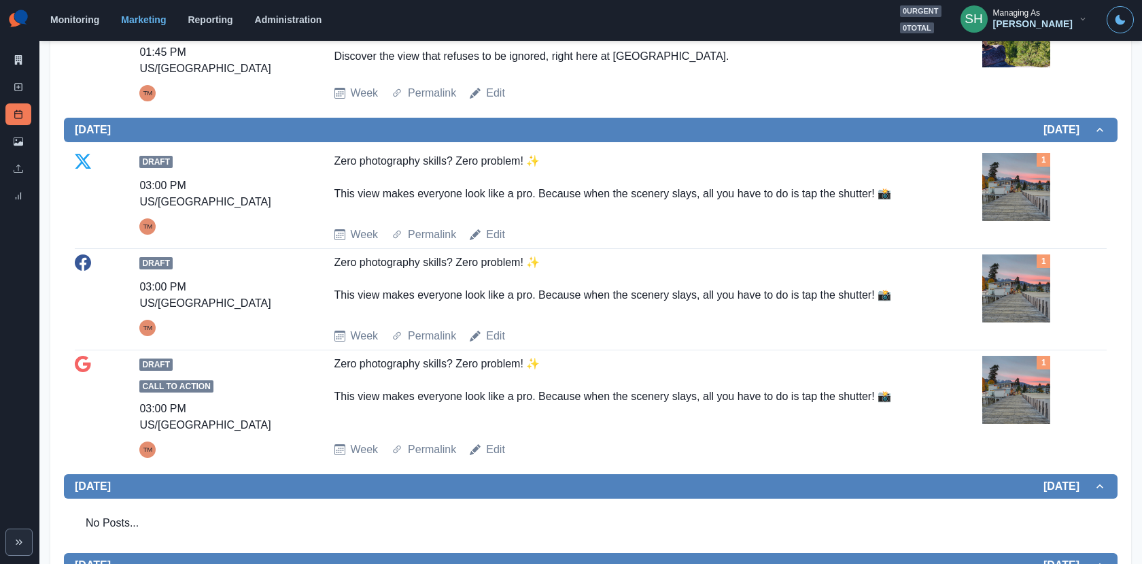
click at [1031, 190] on img at bounding box center [1017, 187] width 68 height 68
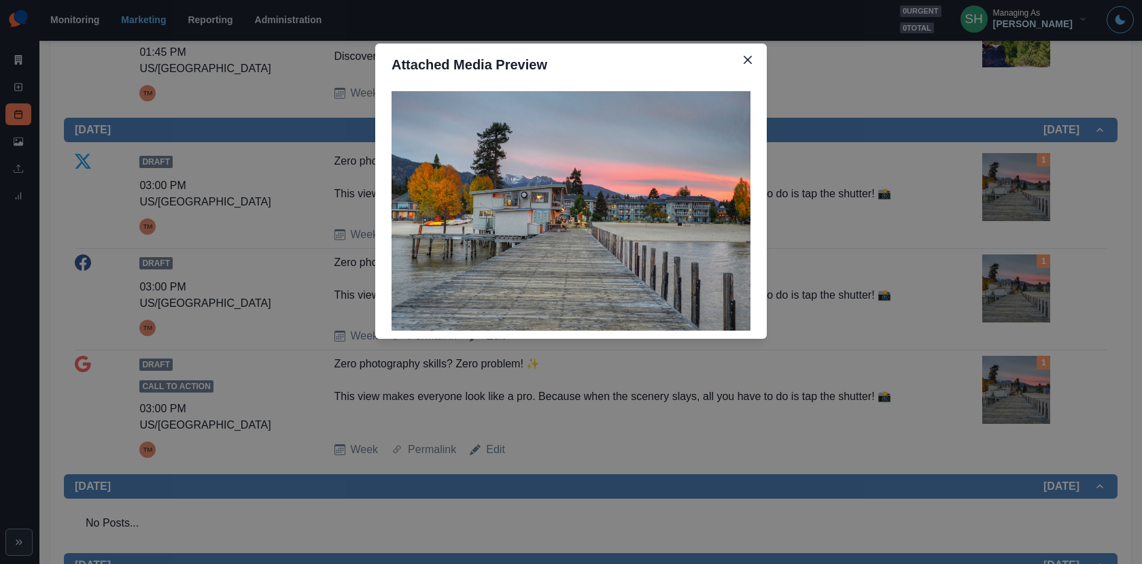
click at [1031, 190] on div "Attached Media Preview" at bounding box center [571, 282] width 1142 height 564
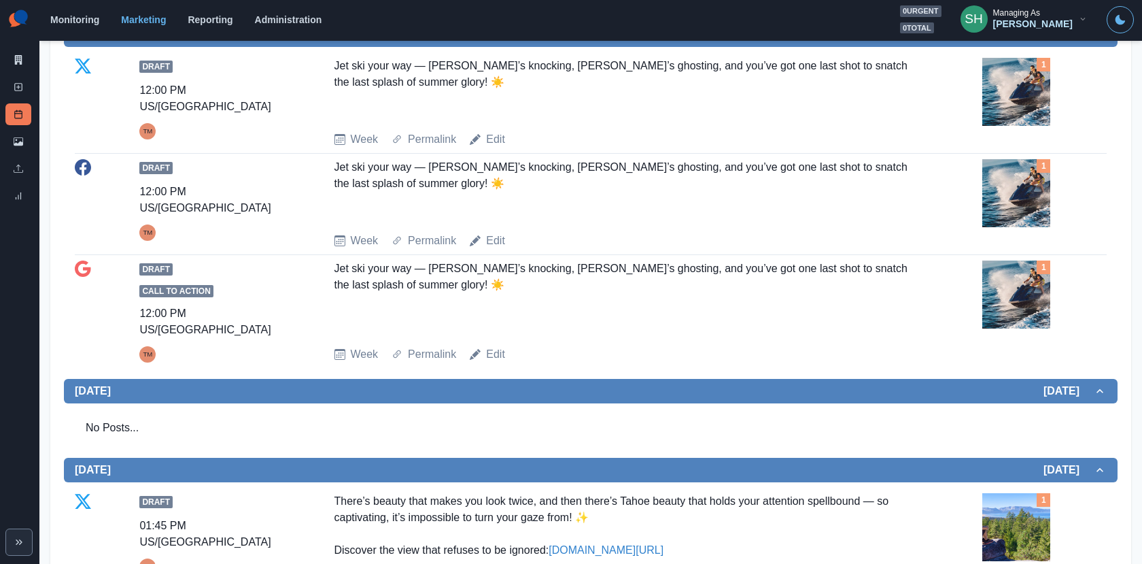
scroll to position [0, 0]
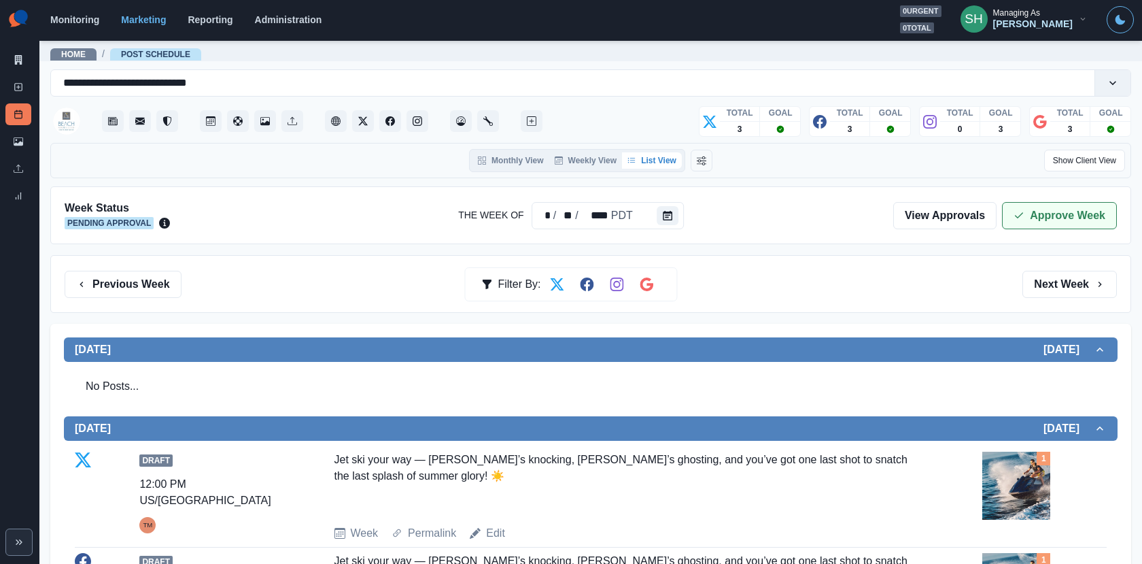
click at [1017, 220] on button "Approve Week" at bounding box center [1059, 215] width 115 height 27
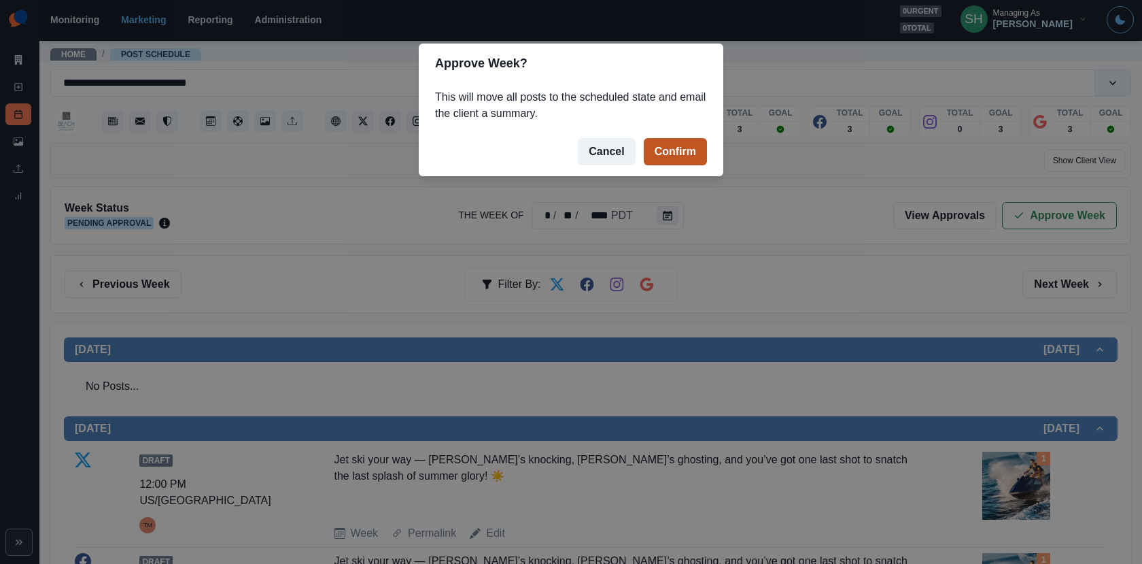
click at [676, 152] on button "Confirm" at bounding box center [675, 151] width 63 height 27
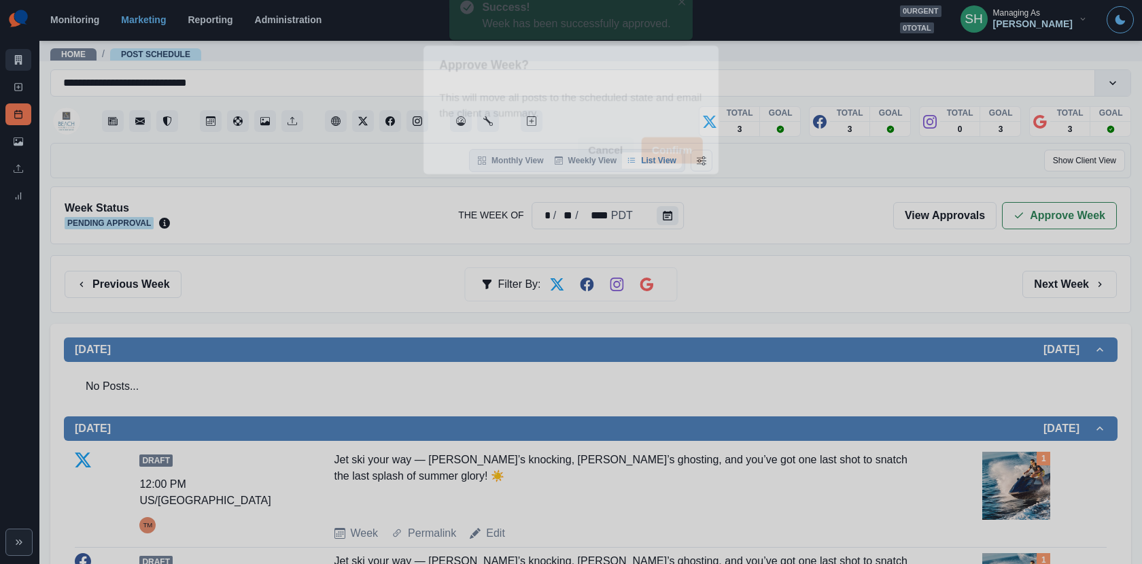
click at [21, 58] on icon at bounding box center [18, 60] width 7 height 10
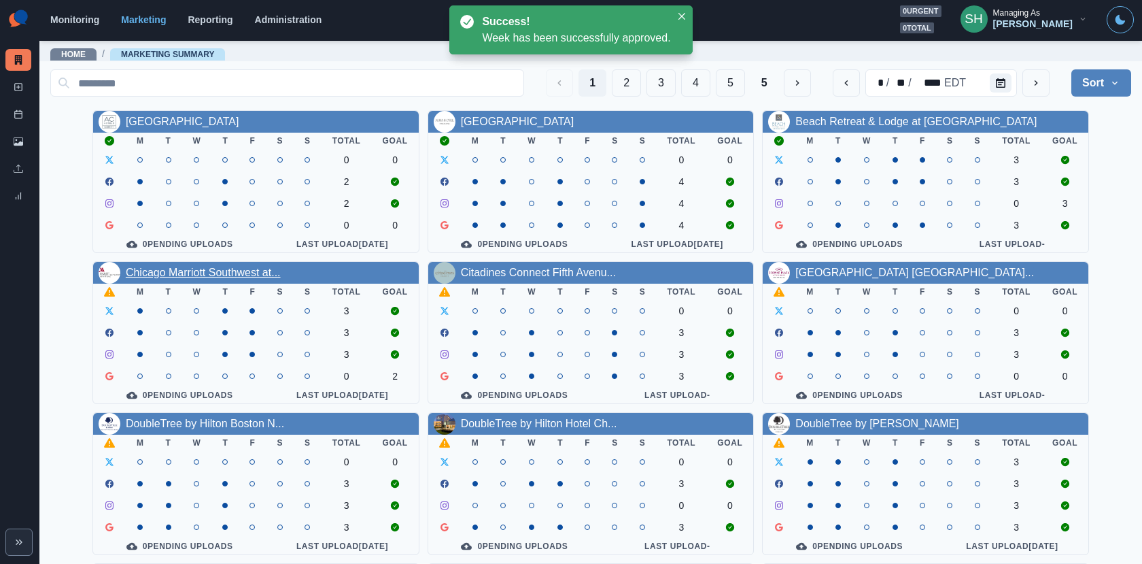
click at [225, 273] on link "Chicago Marriott Southwest at..." at bounding box center [203, 273] width 155 height 12
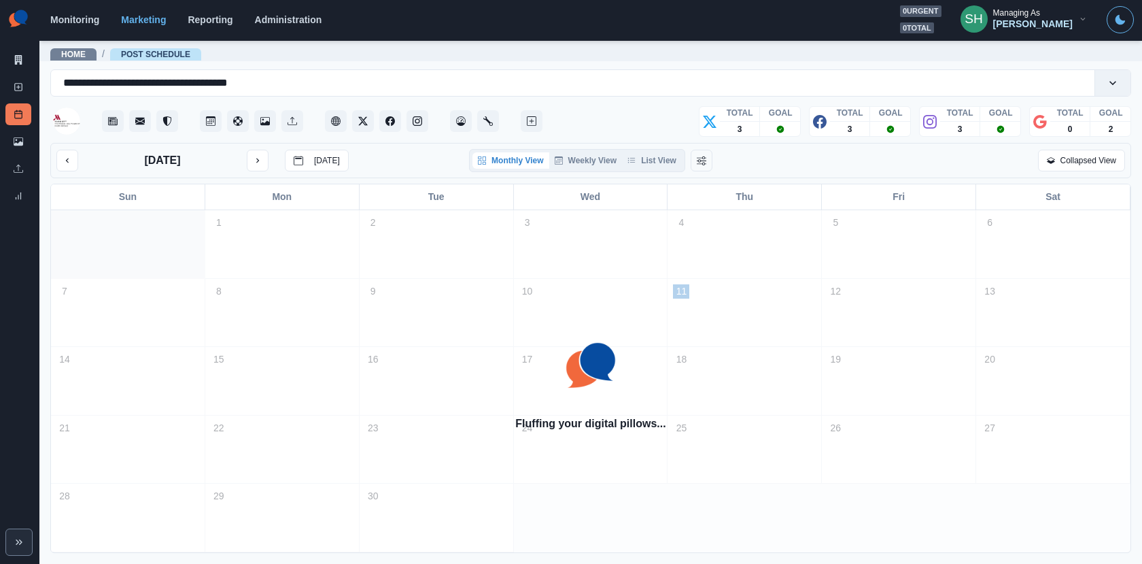
click at [657, 147] on div "[DATE] [DATE] Monthly View Weekly View List View Collapsed View" at bounding box center [590, 160] width 1081 height 35
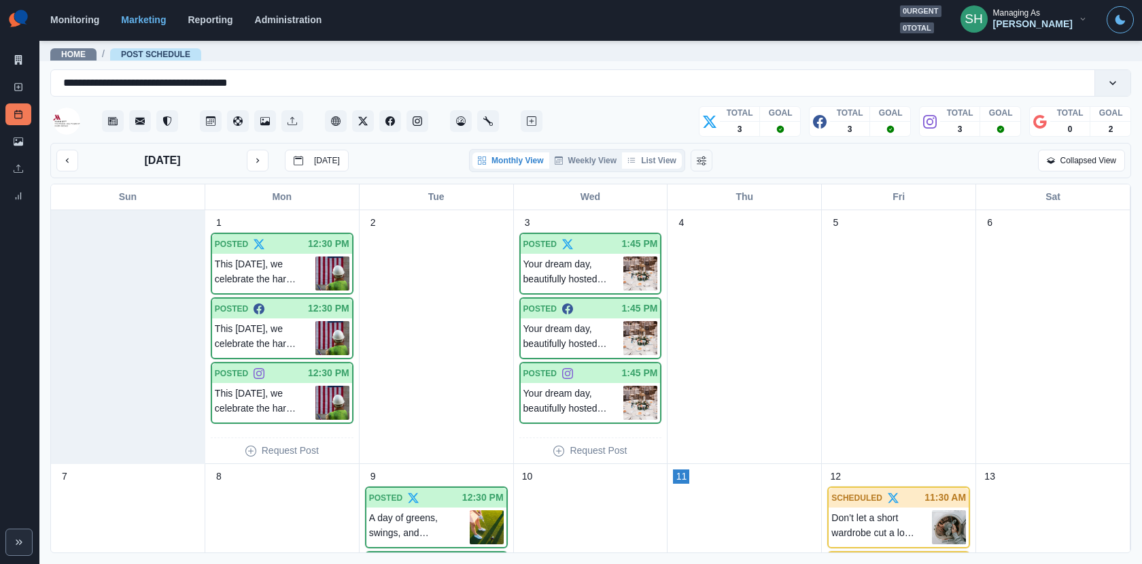
click at [656, 160] on button "List View" at bounding box center [652, 160] width 60 height 16
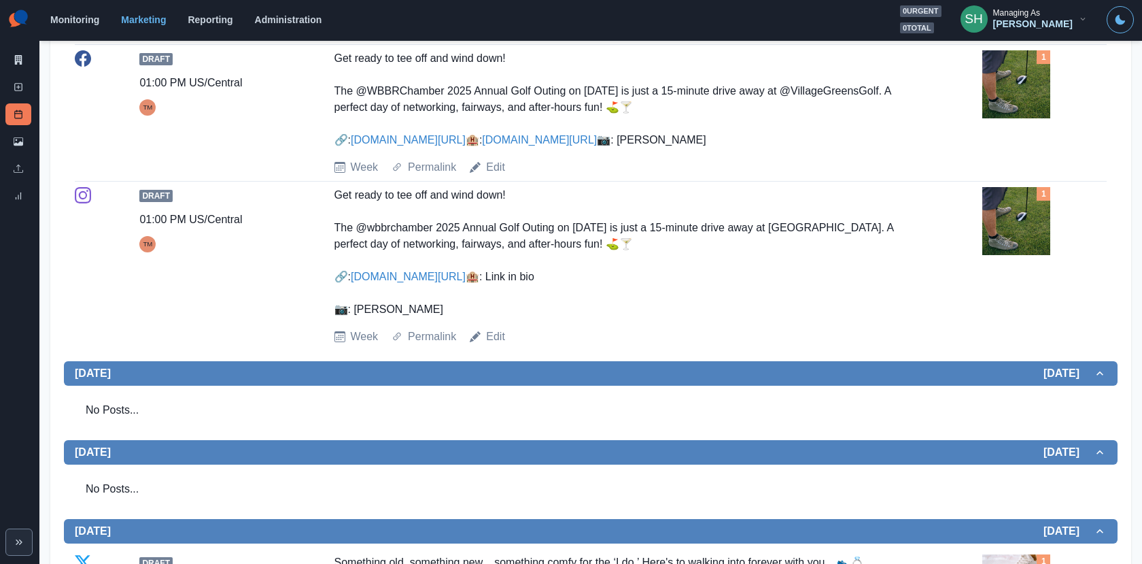
scroll to position [460, 0]
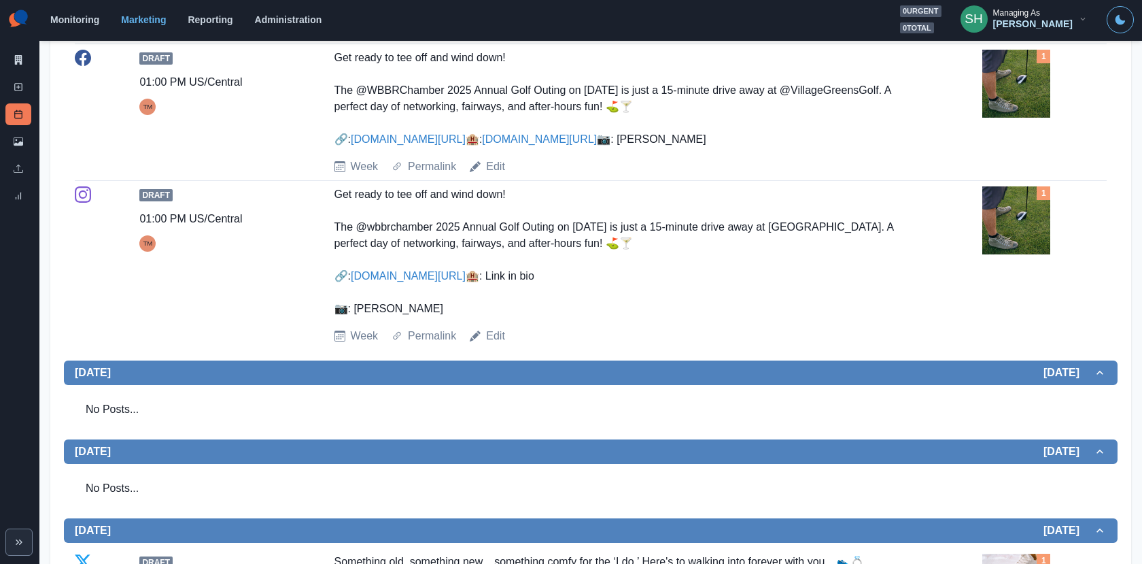
click at [1012, 254] on img at bounding box center [1017, 220] width 68 height 68
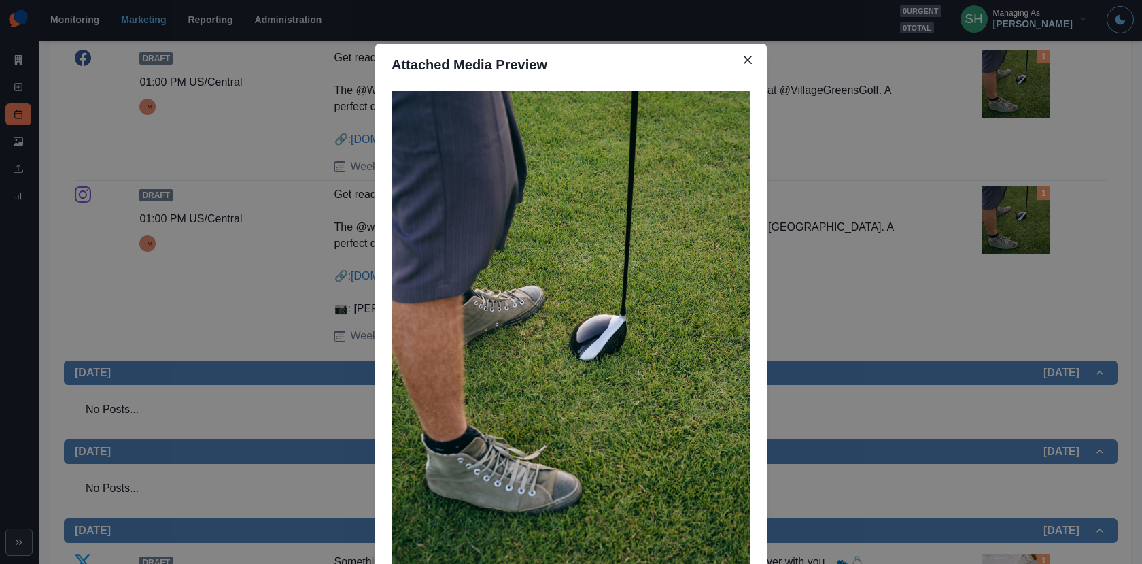
click at [923, 277] on div "Attached Media Preview" at bounding box center [571, 282] width 1142 height 564
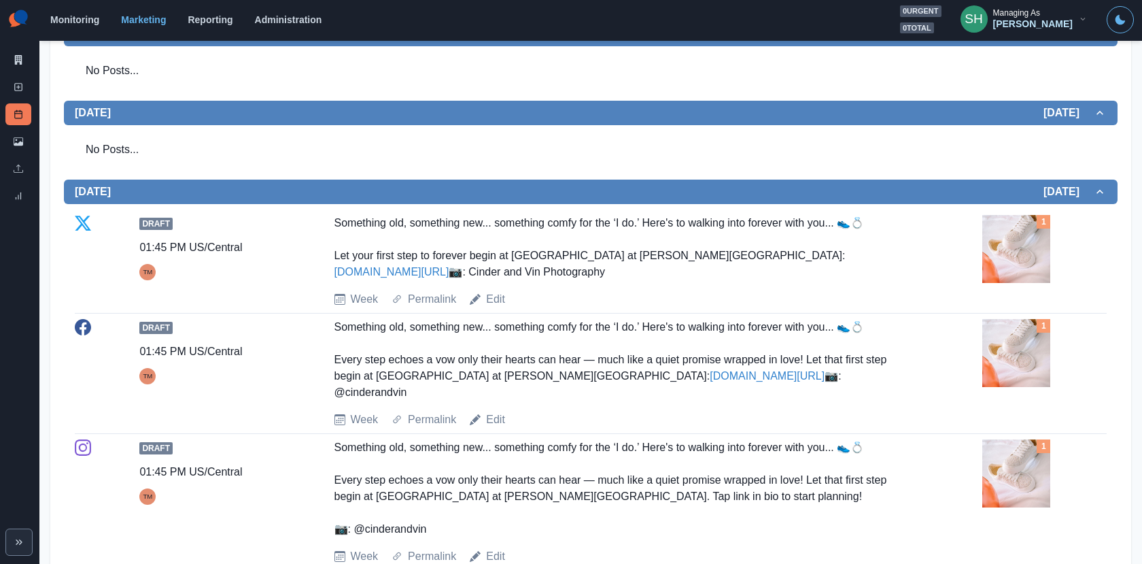
scroll to position [1055, 0]
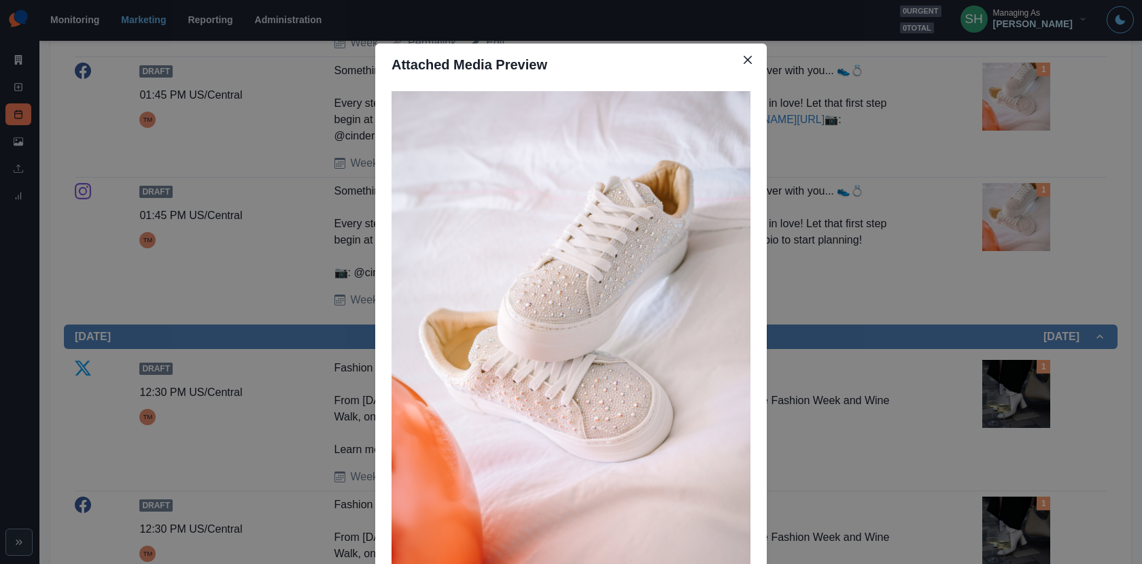
click at [954, 159] on div "Attached Media Preview" at bounding box center [571, 282] width 1142 height 564
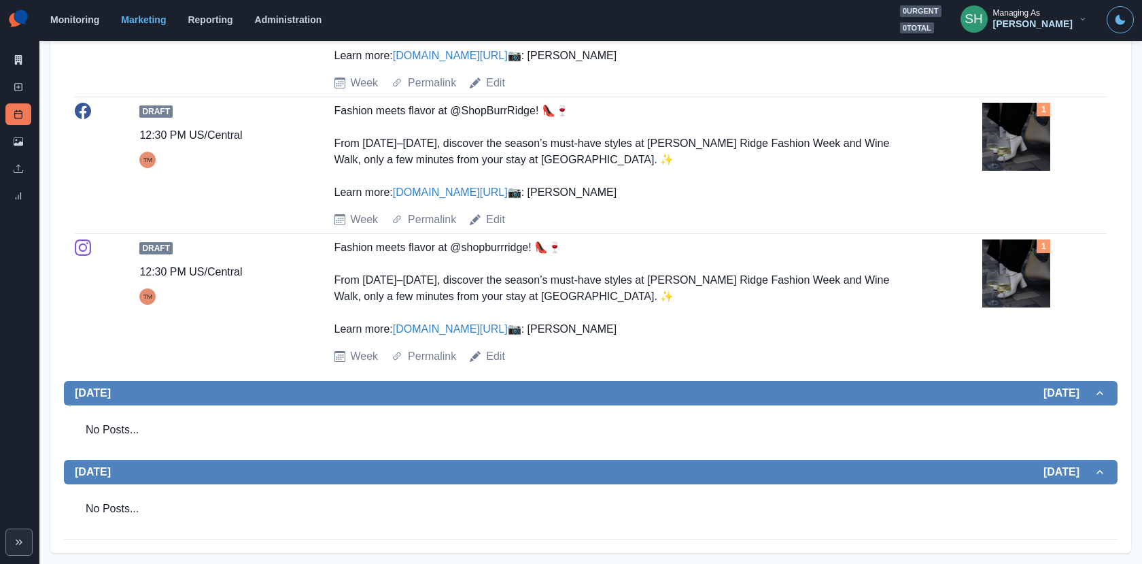
scroll to position [1495, 0]
click at [1017, 34] on img at bounding box center [1017, 0] width 68 height 68
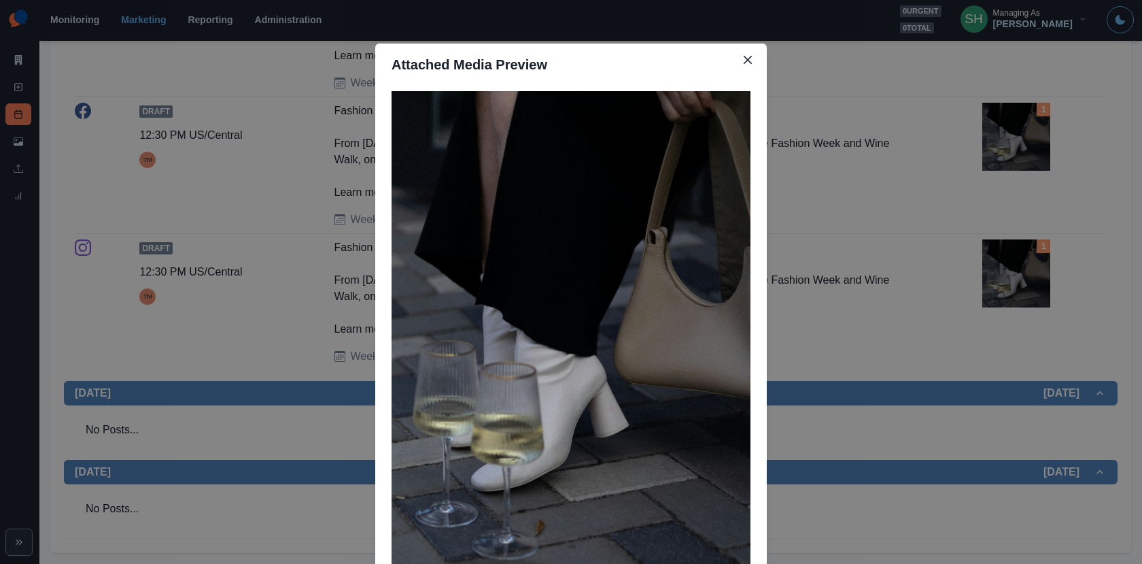
click at [970, 184] on div "Attached Media Preview" at bounding box center [571, 282] width 1142 height 564
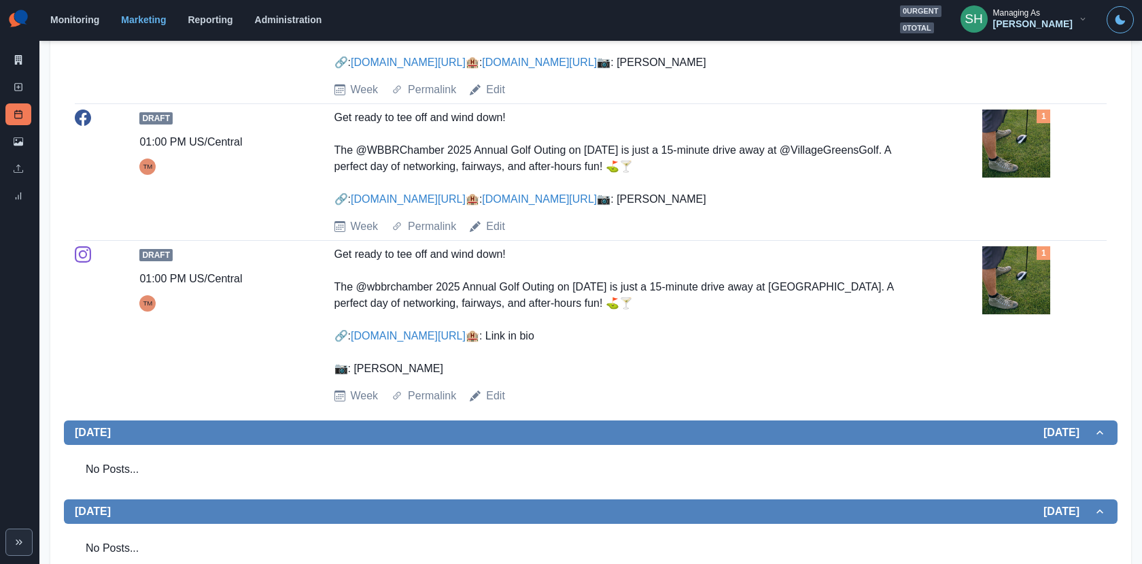
scroll to position [141, 0]
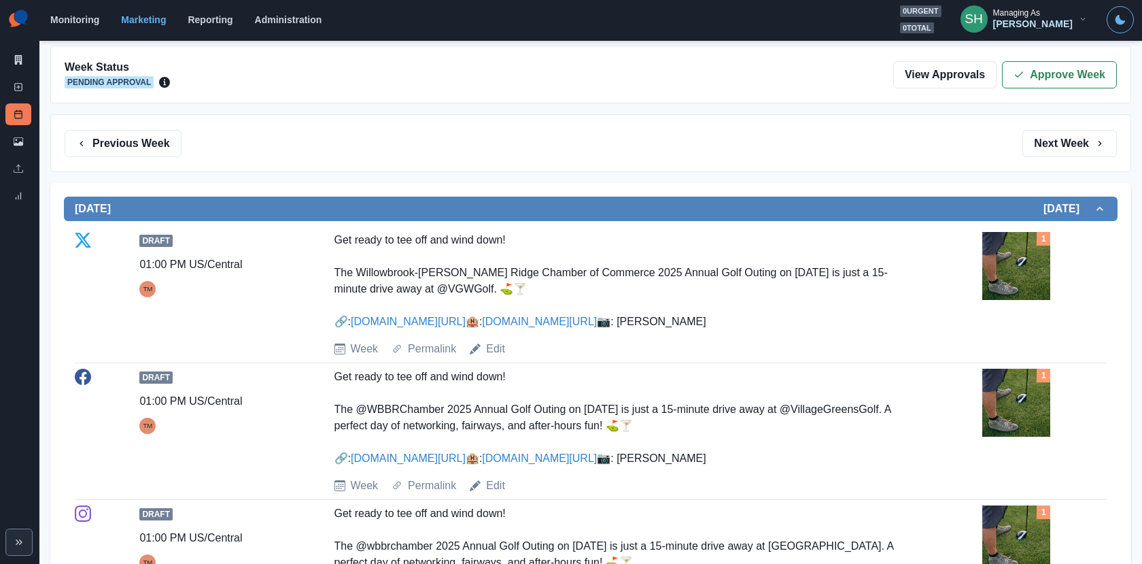
click at [1029, 46] on div "Week Status Pending Approval The Week Of * / ** / **** CDT View Approvals Appro…" at bounding box center [590, 75] width 1081 height 58
click at [1029, 65] on button "Approve Week" at bounding box center [1059, 74] width 115 height 27
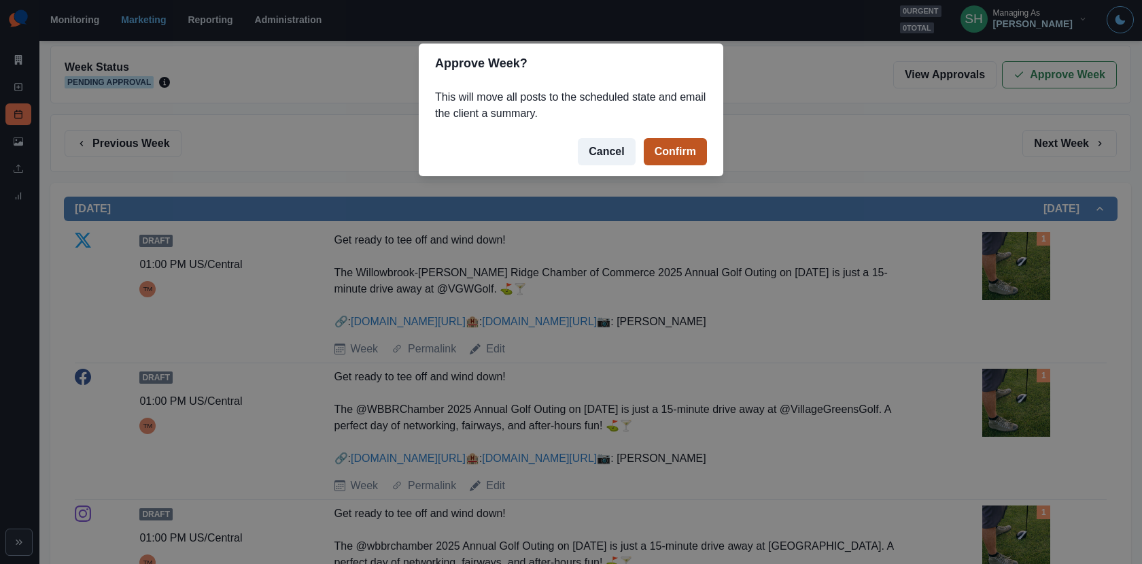
click at [668, 146] on button "Confirm" at bounding box center [675, 151] width 63 height 27
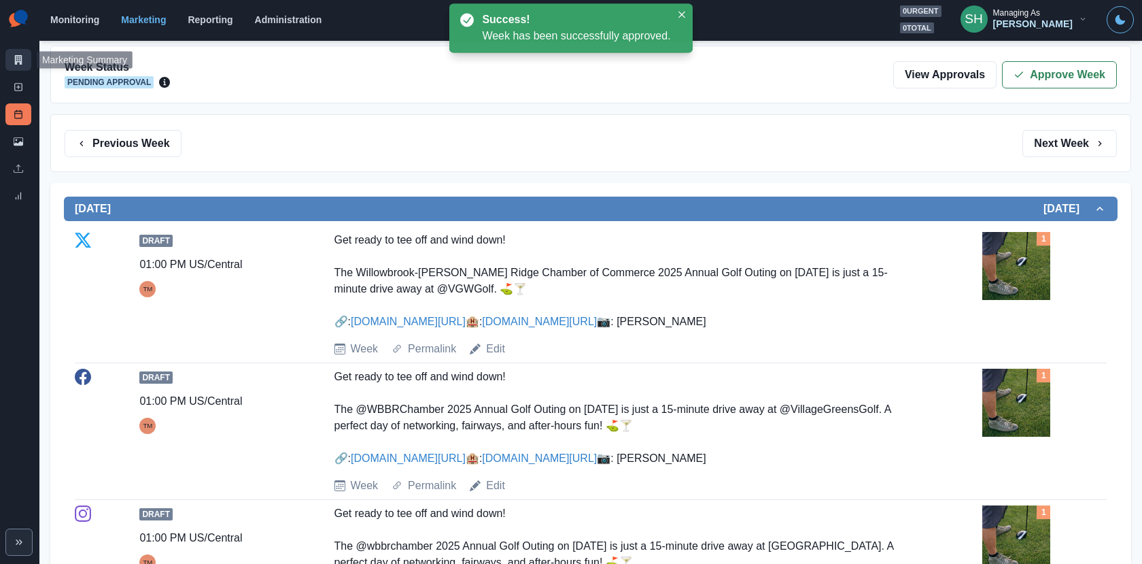
click at [16, 58] on icon at bounding box center [19, 60] width 10 height 10
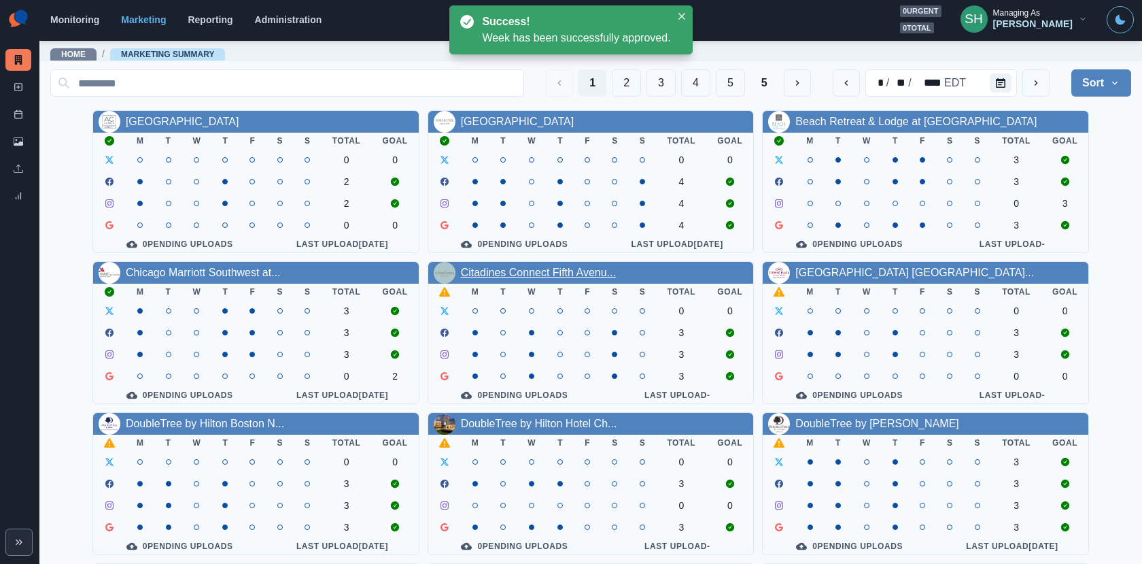
click at [528, 273] on link "Citadines Connect Fifth Avenu..." at bounding box center [538, 273] width 155 height 12
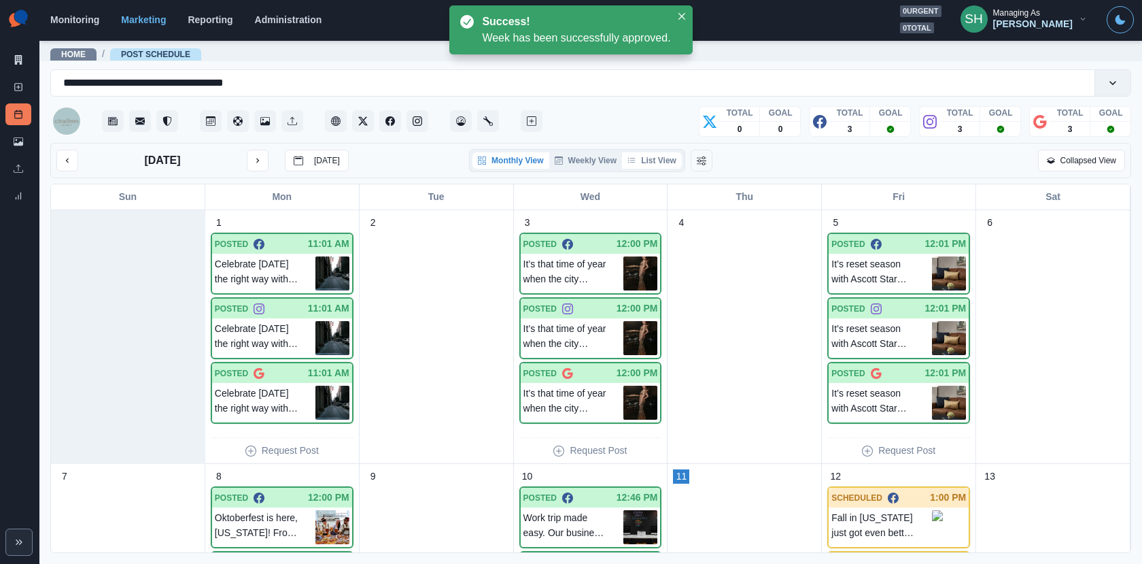
click at [652, 163] on button "List View" at bounding box center [652, 160] width 60 height 16
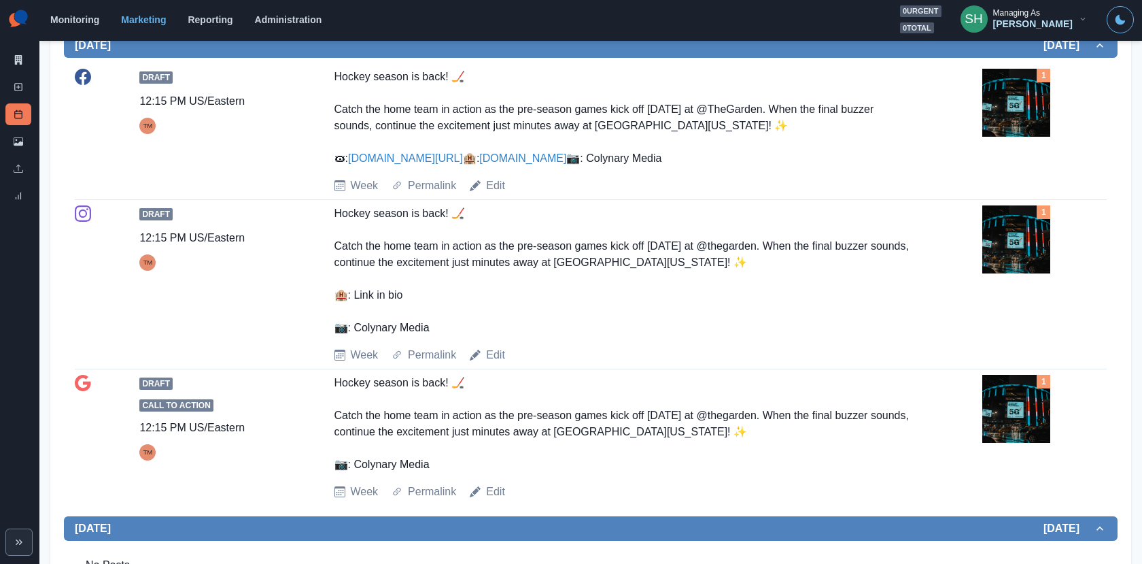
scroll to position [728, 0]
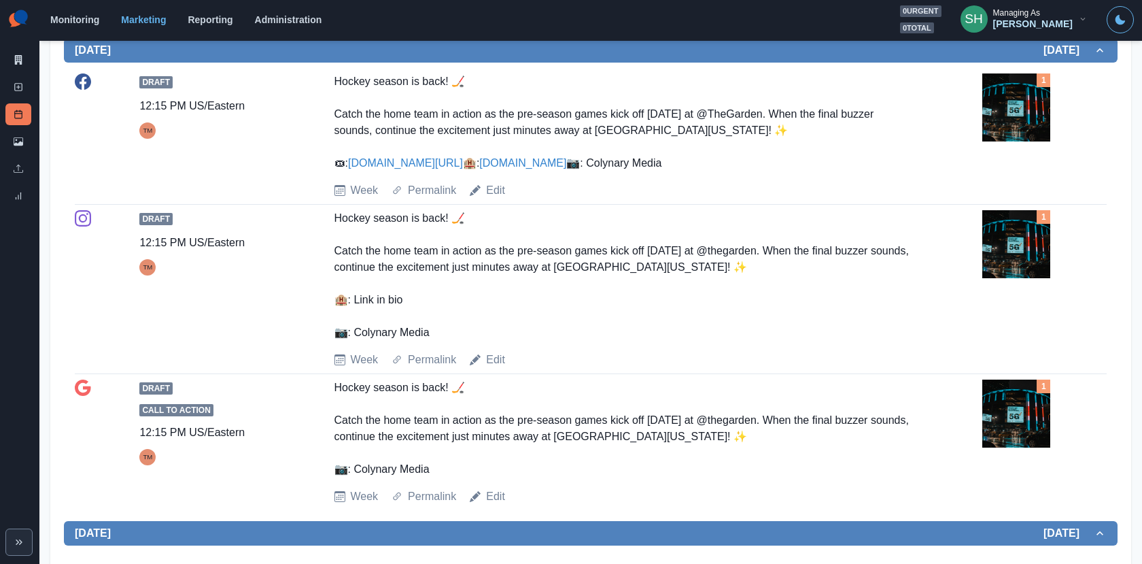
click at [1004, 128] on img at bounding box center [1017, 107] width 68 height 68
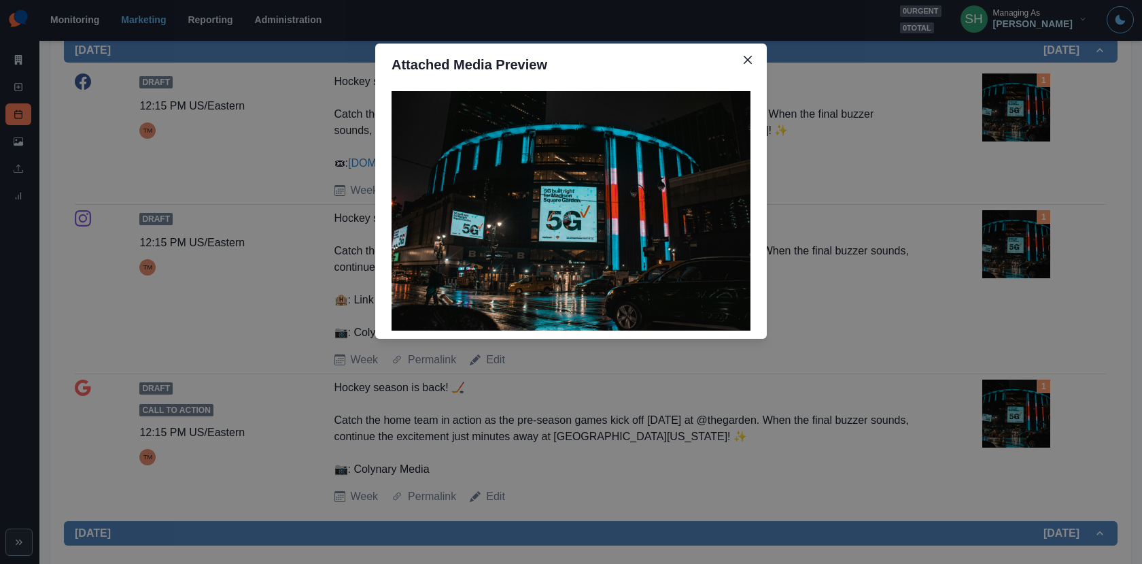
click at [983, 149] on div "Attached Media Preview" at bounding box center [571, 282] width 1142 height 564
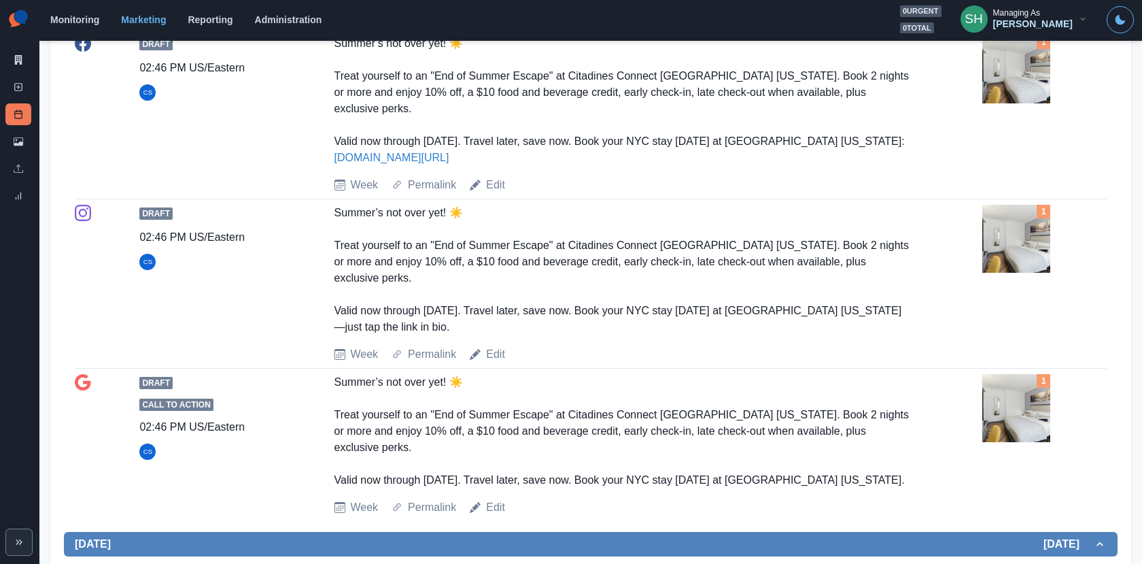
scroll to position [1410, 0]
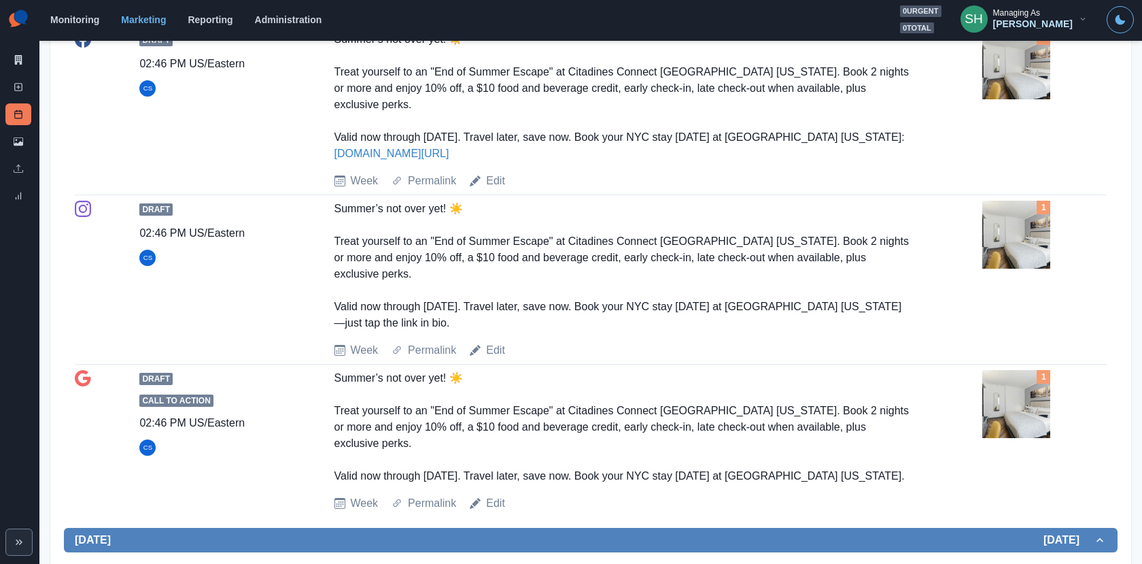
click at [1042, 269] on img at bounding box center [1017, 235] width 68 height 68
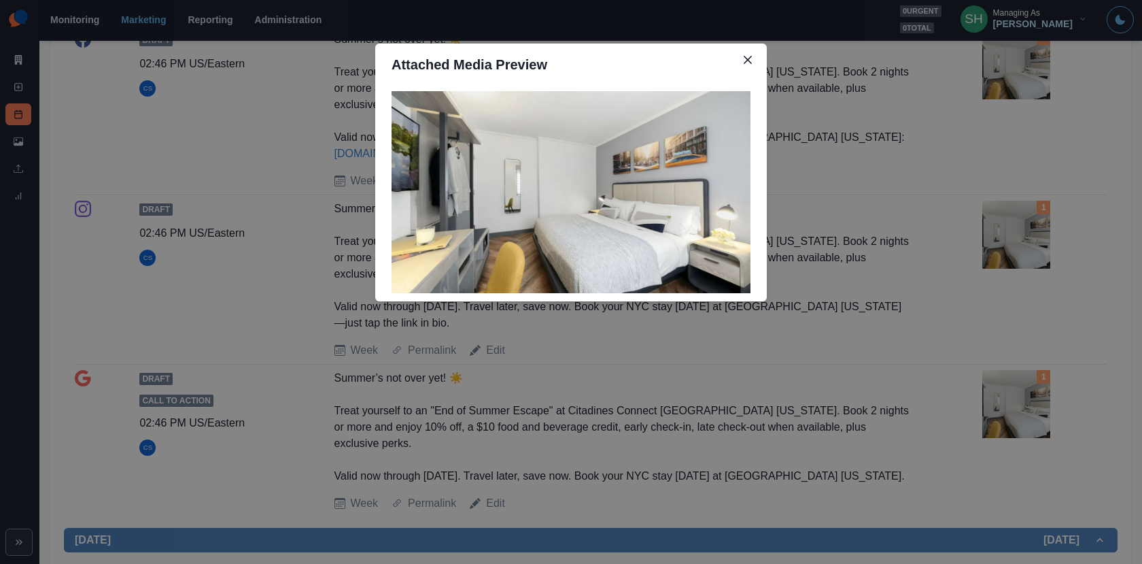
click at [1042, 277] on div "Attached Media Preview" at bounding box center [571, 282] width 1142 height 564
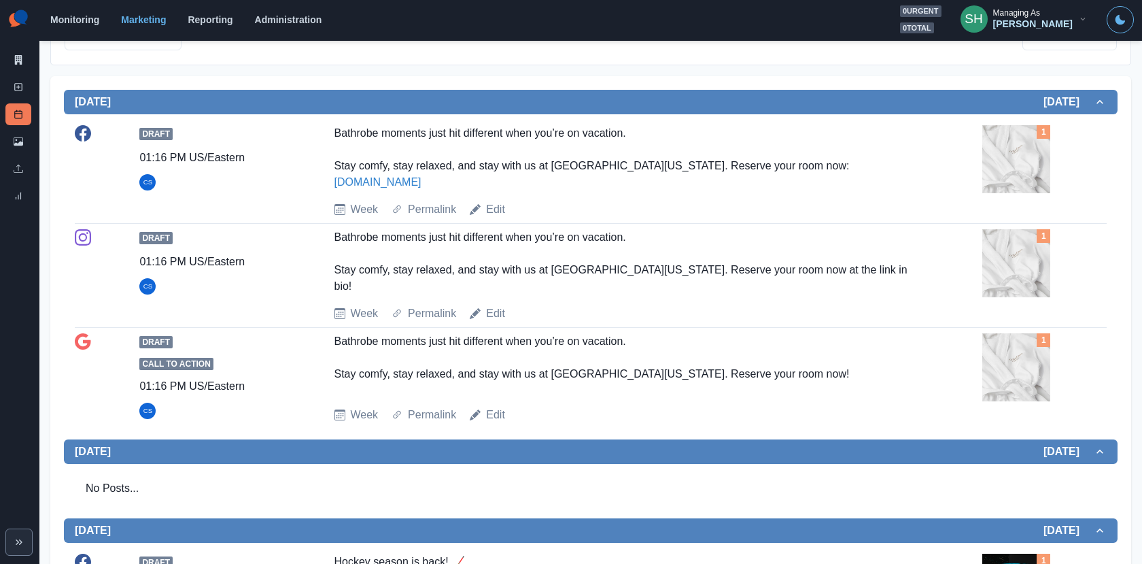
scroll to position [0, 0]
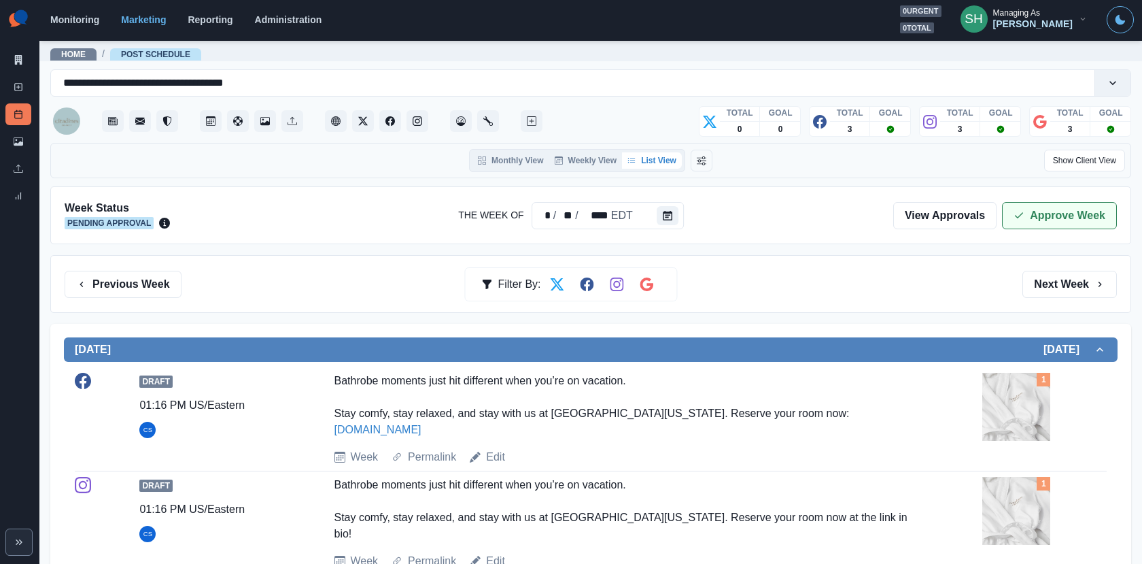
click at [1041, 202] on button "Approve Week" at bounding box center [1059, 215] width 115 height 27
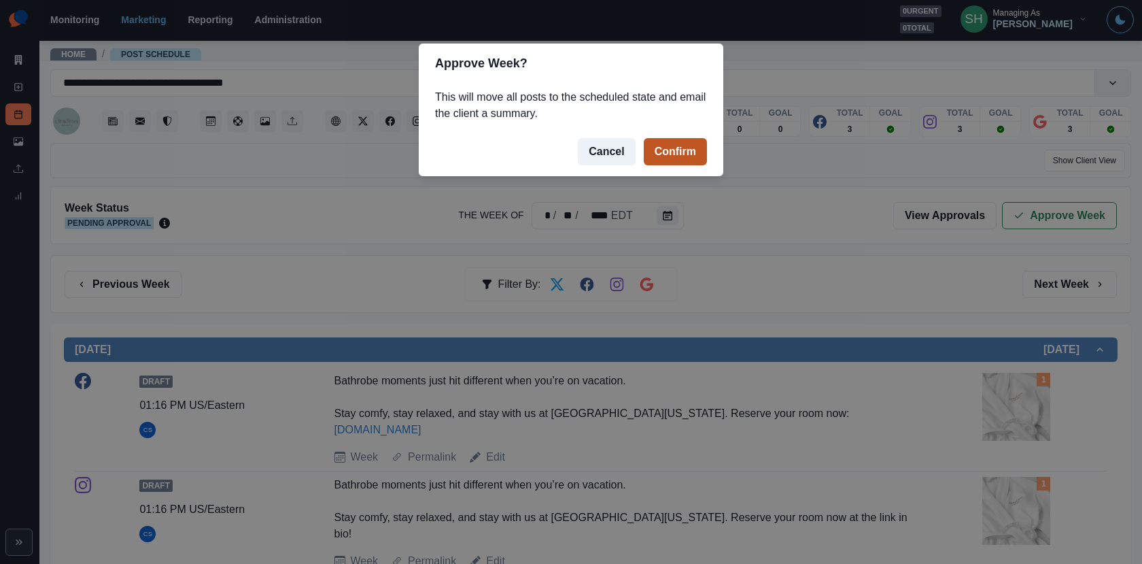
click at [686, 146] on button "Confirm" at bounding box center [675, 151] width 63 height 27
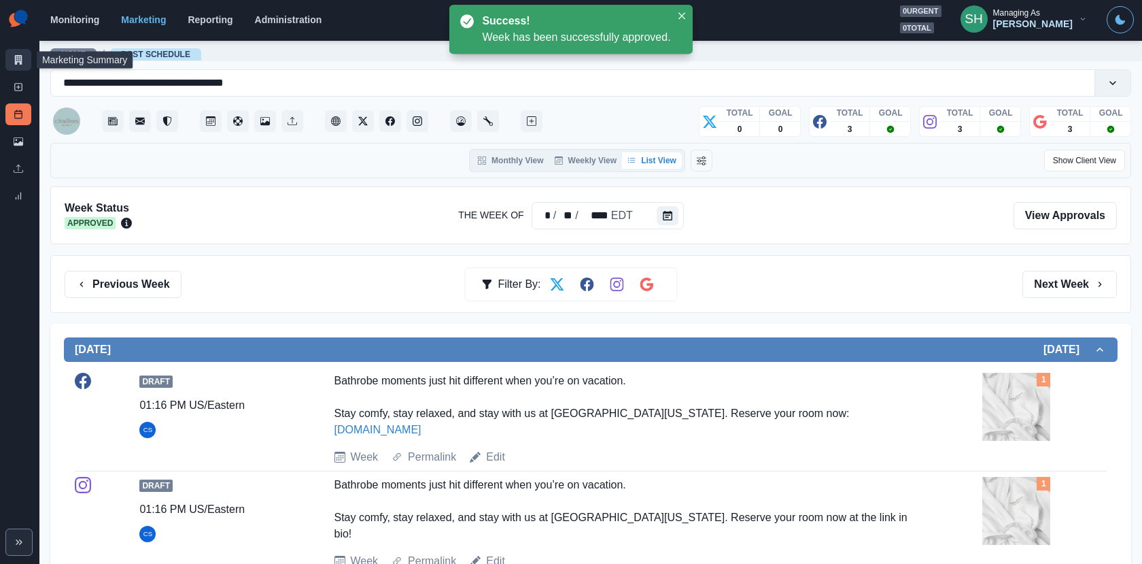
click at [12, 61] on link "Marketing Summary" at bounding box center [18, 60] width 26 height 22
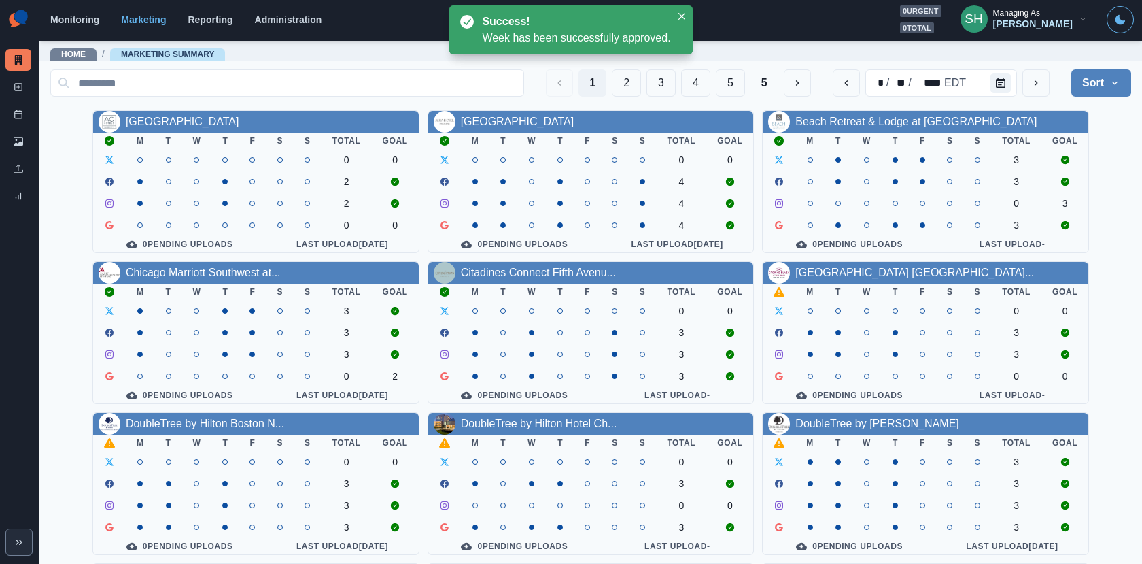
click at [820, 280] on div "[GEOGRAPHIC_DATA] [GEOGRAPHIC_DATA]..." at bounding box center [915, 272] width 239 height 16
click at [816, 275] on link "[GEOGRAPHIC_DATA] [GEOGRAPHIC_DATA]..." at bounding box center [915, 273] width 239 height 12
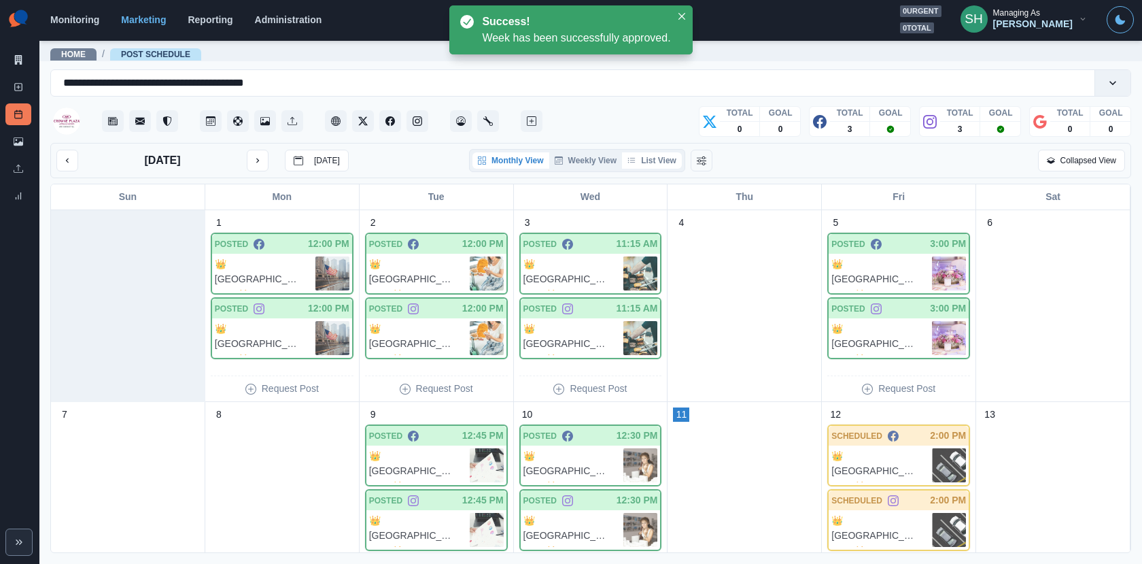
click at [660, 152] on button "List View" at bounding box center [652, 160] width 60 height 16
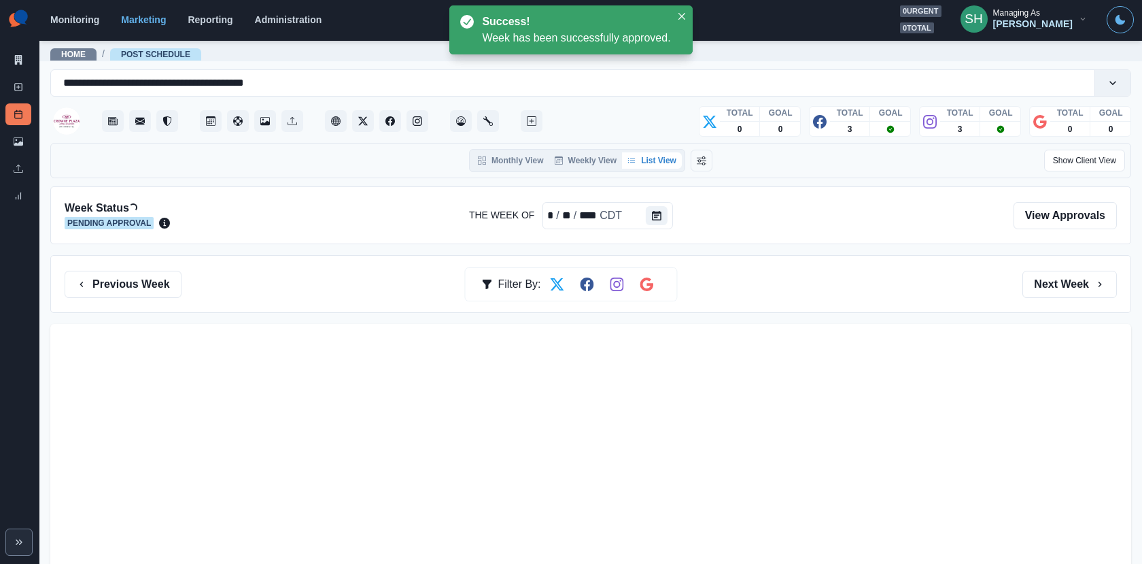
click at [660, 158] on button "List View" at bounding box center [652, 160] width 60 height 16
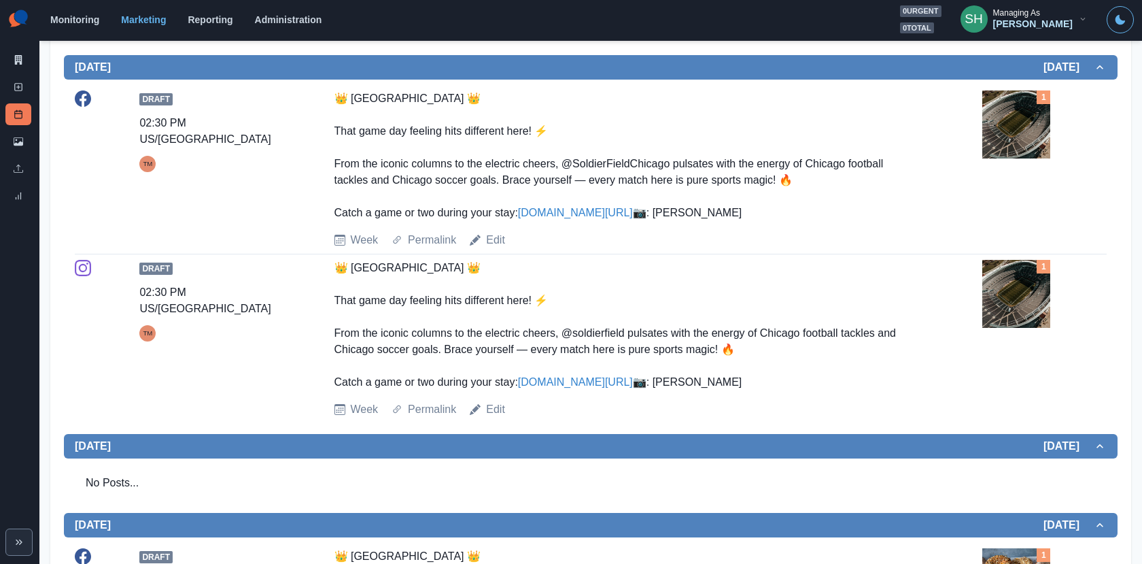
scroll to position [649, 0]
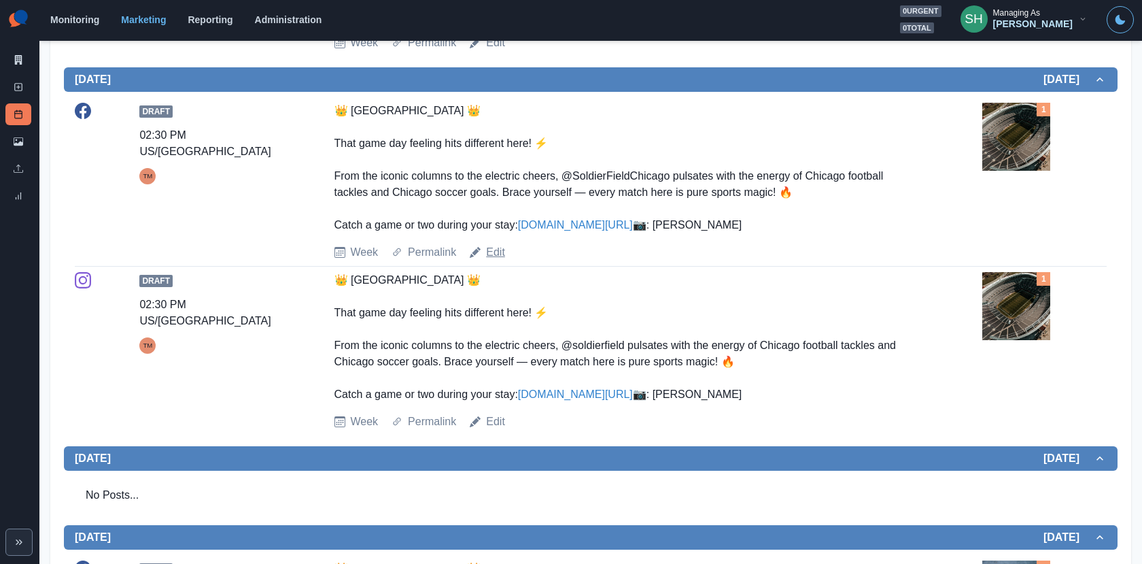
click at [491, 260] on link "Edit" at bounding box center [495, 252] width 19 height 16
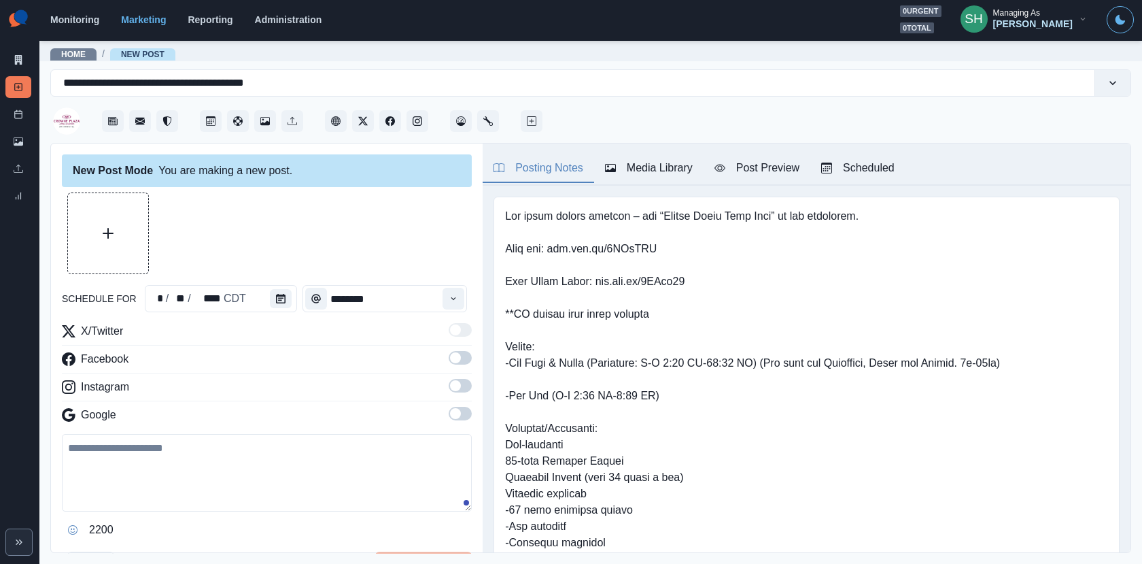
type input "*******"
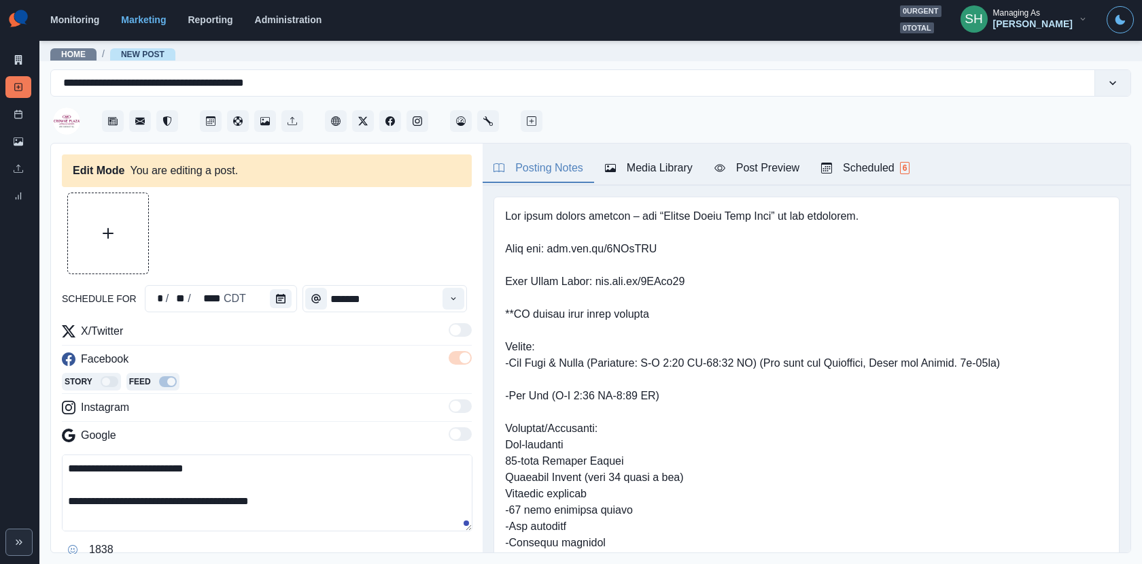
click at [708, 170] on button "Post Preview" at bounding box center [757, 168] width 107 height 29
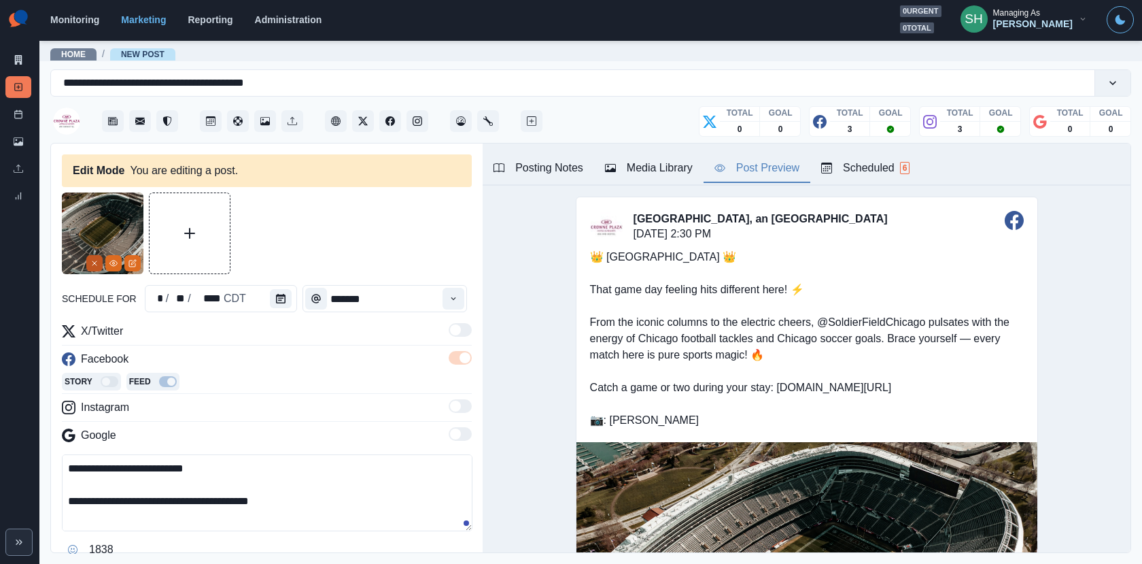
click at [93, 262] on line "Remove" at bounding box center [94, 263] width 4 height 4
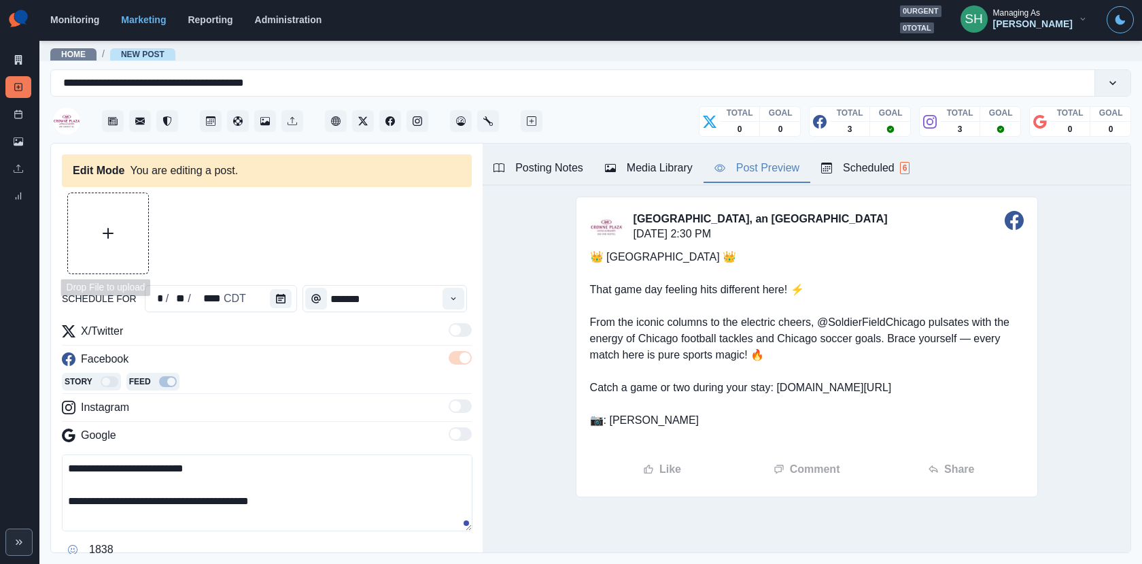
click at [96, 242] on button "Upload Media" at bounding box center [108, 233] width 80 height 80
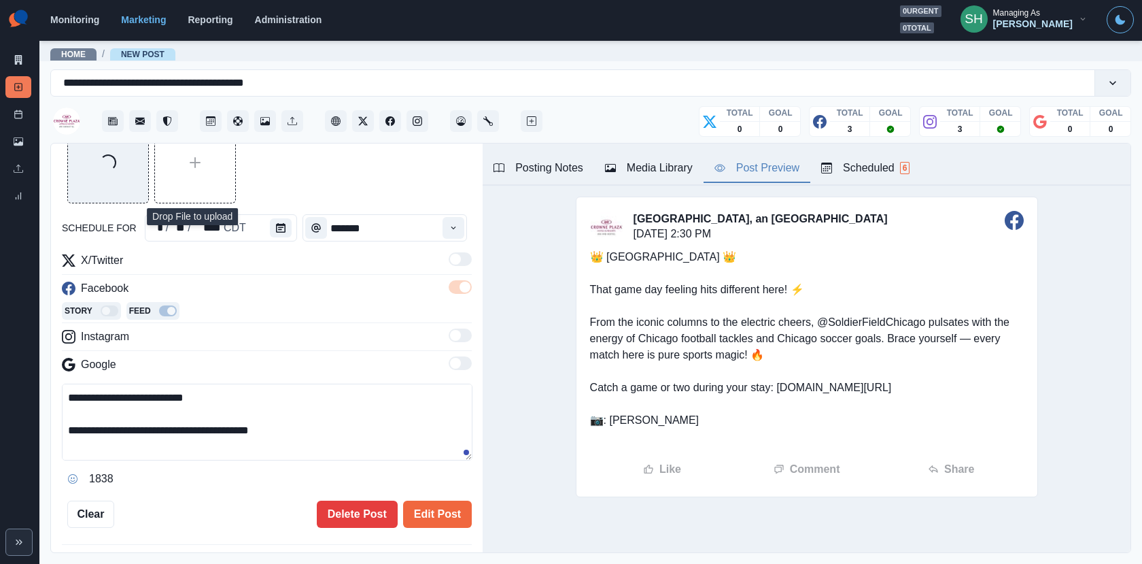
scroll to position [114, 0]
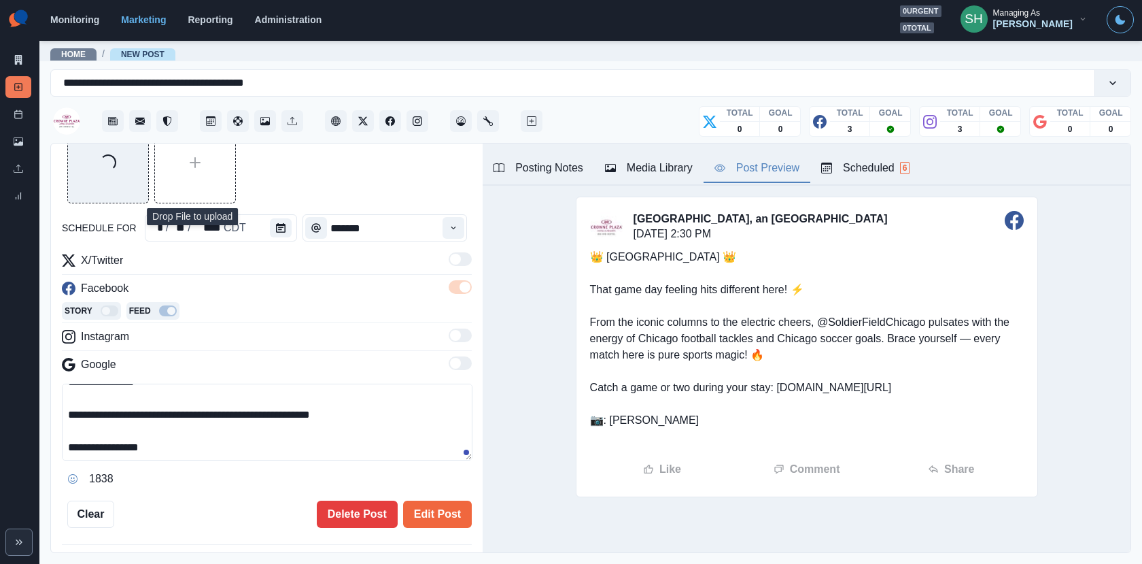
drag, startPoint x: 210, startPoint y: 441, endPoint x: 86, endPoint y: 441, distance: 123.8
click at [86, 441] on textarea "**********" at bounding box center [267, 421] width 411 height 77
paste textarea "****"
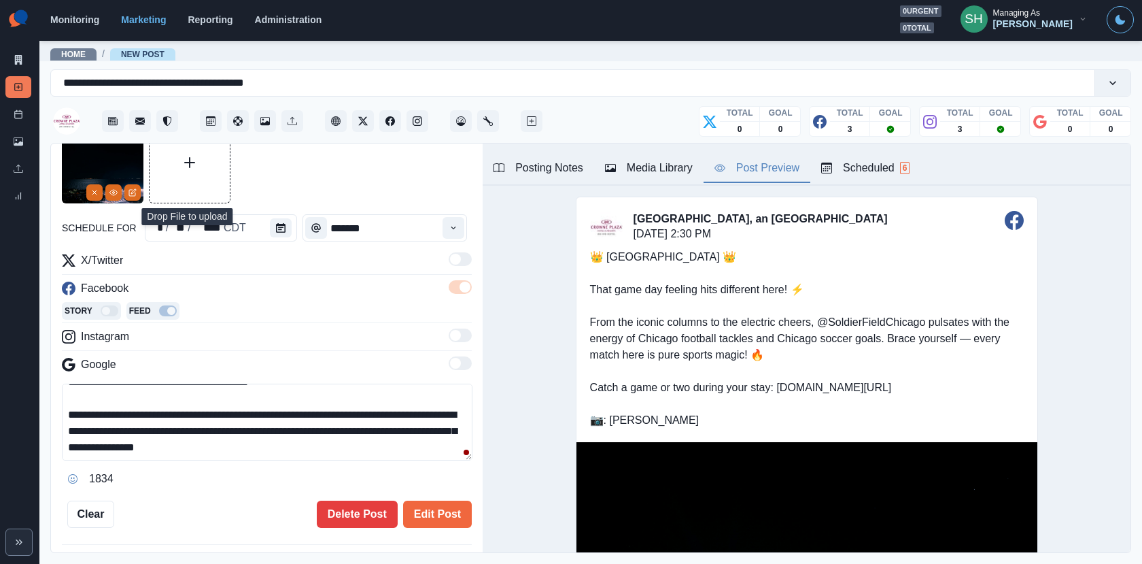
scroll to position [69, 0]
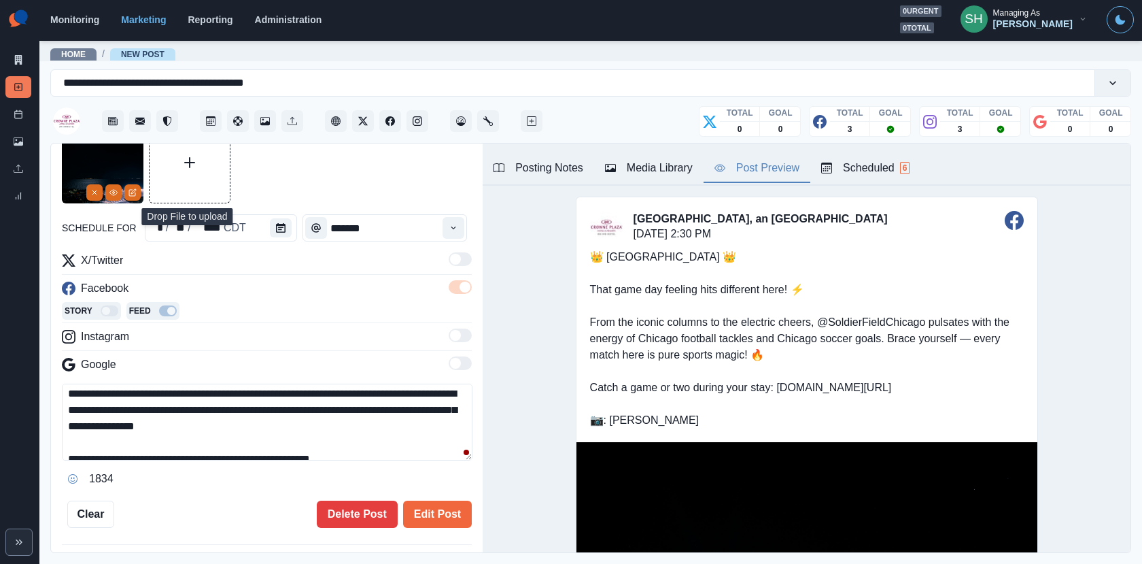
drag, startPoint x: 345, startPoint y: 401, endPoint x: 303, endPoint y: 401, distance: 42.8
click at [303, 401] on textarea "**********" at bounding box center [267, 421] width 411 height 77
click at [292, 421] on textarea "**********" at bounding box center [267, 421] width 411 height 77
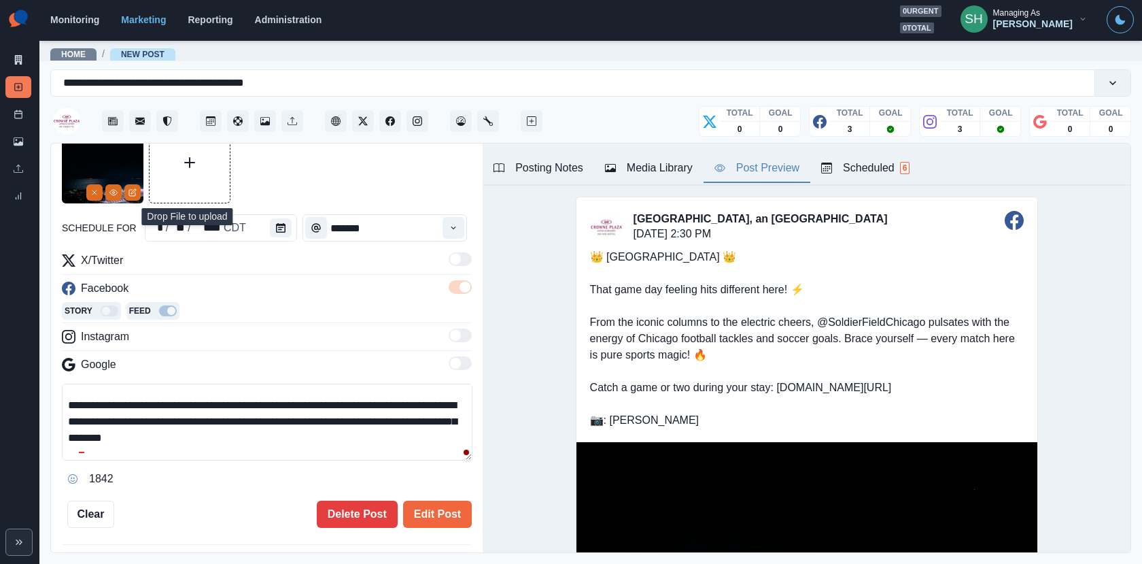
scroll to position [114, 0]
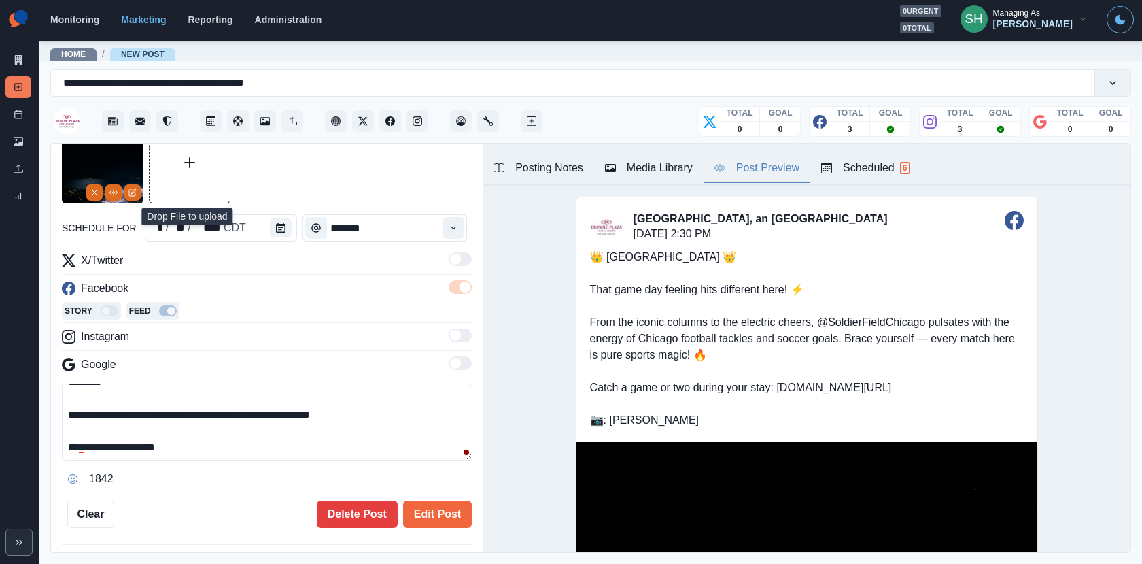
drag, startPoint x: 383, startPoint y: 414, endPoint x: 256, endPoint y: 411, distance: 126.5
click at [256, 411] on textarea "**********" at bounding box center [267, 421] width 411 height 77
click at [379, 414] on textarea "**********" at bounding box center [267, 421] width 411 height 77
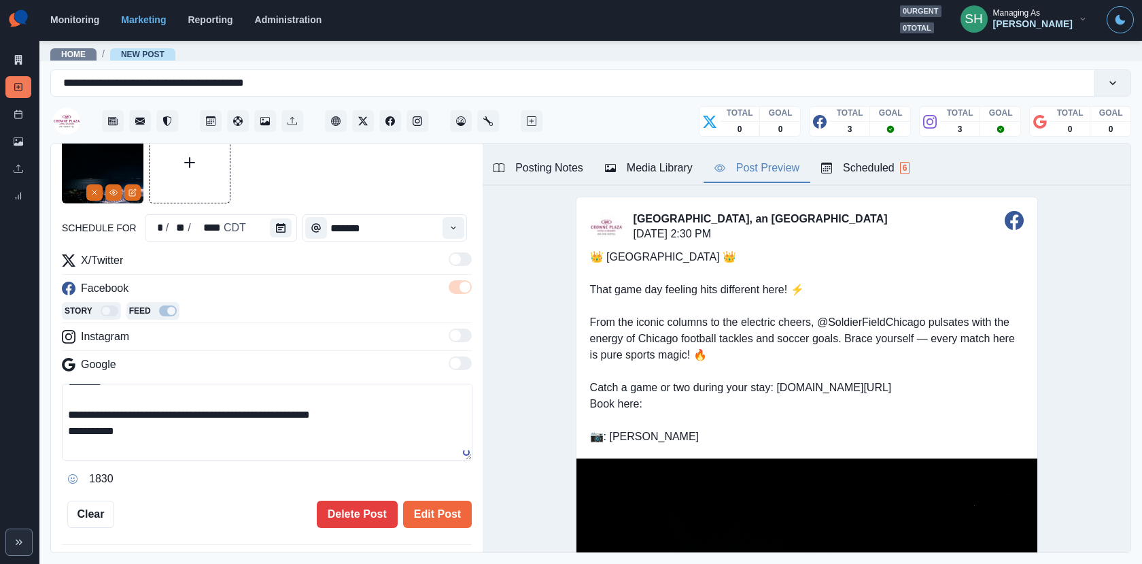
click at [521, 181] on button "Posting Notes" at bounding box center [539, 168] width 112 height 29
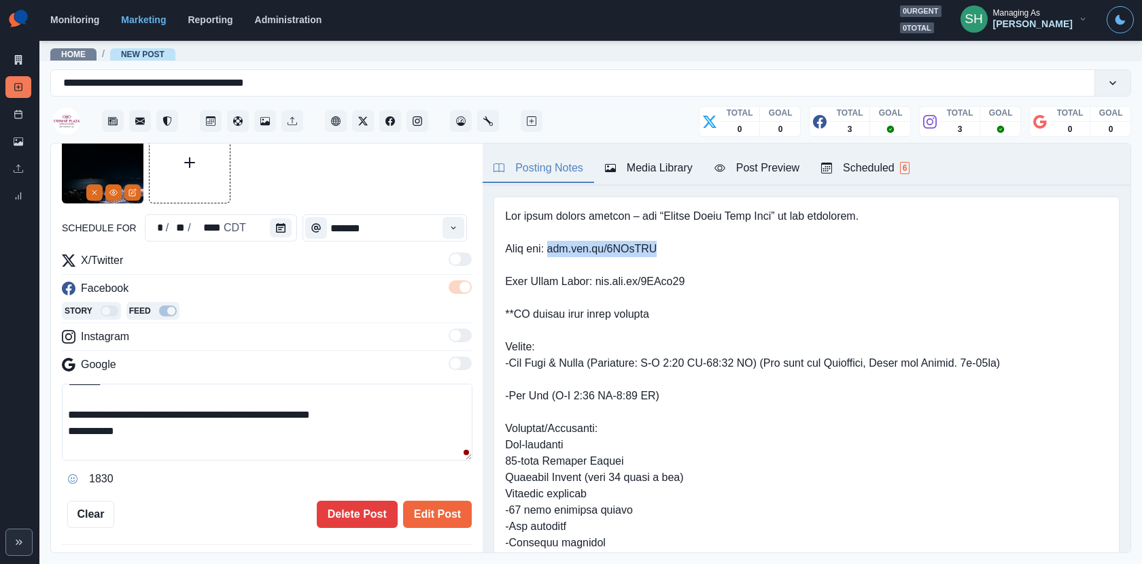
drag, startPoint x: 692, startPoint y: 250, endPoint x: 560, endPoint y: 250, distance: 132.6
copy pre "www.bit.ly/3UKpCUK"
click at [250, 426] on textarea "**********" at bounding box center [267, 421] width 411 height 77
paste textarea "**********"
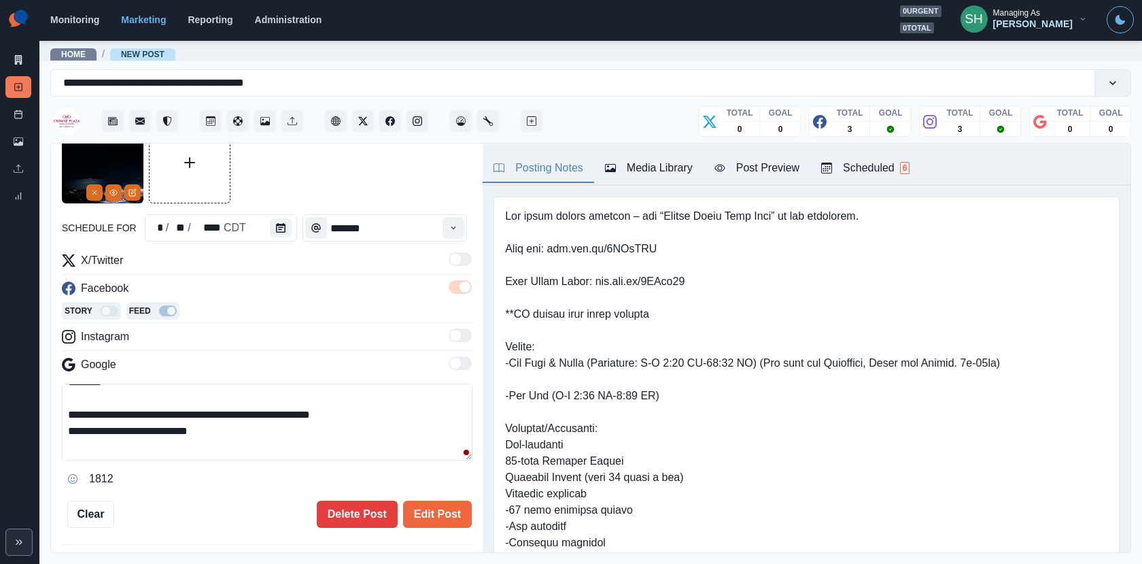
scroll to position [130, 0]
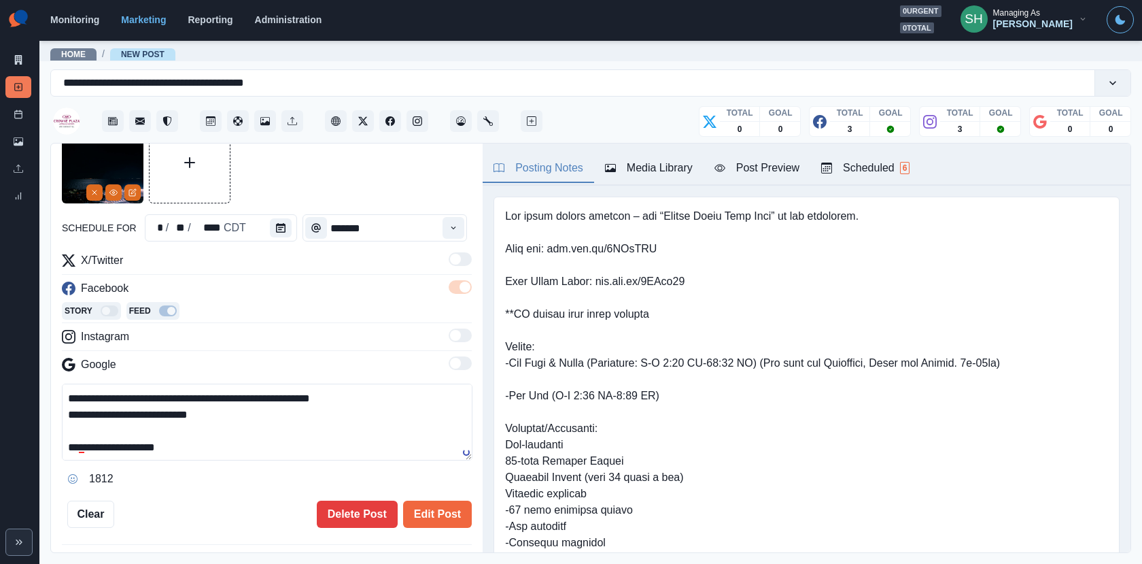
click at [770, 158] on button "Post Preview" at bounding box center [757, 168] width 107 height 29
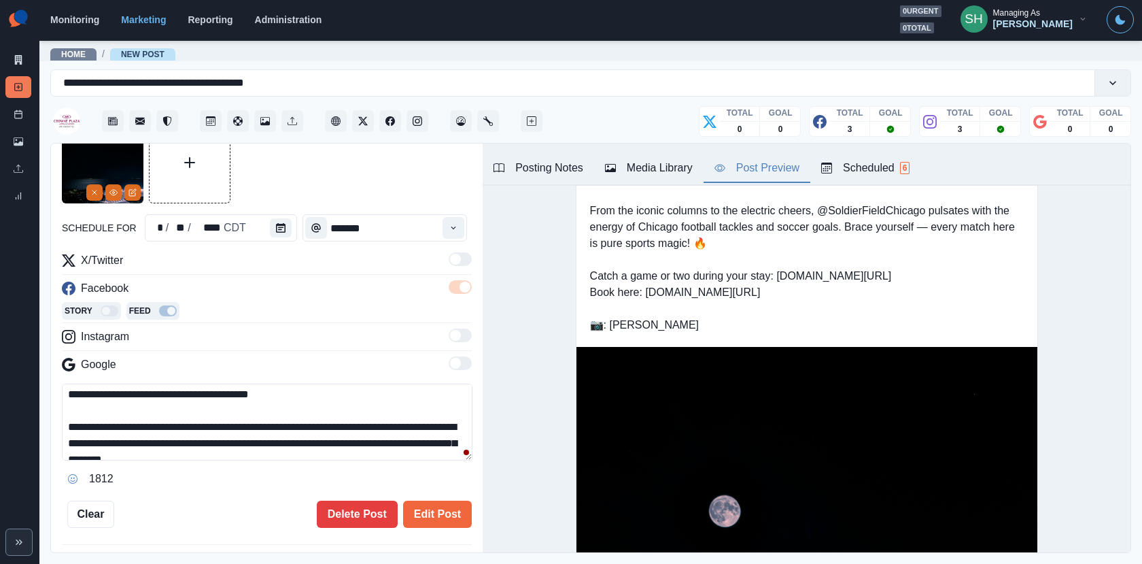
scroll to position [58, 0]
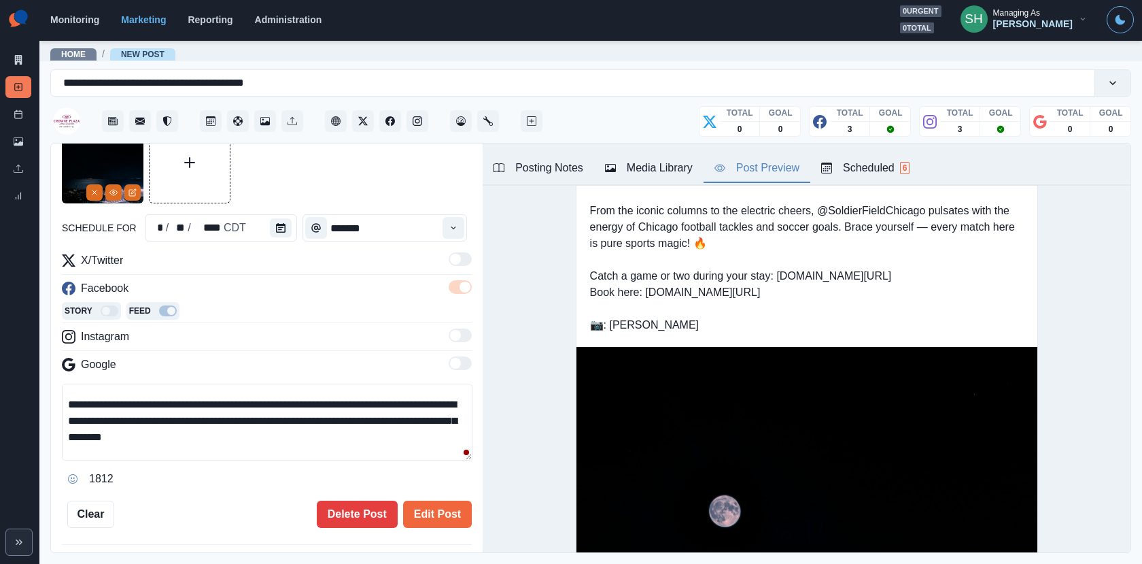
drag, startPoint x: 242, startPoint y: 413, endPoint x: 163, endPoint y: 412, distance: 78.9
click at [163, 412] on textarea "**********" at bounding box center [267, 421] width 411 height 77
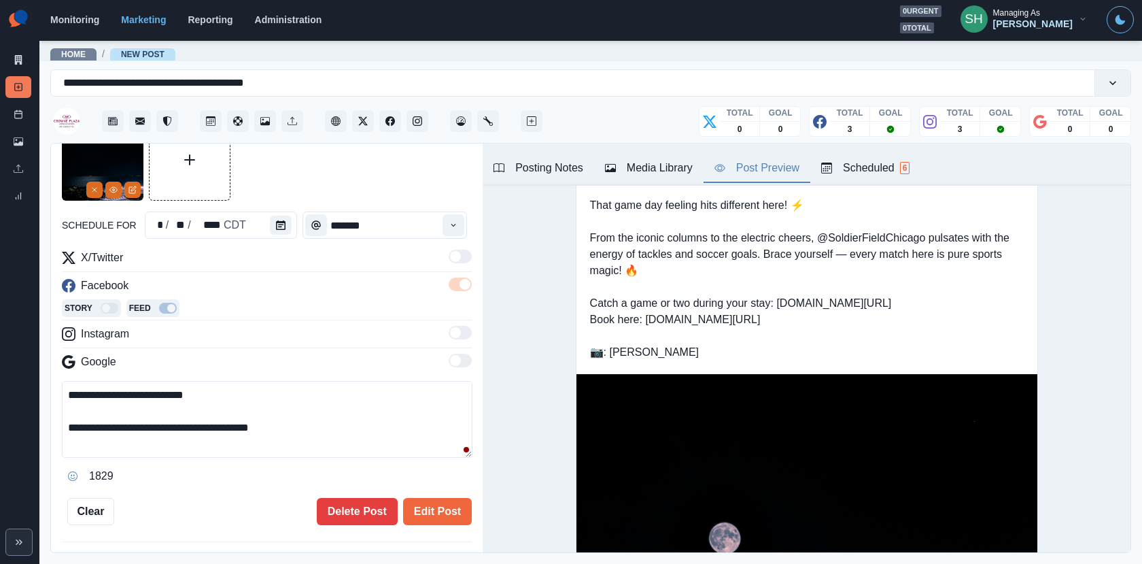
scroll to position [24, 0]
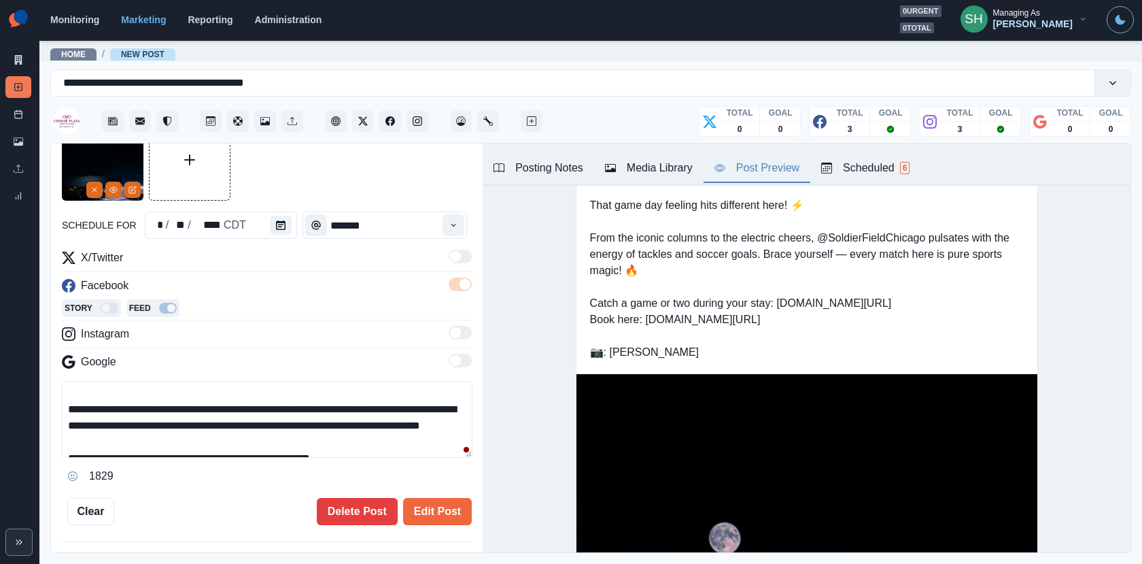
drag, startPoint x: 195, startPoint y: 423, endPoint x: 163, endPoint y: 423, distance: 32.0
click at [163, 423] on textarea "**********" at bounding box center [267, 419] width 411 height 77
click at [214, 437] on textarea "**********" at bounding box center [267, 419] width 411 height 77
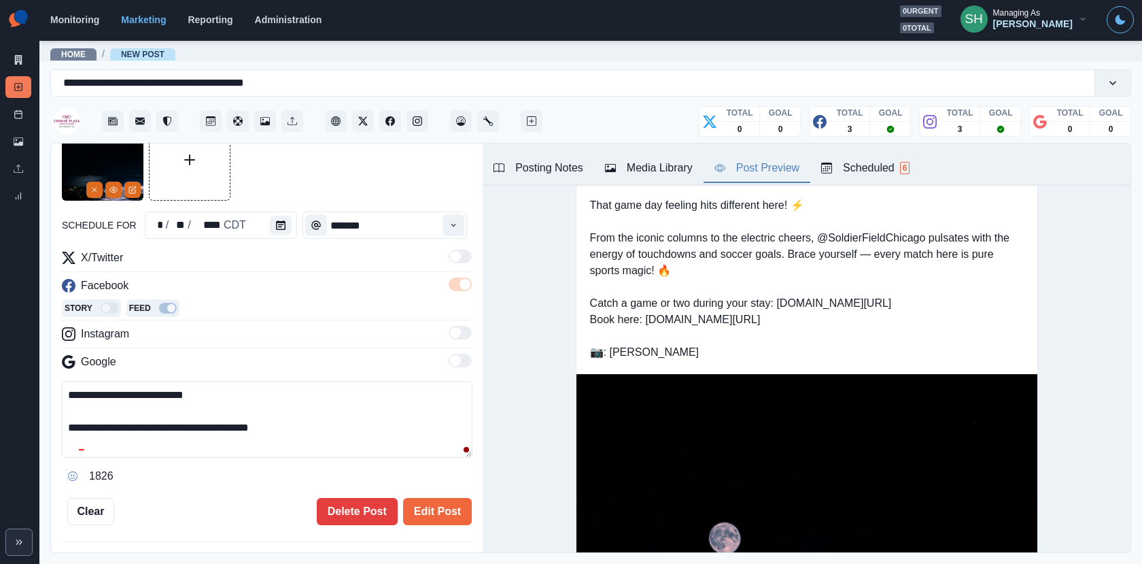
drag, startPoint x: 224, startPoint y: 443, endPoint x: 208, endPoint y: 309, distance: 134.2
click at [208, 309] on div "**********" at bounding box center [267, 368] width 410 height 237
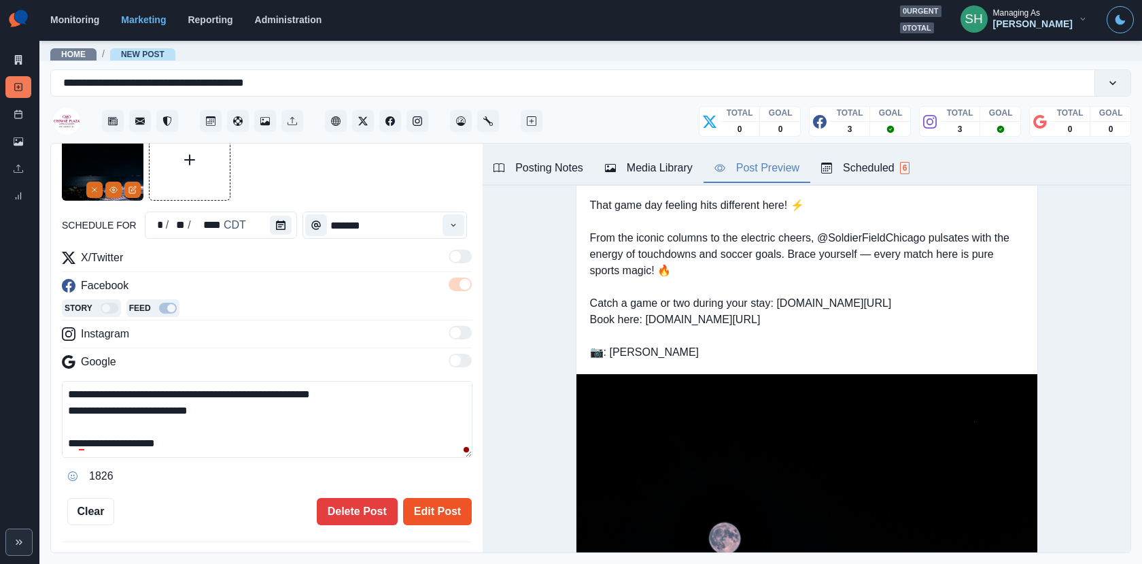
type textarea "**********"
click at [446, 507] on button "Edit Post" at bounding box center [437, 511] width 69 height 27
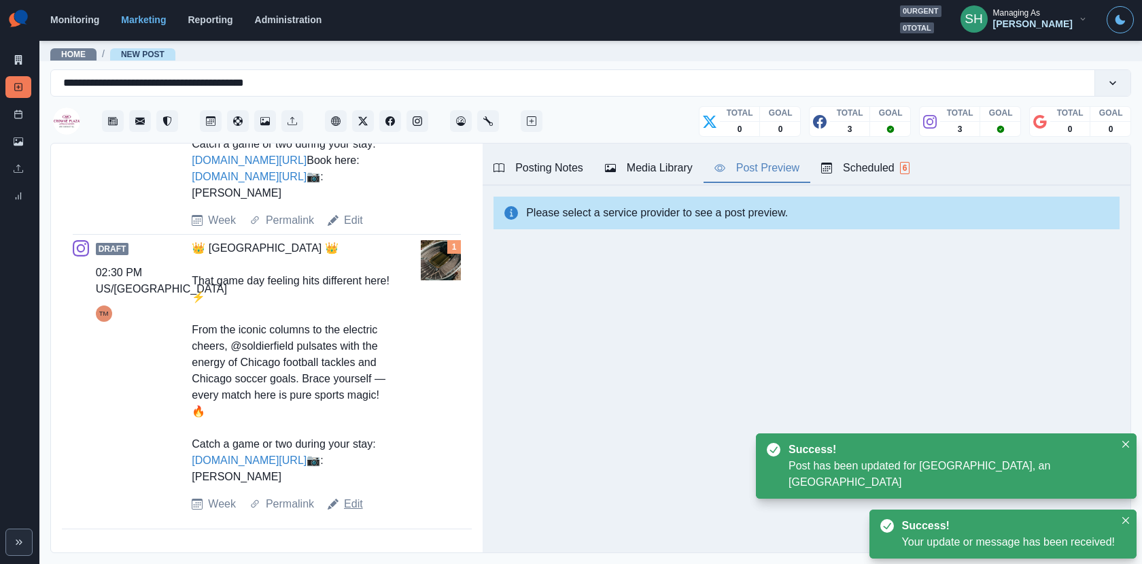
click at [348, 512] on link "Edit" at bounding box center [353, 504] width 19 height 16
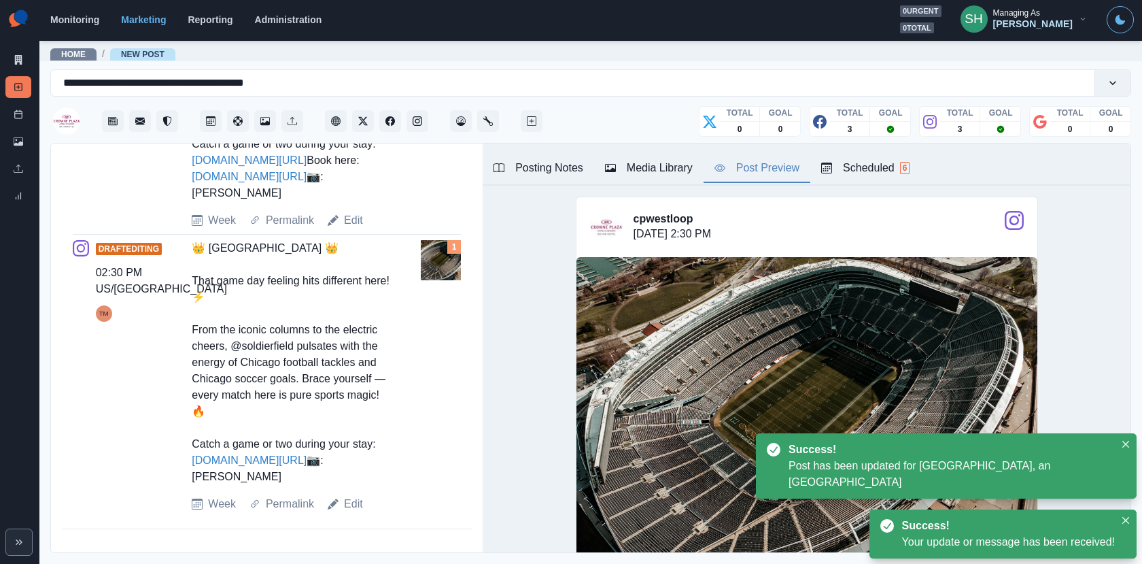
click at [658, 163] on div "Media Library" at bounding box center [649, 168] width 88 height 16
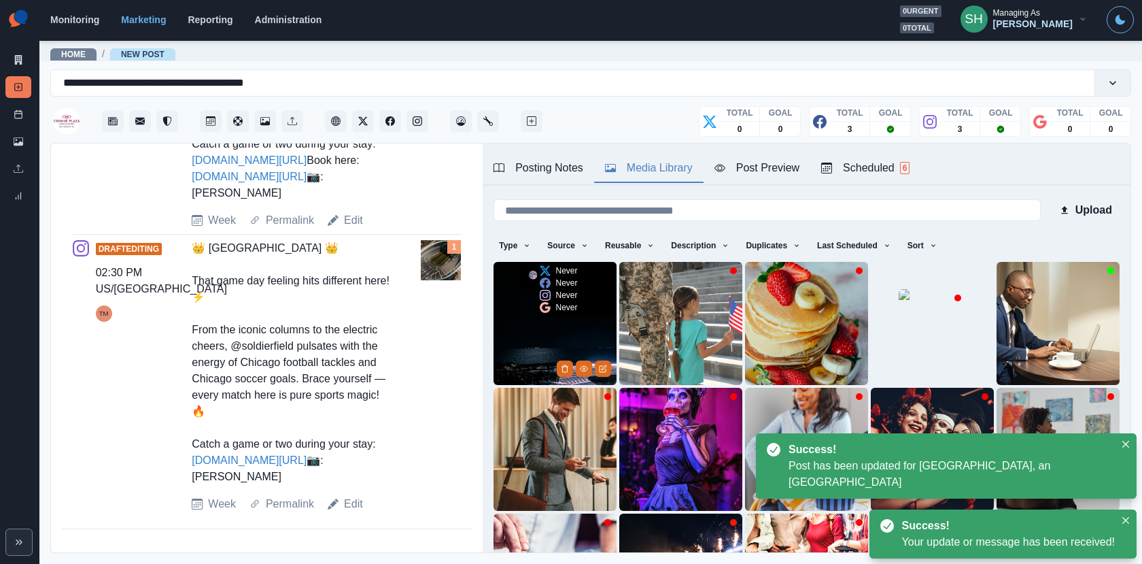
click at [532, 324] on img at bounding box center [555, 323] width 123 height 123
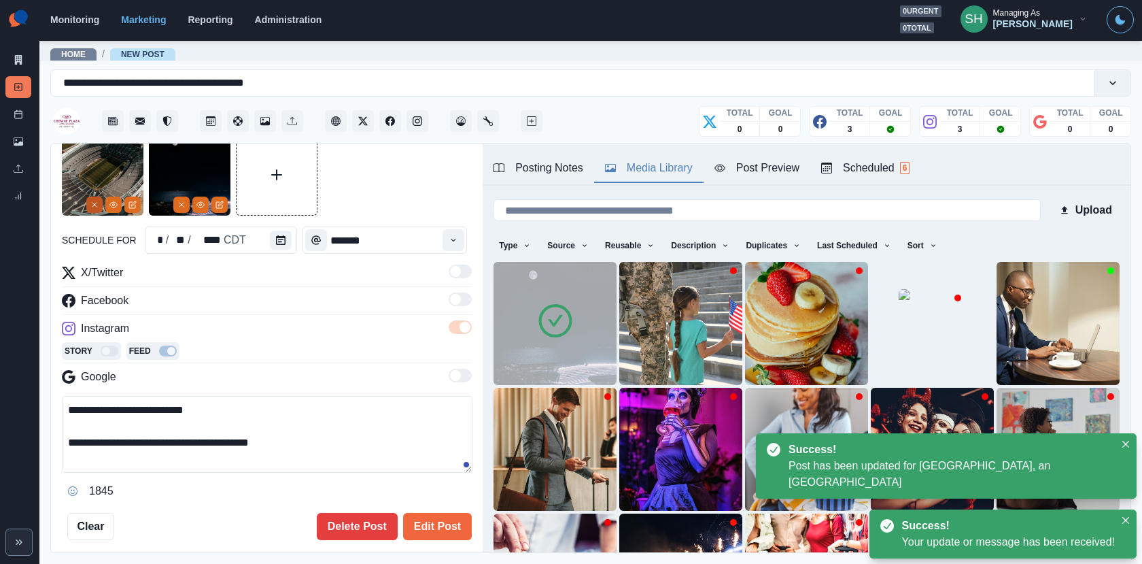
click at [92, 201] on icon "Remove" at bounding box center [94, 205] width 8 height 8
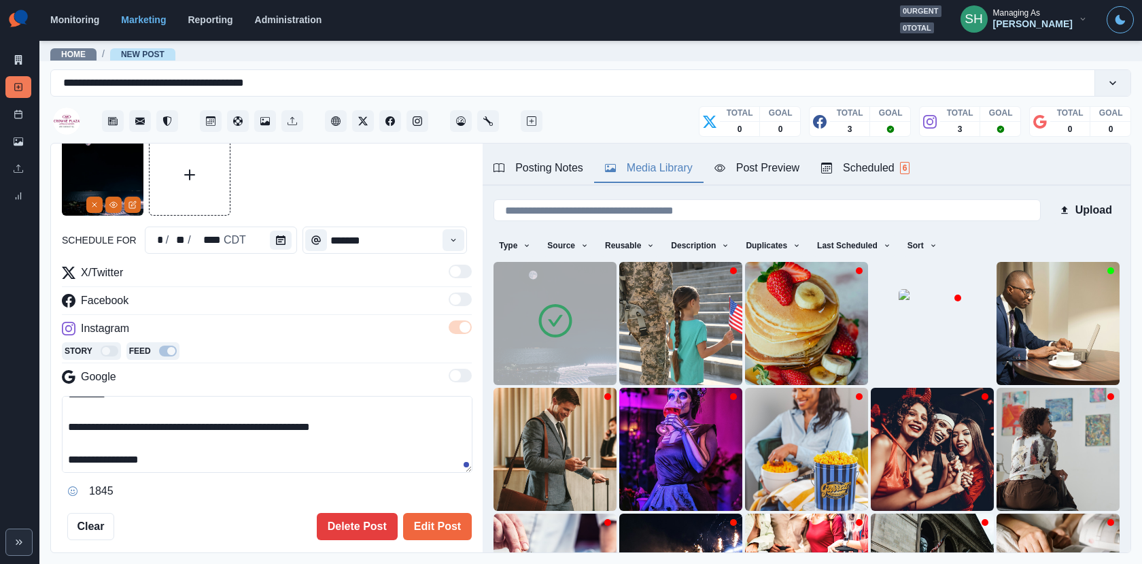
drag, startPoint x: 184, startPoint y: 453, endPoint x: 153, endPoint y: 325, distance: 131.6
click at [153, 326] on div "**********" at bounding box center [267, 382] width 410 height 237
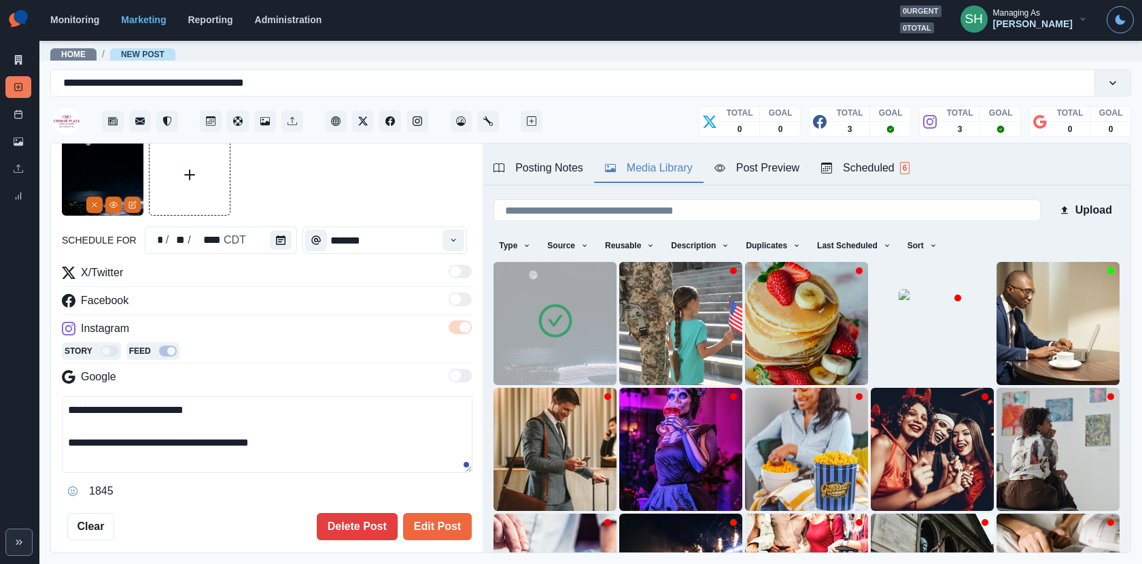
paste textarea "**********"
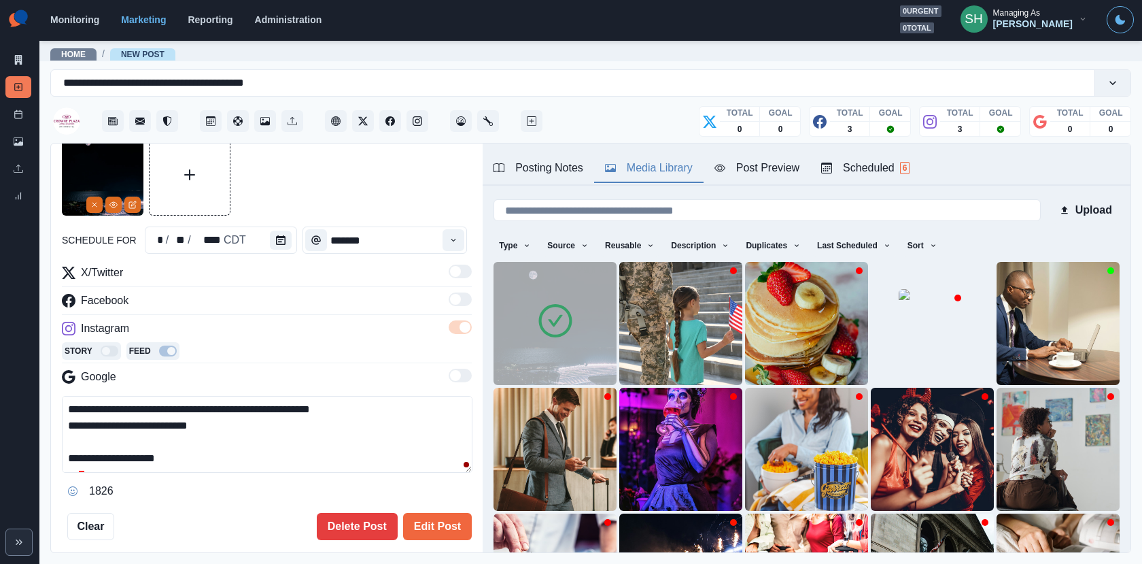
drag, startPoint x: 233, startPoint y: 432, endPoint x: 88, endPoint y: 432, distance: 144.8
click at [88, 432] on textarea "**********" at bounding box center [267, 434] width 411 height 77
type textarea "**********"
click at [468, 508] on div "**********" at bounding box center [267, 337] width 410 height 406
click at [440, 517] on button "Edit Post" at bounding box center [437, 526] width 69 height 27
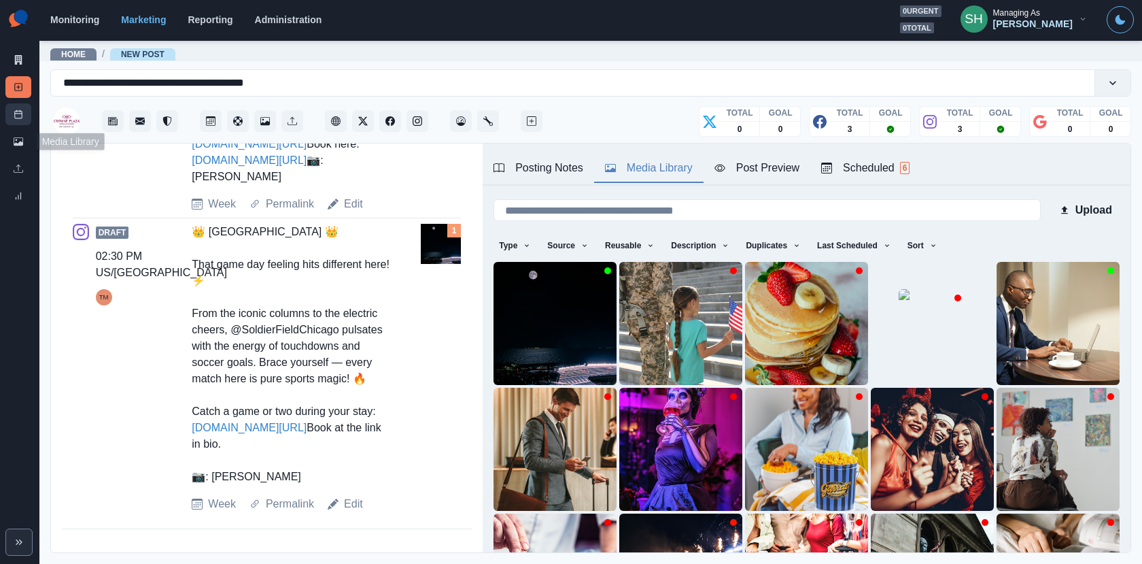
click at [22, 120] on link "Post Schedule" at bounding box center [18, 114] width 26 height 22
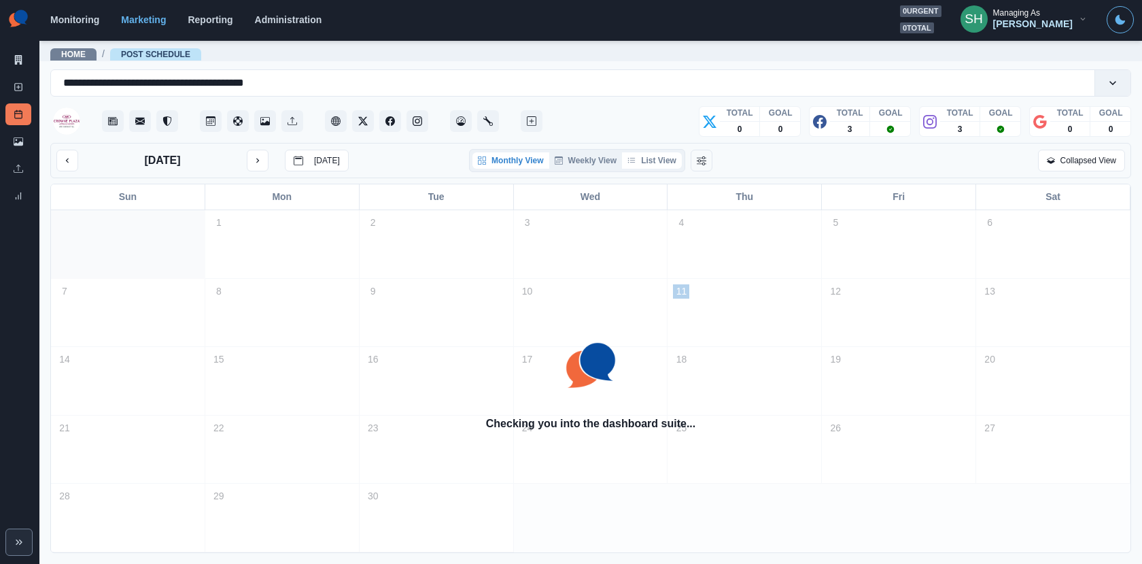
click at [655, 167] on button "List View" at bounding box center [652, 160] width 60 height 16
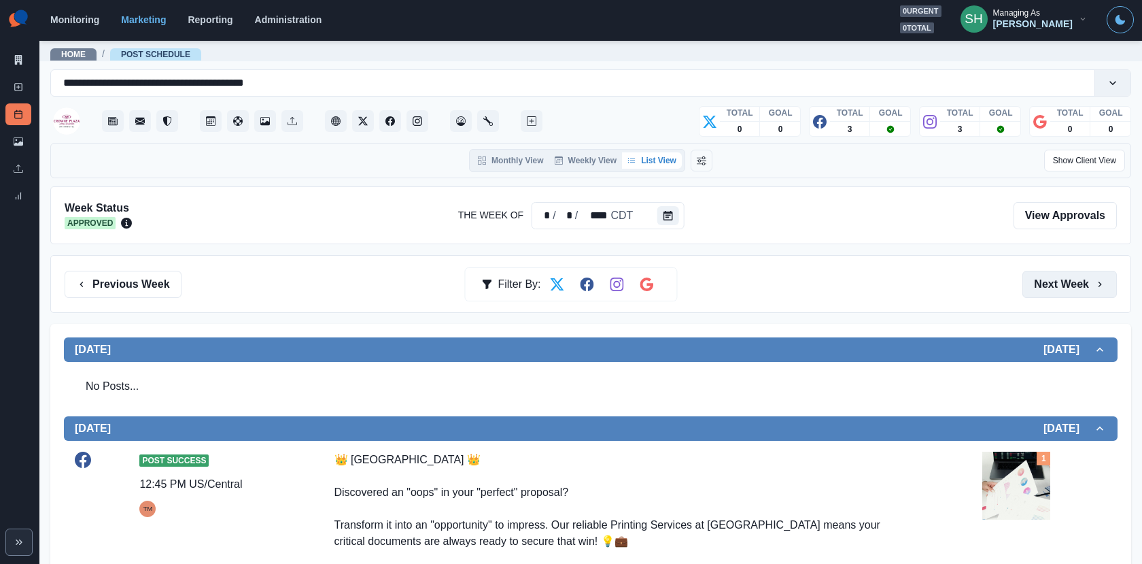
click at [1043, 286] on button "Next Week" at bounding box center [1070, 284] width 95 height 27
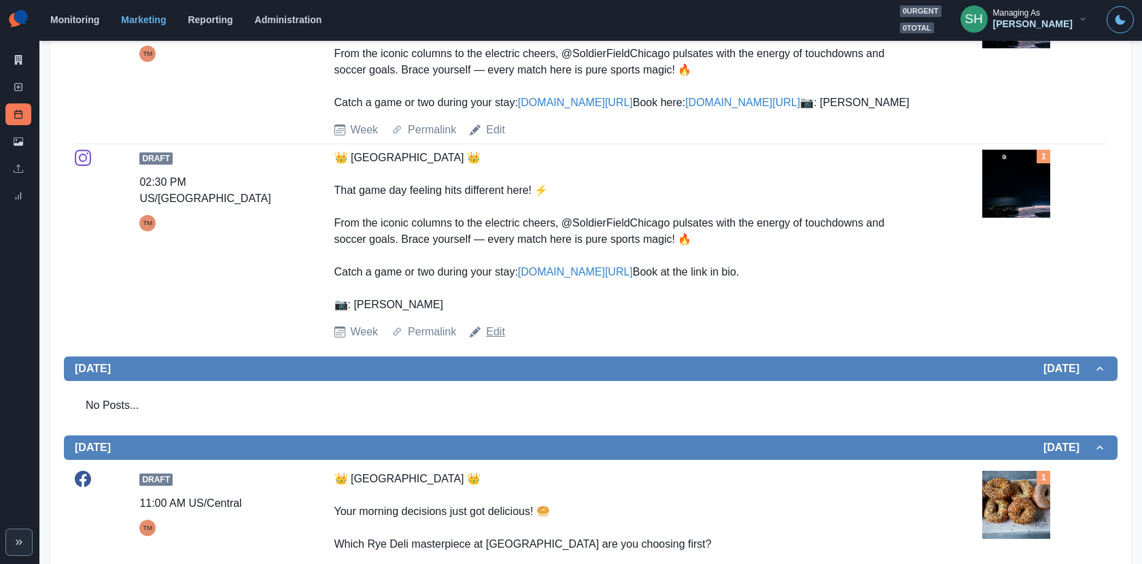
click at [503, 340] on link "Edit" at bounding box center [495, 332] width 19 height 16
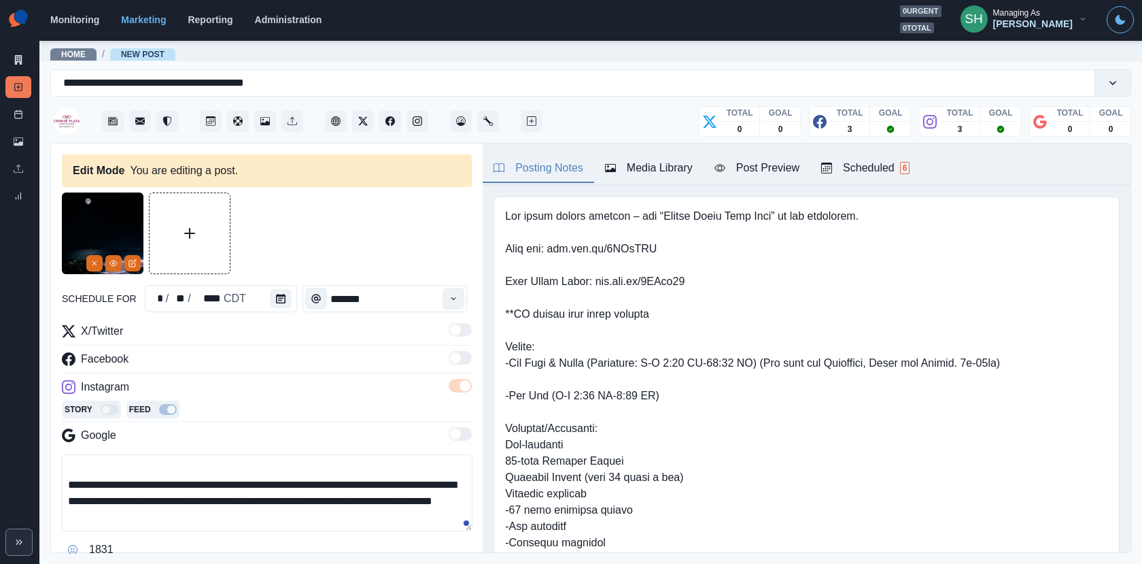
drag, startPoint x: 394, startPoint y: 485, endPoint x: 371, endPoint y: 484, distance: 23.1
click at [371, 484] on textarea "**********" at bounding box center [267, 492] width 411 height 77
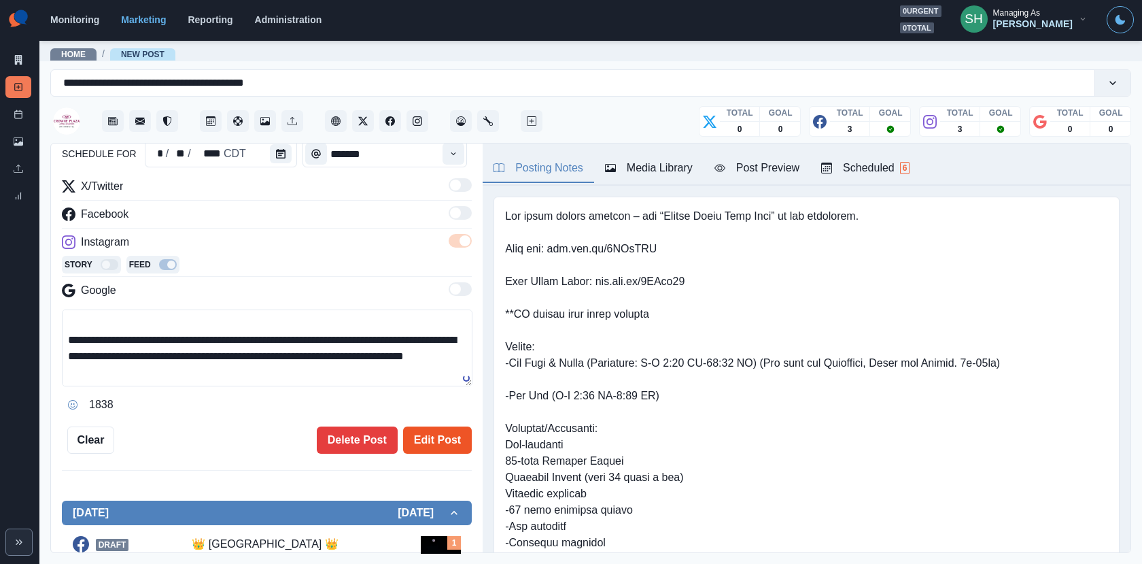
type textarea "**********"
click at [426, 428] on button "Edit Post" at bounding box center [437, 439] width 69 height 27
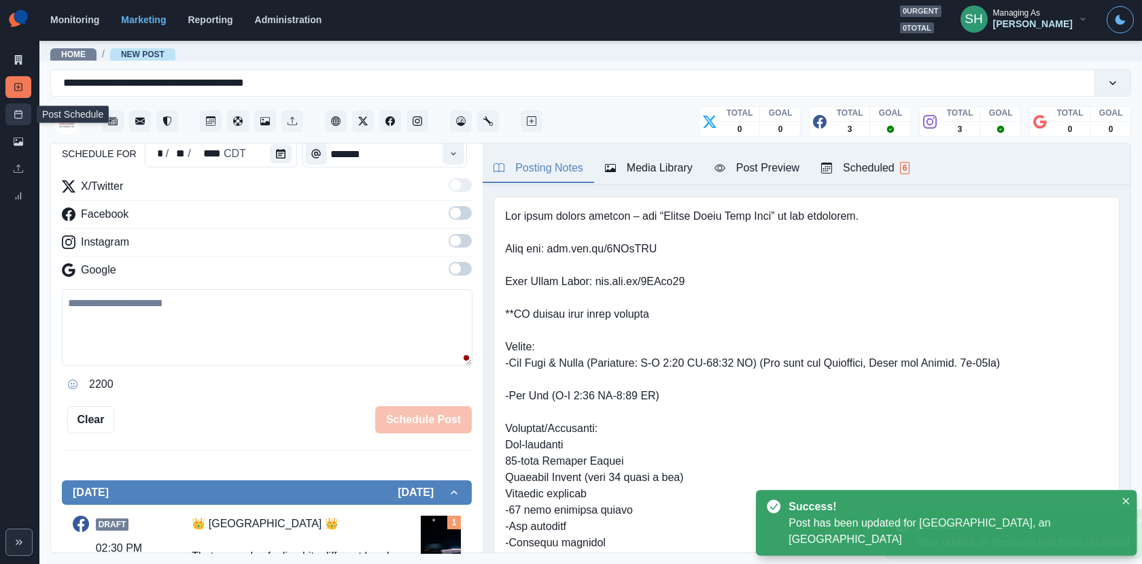
click at [24, 109] on link "Post Schedule" at bounding box center [18, 114] width 26 height 22
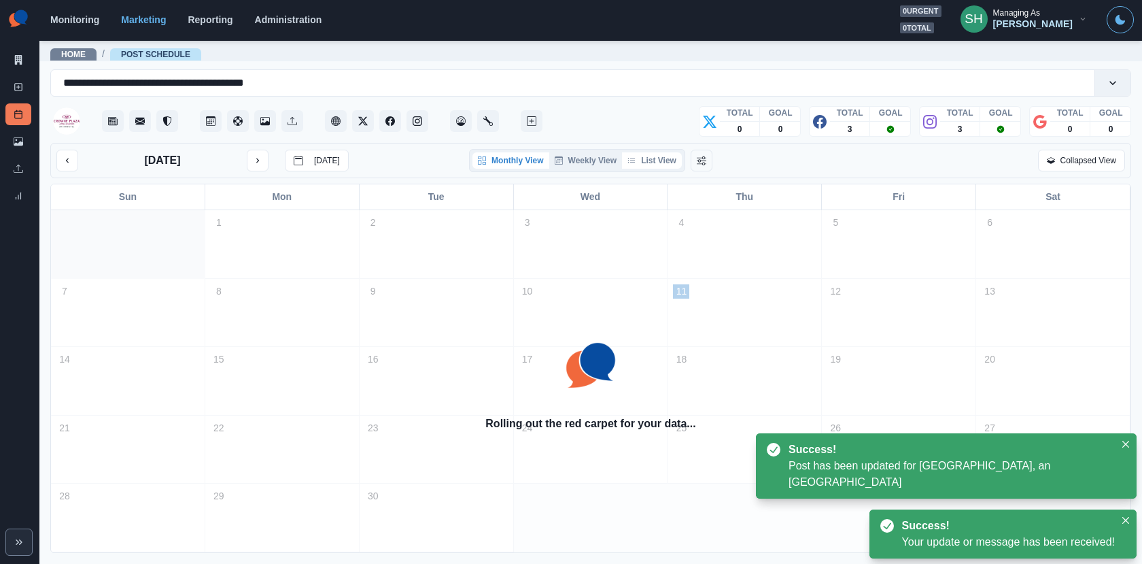
click at [668, 156] on button "List View" at bounding box center [652, 160] width 60 height 16
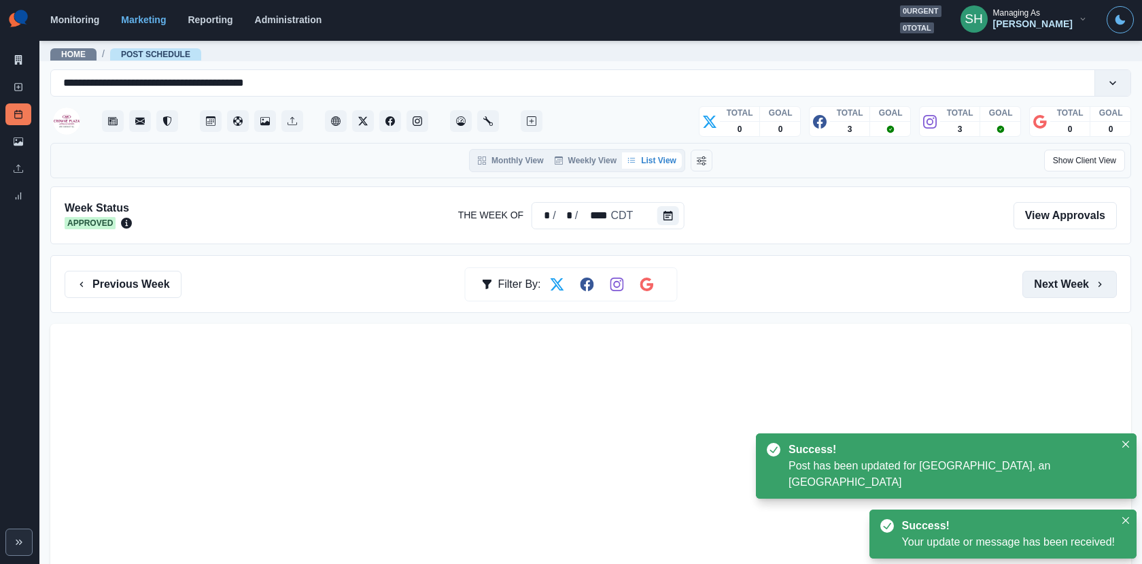
click at [1052, 290] on button "Next Week" at bounding box center [1070, 284] width 95 height 27
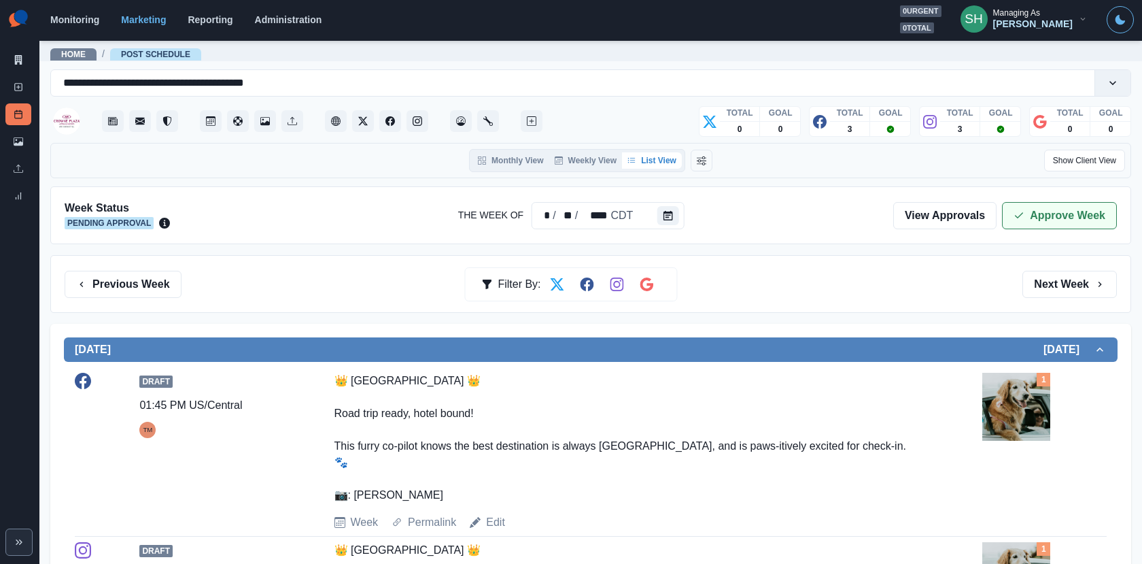
click at [1041, 217] on button "Approve Week" at bounding box center [1059, 215] width 115 height 27
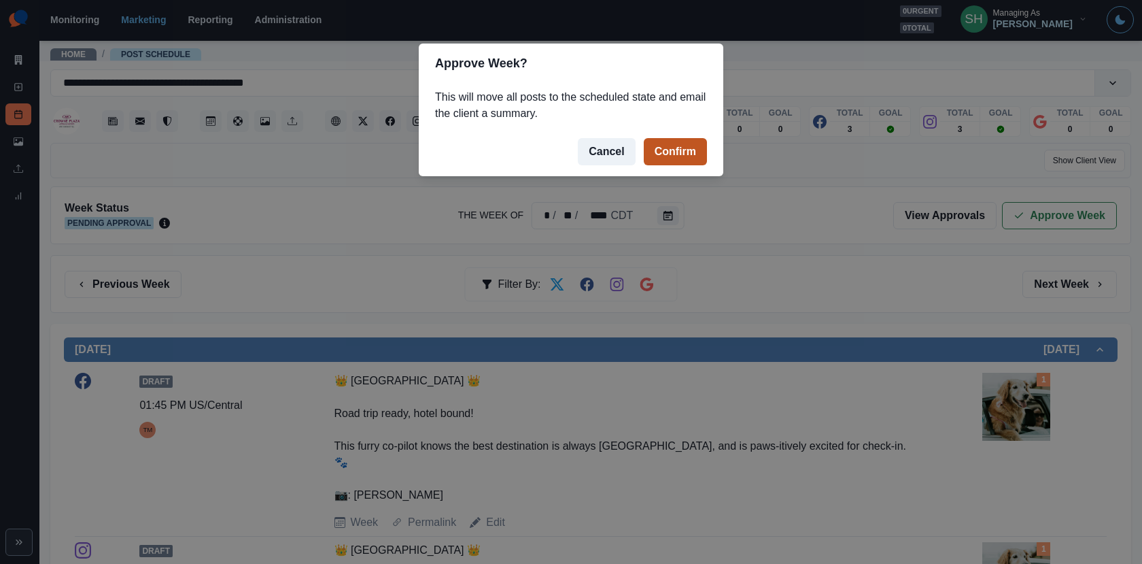
click at [695, 149] on button "Confirm" at bounding box center [675, 151] width 63 height 27
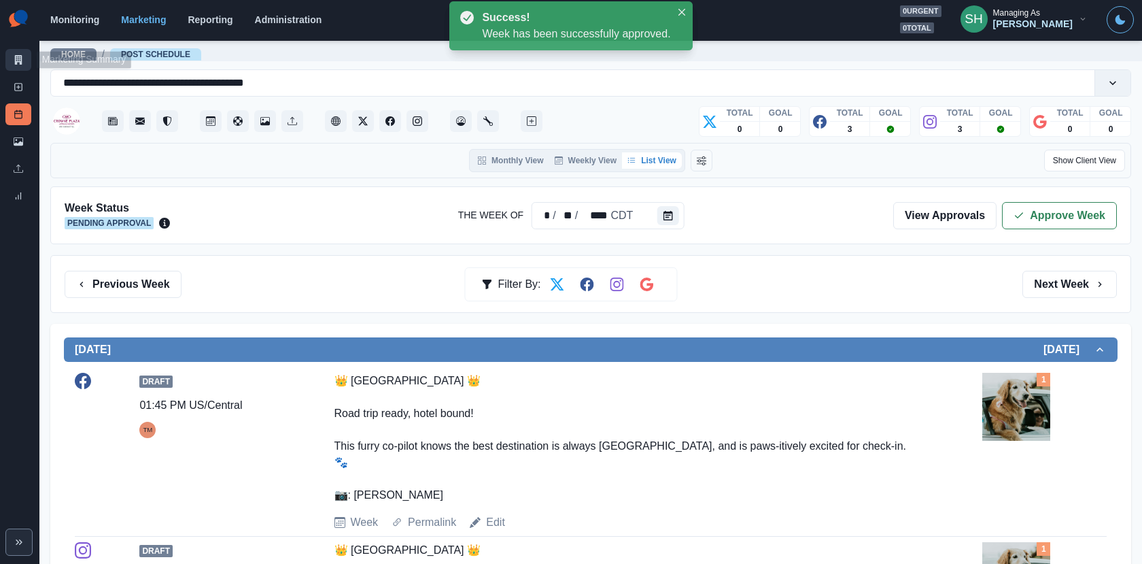
click at [10, 62] on link "Marketing Summary" at bounding box center [18, 60] width 26 height 22
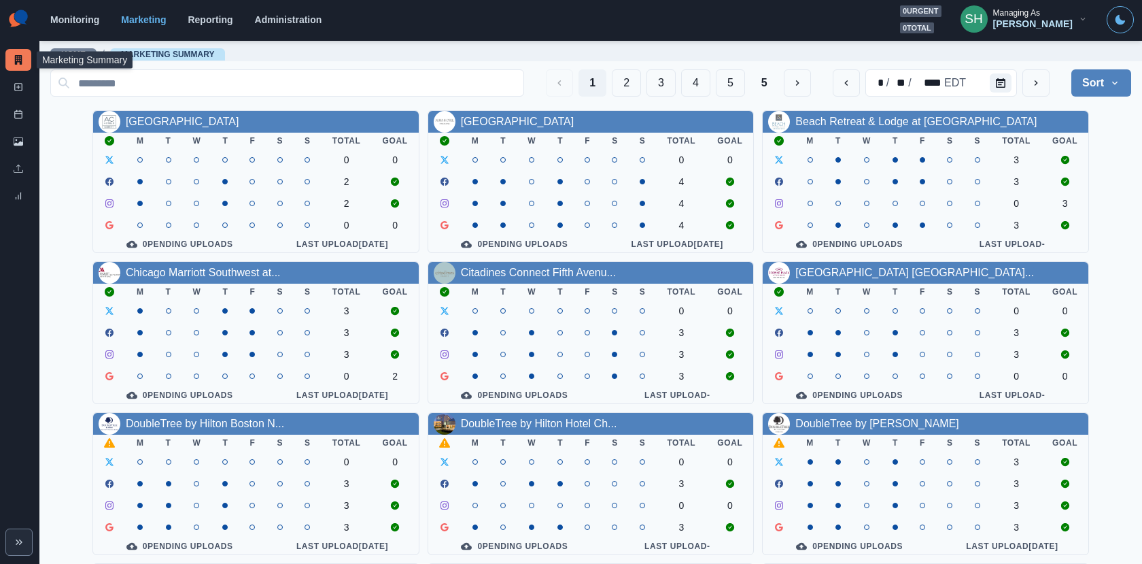
click at [1052, 18] on div "[PERSON_NAME]" at bounding box center [1033, 24] width 80 height 12
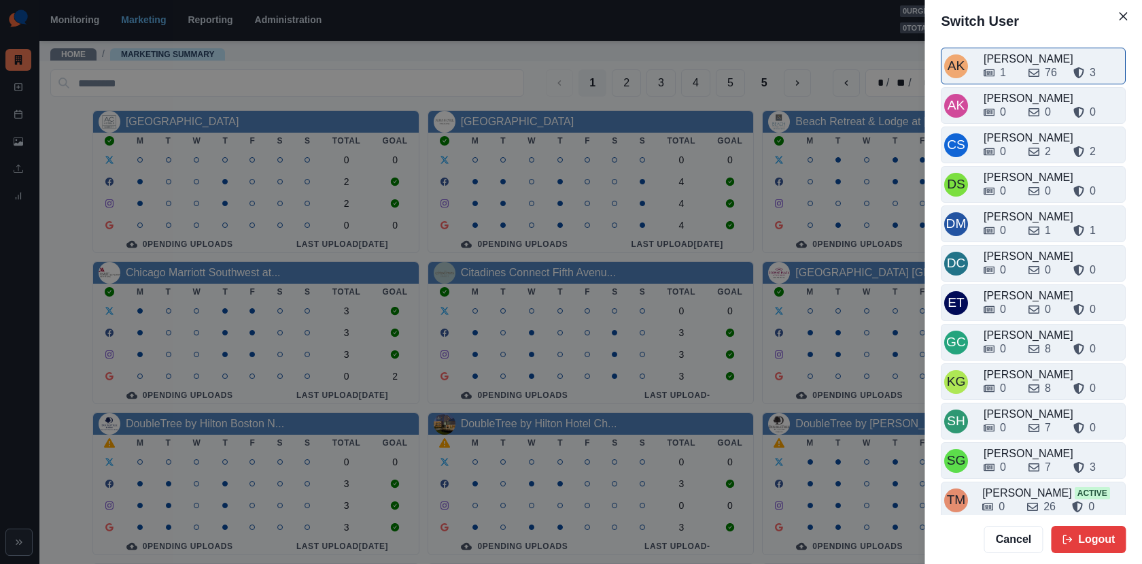
click at [1023, 69] on div "1 76 3" at bounding box center [1053, 73] width 139 height 16
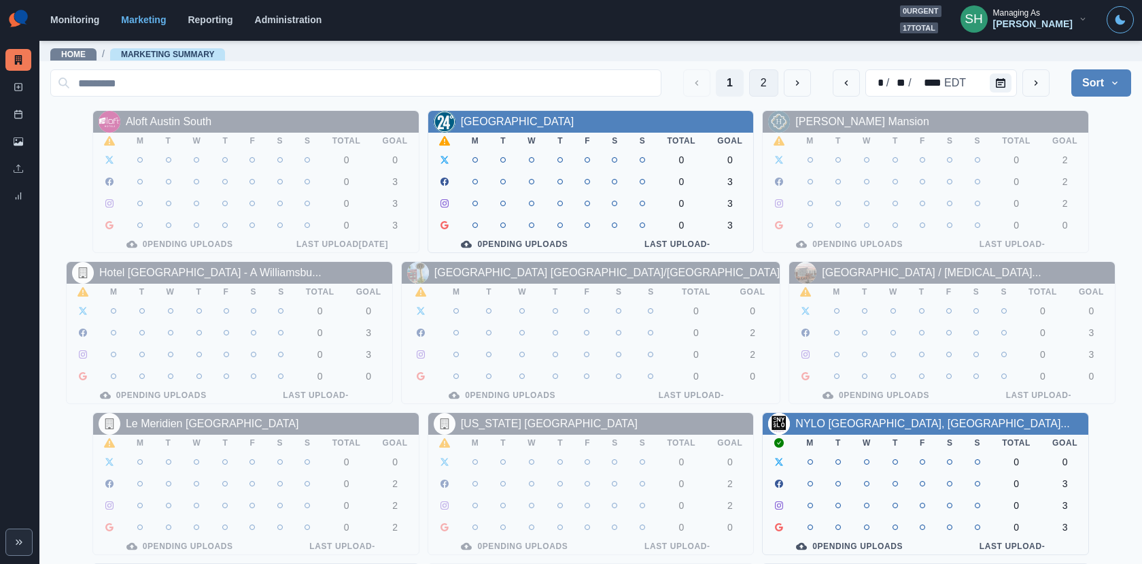
click at [764, 96] on button "2" at bounding box center [763, 82] width 29 height 27
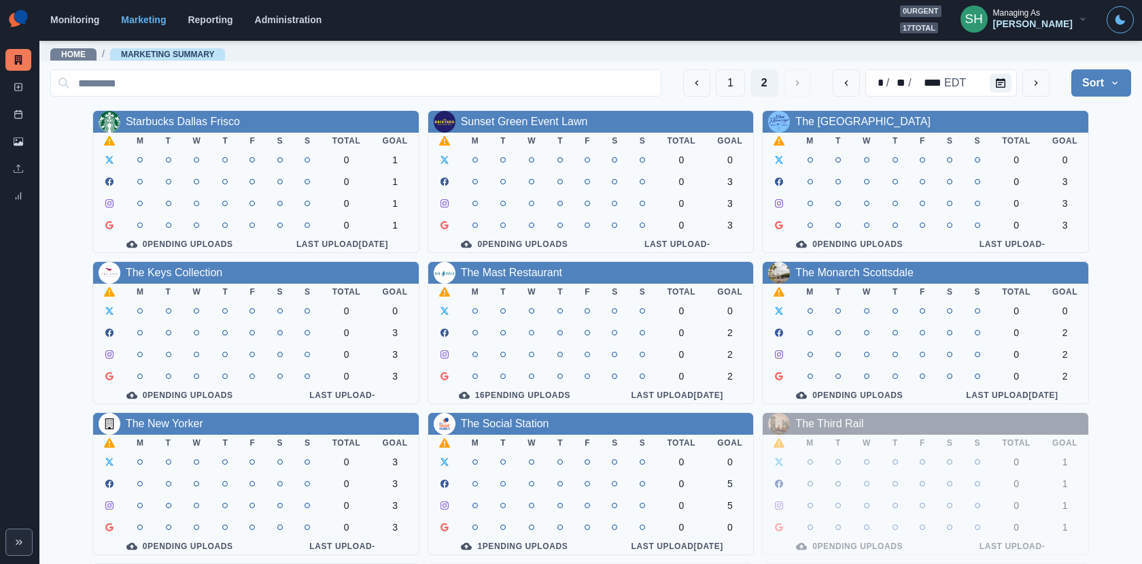
click at [1016, 13] on div "Managing As" at bounding box center [1016, 13] width 47 height 10
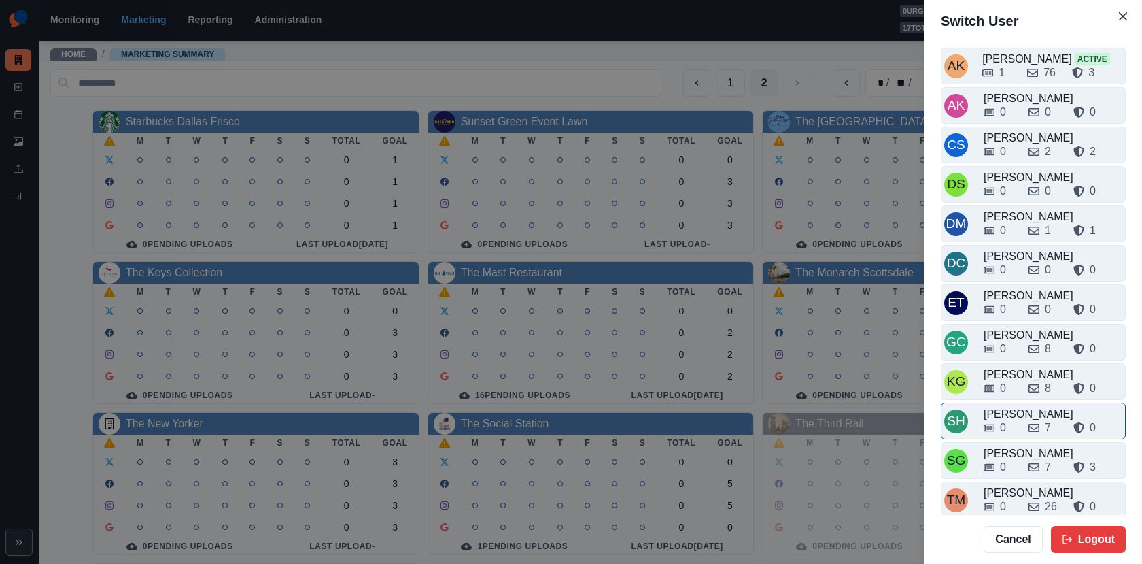
click at [1011, 414] on div "0 7 0" at bounding box center [1053, 425] width 139 height 22
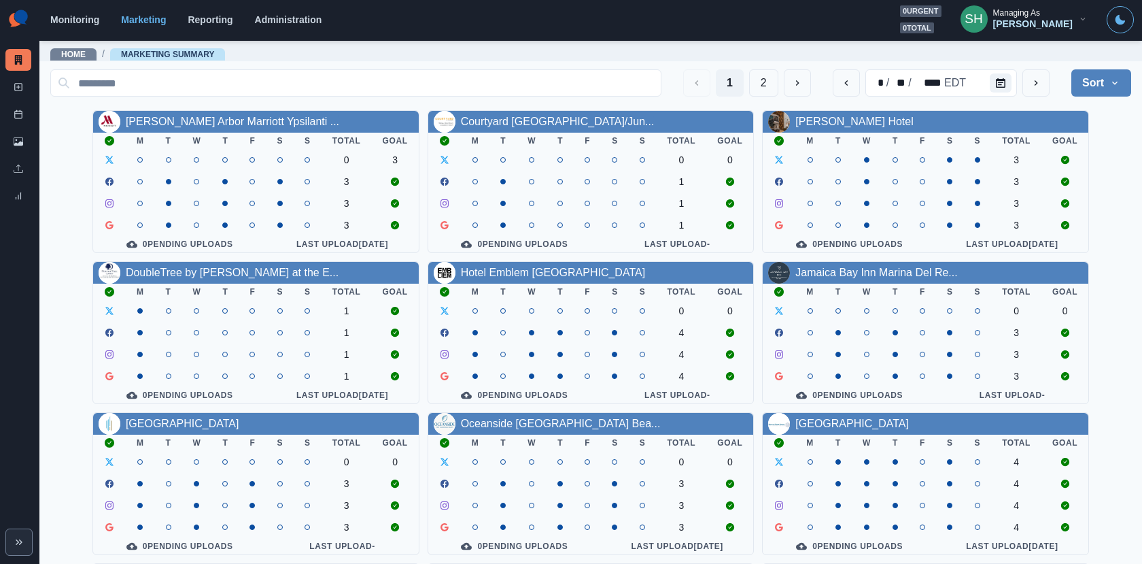
click at [1040, 8] on div "Managing As" at bounding box center [1016, 13] width 47 height 10
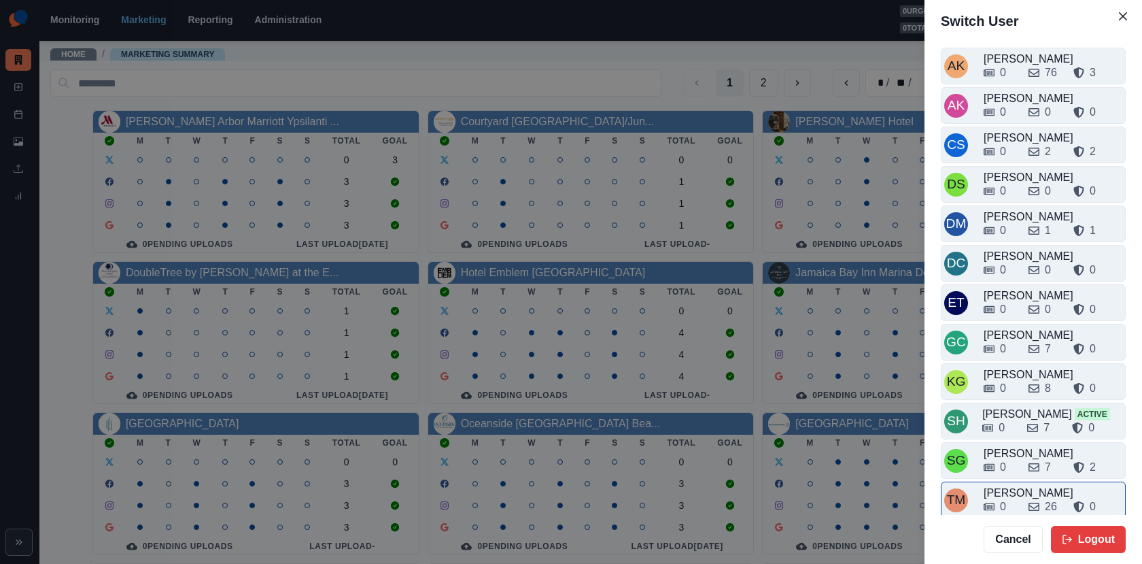
click at [1015, 493] on div "0 26 0" at bounding box center [1053, 504] width 139 height 22
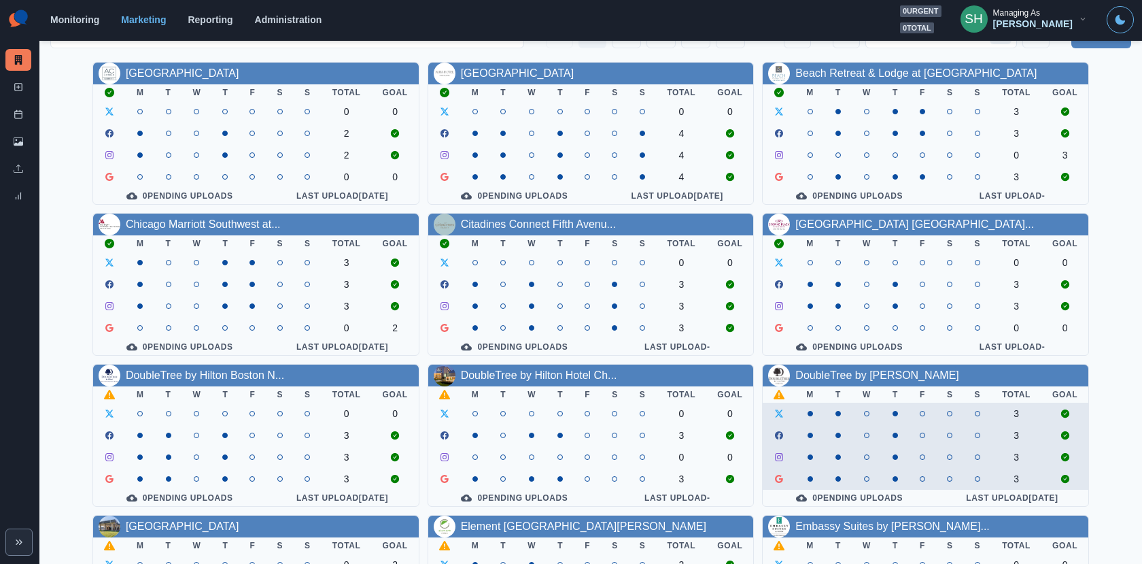
scroll to position [117, 0]
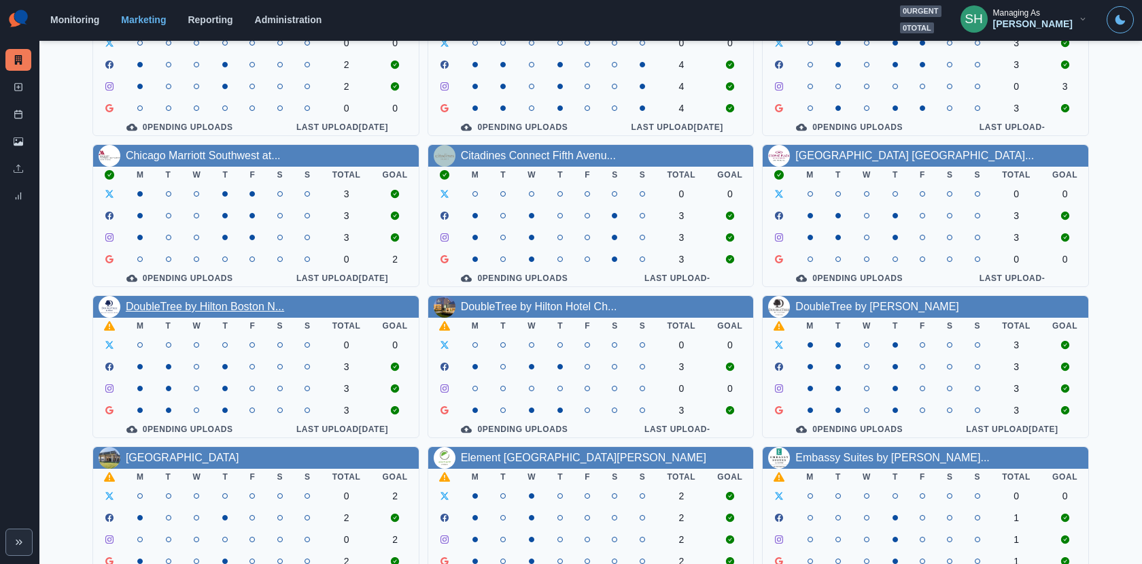
click at [260, 309] on link "DoubleTree by Hilton Boston N..." at bounding box center [205, 307] width 158 height 12
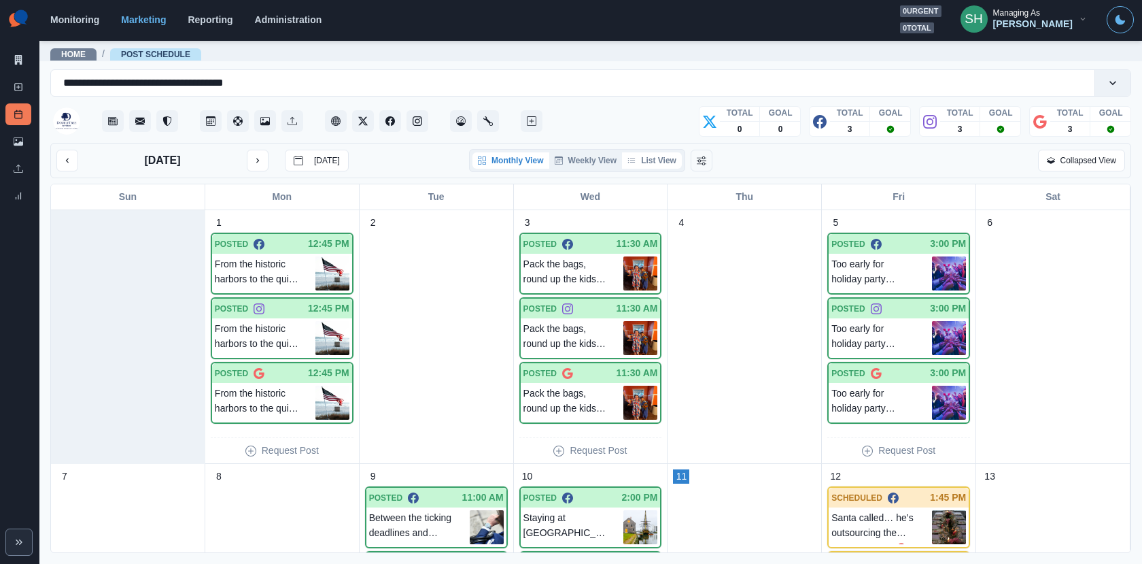
click at [649, 158] on button "List View" at bounding box center [652, 160] width 60 height 16
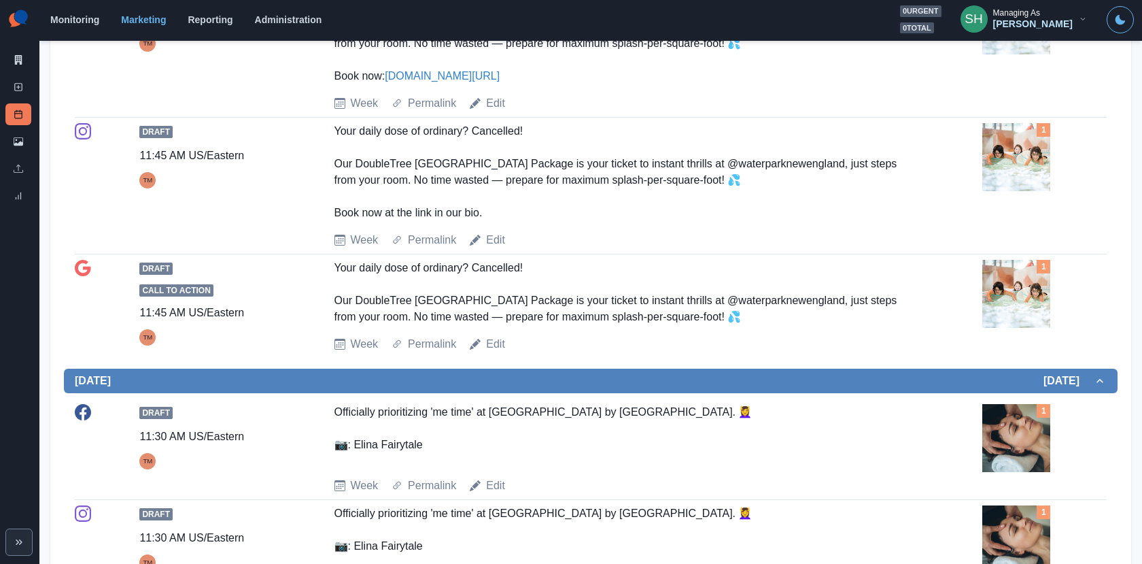
scroll to position [617, 0]
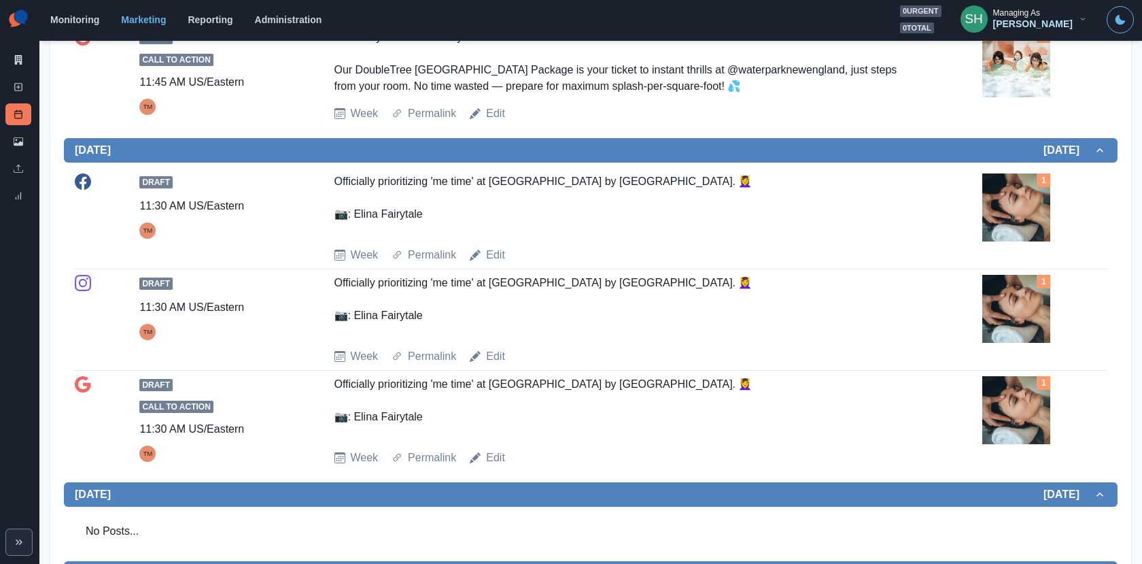
click at [1003, 281] on img at bounding box center [1017, 309] width 68 height 68
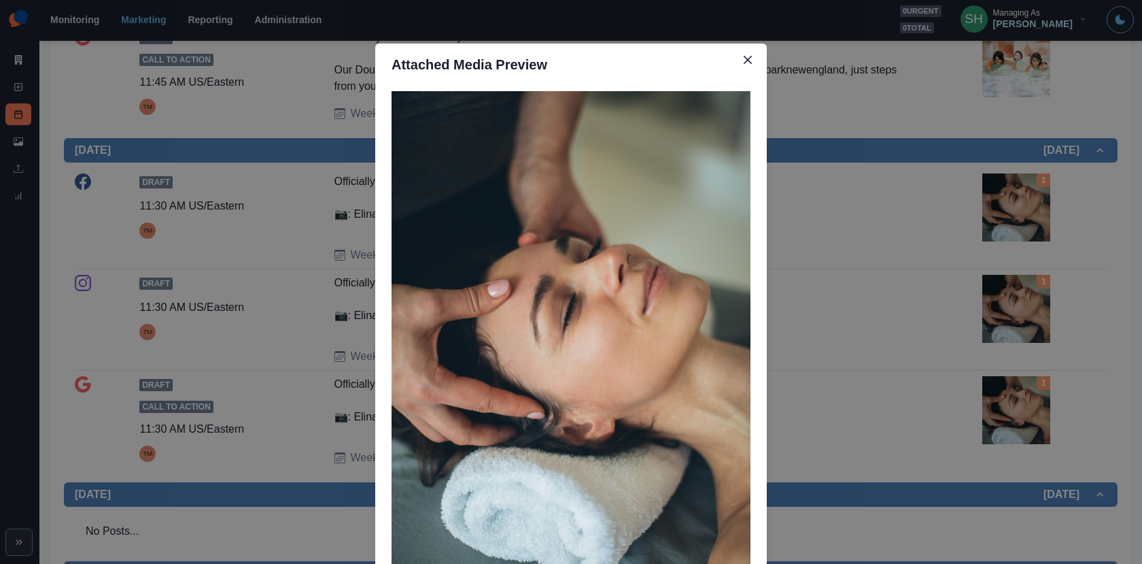
scroll to position [118, 0]
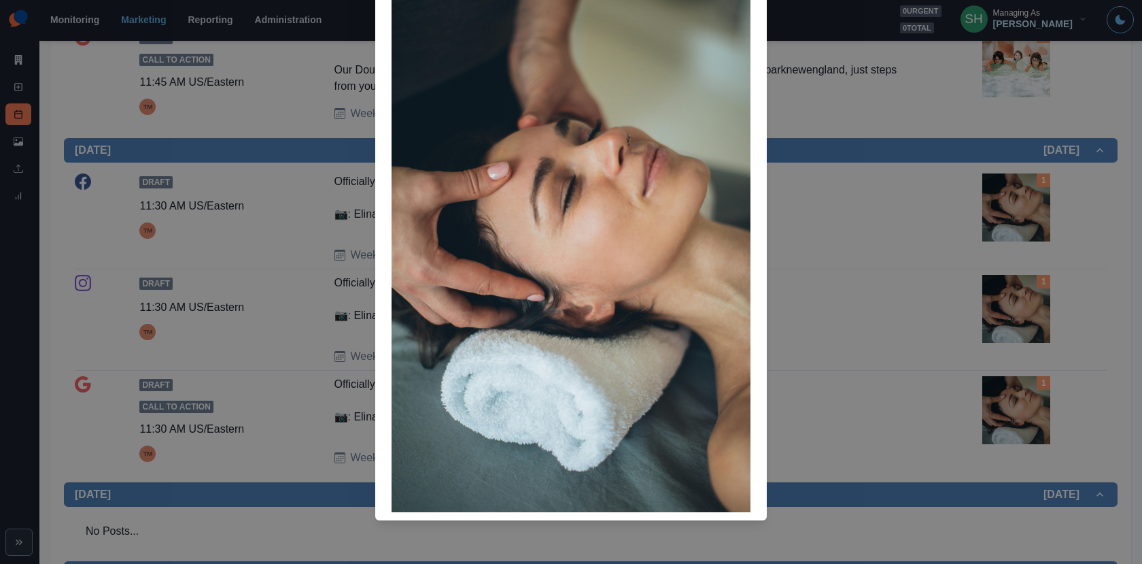
click at [968, 276] on div "Attached Media Preview" at bounding box center [571, 282] width 1142 height 564
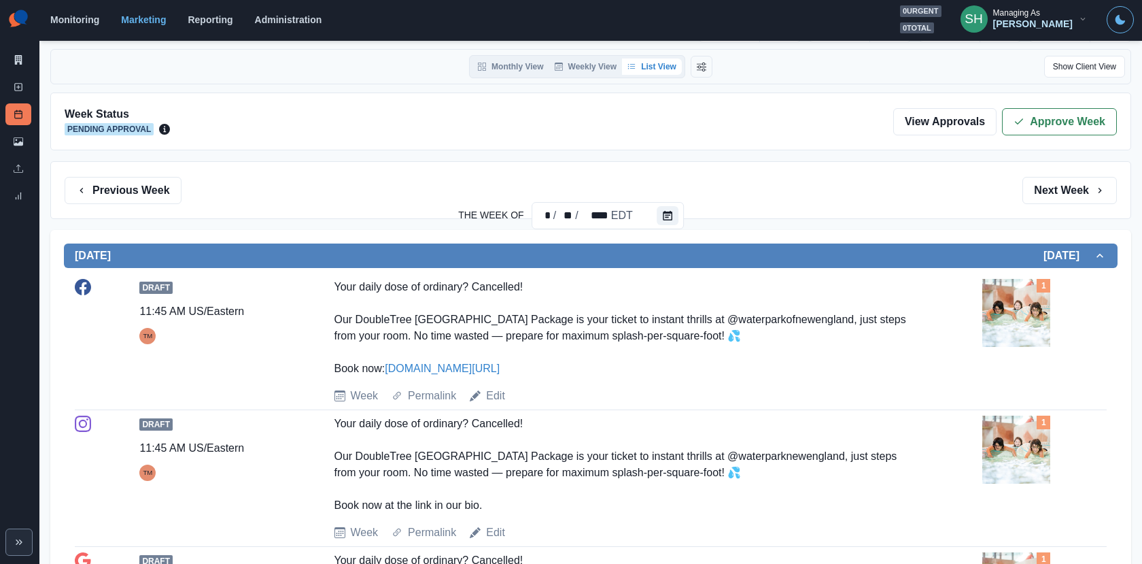
scroll to position [0, 0]
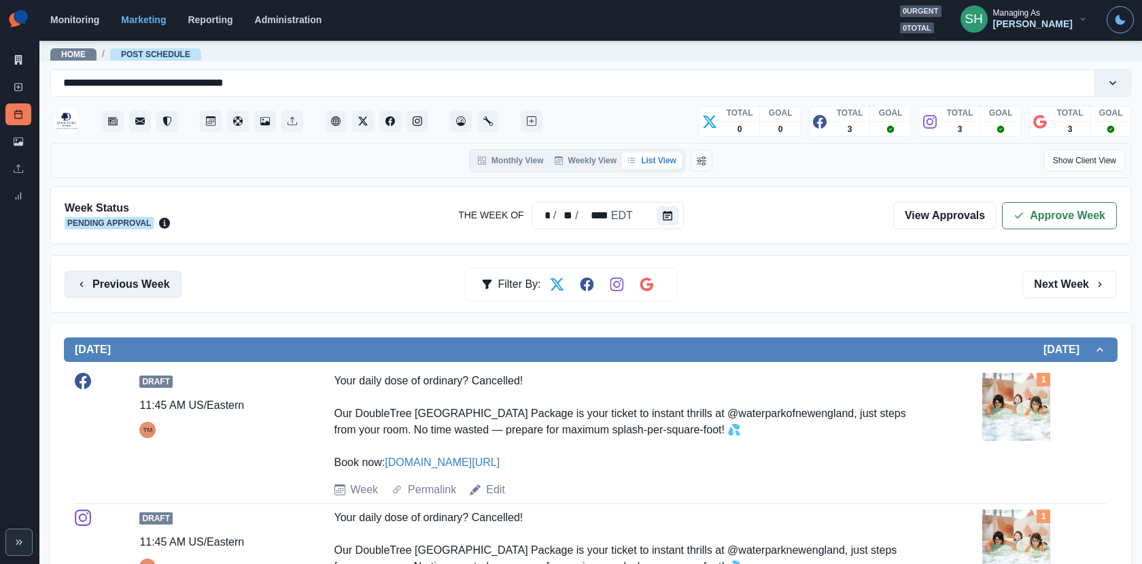
click at [156, 280] on button "Previous Week" at bounding box center [123, 284] width 117 height 27
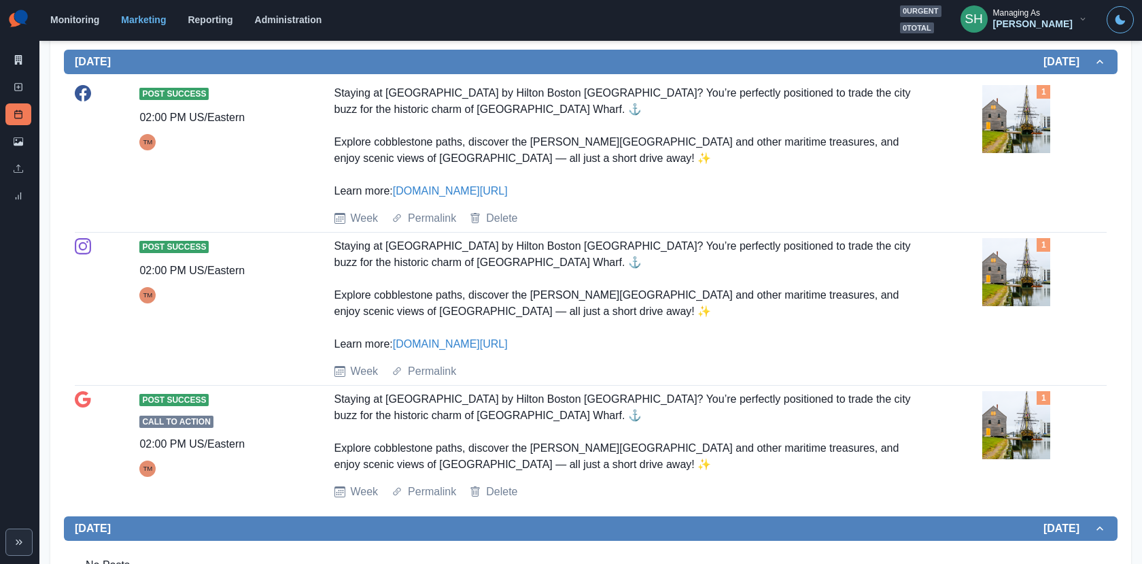
scroll to position [881, 0]
click at [1017, 129] on img at bounding box center [1017, 120] width 68 height 68
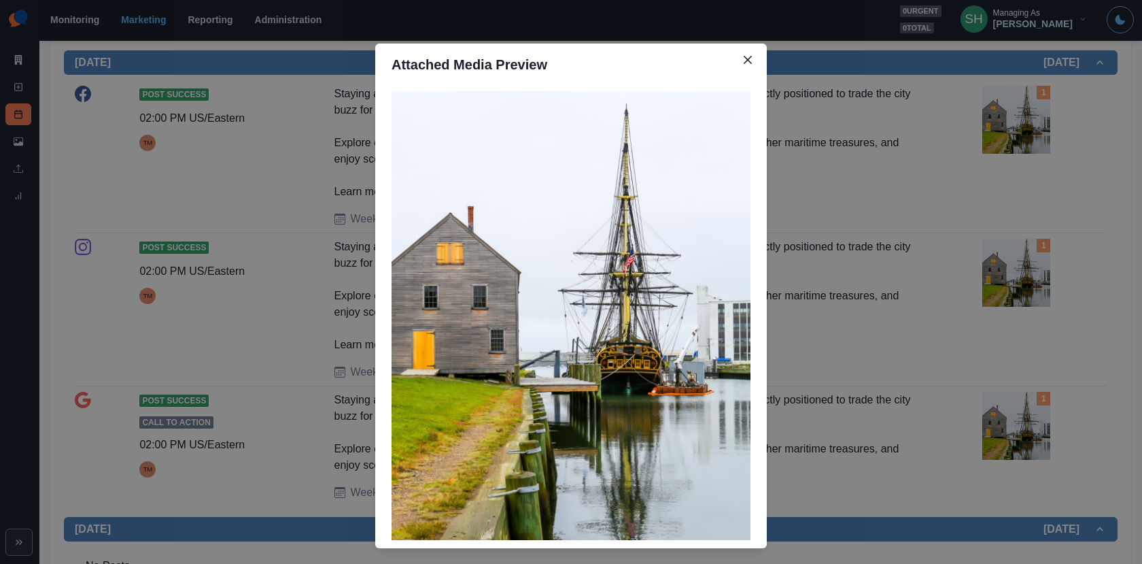
click at [959, 160] on div "Attached Media Preview" at bounding box center [571, 282] width 1142 height 564
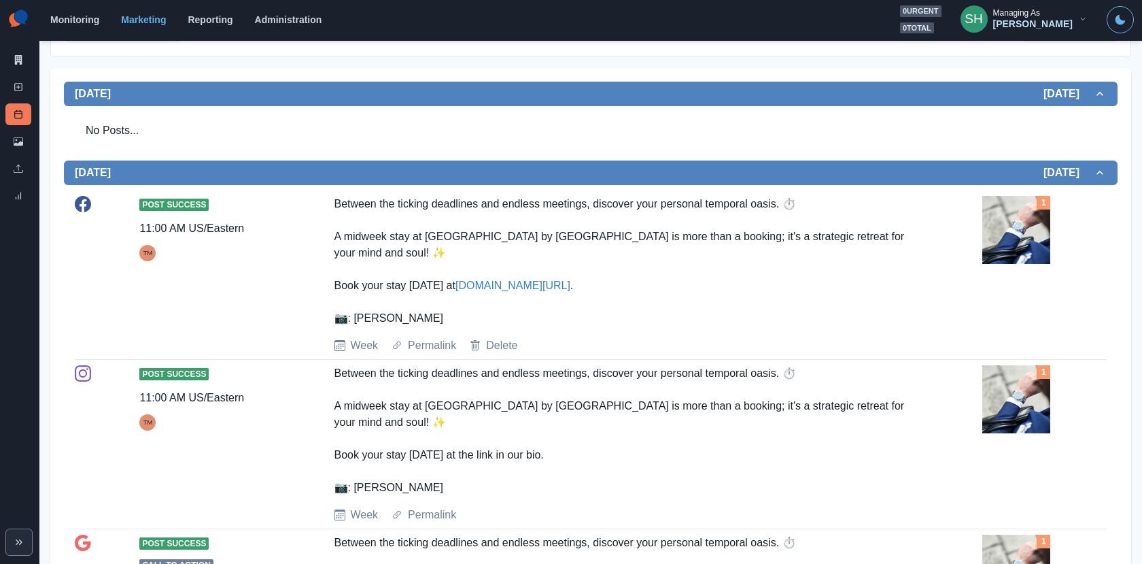
scroll to position [0, 0]
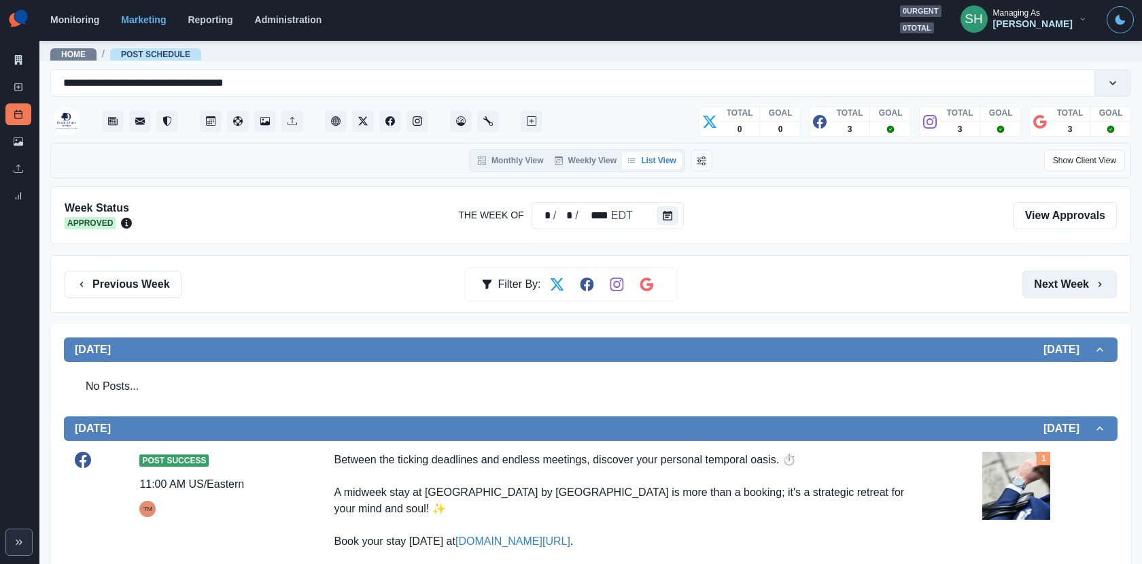
click at [1062, 279] on button "Next Week" at bounding box center [1070, 284] width 95 height 27
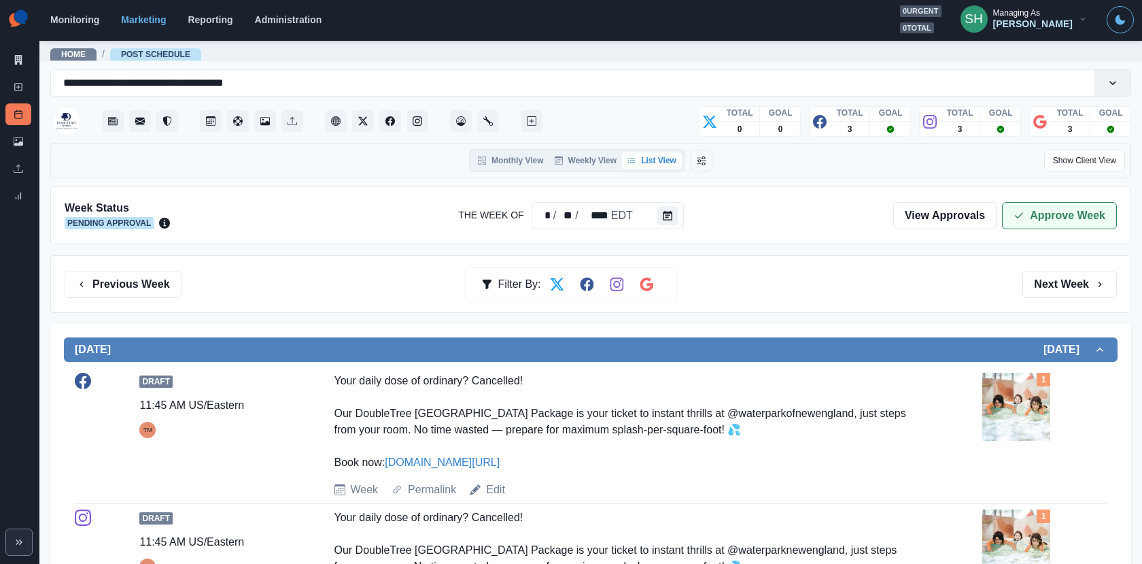
click at [1042, 209] on button "Approve Week" at bounding box center [1059, 215] width 115 height 27
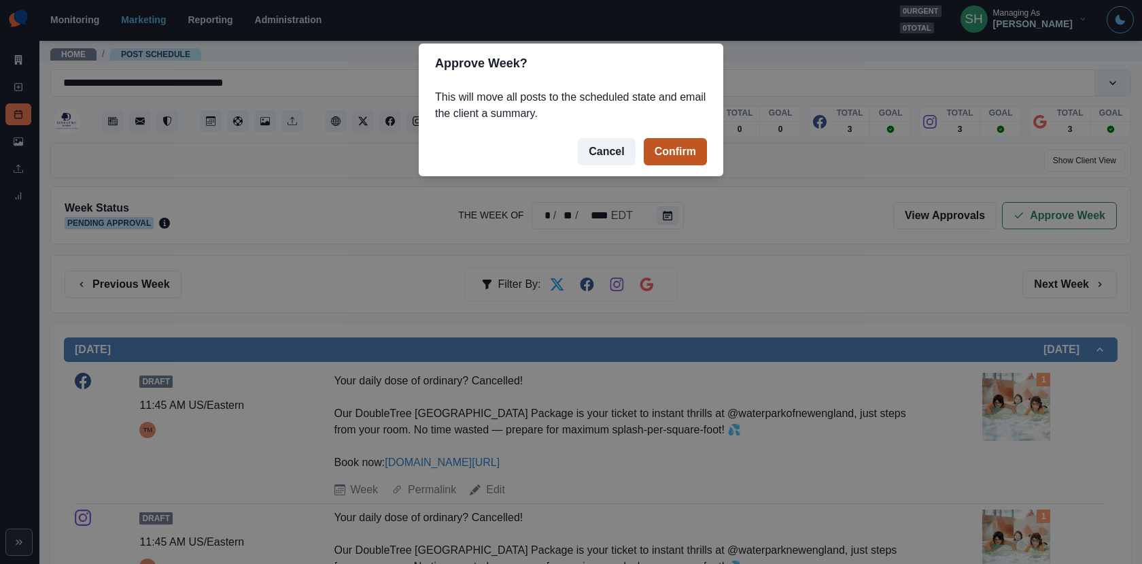
click at [657, 152] on button "Confirm" at bounding box center [675, 151] width 63 height 27
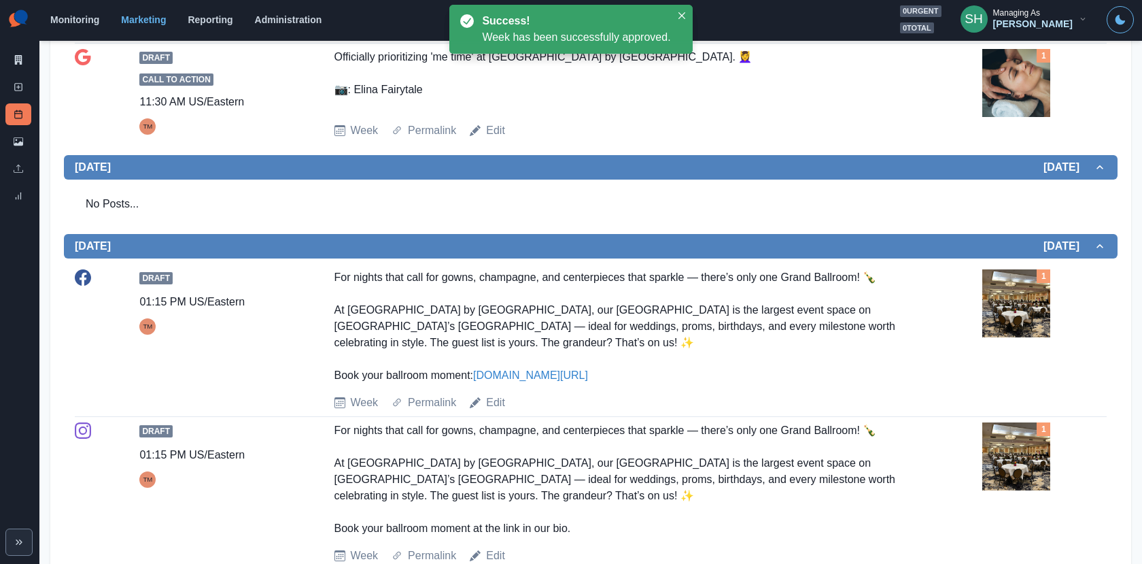
scroll to position [1338, 0]
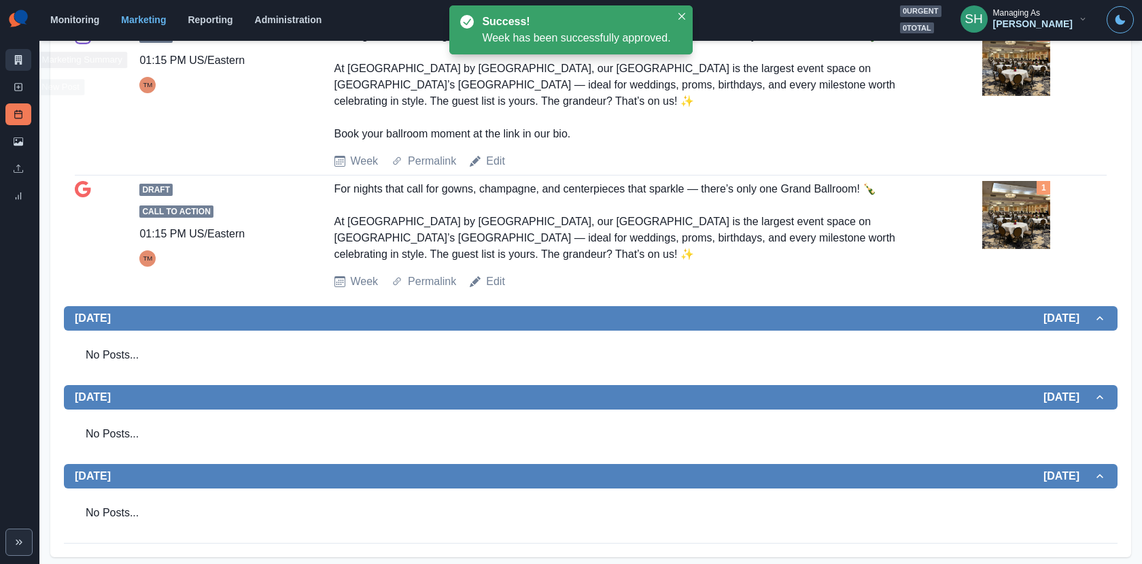
click at [10, 65] on link "Marketing Summary" at bounding box center [18, 60] width 26 height 22
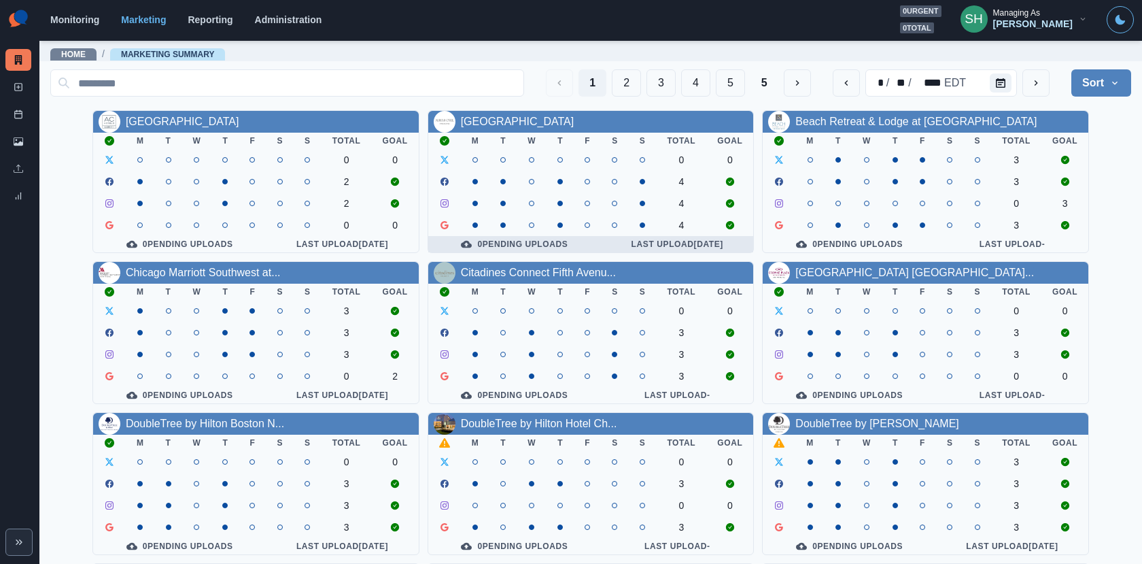
scroll to position [158, 0]
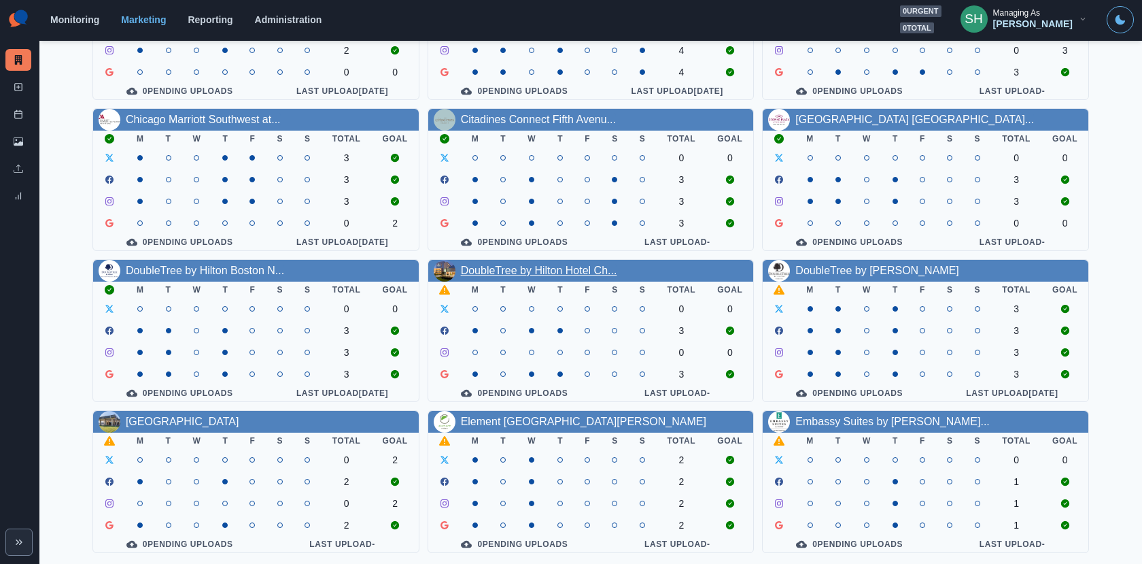
click at [562, 269] on link "DoubleTree by Hilton Hotel Ch..." at bounding box center [539, 270] width 156 height 12
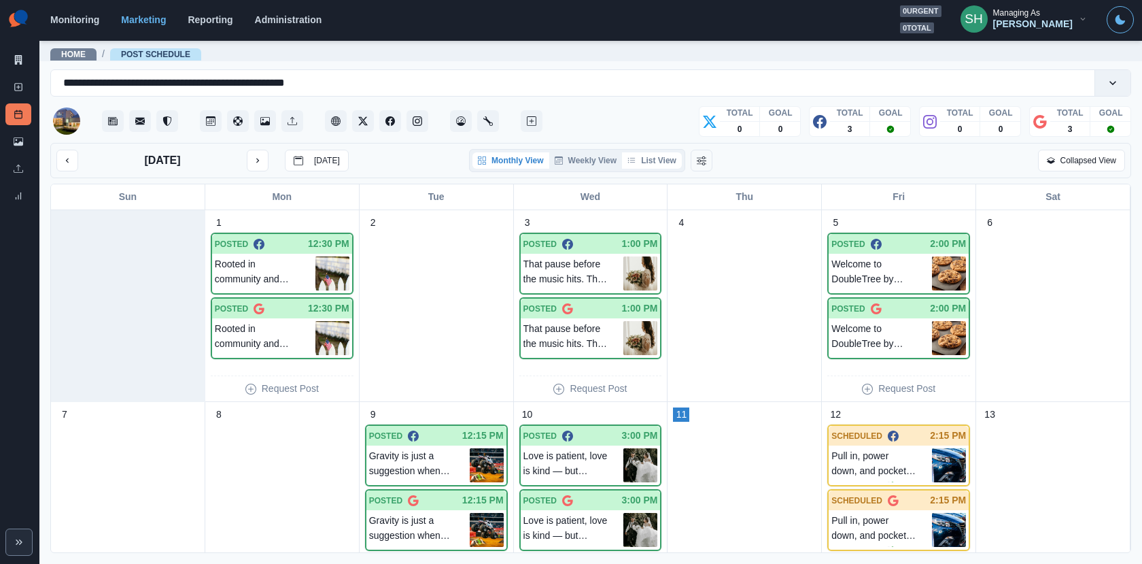
click at [638, 159] on button "List View" at bounding box center [652, 160] width 60 height 16
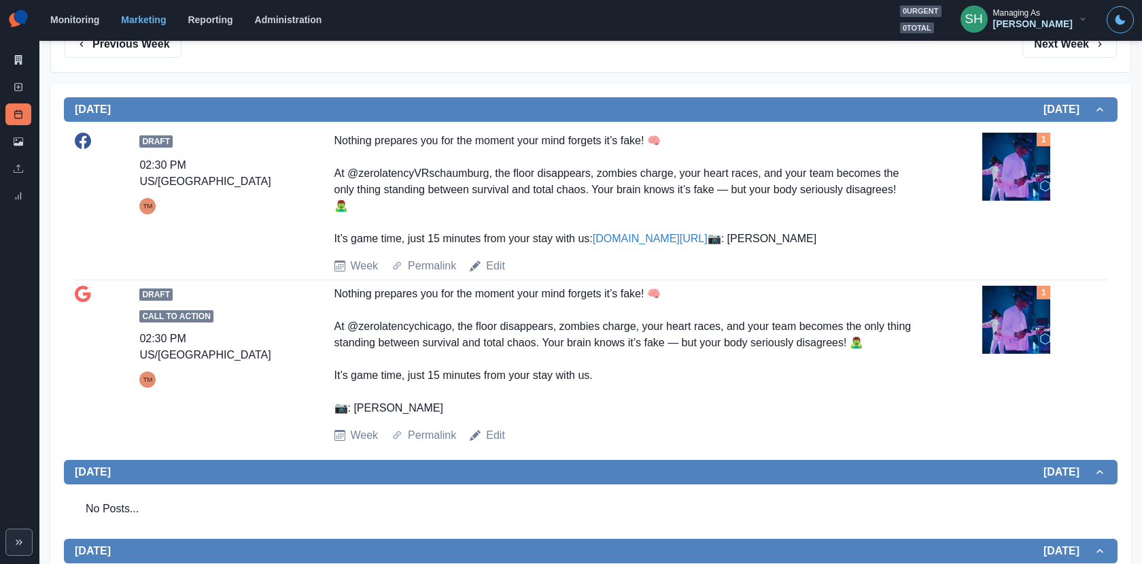
scroll to position [275, 0]
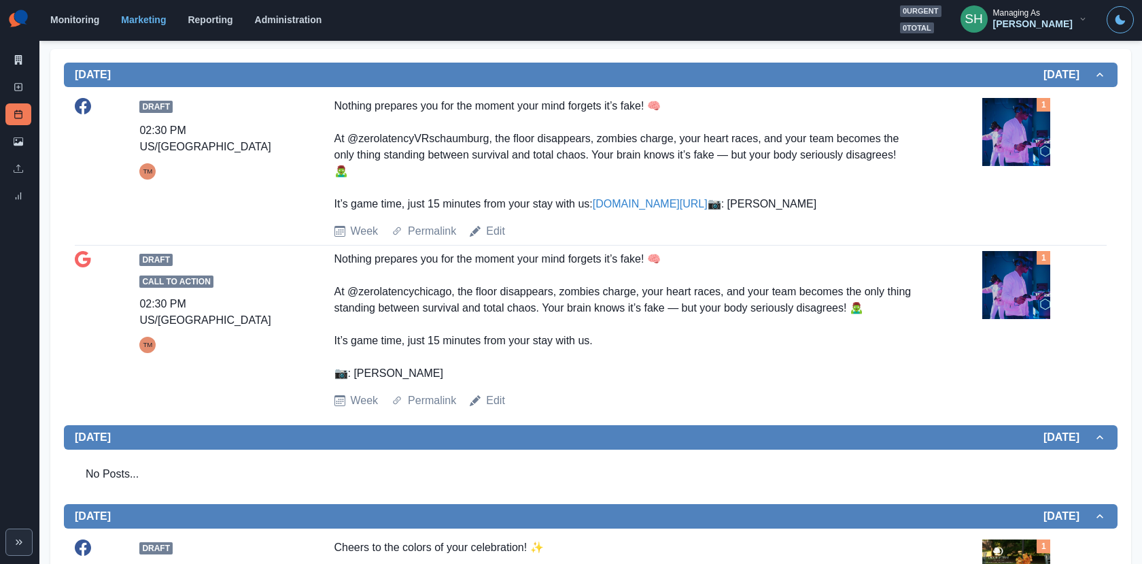
click at [1001, 145] on img at bounding box center [1017, 132] width 68 height 68
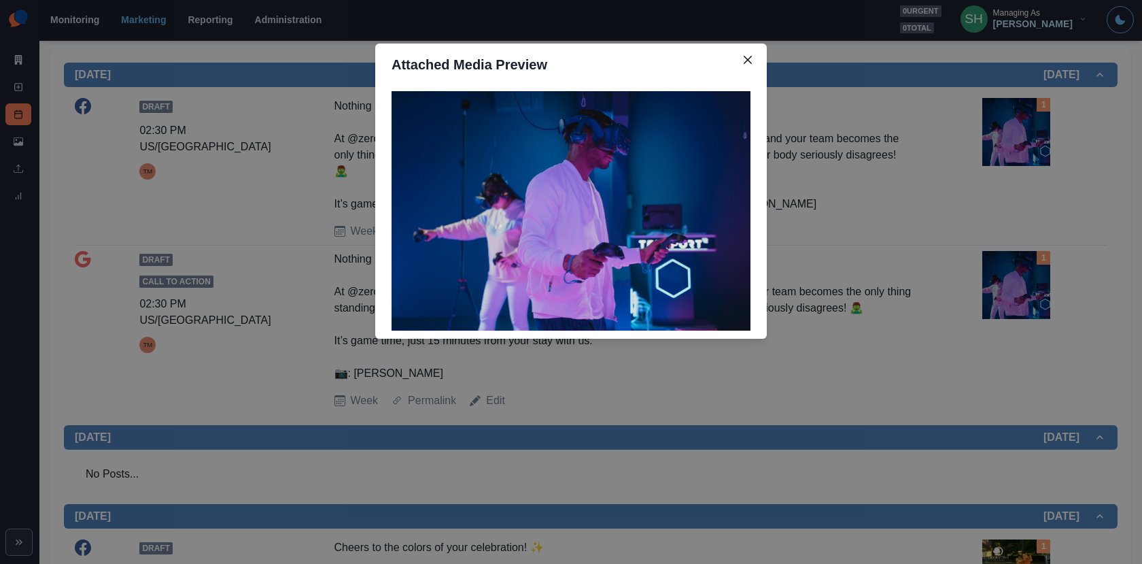
click at [956, 220] on div "Attached Media Preview" at bounding box center [571, 282] width 1142 height 564
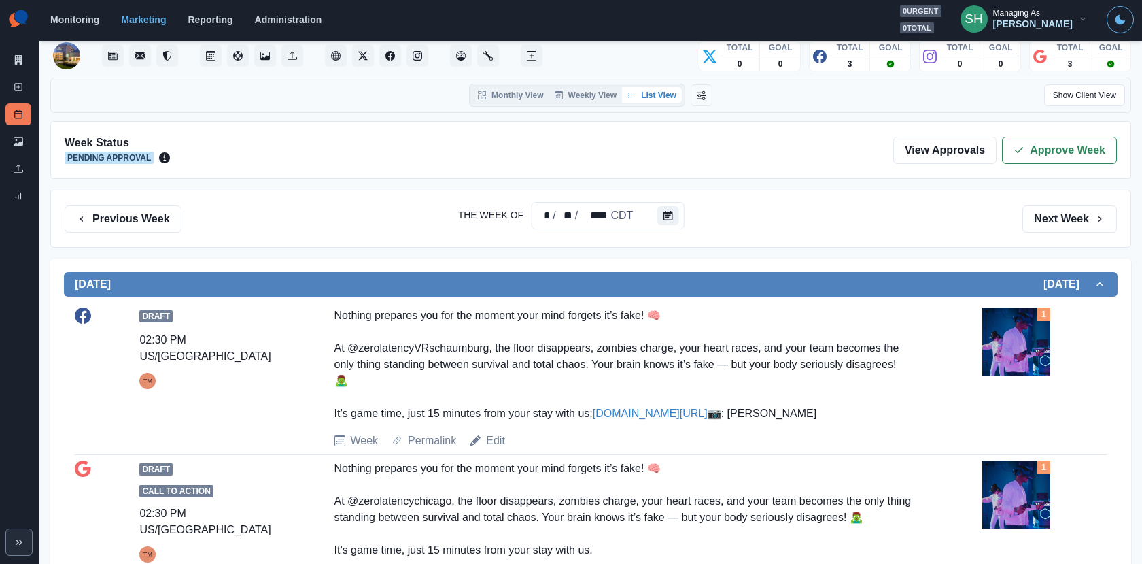
scroll to position [0, 0]
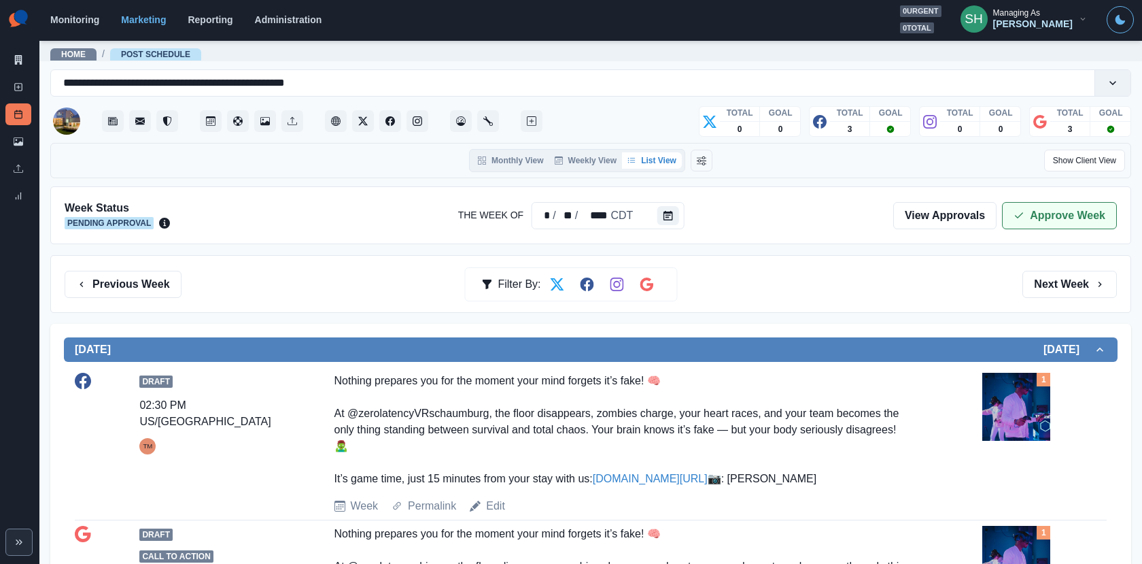
click at [1033, 213] on button "Approve Week" at bounding box center [1059, 215] width 115 height 27
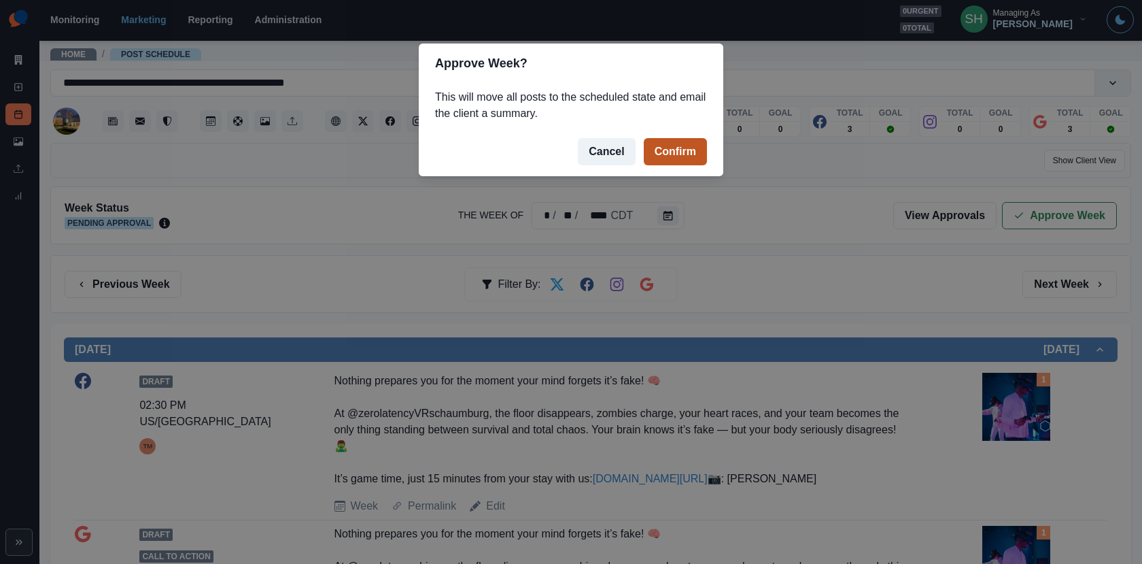
click at [652, 149] on button "Confirm" at bounding box center [675, 151] width 63 height 27
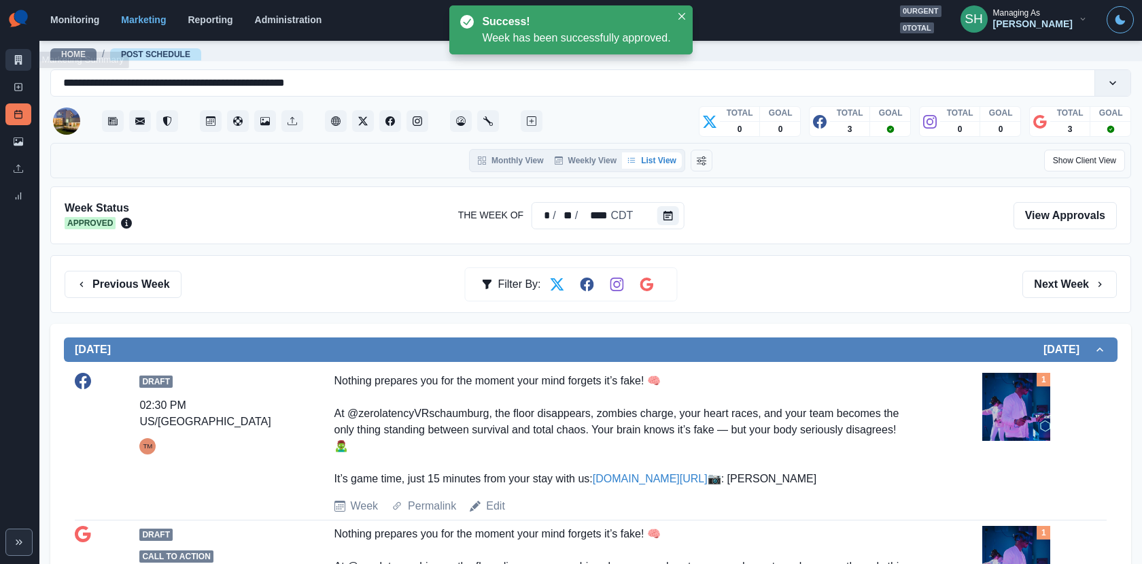
click at [22, 58] on icon at bounding box center [19, 60] width 10 height 10
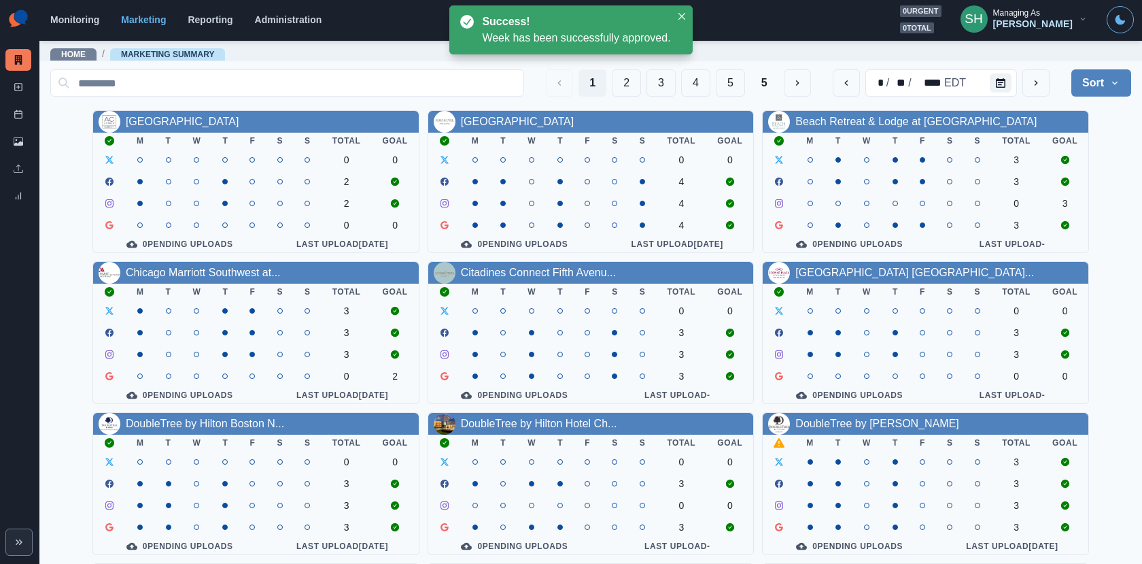
scroll to position [158, 0]
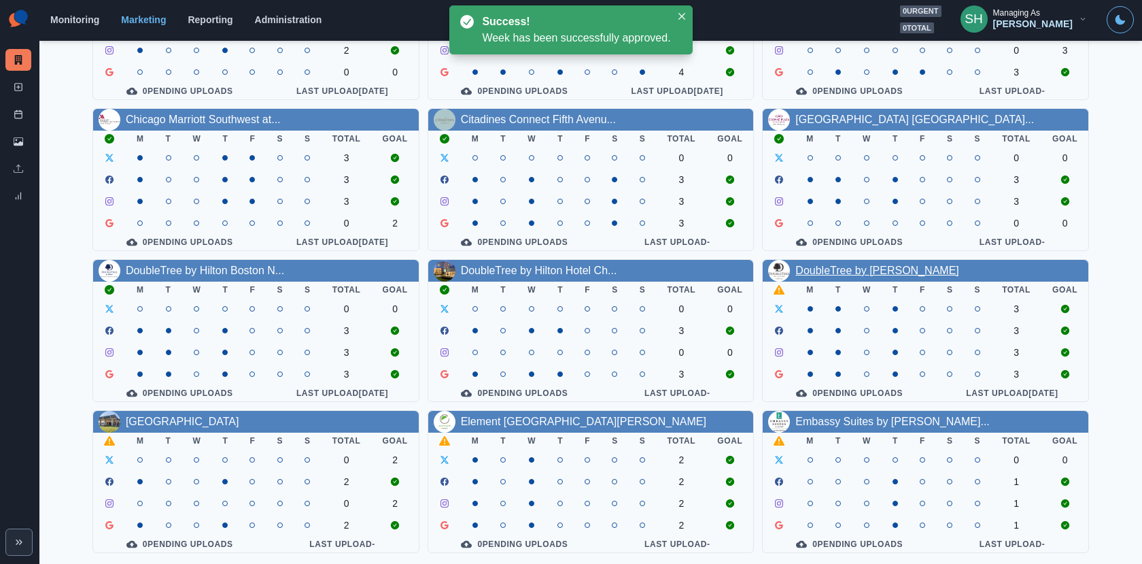
click at [799, 264] on link "DoubleTree by [PERSON_NAME]" at bounding box center [877, 270] width 163 height 12
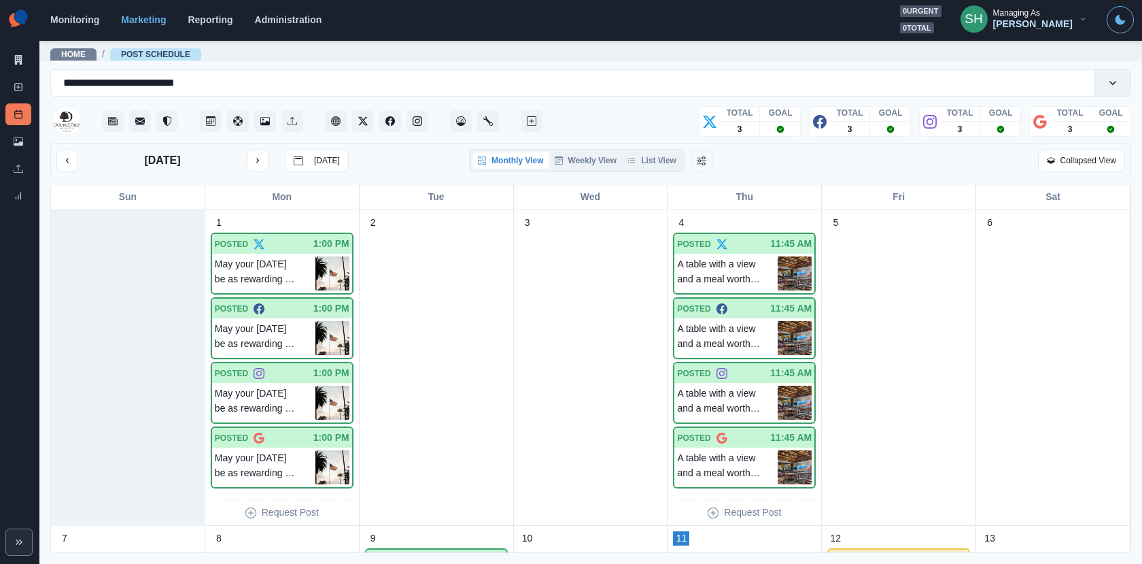
click at [624, 167] on button "List View" at bounding box center [652, 160] width 60 height 16
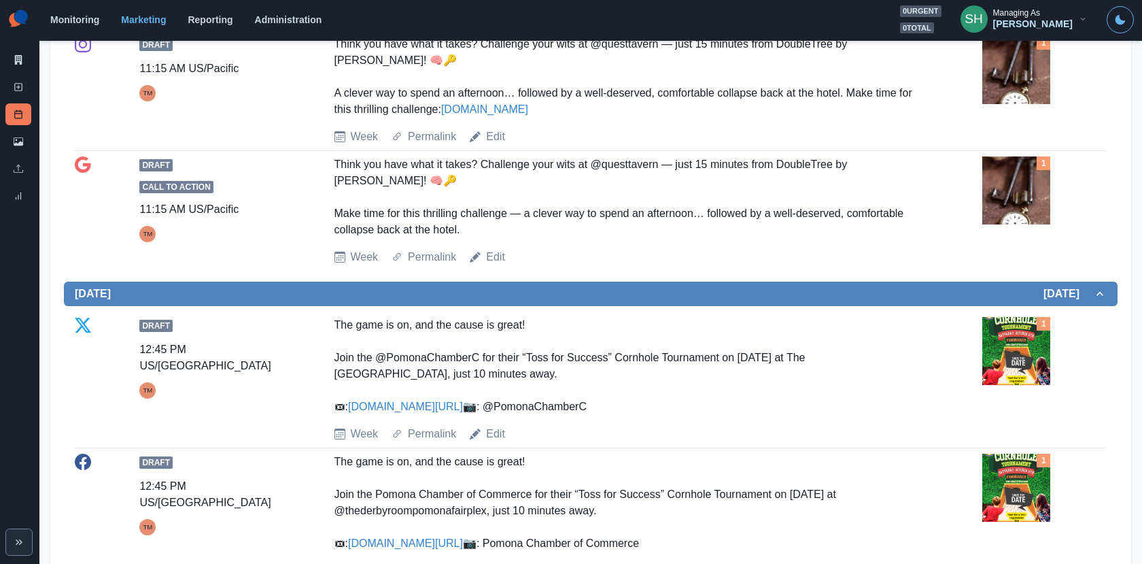
scroll to position [717, 0]
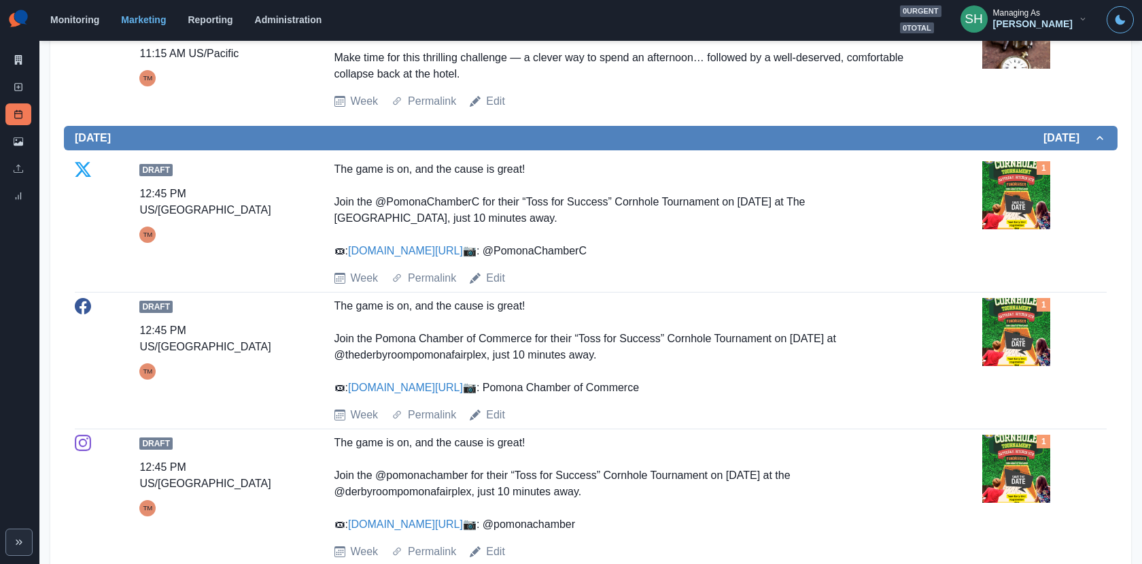
click at [1011, 346] on img at bounding box center [1017, 332] width 68 height 68
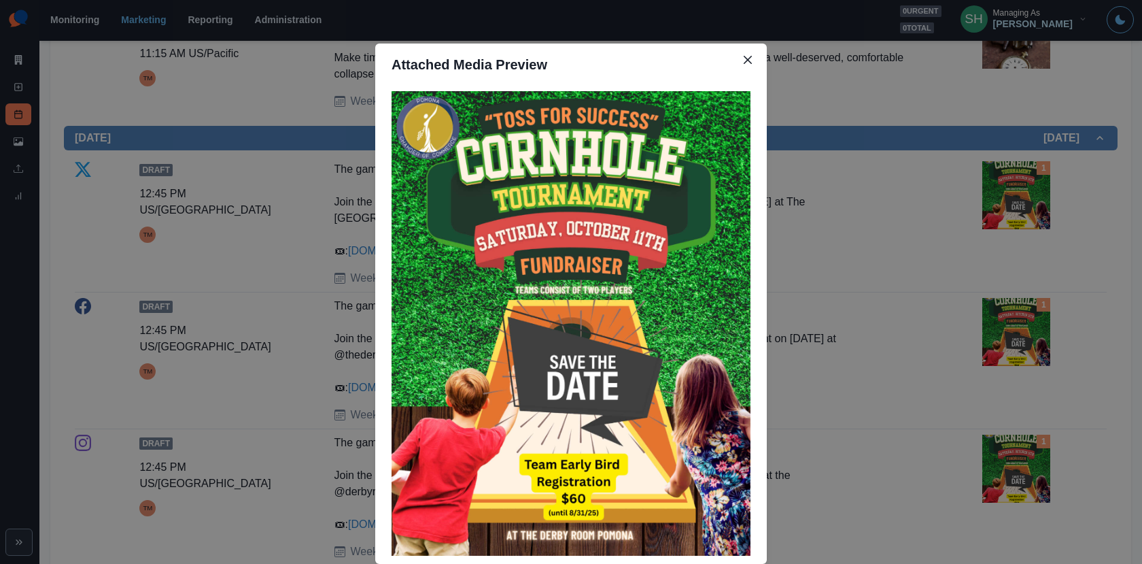
click at [955, 320] on div "Attached Media Preview" at bounding box center [571, 282] width 1142 height 564
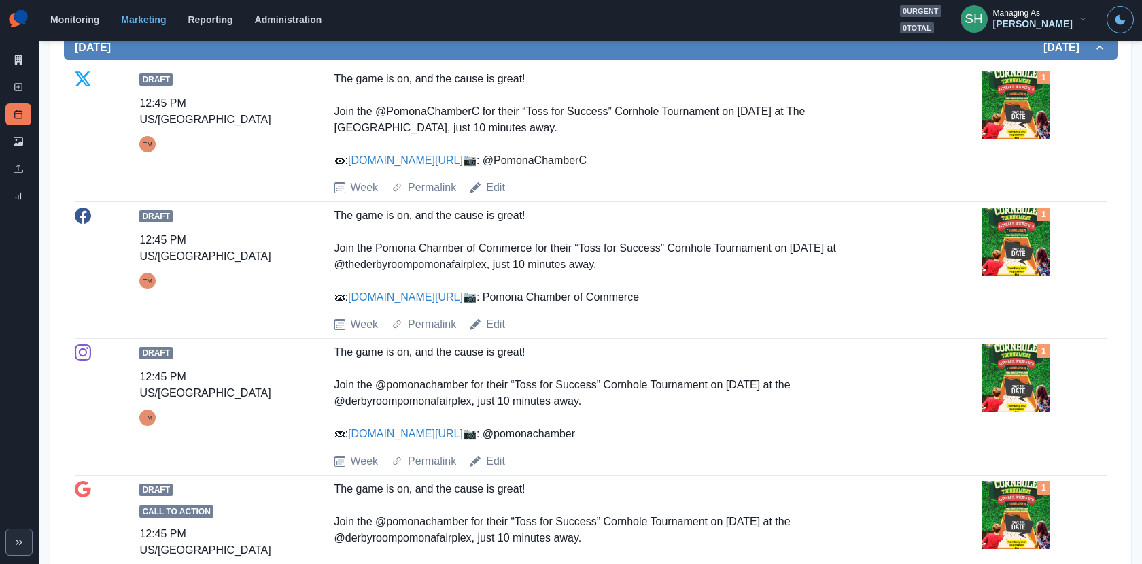
scroll to position [808, 0]
click at [495, 332] on link "Edit" at bounding box center [495, 323] width 19 height 16
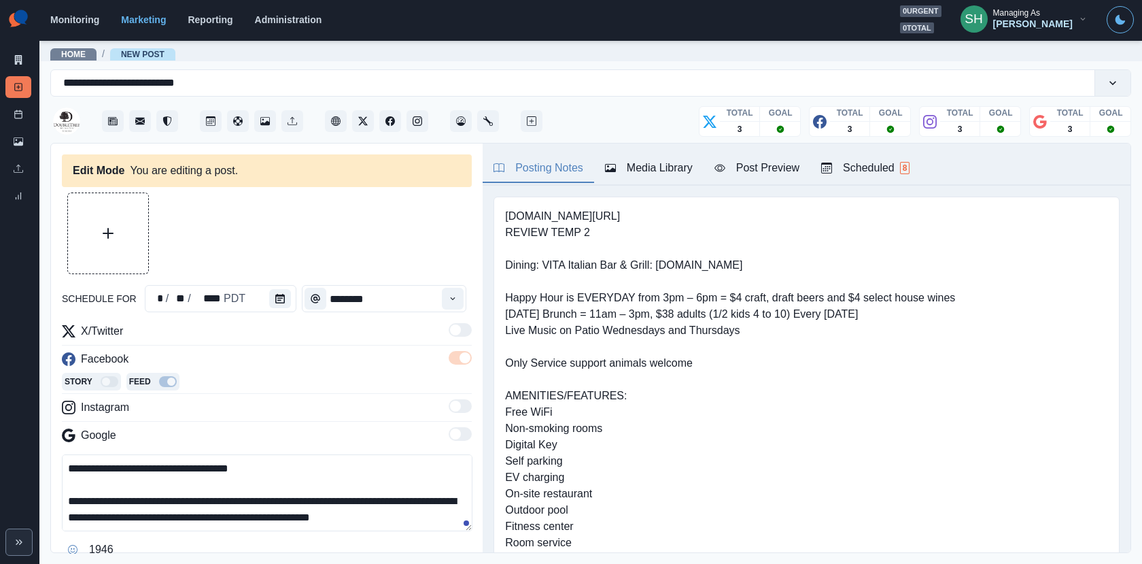
click at [616, 169] on icon "button" at bounding box center [610, 168] width 11 height 8
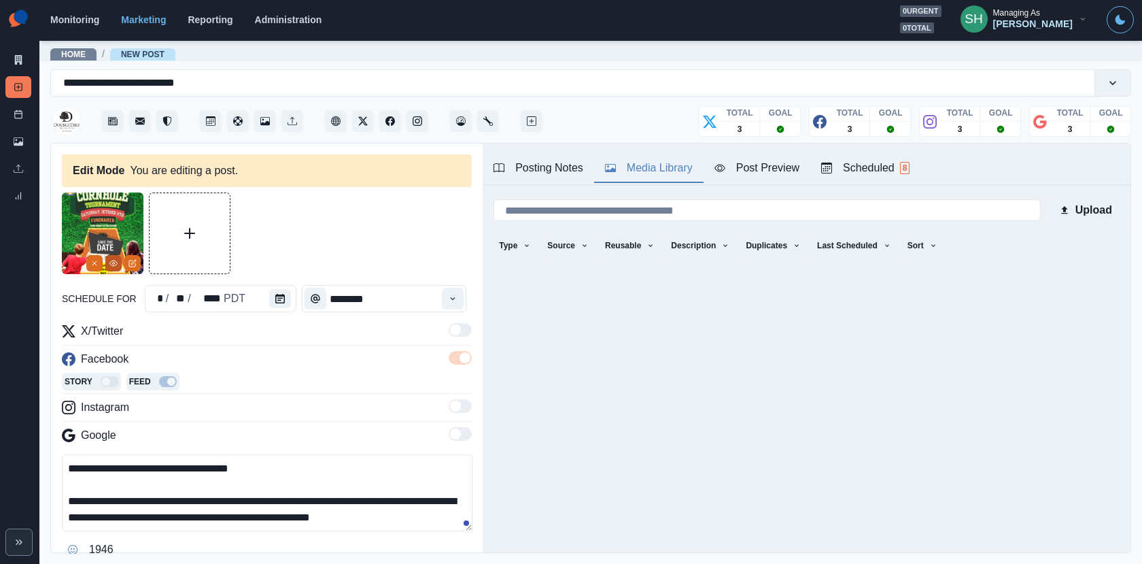
click at [108, 267] on button "View Media" at bounding box center [113, 263] width 16 height 16
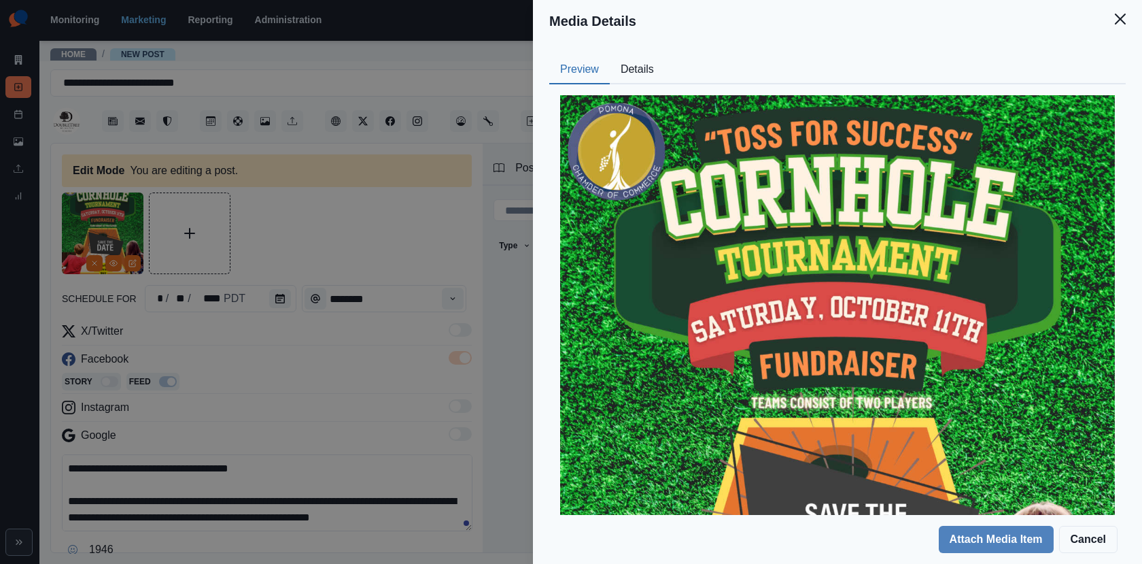
click at [628, 63] on button "Details" at bounding box center [637, 70] width 55 height 29
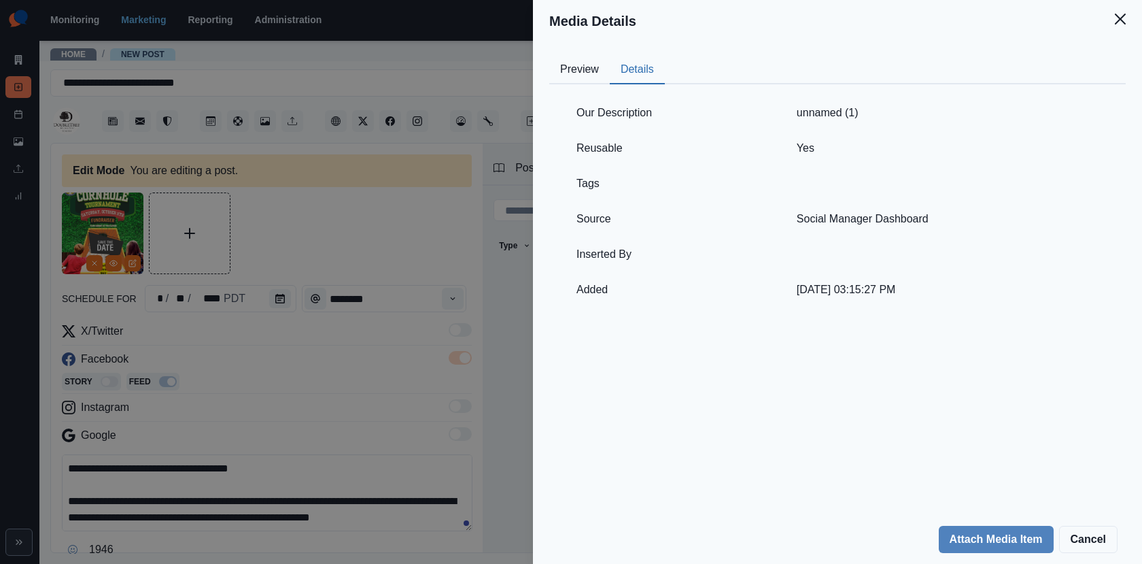
click at [373, 202] on div "Media Details Preview Details Our Description unnamed (1) Reusable Yes Tags Sou…" at bounding box center [571, 282] width 1142 height 564
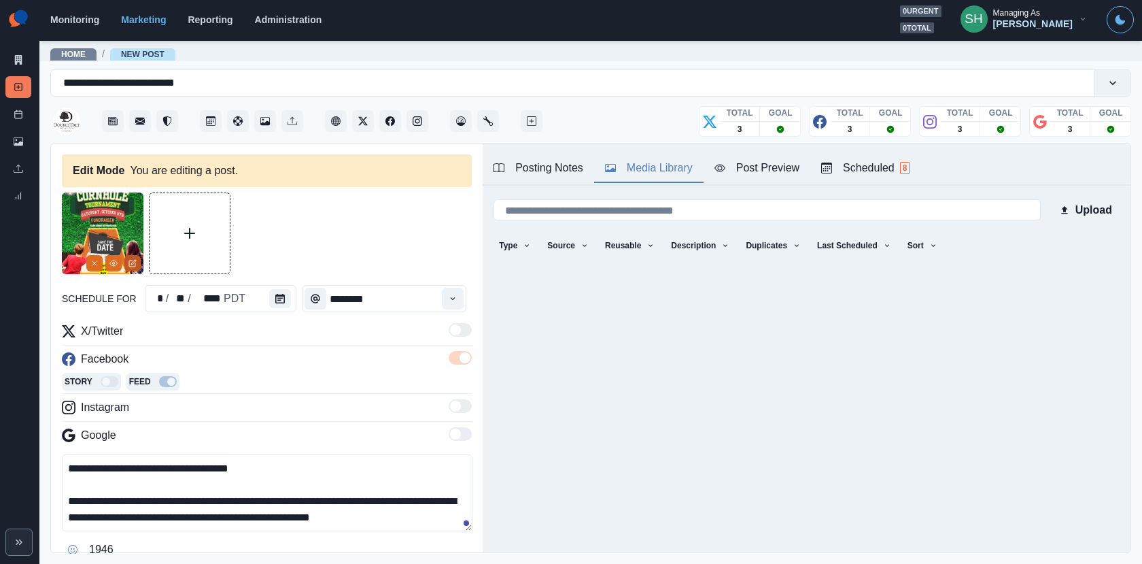
click at [134, 257] on button "Edit Media" at bounding box center [132, 263] width 16 height 16
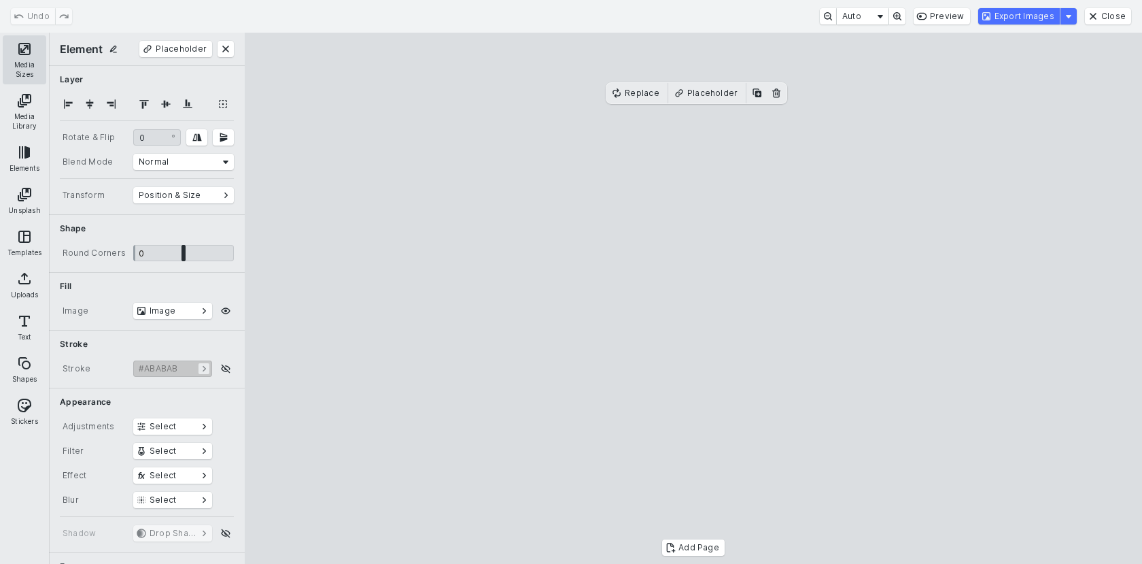
click at [12, 57] on button "Media Sizes" at bounding box center [25, 59] width 44 height 49
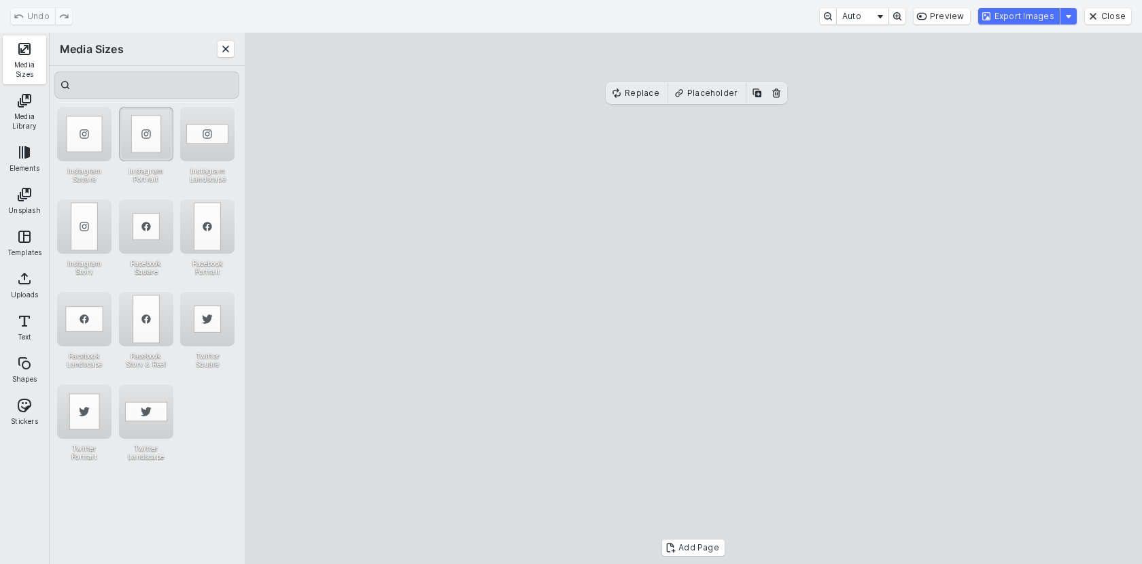
click at [143, 133] on div "Instagram Portrait" at bounding box center [146, 134] width 54 height 54
click at [694, 298] on cesdk-canvas "Editor canvas" at bounding box center [694, 298] width 0 height 0
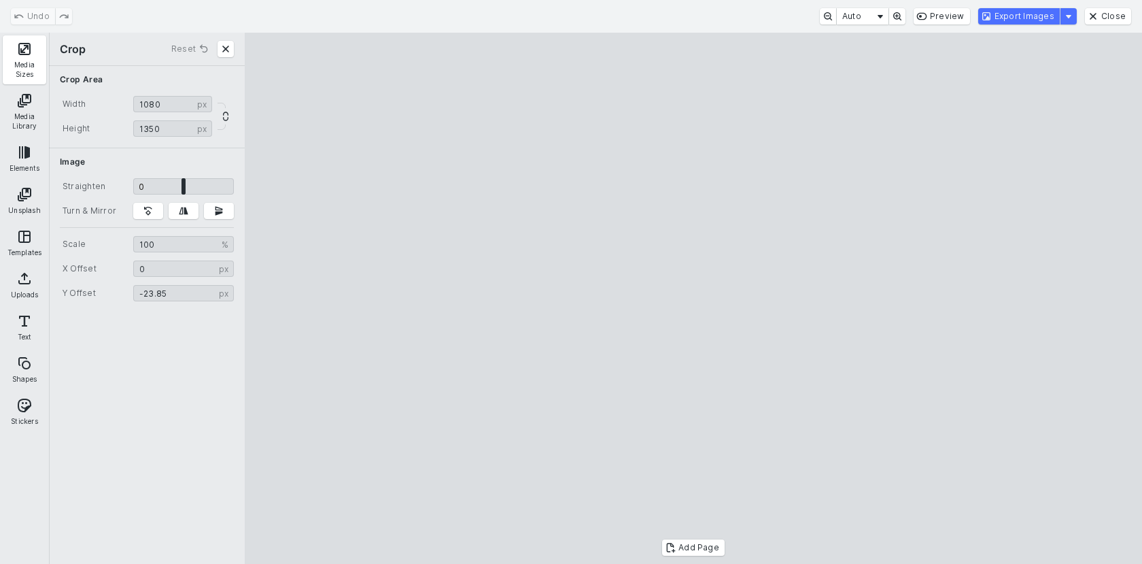
type input "******"
click at [694, 298] on cesdk-canvas "Editor canvas" at bounding box center [694, 298] width 0 height 0
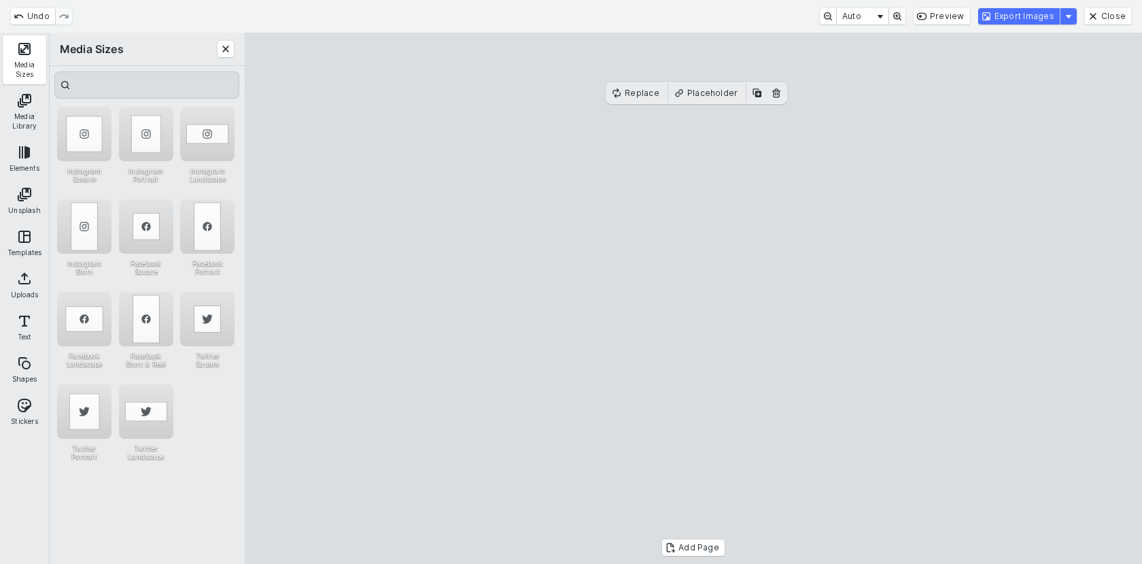
click at [694, 298] on cesdk-canvas "Editor canvas" at bounding box center [694, 298] width 0 height 0
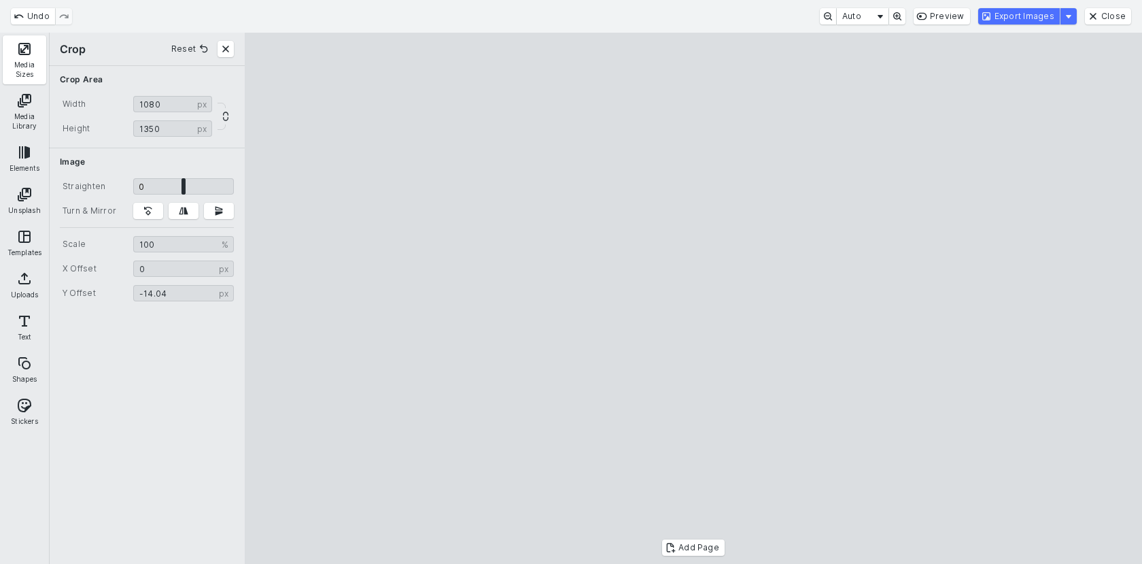
type input "******"
click at [694, 298] on cesdk-canvas "Editor canvas" at bounding box center [694, 298] width 0 height 0
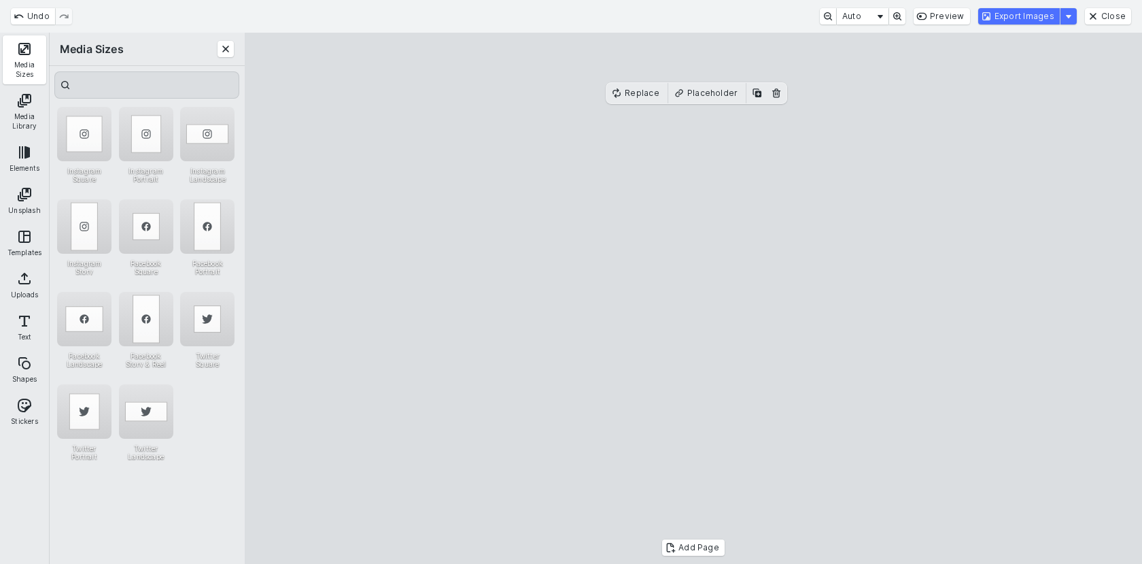
click at [694, 298] on cesdk-canvas "Editor canvas" at bounding box center [694, 298] width 0 height 0
click at [998, 16] on button "Export Images" at bounding box center [1019, 16] width 82 height 16
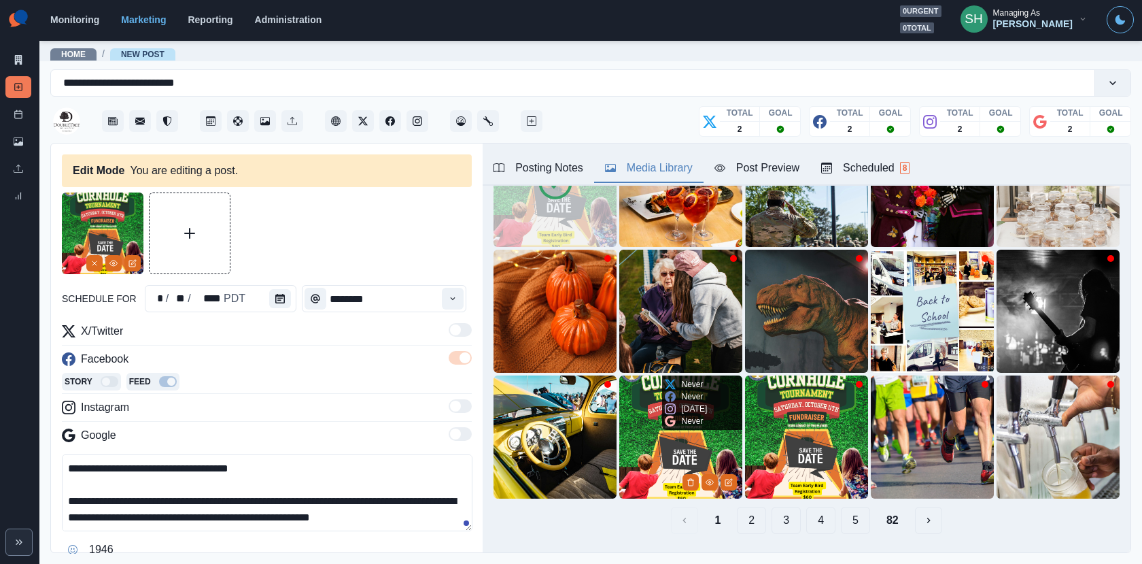
scroll to position [84, 0]
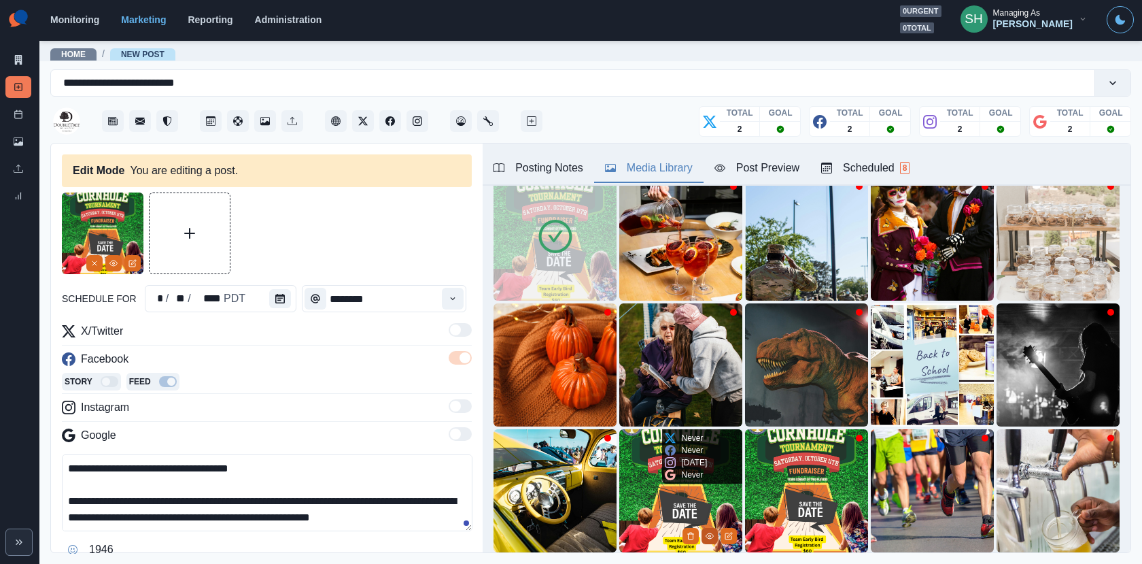
click at [704, 540] on button "View Media" at bounding box center [710, 536] width 16 height 16
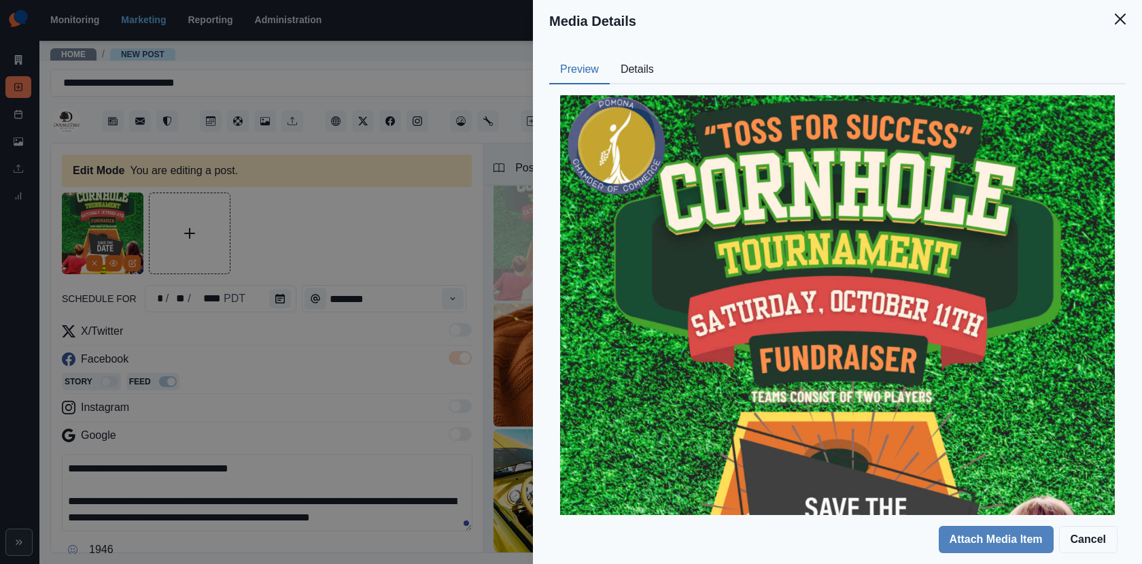
click at [632, 77] on button "Details" at bounding box center [637, 70] width 55 height 29
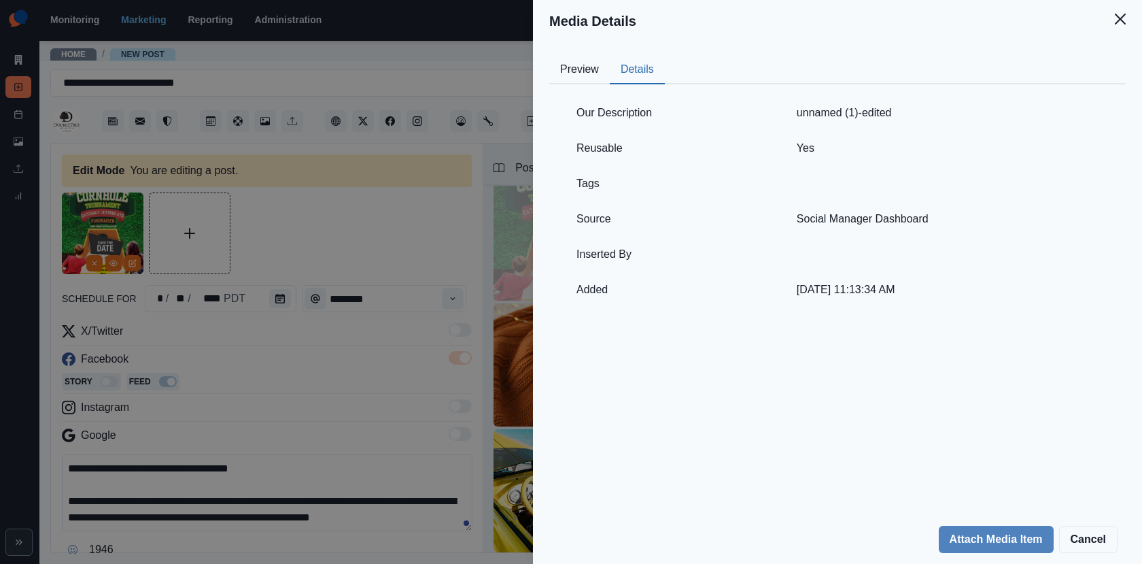
click at [448, 303] on div "Media Details Preview Details Our Description unnamed (1)-edited Reusable Yes T…" at bounding box center [571, 282] width 1142 height 564
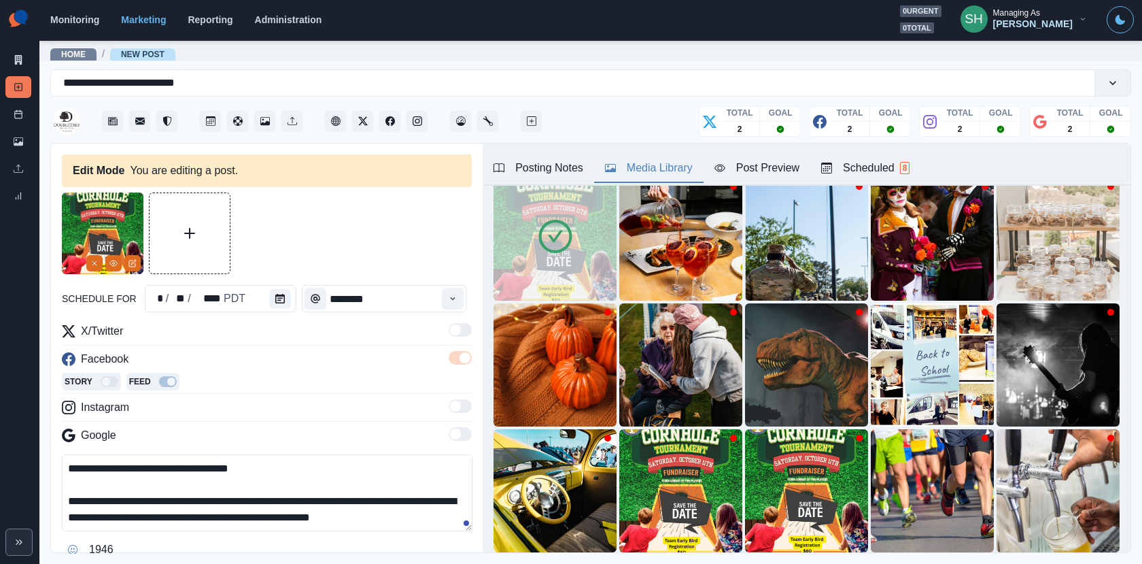
click at [477, 237] on div "**********" at bounding box center [267, 348] width 432 height 410
click at [531, 237] on img at bounding box center [555, 238] width 123 height 123
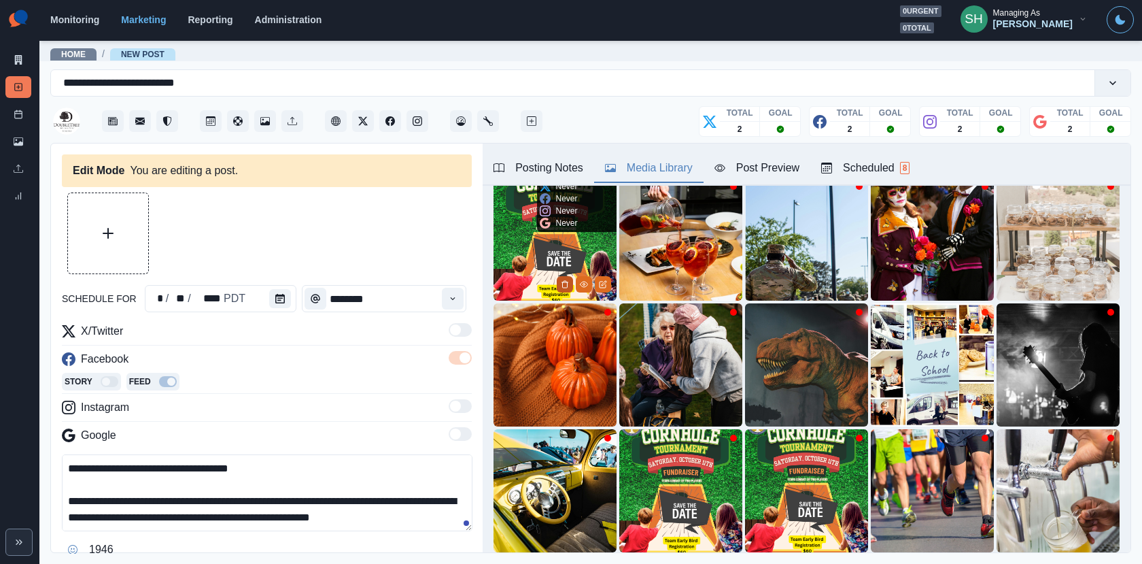
click at [565, 277] on button "Delete Media" at bounding box center [565, 284] width 16 height 16
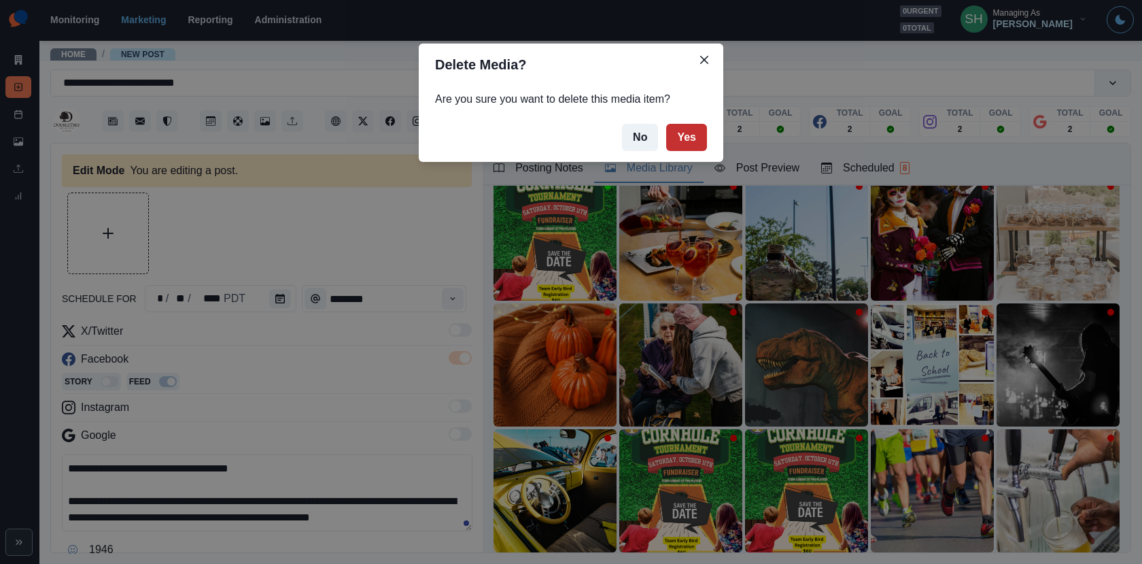
click at [684, 129] on button "Yes" at bounding box center [686, 137] width 41 height 27
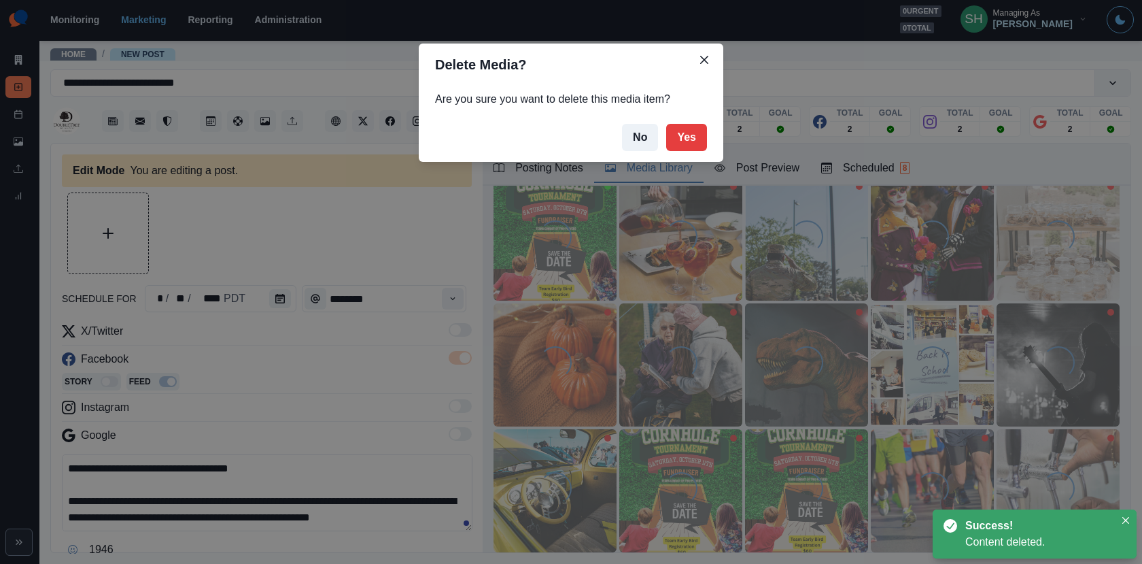
click at [32, 121] on div "Delete Media? Are you sure you want to delete this media item? No Yes" at bounding box center [571, 282] width 1142 height 564
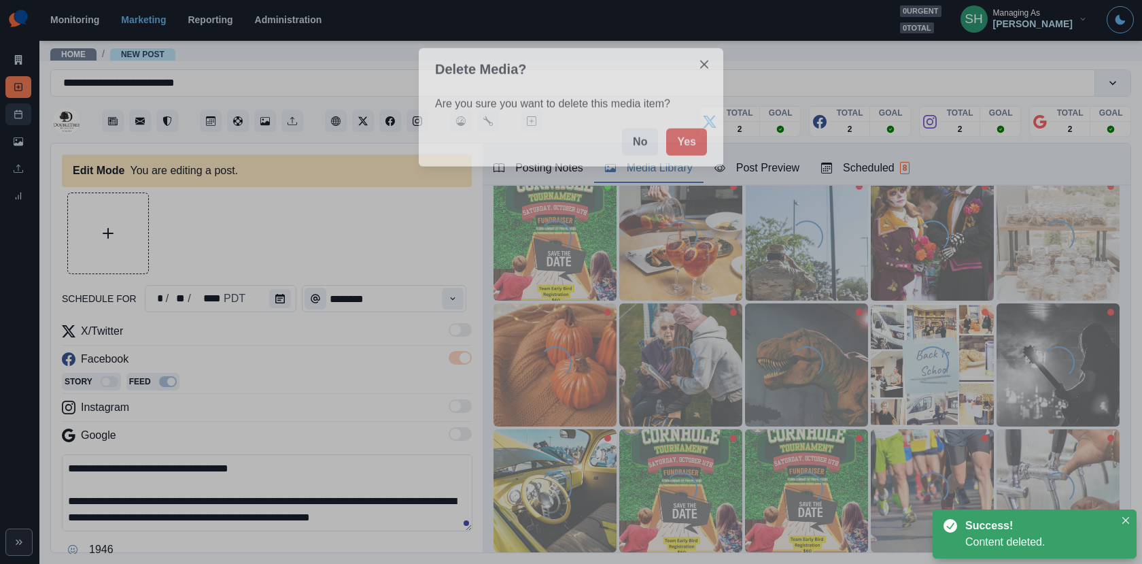
click at [18, 115] on icon at bounding box center [19, 114] width 10 height 10
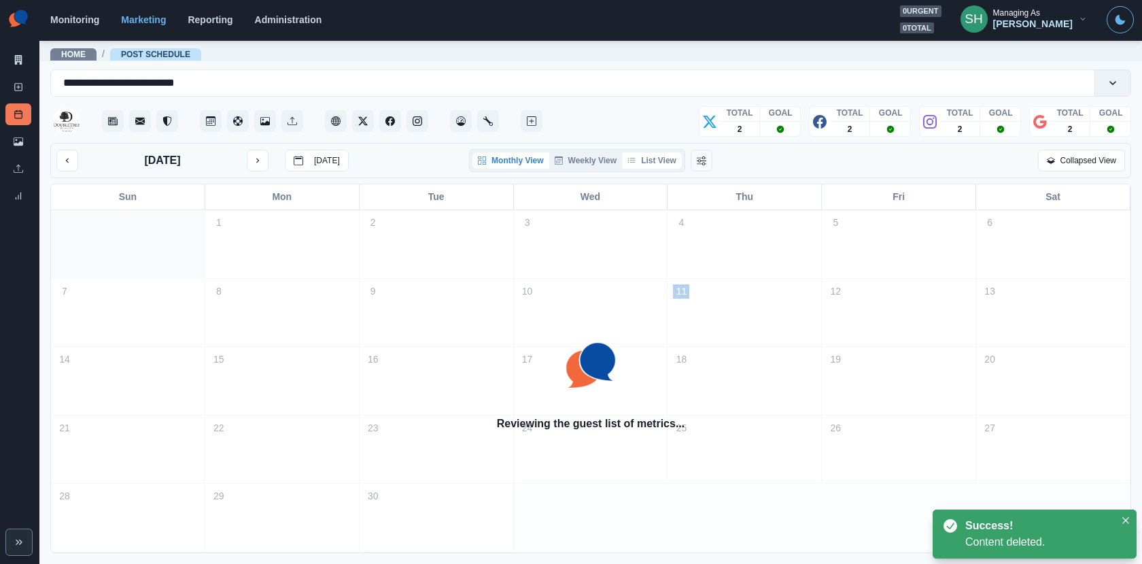
click at [666, 157] on button "List View" at bounding box center [652, 160] width 60 height 16
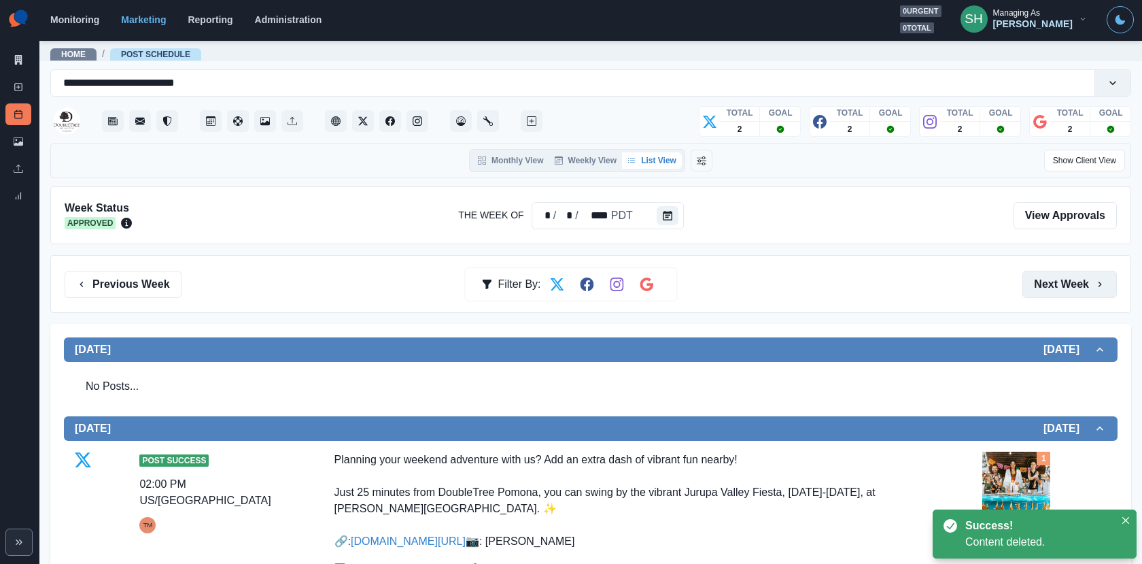
click at [1042, 283] on button "Next Week" at bounding box center [1070, 284] width 95 height 27
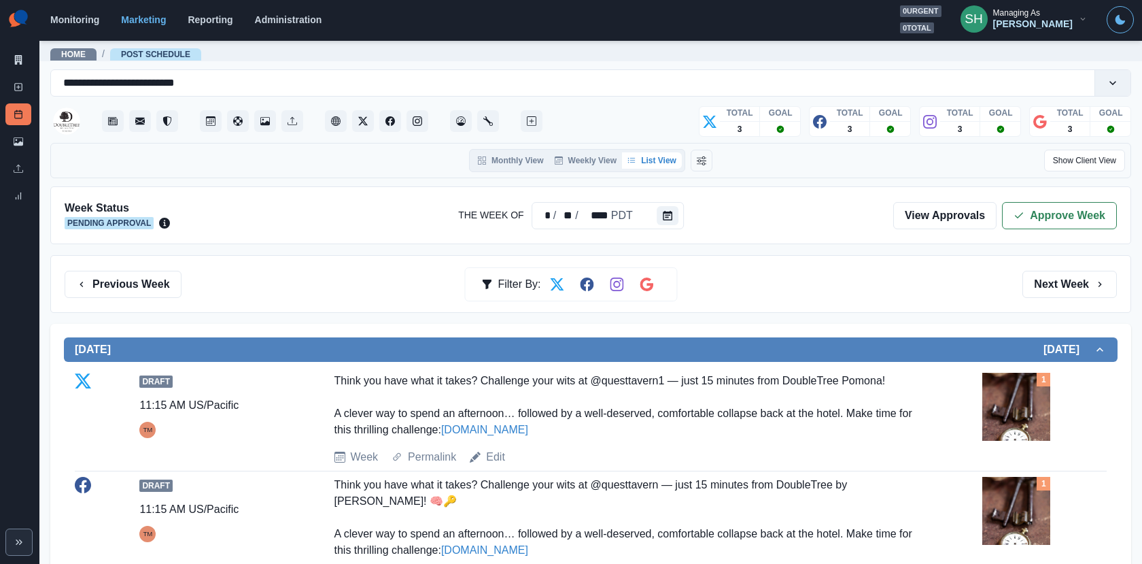
click at [1038, 230] on div "Week Status Pending Approval The Week Of * / ** / **** PDT View Approvals Appro…" at bounding box center [590, 215] width 1081 height 58
click at [1021, 206] on button "Approve Week" at bounding box center [1059, 215] width 115 height 27
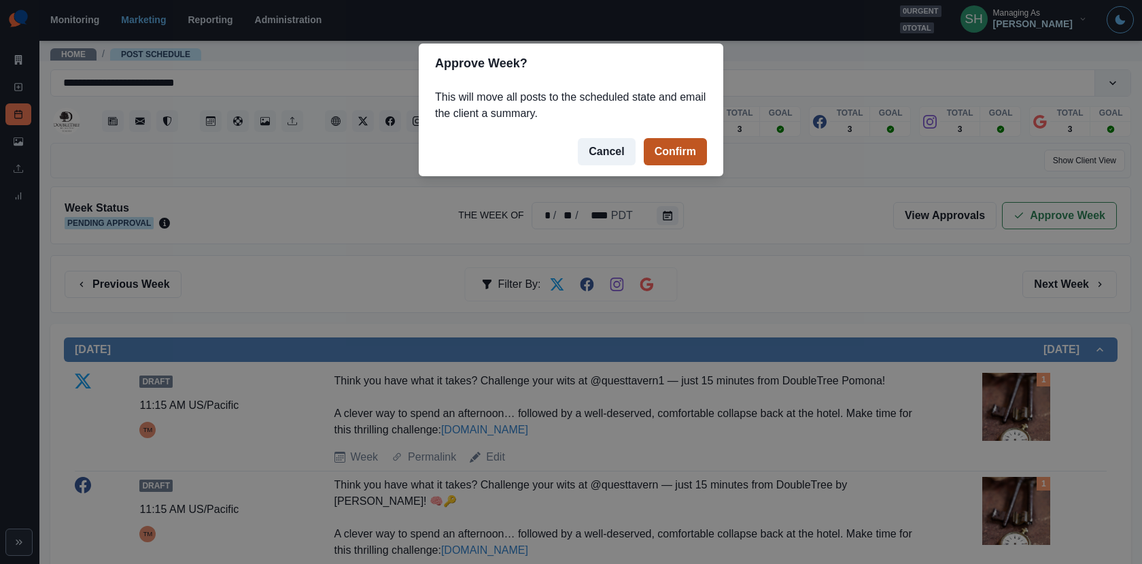
click at [671, 145] on button "Confirm" at bounding box center [675, 151] width 63 height 27
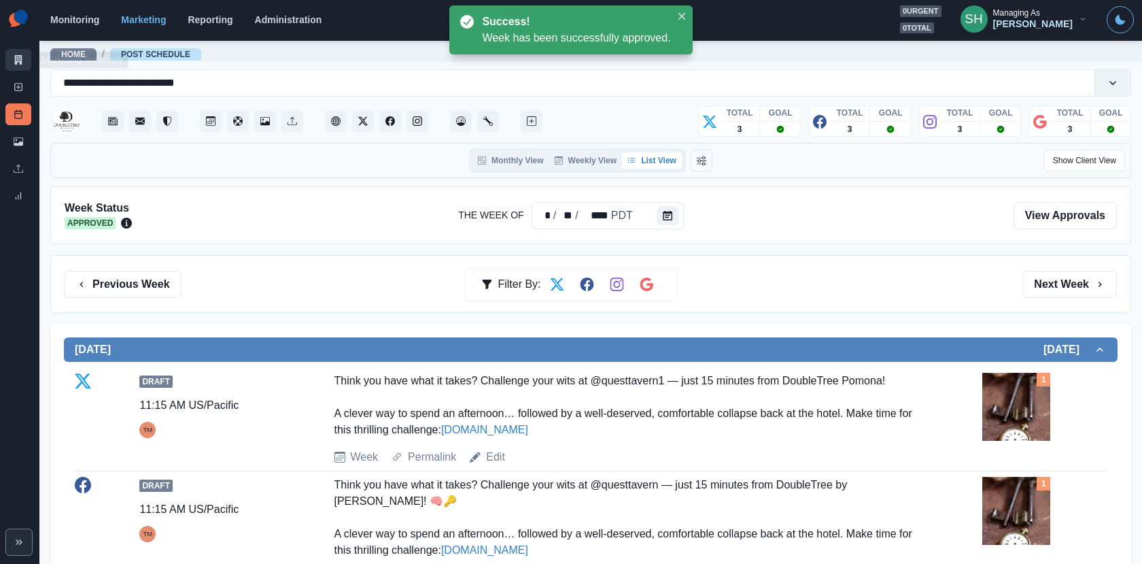
click at [16, 63] on icon at bounding box center [18, 60] width 7 height 10
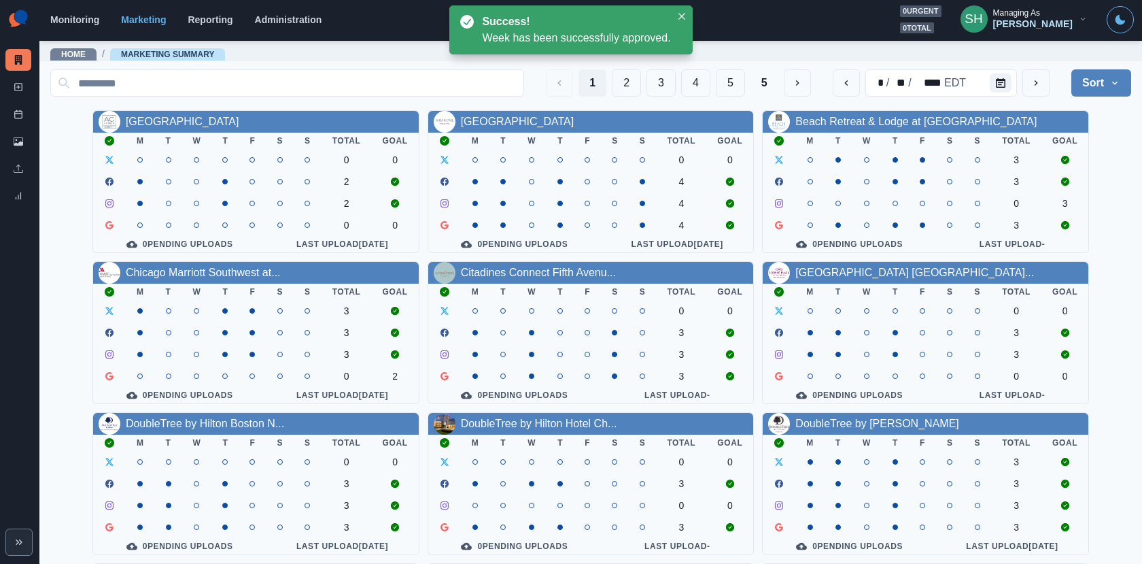
scroll to position [158, 0]
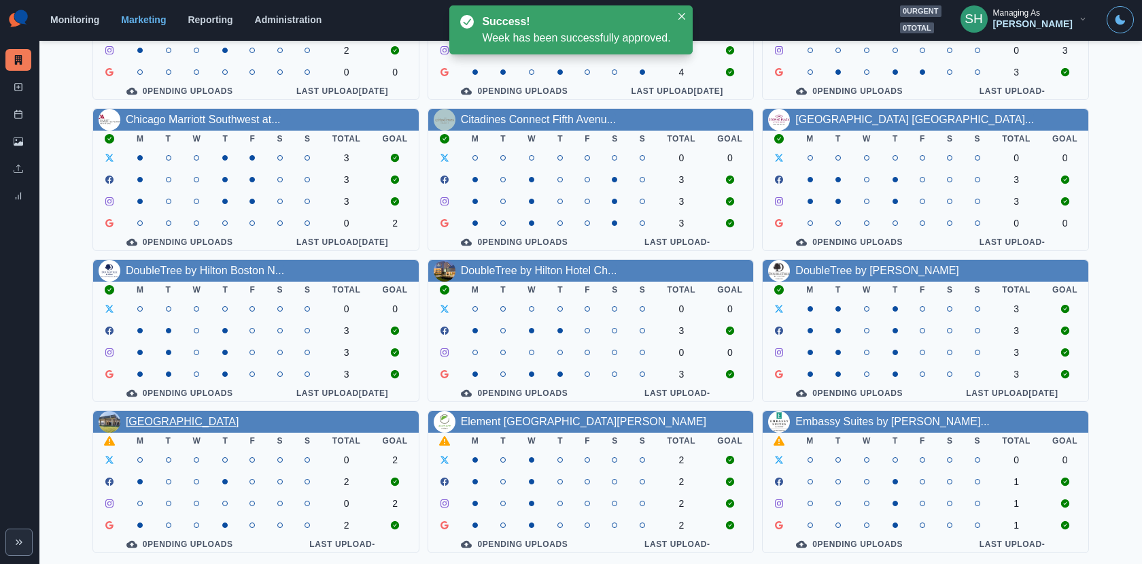
click at [194, 416] on link "[GEOGRAPHIC_DATA]" at bounding box center [183, 421] width 114 height 12
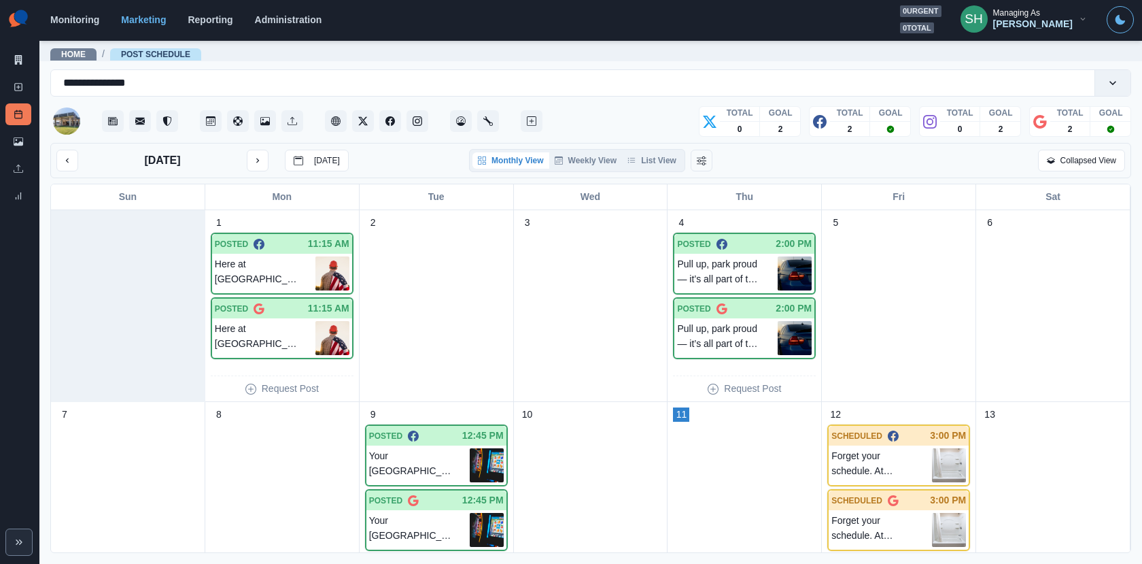
click at [634, 169] on div "Monthly View Weekly View List View" at bounding box center [577, 160] width 216 height 23
click at [629, 154] on button "List View" at bounding box center [652, 160] width 60 height 16
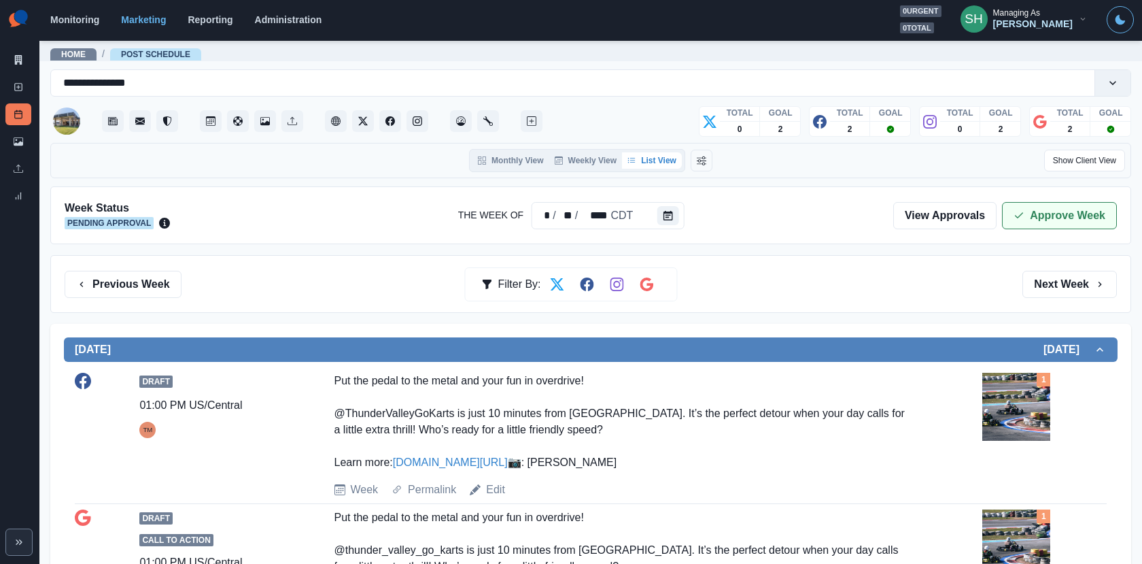
click at [1021, 210] on icon "button" at bounding box center [1019, 215] width 11 height 11
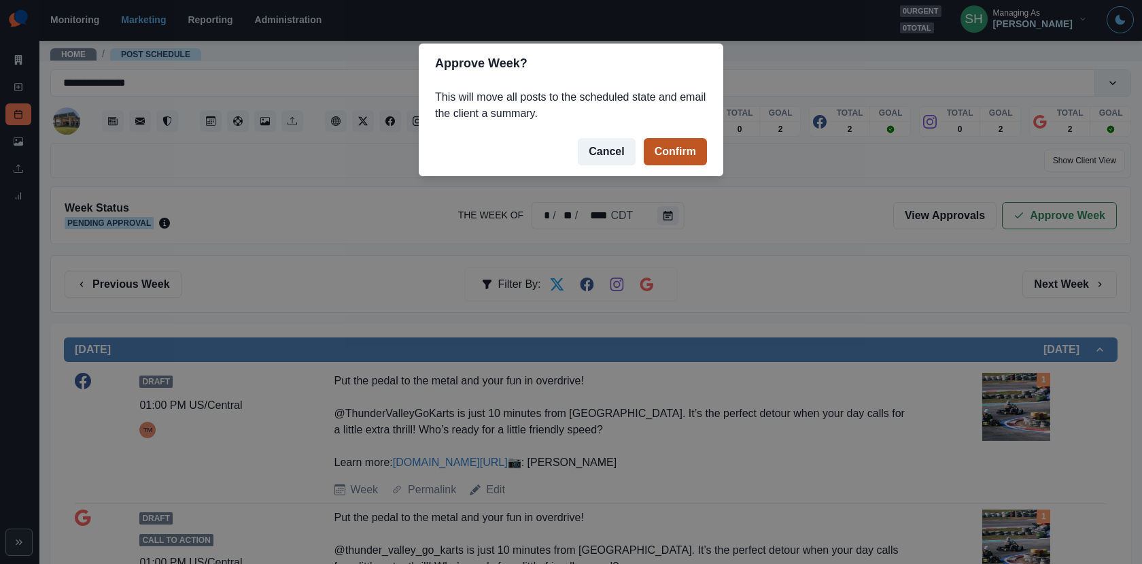
click at [690, 147] on button "Confirm" at bounding box center [675, 151] width 63 height 27
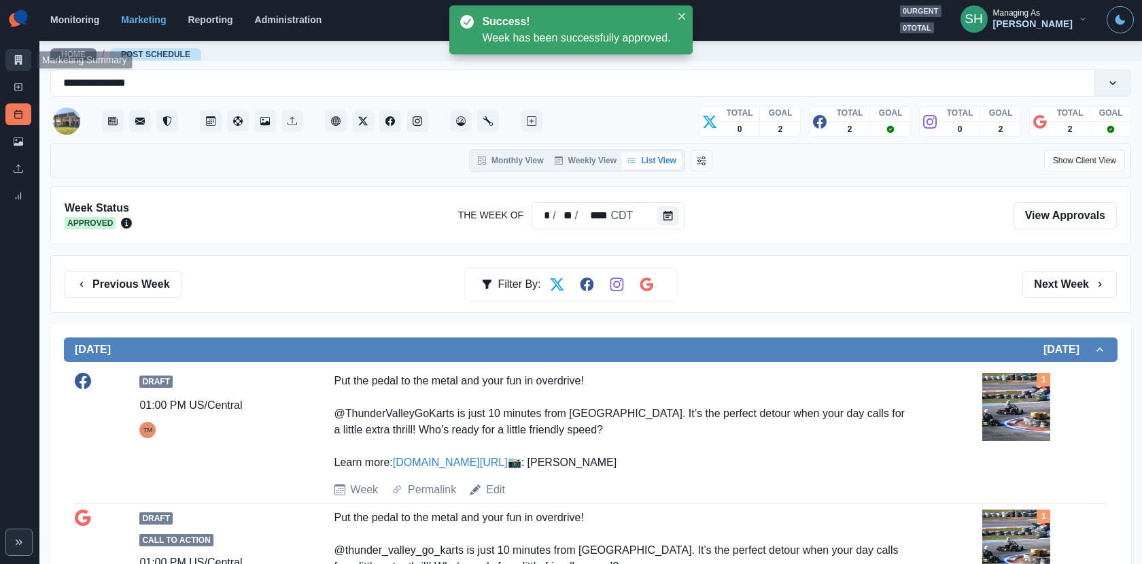
click at [22, 52] on link "Marketing Summary" at bounding box center [18, 60] width 26 height 22
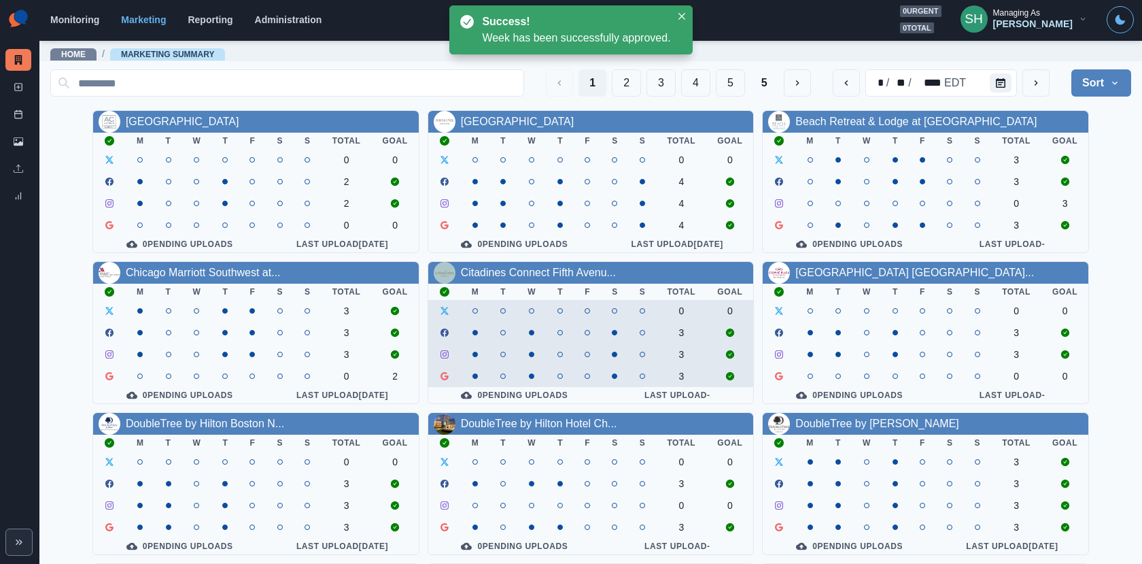
scroll to position [158, 0]
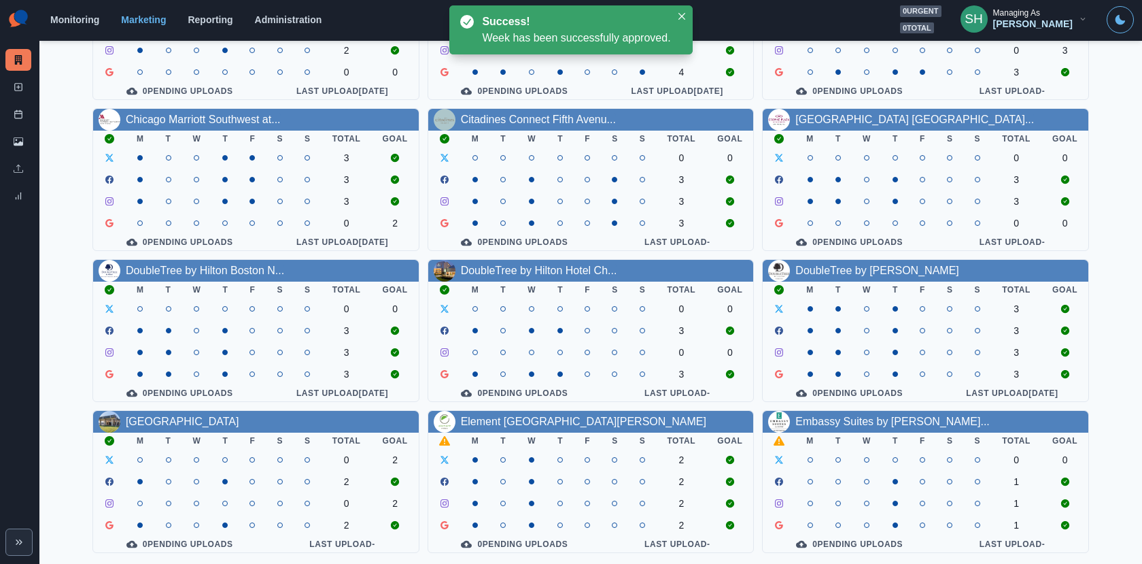
click at [509, 411] on div "Element [GEOGRAPHIC_DATA][PERSON_NAME]" at bounding box center [591, 422] width 326 height 22
click at [510, 415] on link "Element [GEOGRAPHIC_DATA][PERSON_NAME]" at bounding box center [583, 421] width 245 height 12
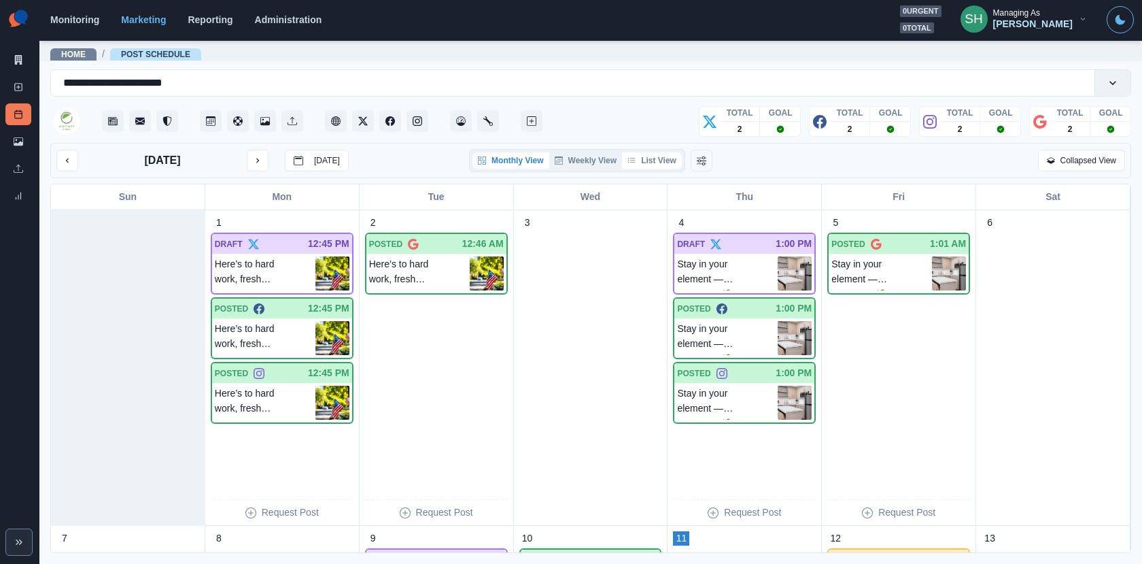
click at [636, 154] on button "List View" at bounding box center [652, 160] width 60 height 16
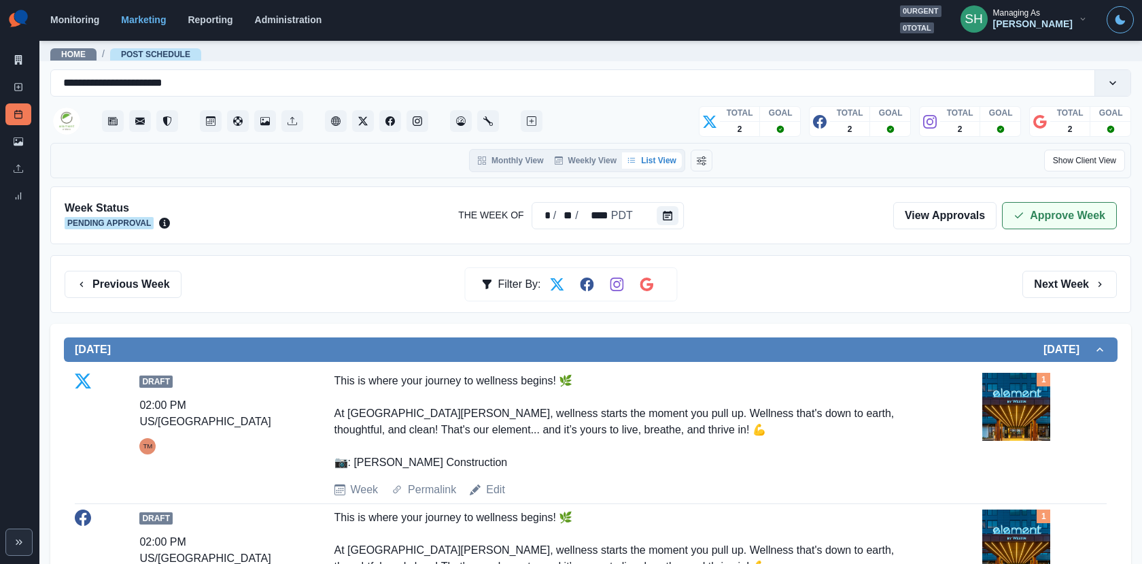
click at [1033, 214] on button "Approve Week" at bounding box center [1059, 215] width 115 height 27
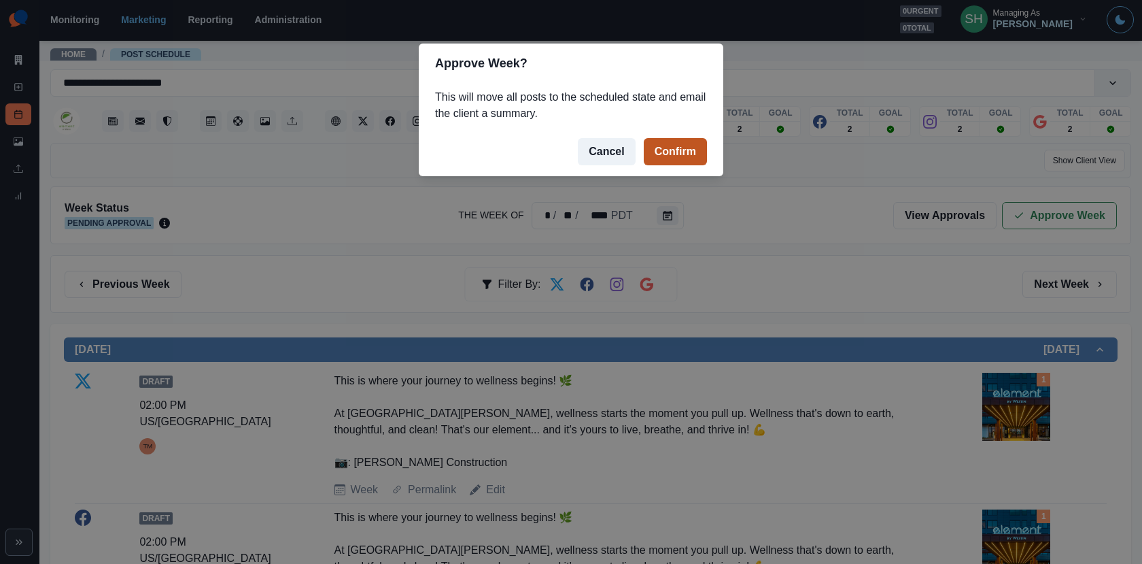
click at [689, 154] on button "Confirm" at bounding box center [675, 151] width 63 height 27
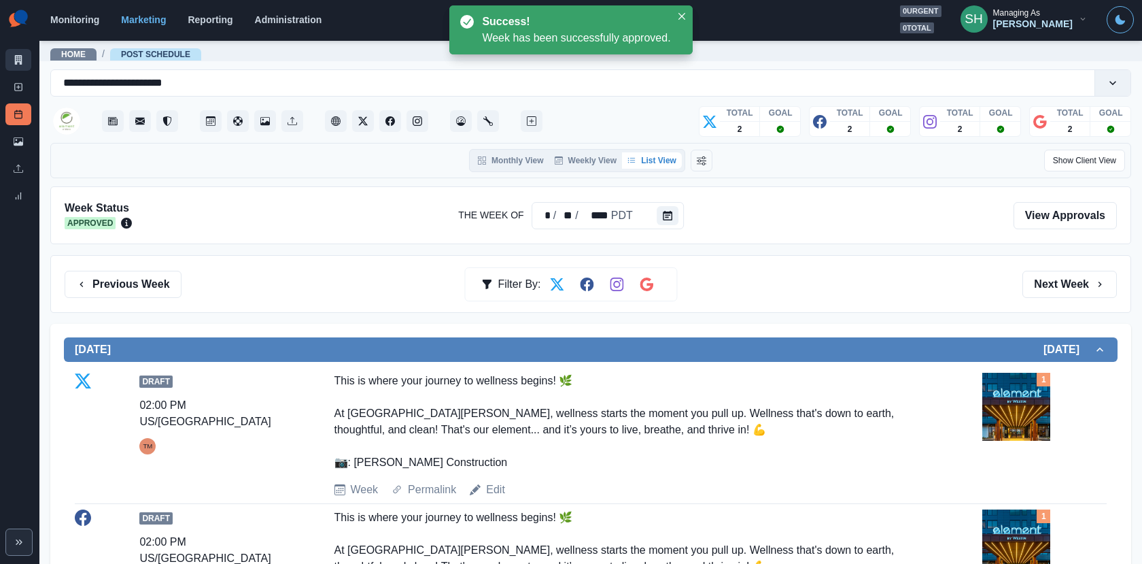
click at [20, 51] on link "Marketing Summary" at bounding box center [18, 60] width 26 height 22
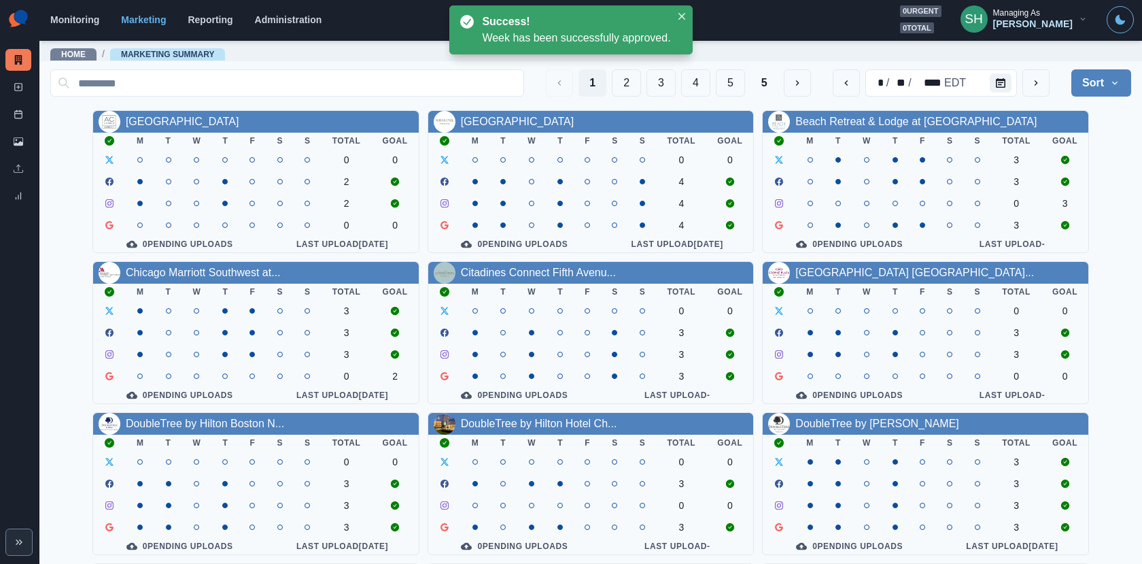
scroll to position [158, 0]
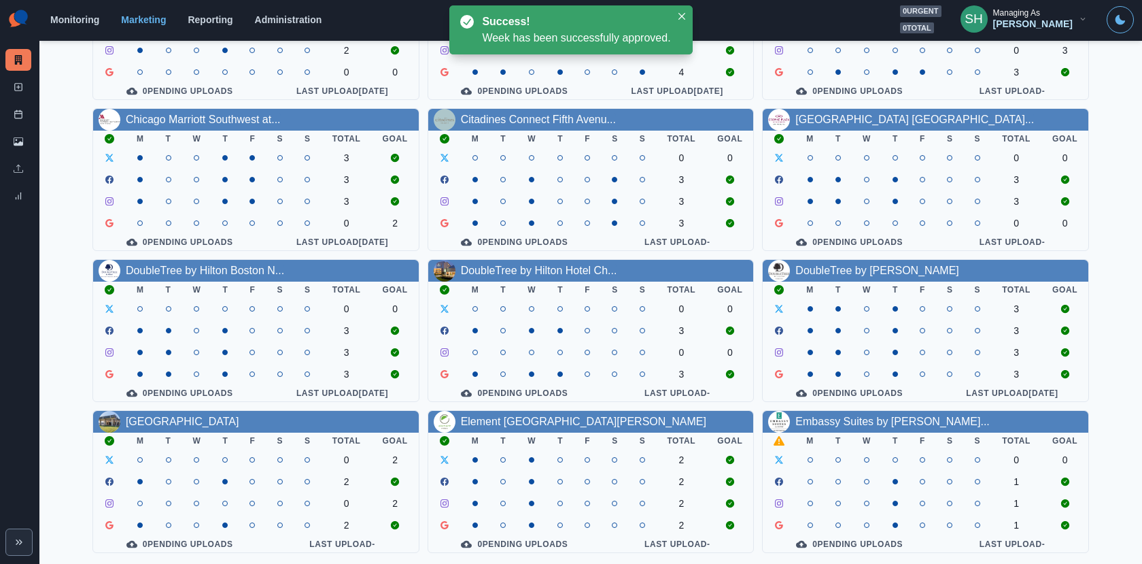
click at [925, 413] on div "Embassy Suites by [PERSON_NAME]..." at bounding box center [893, 421] width 194 height 16
click at [912, 422] on link "Embassy Suites by [PERSON_NAME]..." at bounding box center [893, 421] width 194 height 12
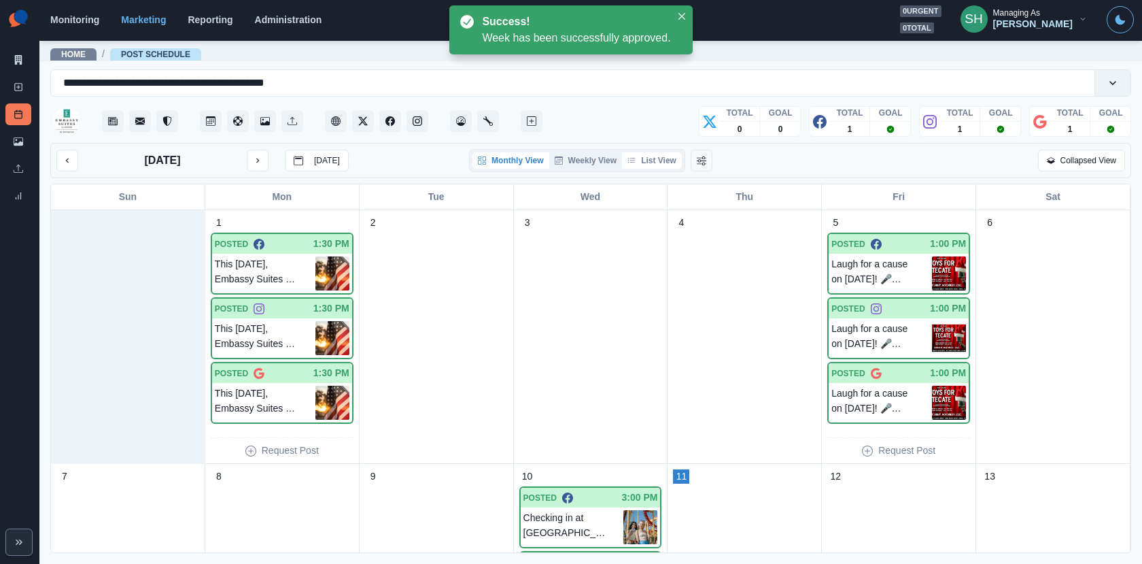
click at [654, 154] on button "List View" at bounding box center [652, 160] width 60 height 16
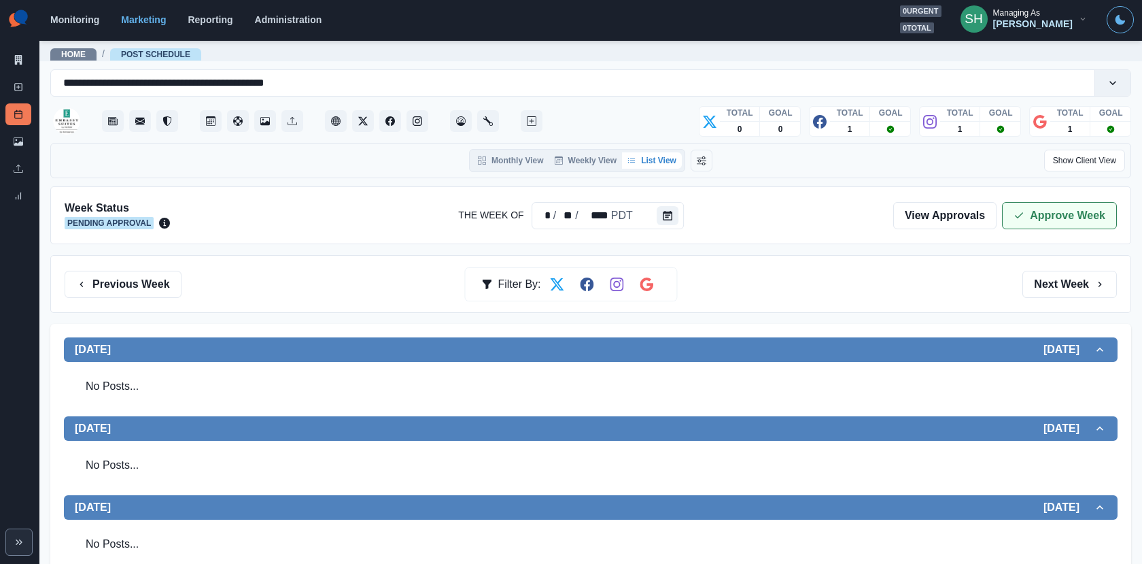
click at [1058, 212] on button "Approve Week" at bounding box center [1059, 215] width 115 height 27
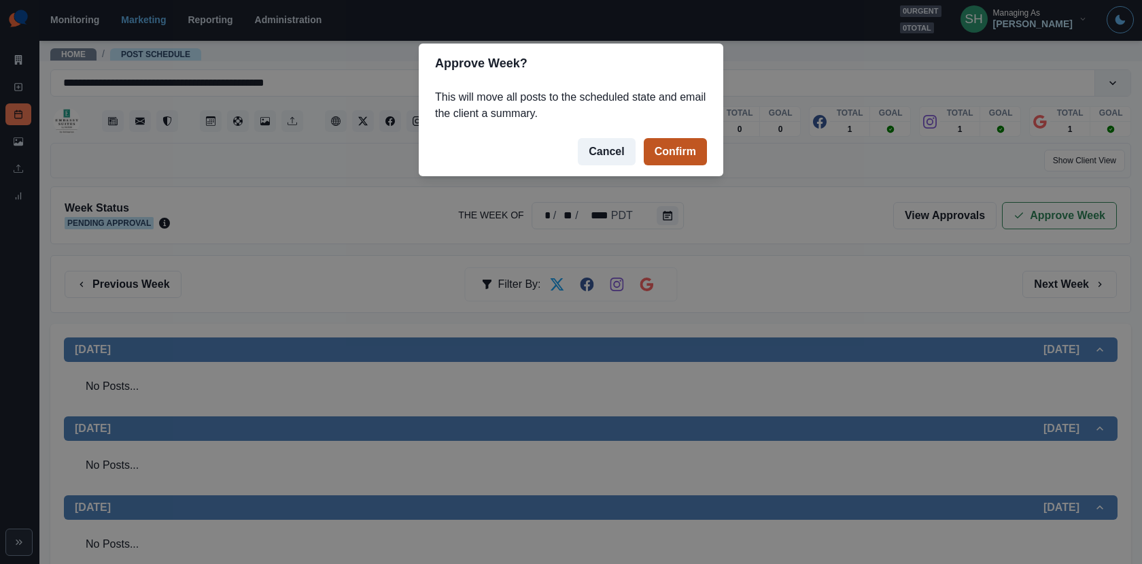
click at [675, 144] on button "Confirm" at bounding box center [675, 151] width 63 height 27
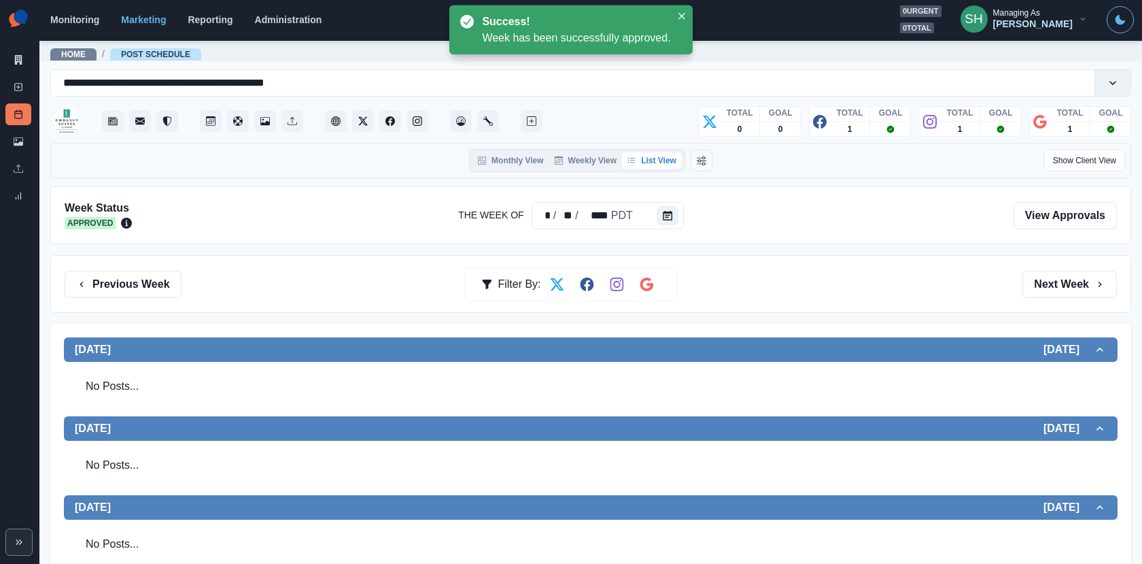
scroll to position [613, 0]
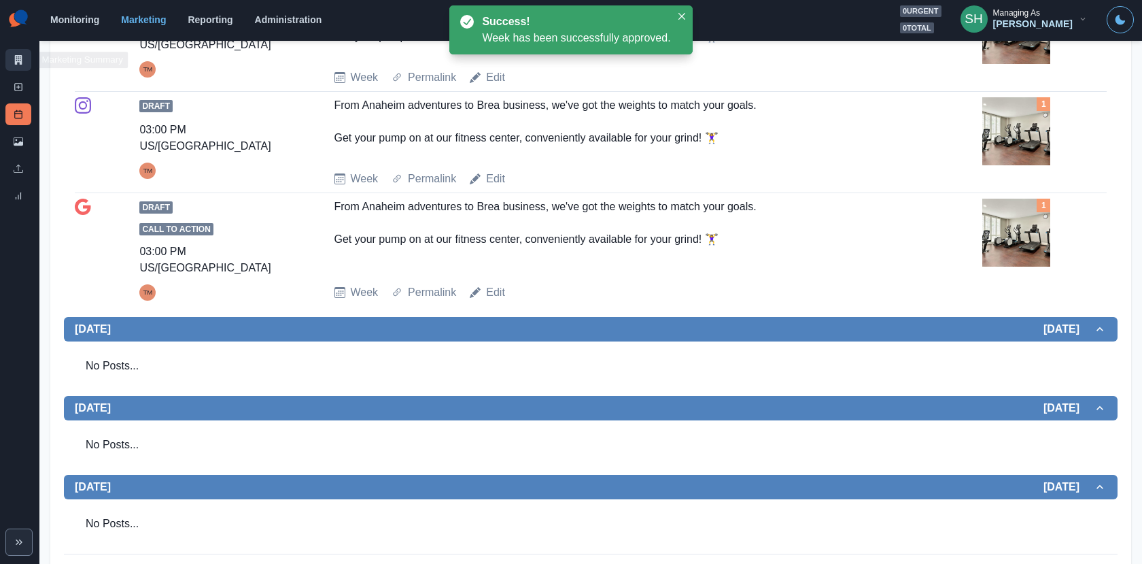
click at [14, 67] on link "Marketing Summary" at bounding box center [18, 60] width 26 height 22
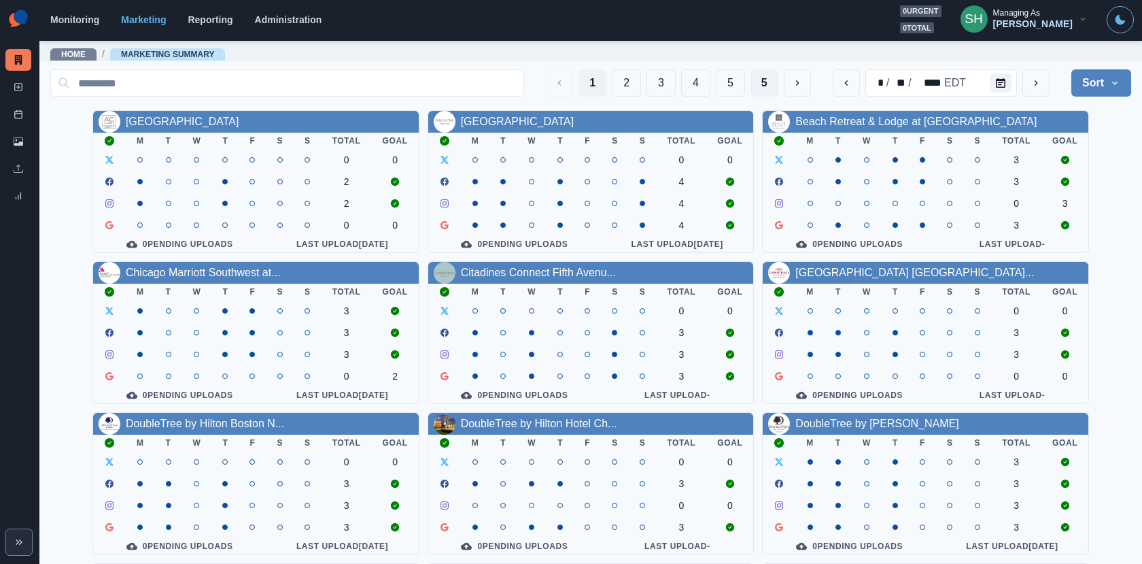
click at [763, 83] on button "5" at bounding box center [765, 82] width 28 height 27
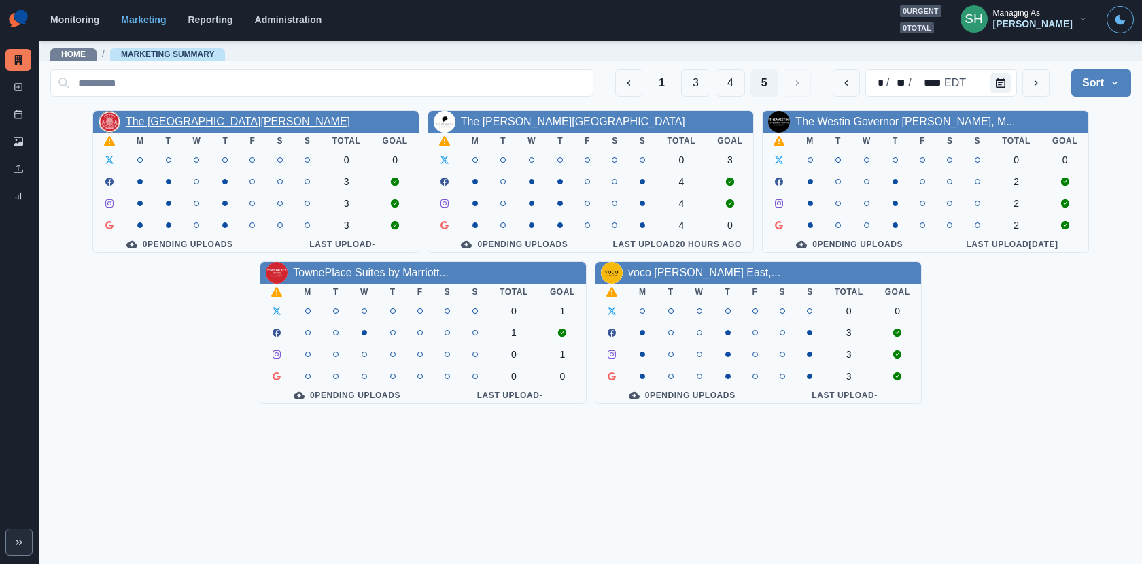
click at [234, 122] on link "The Highlander Hotel Radford" at bounding box center [238, 122] width 224 height 12
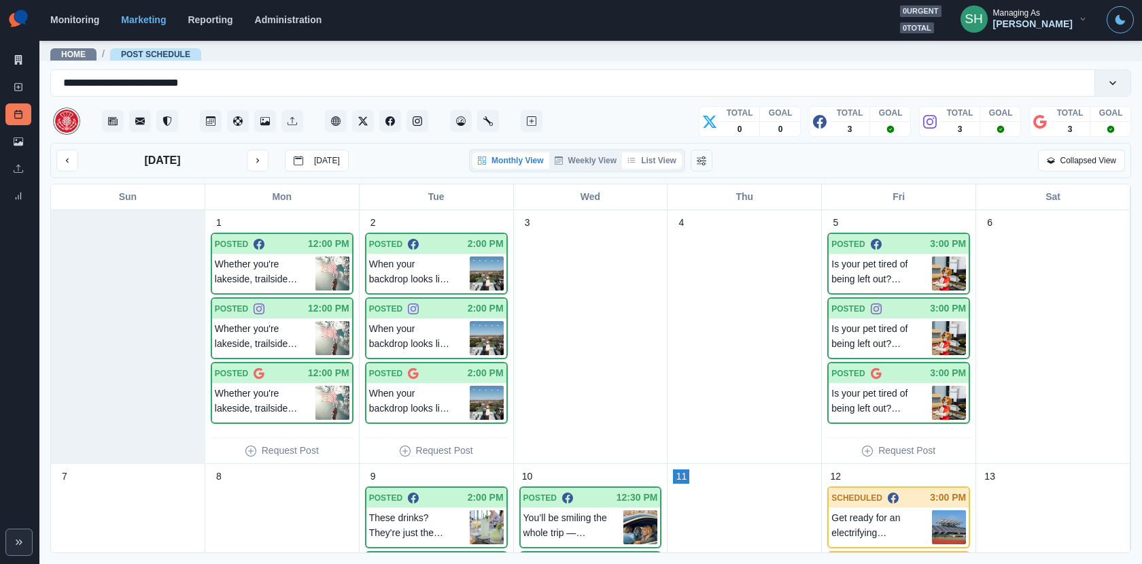
click at [647, 162] on button "List View" at bounding box center [652, 160] width 60 height 16
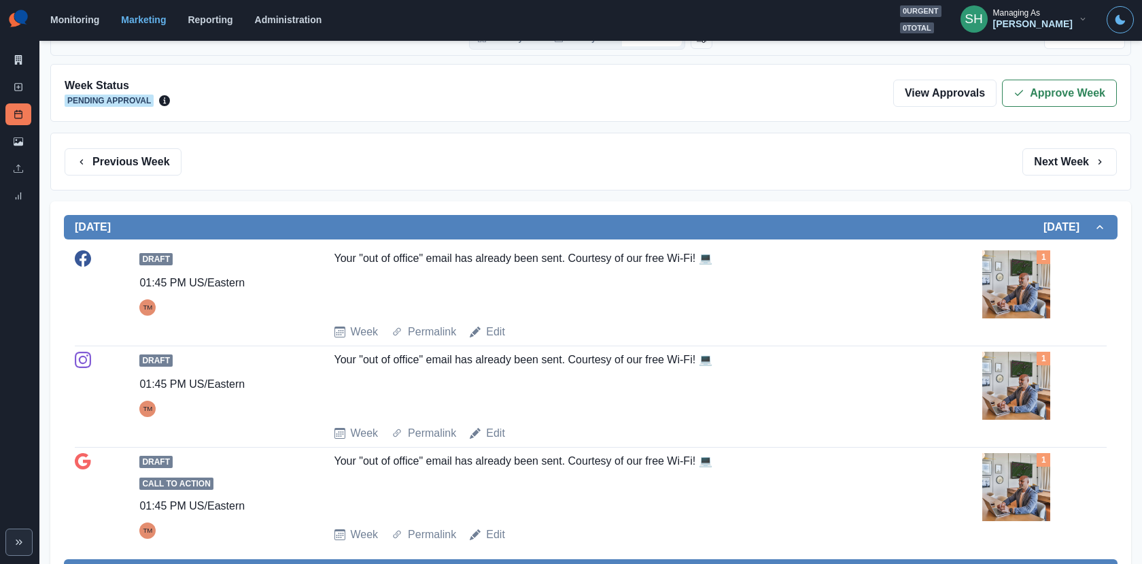
scroll to position [329, 0]
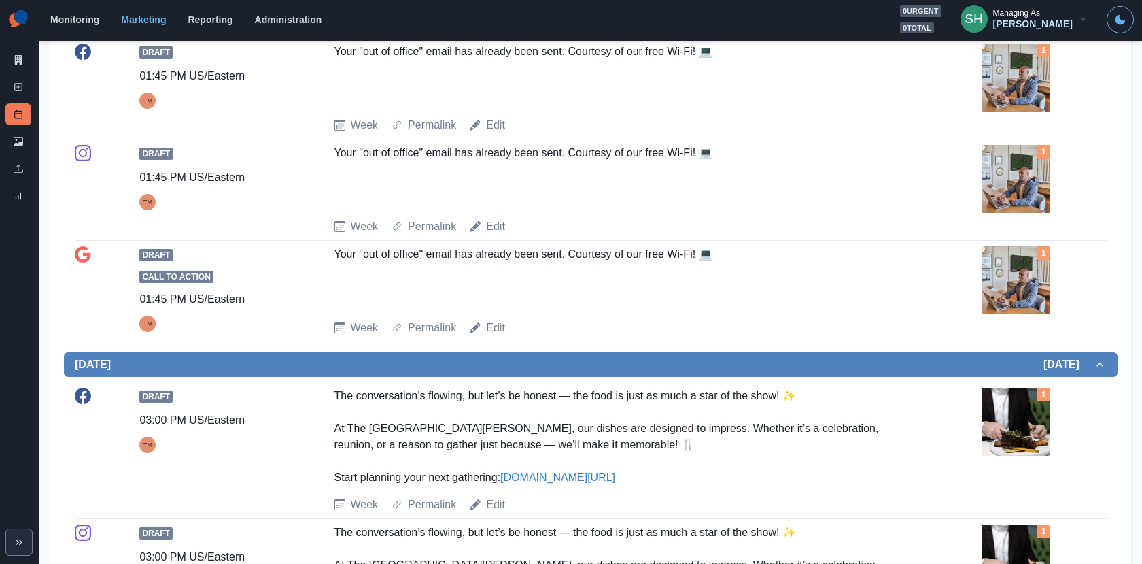
click at [1046, 268] on img at bounding box center [1017, 280] width 68 height 68
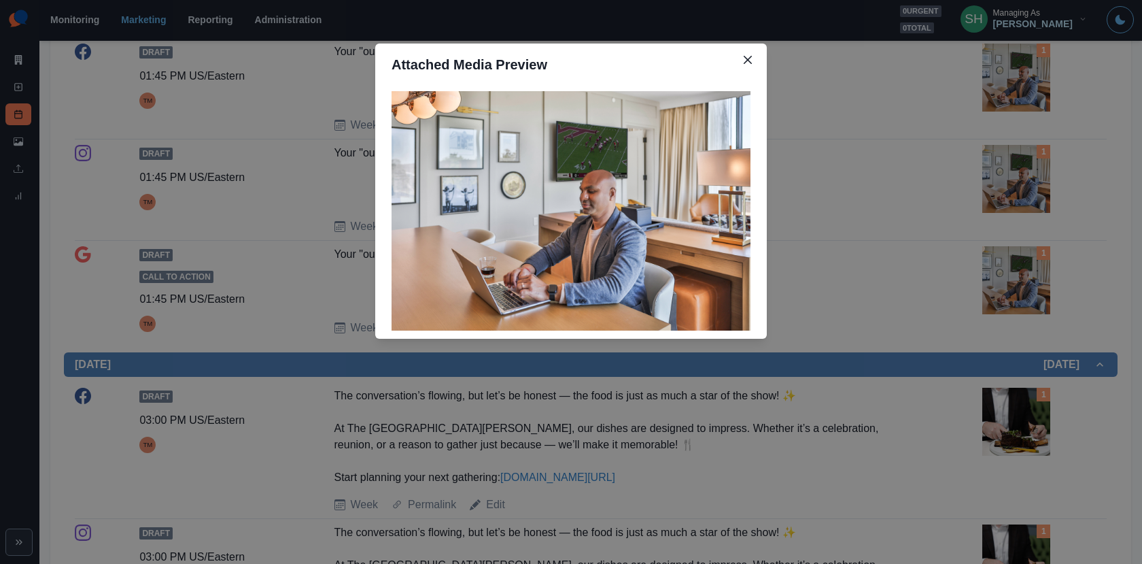
click at [967, 254] on div "Attached Media Preview" at bounding box center [571, 282] width 1142 height 564
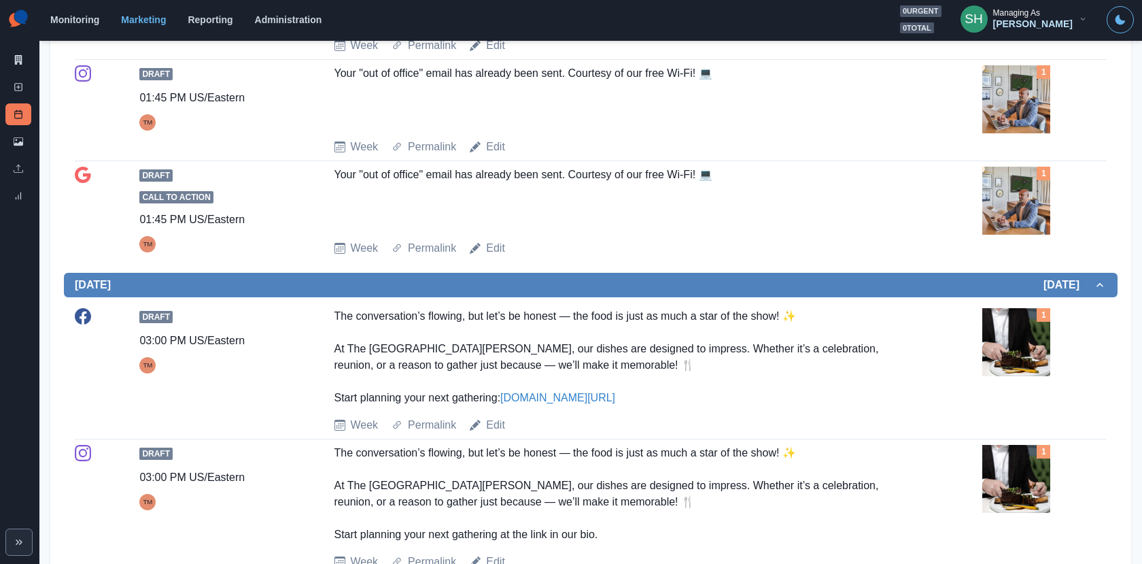
scroll to position [392, 0]
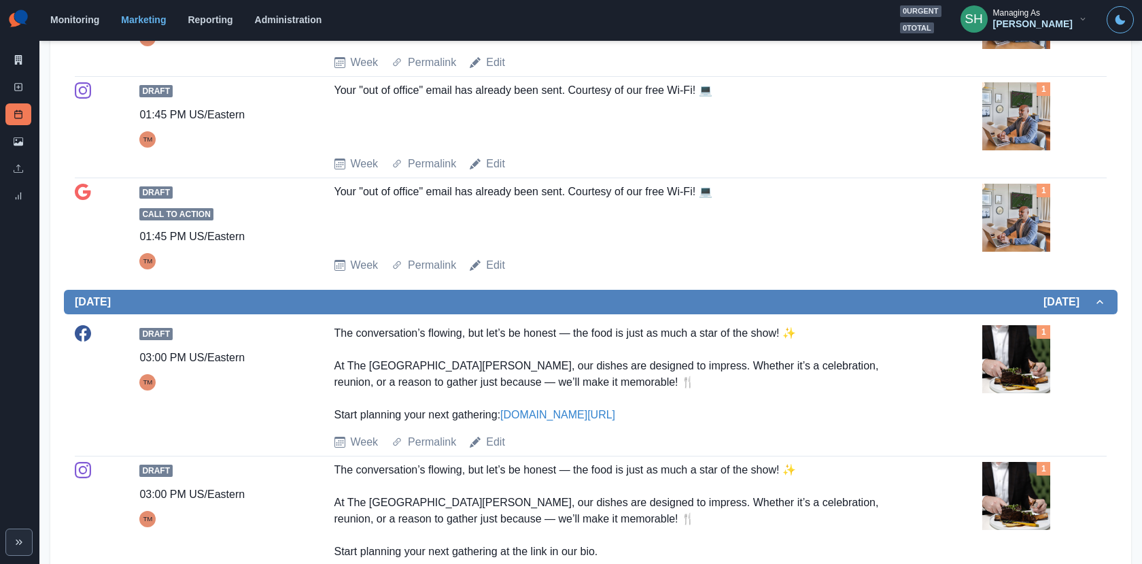
click at [1004, 207] on img at bounding box center [1017, 218] width 68 height 68
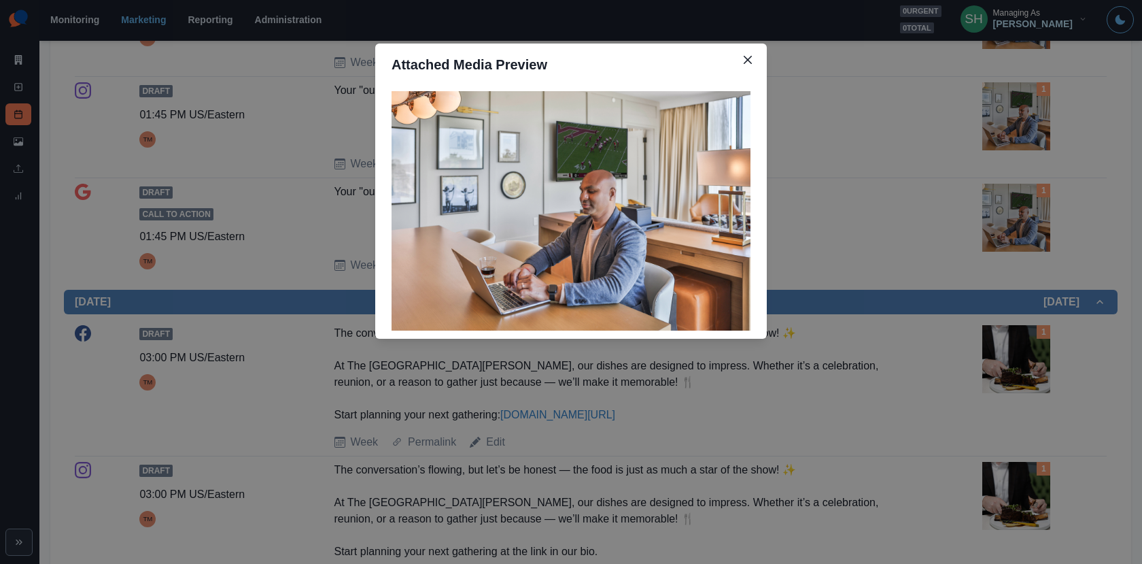
click at [1004, 207] on div "Attached Media Preview" at bounding box center [571, 282] width 1142 height 564
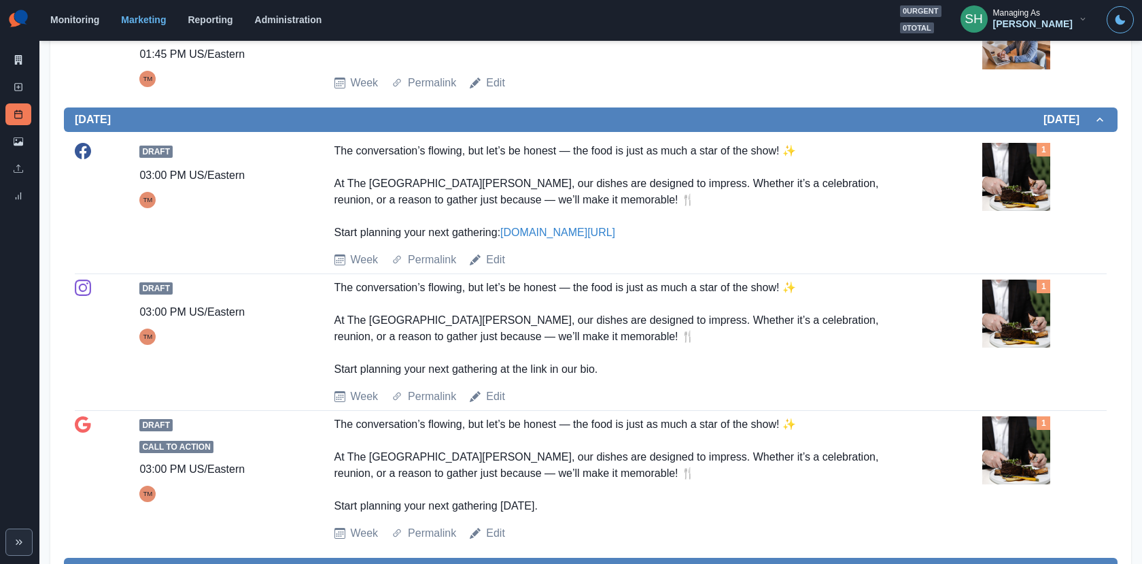
scroll to position [589, 0]
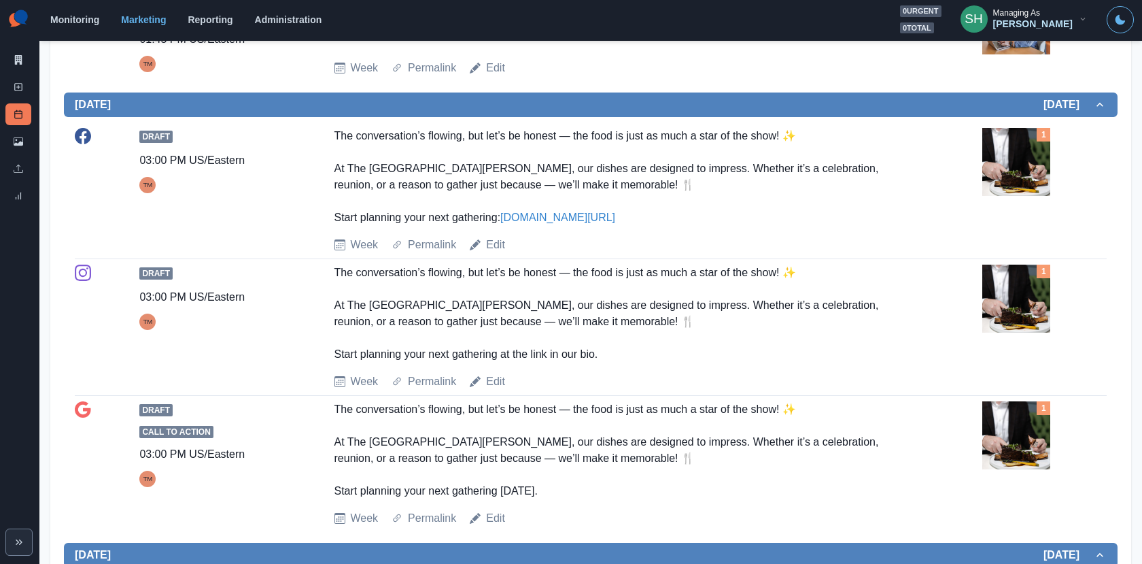
click at [1014, 161] on img at bounding box center [1017, 162] width 68 height 68
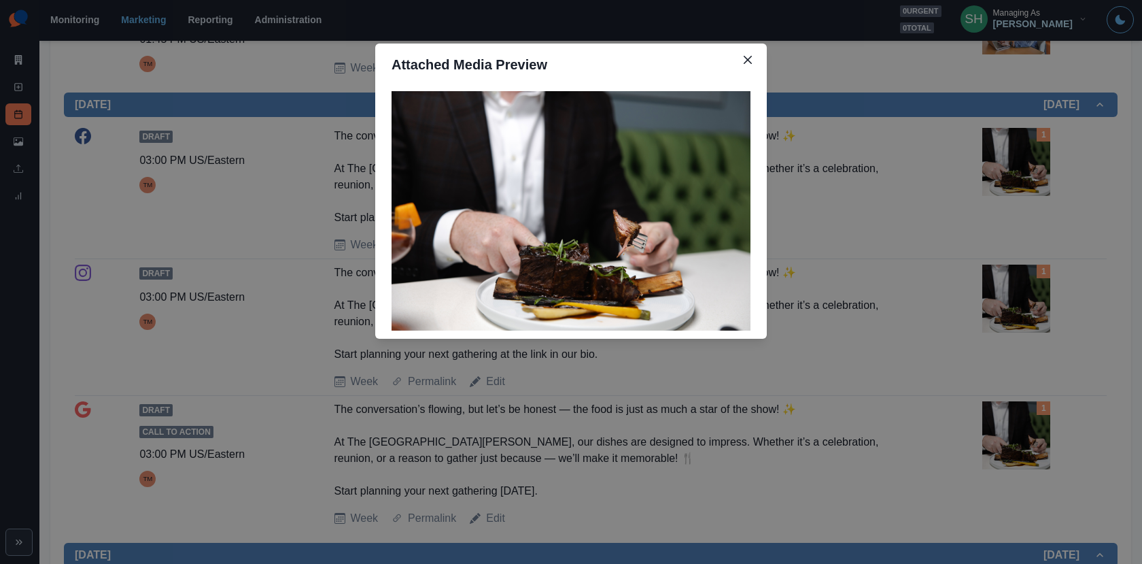
click at [1014, 161] on div "Attached Media Preview" at bounding box center [571, 282] width 1142 height 564
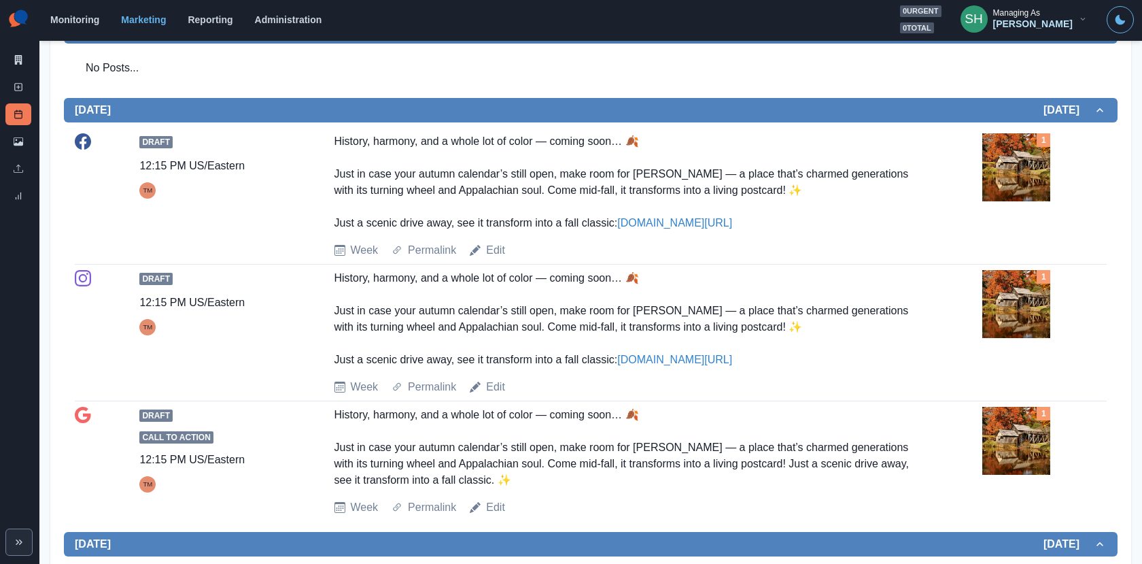
scroll to position [1122, 0]
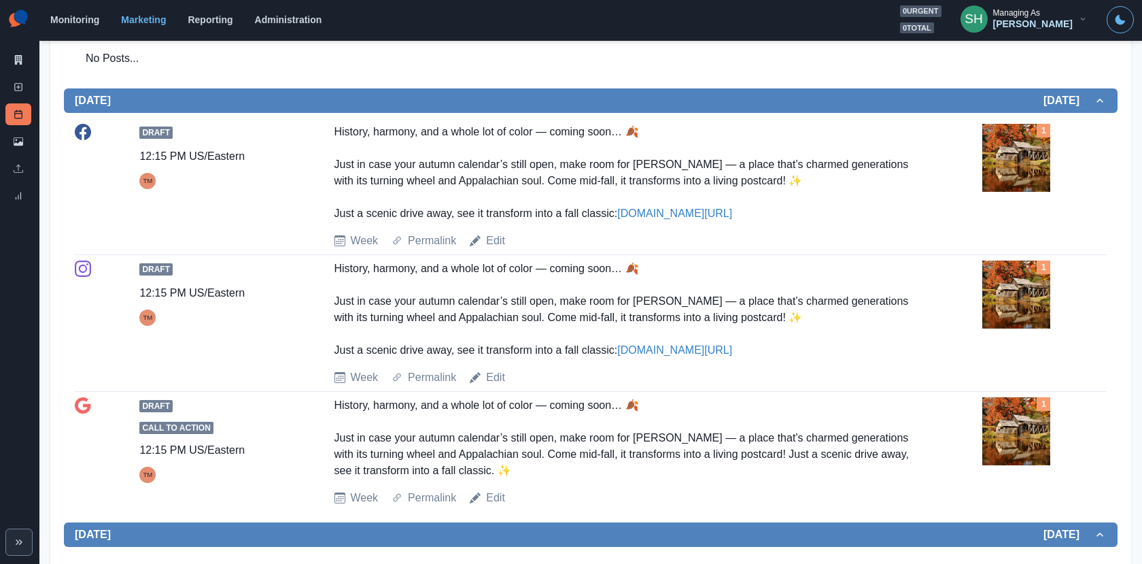
click at [1000, 158] on img at bounding box center [1017, 158] width 68 height 68
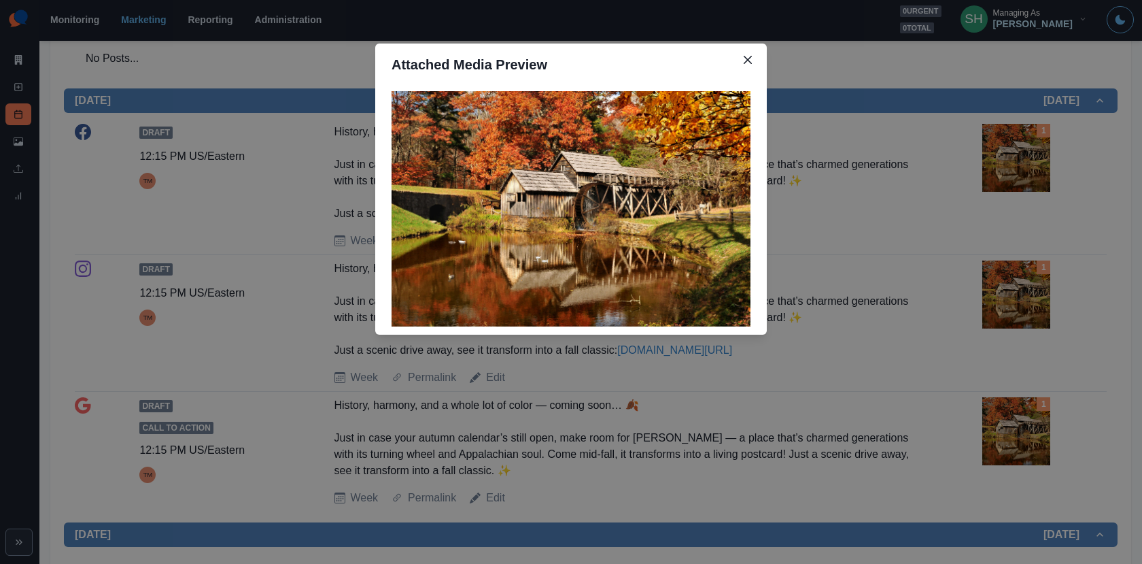
click at [950, 191] on div "Attached Media Preview" at bounding box center [571, 282] width 1142 height 564
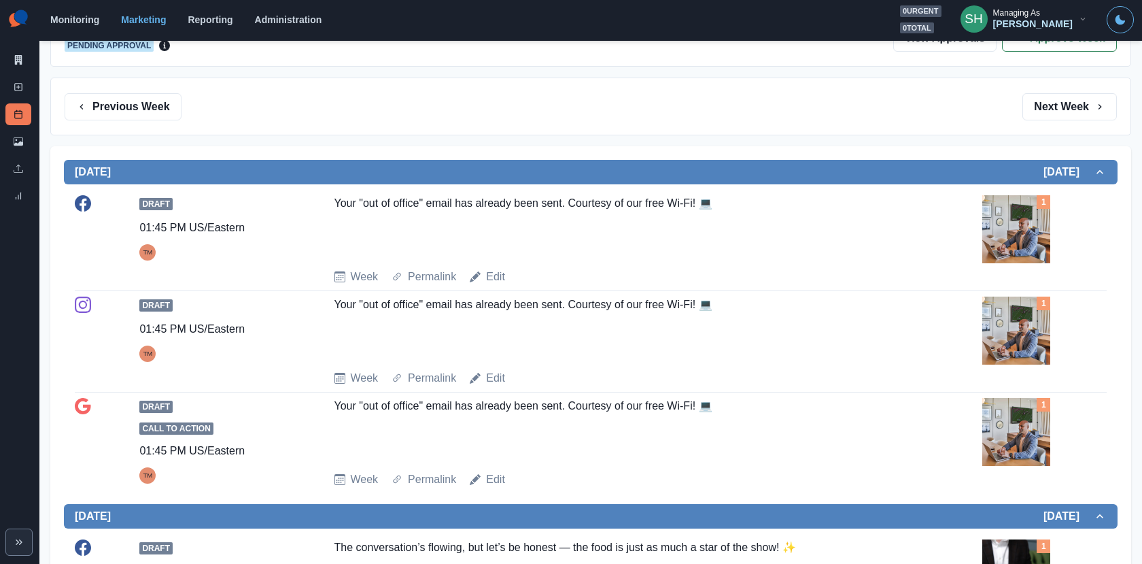
scroll to position [0, 0]
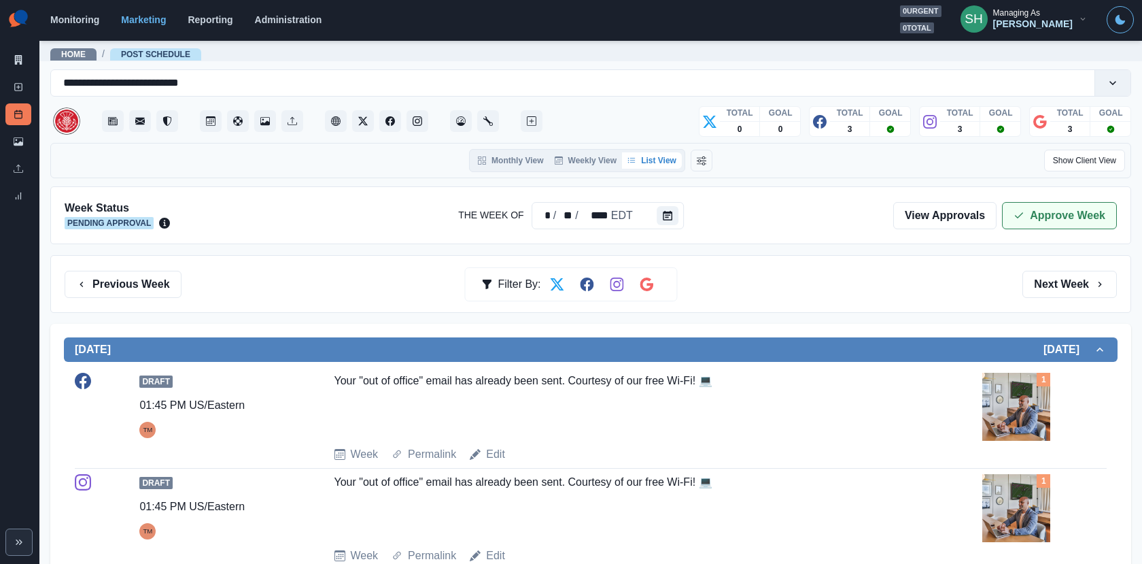
click at [1020, 217] on icon "button" at bounding box center [1019, 215] width 11 height 11
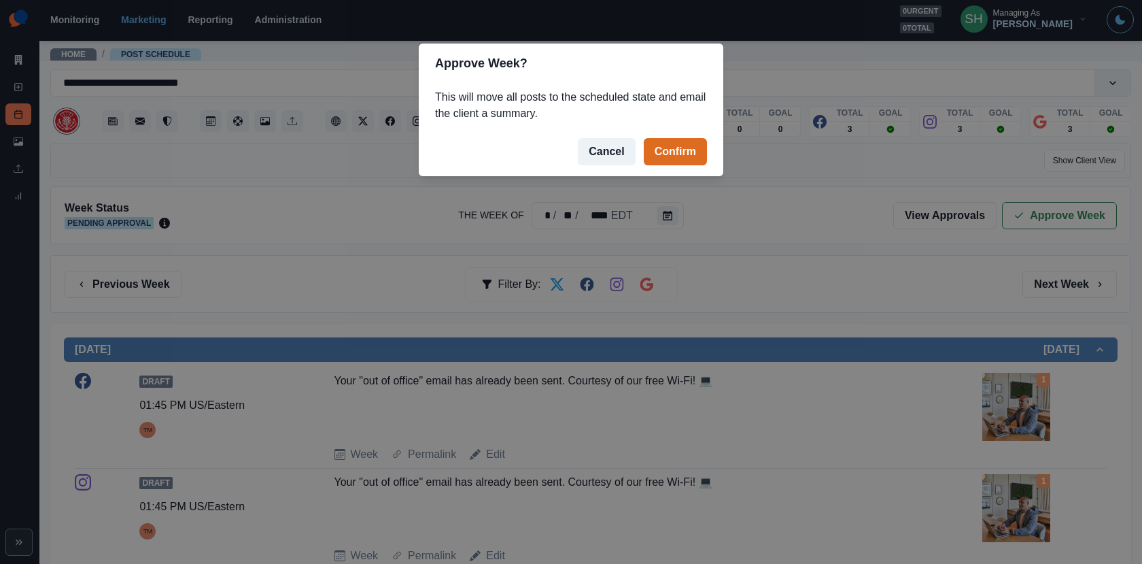
click at [641, 141] on footer "Cancel Confirm" at bounding box center [571, 151] width 305 height 49
click at [668, 161] on button "Confirm" at bounding box center [675, 151] width 63 height 27
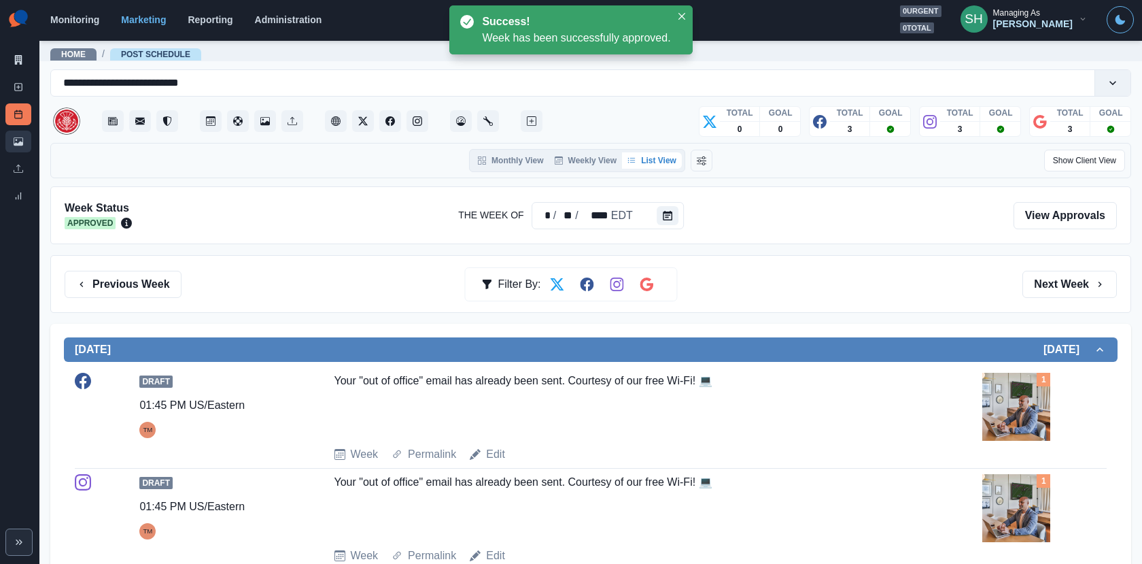
click at [29, 141] on link "Media Library" at bounding box center [18, 142] width 26 height 22
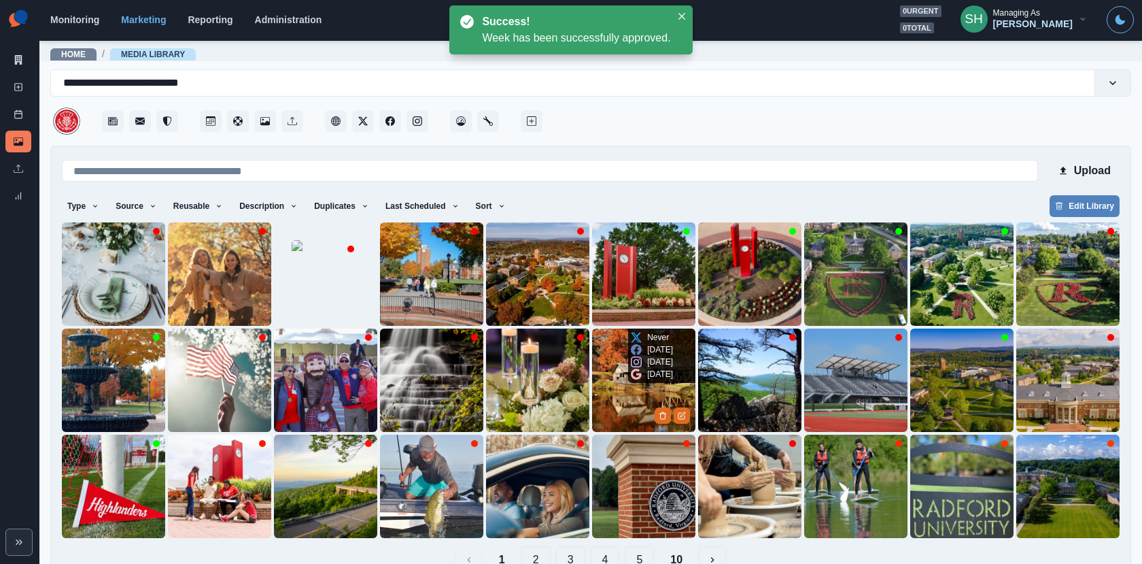
click at [644, 407] on img at bounding box center [643, 379] width 103 height 103
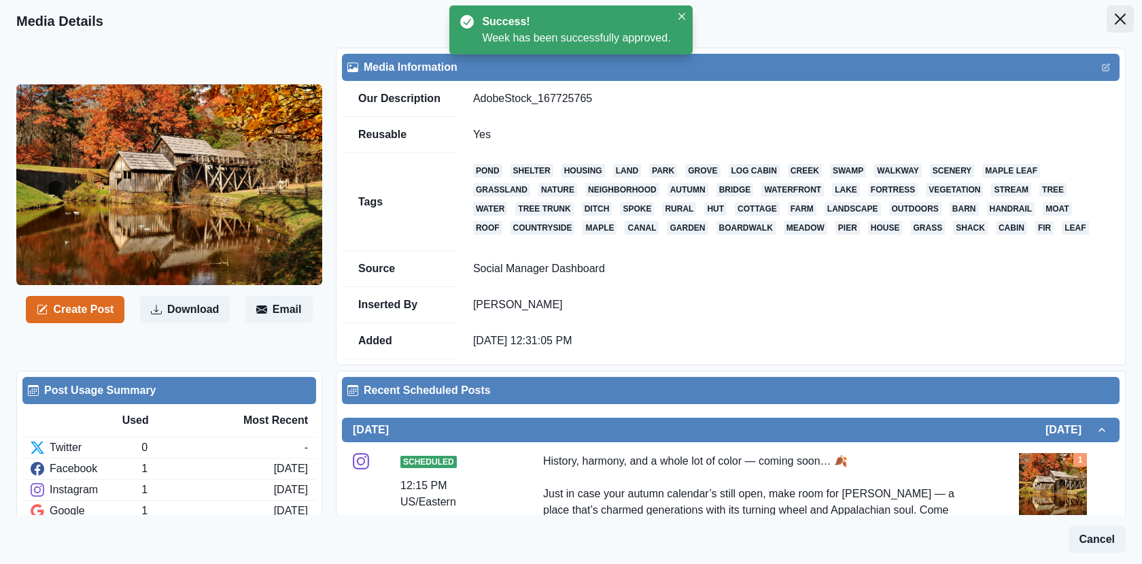
click at [1120, 14] on icon "Close" at bounding box center [1120, 19] width 11 height 11
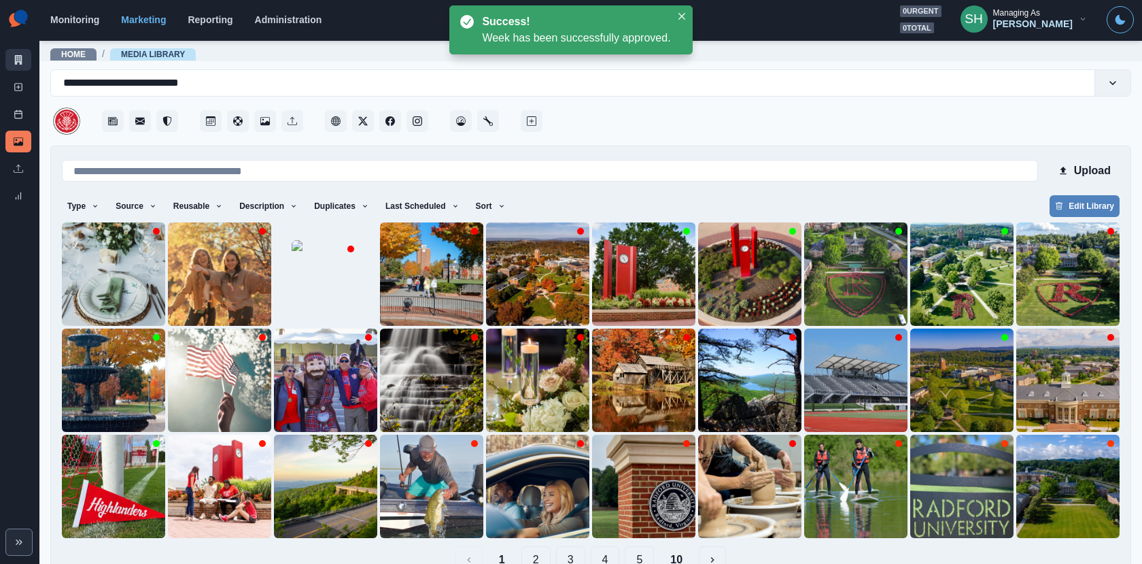
click at [22, 63] on link "Marketing Summary" at bounding box center [18, 60] width 26 height 22
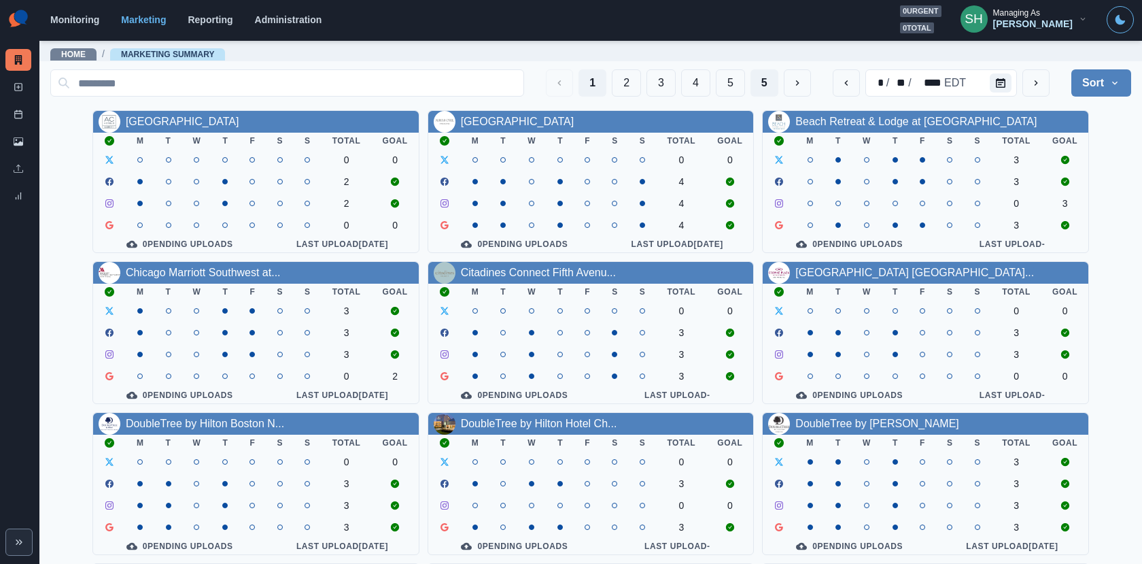
click at [778, 84] on button "5" at bounding box center [765, 82] width 28 height 27
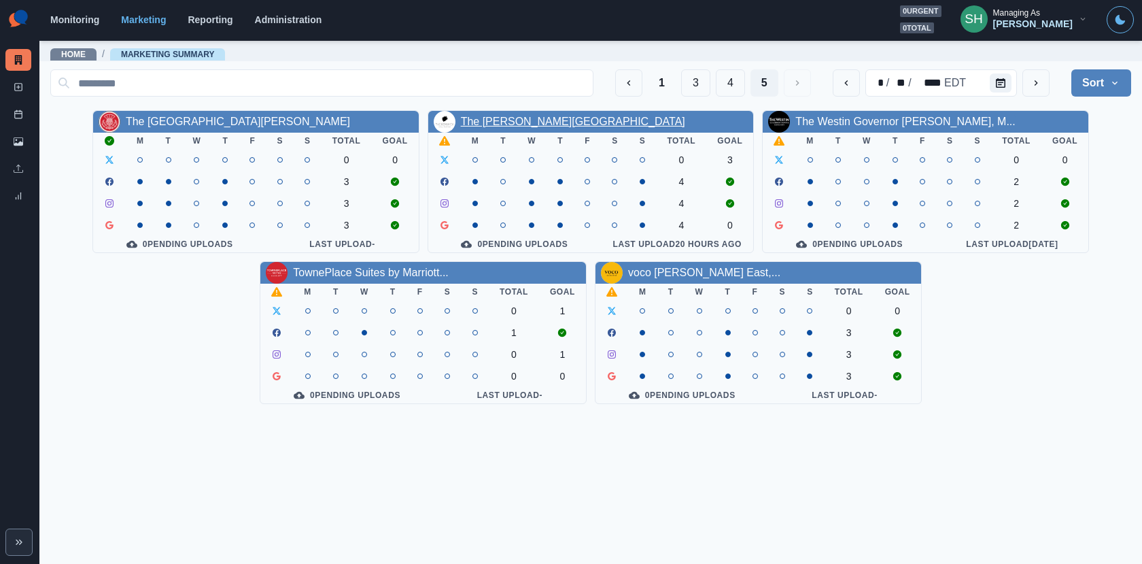
click at [524, 117] on link "The Renwick Hotel" at bounding box center [573, 122] width 224 height 12
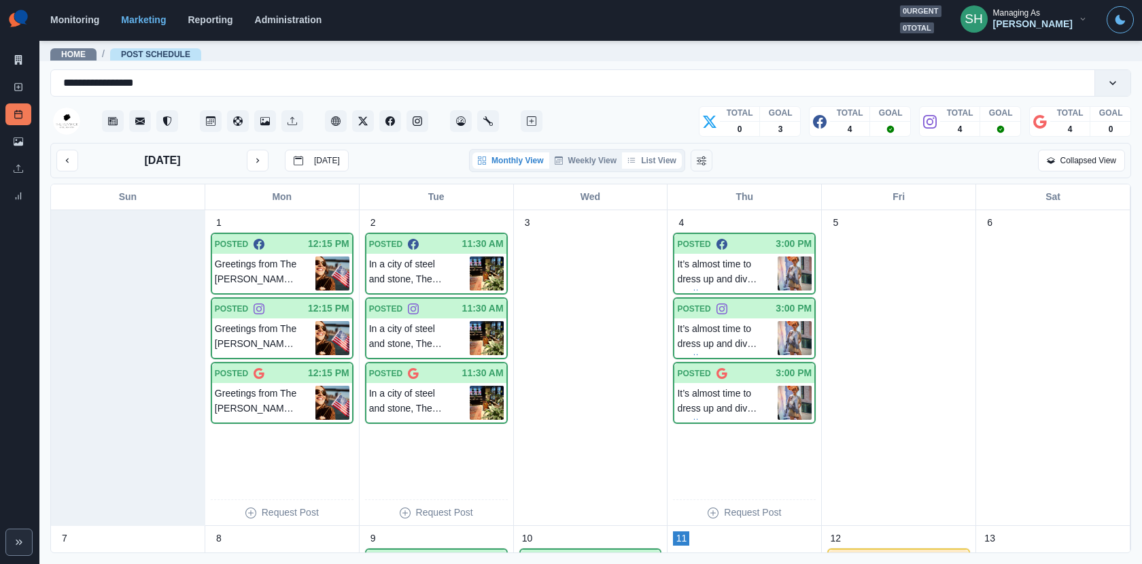
click at [646, 157] on button "List View" at bounding box center [652, 160] width 60 height 16
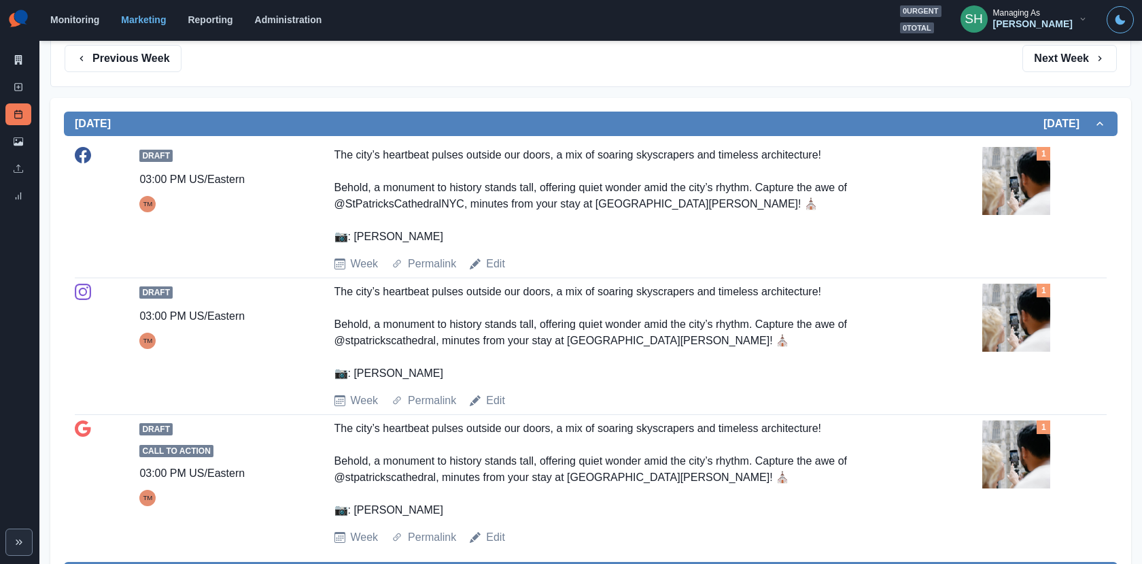
scroll to position [246, 0]
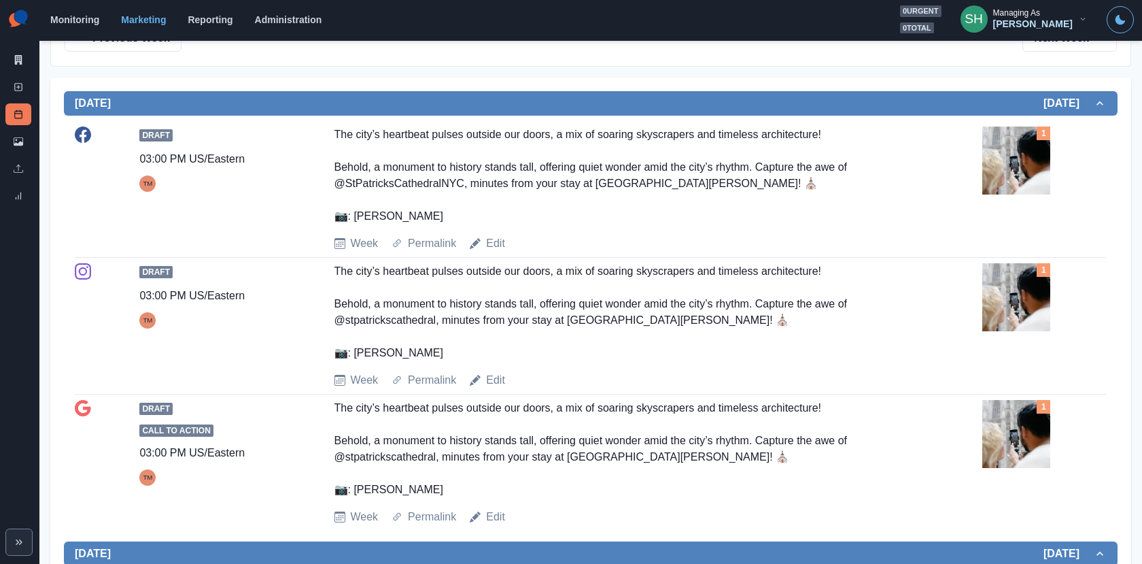
click at [1004, 170] on img at bounding box center [1017, 160] width 68 height 68
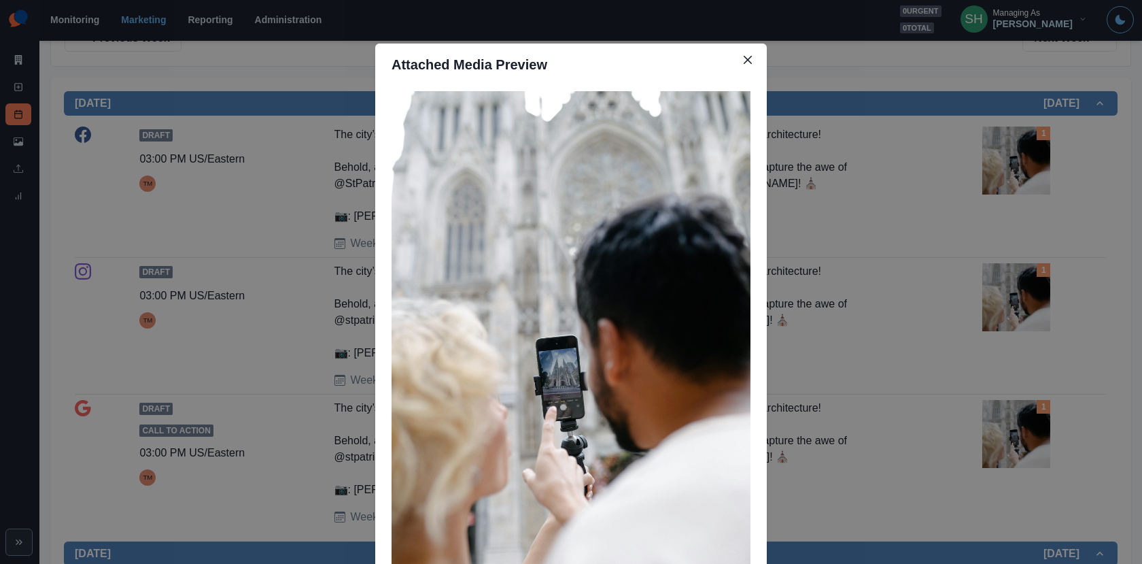
click at [838, 281] on div "Attached Media Preview" at bounding box center [571, 282] width 1142 height 564
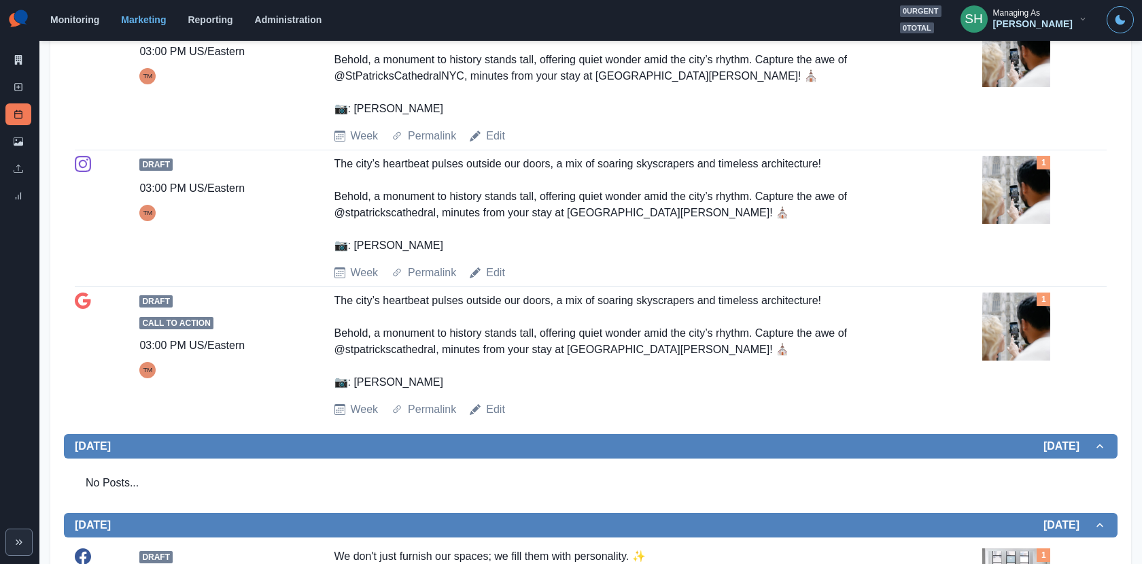
scroll to position [302, 0]
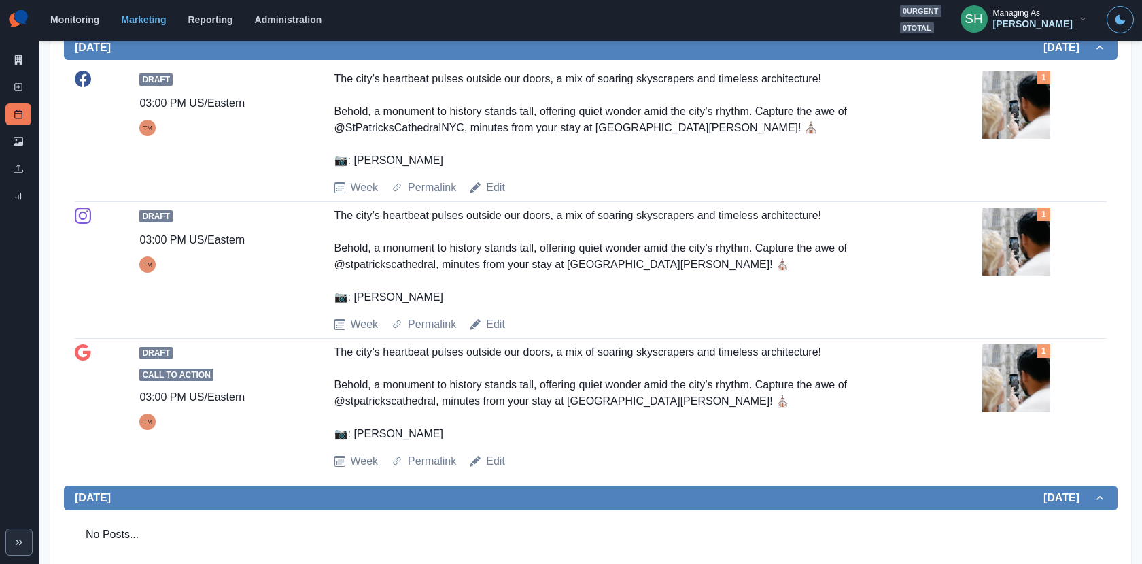
click at [1030, 271] on img at bounding box center [1017, 241] width 68 height 68
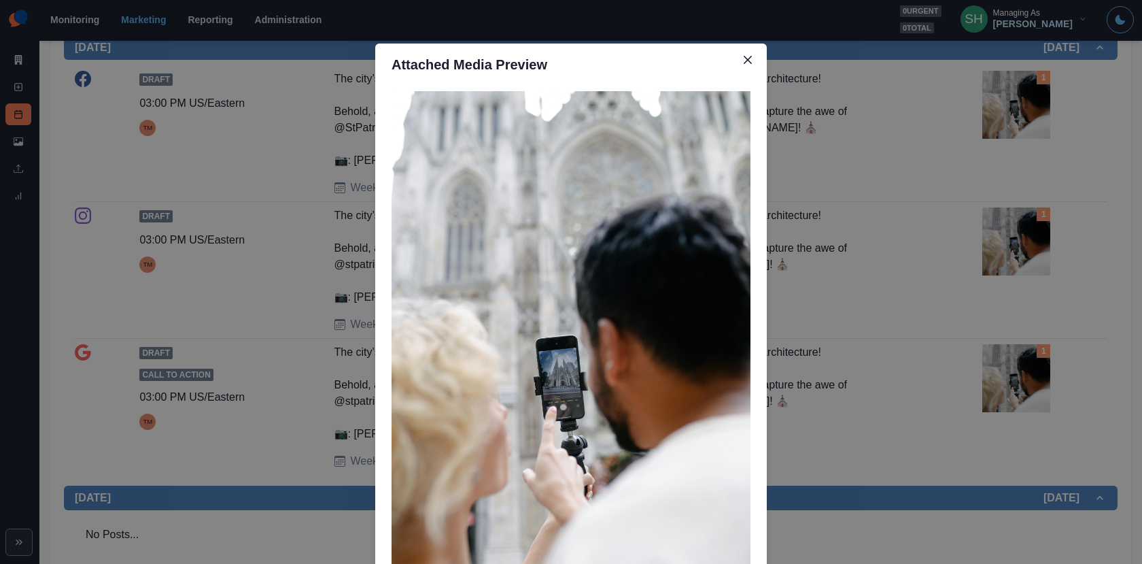
click at [1008, 266] on div "Attached Media Preview" at bounding box center [571, 282] width 1142 height 564
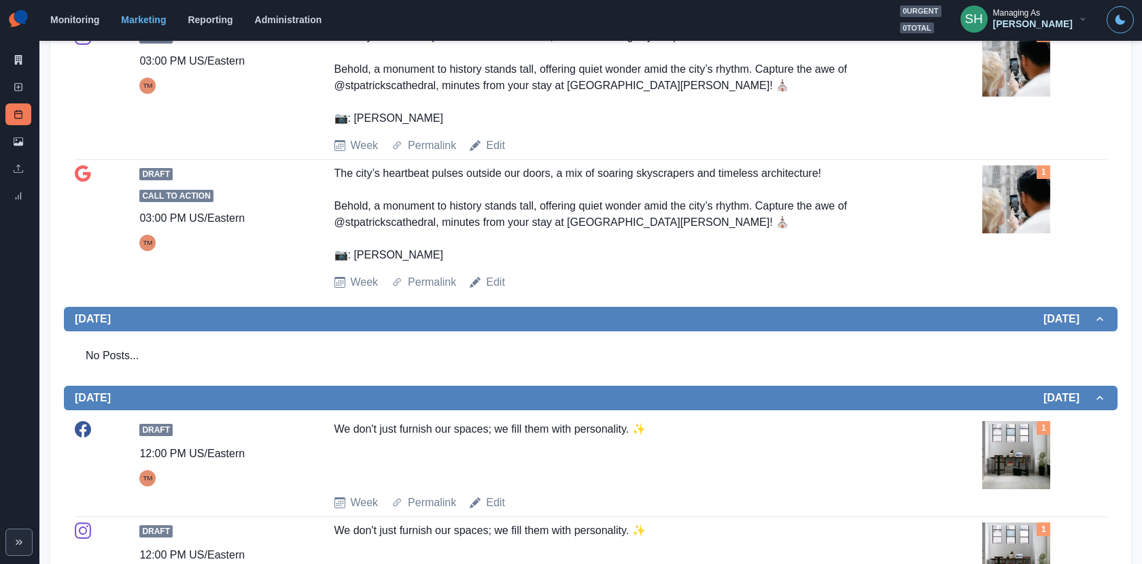
scroll to position [777, 0]
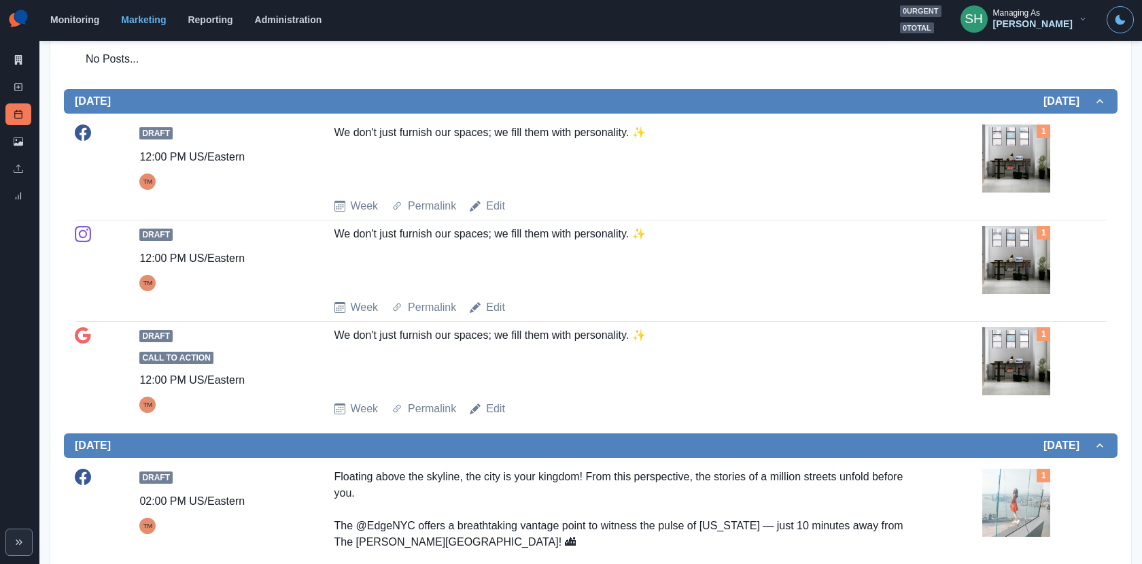
click at [989, 294] on div "Draft 12:00 PM US/Eastern TM We don't just furnish our spaces; we fill them wit…" at bounding box center [591, 271] width 1032 height 90
click at [1000, 256] on img at bounding box center [1017, 260] width 68 height 68
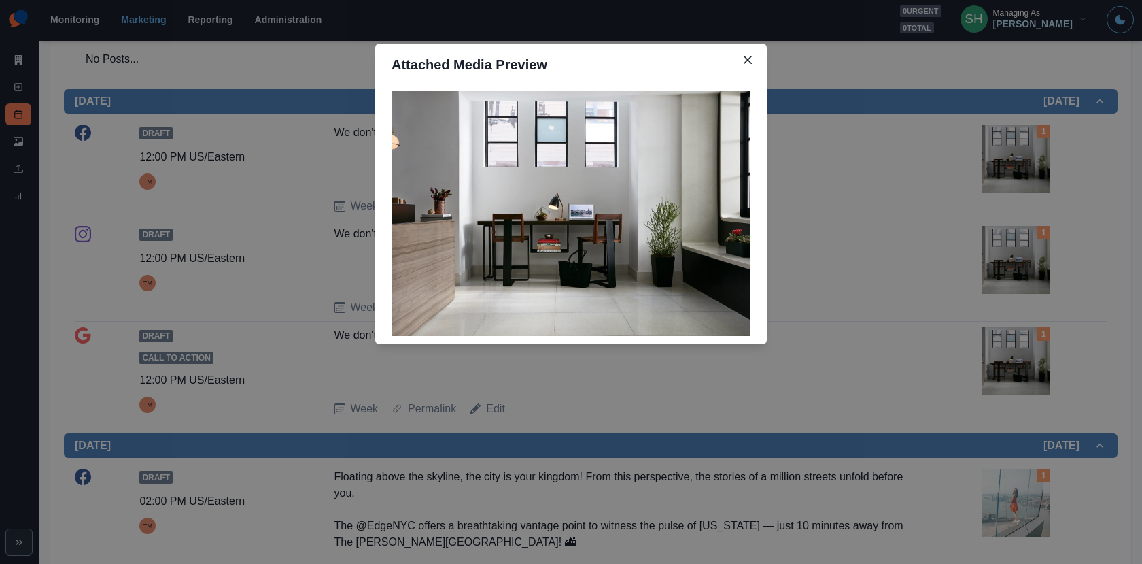
click at [1000, 256] on div "Attached Media Preview" at bounding box center [571, 282] width 1142 height 564
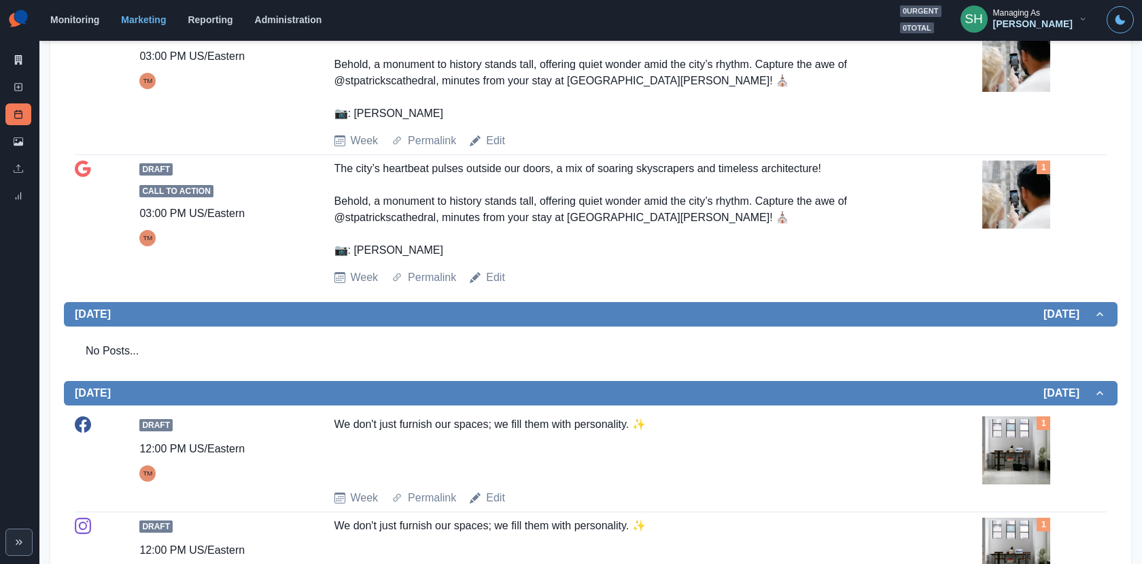
scroll to position [354, 0]
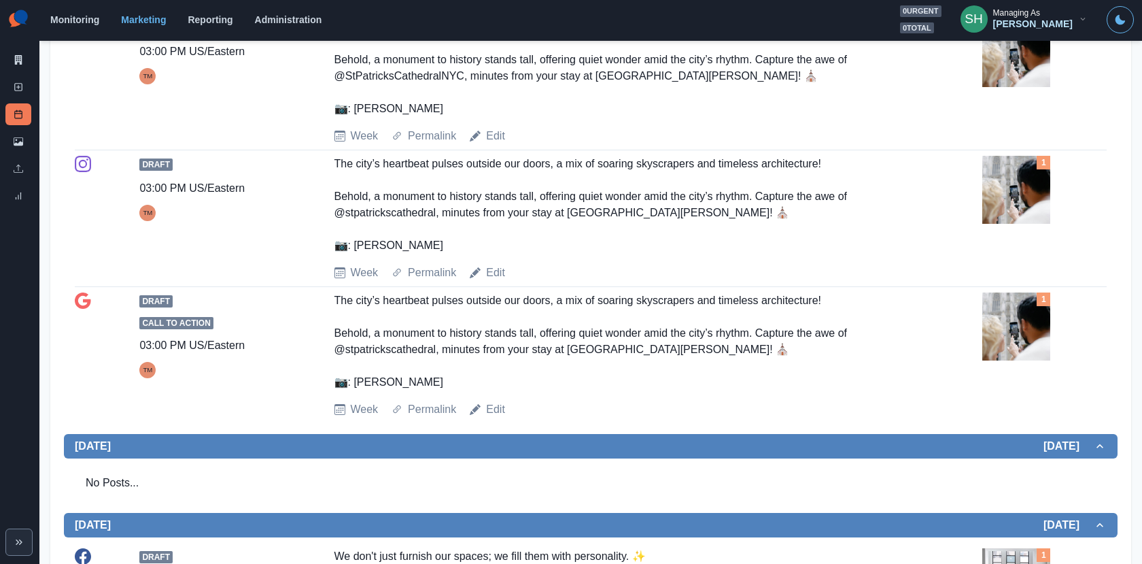
click at [1010, 241] on div "1" at bounding box center [1045, 207] width 124 height 103
click at [1002, 194] on img at bounding box center [1017, 190] width 68 height 68
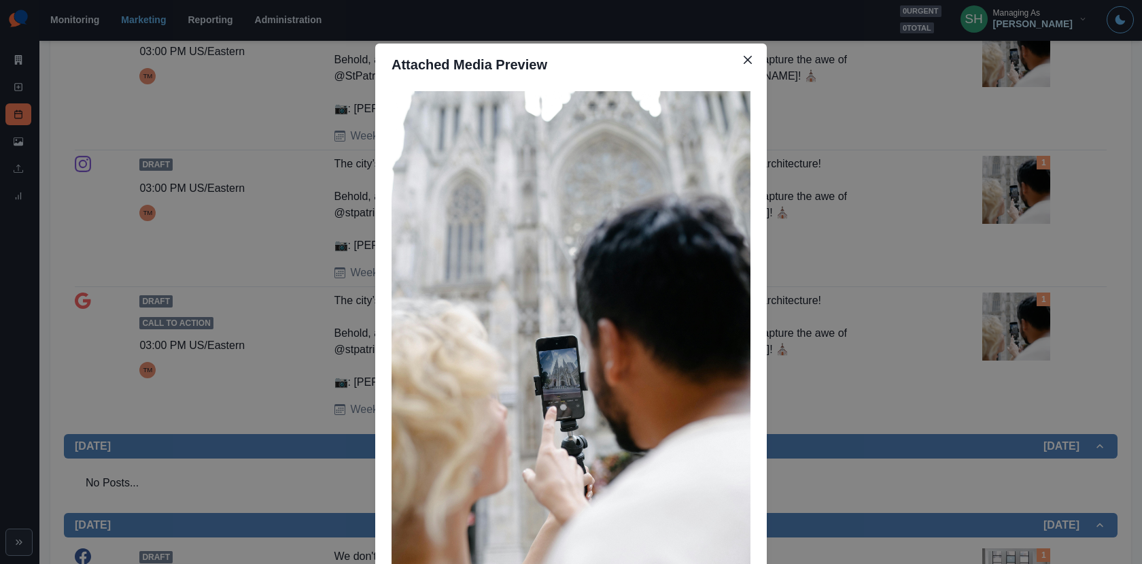
click at [933, 260] on div "Attached Media Preview" at bounding box center [571, 282] width 1142 height 564
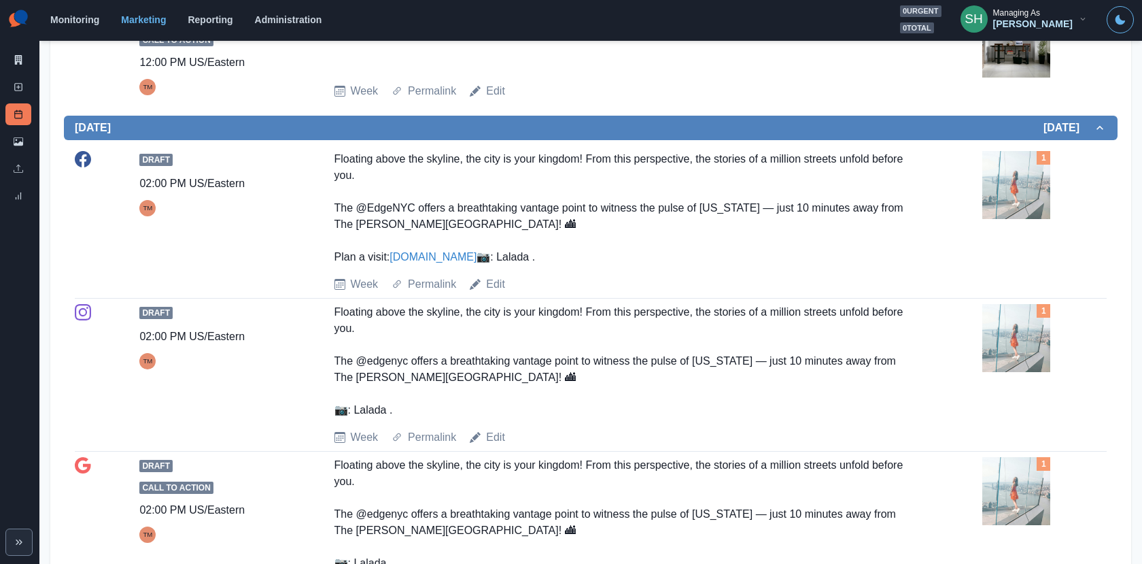
scroll to position [1103, 0]
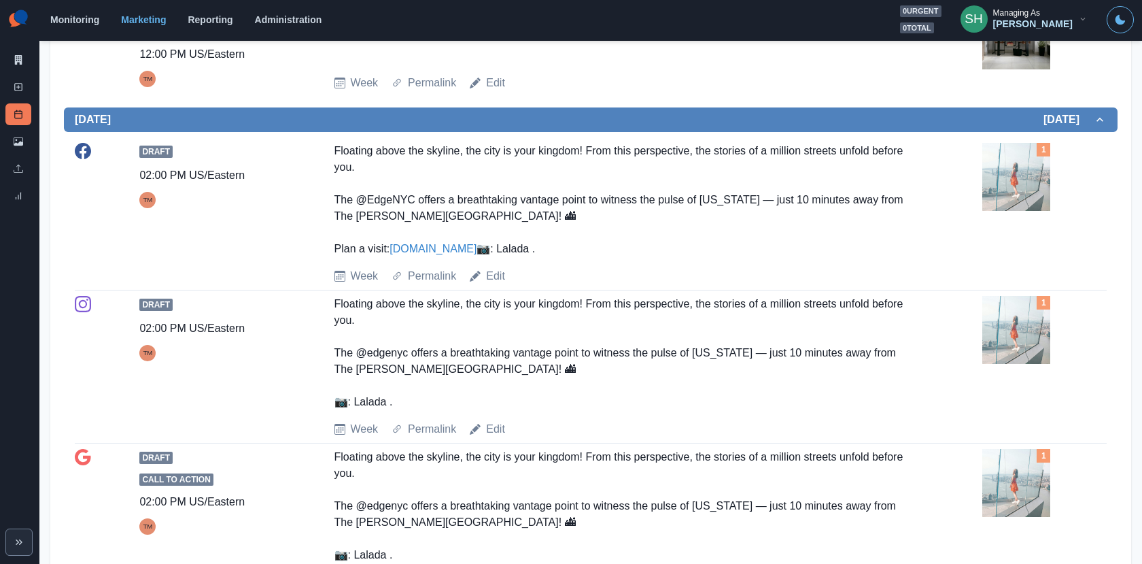
click at [1004, 200] on img at bounding box center [1017, 177] width 68 height 68
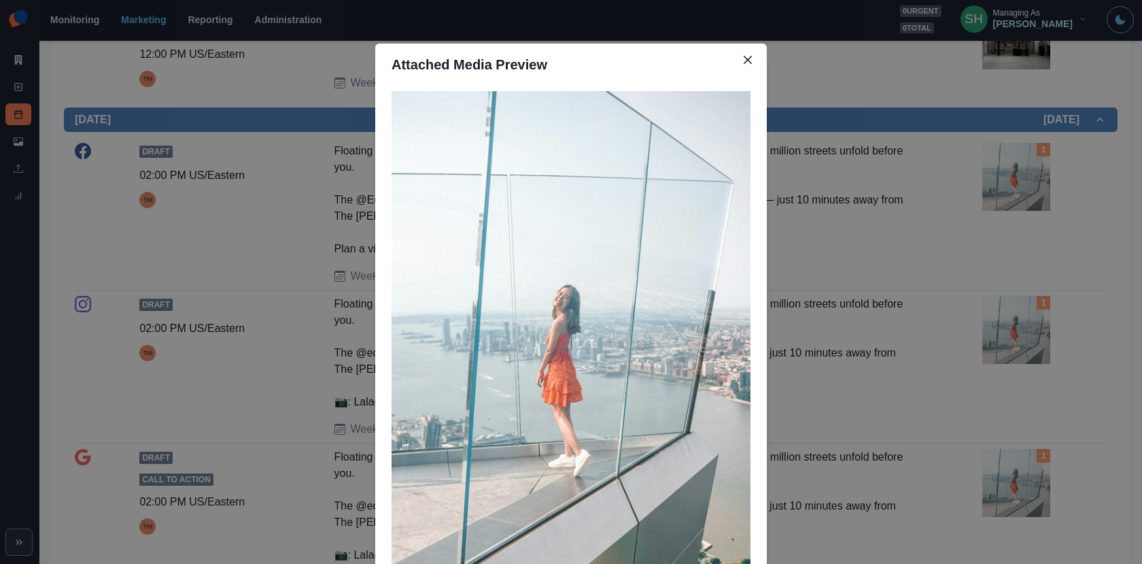
click at [977, 205] on div "Attached Media Preview" at bounding box center [571, 282] width 1142 height 564
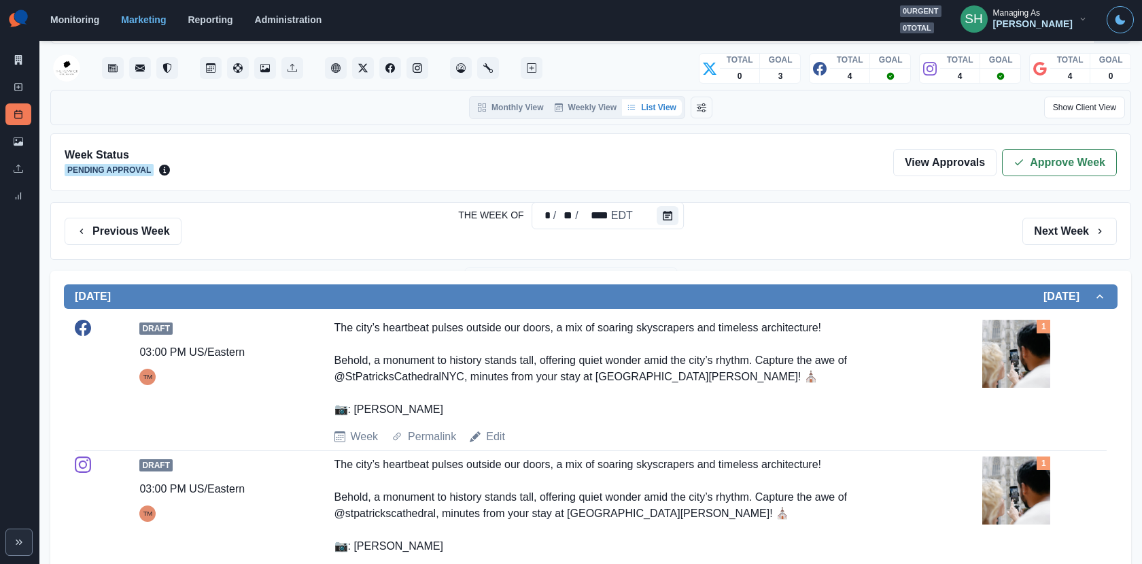
scroll to position [25, 0]
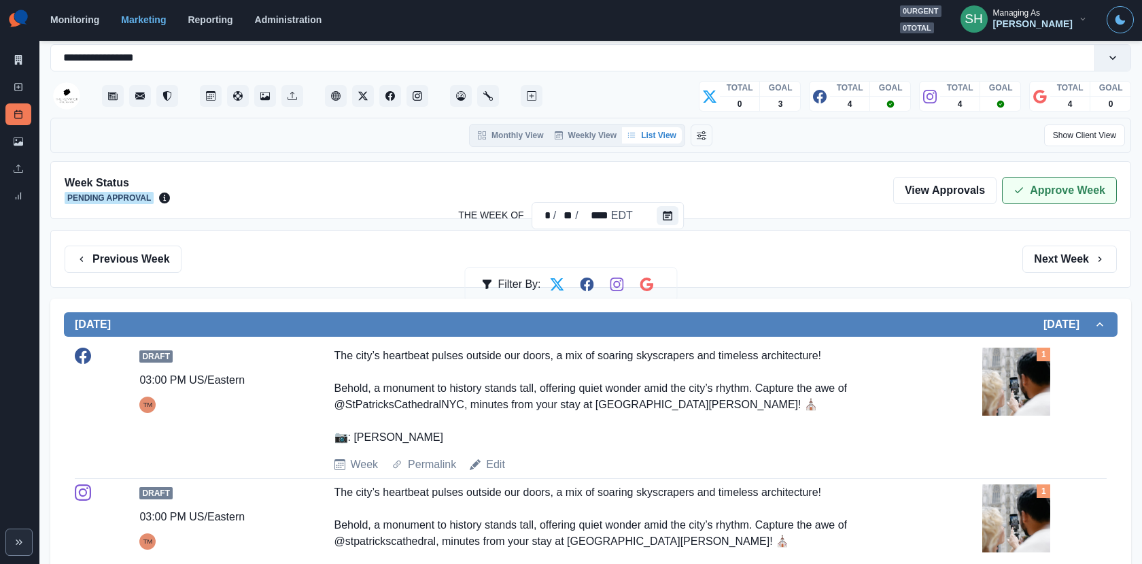
click at [1014, 182] on button "Approve Week" at bounding box center [1059, 190] width 115 height 27
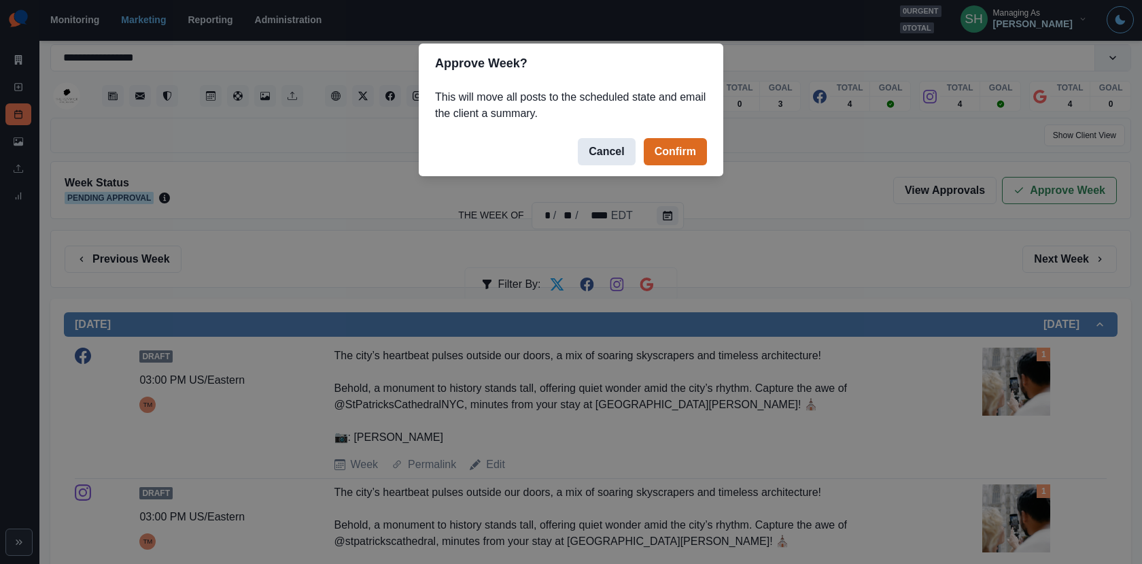
click at [618, 157] on button "Cancel" at bounding box center [606, 151] width 57 height 27
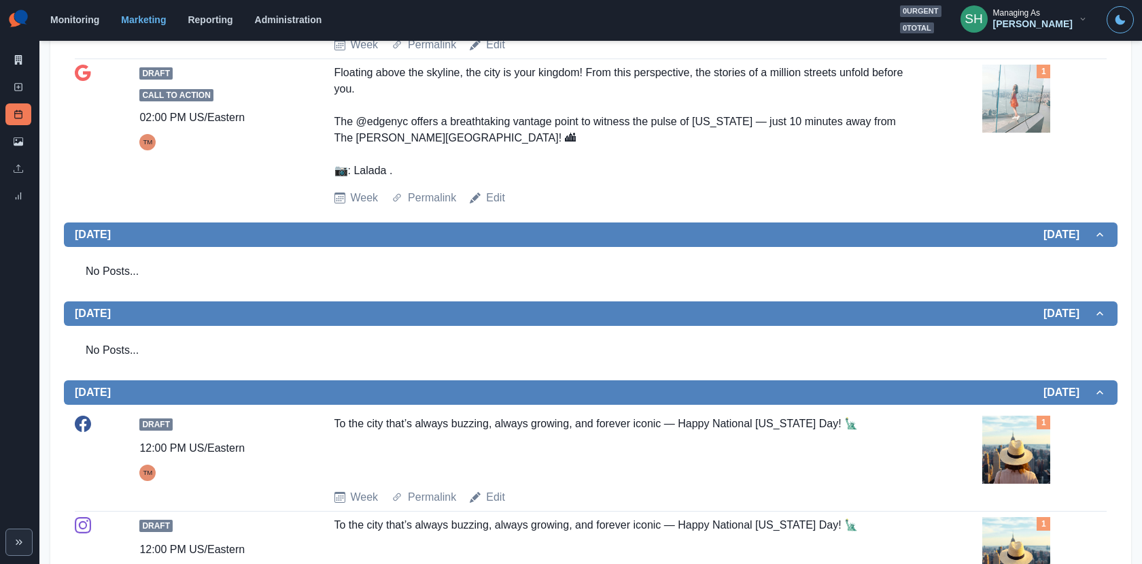
scroll to position [1701, 0]
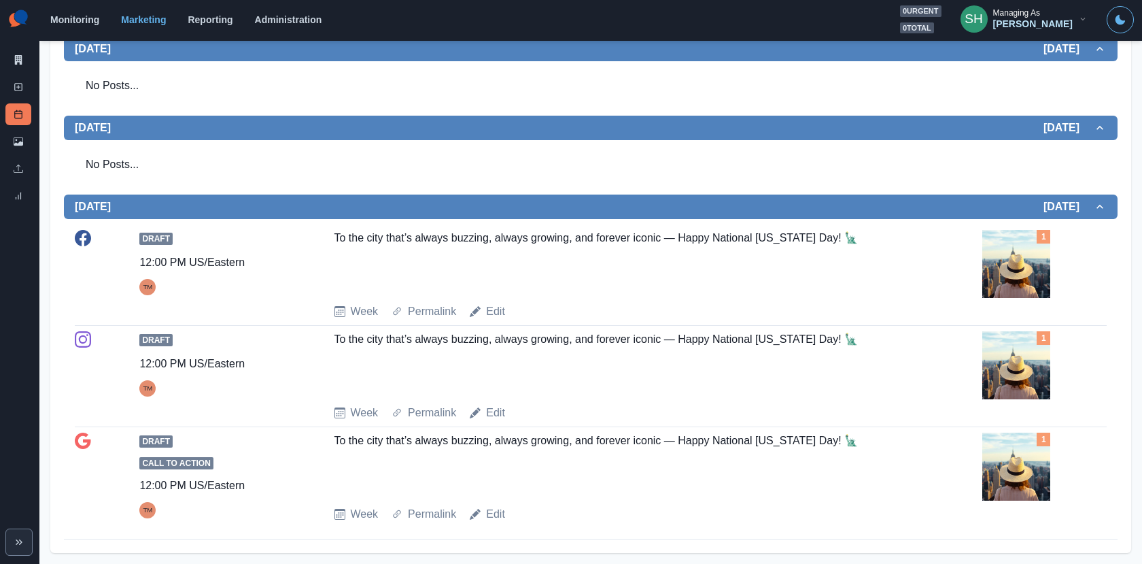
click at [499, 304] on div "Draft 12:00 PM US/Eastern TM To the city that’s always buzzing, always growing,…" at bounding box center [591, 275] width 1032 height 90
click at [498, 313] on link "Edit" at bounding box center [495, 311] width 19 height 16
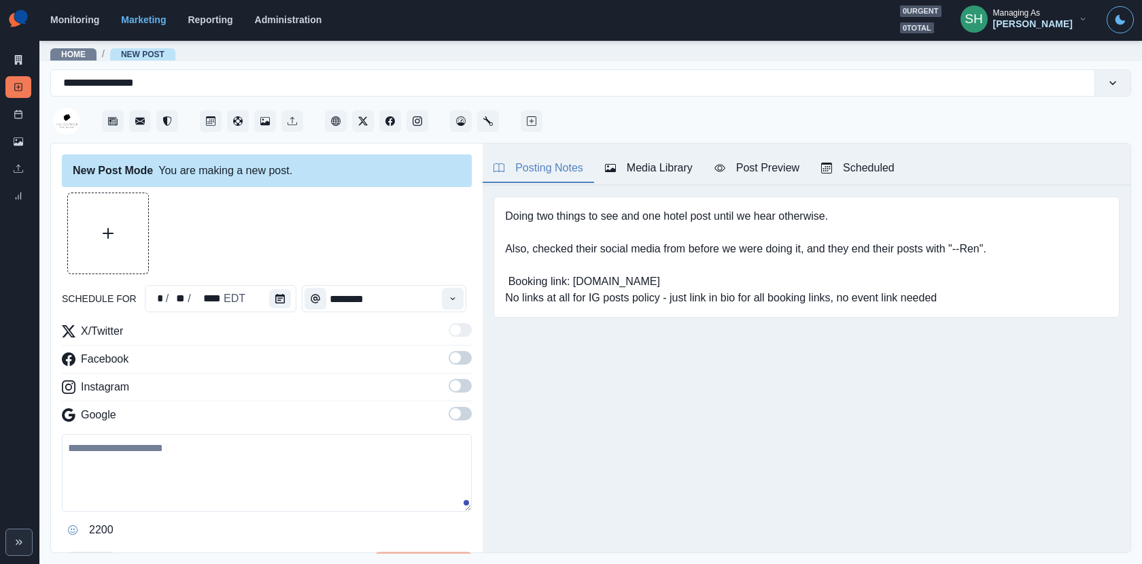
type input "********"
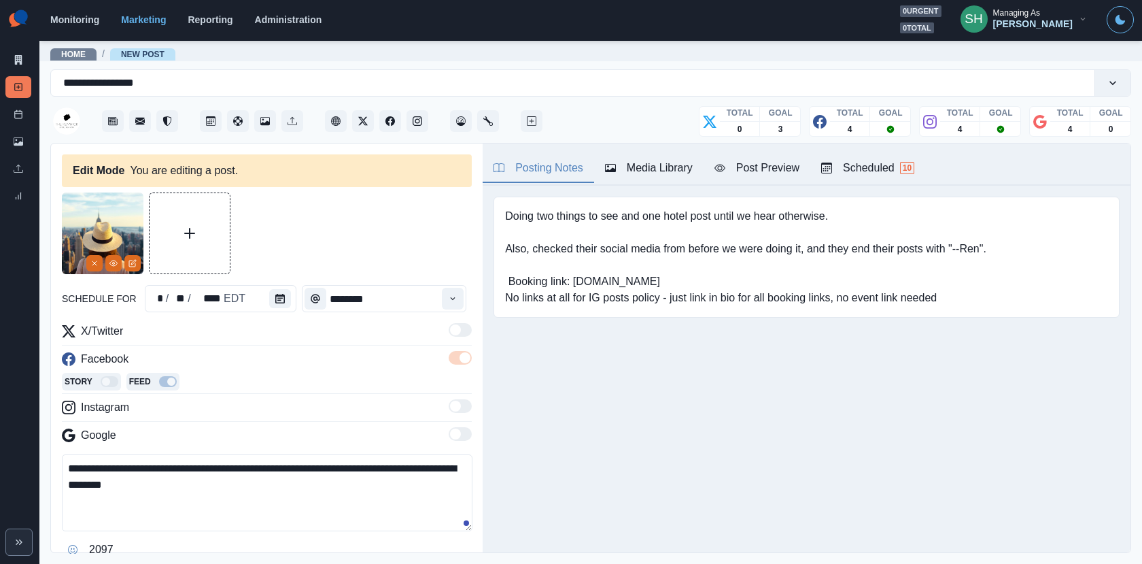
click at [84, 257] on img at bounding box center [103, 233] width 82 height 82
click at [93, 257] on button "Remove" at bounding box center [94, 263] width 16 height 16
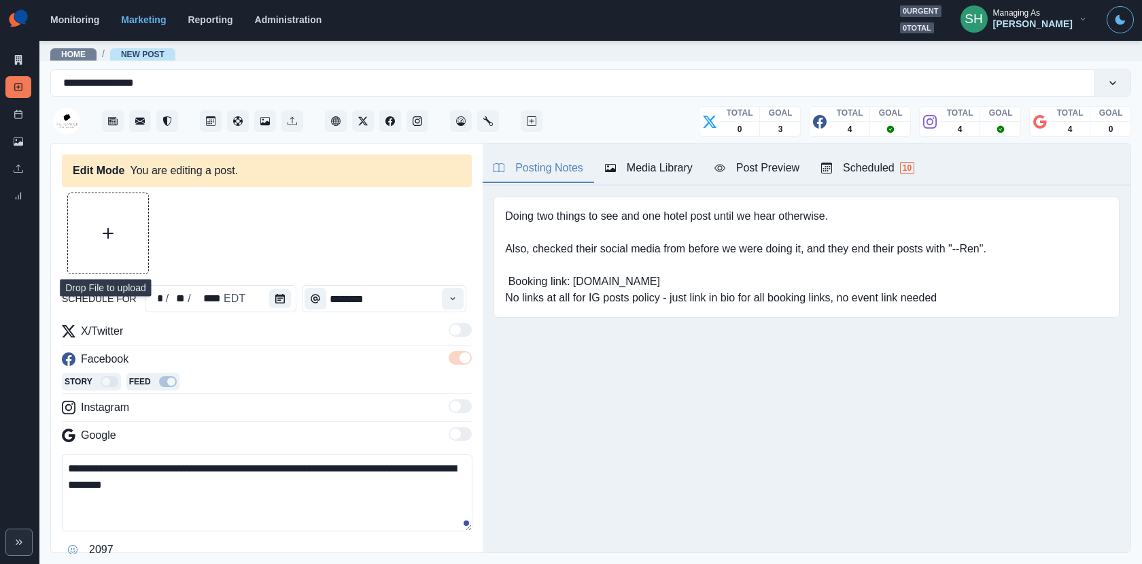
click at [95, 231] on button "Upload Media" at bounding box center [108, 233] width 80 height 80
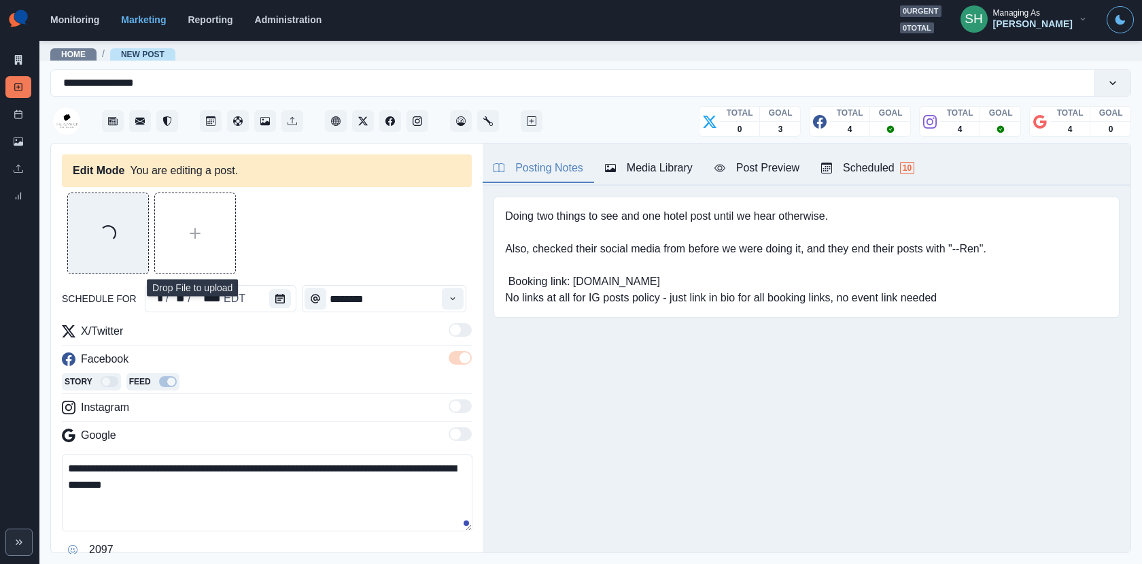
drag, startPoint x: 308, startPoint y: 467, endPoint x: 273, endPoint y: 467, distance: 34.7
click at [273, 467] on textarea "**********" at bounding box center [267, 492] width 411 height 77
drag, startPoint x: 400, startPoint y: 466, endPoint x: 371, endPoint y: 464, distance: 29.3
click at [371, 464] on textarea "**********" at bounding box center [267, 492] width 411 height 77
type textarea "**********"
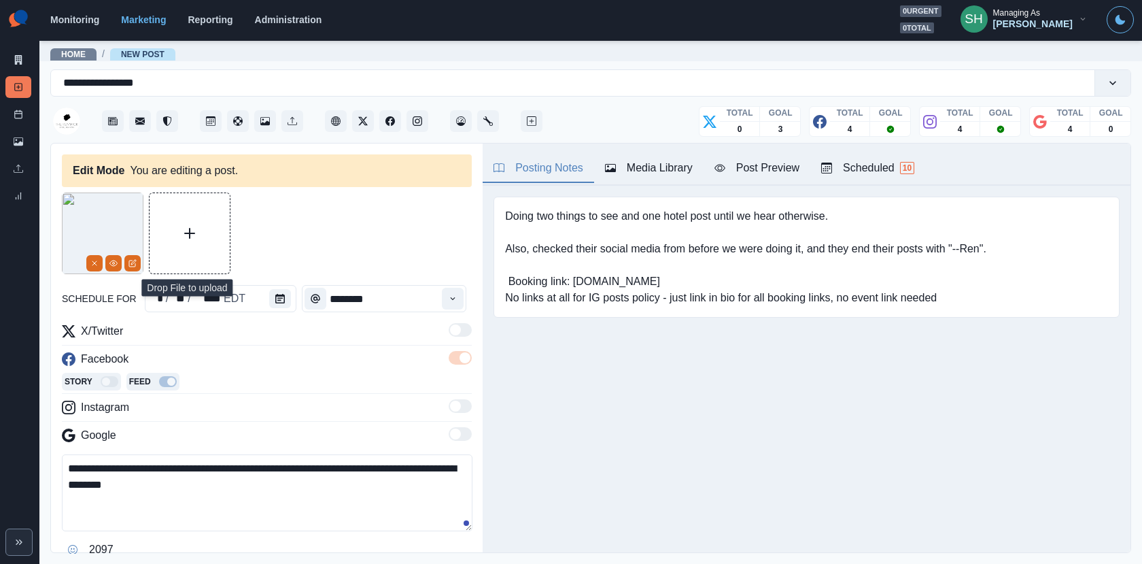
click at [736, 177] on button "Post Preview" at bounding box center [757, 168] width 107 height 29
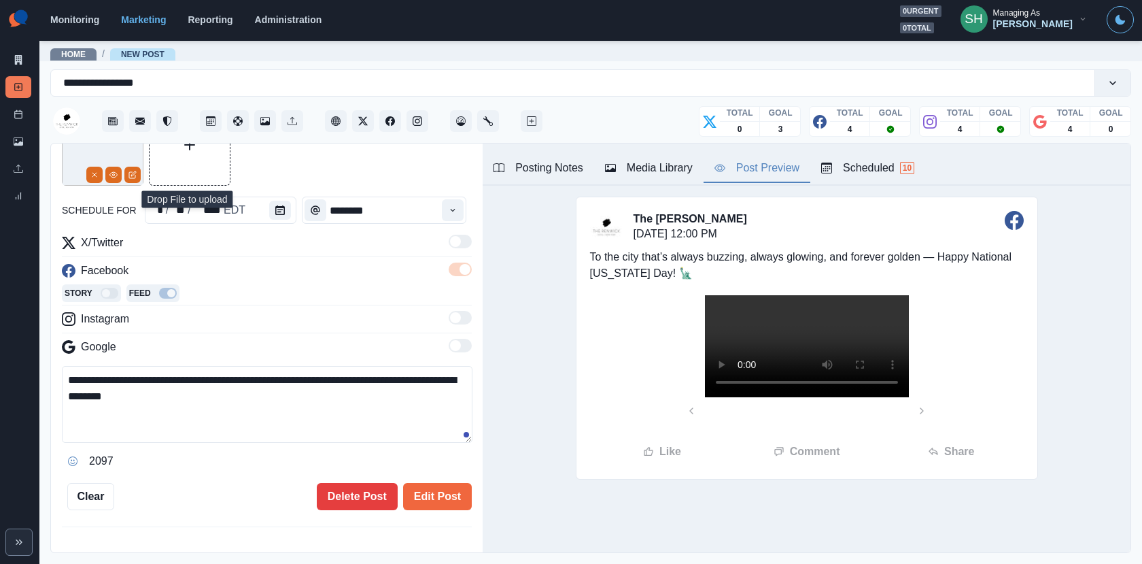
scroll to position [175, 0]
click at [800, 357] on video at bounding box center [807, 346] width 204 height 102
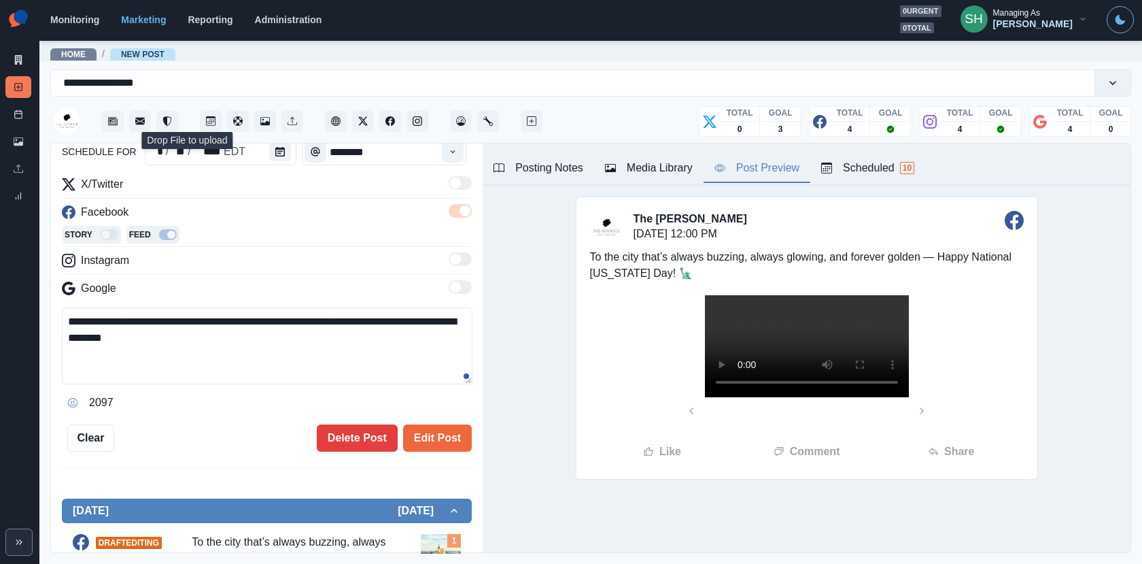
scroll to position [154, 0]
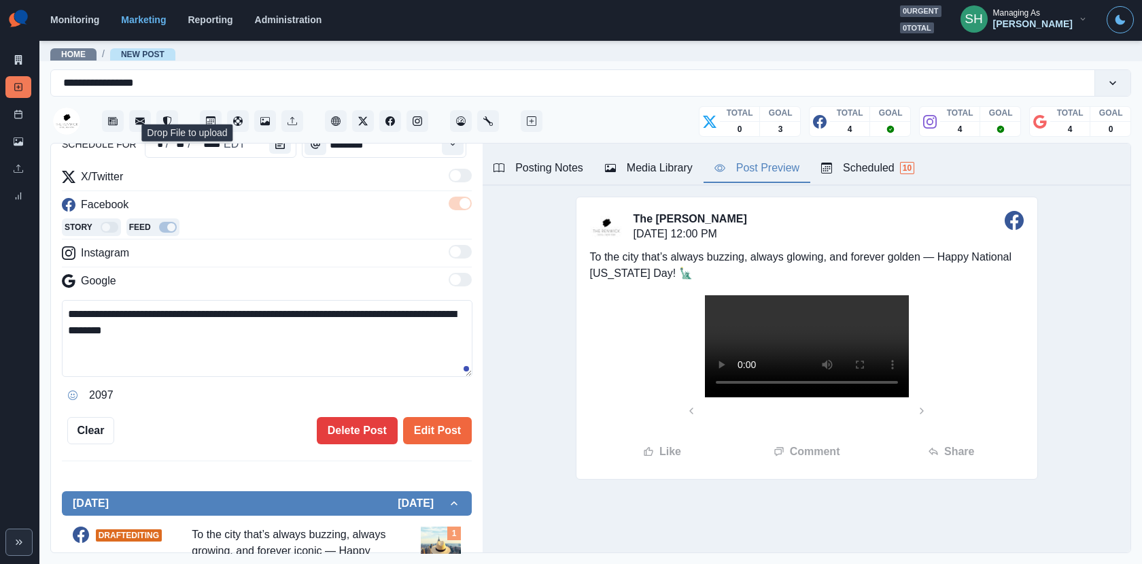
drag, startPoint x: 255, startPoint y: 330, endPoint x: 232, endPoint y: 246, distance: 87.4
click at [232, 246] on div "**********" at bounding box center [267, 287] width 410 height 237
click at [456, 429] on button "Edit Post" at bounding box center [437, 430] width 69 height 27
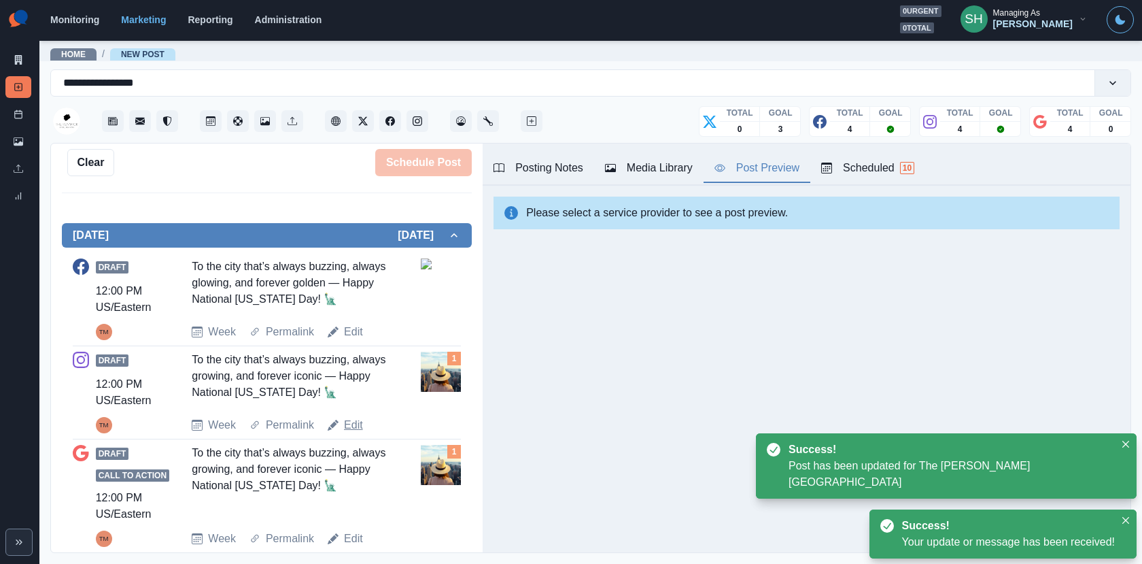
click at [354, 417] on link "Edit" at bounding box center [353, 425] width 19 height 16
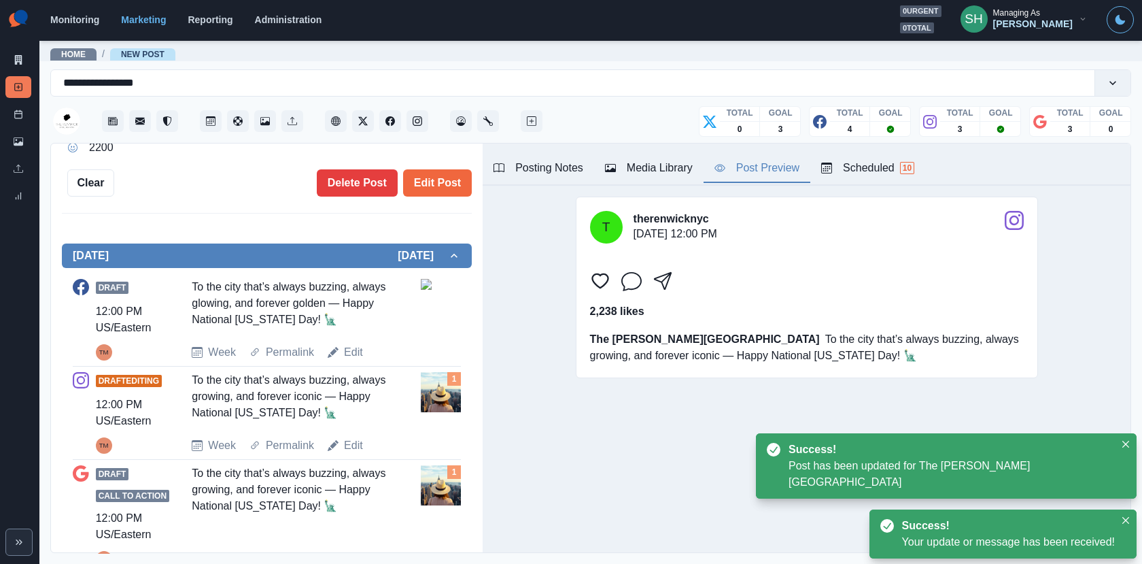
scroll to position [422, 0]
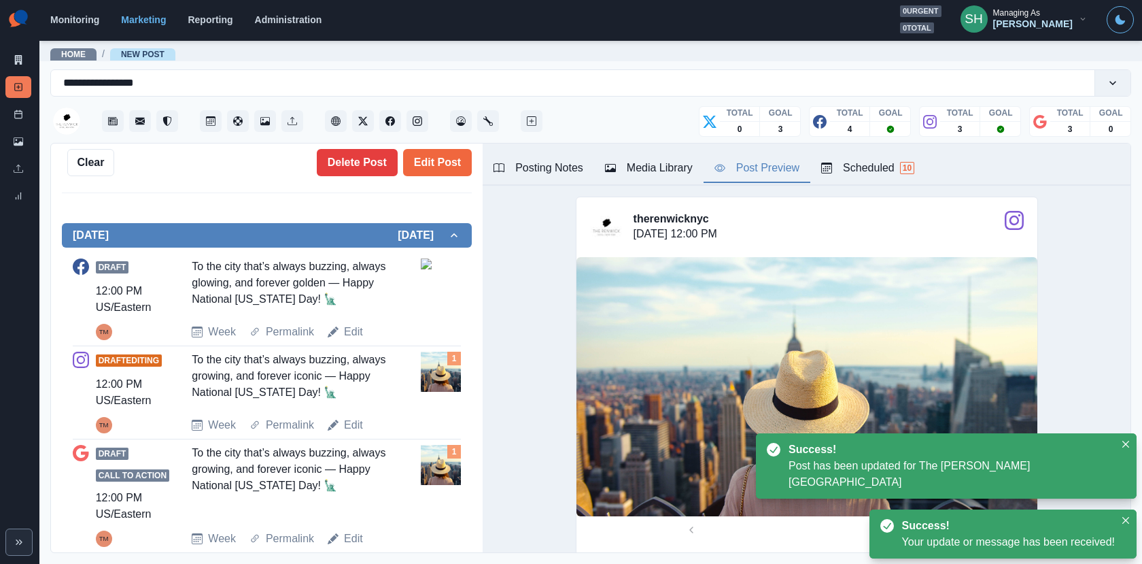
click at [668, 168] on div "Media Library" at bounding box center [649, 168] width 88 height 16
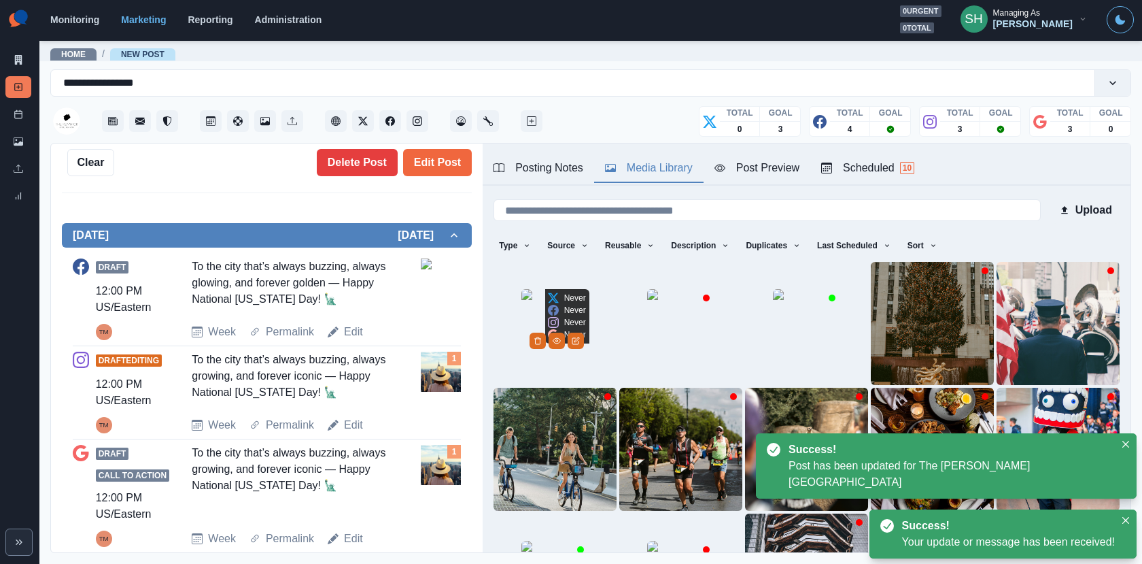
click at [526, 341] on img at bounding box center [556, 323] width 68 height 68
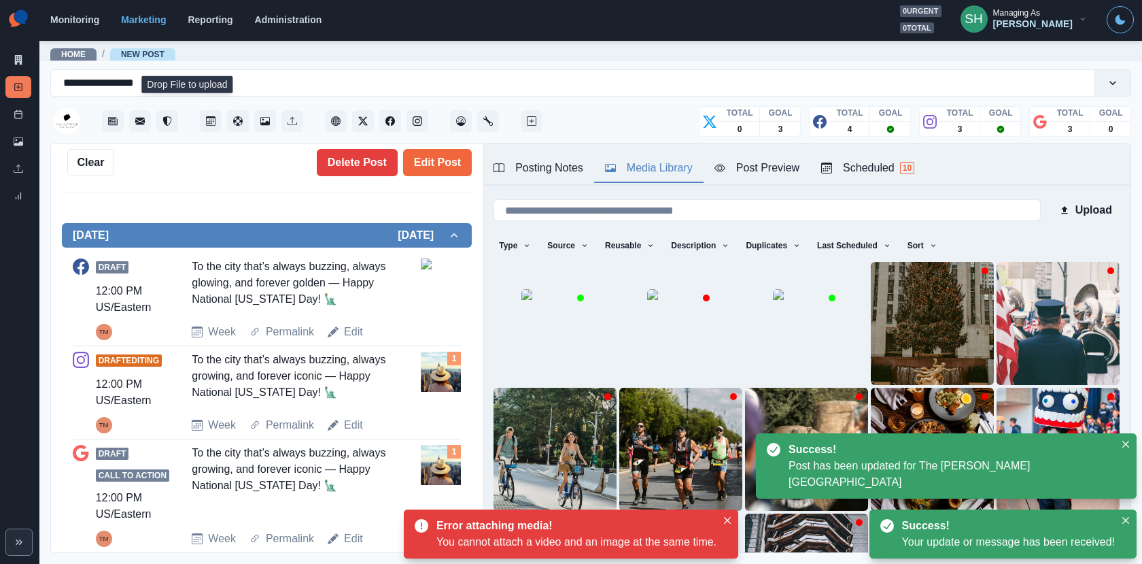
scroll to position [46, 0]
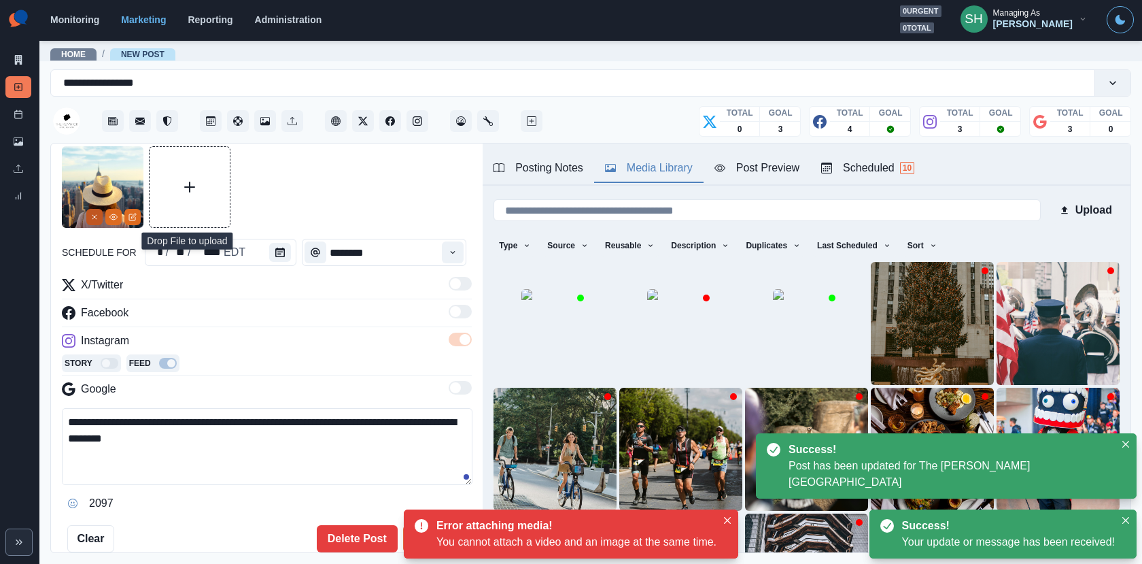
click at [88, 214] on button "Remove" at bounding box center [94, 217] width 16 height 16
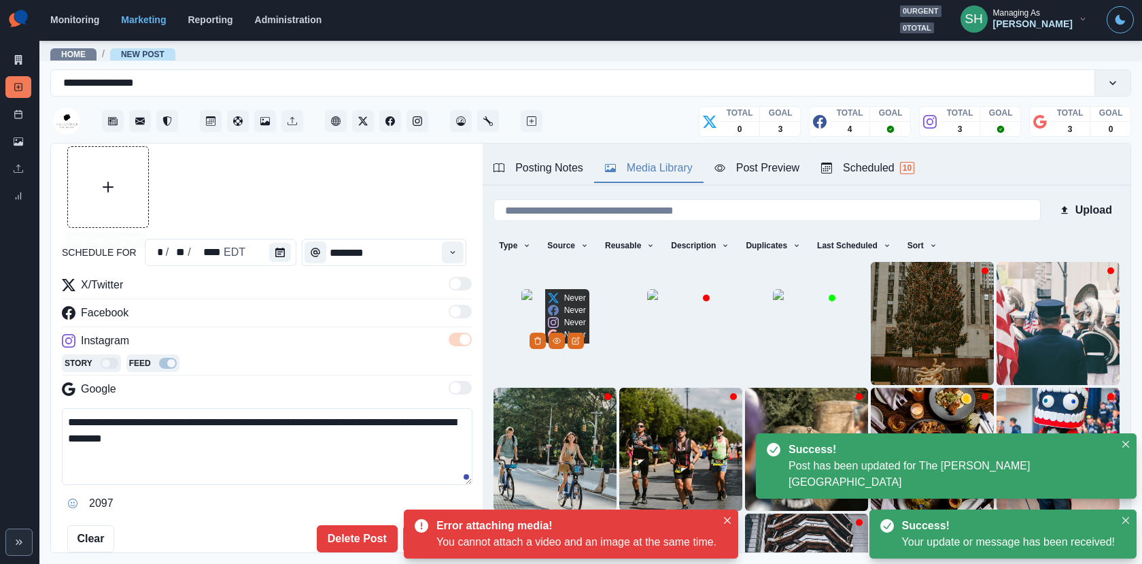
click at [560, 317] on img at bounding box center [556, 323] width 68 height 68
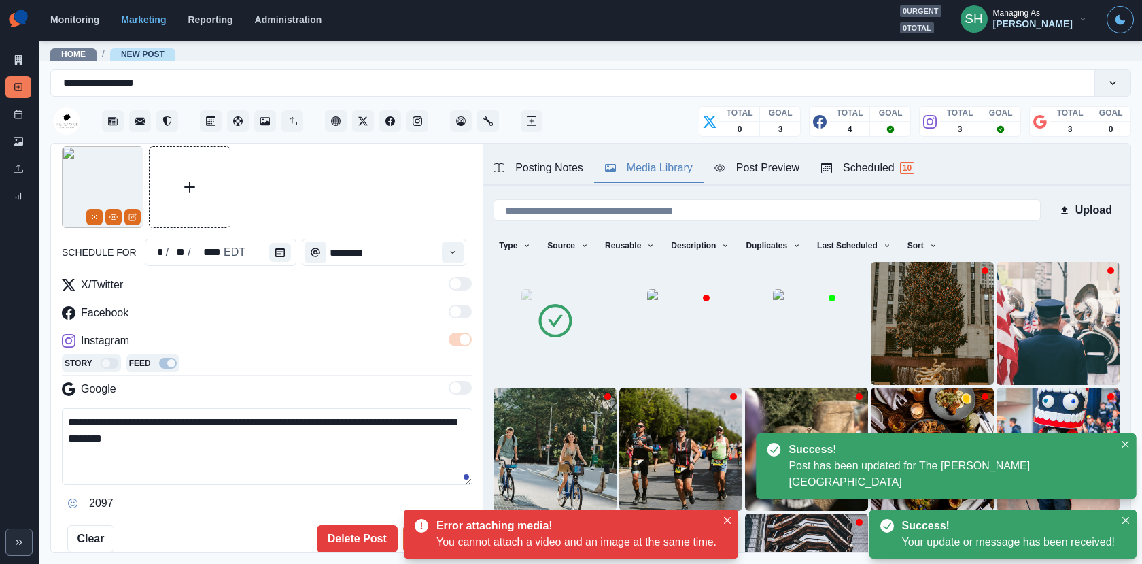
drag, startPoint x: 224, startPoint y: 440, endPoint x: 196, endPoint y: 294, distance: 148.3
click at [196, 294] on div "**********" at bounding box center [267, 395] width 410 height 237
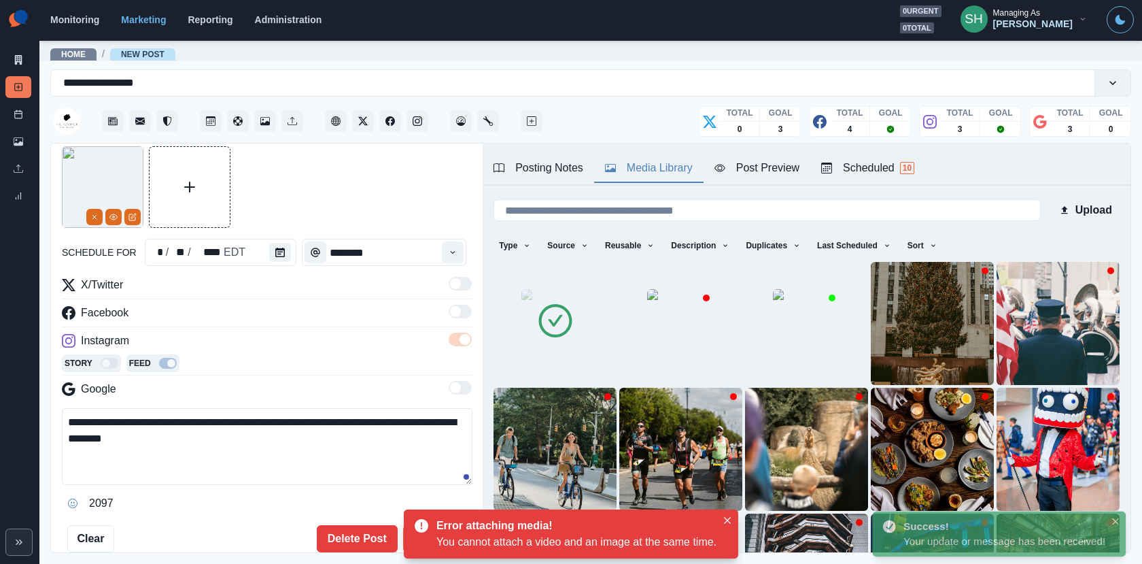
paste textarea
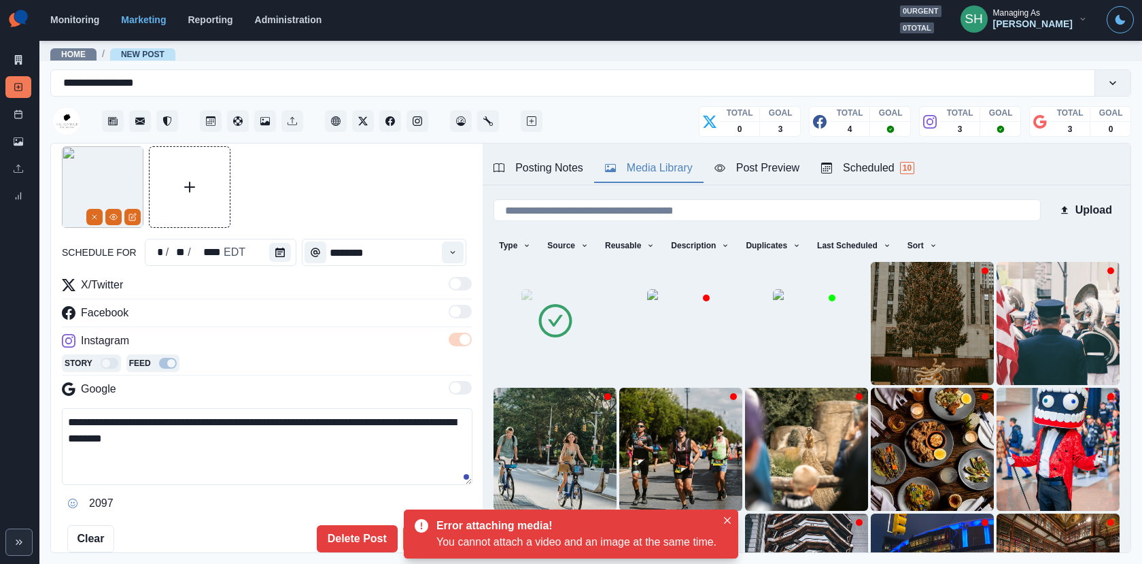
scroll to position [123, 0]
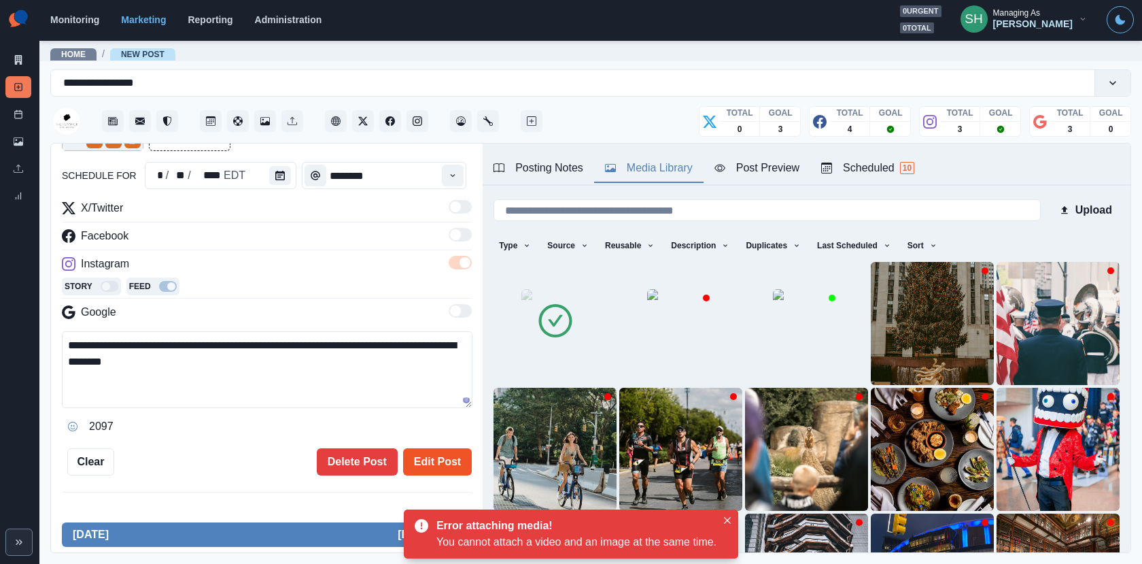
type textarea "**********"
click at [456, 464] on button "Edit Post" at bounding box center [437, 461] width 69 height 27
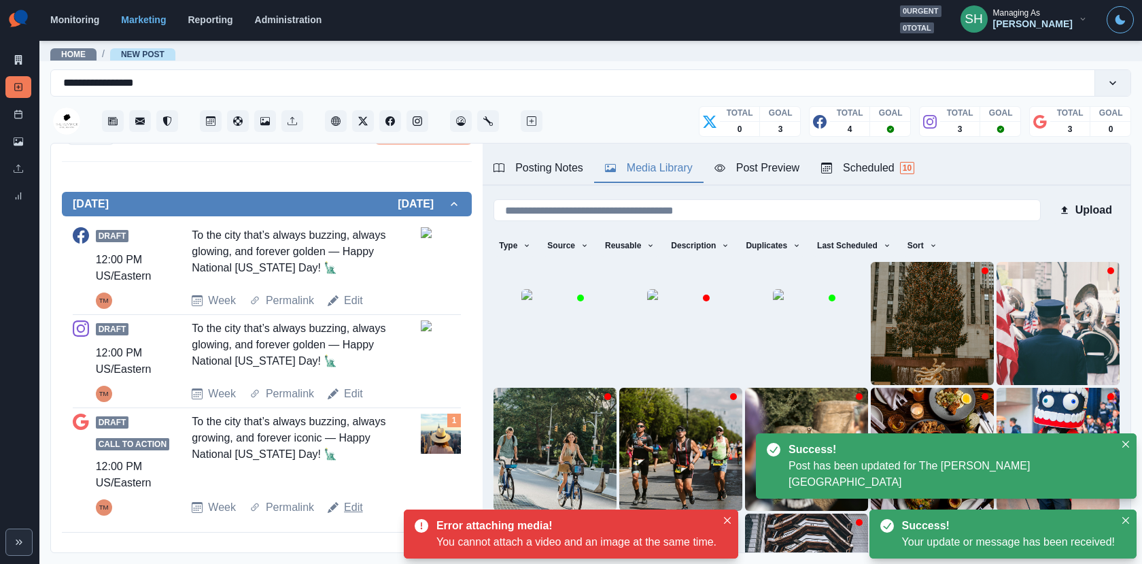
click at [348, 505] on link "Edit" at bounding box center [353, 507] width 19 height 16
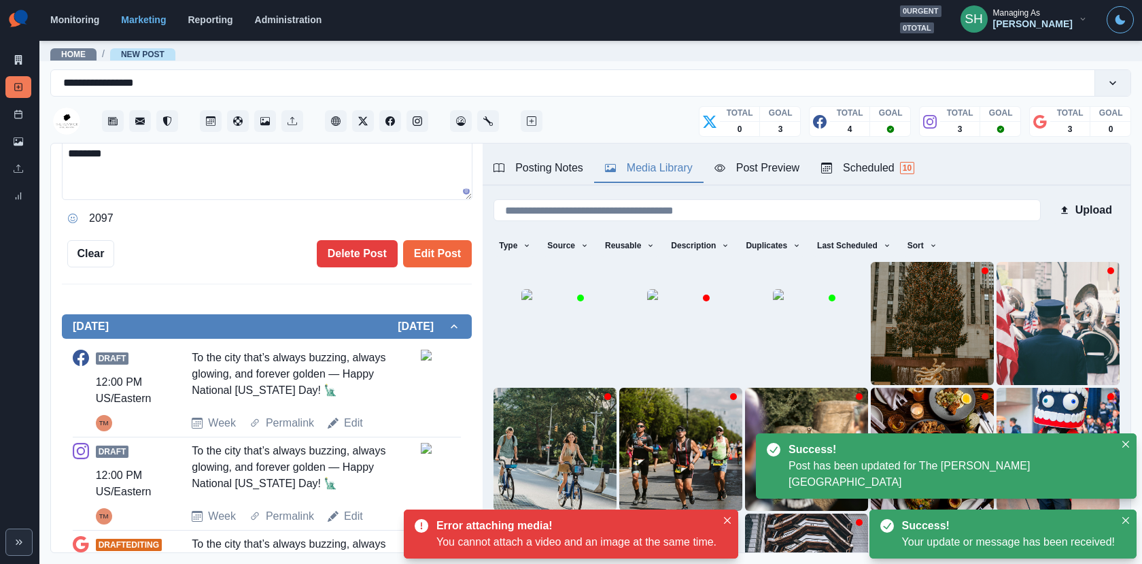
scroll to position [224, 0]
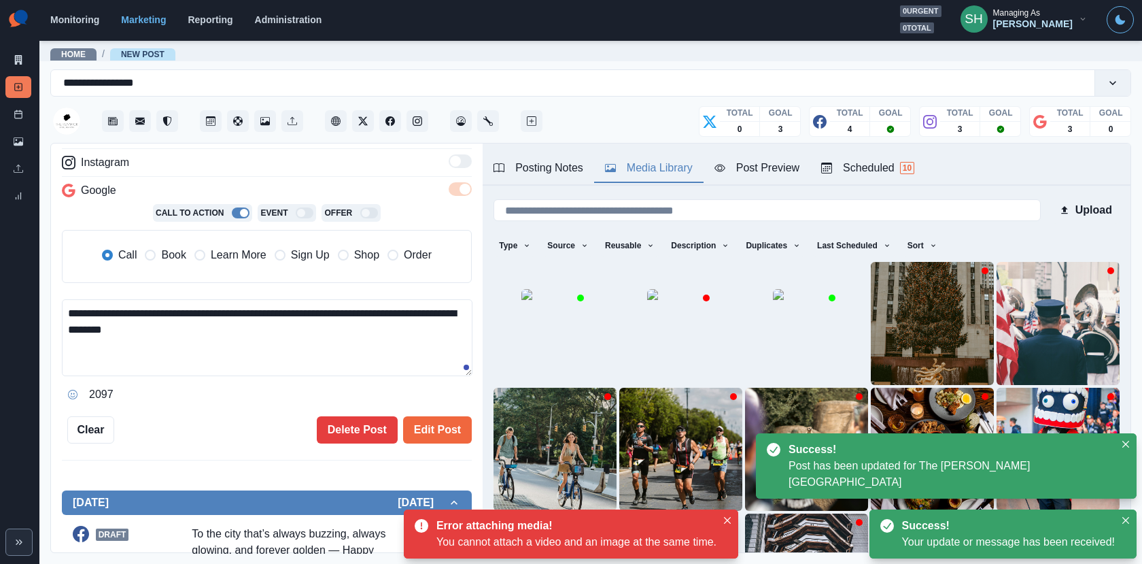
drag, startPoint x: 279, startPoint y: 335, endPoint x: 277, endPoint y: 257, distance: 78.2
click at [277, 258] on div "**********" at bounding box center [267, 252] width 410 height 307
paste textarea
click at [179, 250] on span "Book" at bounding box center [173, 255] width 24 height 16
type textarea "**********"
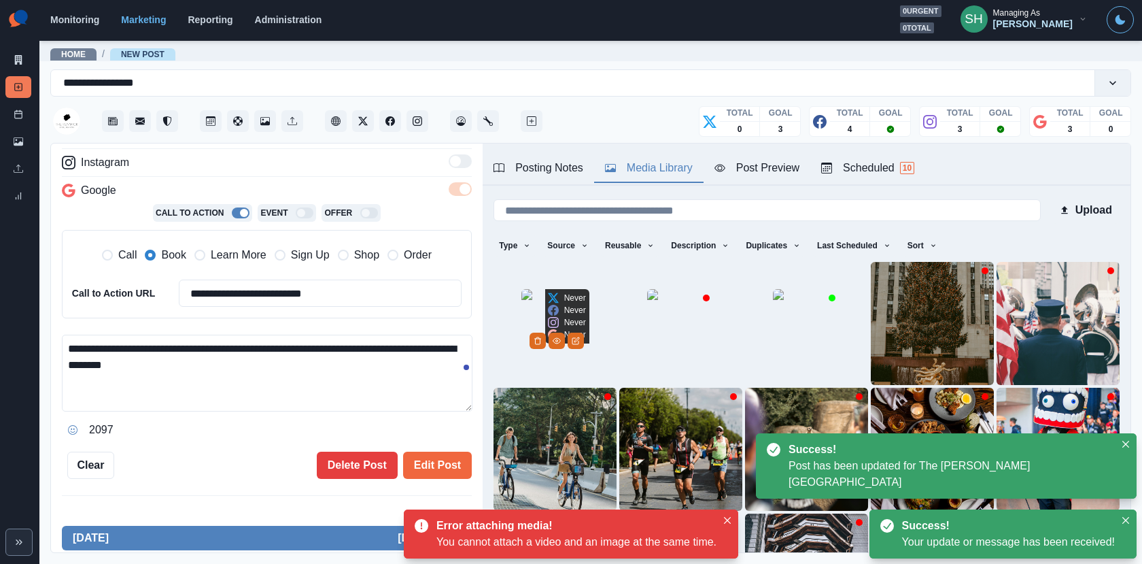
click at [590, 340] on img at bounding box center [556, 323] width 68 height 68
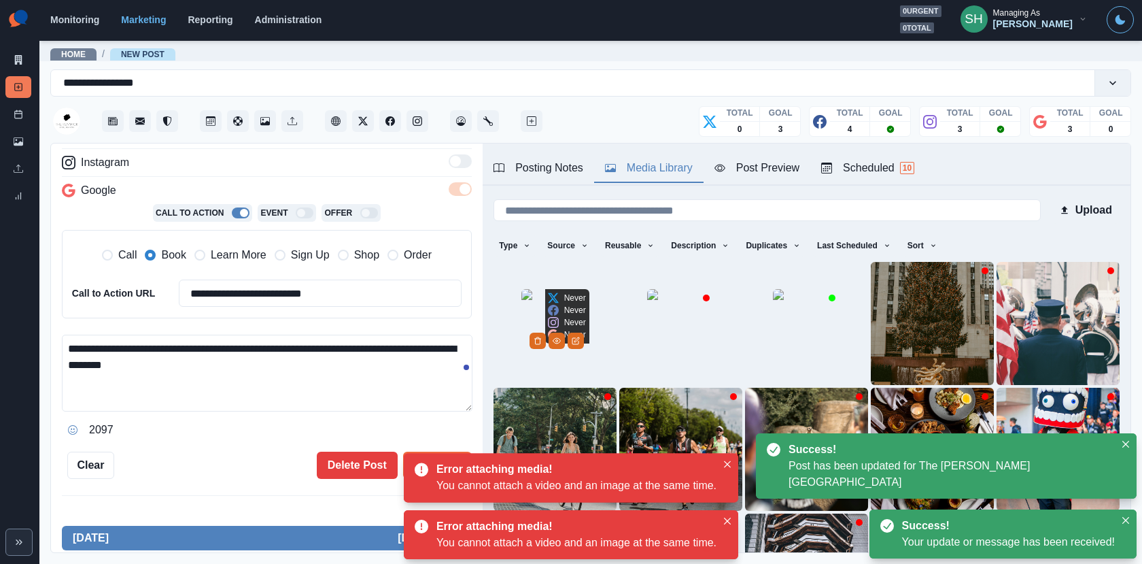
click at [590, 339] on img at bounding box center [556, 323] width 68 height 68
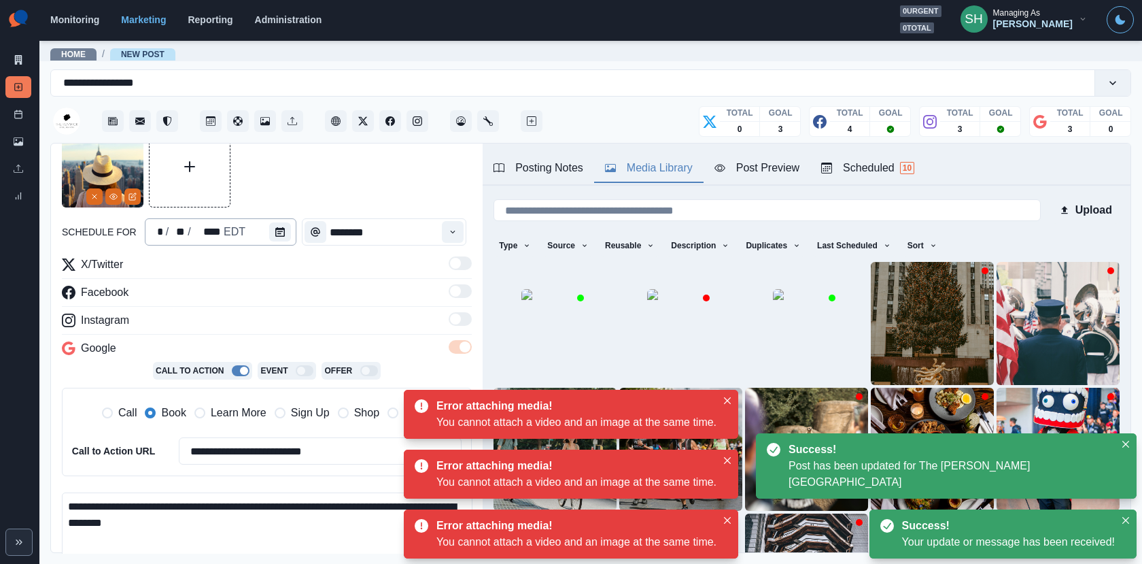
scroll to position [0, 0]
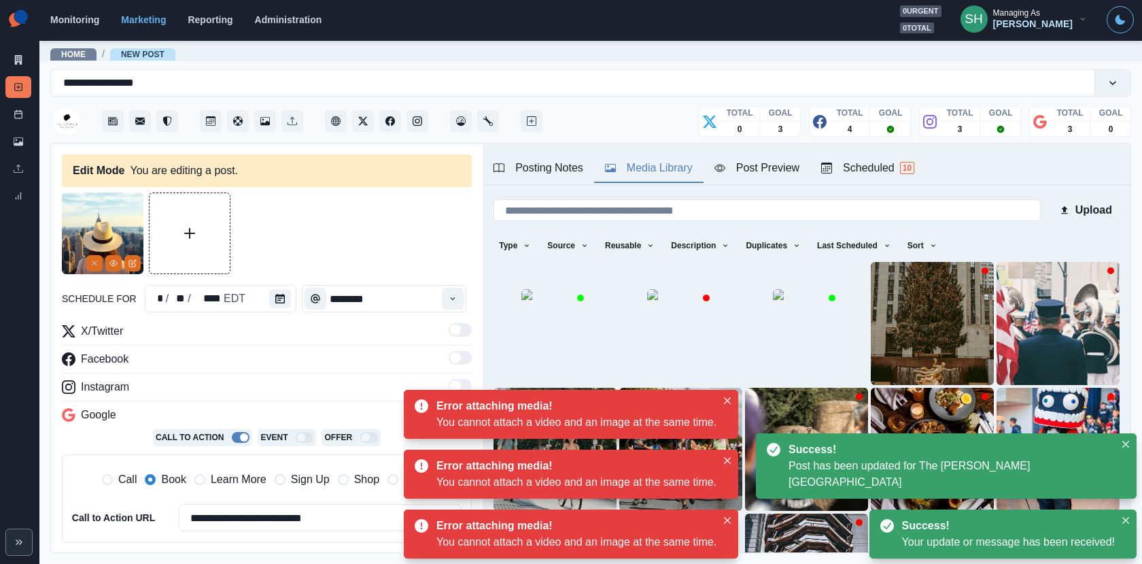
click at [96, 272] on img at bounding box center [103, 233] width 82 height 82
click at [92, 264] on icon "Remove" at bounding box center [94, 263] width 8 height 8
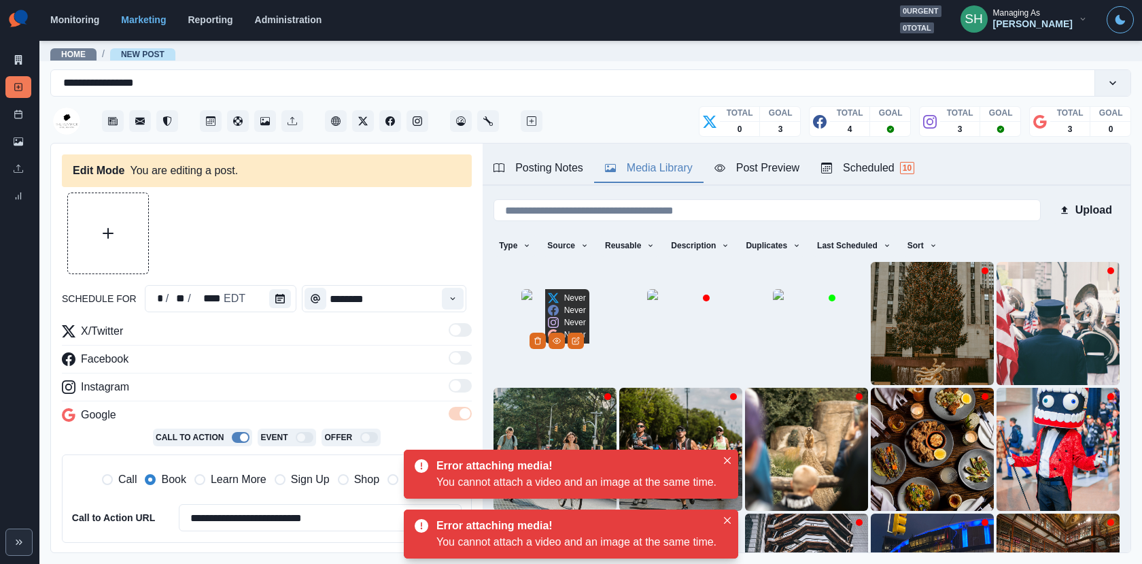
click at [560, 352] on img at bounding box center [556, 323] width 68 height 68
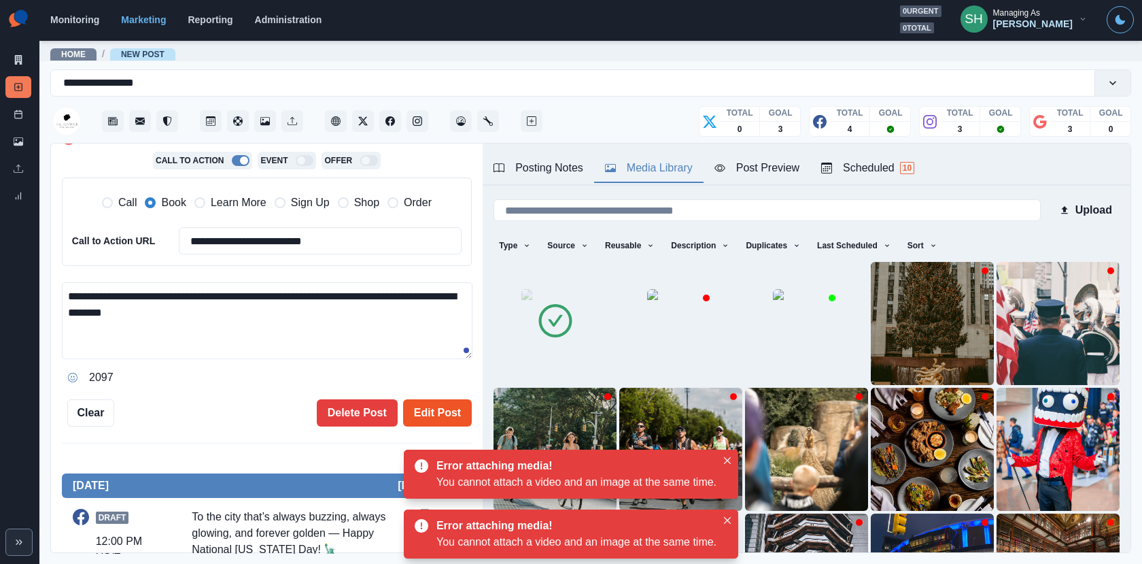
scroll to position [296, 0]
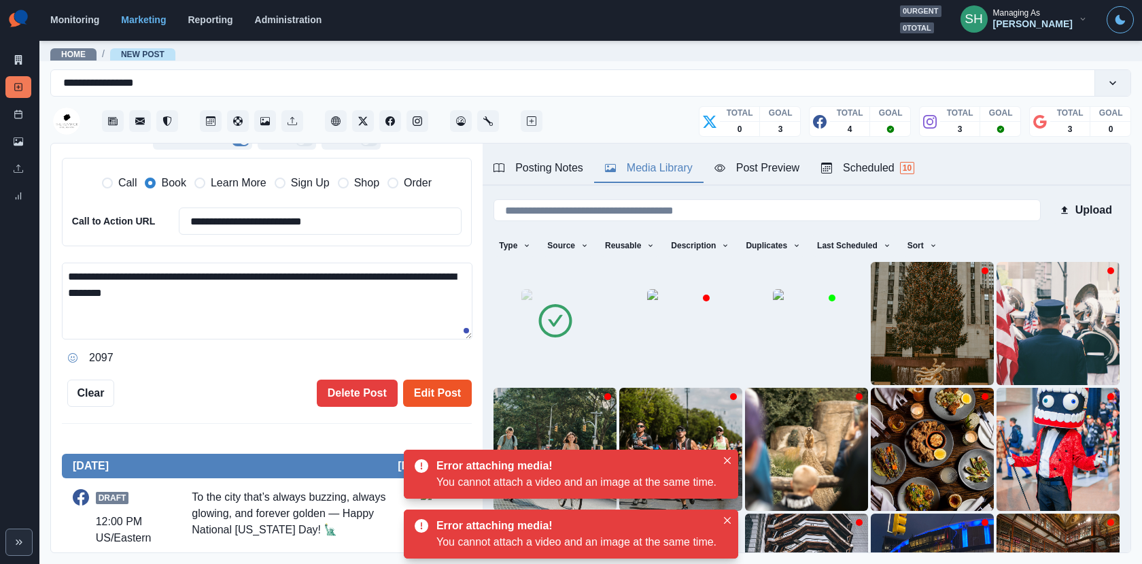
click at [444, 388] on button "Edit Post" at bounding box center [437, 392] width 69 height 27
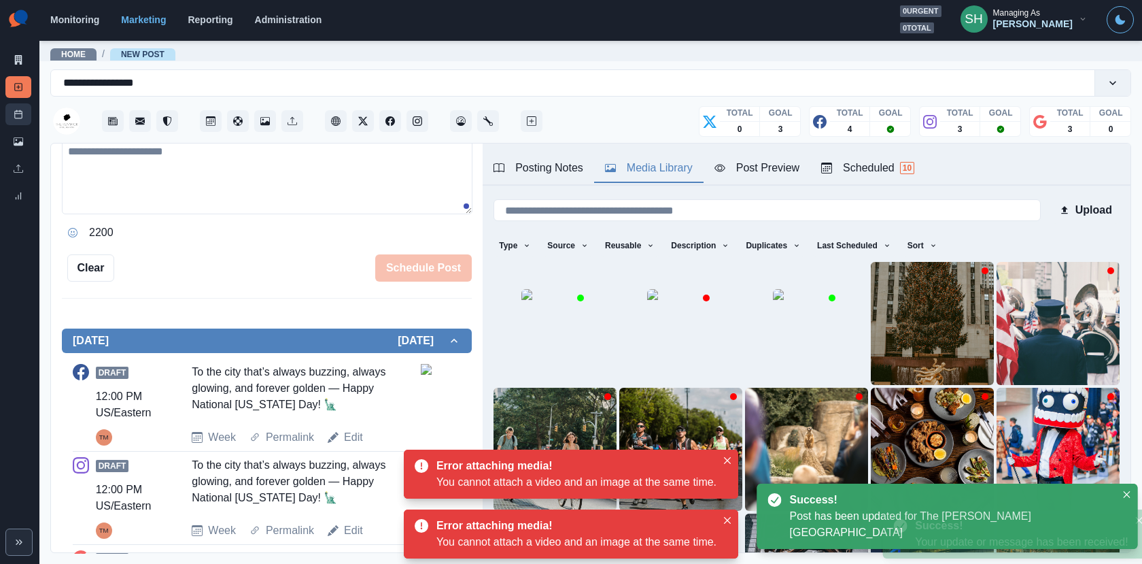
click at [22, 124] on link "Post Schedule" at bounding box center [18, 114] width 26 height 22
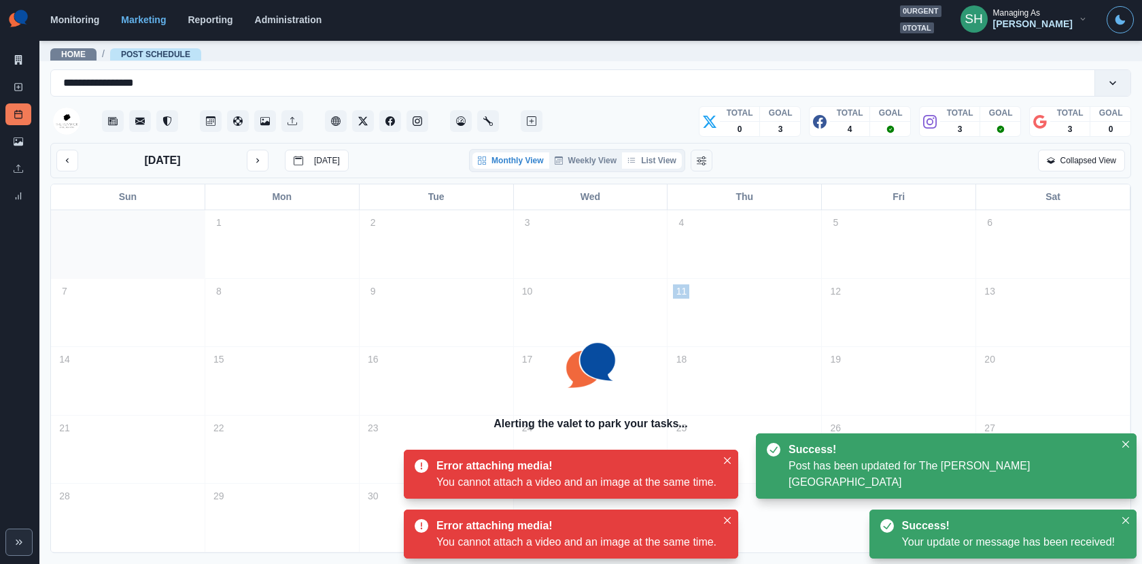
click at [650, 152] on button "List View" at bounding box center [652, 160] width 60 height 16
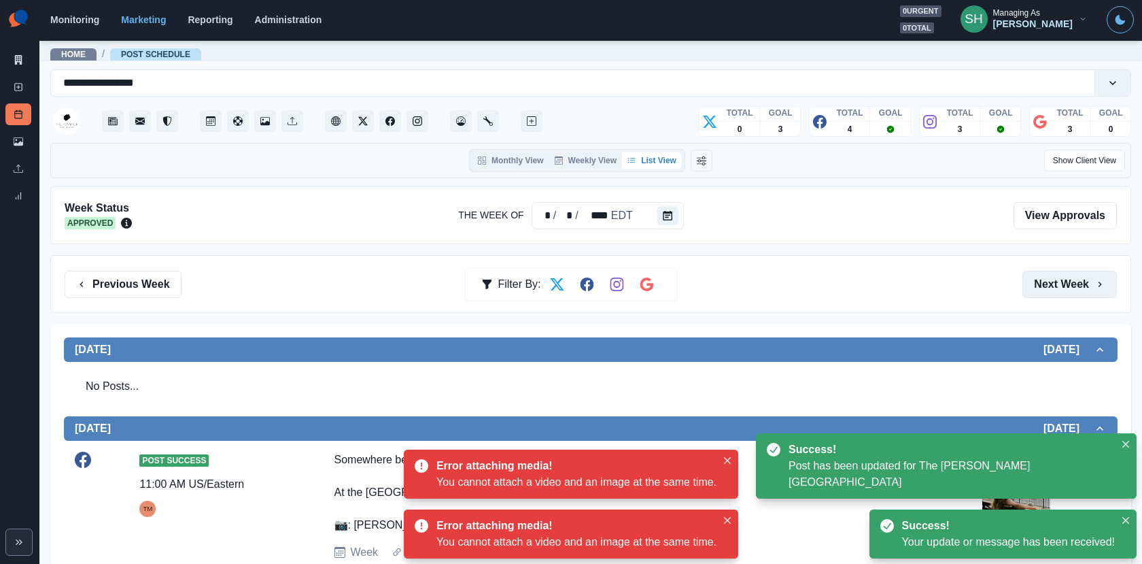
click at [1045, 283] on button "Next Week" at bounding box center [1070, 284] width 95 height 27
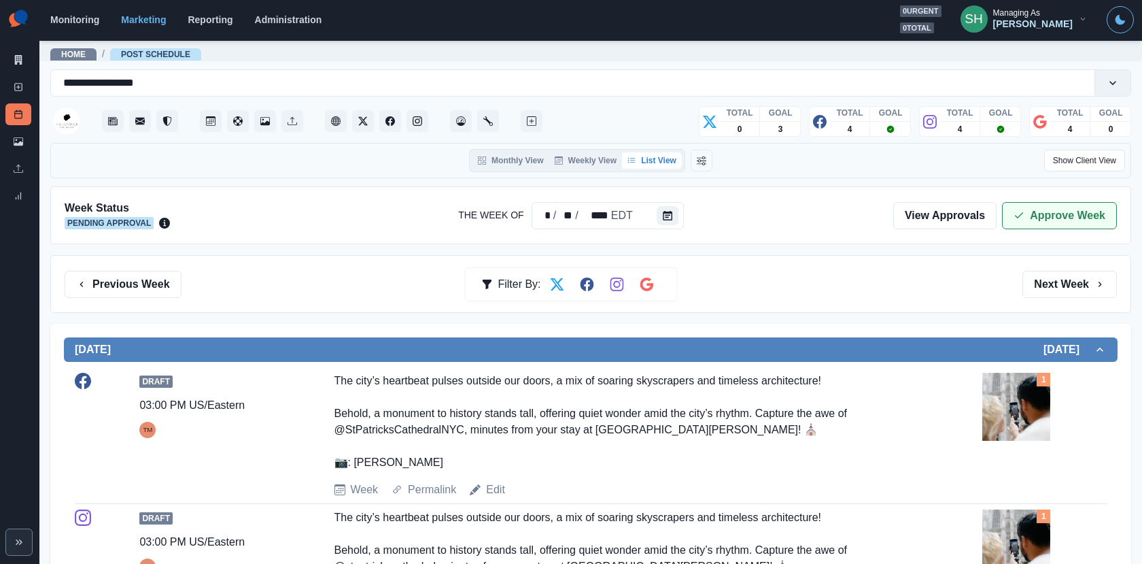
click at [1043, 210] on button "Approve Week" at bounding box center [1059, 215] width 115 height 27
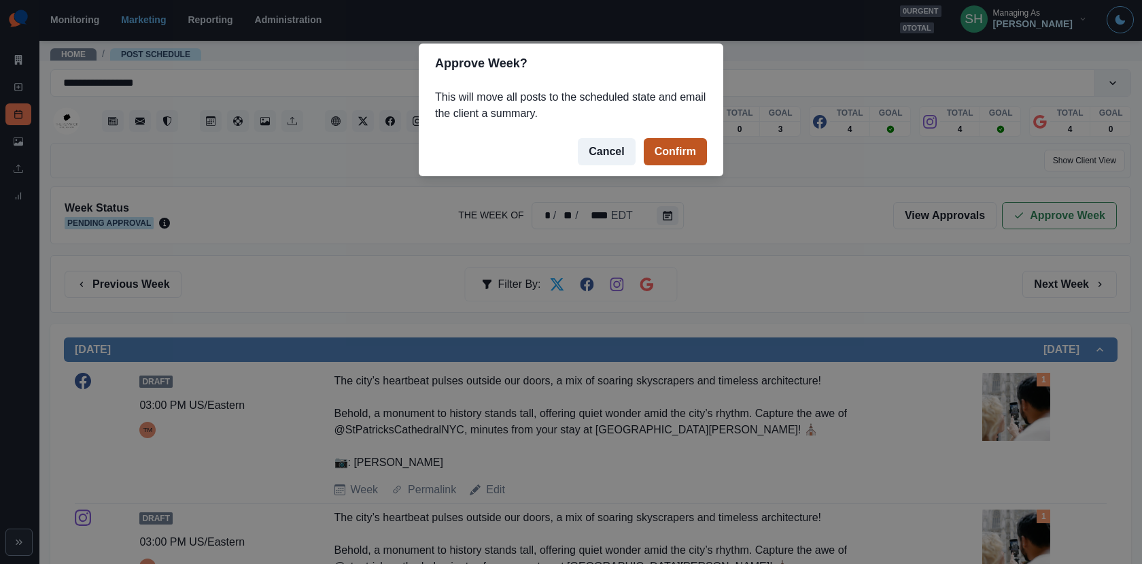
click at [682, 152] on button "Confirm" at bounding box center [675, 151] width 63 height 27
